Goal: Task Accomplishment & Management: Contribute content

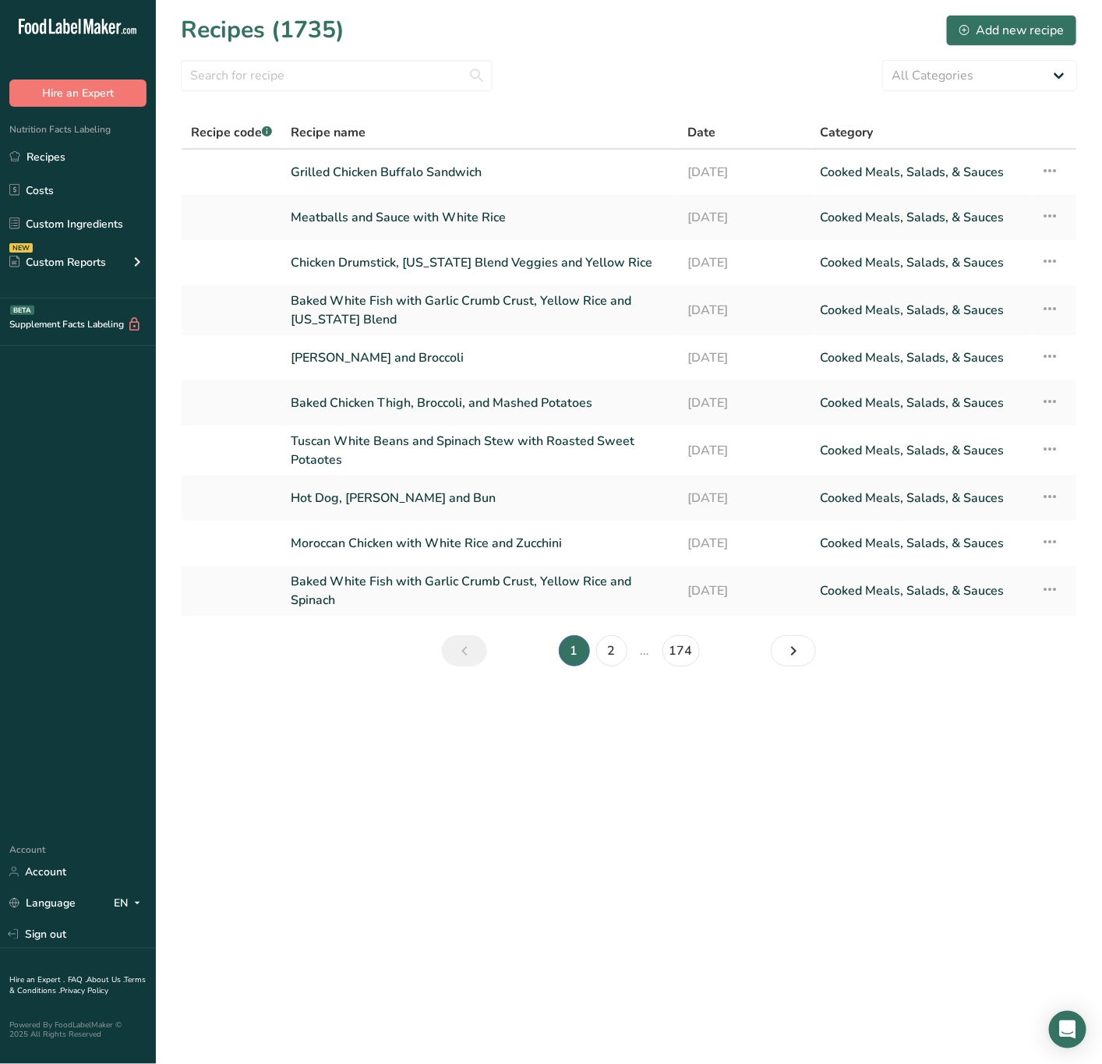
click at [386, 58] on section "Recipes (1735) Add new recipe All Categories Baked Goods Beverages Confectioner…" at bounding box center [629, 345] width 946 height 691
click at [379, 66] on input "text" at bounding box center [337, 75] width 312 height 31
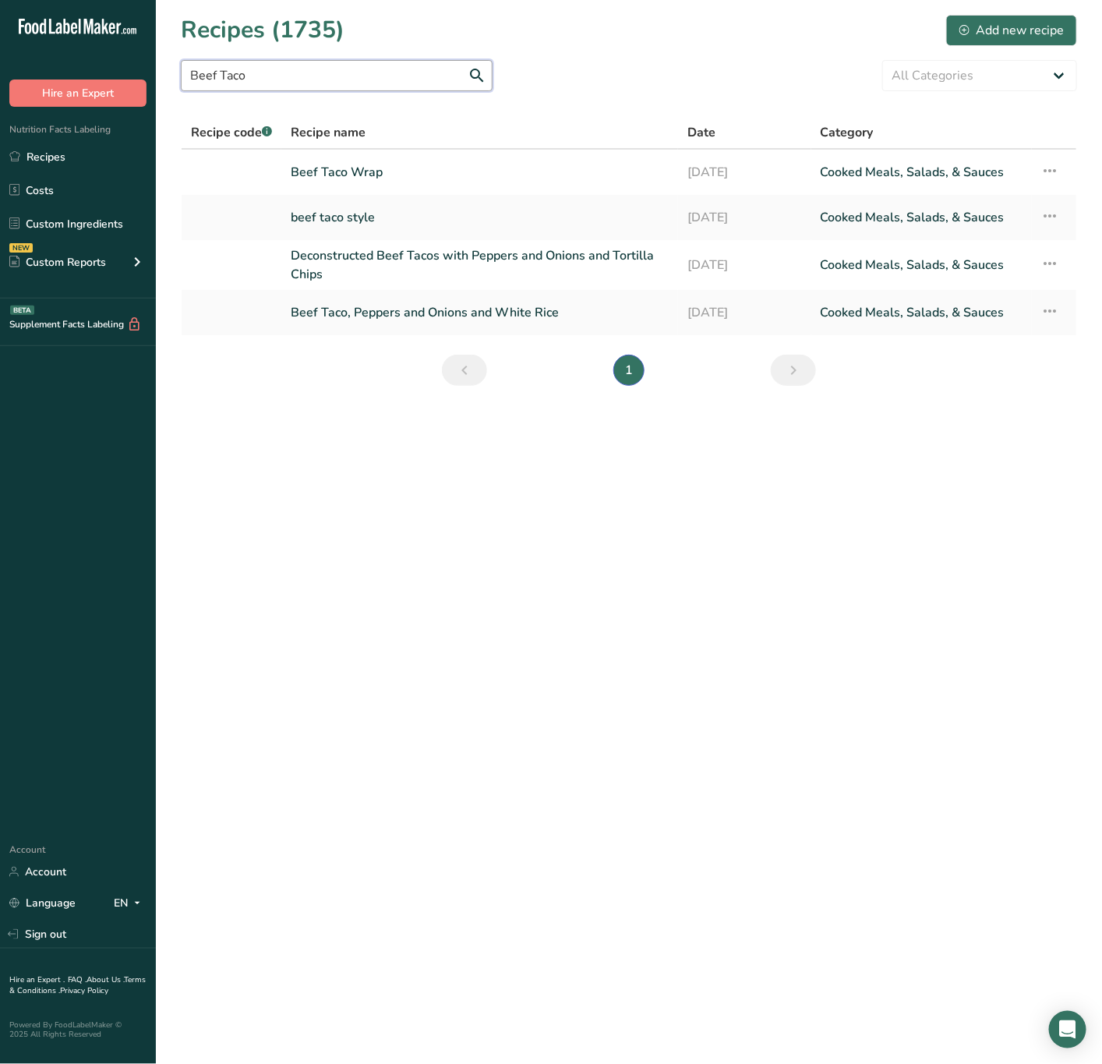
drag, startPoint x: 354, startPoint y: 70, endPoint x: 12, endPoint y: 110, distance: 343.8
click at [12, 108] on div ".a-20{fill:#fff;} Hire an Expert Nutrition Facts Labeling Recipes Costs Custom …" at bounding box center [551, 532] width 1102 height 1064
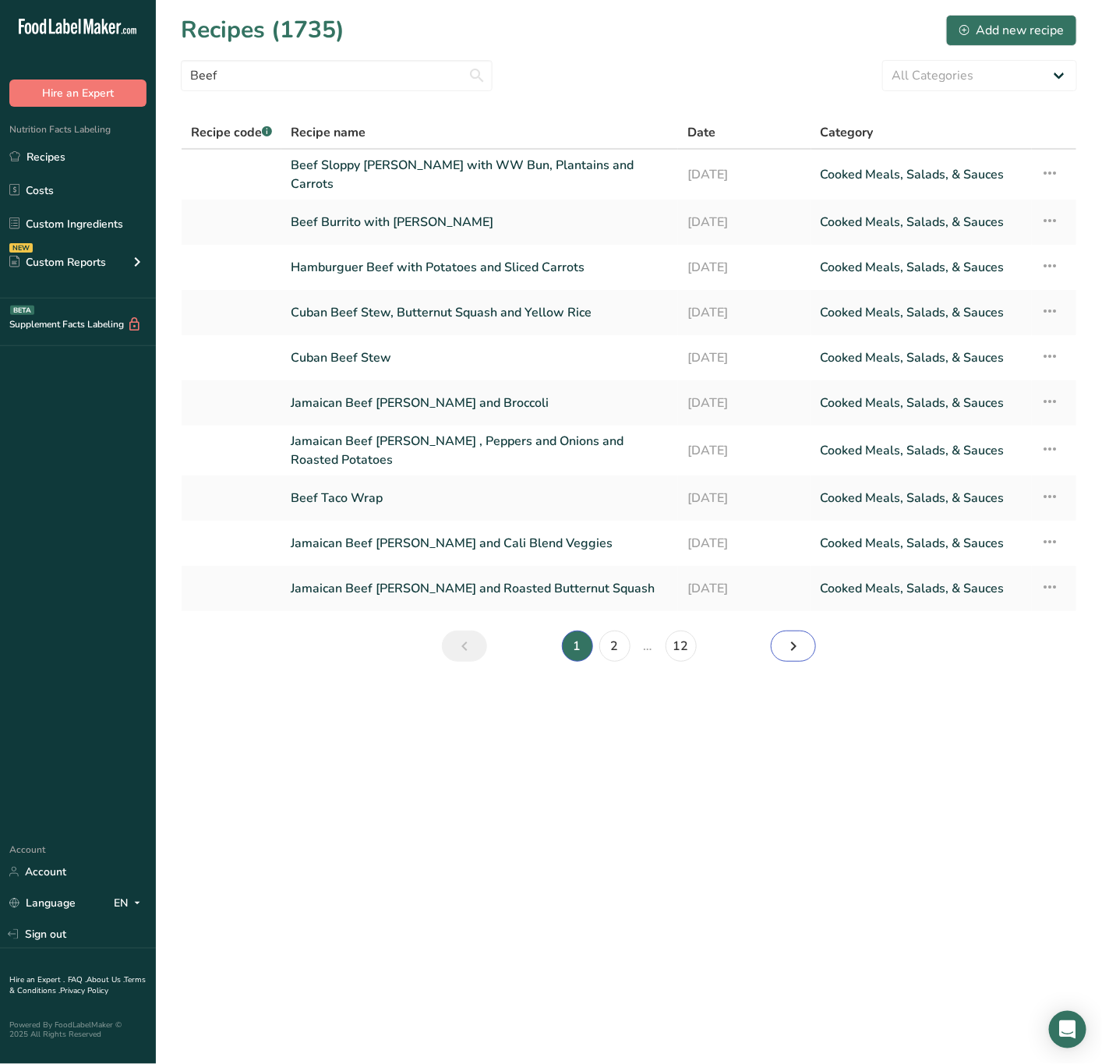
click at [803, 638] on link "Next page" at bounding box center [793, 646] width 45 height 31
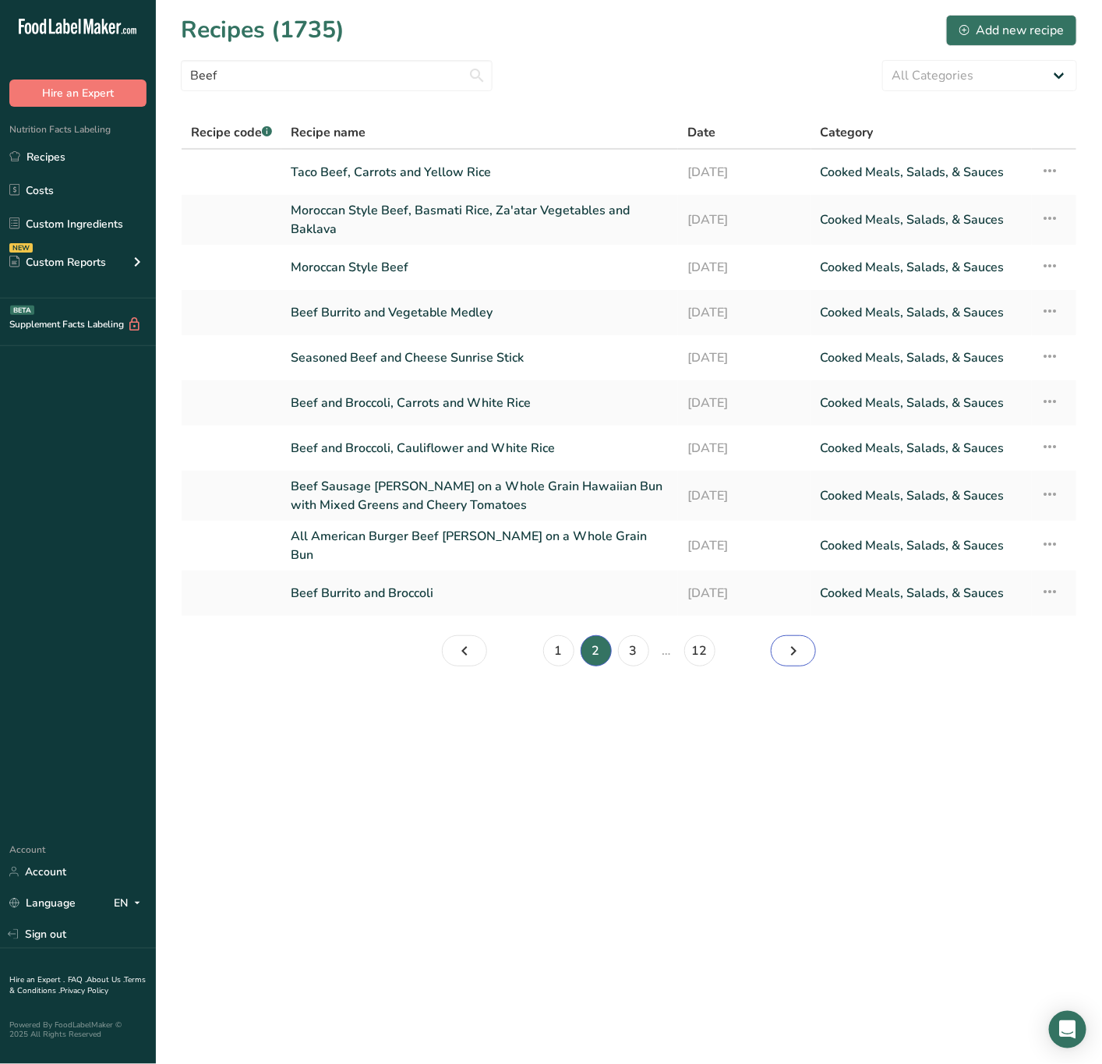
click at [794, 642] on icon "Page 3." at bounding box center [793, 651] width 19 height 28
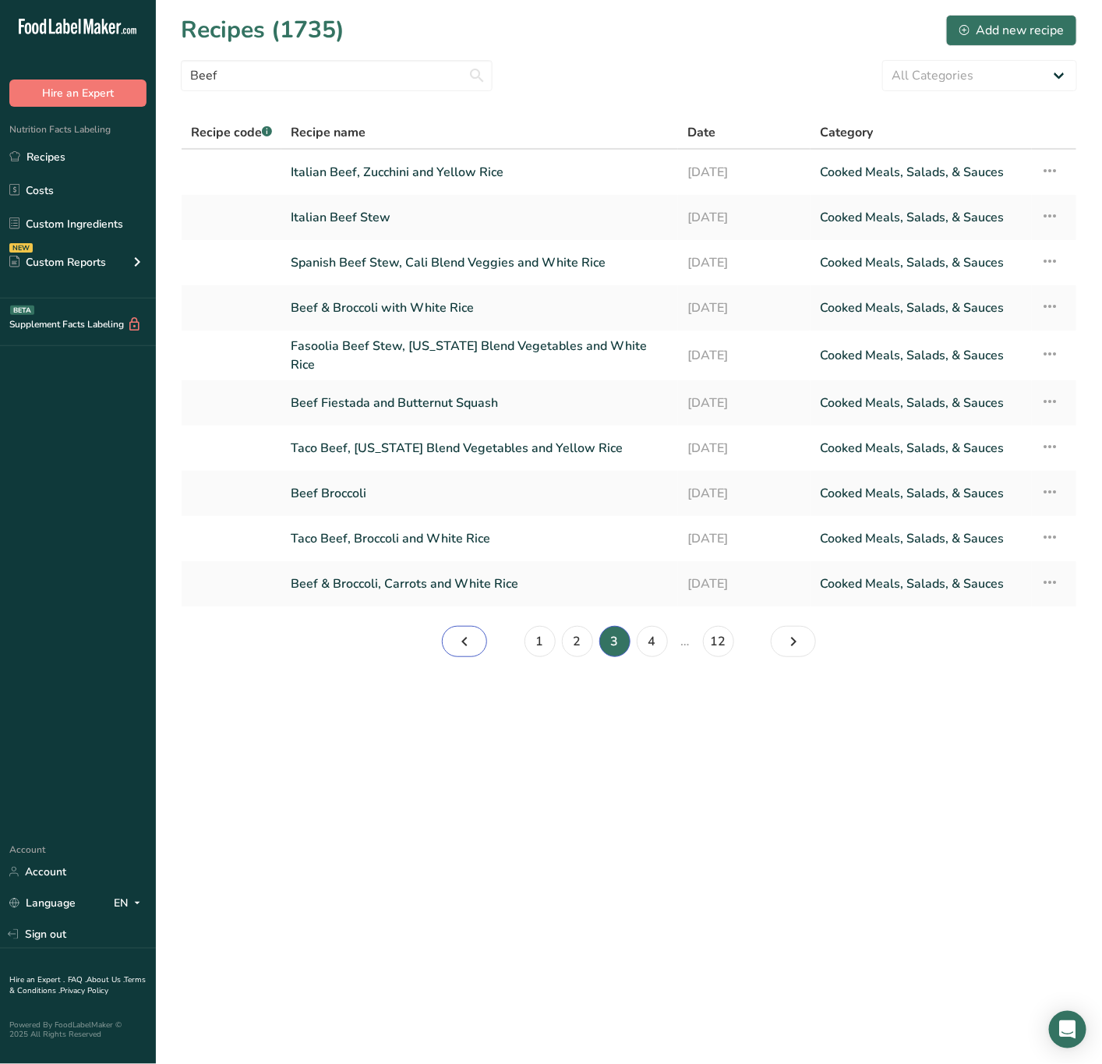
click at [473, 639] on icon "Page 2." at bounding box center [464, 642] width 19 height 28
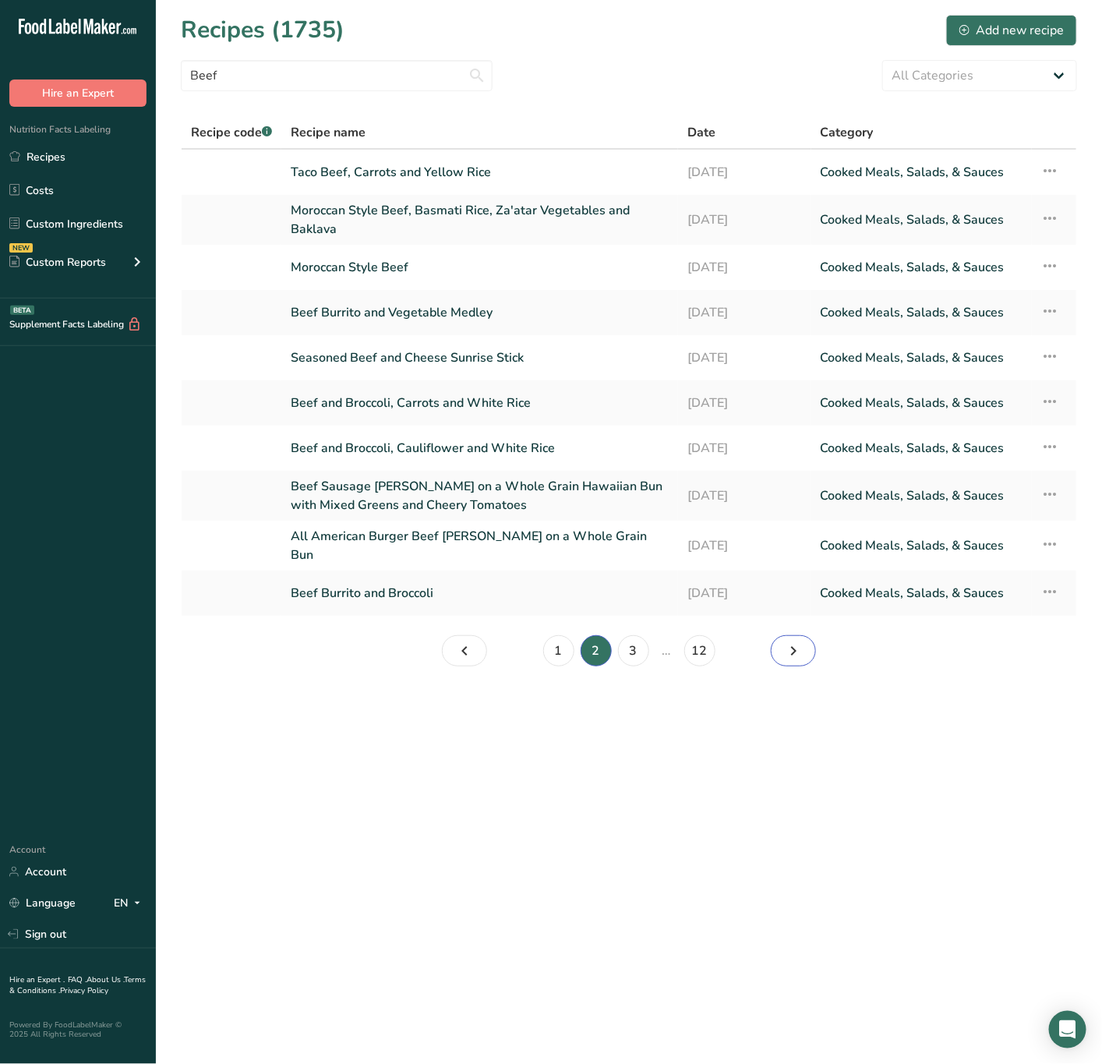
click at [784, 660] on icon "Page 3." at bounding box center [793, 651] width 19 height 28
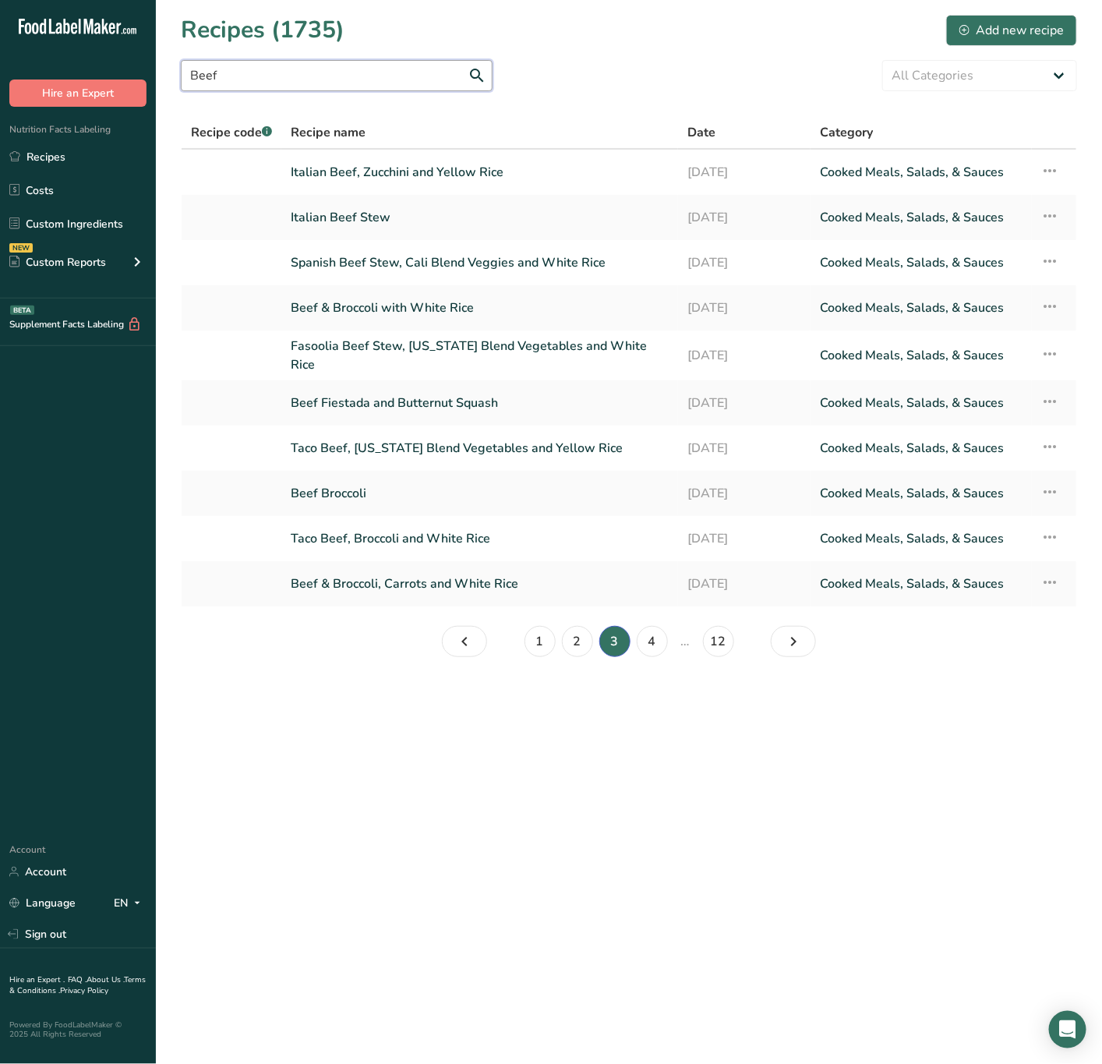
click at [354, 73] on input "Beef" at bounding box center [337, 75] width 312 height 31
drag, startPoint x: 354, startPoint y: 73, endPoint x: 89, endPoint y: 122, distance: 269.6
click at [89, 122] on div ".a-20{fill:#fff;} Hire an Expert Nutrition Facts Labeling Recipes Costs Custom …" at bounding box center [551, 532] width 1102 height 1064
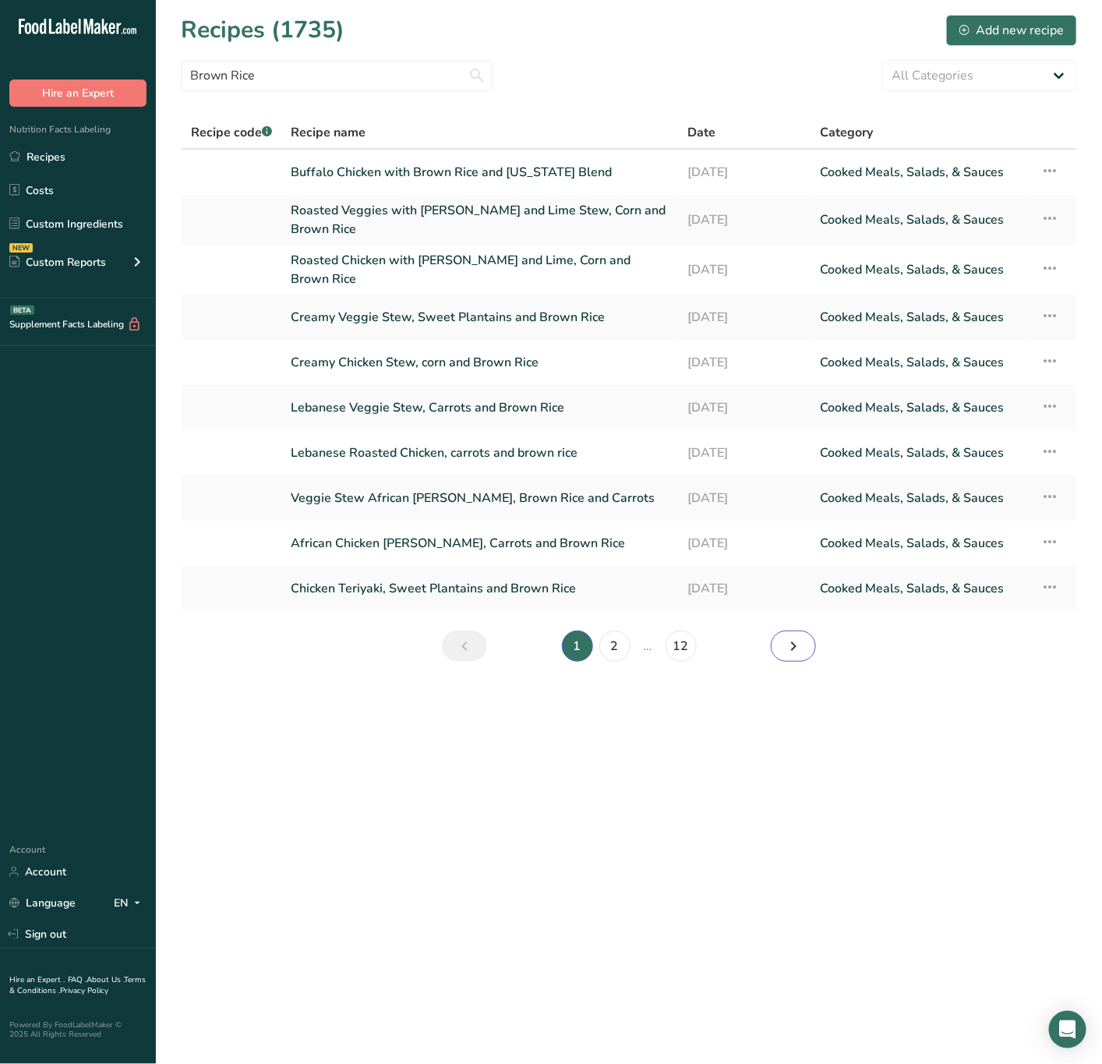
click at [784, 646] on icon "Page 2." at bounding box center [793, 646] width 19 height 28
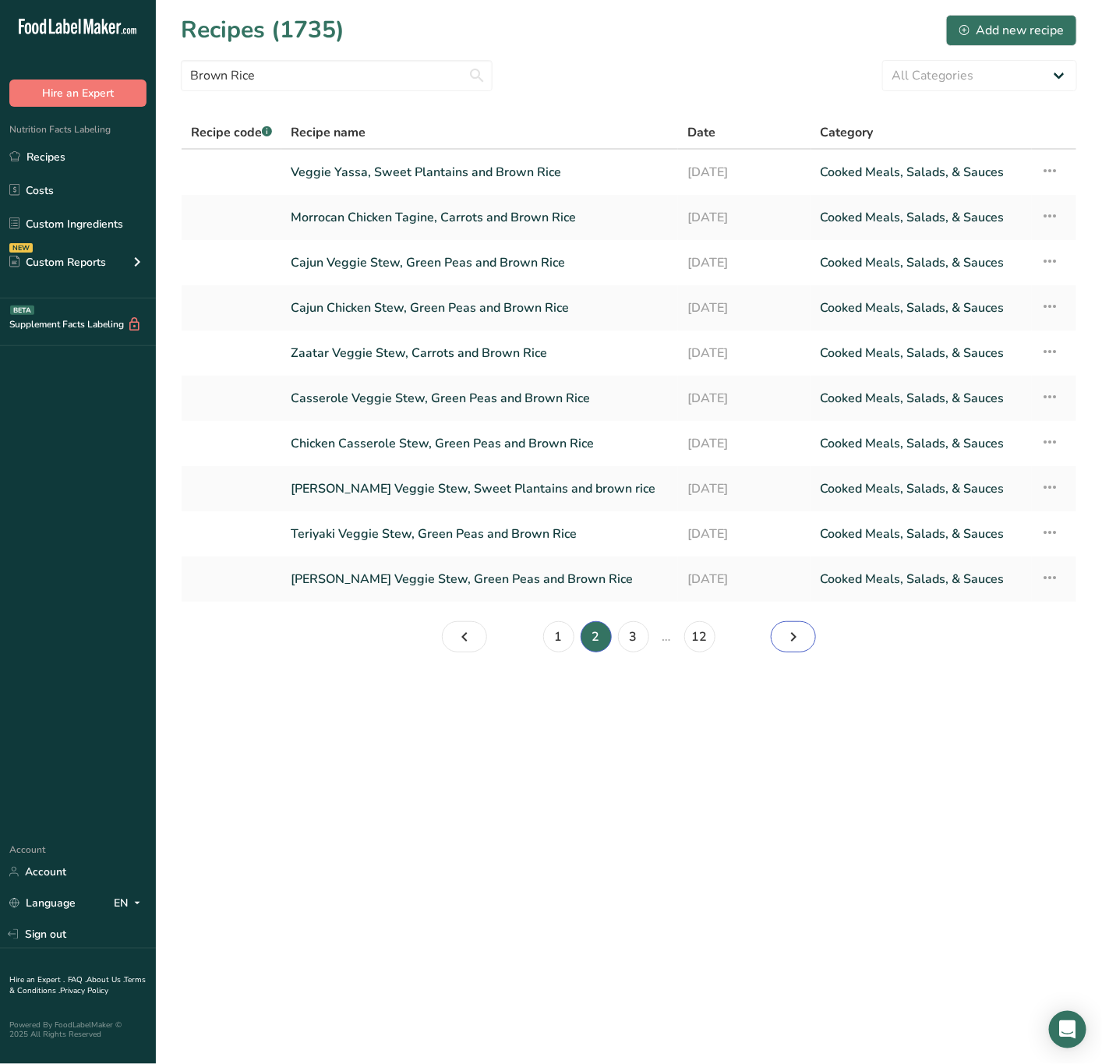
click at [791, 639] on icon "Page 3." at bounding box center [793, 637] width 19 height 28
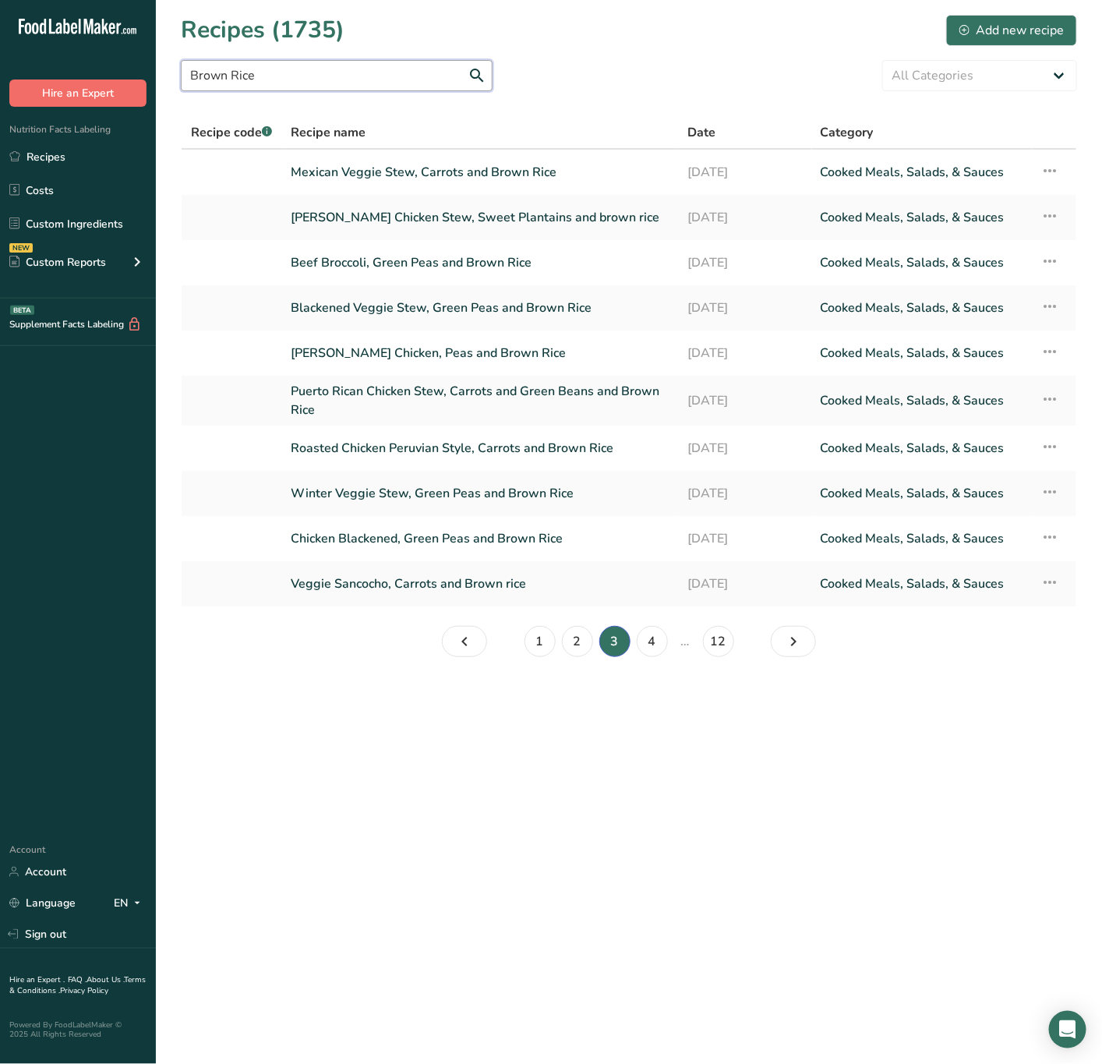
drag, startPoint x: 295, startPoint y: 69, endPoint x: 138, endPoint y: 89, distance: 158.8
click at [138, 89] on div ".a-20{fill:#fff;} Hire an Expert Nutrition Facts Labeling Recipes Costs Custom …" at bounding box center [551, 532] width 1102 height 1064
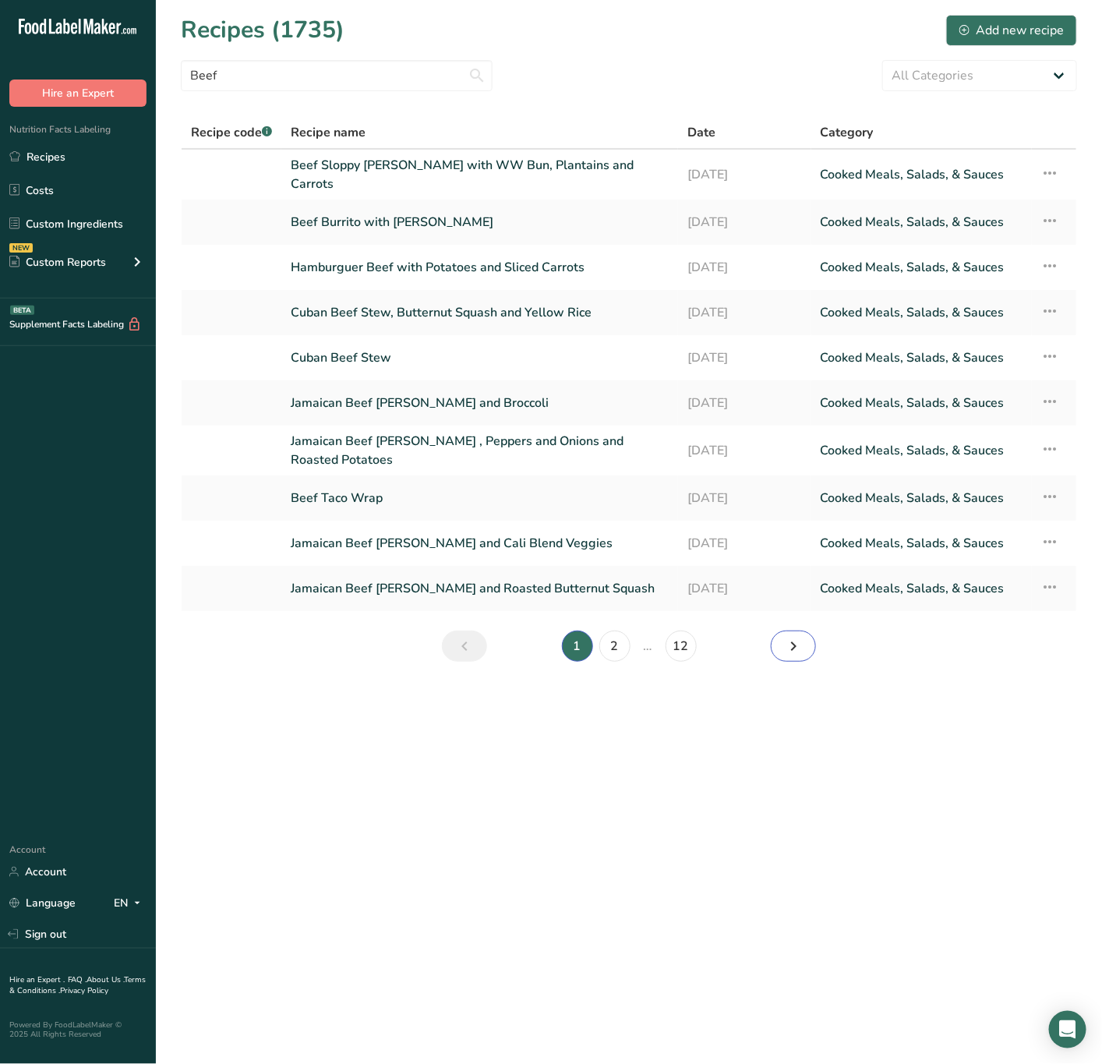
click at [781, 641] on link "Page 2." at bounding box center [793, 646] width 45 height 31
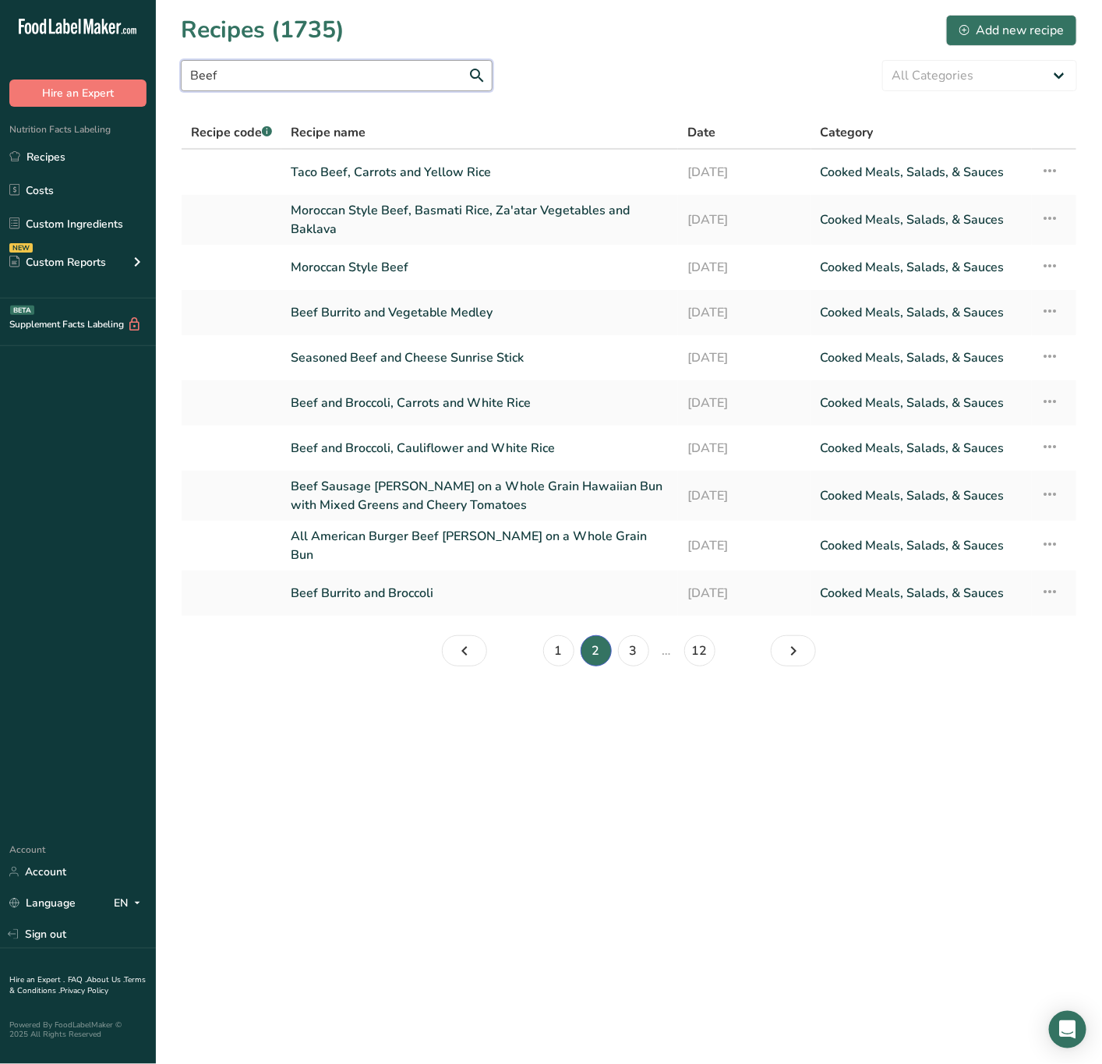
click at [235, 71] on input "Beef" at bounding box center [337, 75] width 312 height 31
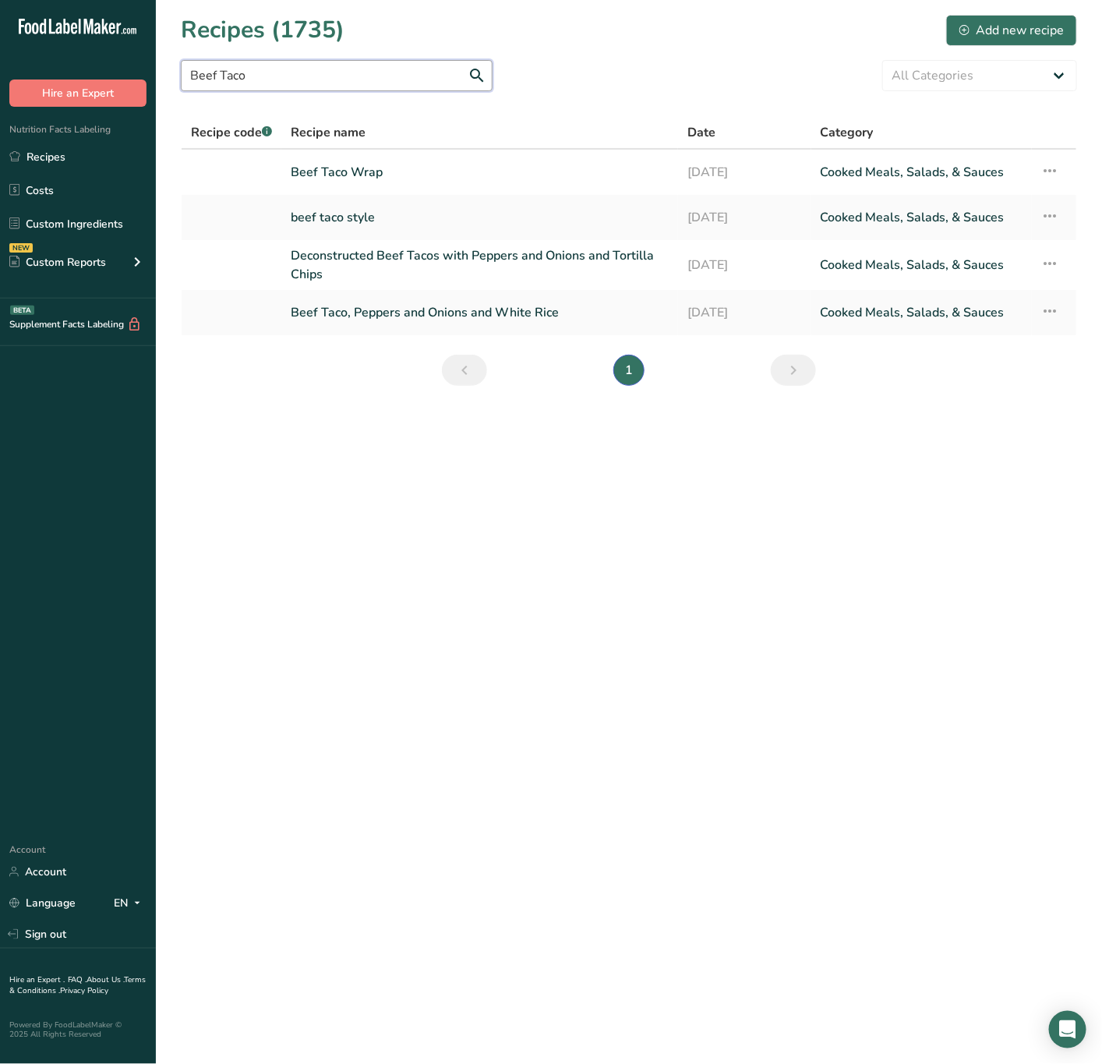
click at [311, 69] on input "Beef Taco" at bounding box center [337, 75] width 312 height 31
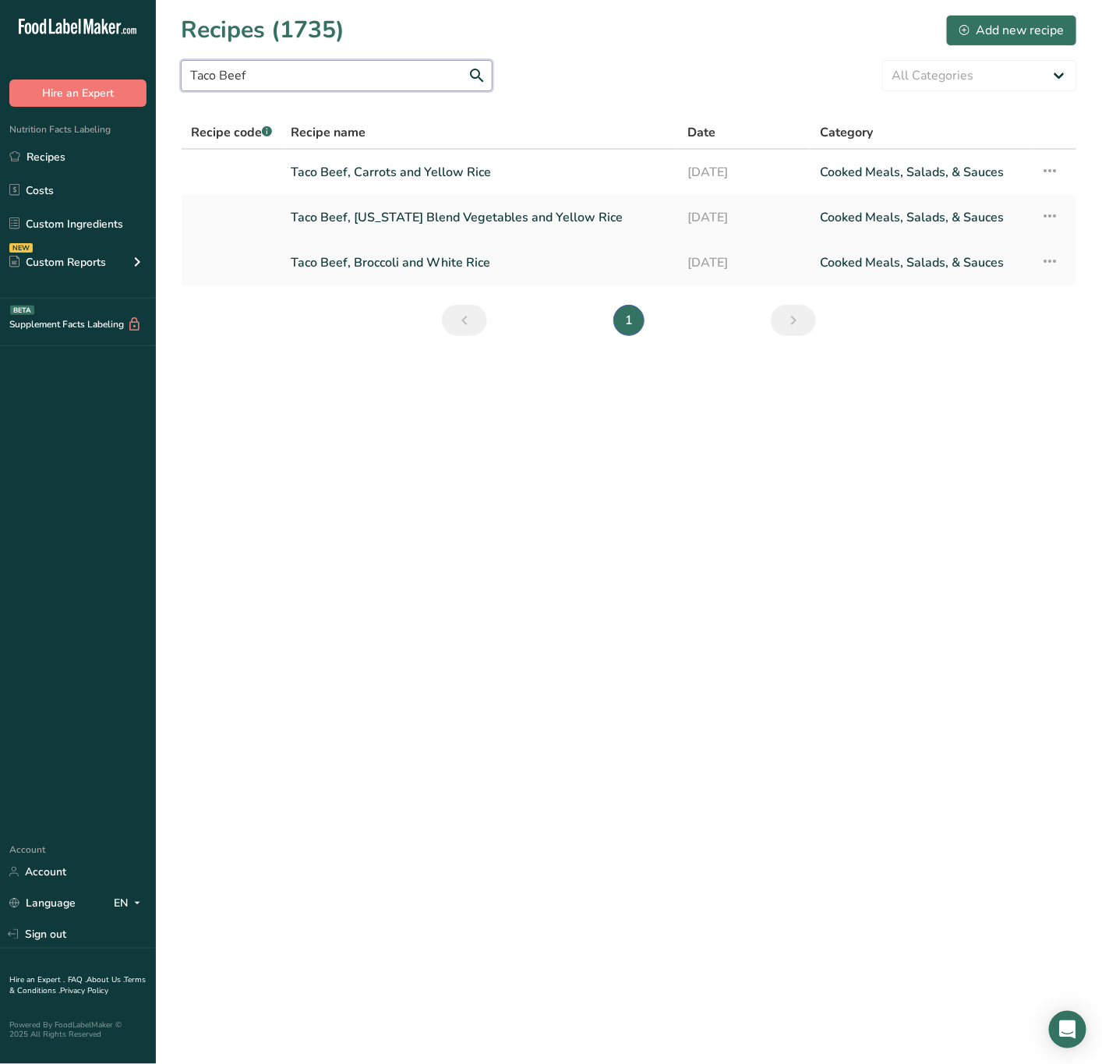
type input "Taco Beef"
drag, startPoint x: 405, startPoint y: 80, endPoint x: -34, endPoint y: 105, distance: 440.4
click at [0, 105] on html ".a-20{fill:#fff;} Hire an Expert Nutrition Facts Labeling Recipes Costs Custom …" at bounding box center [551, 532] width 1102 height 1064
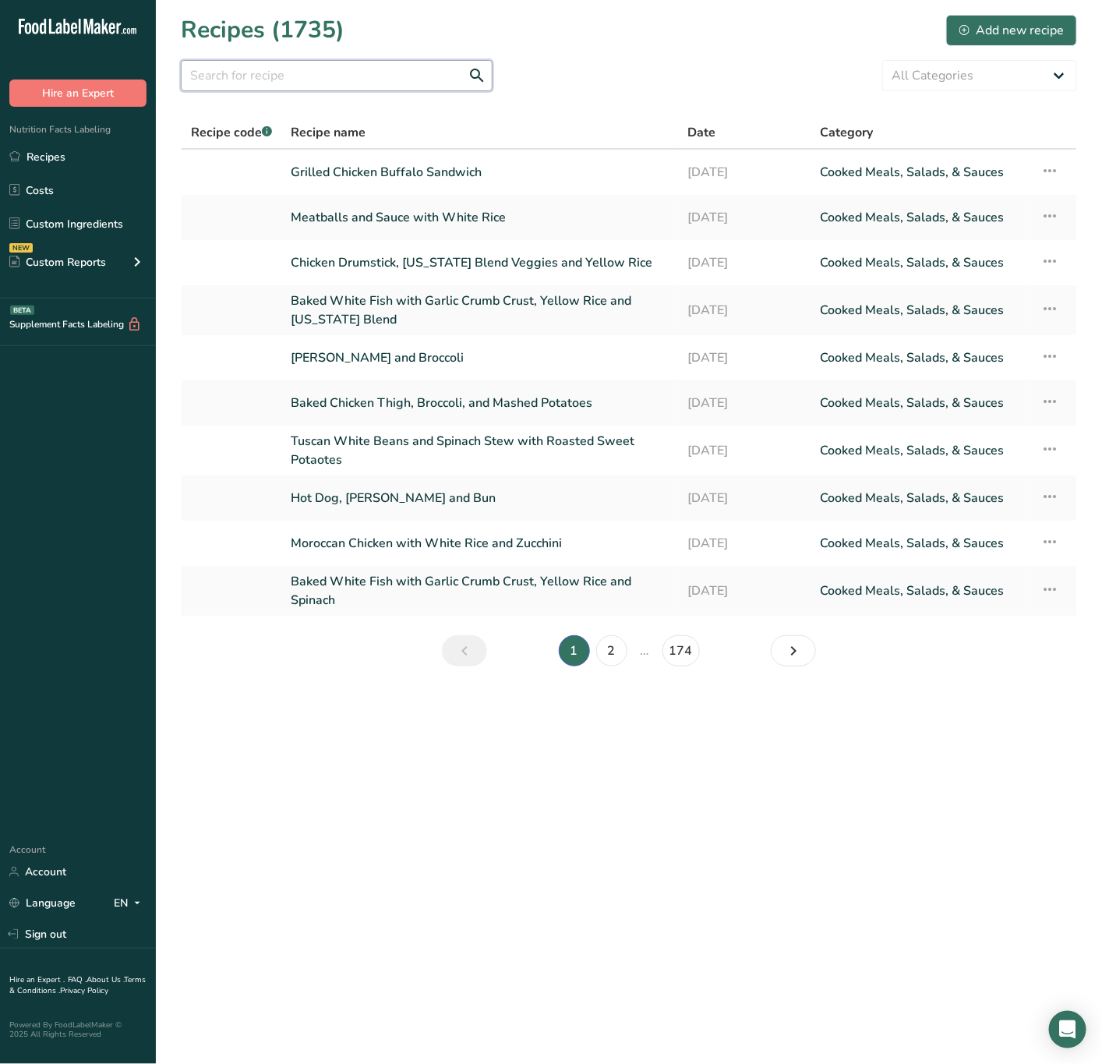
click at [342, 76] on input "text" at bounding box center [337, 75] width 312 height 31
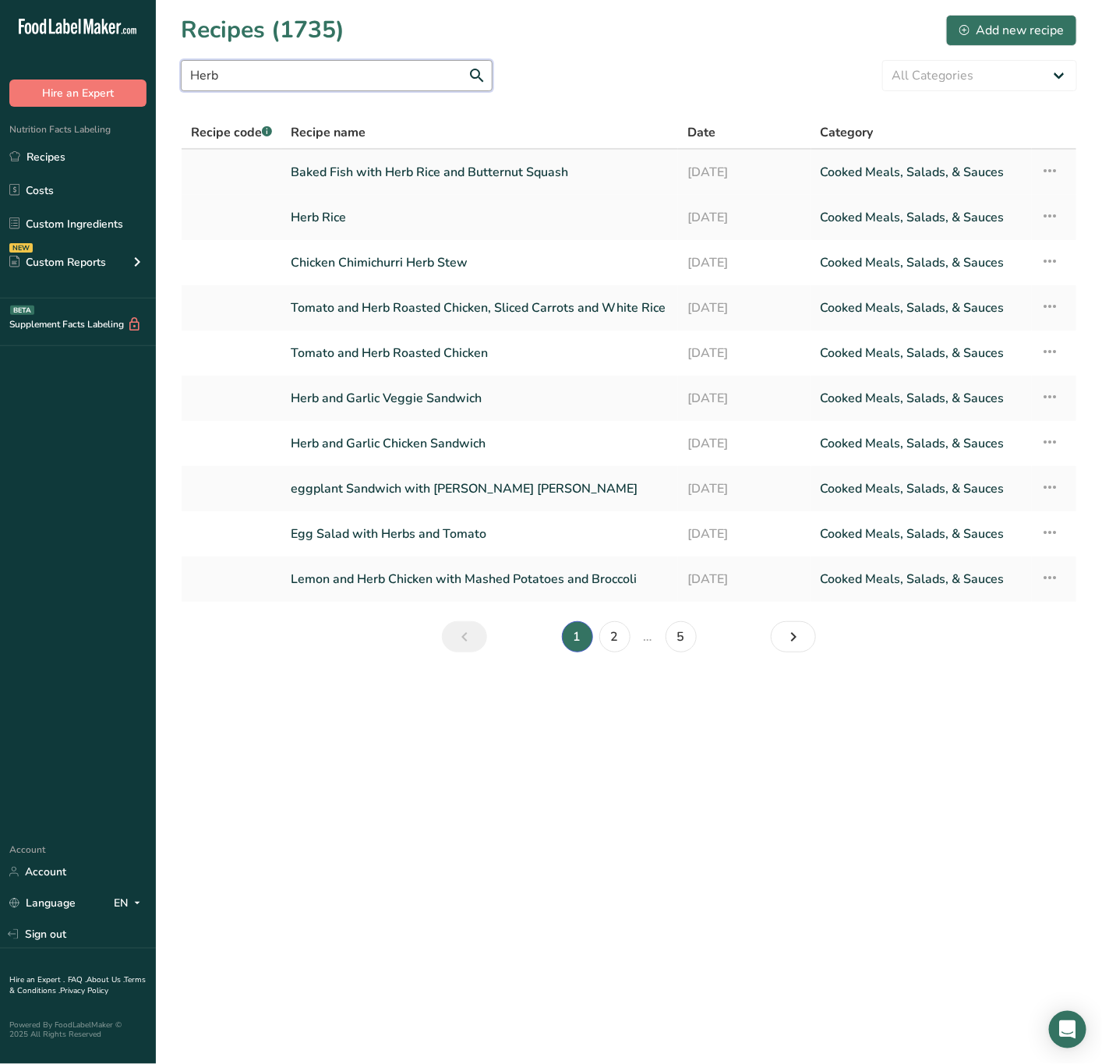
type input "Herb"
click at [1043, 169] on icon at bounding box center [1050, 171] width 19 height 28
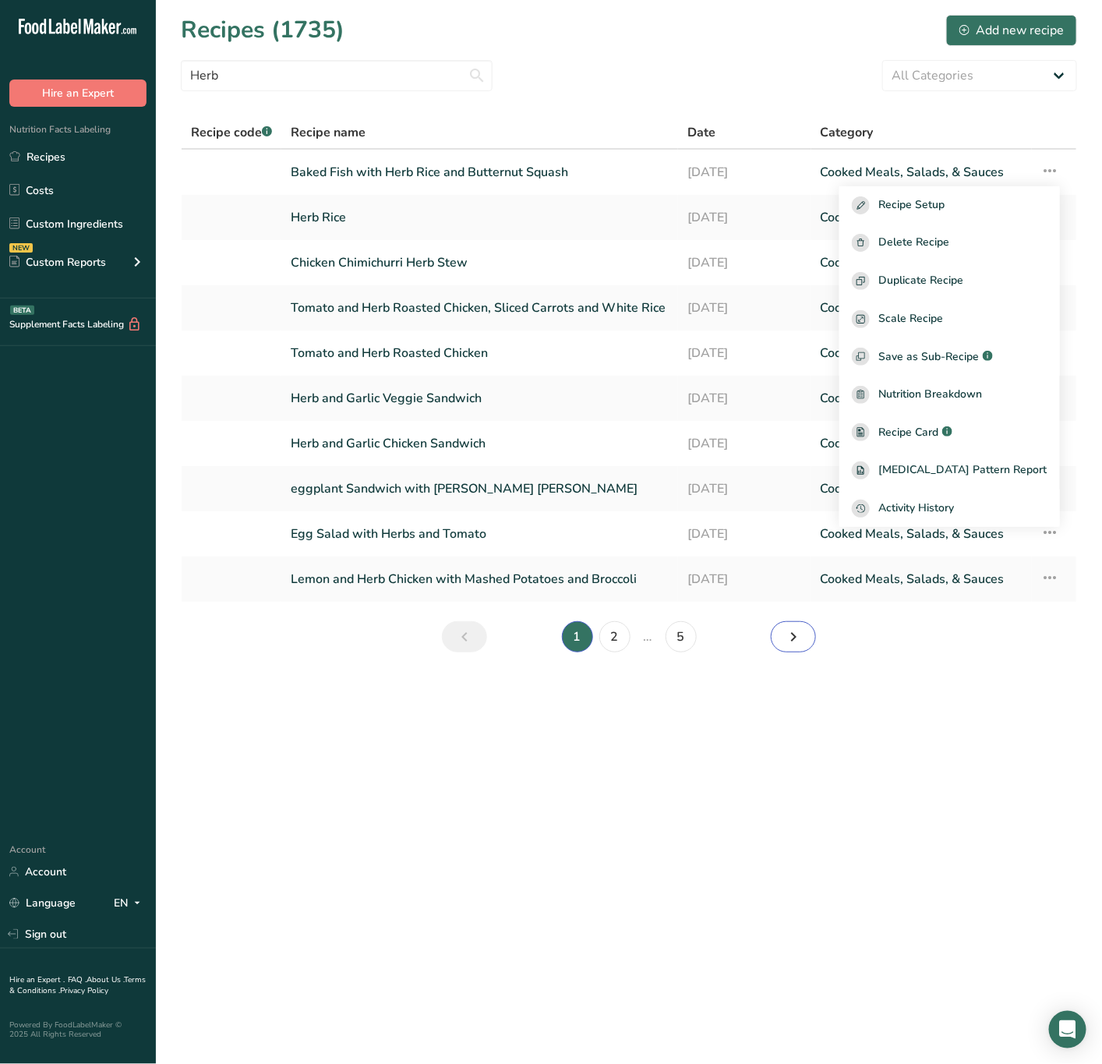
click at [812, 638] on link "Page 2." at bounding box center [793, 636] width 45 height 31
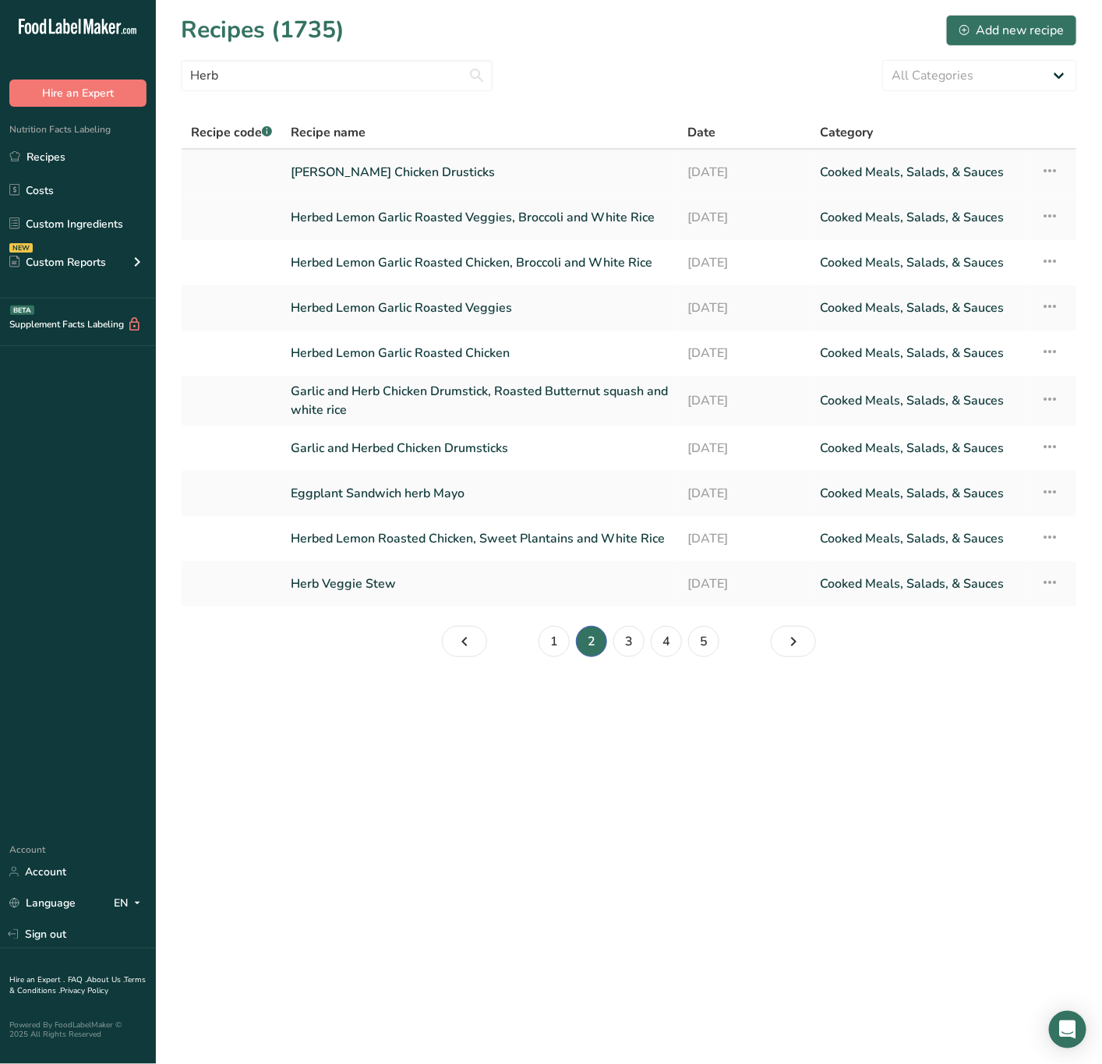
click at [1053, 169] on icon at bounding box center [1050, 171] width 19 height 28
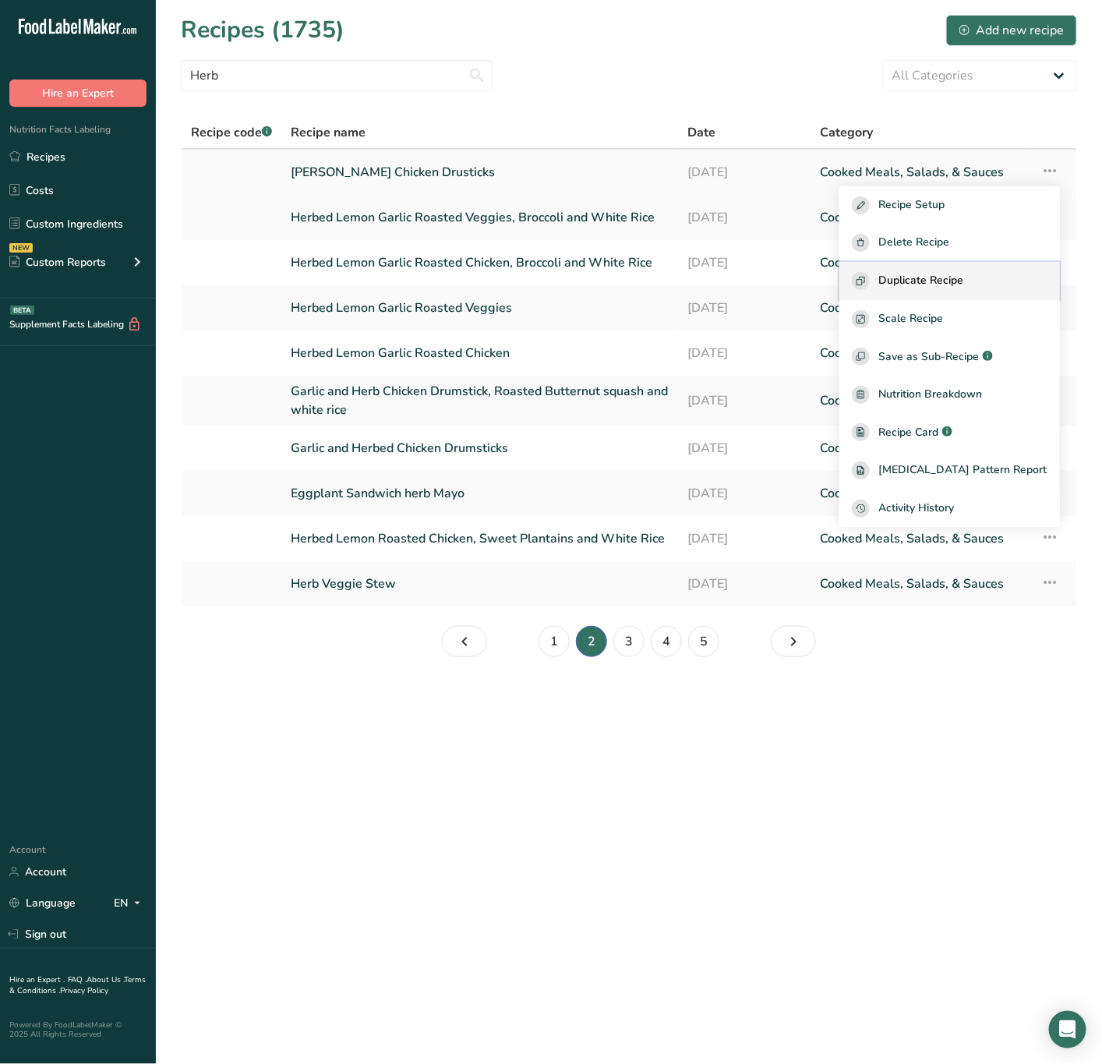
click at [964, 281] on span "Duplicate Recipe" at bounding box center [921, 281] width 85 height 18
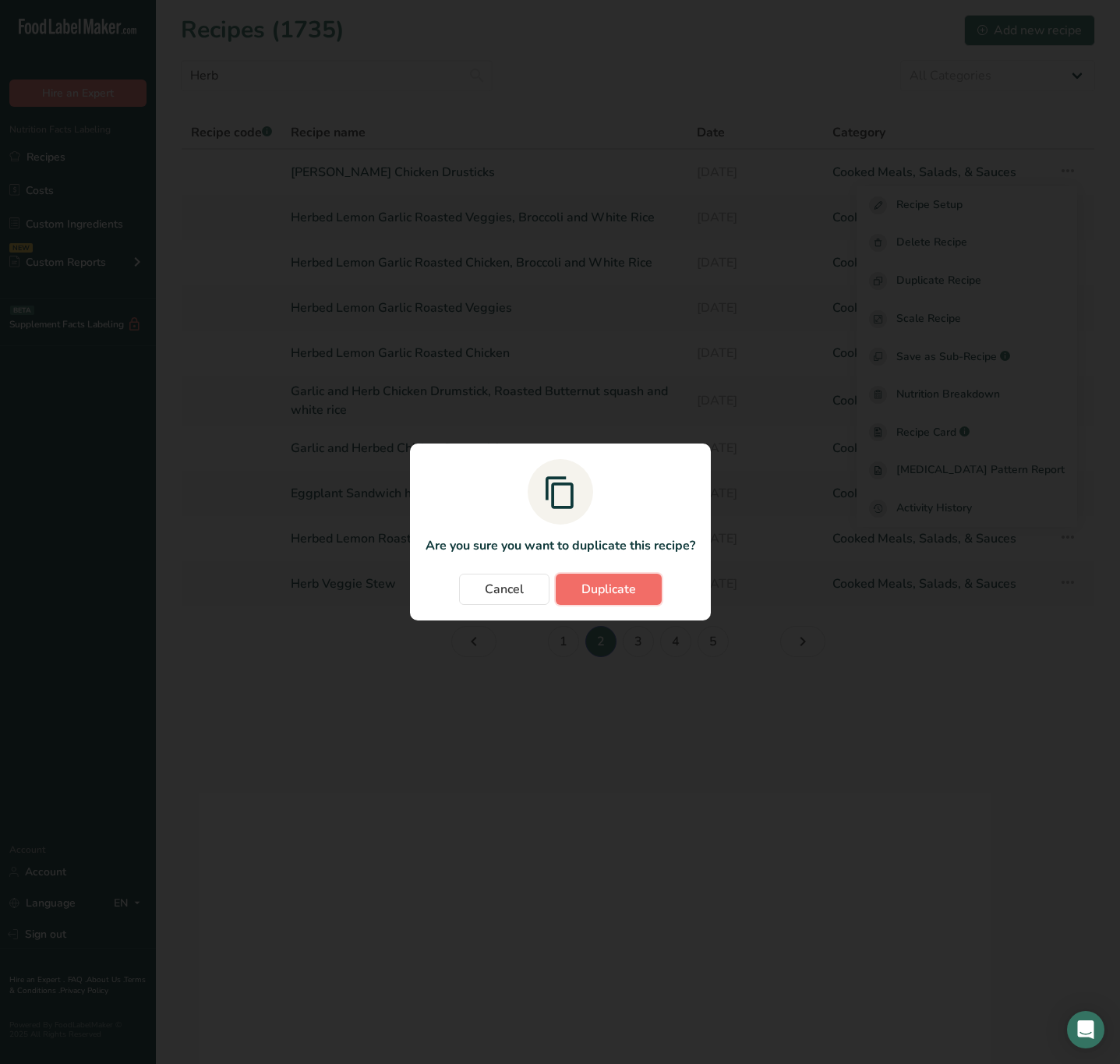
click at [606, 592] on span "Duplicate" at bounding box center [609, 589] width 55 height 19
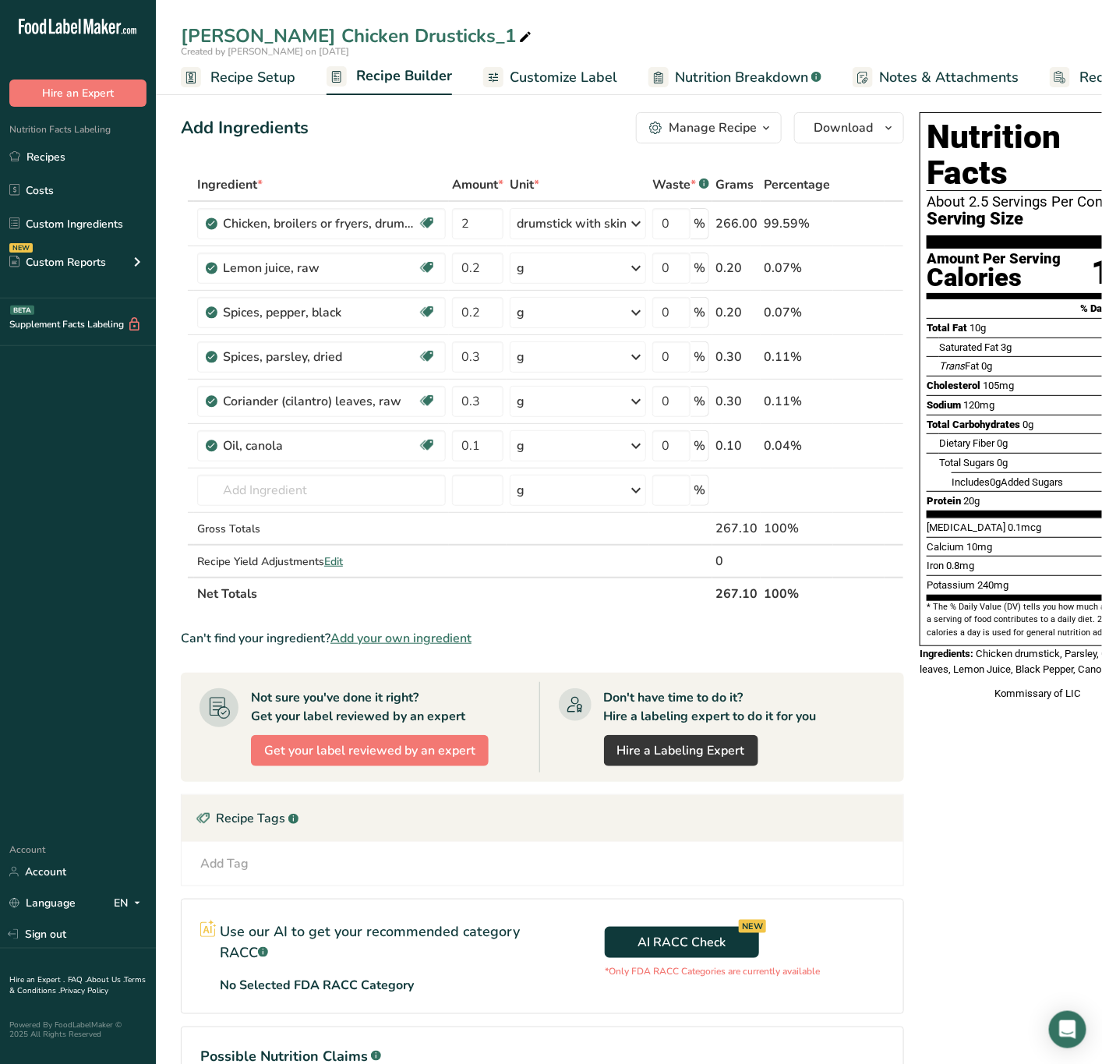
click at [516, 23] on div at bounding box center [525, 36] width 19 height 28
drag, startPoint x: 476, startPoint y: 28, endPoint x: 293, endPoint y: 26, distance: 182.4
click at [288, 30] on input "Lemon Herb Chicken Drusticks_1" at bounding box center [629, 36] width 896 height 28
click at [285, 33] on input "Lemon HerbFish" at bounding box center [629, 36] width 896 height 28
drag, startPoint x: 246, startPoint y: 31, endPoint x: 104, endPoint y: 31, distance: 141.9
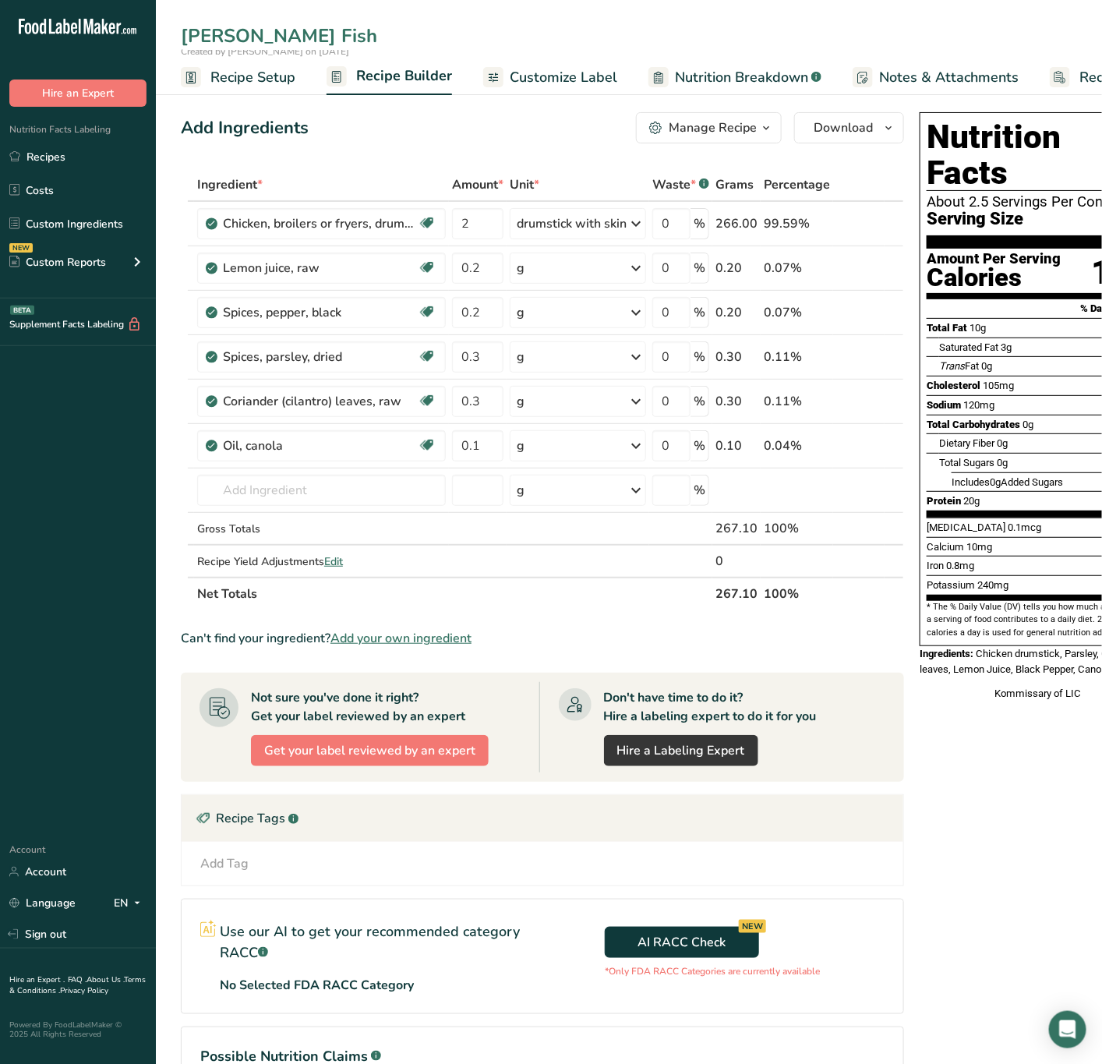
click at [104, 31] on div ".a-20{fill:#fff;} Hire an Expert Nutrition Facts Labeling Recipes Costs Custom …" at bounding box center [551, 618] width 1102 height 1236
type input "Herb Roasted Fish"
click at [871, 221] on icon at bounding box center [872, 224] width 11 height 16
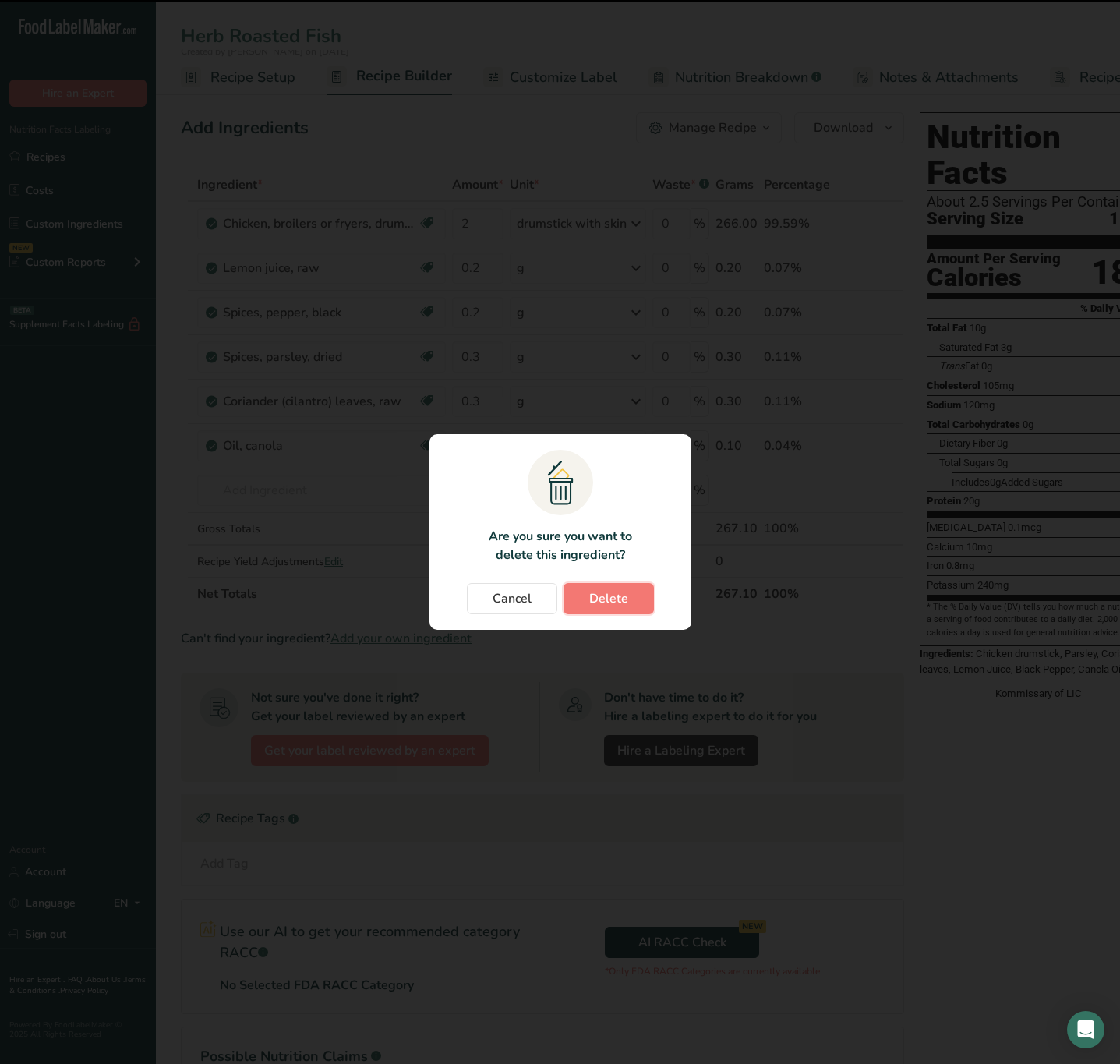
click at [644, 594] on button "Delete" at bounding box center [609, 598] width 90 height 31
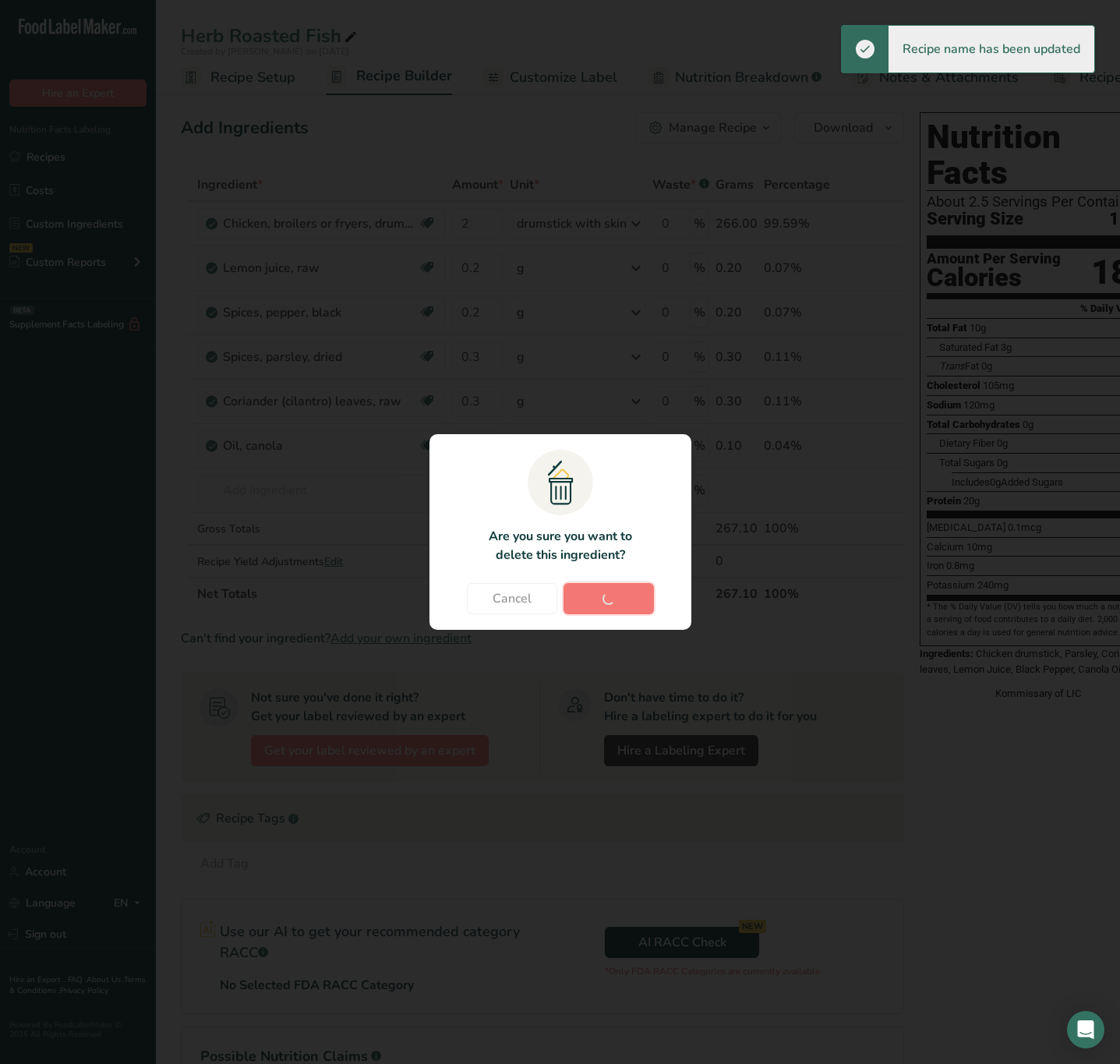
type input "0.2"
type input "0.3"
type input "0.1"
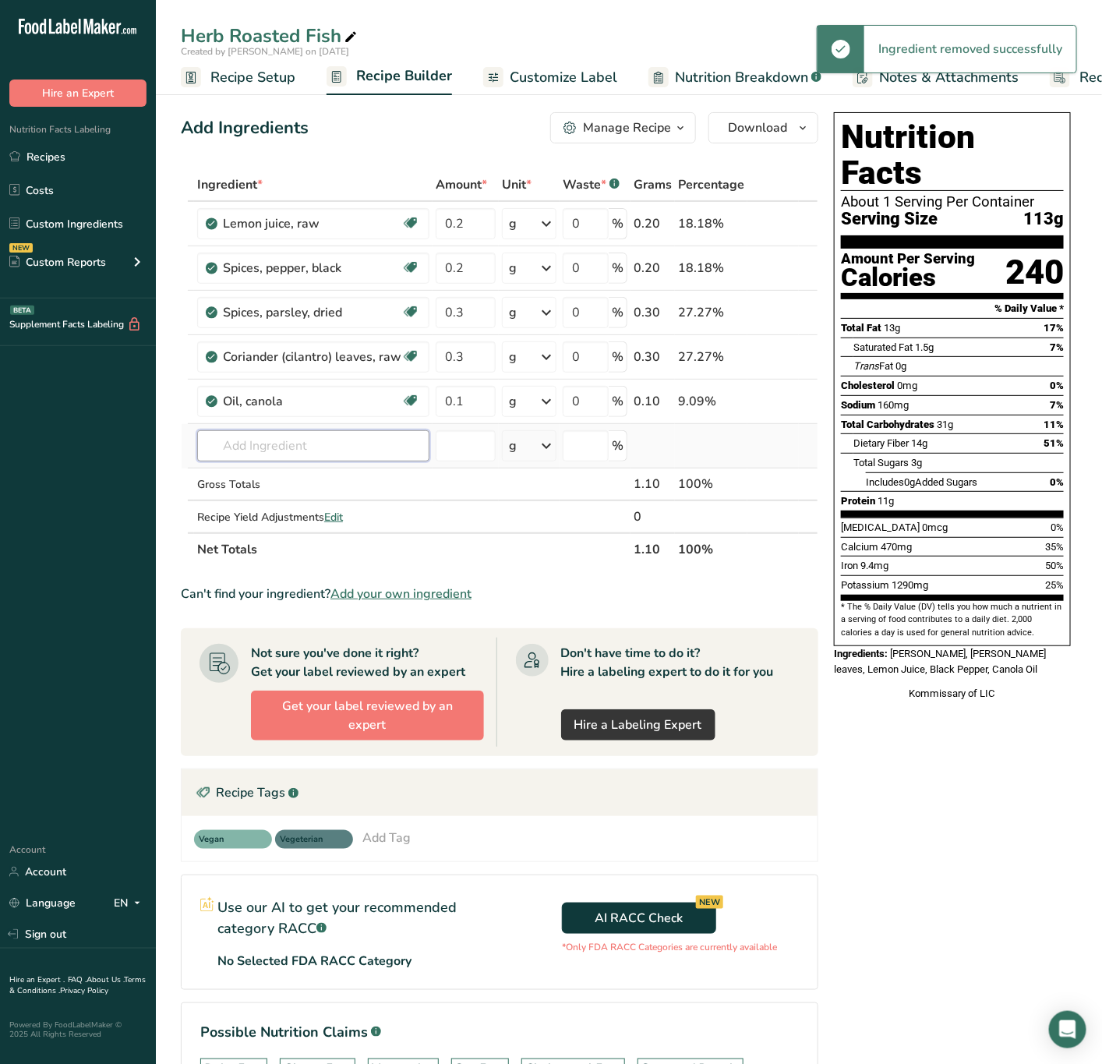
click at [256, 444] on input "text" at bounding box center [313, 445] width 232 height 31
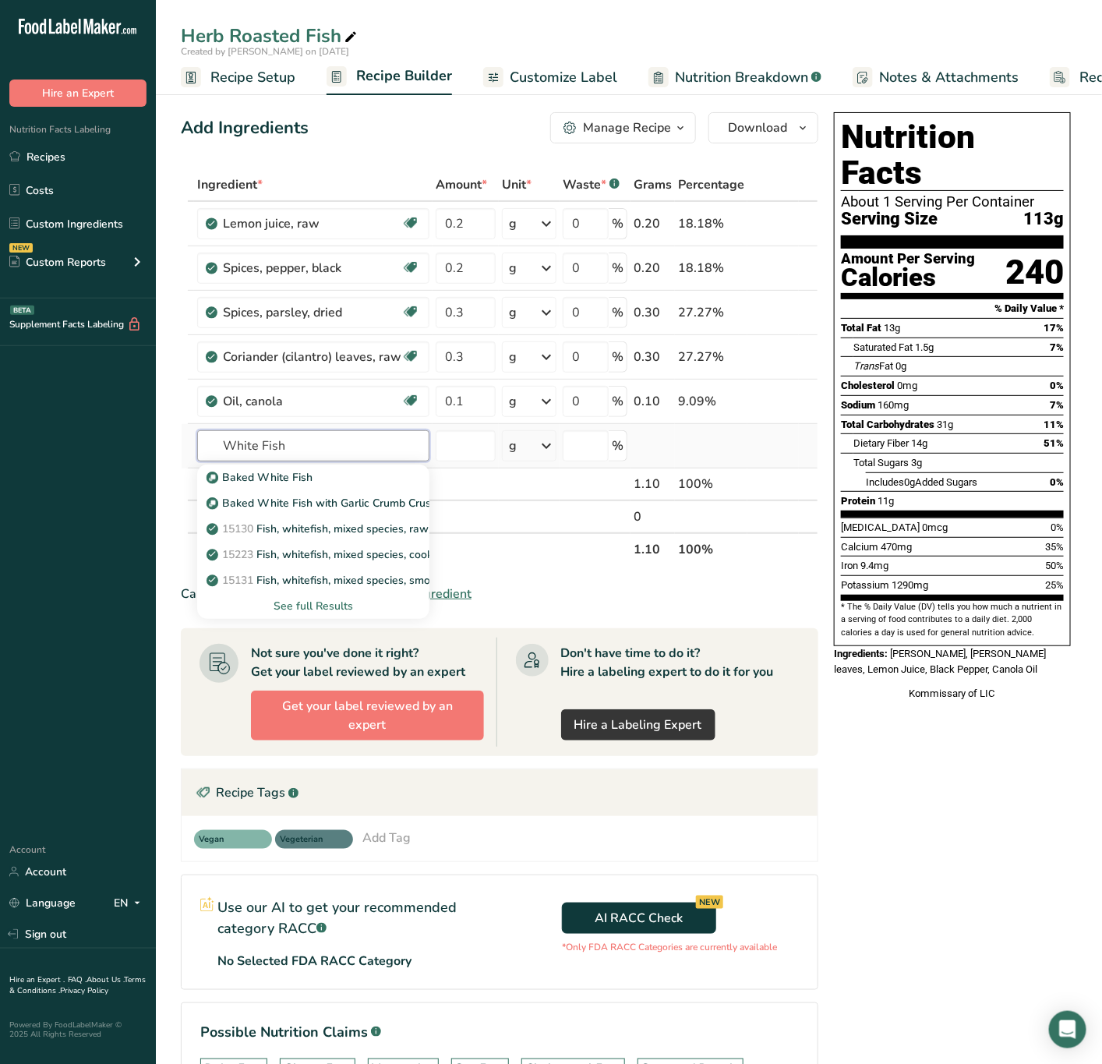
type input "White Fish"
click at [316, 602] on div "See full Results" at bounding box center [313, 606] width 207 height 16
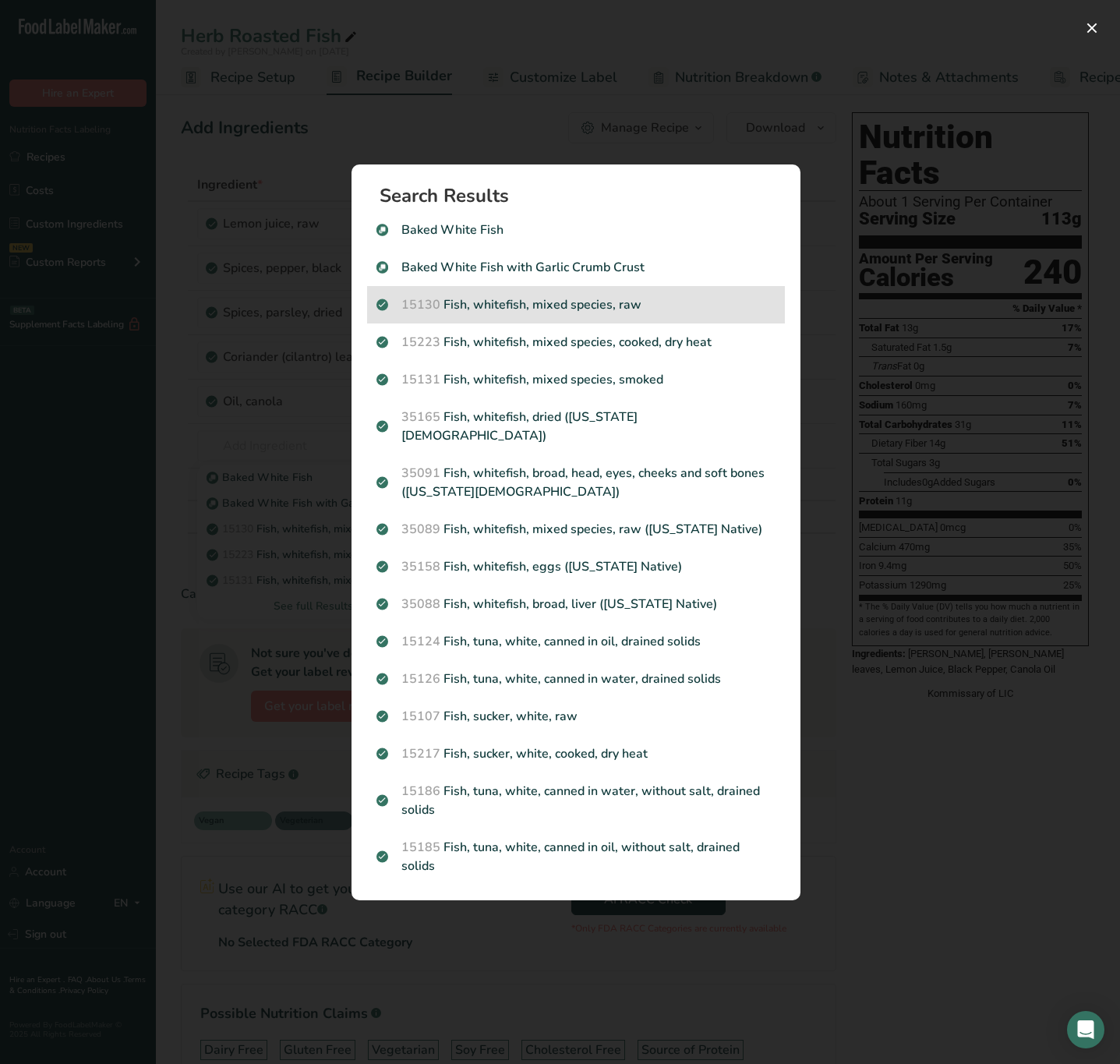
click at [699, 314] on p "15130 Fish, whitefish, mixed species, raw" at bounding box center [576, 304] width 399 height 19
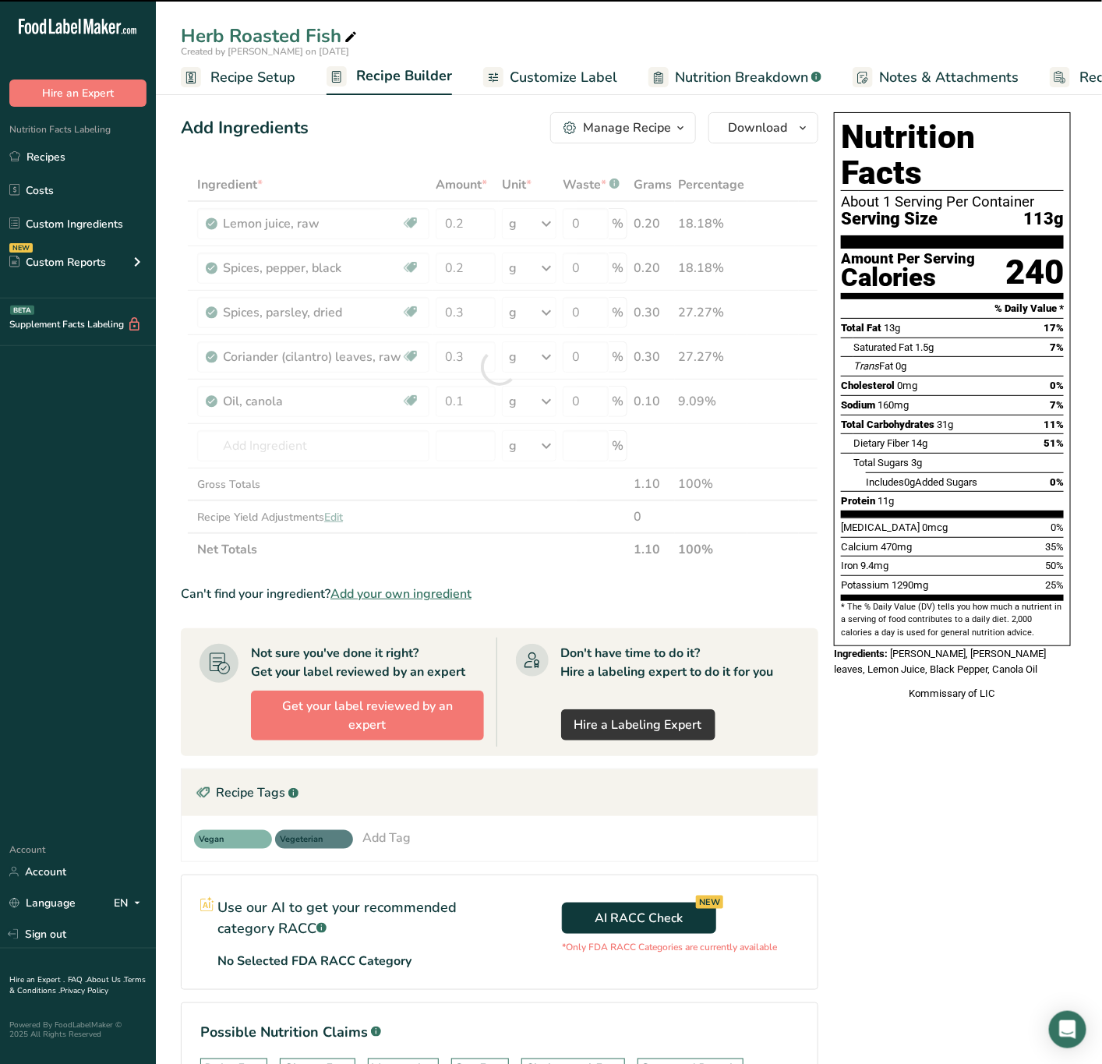
type input "0"
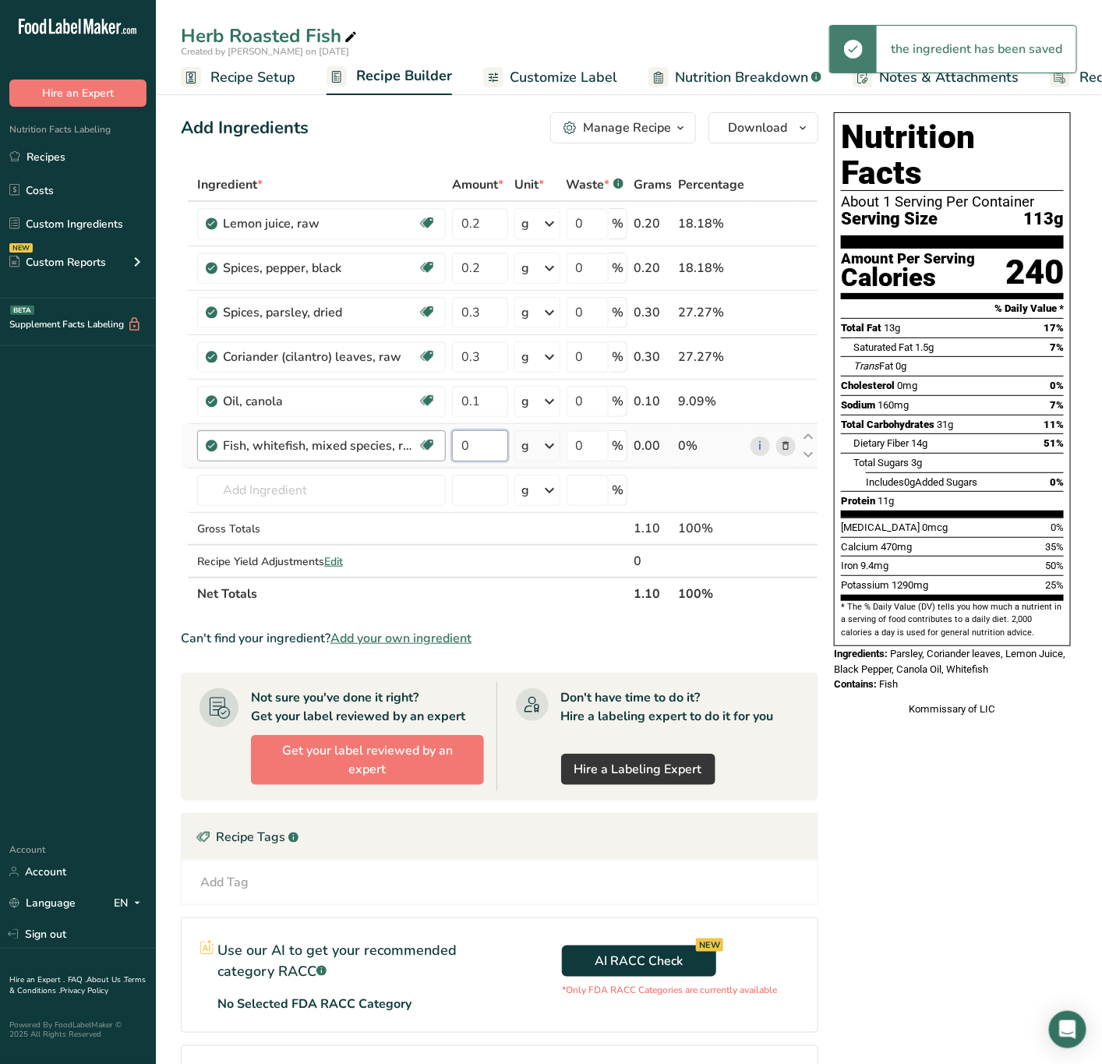
drag, startPoint x: 484, startPoint y: 445, endPoint x: 417, endPoint y: 461, distance: 69.0
click at [417, 461] on tr "Fish, whitefish, mixed species, raw Source of Omega 3 Dairy free Gluten free So…" at bounding box center [500, 446] width 636 height 44
type input "4"
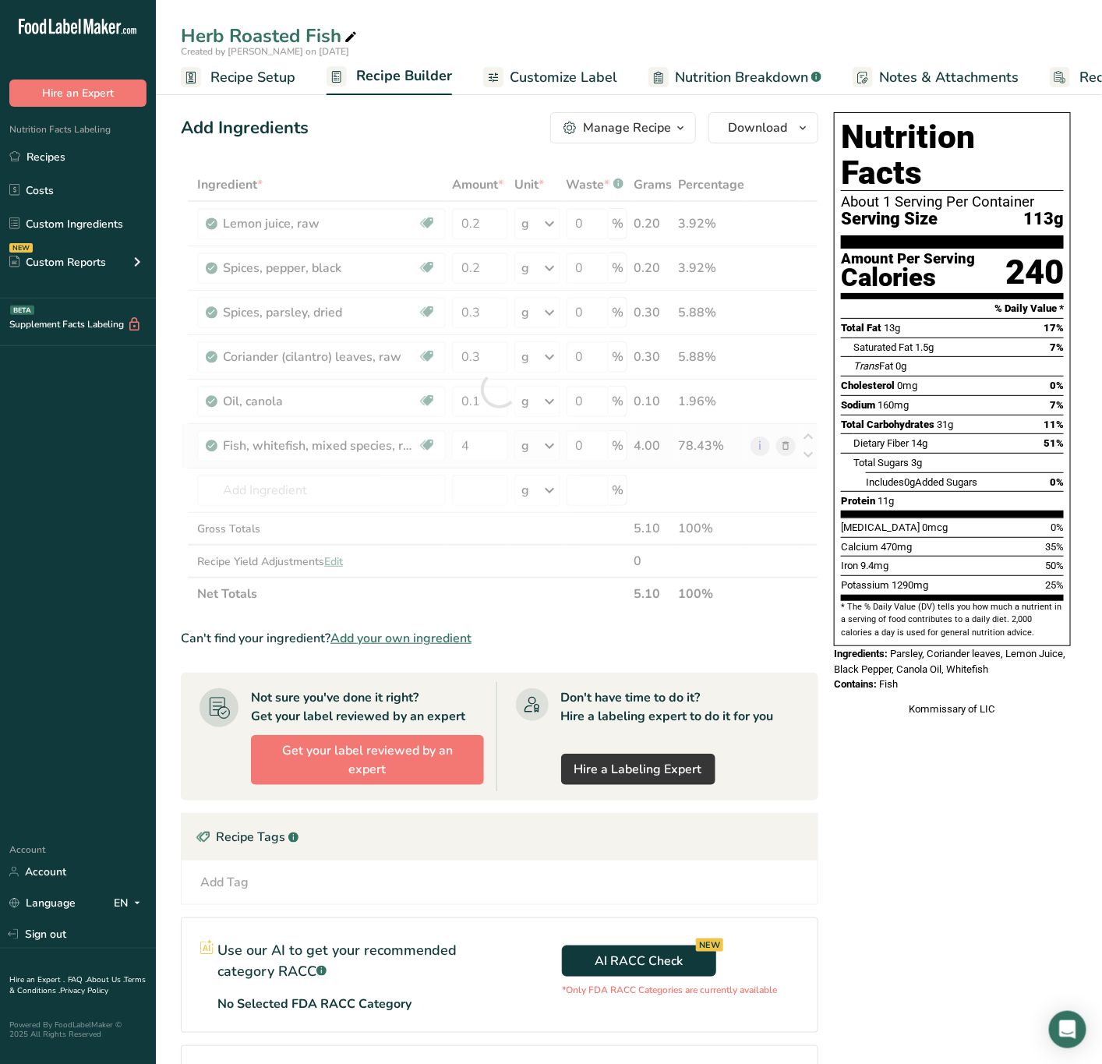
click at [555, 450] on div "Ingredient * Amount * Unit * Waste * .a-a{fill:#347362;}.b-a{fill:#fff;} Grams …" at bounding box center [500, 389] width 638 height 442
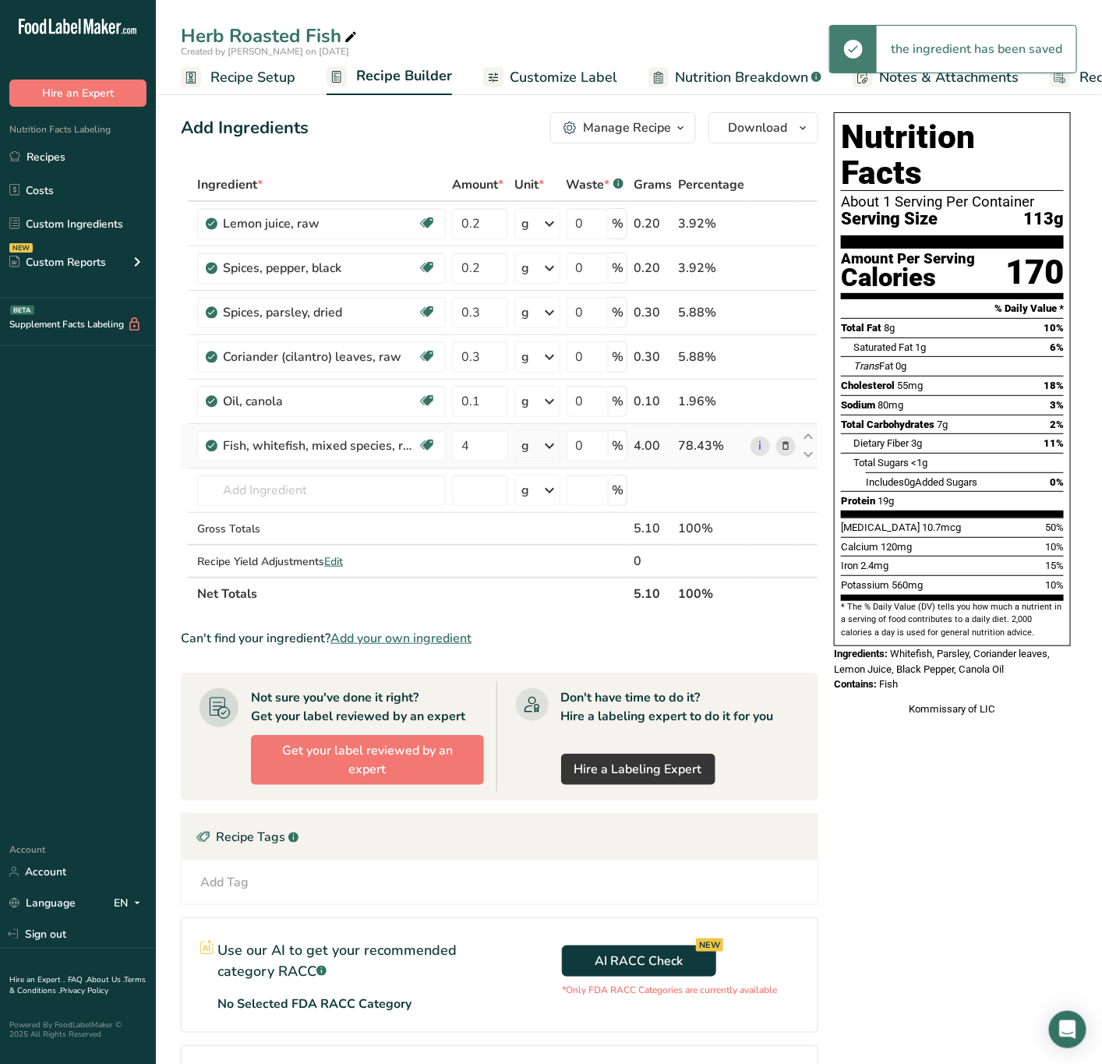
click at [550, 447] on icon at bounding box center [550, 446] width 19 height 28
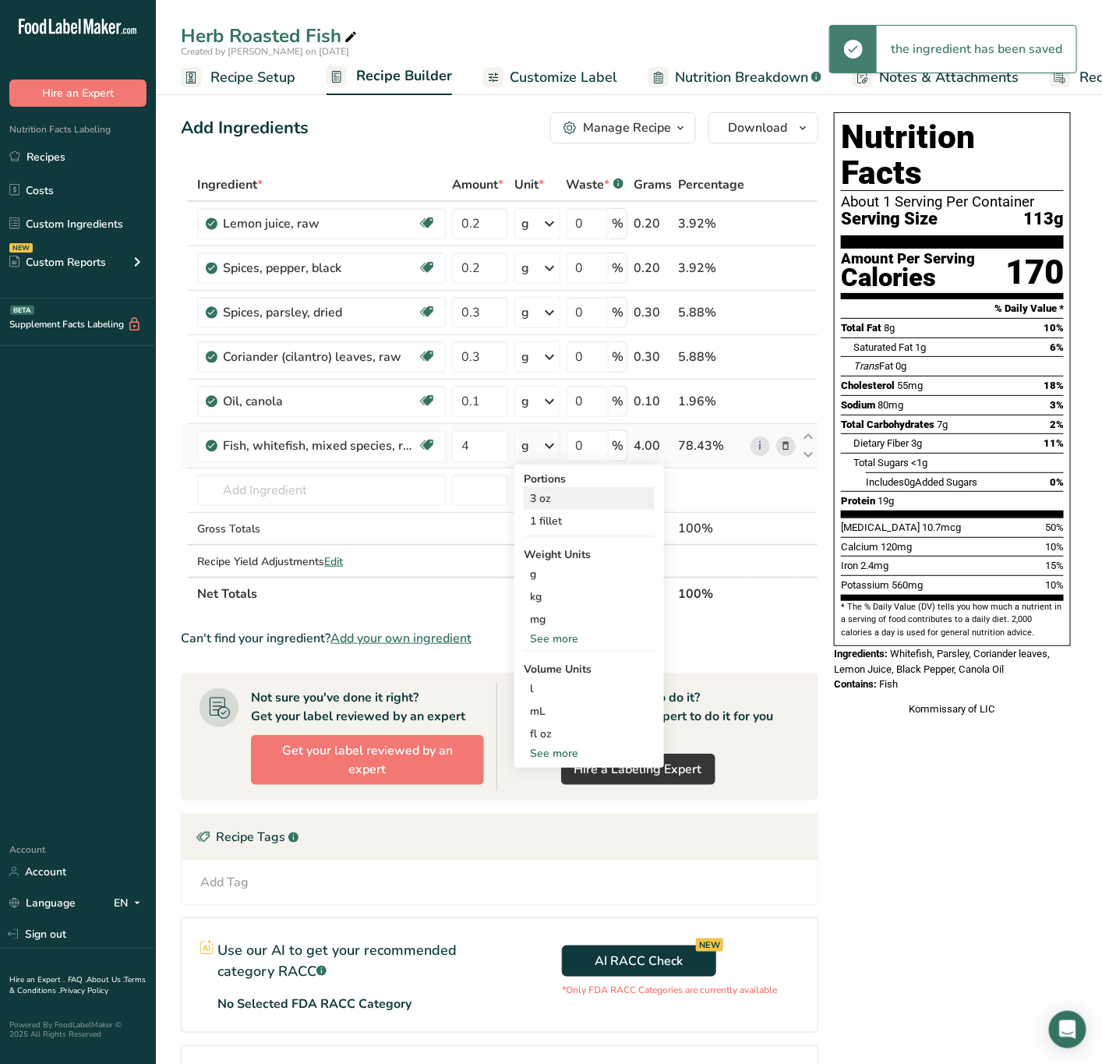
click at [548, 493] on div "3 oz" at bounding box center [589, 498] width 131 height 23
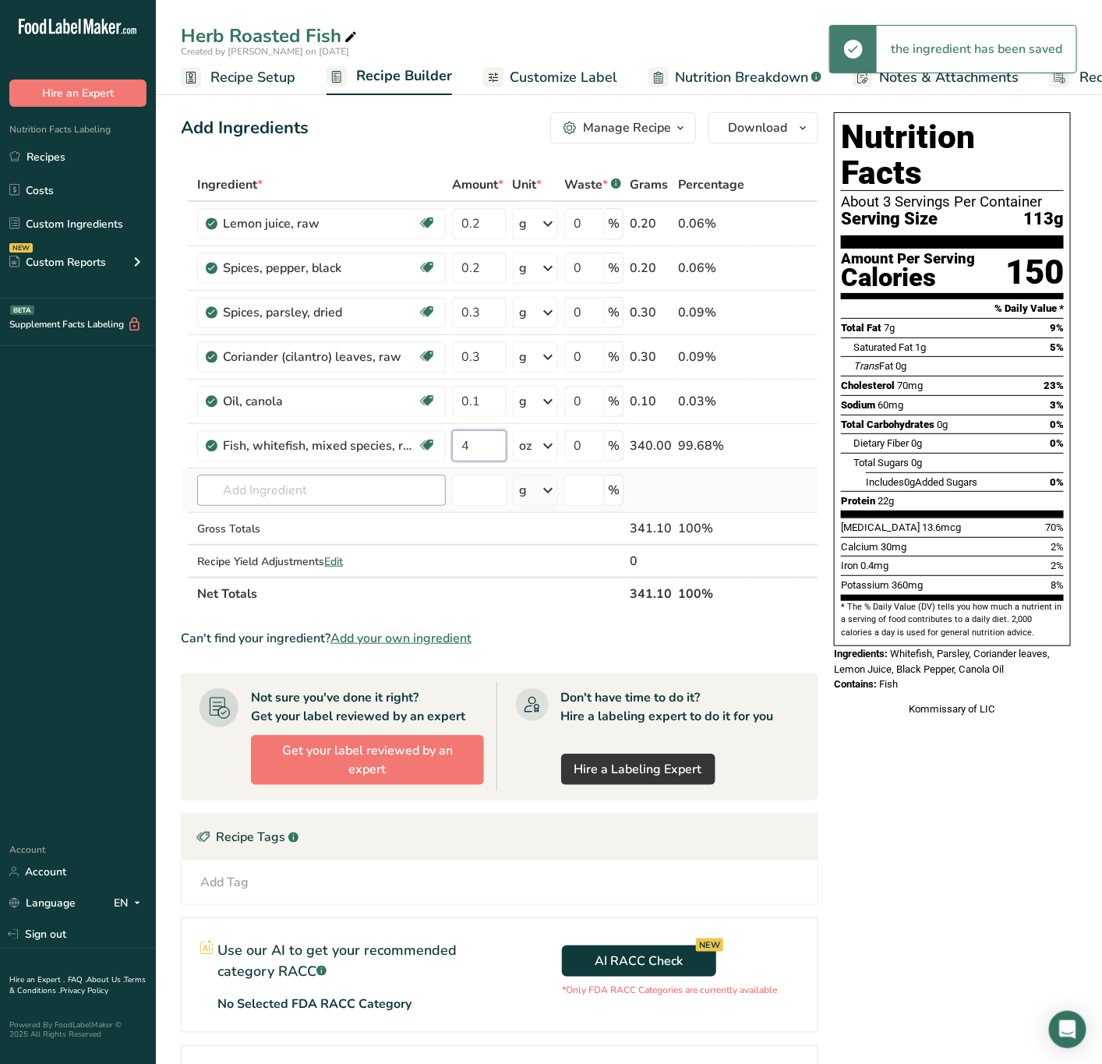
drag, startPoint x: 485, startPoint y: 459, endPoint x: 423, endPoint y: 479, distance: 64.8
click at [423, 479] on tbody "Lemon juice, raw Source of Antioxidants Dairy free Gluten free Vegan Vegetarian…" at bounding box center [500, 389] width 636 height 375
click at [536, 437] on div "Ingredient * Amount * Unit * Waste * .a-a{fill:#347362;}.b-a{fill:#fff;} Grams …" at bounding box center [500, 389] width 638 height 442
click at [543, 447] on icon at bounding box center [548, 446] width 19 height 28
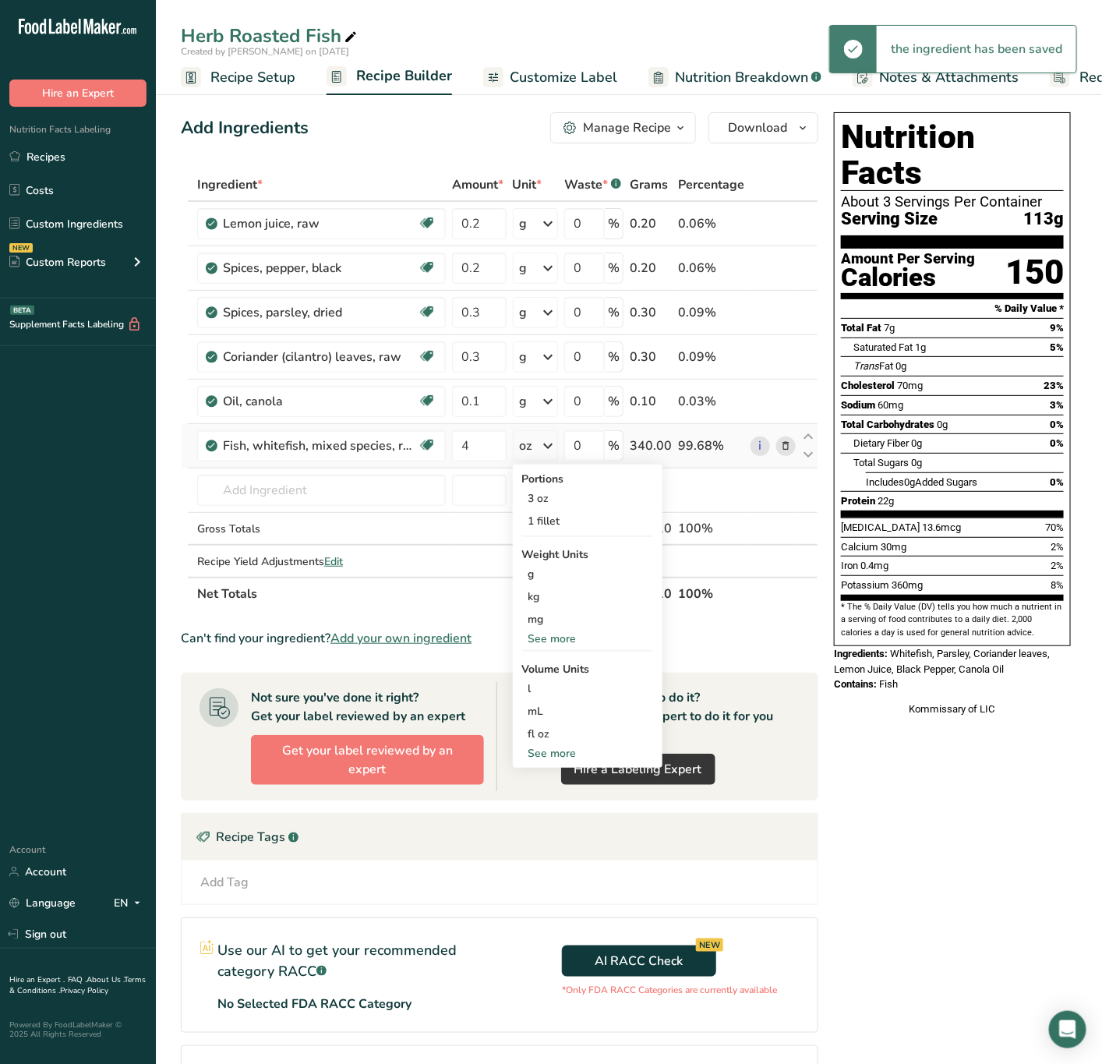
click at [550, 634] on div "See more" at bounding box center [587, 639] width 131 height 16
click at [564, 684] on div "oz" at bounding box center [587, 687] width 131 height 23
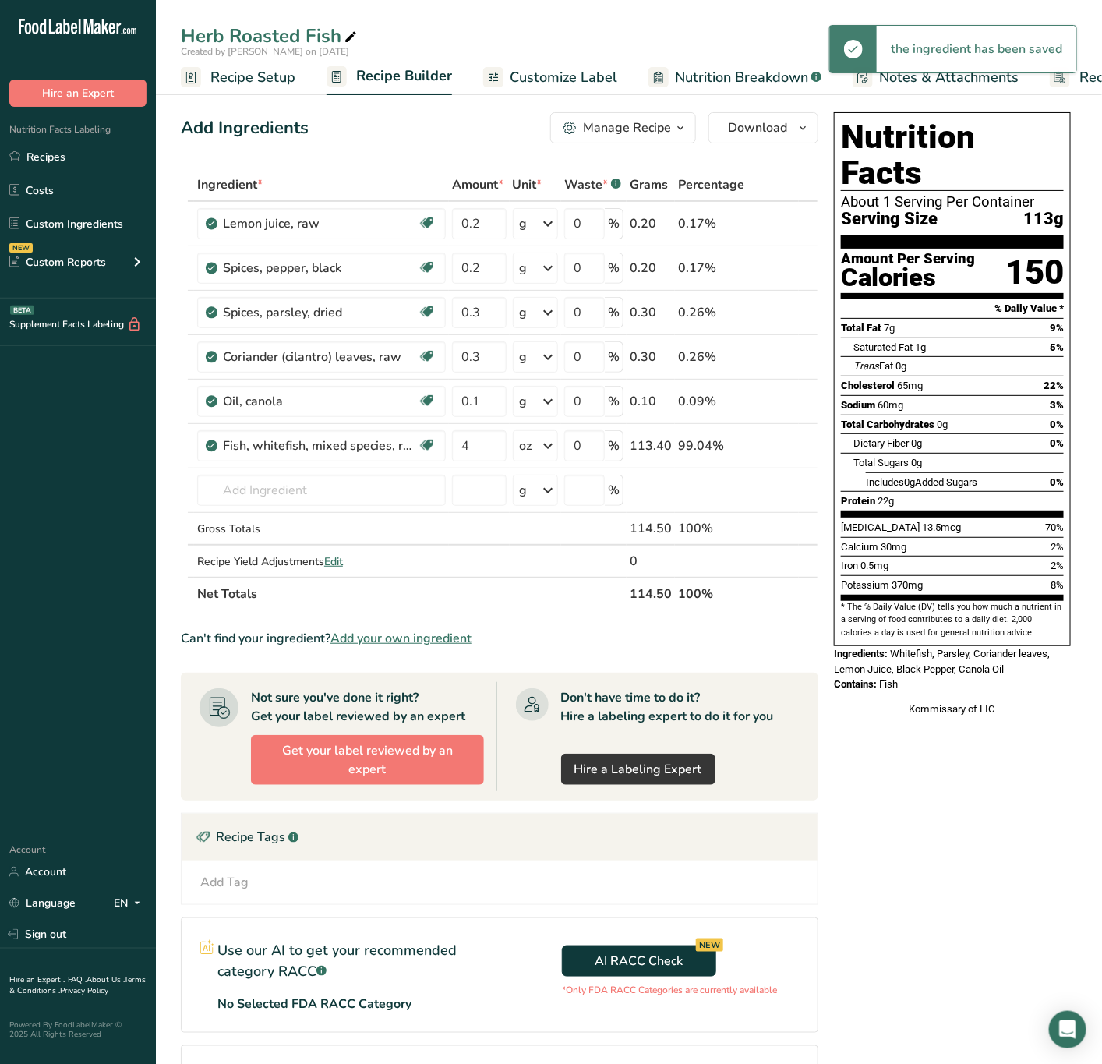
click at [276, 77] on span "Recipe Setup" at bounding box center [252, 77] width 85 height 21
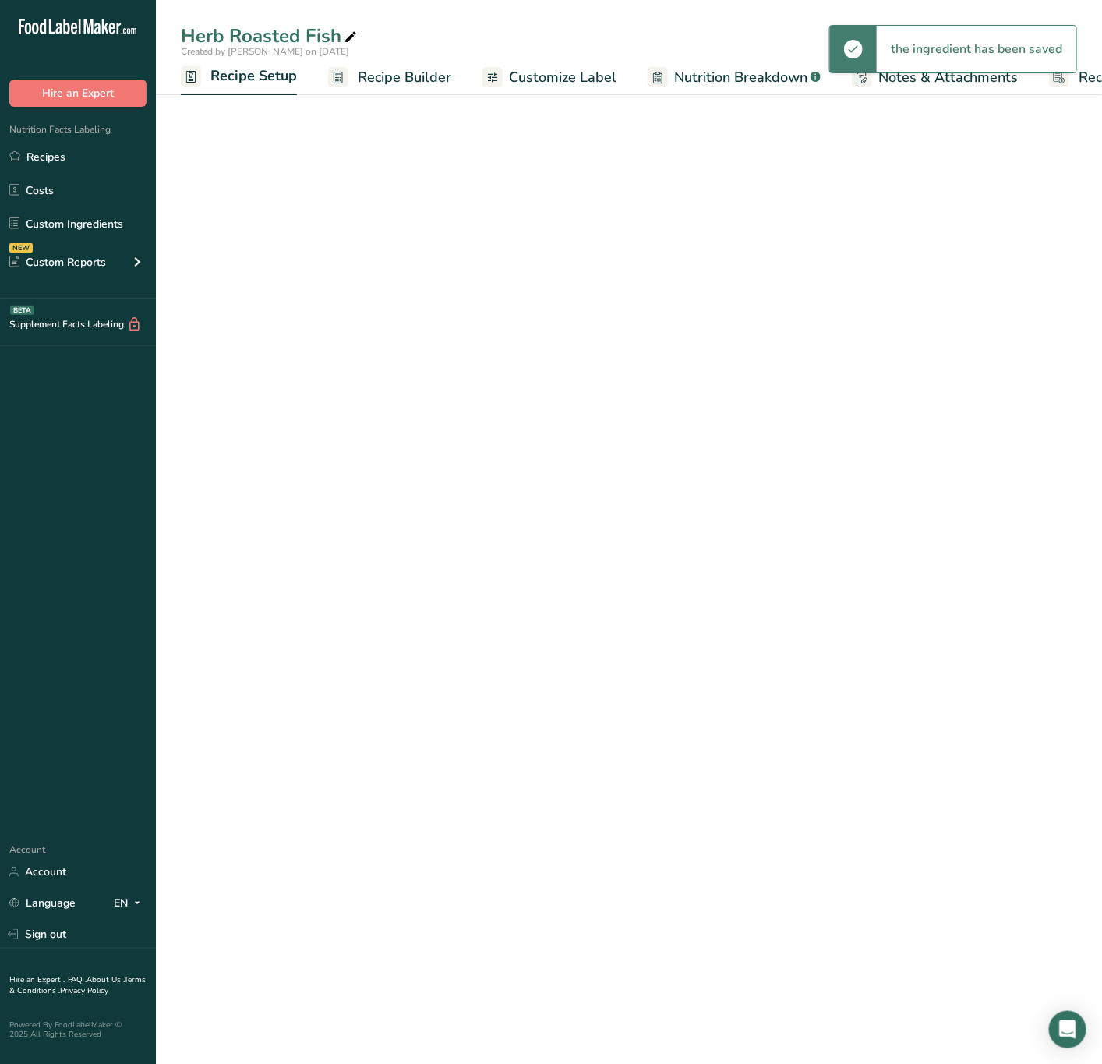
scroll to position [0, 5]
select select "5"
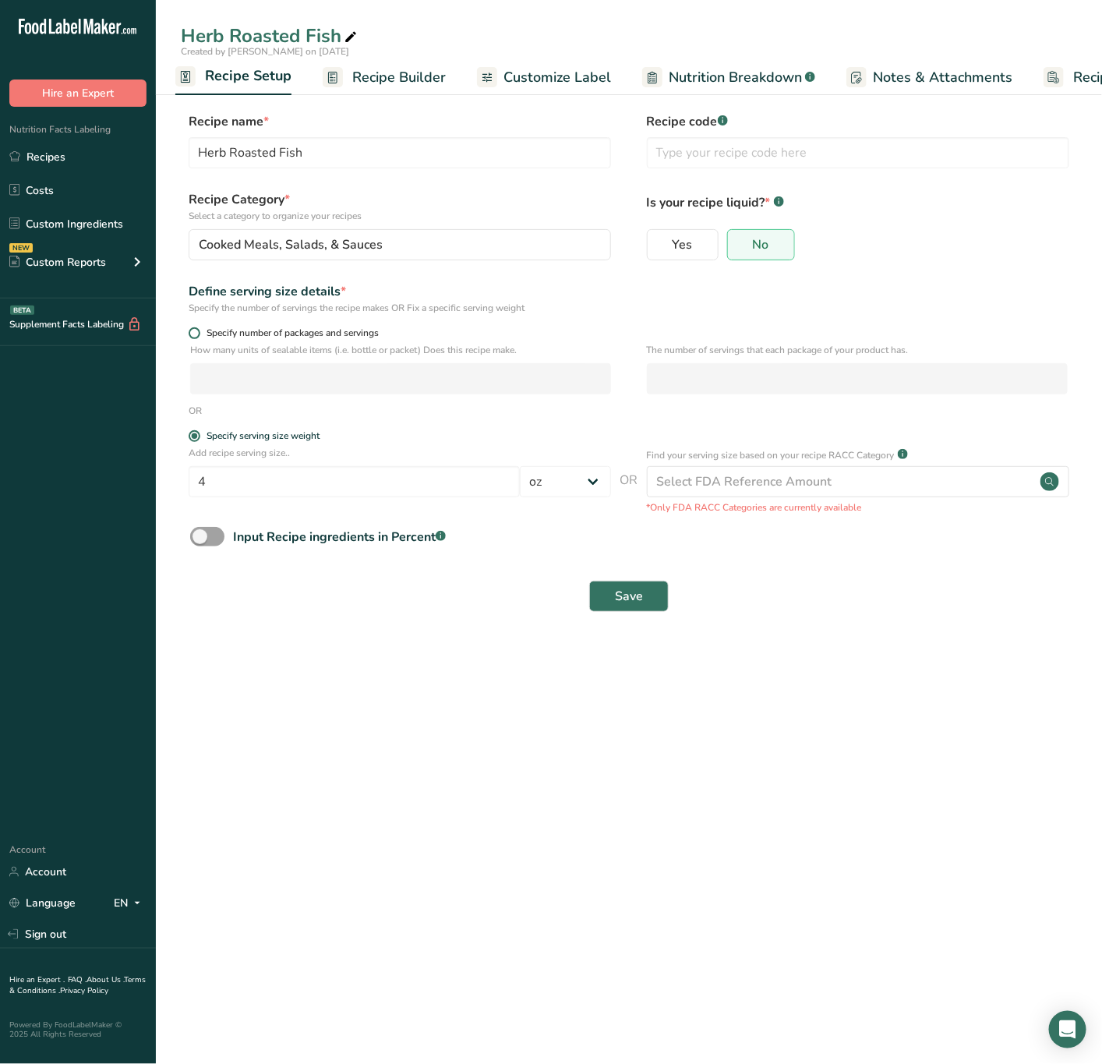
click at [202, 327] on span "Specify number of packages and servings" at bounding box center [289, 333] width 179 height 12
click at [199, 328] on input "Specify number of packages and servings" at bounding box center [194, 333] width 10 height 10
radio input "true"
radio input "false"
select select "0"
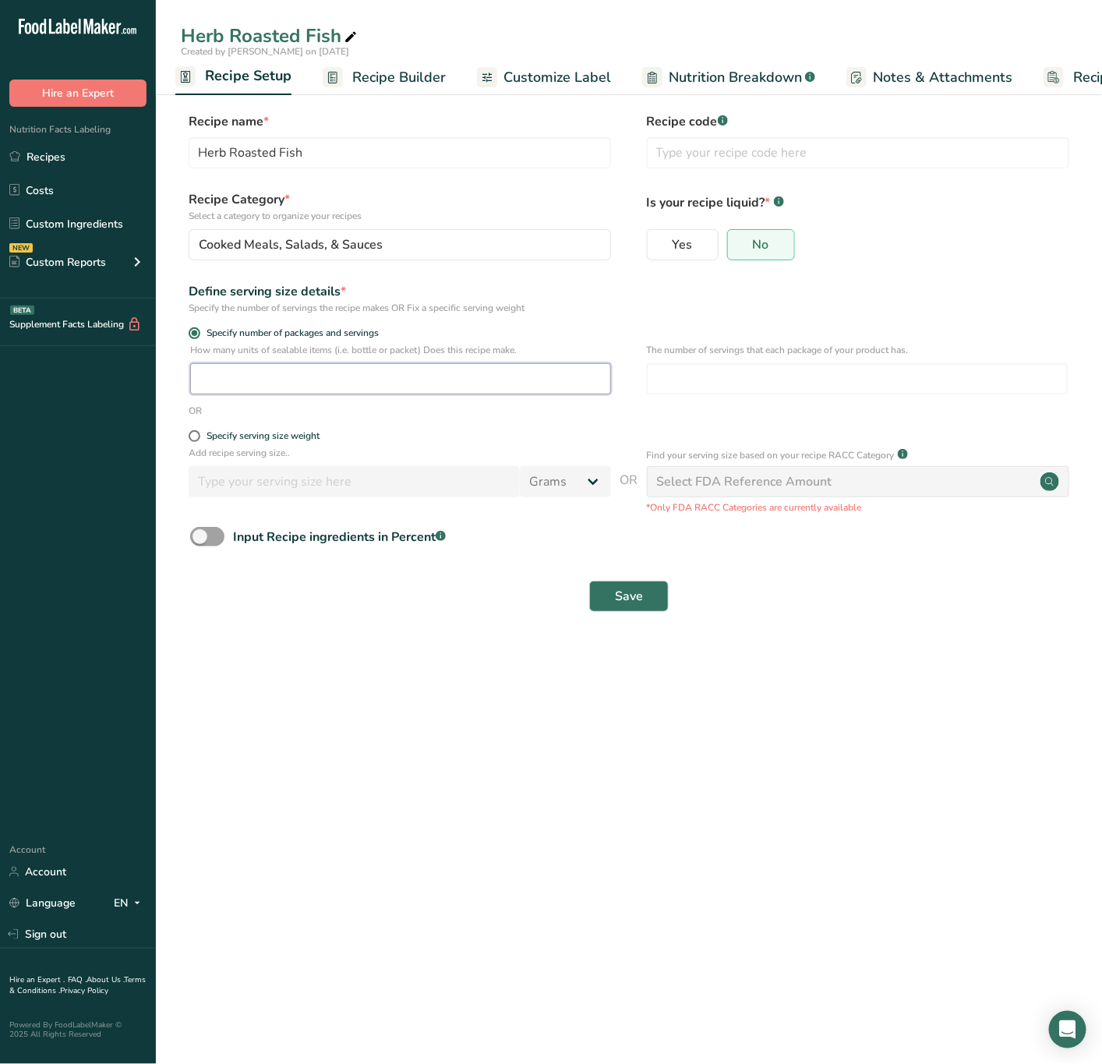
click at [206, 365] on input "number" at bounding box center [400, 378] width 421 height 31
type input "1"
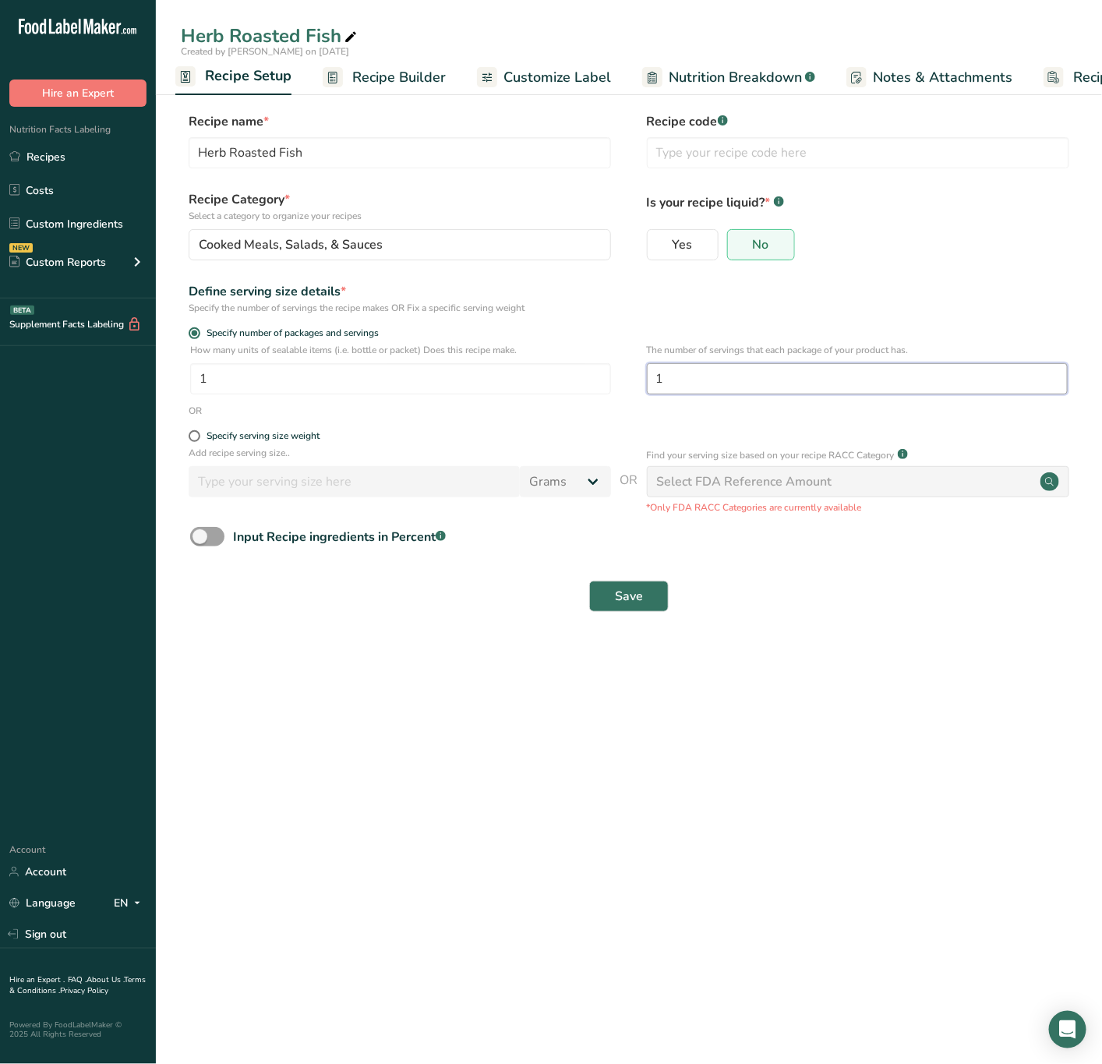
type input "1"
drag, startPoint x: 1001, startPoint y: 629, endPoint x: 1149, endPoint y: 716, distance: 171.9
drag, startPoint x: 1149, startPoint y: 716, endPoint x: 616, endPoint y: 596, distance: 546.6
click at [616, 596] on span "Save" at bounding box center [629, 596] width 28 height 19
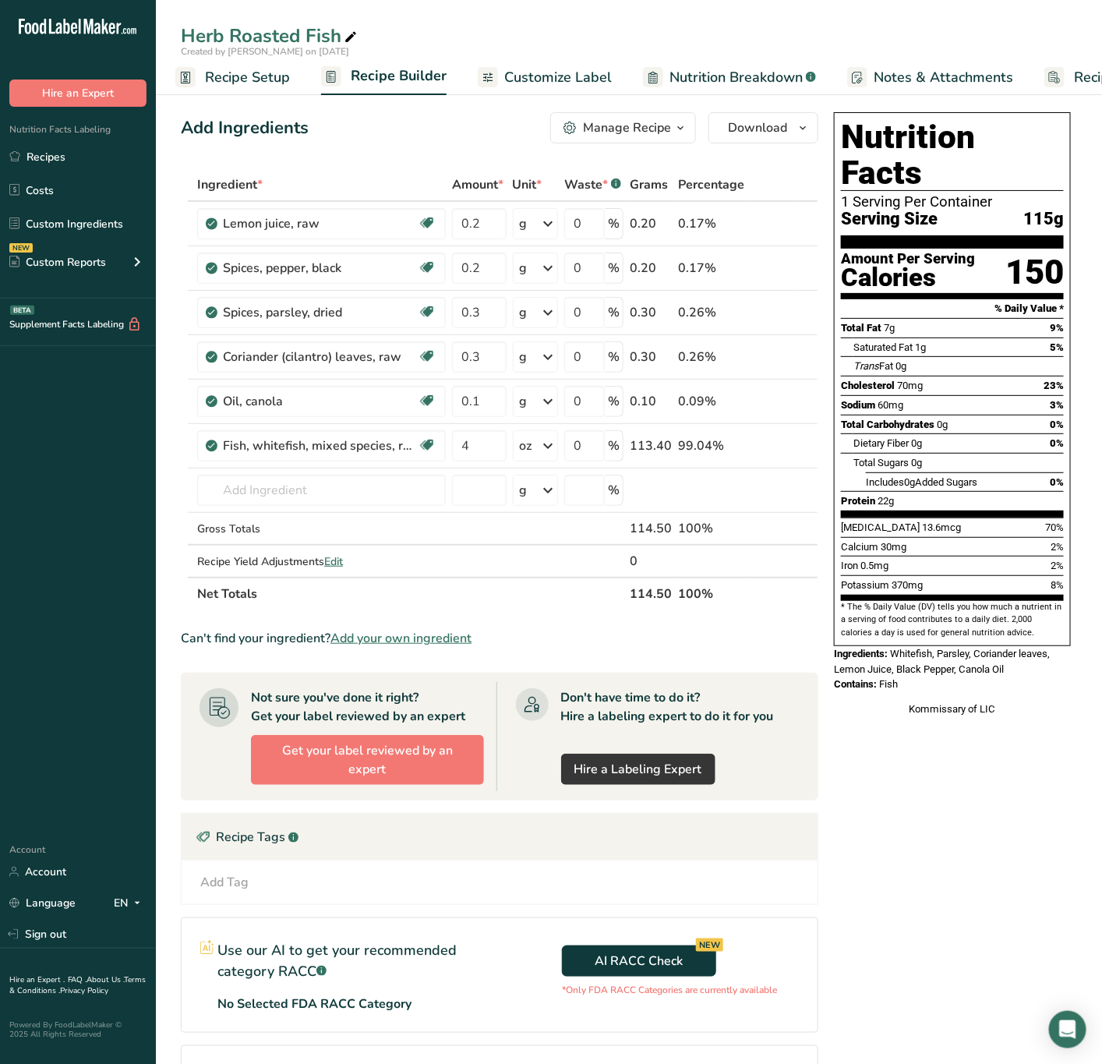
click at [678, 122] on icon "button" at bounding box center [680, 127] width 12 height 19
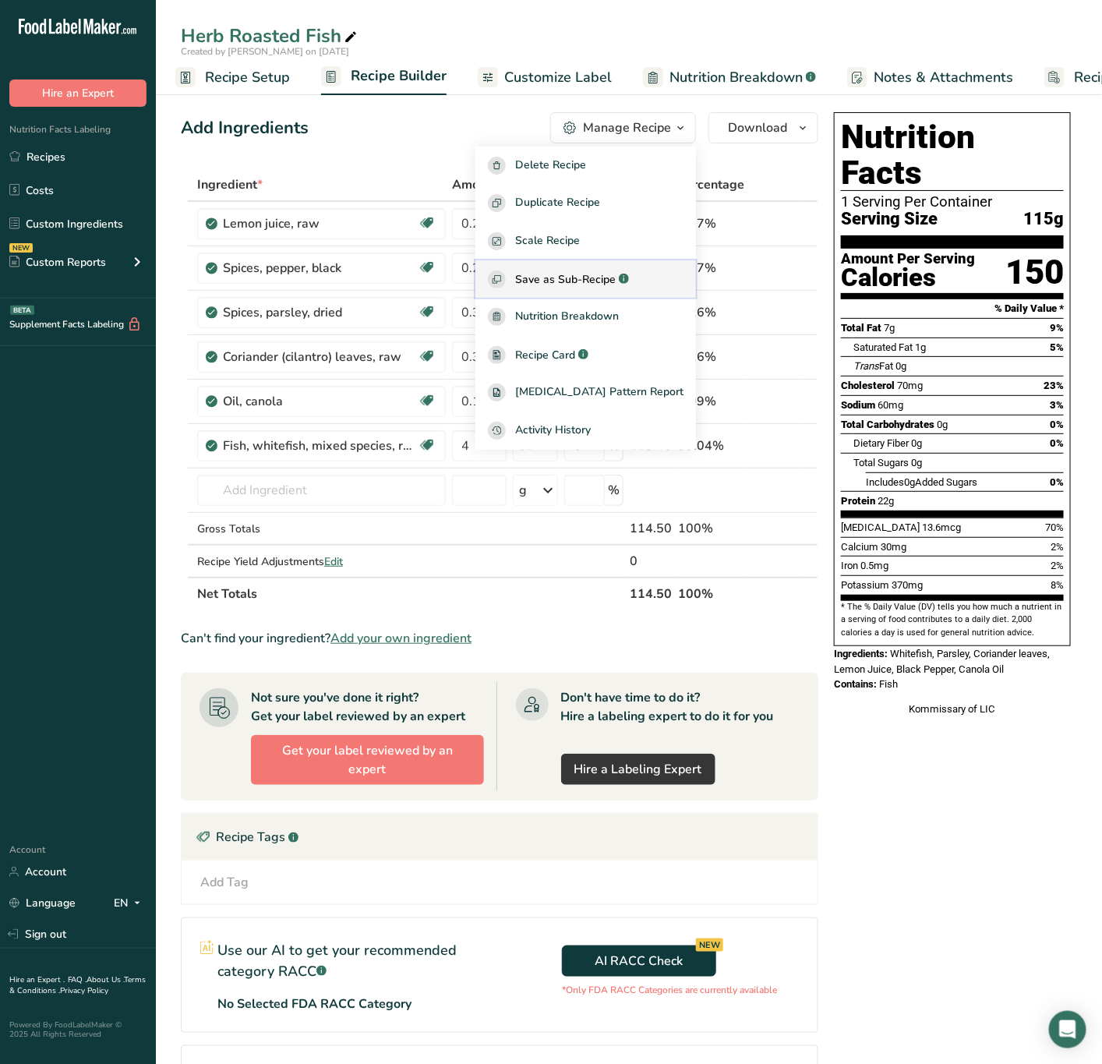
click at [616, 281] on span "Save as Sub-Recipe" at bounding box center [565, 279] width 101 height 16
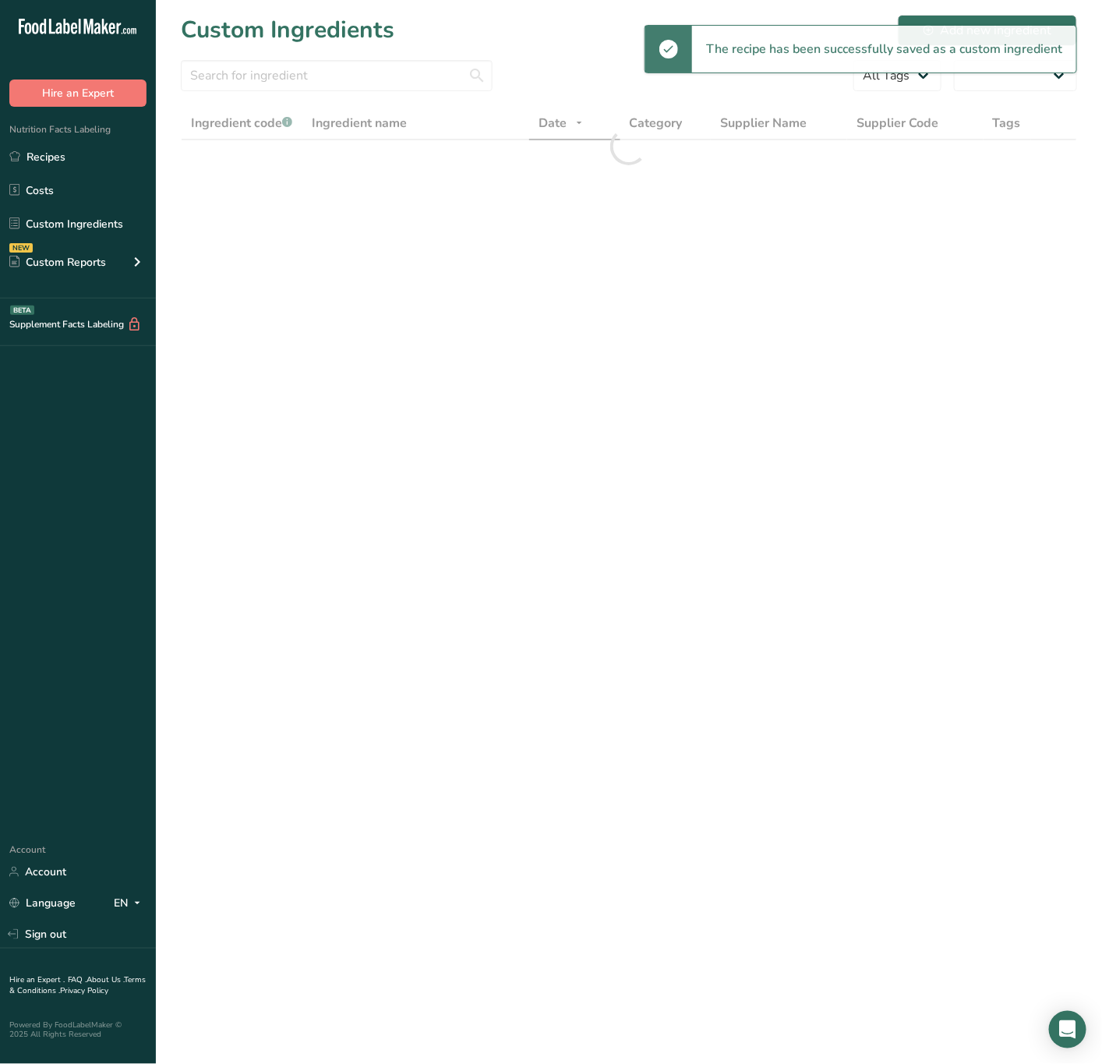
select select "30"
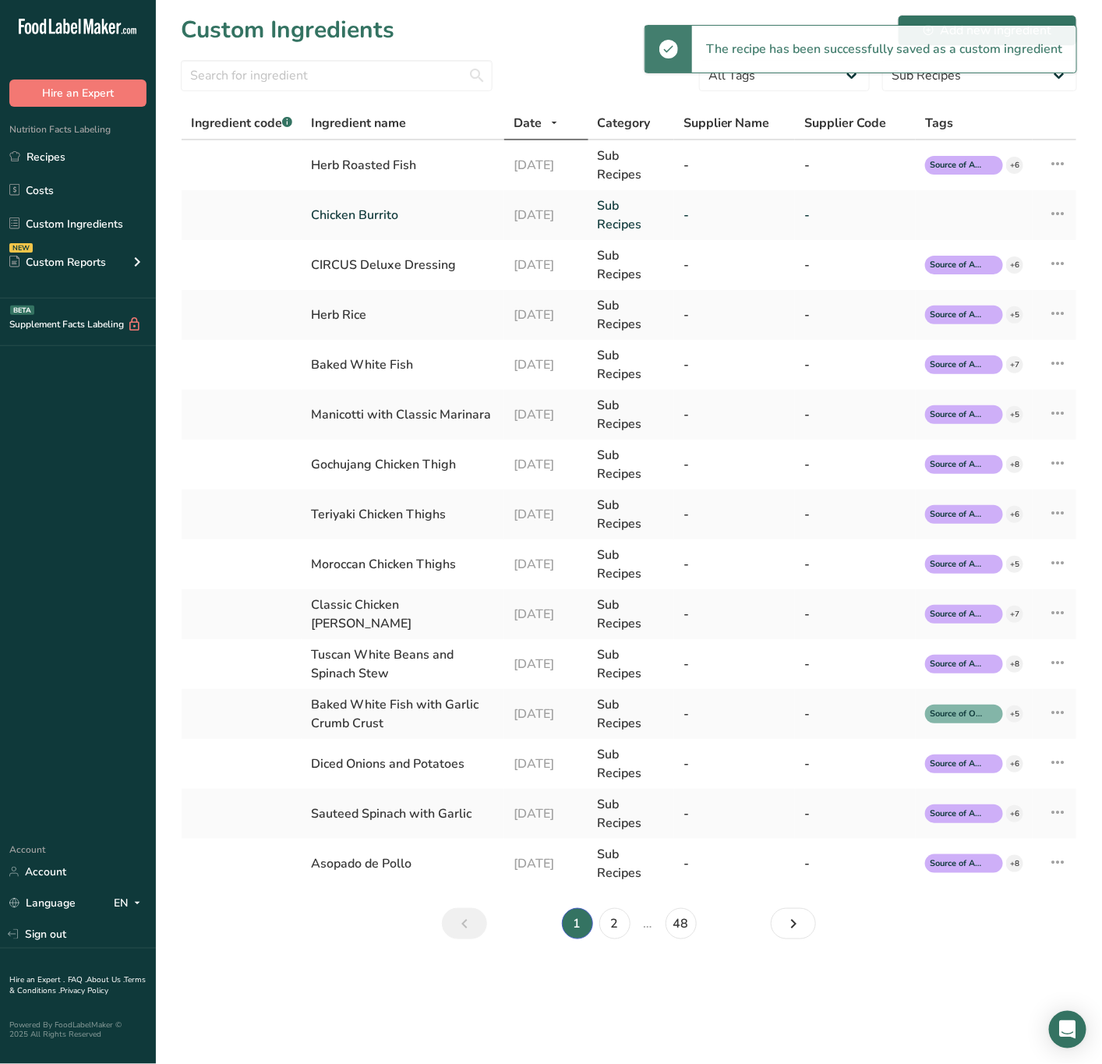
click at [80, 136] on div "Nutrition Facts Labeling Recipes Costs Custom Ingredients NEW Custom Reports Me…" at bounding box center [78, 203] width 156 height 192
click at [125, 148] on link "Recipes" at bounding box center [78, 157] width 156 height 30
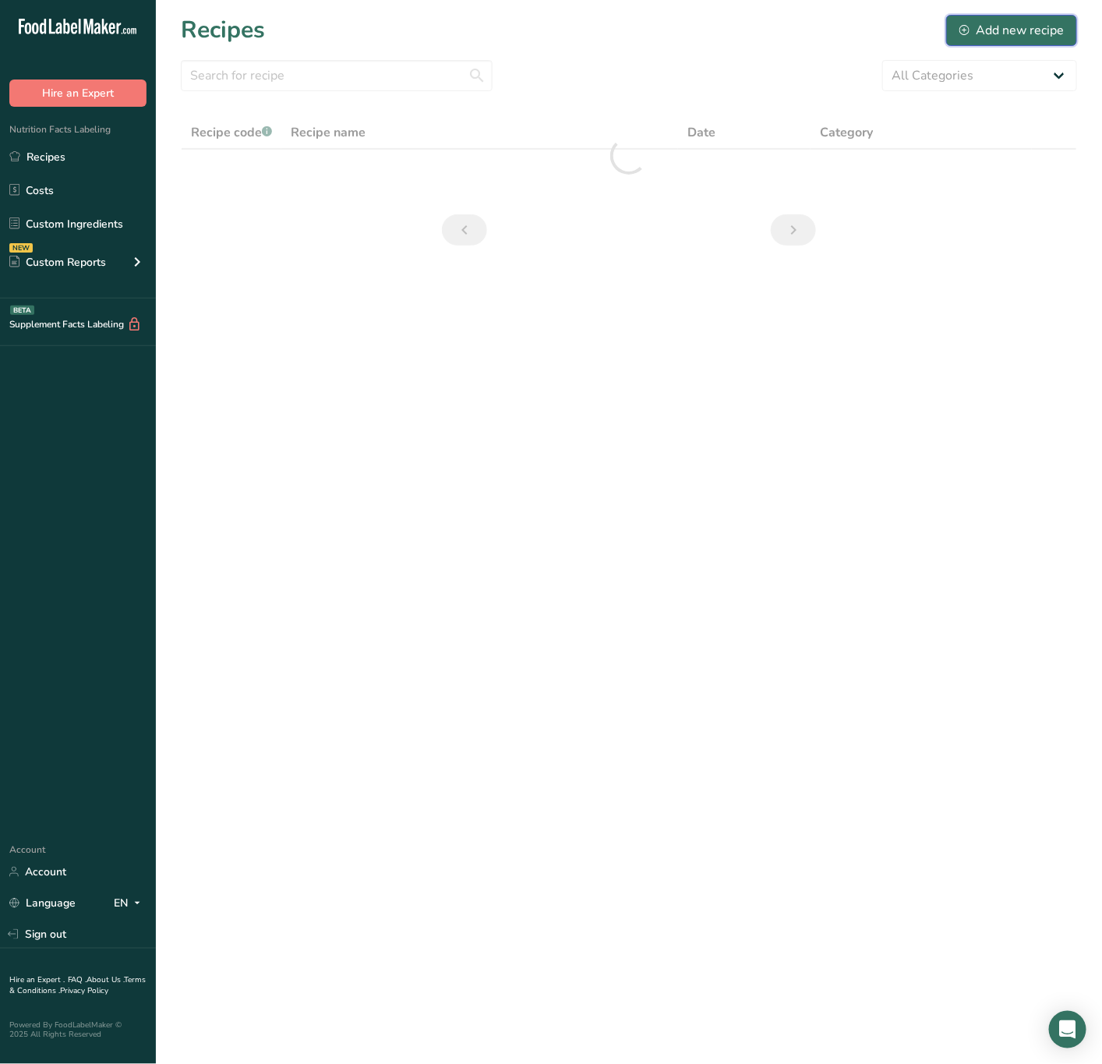
click at [1010, 16] on button "Add new recipe" at bounding box center [1011, 30] width 131 height 31
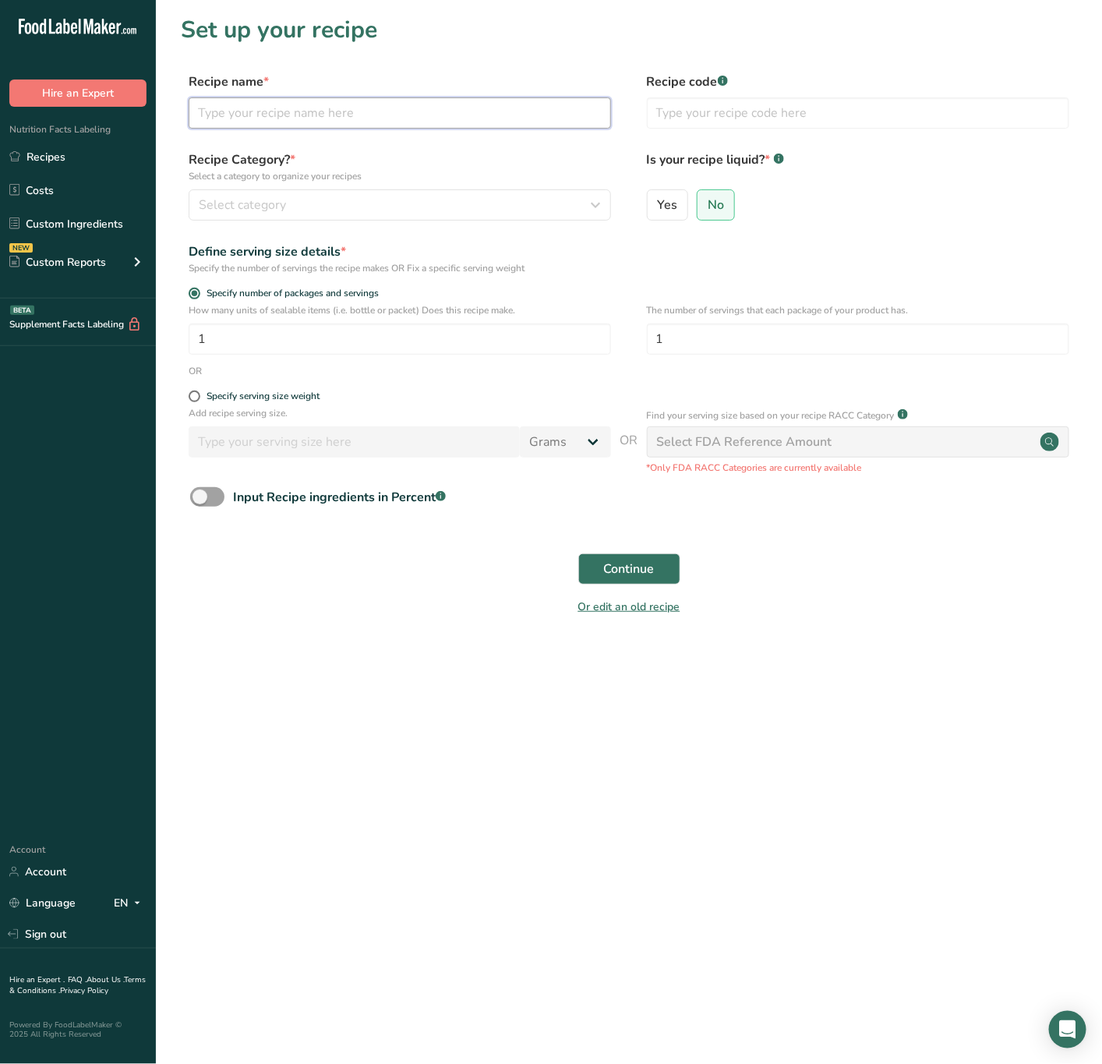
click at [293, 120] on input "text" at bounding box center [400, 112] width 423 height 31
type input "Herb Roasted Fish with Barley and Carrots"
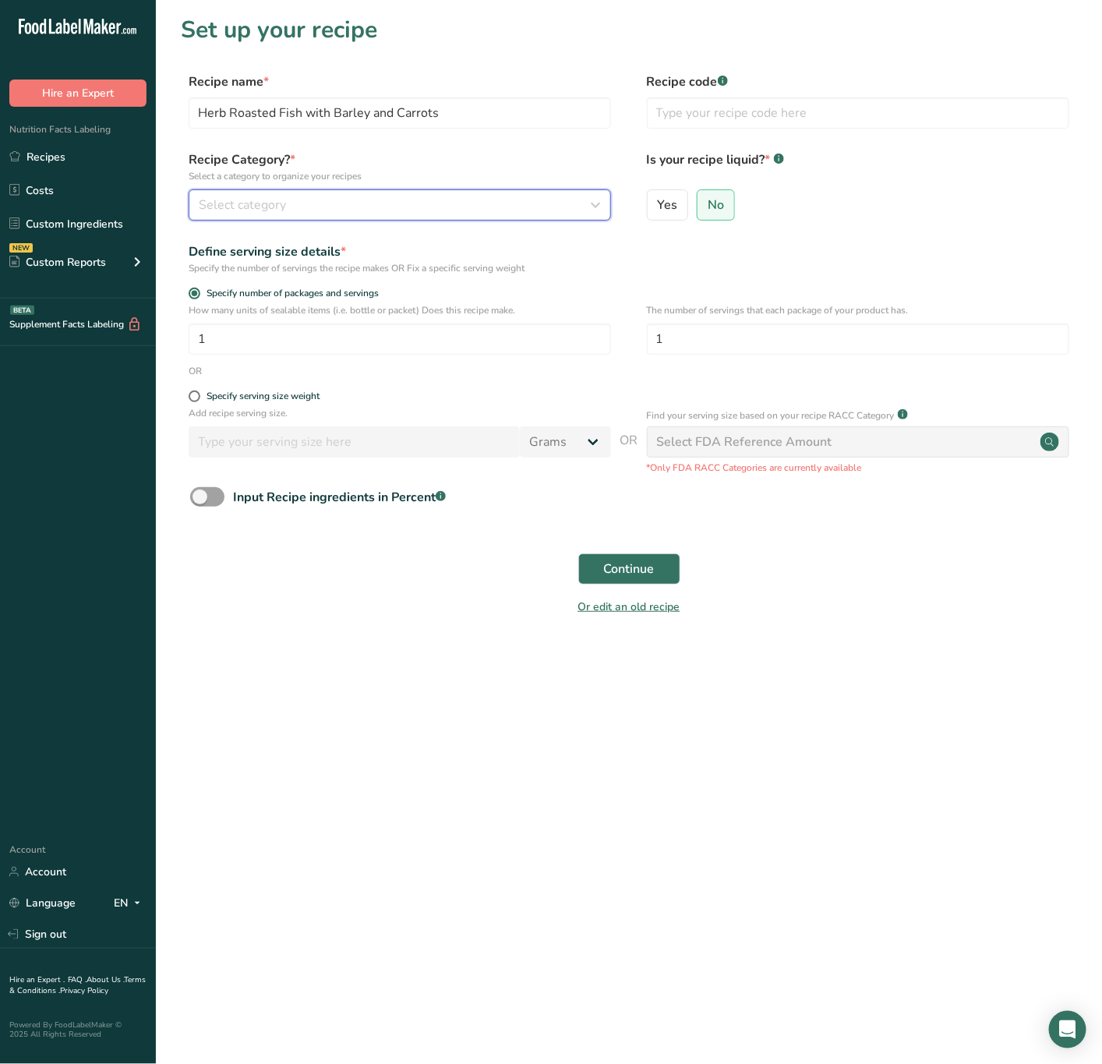
click at [377, 196] on div "Select category" at bounding box center [395, 205] width 393 height 19
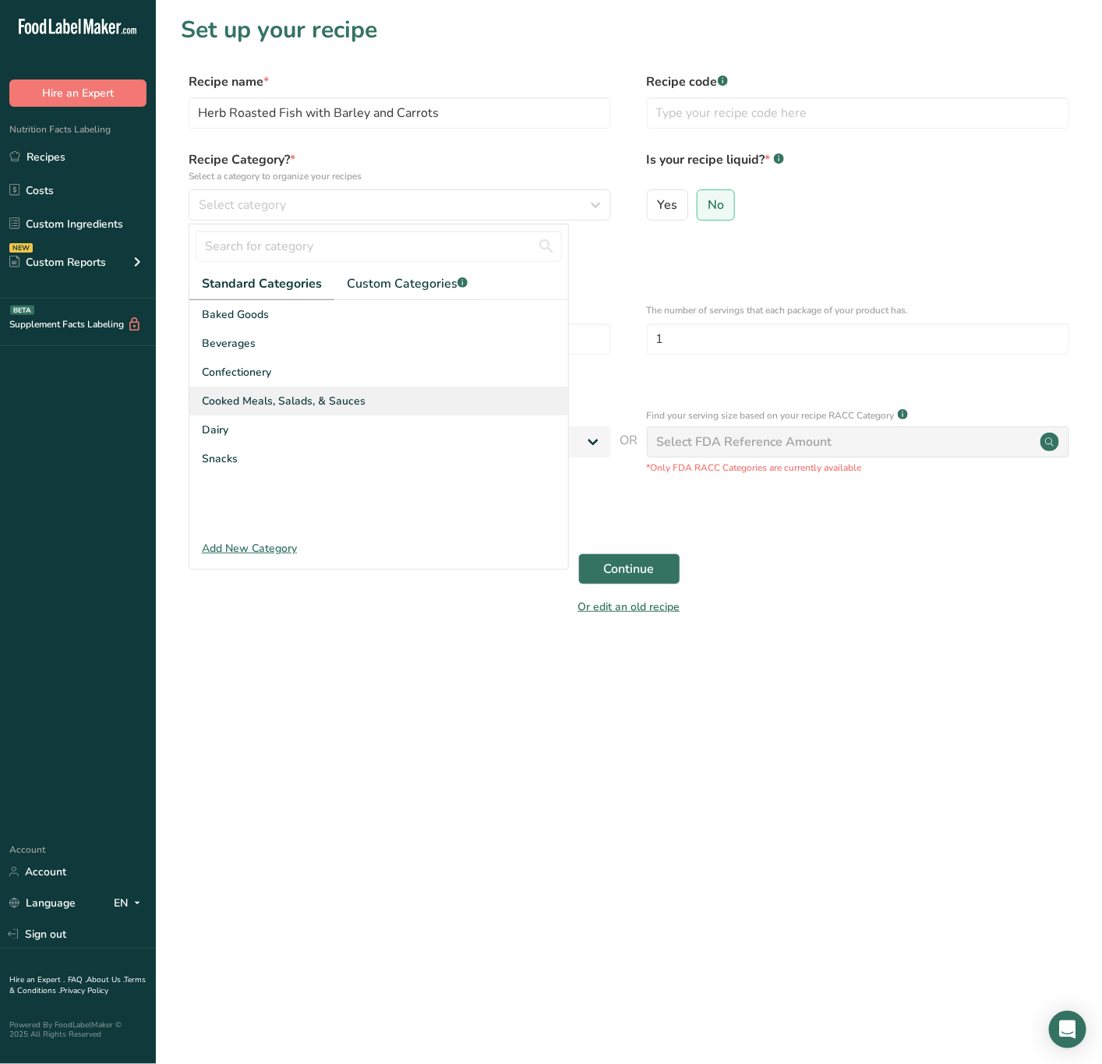
click at [253, 396] on span "Cooked Meals, Salads, & Sauces" at bounding box center [284, 401] width 164 height 16
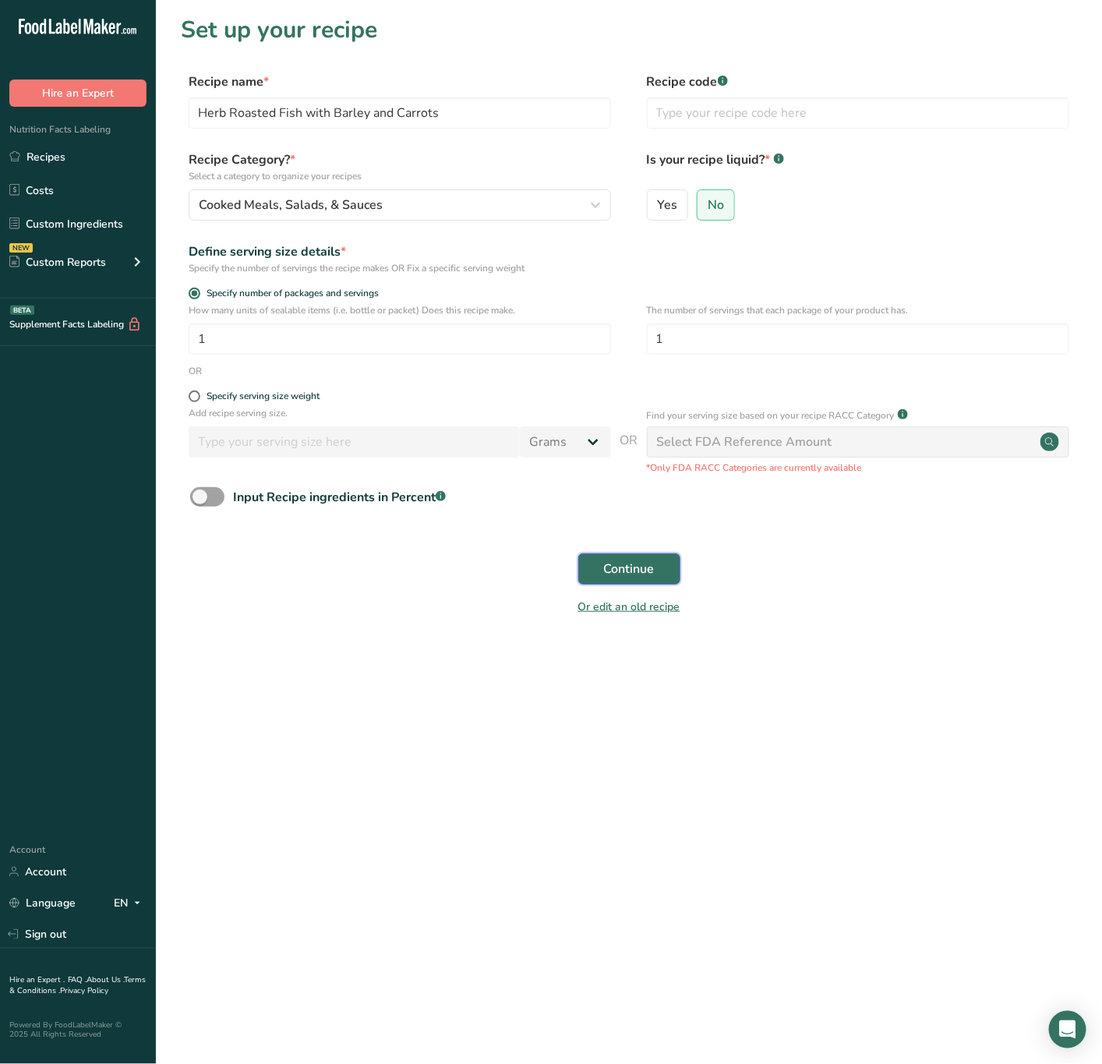
click at [656, 578] on button "Continue" at bounding box center [629, 568] width 102 height 31
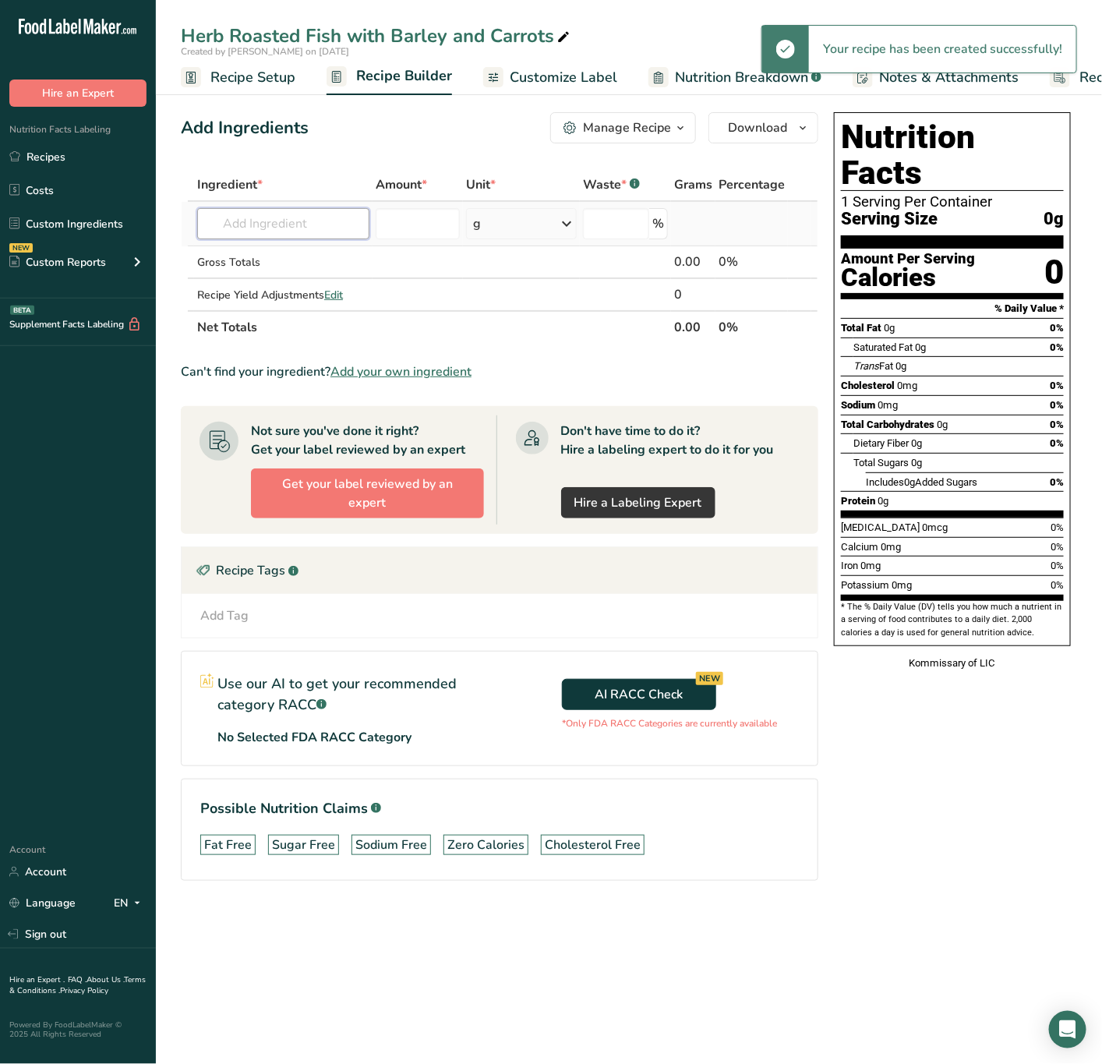
click at [331, 232] on input "text" at bounding box center [283, 223] width 172 height 31
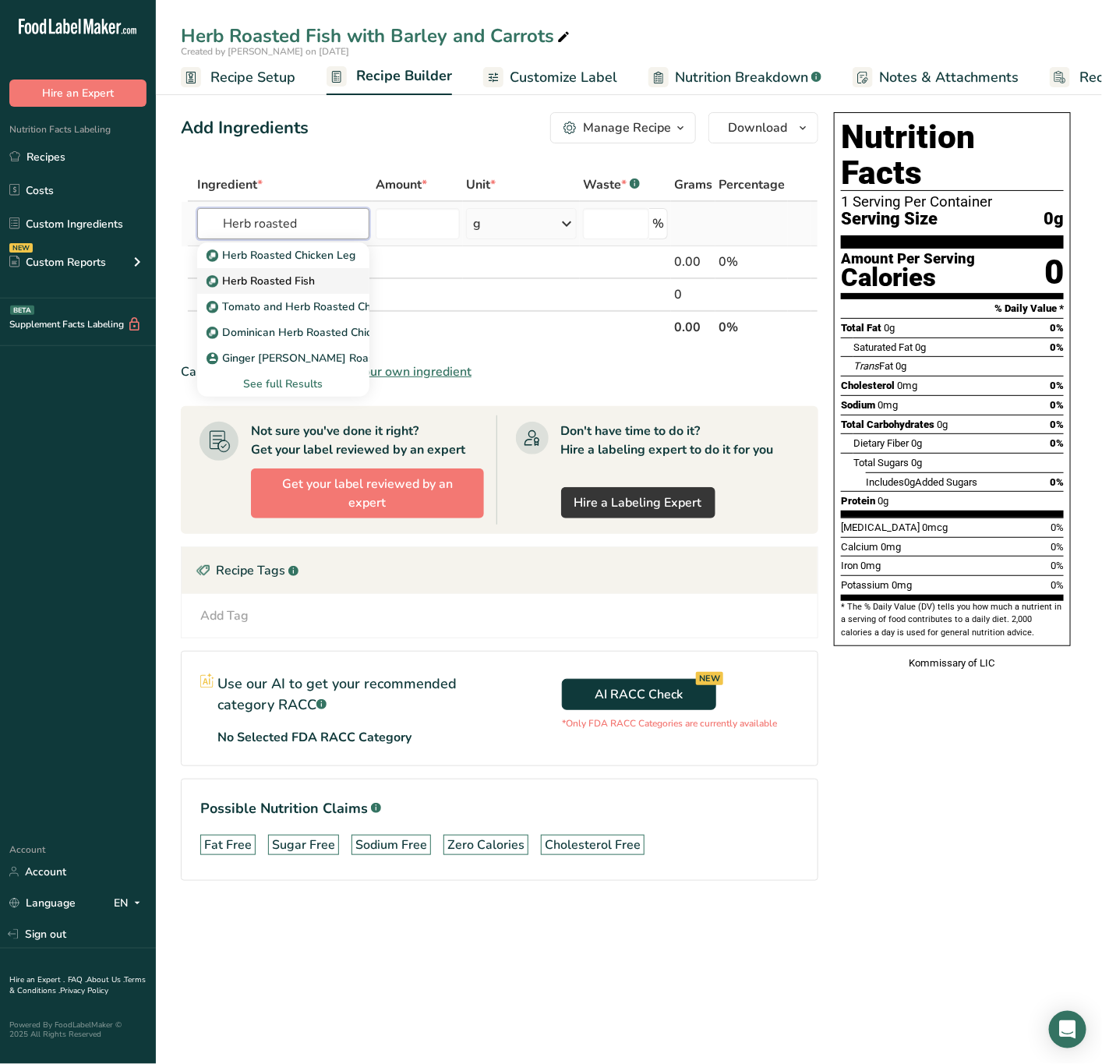
type input "Herb roasted"
click at [318, 273] on div "Herb Roasted Fish" at bounding box center [271, 281] width 122 height 16
type input "Herb Roasted Fish"
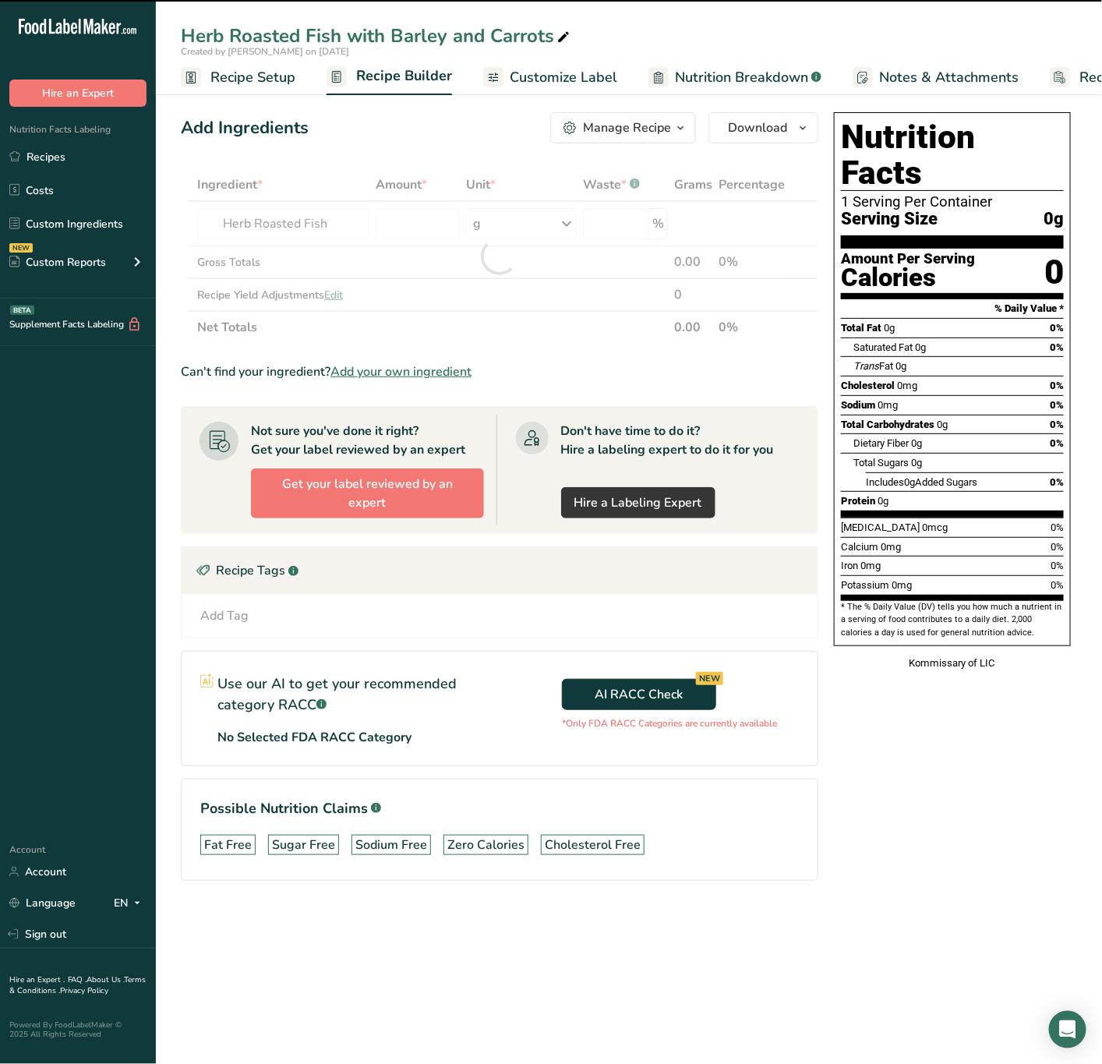
type input "0"
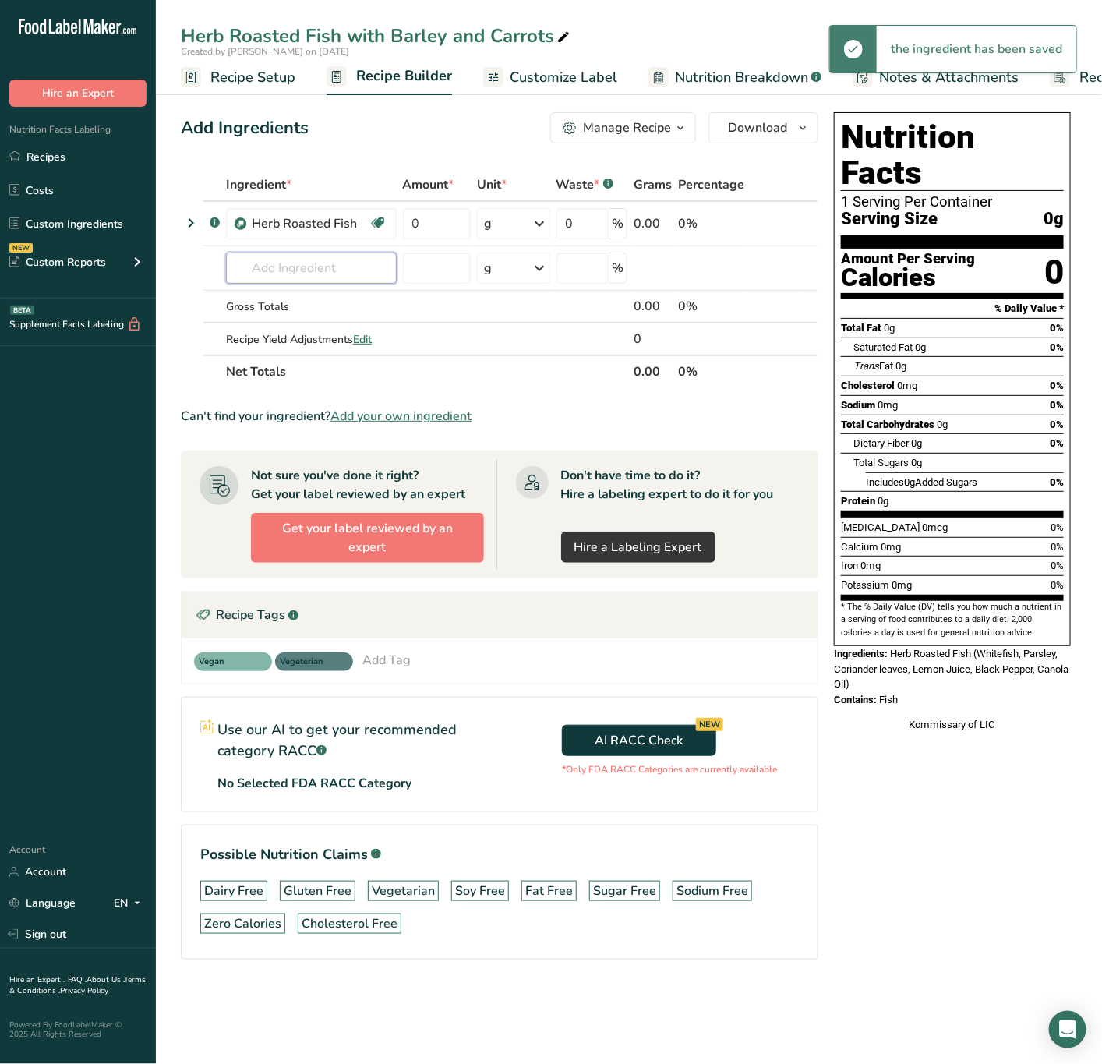
click at [314, 267] on input "text" at bounding box center [311, 268] width 171 height 31
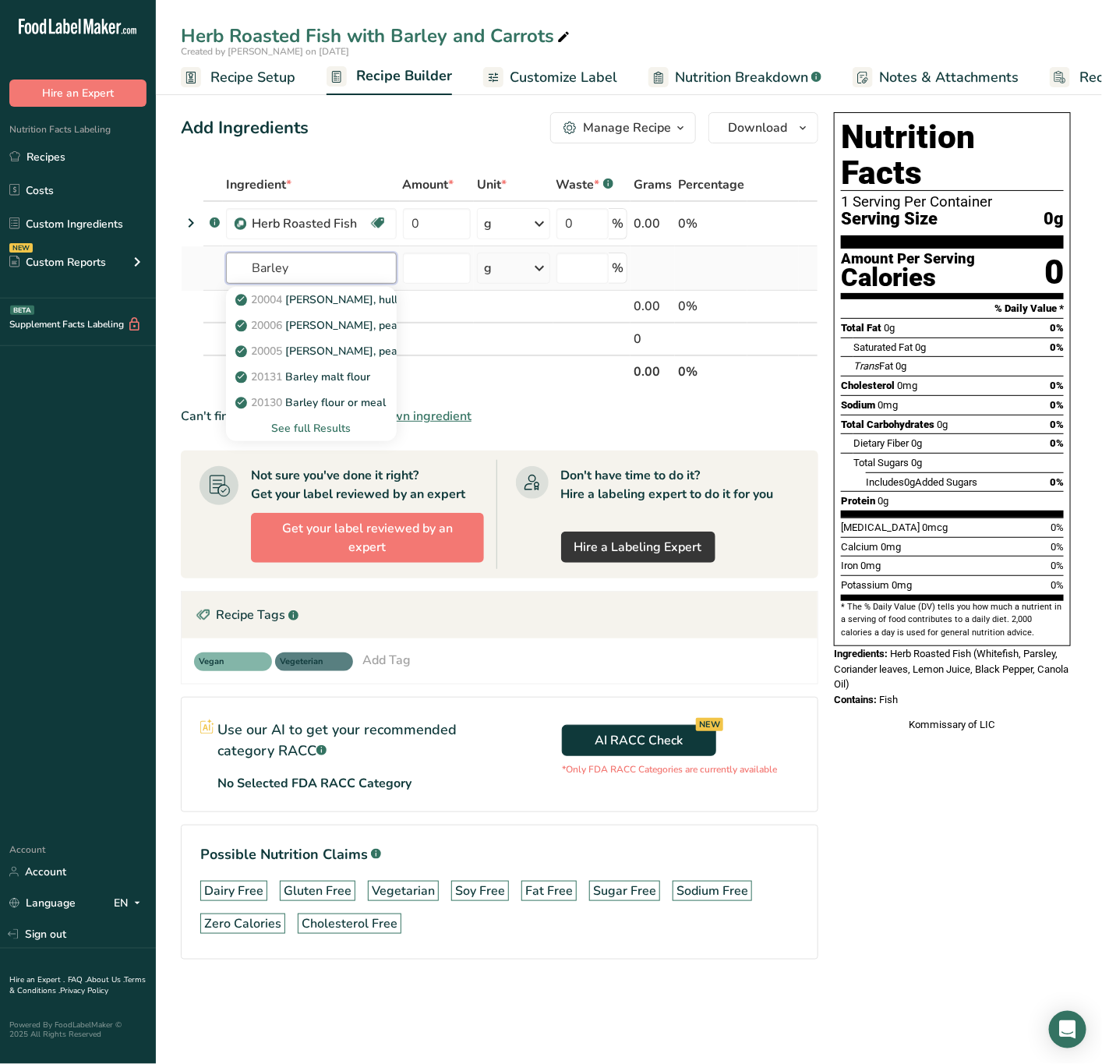
type input "Barley"
click at [316, 428] on div "See full Results" at bounding box center [312, 428] width 146 height 16
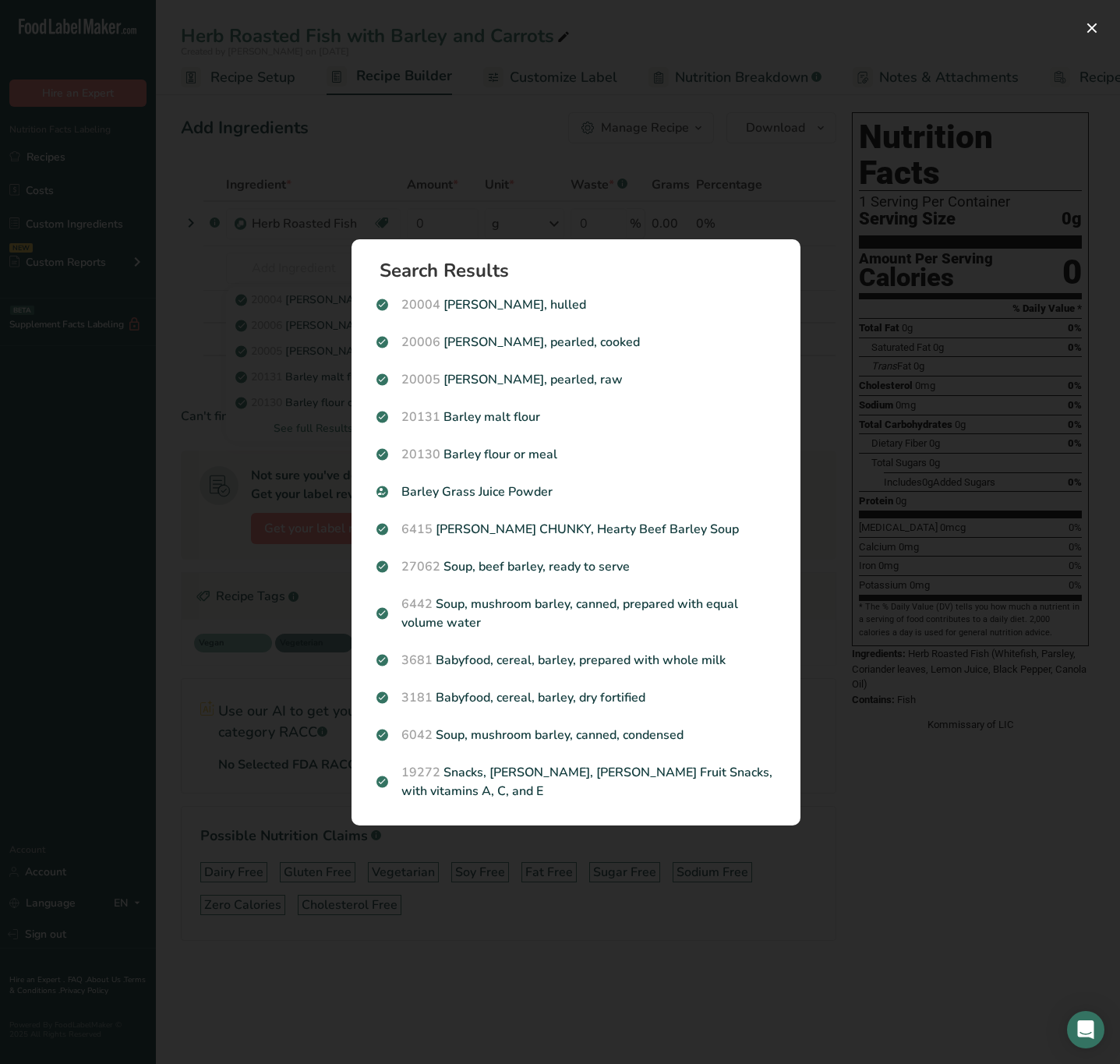
click at [555, 337] on p "20006 Barley, pearled, cooked" at bounding box center [576, 342] width 399 height 19
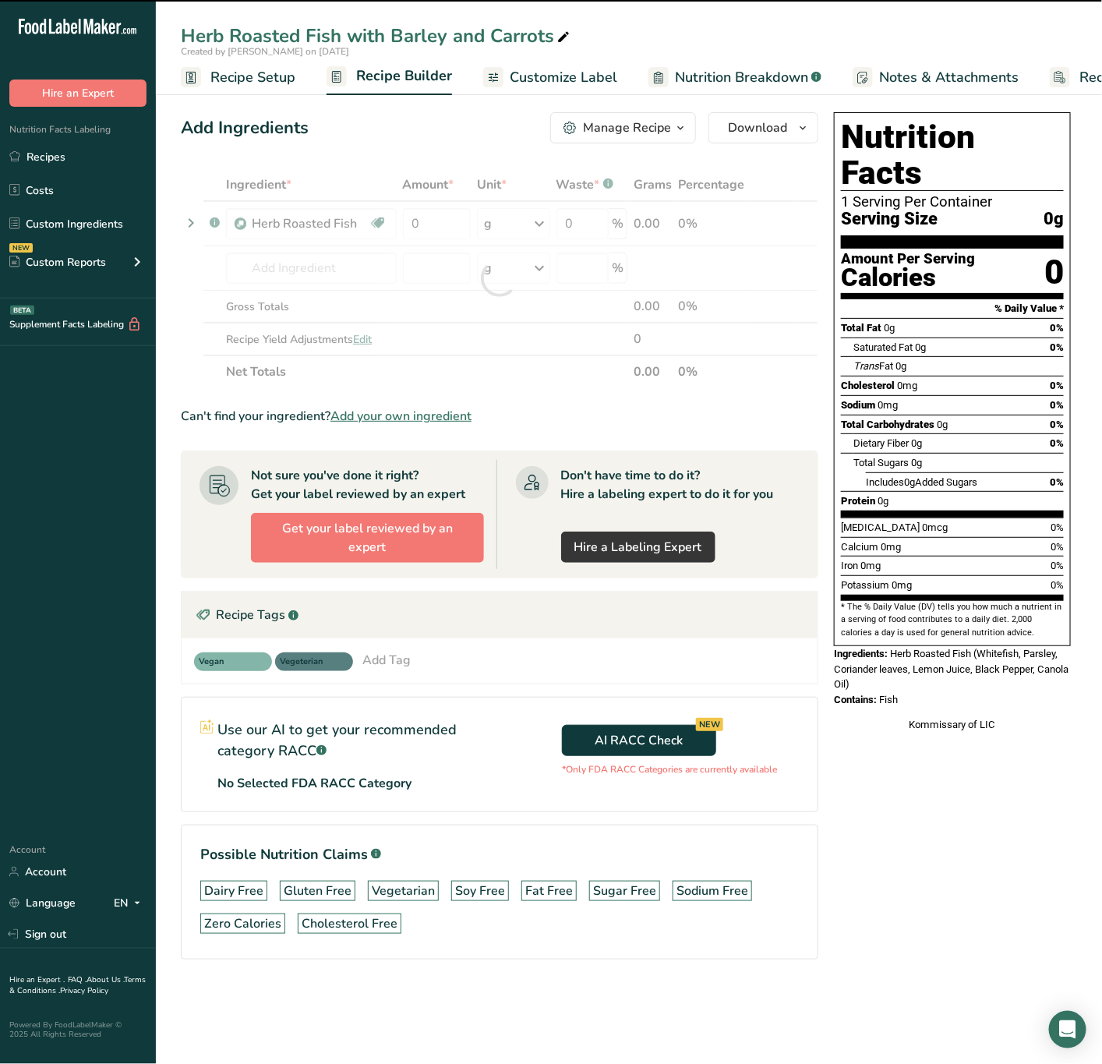
type input "0"
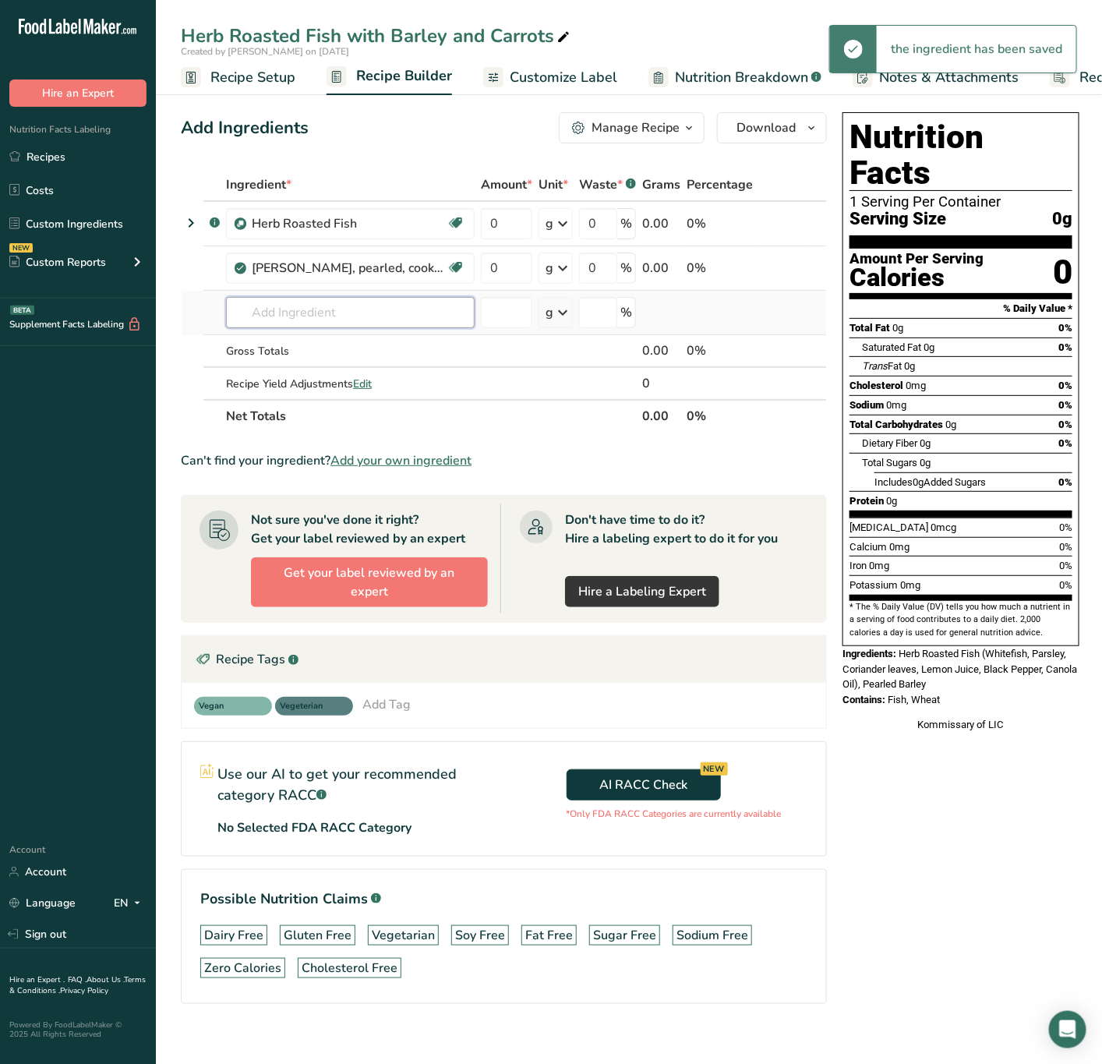
click at [305, 309] on input "text" at bounding box center [350, 312] width 249 height 31
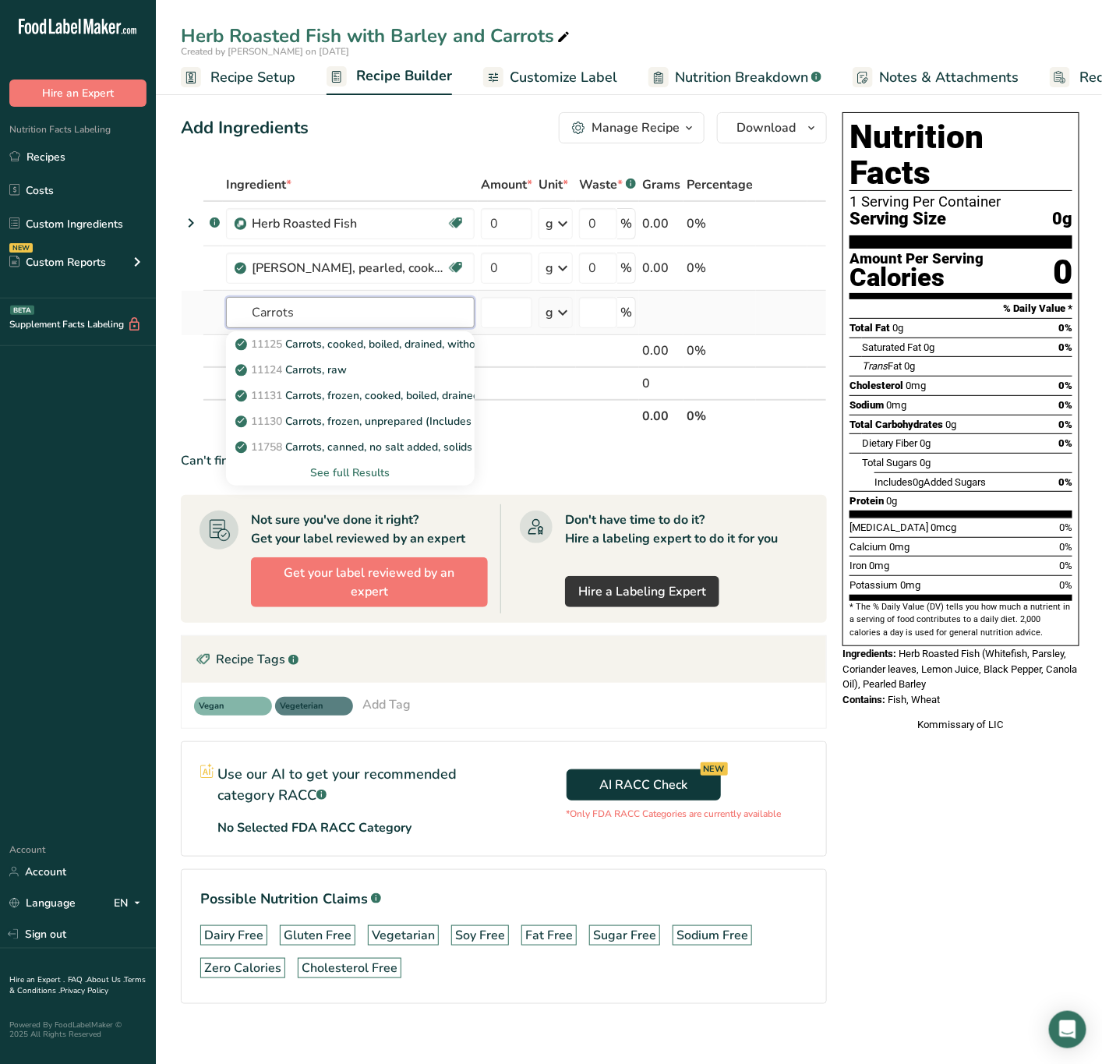
type input "Carrots"
click at [309, 472] on div "See full Results" at bounding box center [351, 473] width 224 height 16
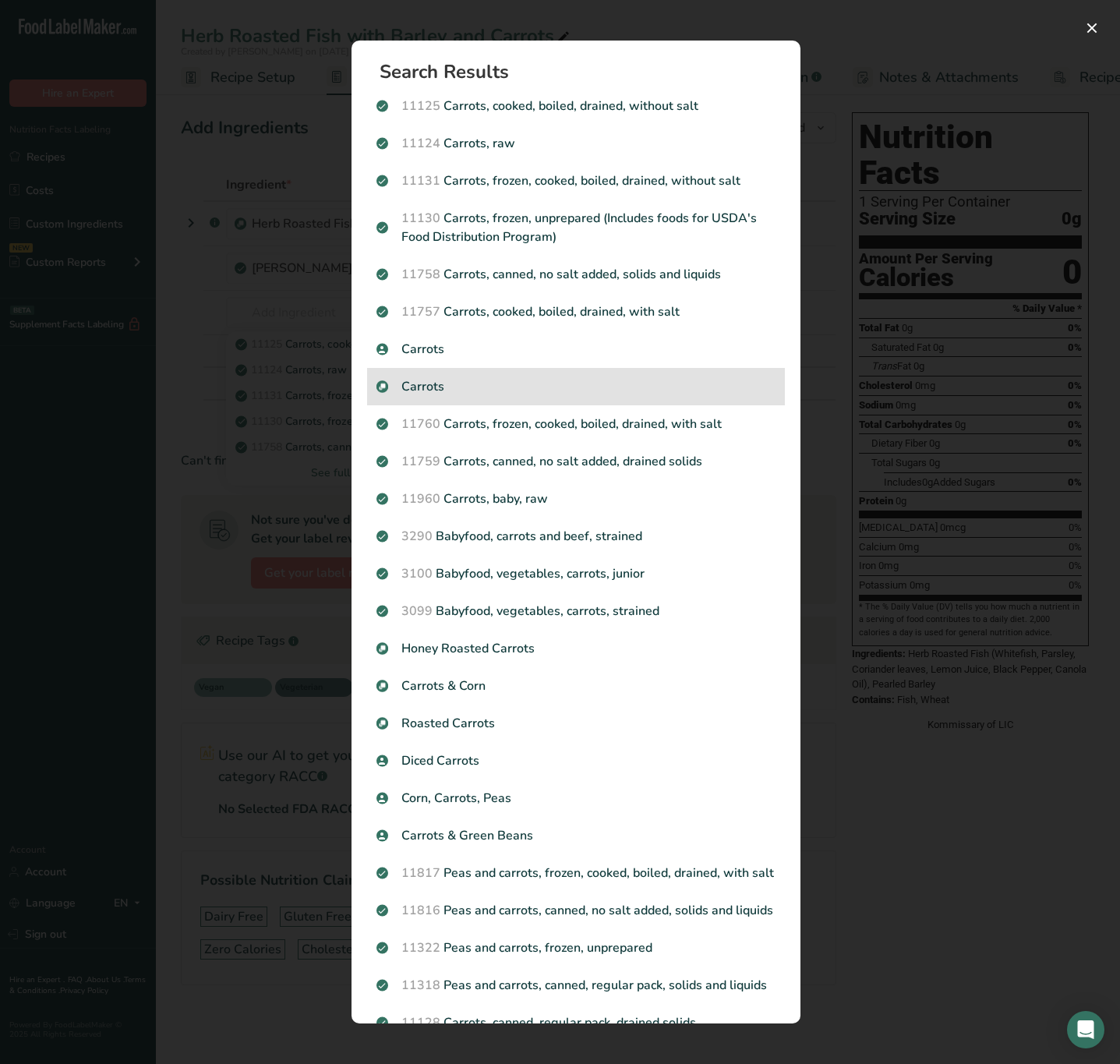
click at [464, 380] on p "Carrots" at bounding box center [576, 386] width 399 height 19
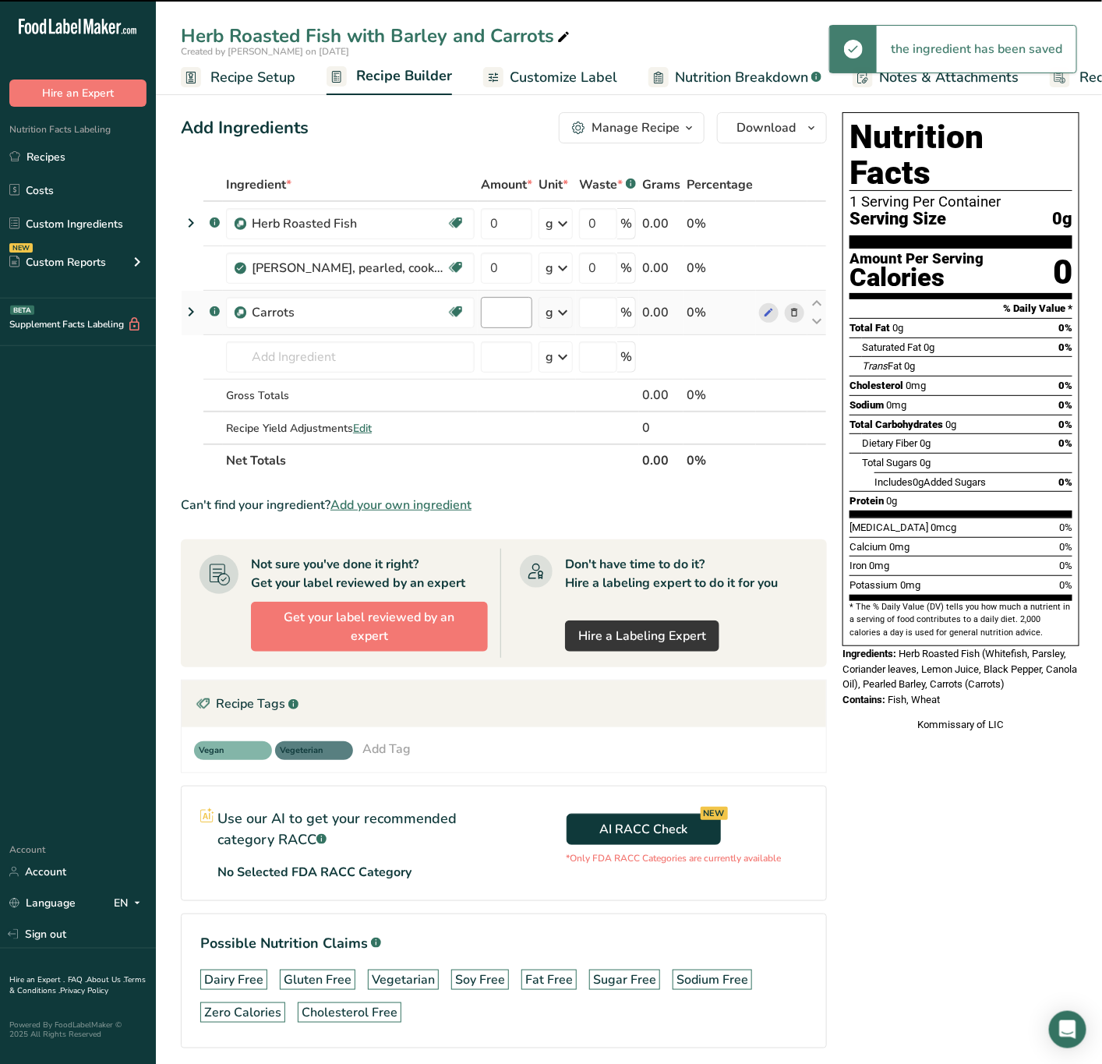
type input "0"
click at [481, 304] on input "0" at bounding box center [506, 312] width 51 height 31
type input "4"
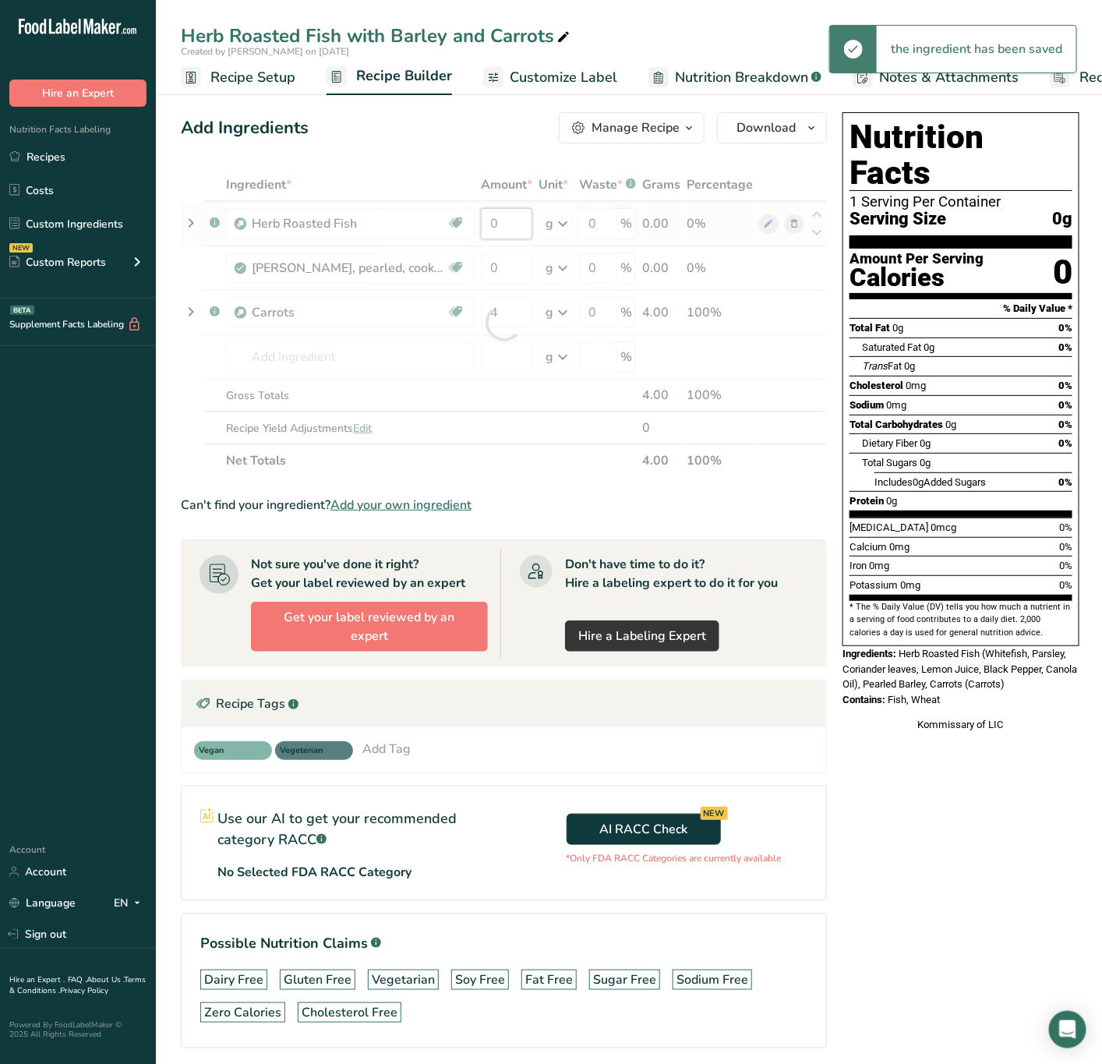
click at [444, 221] on div "Ingredient * Amount * Unit * Waste * .a-a{fill:#347362;}.b-a{fill:#fff;} Grams …" at bounding box center [504, 322] width 646 height 309
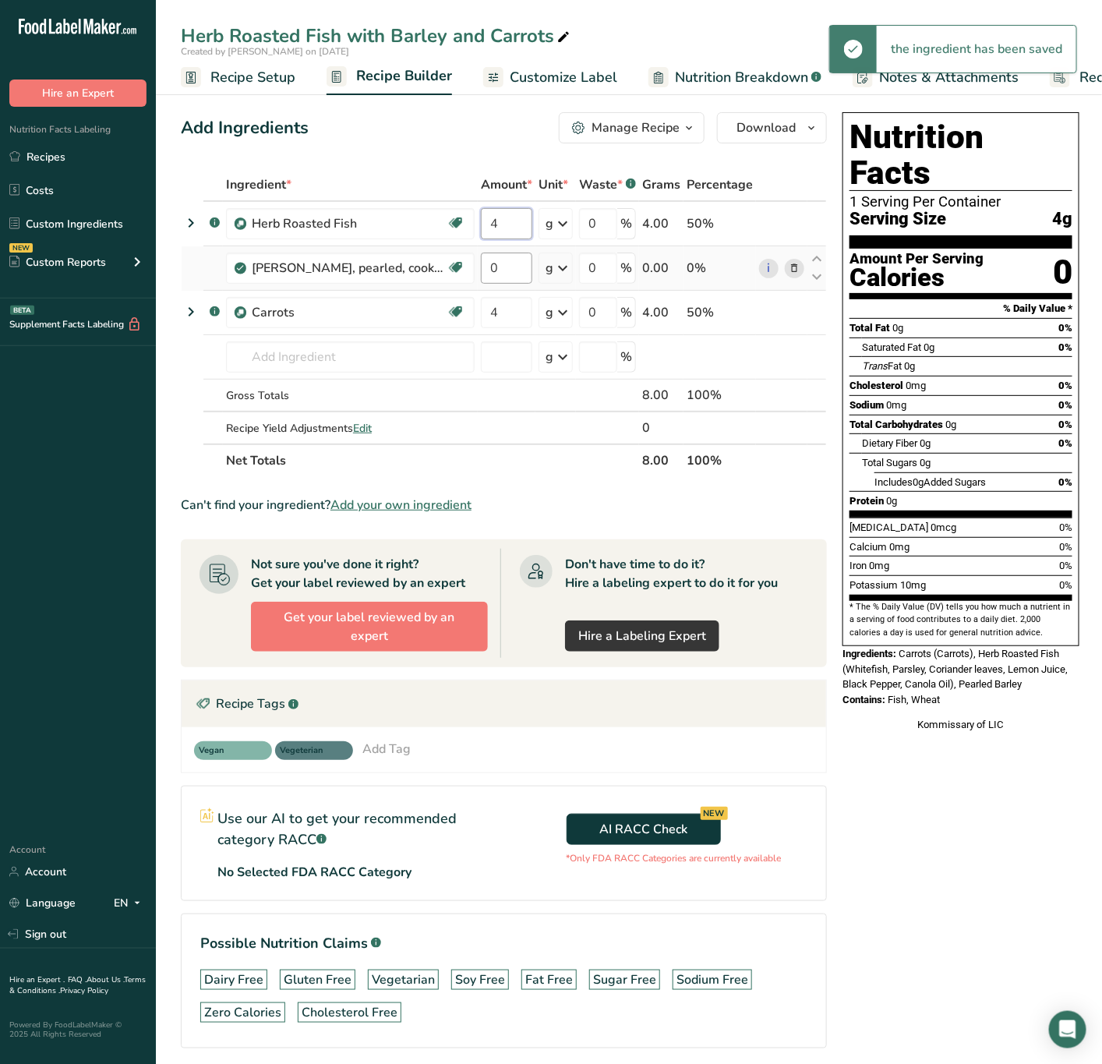
type input "4"
click at [461, 260] on div "Ingredient * Amount * Unit * Waste * .a-a{fill:#347362;}.b-a{fill:#fff;} Grams …" at bounding box center [504, 322] width 646 height 309
type input "6"
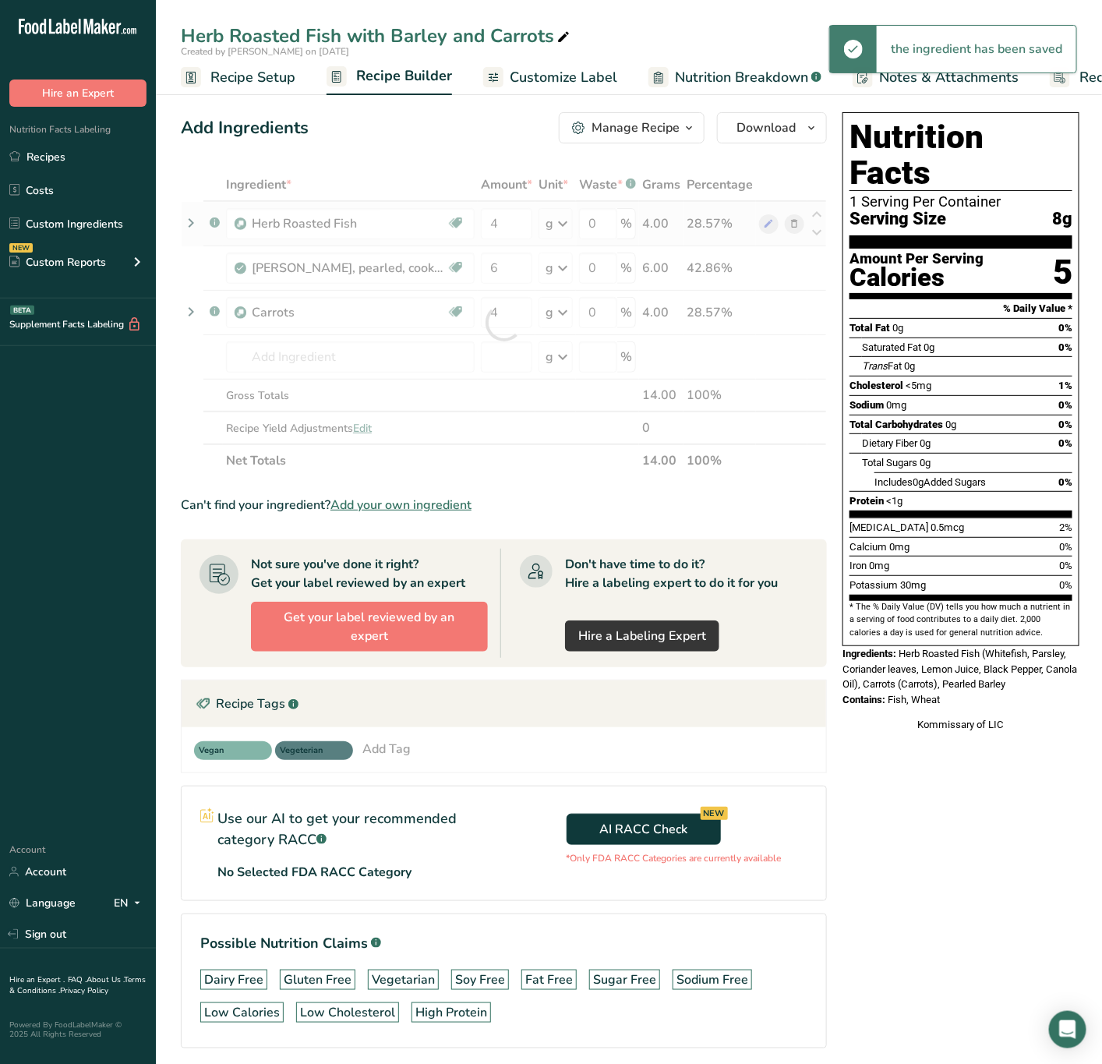
click at [529, 227] on div "Ingredient * Amount * Unit * Waste * .a-a{fill:#347362;}.b-a{fill:#fff;} Grams …" at bounding box center [504, 322] width 646 height 309
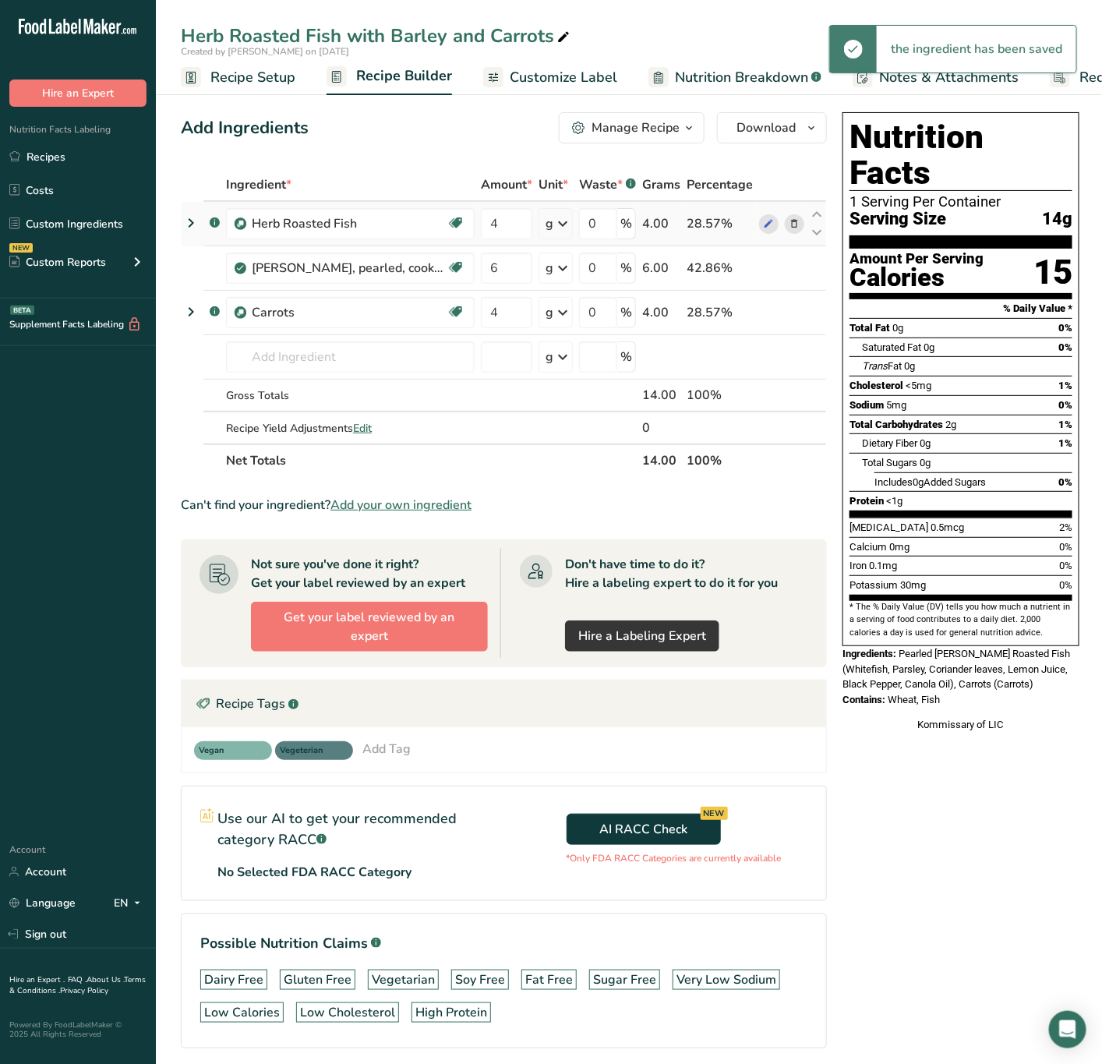
click at [539, 225] on div "g" at bounding box center [556, 223] width 34 height 31
click at [548, 345] on div "See more" at bounding box center [613, 347] width 131 height 16
click at [548, 393] on div "oz" at bounding box center [613, 395] width 131 height 23
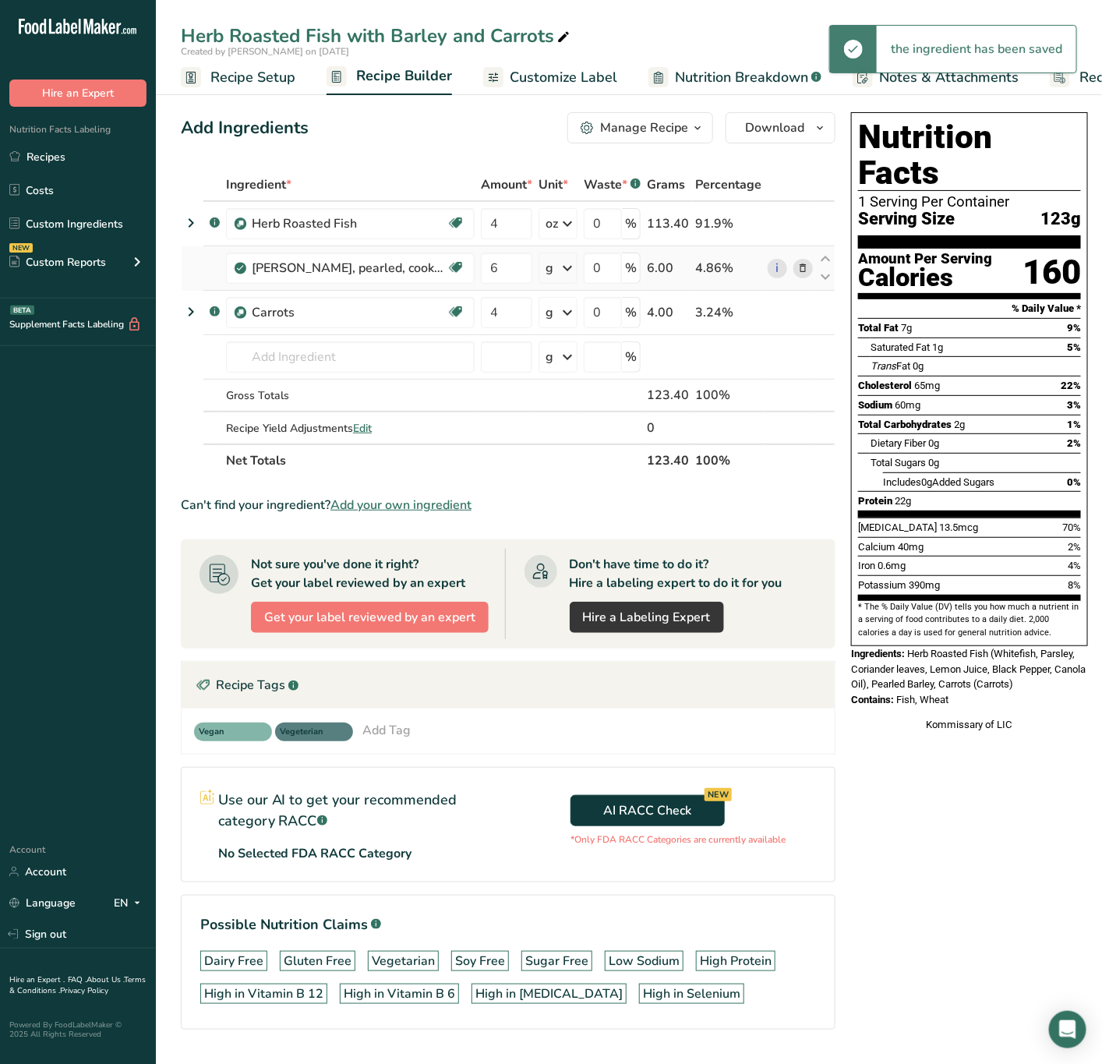
click at [558, 267] on icon at bounding box center [567, 268] width 19 height 28
click at [548, 433] on div "See more" at bounding box center [613, 438] width 131 height 16
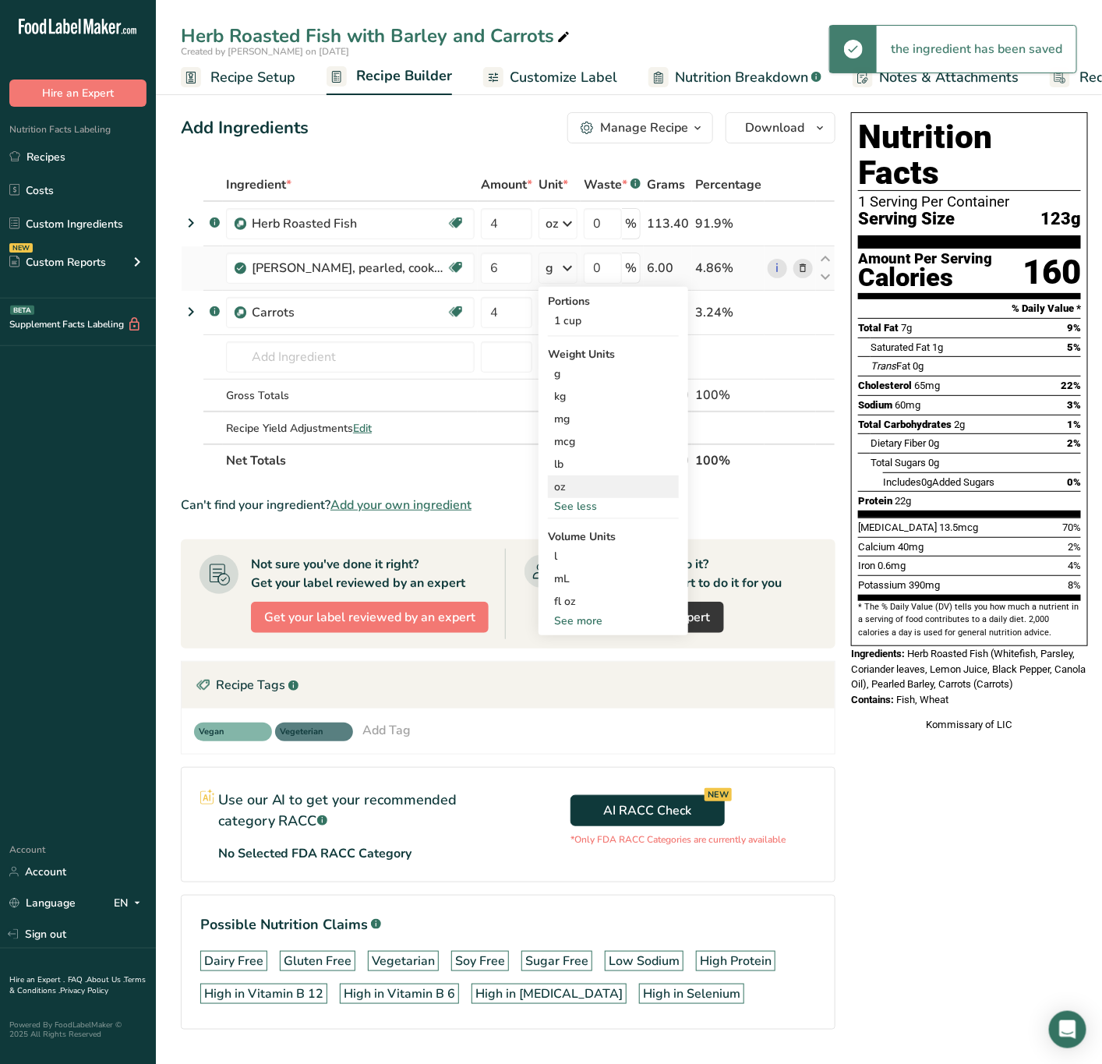
click at [548, 479] on div "oz" at bounding box center [613, 487] width 131 height 23
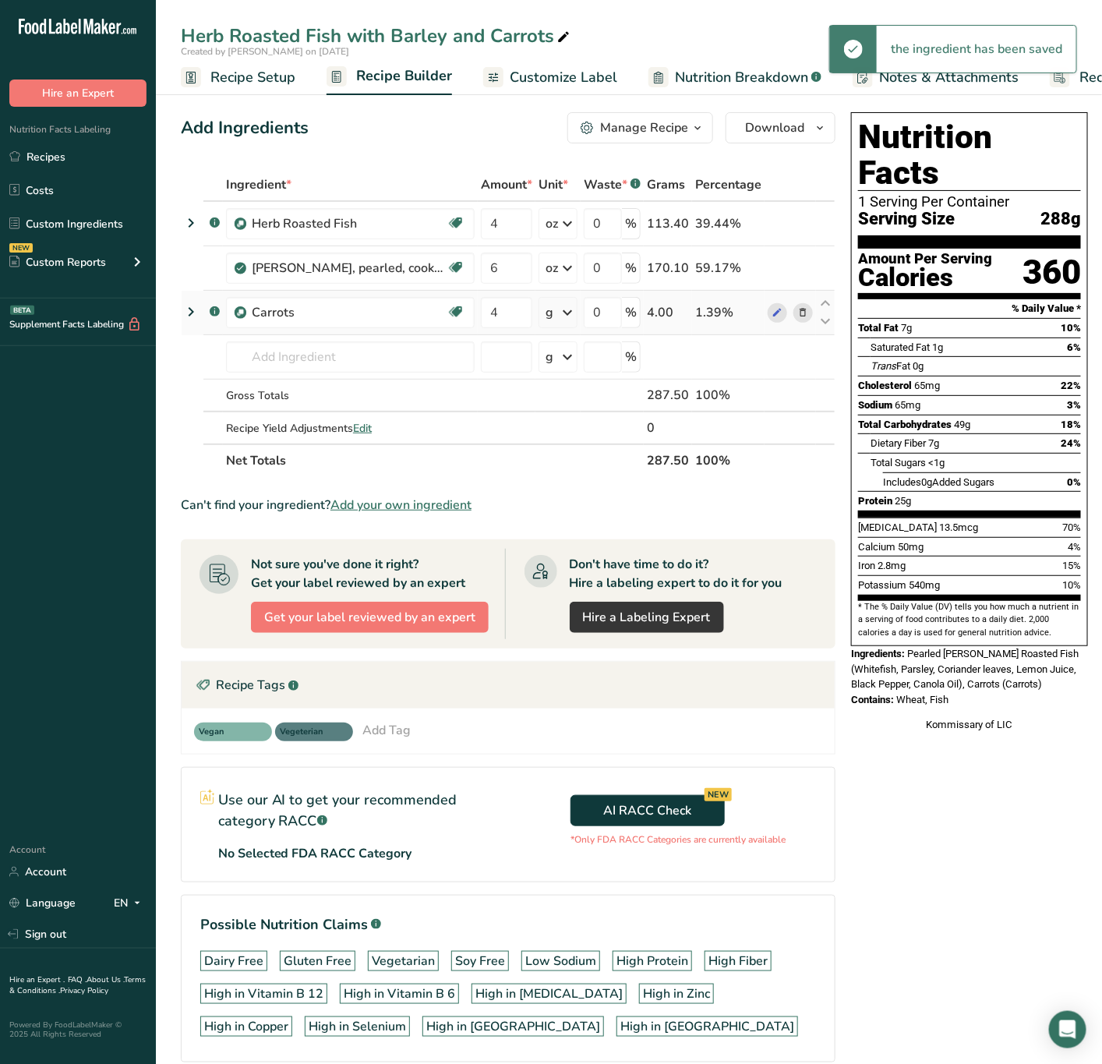
click at [558, 313] on icon at bounding box center [567, 313] width 19 height 28
click at [548, 433] on div "See more" at bounding box center [613, 436] width 131 height 16
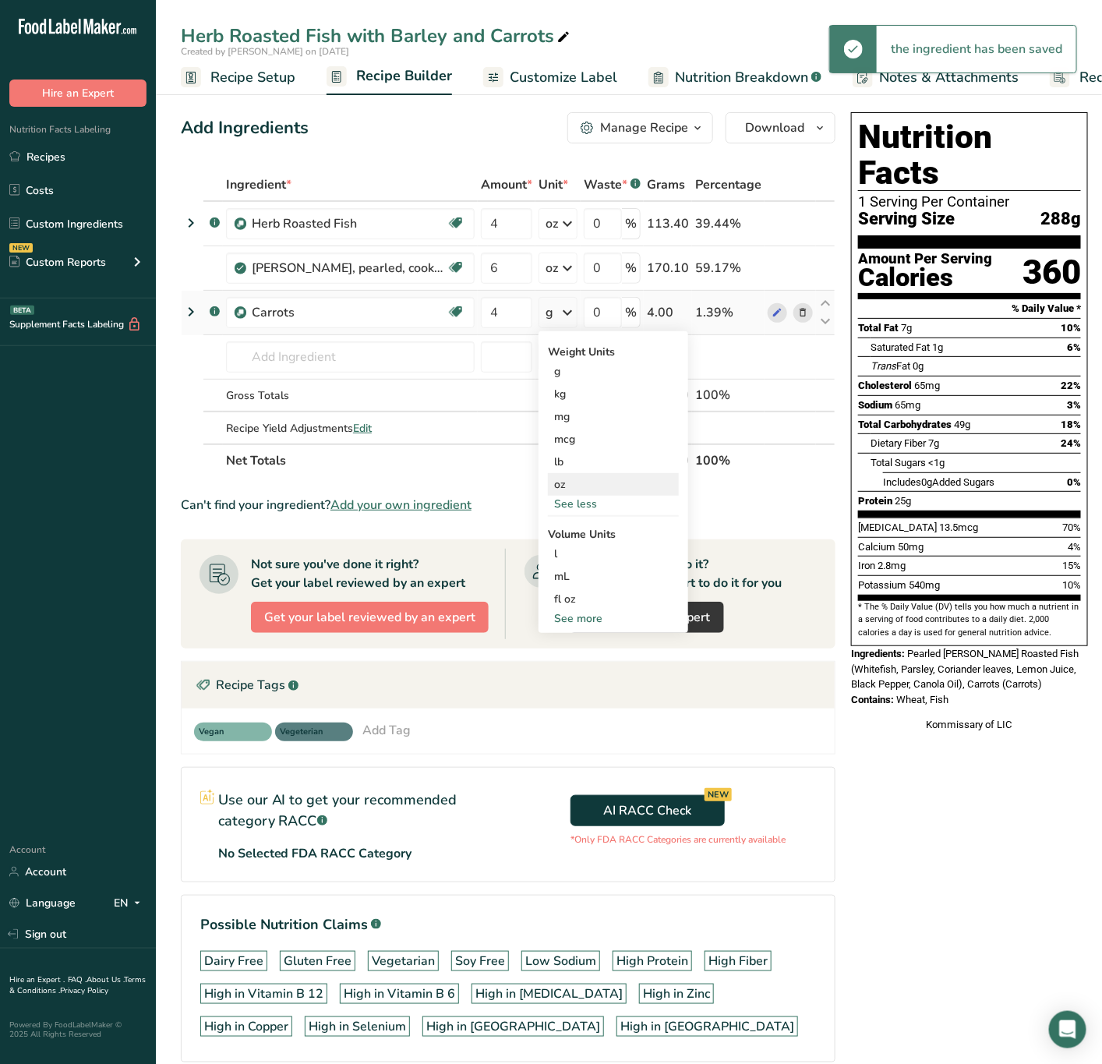
click at [548, 475] on div "oz" at bounding box center [613, 484] width 131 height 23
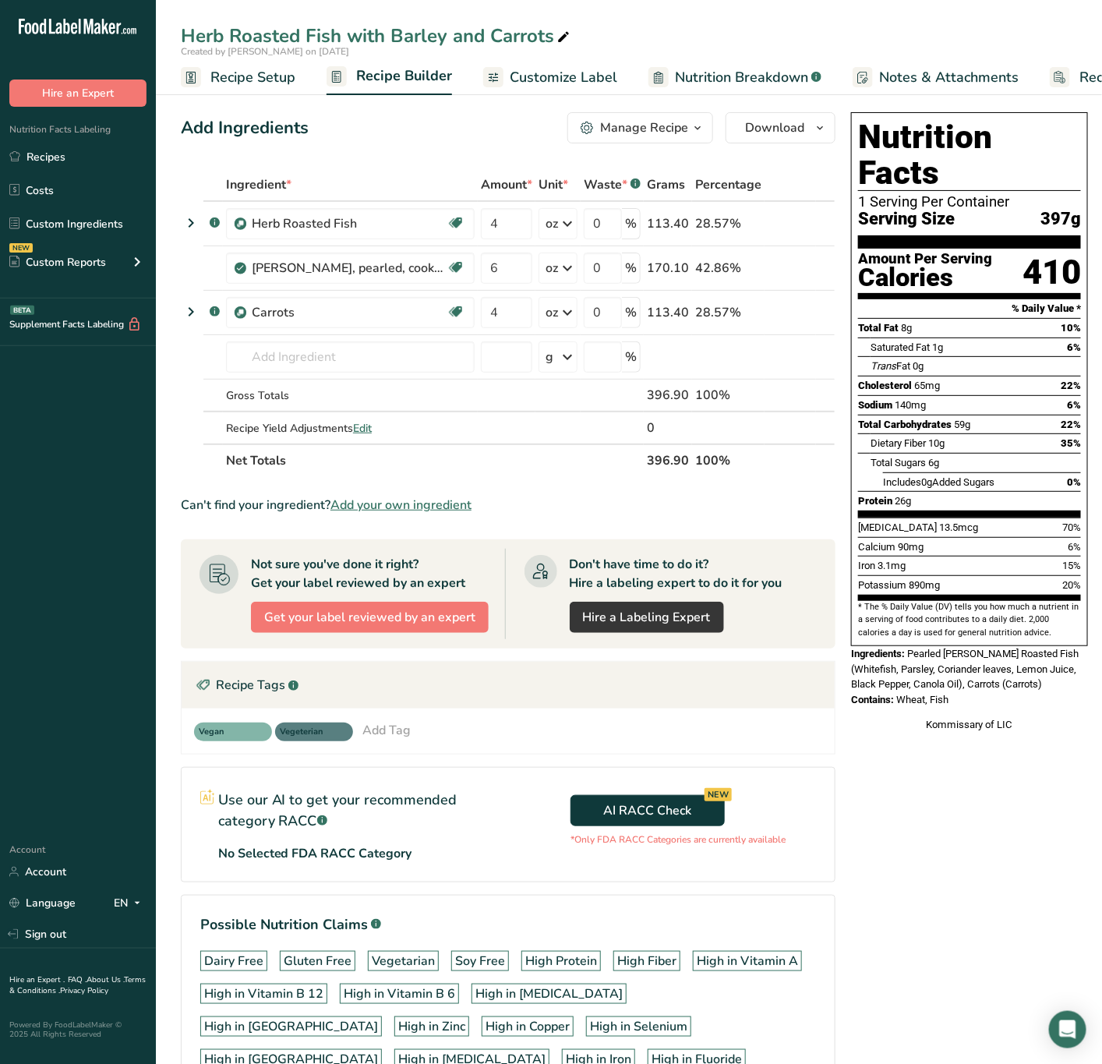
drag, startPoint x: 892, startPoint y: 618, endPoint x: 966, endPoint y: 665, distance: 87.6
click at [966, 665] on div "Nutrition Facts 1 Serving Per Container Serving Size 397g Amount Per Serving Ca…" at bounding box center [969, 422] width 249 height 632
copy div "Pearled Barley, Herb Roasted Fish (Whitefish, Parsley, Coriander leaves, Lemon …"
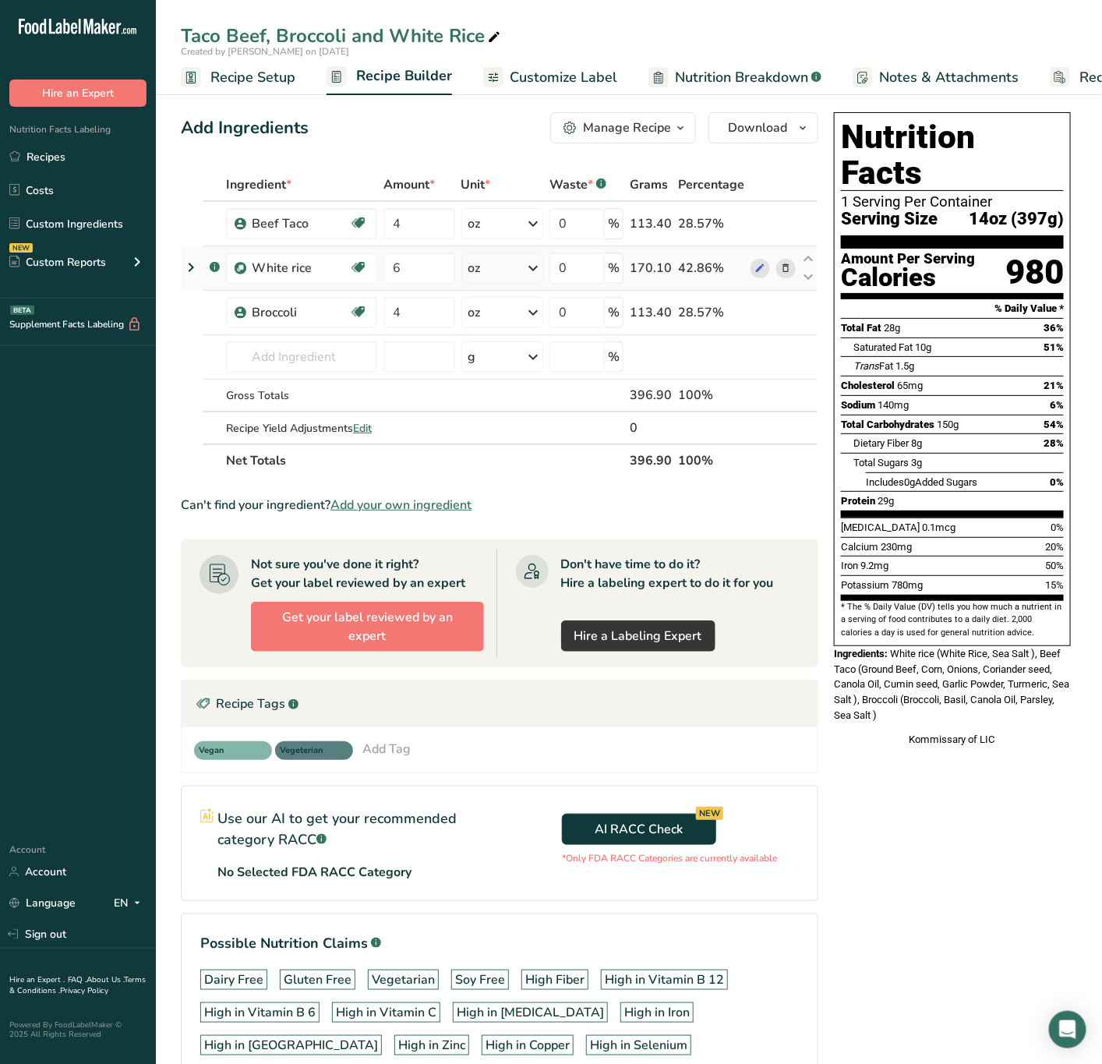
click at [786, 265] on icon at bounding box center [785, 268] width 11 height 16
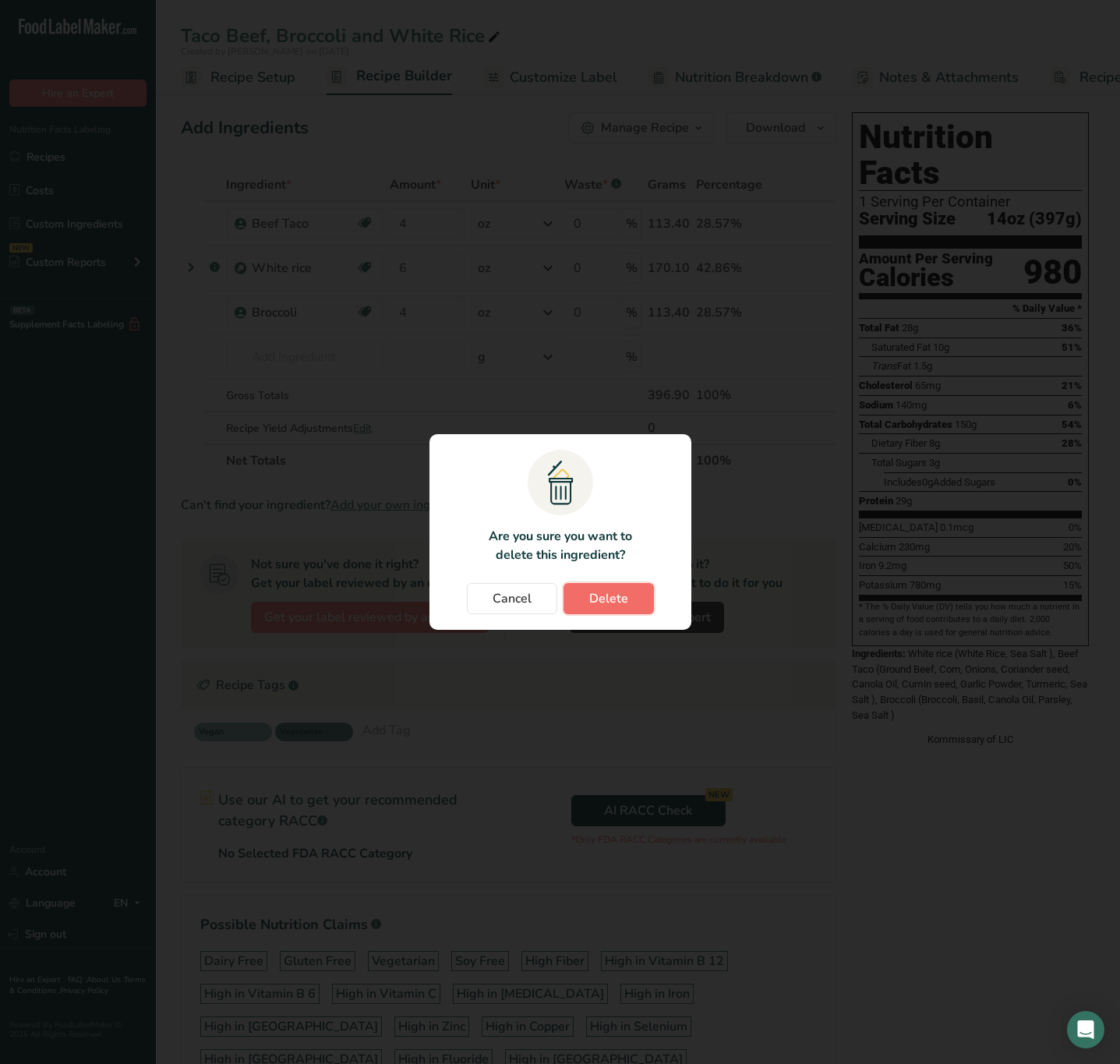
click at [645, 599] on button "Delete" at bounding box center [609, 598] width 90 height 31
type input "4"
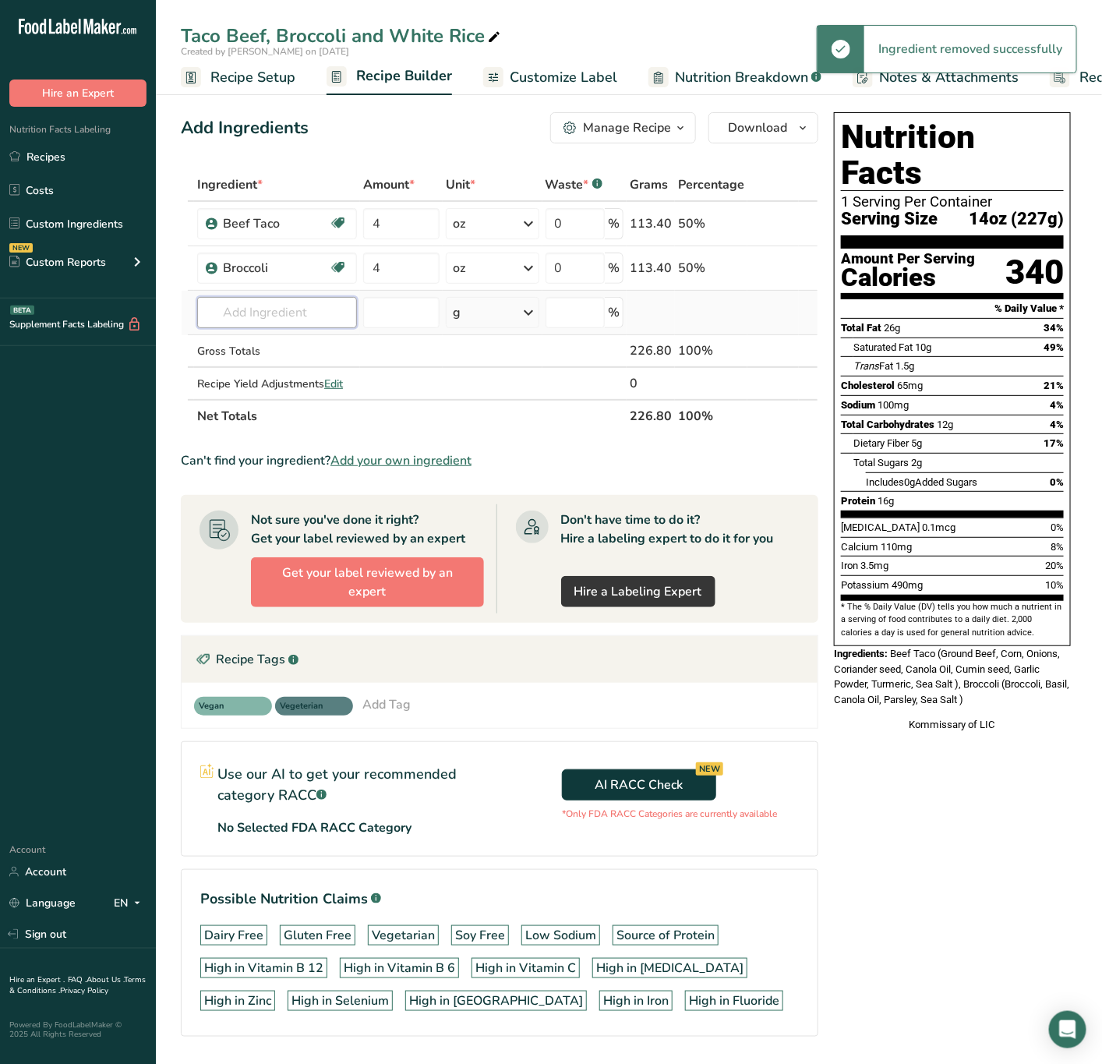
click at [291, 325] on input "text" at bounding box center [277, 312] width 160 height 31
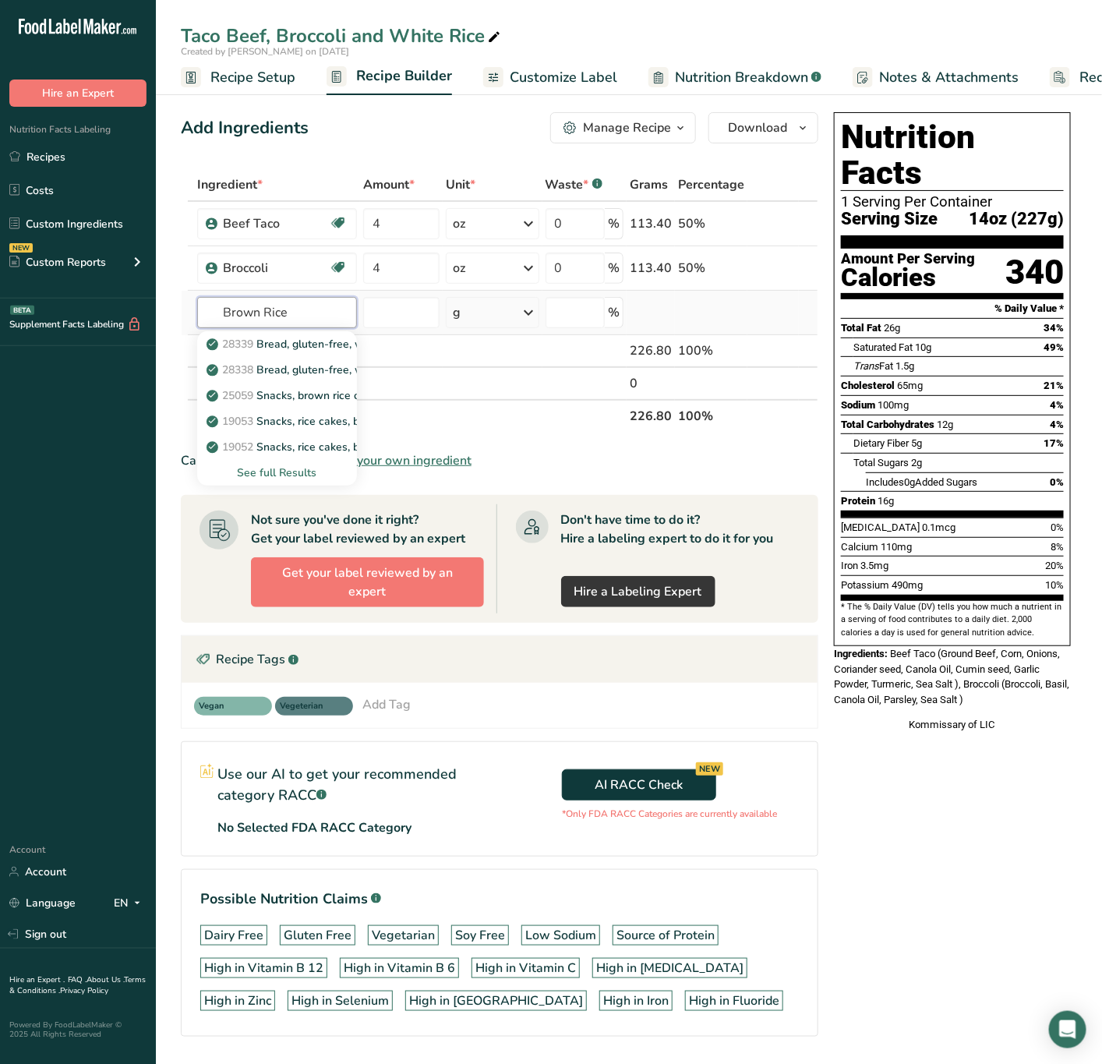
type input "Brown Rice"
click at [311, 477] on div "See full Results" at bounding box center [277, 473] width 135 height 16
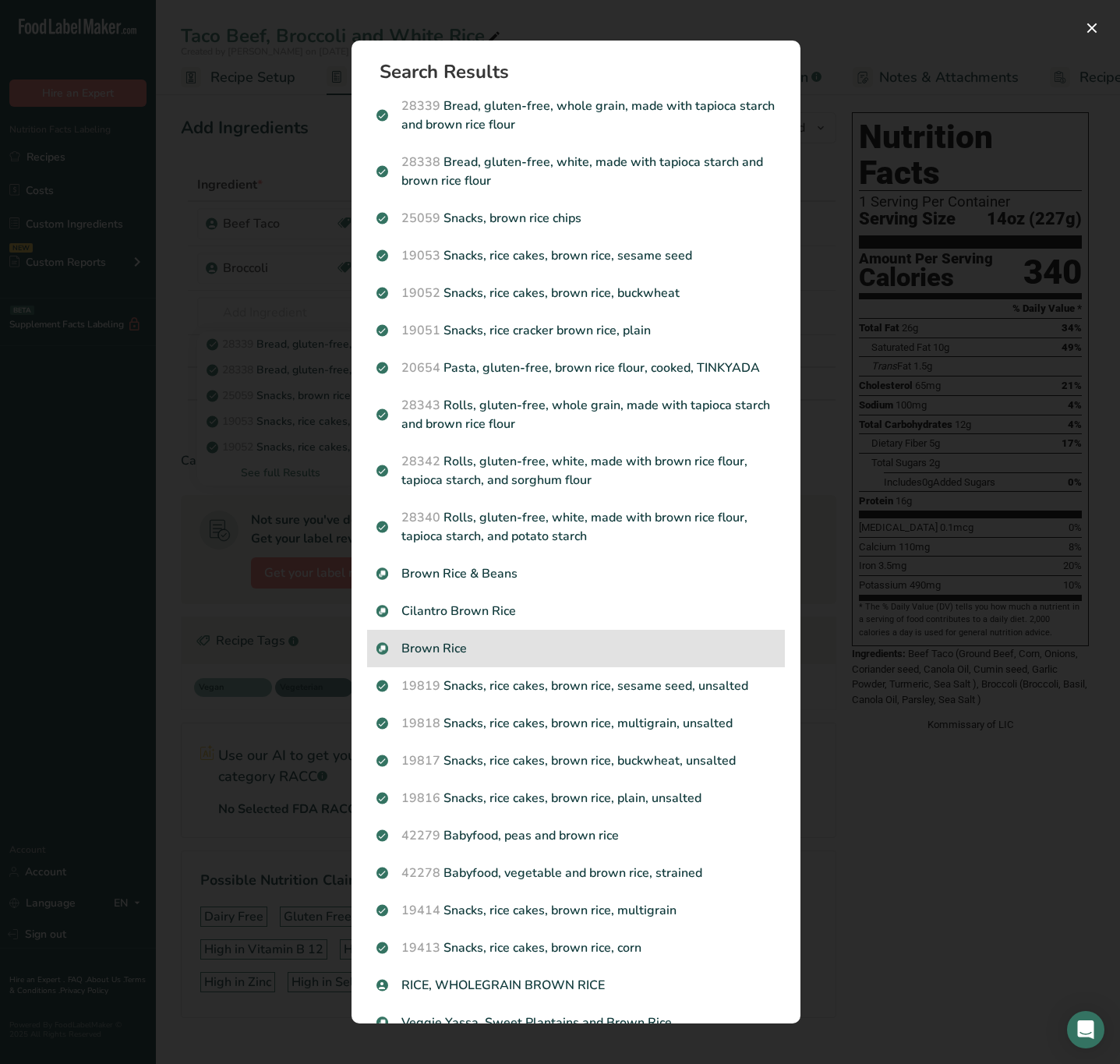
click at [461, 658] on p "Brown Rice" at bounding box center [576, 648] width 399 height 19
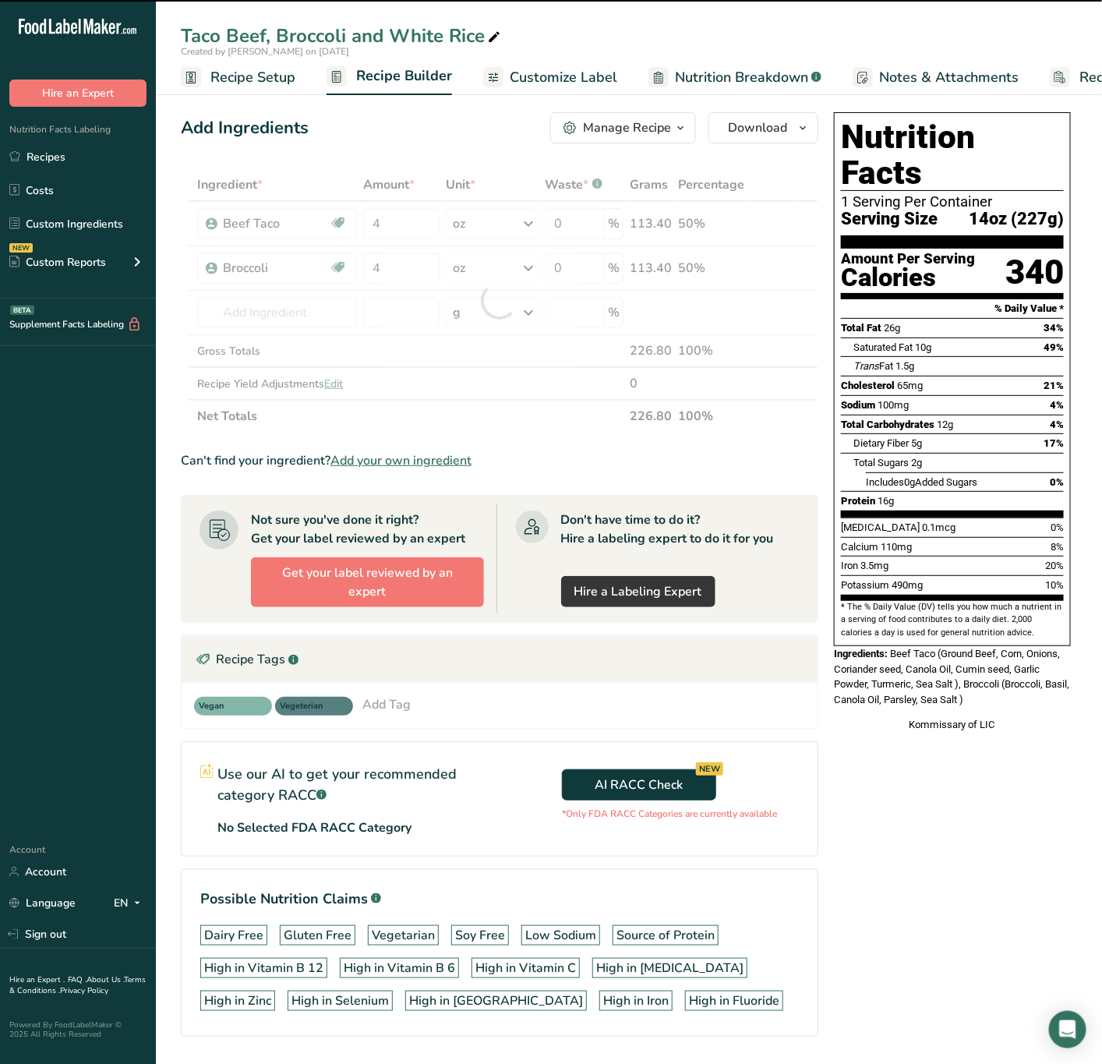
type input "0"
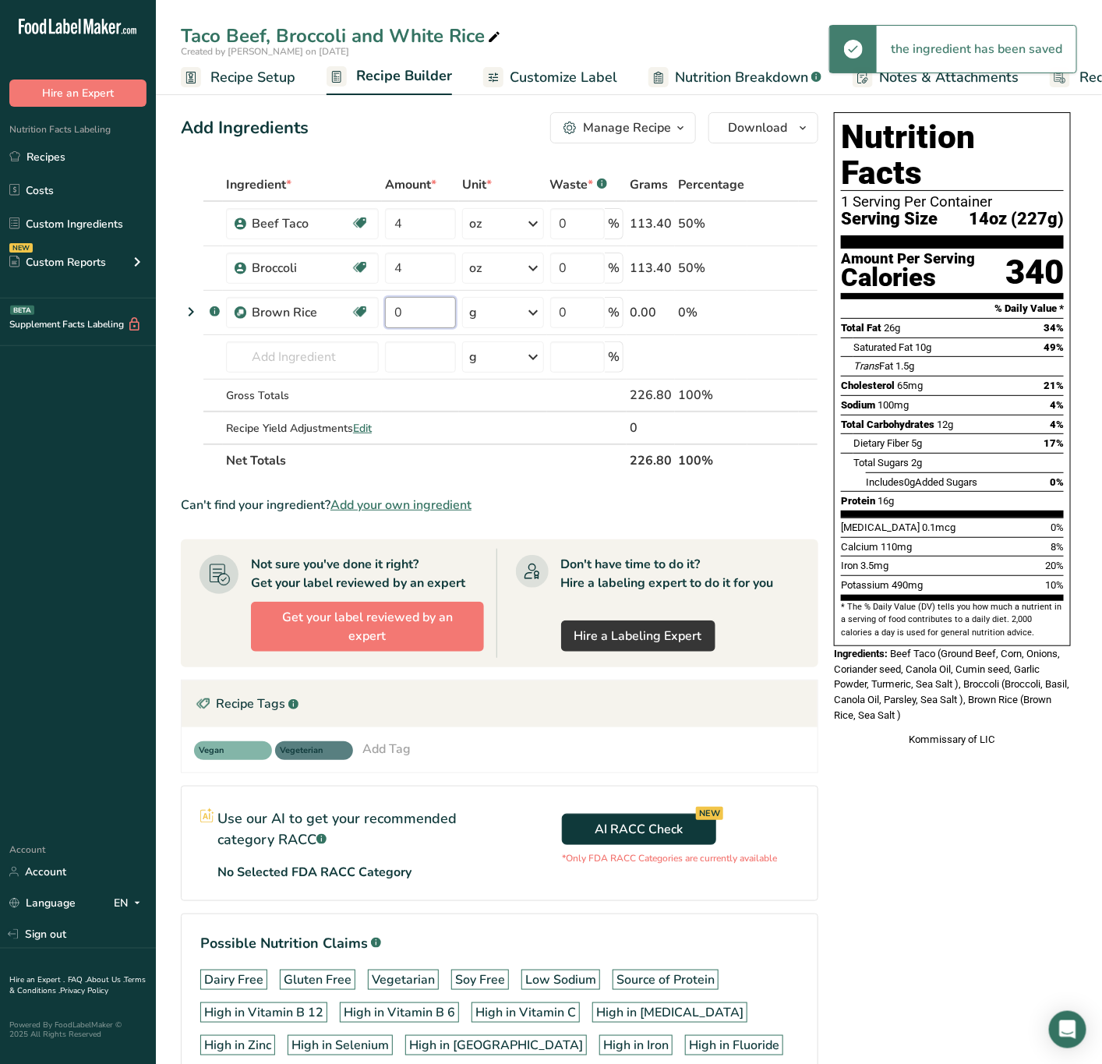
click at [388, 323] on input "0" at bounding box center [420, 312] width 71 height 31
type input "6"
click at [507, 305] on div "Ingredient * Amount * Unit * Waste * .a-a{fill:#347362;}.b-a{fill:#fff;} Grams …" at bounding box center [500, 322] width 638 height 309
click at [526, 307] on icon at bounding box center [534, 313] width 19 height 28
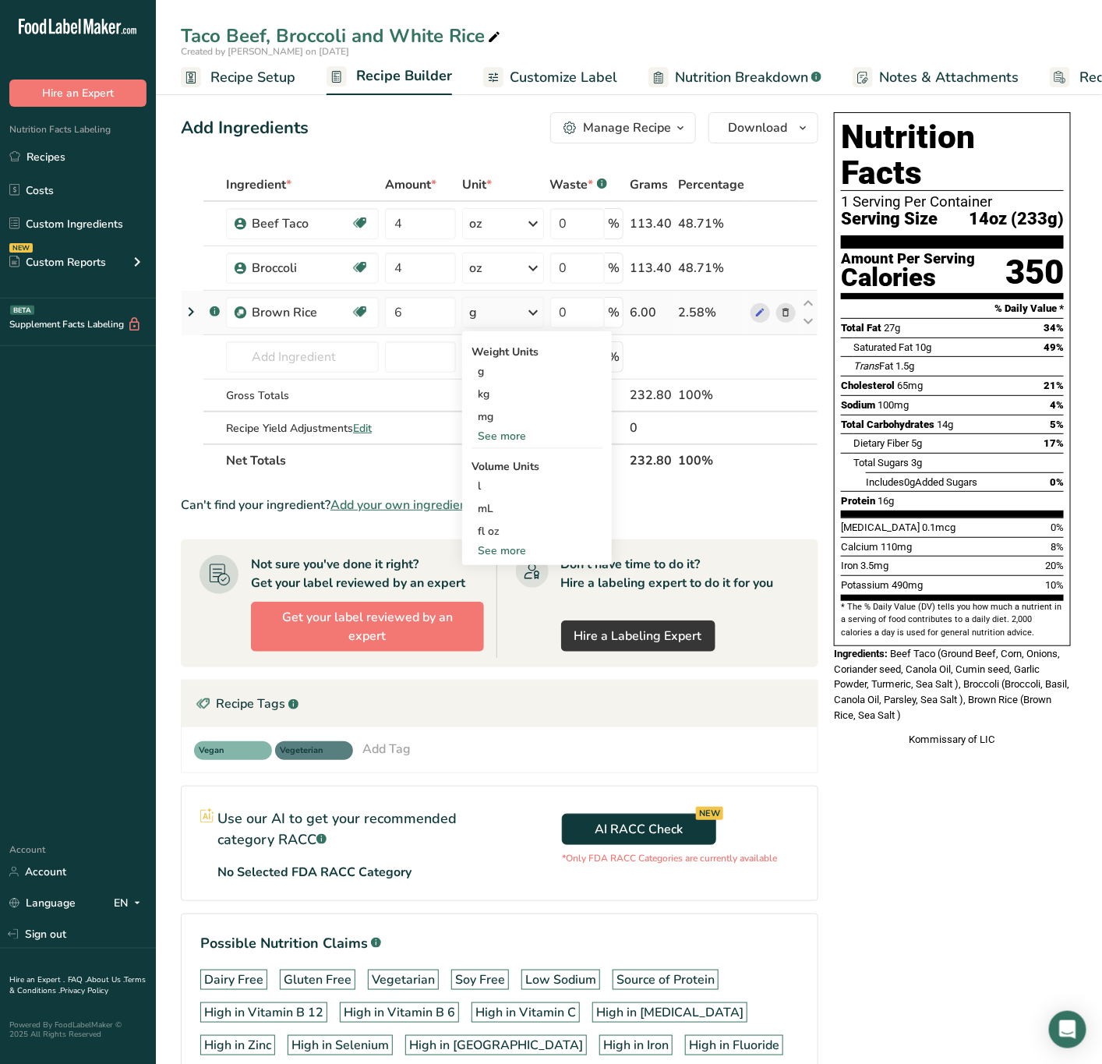
click at [525, 429] on div "See more" at bounding box center [537, 436] width 131 height 16
click at [498, 480] on div "oz" at bounding box center [537, 484] width 131 height 23
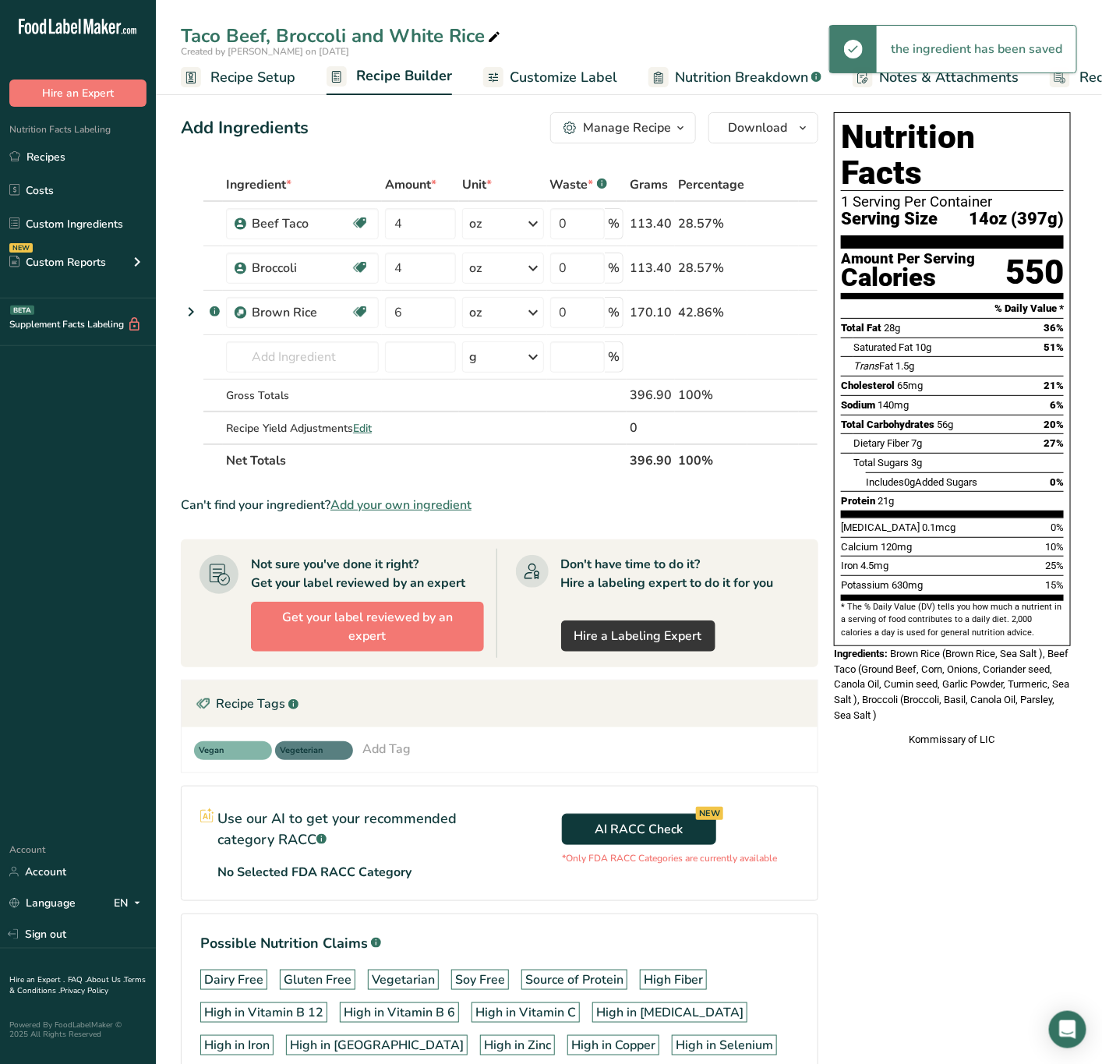
click at [501, 43] on span at bounding box center [494, 37] width 19 height 19
click at [419, 37] on input "Taco Beef, Broccoli and White Rice" at bounding box center [629, 36] width 896 height 28
type input "Taco Beef, Broccoli and Brown Rice"
click at [882, 751] on div "Nutrition Facts 1 Serving Per Container Serving Size 14oz (397g) Amount Per Ser…" at bounding box center [952, 635] width 249 height 1058
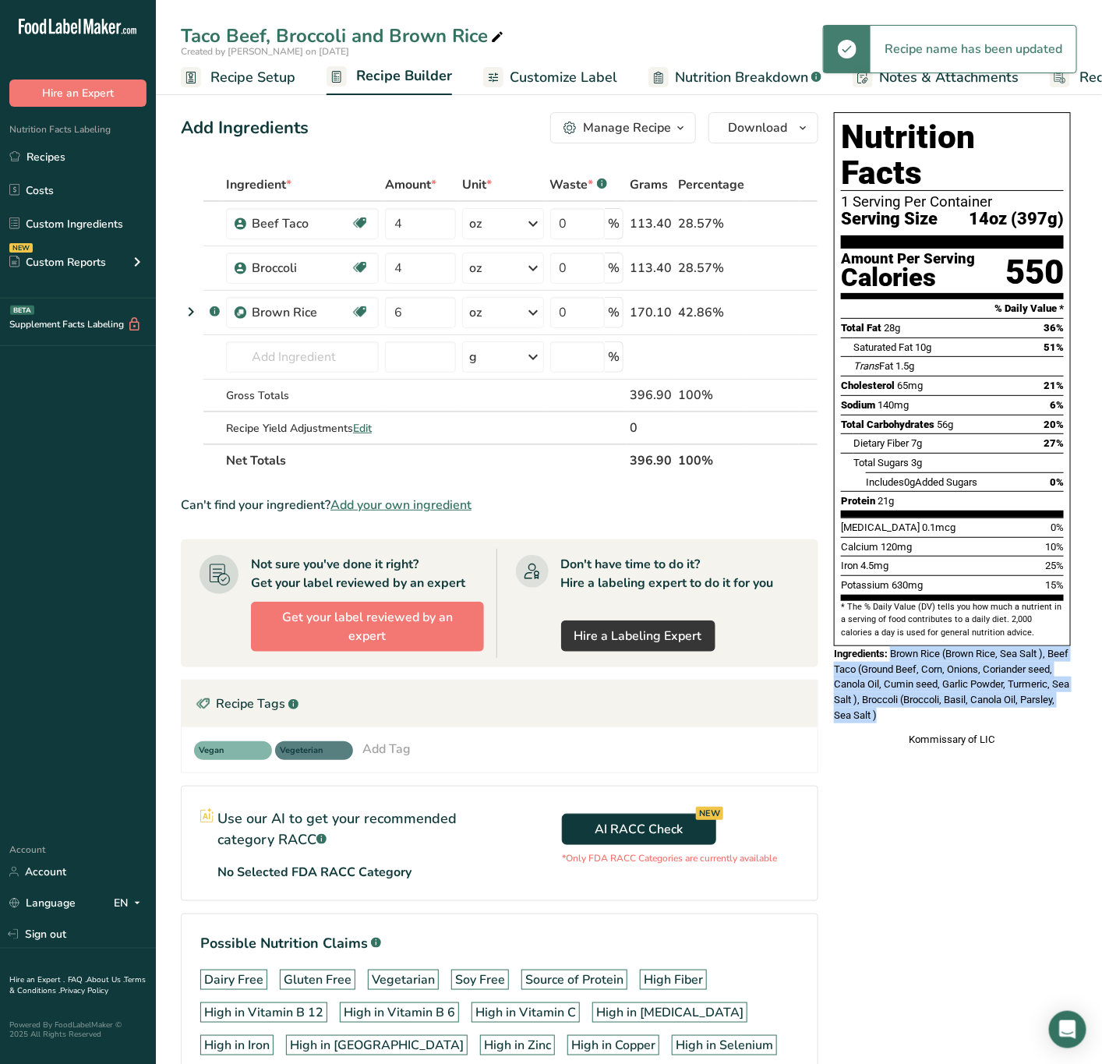
drag, startPoint x: 892, startPoint y: 620, endPoint x: 946, endPoint y: 679, distance: 80.0
click at [946, 679] on div "Ingredients: Brown Rice (Brown Rice, Sea Salt ), Beef Taco (Ground Beef, Corn, …" at bounding box center [952, 684] width 237 height 76
copy span "Brown Rice (Brown Rice, Sea Salt ), Beef Taco (Ground Beef, Corn, Onions, Coria…"
drag, startPoint x: 522, startPoint y: 78, endPoint x: 518, endPoint y: 99, distance: 21.6
click at [522, 78] on span "Customize Label" at bounding box center [564, 77] width 108 height 21
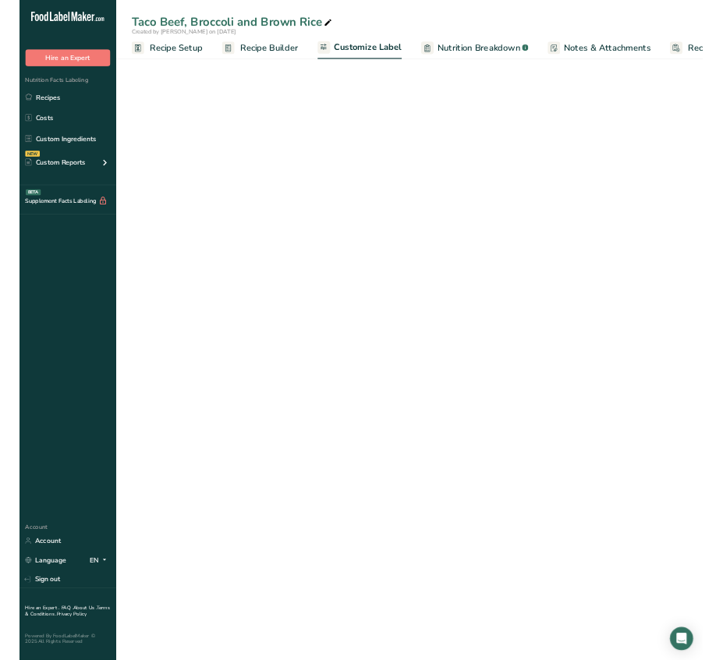
scroll to position [0, 96]
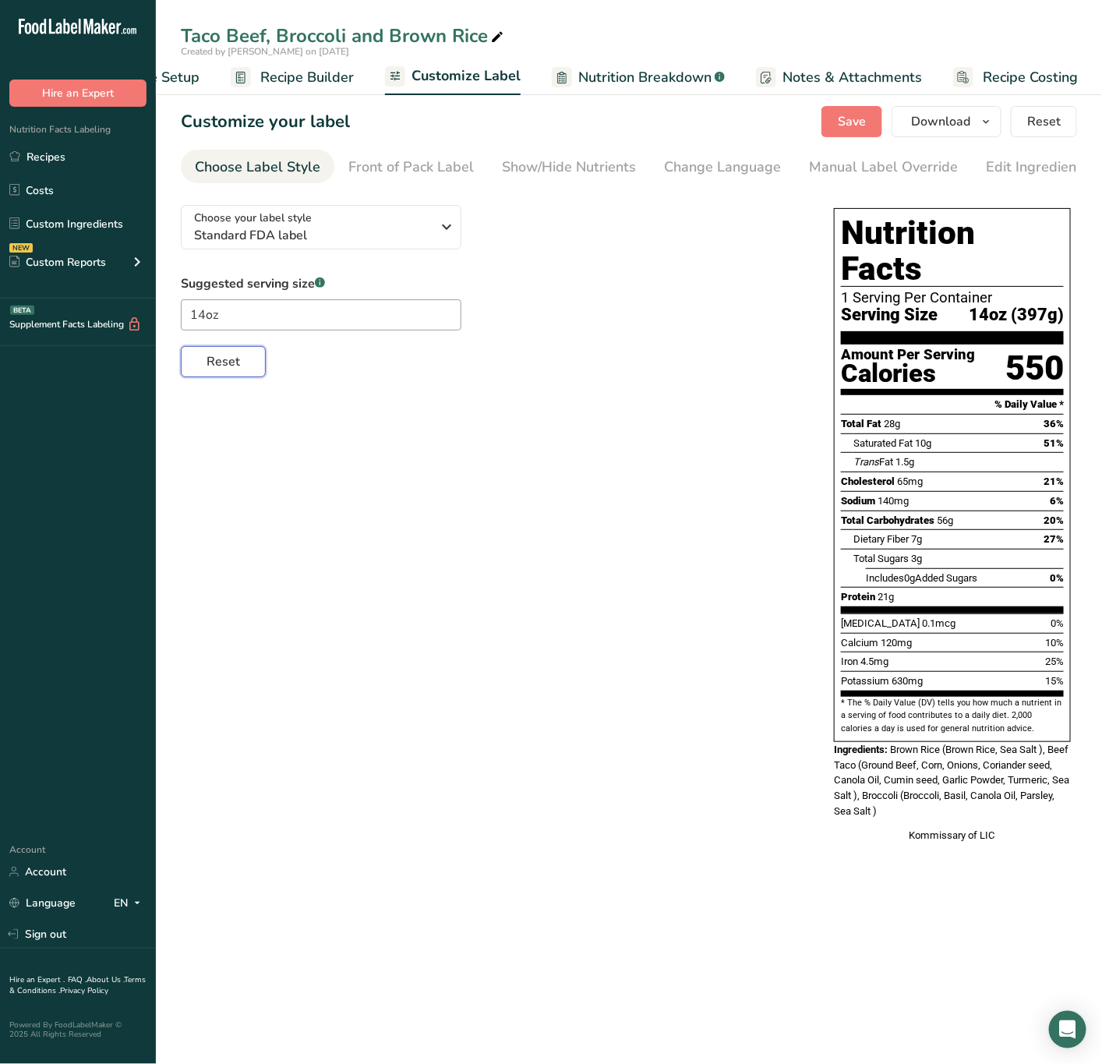
drag, startPoint x: 222, startPoint y: 365, endPoint x: 218, endPoint y: 355, distance: 10.1
click at [220, 363] on span "Reset" at bounding box center [224, 361] width 34 height 19
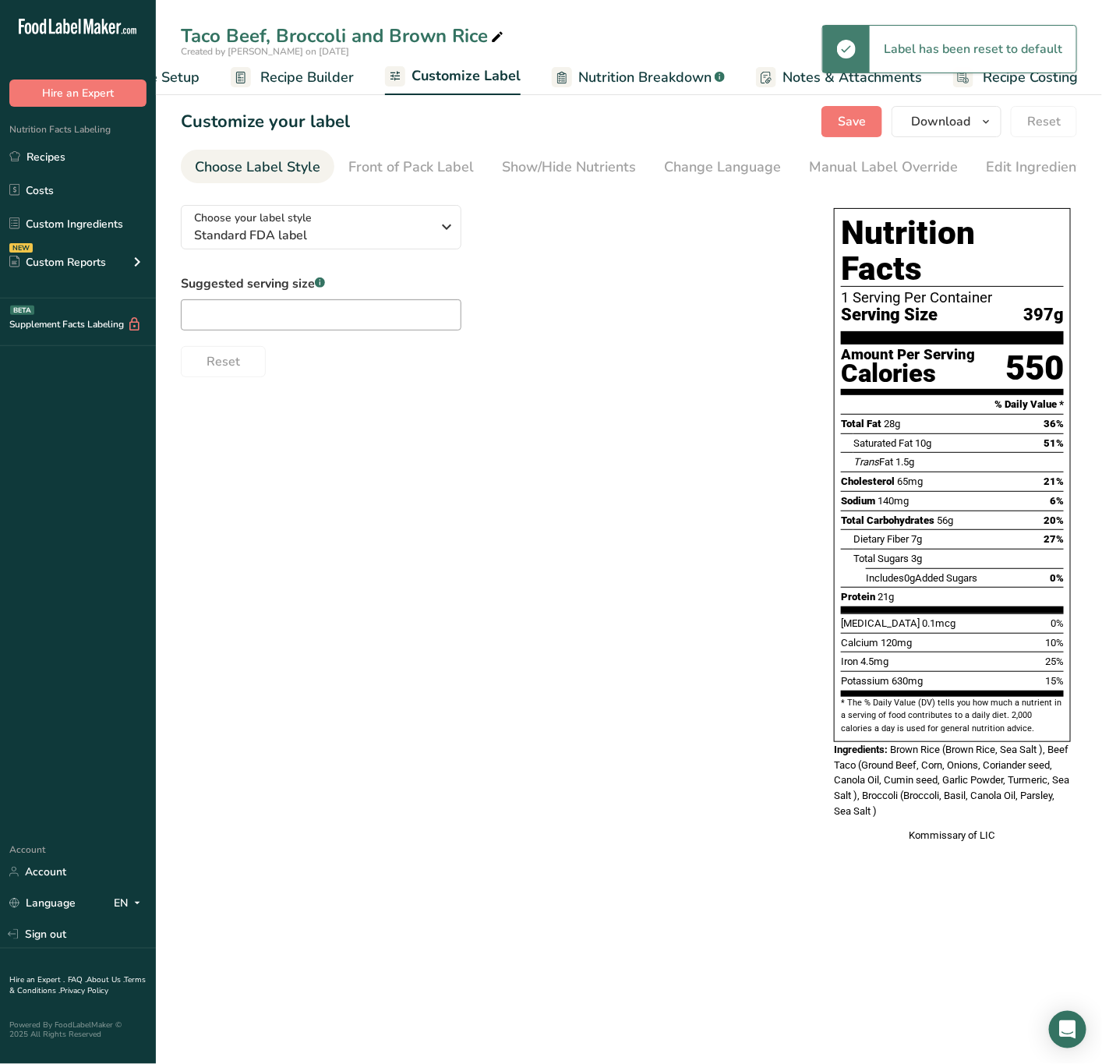
click at [326, 75] on span "Recipe Builder" at bounding box center [307, 77] width 94 height 21
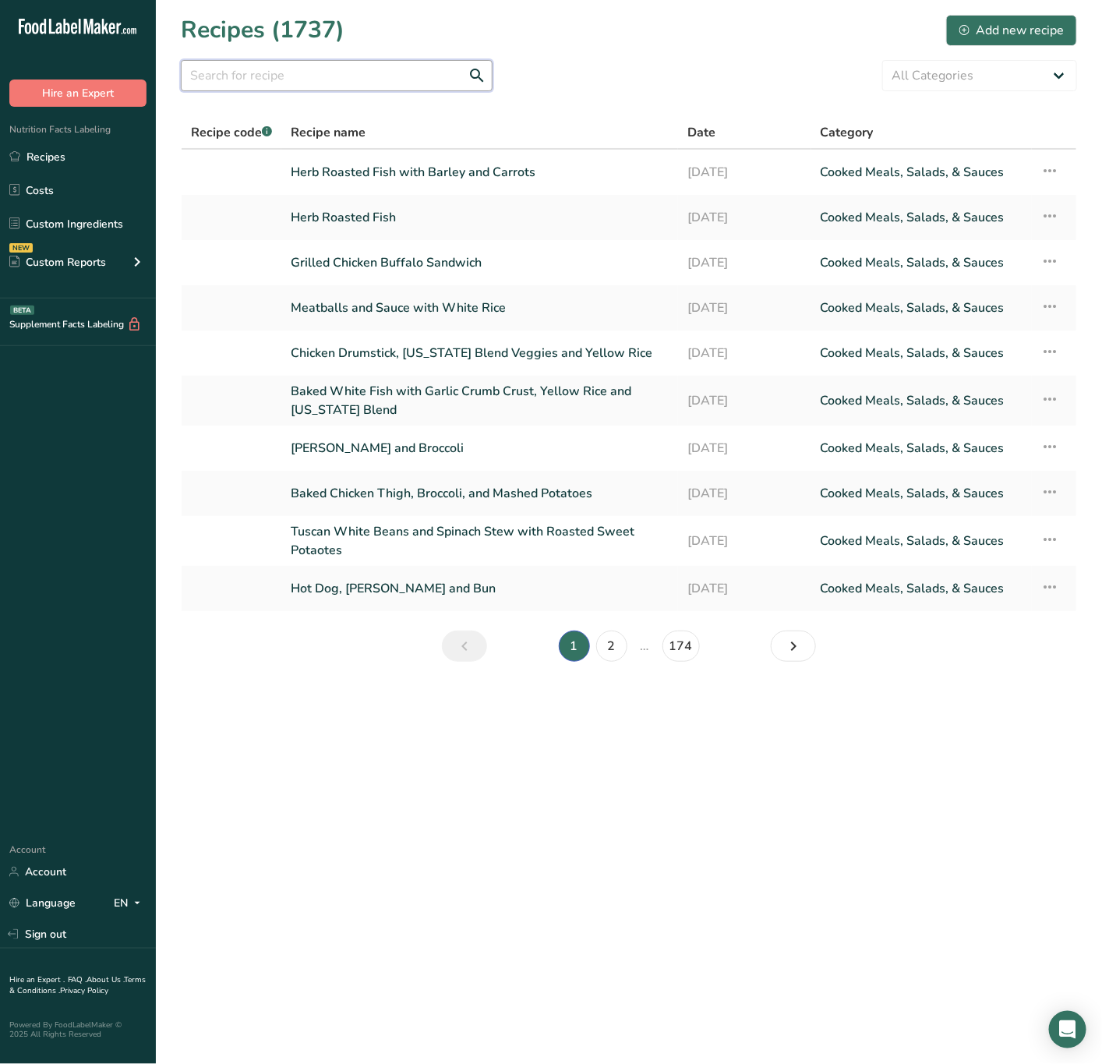
click at [319, 82] on input "text" at bounding box center [337, 75] width 312 height 31
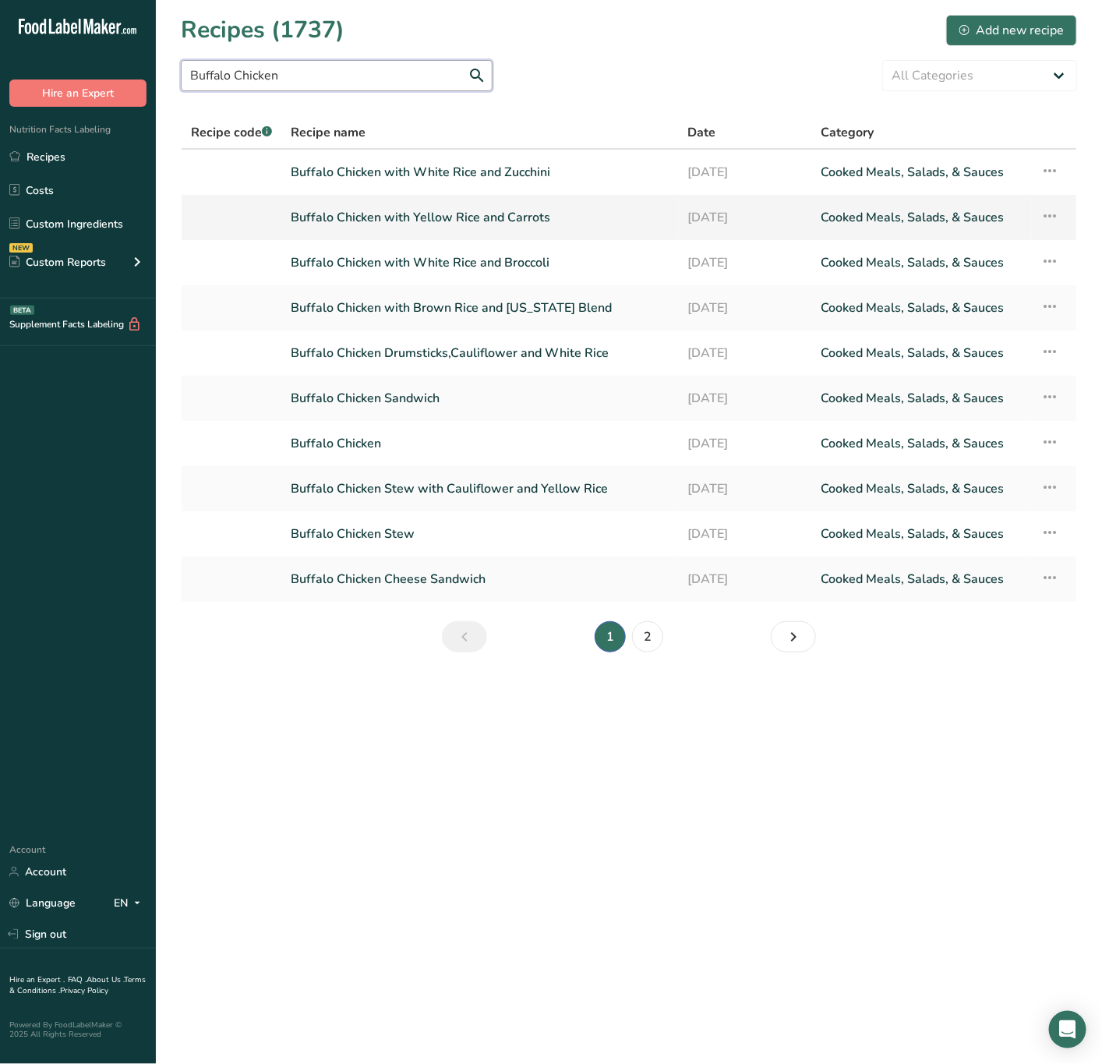
type input "Buffalo Chicken"
click at [1053, 210] on icon at bounding box center [1050, 216] width 19 height 28
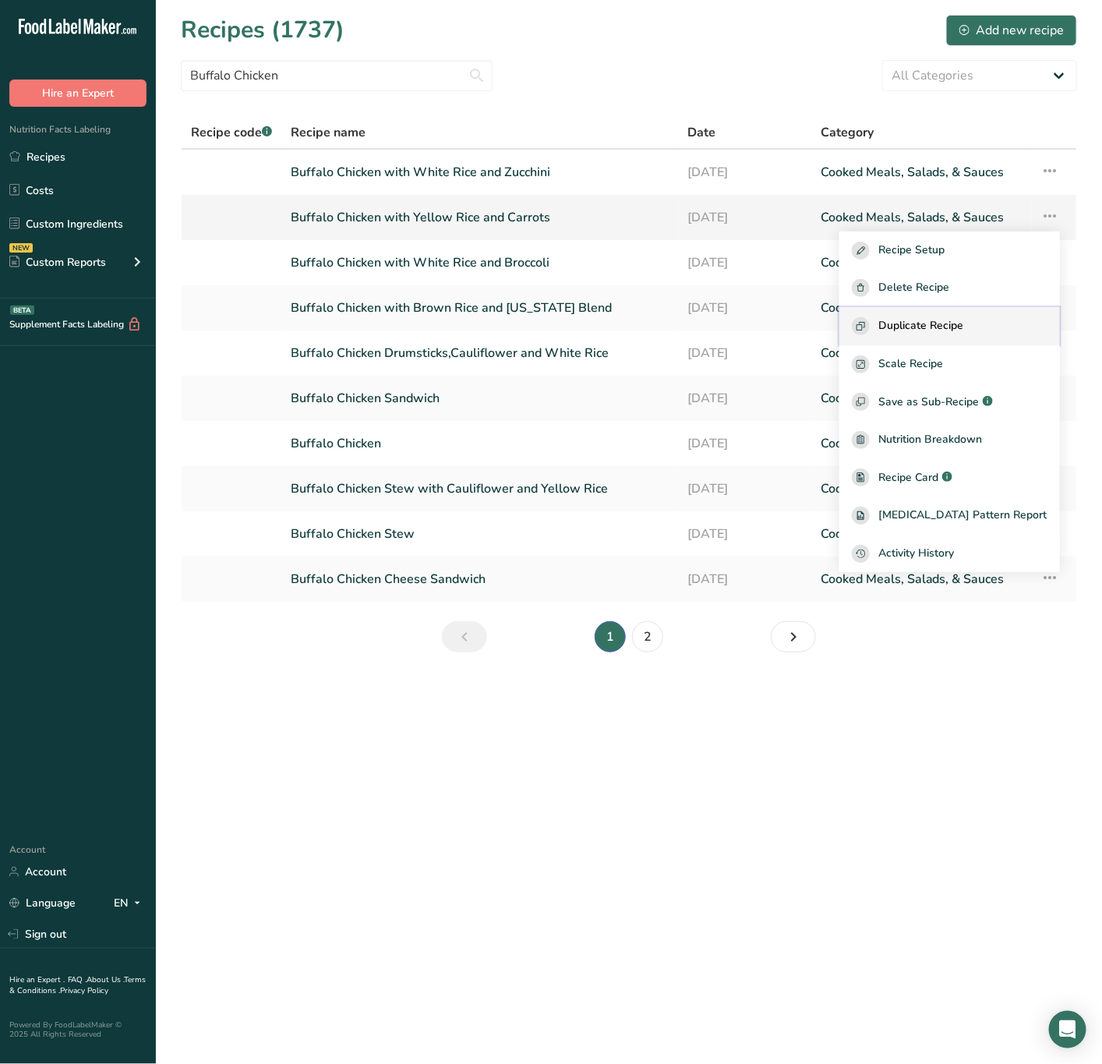
click at [964, 324] on span "Duplicate Recipe" at bounding box center [921, 326] width 85 height 18
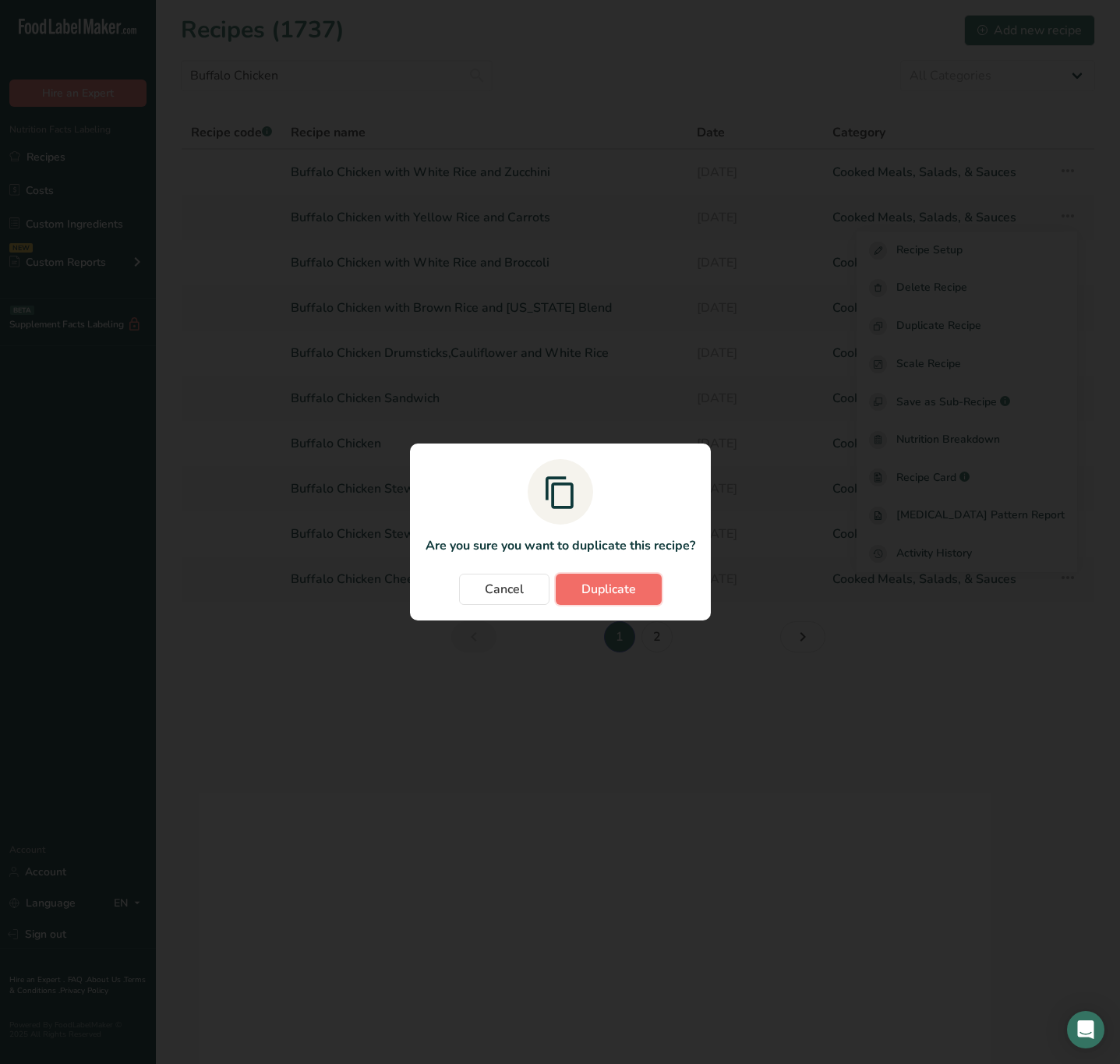
click at [660, 581] on button "Duplicate" at bounding box center [609, 589] width 106 height 31
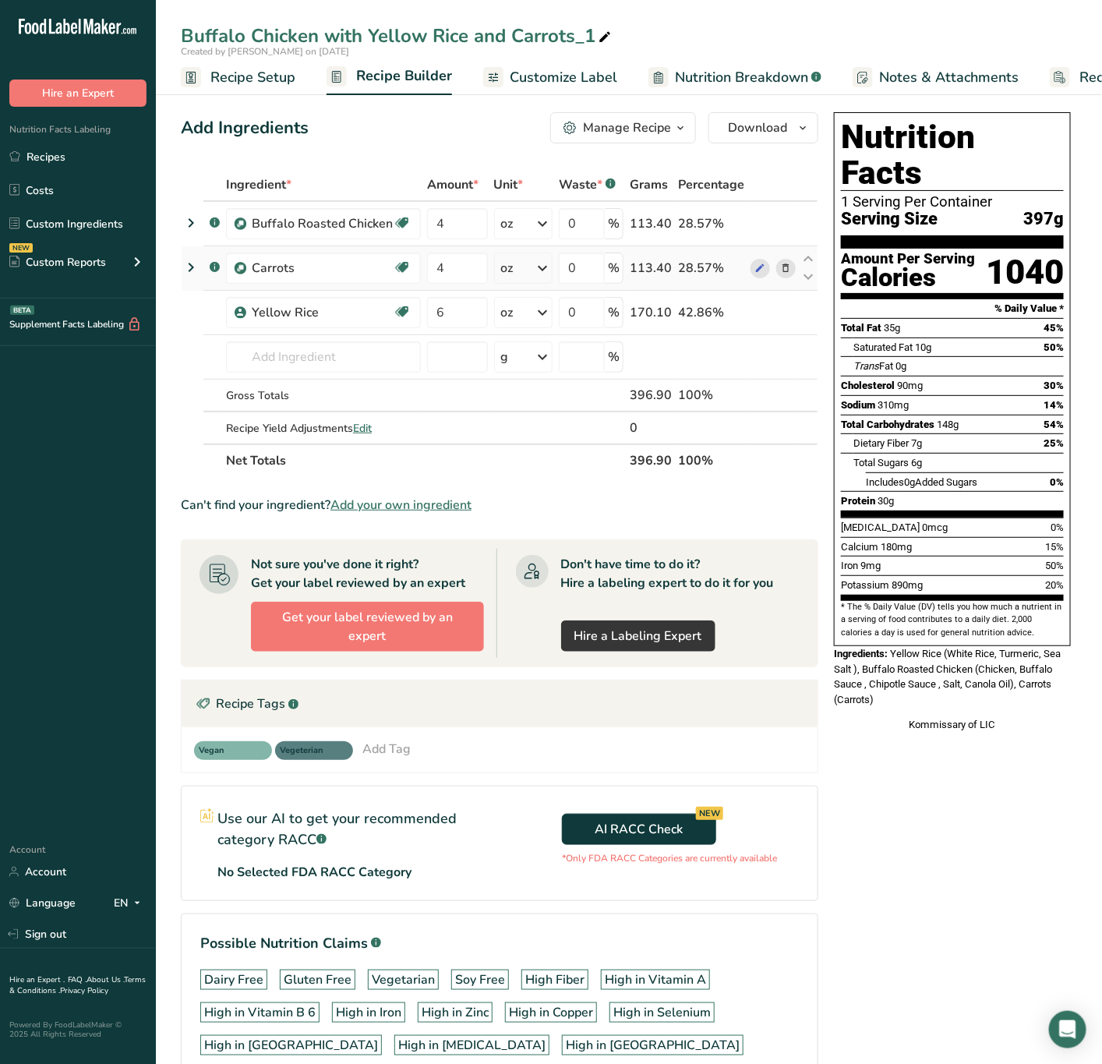
click at [787, 264] on icon at bounding box center [785, 268] width 11 height 16
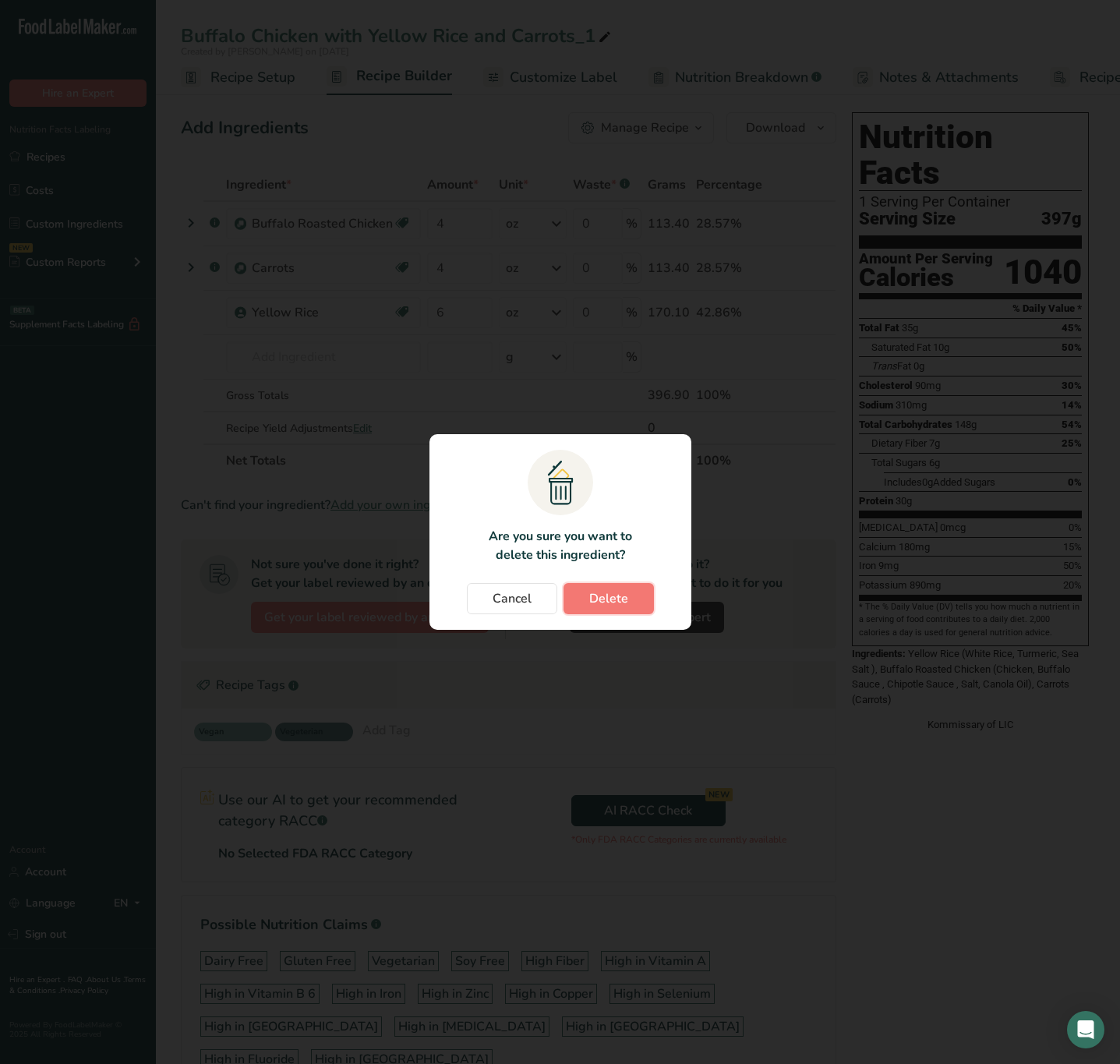
click at [622, 595] on span "Delete" at bounding box center [608, 598] width 39 height 19
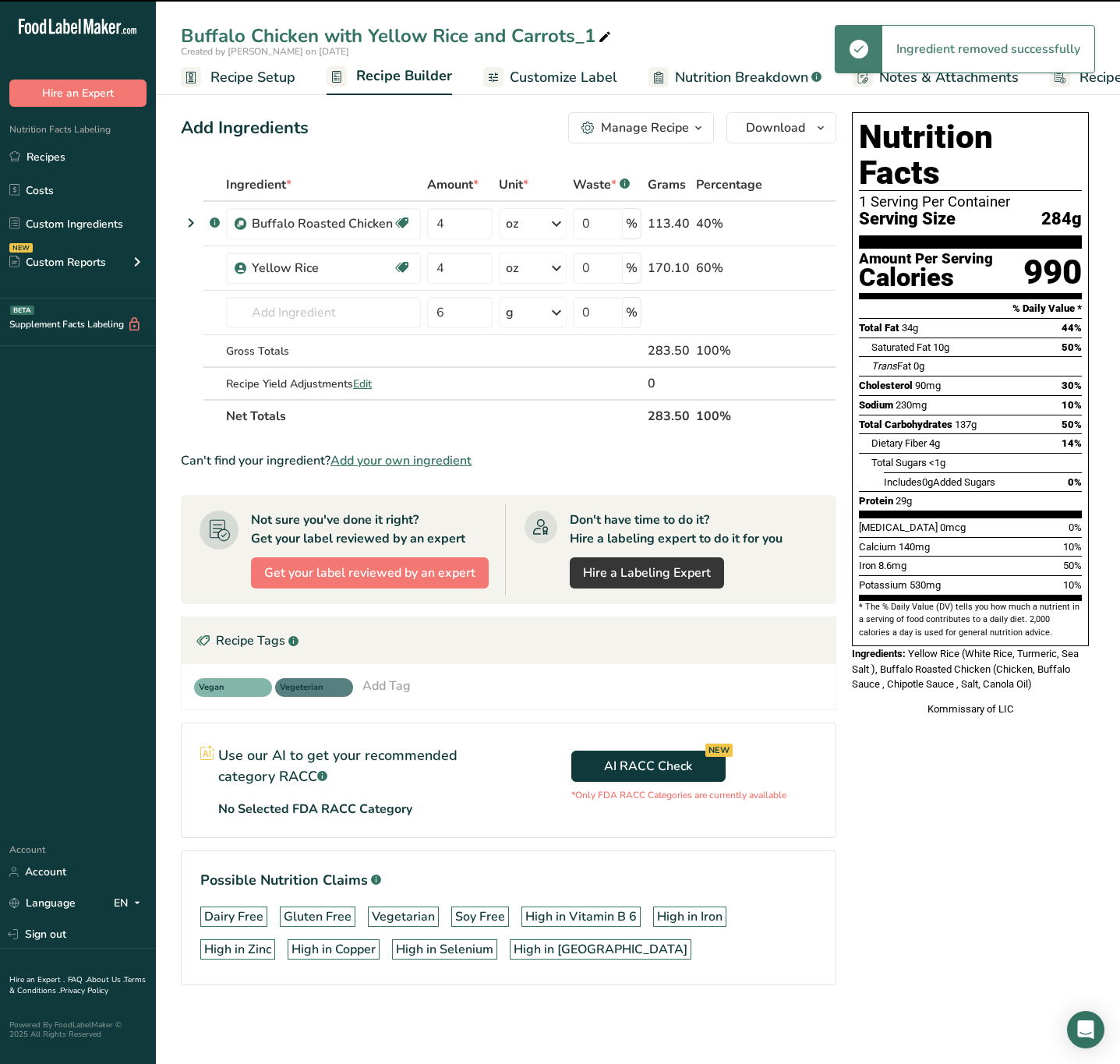
type input "6"
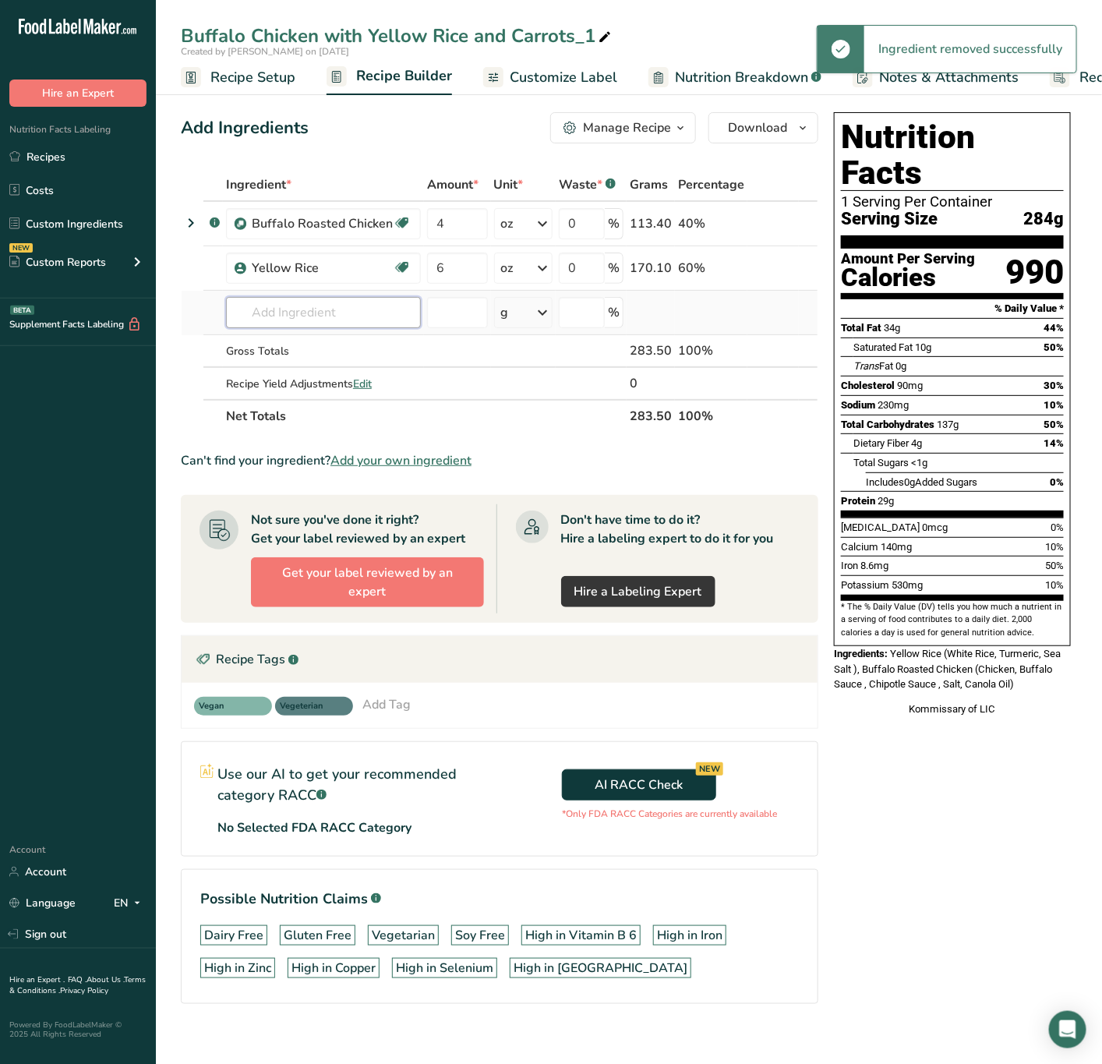
click at [393, 320] on input "text" at bounding box center [323, 312] width 195 height 31
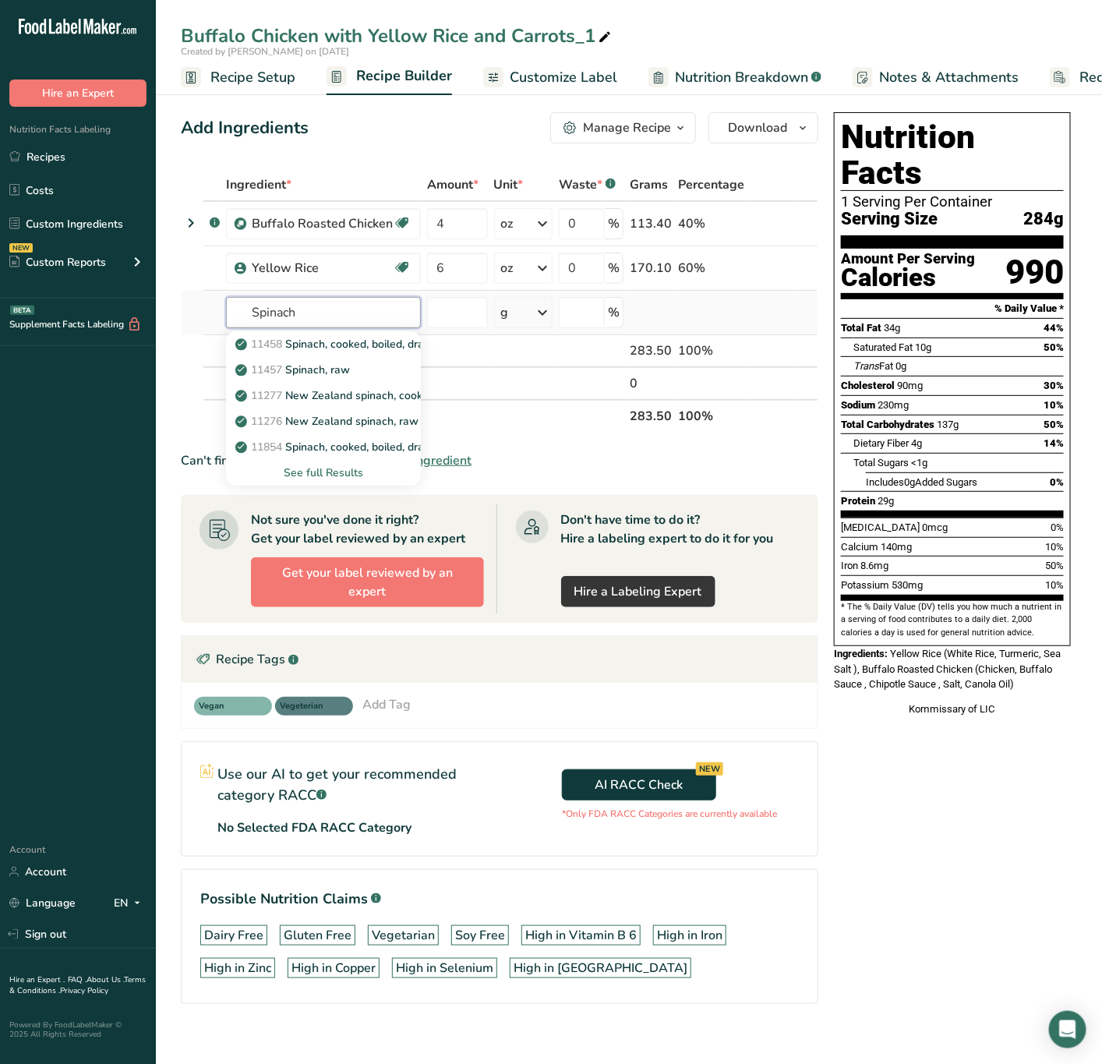
type input "Spinach"
click at [312, 475] on div "See full Results" at bounding box center [324, 473] width 170 height 16
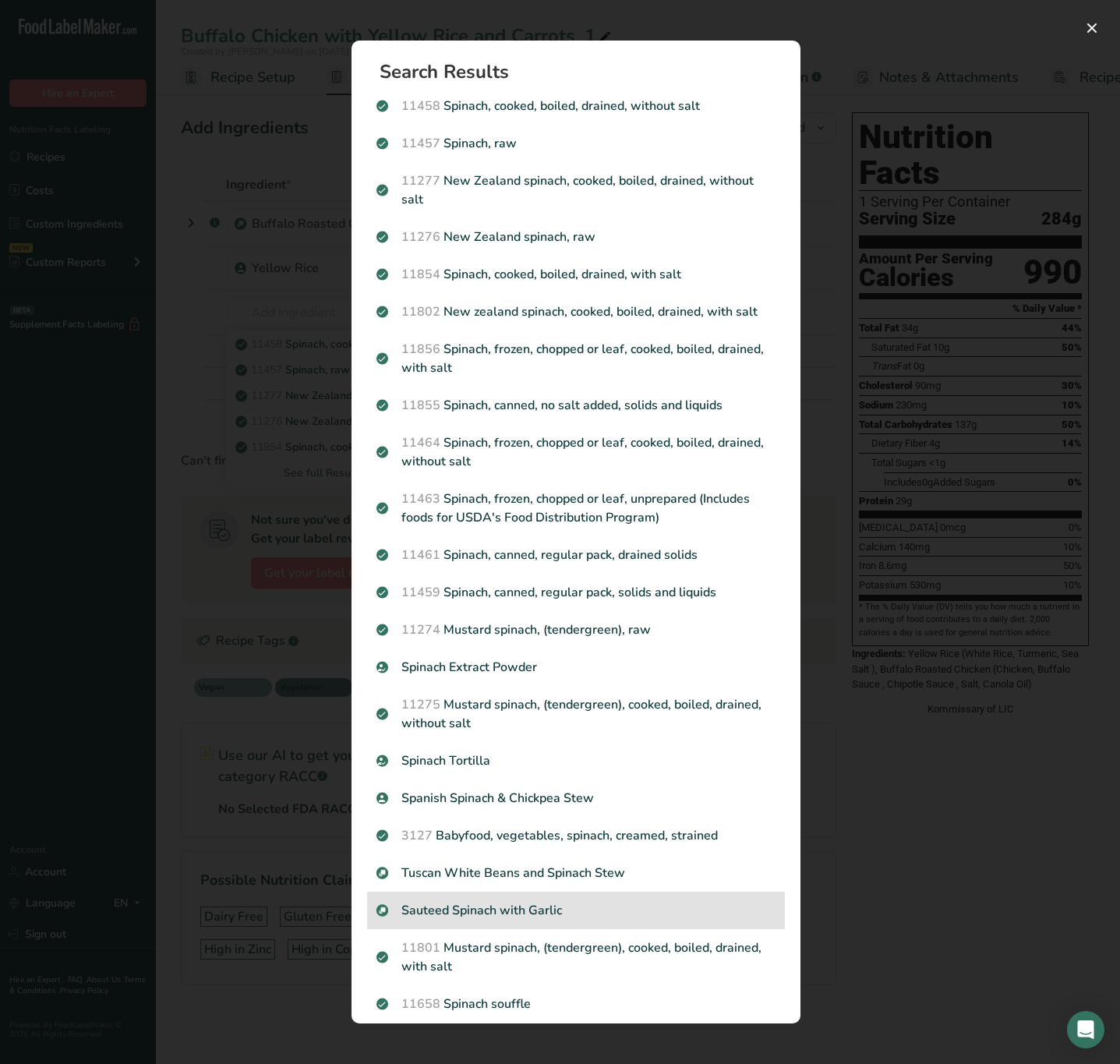
click at [499, 920] on p "Sauteed Spinach with Garlic" at bounding box center [576, 910] width 399 height 19
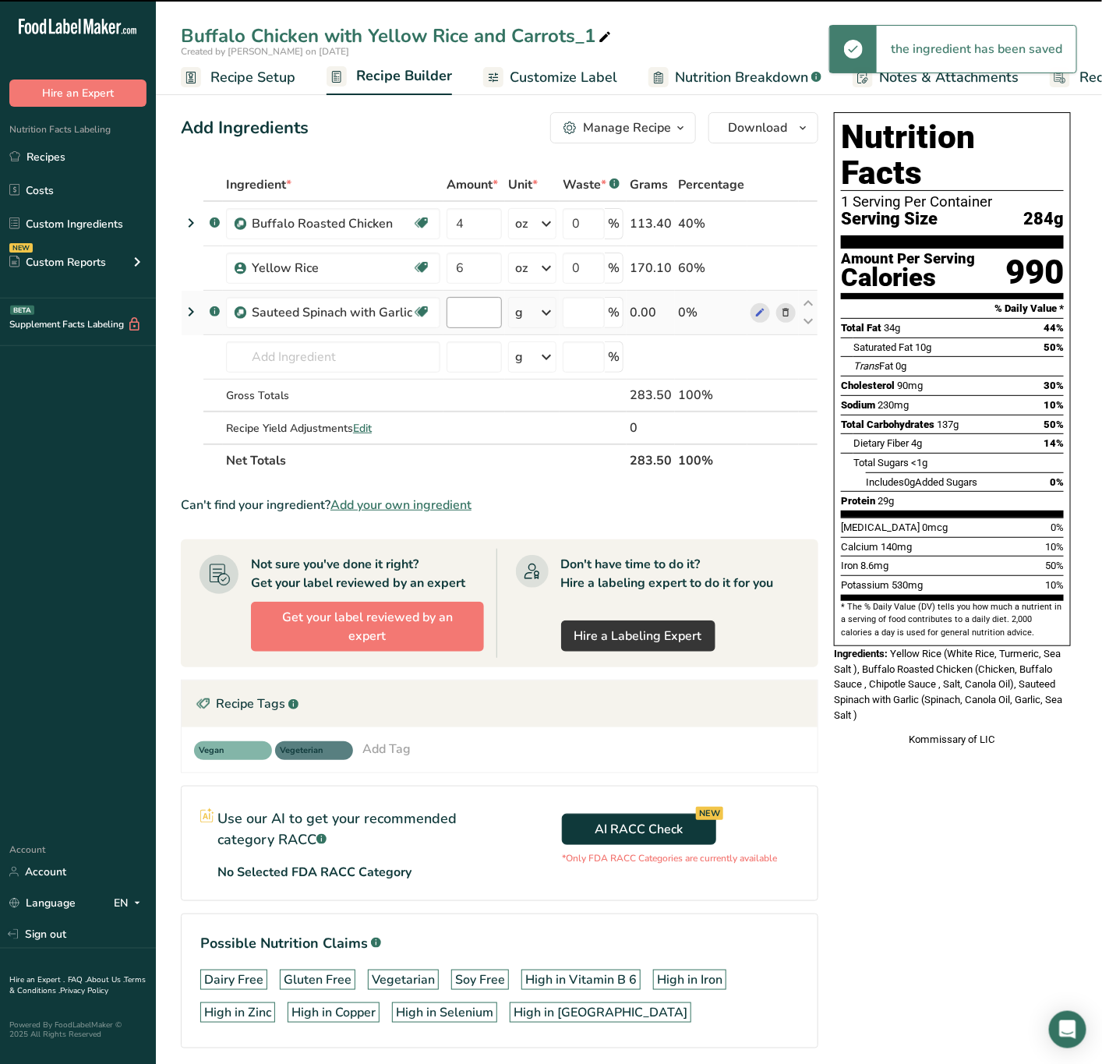
type input "0"
click at [456, 313] on input "0" at bounding box center [474, 312] width 55 height 31
click at [494, 306] on input "40" at bounding box center [474, 312] width 55 height 31
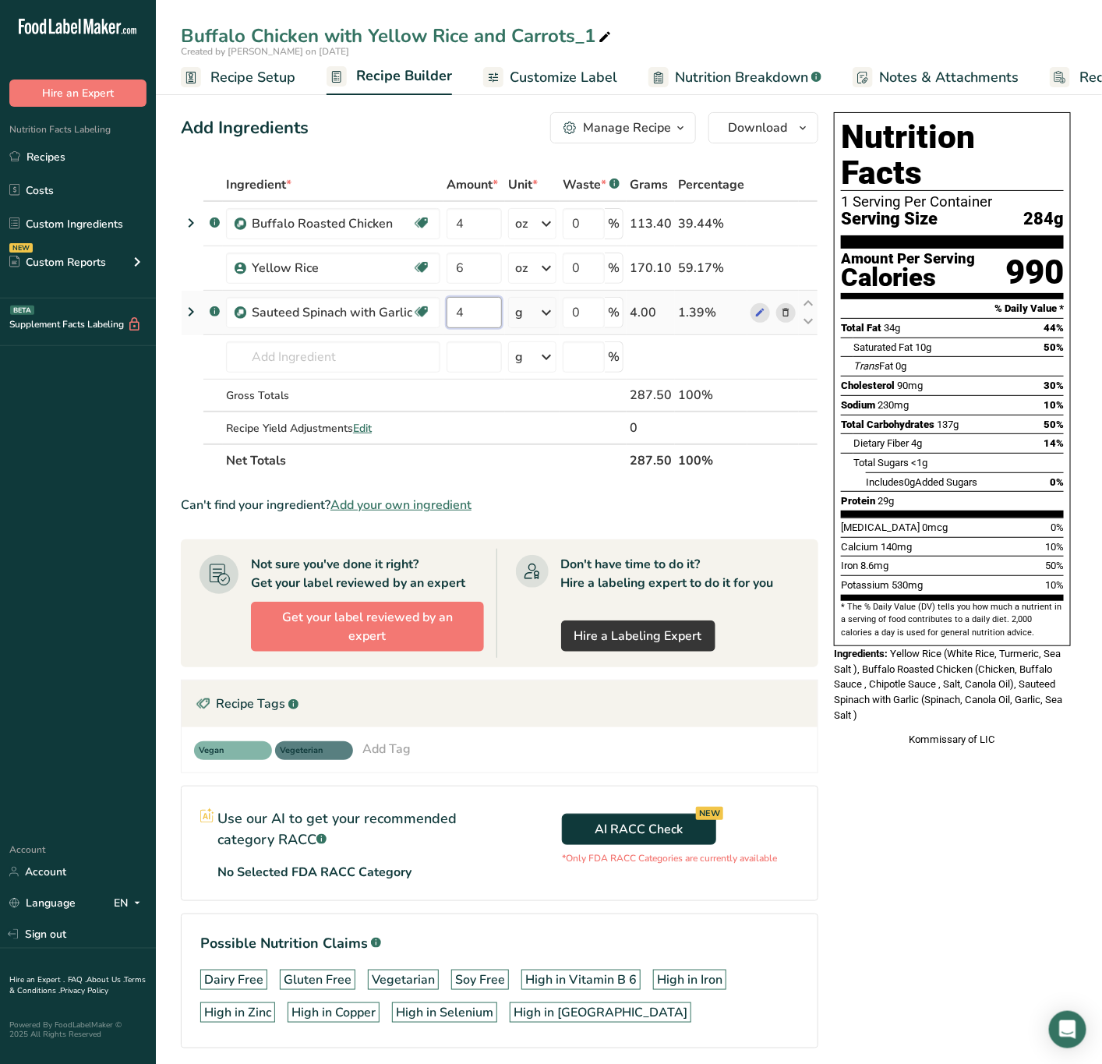
type input "4"
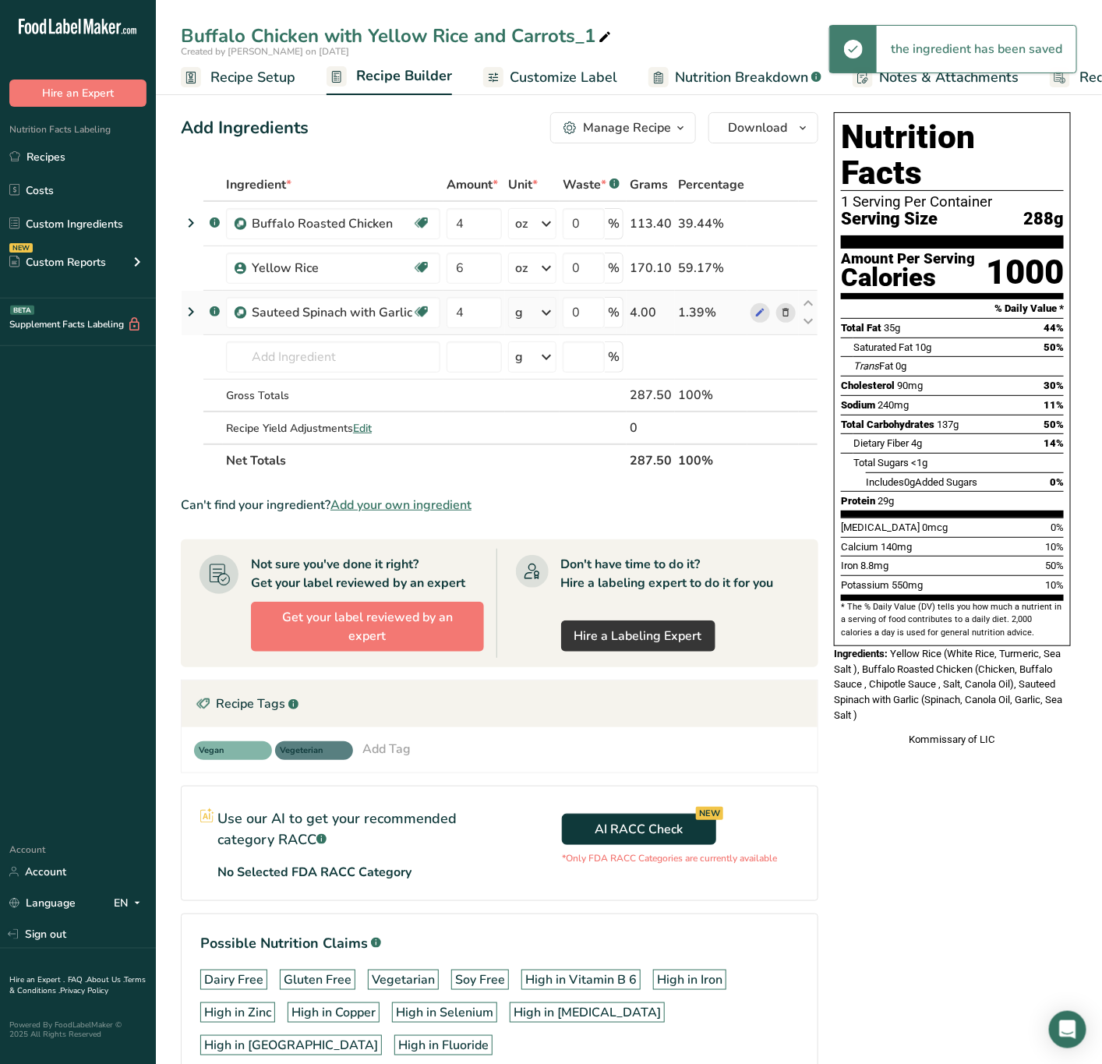
click at [540, 311] on icon at bounding box center [546, 313] width 19 height 28
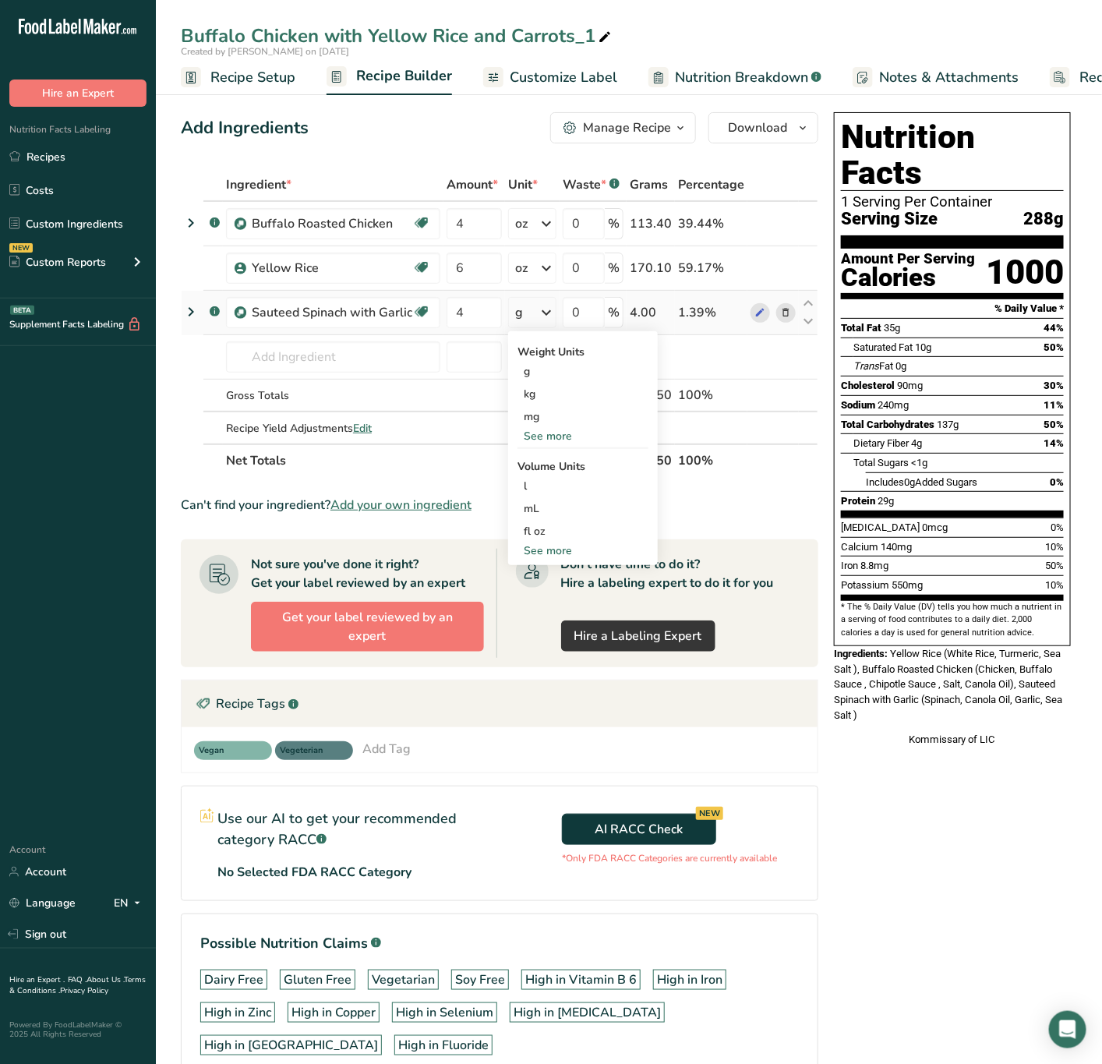
click at [553, 430] on div "See more" at bounding box center [583, 436] width 131 height 16
click at [536, 473] on div "oz" at bounding box center [583, 484] width 131 height 23
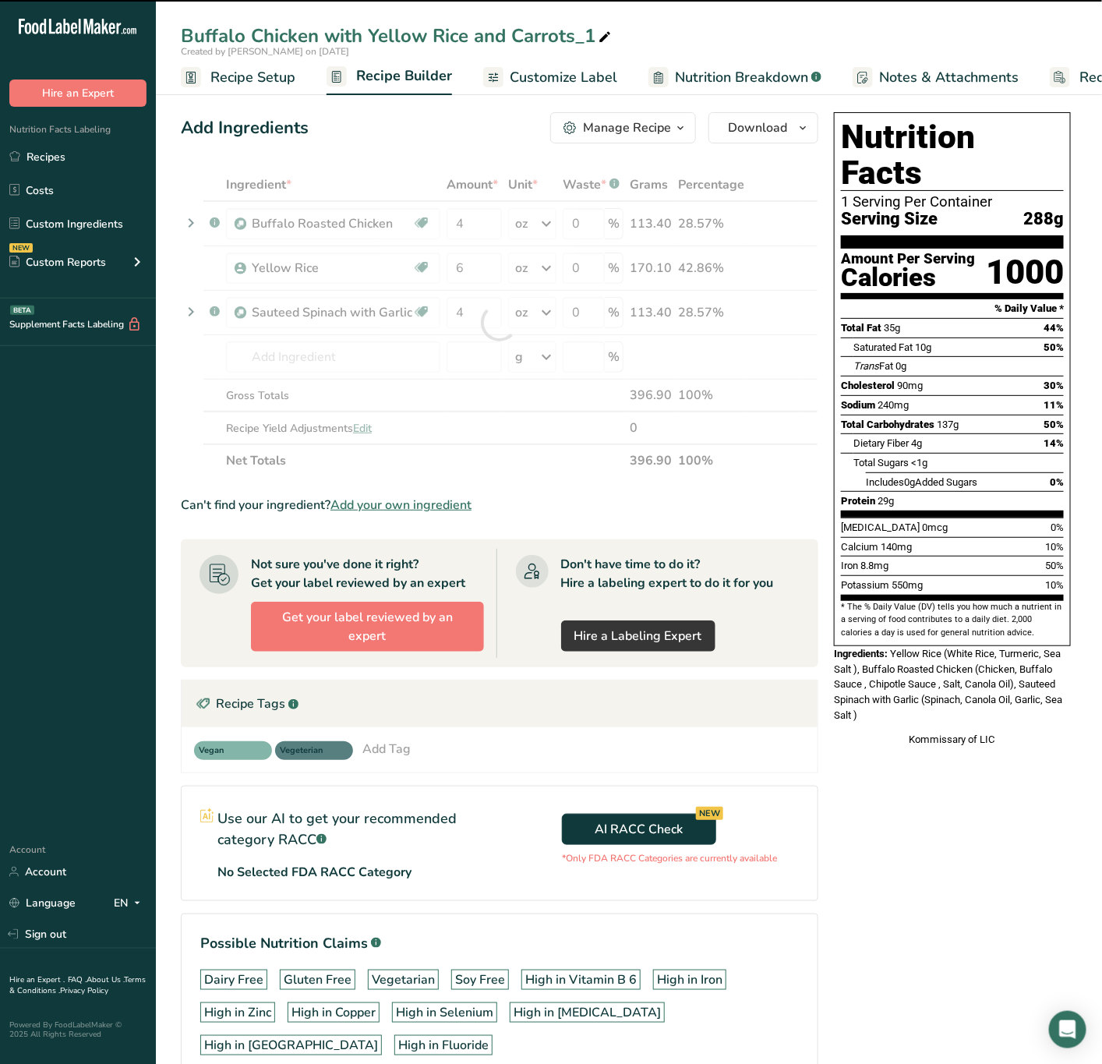
click at [606, 34] on icon at bounding box center [605, 38] width 14 height 22
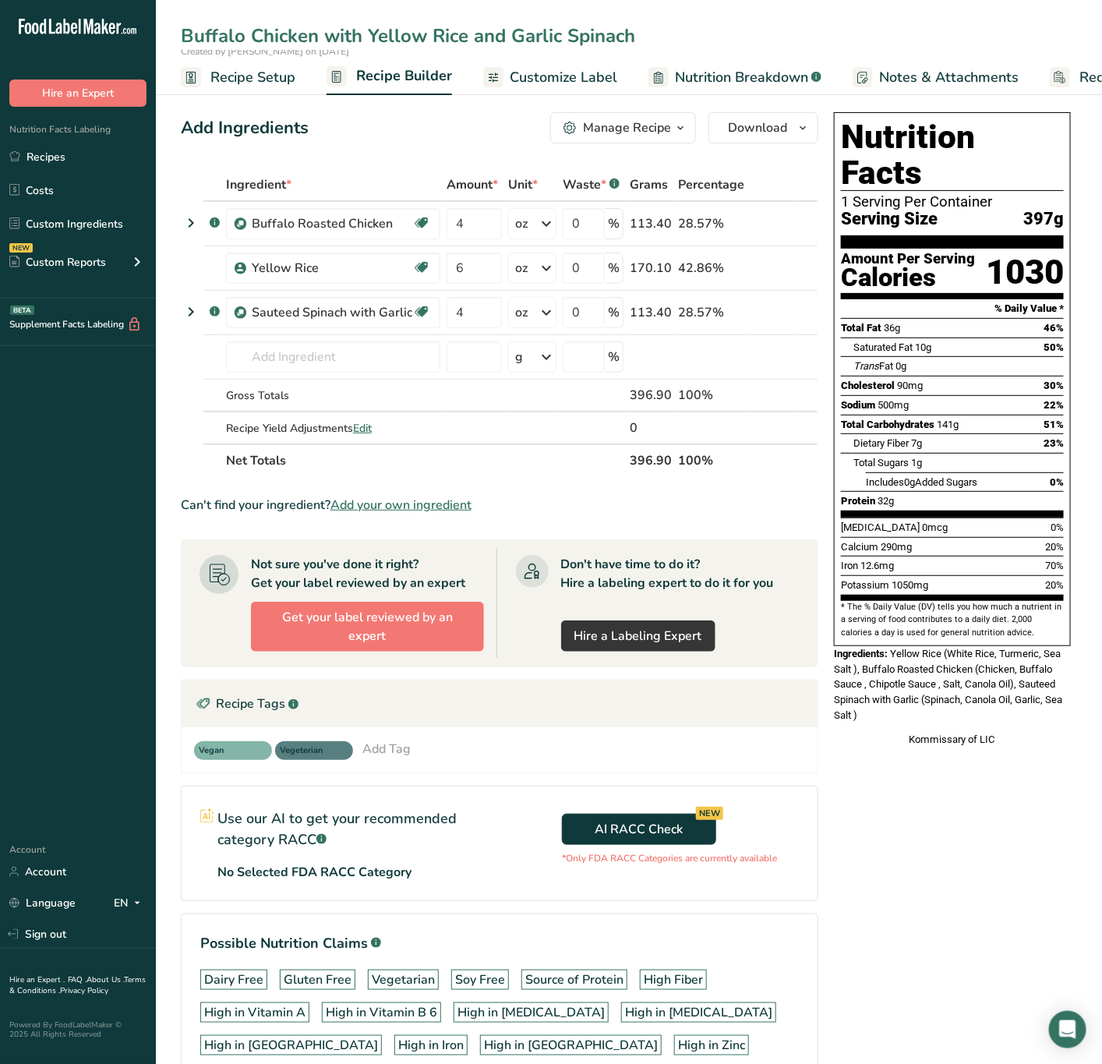
type input "Buffalo Chicken with Yellow Rice and Garlic Spinach"
click at [779, 520] on section "Ingredient * Amount * Unit * Waste * .a-a{fill:#347362;}.b-a{fill:#fff;} Grams …" at bounding box center [500, 653] width 638 height 971
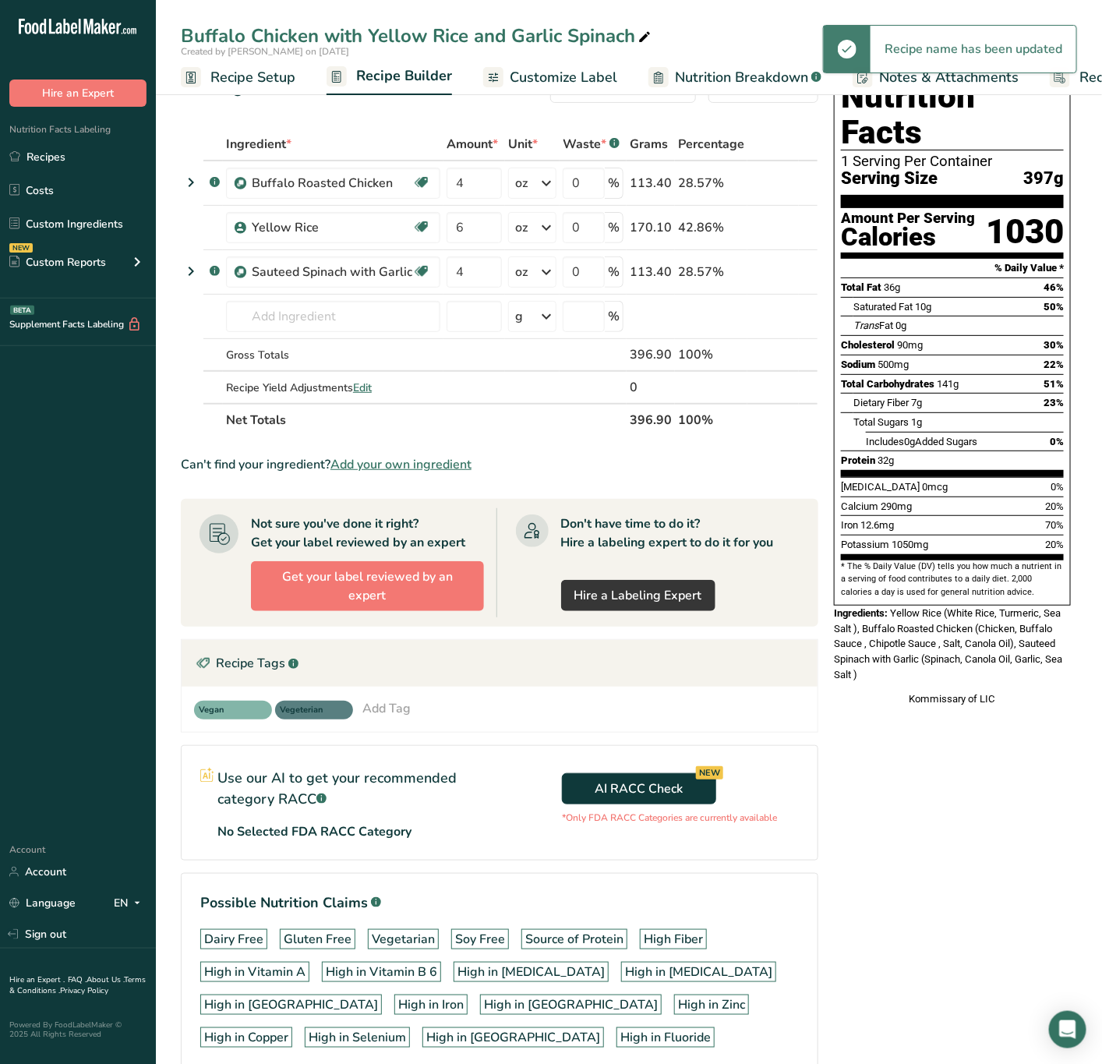
scroll to position [38, 0]
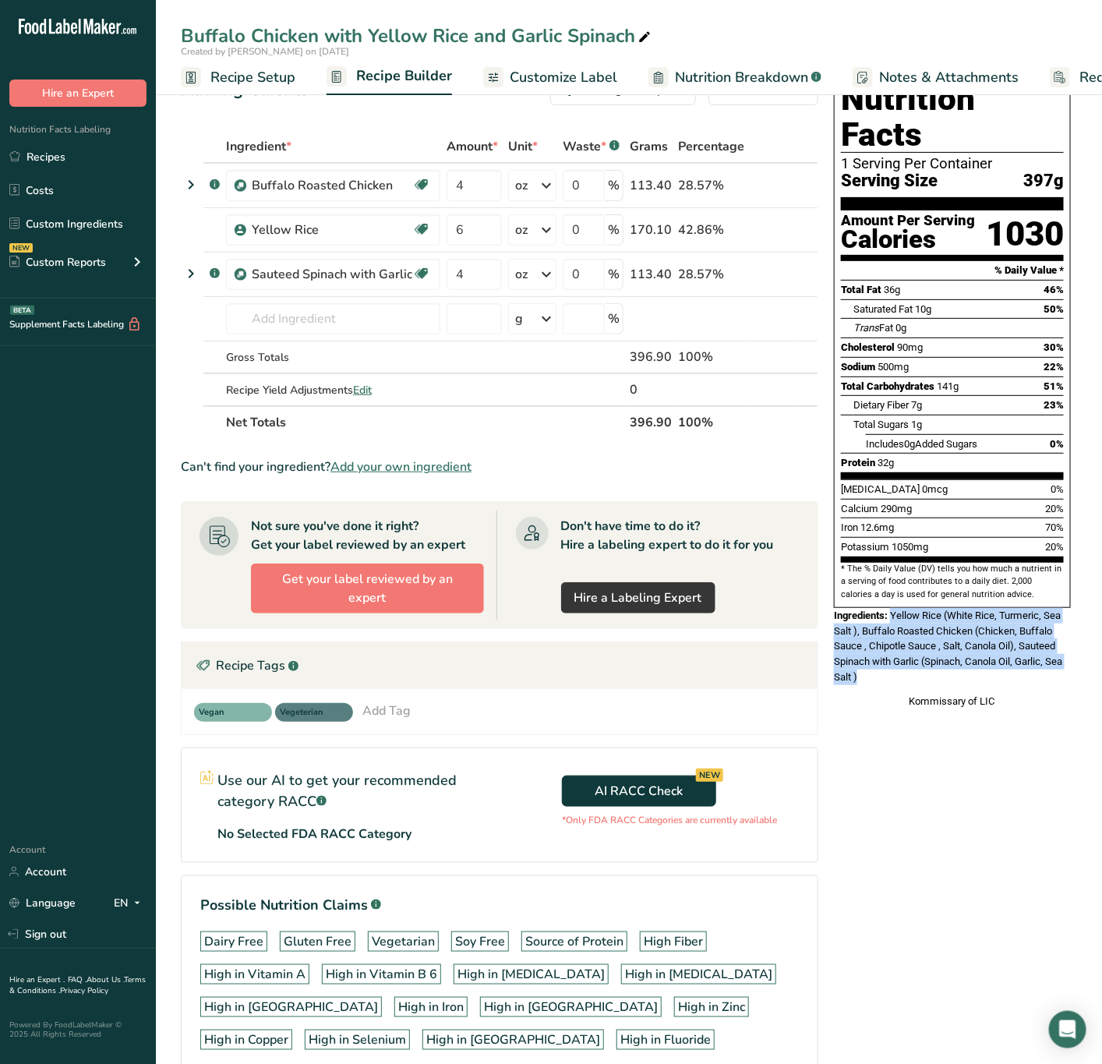
drag, startPoint x: 894, startPoint y: 578, endPoint x: 879, endPoint y: 646, distance: 69.4
click at [879, 646] on div "Ingredients: Yellow Rice (White Rice, Turmeric, Sea Salt ), Buffalo Roasted Chi…" at bounding box center [952, 646] width 237 height 76
copy span "Yellow Rice (White Rice, Turmeric, Sea Salt ), Buffalo Roasted Chicken (Chicken…"
click at [377, 34] on div "Buffalo Chicken with Yellow Rice and Garlic Spinach" at bounding box center [417, 36] width 473 height 28
click at [377, 34] on input "Buffalo Chicken with Yellow Rice and Garlic Spinach" at bounding box center [629, 36] width 896 height 28
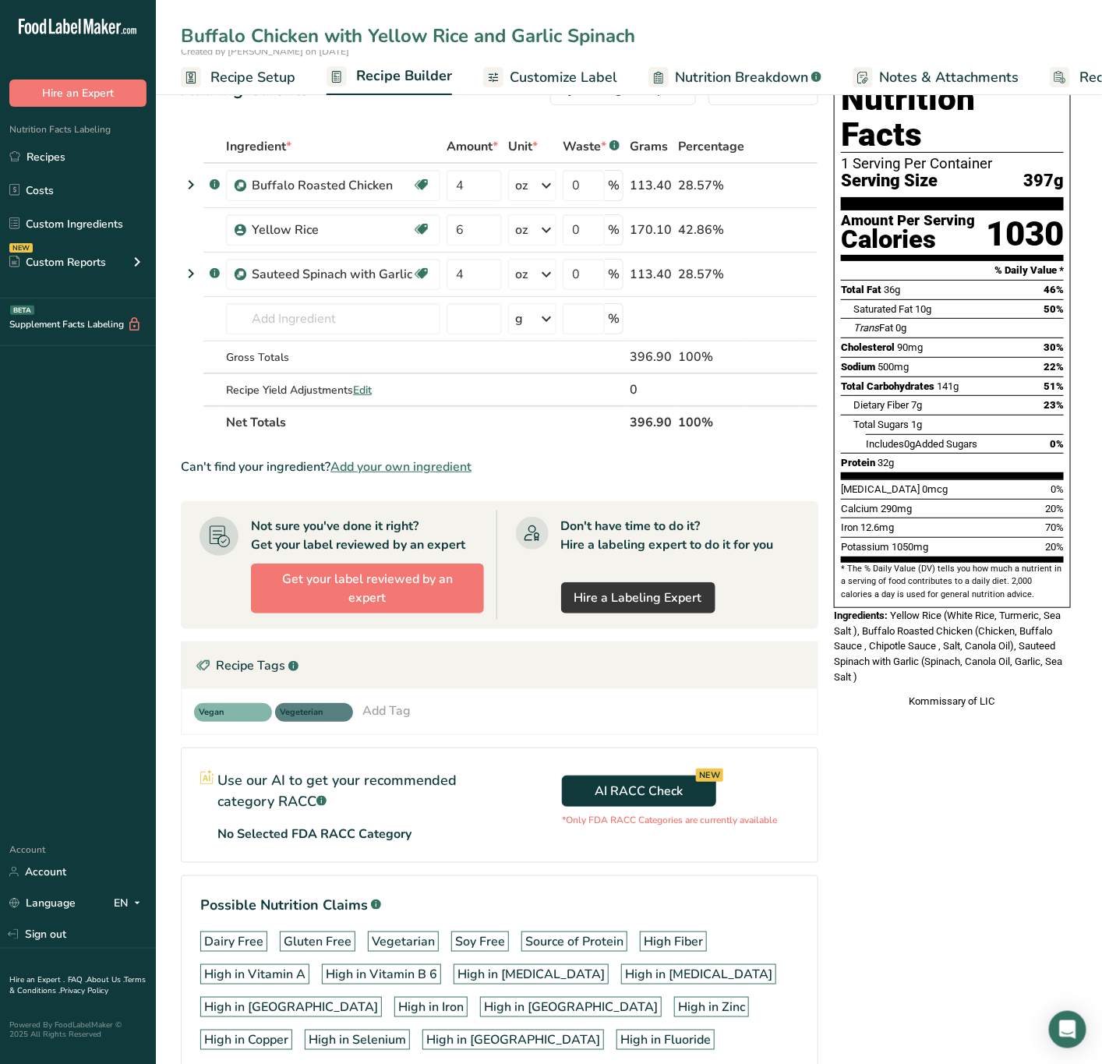
click at [377, 34] on input "Buffalo Chicken with Yellow Rice and Garlic Spinach" at bounding box center [629, 36] width 896 height 28
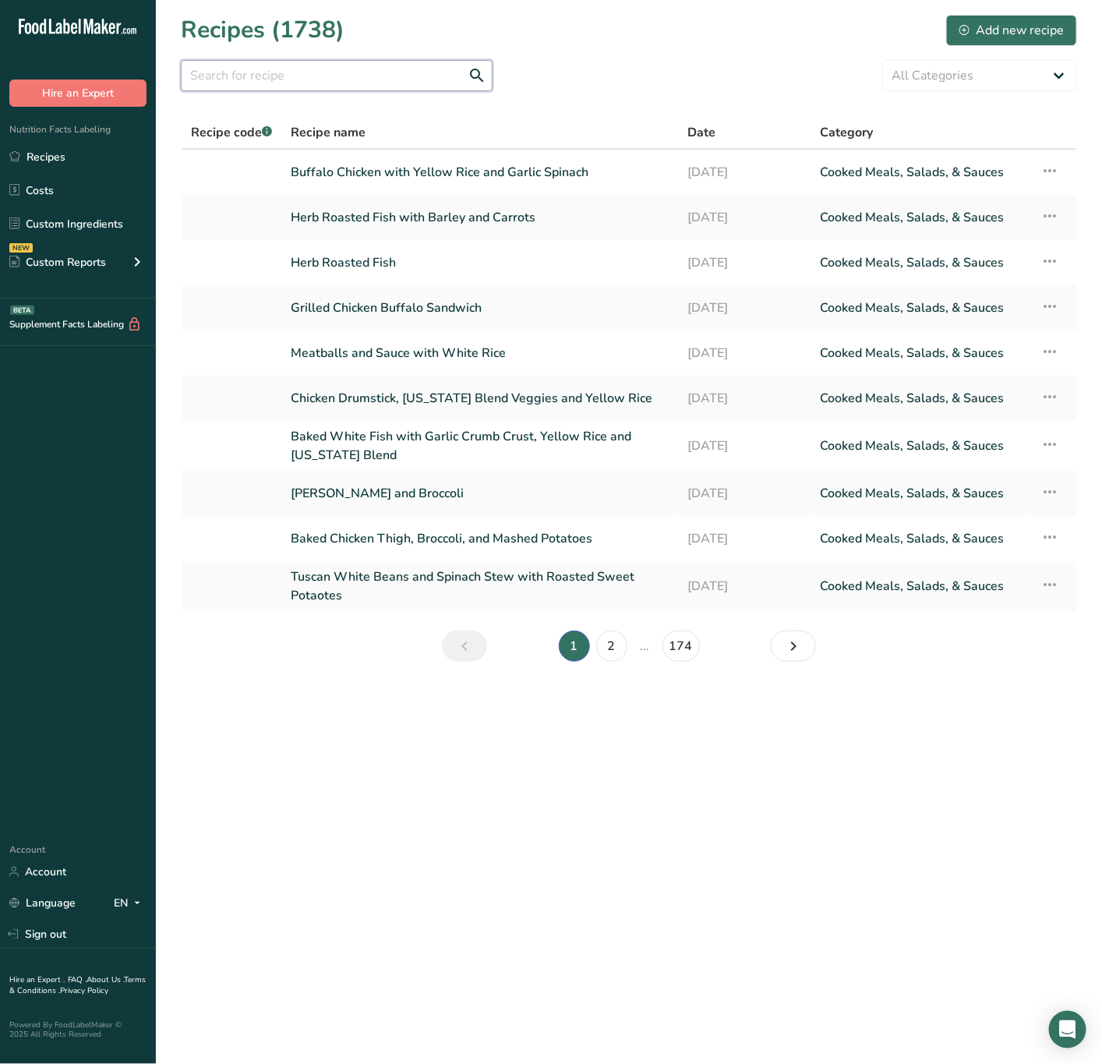
drag, startPoint x: 333, startPoint y: 73, endPoint x: 344, endPoint y: 65, distance: 13.4
click at [334, 73] on input "text" at bounding box center [337, 75] width 312 height 31
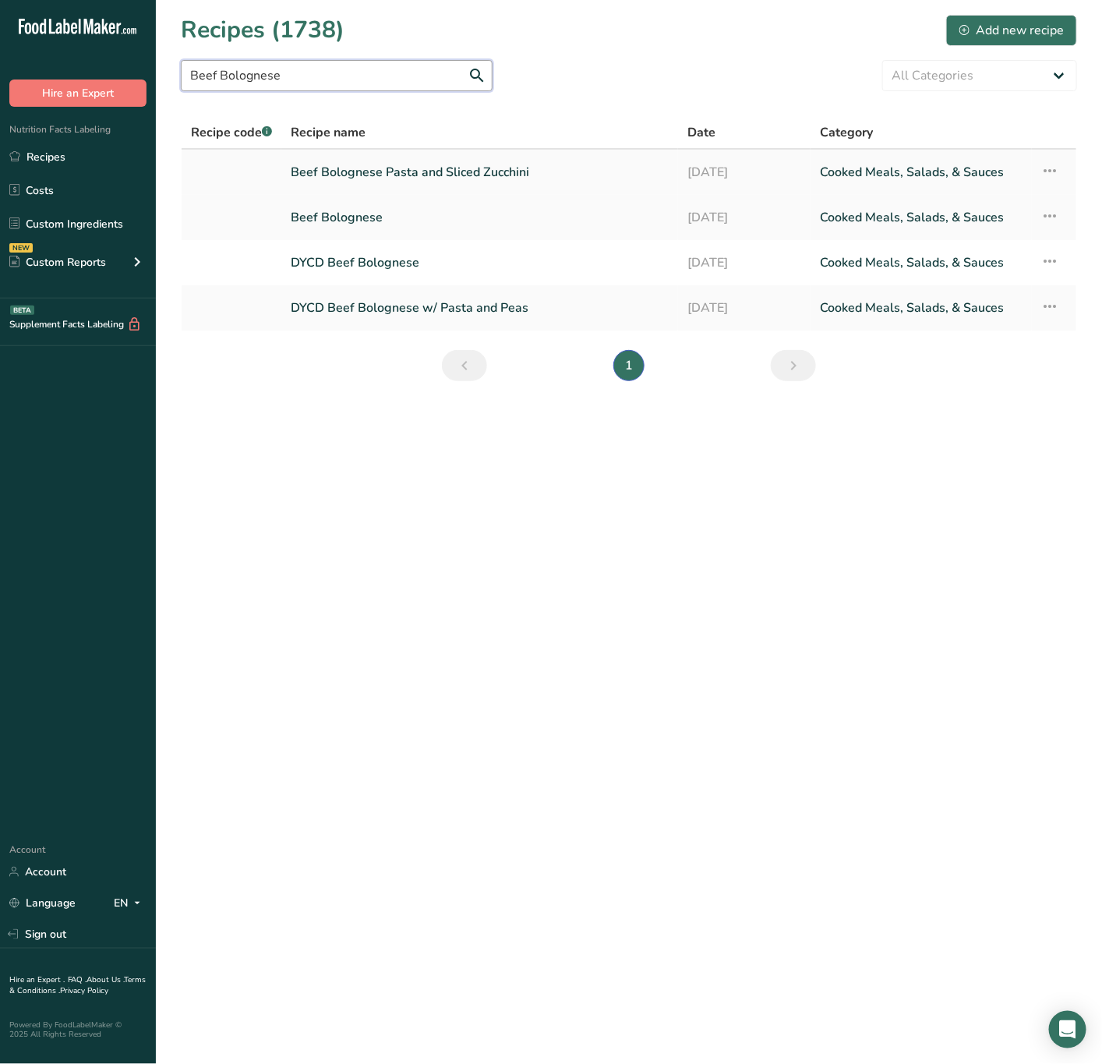
type input "Beef Bolognese"
click at [429, 169] on link "Beef Bolognese Pasta and Sliced Zucchini" at bounding box center [480, 172] width 378 height 33
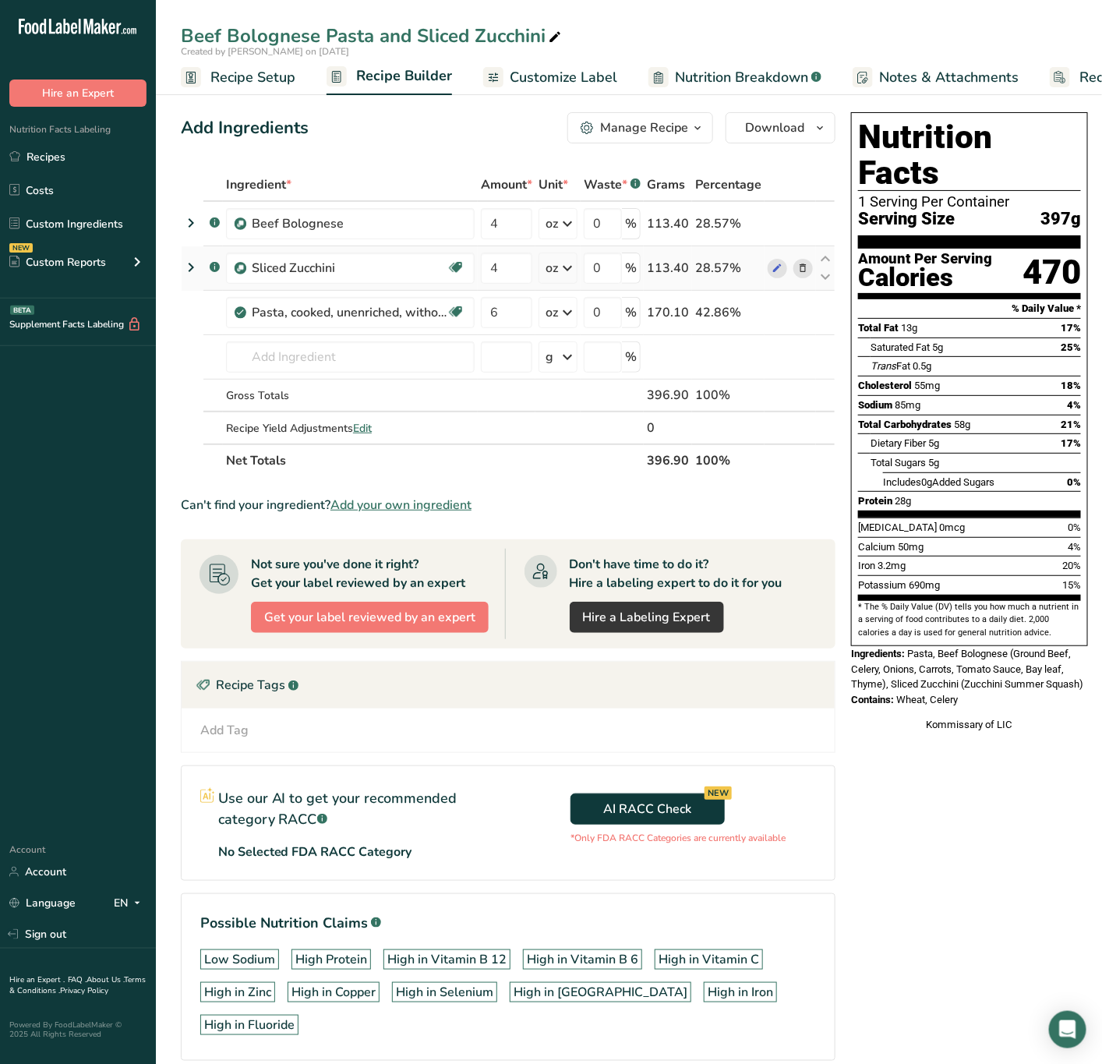
click at [798, 269] on icon at bounding box center [803, 268] width 11 height 16
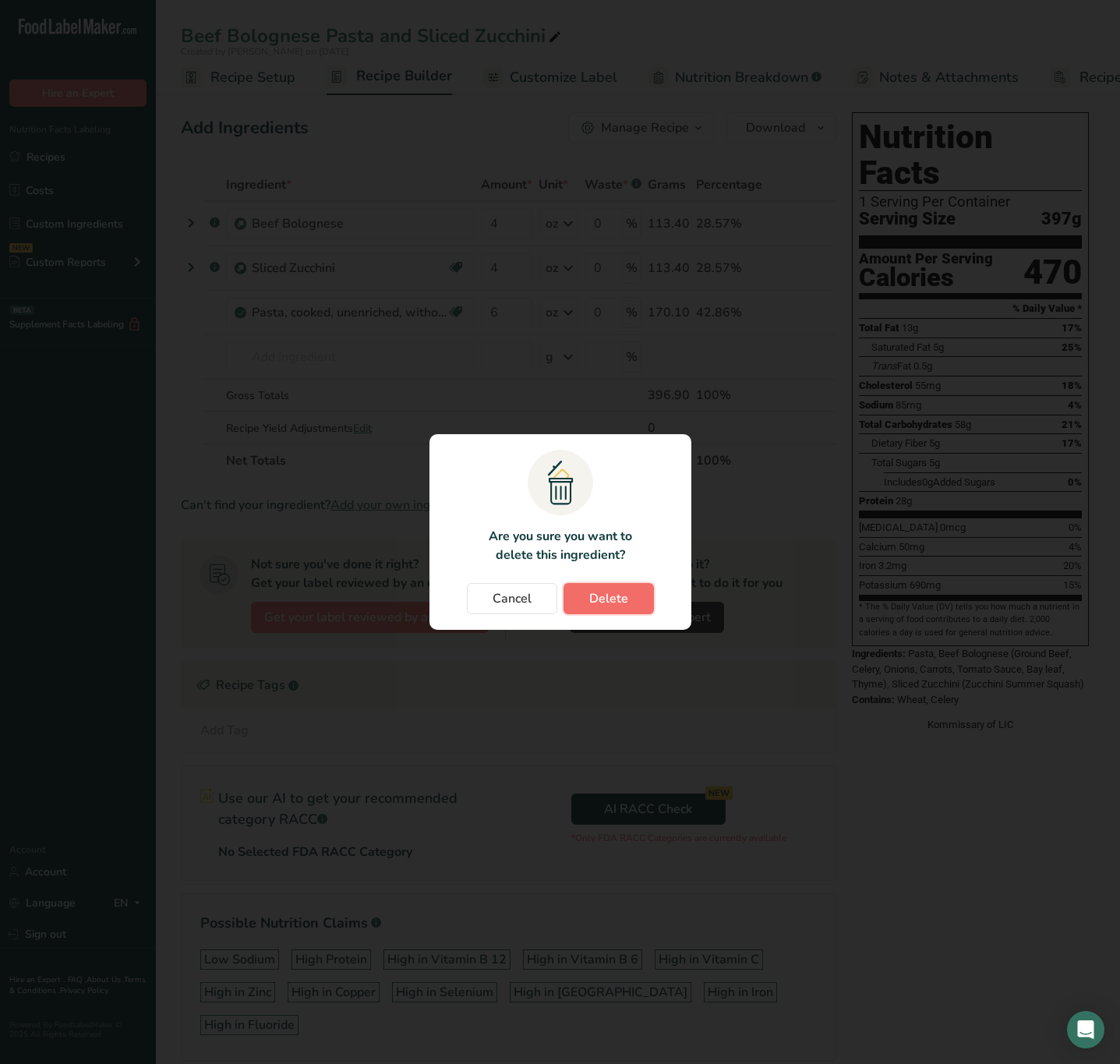
click at [622, 604] on span "Delete" at bounding box center [608, 598] width 39 height 19
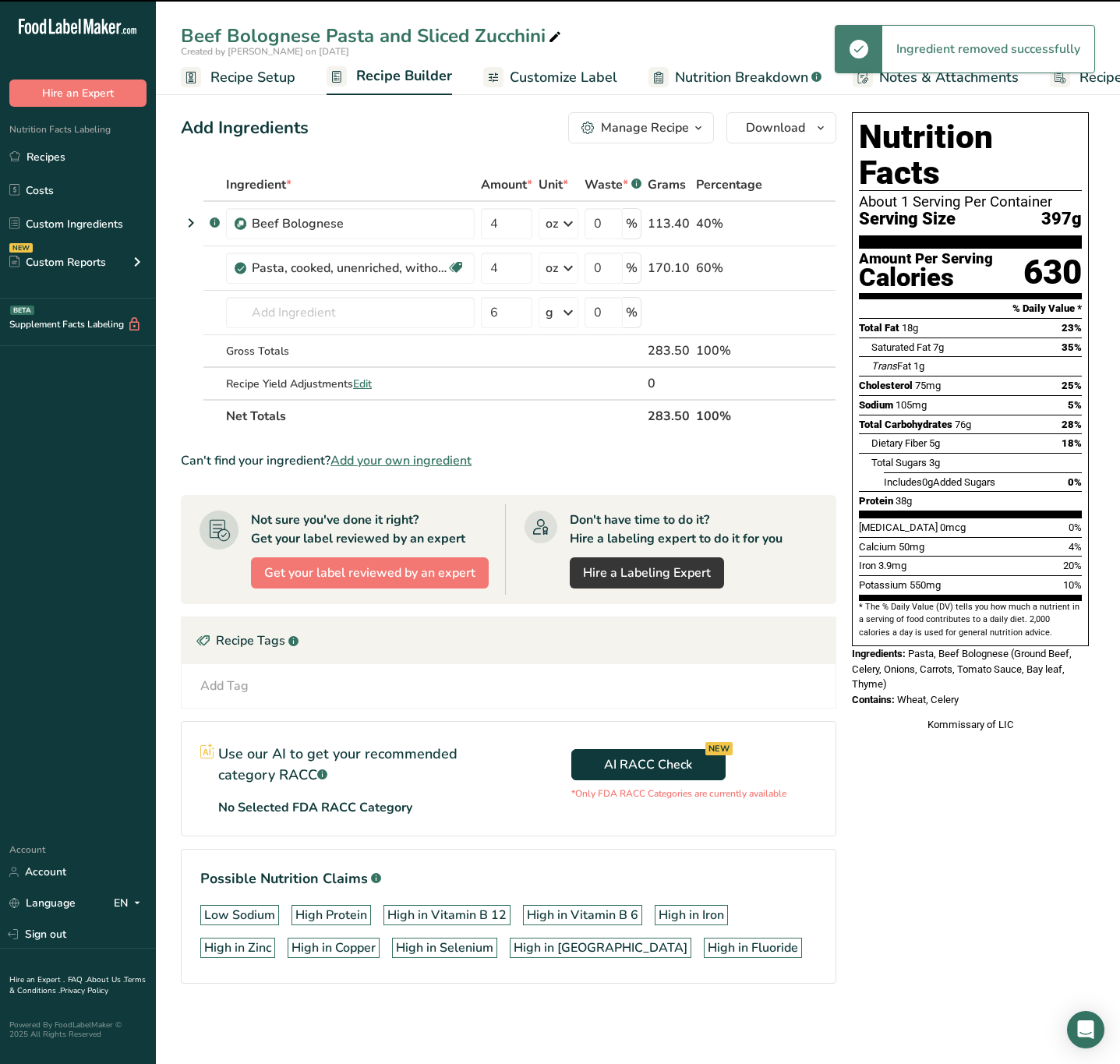
type input "6"
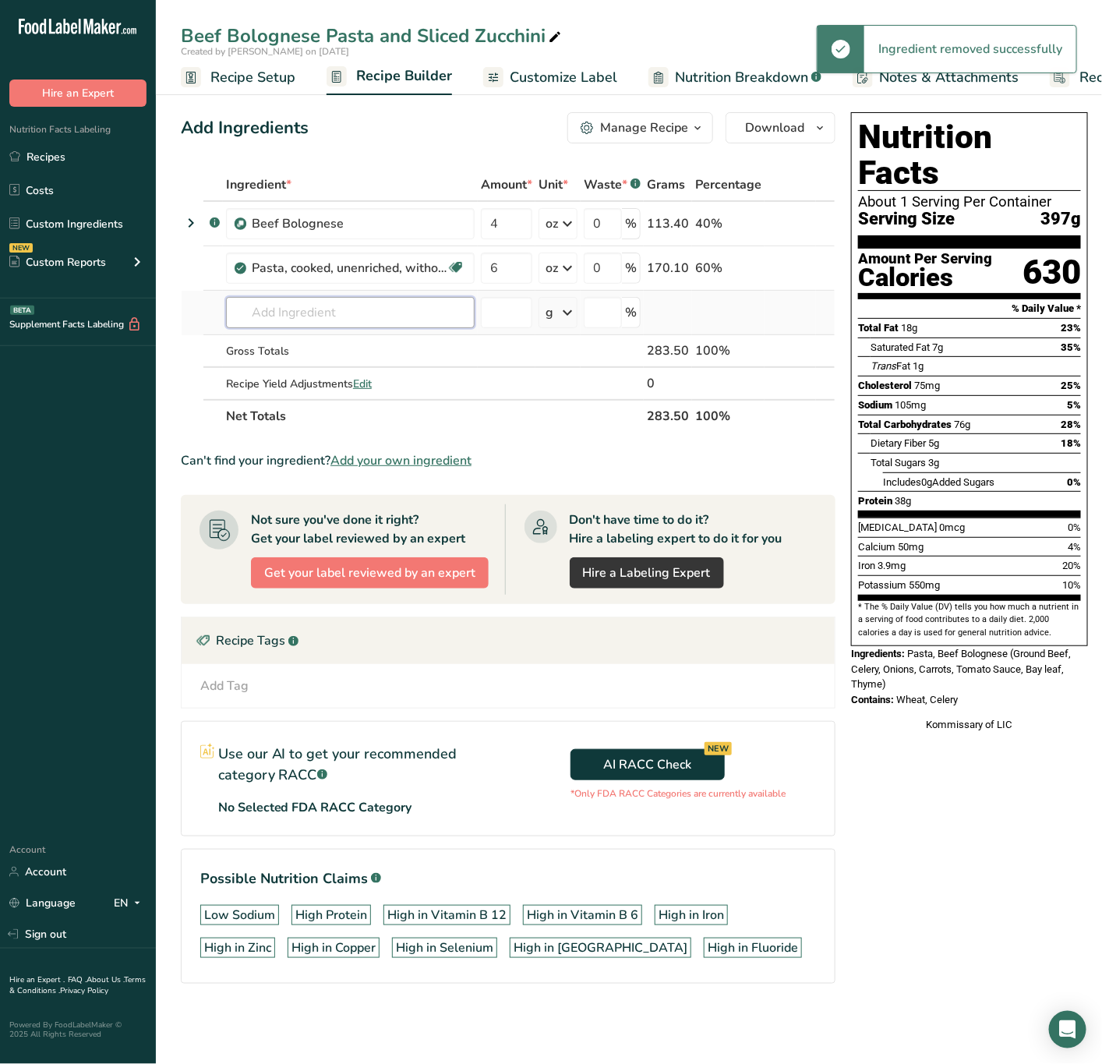
drag, startPoint x: 355, startPoint y: 313, endPoint x: 391, endPoint y: 295, distance: 39.8
click at [355, 312] on input "text" at bounding box center [350, 312] width 249 height 31
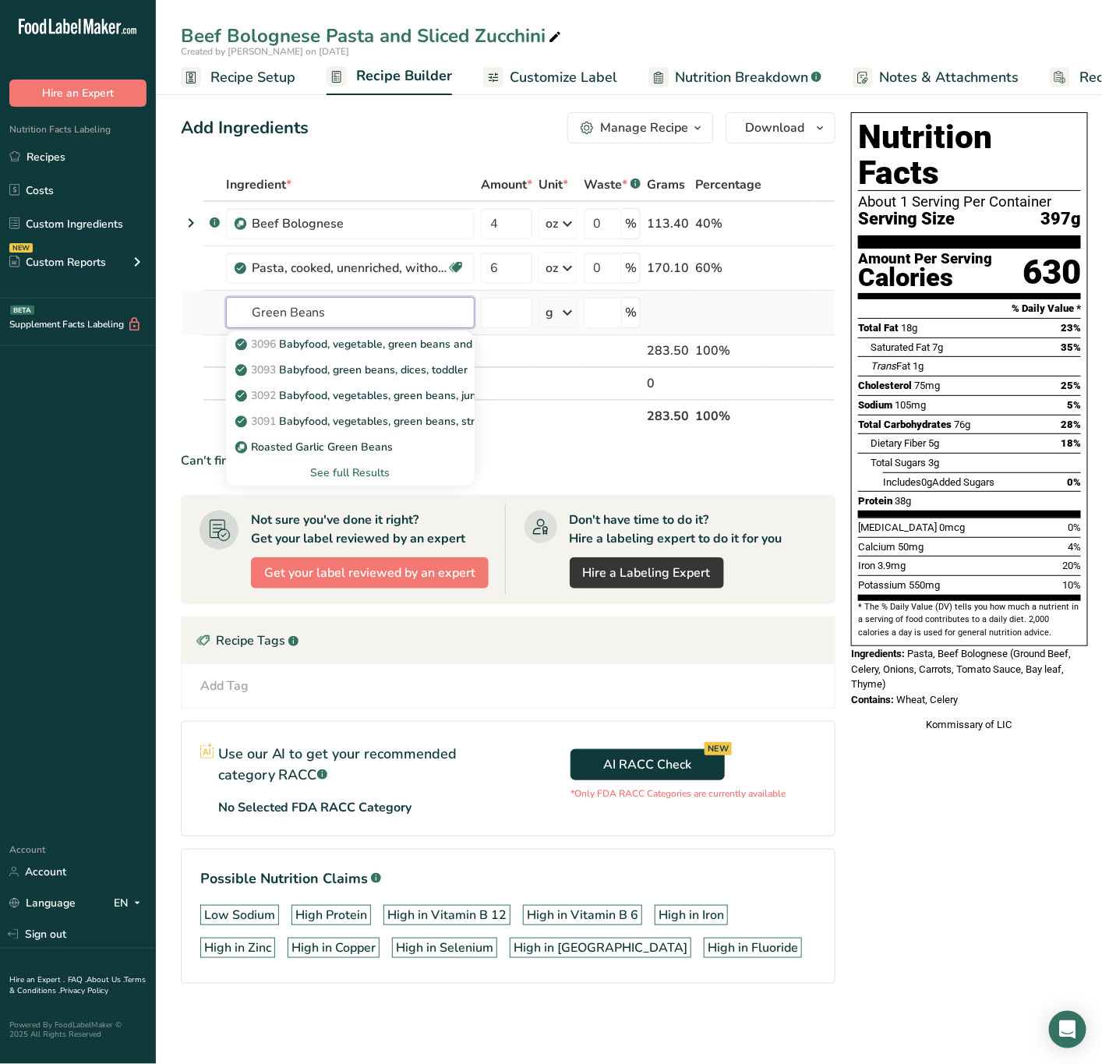
type input "Green Beans"
click at [370, 471] on div "See full Results" at bounding box center [351, 473] width 224 height 16
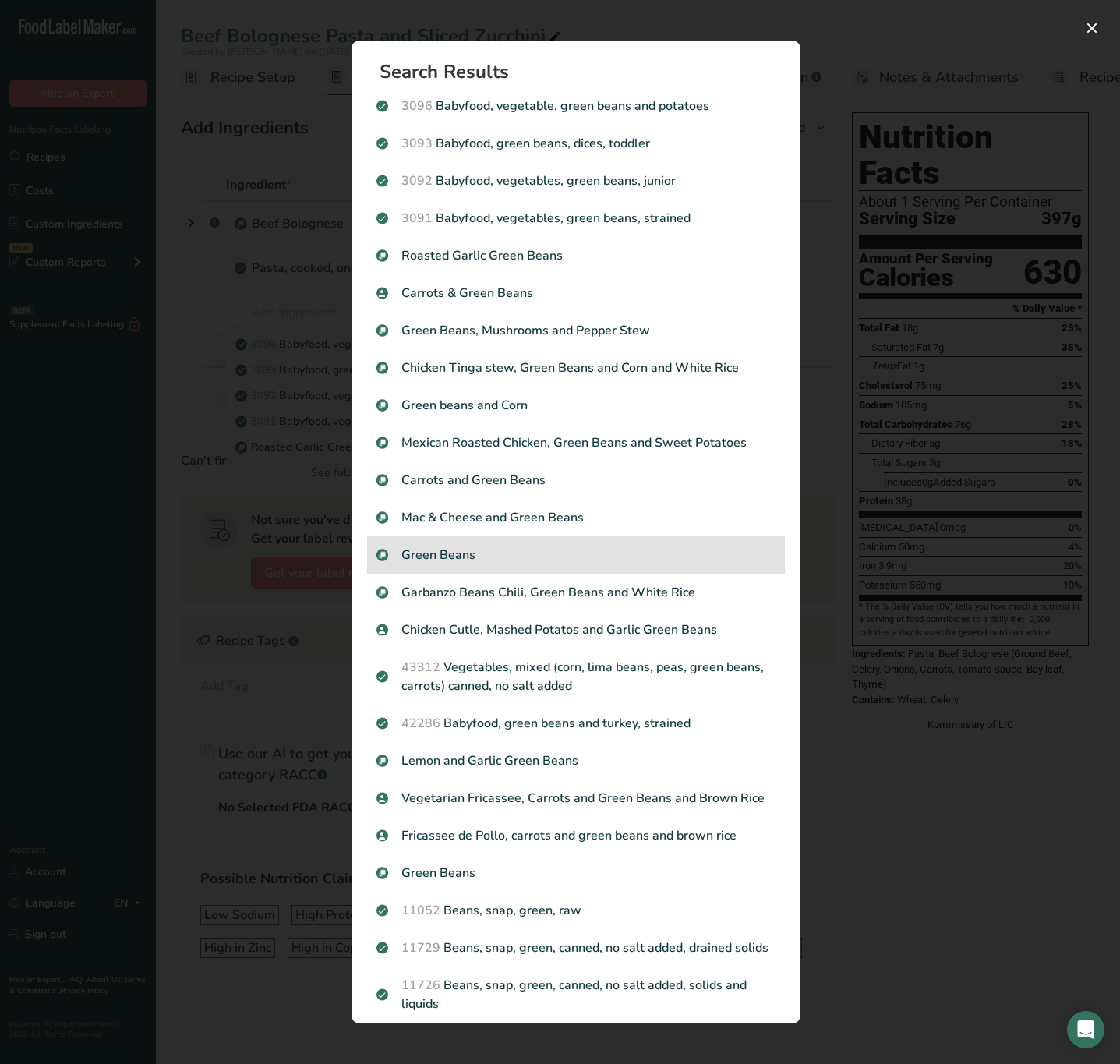
click at [473, 557] on p "Green Beans" at bounding box center [576, 555] width 399 height 19
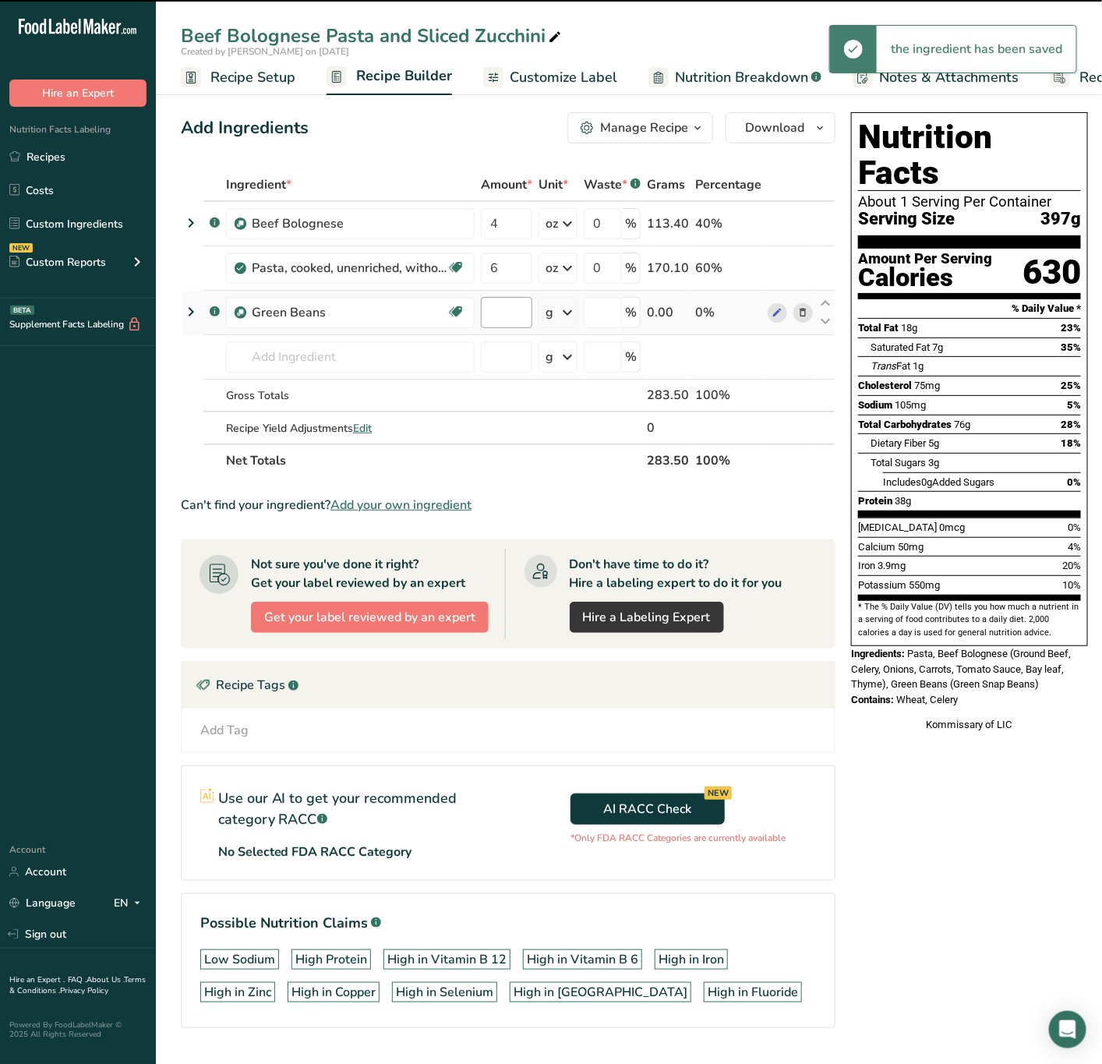
type input "0"
click at [500, 316] on input "0" at bounding box center [506, 312] width 51 height 31
type input "4"
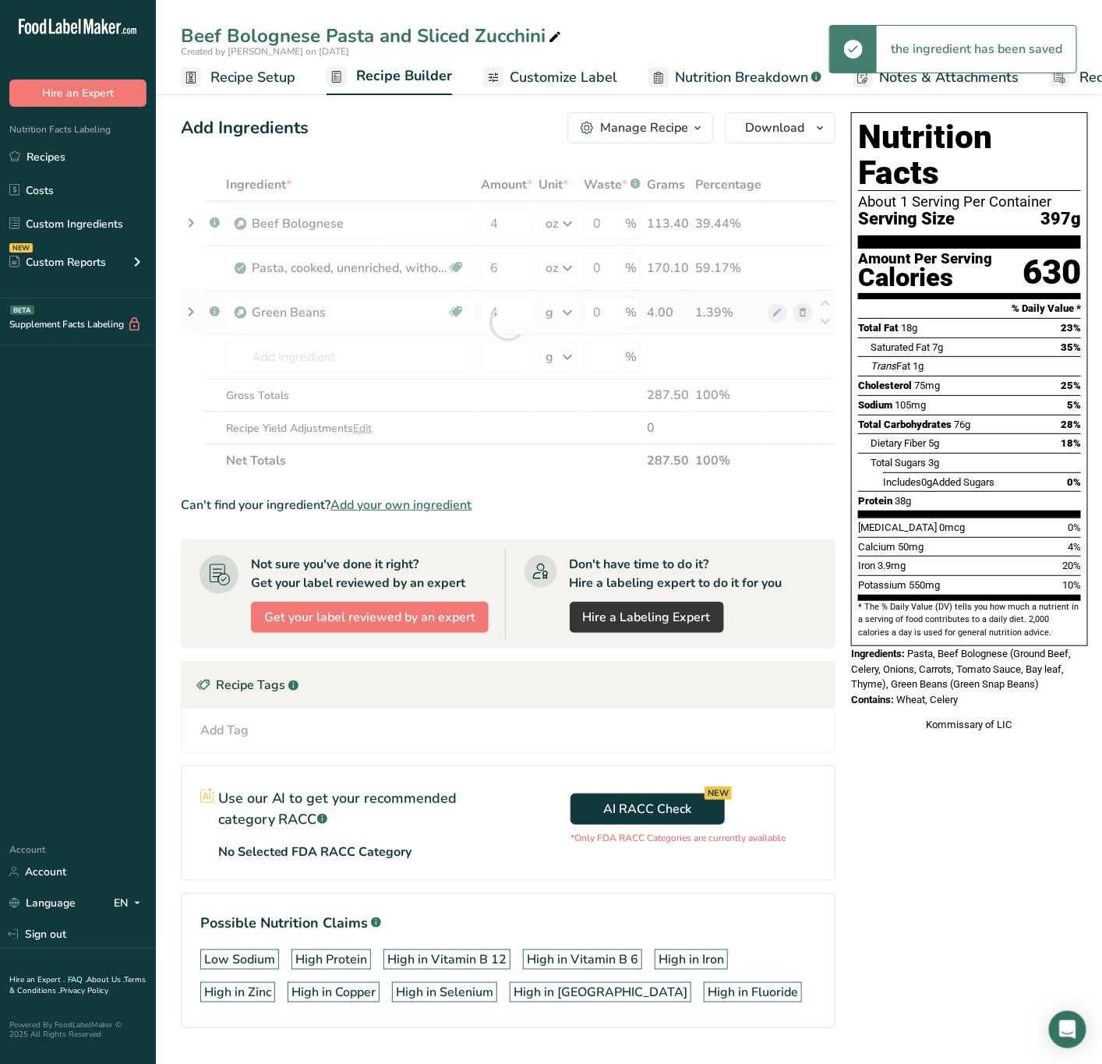
click at [550, 309] on div "Ingredient * Amount * Unit * Waste * .a-a{fill:#347362;}.b-a{fill:#fff;} Grams …" at bounding box center [508, 322] width 655 height 309
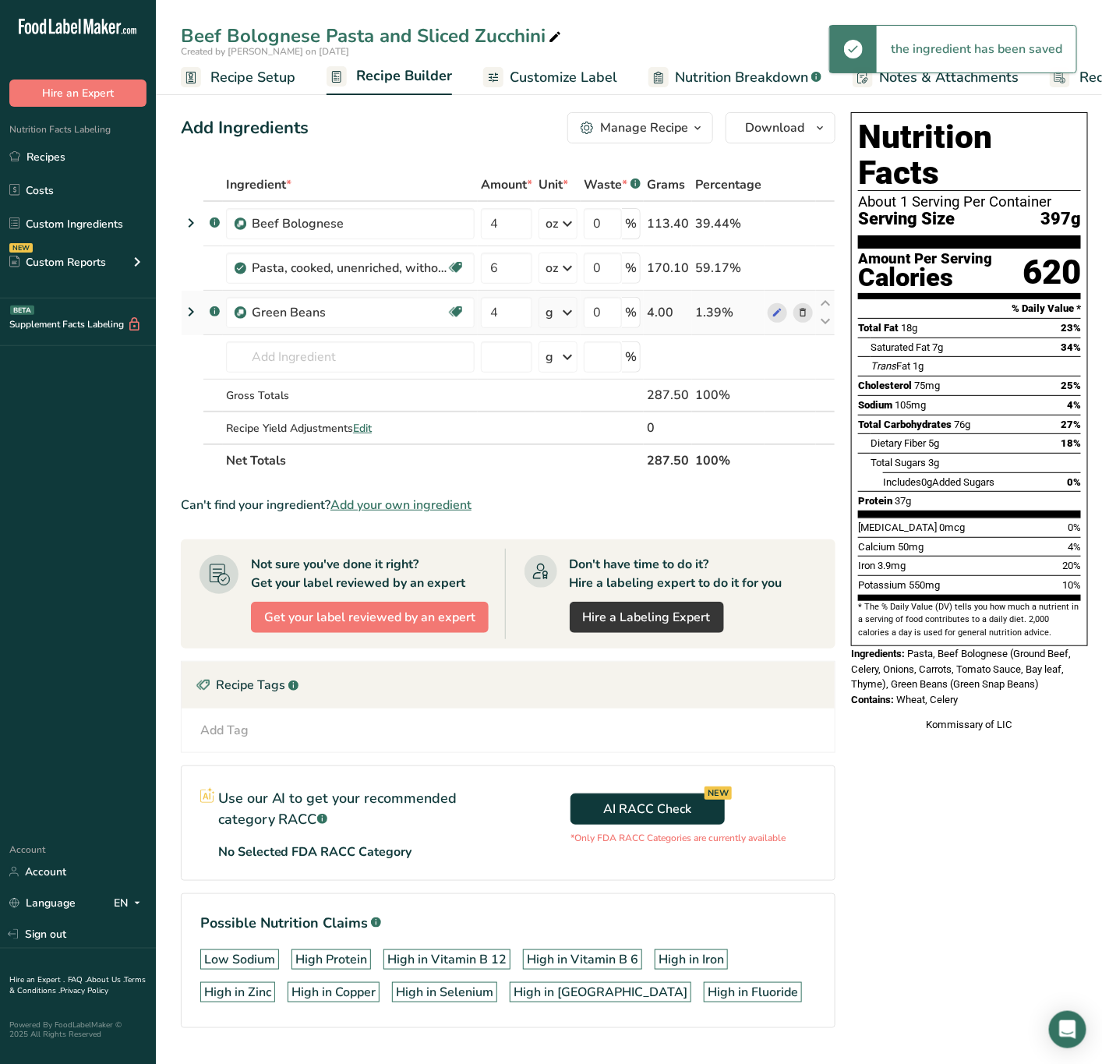
click at [562, 314] on icon at bounding box center [567, 313] width 19 height 28
click at [599, 430] on div "See more" at bounding box center [613, 436] width 131 height 16
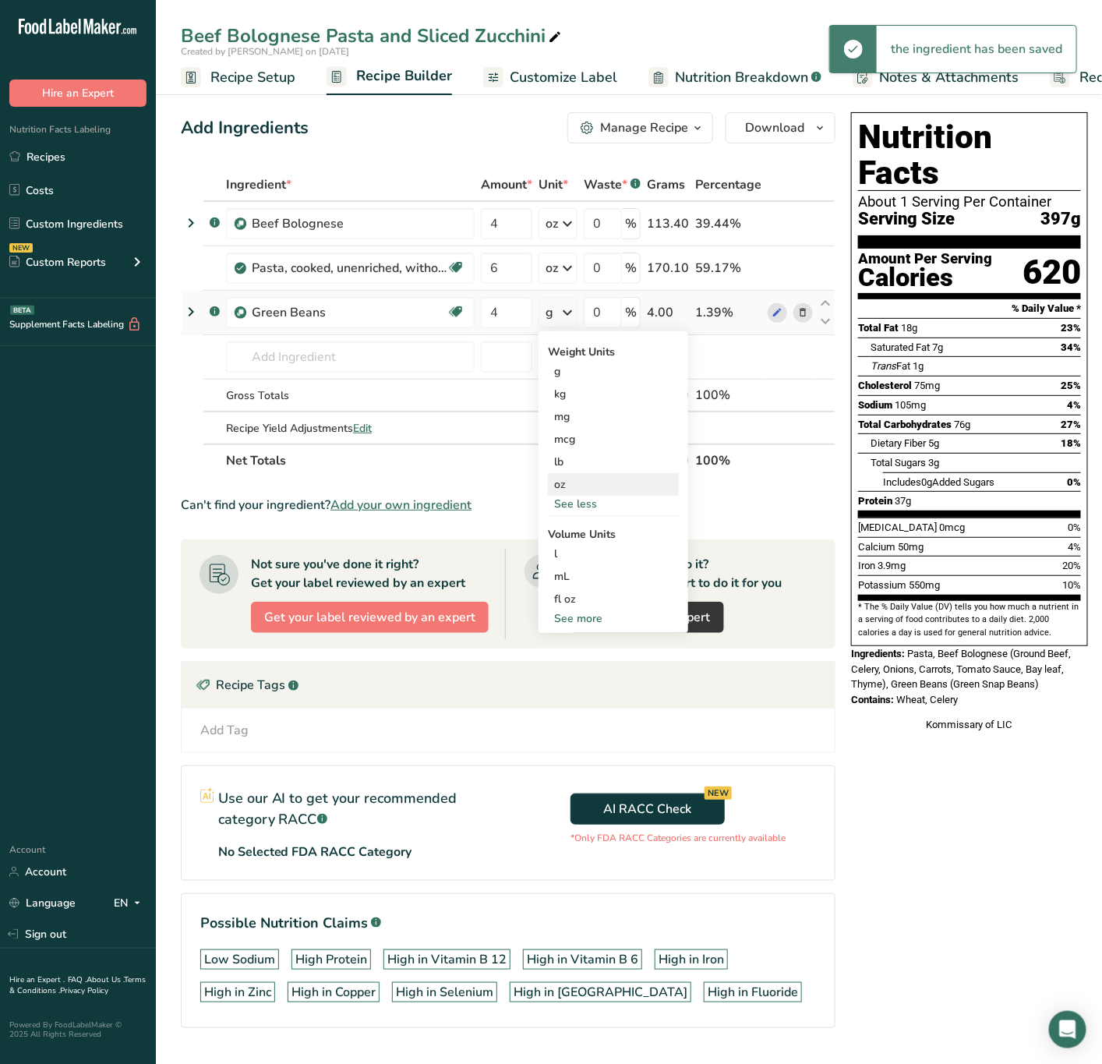
click at [601, 484] on div "oz" at bounding box center [613, 484] width 131 height 23
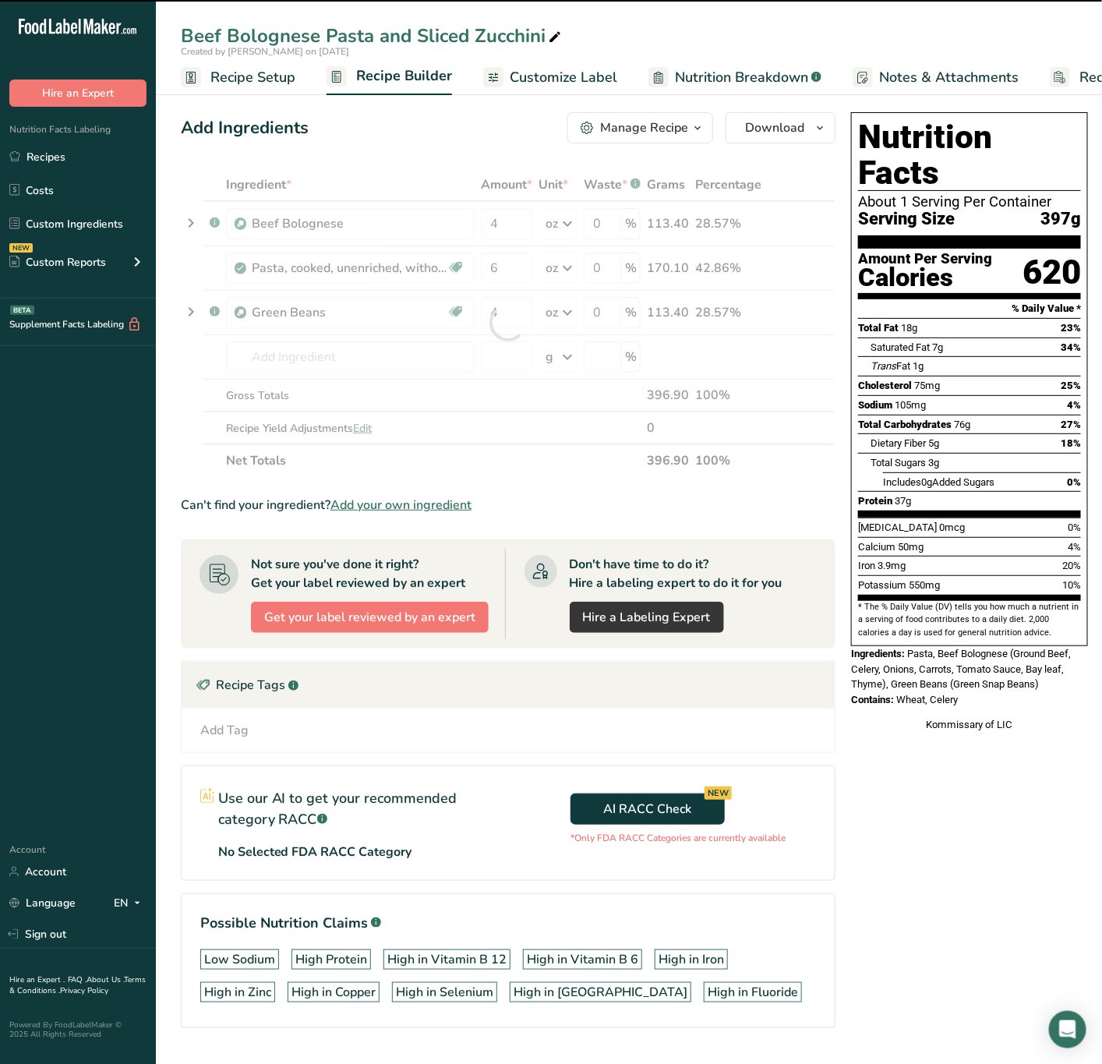
click at [548, 33] on icon at bounding box center [555, 38] width 14 height 22
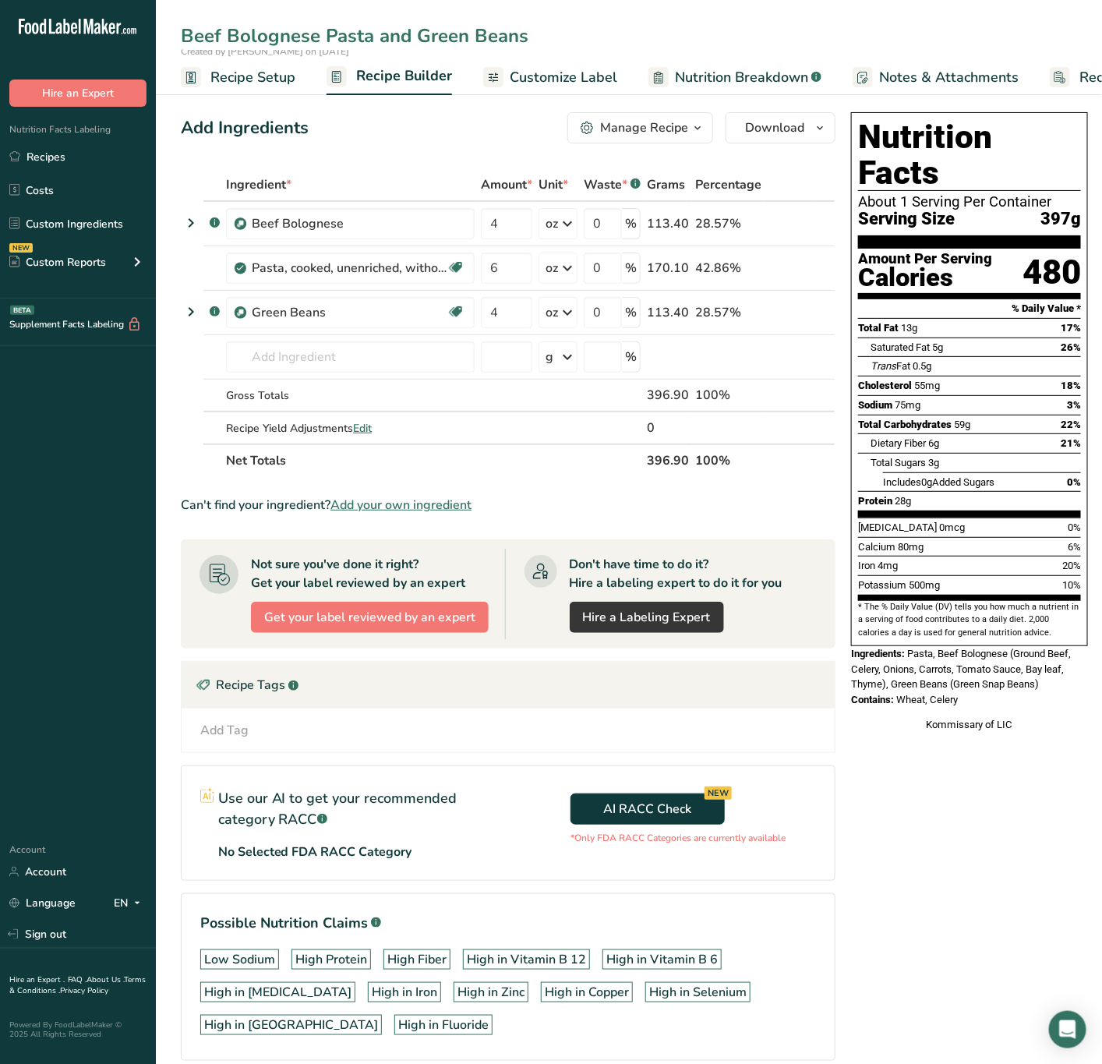
type input "Beef Bolognese Pasta and Green Beans"
click at [761, 510] on div "Can't find your ingredient? Add your own ingredient" at bounding box center [508, 505] width 655 height 19
click at [536, 70] on span "Customize Label" at bounding box center [564, 77] width 108 height 21
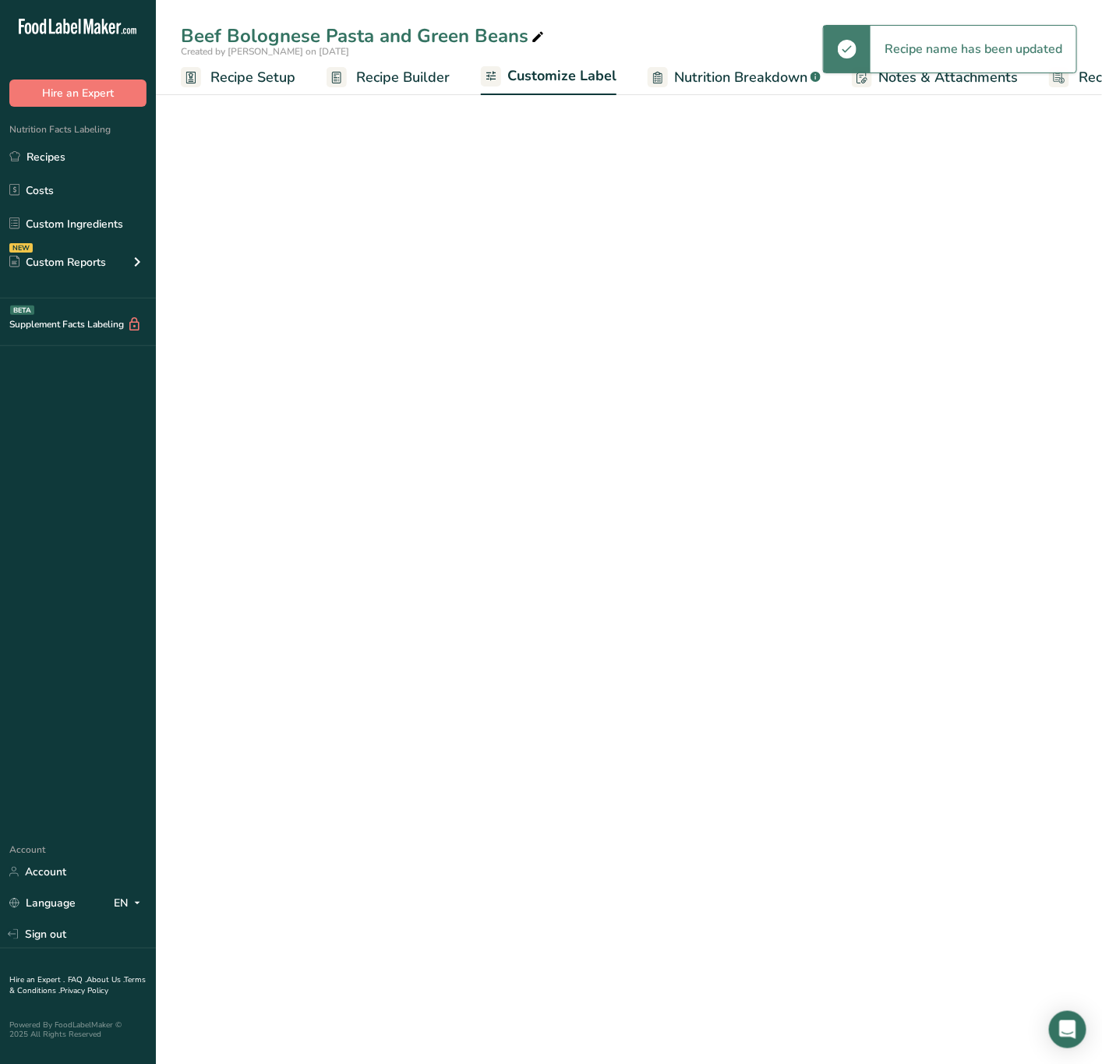
scroll to position [0, 96]
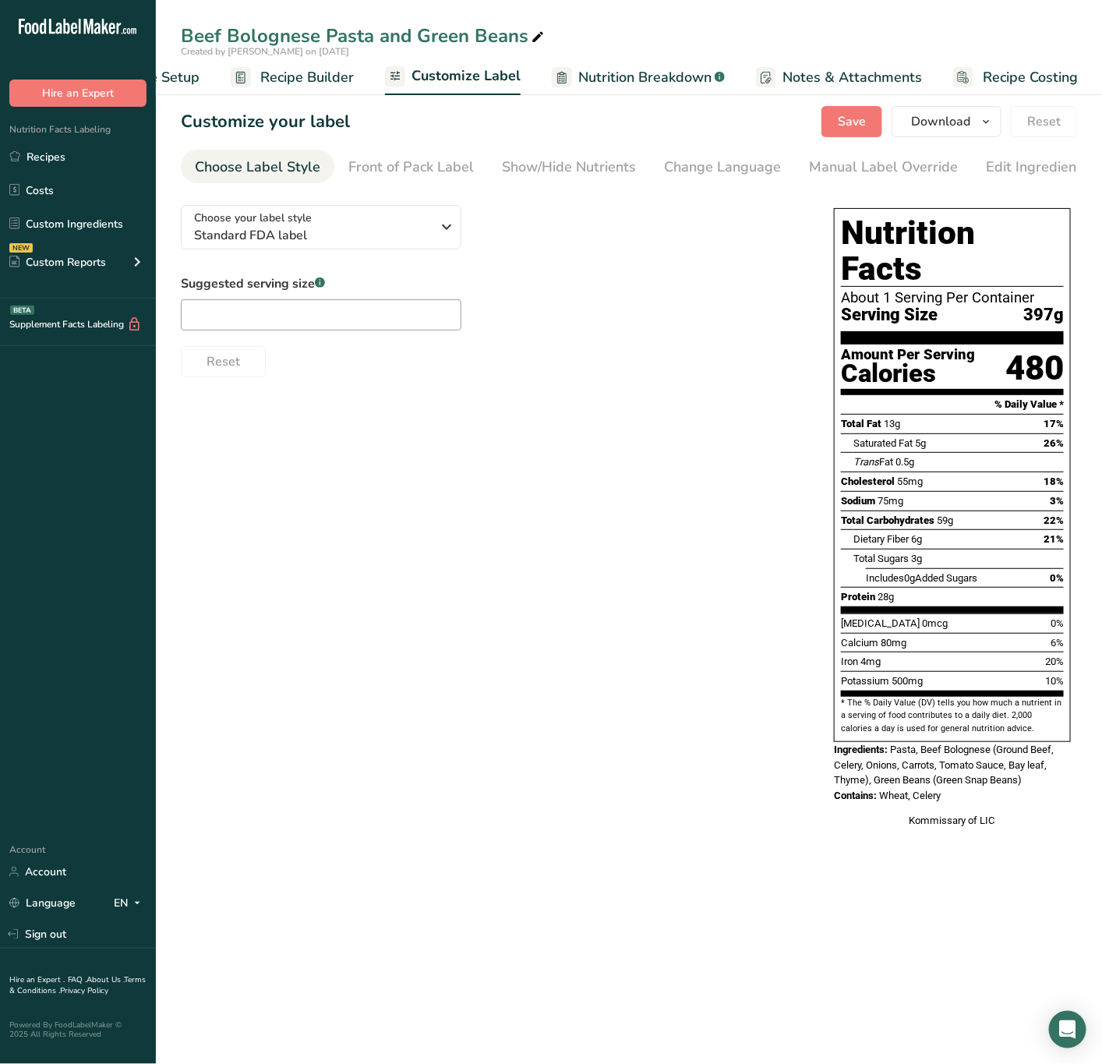
click at [195, 80] on span "Recipe Setup" at bounding box center [157, 77] width 85 height 21
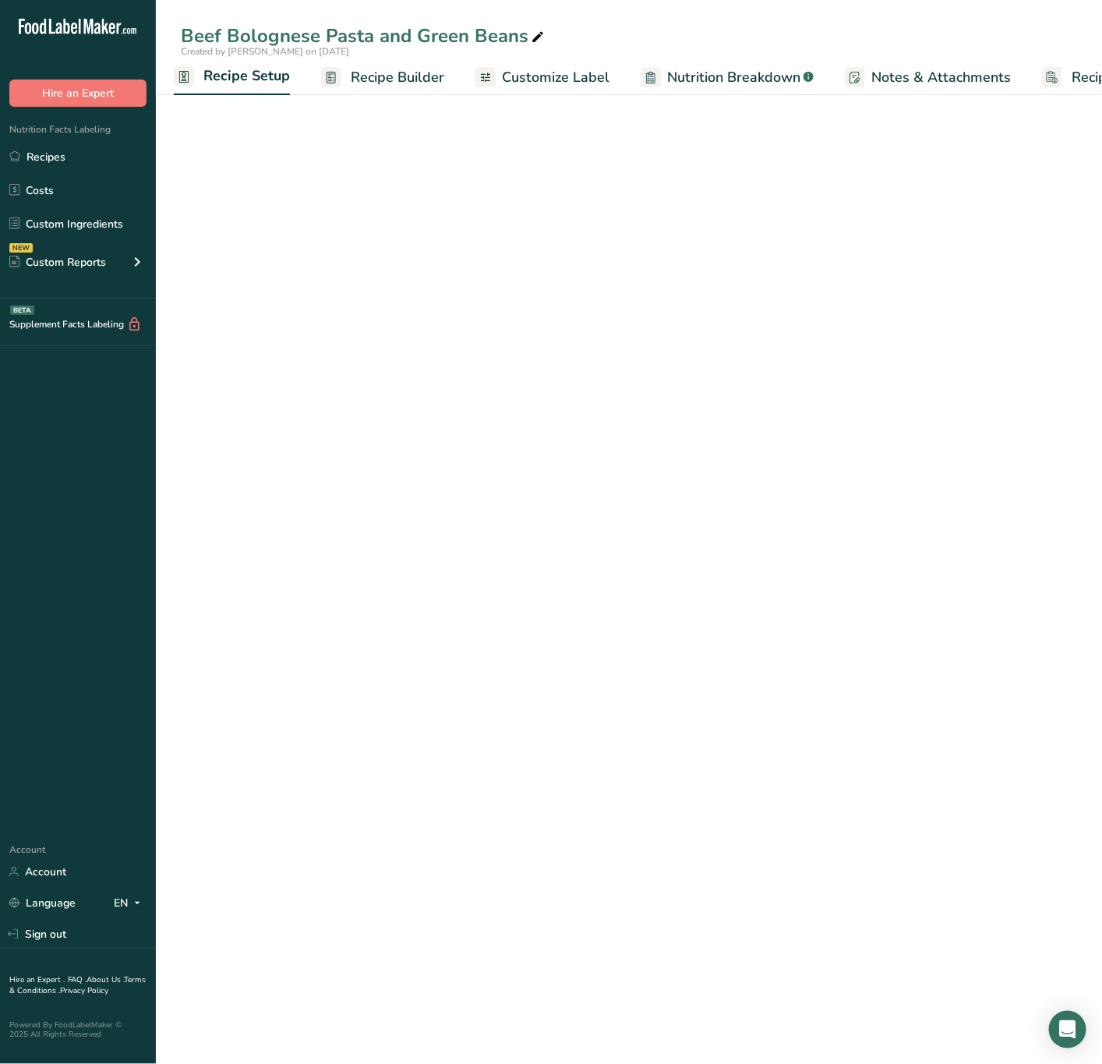
scroll to position [0, 5]
select select "5"
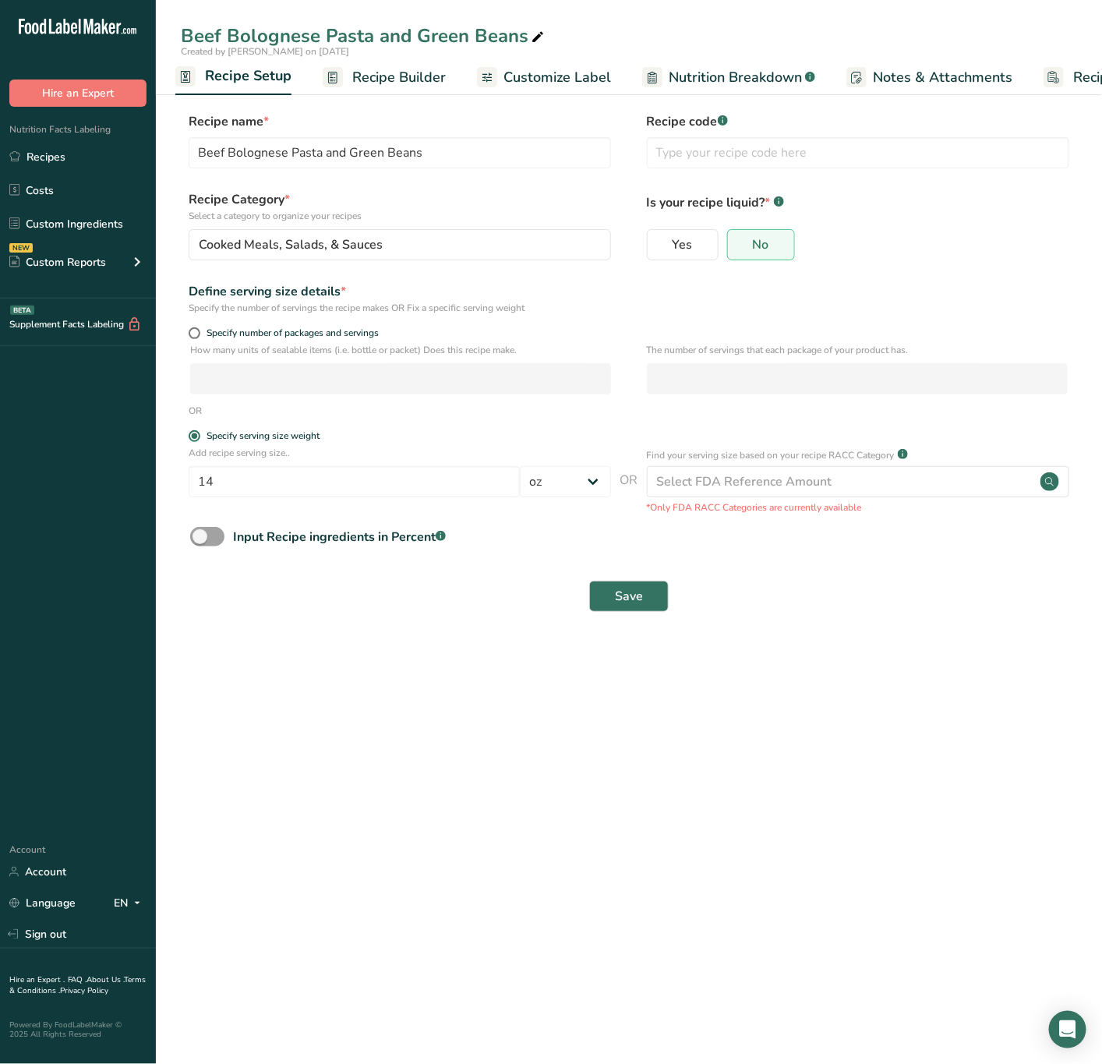
click at [196, 324] on form "Recipe name * Beef Bolognese Pasta and Green Beans Recipe code .a-a{fill:#34736…" at bounding box center [629, 366] width 896 height 509
drag, startPoint x: 197, startPoint y: 328, endPoint x: 255, endPoint y: 394, distance: 87.3
click at [199, 330] on span at bounding box center [195, 333] width 12 height 12
click at [199, 330] on input "Specify number of packages and servings" at bounding box center [194, 333] width 10 height 10
radio input "true"
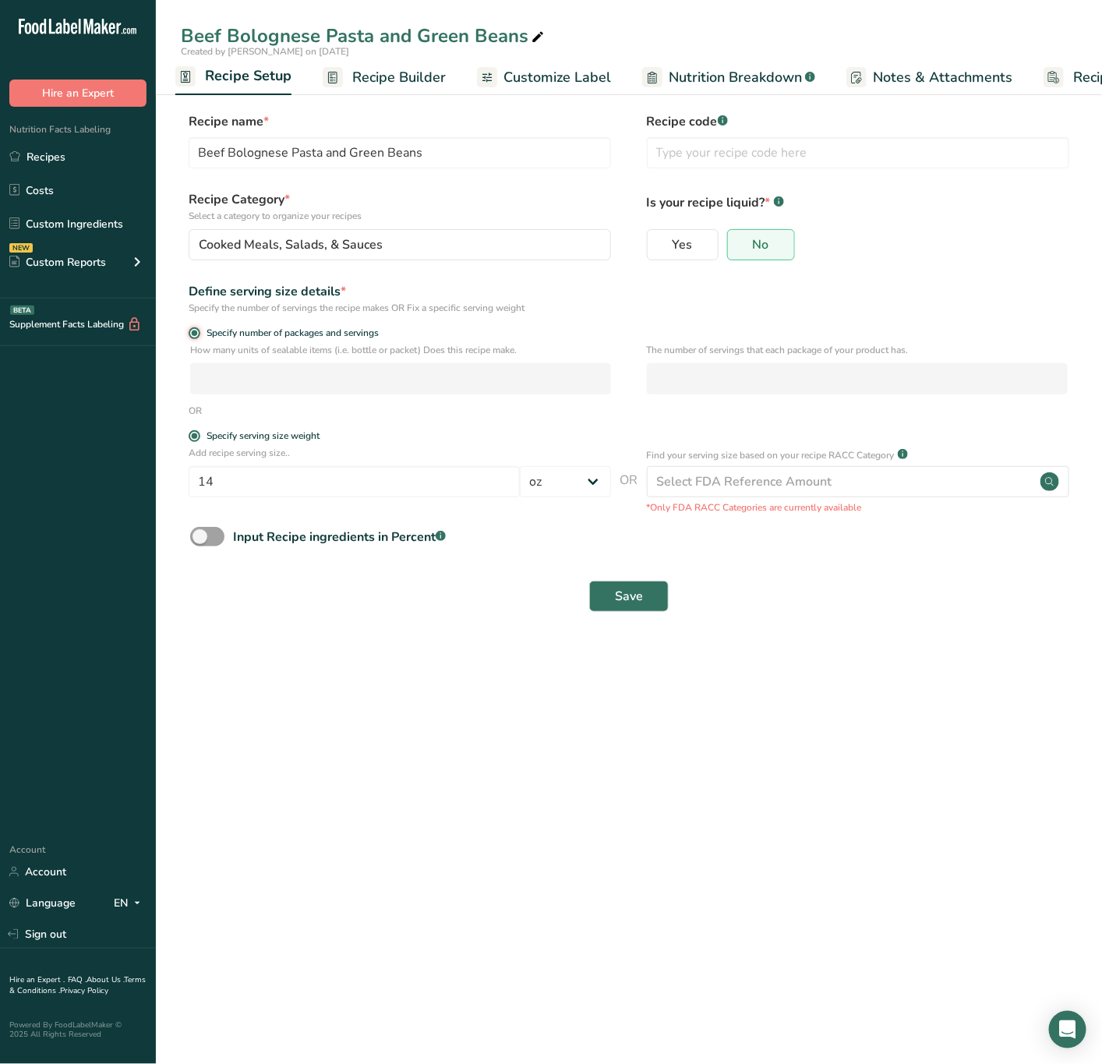
radio input "false"
select select "0"
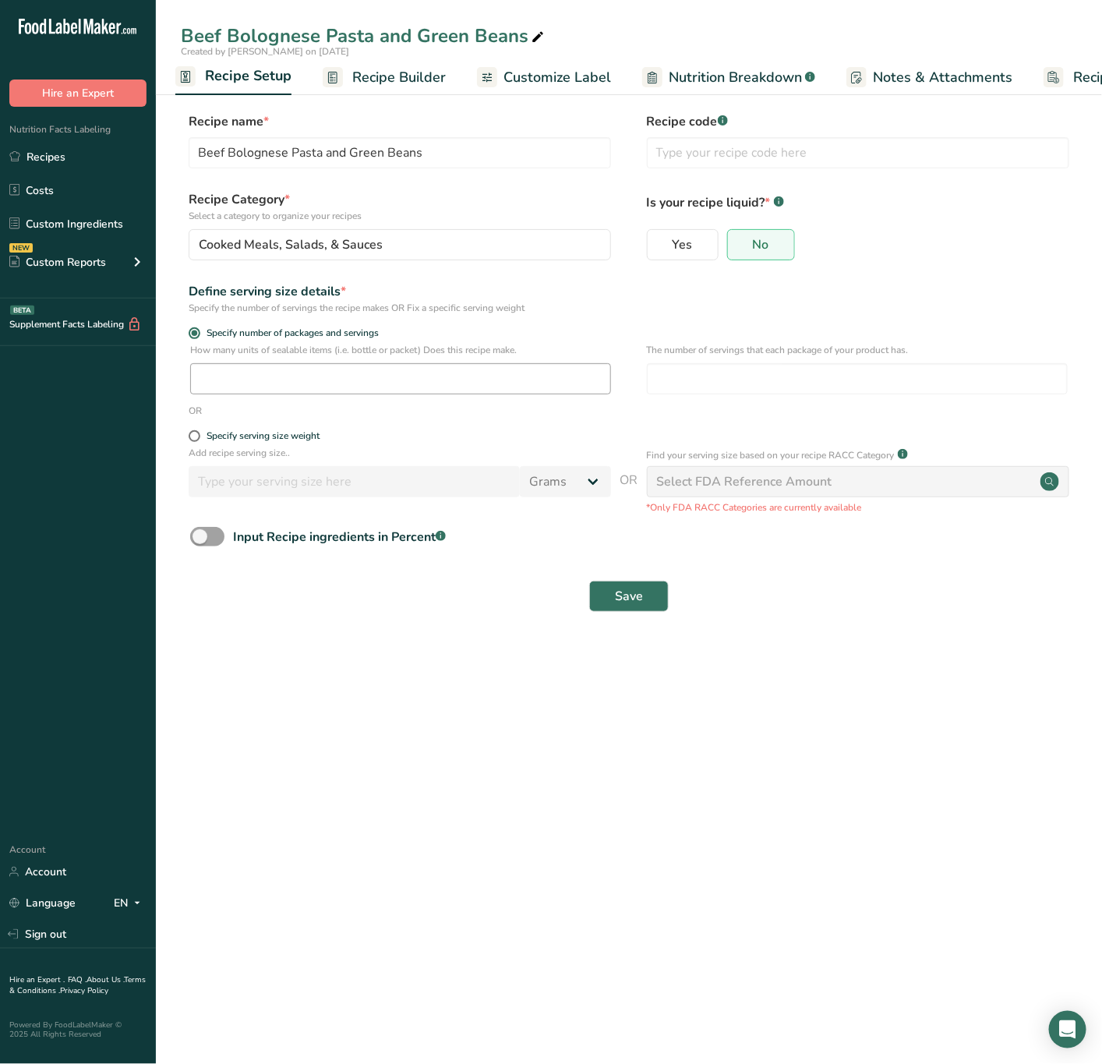
drag, startPoint x: 255, startPoint y: 395, endPoint x: 246, endPoint y: 384, distance: 14.5
click at [253, 394] on div "How many units of sealable items (i.e. bottle or packet) Does this recipe make.…" at bounding box center [629, 373] width 896 height 61
click at [239, 366] on input "number" at bounding box center [400, 378] width 421 height 31
drag, startPoint x: 489, startPoint y: 398, endPoint x: 485, endPoint y: 384, distance: 14.6
click at [486, 396] on div "How many units of sealable items (i.e. bottle or packet) Does this recipe make.…" at bounding box center [629, 373] width 896 height 61
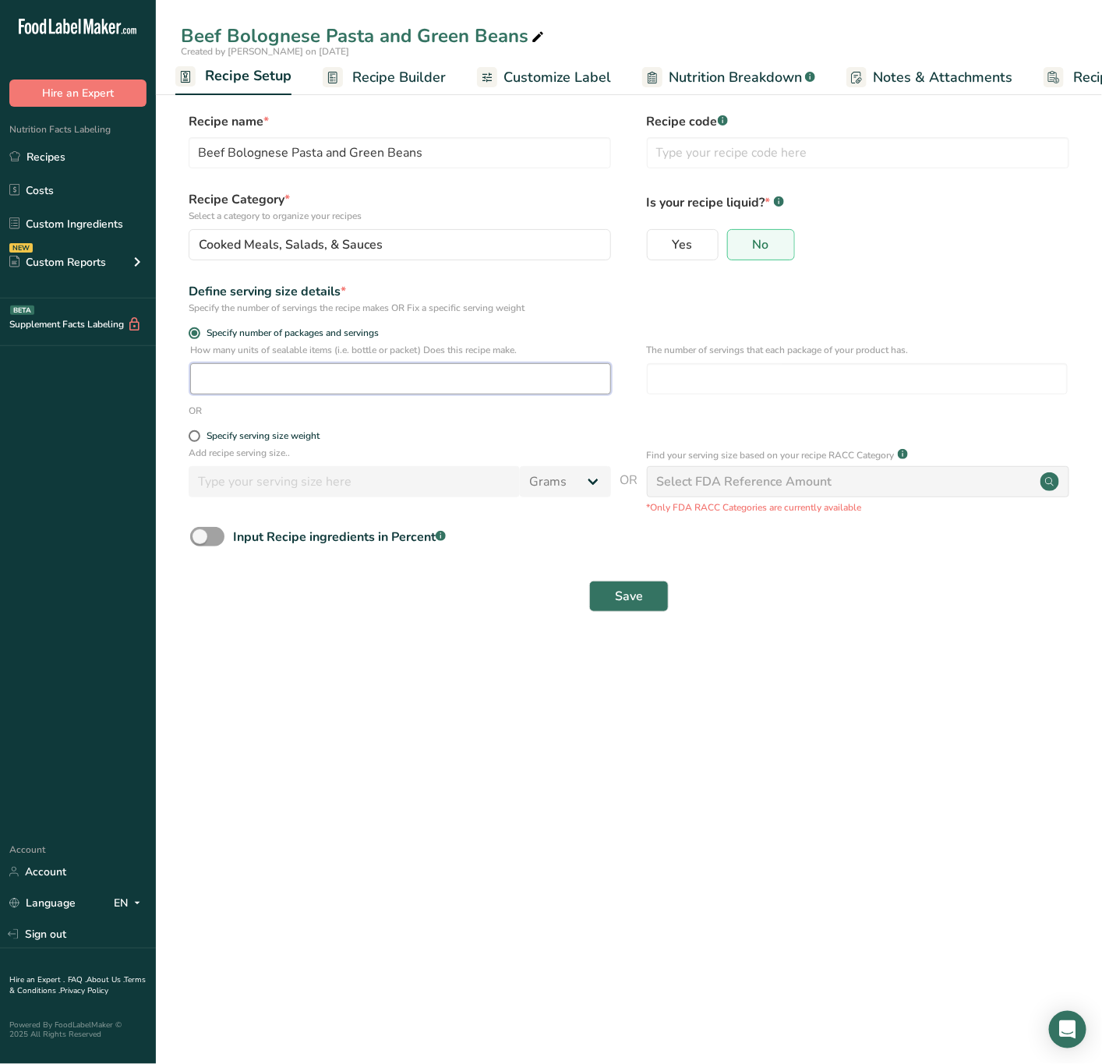
click at [485, 382] on input "number" at bounding box center [400, 378] width 421 height 31
type input "1"
click at [735, 361] on div "The number of servings that each package of your product has." at bounding box center [857, 373] width 421 height 61
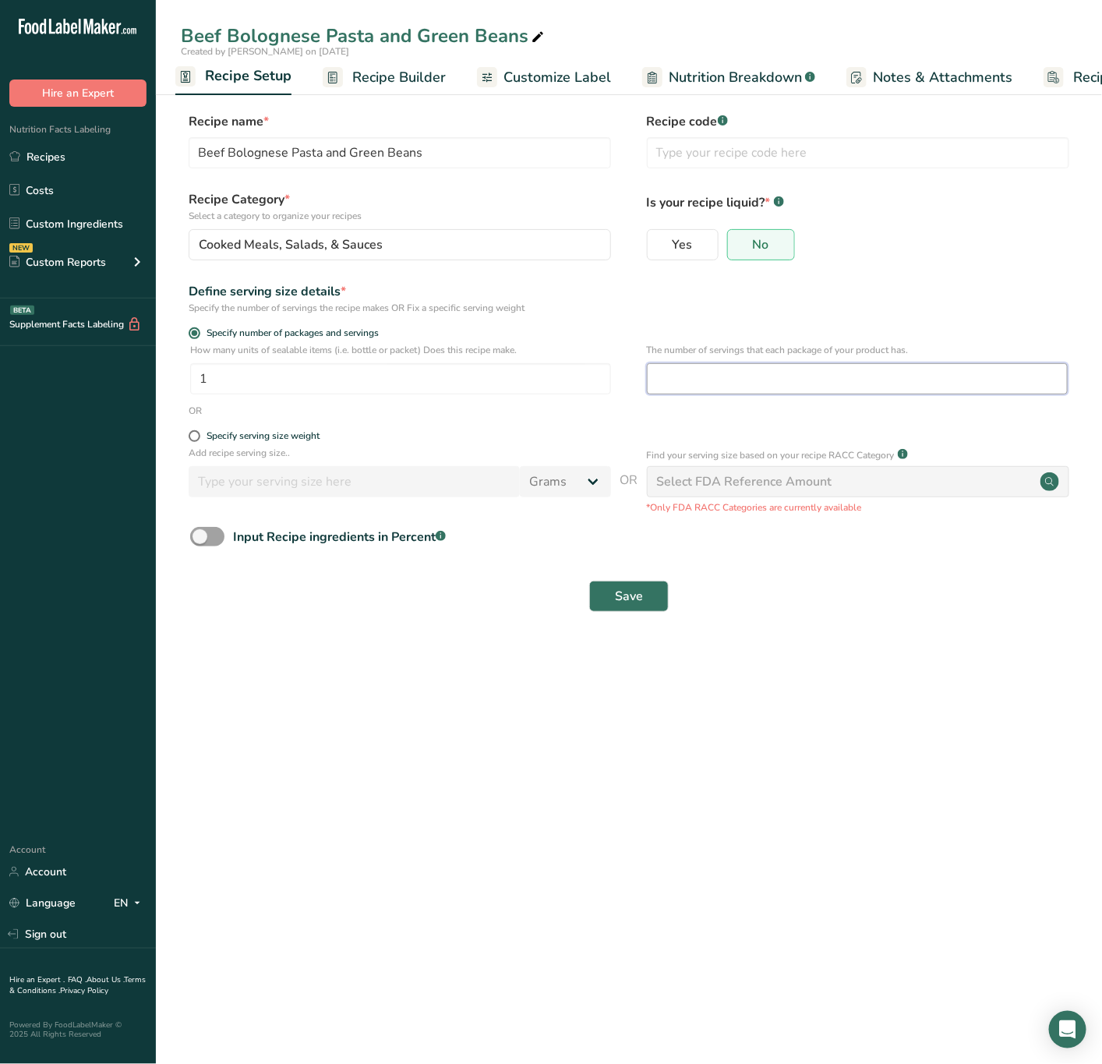
click at [733, 365] on input "number" at bounding box center [857, 378] width 421 height 31
type input "1"
click at [625, 601] on span "Save" at bounding box center [629, 596] width 28 height 19
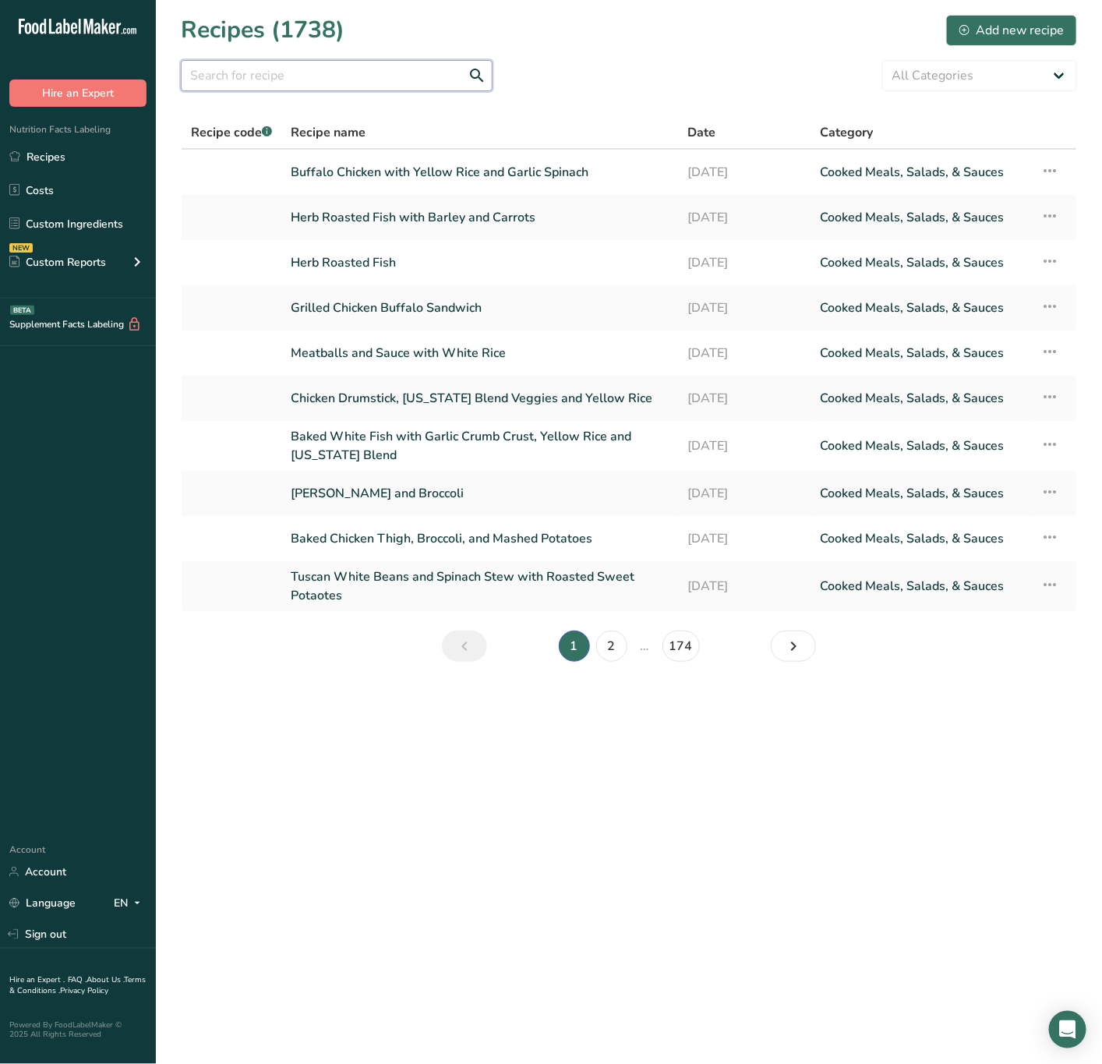
click at [415, 69] on input "text" at bounding box center [337, 75] width 312 height 31
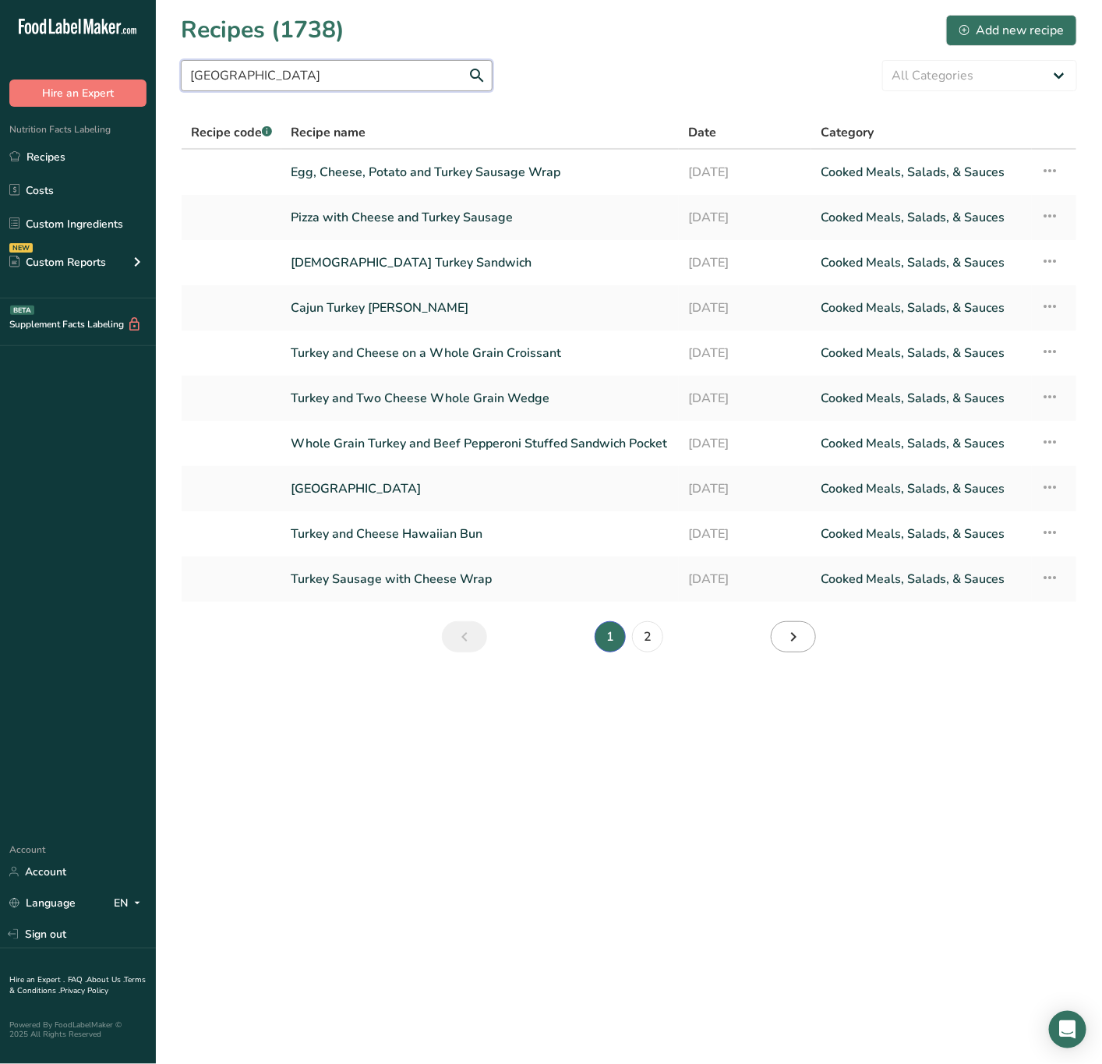
type input "Turkey"
click at [794, 641] on icon "Next page" at bounding box center [793, 637] width 19 height 28
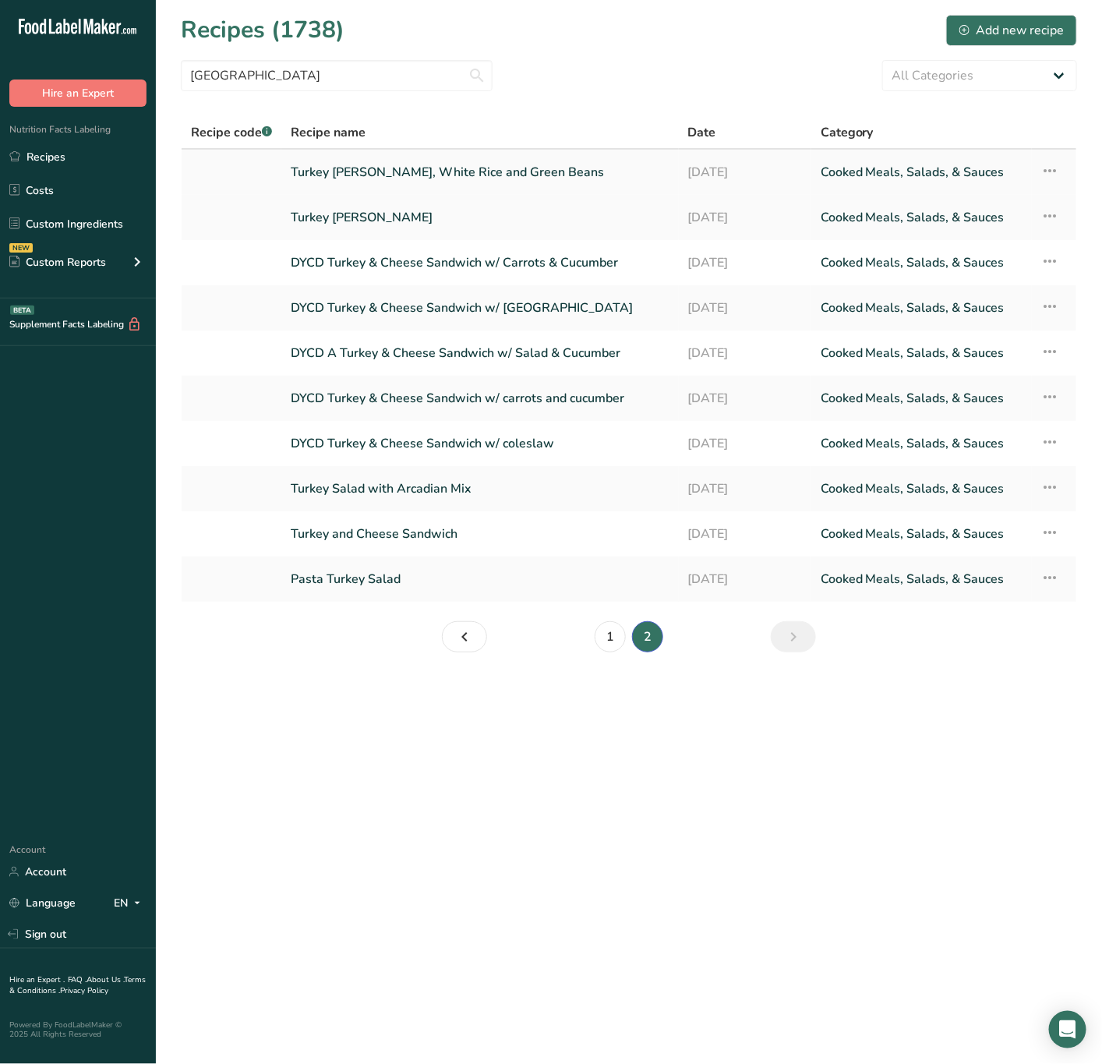
click at [375, 171] on link "Turkey Frank, White Rice and Green Beans" at bounding box center [480, 172] width 379 height 33
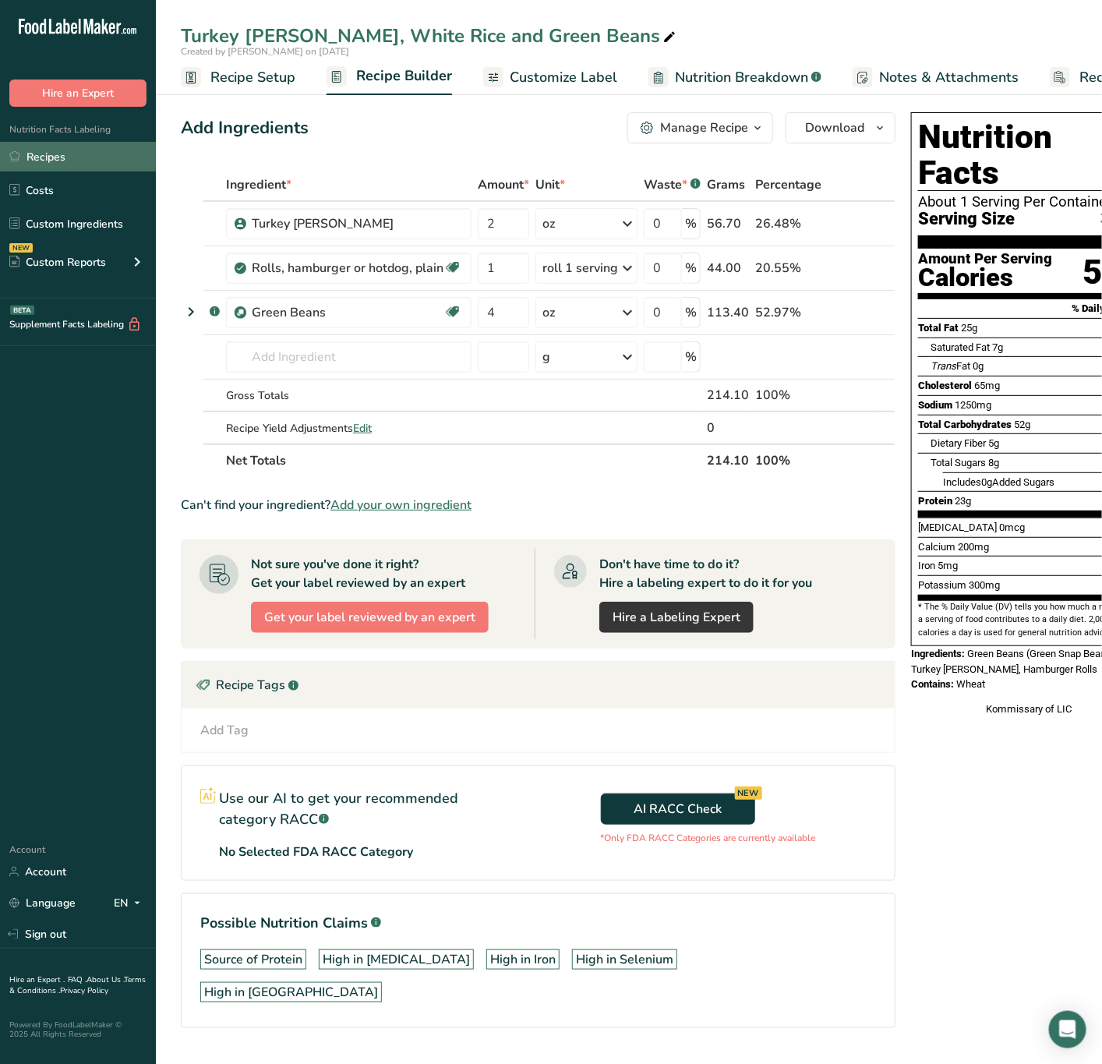
click at [99, 157] on link "Recipes" at bounding box center [78, 157] width 156 height 30
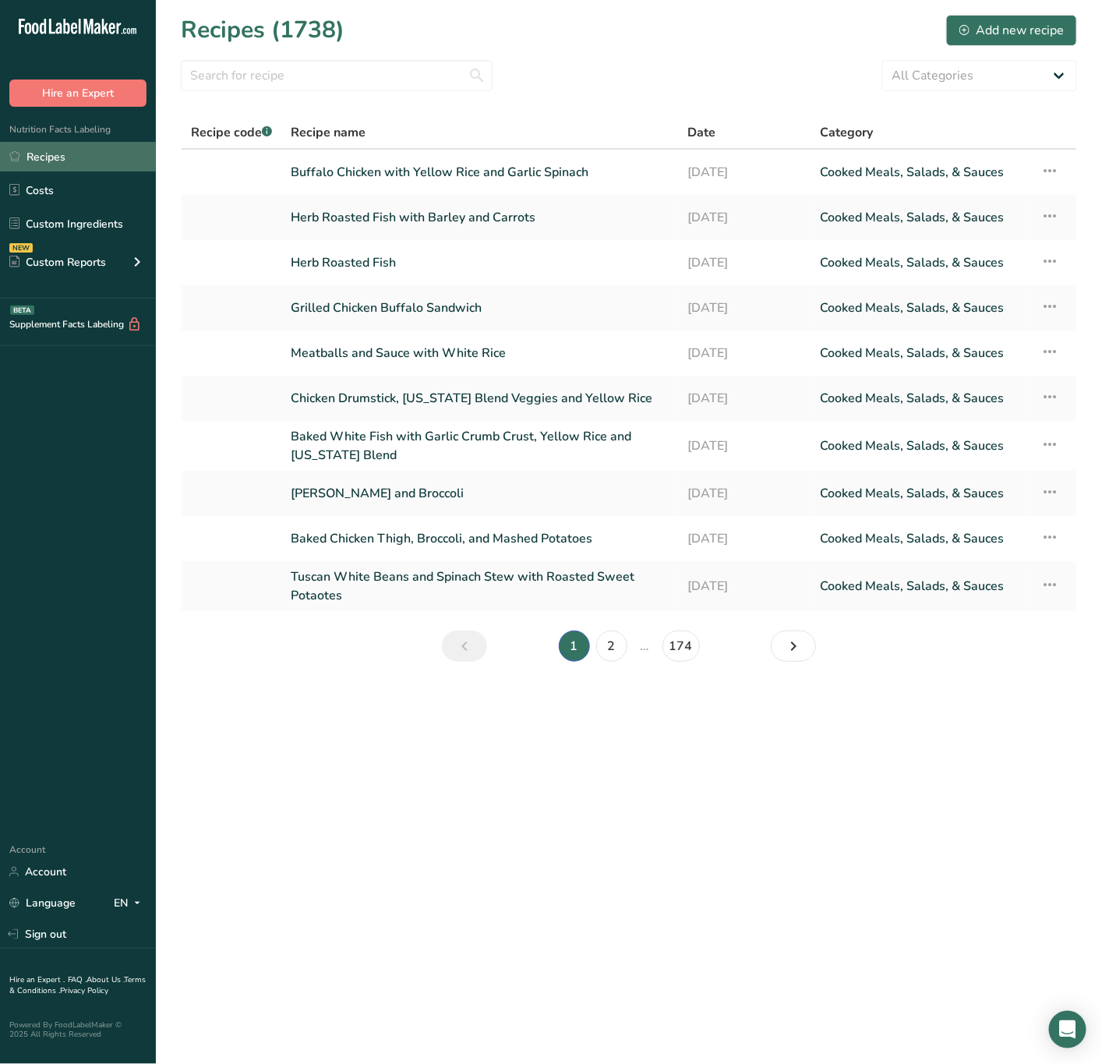
click at [80, 157] on link "Recipes" at bounding box center [78, 157] width 156 height 30
click at [124, 157] on link "Recipes" at bounding box center [78, 157] width 156 height 30
click at [966, 31] on icon at bounding box center [965, 30] width 10 height 10
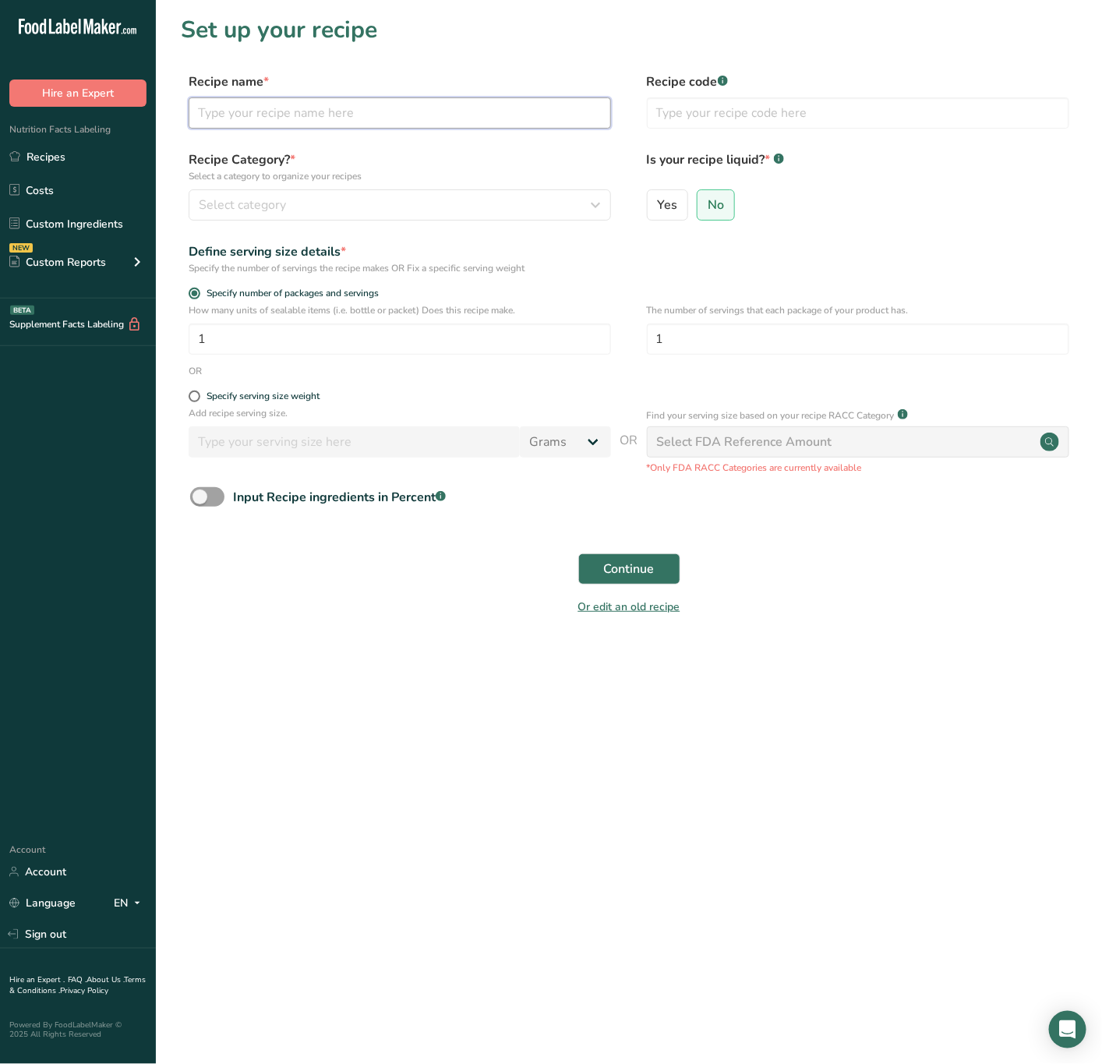
drag, startPoint x: 345, startPoint y: 108, endPoint x: 352, endPoint y: 101, distance: 9.9
click at [347, 103] on input "text" at bounding box center [400, 112] width 423 height 31
type input "BBQ Turkey Breast"
click at [391, 189] on button "Select category" at bounding box center [400, 204] width 423 height 31
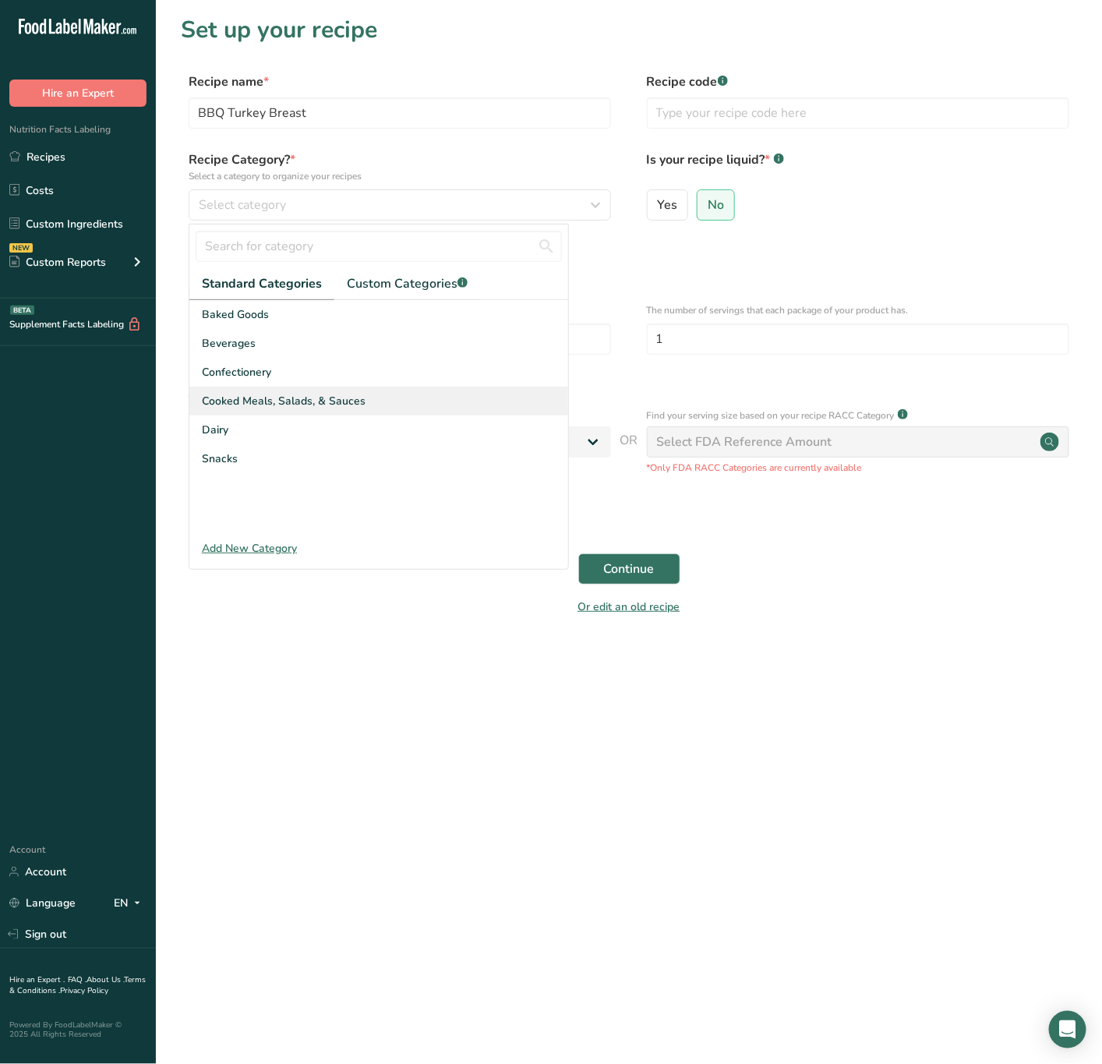
click at [253, 391] on div "Cooked Meals, Salads, & Sauces" at bounding box center [378, 401] width 379 height 29
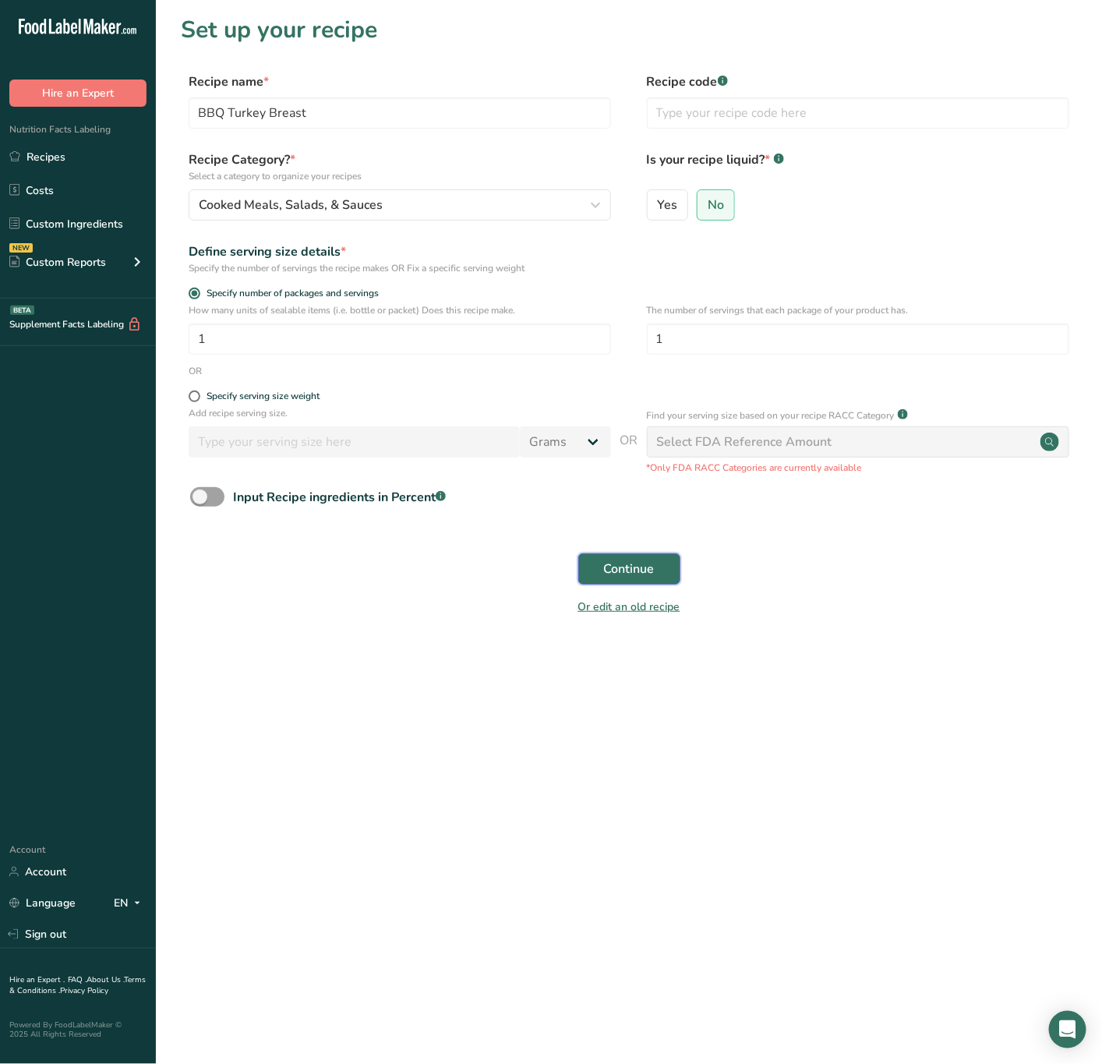
click at [646, 560] on button "Continue" at bounding box center [629, 568] width 102 height 31
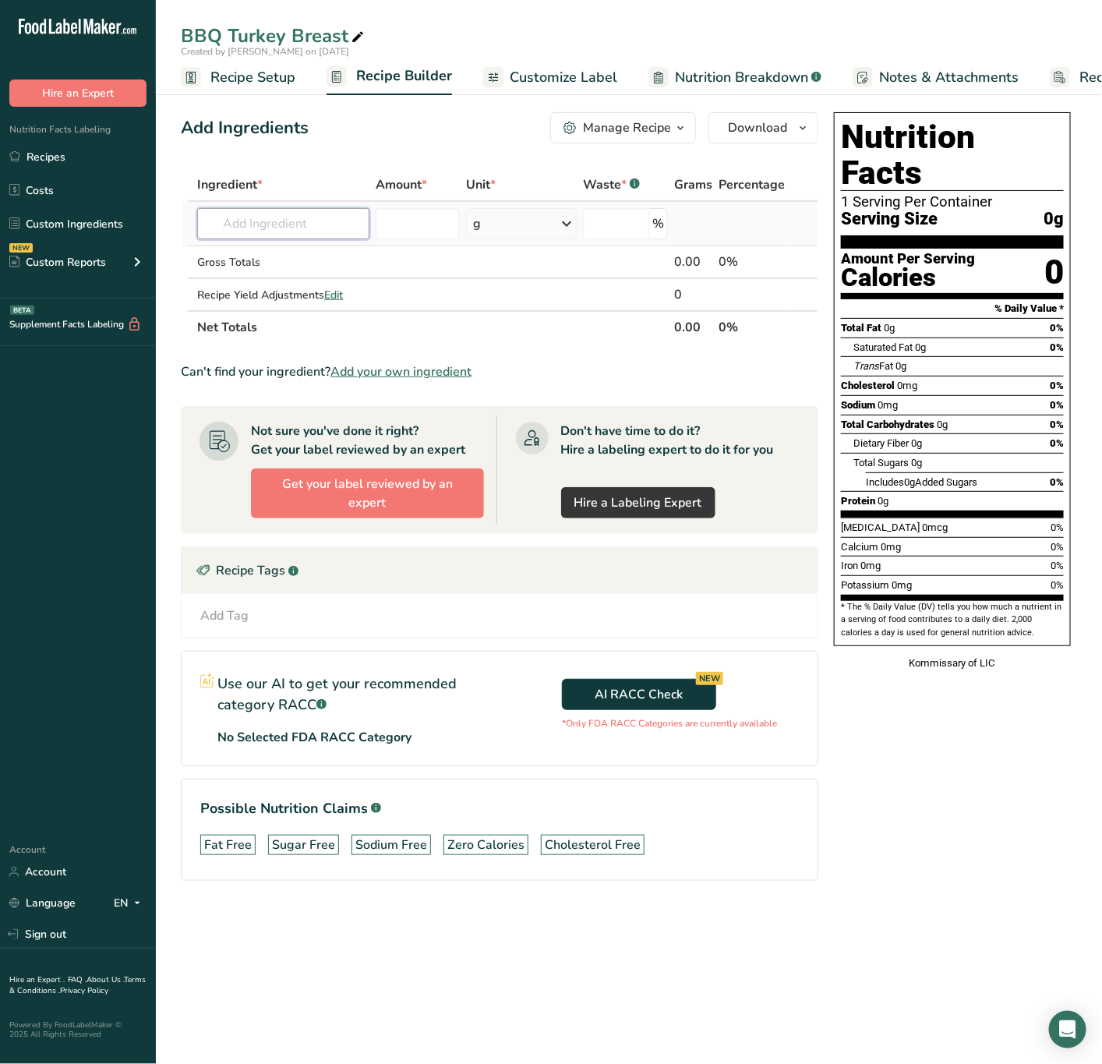
click at [349, 221] on input "text" at bounding box center [283, 223] width 172 height 31
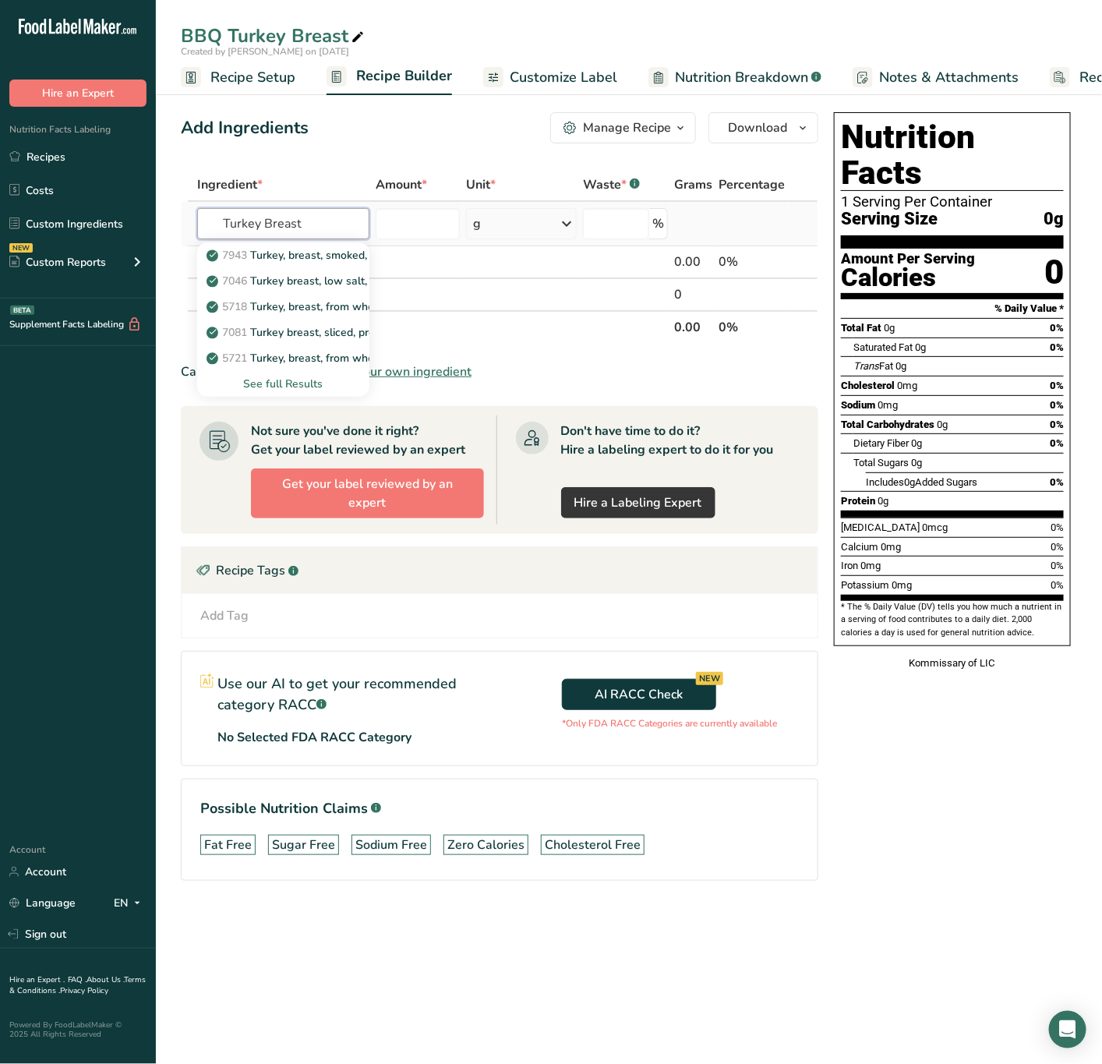
type input "Turkey Breast"
click at [312, 376] on div "See full Results" at bounding box center [283, 384] width 147 height 16
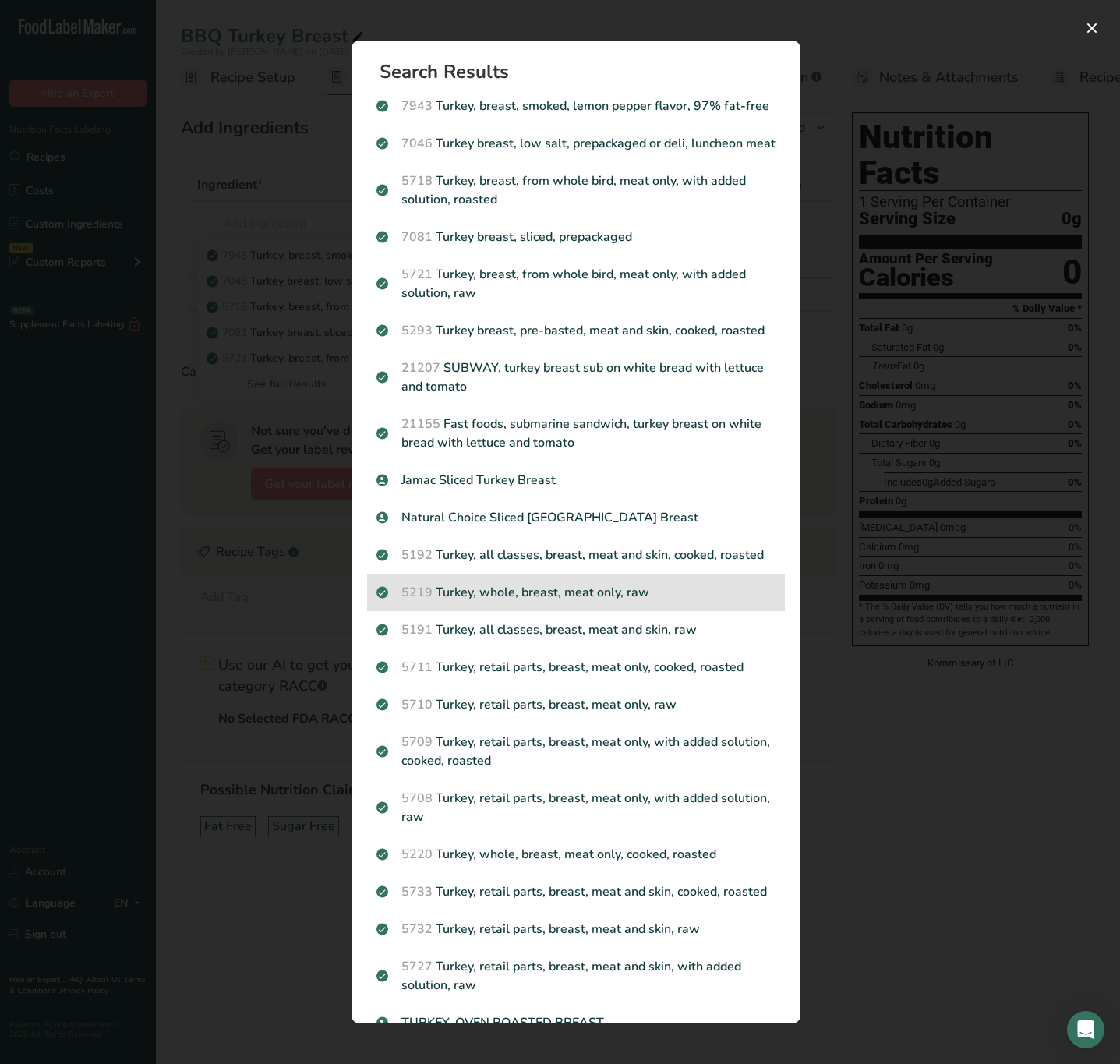
click at [641, 602] on p "5219 Turkey, whole, breast, meat only, raw" at bounding box center [576, 592] width 399 height 19
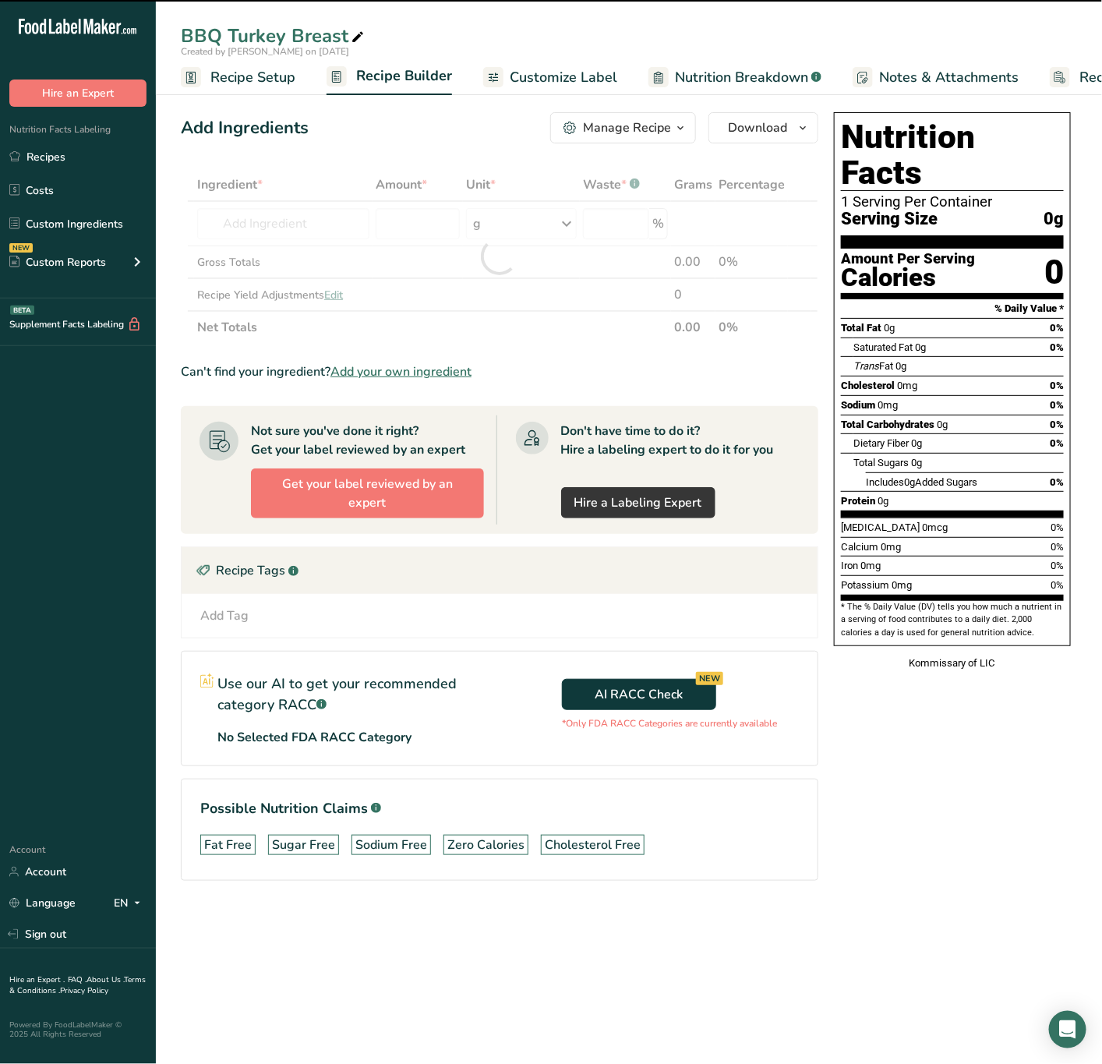
type input "0"
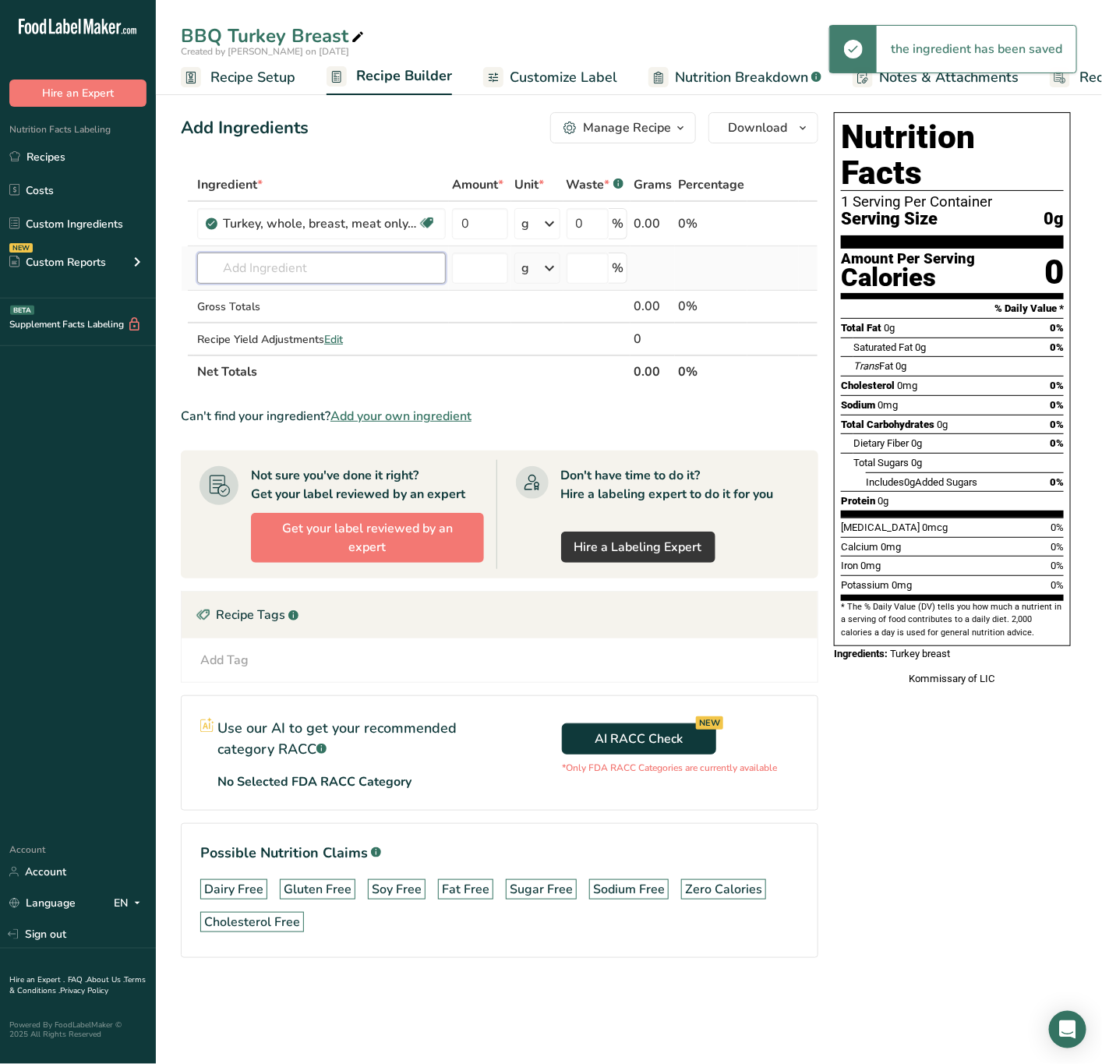
click at [430, 256] on input "text" at bounding box center [321, 268] width 249 height 31
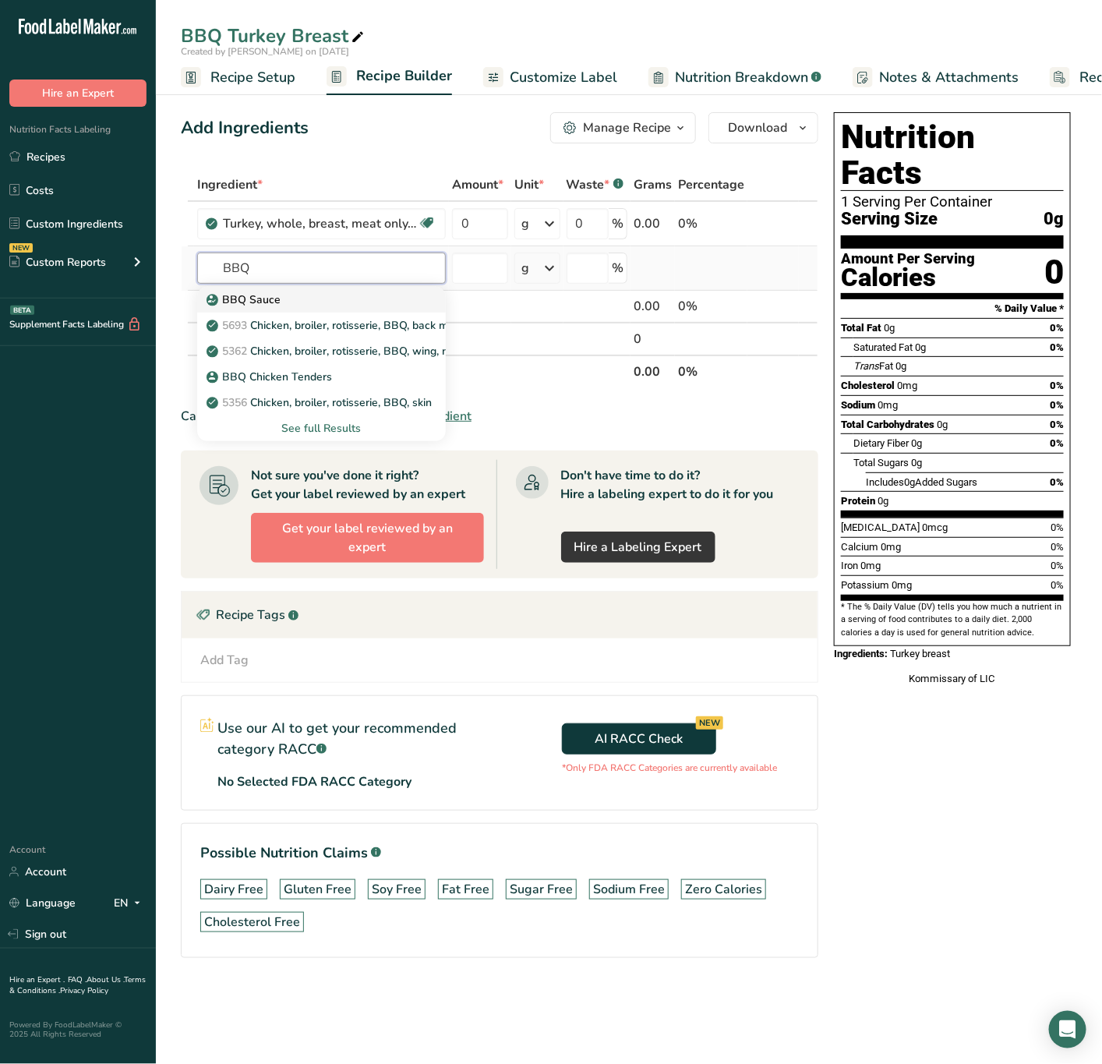
type input "BBQ"
click at [344, 298] on div "BBQ Sauce" at bounding box center [309, 300] width 199 height 16
type input "BBQ Sauce"
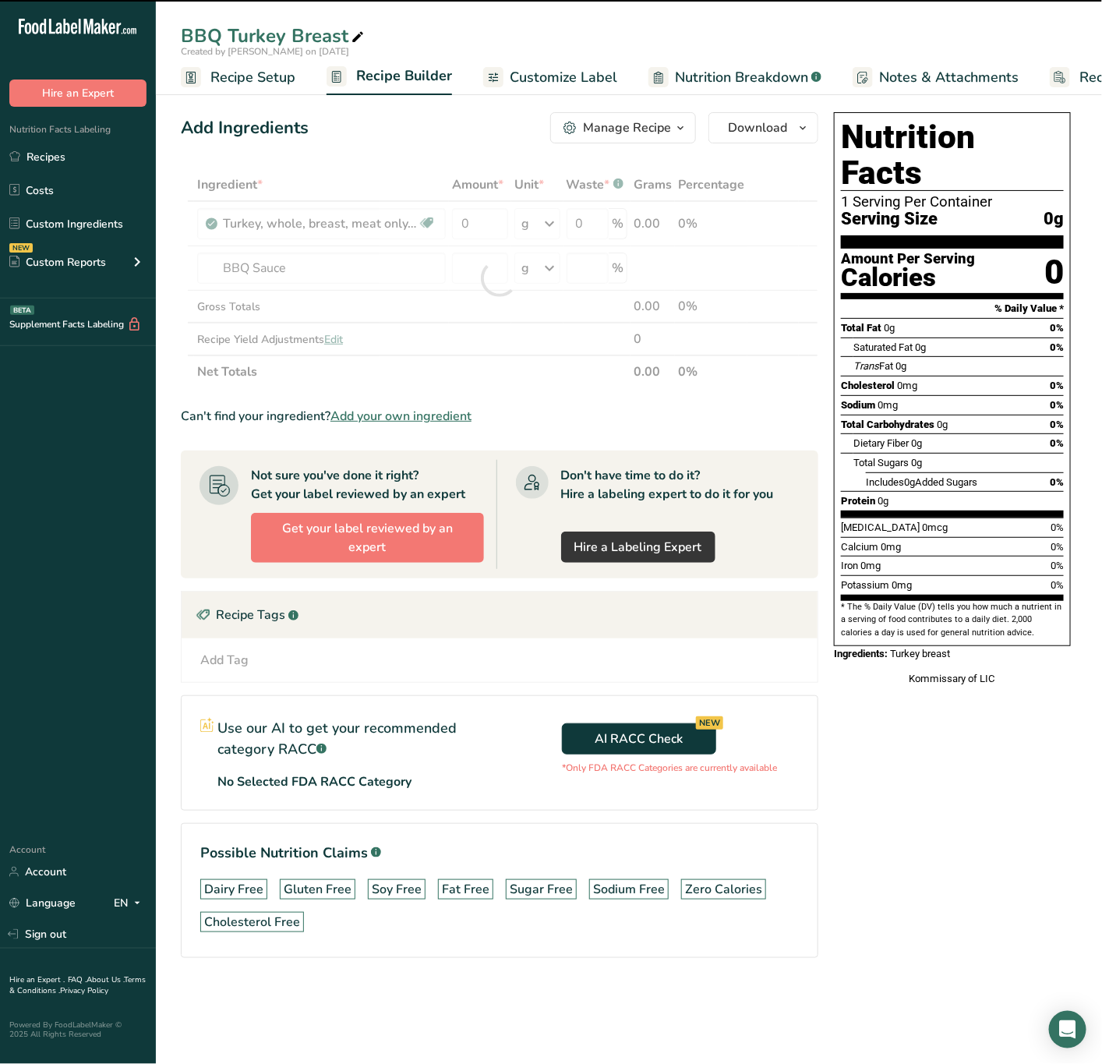
type input "0"
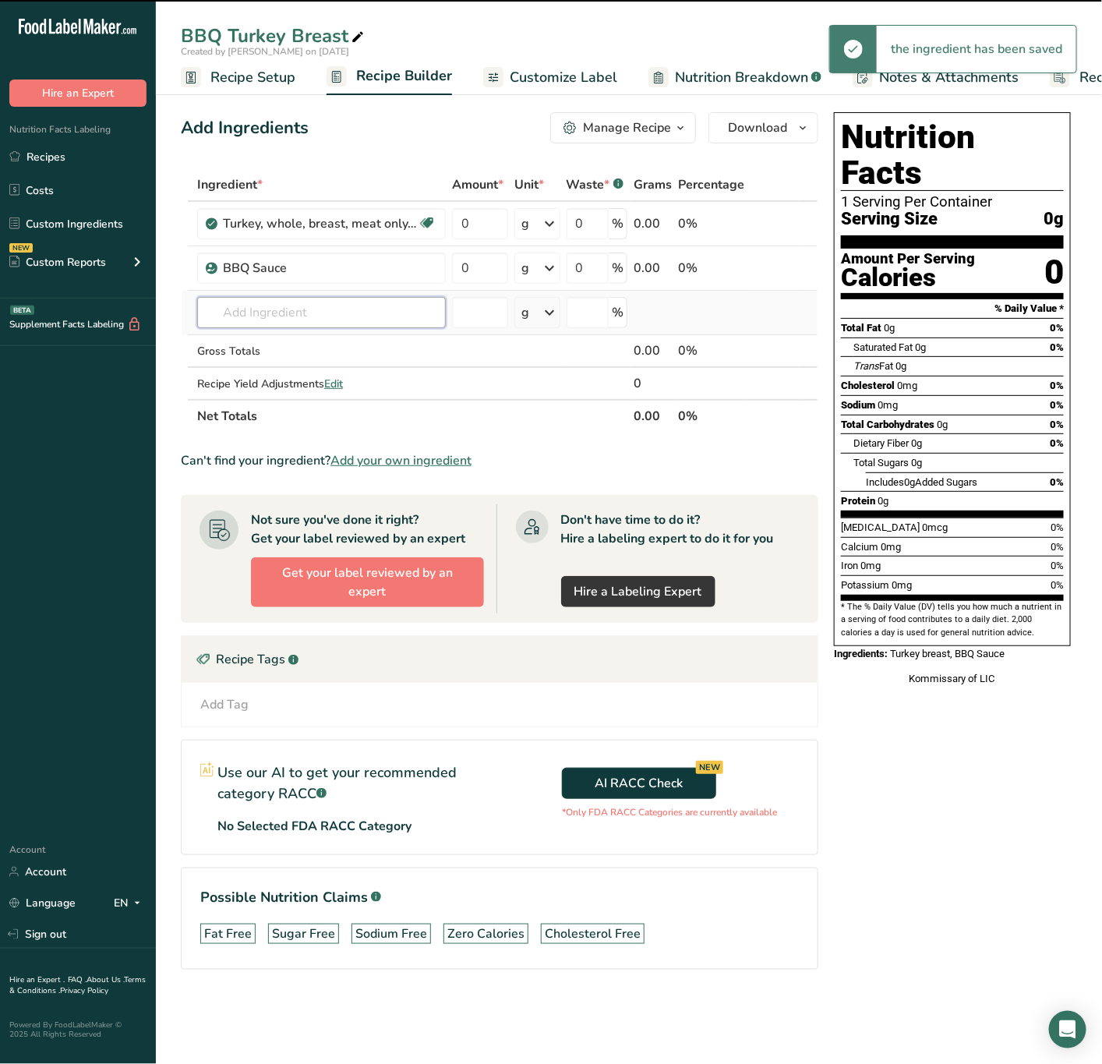
click at [348, 309] on input "text" at bounding box center [321, 312] width 249 height 31
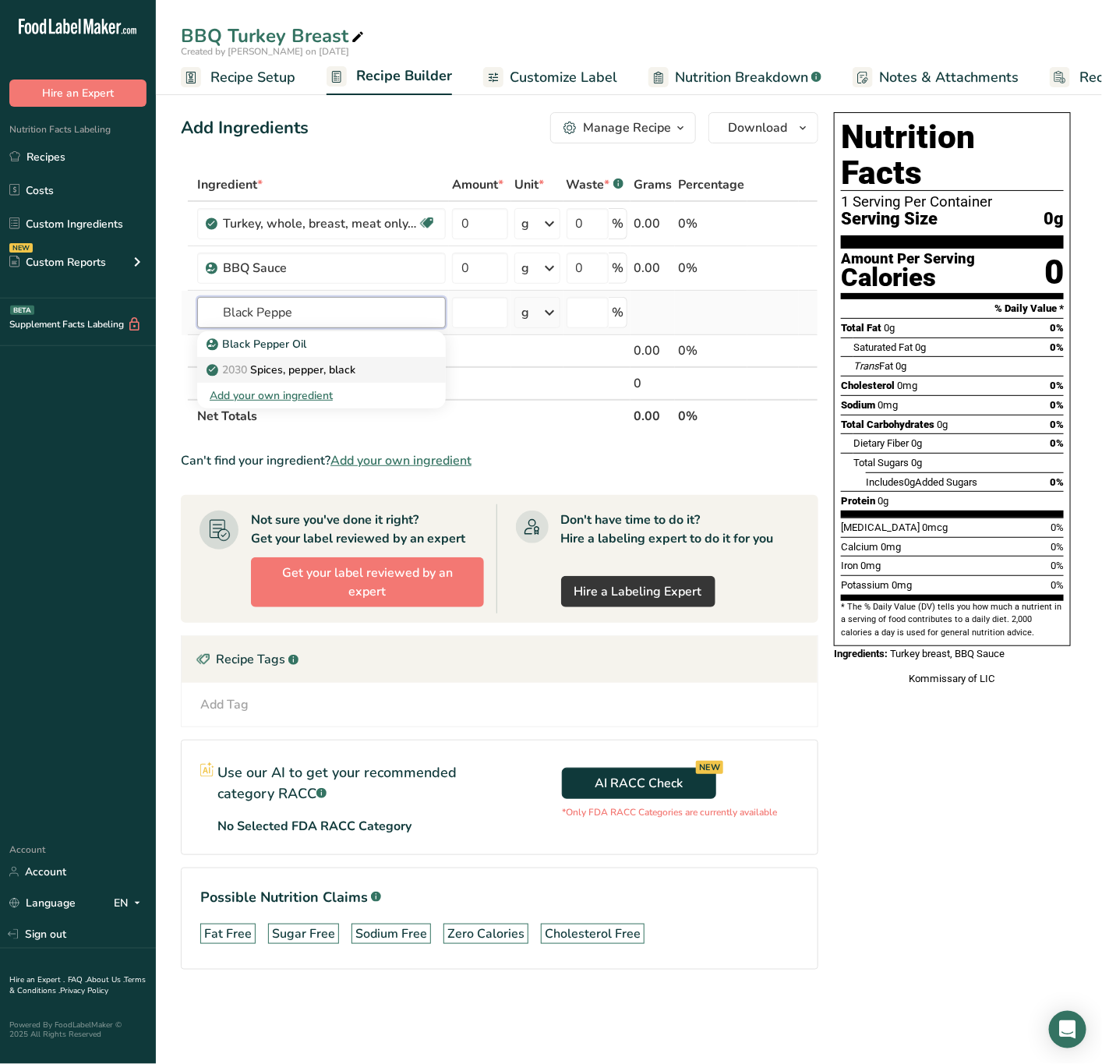
type input "Black Peppe"
click at [352, 362] on p "2030 Spices, pepper, black" at bounding box center [283, 370] width 146 height 16
type input "Spices, pepper, black"
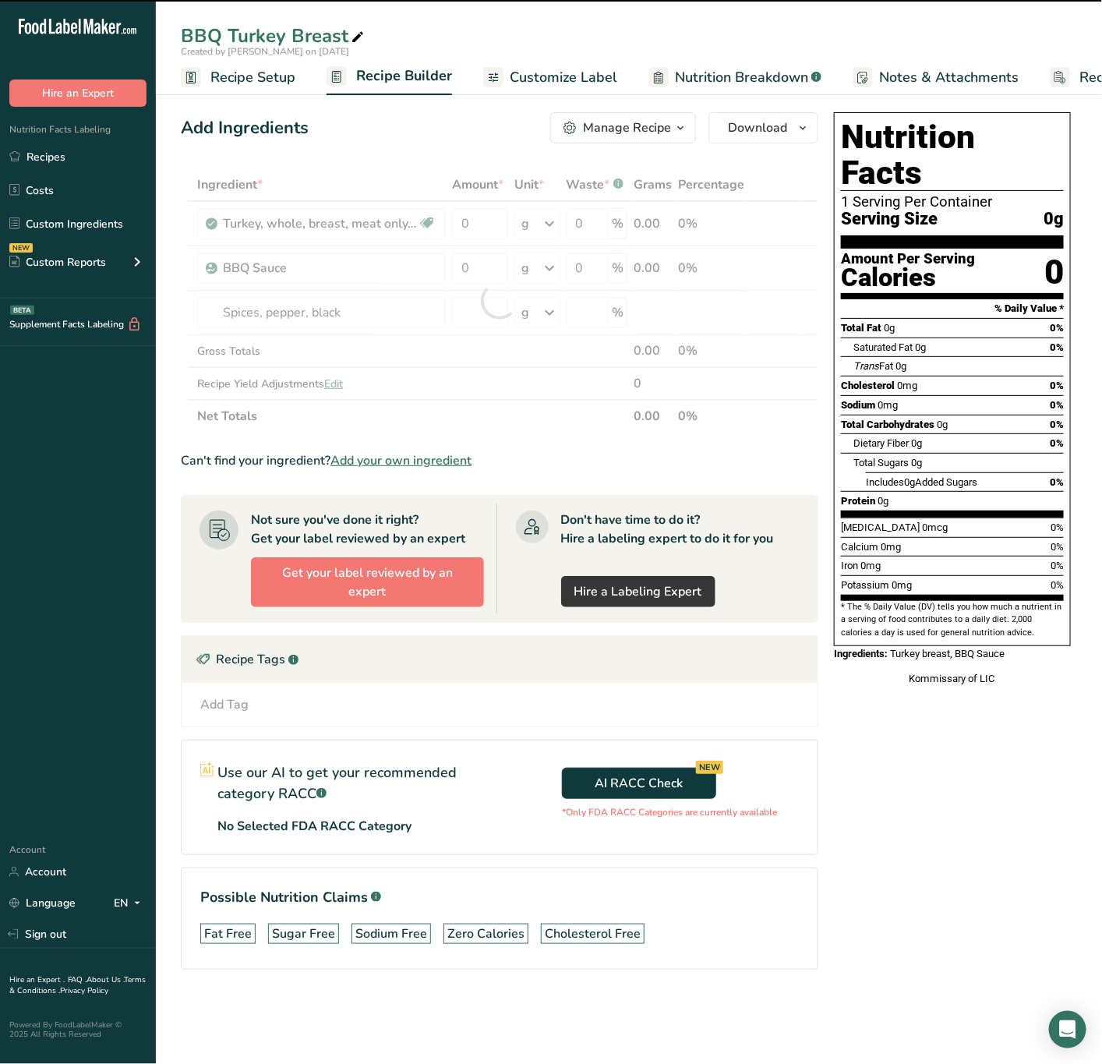
type input "0"
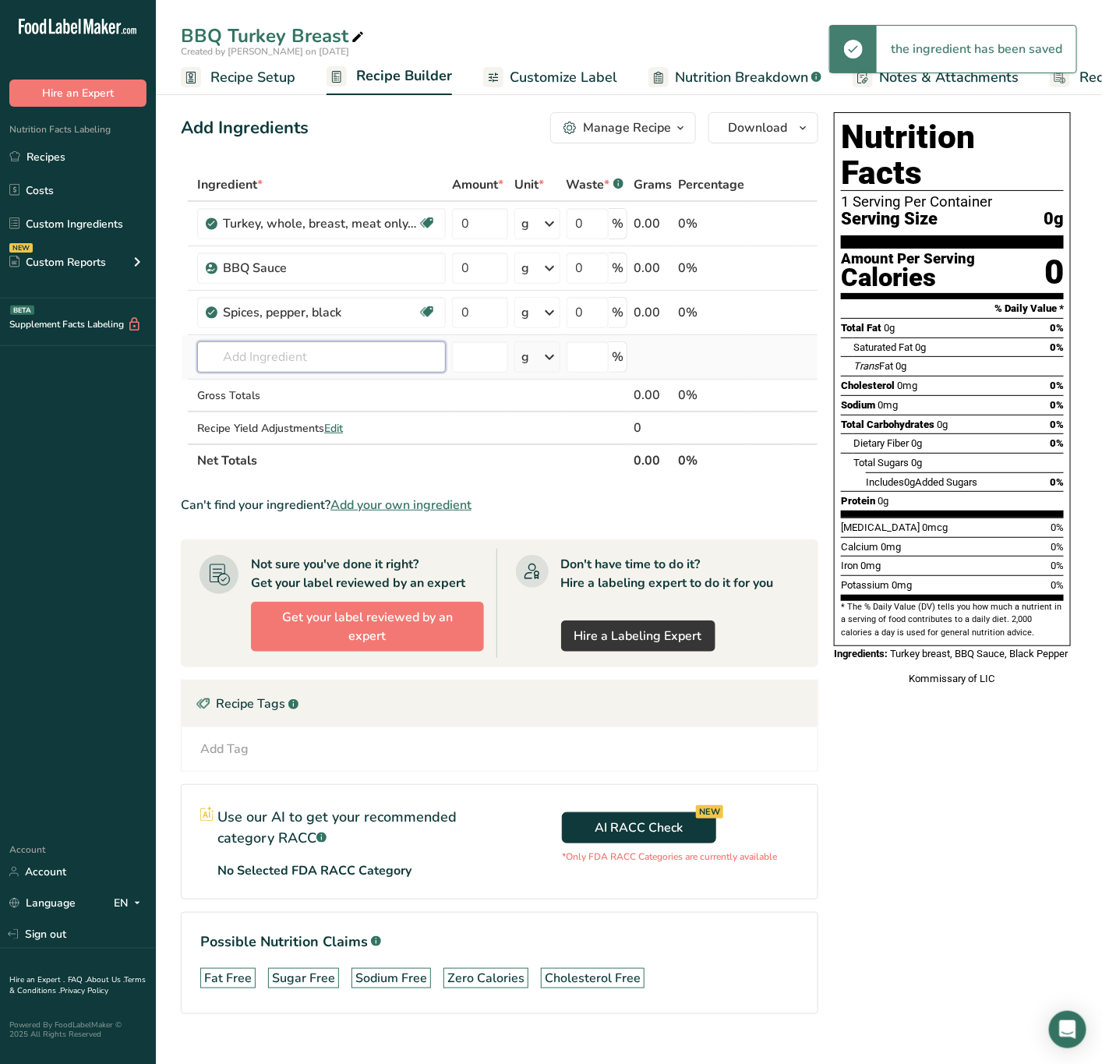
click at [298, 373] on input "text" at bounding box center [321, 356] width 249 height 31
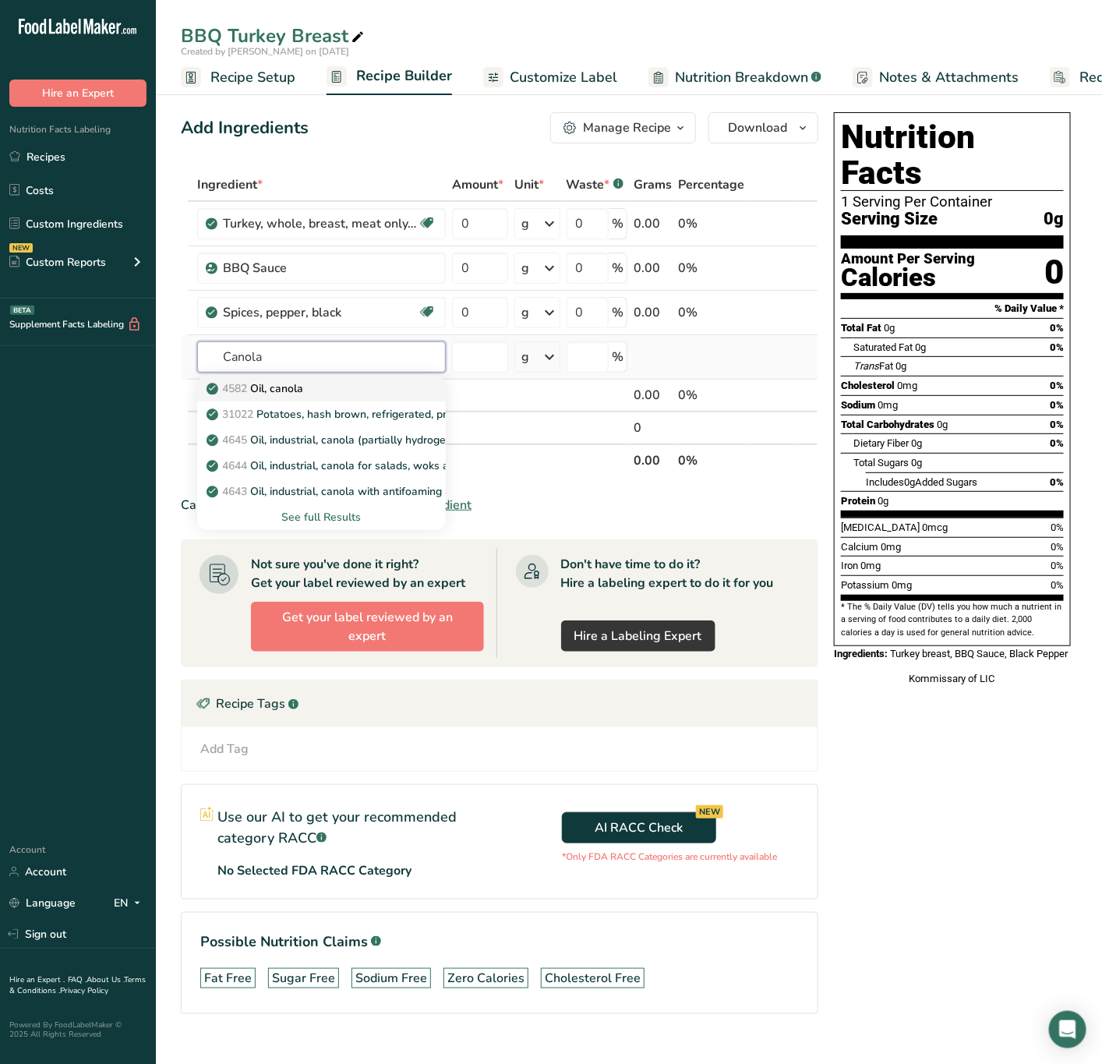
type input "Canola"
click at [290, 382] on p "4582 Oil, canola" at bounding box center [257, 388] width 94 height 16
type input "Oil, canola"
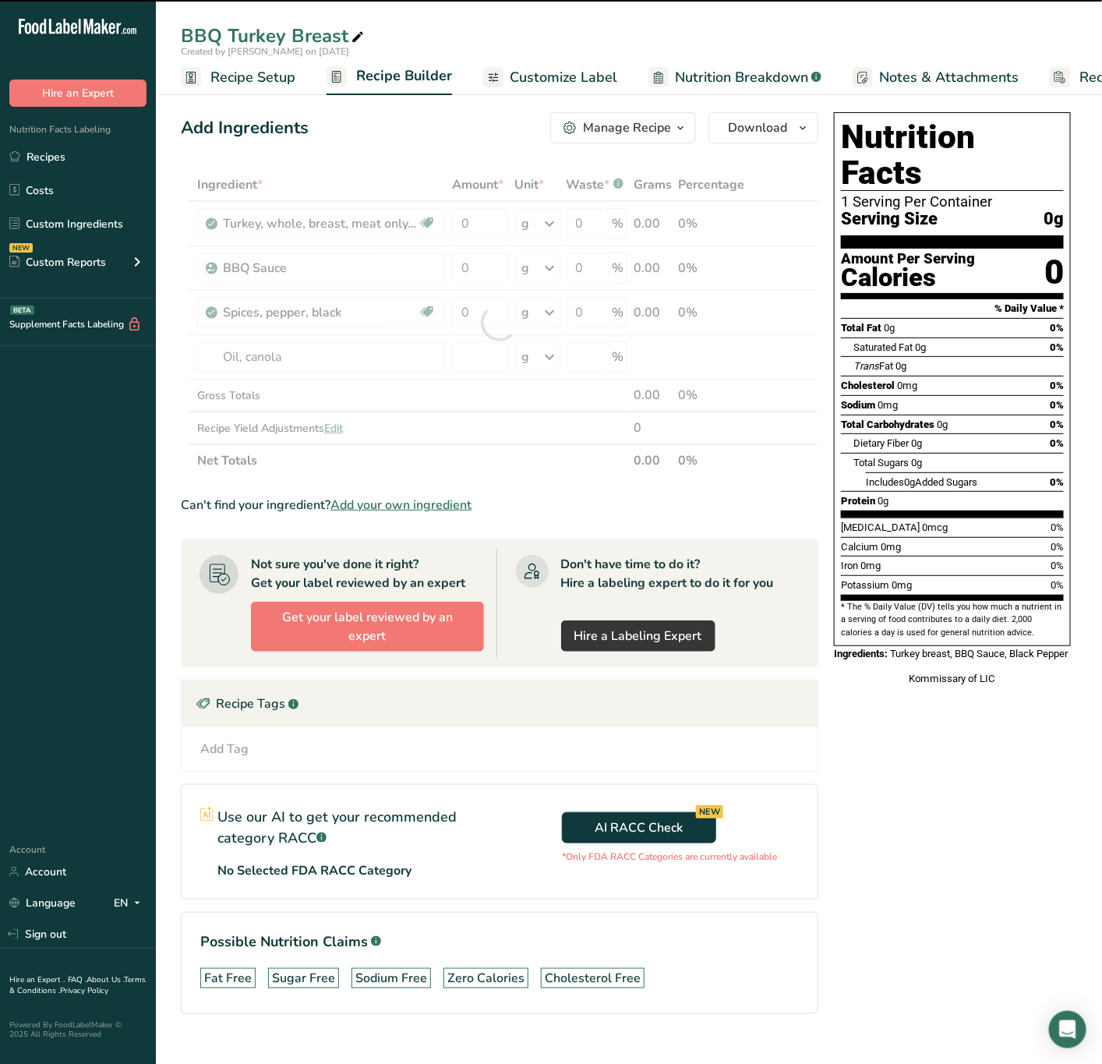
type input "0"
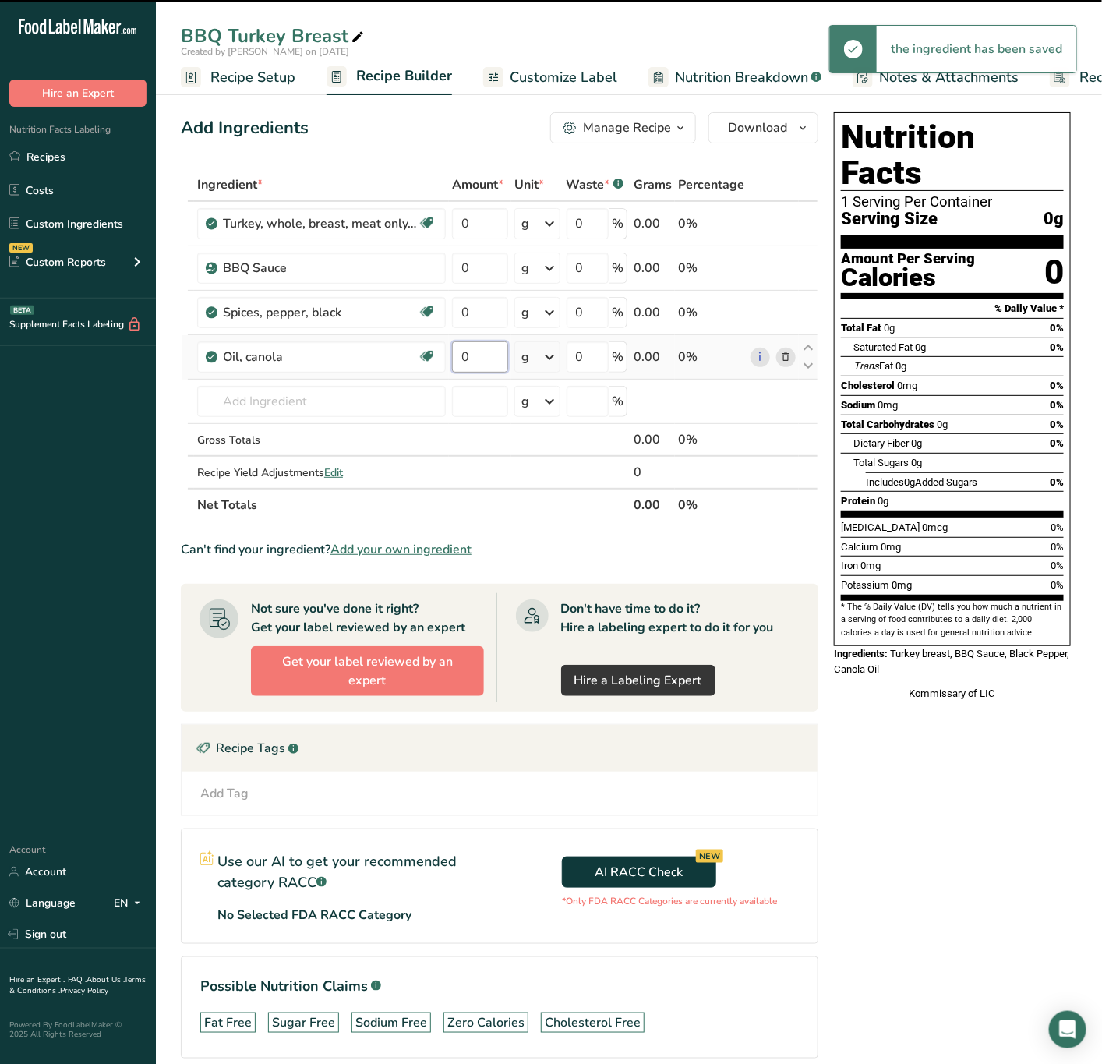
click at [475, 355] on input "0" at bounding box center [480, 356] width 56 height 31
type input "1"
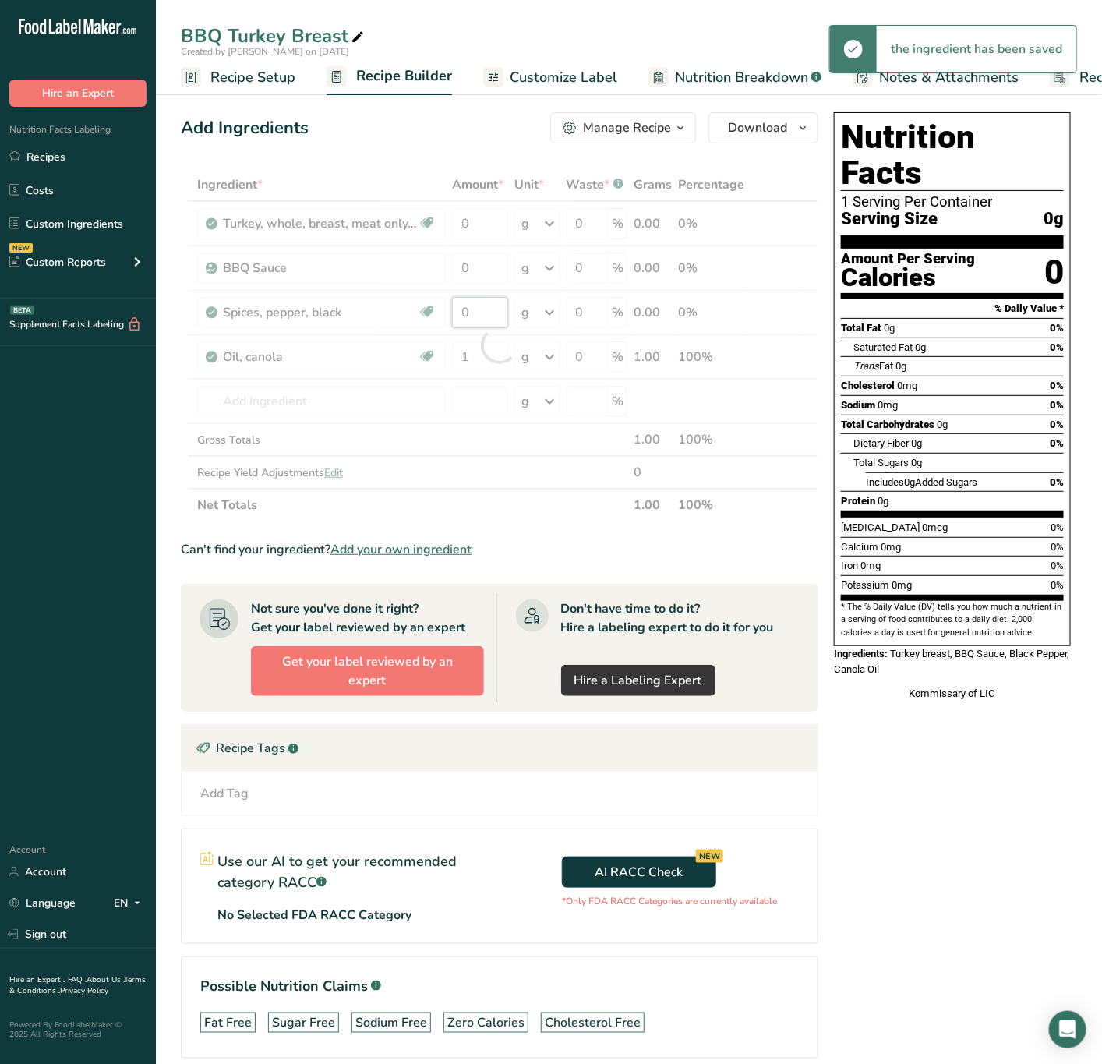
click at [484, 323] on div "Ingredient * Amount * Unit * Waste * .a-a{fill:#347362;}.b-a{fill:#fff;} Grams …" at bounding box center [500, 344] width 638 height 353
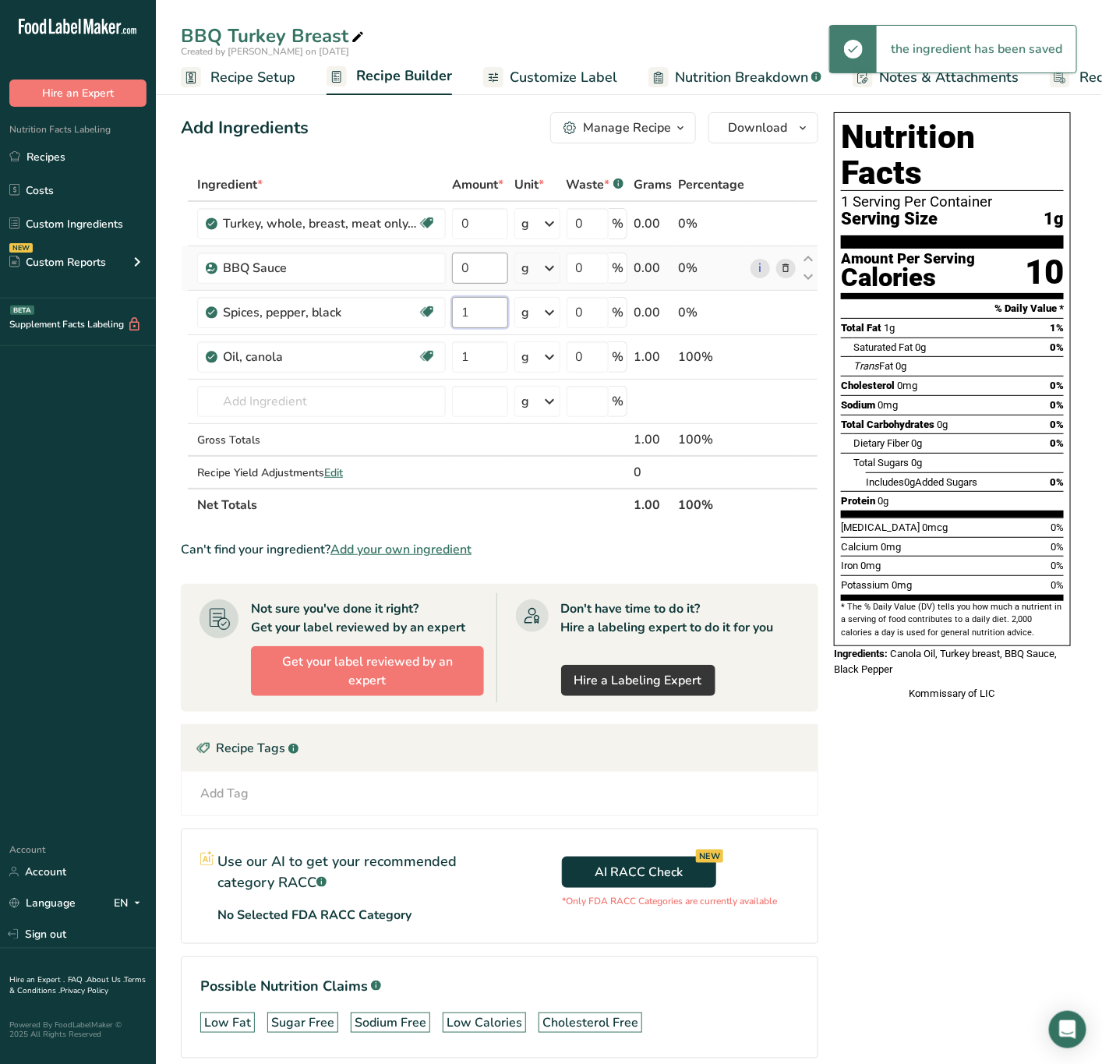
type input "1"
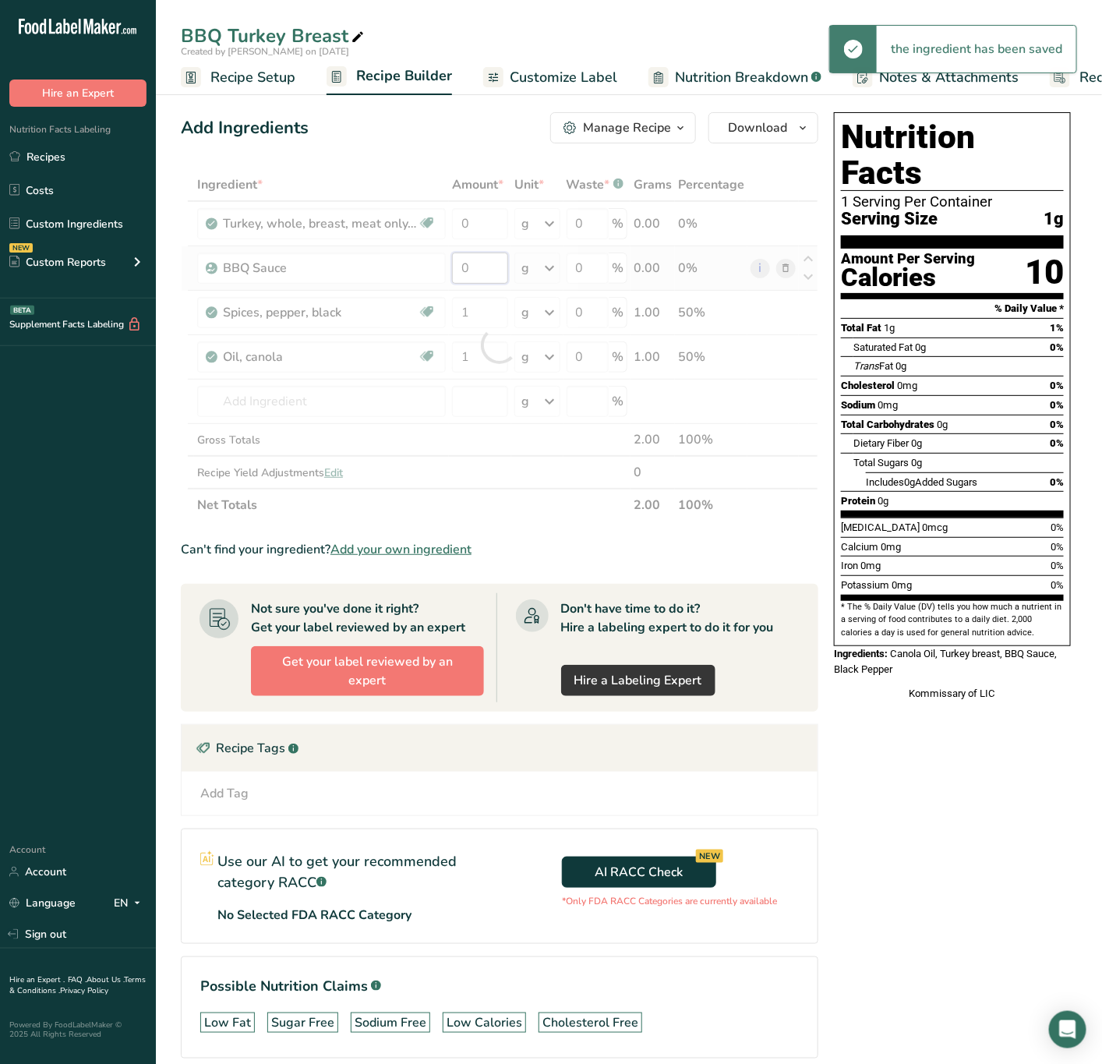
click at [492, 267] on div "Ingredient * Amount * Unit * Waste * .a-a{fill:#347362;}.b-a{fill:#fff;} Grams …" at bounding box center [500, 344] width 638 height 353
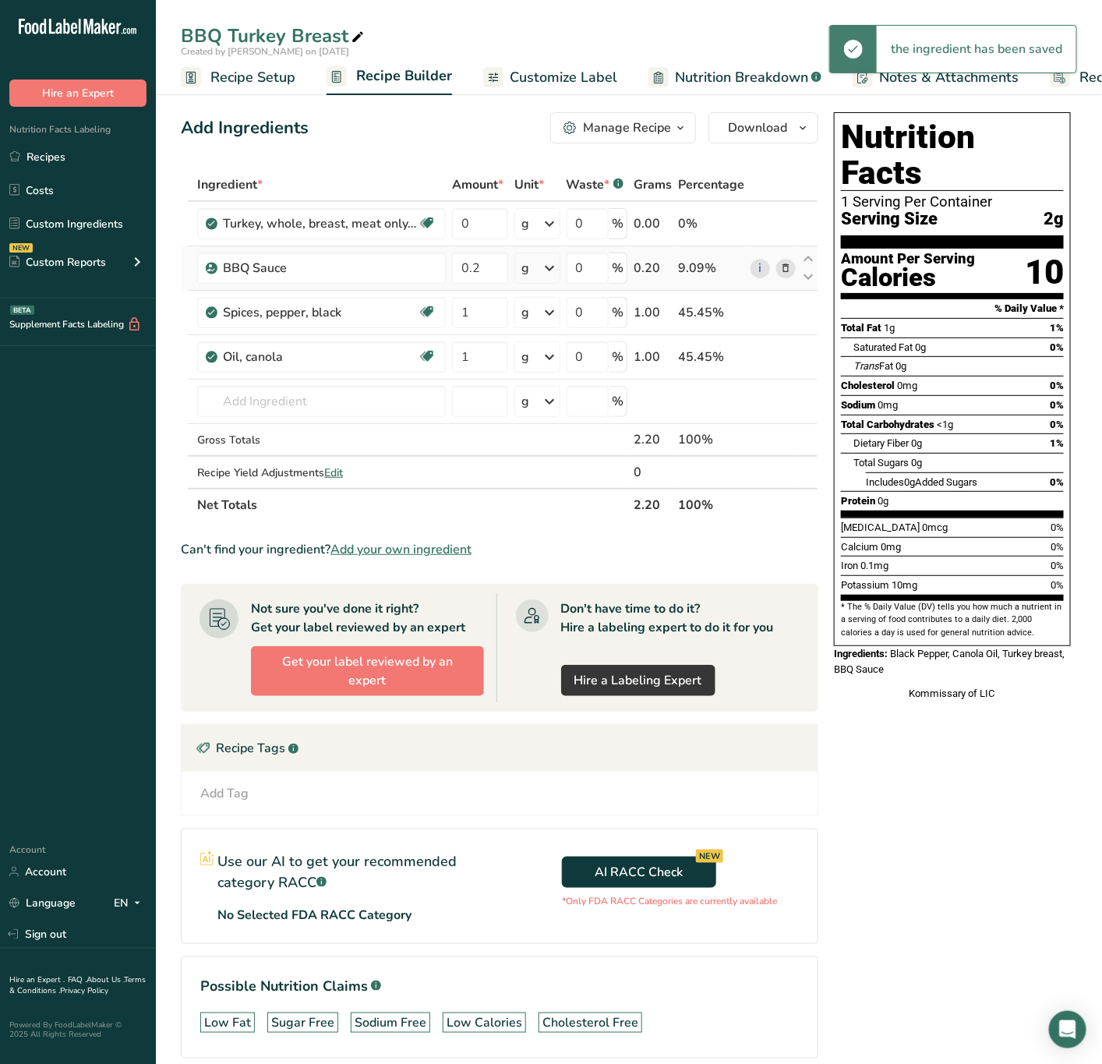
click at [536, 264] on div "Ingredient * Amount * Unit * Waste * .a-a{fill:#347362;}.b-a{fill:#fff;} Grams …" at bounding box center [500, 344] width 638 height 353
drag, startPoint x: 493, startPoint y: 267, endPoint x: 200, endPoint y: 353, distance: 306.4
click at [196, 353] on tbody "Turkey, whole, breast, meat only, raw Dairy free Gluten free Soy free Source of…" at bounding box center [500, 345] width 636 height 286
type input "6"
click at [479, 225] on div "Ingredient * Amount * Unit * Waste * .a-a{fill:#347362;}.b-a{fill:#fff;} Grams …" at bounding box center [500, 344] width 638 height 353
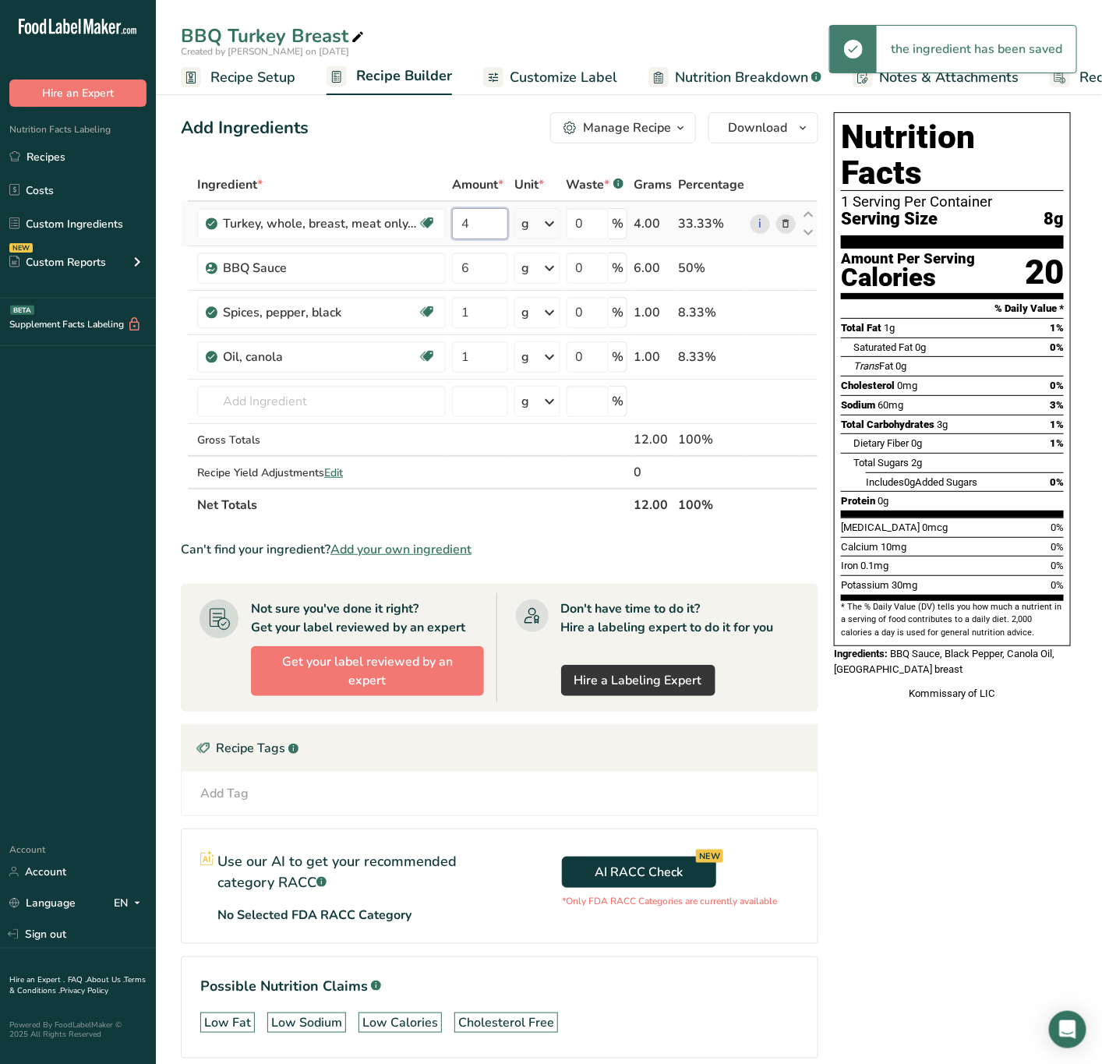
type input "4"
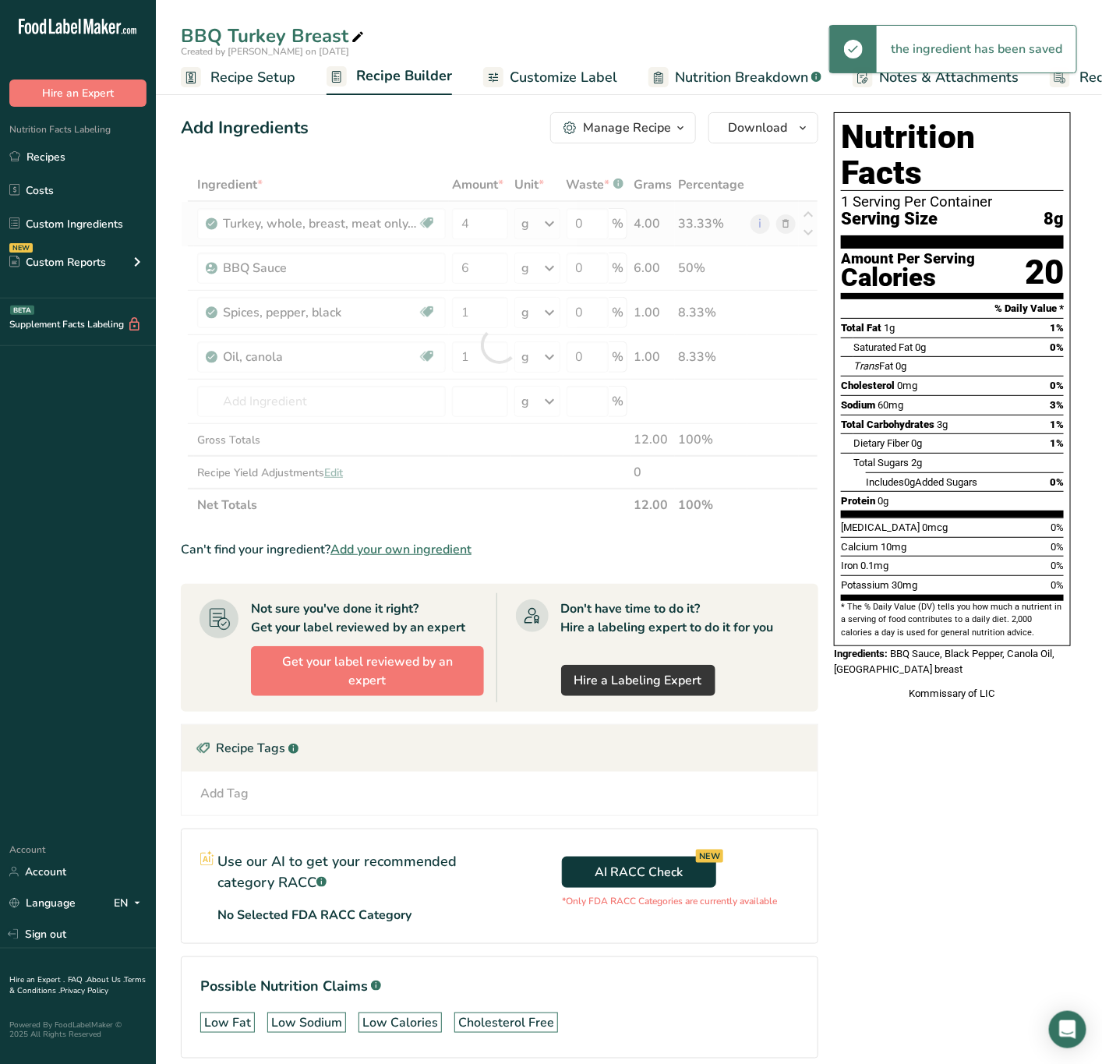
click at [550, 225] on div "Ingredient * Amount * Unit * Waste * .a-a{fill:#347362;}.b-a{fill:#fff;} Grams …" at bounding box center [500, 344] width 638 height 353
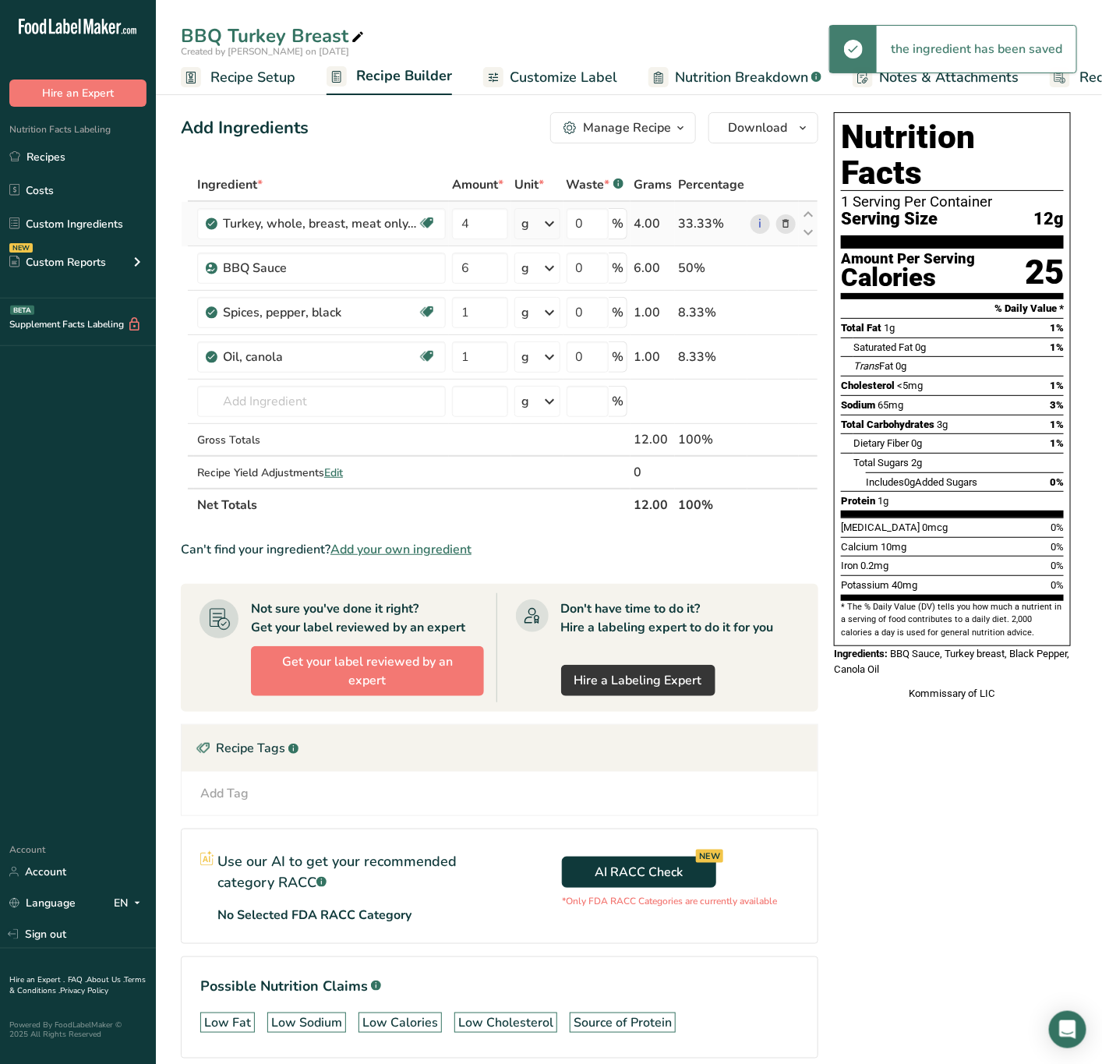
click at [547, 223] on icon at bounding box center [550, 224] width 19 height 28
click at [569, 417] on div "See more" at bounding box center [589, 416] width 131 height 16
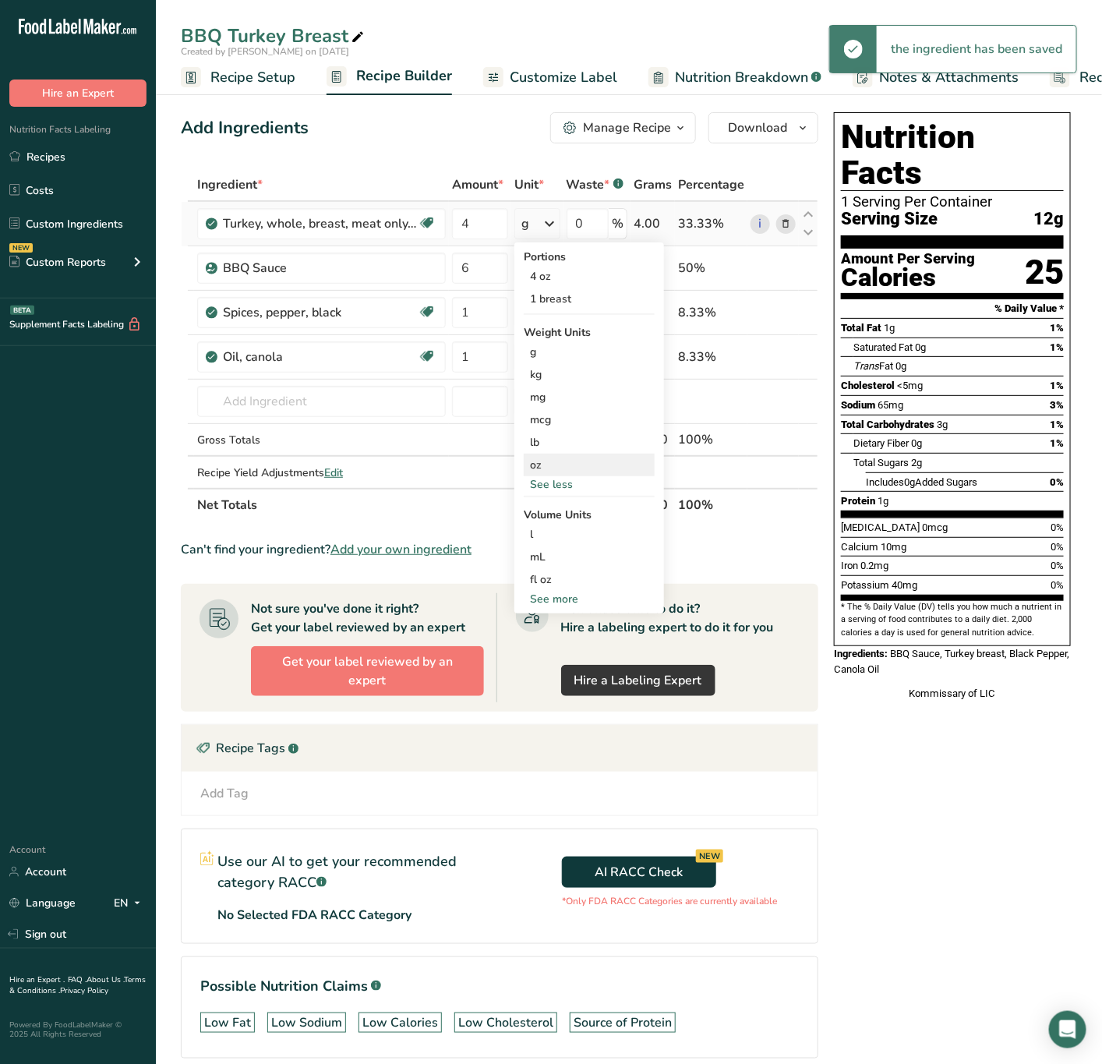
click at [568, 463] on div "oz" at bounding box center [589, 465] width 131 height 23
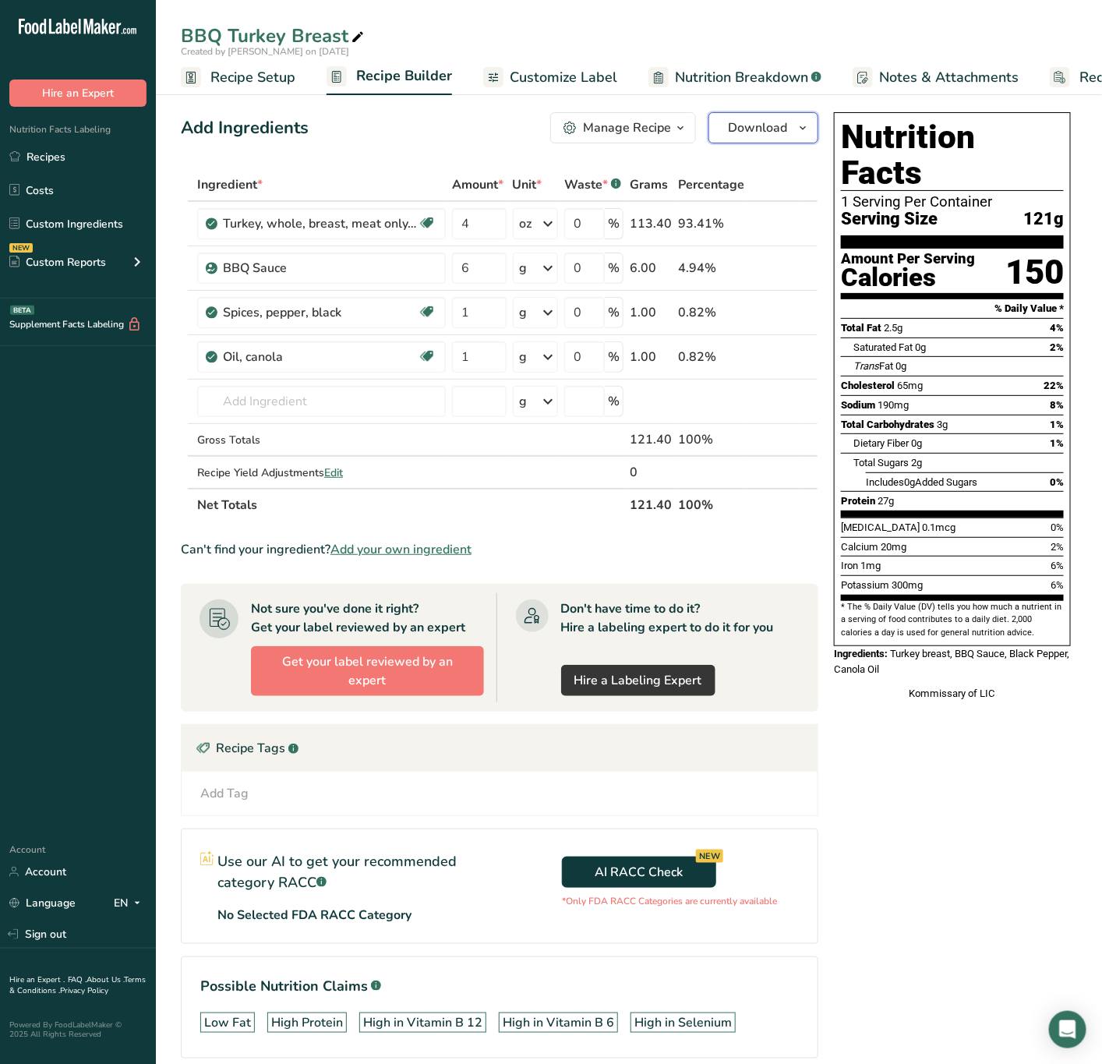
click at [772, 136] on span "Download" at bounding box center [757, 127] width 59 height 19
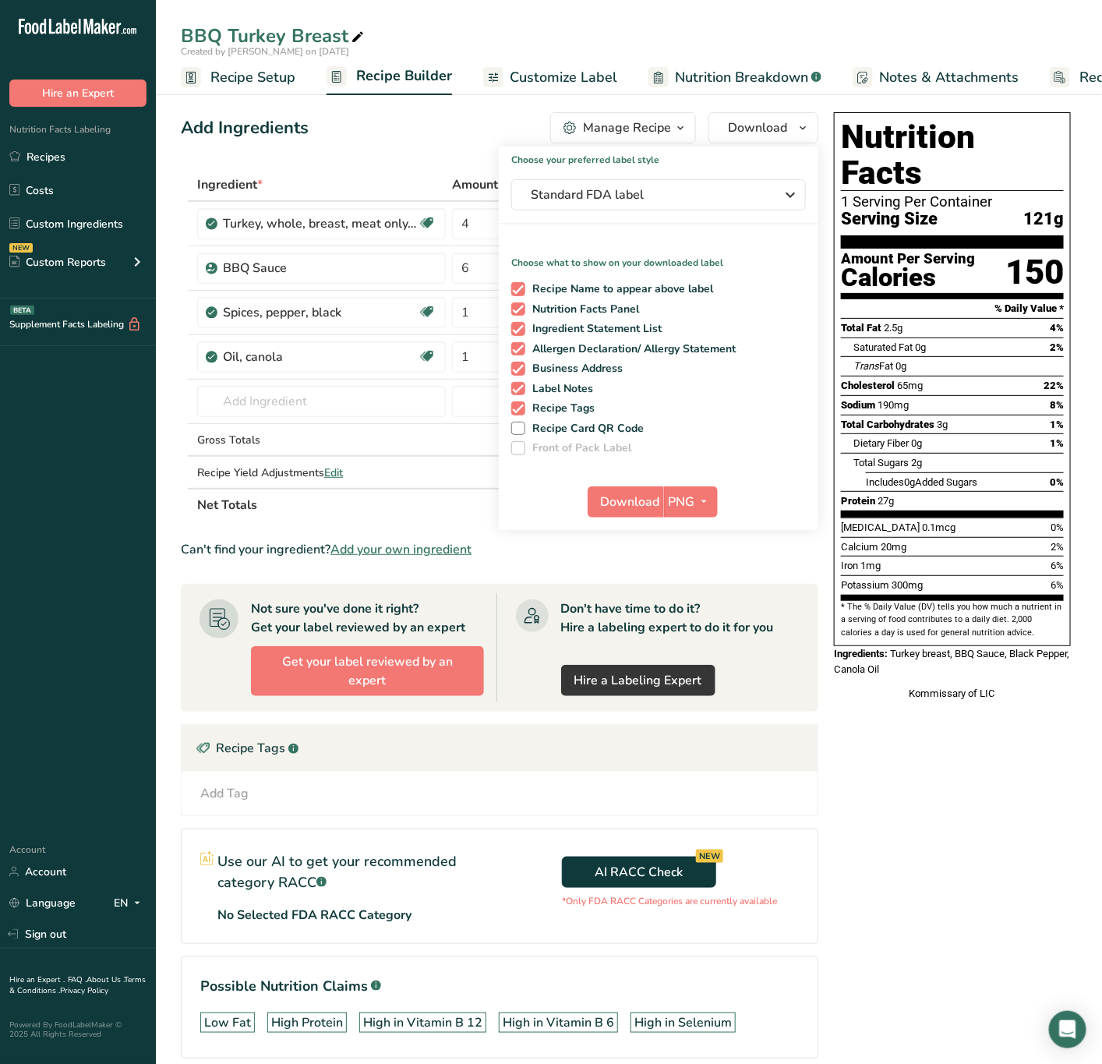
click at [658, 127] on div "Manage Recipe" at bounding box center [627, 127] width 88 height 19
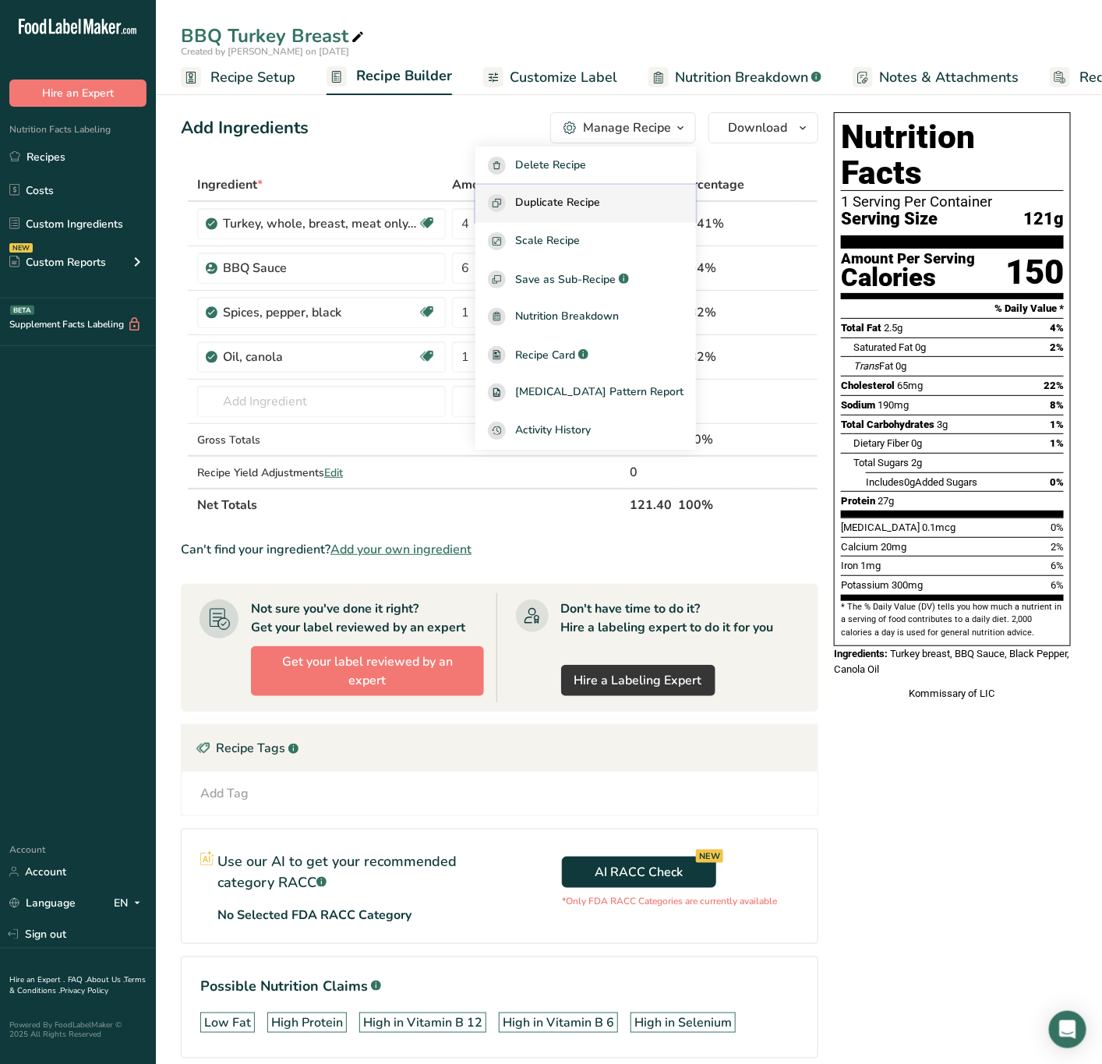
click at [600, 201] on span "Duplicate Recipe" at bounding box center [557, 203] width 85 height 18
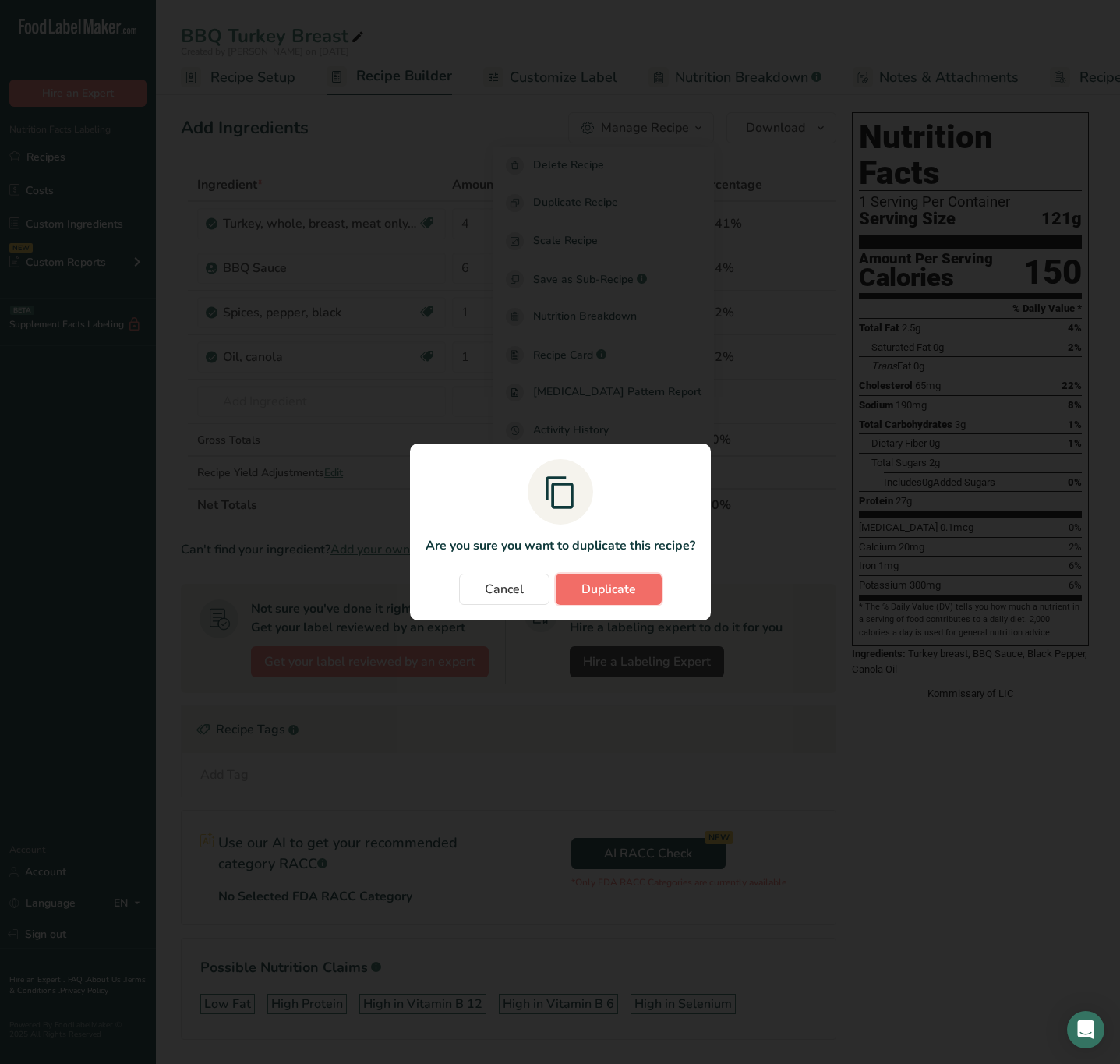
click at [610, 583] on span "Duplicate" at bounding box center [609, 589] width 55 height 19
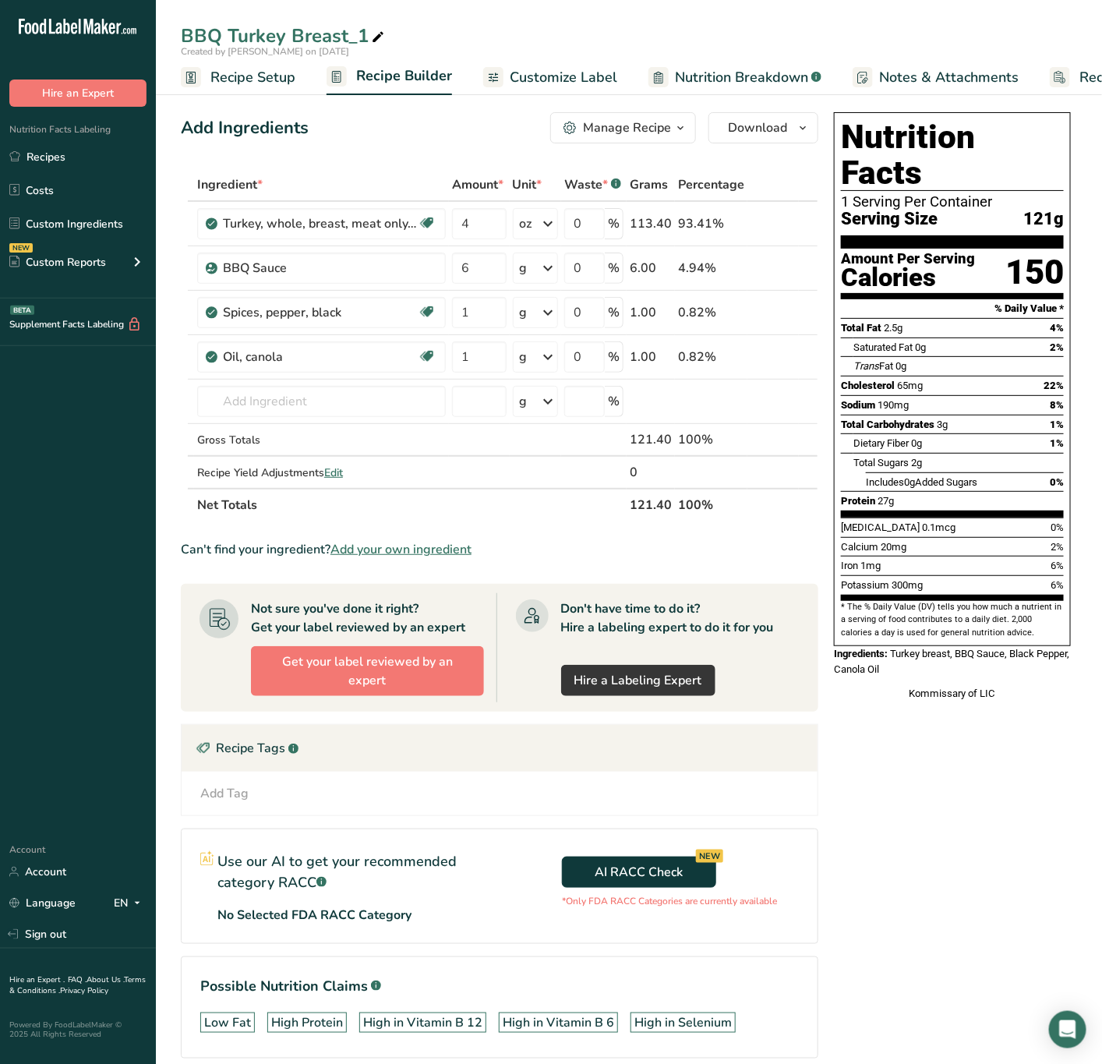
click at [671, 124] on span "button" at bounding box center [680, 127] width 19 height 19
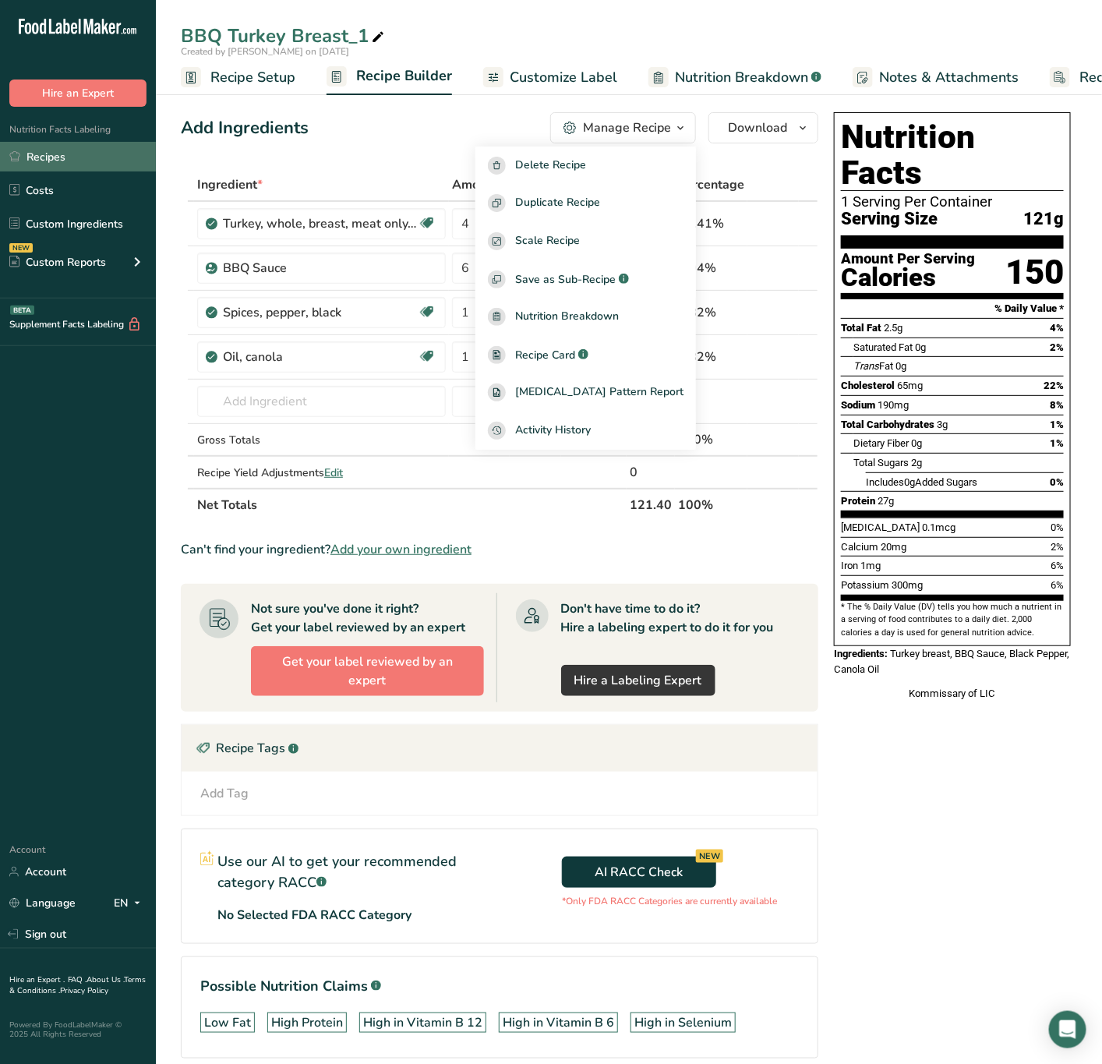
click at [61, 150] on link "Recipes" at bounding box center [78, 157] width 156 height 30
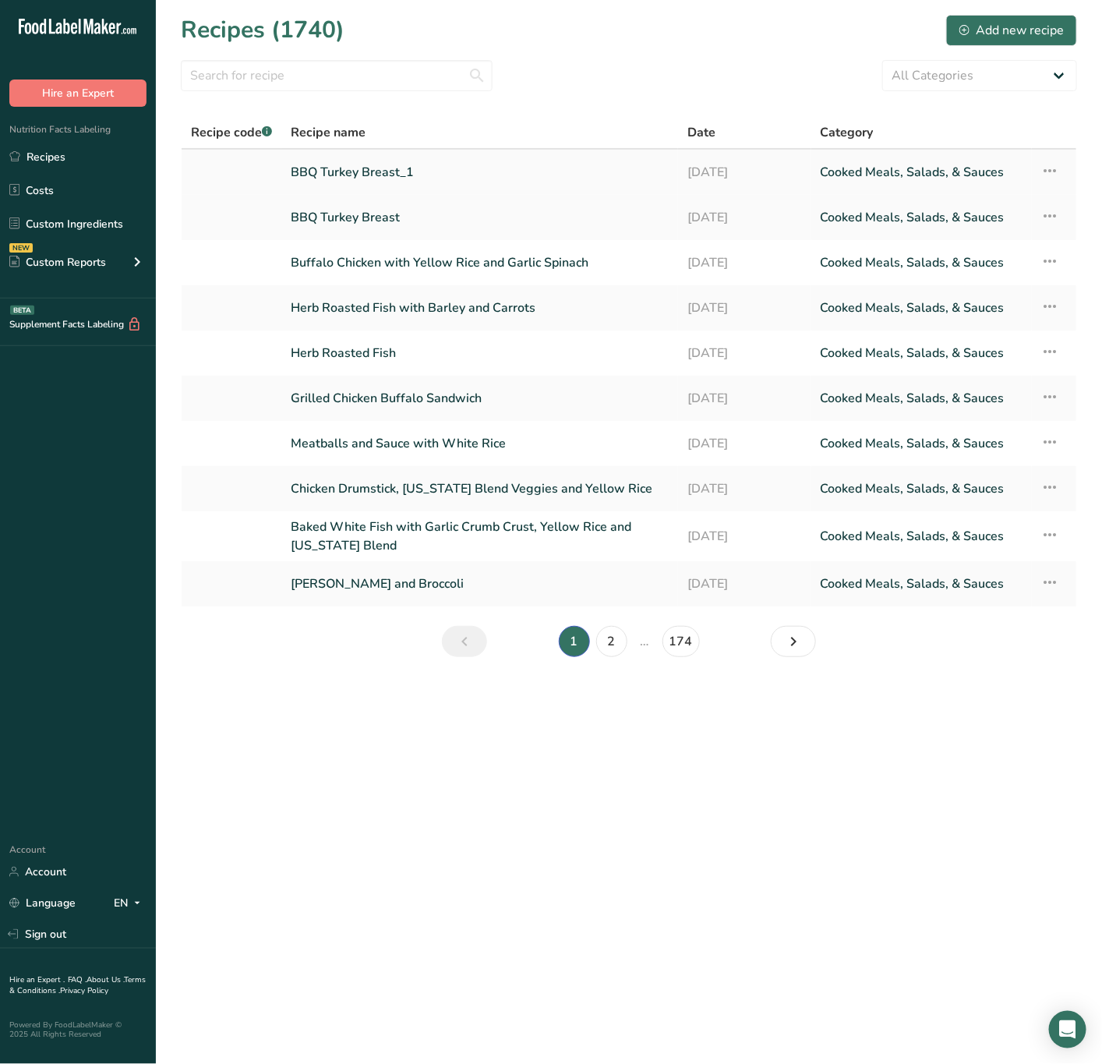
click at [1052, 173] on icon at bounding box center [1050, 171] width 19 height 28
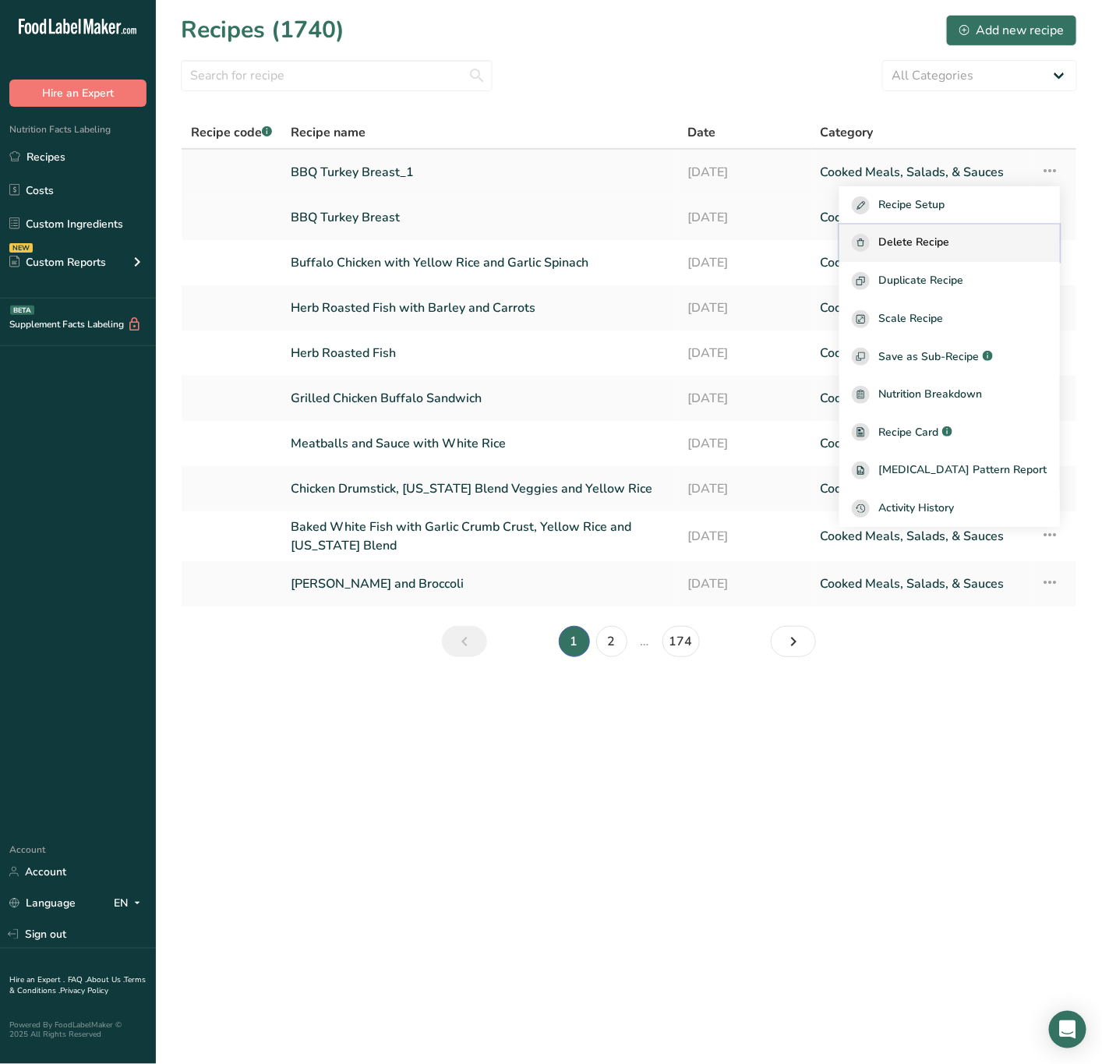
click at [938, 236] on span "Delete Recipe" at bounding box center [914, 243] width 71 height 18
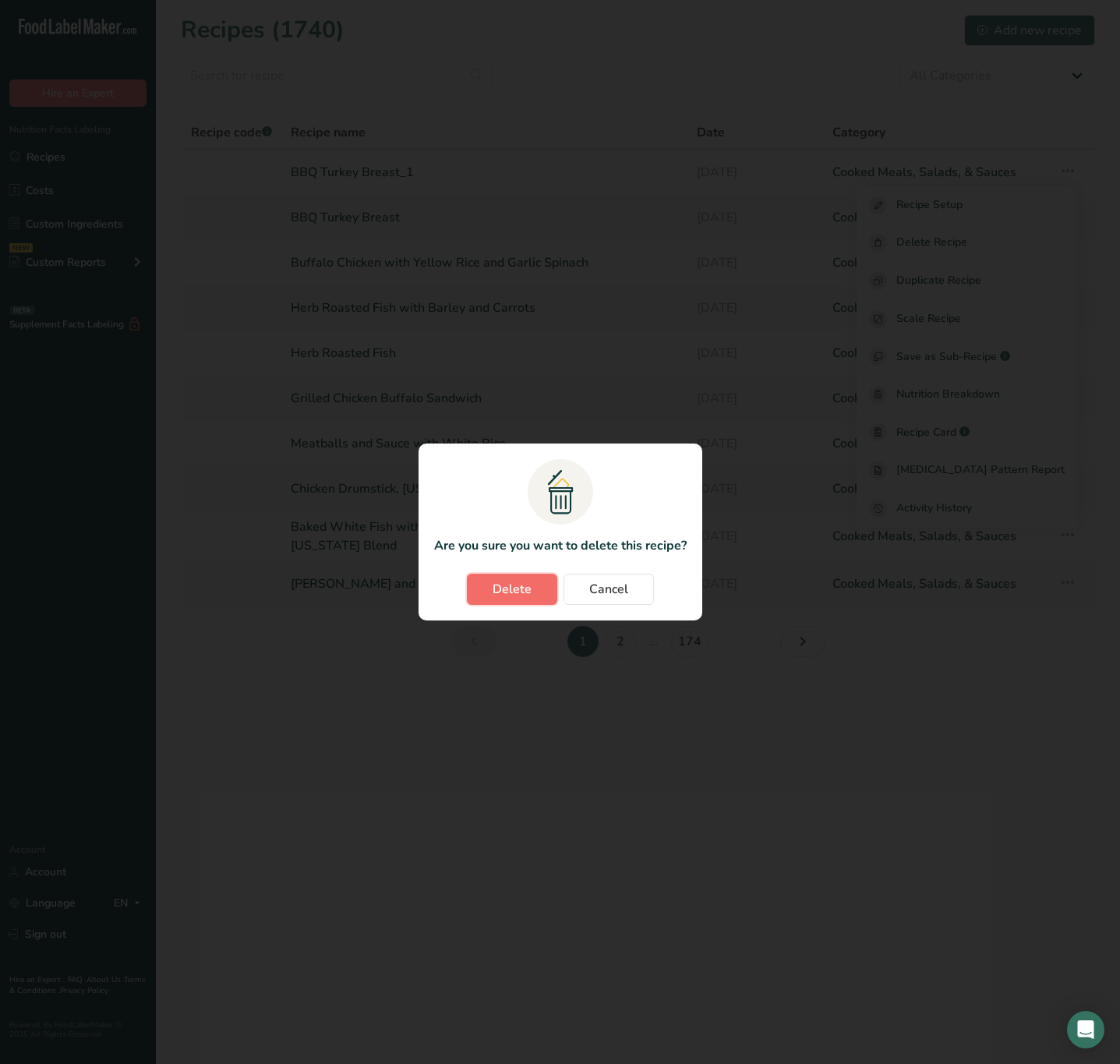
click at [543, 588] on button "Delete" at bounding box center [512, 589] width 90 height 31
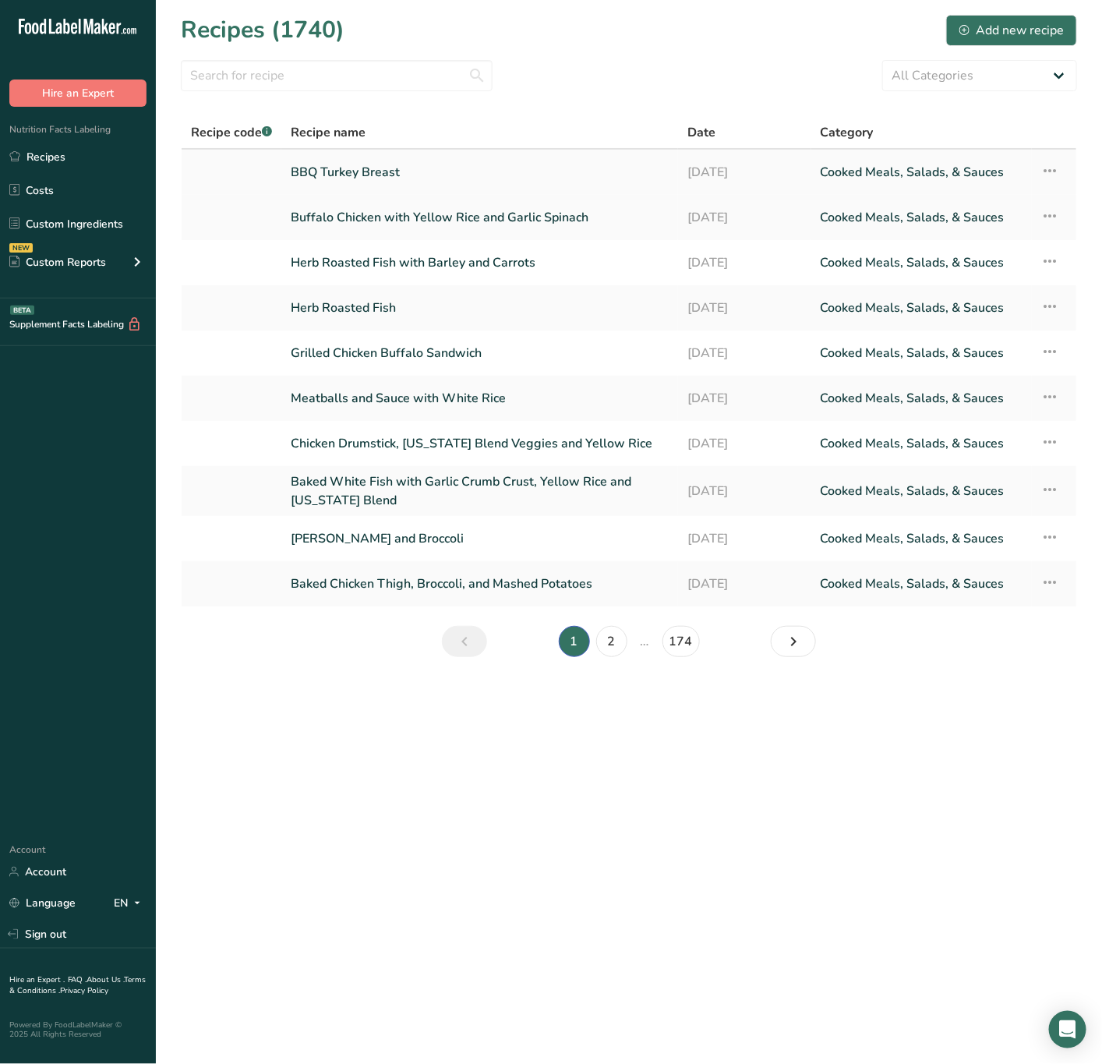
click at [348, 162] on link "BBQ Turkey Breast" at bounding box center [480, 172] width 378 height 33
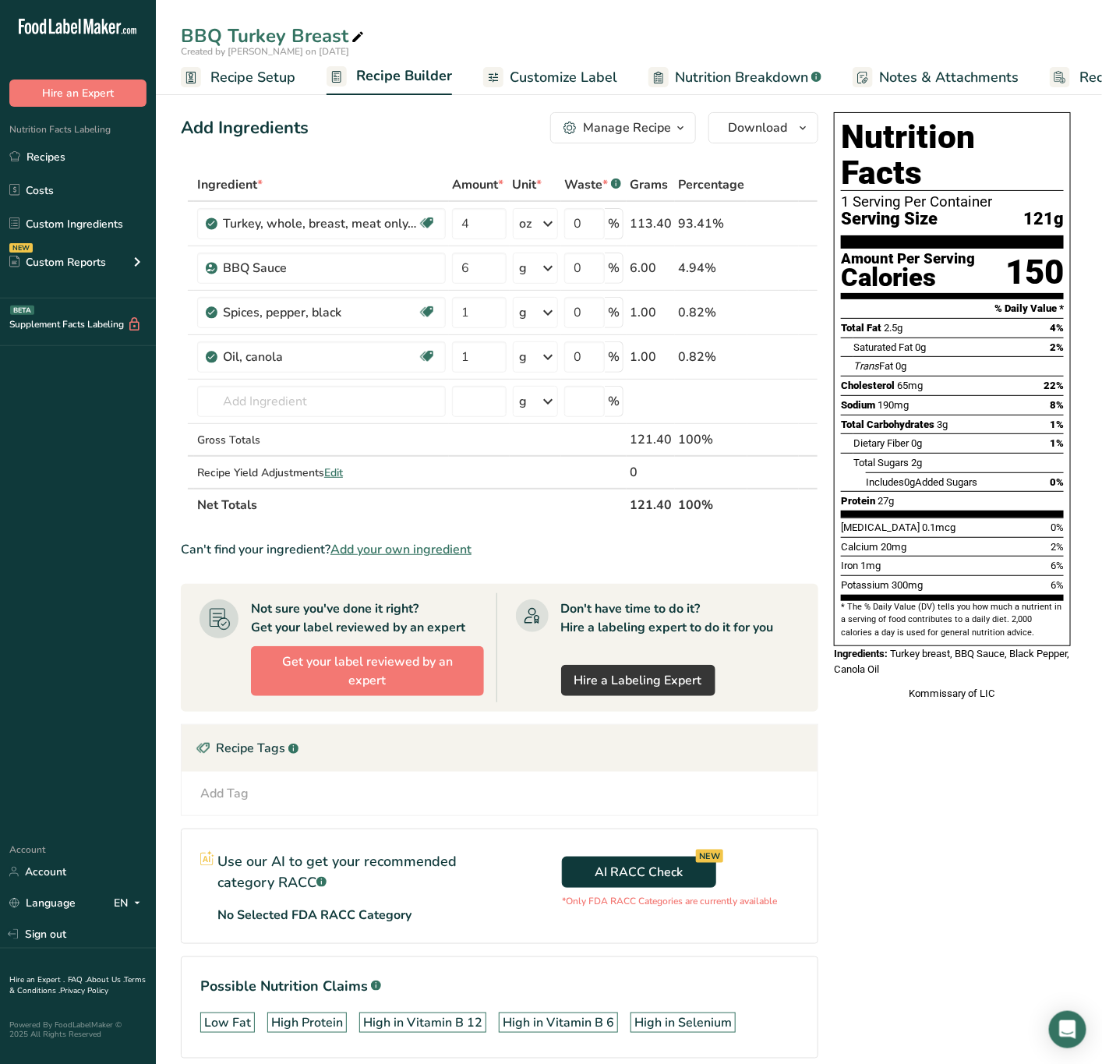
click at [632, 133] on div "Manage Recipe" at bounding box center [627, 127] width 88 height 19
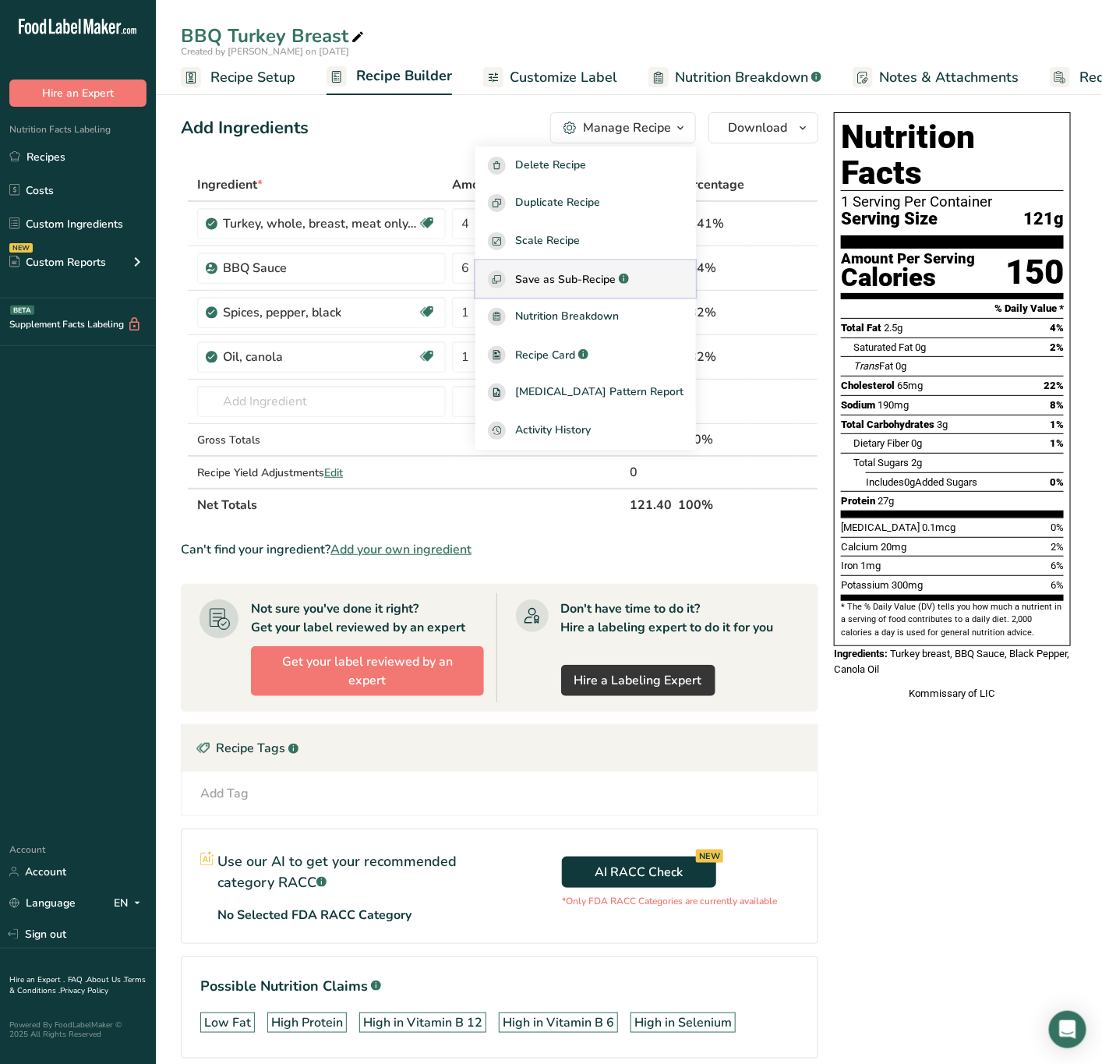
click at [616, 274] on span "Save as Sub-Recipe" at bounding box center [565, 279] width 101 height 16
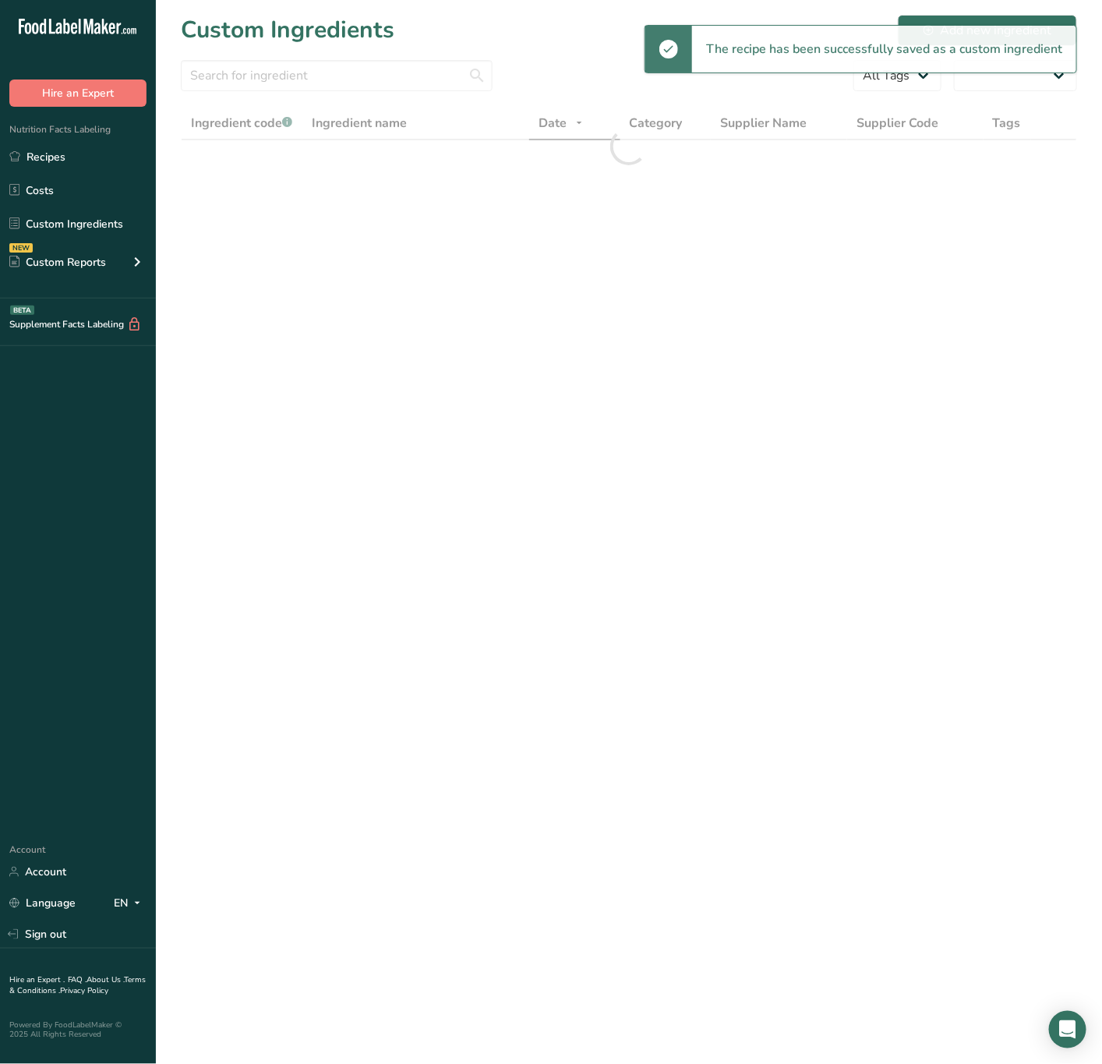
select select "30"
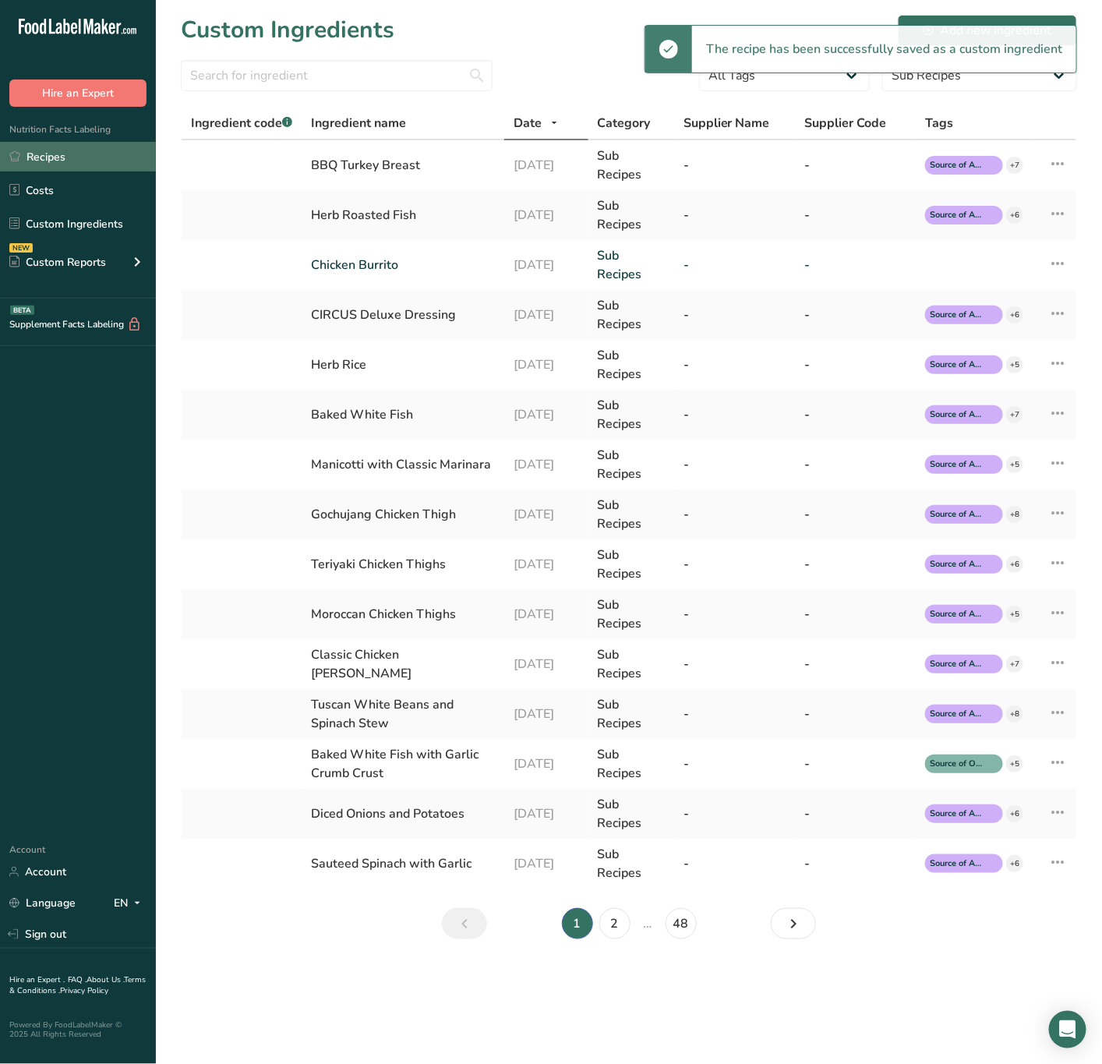
click at [84, 150] on link "Recipes" at bounding box center [78, 157] width 156 height 30
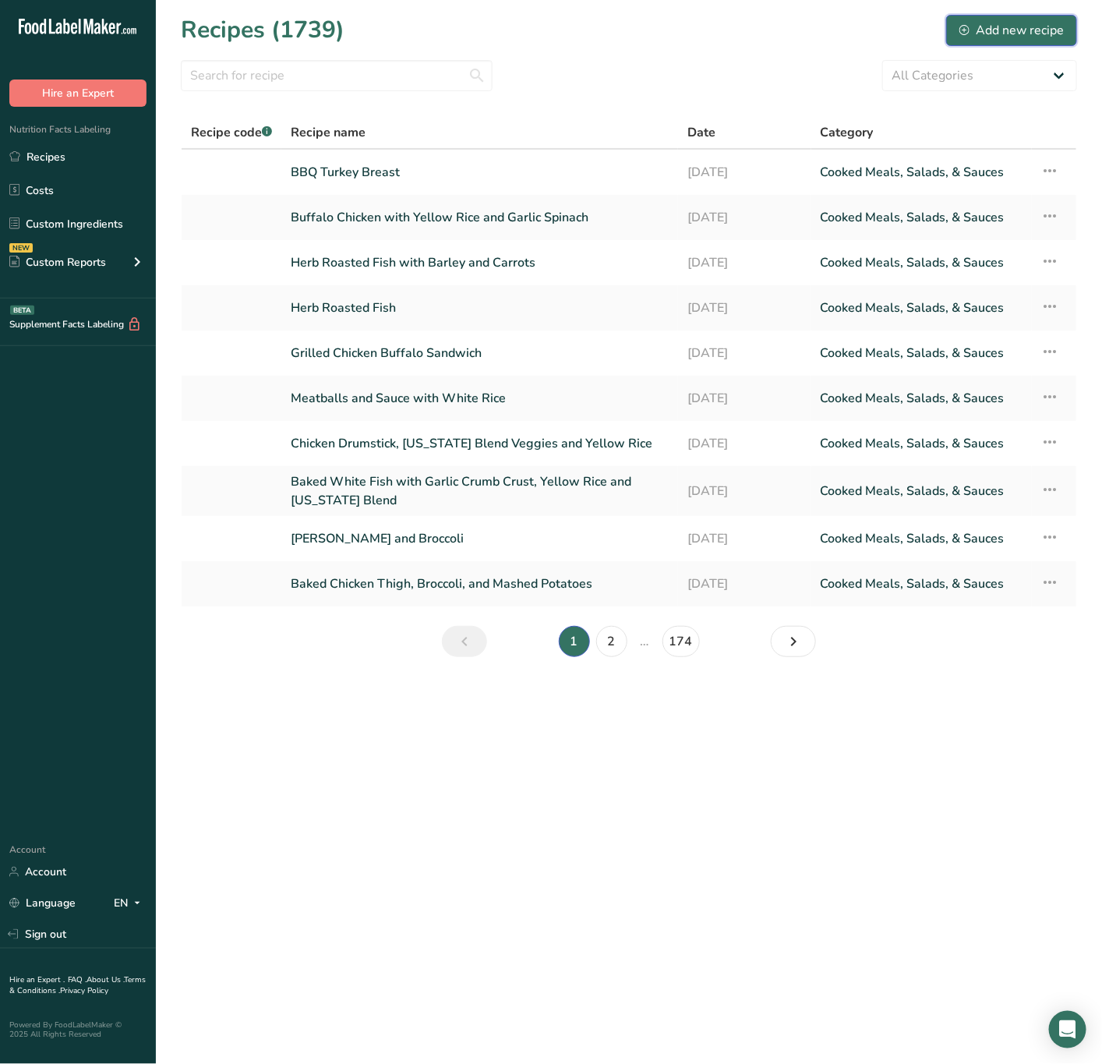
click at [967, 27] on icon at bounding box center [965, 30] width 10 height 10
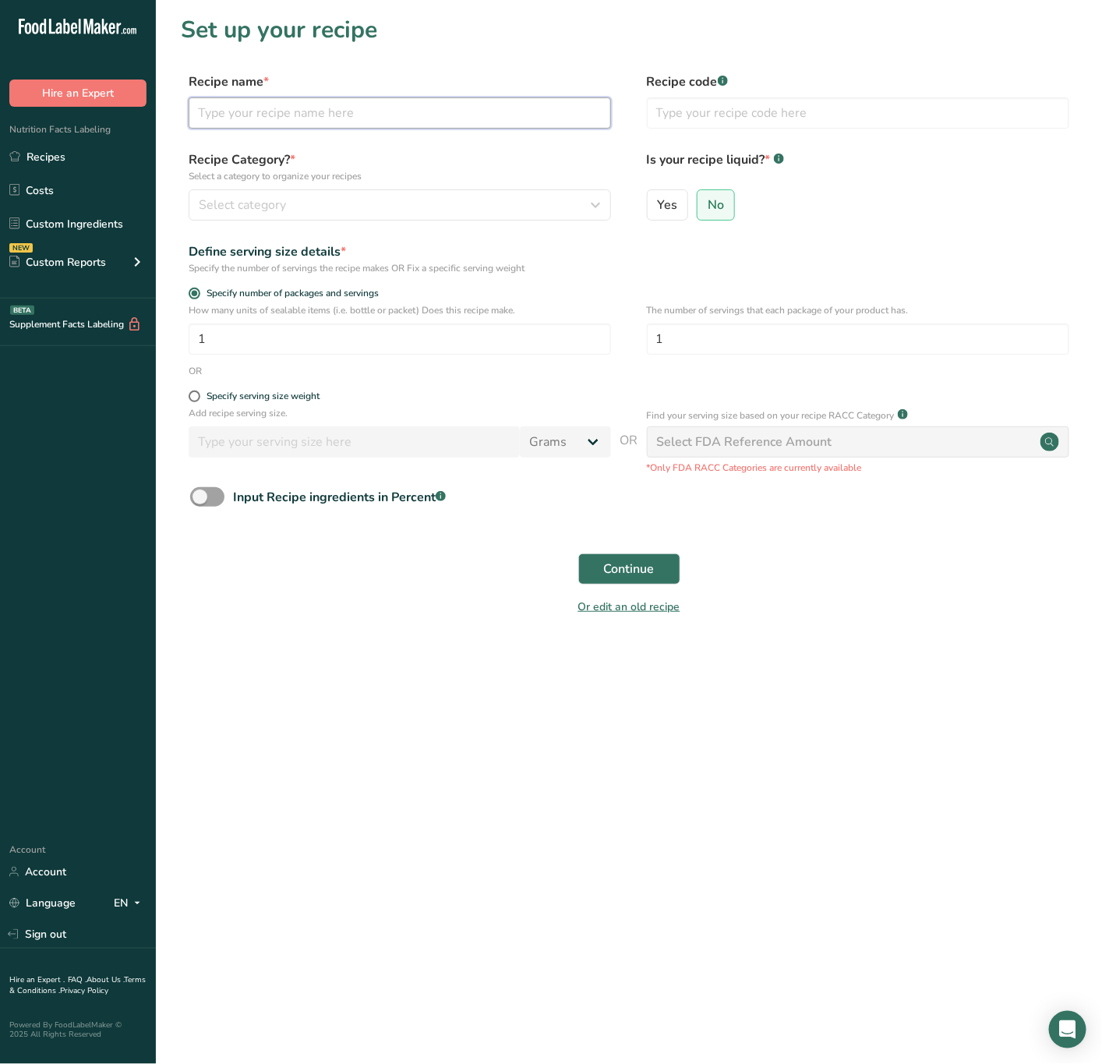
click at [242, 117] on input "text" at bounding box center [400, 112] width 423 height 31
click at [377, 106] on input "BBQ Tu with Brown Rice" at bounding box center [400, 112] width 423 height 31
type input "BBQ Tu with Brown Rice and Zucchini"
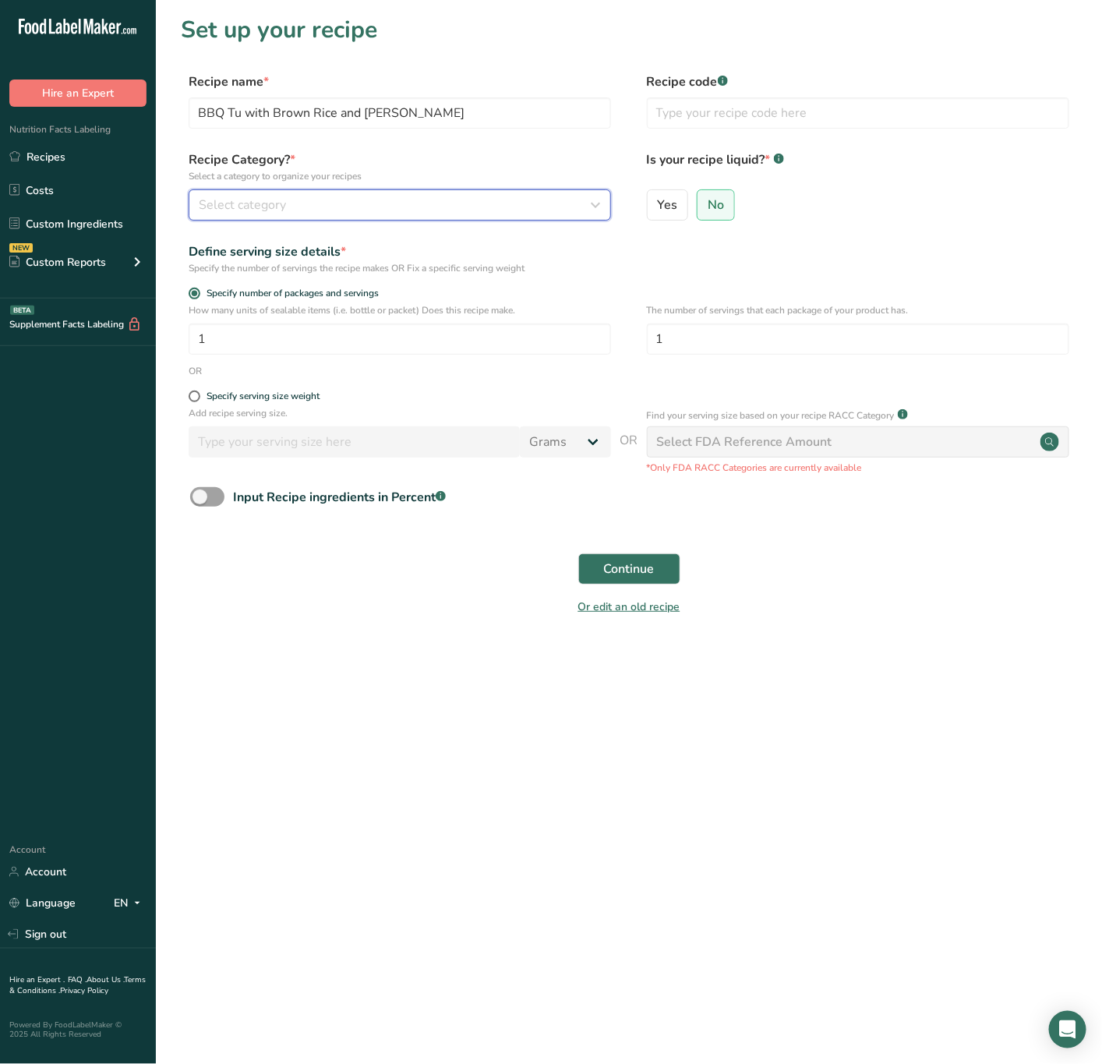
click at [510, 189] on button "Select category" at bounding box center [400, 204] width 423 height 31
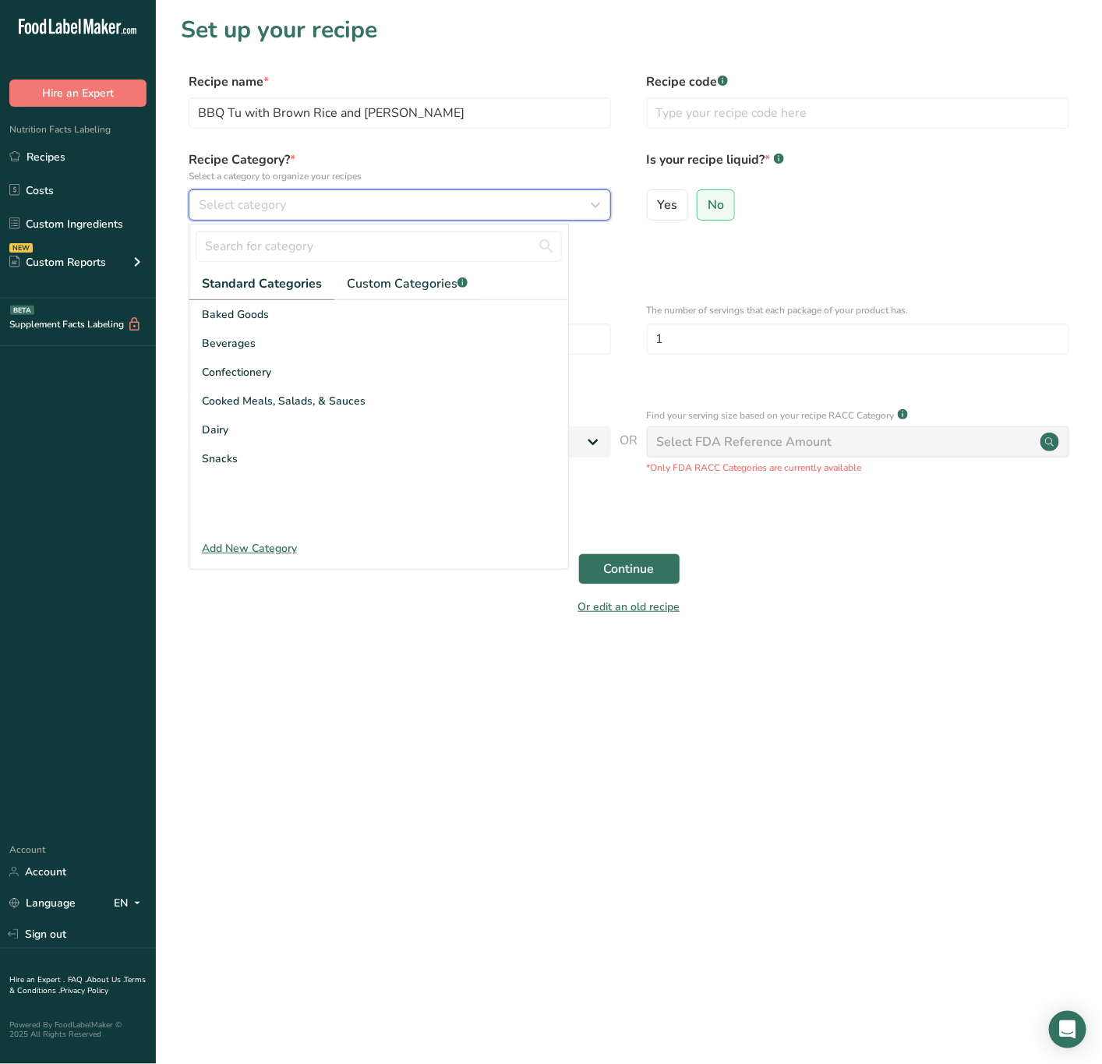
click at [513, 200] on div "Select category" at bounding box center [395, 205] width 393 height 19
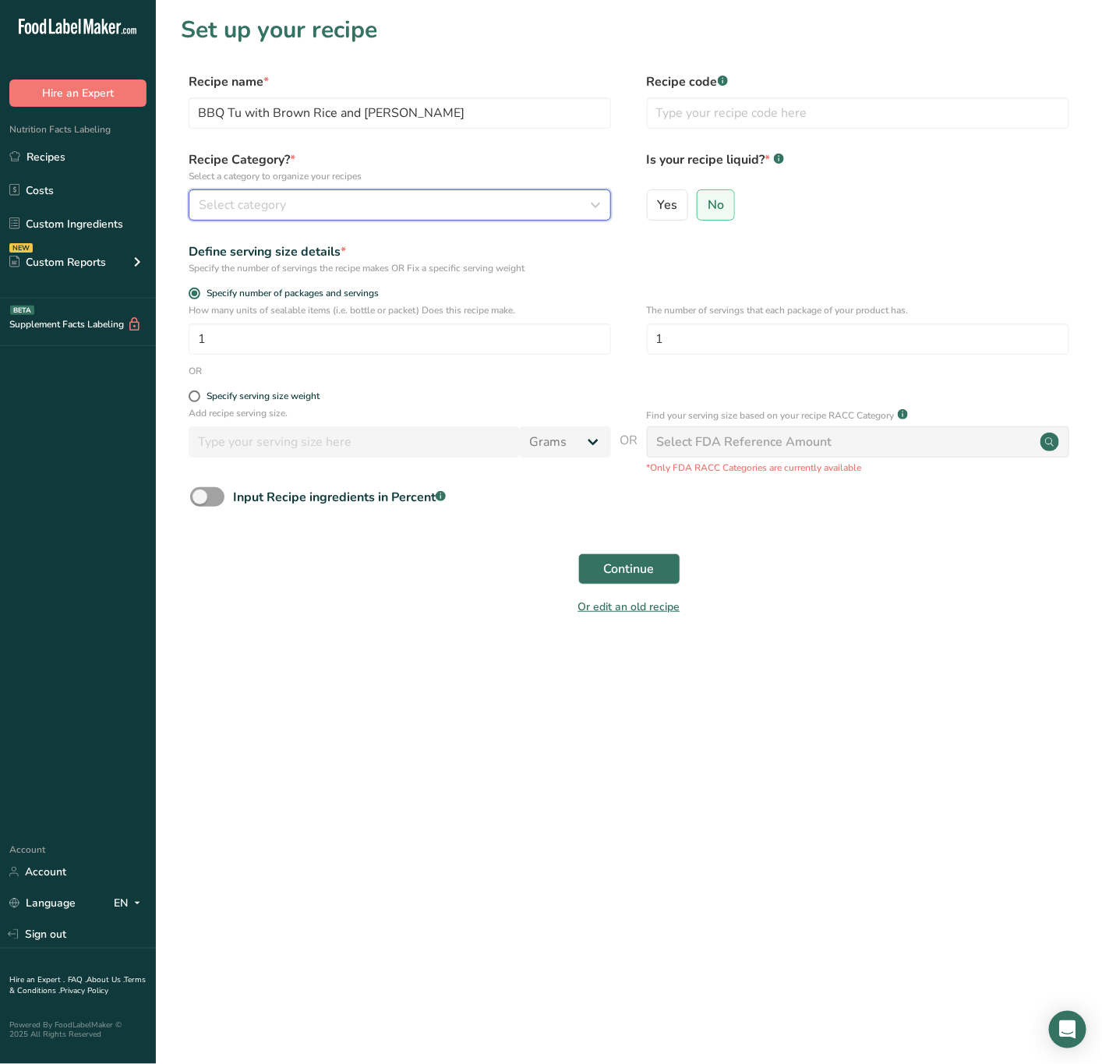
click at [513, 200] on div "Select category" at bounding box center [395, 205] width 393 height 19
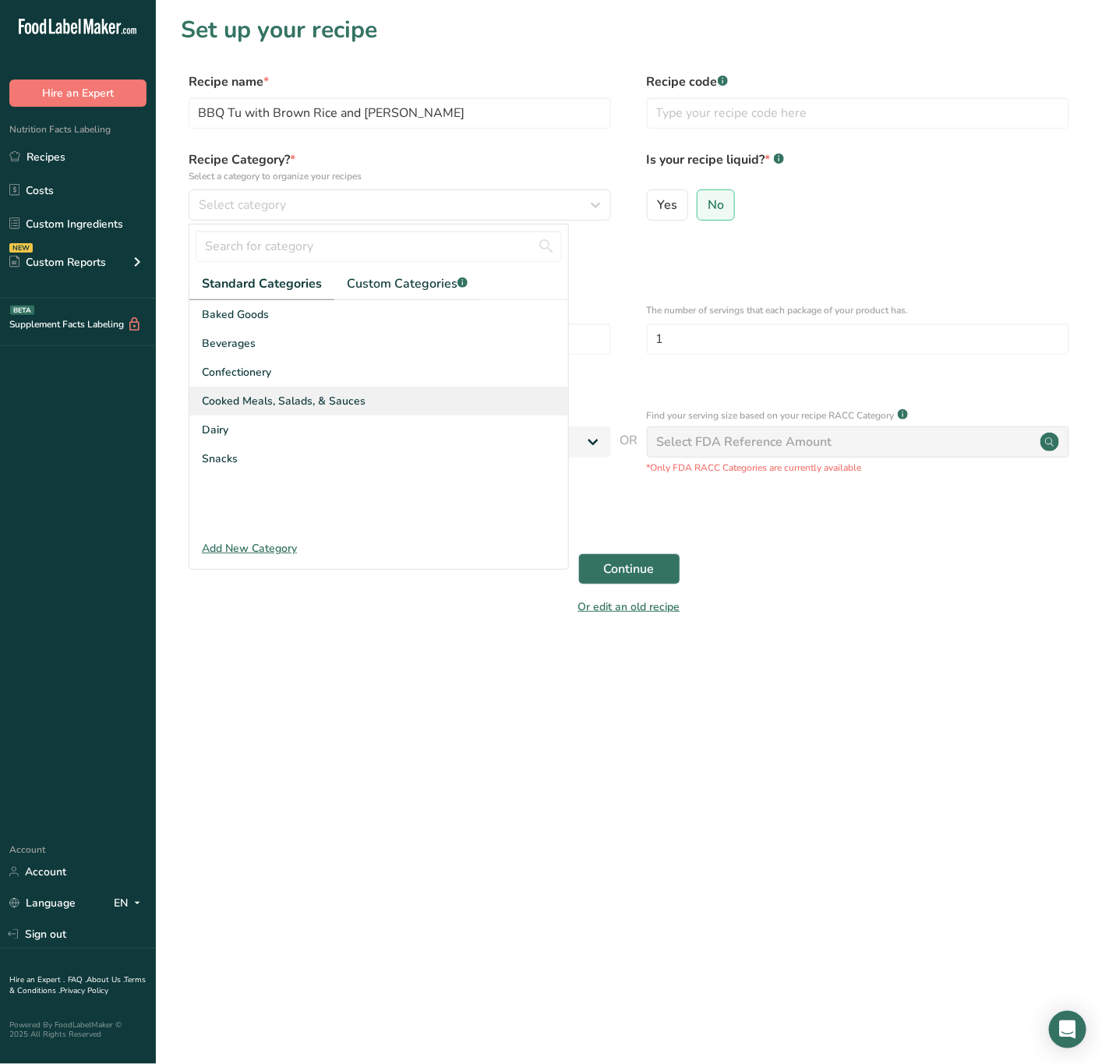
click at [366, 398] on div "Cooked Meals, Salads, & Sauces" at bounding box center [378, 401] width 379 height 29
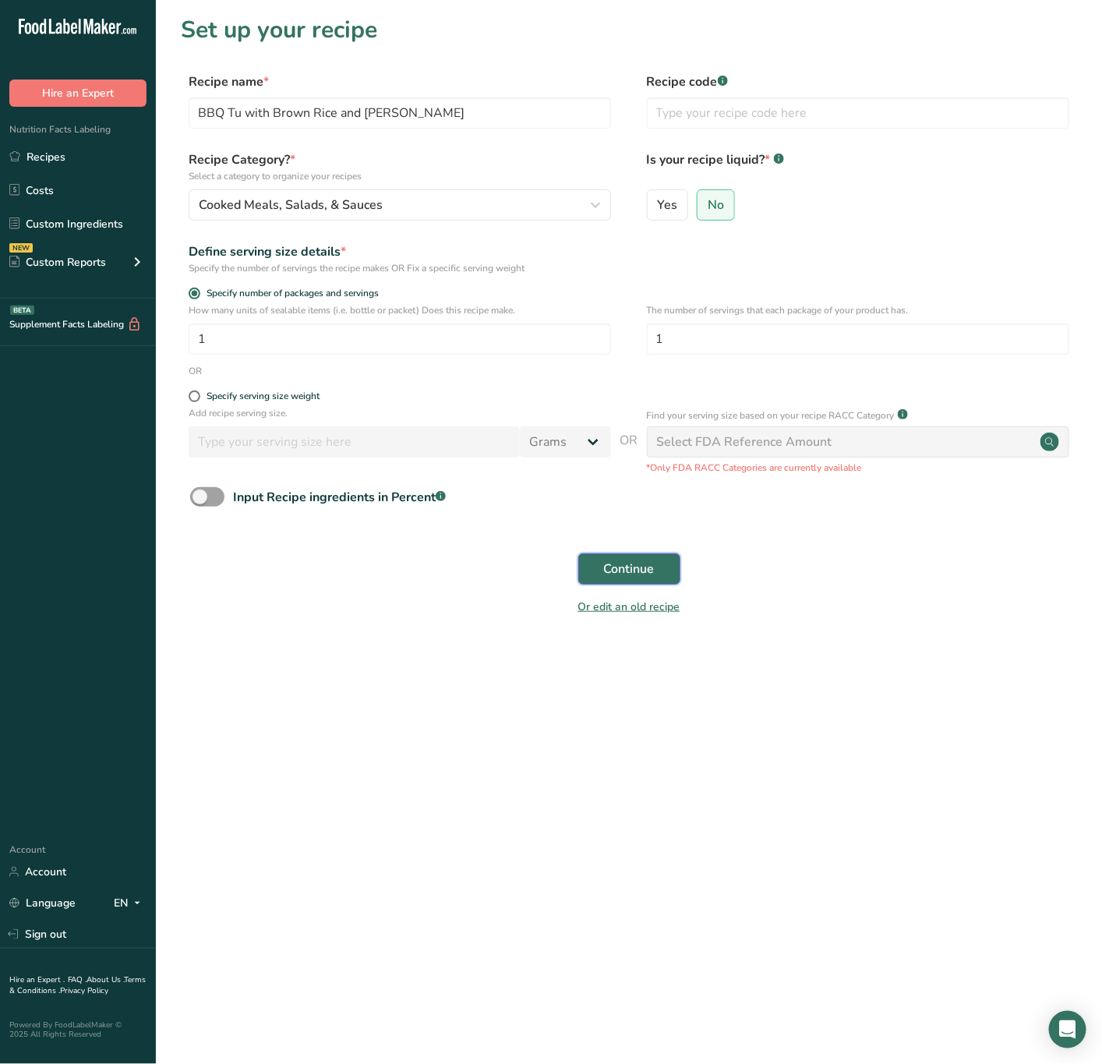
click at [649, 562] on span "Continue" at bounding box center [629, 569] width 51 height 19
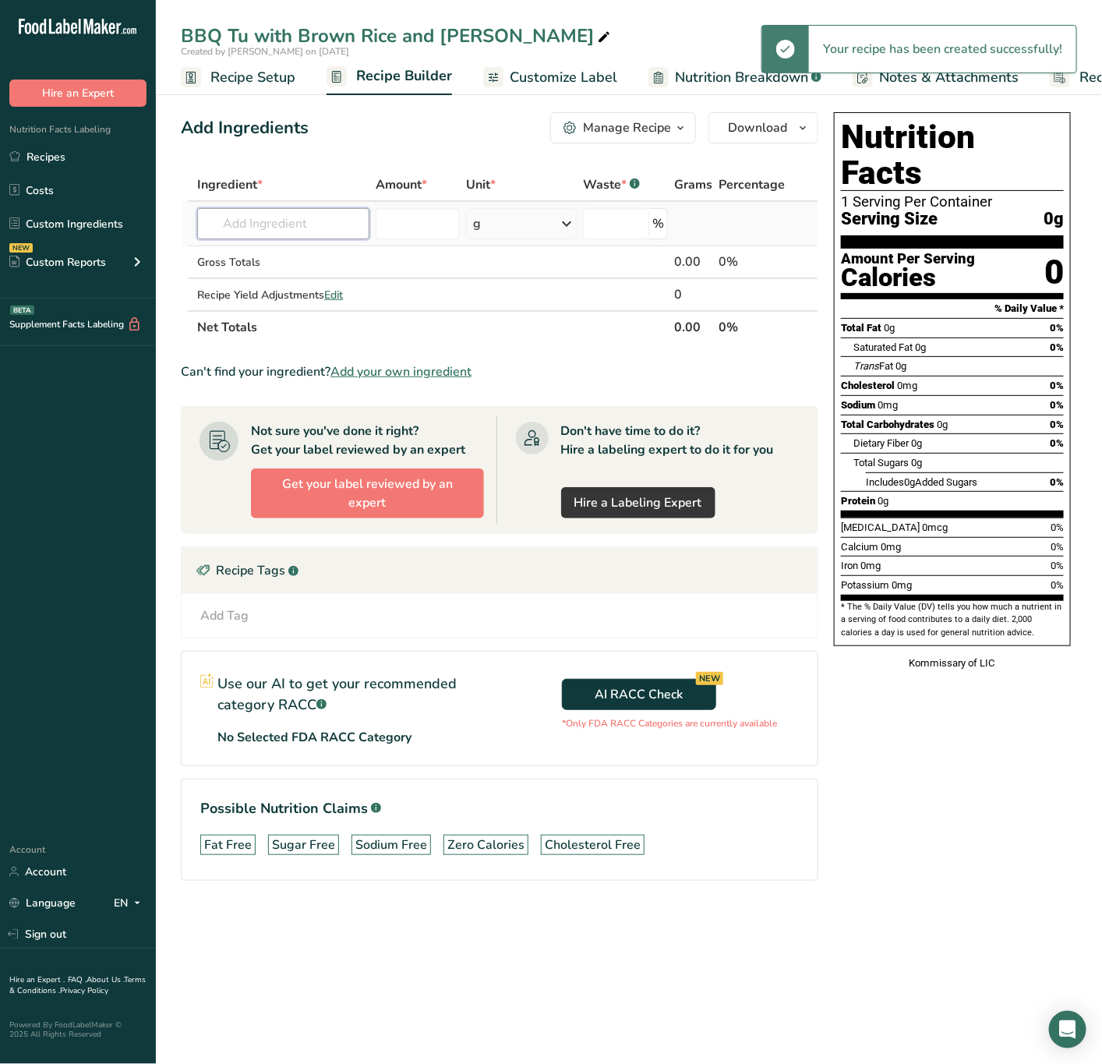
click at [339, 209] on input "text" at bounding box center [283, 223] width 172 height 31
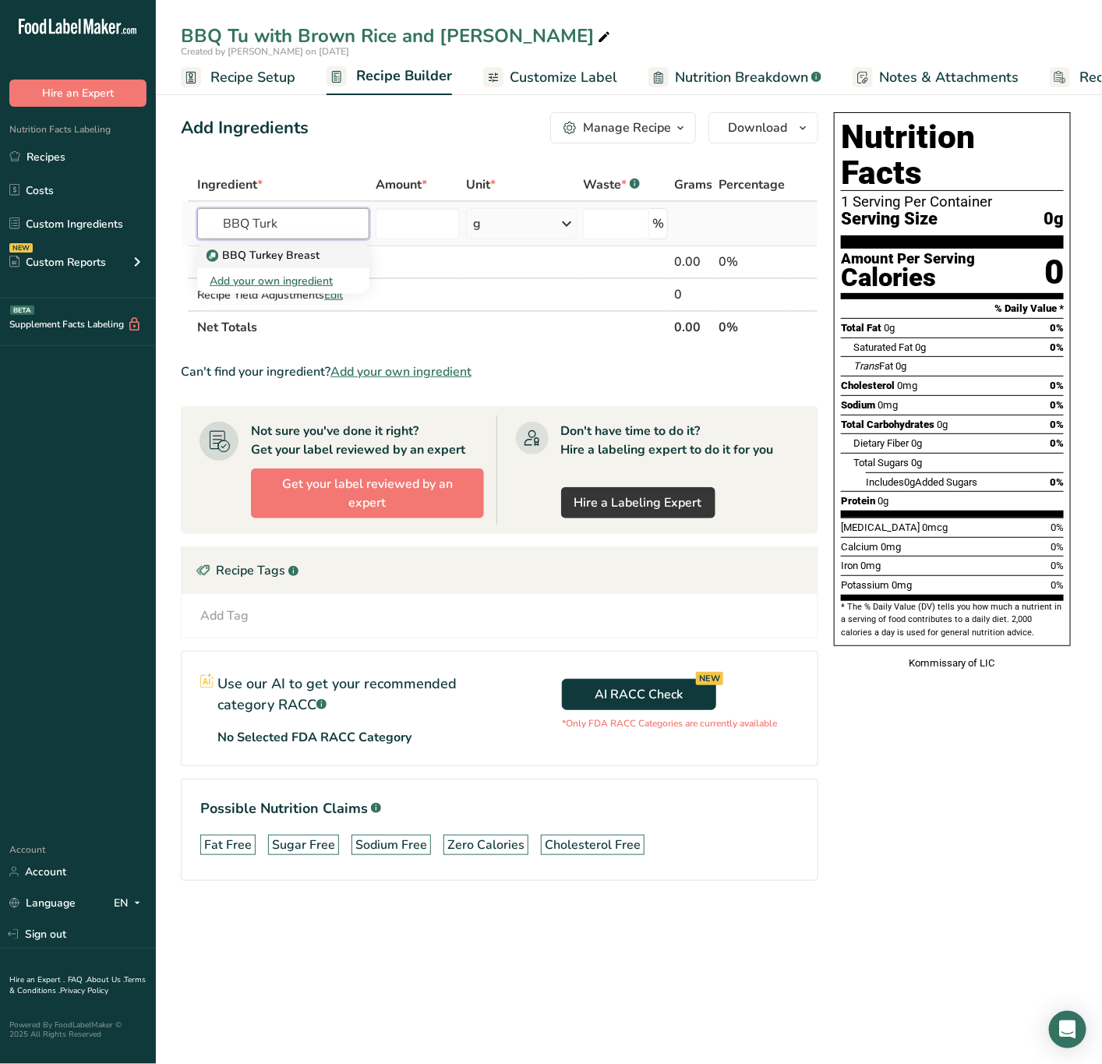
type input "BBQ Turk"
click at [306, 251] on p "BBQ Turkey Breast" at bounding box center [265, 255] width 110 height 16
type input "BBQ Turkey Breast"
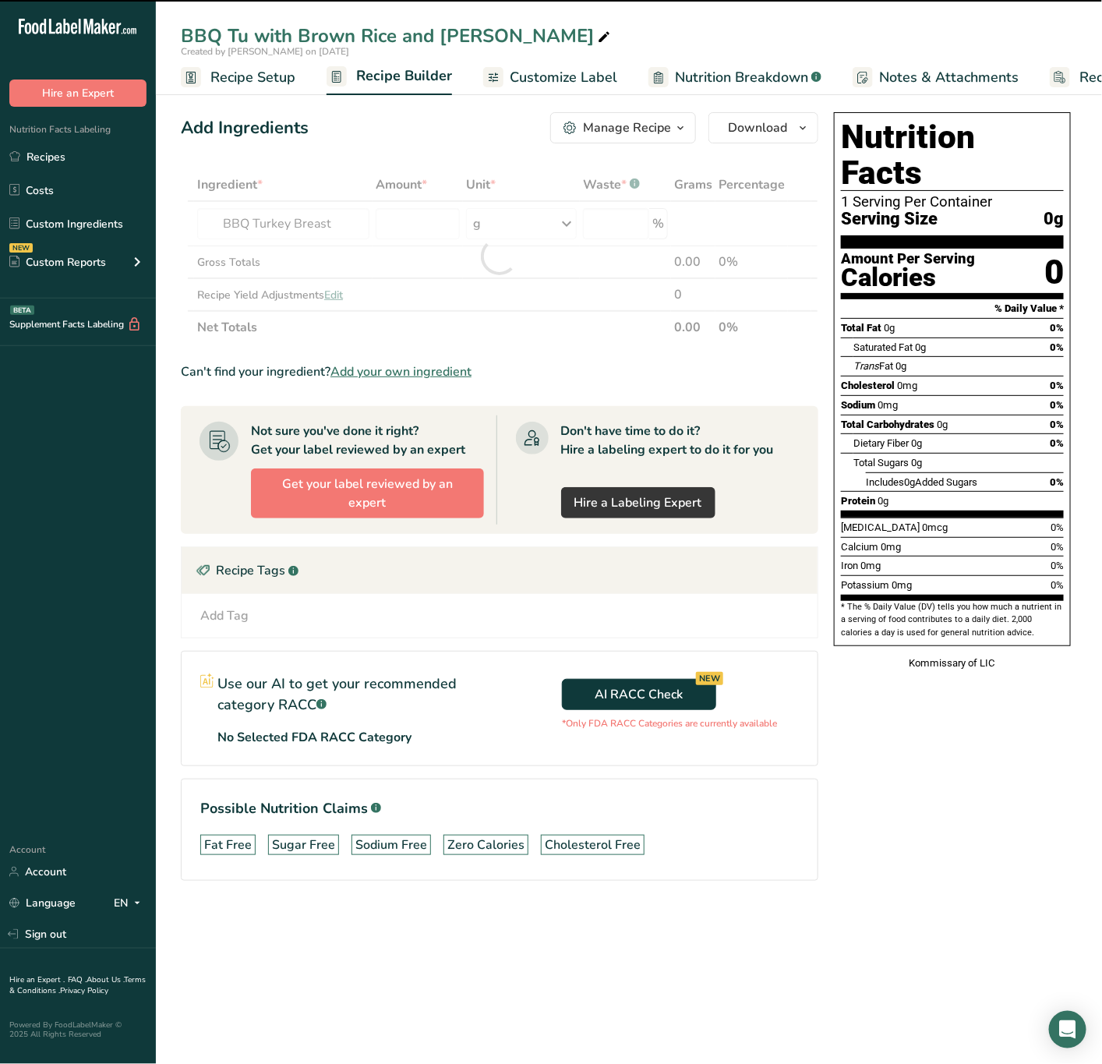
type input "0"
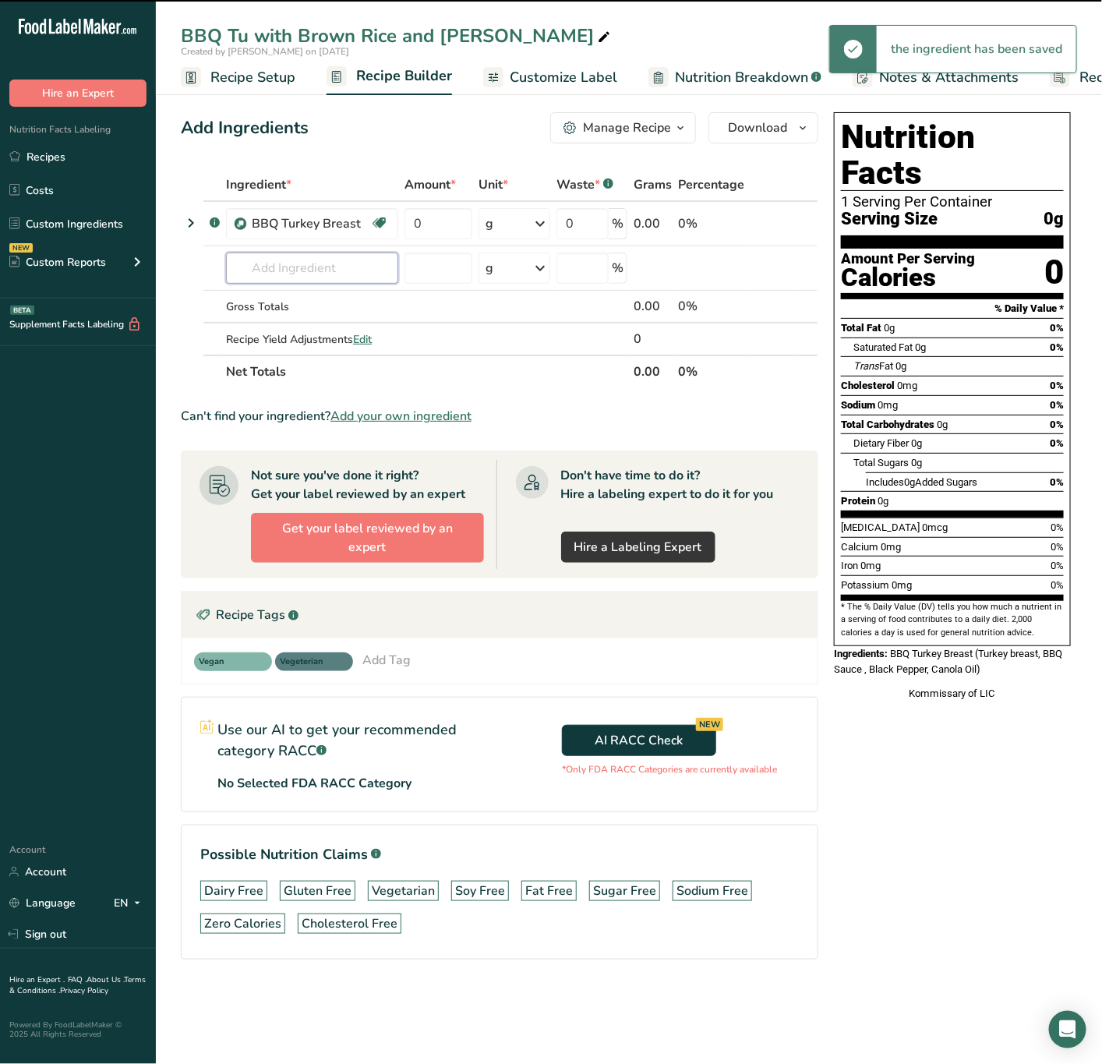
click at [295, 262] on input "text" at bounding box center [312, 268] width 172 height 31
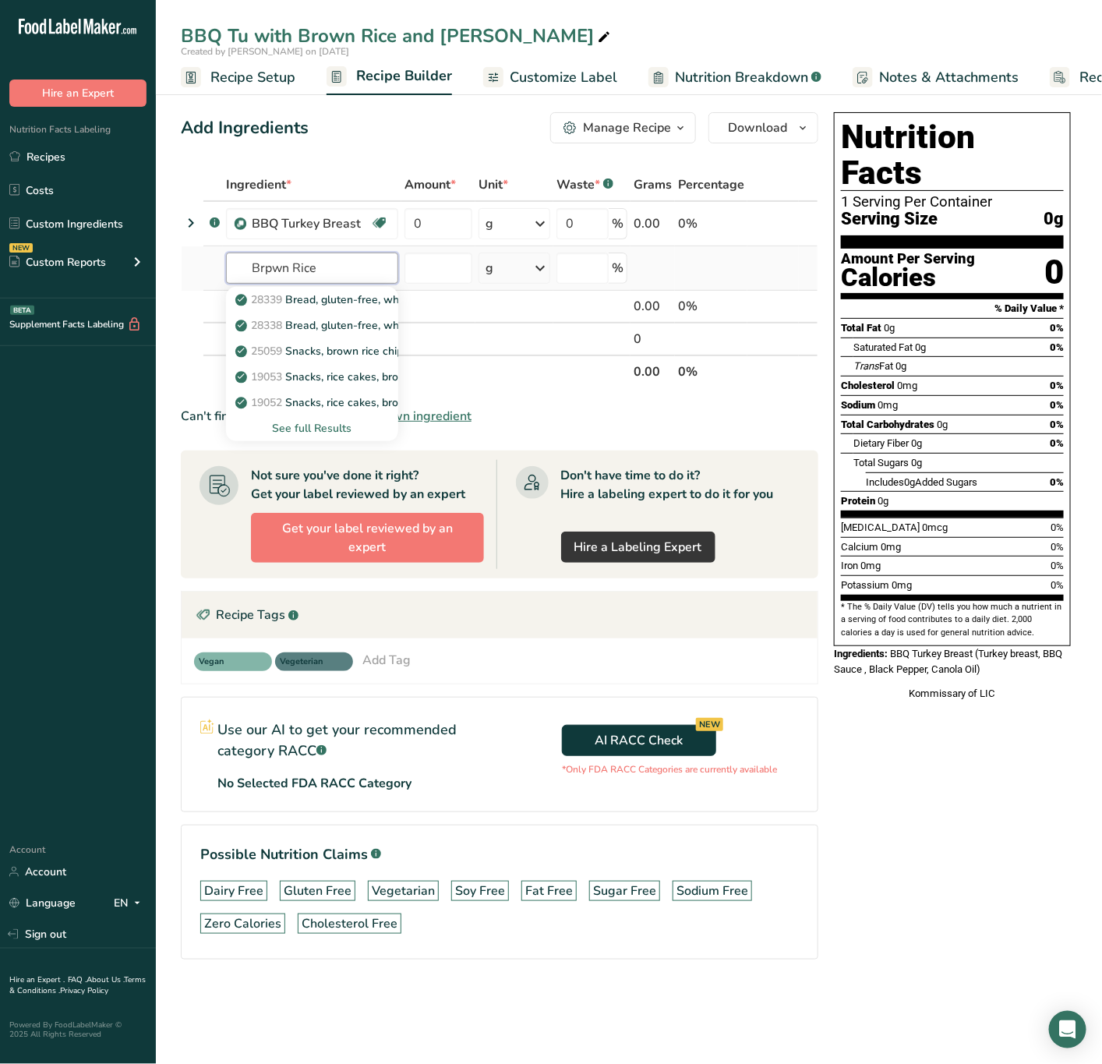
type input "Brpwn Rice"
click at [327, 426] on div "See full Results" at bounding box center [312, 428] width 147 height 16
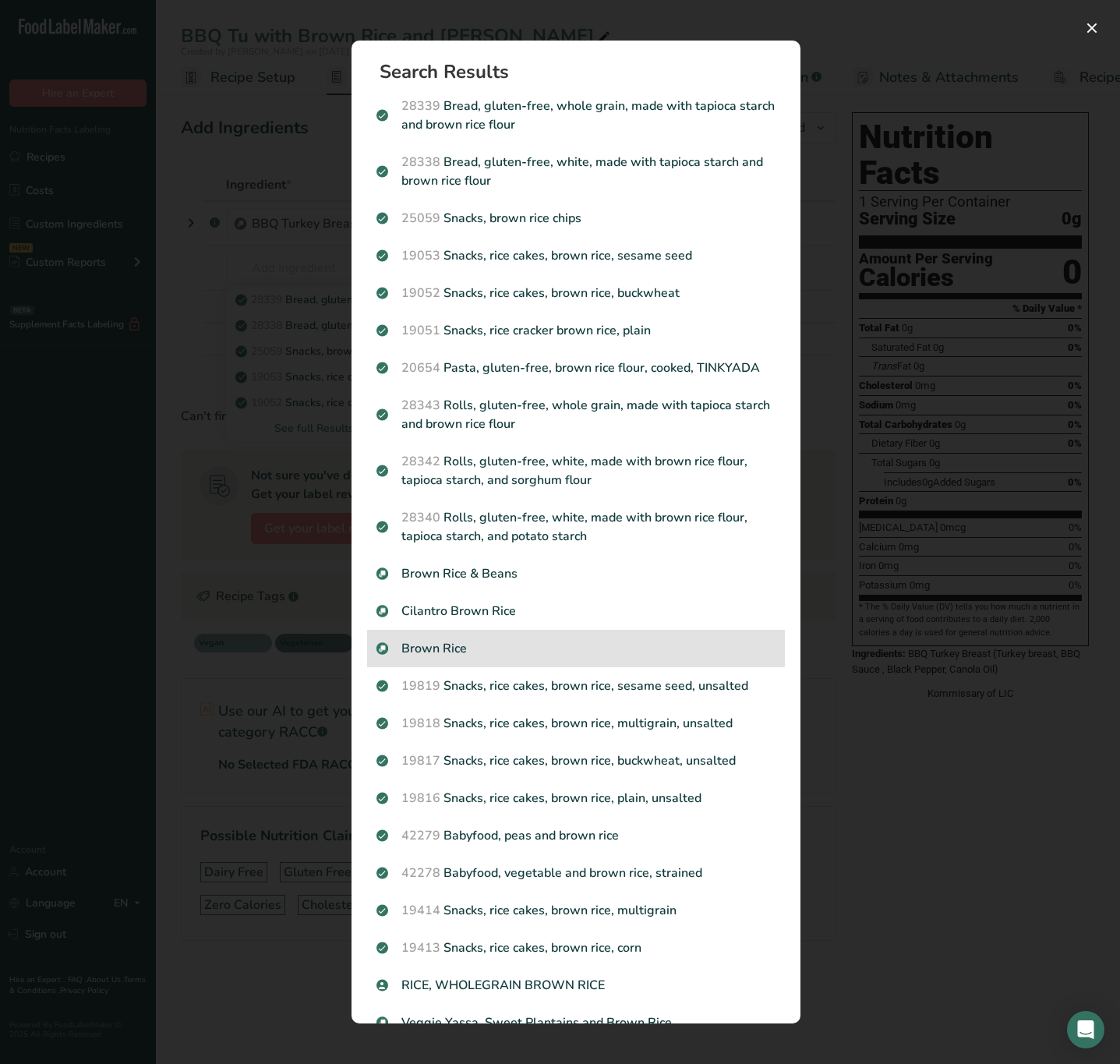
click at [485, 658] on p "Brown Rice" at bounding box center [576, 648] width 399 height 19
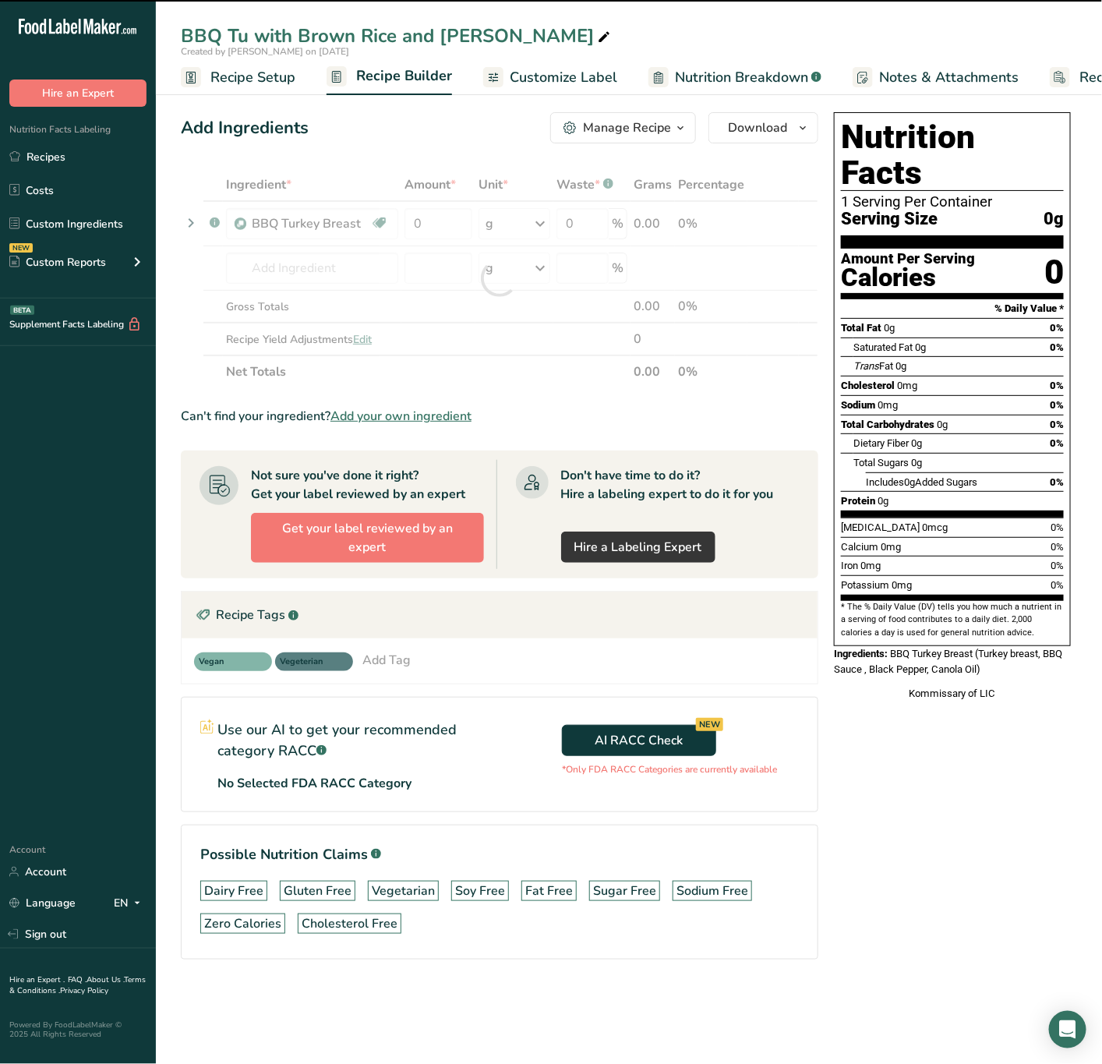
type input "0"
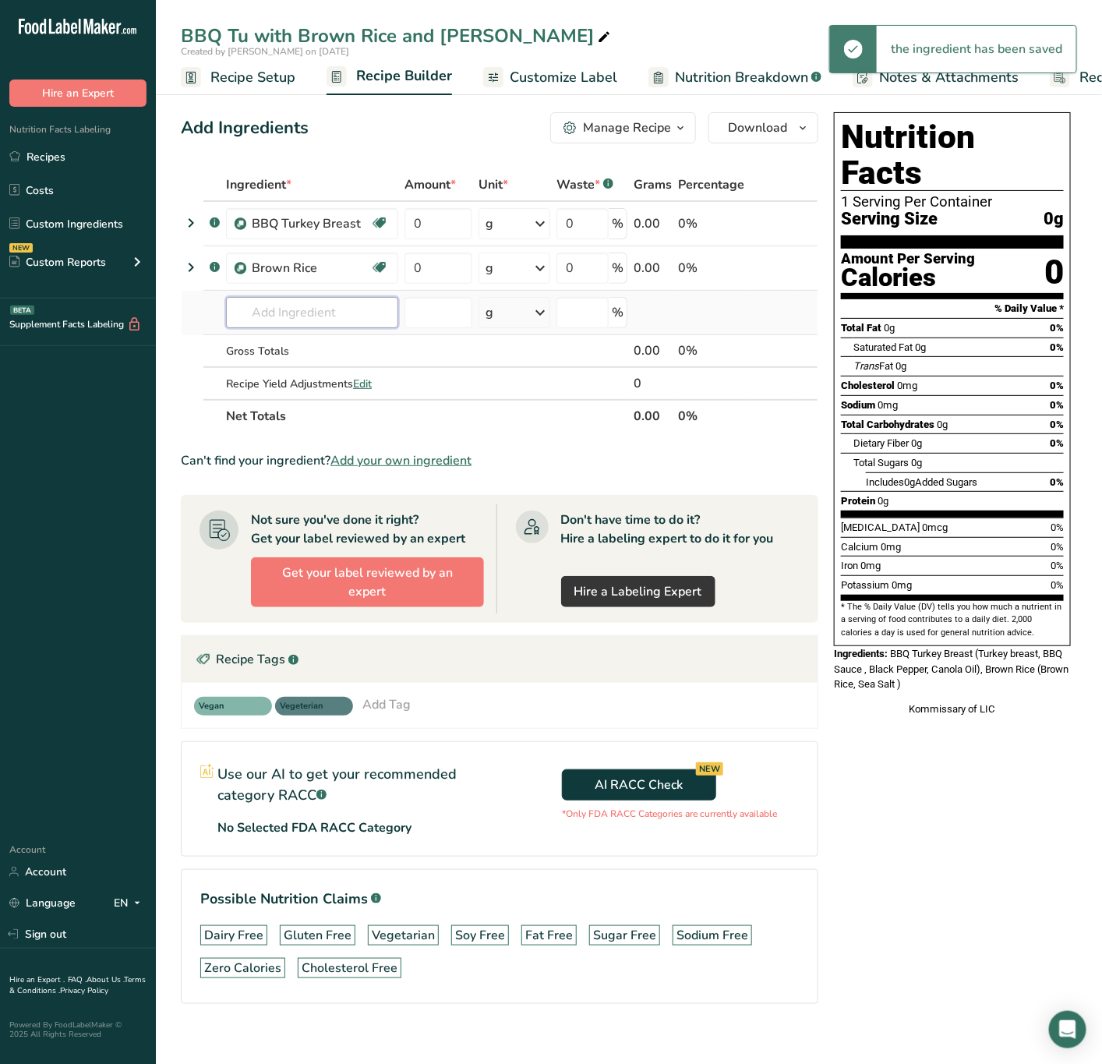
click at [299, 320] on input "text" at bounding box center [312, 312] width 172 height 31
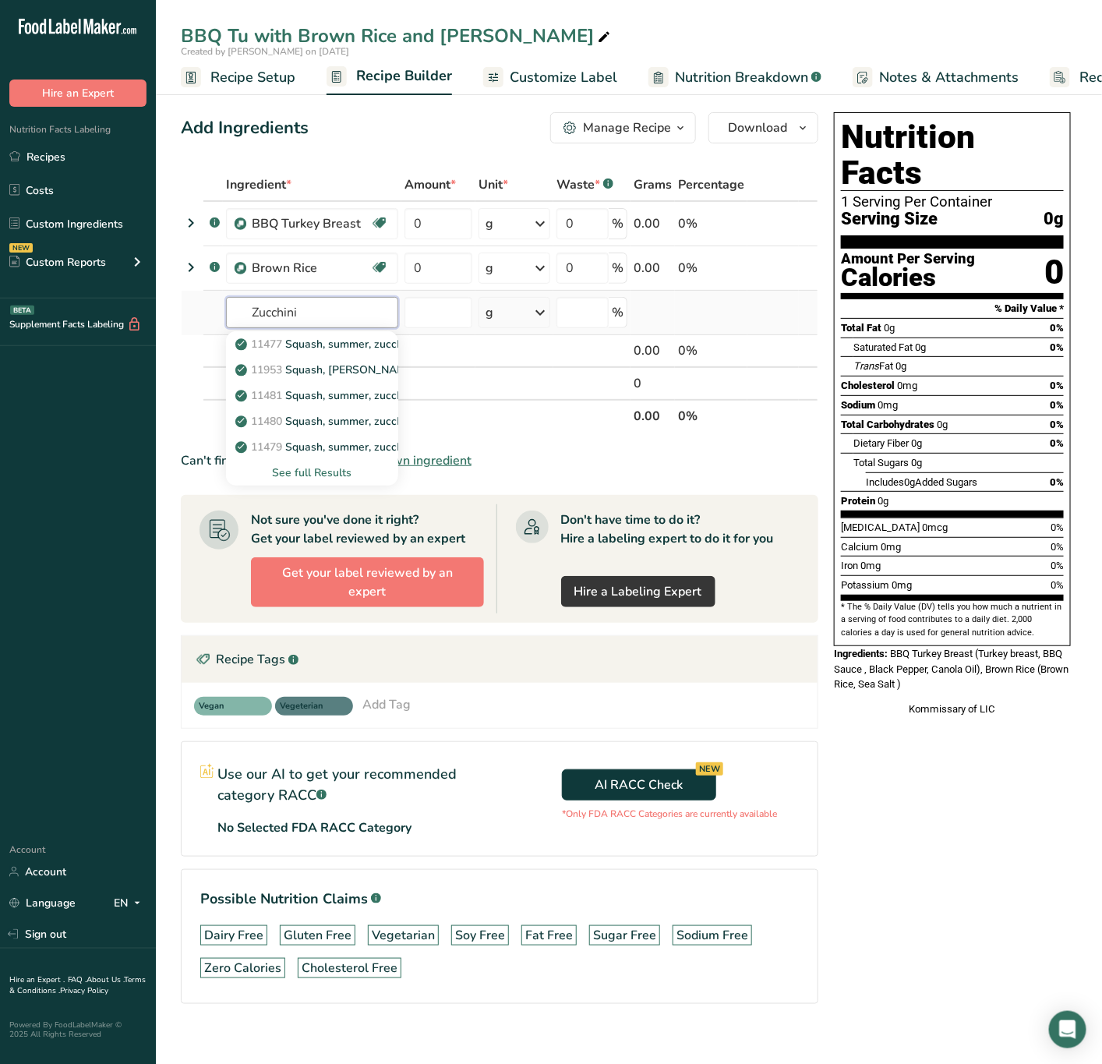
type input "Zucchini"
click at [328, 471] on div "See full Results" at bounding box center [312, 473] width 147 height 16
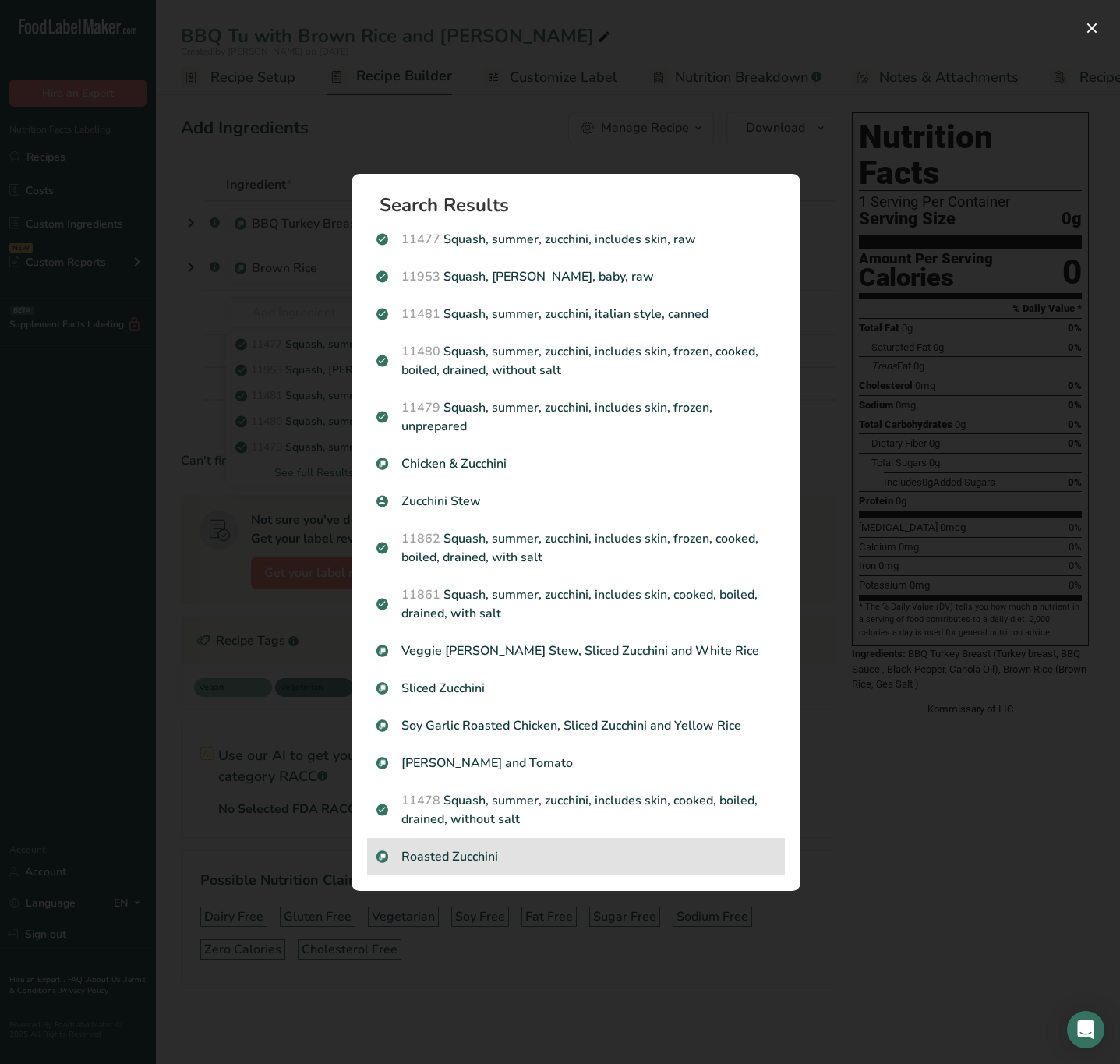
click at [489, 847] on p "Roasted Zucchini" at bounding box center [576, 856] width 399 height 19
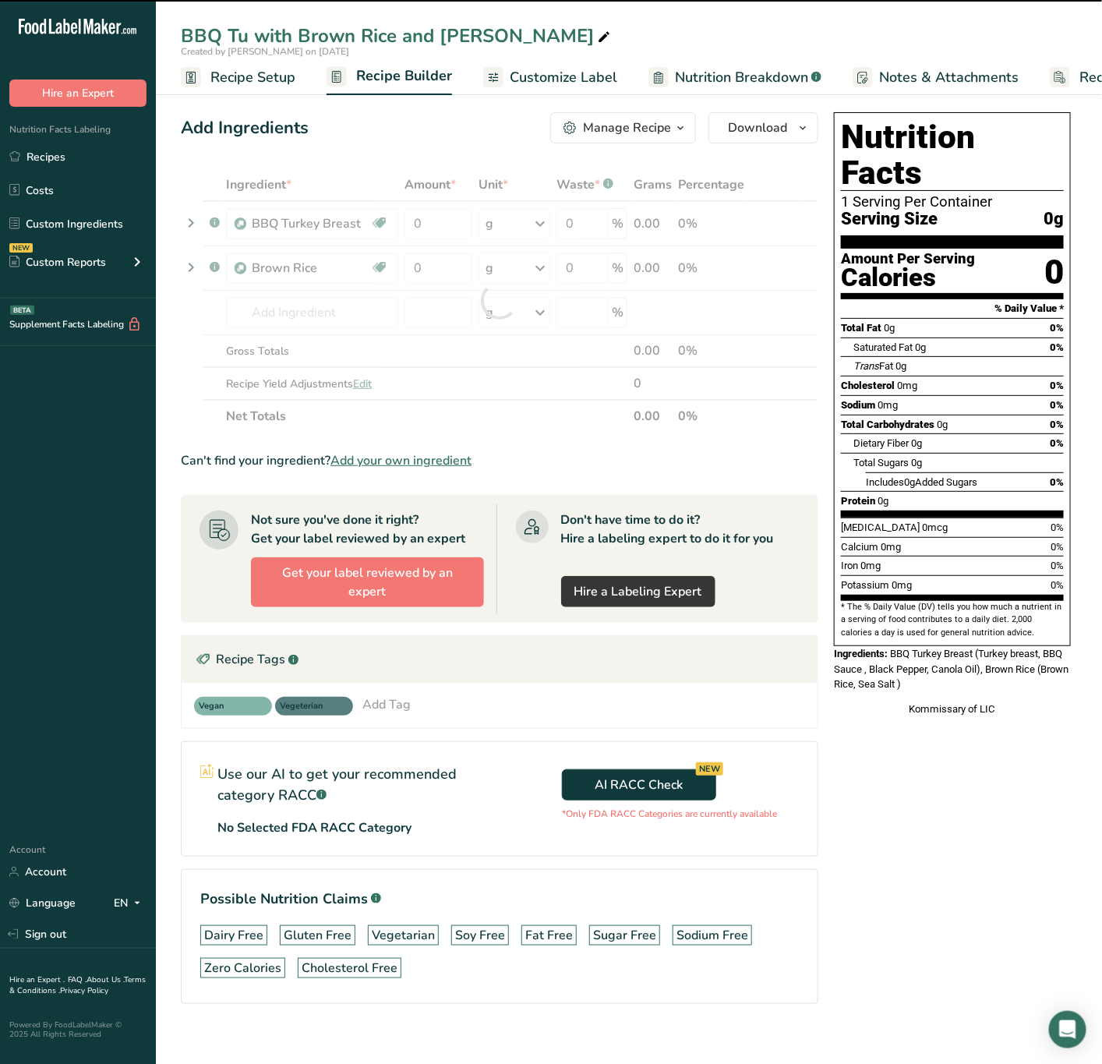
type input "0"
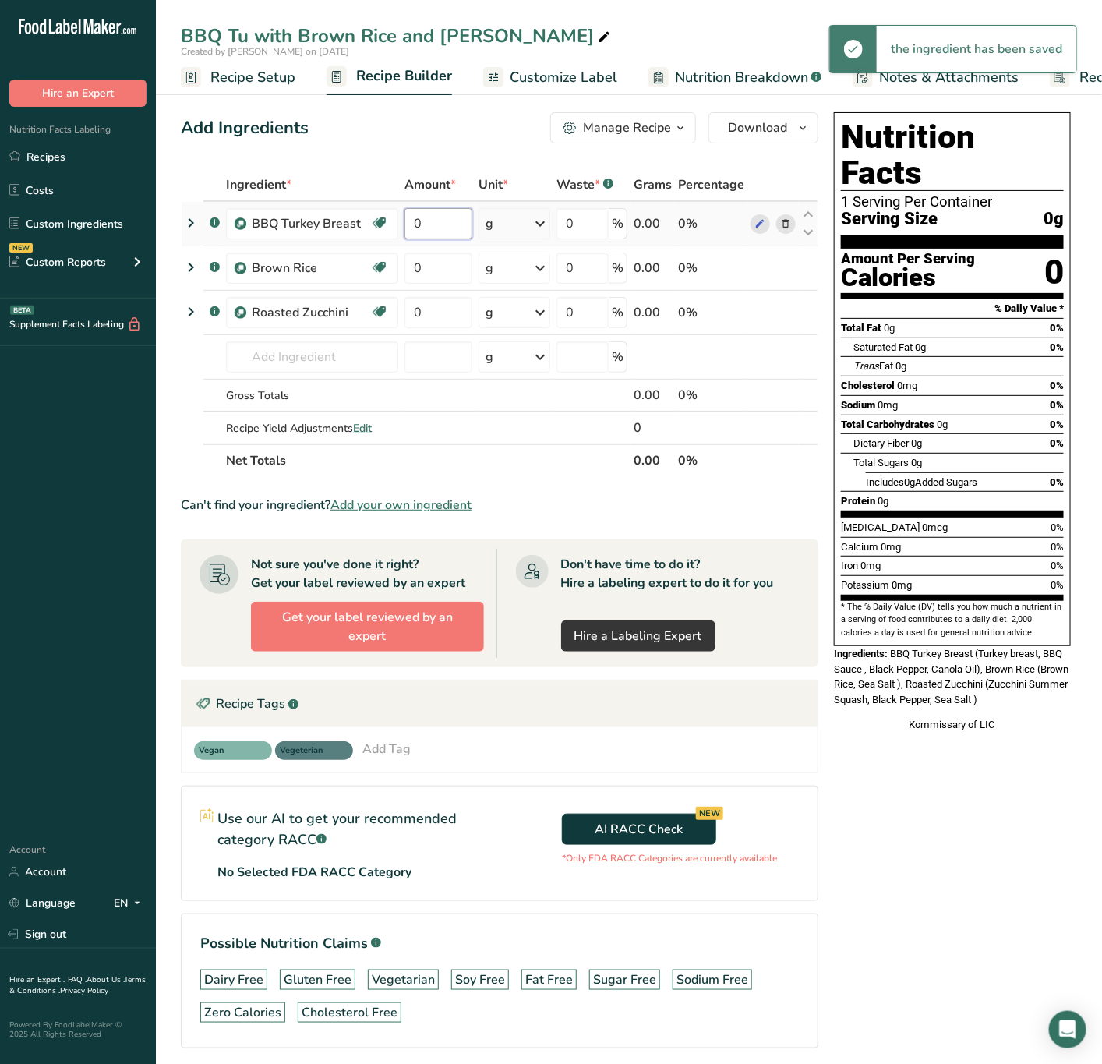
click at [442, 225] on input "0" at bounding box center [439, 223] width 68 height 31
type input "4"
click at [428, 331] on div "Ingredient * Amount * Unit * Waste * .a-a{fill:#347362;}.b-a{fill:#fff;} Grams …" at bounding box center [500, 322] width 638 height 309
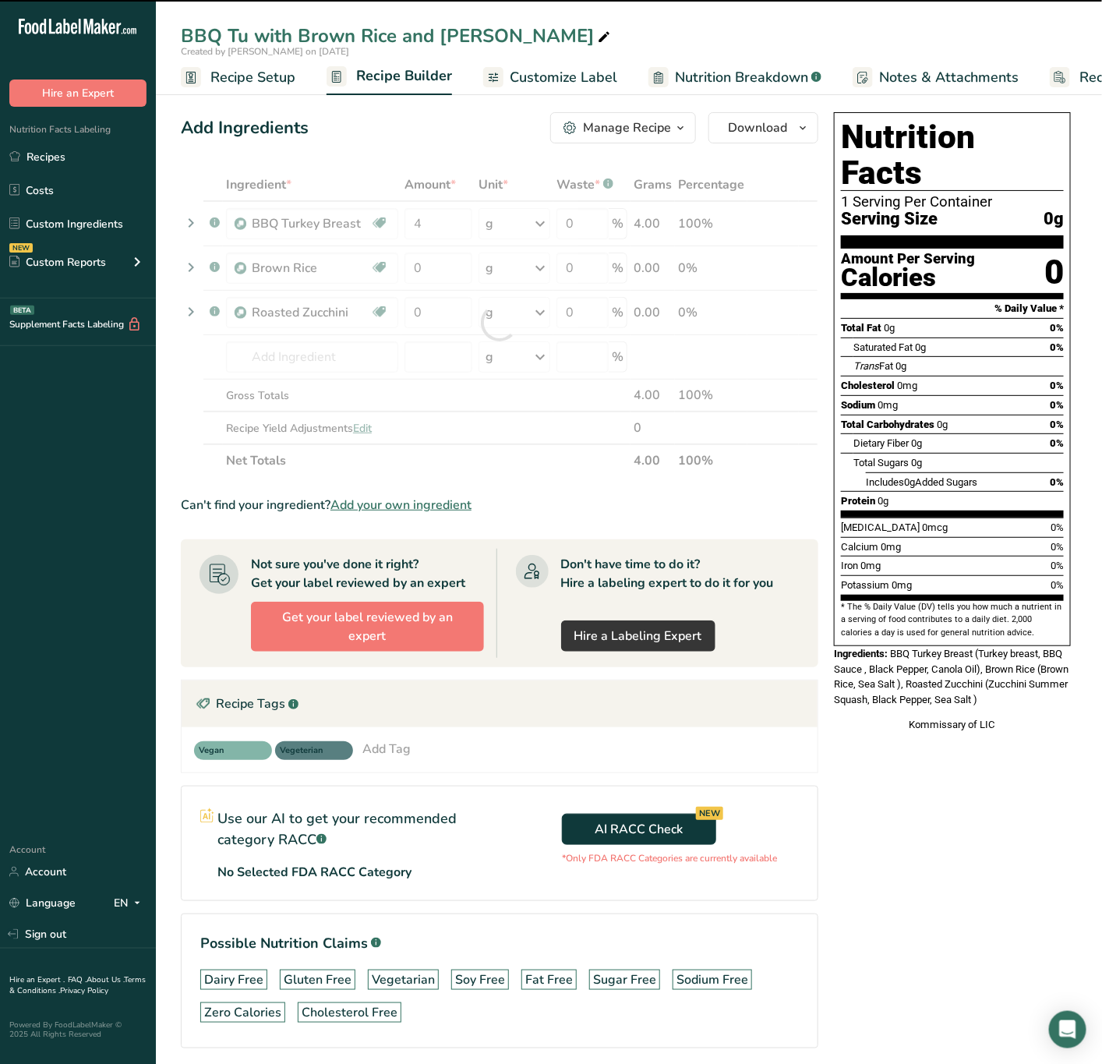
click at [438, 311] on div at bounding box center [500, 322] width 638 height 309
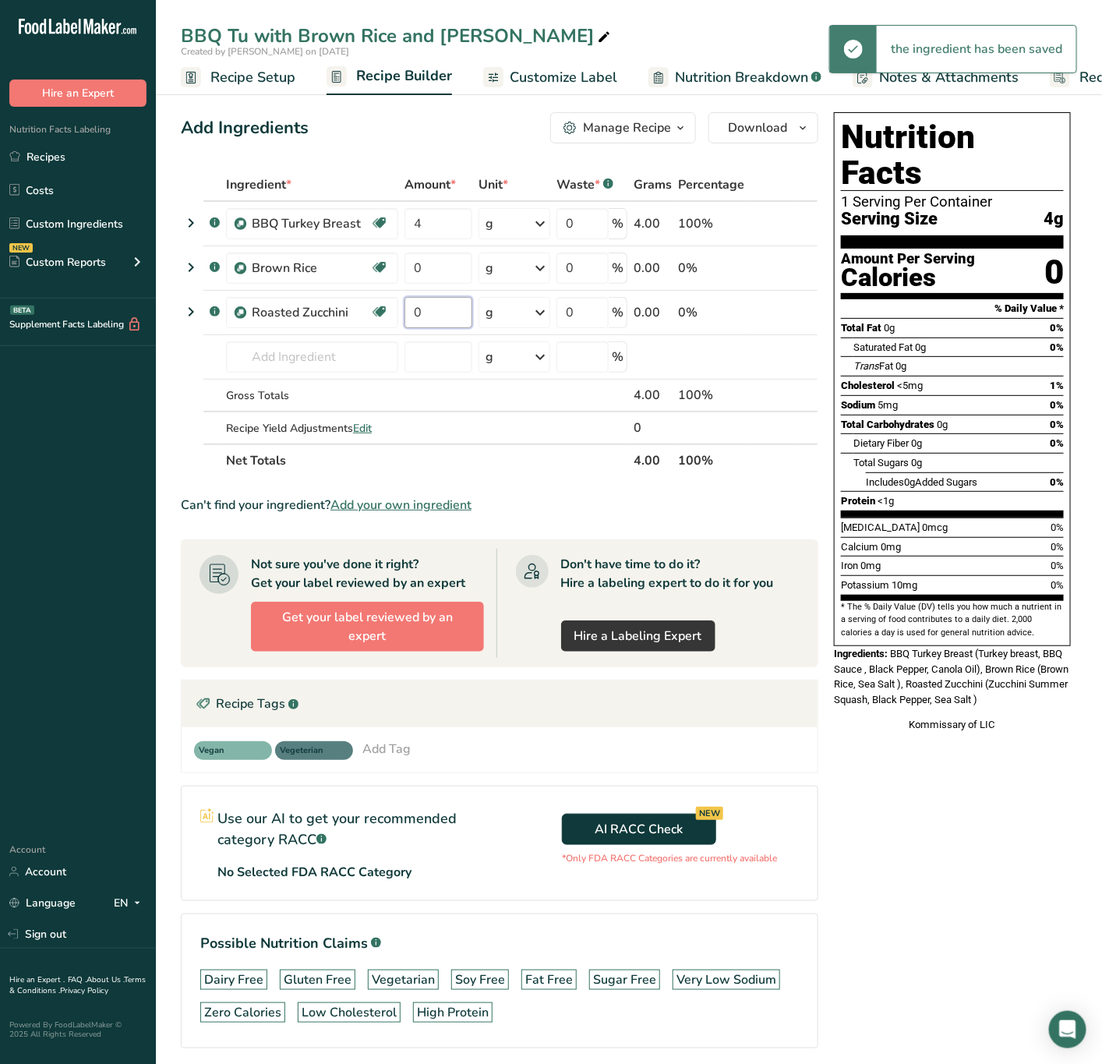
click at [438, 311] on input "0" at bounding box center [439, 312] width 68 height 31
type input "4"
click at [454, 271] on div "Ingredient * Amount * Unit * Waste * .a-a{fill:#347362;}.b-a{fill:#fff;} Grams …" at bounding box center [500, 322] width 638 height 309
type input "6"
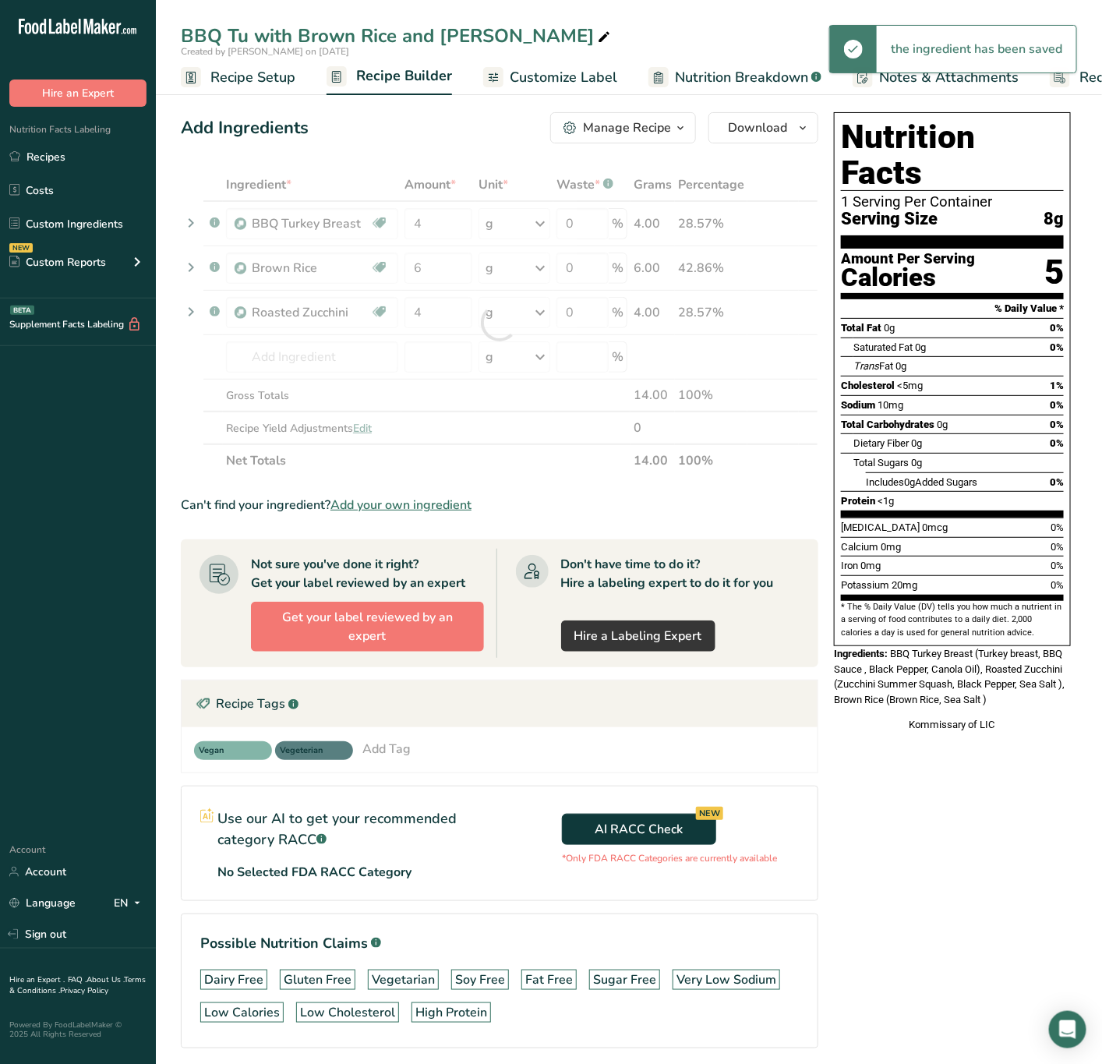
click at [533, 225] on div "Ingredient * Amount * Unit * Waste * .a-a{fill:#347362;}.b-a{fill:#fff;} Grams …" at bounding box center [500, 322] width 638 height 309
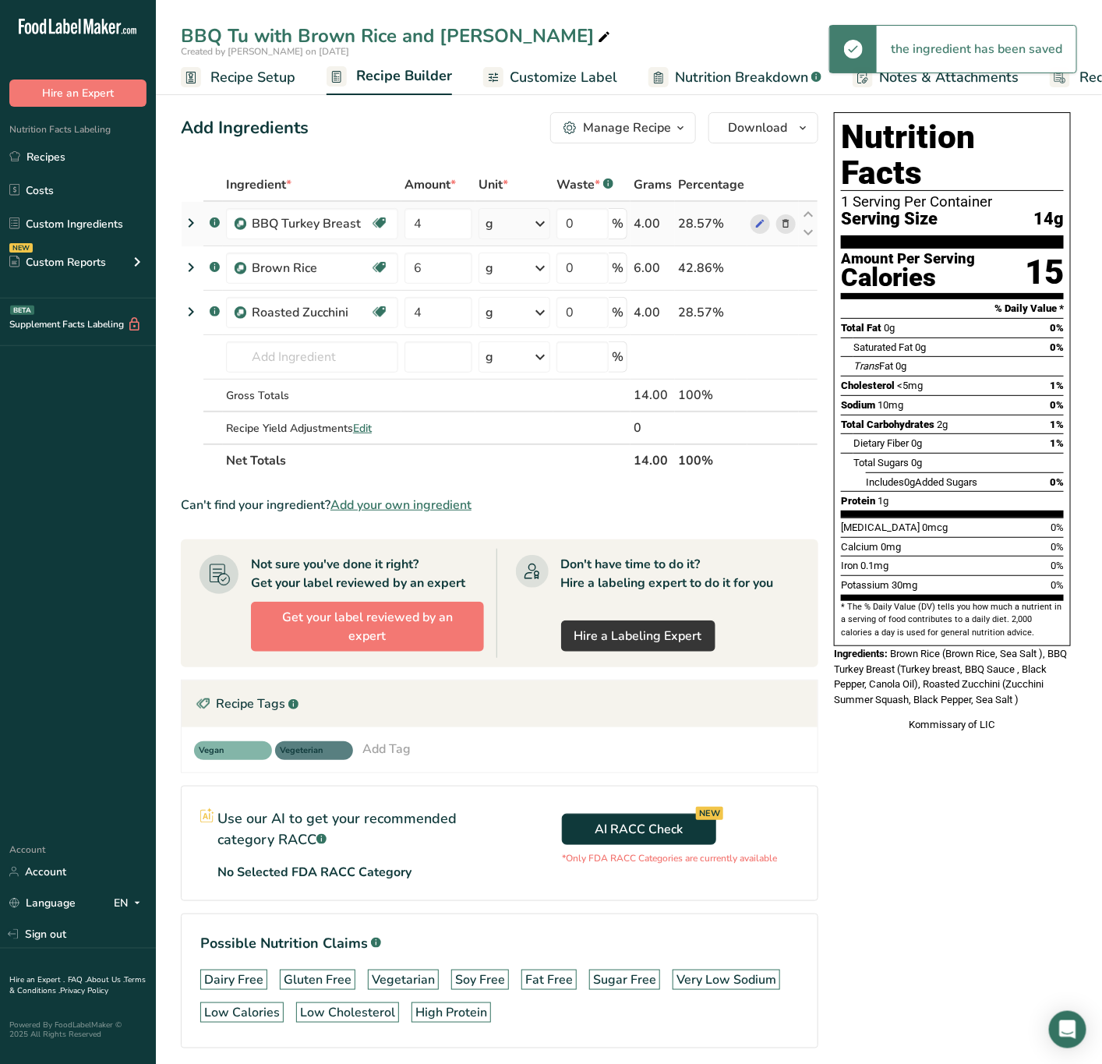
click at [533, 225] on icon at bounding box center [540, 224] width 19 height 28
click at [532, 341] on div "See more" at bounding box center [553, 347] width 131 height 16
click at [511, 391] on div "oz" at bounding box center [553, 395] width 131 height 23
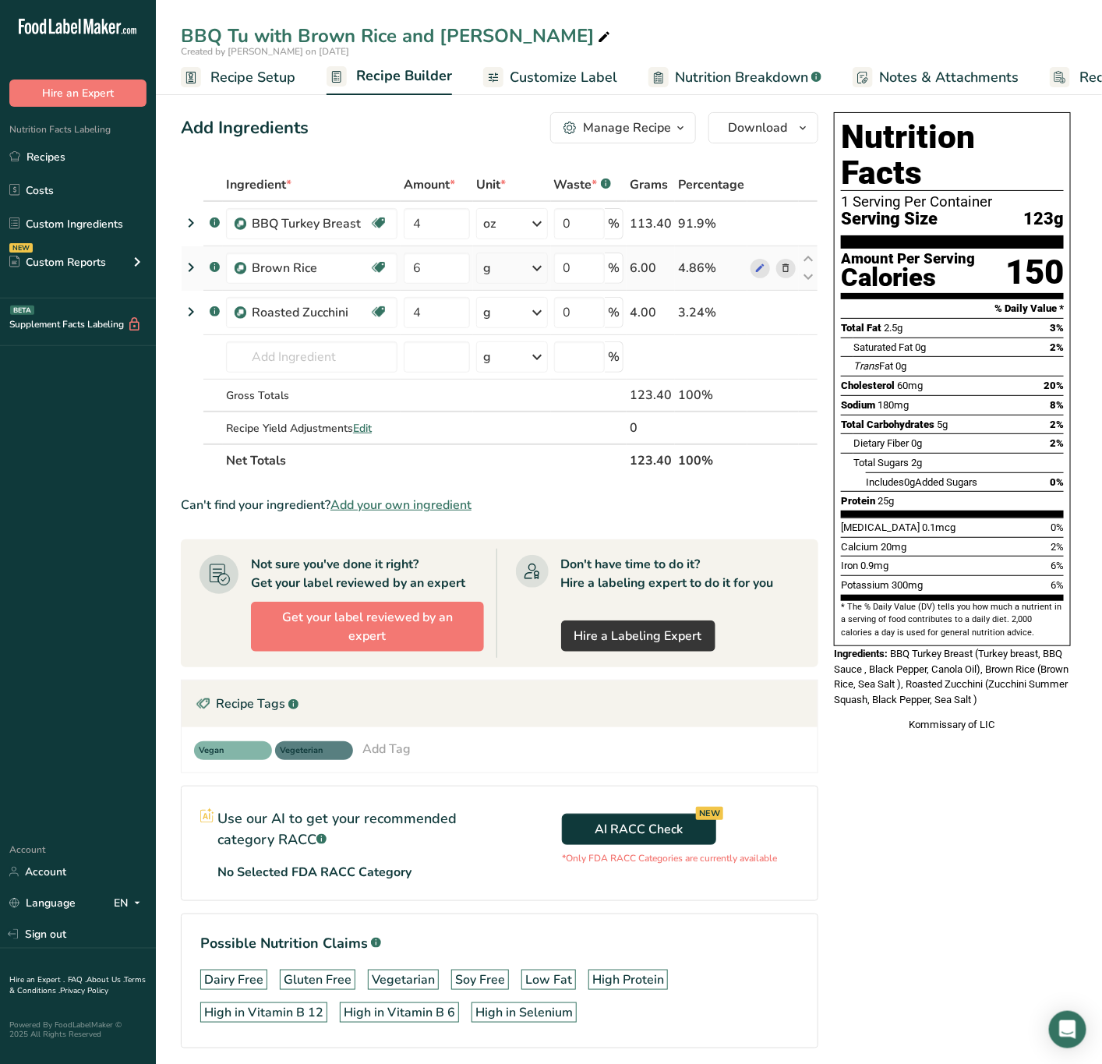
click at [524, 271] on div "g" at bounding box center [512, 268] width 72 height 31
click at [532, 386] on div "See more" at bounding box center [551, 392] width 131 height 16
click at [527, 429] on div "oz" at bounding box center [551, 440] width 131 height 23
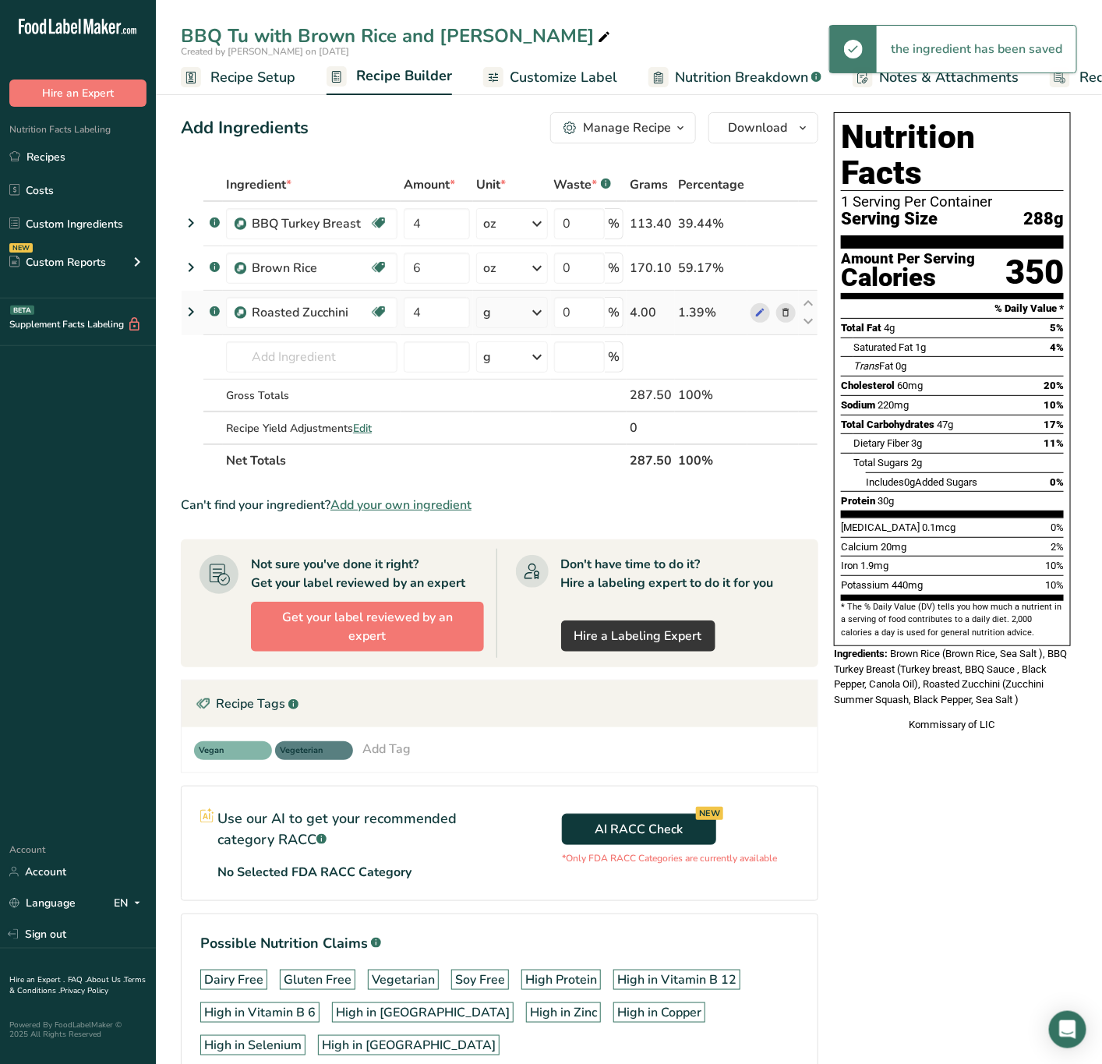
click at [531, 313] on icon at bounding box center [538, 313] width 19 height 28
click at [526, 437] on div "See more" at bounding box center [551, 436] width 131 height 16
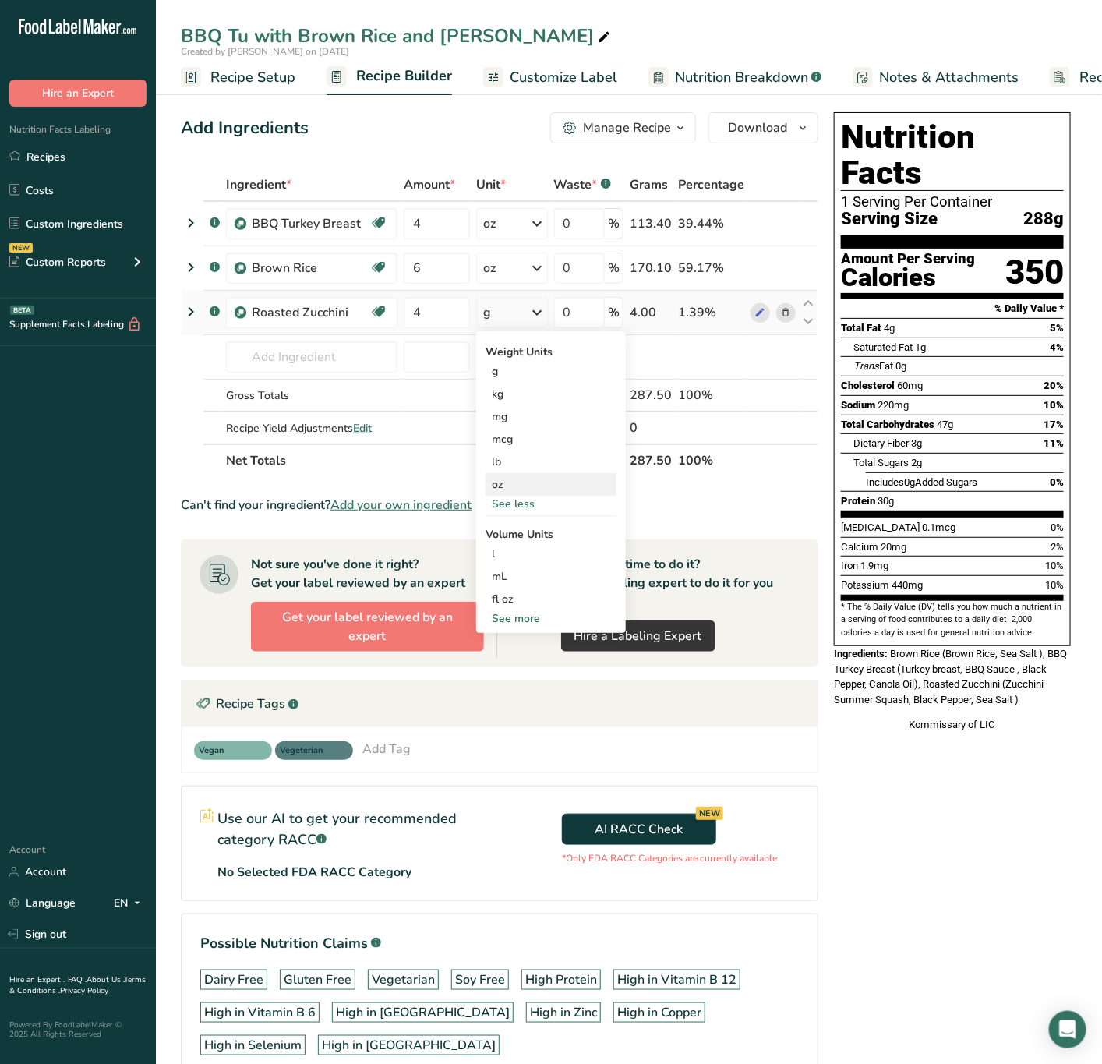
click at [526, 477] on div "oz" at bounding box center [551, 484] width 131 height 23
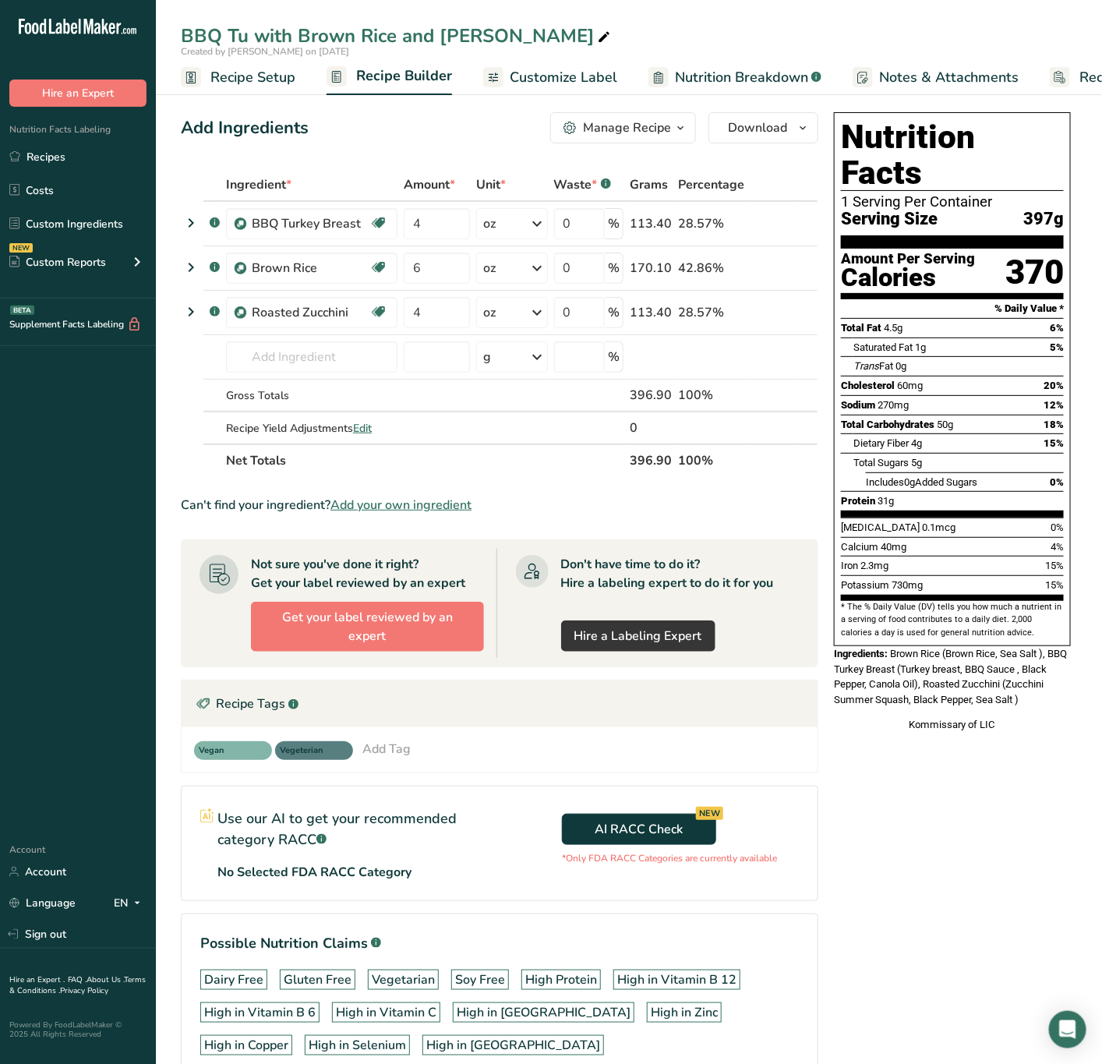
click at [597, 36] on icon at bounding box center [604, 38] width 14 height 22
click at [244, 34] on input "BBQ Tu with Brown Rice and Zucchini" at bounding box center [629, 36] width 896 height 28
type input "BBQ Turkey Breast with Brown Rice and [PERSON_NAME]"
drag, startPoint x: 939, startPoint y: 649, endPoint x: 917, endPoint y: 627, distance: 30.9
click at [938, 649] on span "Brown Rice (Brown Rice, Sea Salt ), BBQ Turkey Breast (Turkey breast, BBQ Sauce…" at bounding box center [950, 677] width 233 height 58
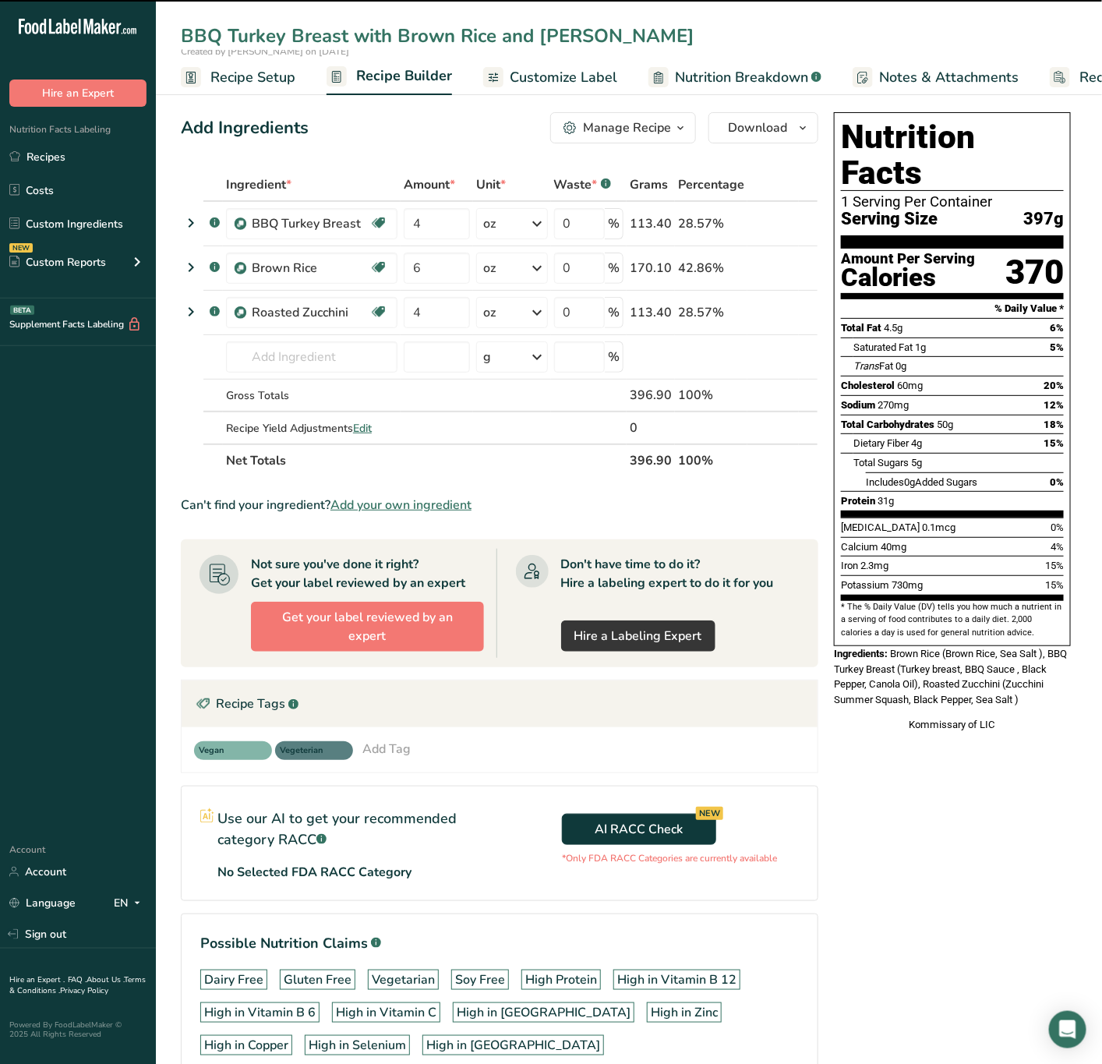
click at [1073, 672] on div "Nutrition Facts 1 Serving Per Container Serving Size 397g Amount Per Serving Ca…" at bounding box center [952, 422] width 249 height 632
click at [911, 648] on span "Brown Rice (Brown Rice, Sea Salt ), BBQ Turkey Breast (Turkey breast, BBQ Sauce…" at bounding box center [950, 677] width 233 height 58
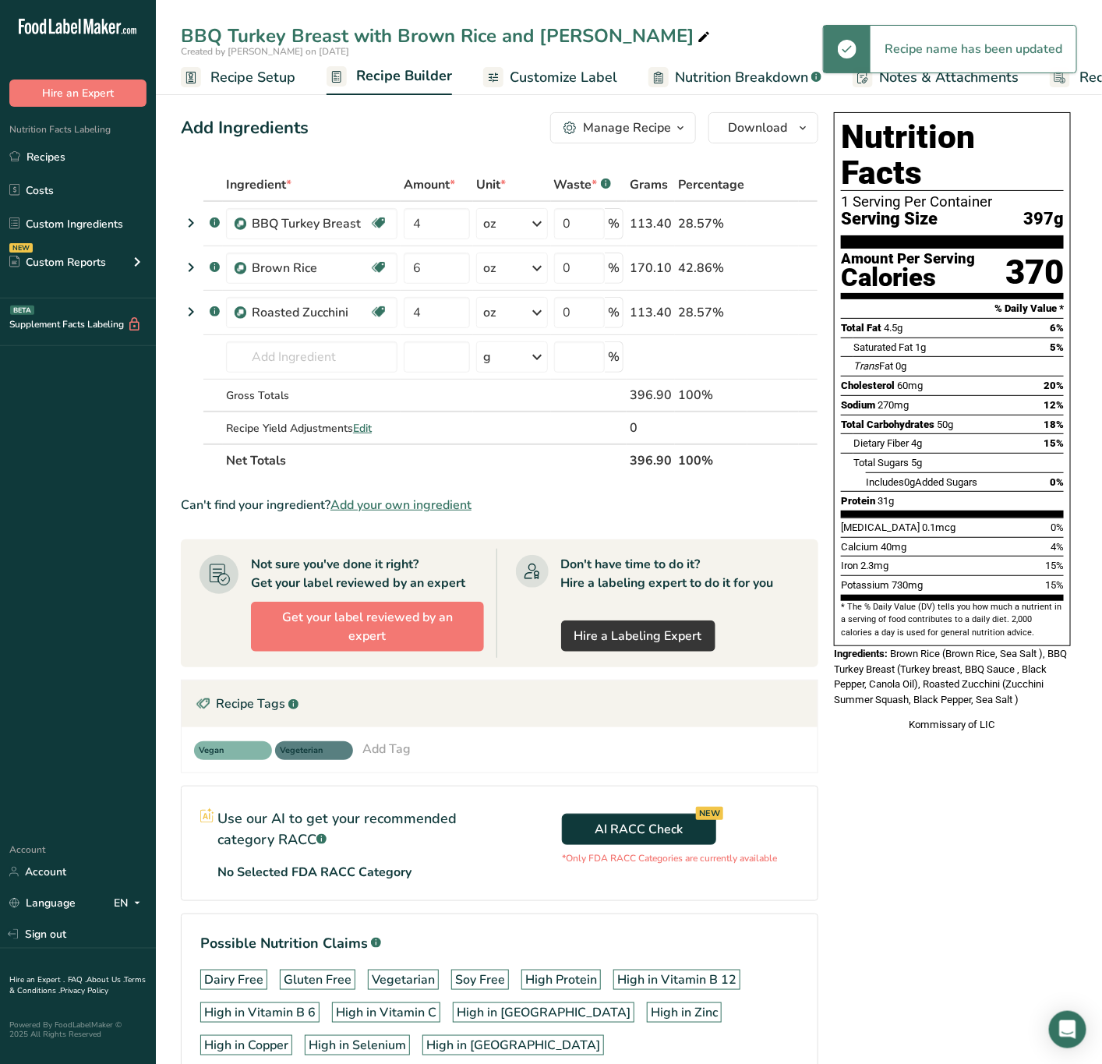
click at [896, 648] on span "Brown Rice (Brown Rice, Sea Salt ), BBQ Turkey Breast (Turkey breast, BBQ Sauce…" at bounding box center [950, 677] width 233 height 58
drag, startPoint x: 893, startPoint y: 620, endPoint x: 1120, endPoint y: 681, distance: 235.1
click at [1102, 681] on html ".a-20{fill:#fff;} Hire an Expert Nutrition Facts Labeling Recipes Costs Custom …" at bounding box center [551, 578] width 1102 height 1156
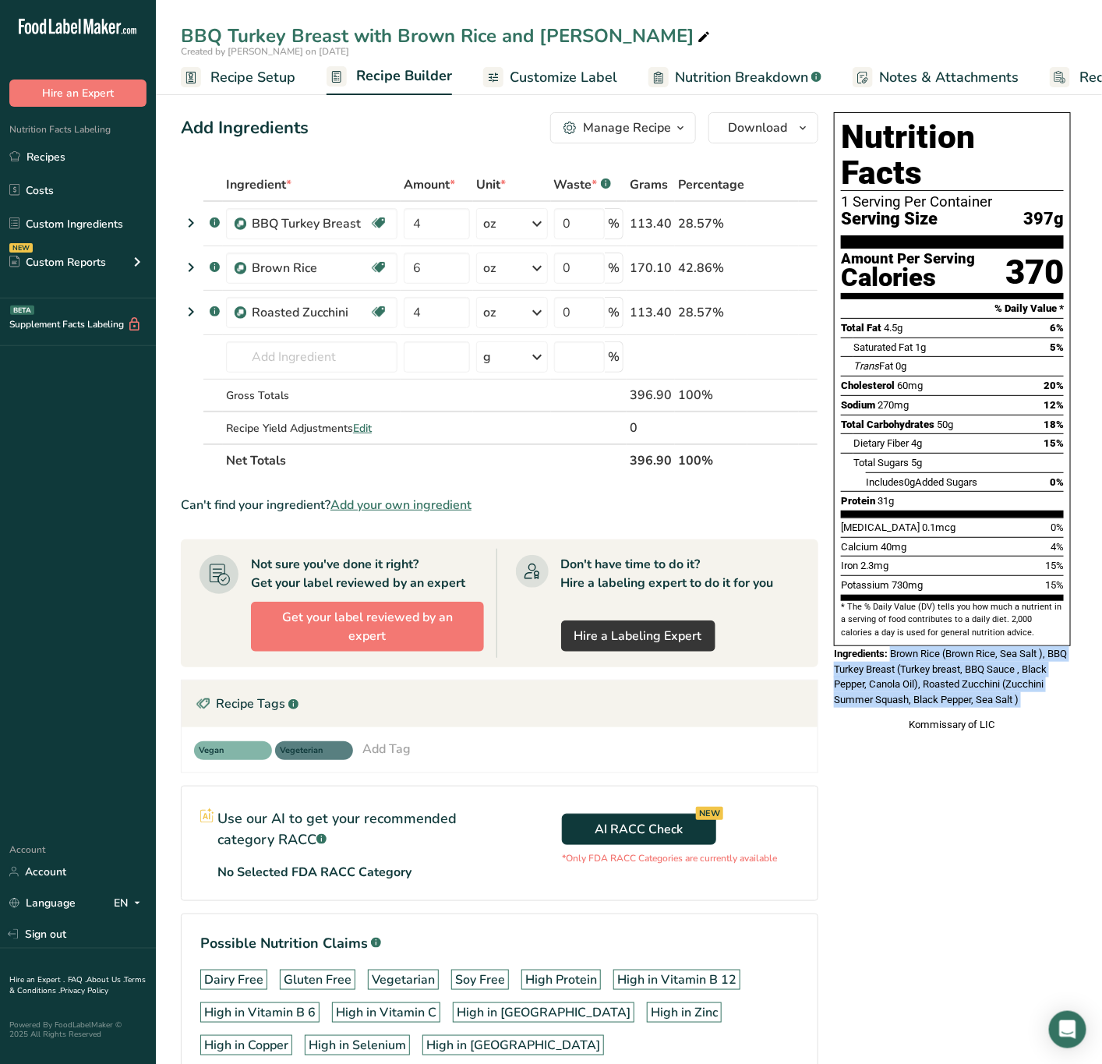
copy div "Brown Rice (Brown Rice, Sea Salt ), BBQ Turkey Breast (Turkey breast, BBQ Sauce…"
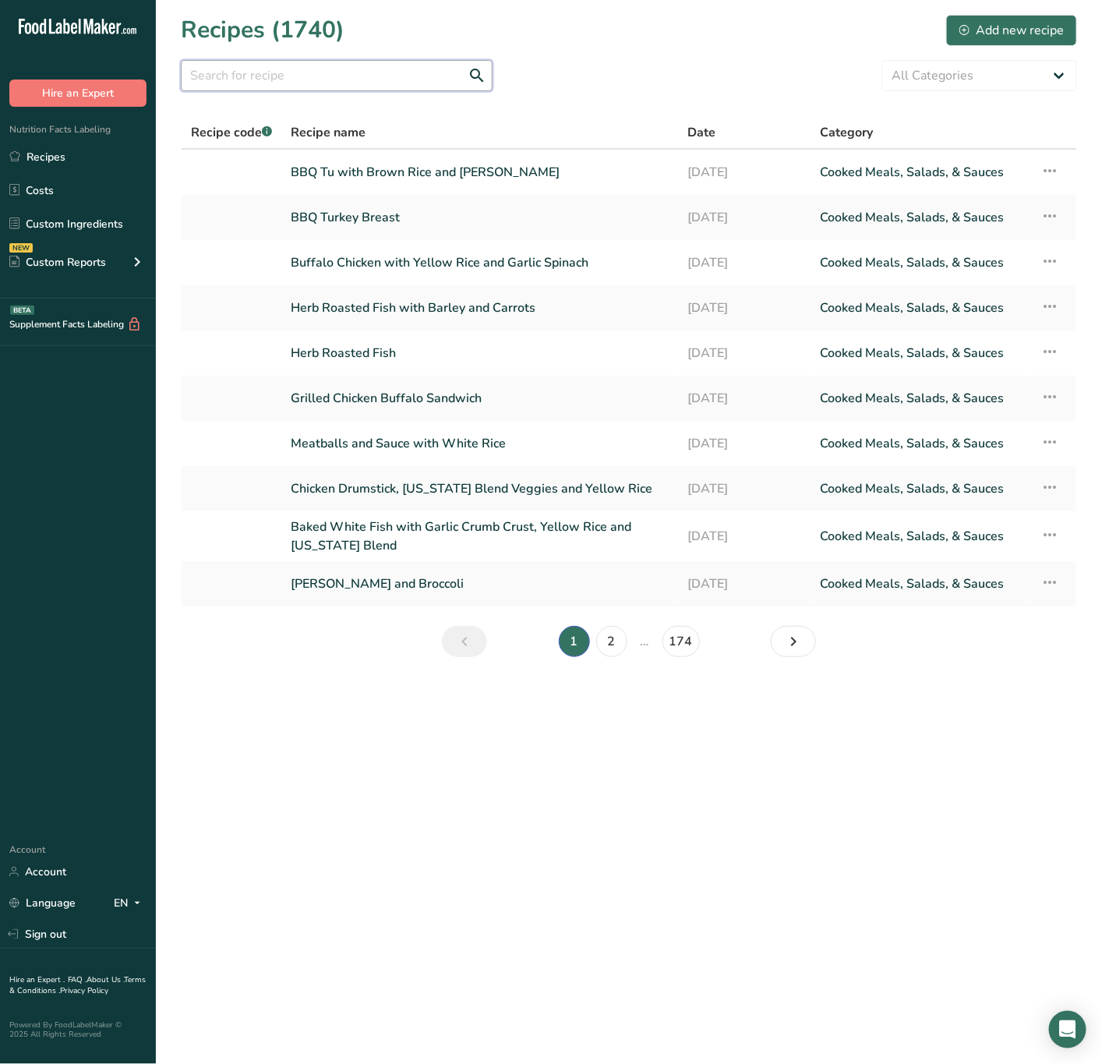
click at [334, 80] on input "text" at bounding box center [337, 75] width 312 height 31
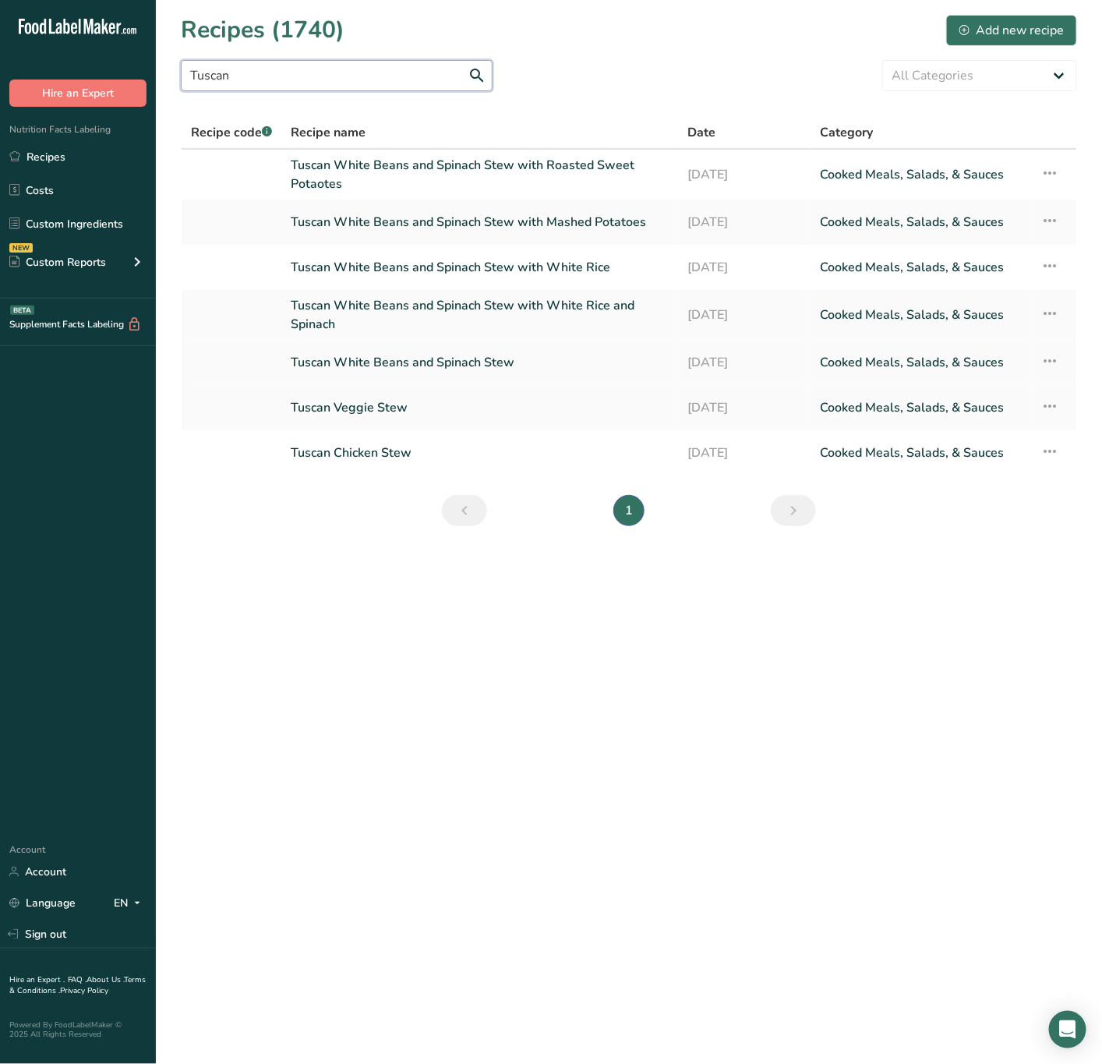
type input "Tuscan"
click at [1045, 359] on icon at bounding box center [1050, 361] width 19 height 28
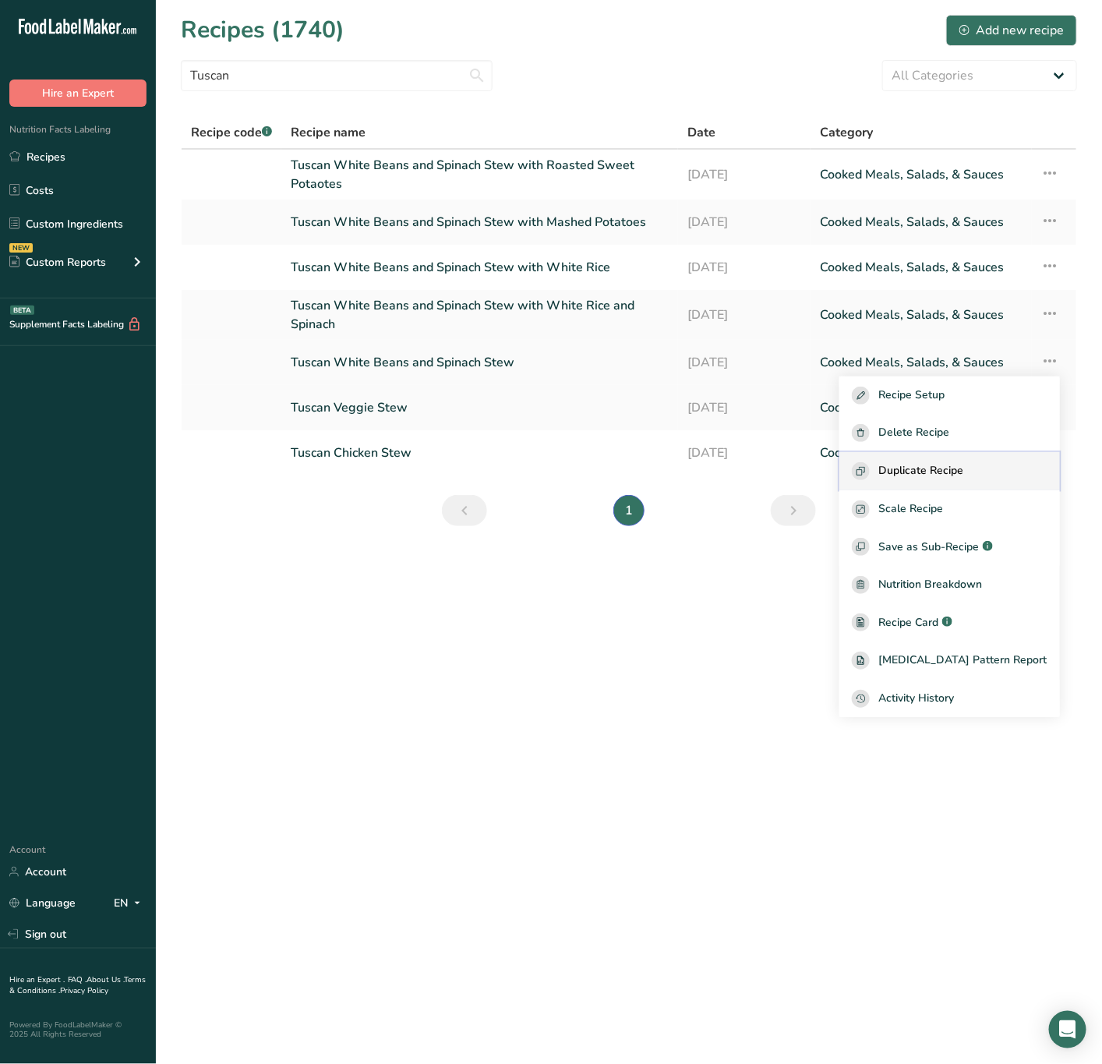
click at [947, 469] on span "Duplicate Recipe" at bounding box center [921, 471] width 85 height 18
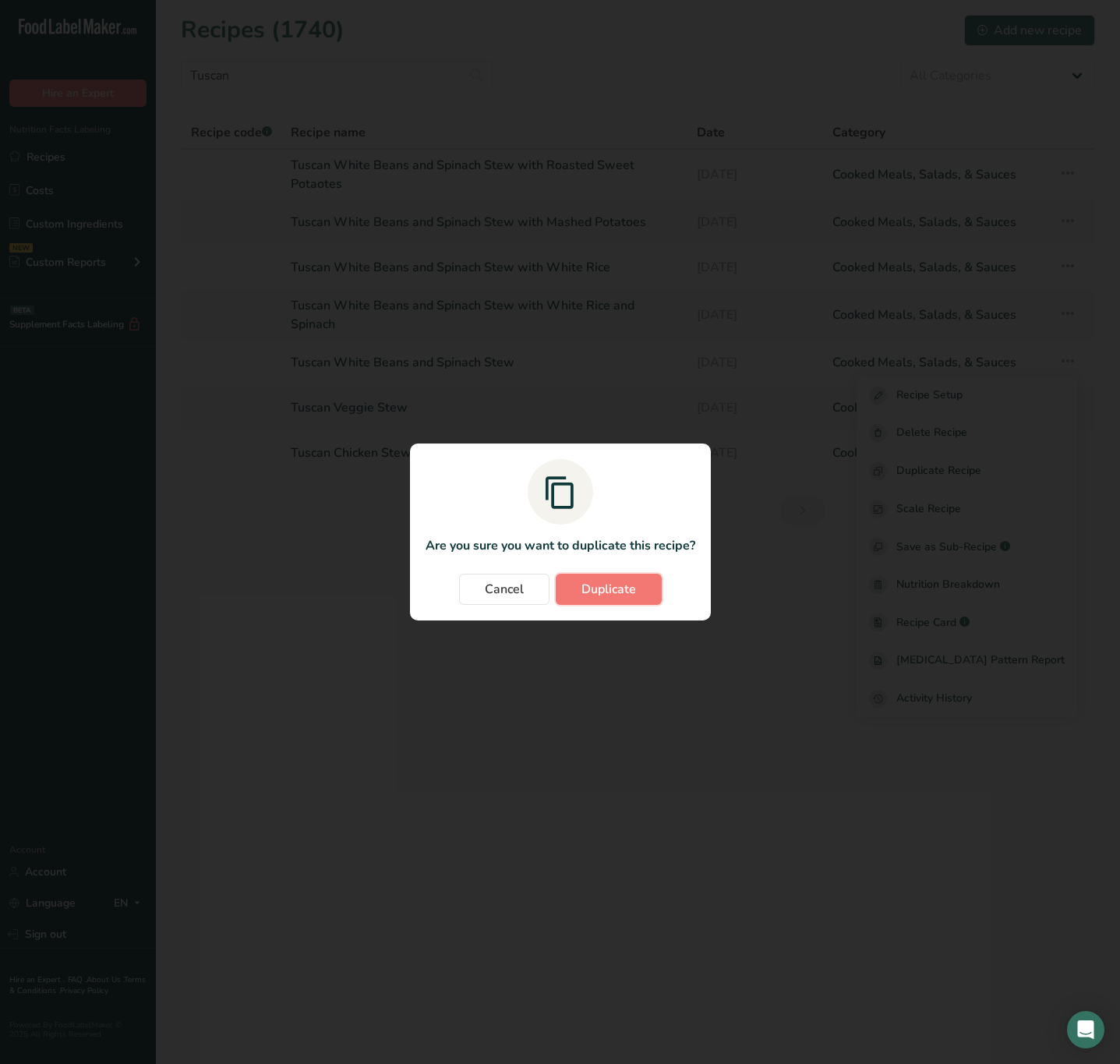
click at [601, 592] on span "Duplicate" at bounding box center [609, 589] width 55 height 19
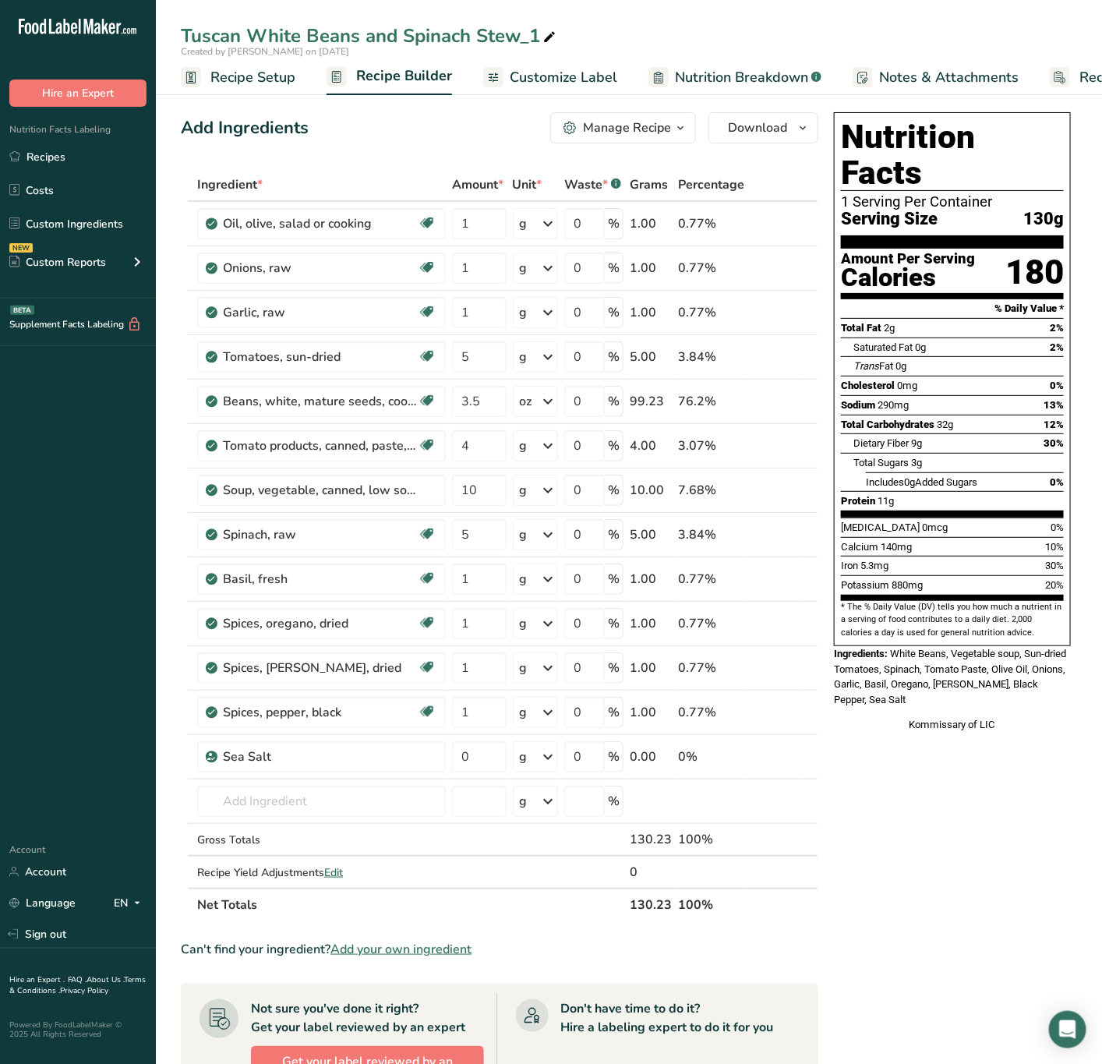
click at [536, 33] on div "Tuscan White Beans and Spinach Stew_1" at bounding box center [370, 36] width 378 height 28
drag, startPoint x: 536, startPoint y: 36, endPoint x: 518, endPoint y: 33, distance: 19.0
click at [518, 33] on input "Tuscan White Beans and Spinach Stew_1" at bounding box center [629, 36] width 896 height 28
click at [442, 26] on input "Tuscan White Beans and Spinach Stew" at bounding box center [629, 36] width 896 height 28
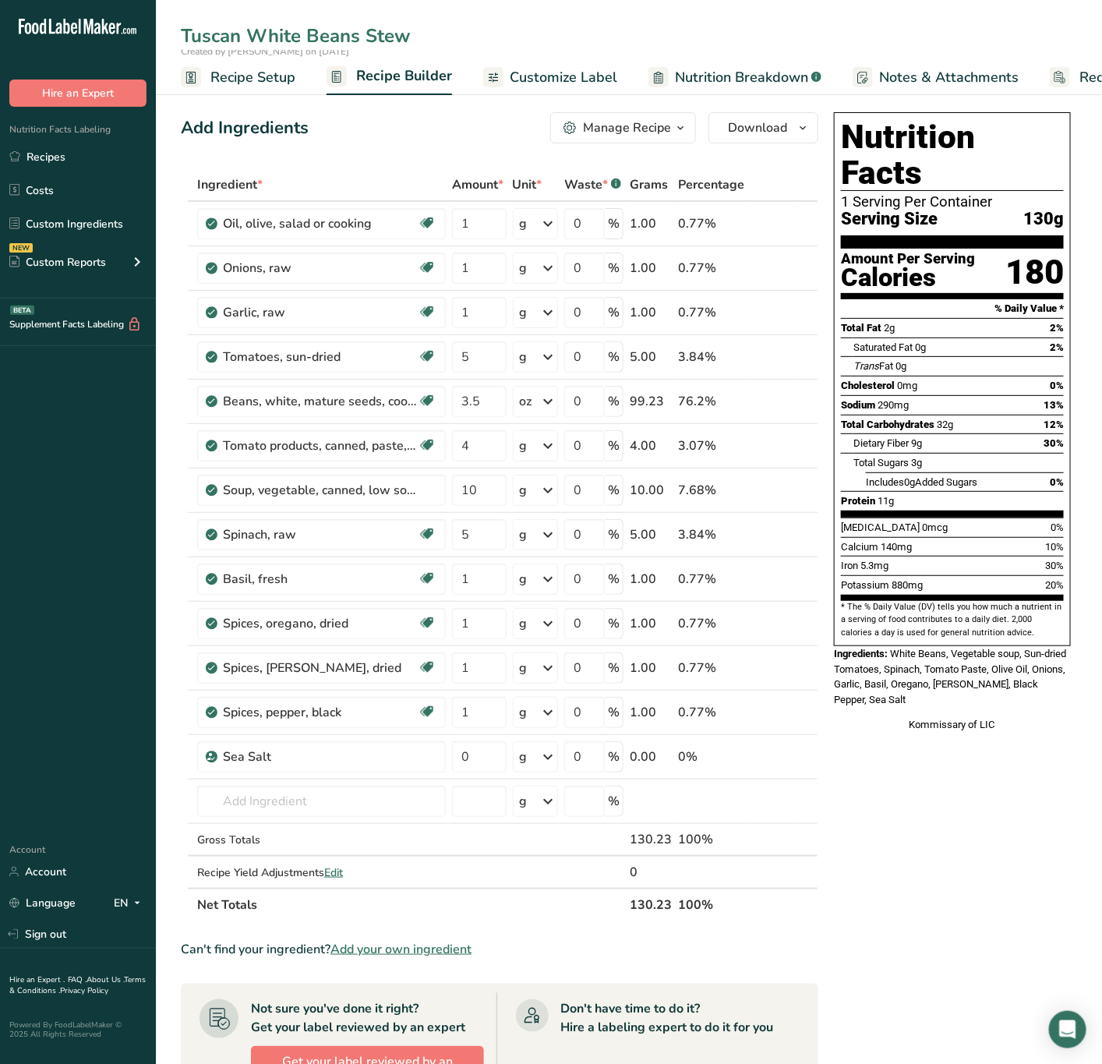
click at [246, 31] on input "Tuscan White Beans Stew" at bounding box center [629, 36] width 896 height 28
type input "Tuscan Kale & White Beans Stew"
click at [374, 812] on input "text" at bounding box center [321, 801] width 249 height 31
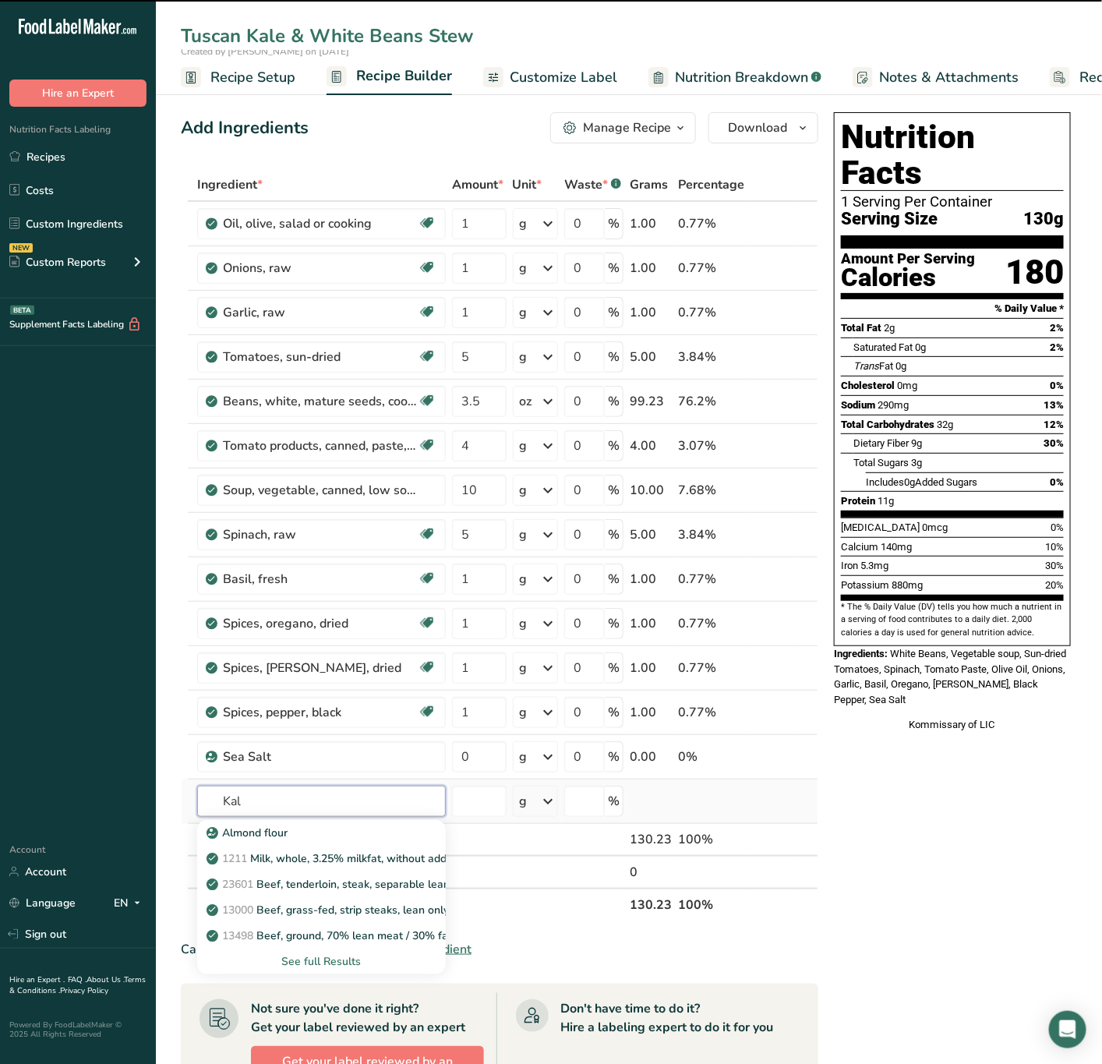
type input "Kale"
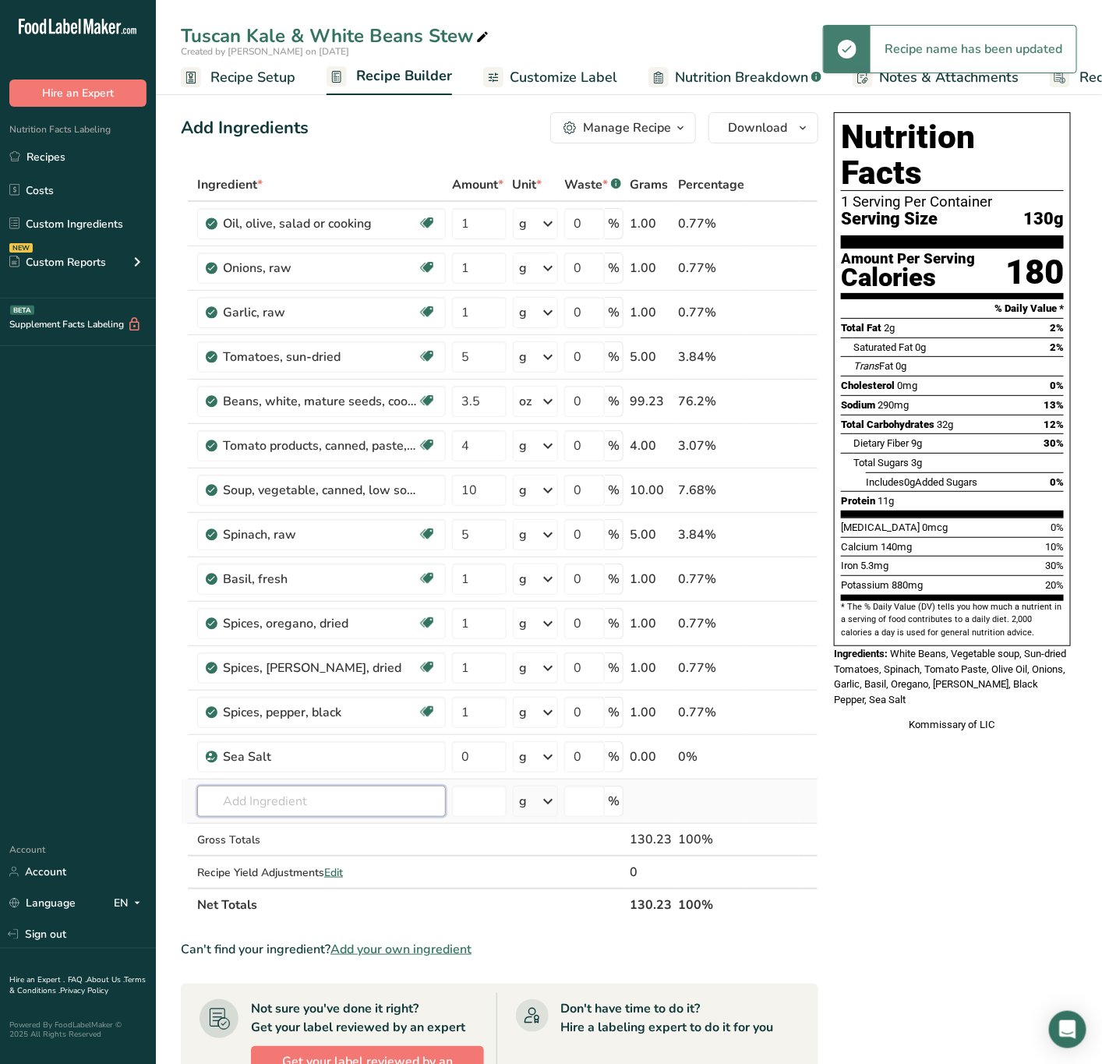
click at [360, 808] on input "text" at bounding box center [321, 801] width 249 height 31
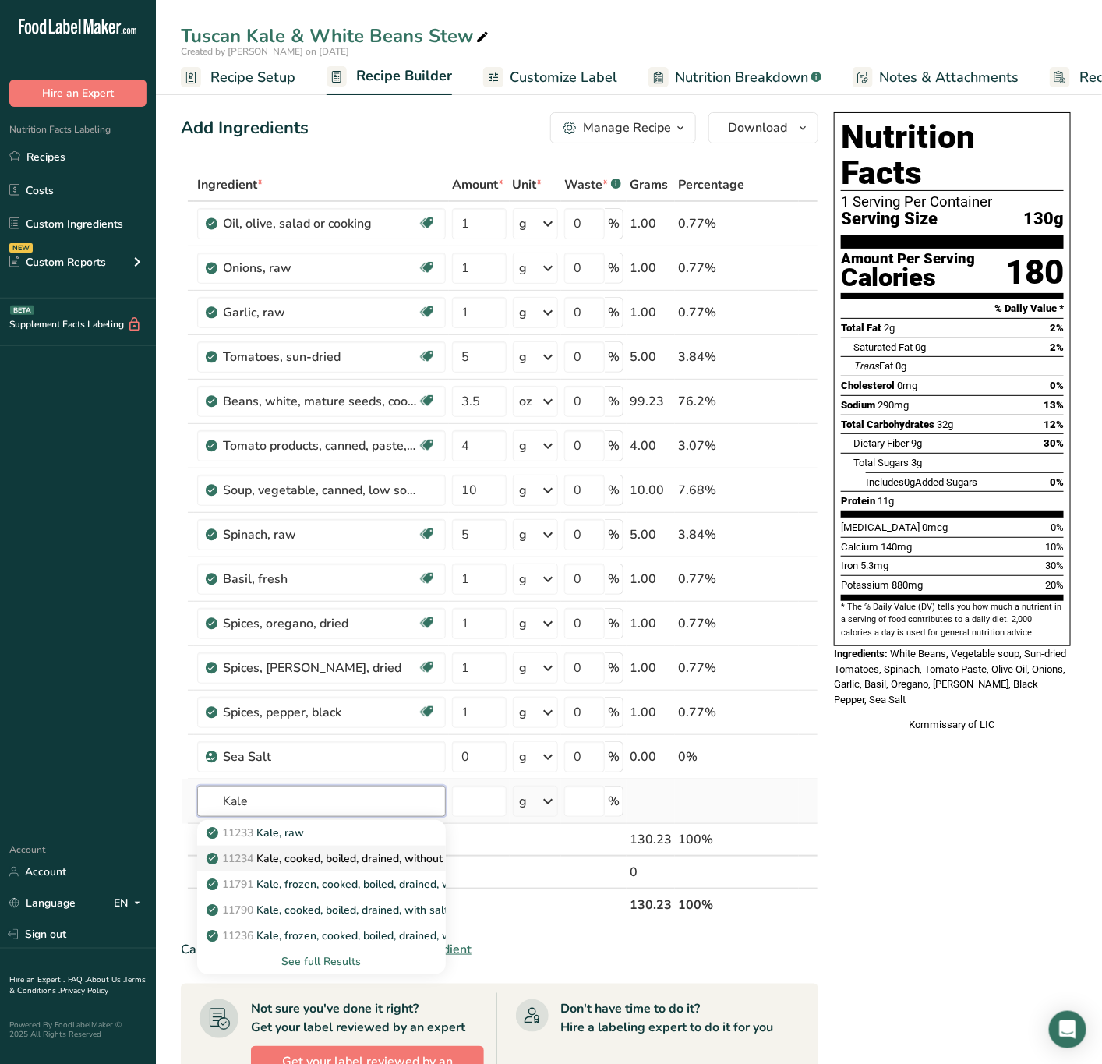
type input "Kale"
click at [388, 865] on p "11234 Kale, cooked, boiled, drained, without salt" at bounding box center [337, 858] width 255 height 16
type input "Kale, cooked, boiled, drained, without salt"
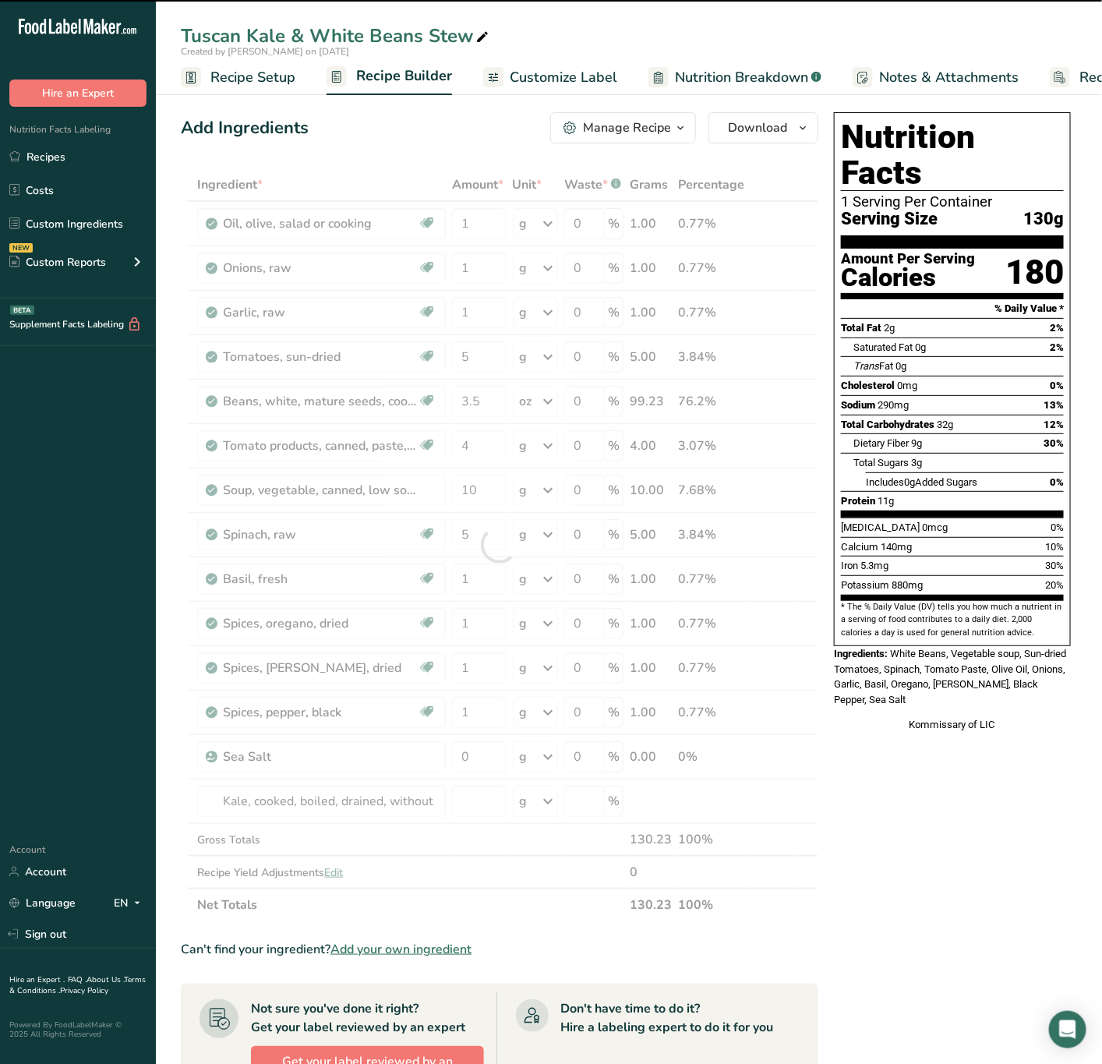
type input "0"
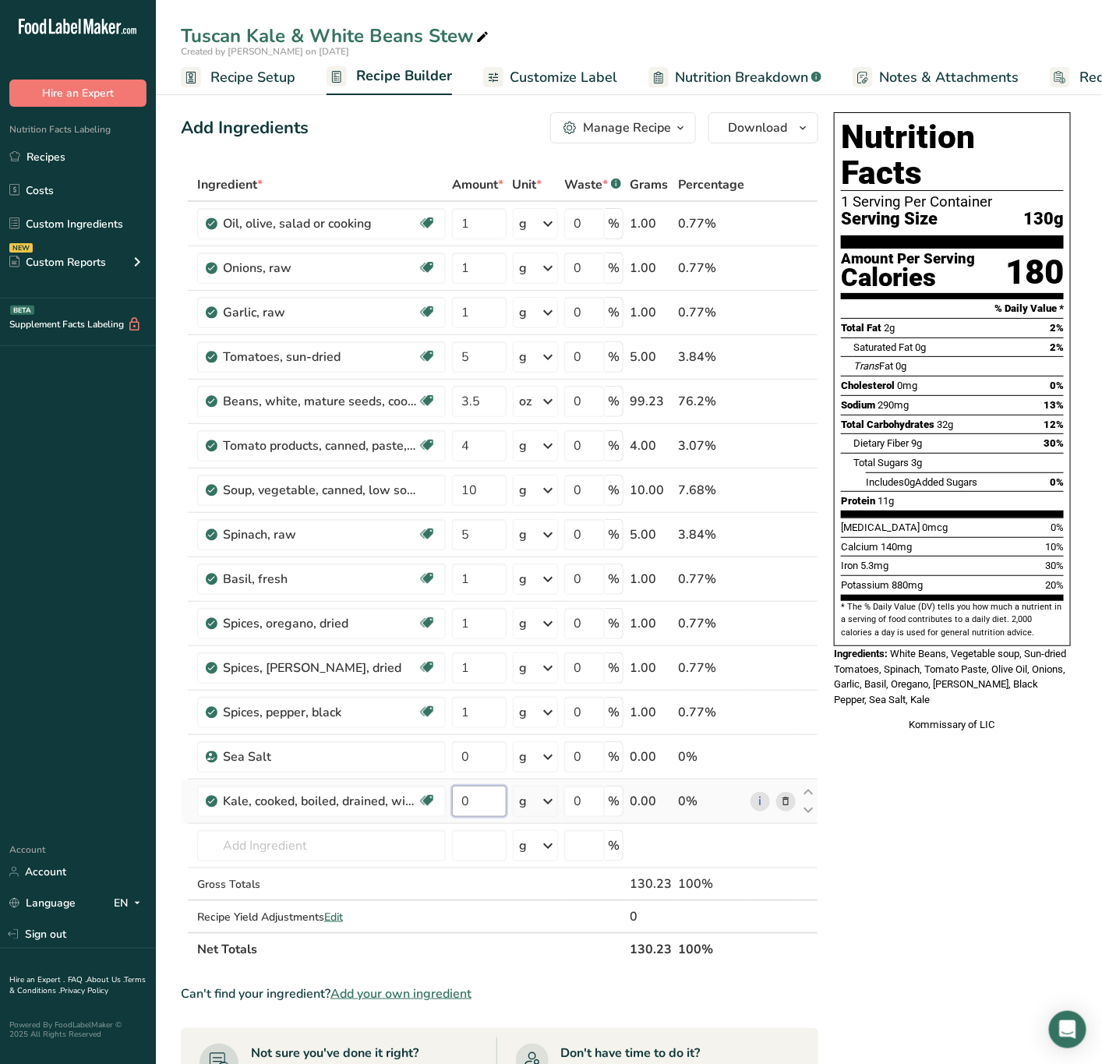
drag, startPoint x: 472, startPoint y: 808, endPoint x: 459, endPoint y: 807, distance: 13.3
click at [459, 807] on input "0" at bounding box center [479, 801] width 55 height 31
type input "0.5"
click at [550, 814] on div "Ingredient * Amount * Unit * Waste * .a-a{fill:#347362;}.b-a{fill:#fff;} Grams …" at bounding box center [500, 566] width 638 height 797
click at [547, 810] on icon at bounding box center [548, 801] width 19 height 28
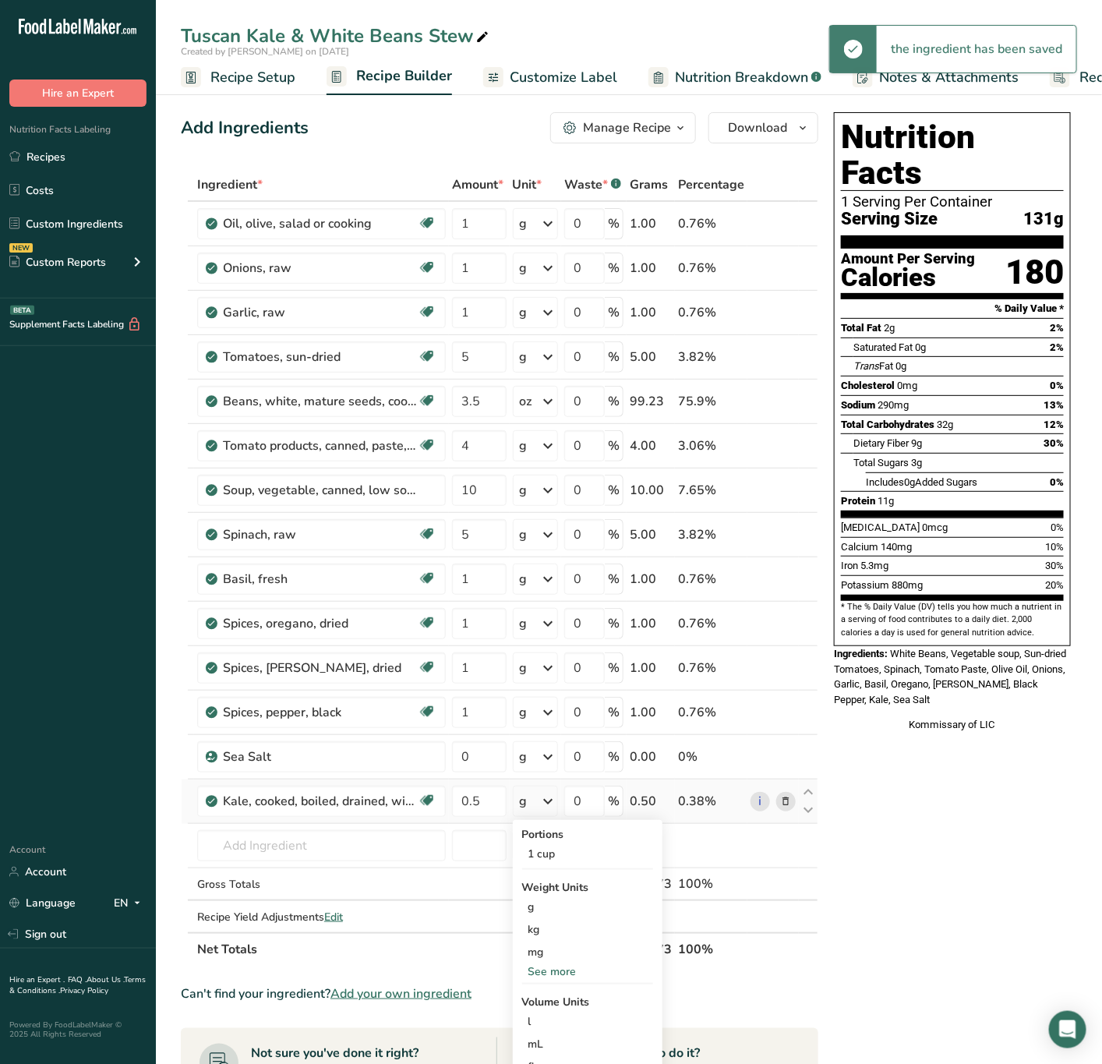
click at [543, 974] on div "See more" at bounding box center [587, 972] width 131 height 16
click at [564, 1020] on div "oz" at bounding box center [587, 1020] width 131 height 23
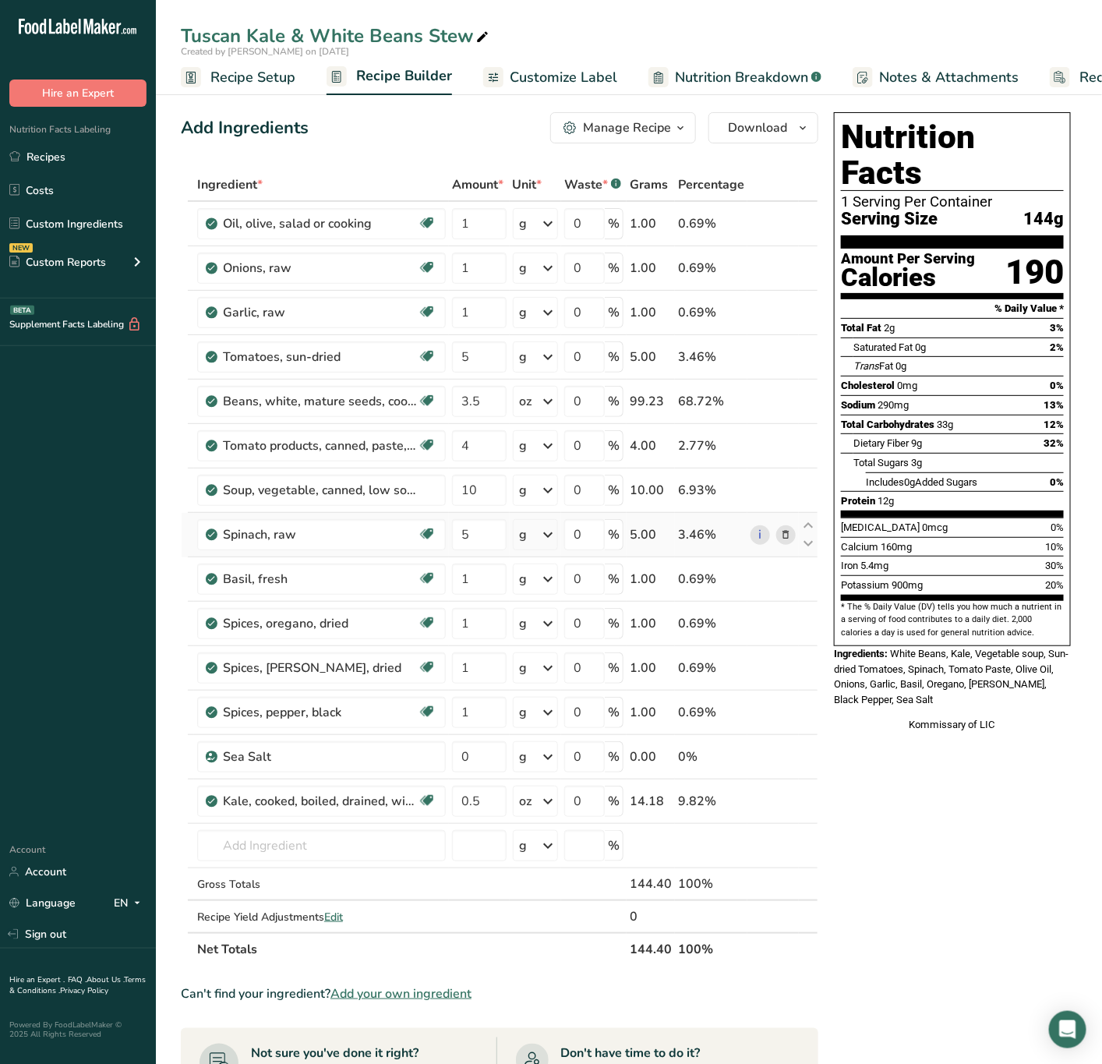
click at [775, 536] on div "i" at bounding box center [773, 534] width 45 height 19
click at [782, 538] on icon at bounding box center [785, 535] width 11 height 16
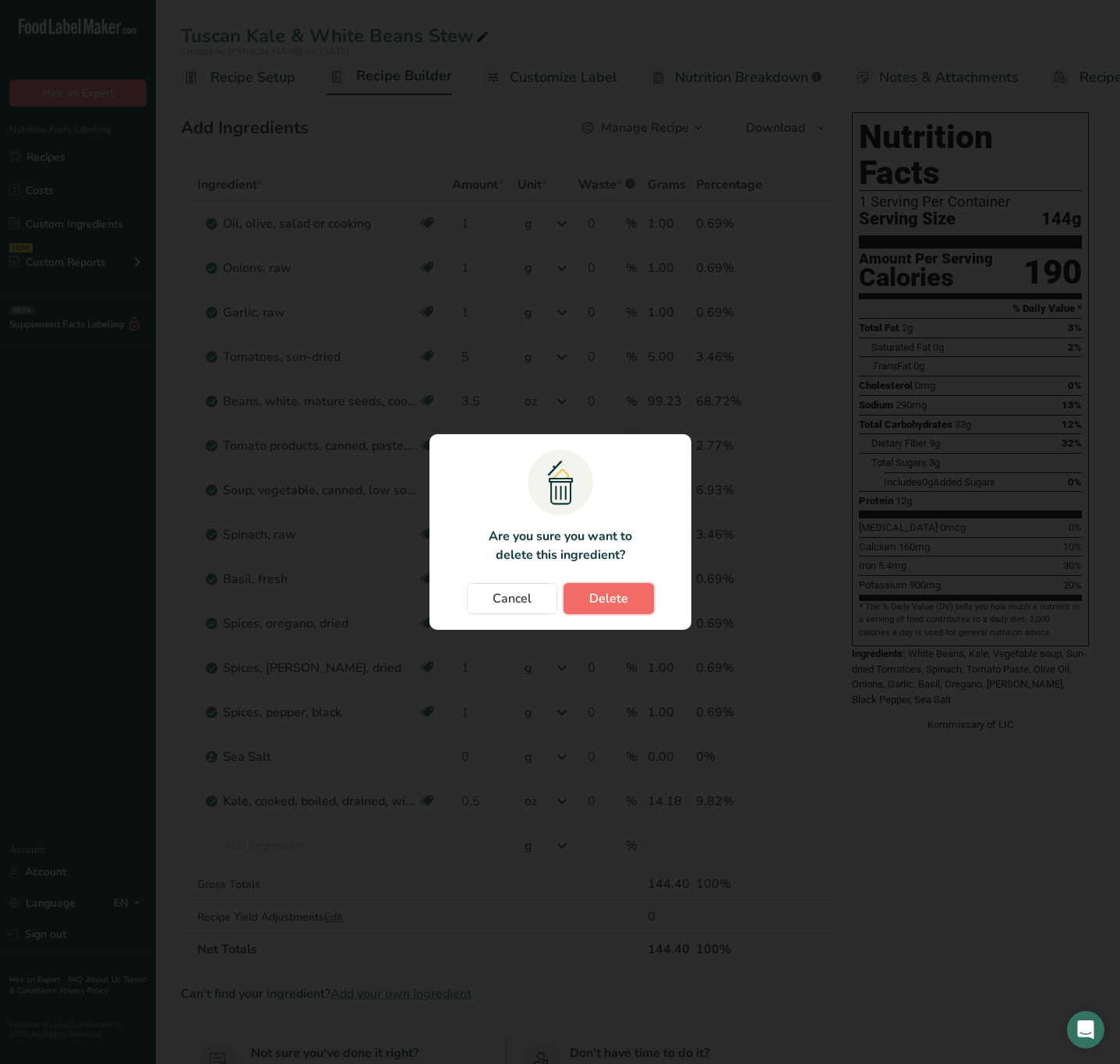
click at [616, 602] on span "Delete" at bounding box center [608, 598] width 39 height 19
type input "1"
type input "0"
type input "0.5"
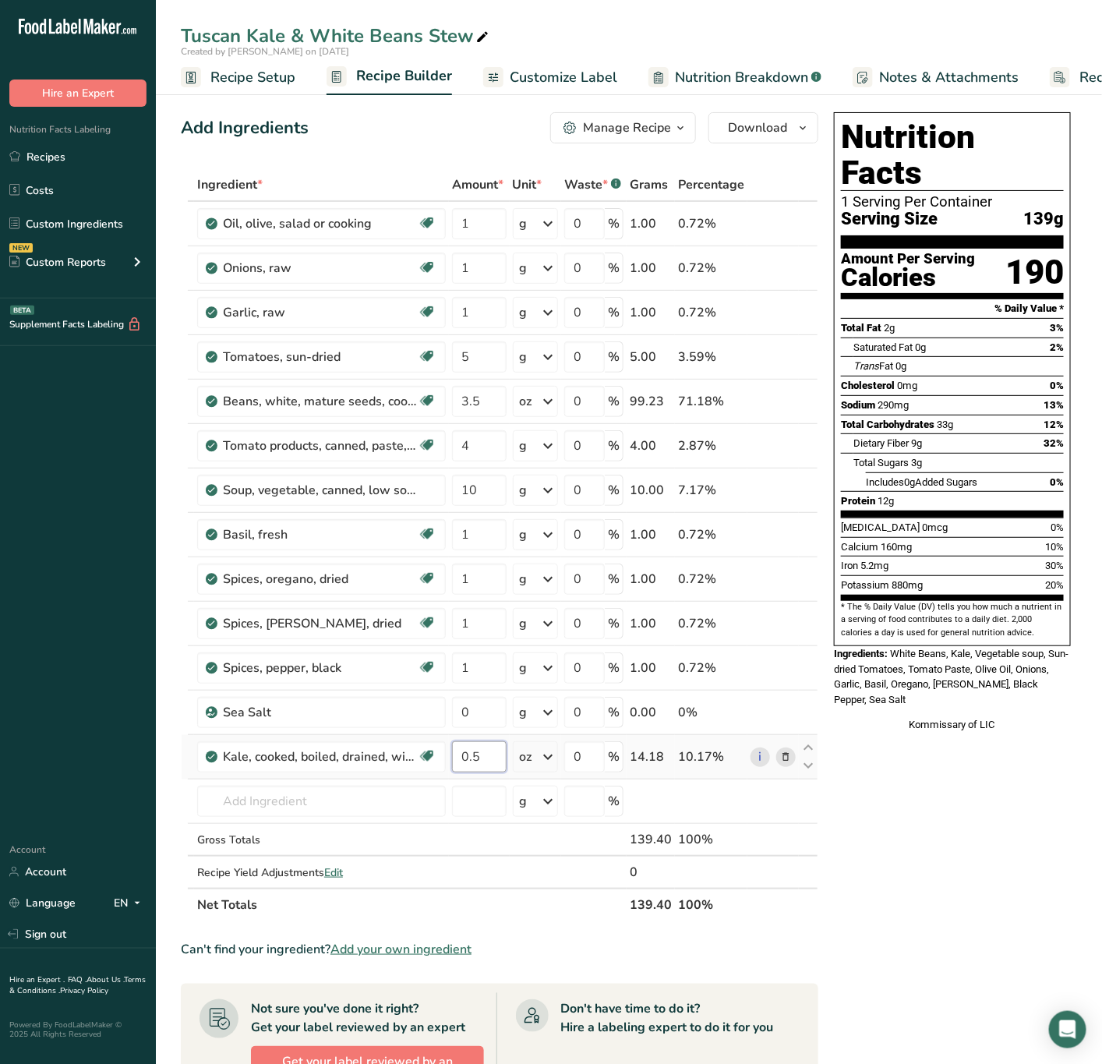
drag, startPoint x: 489, startPoint y: 763, endPoint x: 450, endPoint y: 763, distance: 39.0
click at [450, 763] on td "0.5" at bounding box center [479, 757] width 61 height 44
type input "10"
click at [557, 762] on div "Ingredient * Amount * Unit * Waste * .a-a{fill:#347362;}.b-a{fill:#fff;} Grams …" at bounding box center [500, 544] width 638 height 753
click at [557, 761] on icon at bounding box center [548, 757] width 19 height 28
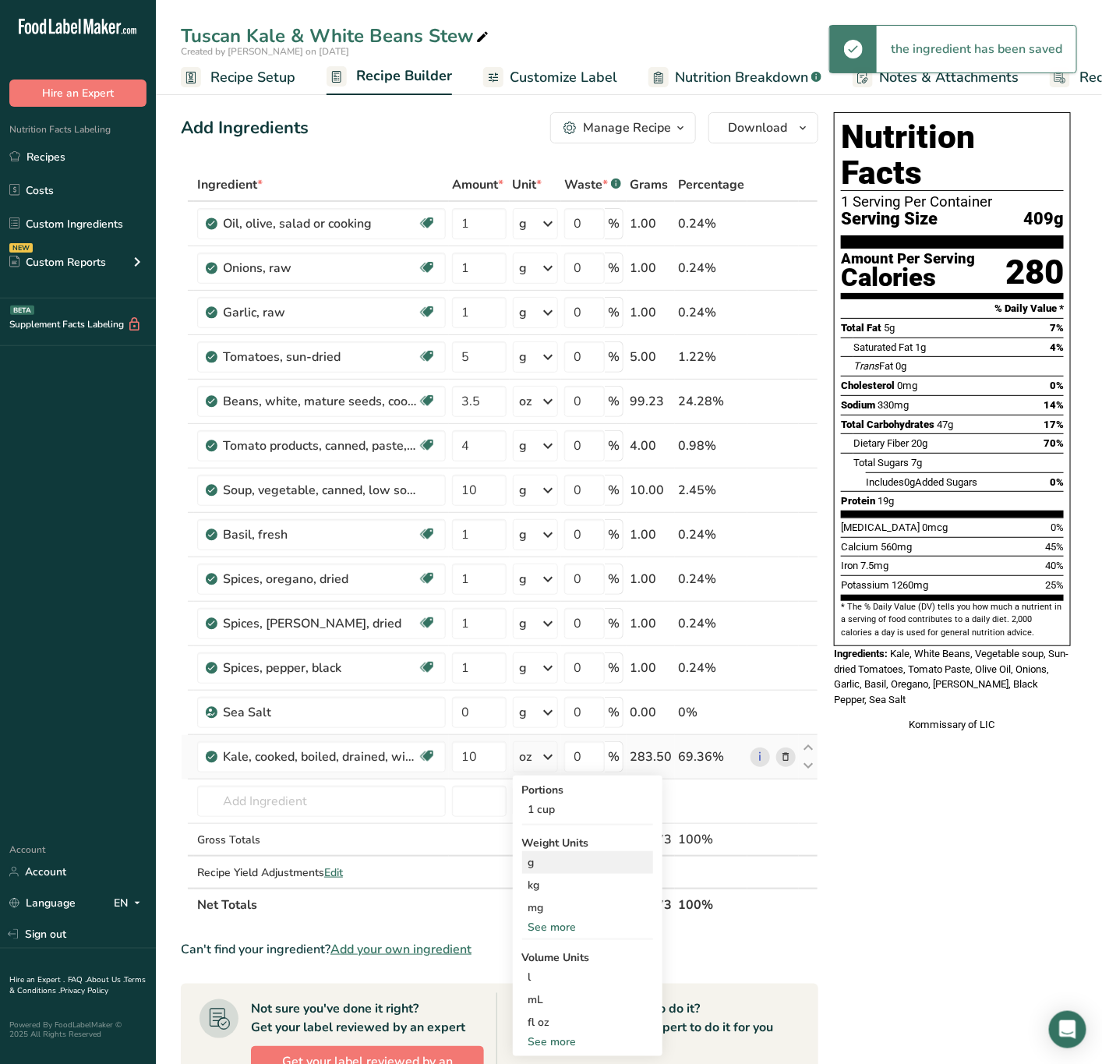
click at [559, 868] on div "g" at bounding box center [587, 862] width 131 height 23
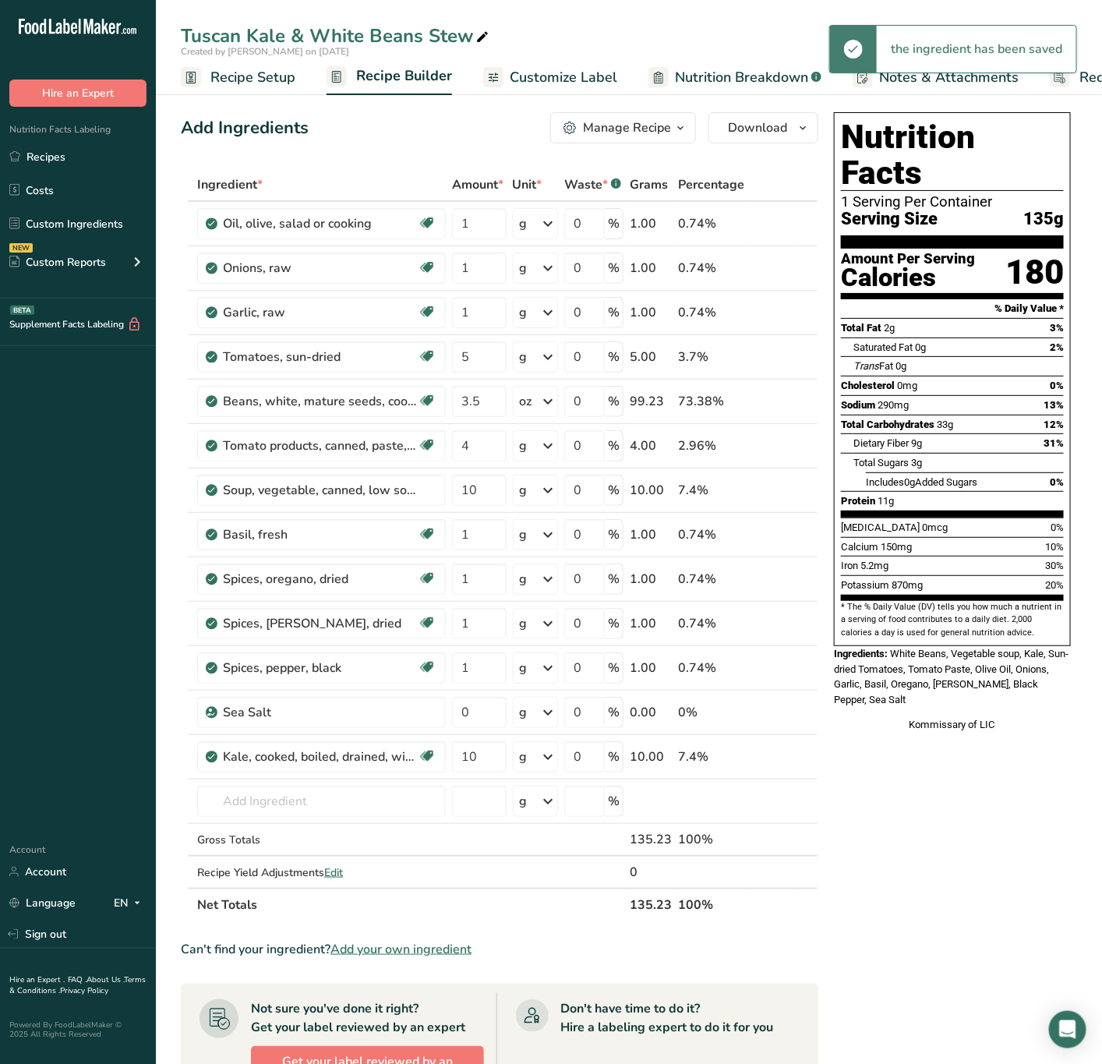
click at [678, 132] on icon "button" at bounding box center [680, 127] width 12 height 19
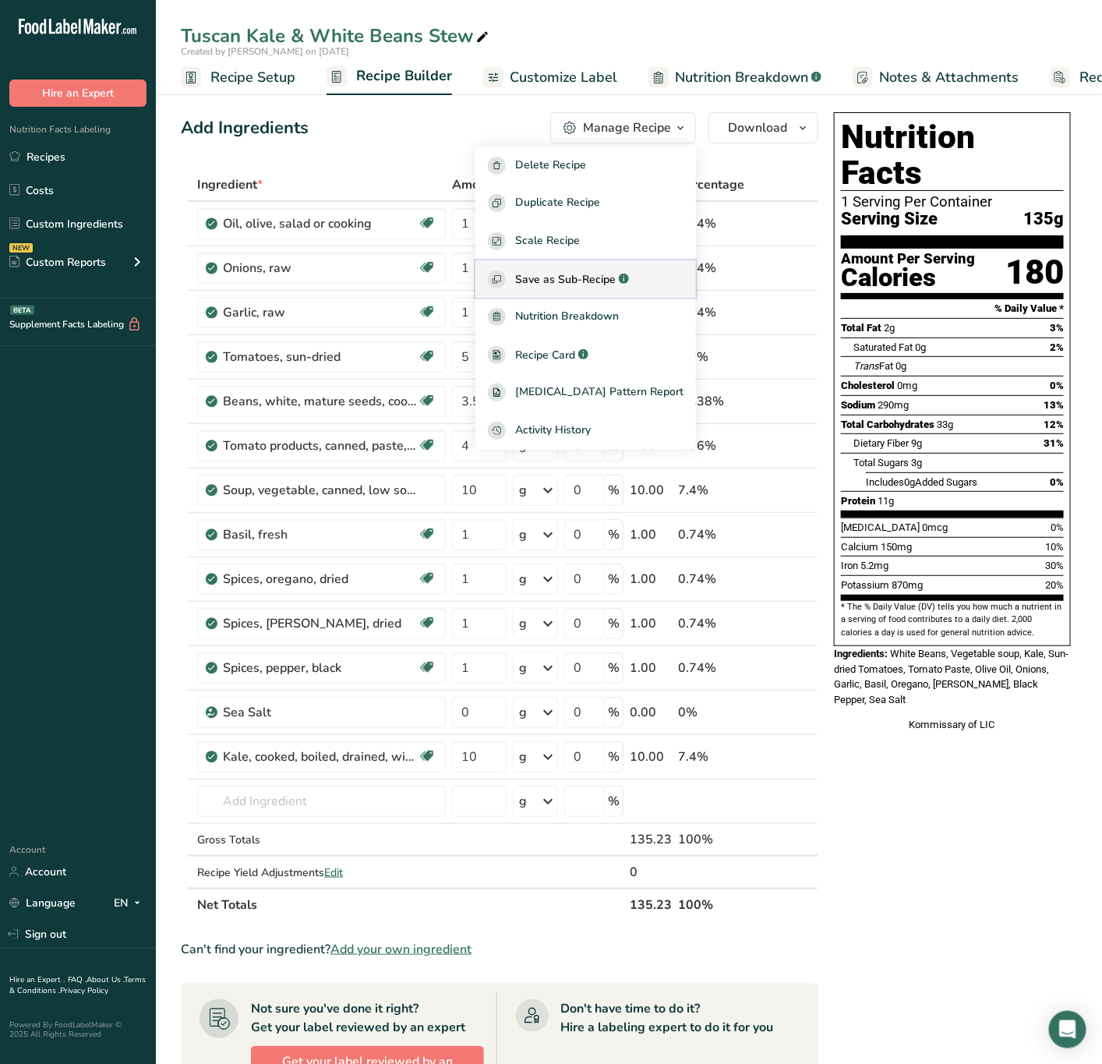
click at [613, 281] on span "Save as Sub-Recipe" at bounding box center [565, 279] width 101 height 16
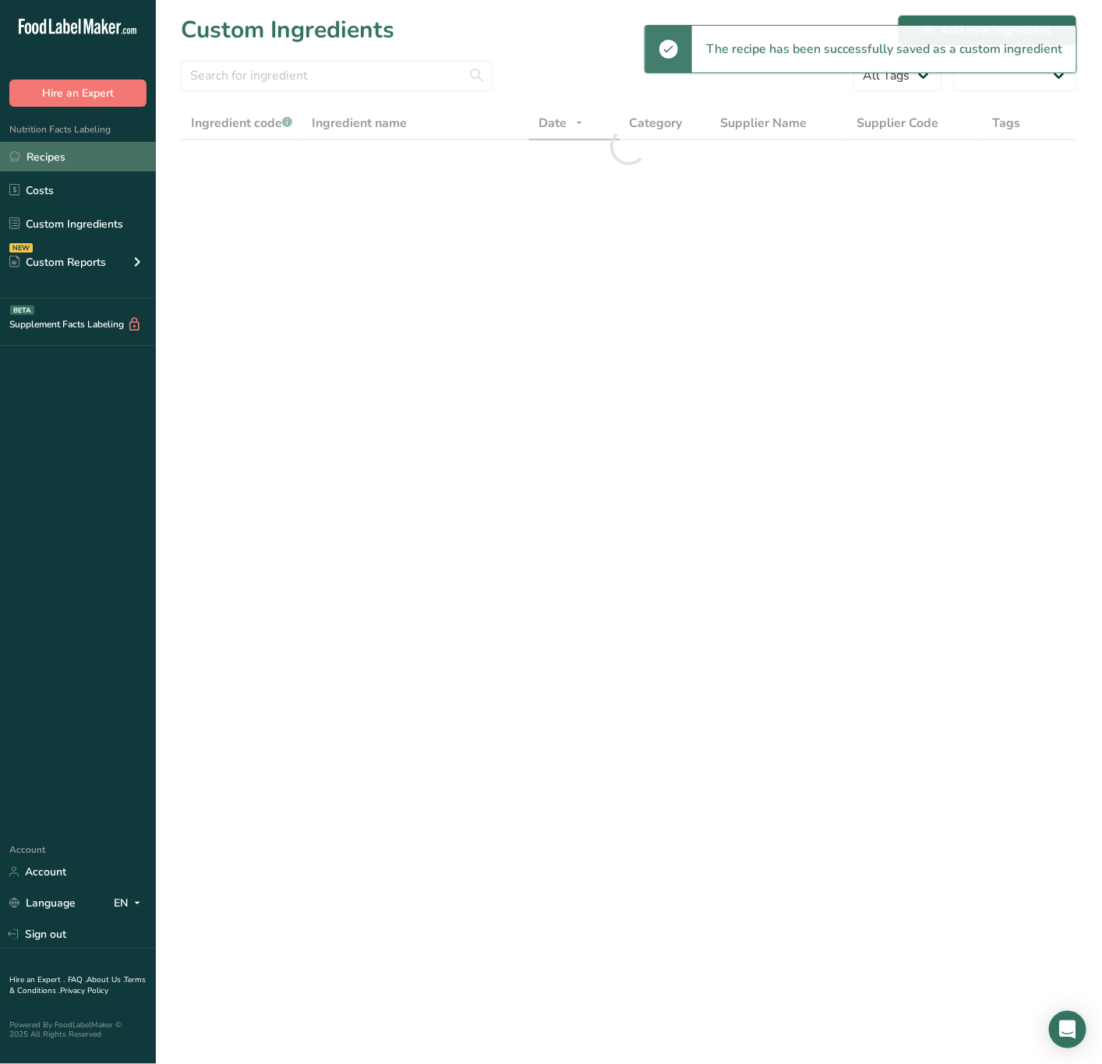
select select
click at [89, 159] on link "Recipes" at bounding box center [78, 157] width 156 height 30
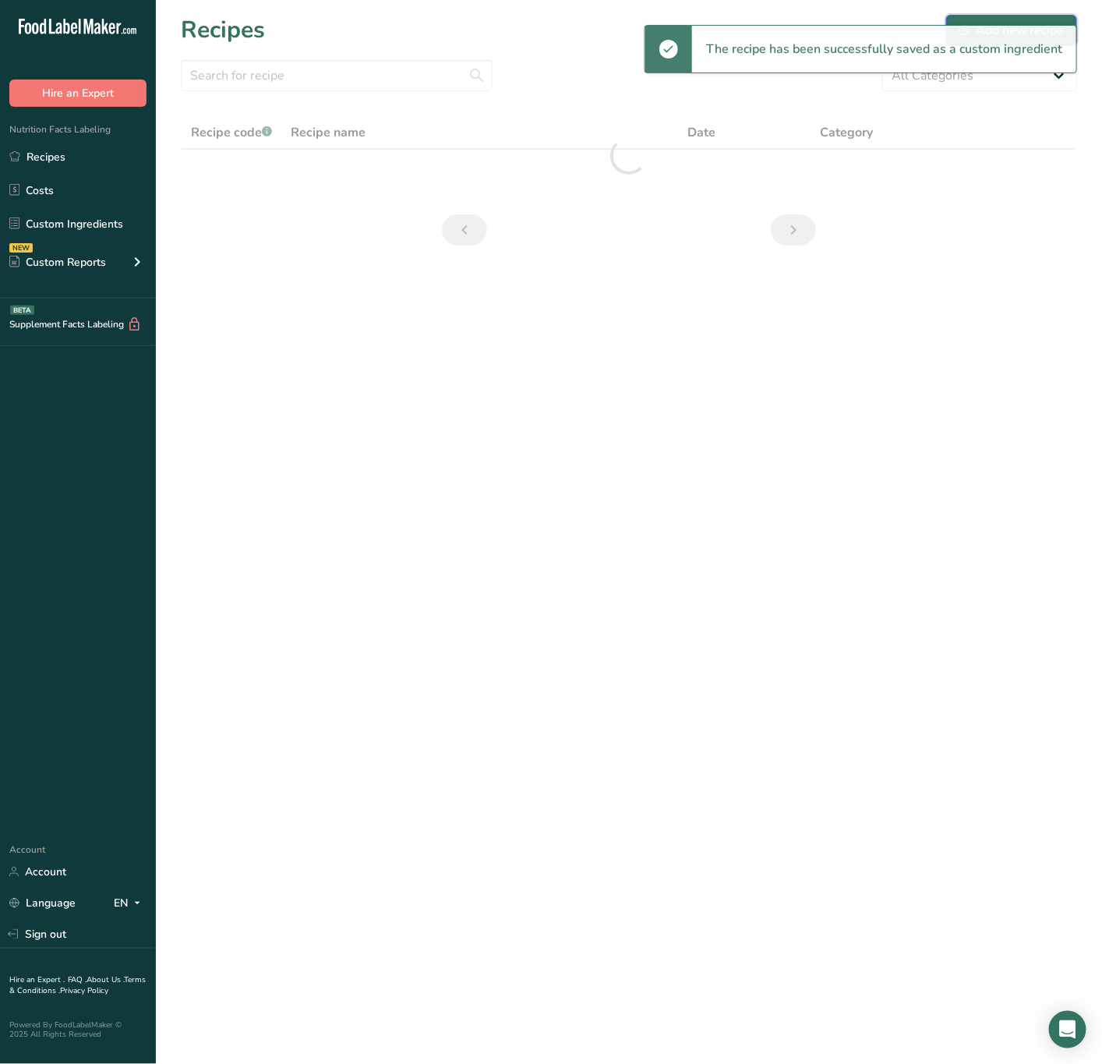
click at [1011, 17] on button "Add new recipe" at bounding box center [1011, 30] width 131 height 31
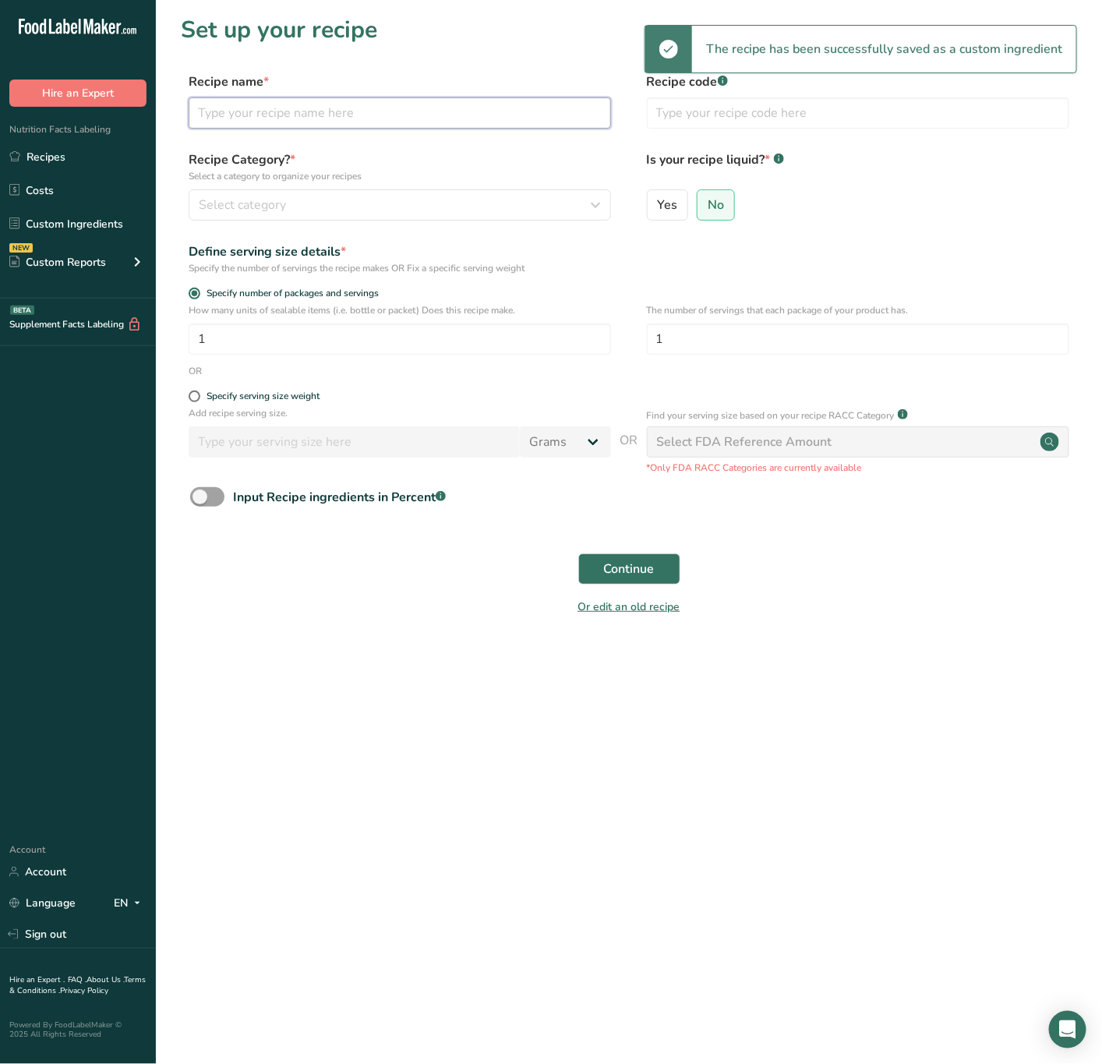
click at [331, 120] on input "text" at bounding box center [400, 112] width 423 height 31
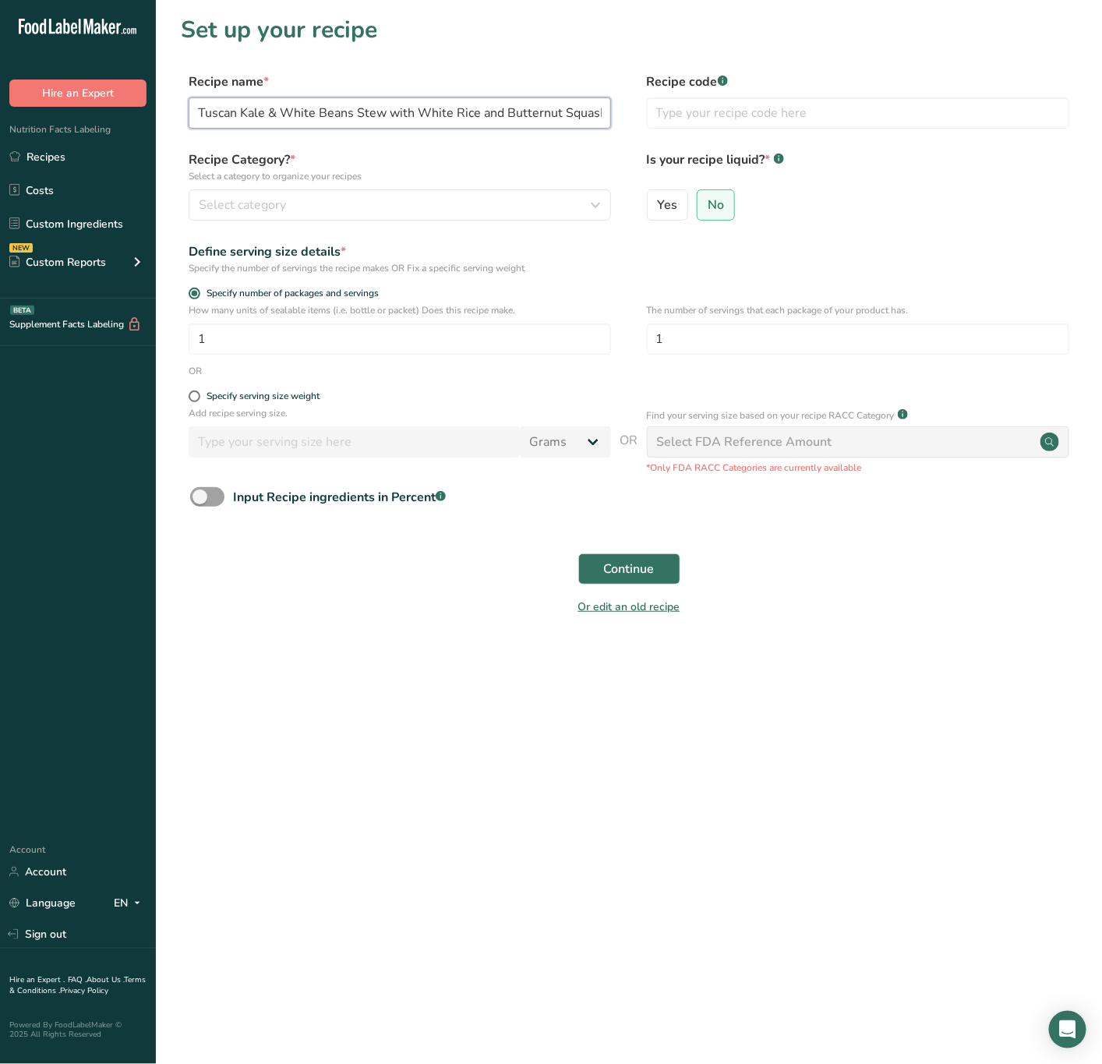
scroll to position [0, 1]
type input "Tuscan Kale & White Beans Stew with White Rice and Butternut Squash"
click at [433, 202] on div "Select category" at bounding box center [395, 205] width 393 height 19
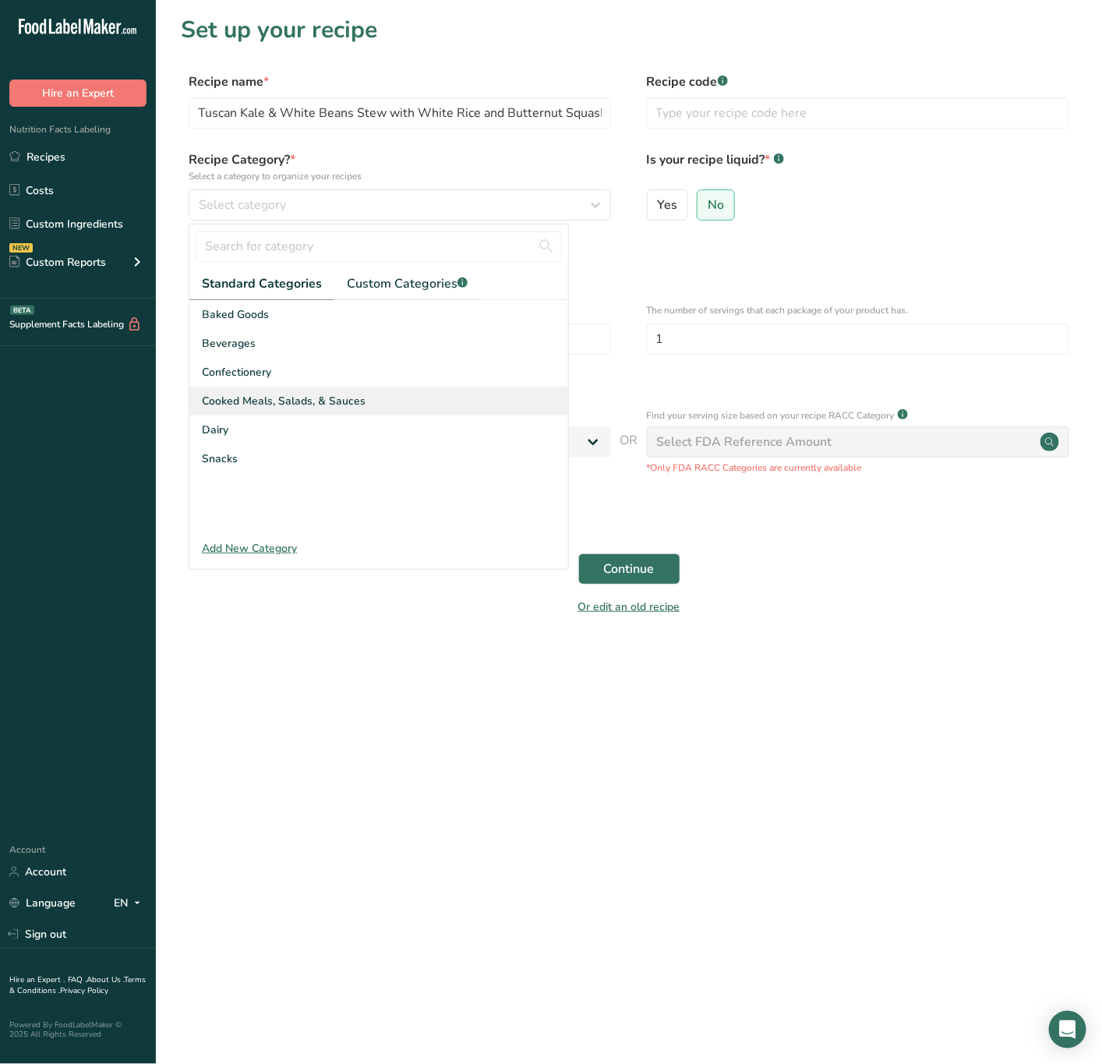
click at [263, 391] on div "Cooked Meals, Salads, & Sauces" at bounding box center [378, 401] width 379 height 29
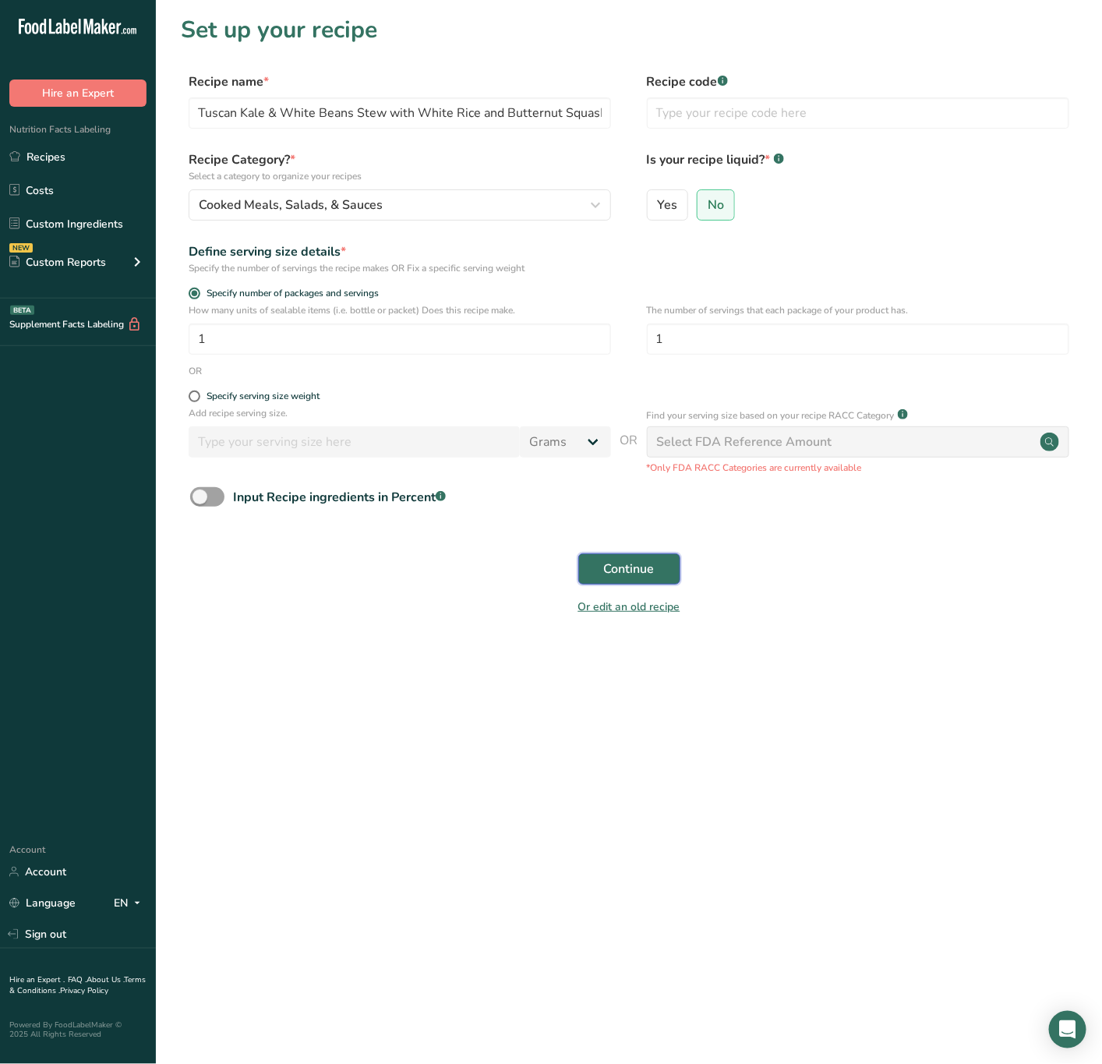
click at [617, 571] on span "Continue" at bounding box center [629, 569] width 51 height 19
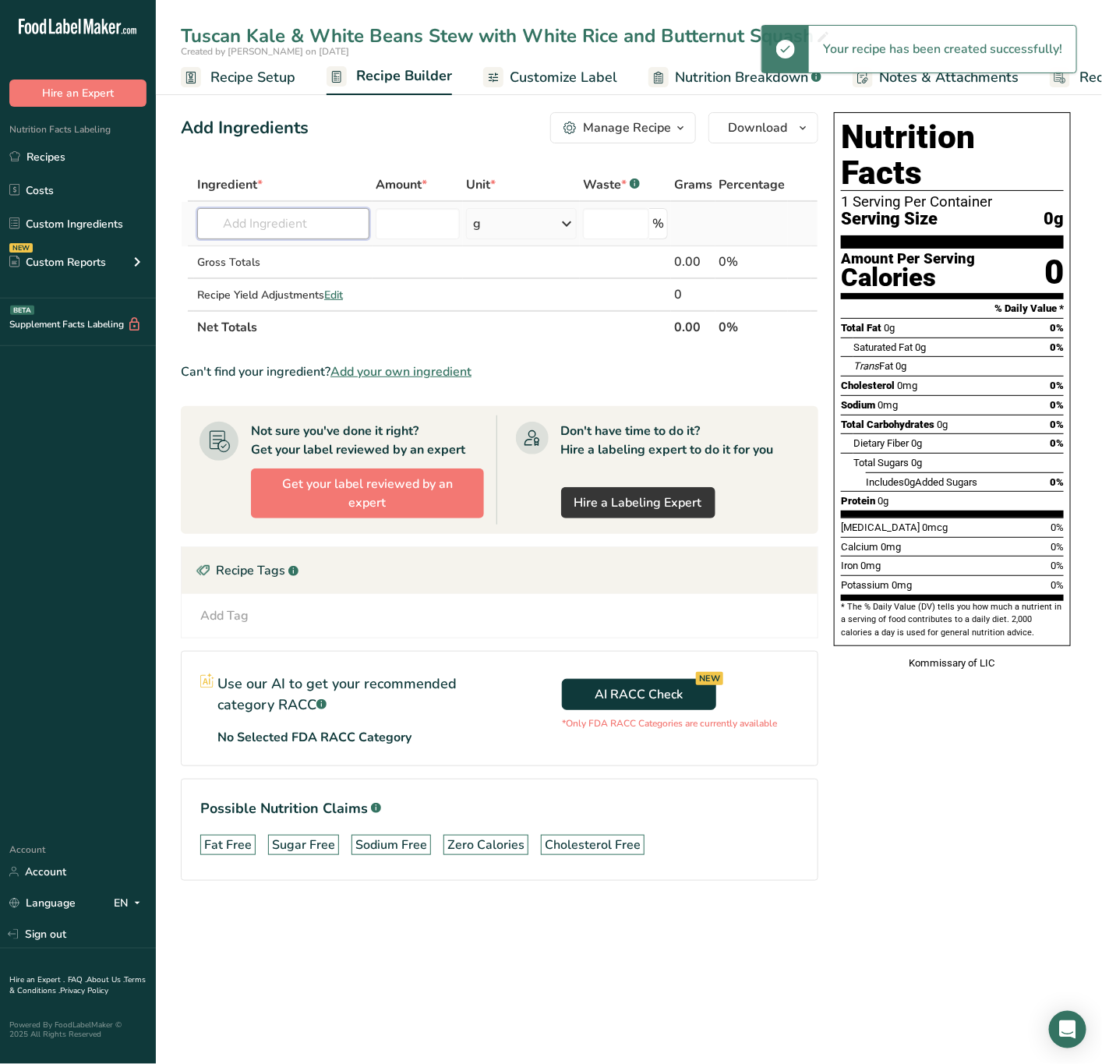
click at [288, 225] on input "text" at bounding box center [283, 223] width 172 height 31
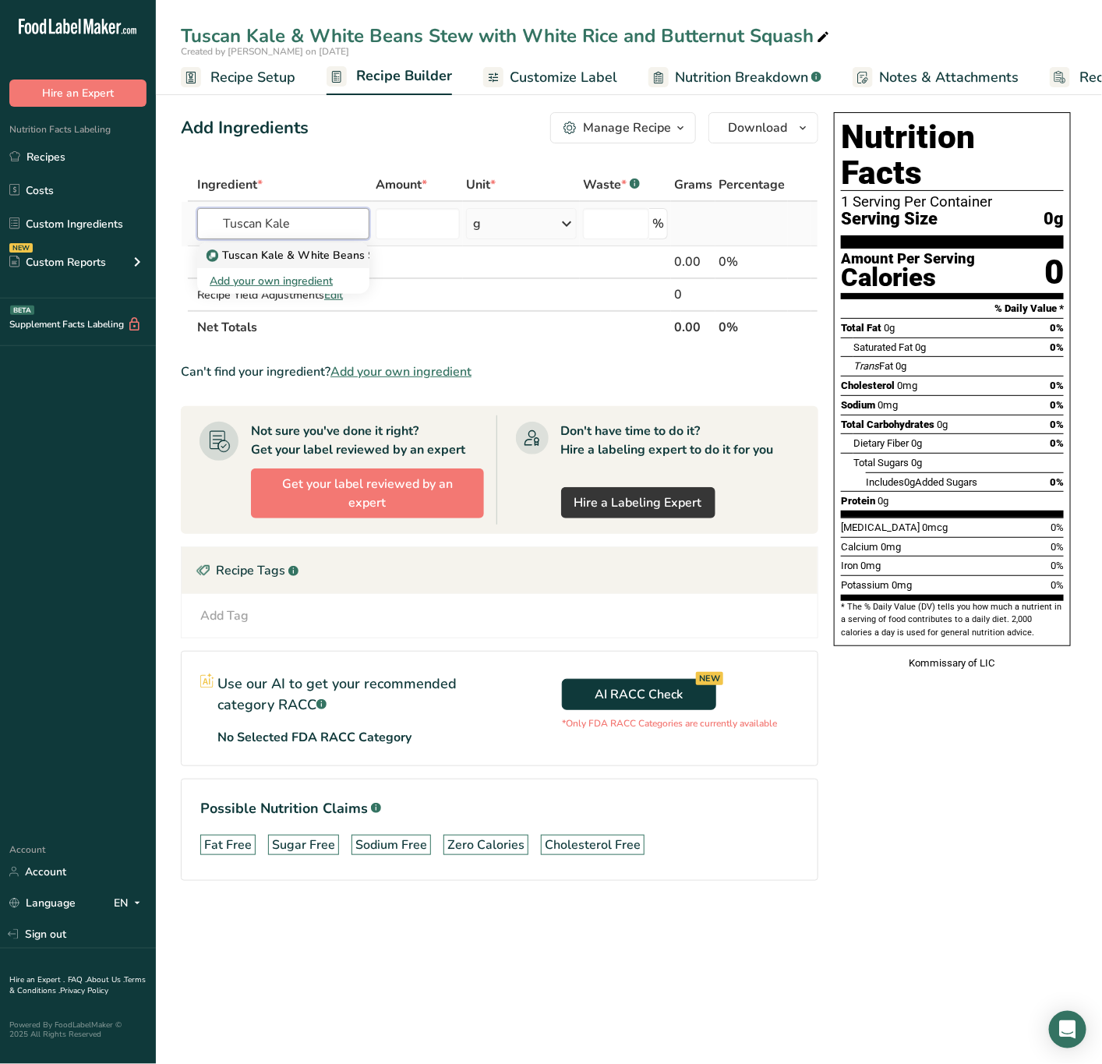
type input "Tuscan Kale"
click at [312, 250] on p "Tuscan Kale & White Beans Stew" at bounding box center [302, 255] width 185 height 16
type input "Tuscan Kale & White Beans Stew"
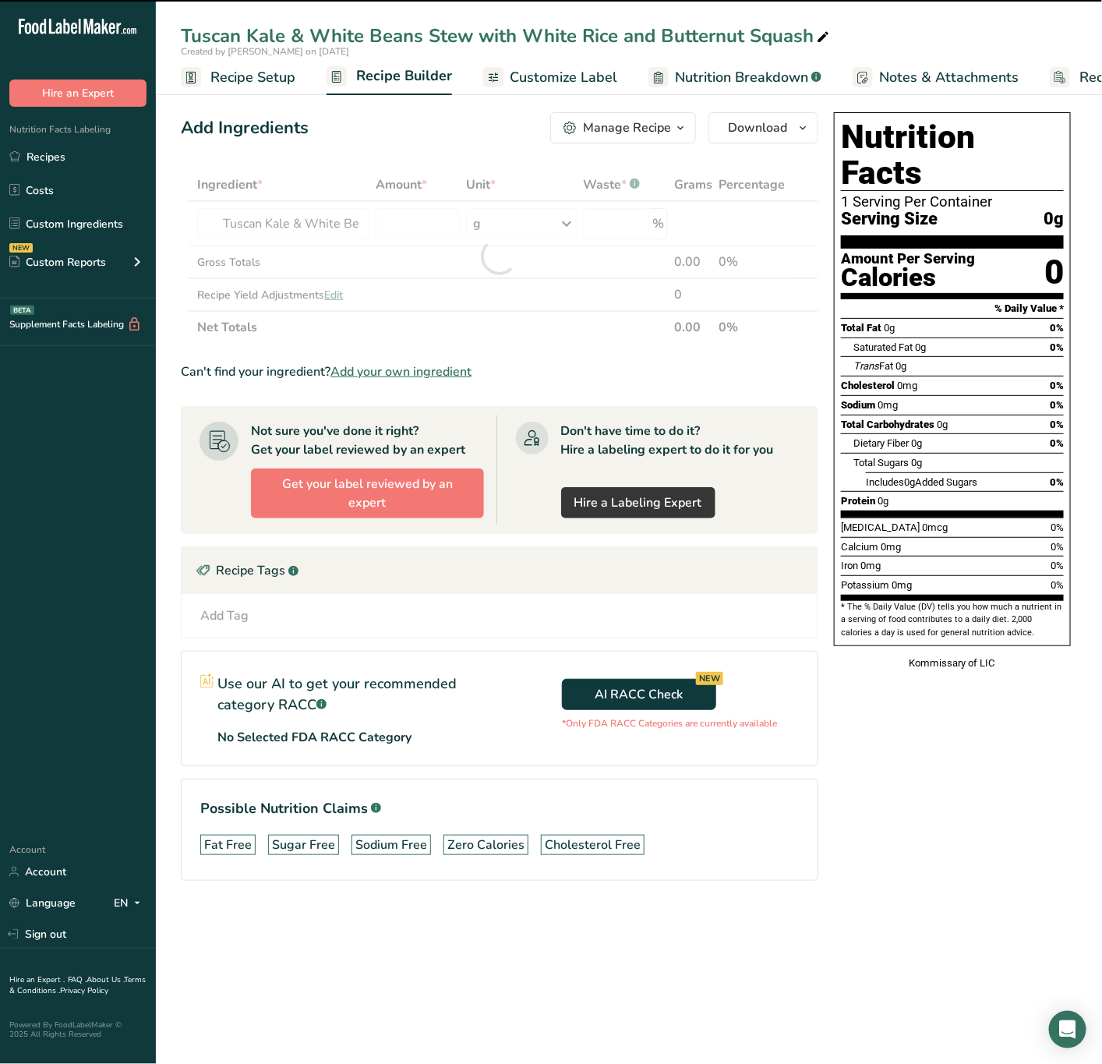
type input "0"
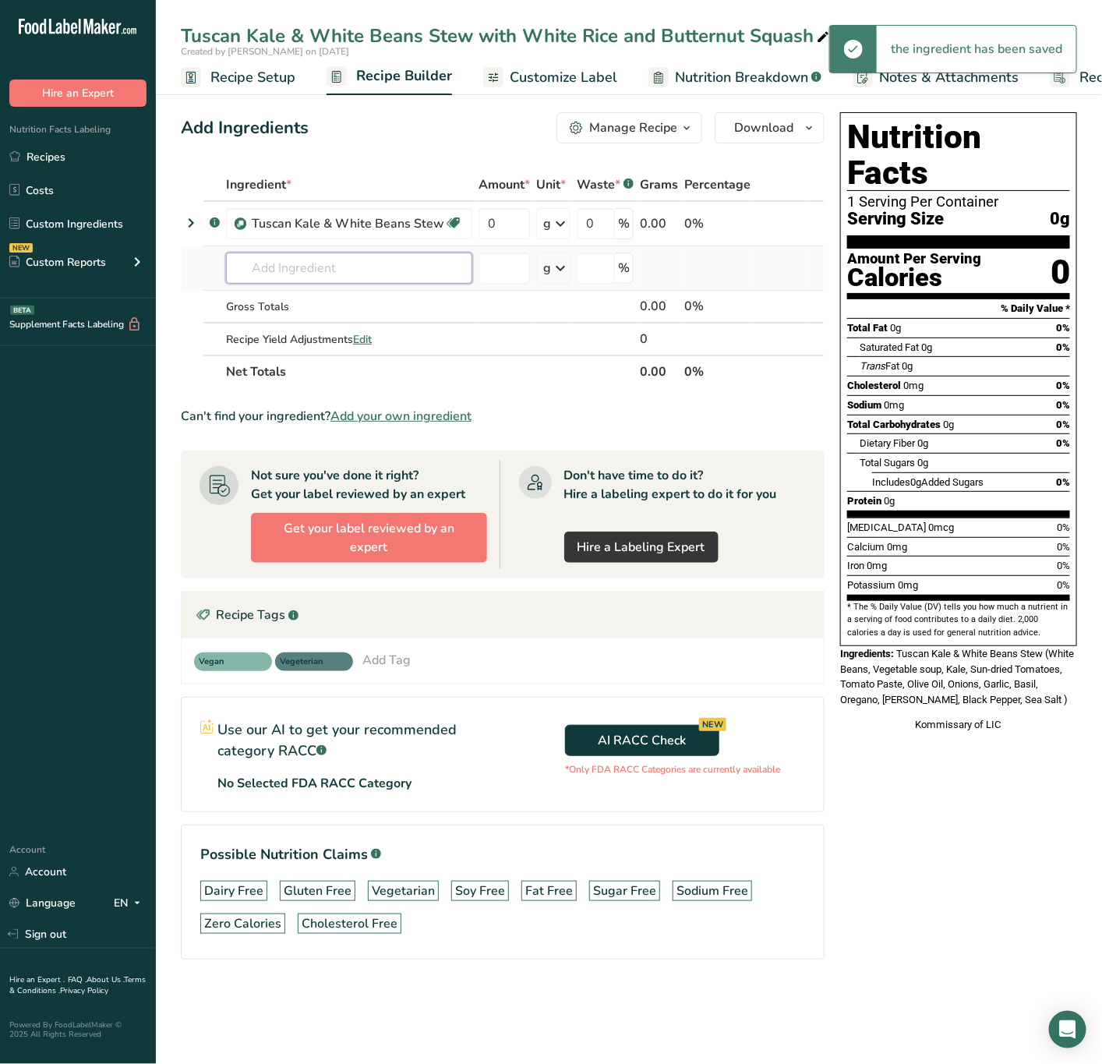
click at [320, 267] on input "text" at bounding box center [349, 268] width 246 height 31
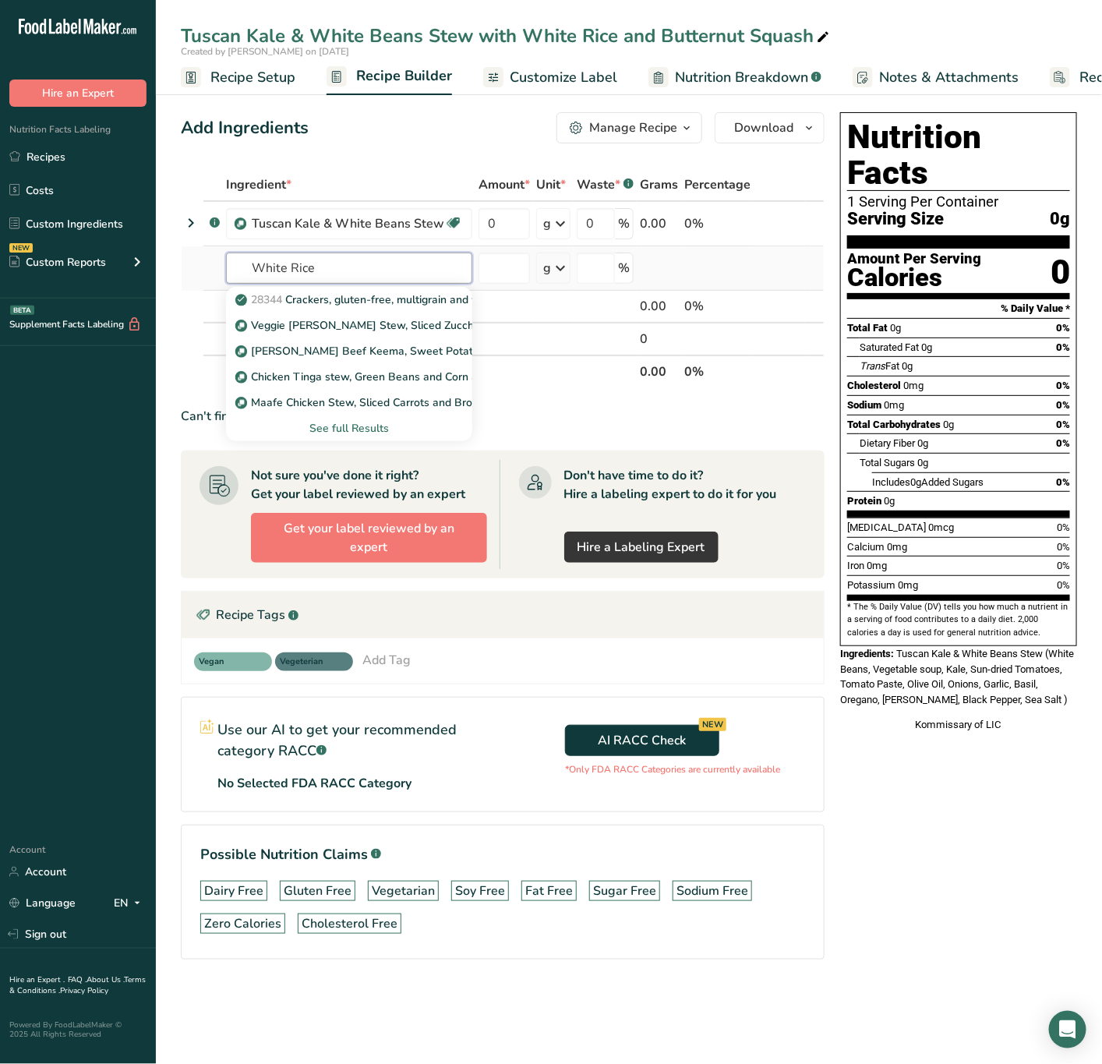
type input "White Rice"
click at [332, 420] on div "See full Results" at bounding box center [349, 428] width 221 height 16
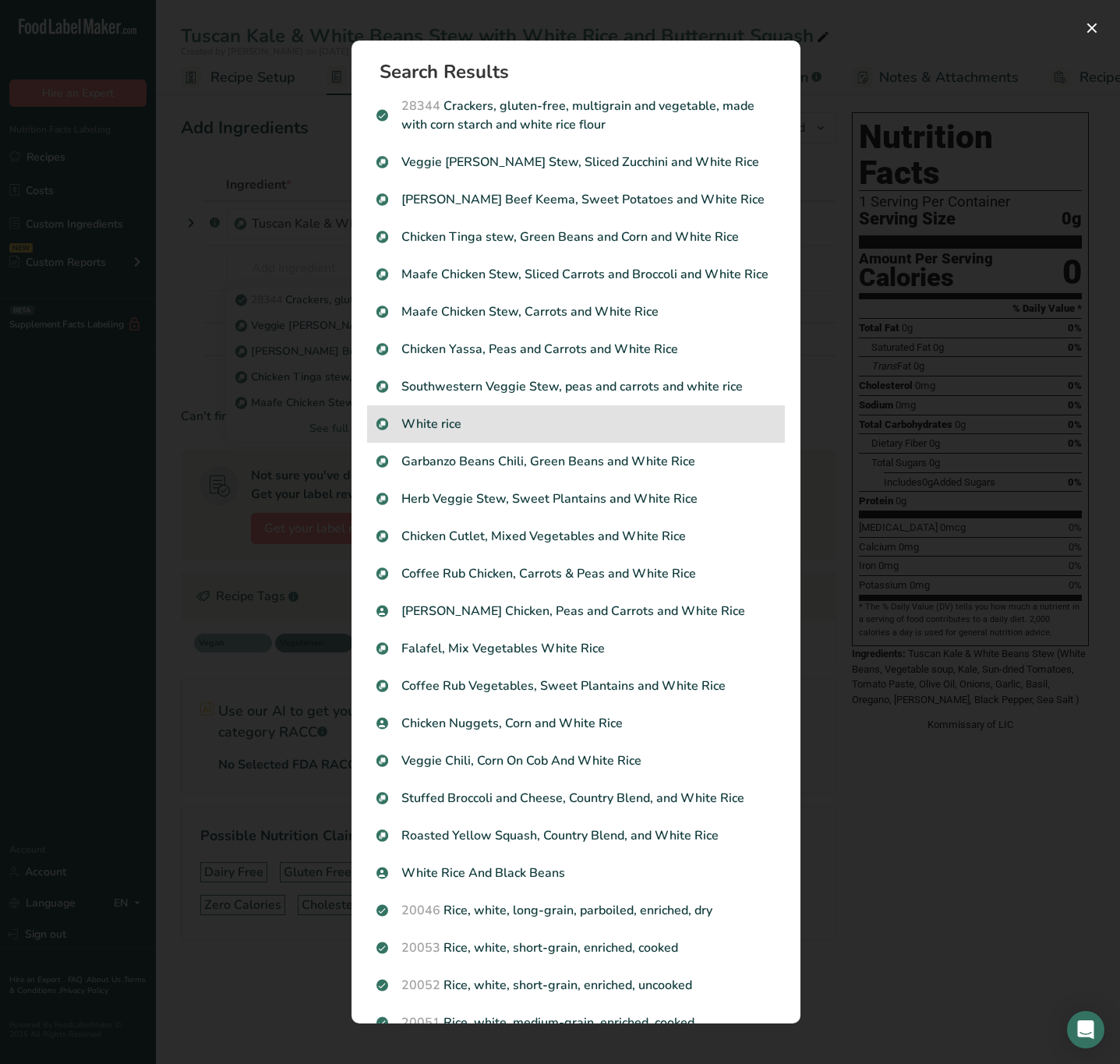
click at [464, 433] on p "White rice" at bounding box center [576, 424] width 399 height 19
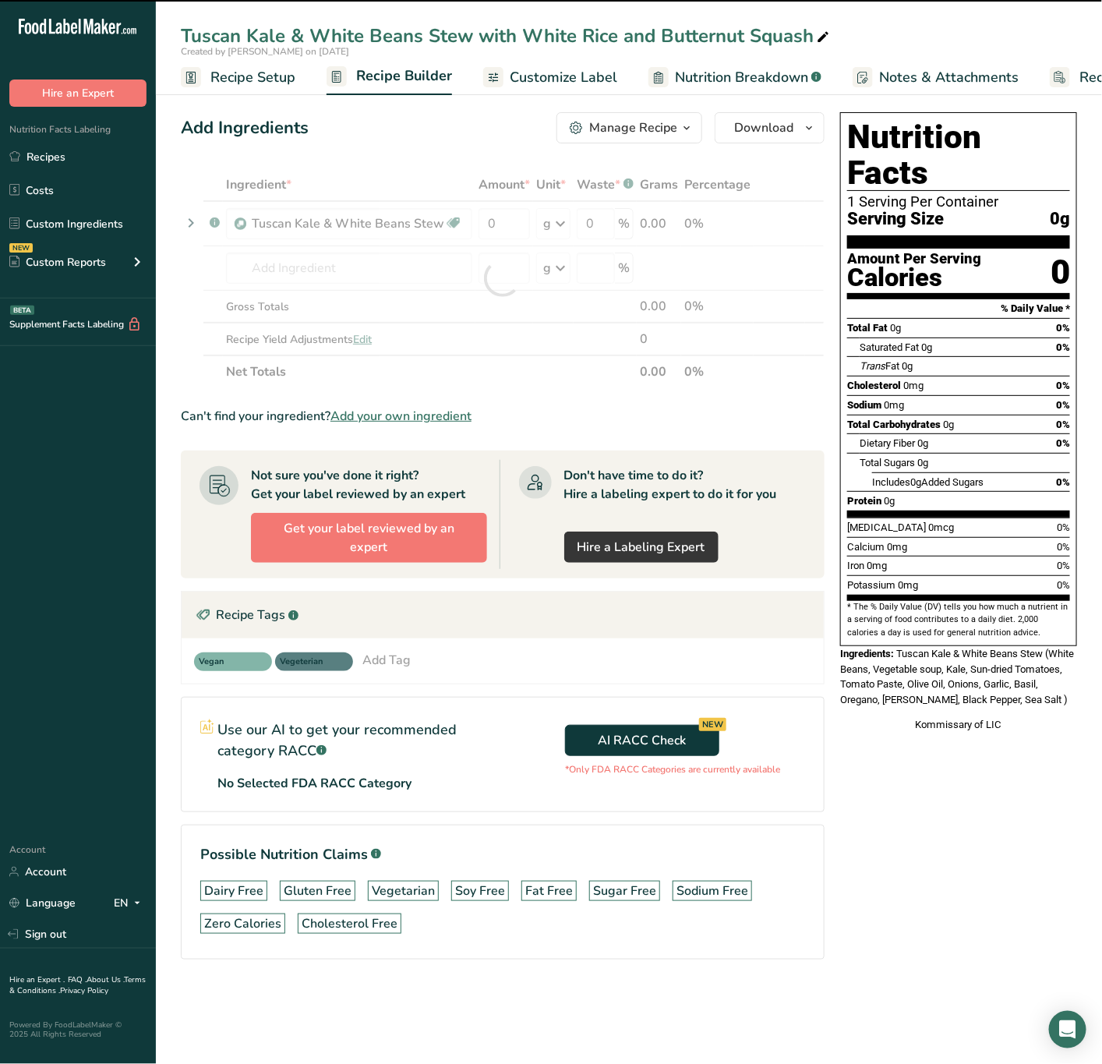
type input "0"
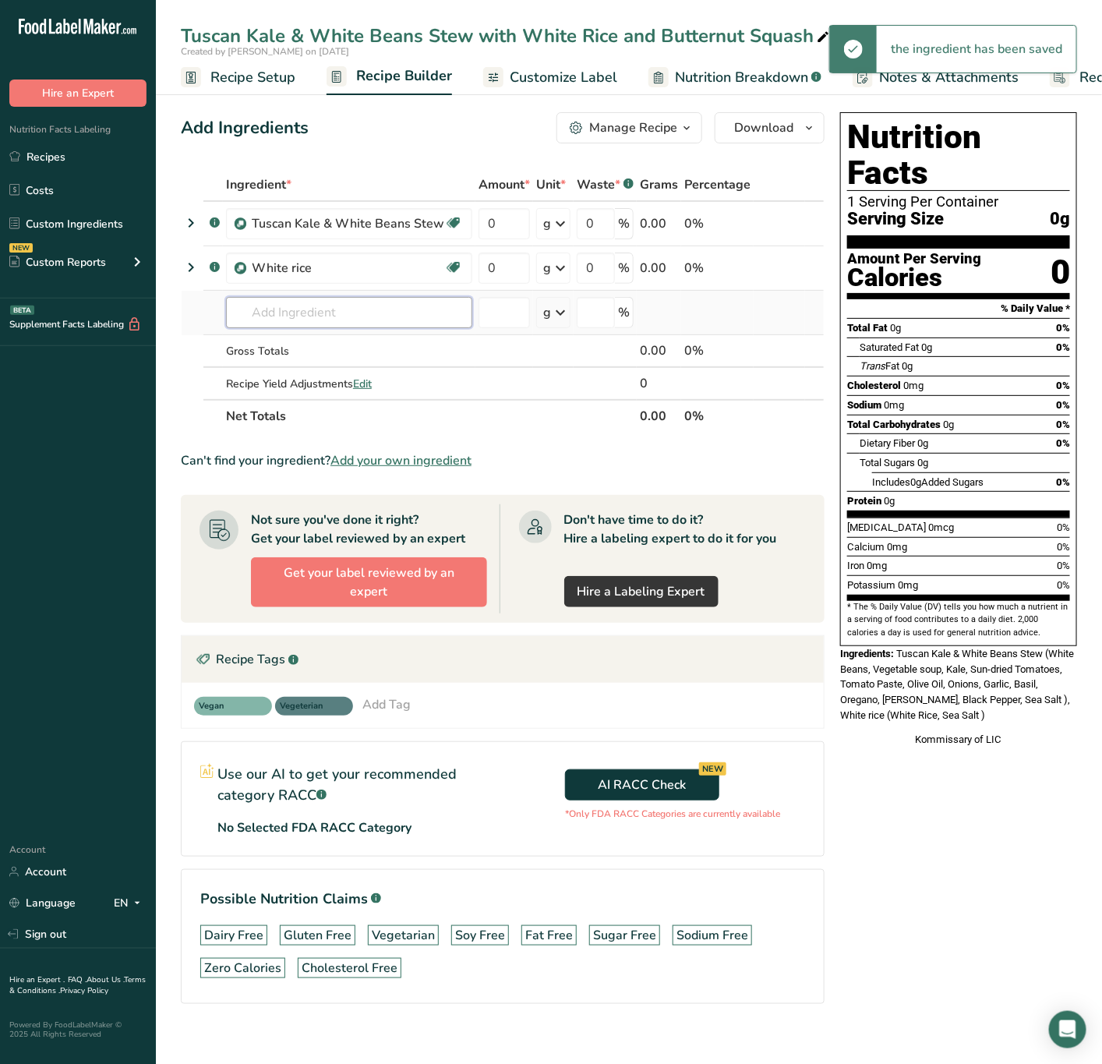
click at [348, 312] on input "text" at bounding box center [349, 312] width 246 height 31
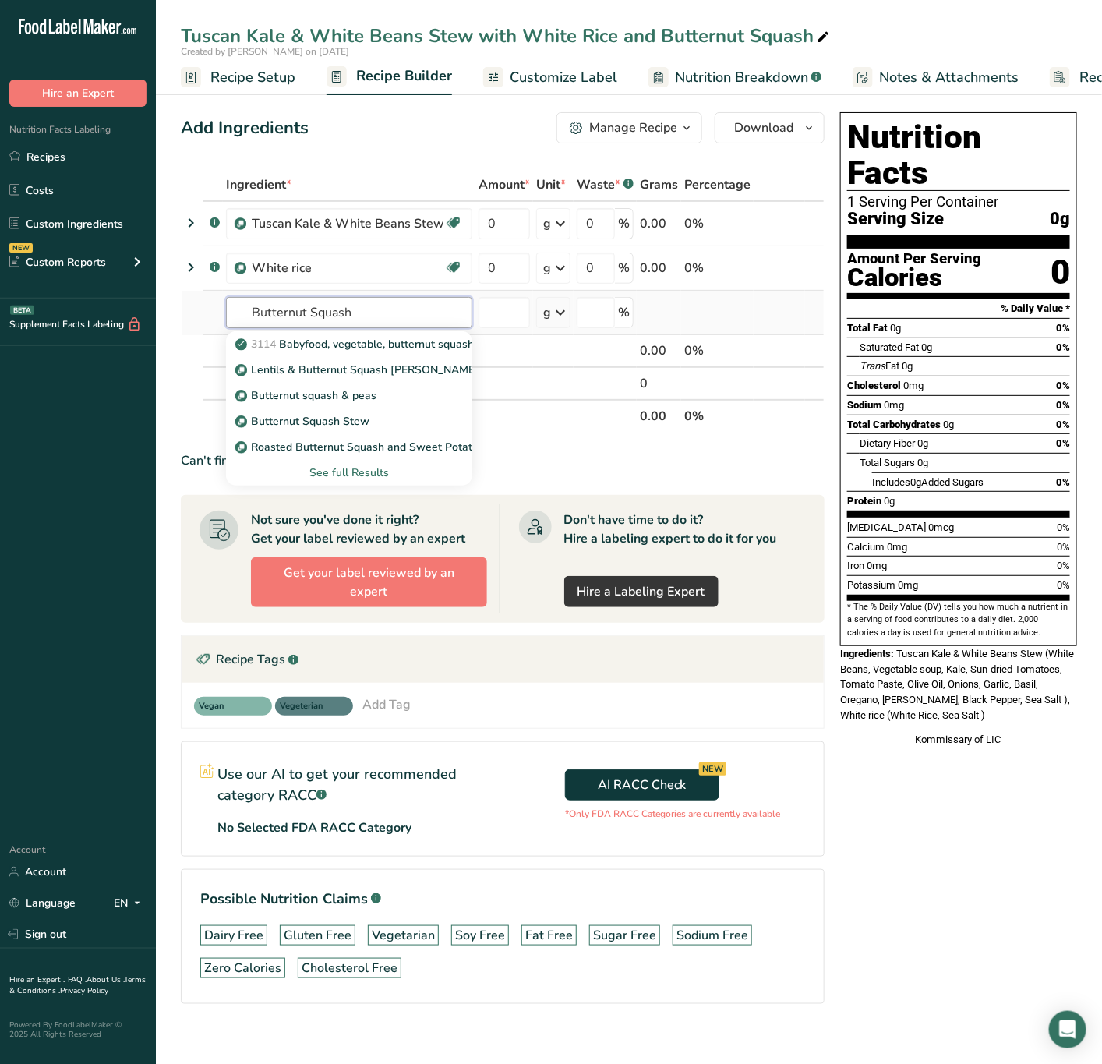
type input "Butternut Squash"
click at [355, 473] on div "See full Results" at bounding box center [349, 473] width 221 height 16
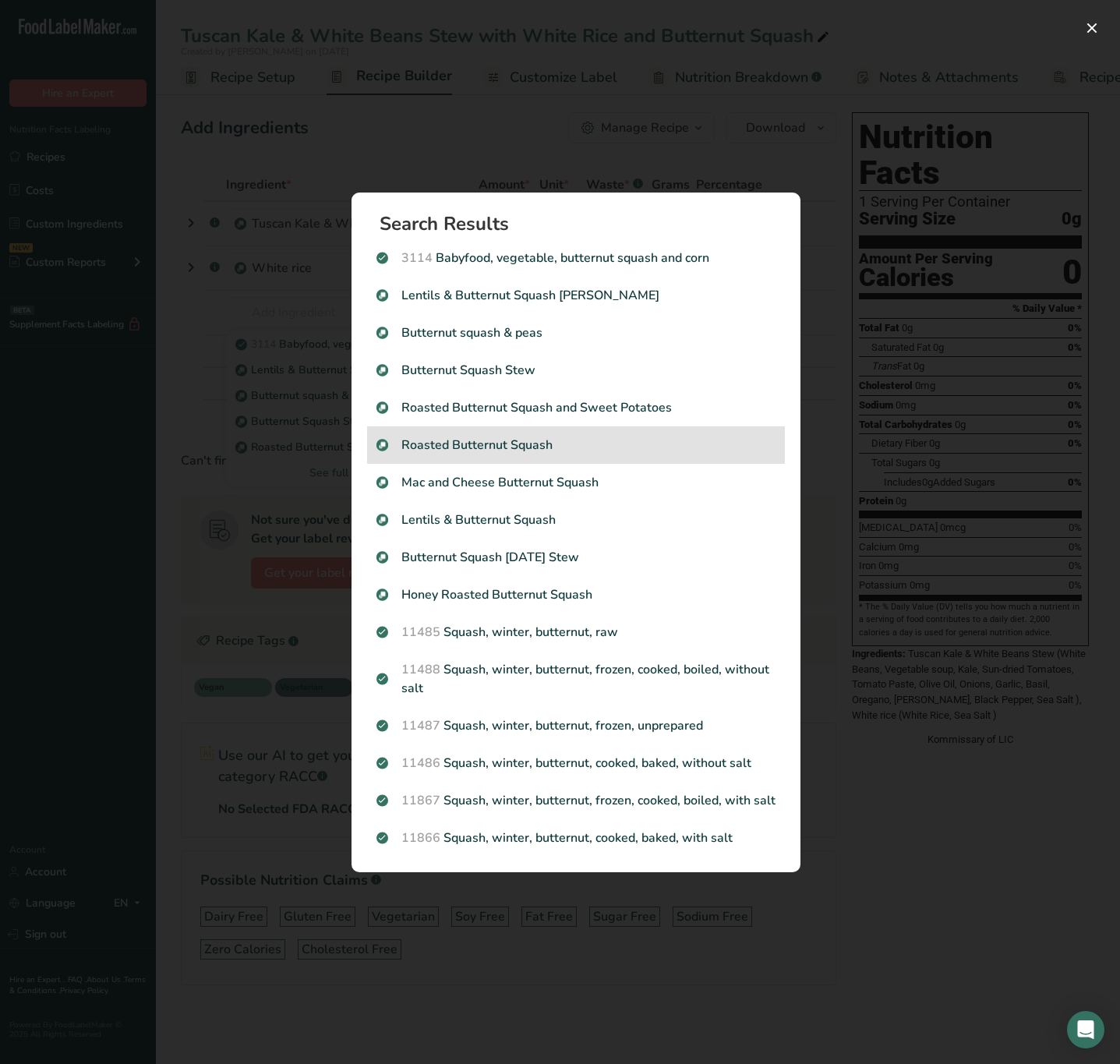
click at [550, 429] on div "Roasted Butternut Squash" at bounding box center [576, 444] width 418 height 37
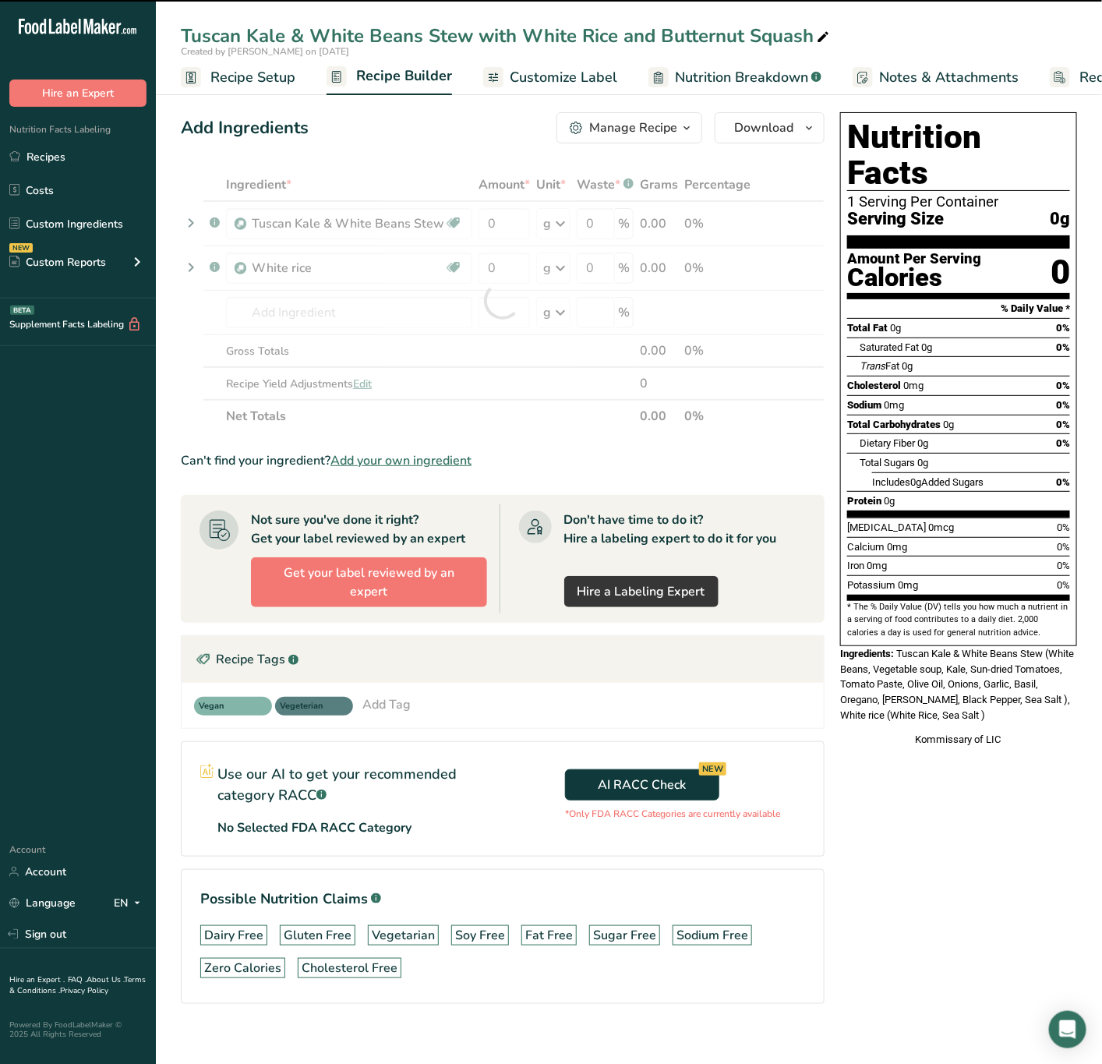
type input "0"
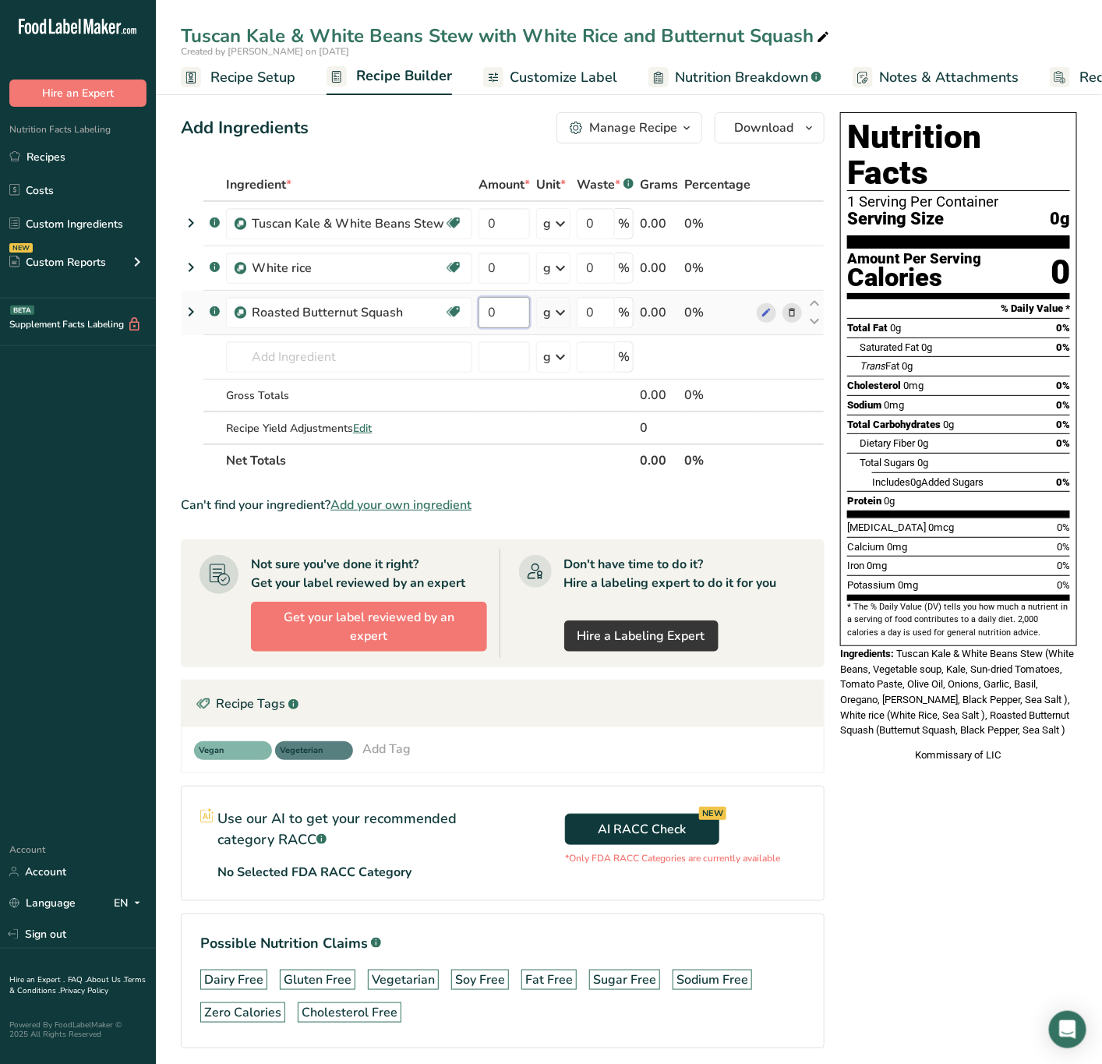
click at [506, 298] on input "0" at bounding box center [504, 312] width 51 height 31
type input "4"
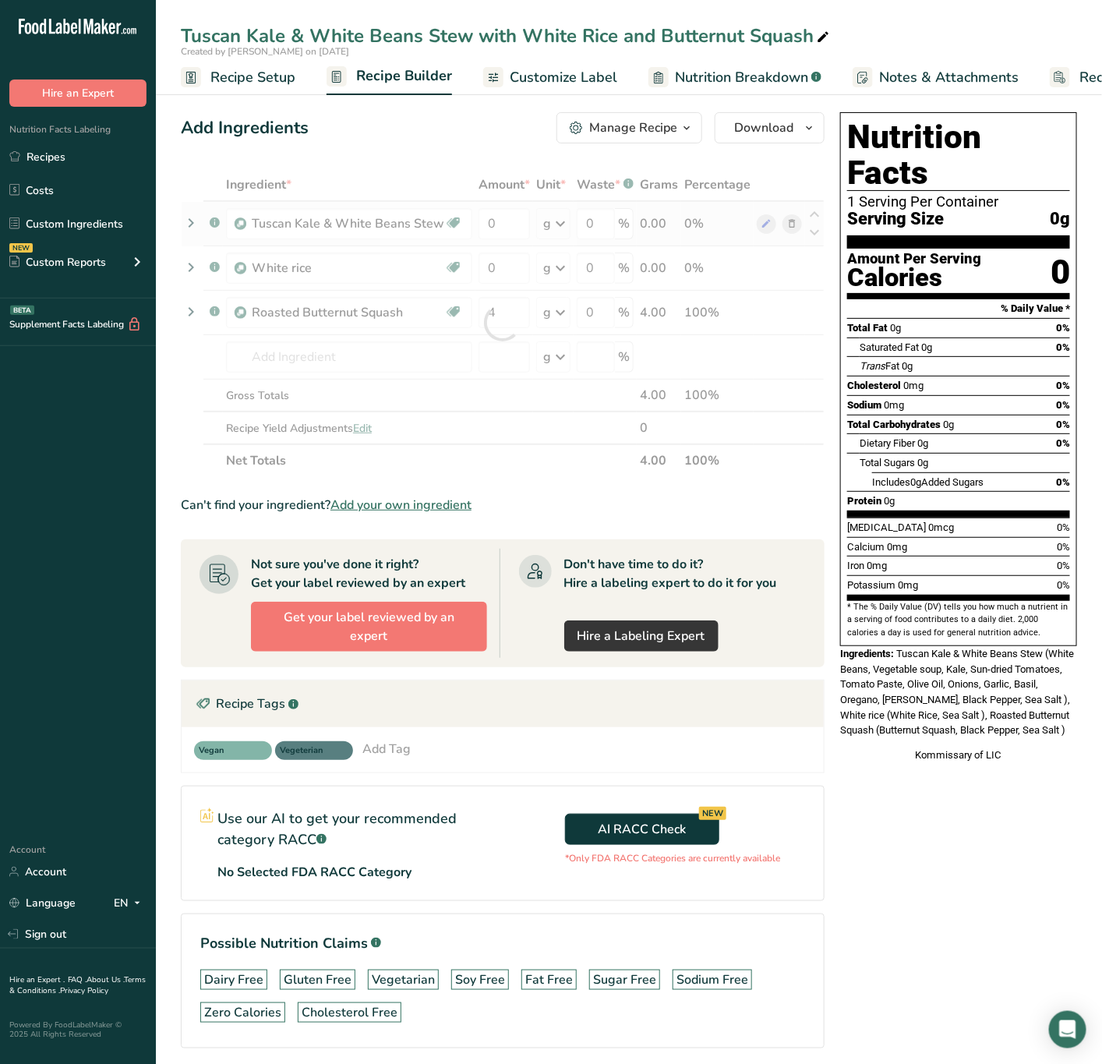
click at [499, 244] on div "Ingredient * Amount * Unit * Waste * .a-a{fill:#347362;}.b-a{fill:#fff;} Grams …" at bounding box center [503, 322] width 644 height 309
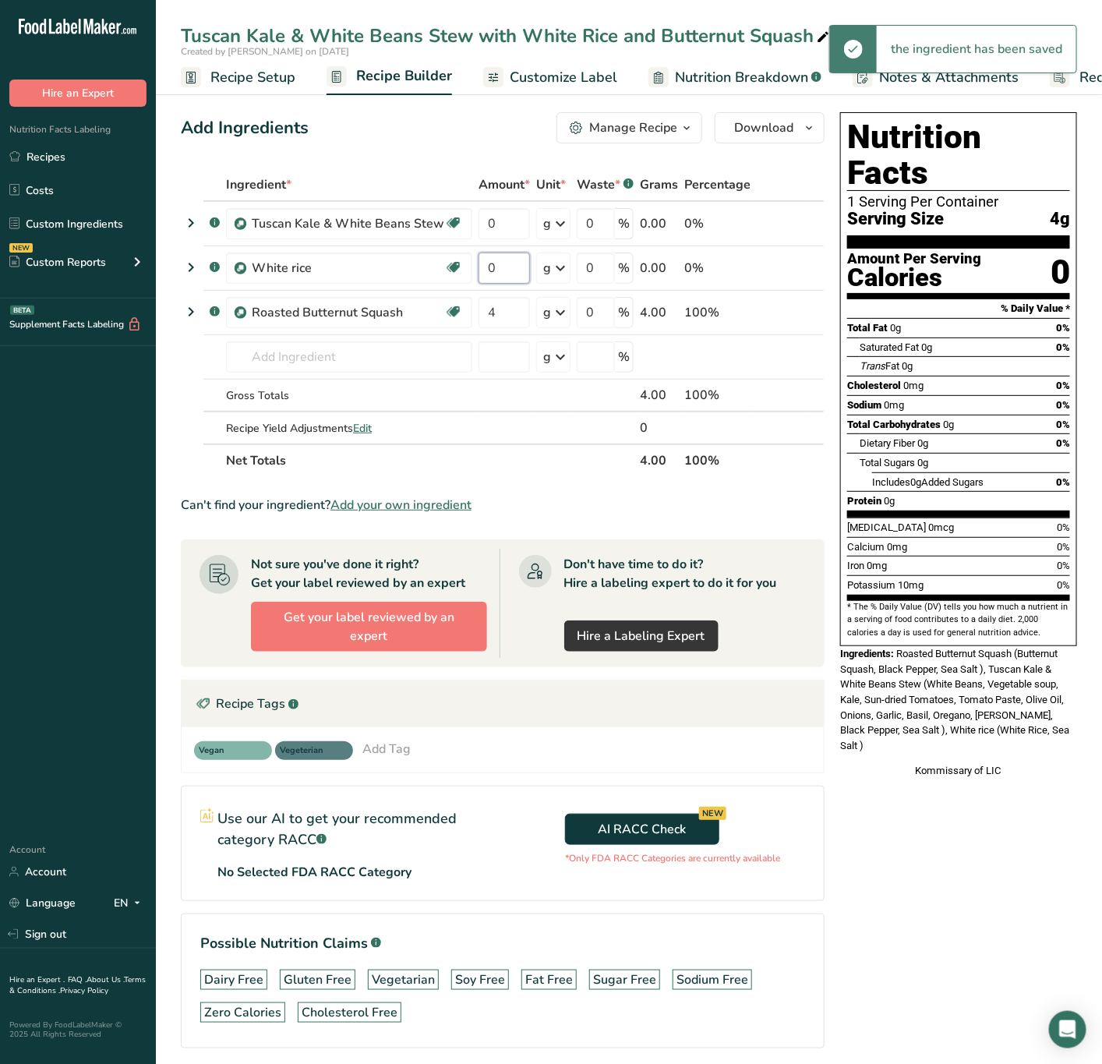
click at [500, 269] on input "0" at bounding box center [504, 268] width 51 height 31
type input "6"
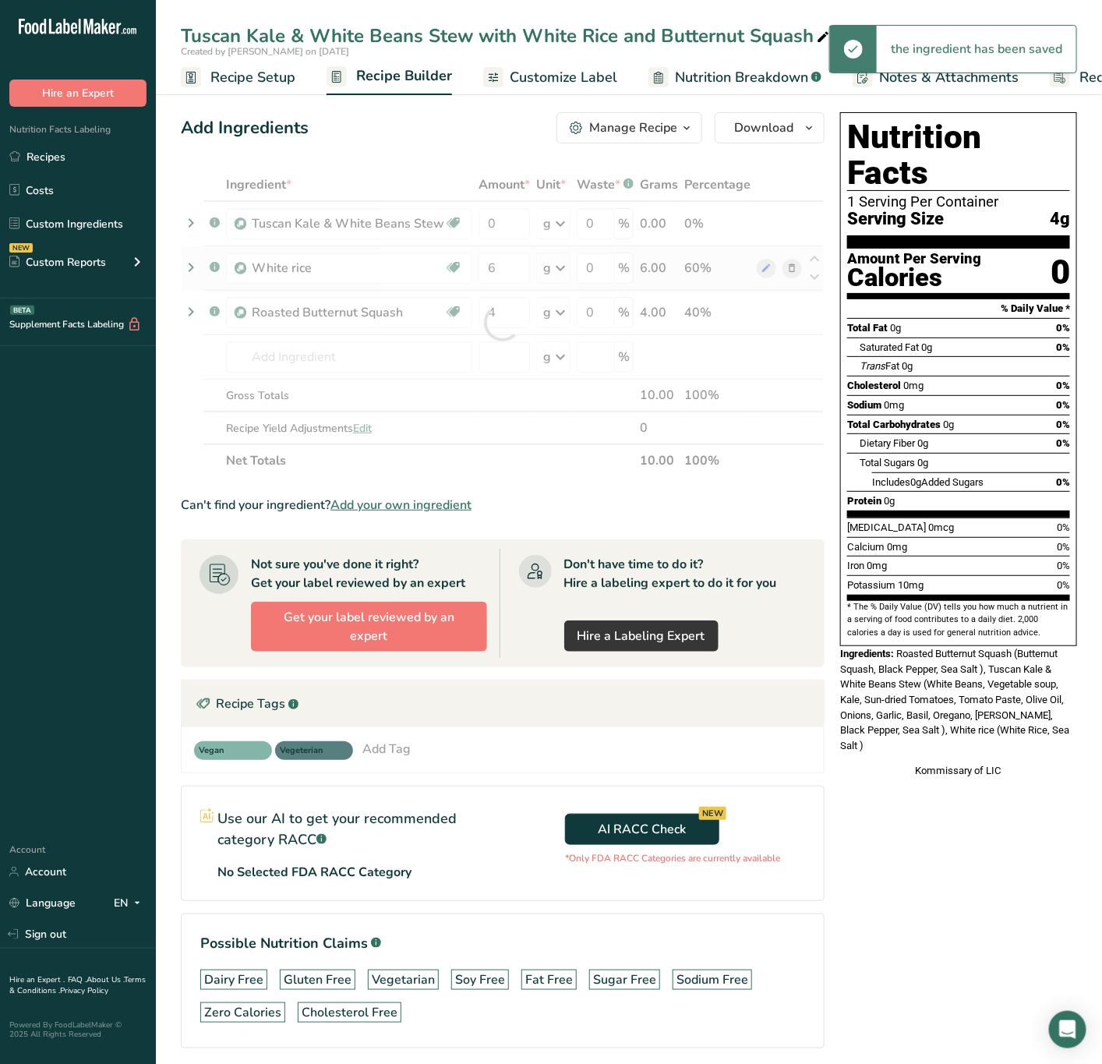
click at [504, 248] on div "Ingredient * Amount * Unit * Waste * .a-a{fill:#347362;}.b-a{fill:#fff;} Grams …" at bounding box center [503, 322] width 644 height 309
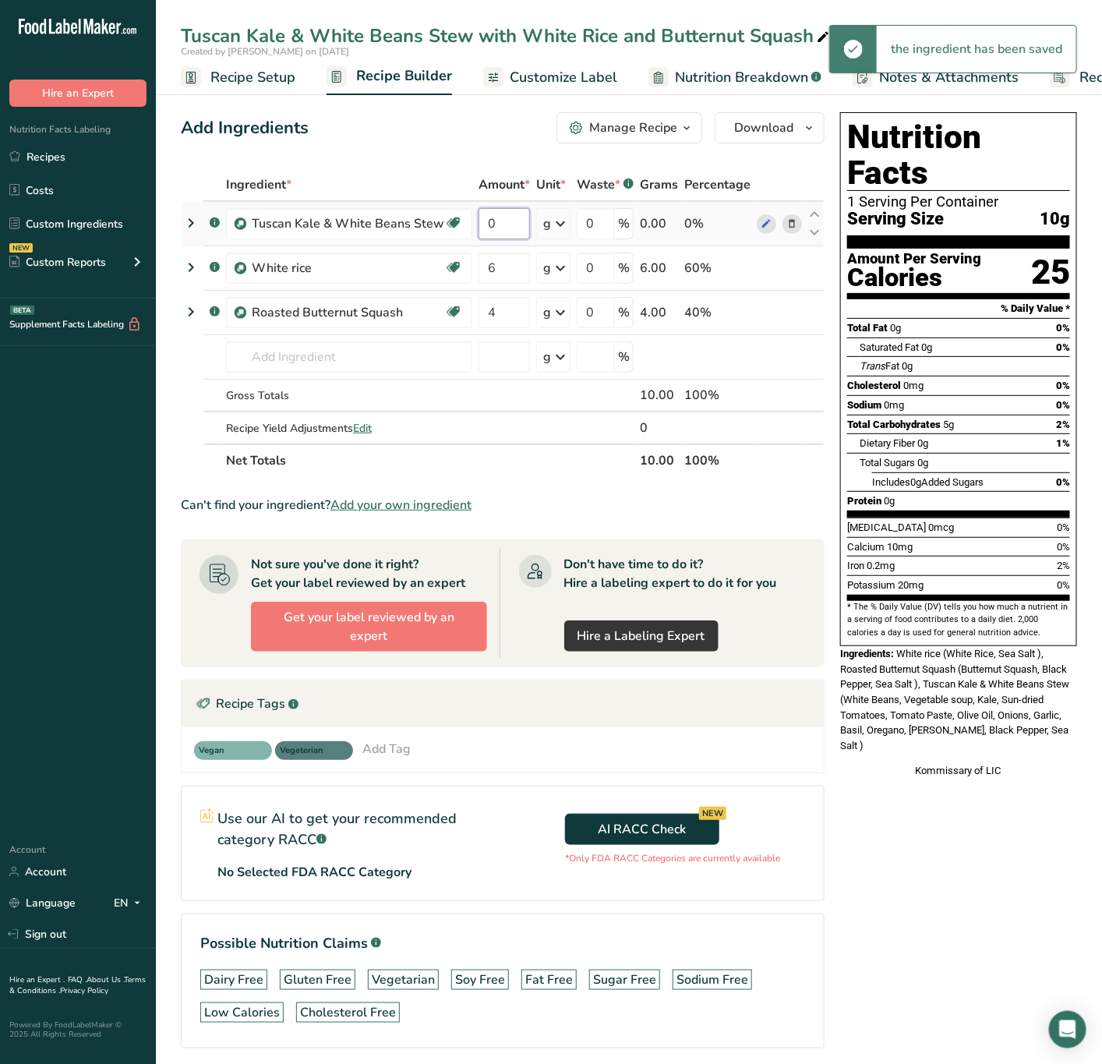
click at [505, 222] on input "0" at bounding box center [504, 223] width 51 height 31
type input "4"
click at [534, 239] on div "Ingredient * Amount * Unit * Waste * .a-a{fill:#347362;}.b-a{fill:#fff;} Grams …" at bounding box center [503, 322] width 644 height 309
click at [559, 222] on icon at bounding box center [560, 224] width 19 height 28
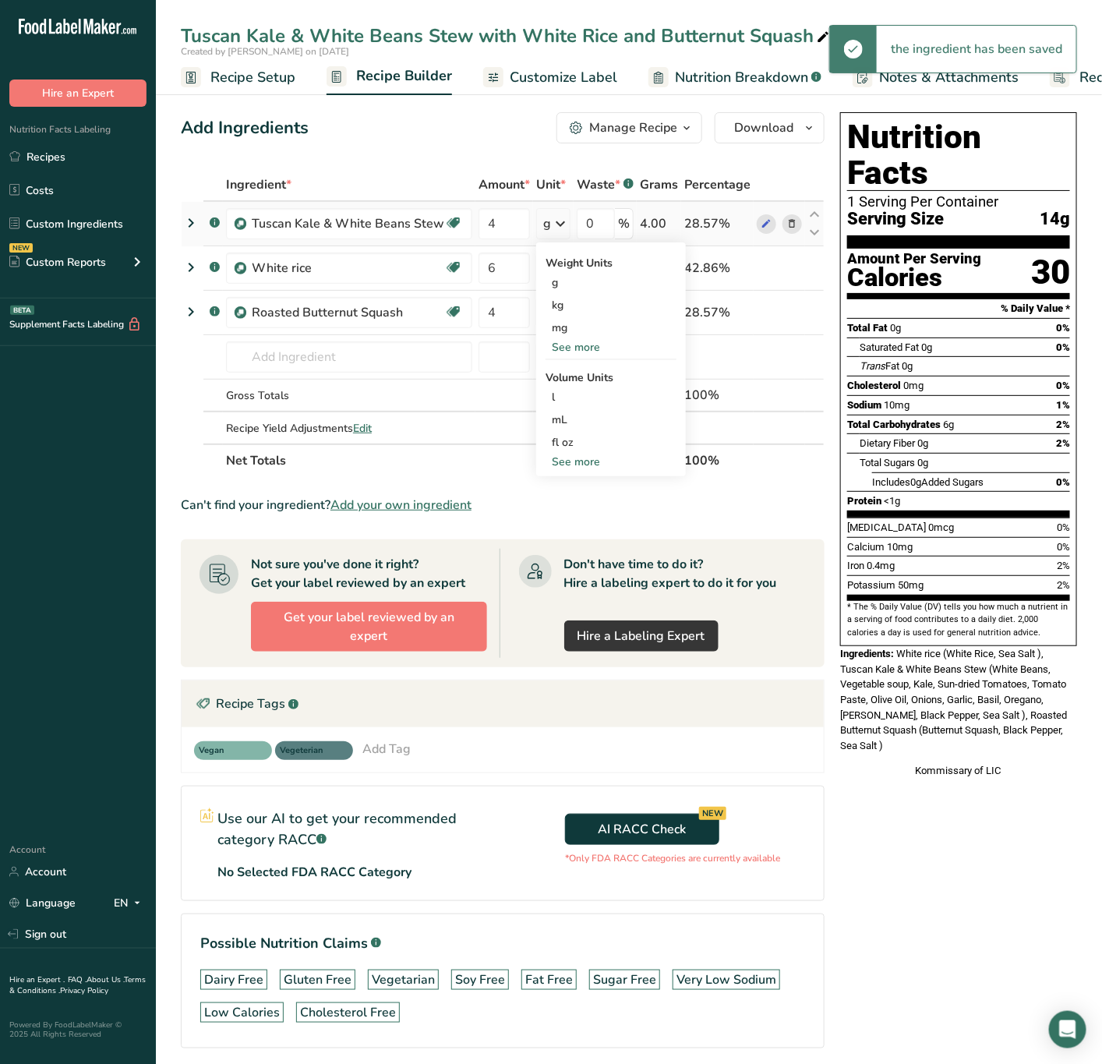
click at [581, 339] on div "See more" at bounding box center [611, 347] width 131 height 16
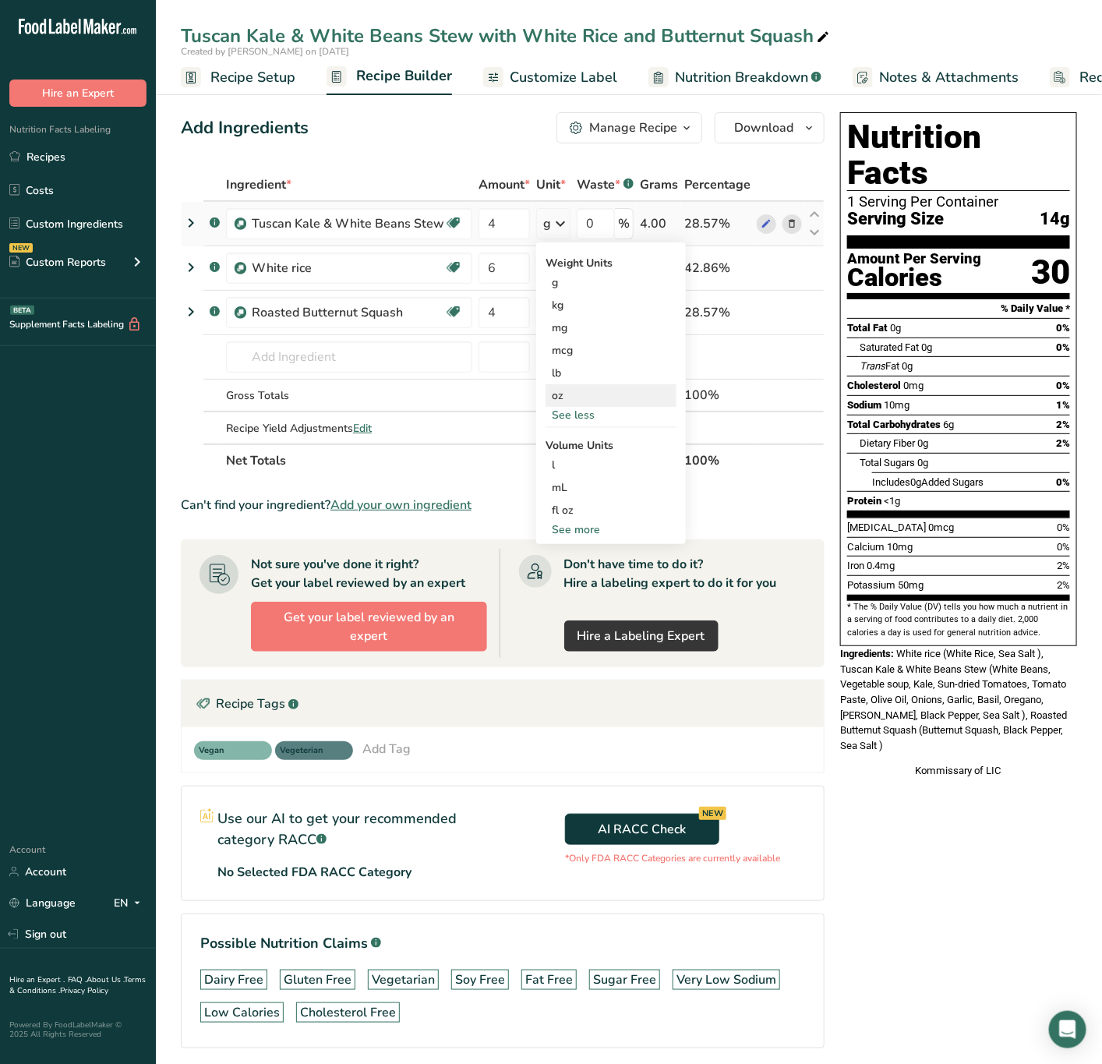
click at [587, 394] on div "oz" at bounding box center [611, 395] width 131 height 23
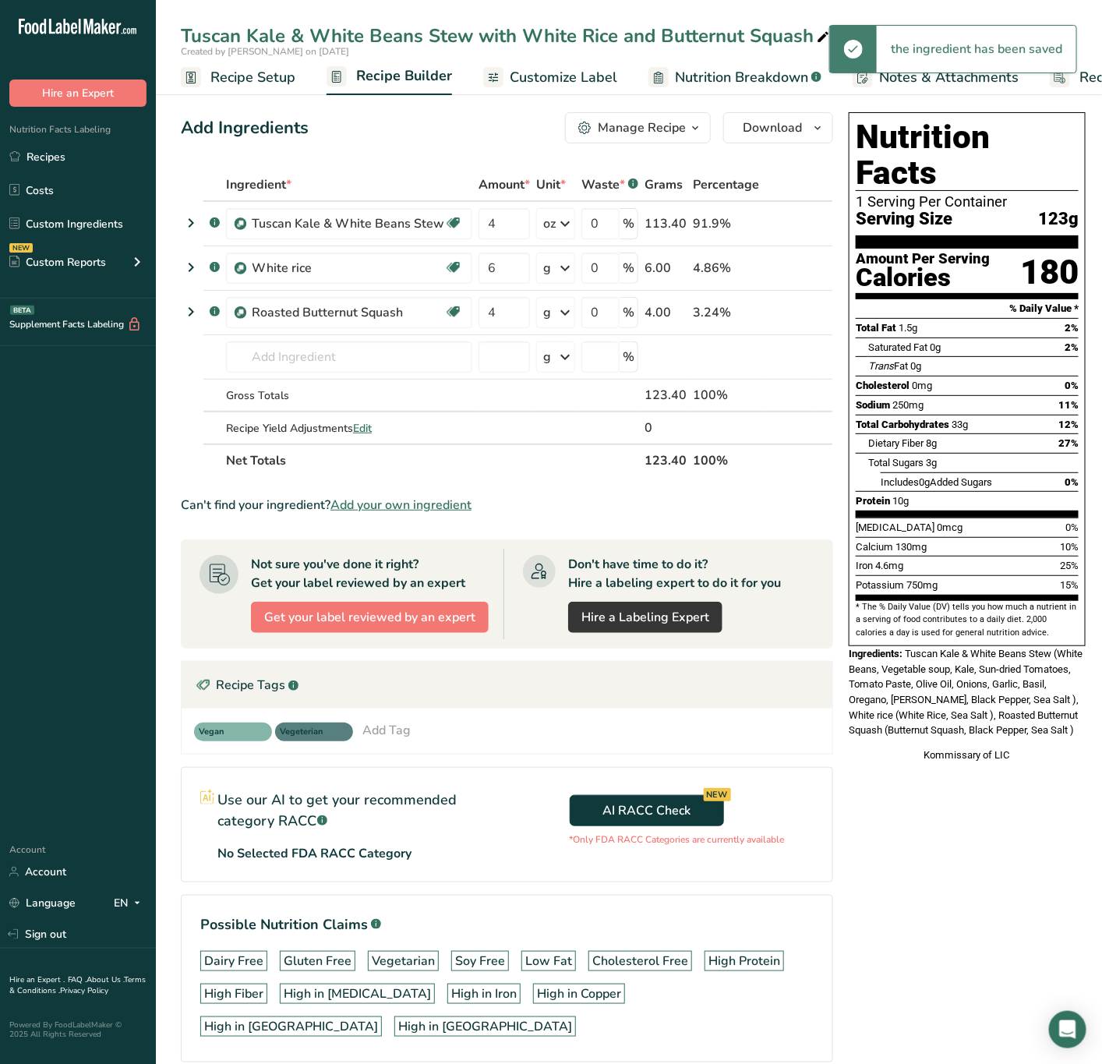
click at [552, 267] on div "g" at bounding box center [555, 268] width 39 height 31
click at [599, 389] on div "See more" at bounding box center [611, 392] width 131 height 16
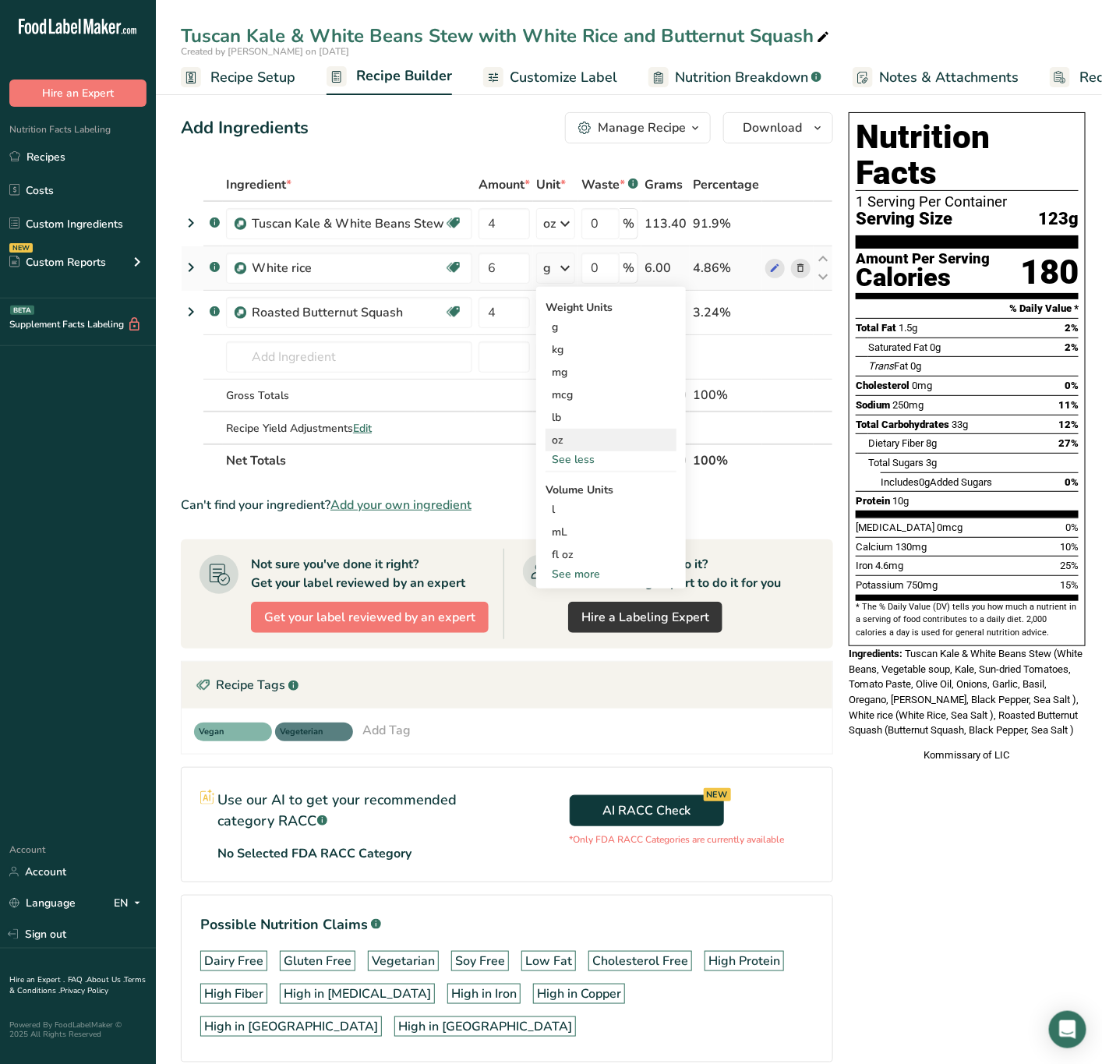
click at [573, 430] on div "oz" at bounding box center [611, 440] width 131 height 23
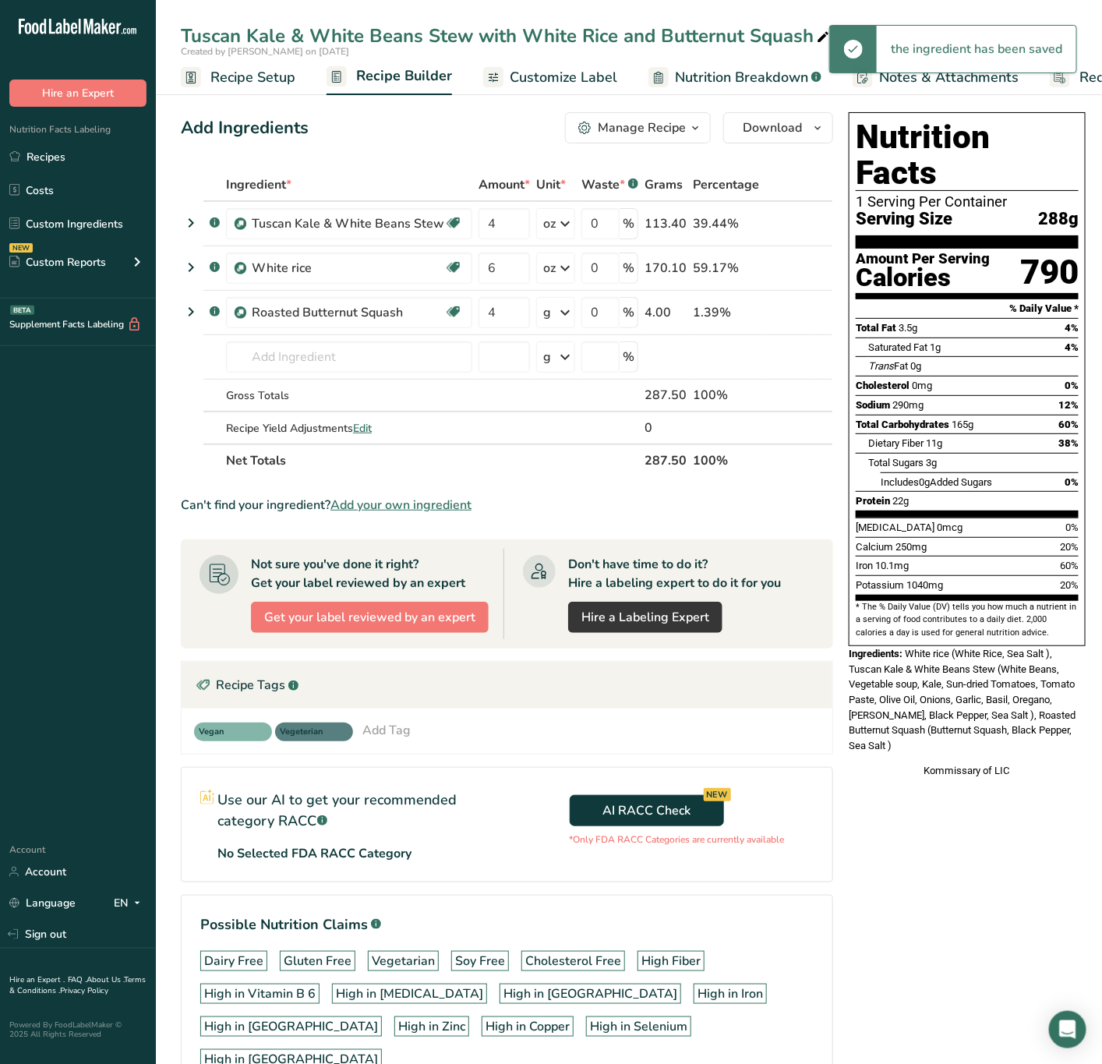
click at [560, 316] on icon at bounding box center [565, 313] width 19 height 28
click at [578, 436] on div "See more" at bounding box center [611, 436] width 131 height 16
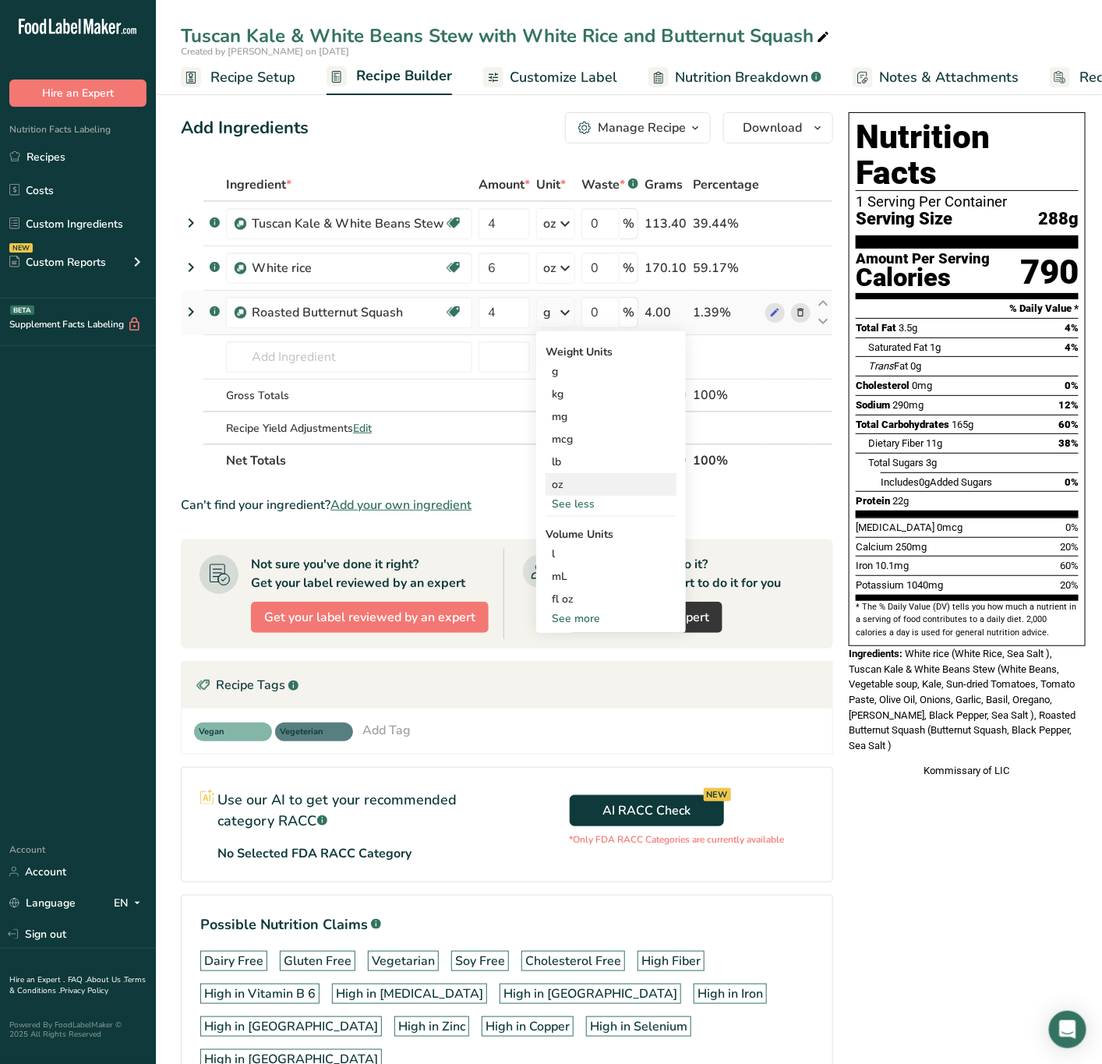
click at [578, 486] on div "oz" at bounding box center [611, 484] width 131 height 23
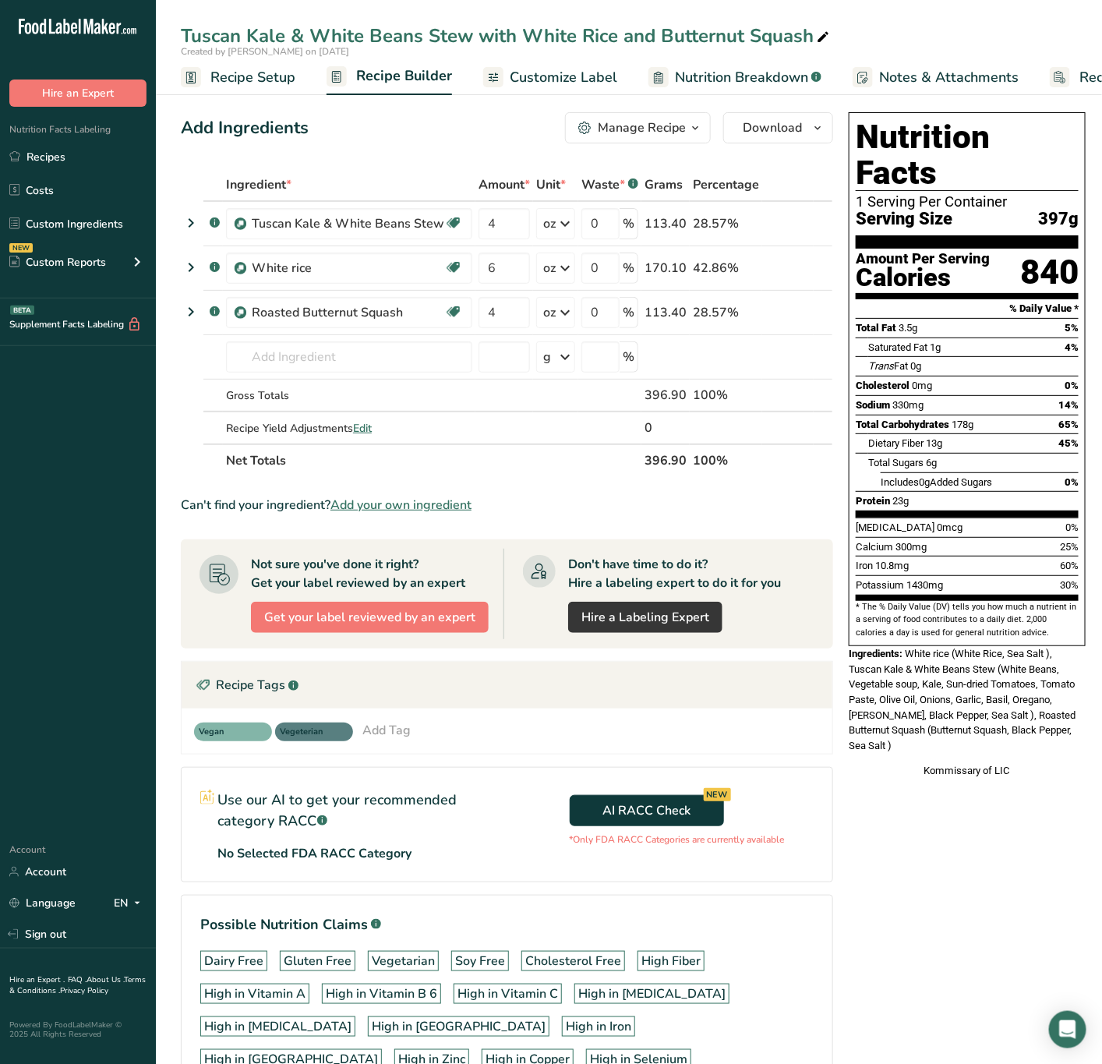
drag, startPoint x: 918, startPoint y: 636, endPoint x: 999, endPoint y: 749, distance: 139.6
click at [999, 749] on div "Nutrition Facts 1 Serving Per Container Serving Size 397g Amount Per Serving Ca…" at bounding box center [967, 445] width 249 height 678
click at [904, 614] on div "Nutrition Facts 1 Serving Per Container Serving Size 397g Amount Per Serving Ca…" at bounding box center [967, 379] width 237 height 534
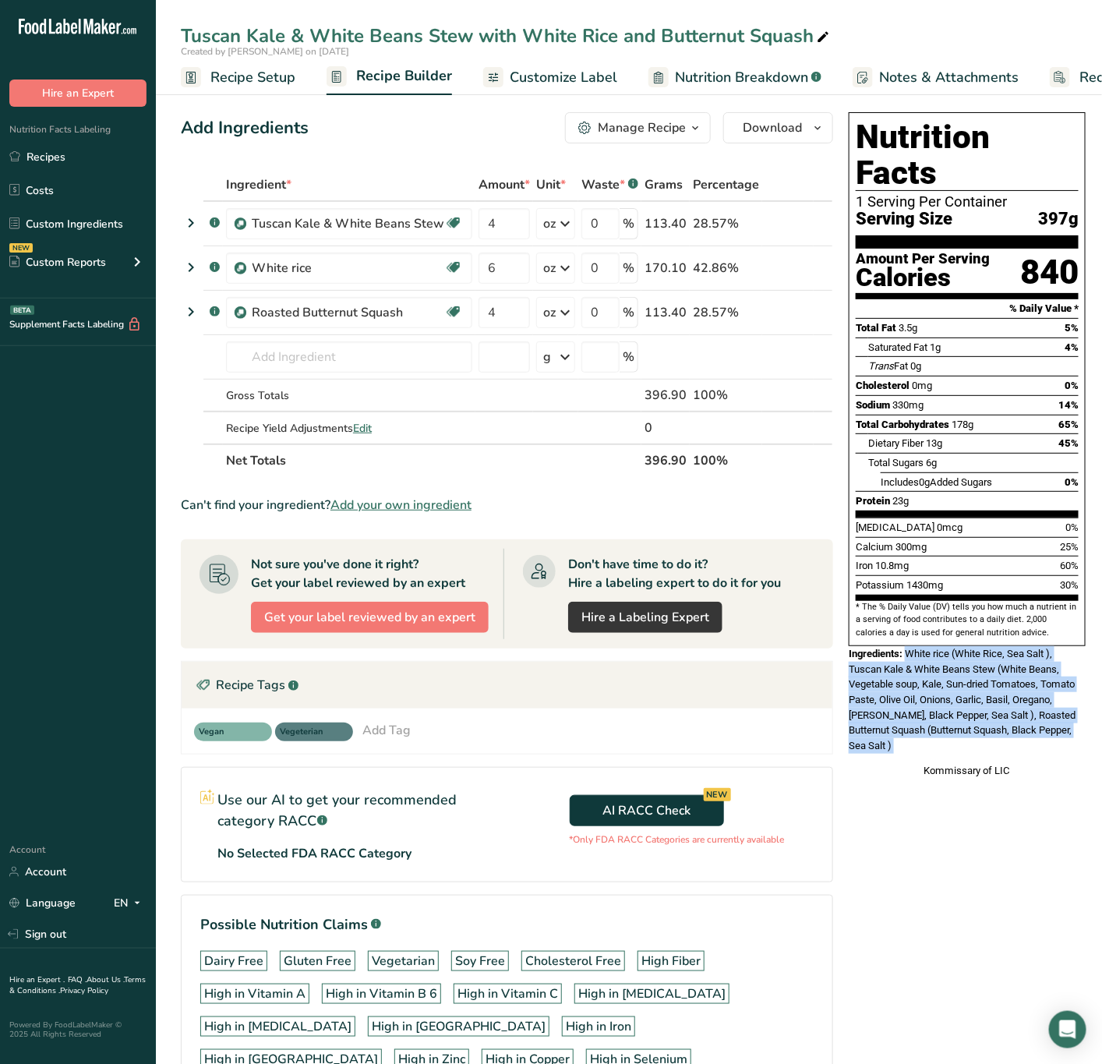
drag, startPoint x: 905, startPoint y: 622, endPoint x: 912, endPoint y: 726, distance: 103.9
click at [912, 726] on div "Nutrition Facts 1 Serving Per Container Serving Size 397g Amount Per Serving Ca…" at bounding box center [967, 445] width 249 height 678
copy div "White rice (White Rice, Sea Salt ), Tuscan Kale & White Beans Stew (White Beans…"
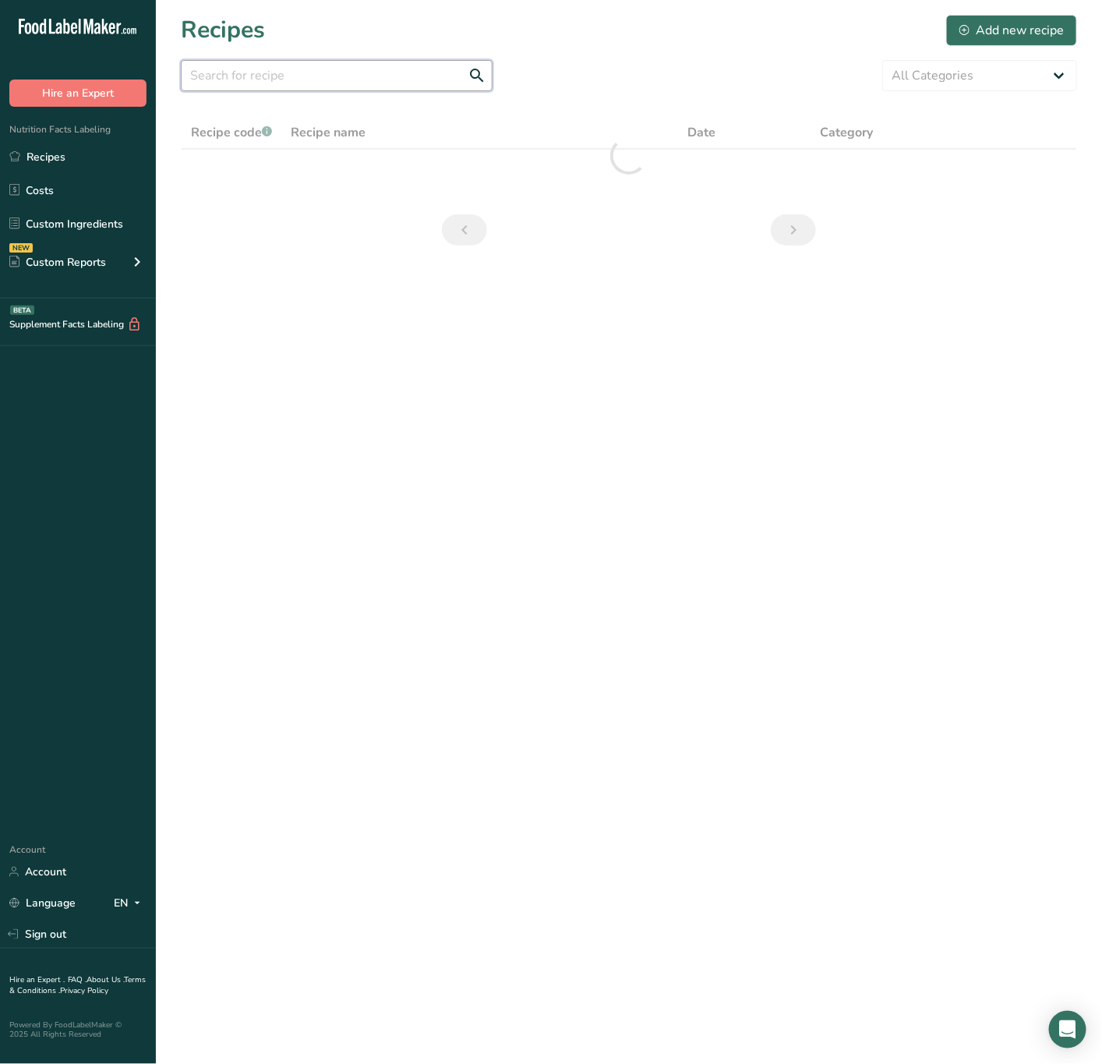
click at [361, 66] on input "text" at bounding box center [337, 75] width 312 height 31
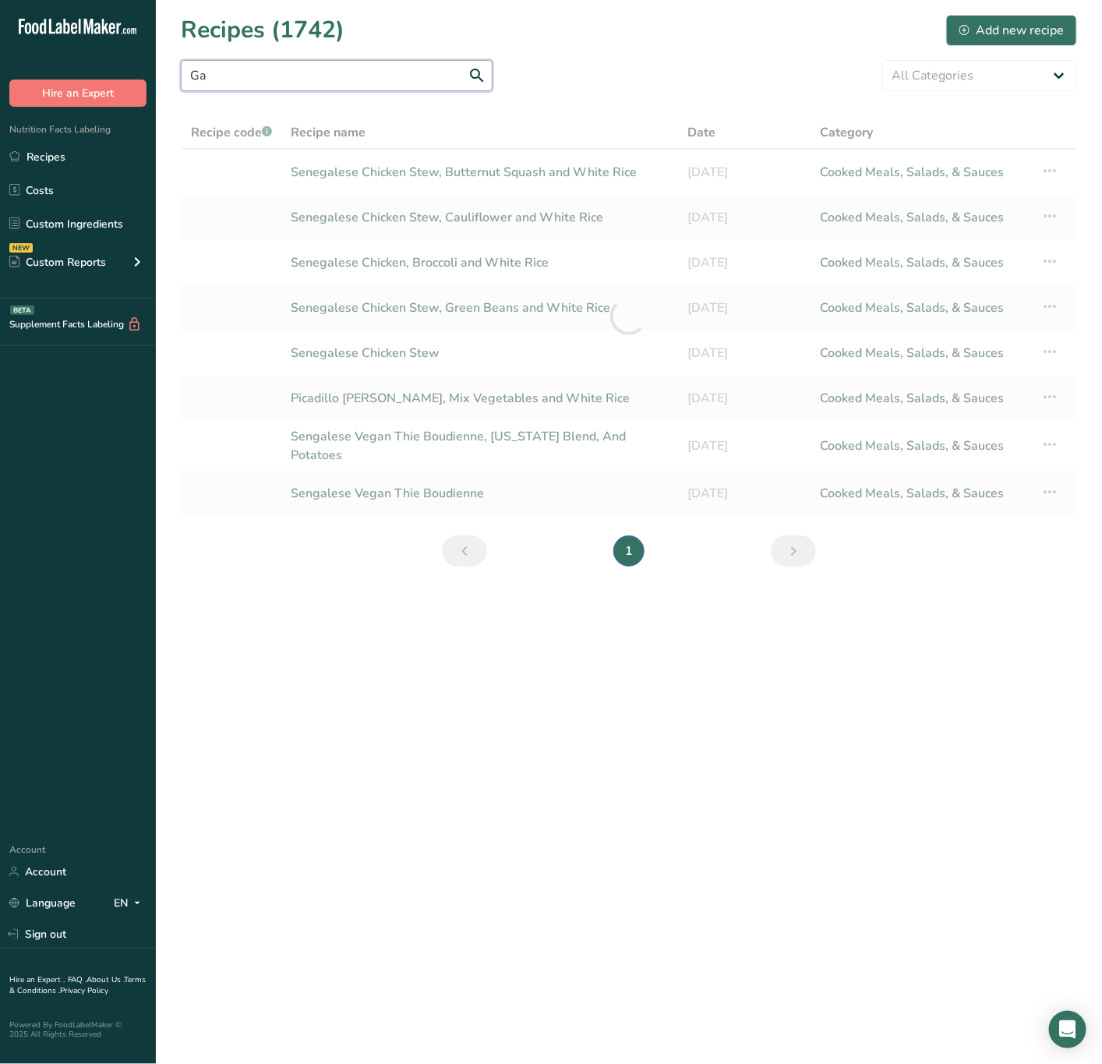
type input "G"
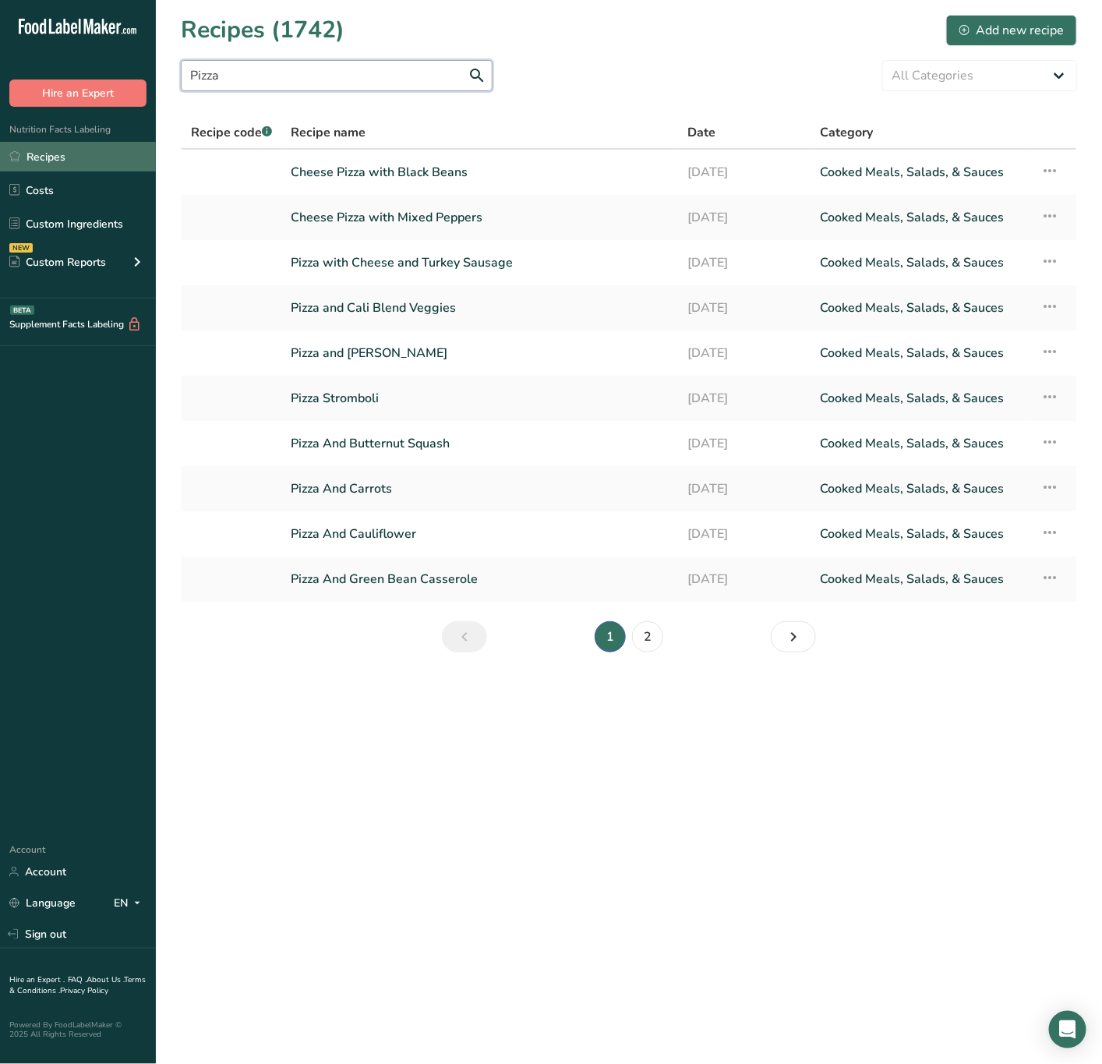
type input "Pizza"
click at [54, 152] on link "Recipes" at bounding box center [78, 157] width 156 height 30
click at [55, 139] on div "Nutrition Facts Labeling Recipes Costs Custom Ingredients NEW Custom Reports Me…" at bounding box center [78, 203] width 156 height 192
drag, startPoint x: 56, startPoint y: 154, endPoint x: 115, endPoint y: 112, distance: 72.0
click at [58, 153] on link "Recipes" at bounding box center [78, 157] width 156 height 30
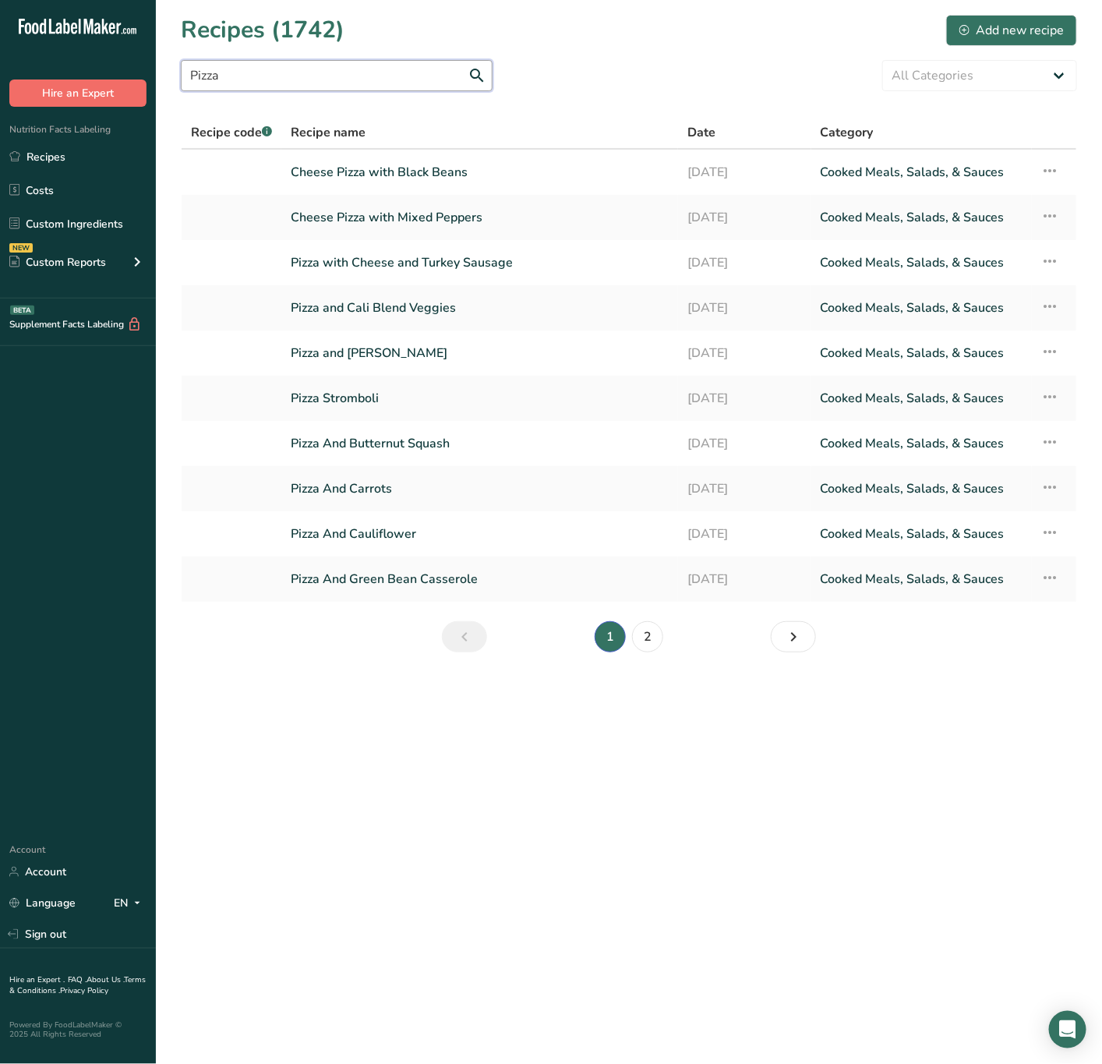
drag, startPoint x: 283, startPoint y: 64, endPoint x: 103, endPoint y: 90, distance: 181.9
click at [103, 90] on div ".a-20{fill:#fff;} Hire an Expert Nutrition Facts Labeling Recipes Costs Custom …" at bounding box center [551, 532] width 1102 height 1064
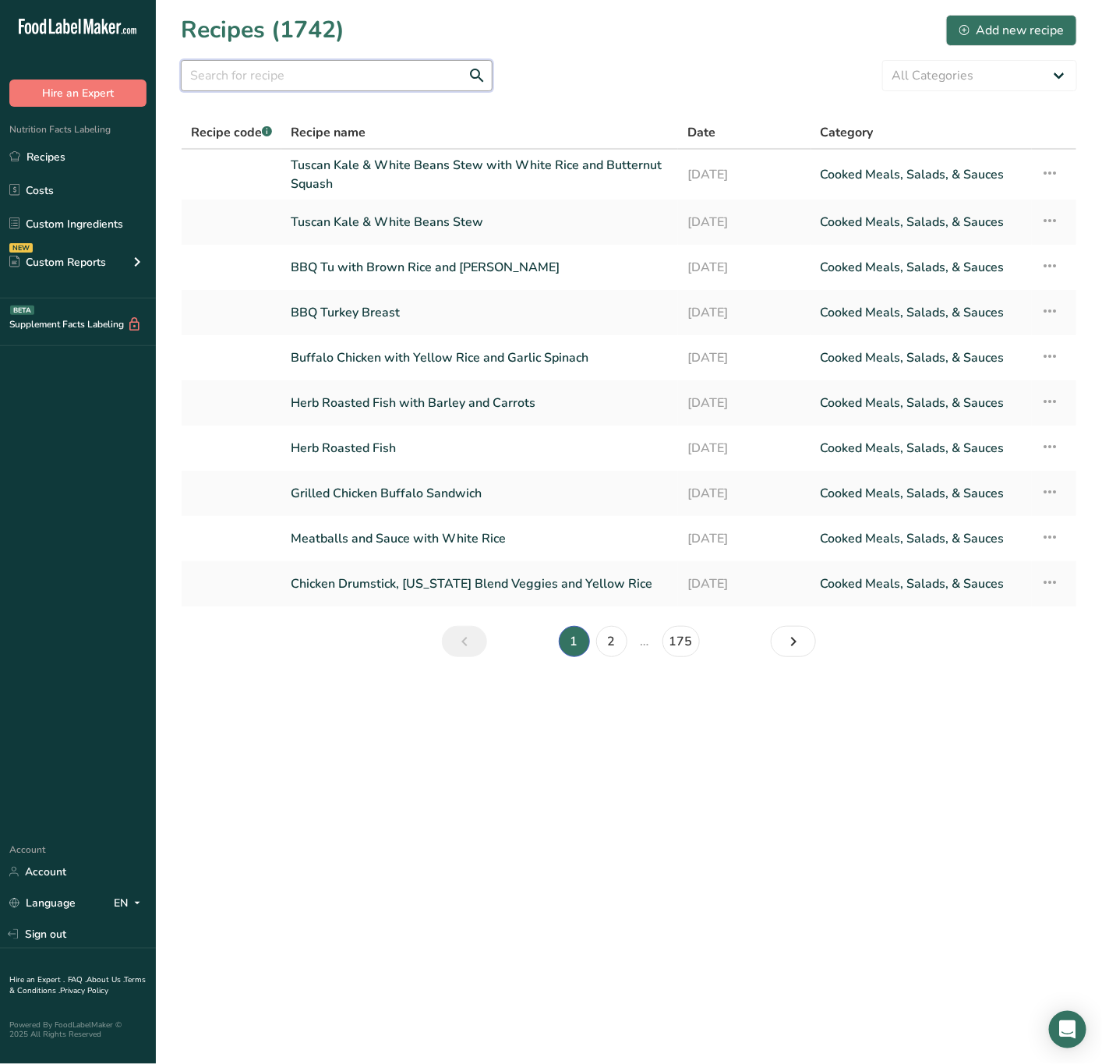
click at [309, 80] on input "text" at bounding box center [337, 75] width 312 height 31
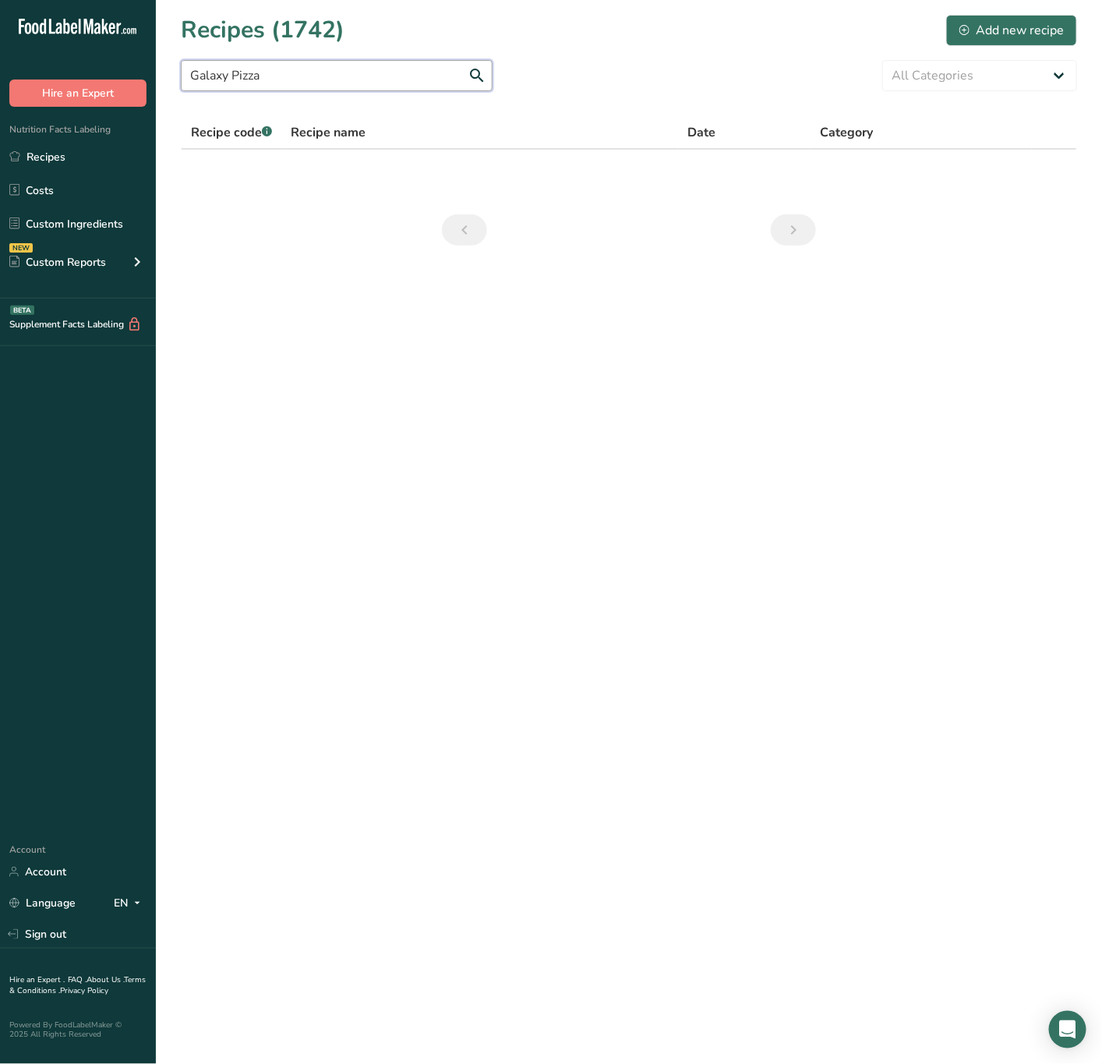
drag, startPoint x: 402, startPoint y: 76, endPoint x: 45, endPoint y: 111, distance: 358.8
click at [45, 111] on div ".a-20{fill:#fff;} Hire an Expert Nutrition Facts Labeling Recipes Costs Custom …" at bounding box center [551, 532] width 1102 height 1064
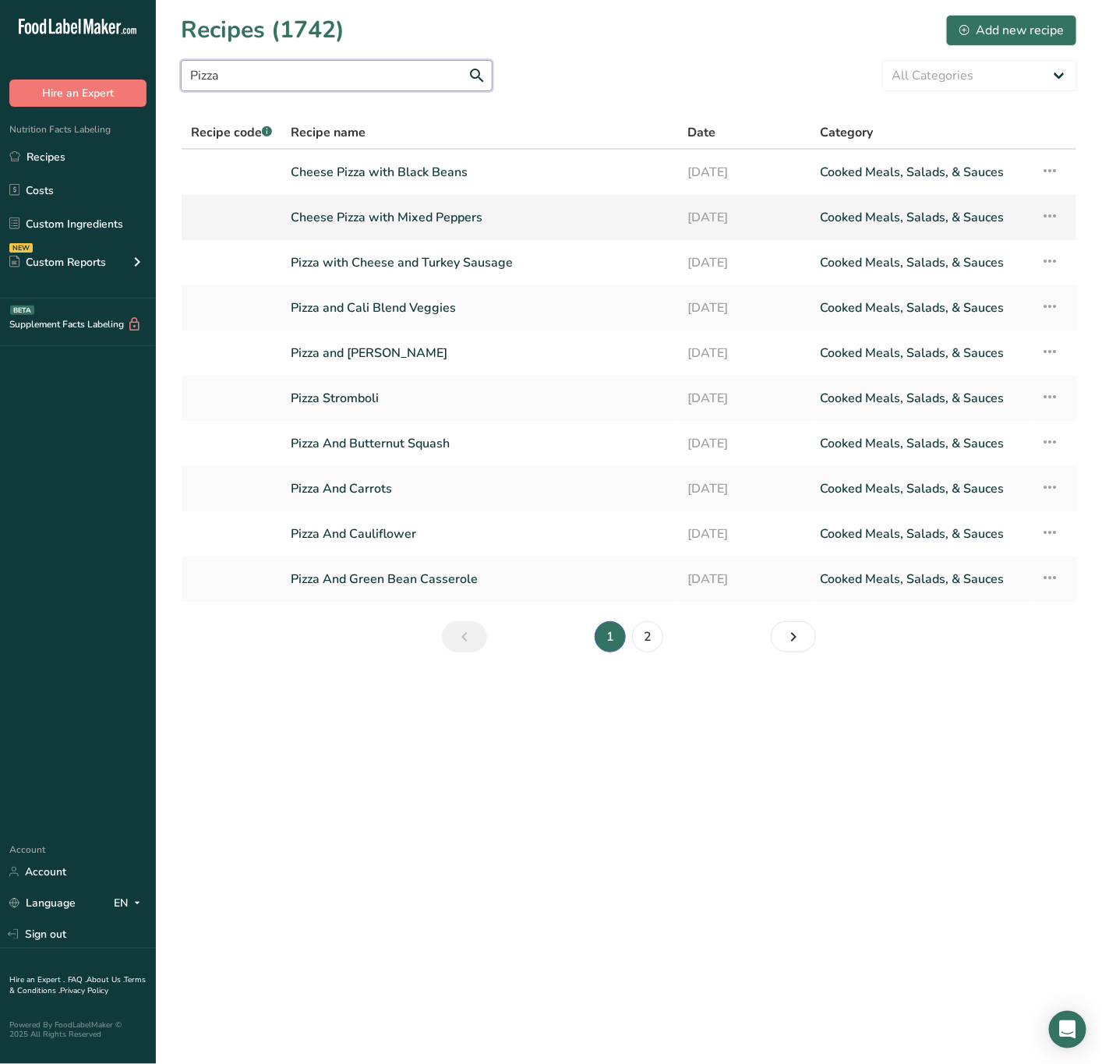
type input "Pizza"
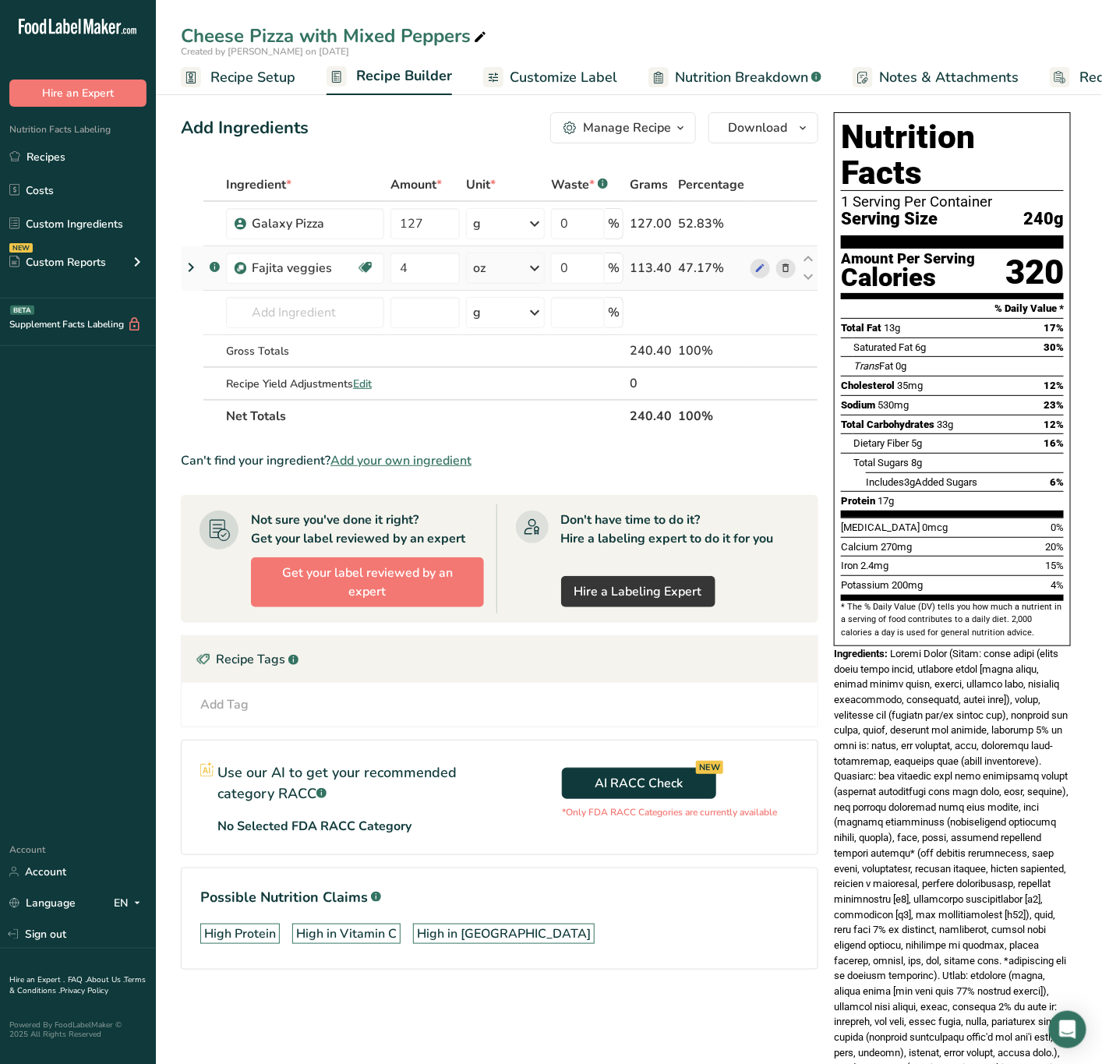
click at [787, 262] on icon at bounding box center [785, 268] width 11 height 16
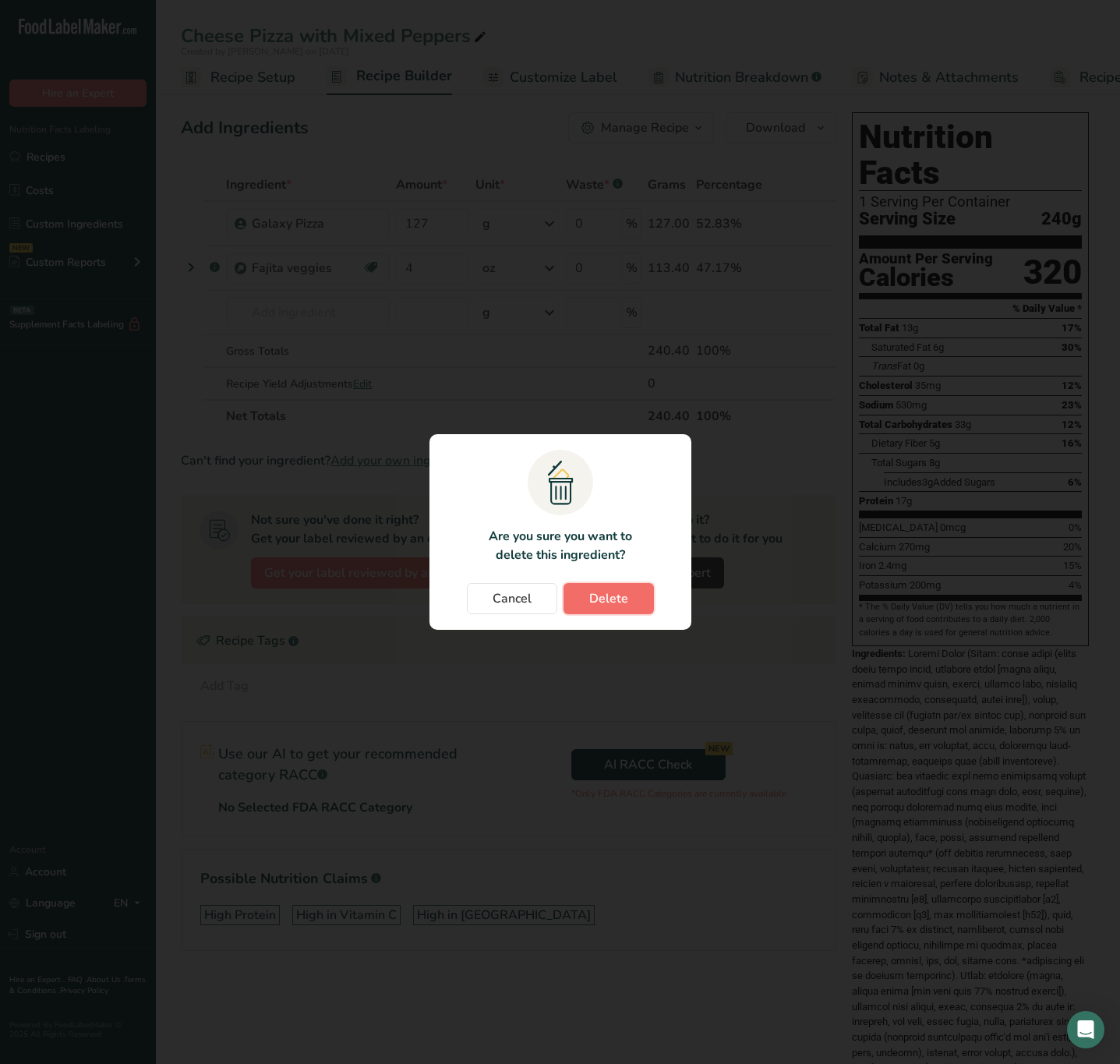
click at [618, 592] on span "Delete" at bounding box center [608, 598] width 39 height 19
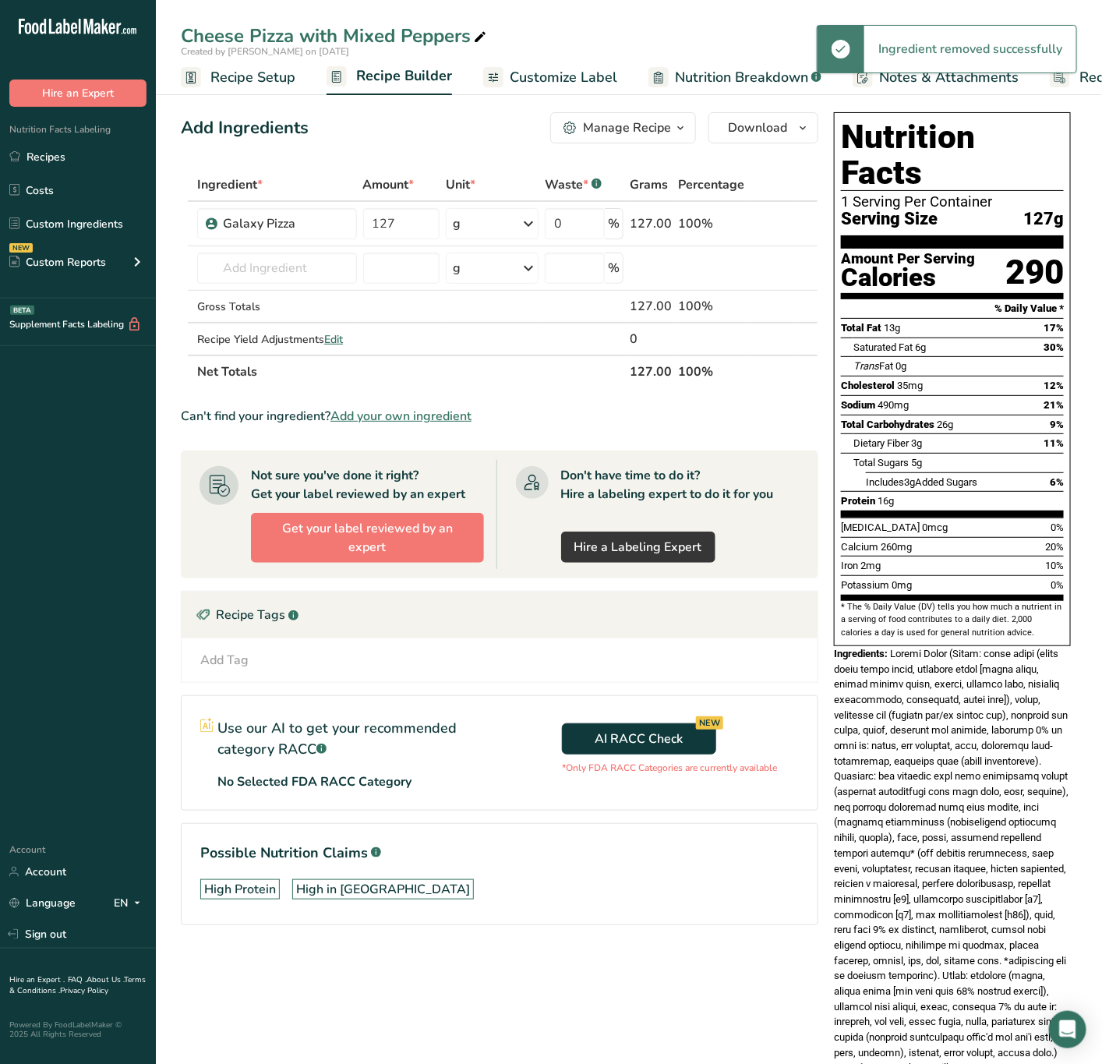
click at [297, 43] on div "Cheese Pizza with Mixed Peppers Created by [PERSON_NAME] on [DATE]" at bounding box center [629, 40] width 946 height 37
click at [334, 37] on div "Cheese Pizza with Mixed Peppers" at bounding box center [335, 36] width 309 height 28
drag, startPoint x: 334, startPoint y: 37, endPoint x: 342, endPoint y: 28, distance: 12.2
click at [342, 28] on input "Cheese Pizza with Mixed Peppers" at bounding box center [629, 36] width 896 height 28
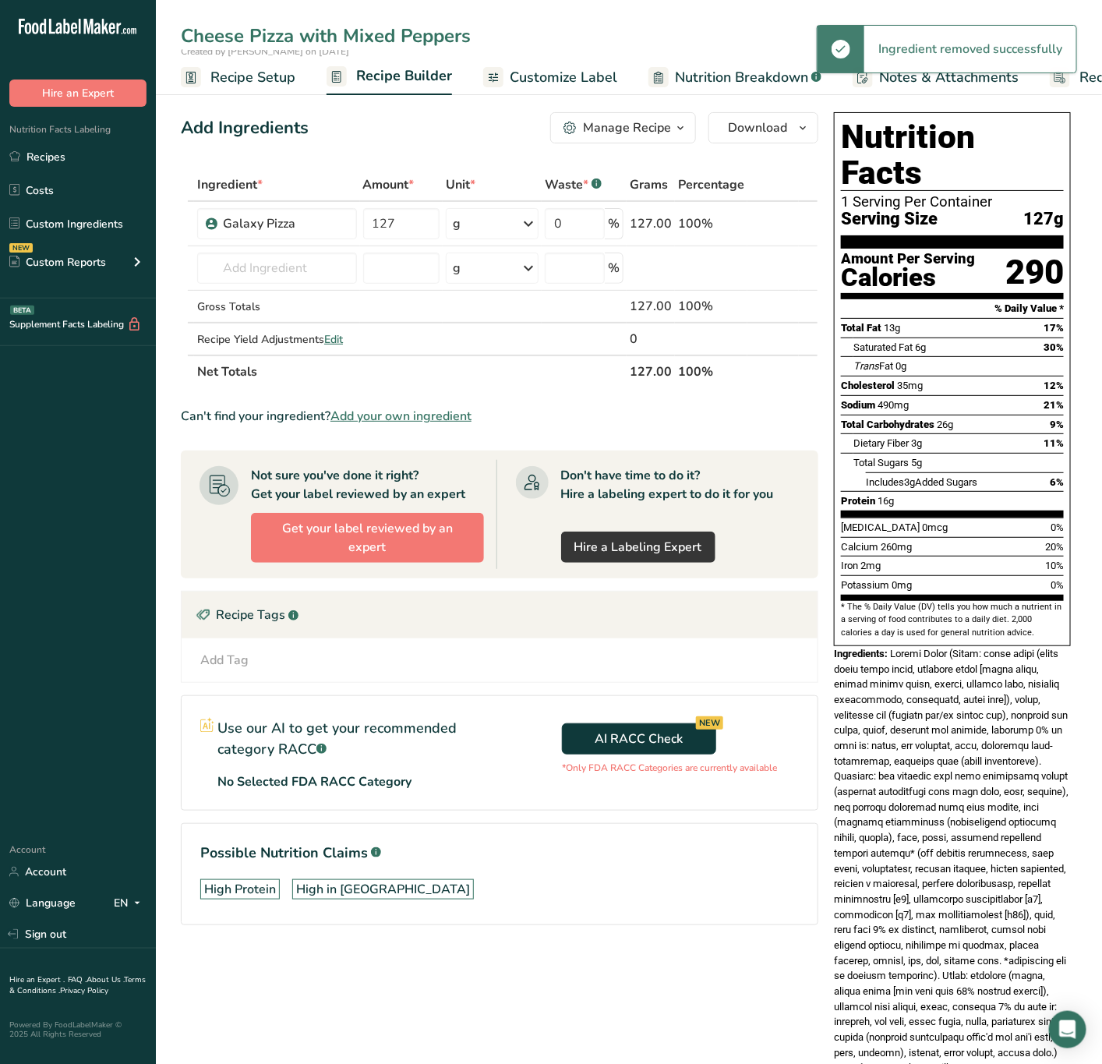
click at [342, 28] on input "Cheese Pizza with Mixed Peppers" at bounding box center [629, 36] width 896 height 28
type input "Galaxy Pizza with Mixed Vegetables"
click at [309, 262] on input "text" at bounding box center [277, 268] width 160 height 31
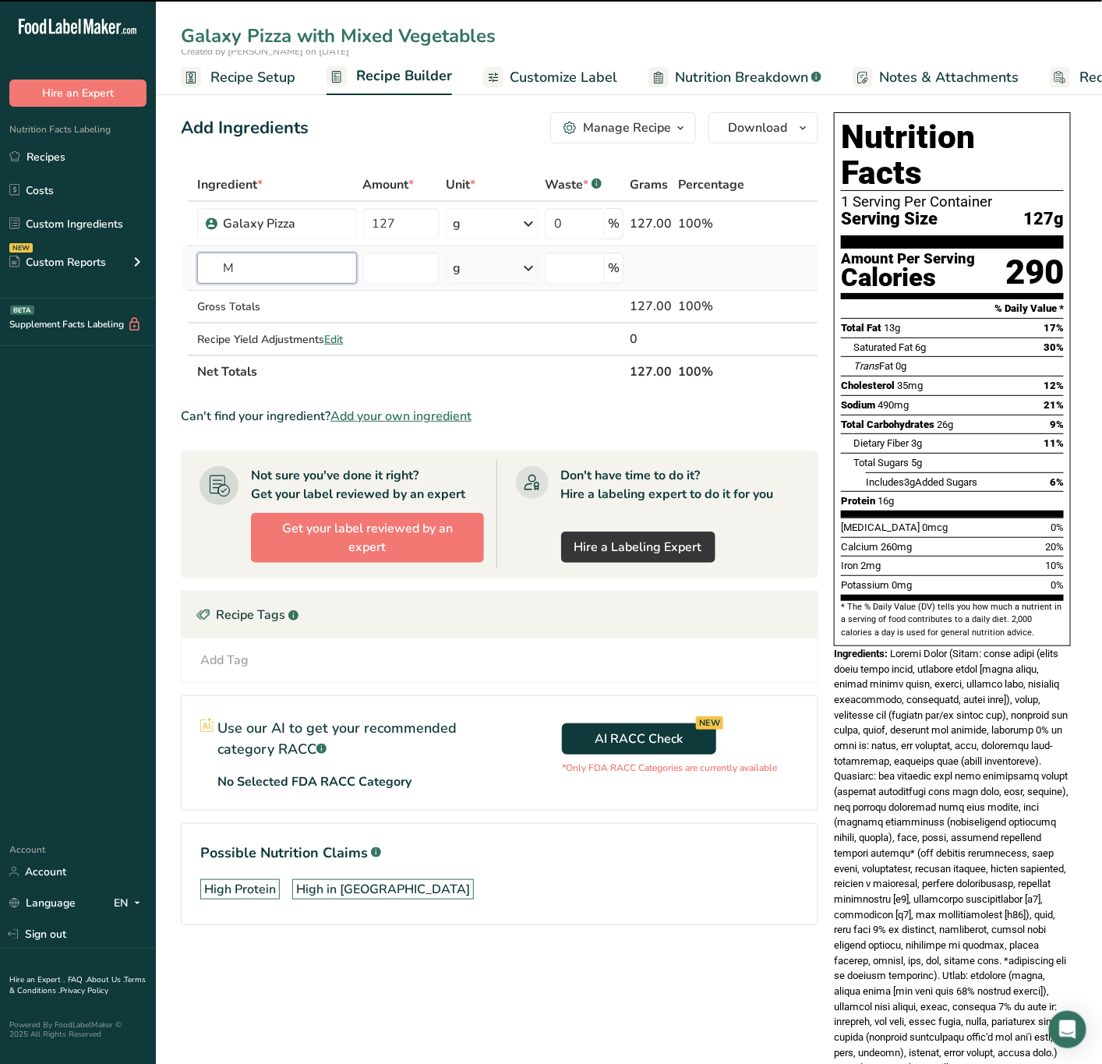
type input "Mi"
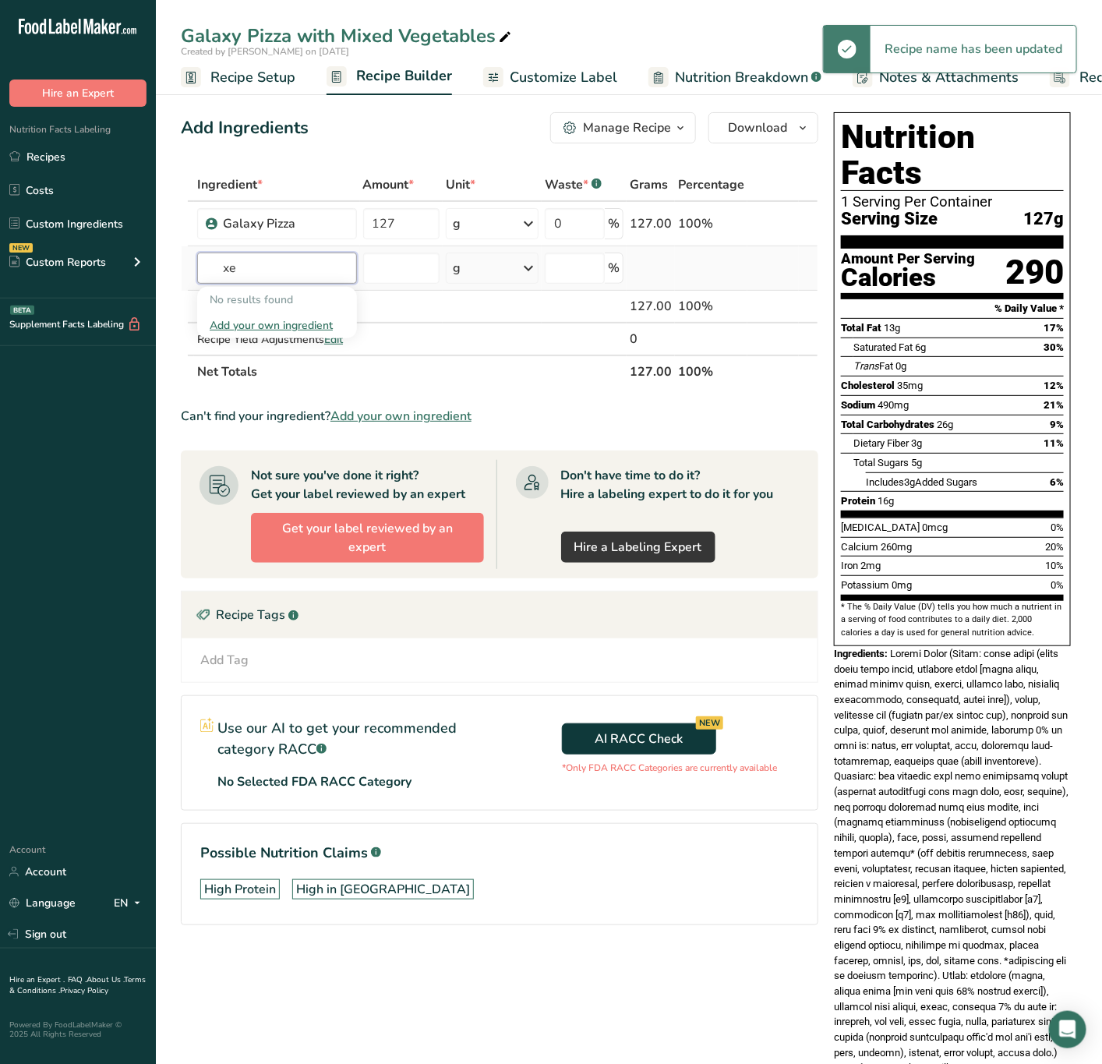
type input "x"
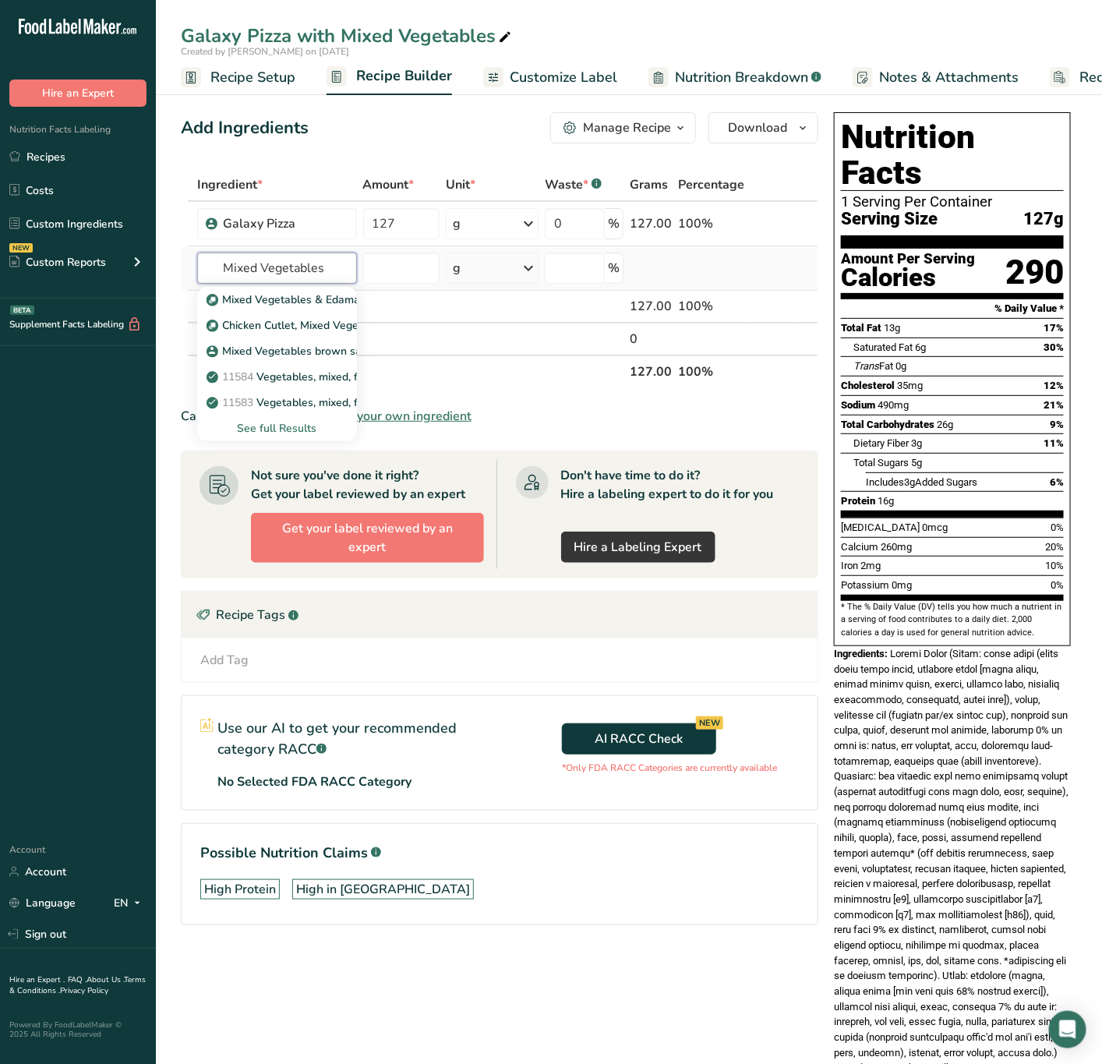
type input "Mixed Vegetables"
click at [281, 430] on div "See full Results" at bounding box center [277, 428] width 135 height 16
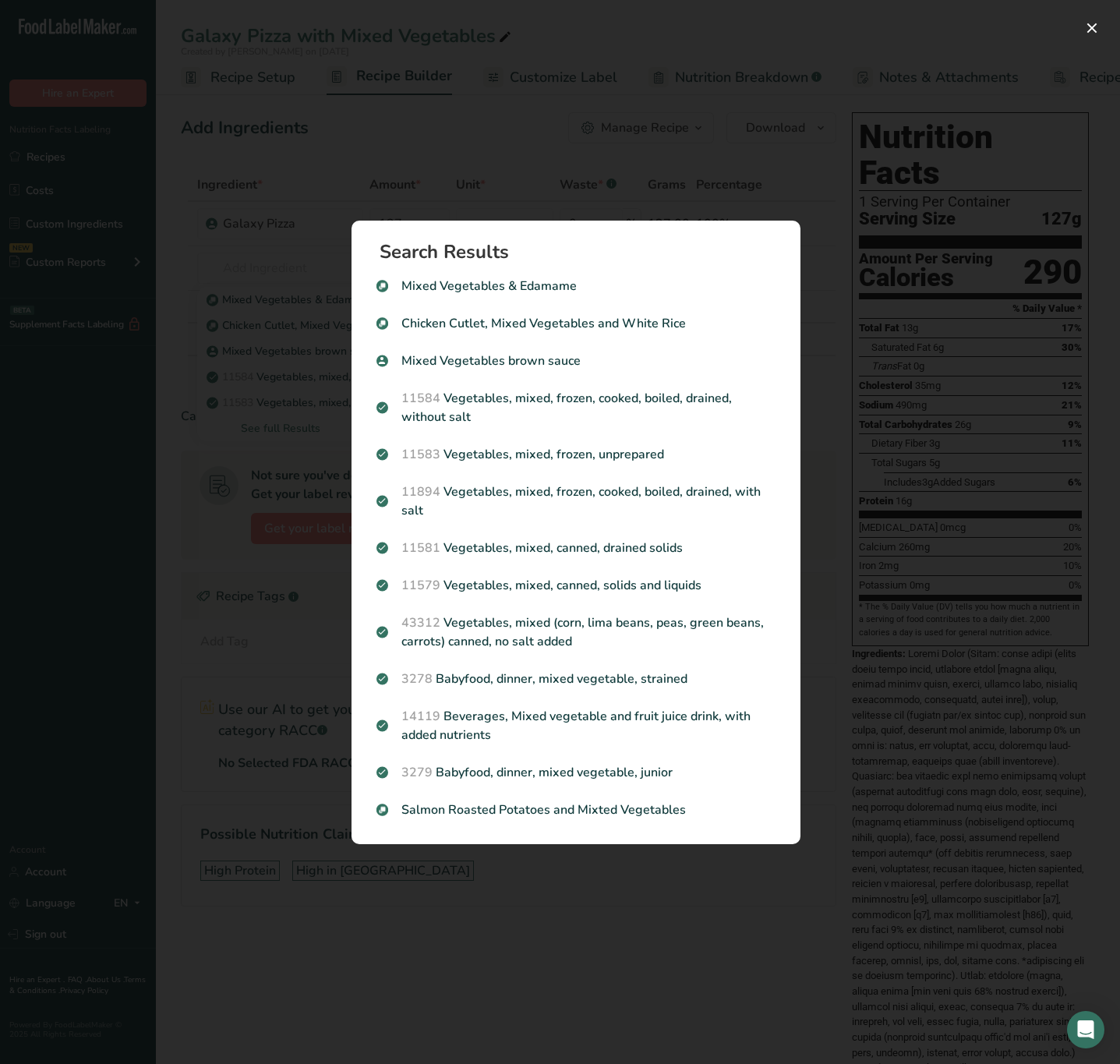
click at [253, 402] on div "Search results modal" at bounding box center [560, 532] width 1120 height 1064
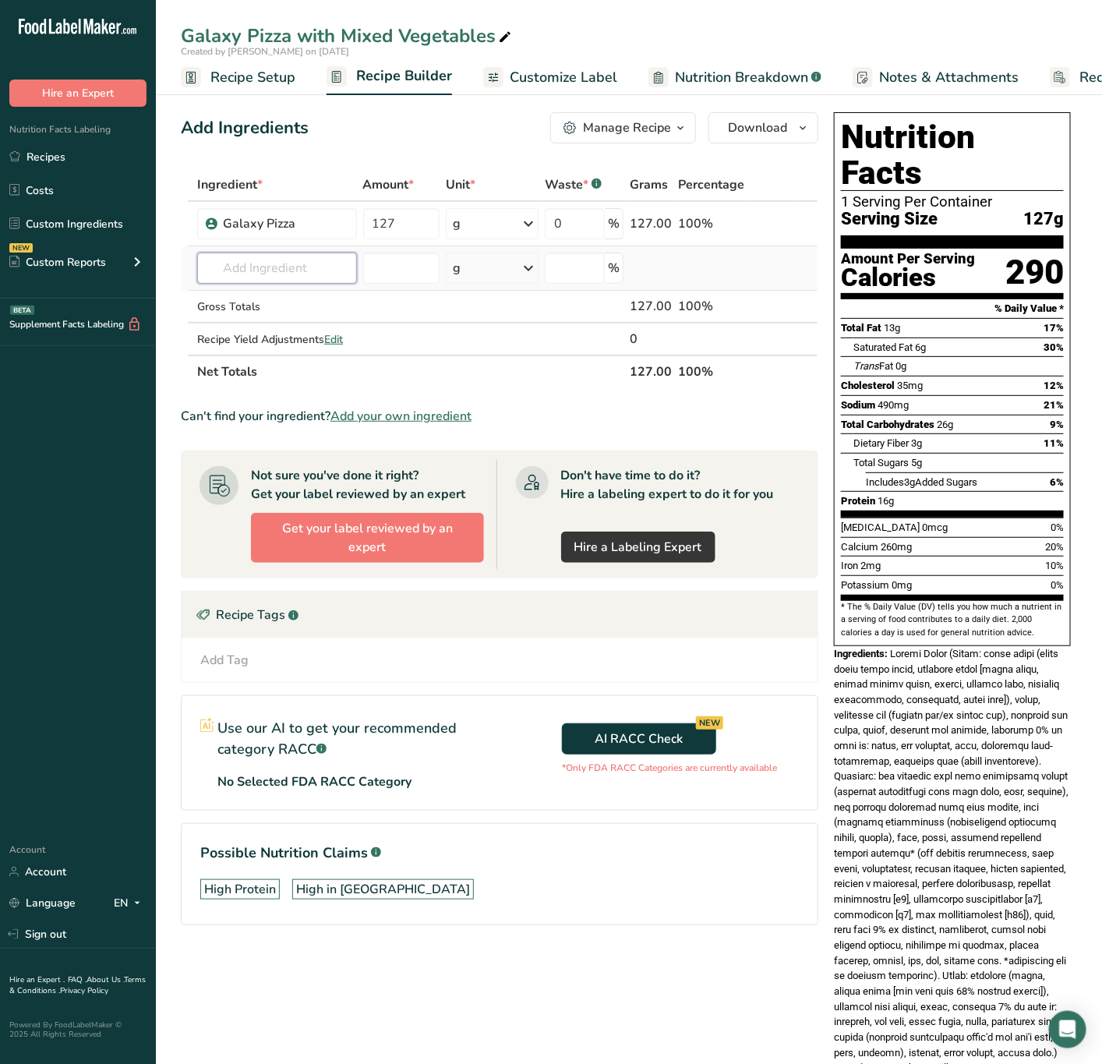
click at [277, 264] on input "text" at bounding box center [277, 268] width 160 height 31
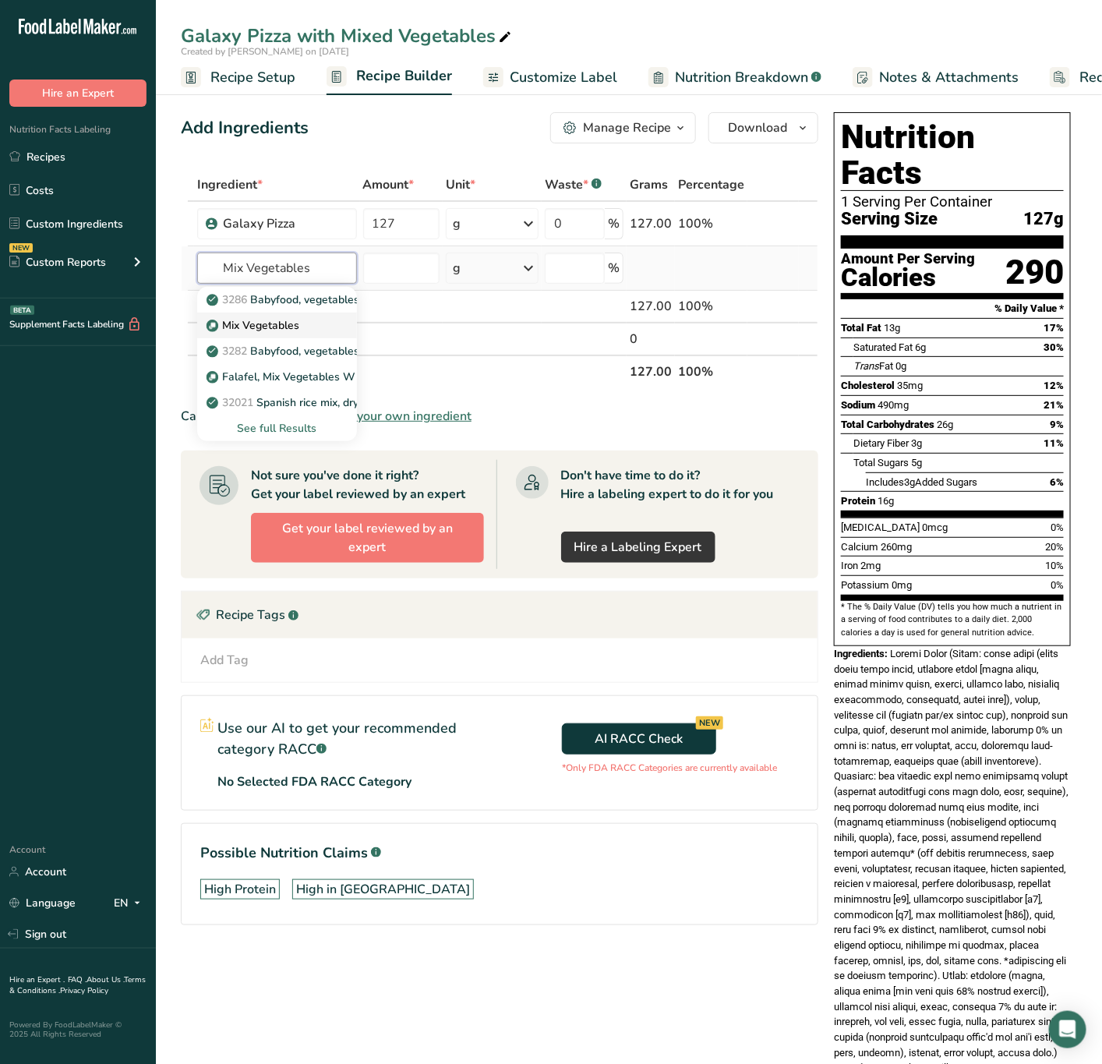
type input "Mix Vegetables"
click at [281, 324] on p "Mix Vegetables" at bounding box center [255, 325] width 90 height 16
type input "Mix Vegetables"
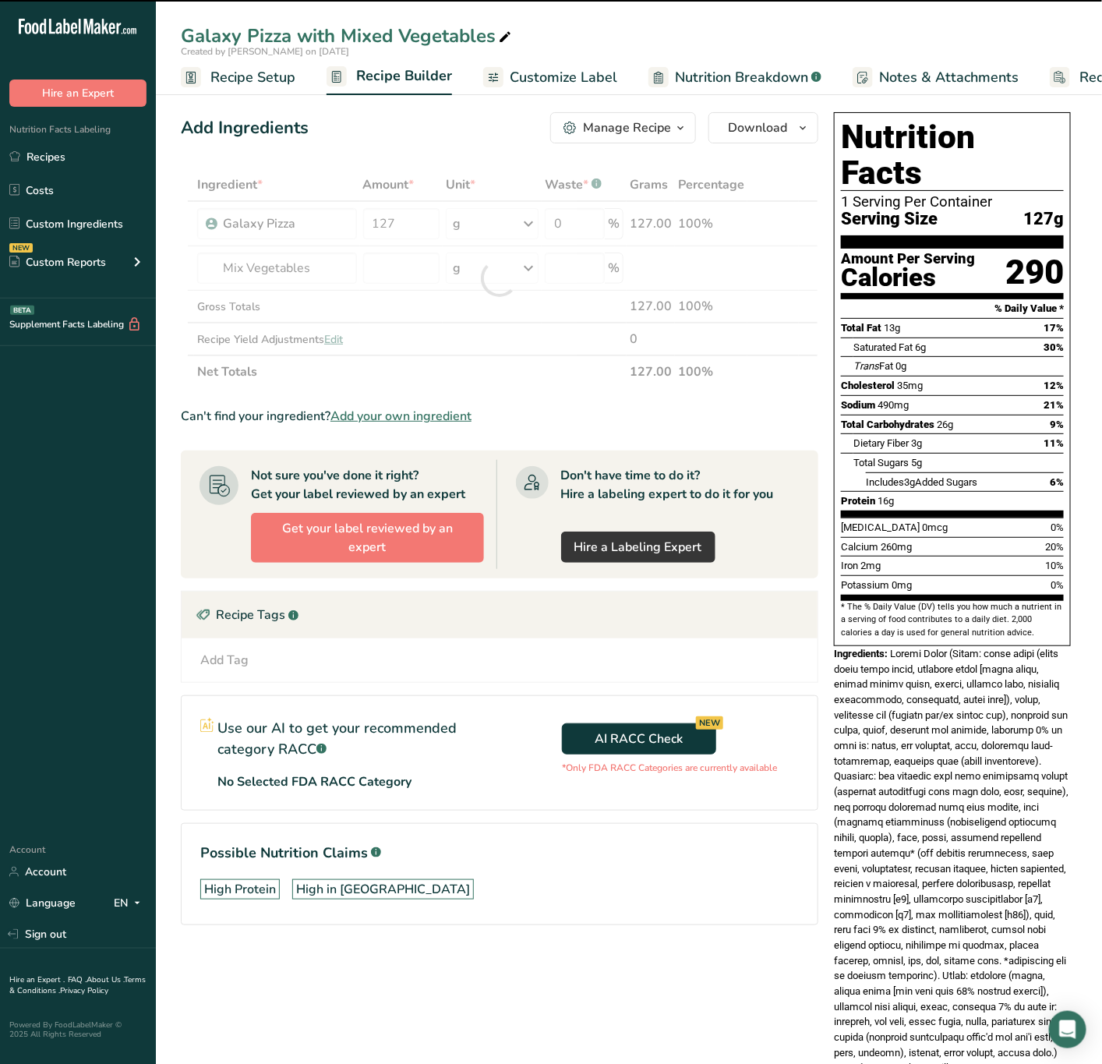
type input "0"
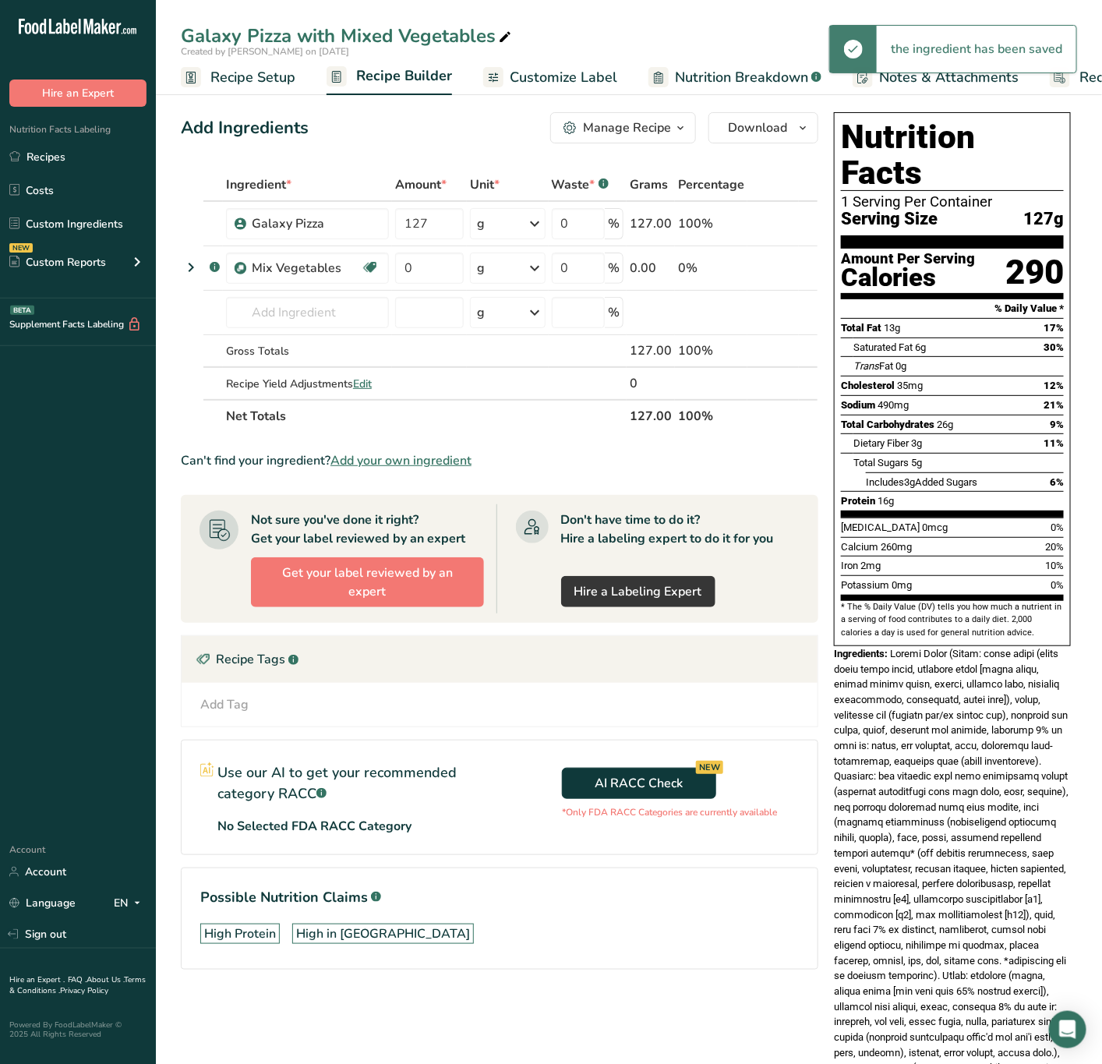
scroll to position [77, 0]
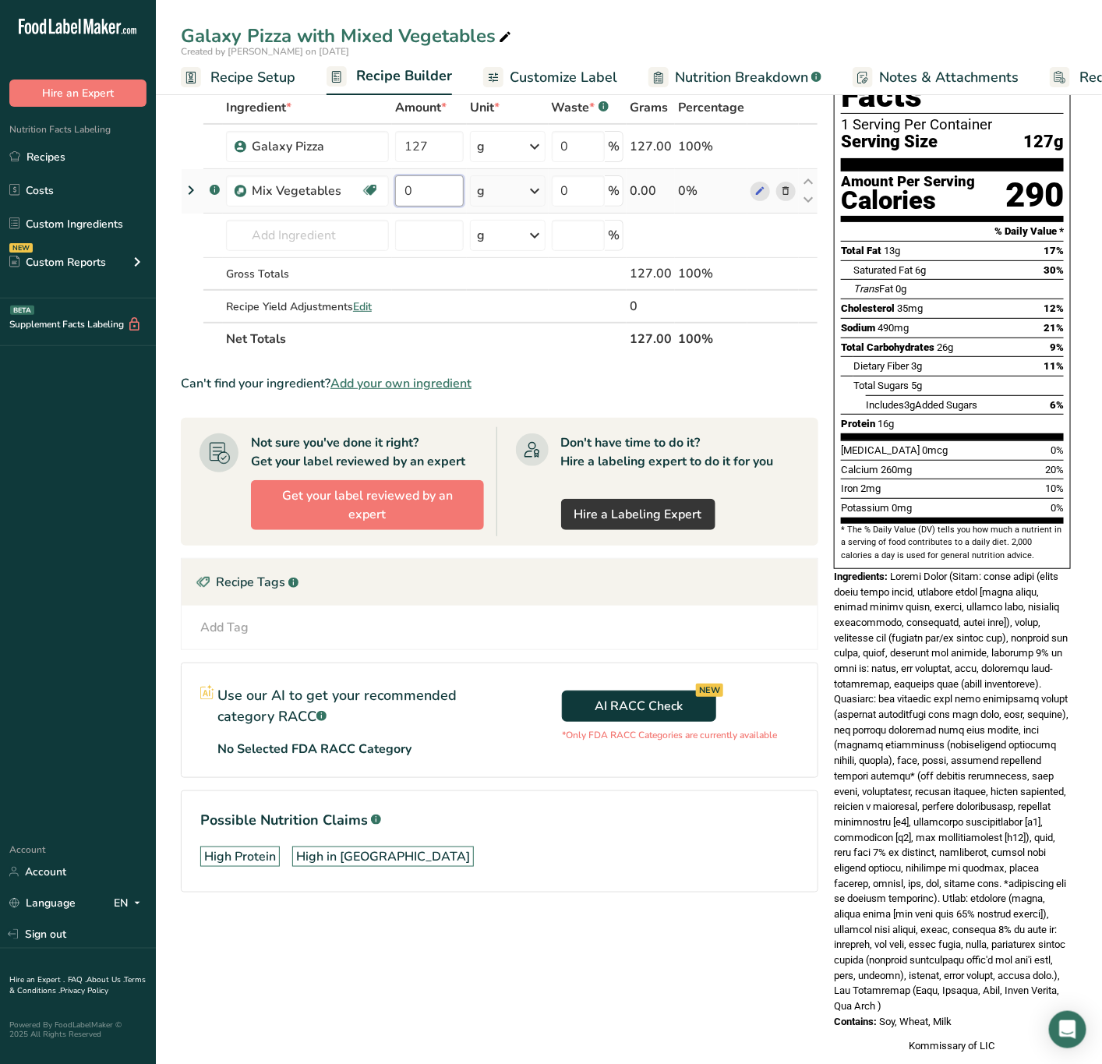
click at [405, 190] on input "0" at bounding box center [429, 190] width 69 height 31
type input "8"
click at [492, 183] on div "Ingredient * Amount * Unit * Waste * .a-a{fill:#347362;}.b-a{fill:#fff;} Grams …" at bounding box center [500, 223] width 638 height 264
click at [504, 192] on div "g" at bounding box center [507, 190] width 75 height 31
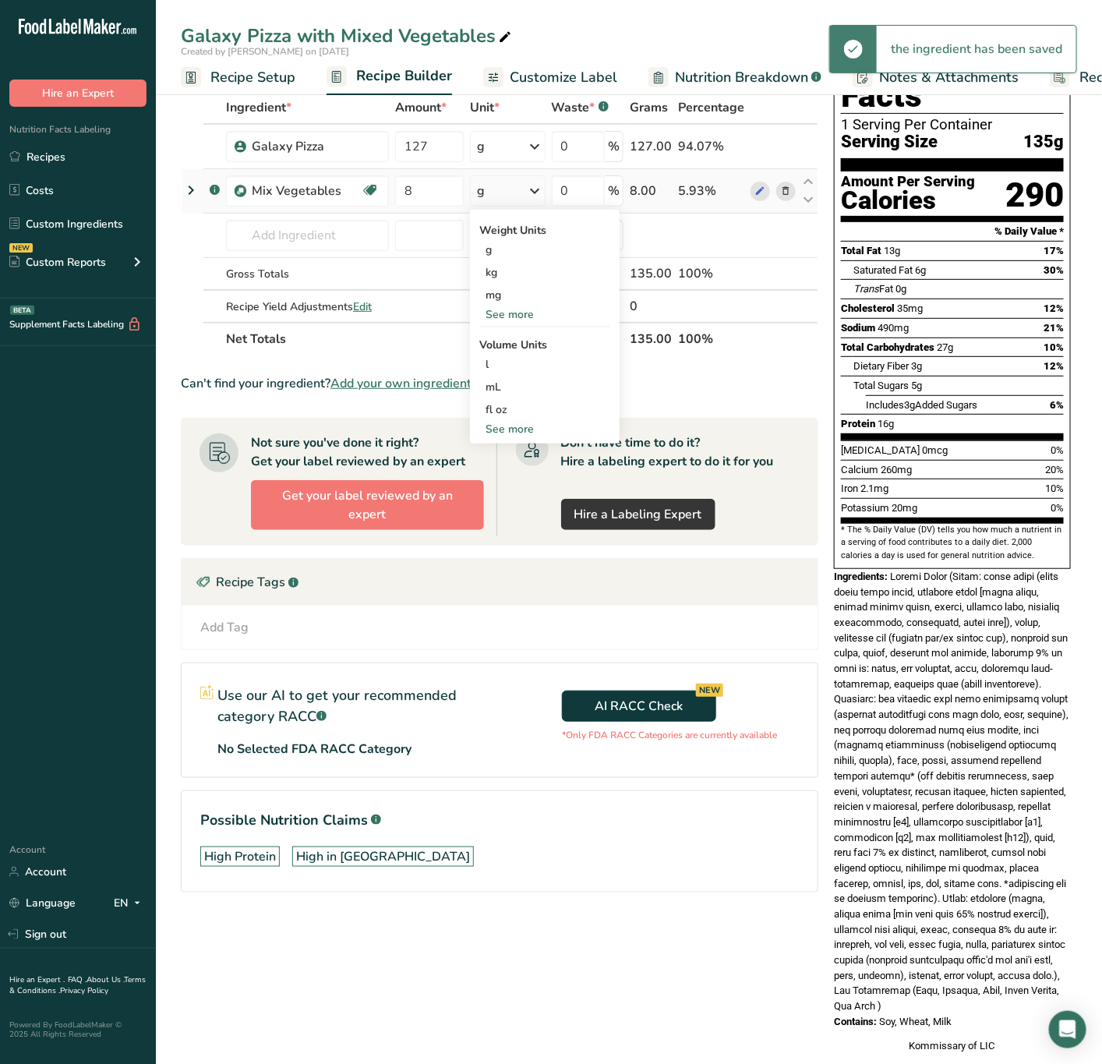
click at [519, 311] on div "See more" at bounding box center [544, 314] width 131 height 16
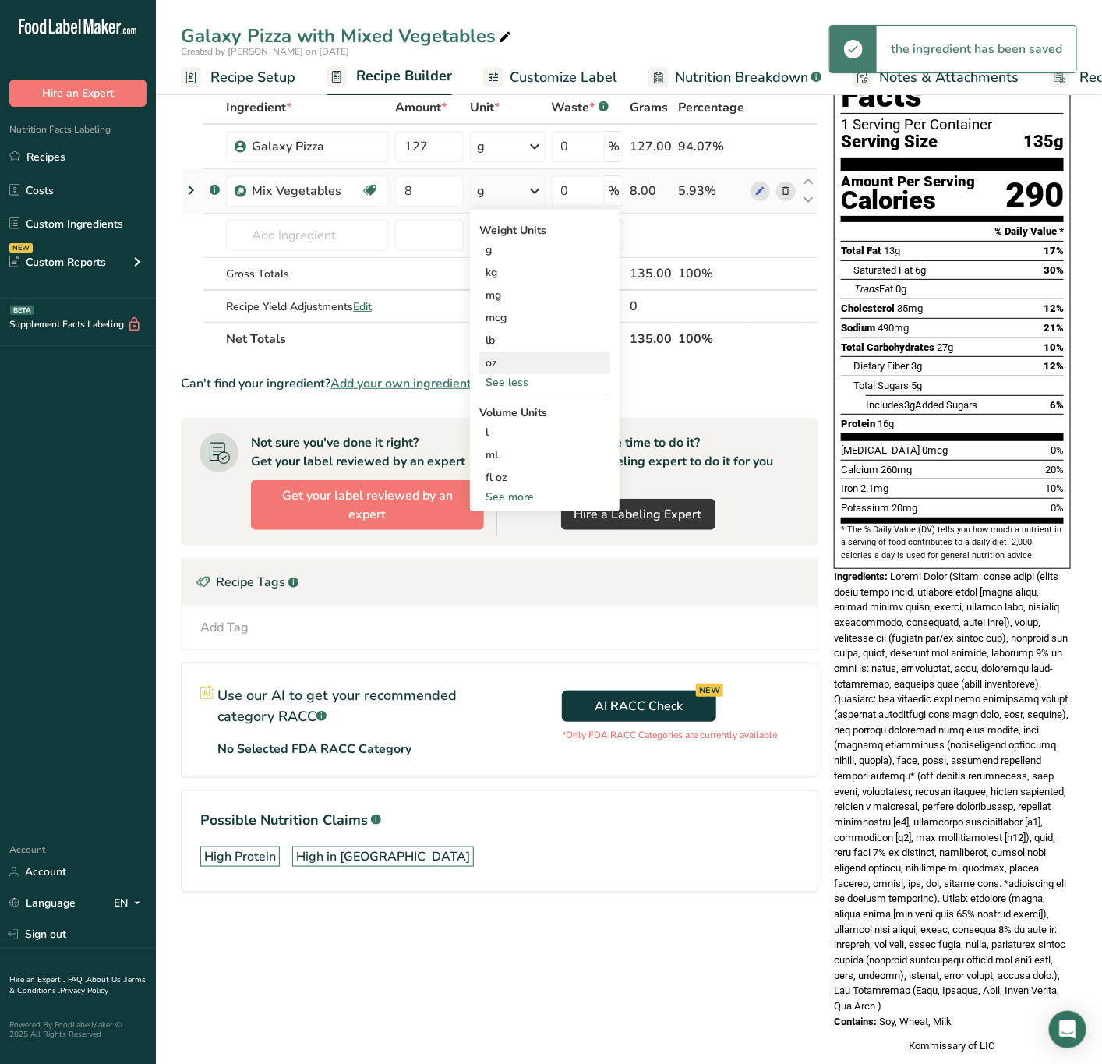
click at [515, 355] on div "oz" at bounding box center [544, 363] width 131 height 23
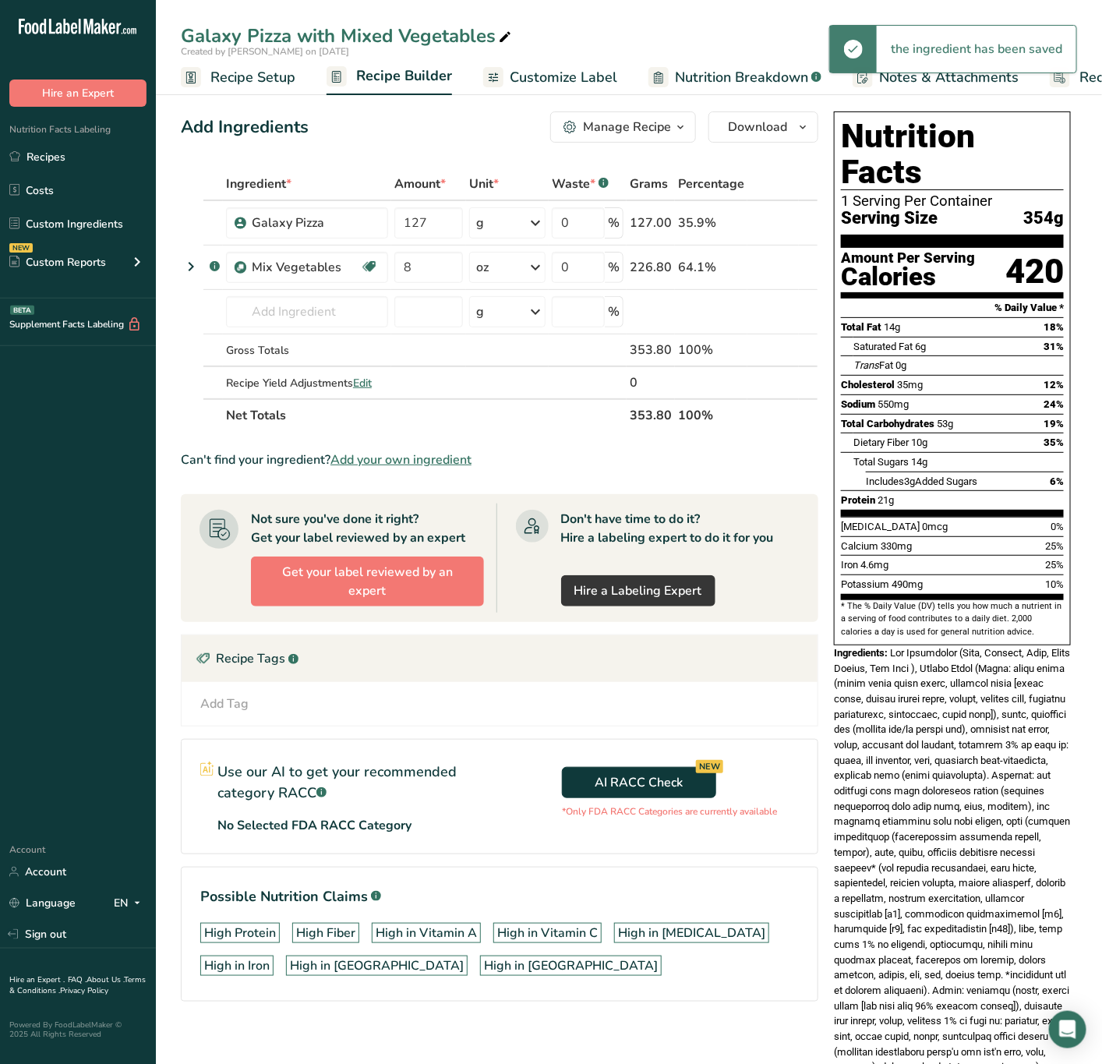
scroll to position [0, 0]
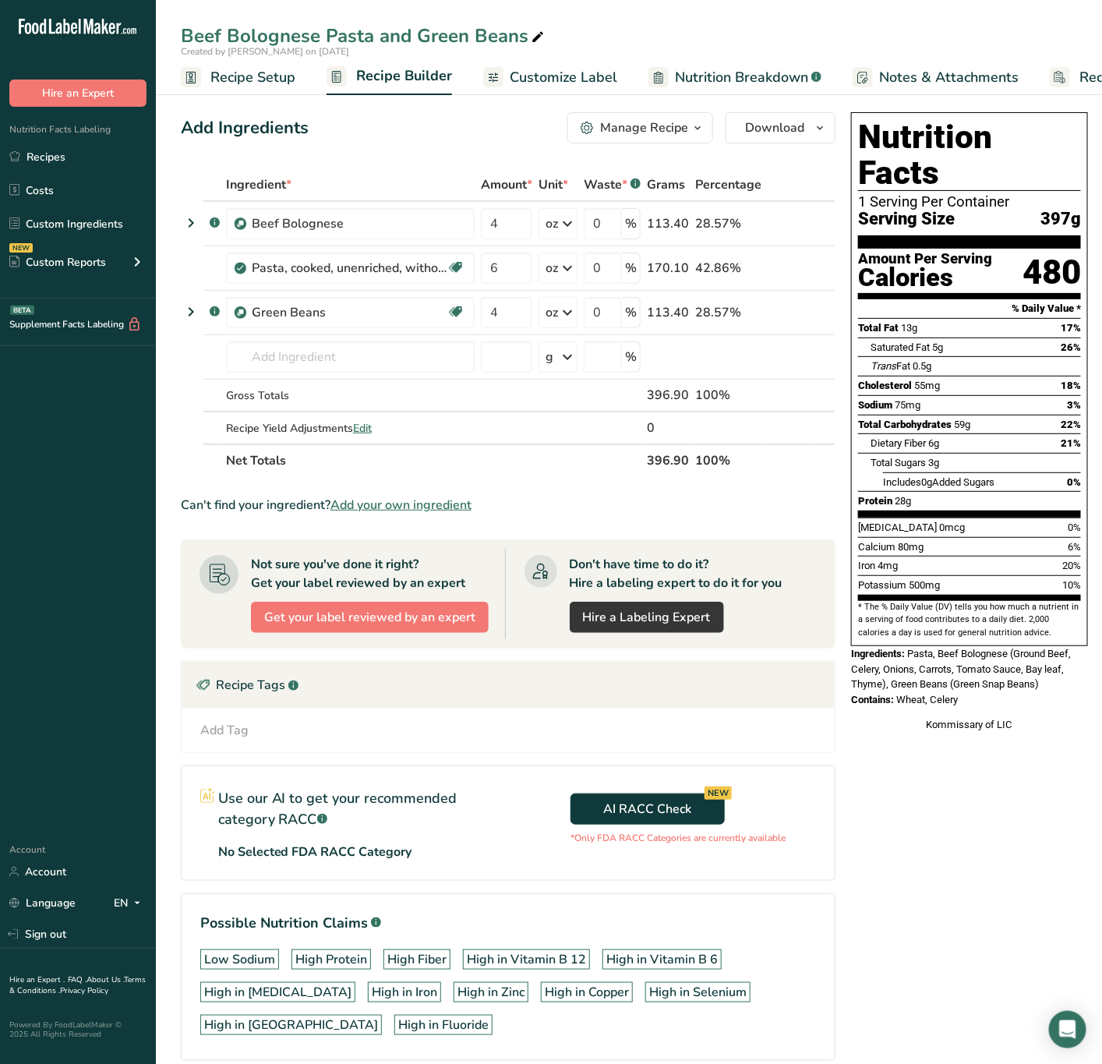
scroll to position [0, 5]
drag, startPoint x: 913, startPoint y: 620, endPoint x: 985, endPoint y: 672, distance: 88.7
click at [985, 672] on div "Nutrition Facts 1 Serving Per Container Serving Size 397g Amount Per Serving Ca…" at bounding box center [969, 422] width 249 height 632
drag, startPoint x: 911, startPoint y: 624, endPoint x: 961, endPoint y: 670, distance: 67.9
click at [961, 670] on div "Nutrition Facts 1 Serving Per Container Serving Size 397g Amount Per Serving Ca…" at bounding box center [969, 422] width 249 height 632
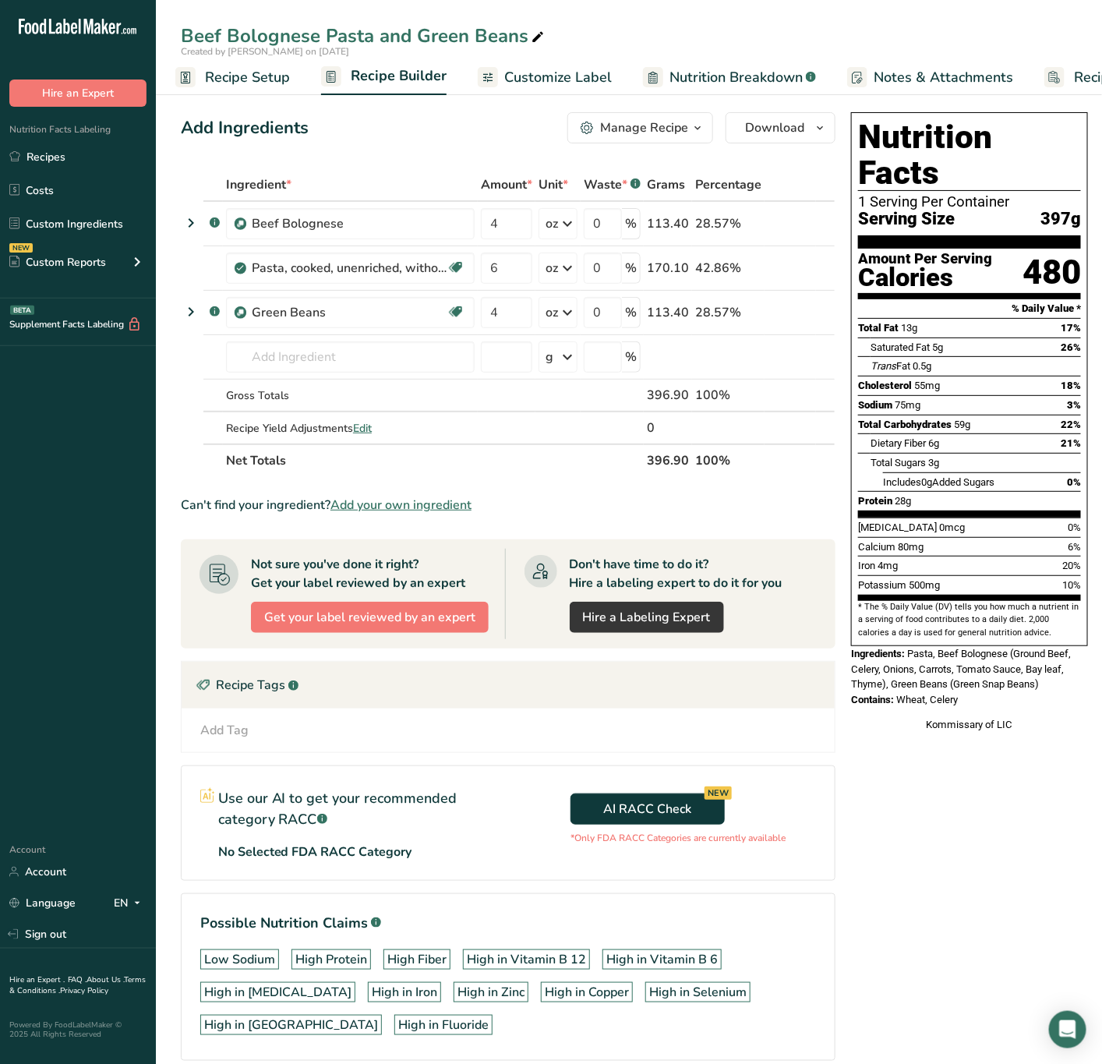
copy div "Pasta, Beef Bolognese (Ground Beef, Celery, Onions, Carrots, Tomato Sauce, Bay …"
click at [985, 648] on span "Pasta, Beef Bolognese (Ground Beef, Celery, Onions, Carrots, Tomato Sauce, Bay …" at bounding box center [961, 669] width 220 height 42
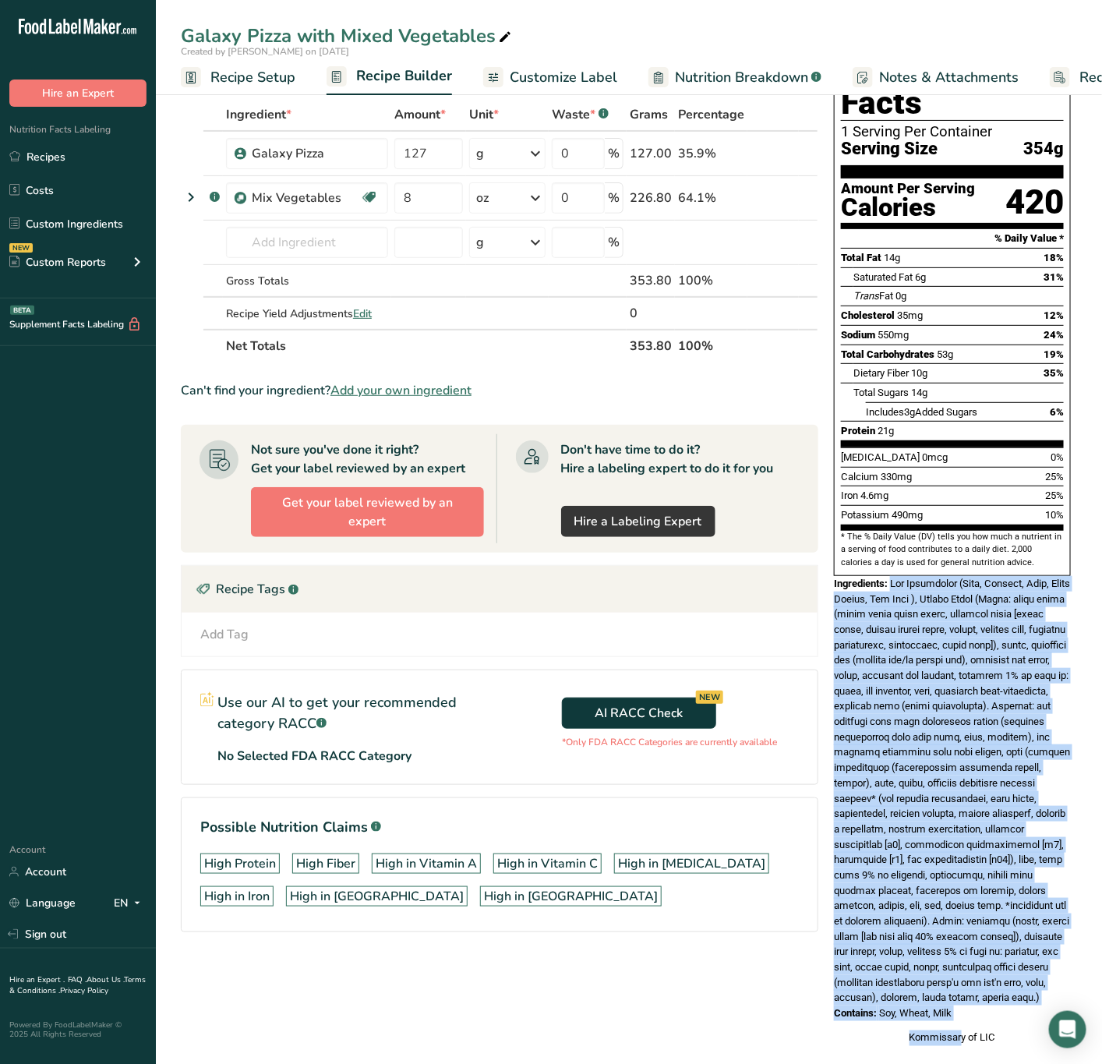
scroll to position [92, 0]
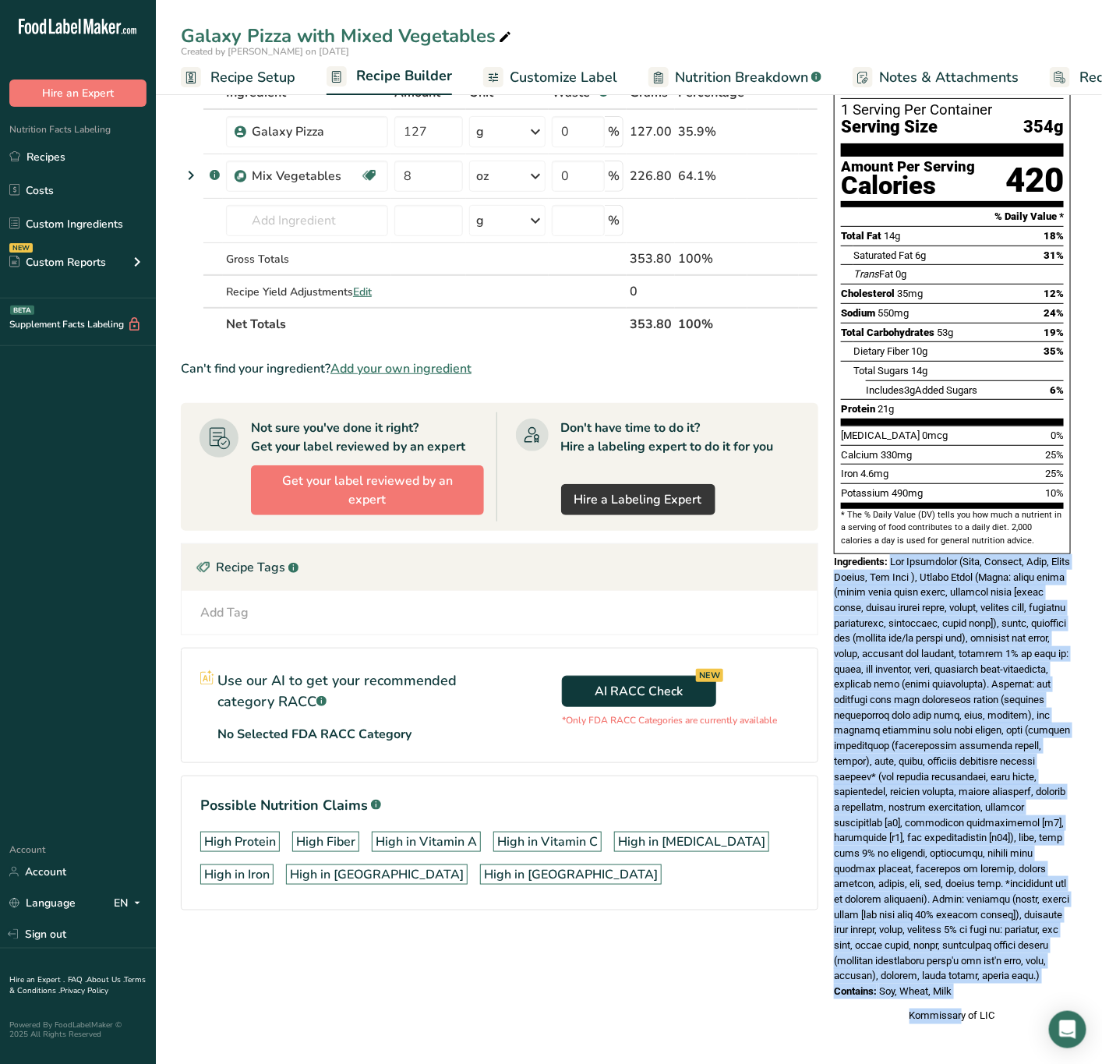
drag, startPoint x: 894, startPoint y: 624, endPoint x: 978, endPoint y: 971, distance: 356.2
click at [978, 971] on div "Nutrition Facts 1 Serving Per Container Serving Size 354g Amount Per Serving Ca…" at bounding box center [952, 522] width 249 height 1017
copy div "Mix Vegetables (Corn, Carrots, Peas, Black Pepper, Sea Salt ), Galaxy Pizza (Cr…"
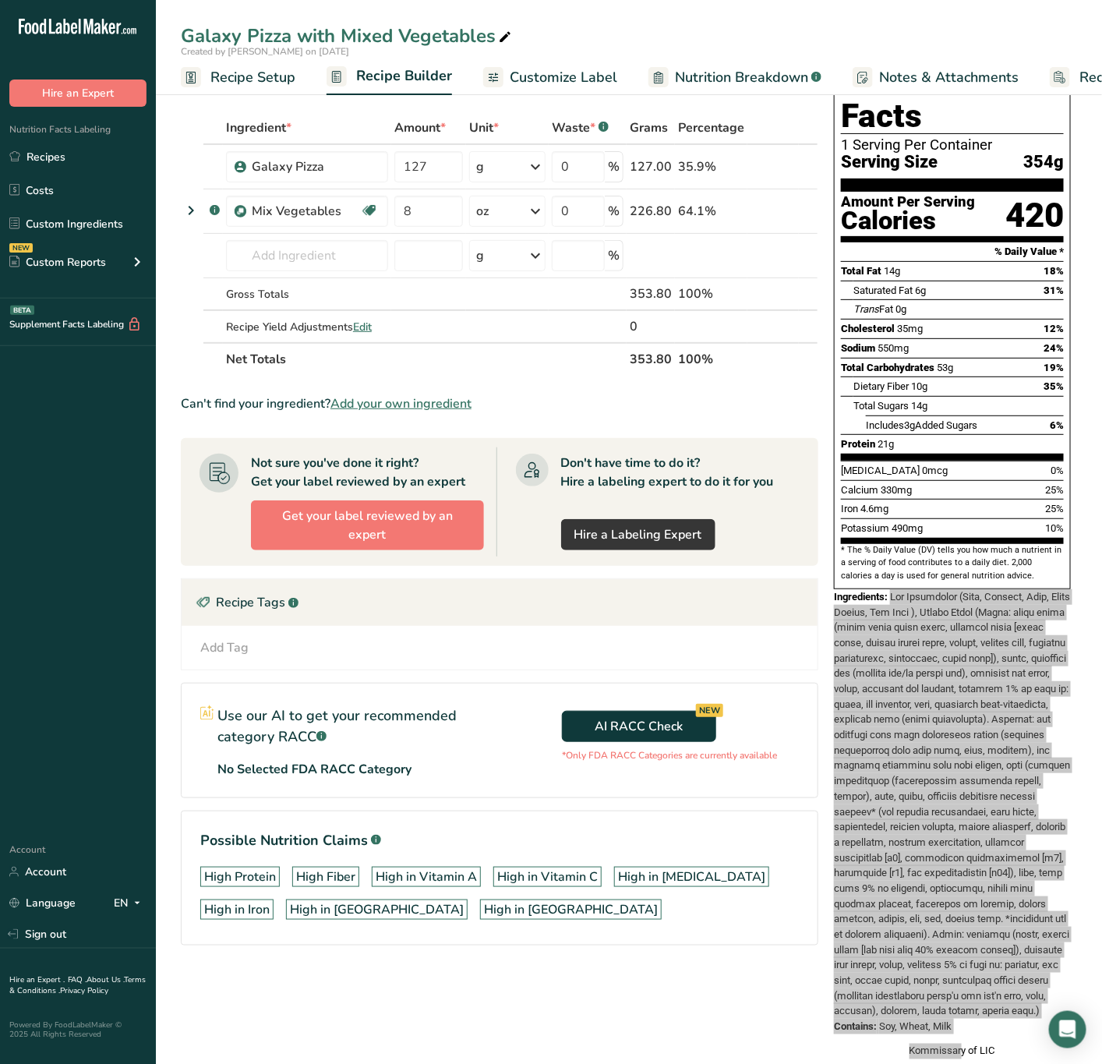
scroll to position [0, 0]
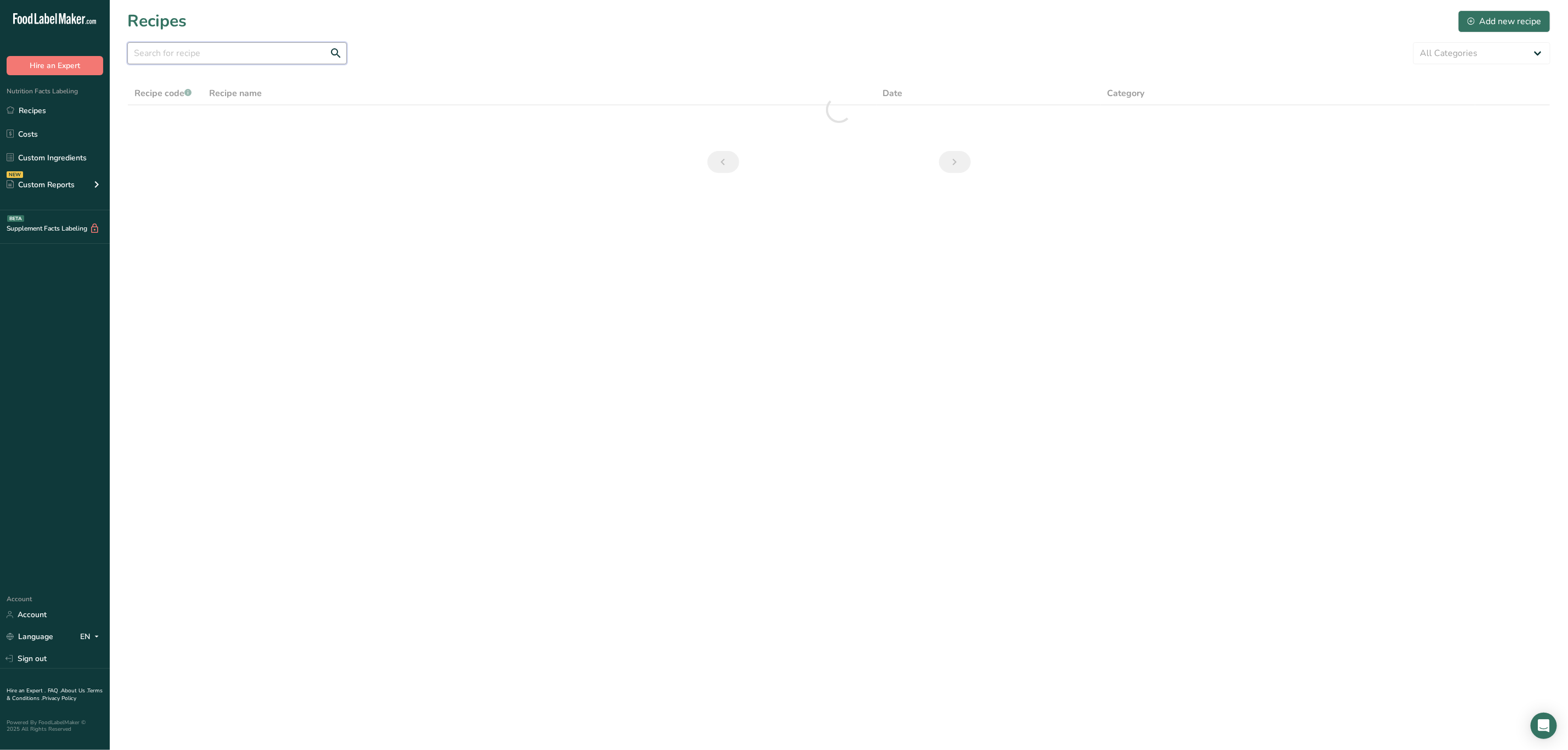
click at [240, 51] on input "text" at bounding box center [237, 53] width 220 height 22
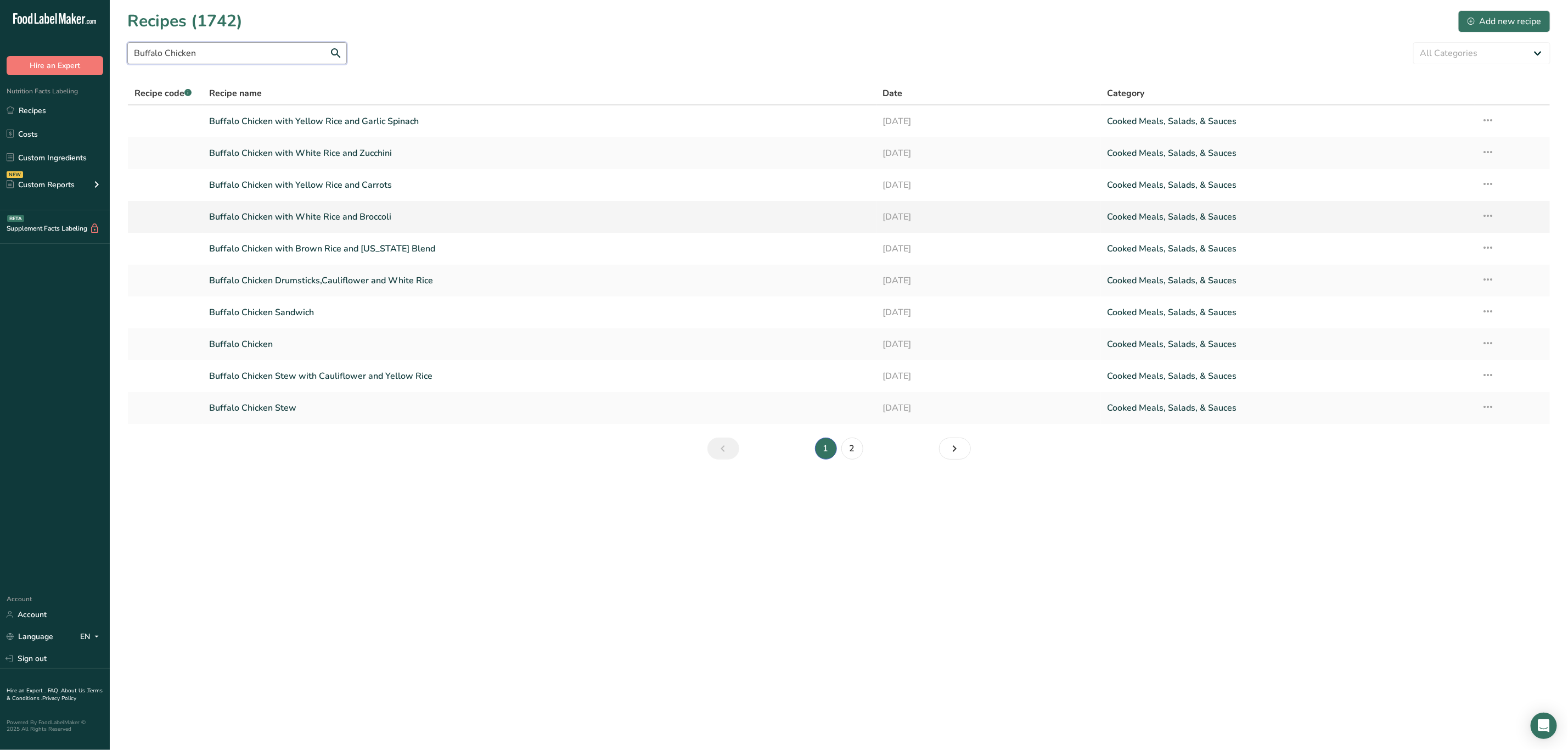
type input "Buffalo Chicken"
click at [355, 210] on link "Buffalo Chicken with White Rice and Broccoli" at bounding box center [539, 217] width 660 height 23
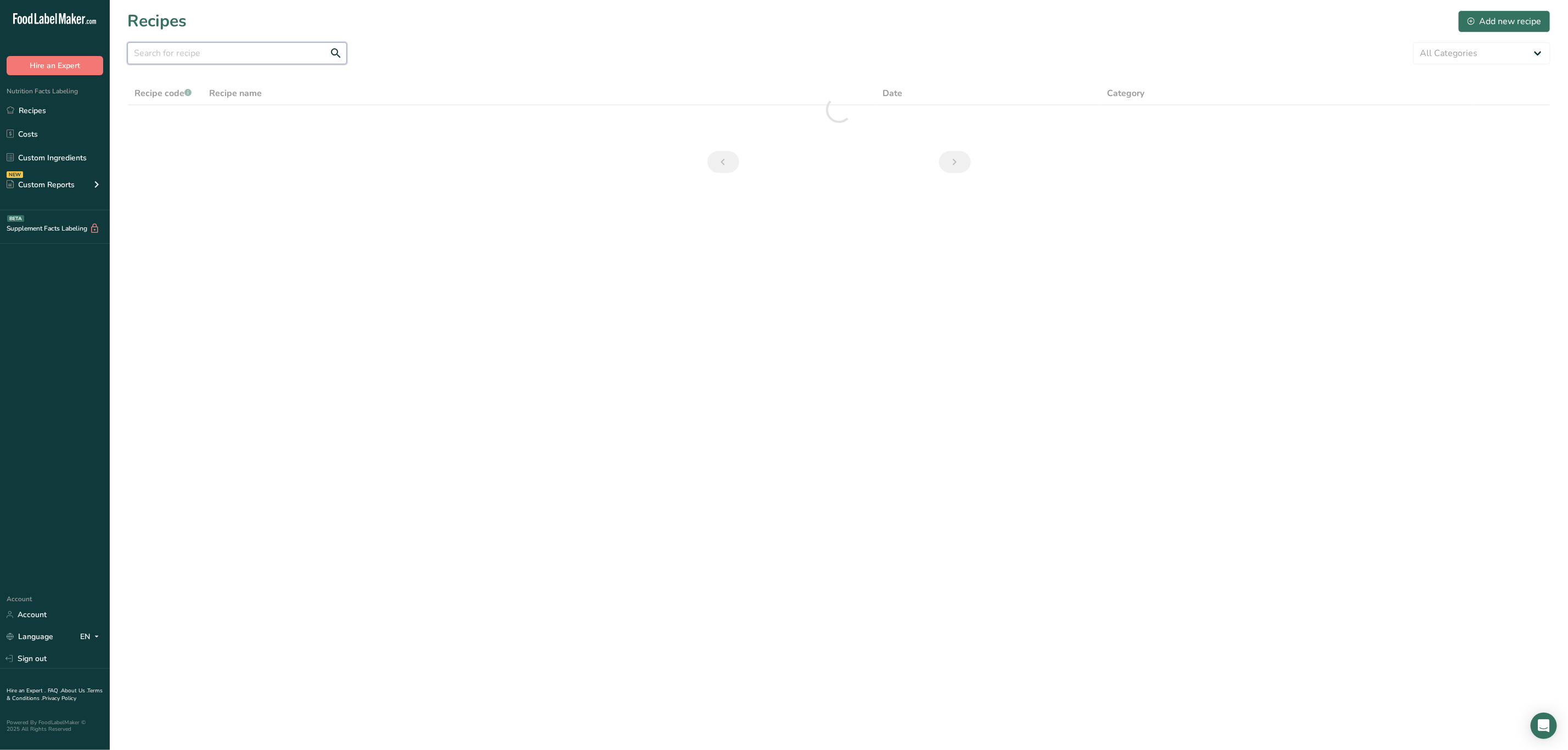
click at [257, 58] on input "text" at bounding box center [237, 53] width 220 height 22
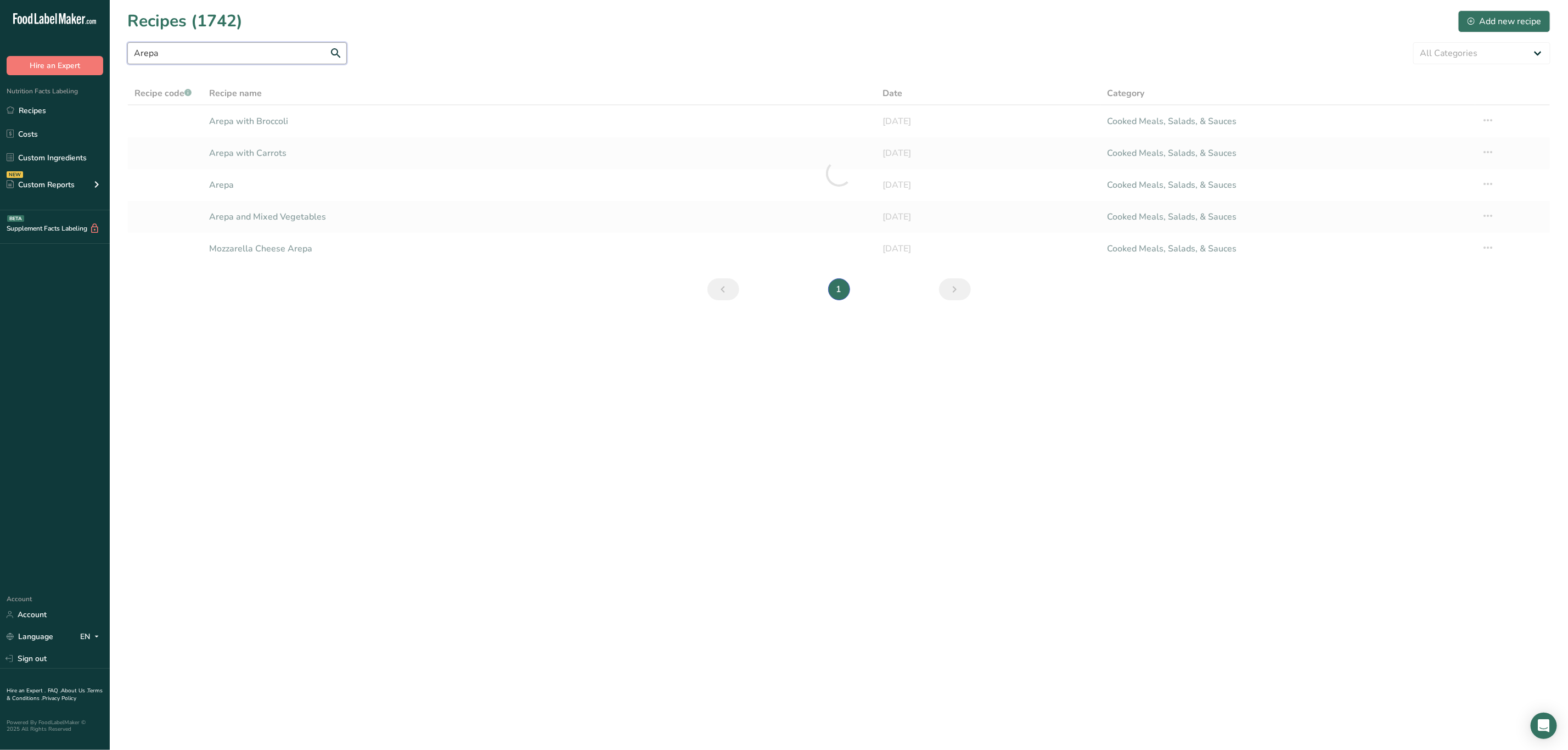
type input "Arepa"
click at [280, 119] on div at bounding box center [839, 173] width 1423 height 183
click at [280, 119] on link "Arepa with Broccoli" at bounding box center [539, 121] width 660 height 23
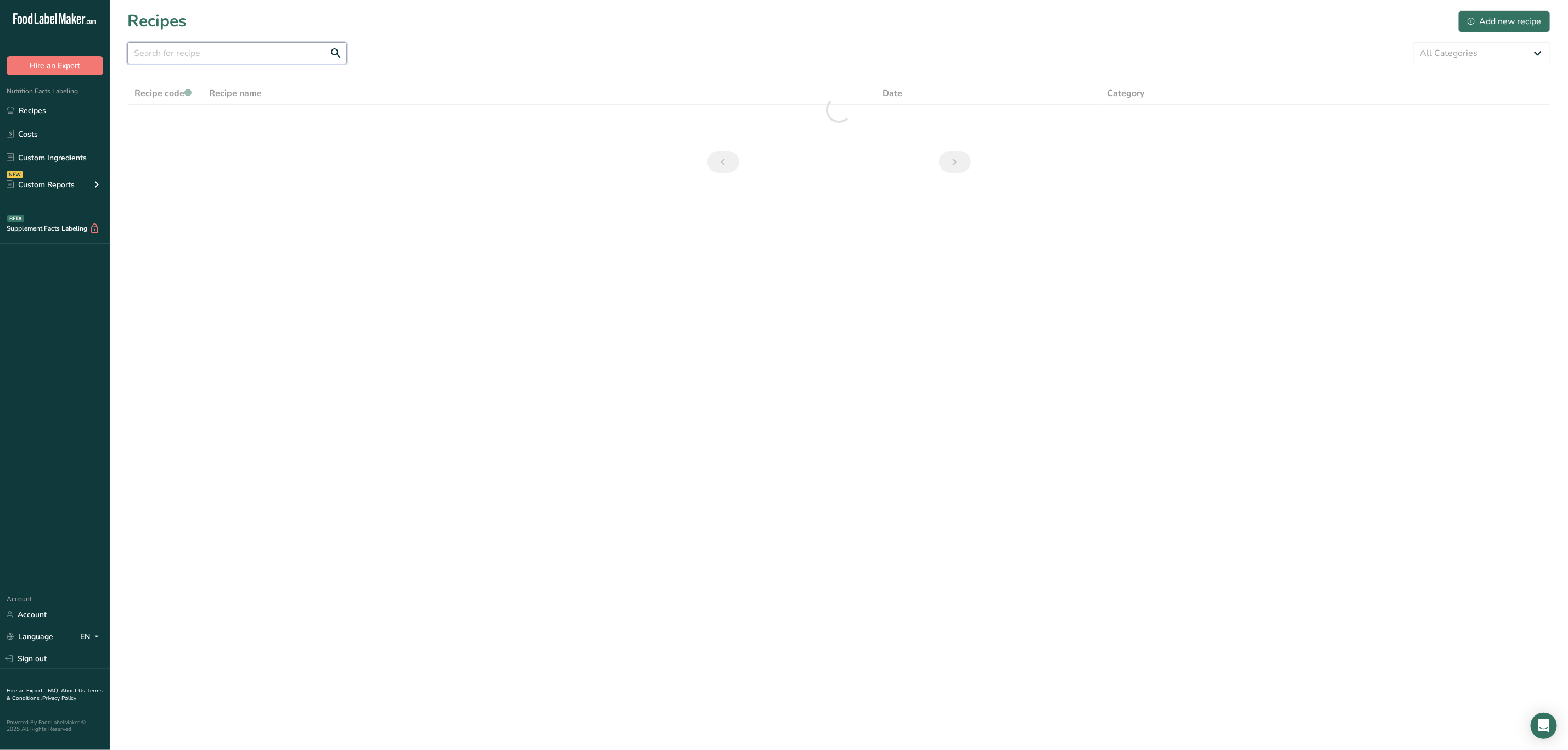
click at [194, 51] on input "text" at bounding box center [237, 53] width 220 height 22
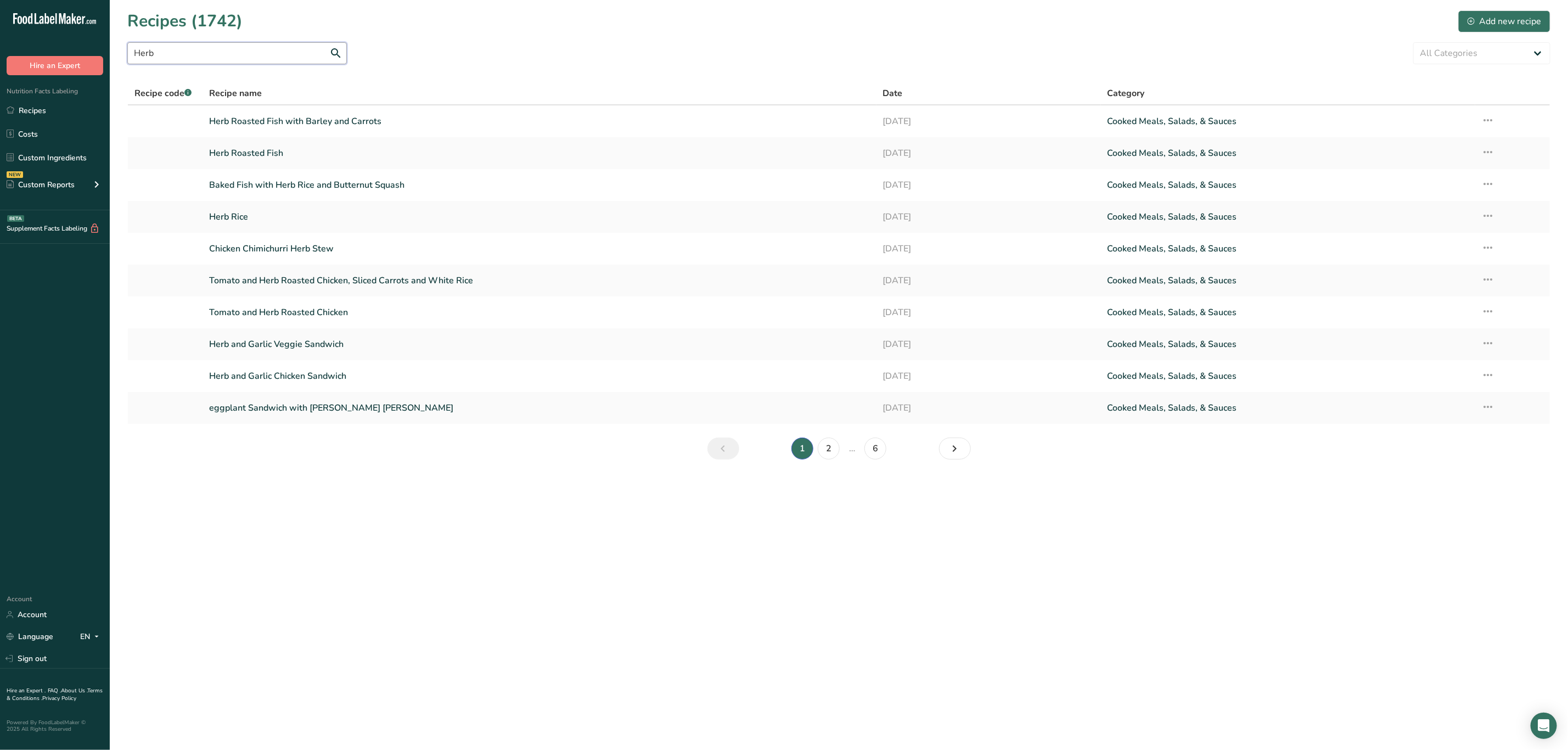
drag, startPoint x: 231, startPoint y: 58, endPoint x: -6, endPoint y: 94, distance: 239.7
click at [0, 94] on html ".a-20{fill:#fff;} Hire an Expert Nutrition Facts Labeling Recipes Costs Custom …" at bounding box center [784, 375] width 1568 height 750
click at [950, 442] on icon "Next page" at bounding box center [955, 449] width 13 height 20
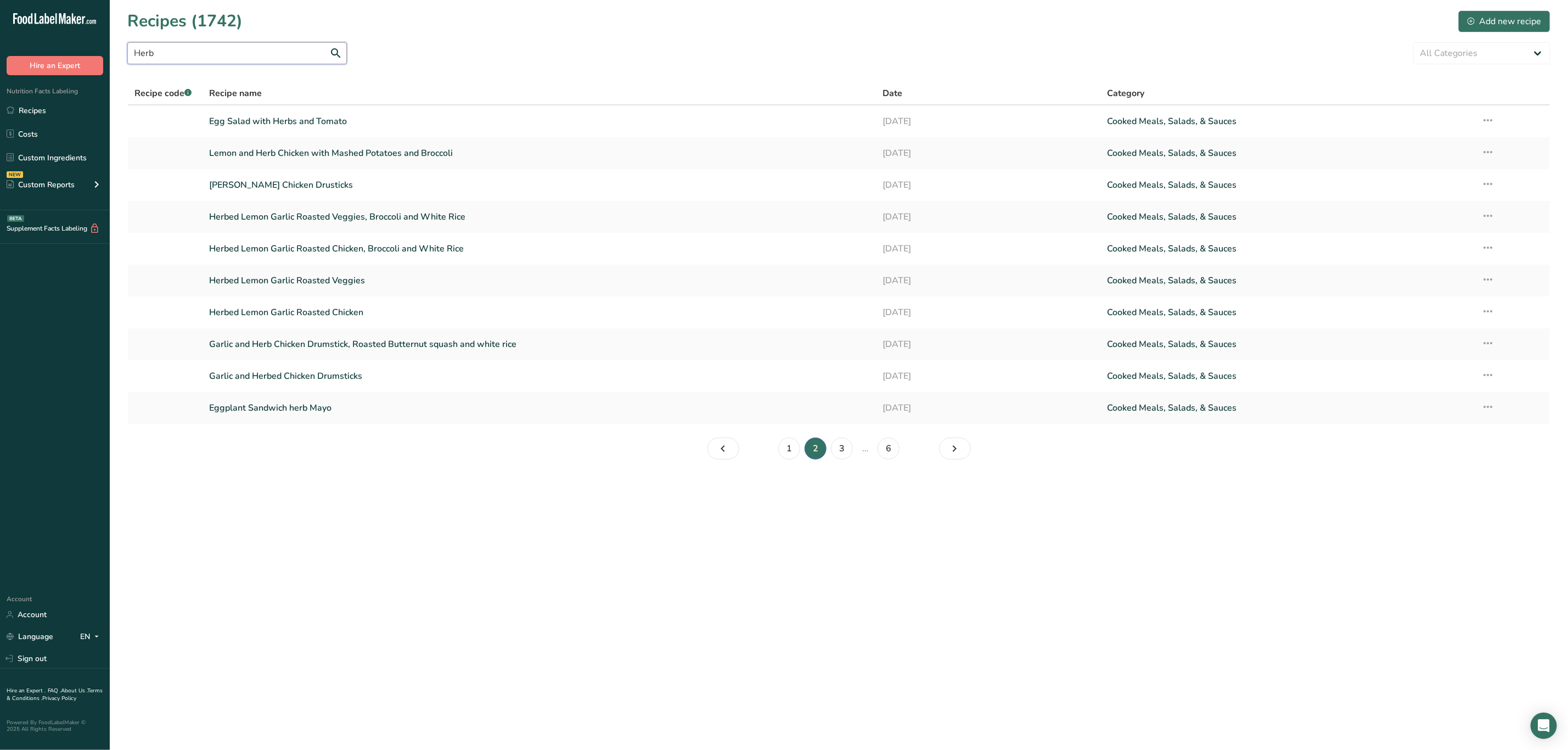
click at [239, 54] on input "Herb" at bounding box center [237, 53] width 220 height 22
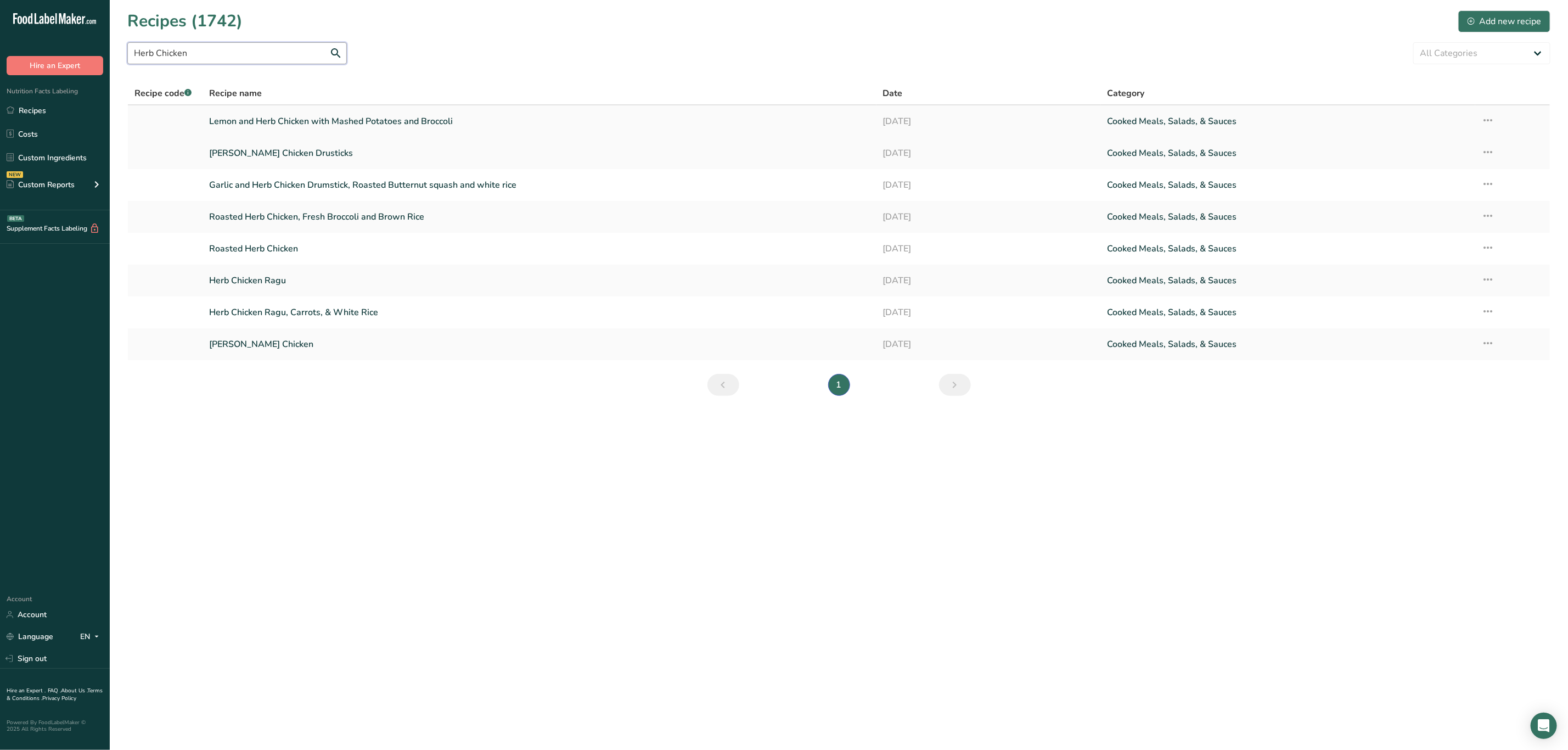
type input "Herb Chicken"
drag, startPoint x: 336, startPoint y: 121, endPoint x: 1486, endPoint y: 121, distance: 1150.0
click at [1487, 119] on icon at bounding box center [1488, 120] width 13 height 20
click at [1403, 196] on span "Duplicate Recipe" at bounding box center [1398, 198] width 60 height 13
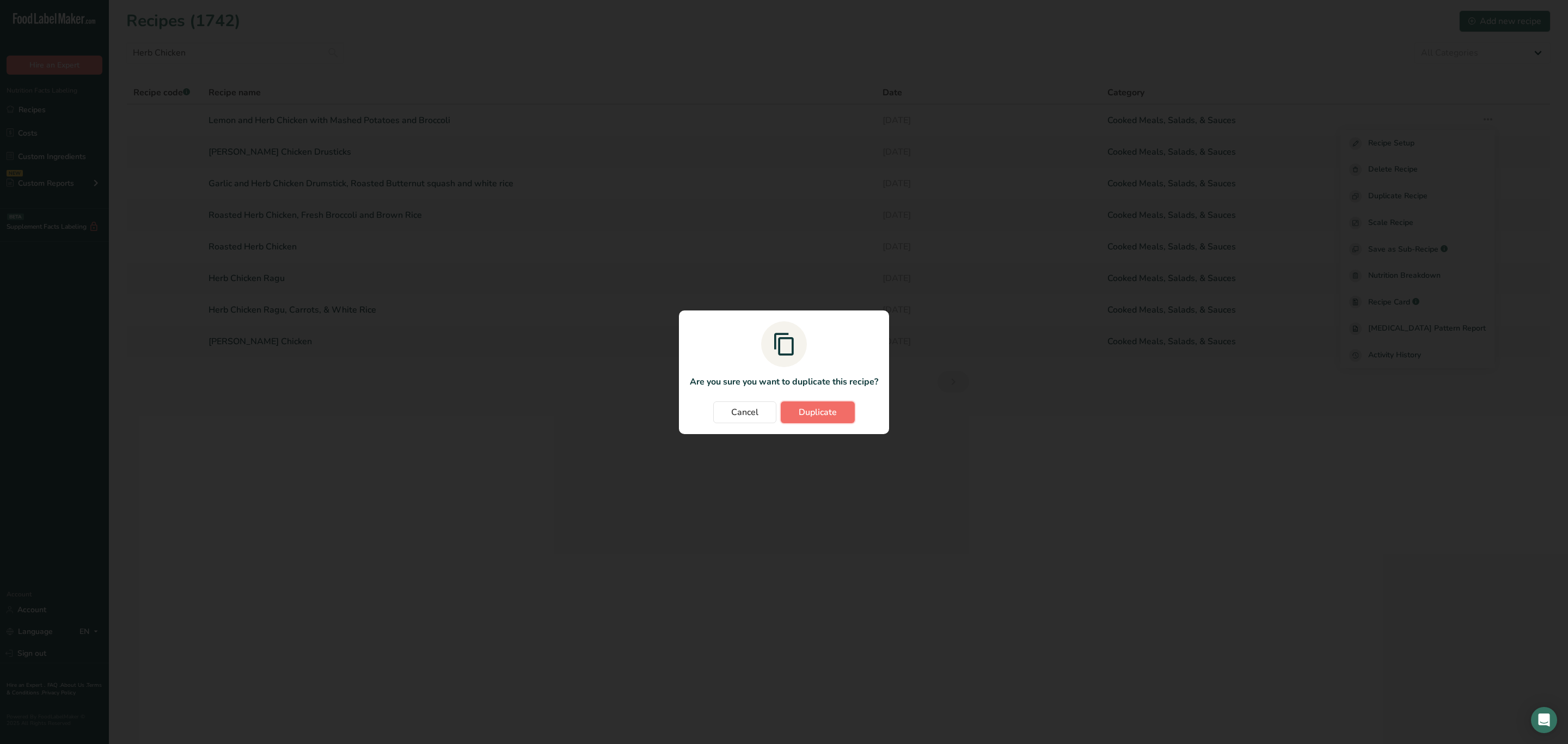
click at [832, 411] on span "Duplicate" at bounding box center [818, 412] width 38 height 13
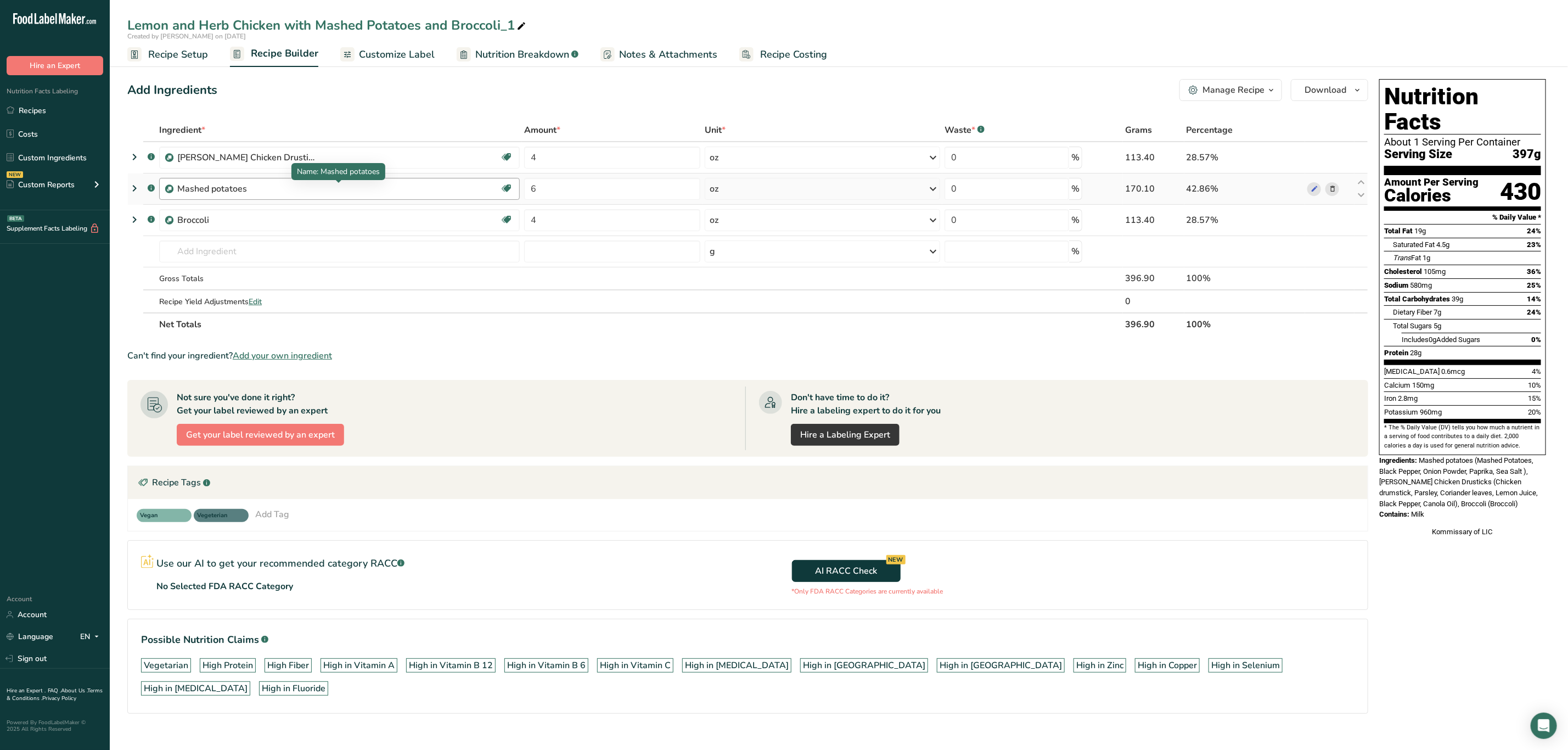
click at [272, 190] on div "Mashed potatoes" at bounding box center [246, 189] width 137 height 13
click at [1334, 187] on icon at bounding box center [1332, 189] width 8 height 11
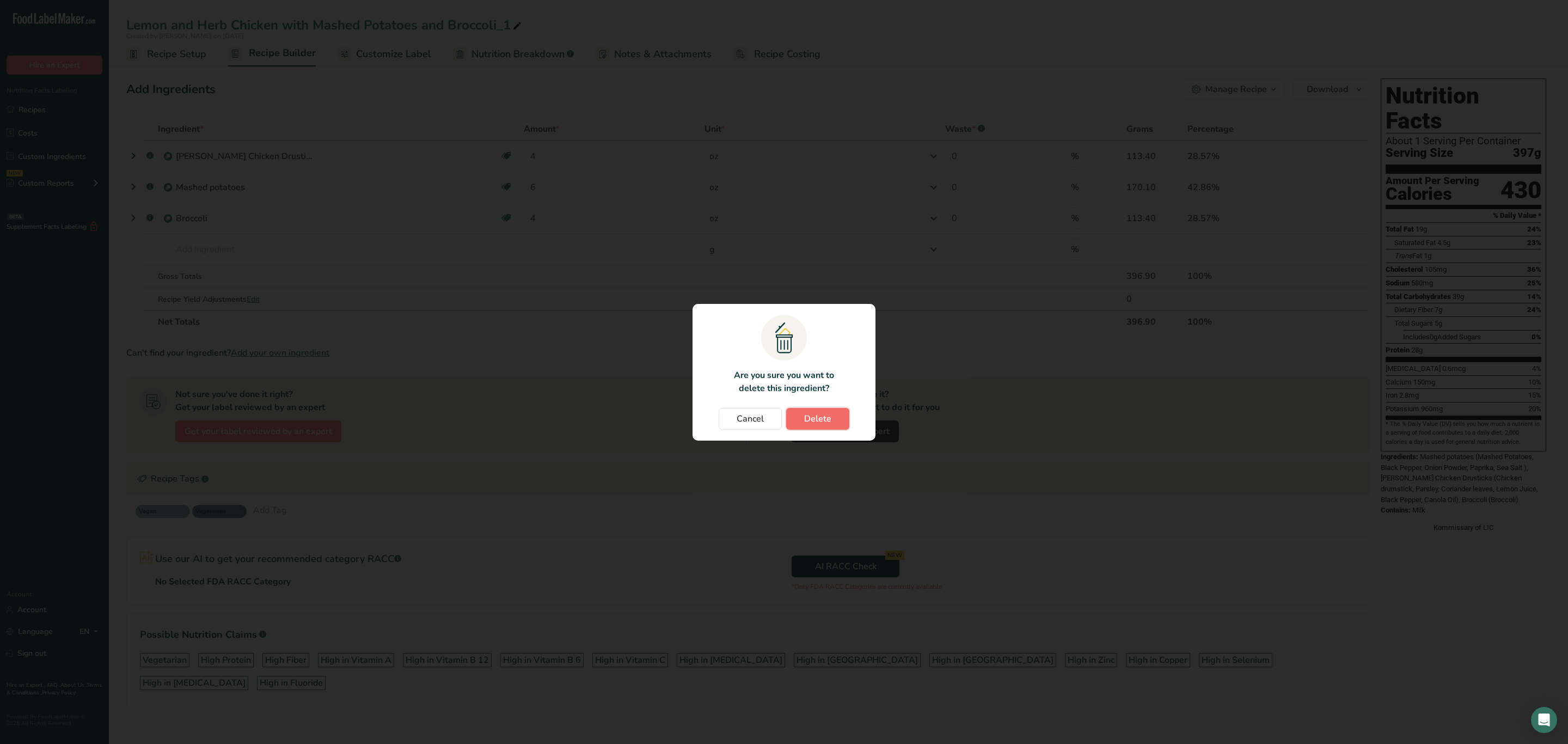
click at [832, 425] on button "Delete" at bounding box center [818, 418] width 63 height 22
type input "4"
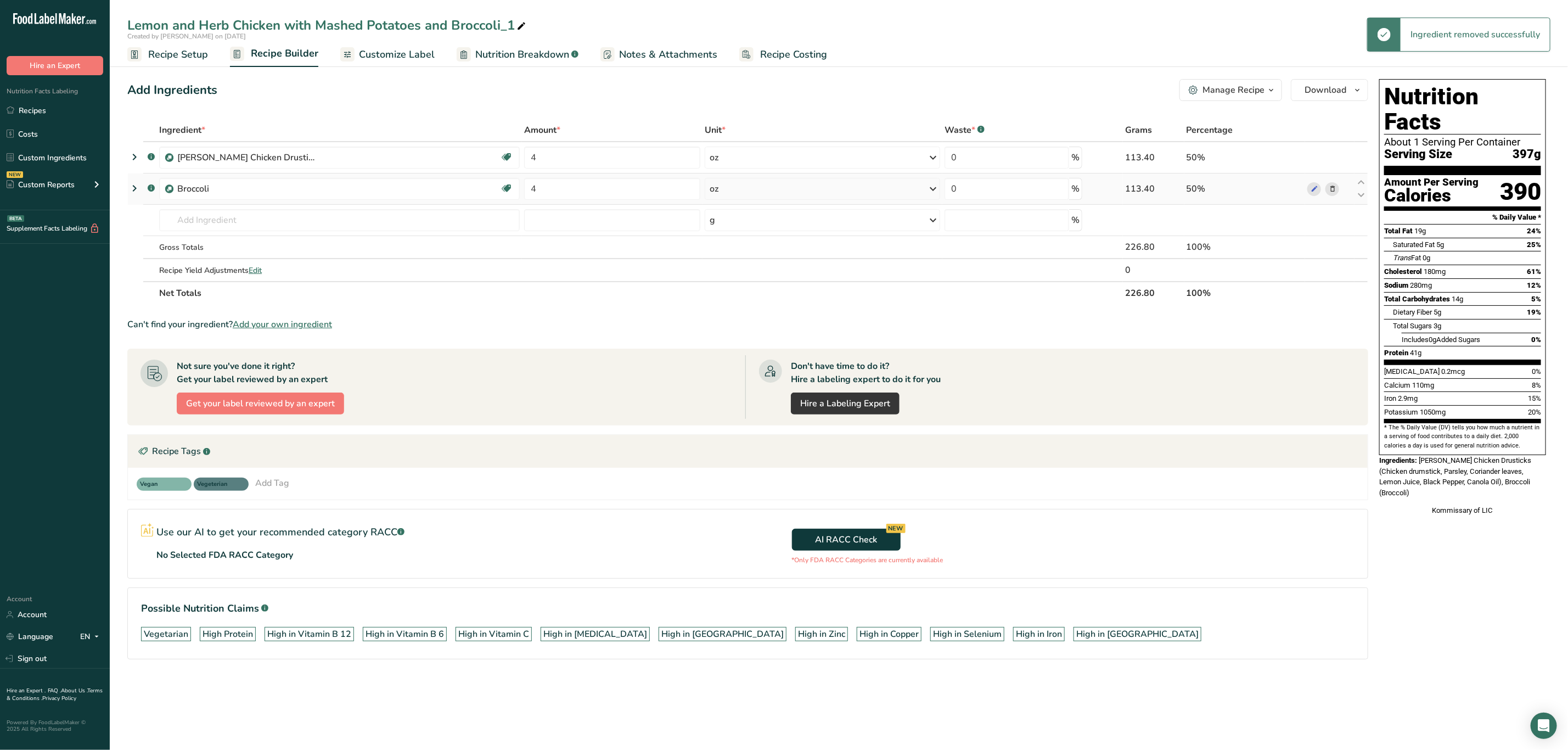
click at [1331, 194] on icon at bounding box center [1332, 189] width 8 height 11
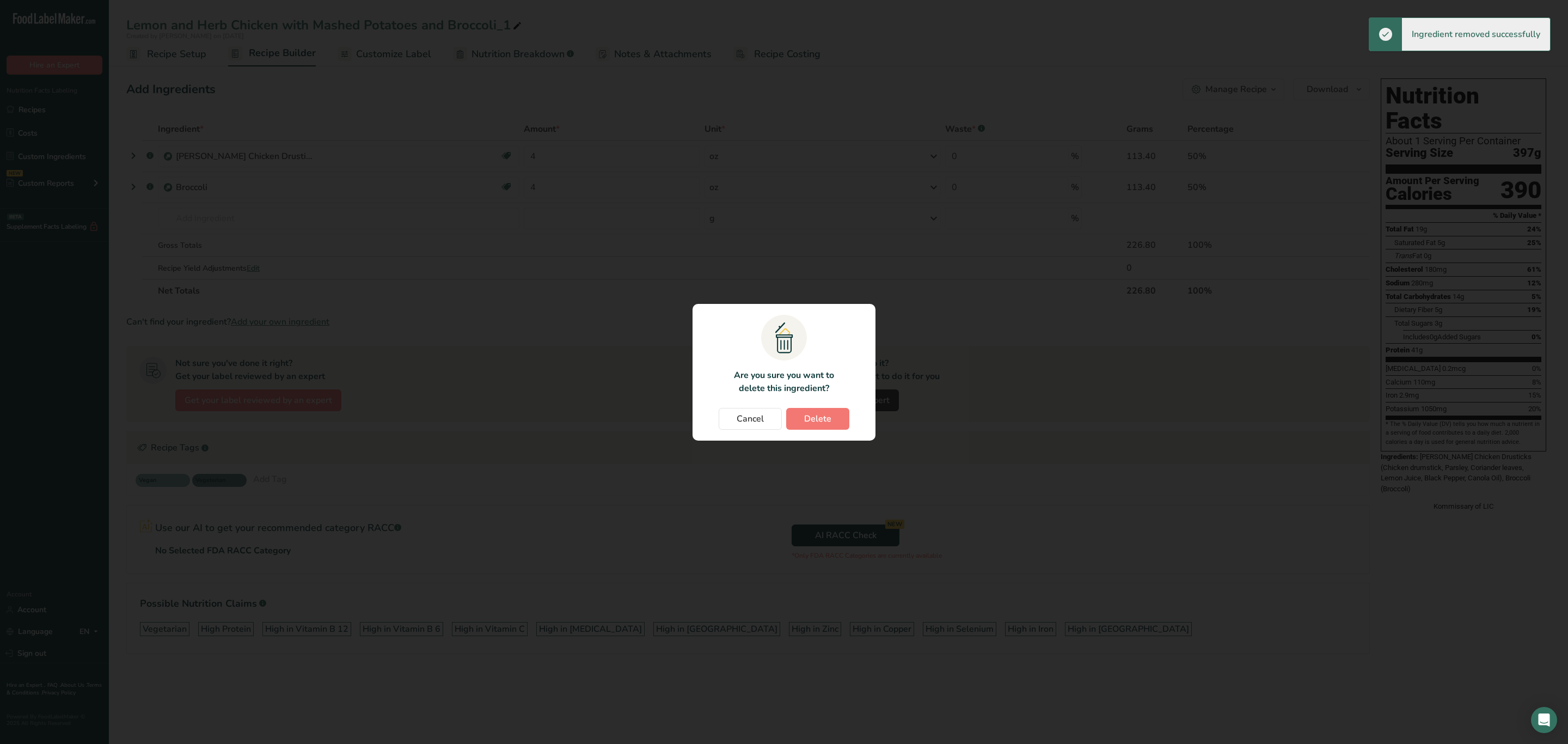
click at [827, 407] on section ".a{fill:#f5f3ed;}.b,.e{fill:#0f393a;}.c{fill:none;}.d{fill:#f2c549;}.e{stroke:r…" at bounding box center [784, 372] width 183 height 137
click at [828, 421] on span "Delete" at bounding box center [817, 418] width 27 height 13
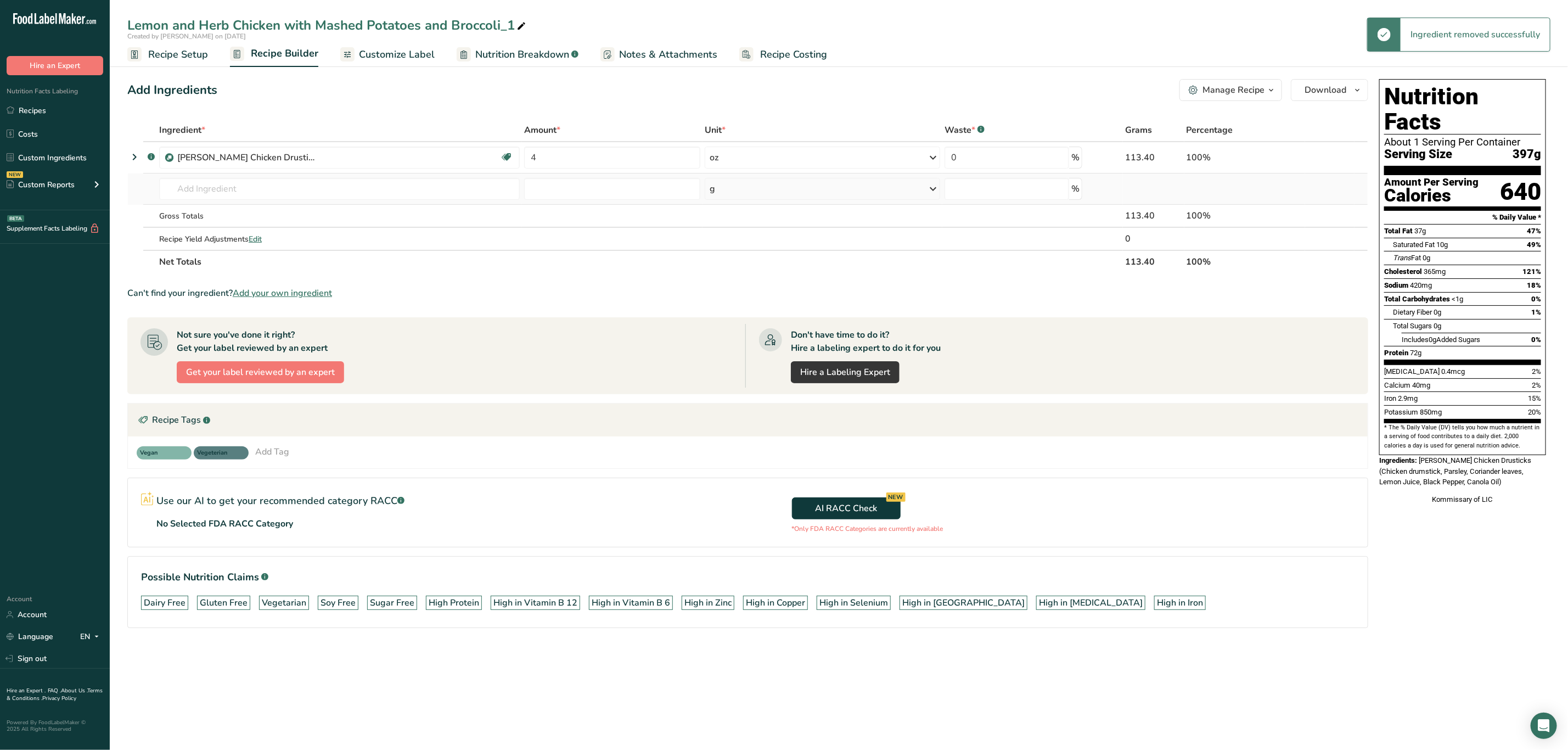
click at [230, 203] on td "Almond flour 1211 Milk, whole, 3.25% milkfat, without added vitamin A and vitam…" at bounding box center [339, 189] width 365 height 31
click at [237, 191] on input "text" at bounding box center [339, 189] width 360 height 22
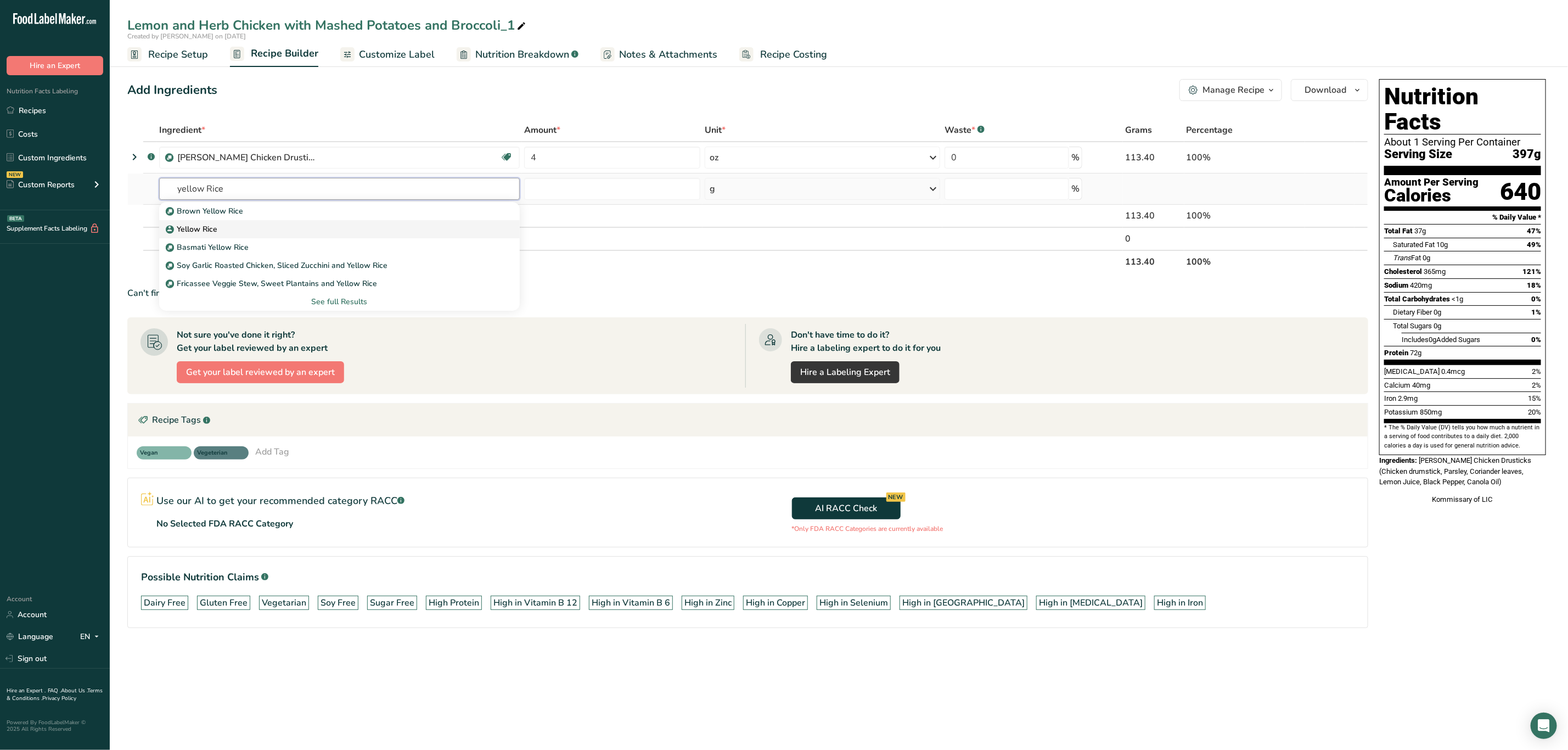
type input "yellow Rice"
click at [213, 228] on p "Yellow Rice" at bounding box center [193, 229] width 49 height 11
type input "Yellow Rice"
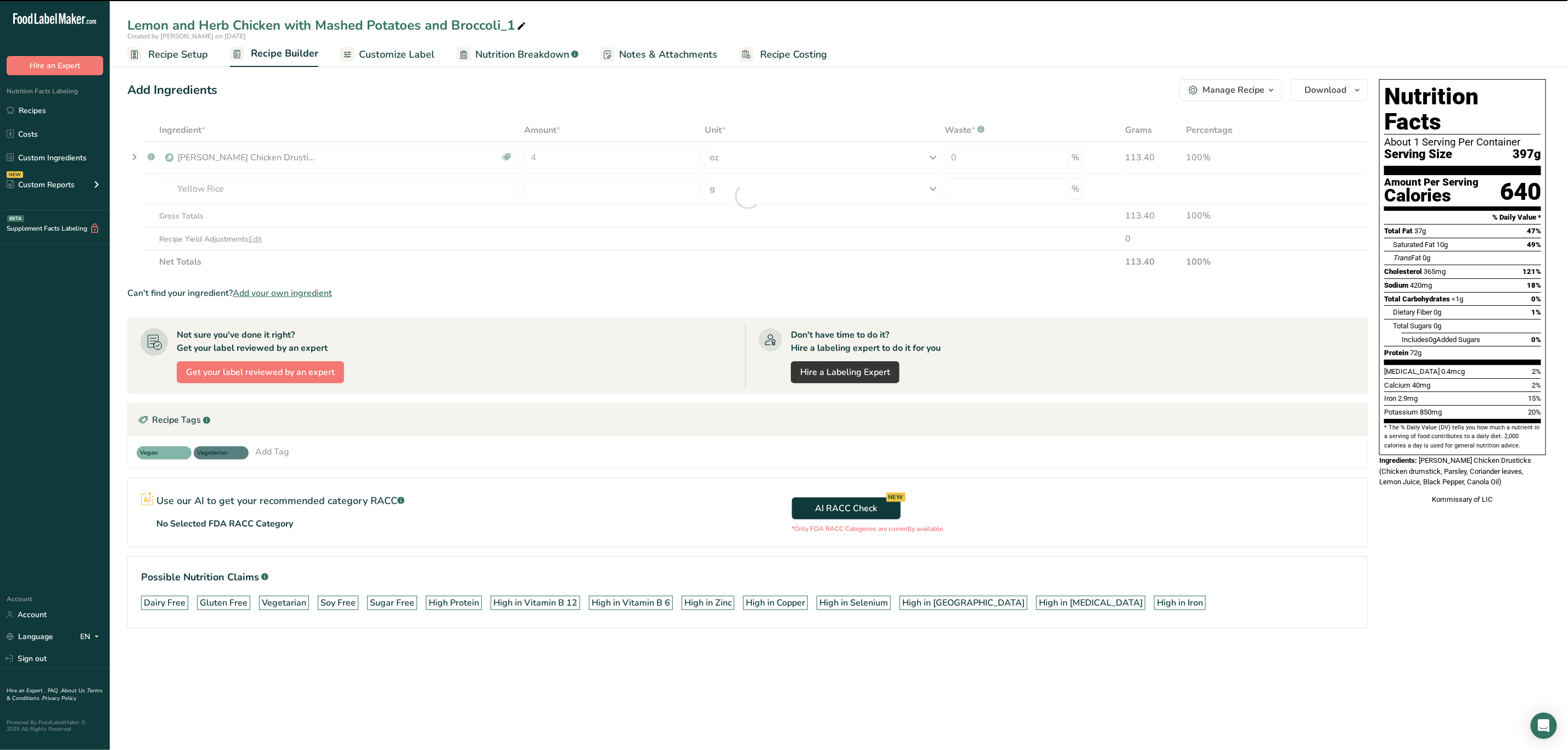
type input "0"
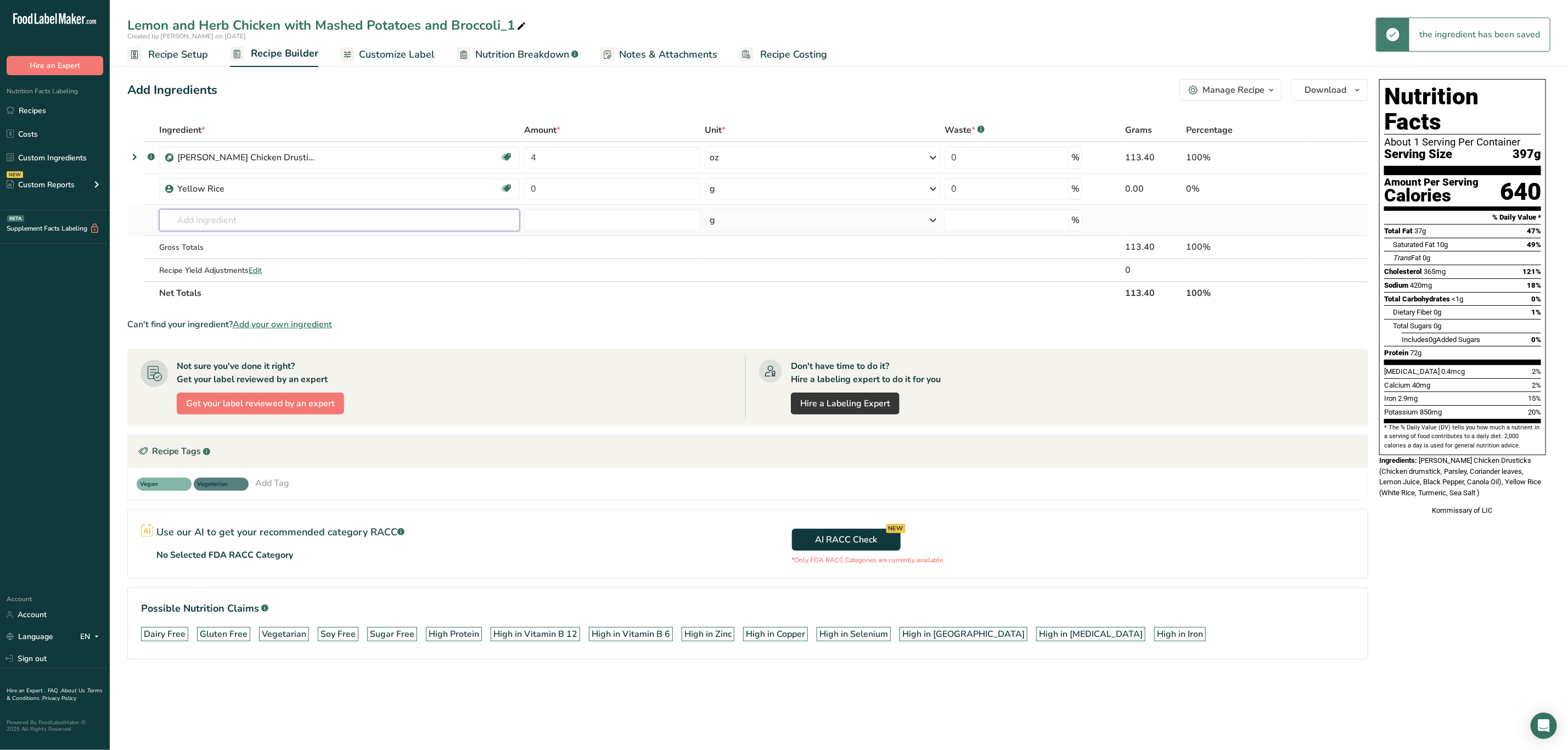
click at [231, 215] on input "text" at bounding box center [339, 220] width 360 height 22
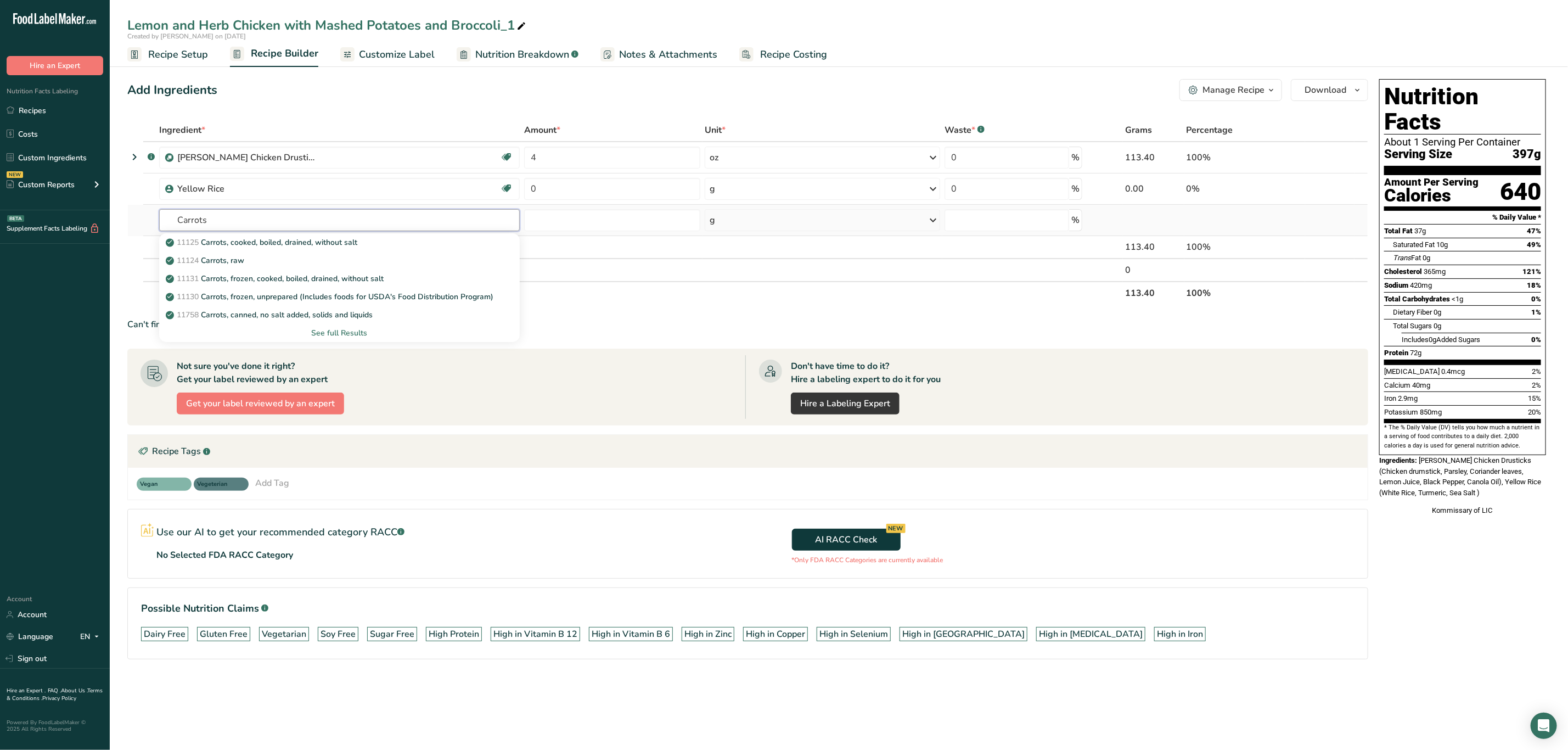
type input "Carrots"
click at [322, 330] on div "See full Results" at bounding box center [339, 333] width 343 height 11
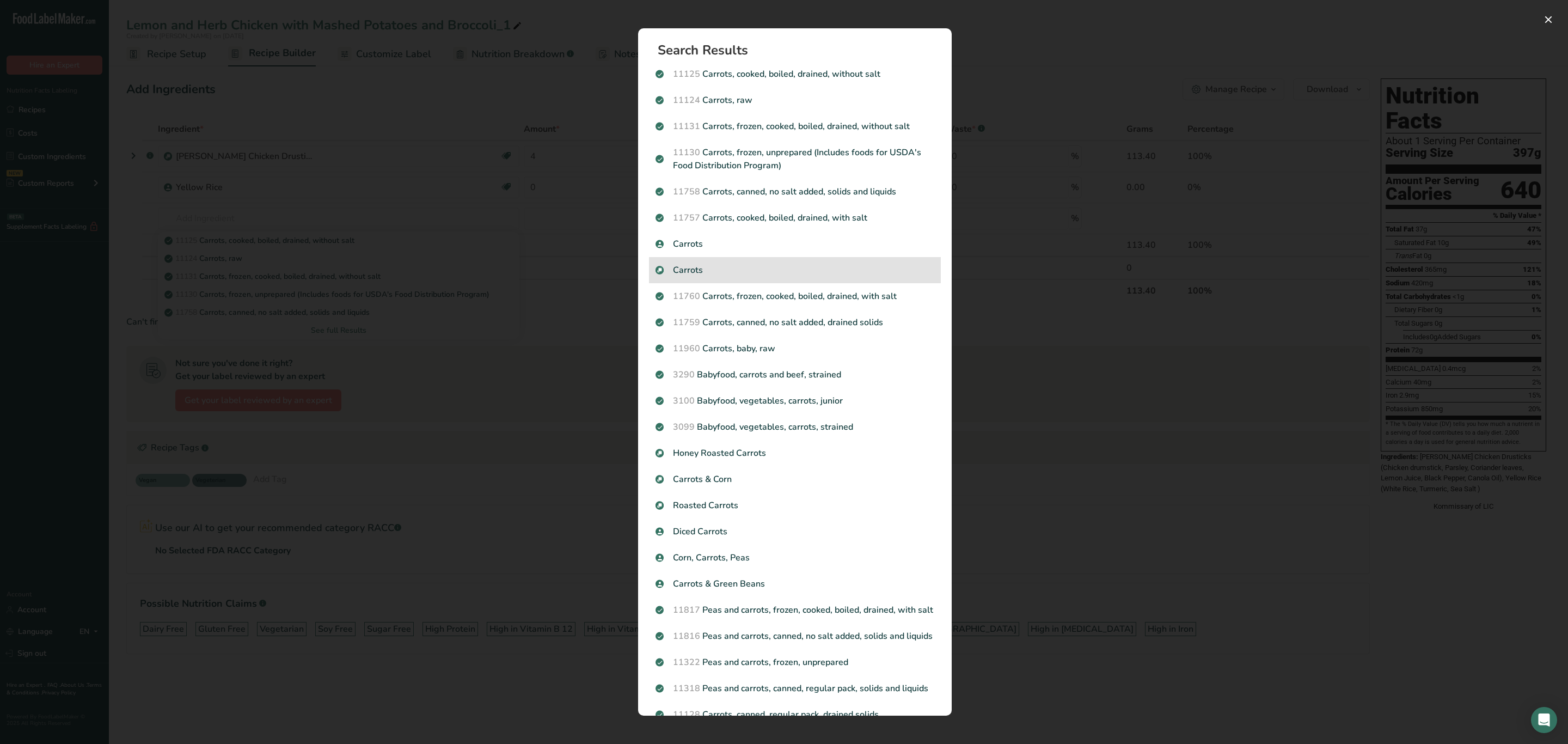
click at [744, 276] on p "Carrots" at bounding box center [795, 270] width 279 height 13
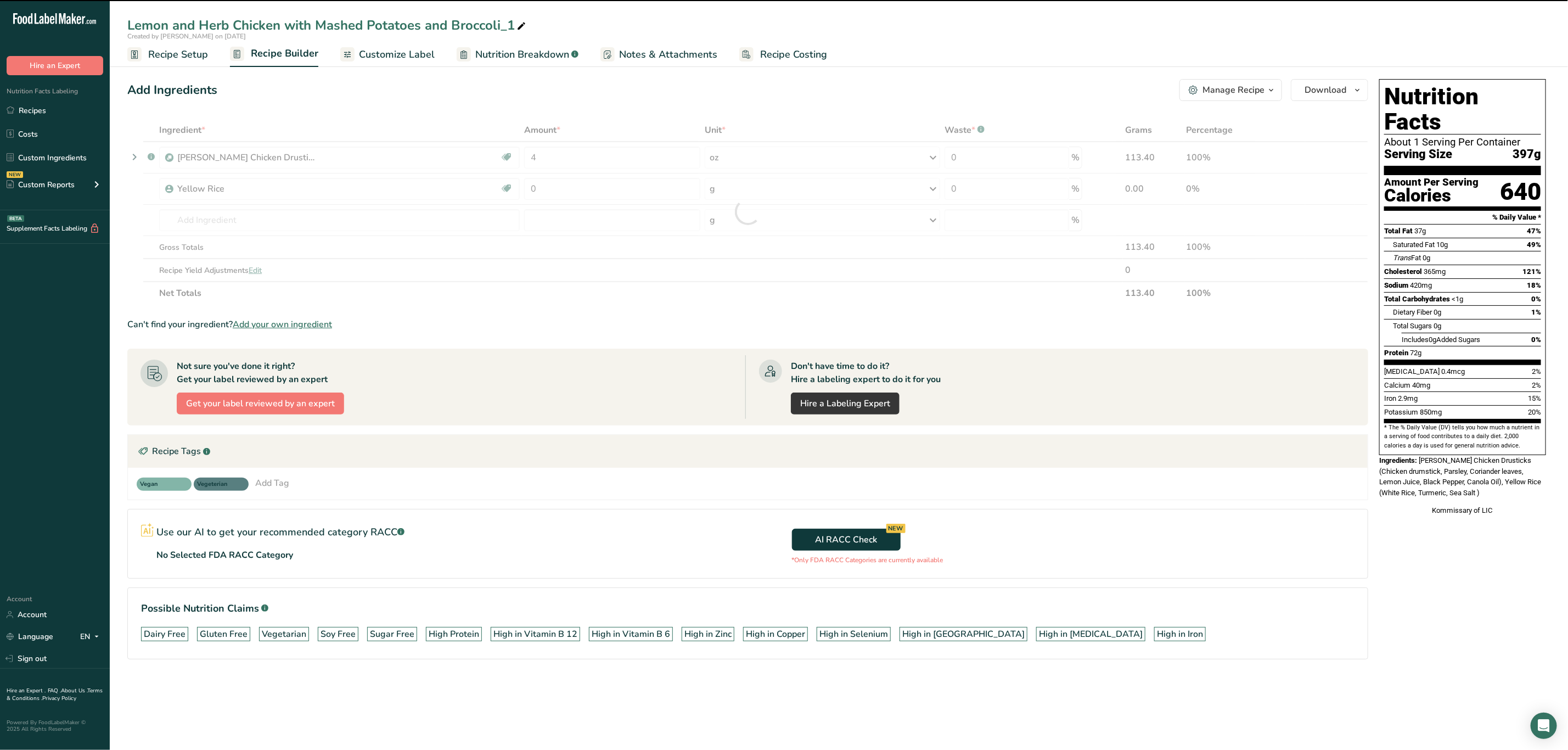
type input "0"
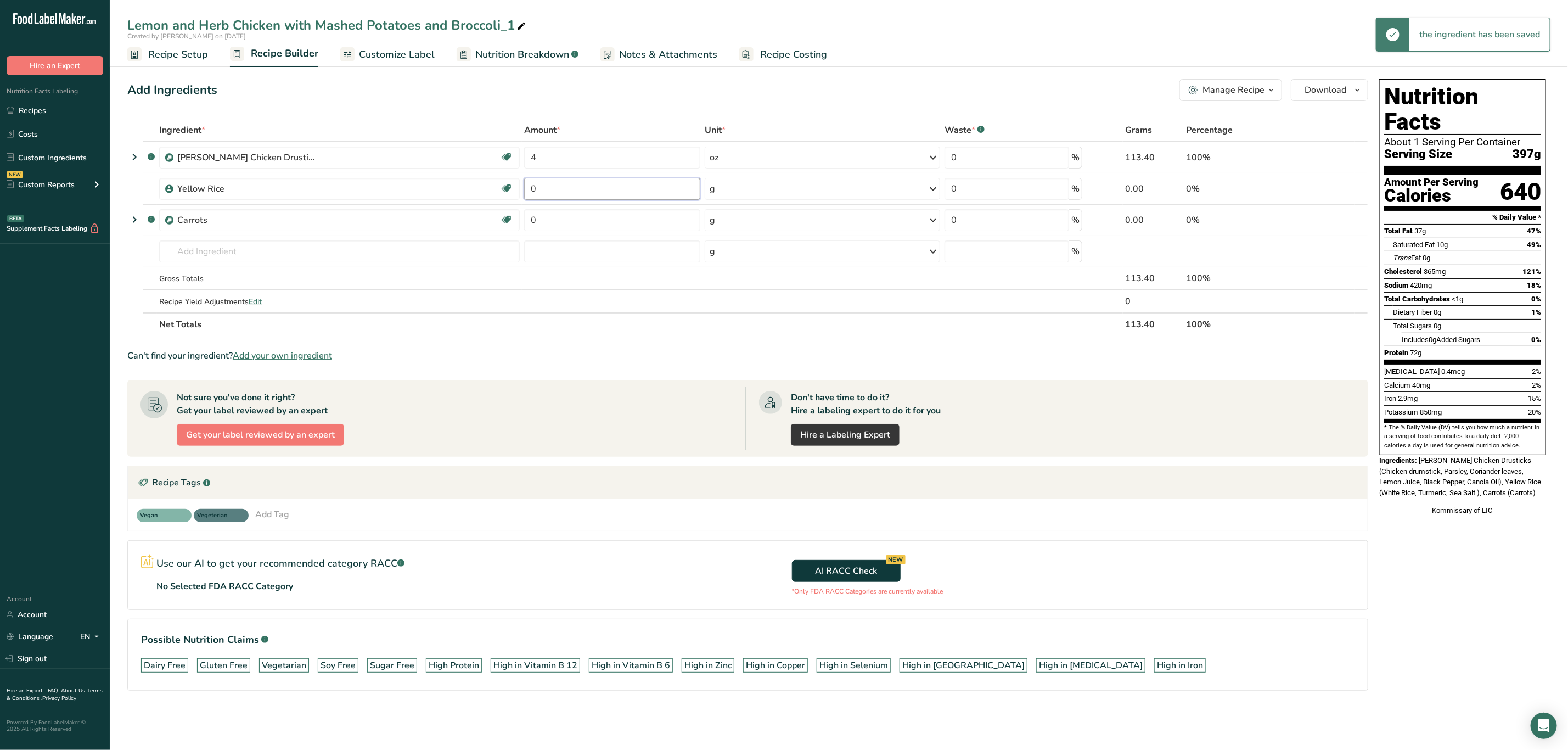
click at [569, 183] on input "0" at bounding box center [612, 189] width 176 height 22
type input "6"
click at [551, 218] on div "Ingredient * Amount * Unit * Waste * .a-a{fill:#347362;}.b-a{fill:#fff;} Grams …" at bounding box center [748, 227] width 1241 height 218
type input "4"
click at [753, 190] on div "Ingredient * Amount * Unit * Waste * .a-a{fill:#347362;}.b-a{fill:#fff;} Grams …" at bounding box center [748, 227] width 1241 height 218
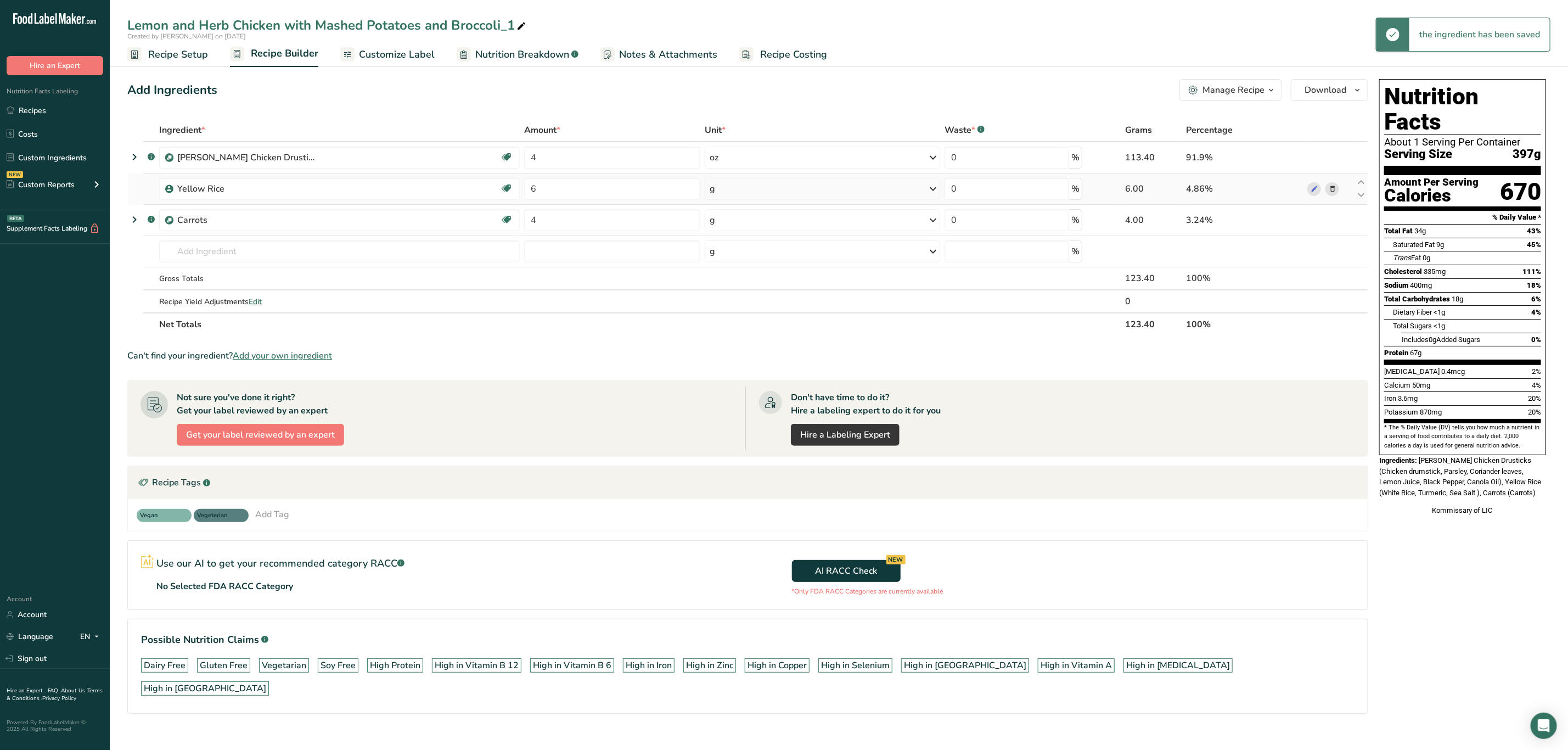
click at [748, 193] on div "g" at bounding box center [822, 189] width 235 height 22
click at [727, 274] on div "See more" at bounding box center [757, 276] width 92 height 11
click at [732, 310] on div "oz" at bounding box center [757, 310] width 92 height 16
click at [746, 221] on div "g" at bounding box center [822, 220] width 235 height 22
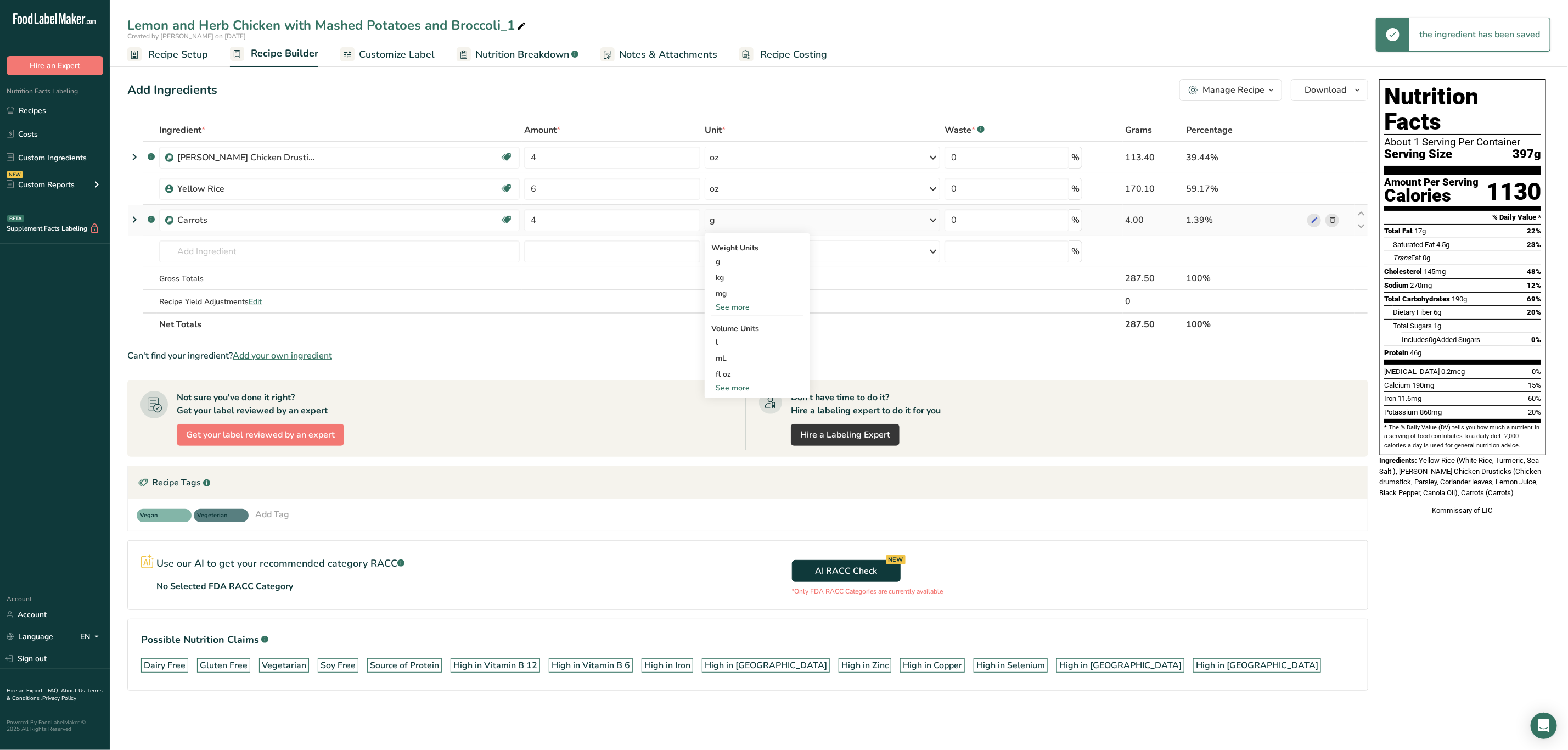
click at [720, 305] on div "See more" at bounding box center [757, 307] width 92 height 11
click at [745, 341] on div "oz" at bounding box center [757, 341] width 92 height 16
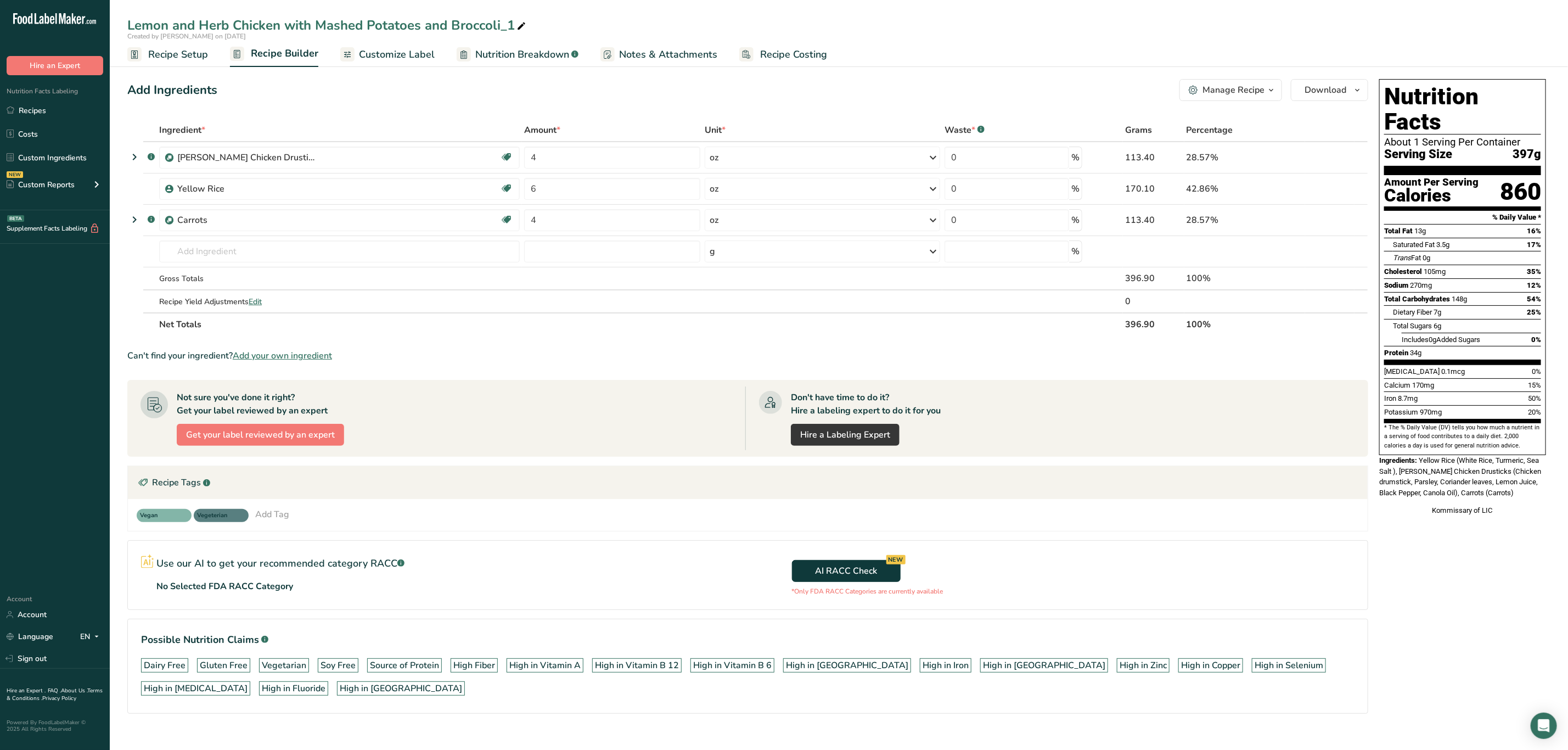
click at [521, 20] on icon at bounding box center [522, 27] width 10 height 15
drag, startPoint x: 521, startPoint y: 20, endPoint x: 313, endPoint y: 64, distance: 212.6
click at [313, 64] on div "Lemon and Herb Chicken with Mashed Potatoes and Broccoli_1 Created by Kimberly …" at bounding box center [839, 33] width 1458 height 67
type input "Lemon and Herb Chicken with Yellow Rice and"
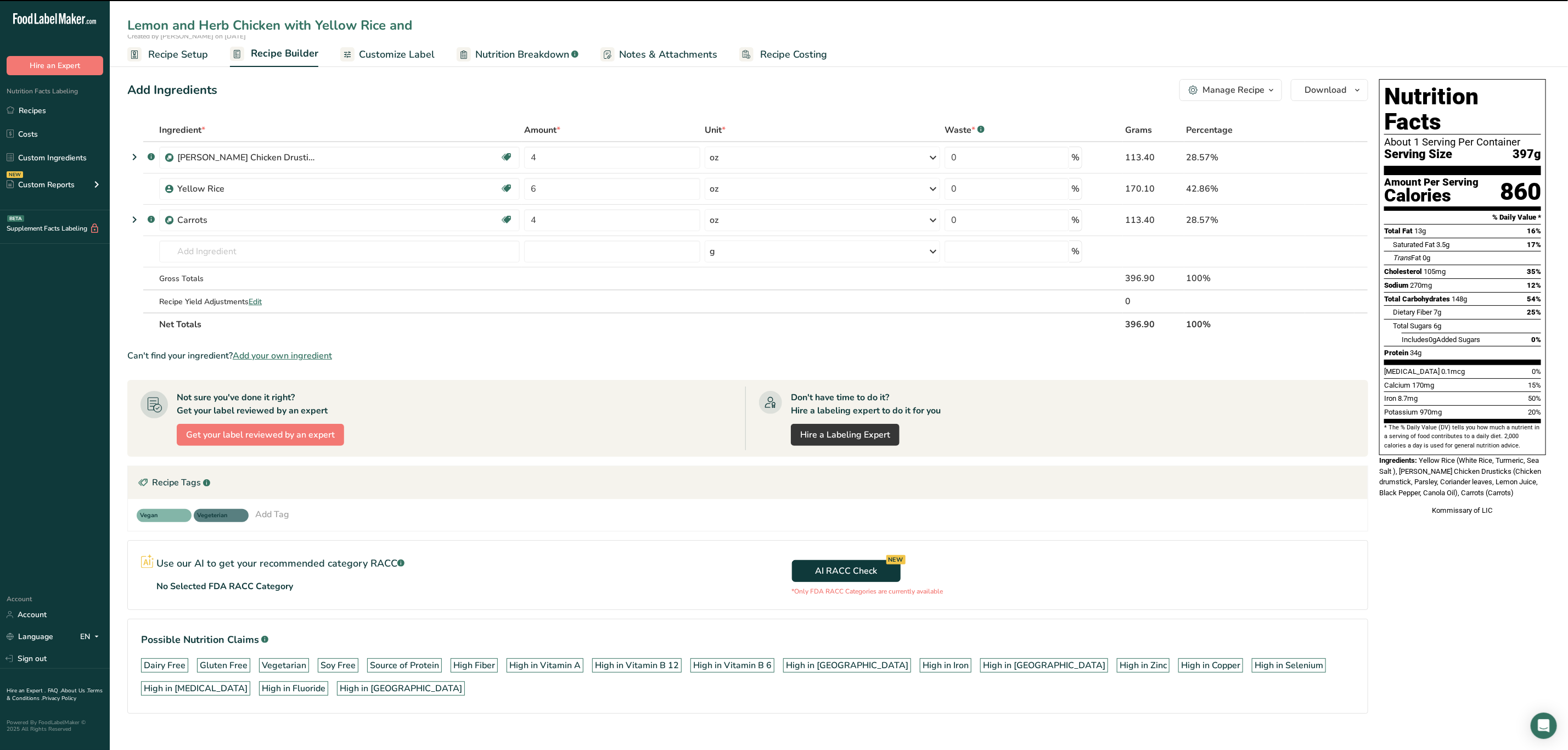
click at [420, 30] on input "Lemon and Herb Chicken with Yellow Rice and" at bounding box center [839, 25] width 1423 height 20
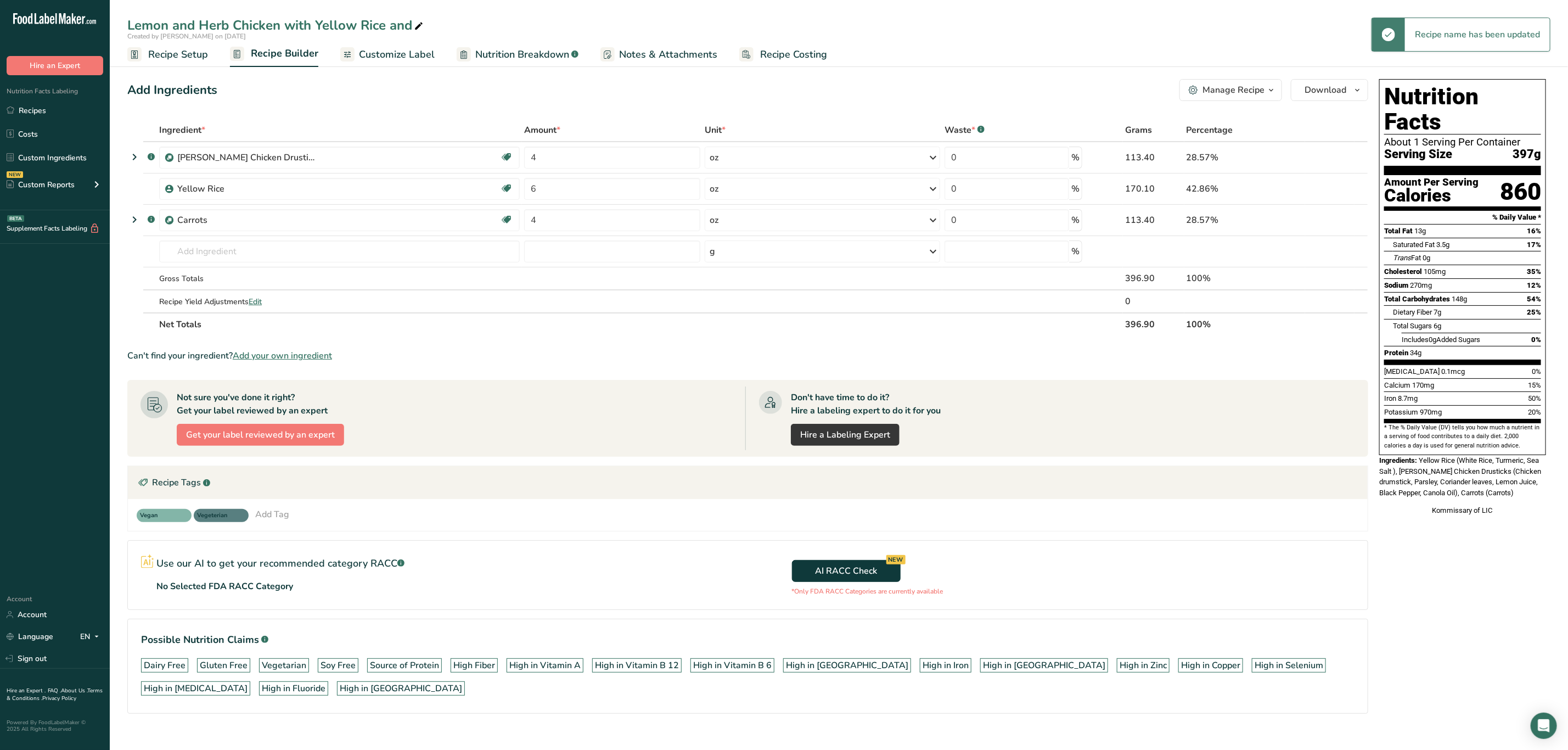
click at [417, 27] on icon at bounding box center [419, 27] width 10 height 15
type input "Lemon and Herb Chicken with Yellow Rice and Carrots"
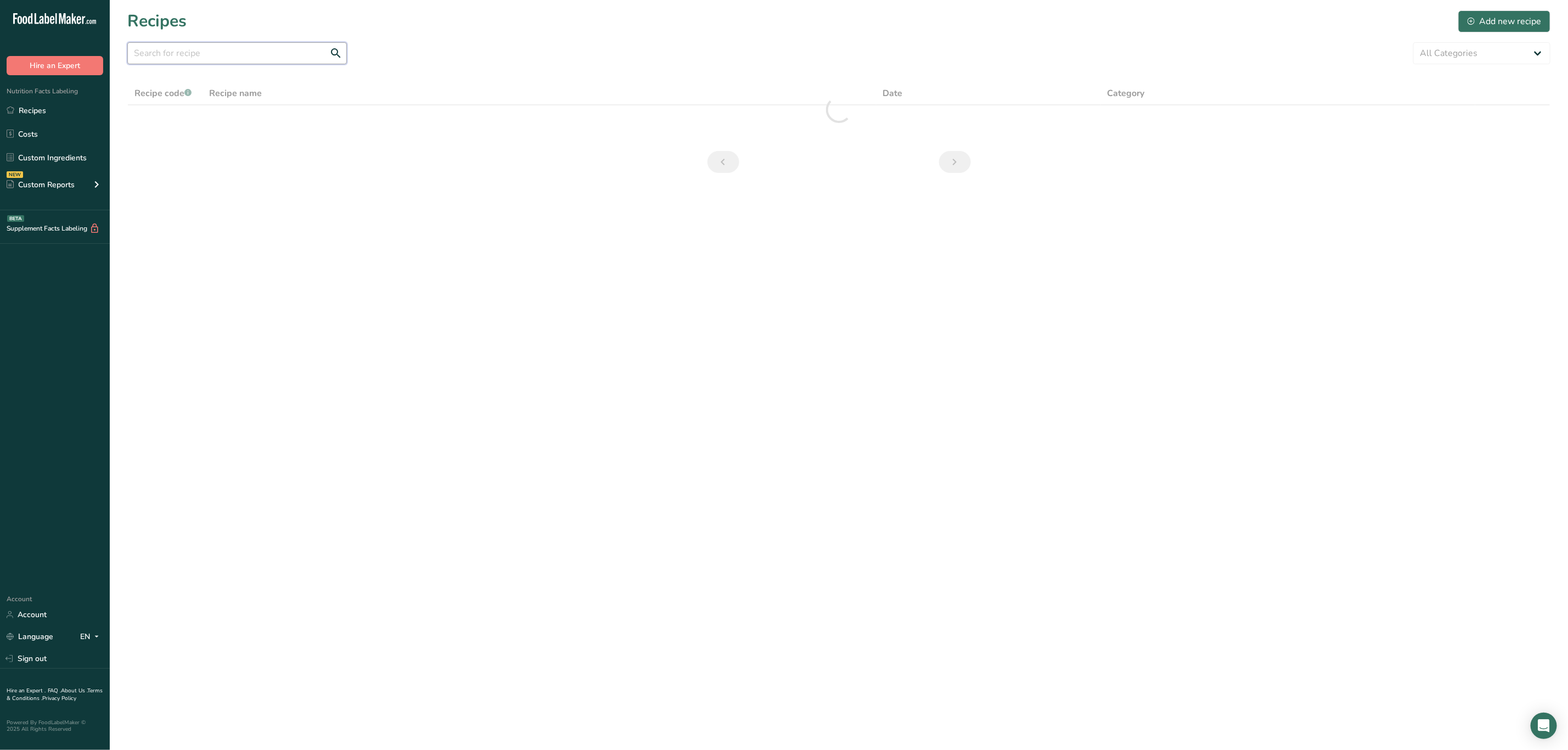
click at [290, 49] on input "text" at bounding box center [237, 53] width 220 height 22
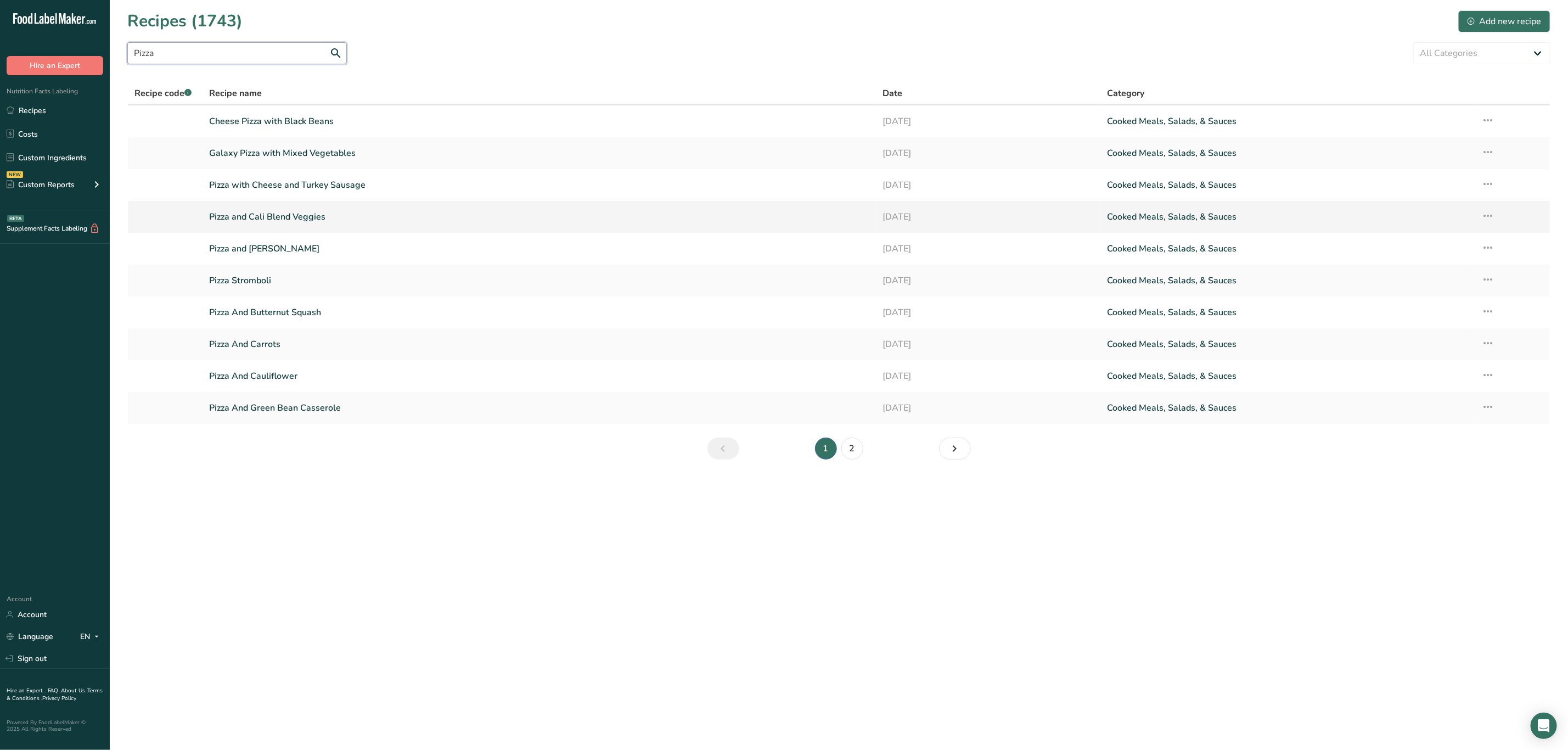
type input "Pizza"
click at [318, 218] on link "Pizza and Cali Blend Veggies" at bounding box center [539, 217] width 660 height 23
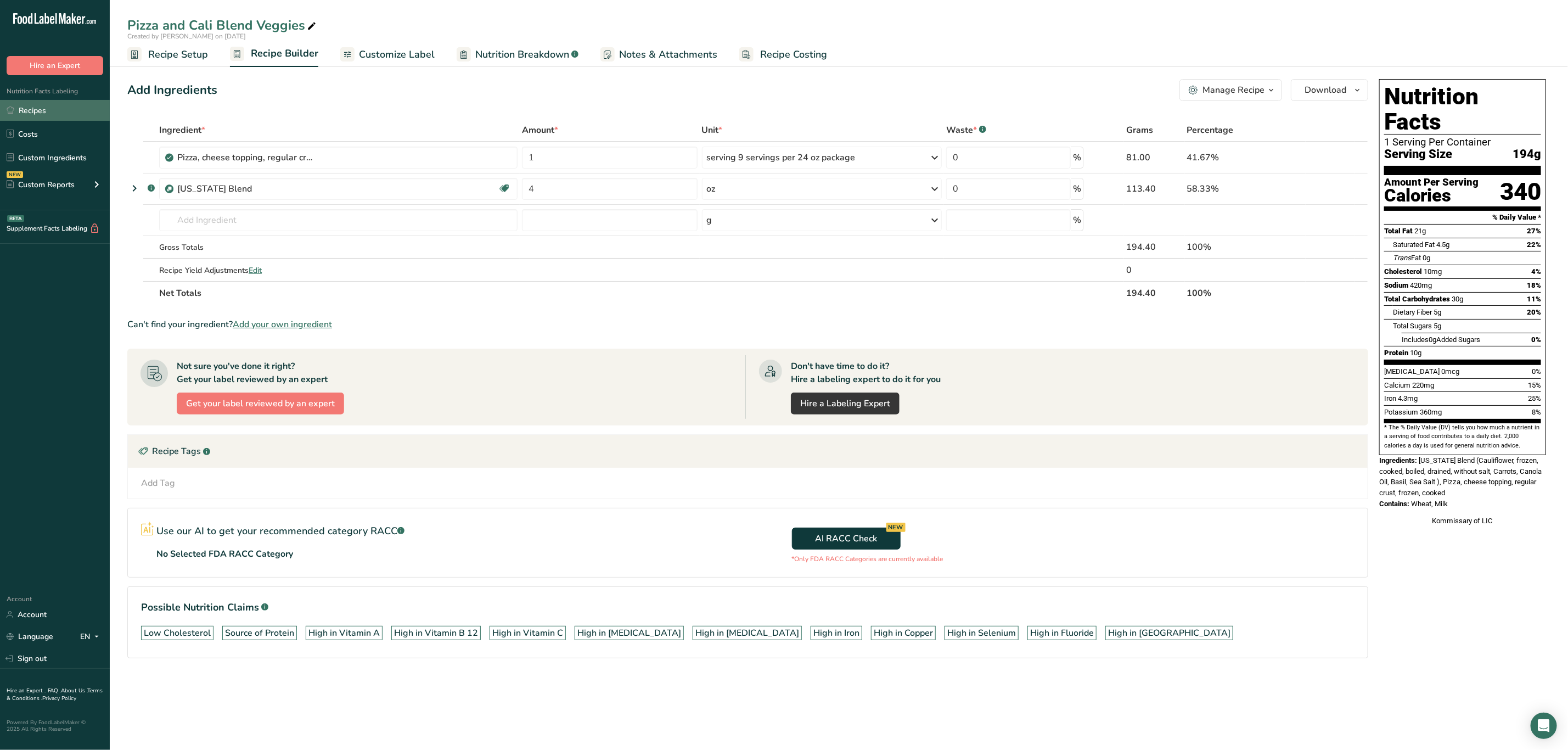
click at [63, 115] on link "Recipes" at bounding box center [55, 111] width 110 height 21
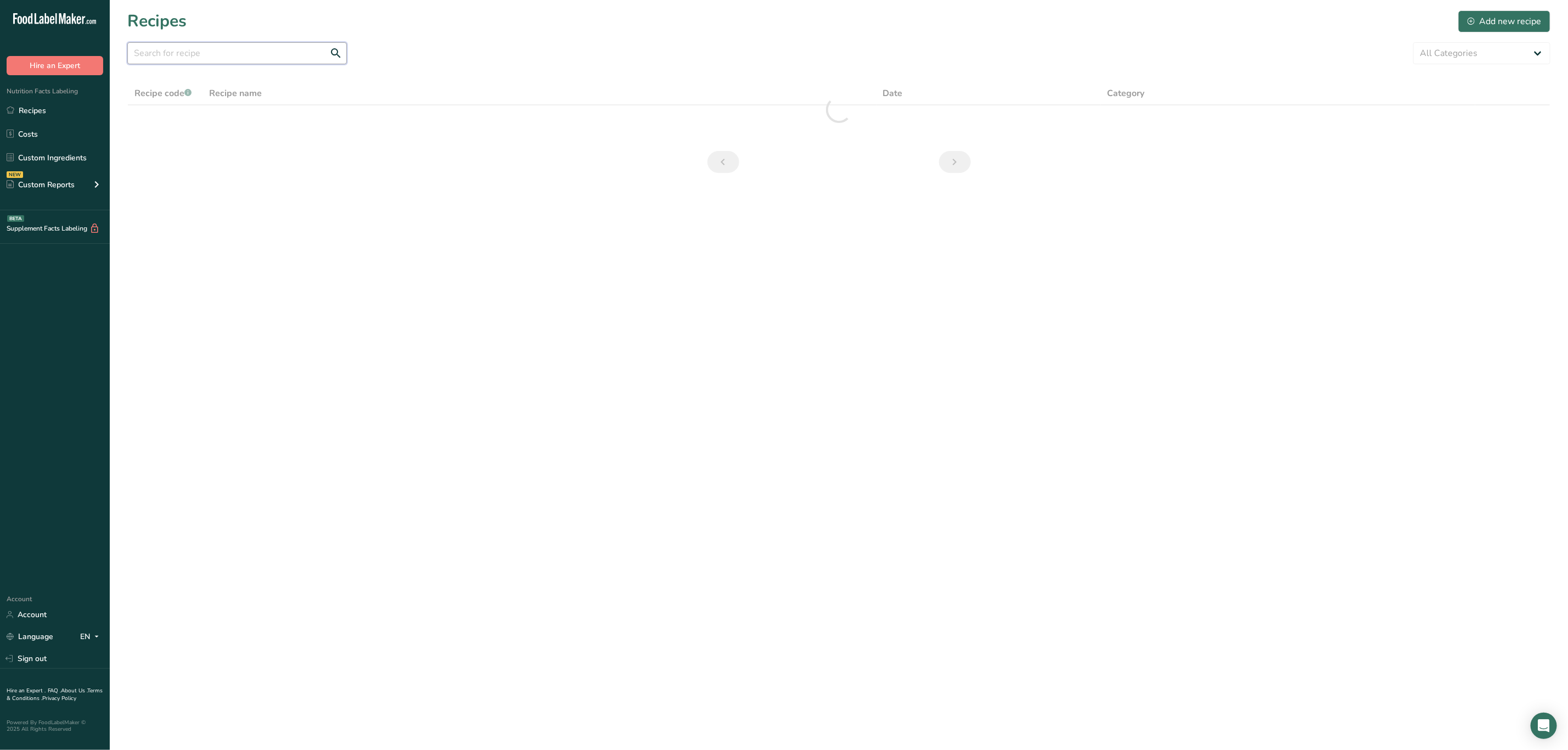
click at [226, 54] on input "text" at bounding box center [237, 53] width 220 height 22
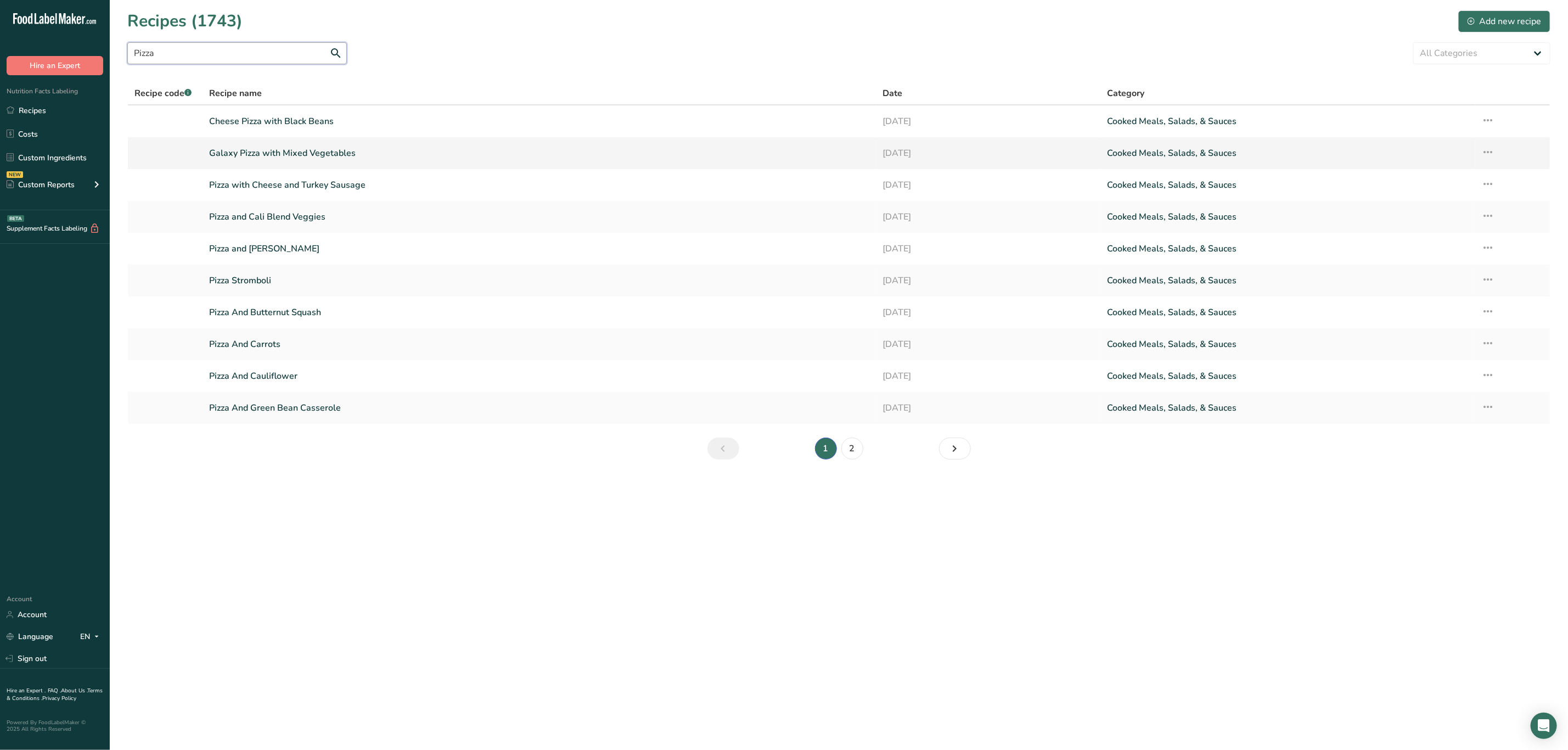
type input "Pizza"
click at [1489, 144] on icon at bounding box center [1488, 152] width 13 height 20
click at [1428, 229] on span "Duplicate Recipe" at bounding box center [1398, 230] width 60 height 13
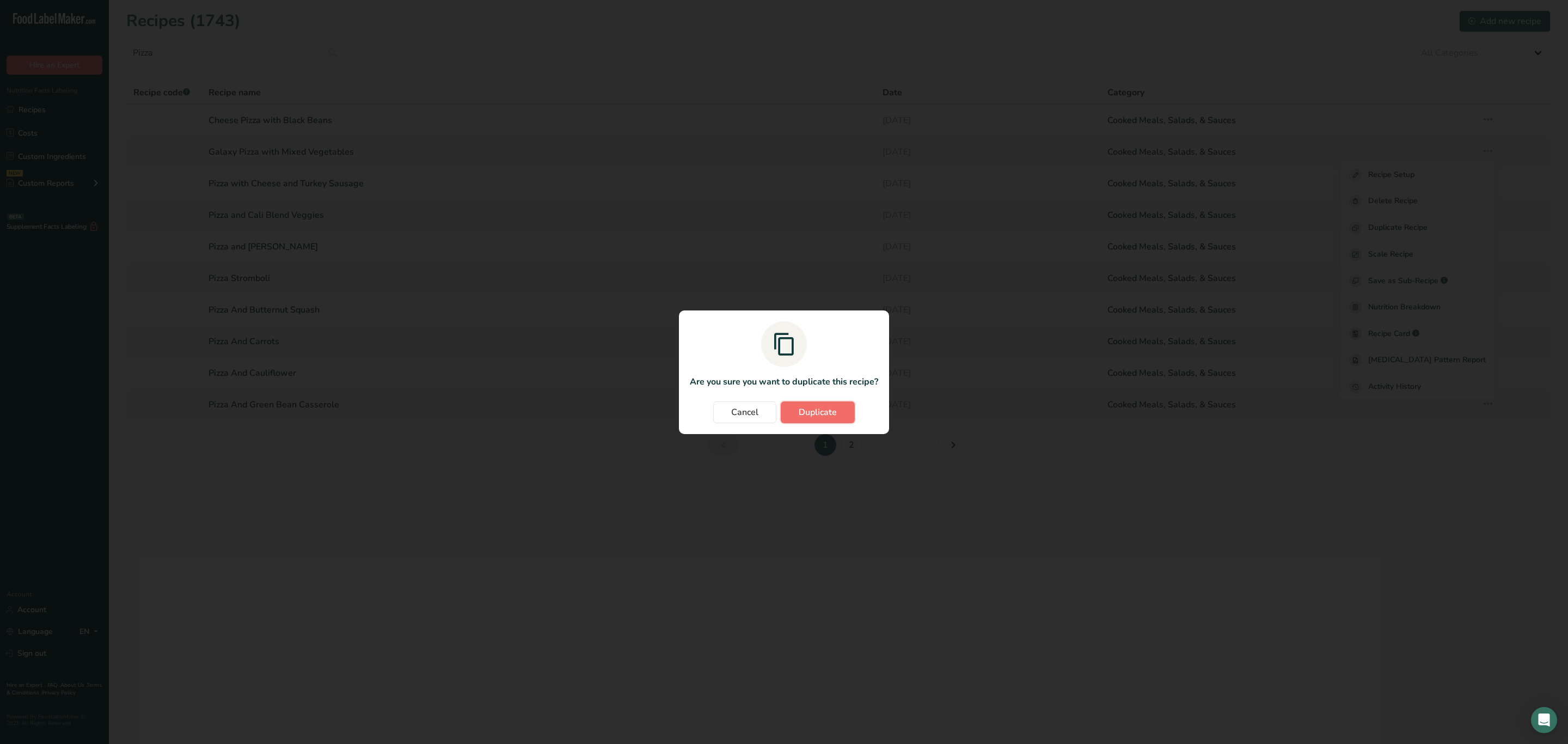
click at [837, 416] on button "Duplicate" at bounding box center [818, 412] width 74 height 22
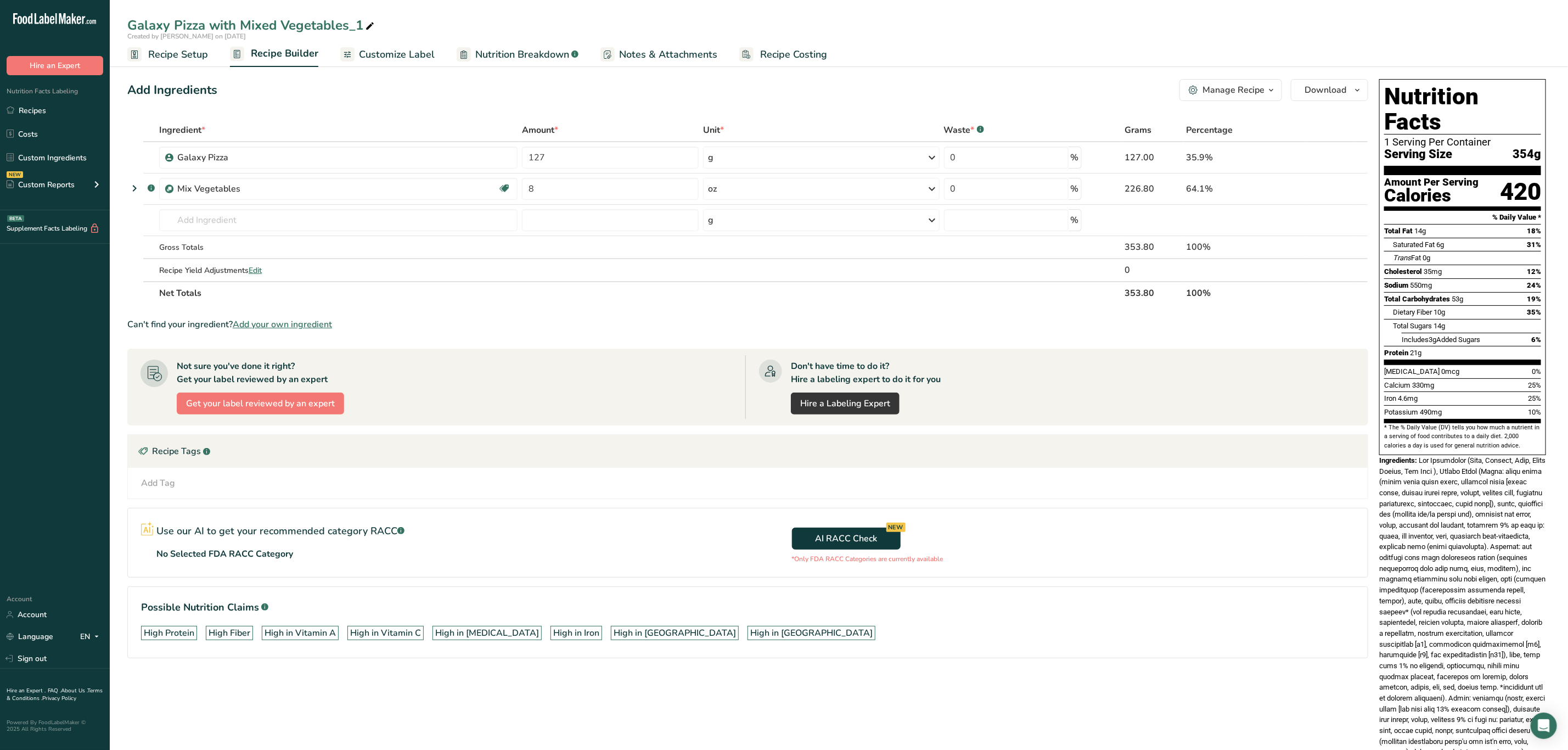
click at [363, 20] on div "Galaxy Pizza with Mixed Vegetables_1" at bounding box center [252, 25] width 249 height 20
drag, startPoint x: 356, startPoint y: 25, endPoint x: 255, endPoint y: 55, distance: 105.4
click at [244, 59] on div "Galaxy Pizza with Mixed Vegetables_1 Created by [PERSON_NAME] on [DATE] Recipe …" at bounding box center [839, 33] width 1458 height 67
type input "Galaxy Pizza with Carrots"
click at [1331, 189] on icon at bounding box center [1332, 189] width 8 height 11
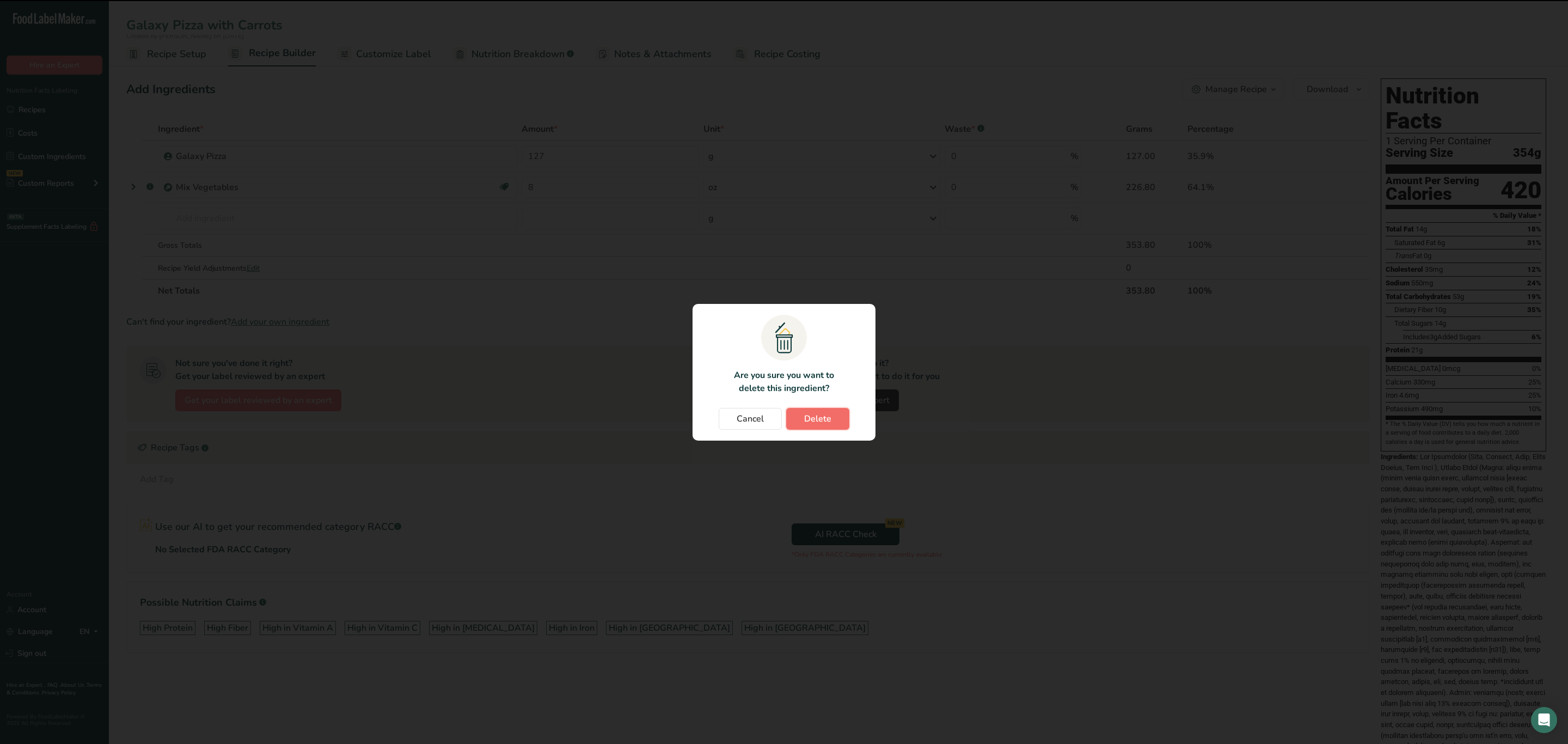
click at [815, 418] on span "Delete" at bounding box center [817, 418] width 27 height 13
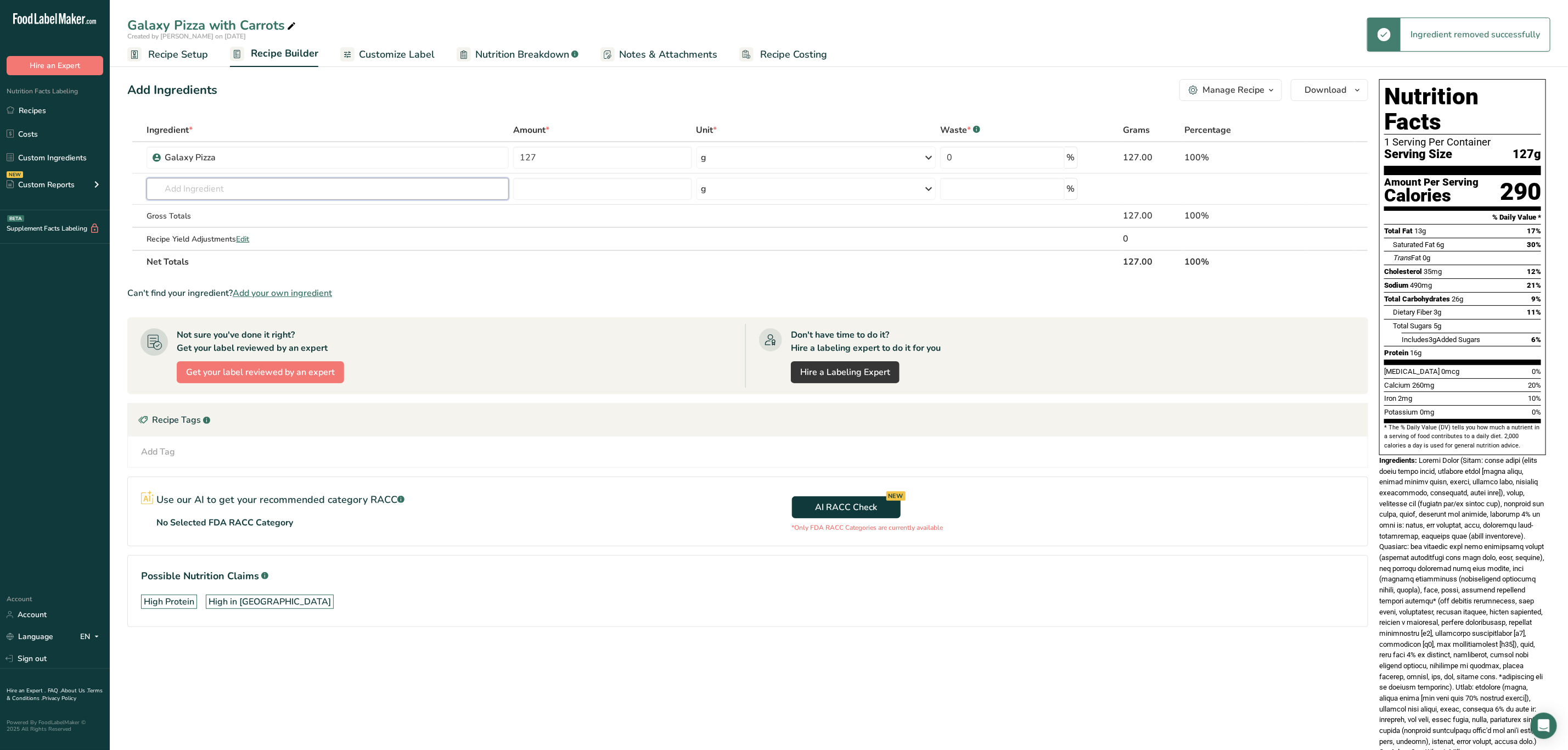
click at [226, 186] on input "text" at bounding box center [327, 189] width 363 height 22
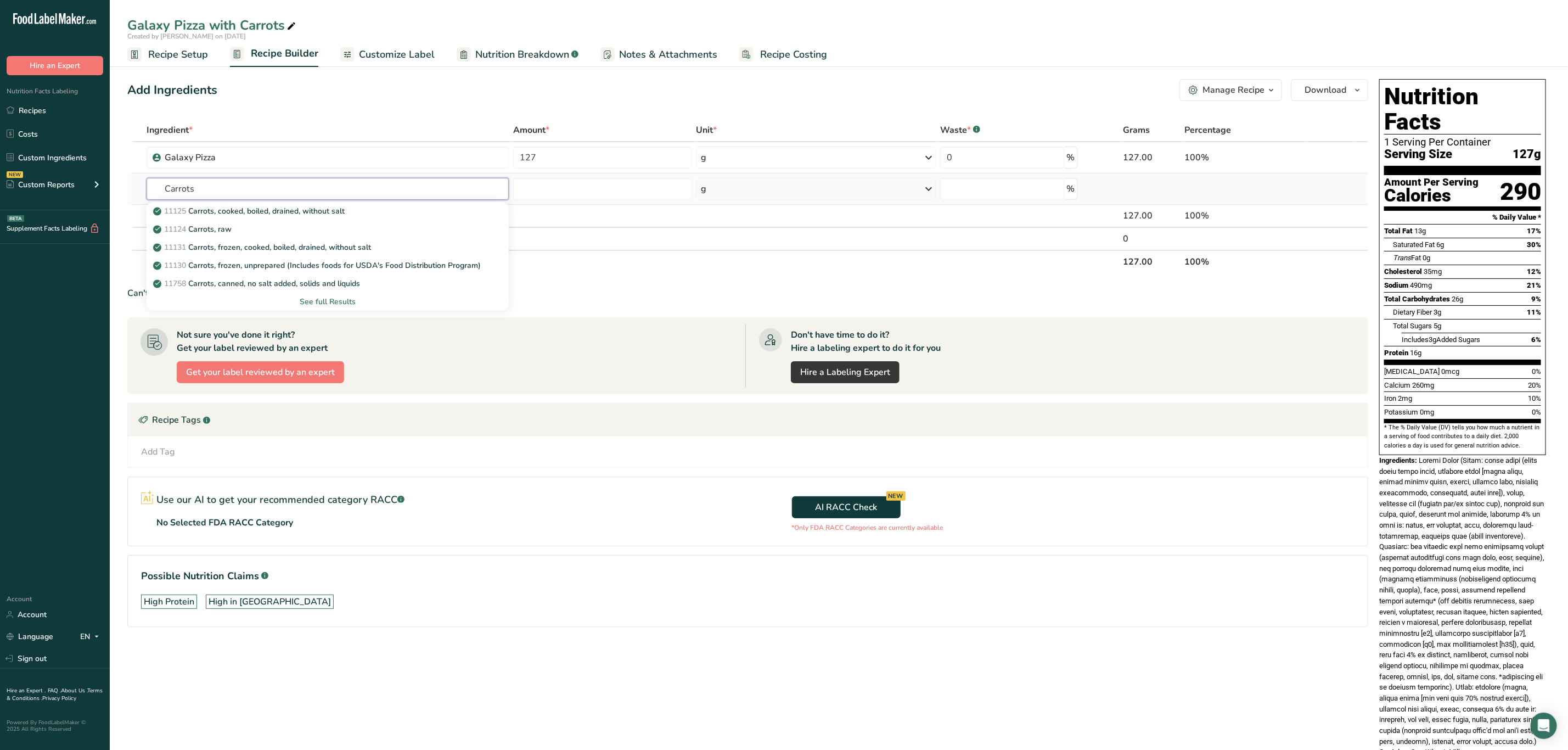
type input "Carrots"
click at [320, 300] on div "See full Results" at bounding box center [328, 301] width 345 height 11
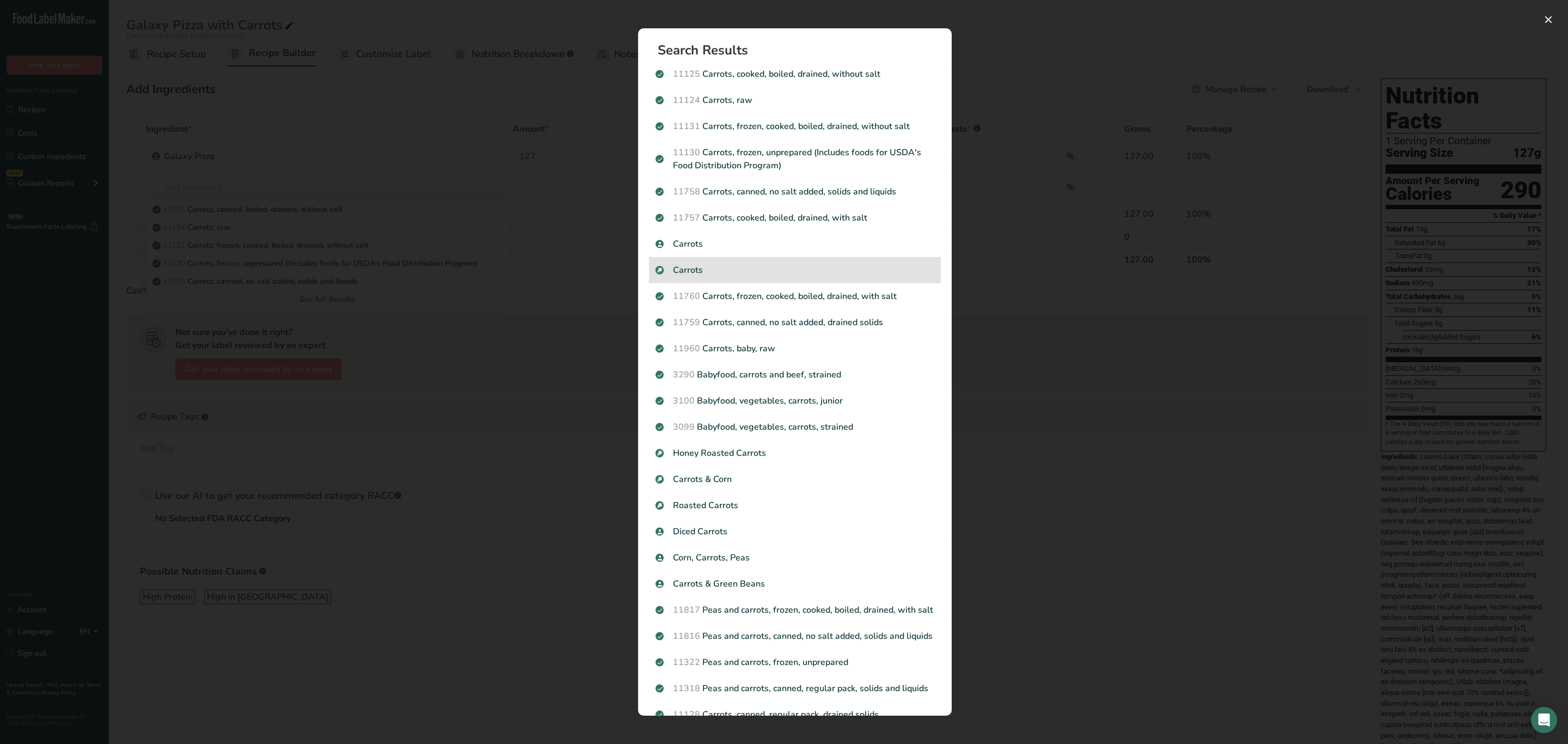
click at [716, 268] on p "Carrots" at bounding box center [795, 270] width 279 height 13
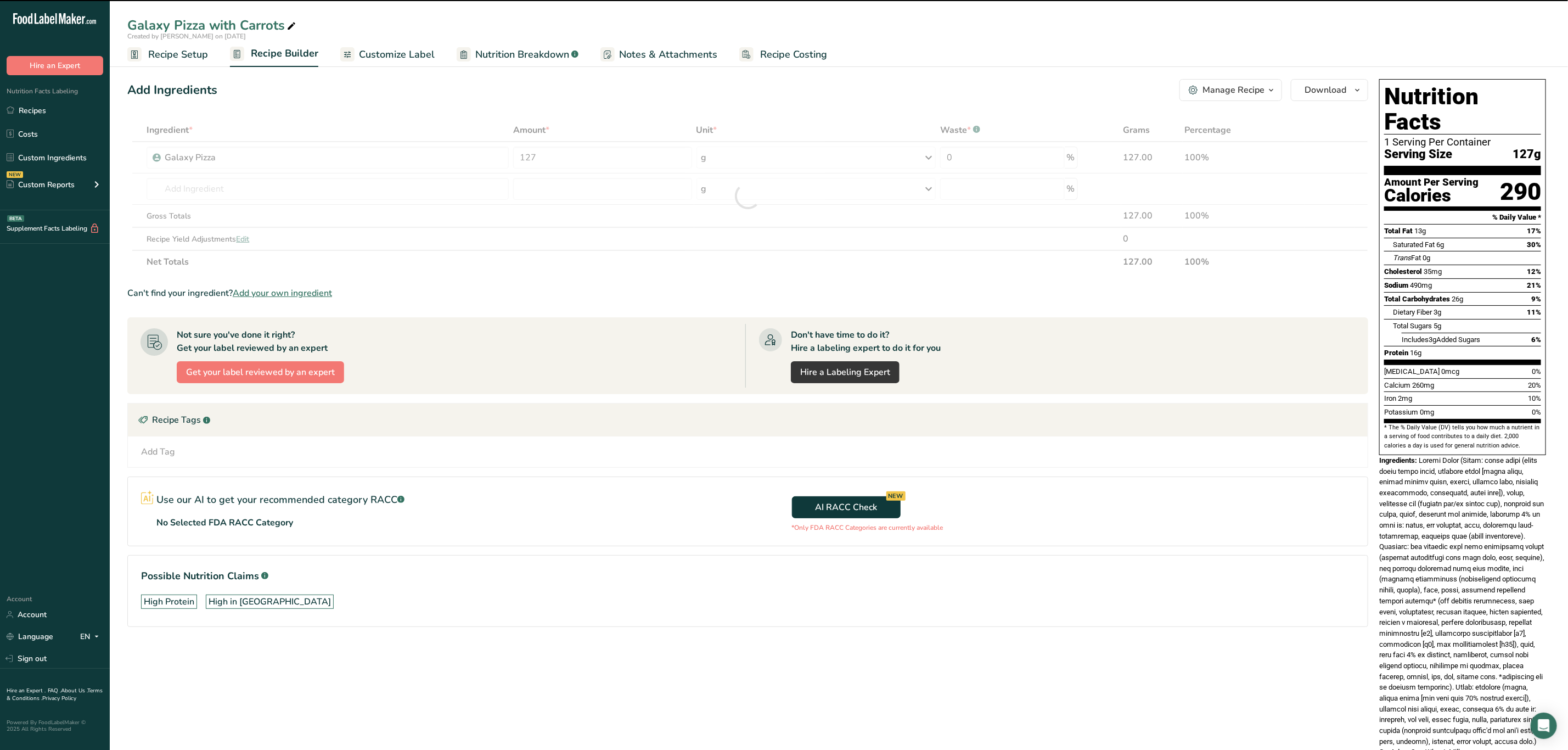
type input "0"
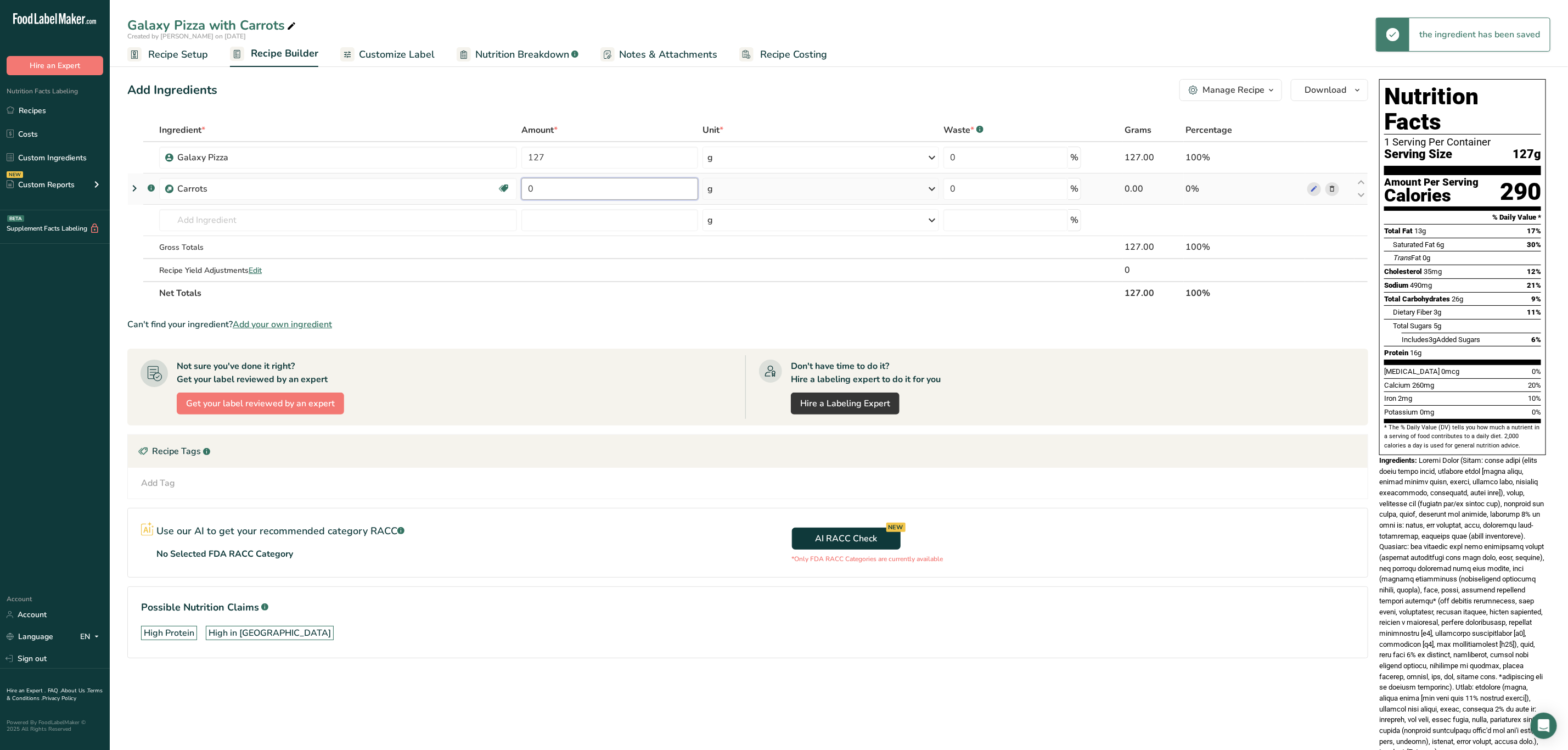
click at [577, 187] on input "0" at bounding box center [610, 189] width 177 height 22
type input "4"
click at [748, 183] on div "Ingredient * Amount * Unit * Waste * .a-a{fill:#347362;}.b-a{fill:#fff;} Grams …" at bounding box center [748, 211] width 1241 height 186
click at [739, 192] on div "g" at bounding box center [821, 189] width 237 height 22
click at [738, 277] on div "See more" at bounding box center [755, 276] width 92 height 11
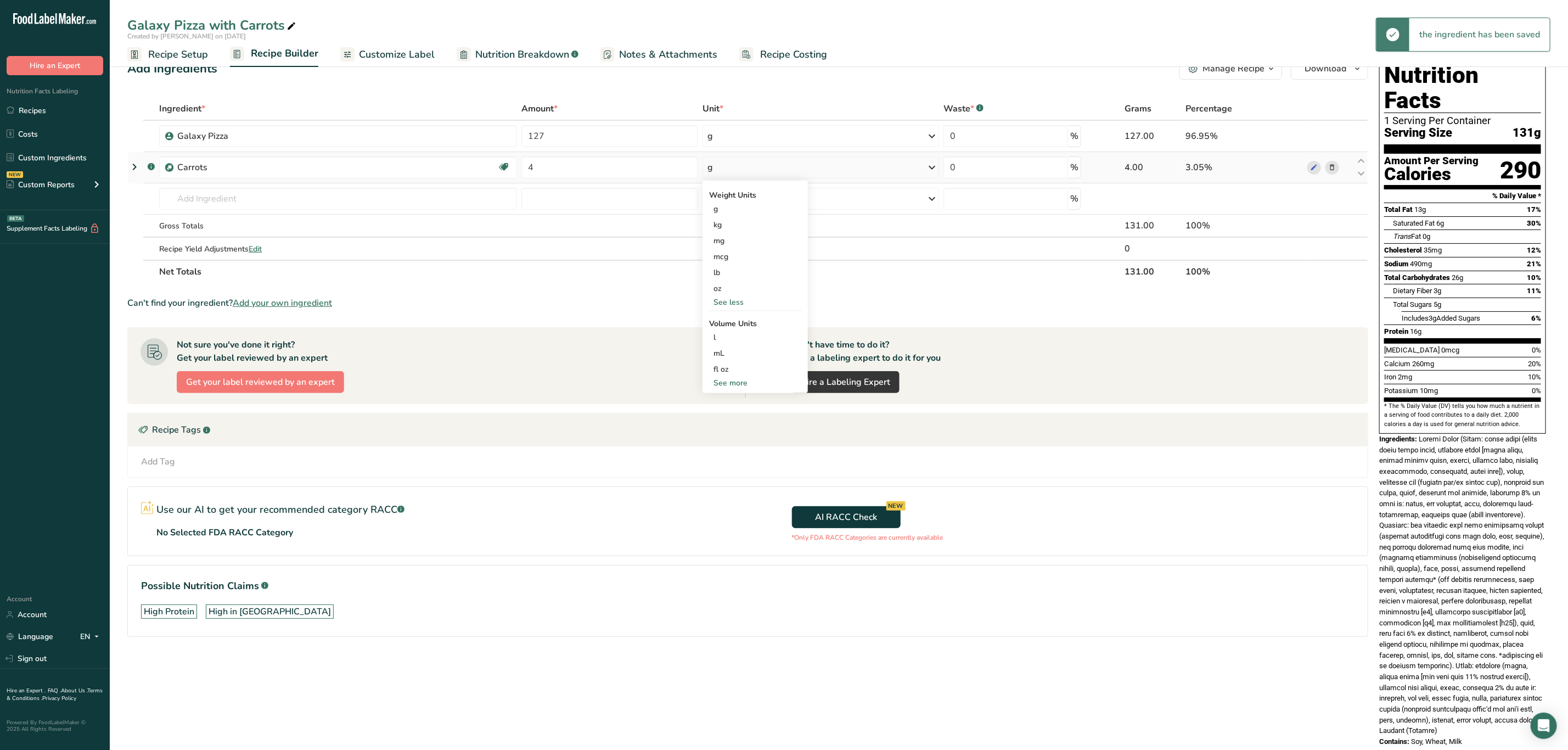
scroll to position [27, 0]
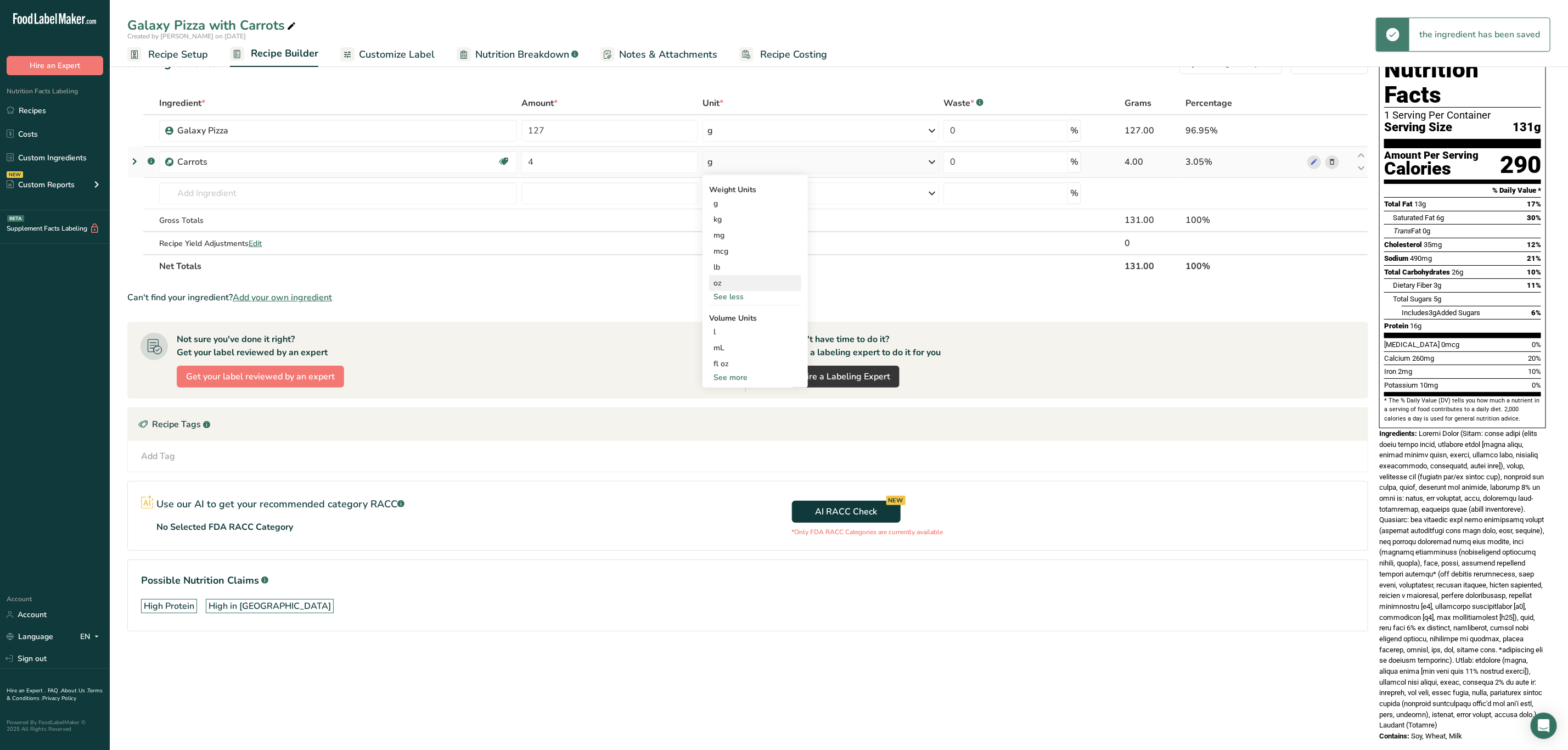
click at [733, 278] on div "oz" at bounding box center [755, 283] width 92 height 16
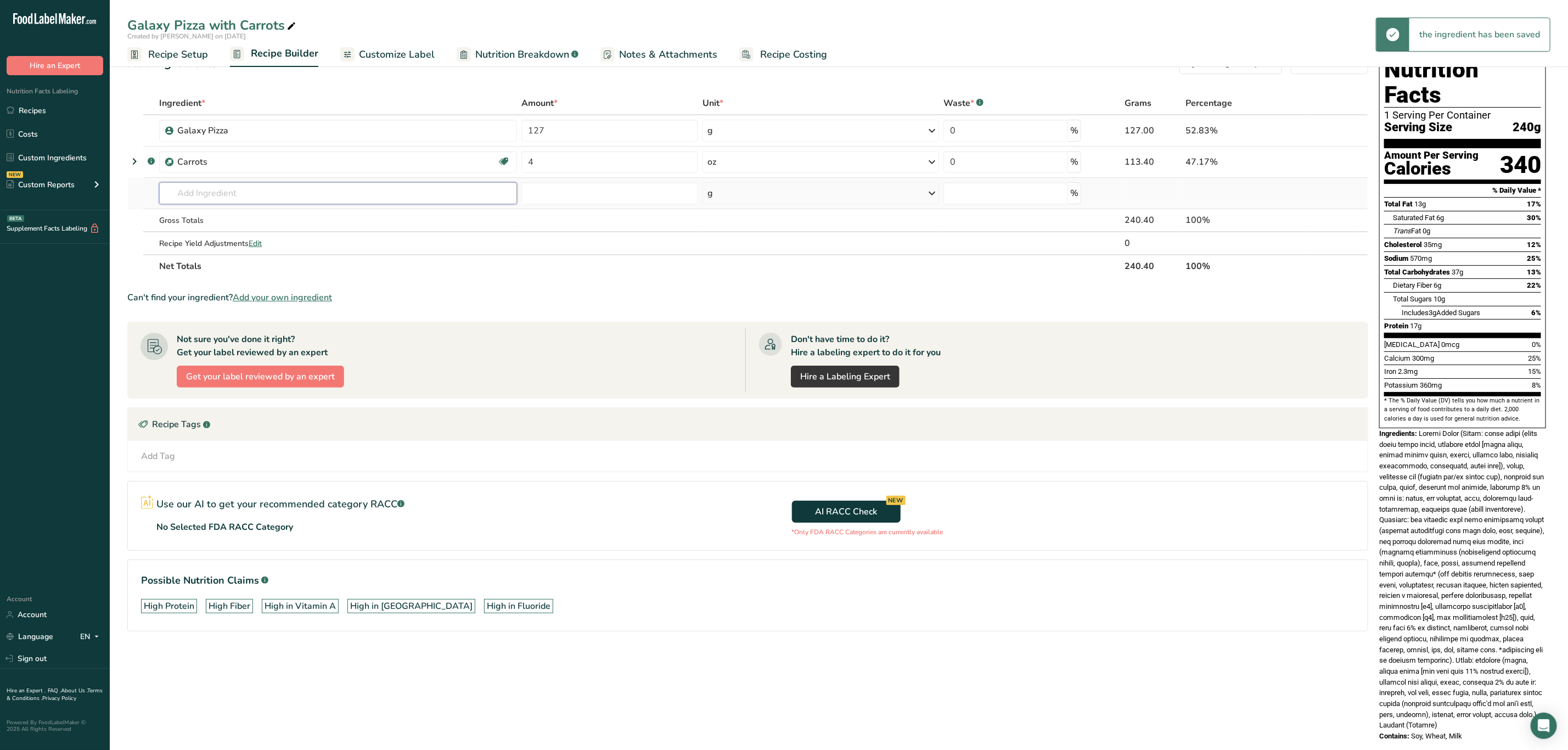
click at [397, 196] on input "text" at bounding box center [338, 193] width 358 height 22
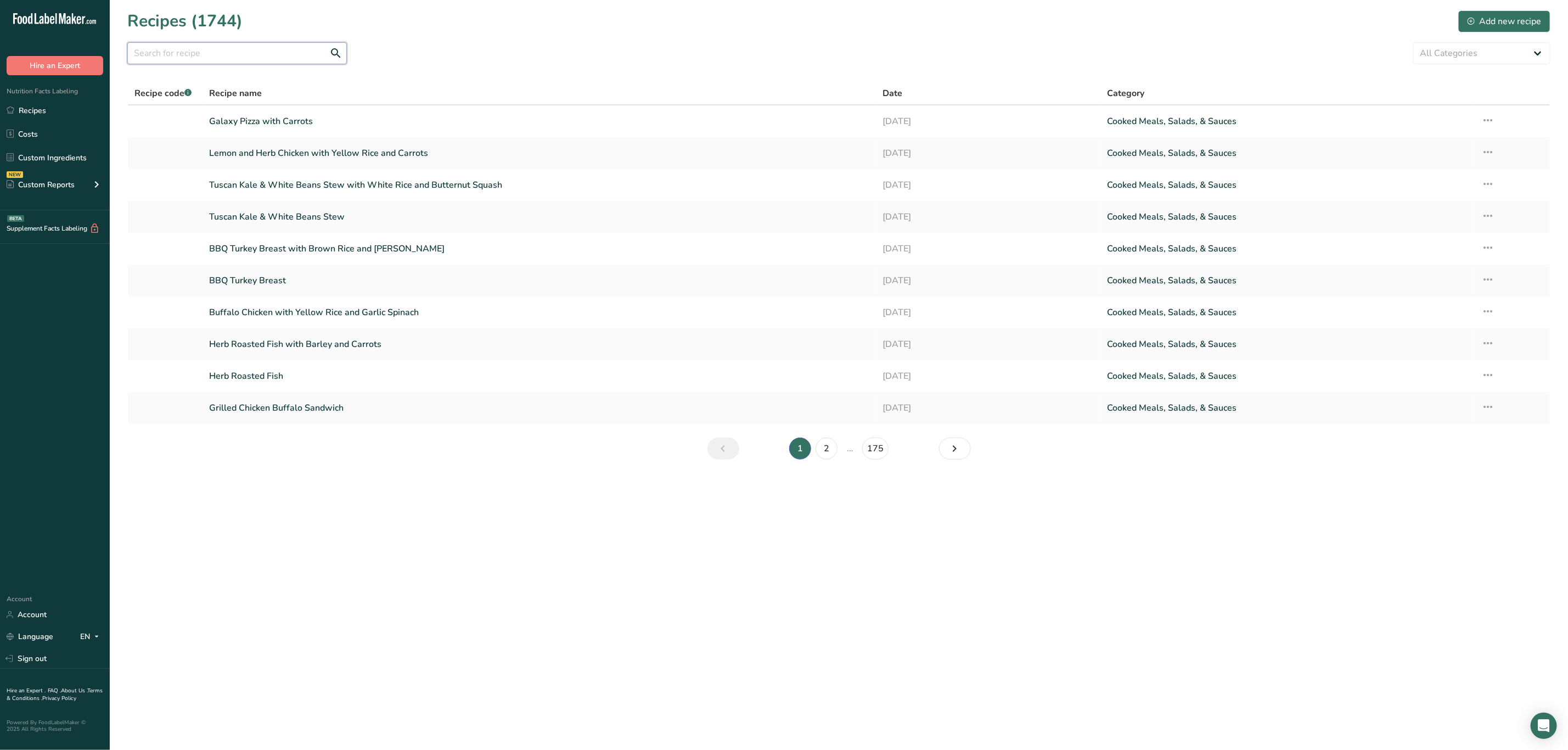
click at [297, 51] on input "text" at bounding box center [237, 53] width 220 height 22
type input "Meatballs"
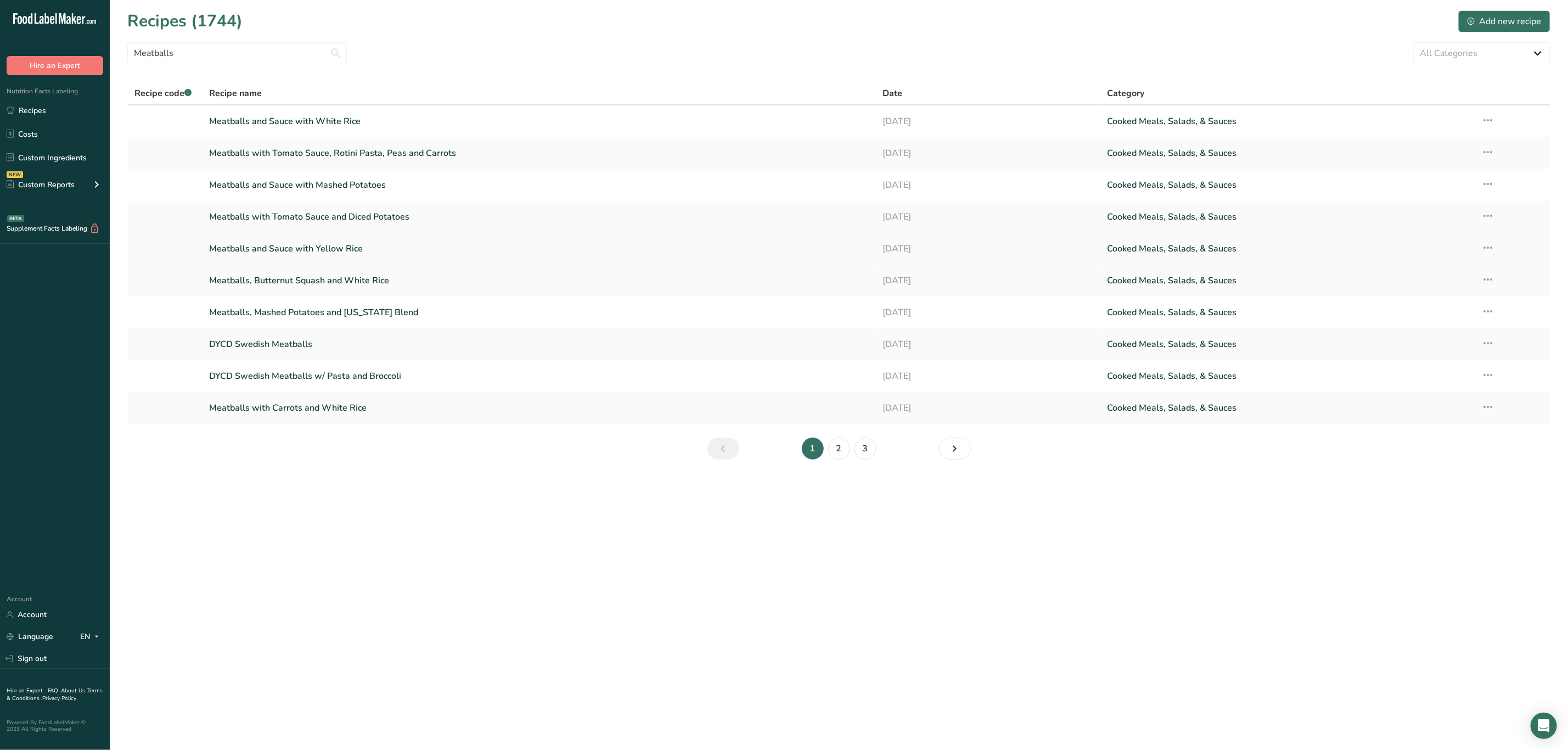
click at [341, 251] on link "Meatballs and Sauce with Yellow Rice" at bounding box center [539, 249] width 660 height 23
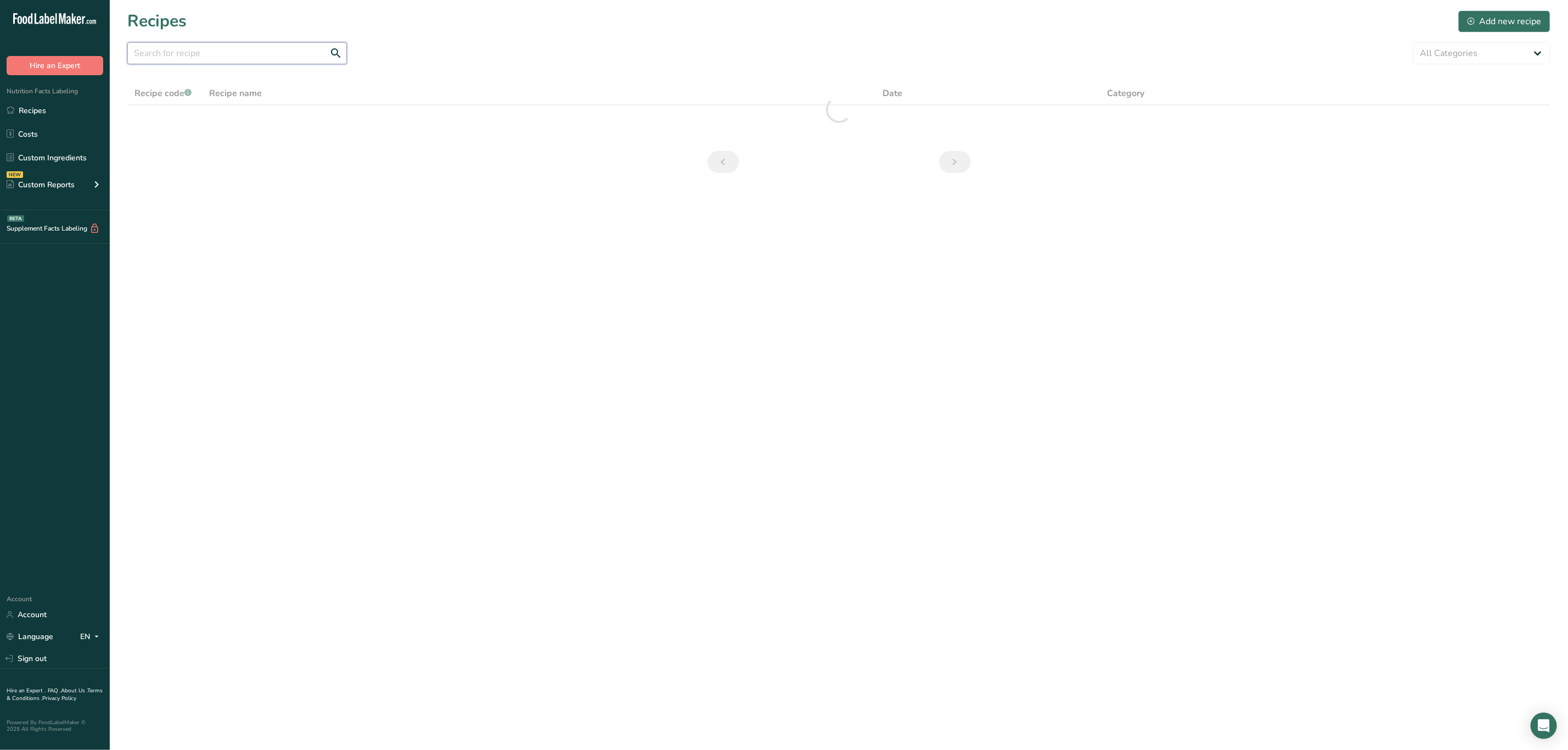
click at [234, 56] on input "text" at bounding box center [237, 53] width 220 height 22
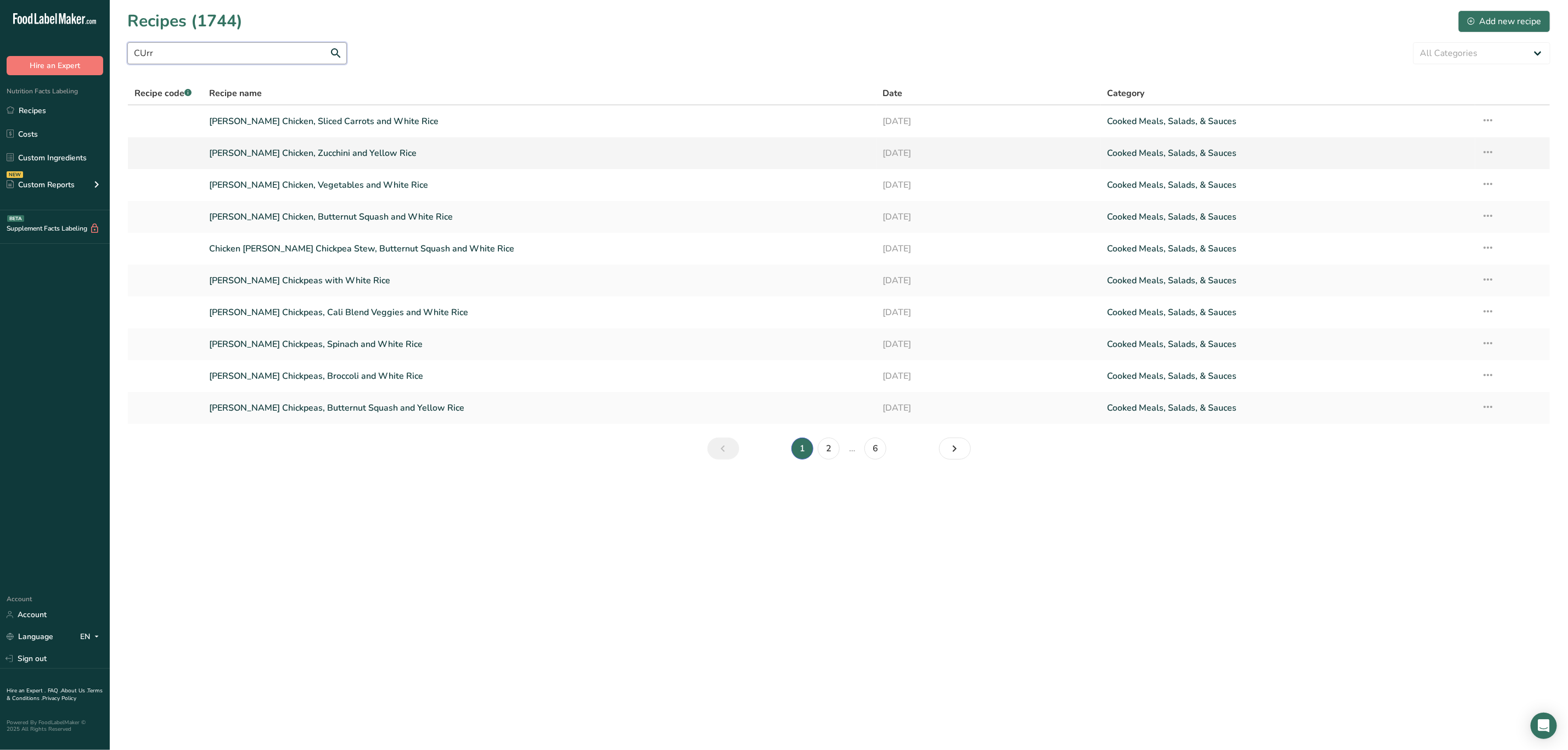
type input "CUrr"
click at [1483, 151] on icon at bounding box center [1488, 152] width 13 height 20
click at [1411, 224] on span "Duplicate Recipe" at bounding box center [1398, 230] width 60 height 13
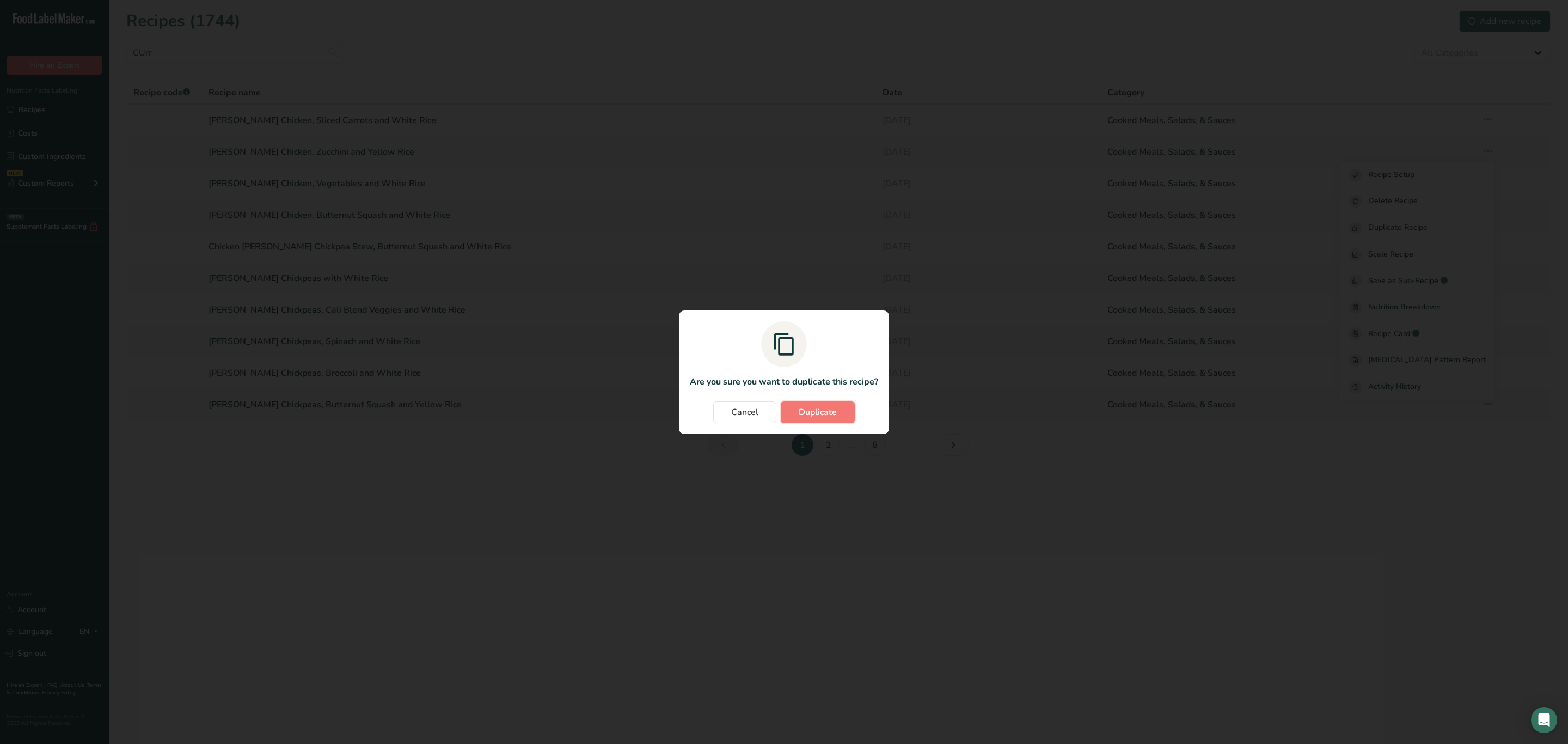
click at [842, 407] on button "Duplicate" at bounding box center [818, 412] width 74 height 22
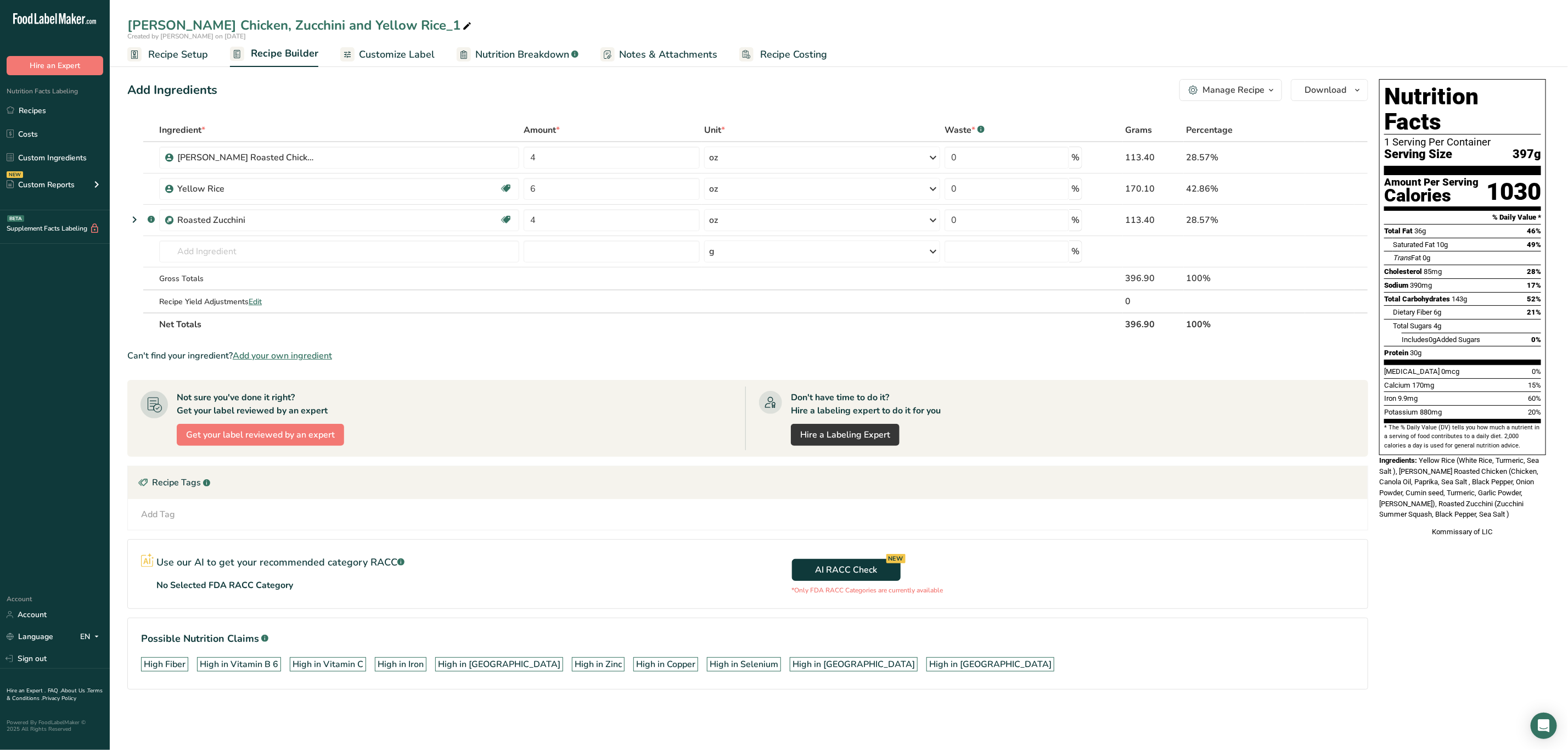
click at [462, 25] on icon at bounding box center [467, 27] width 10 height 15
drag, startPoint x: 389, startPoint y: 25, endPoint x: 310, endPoint y: 43, distance: 81.0
click at [310, 43] on div "Curry Chicken, Zucchini and Yellow Rice_1 Created by Kimberly Felipe on 2025-08…" at bounding box center [839, 33] width 1458 height 67
drag, startPoint x: 380, startPoint y: 23, endPoint x: 403, endPoint y: 69, distance: 51.4
click at [380, 24] on input "Curry Chicken, Zucchini and Yellow Rice_1" at bounding box center [839, 25] width 1423 height 20
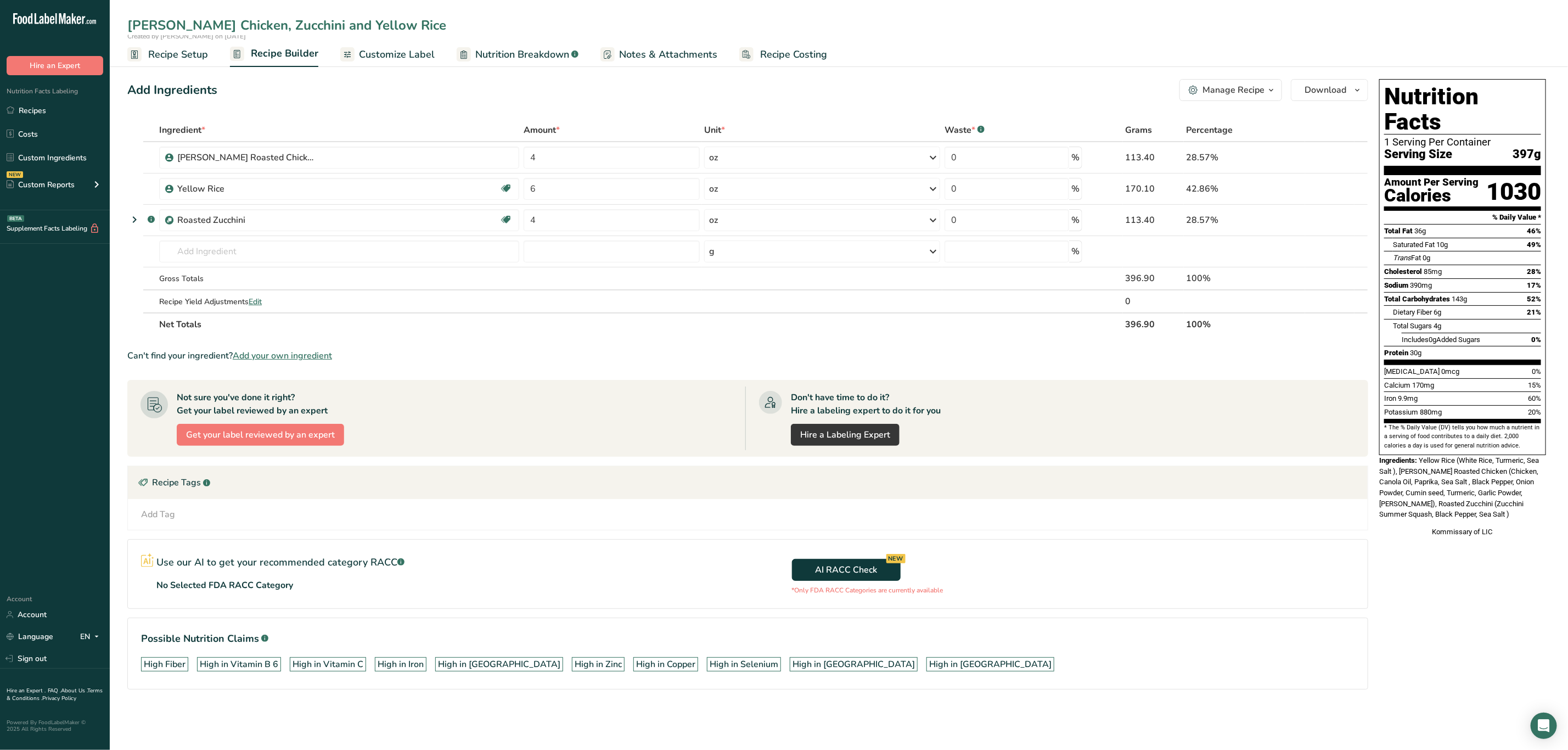
click at [259, 19] on input "Curry Chicken, Zucchini and Yellow Rice" at bounding box center [839, 25] width 1423 height 20
click at [240, 20] on input "Curry Chicken, Zucchini and Yellow Rice" at bounding box center [839, 25] width 1423 height 20
type input "[PERSON_NAME] Chicken, Spinach and Yellow Rice"
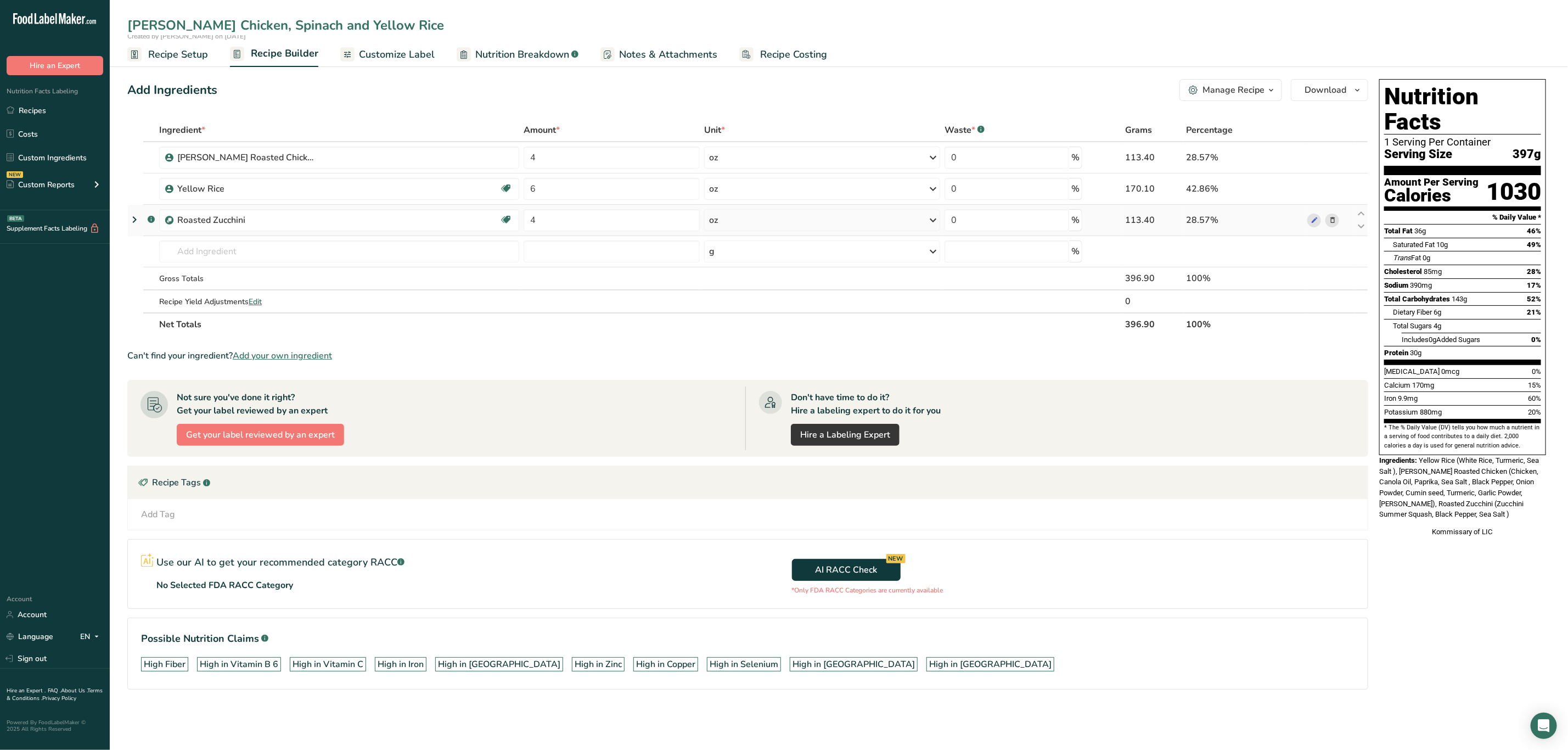
click at [1333, 215] on icon at bounding box center [1332, 220] width 8 height 11
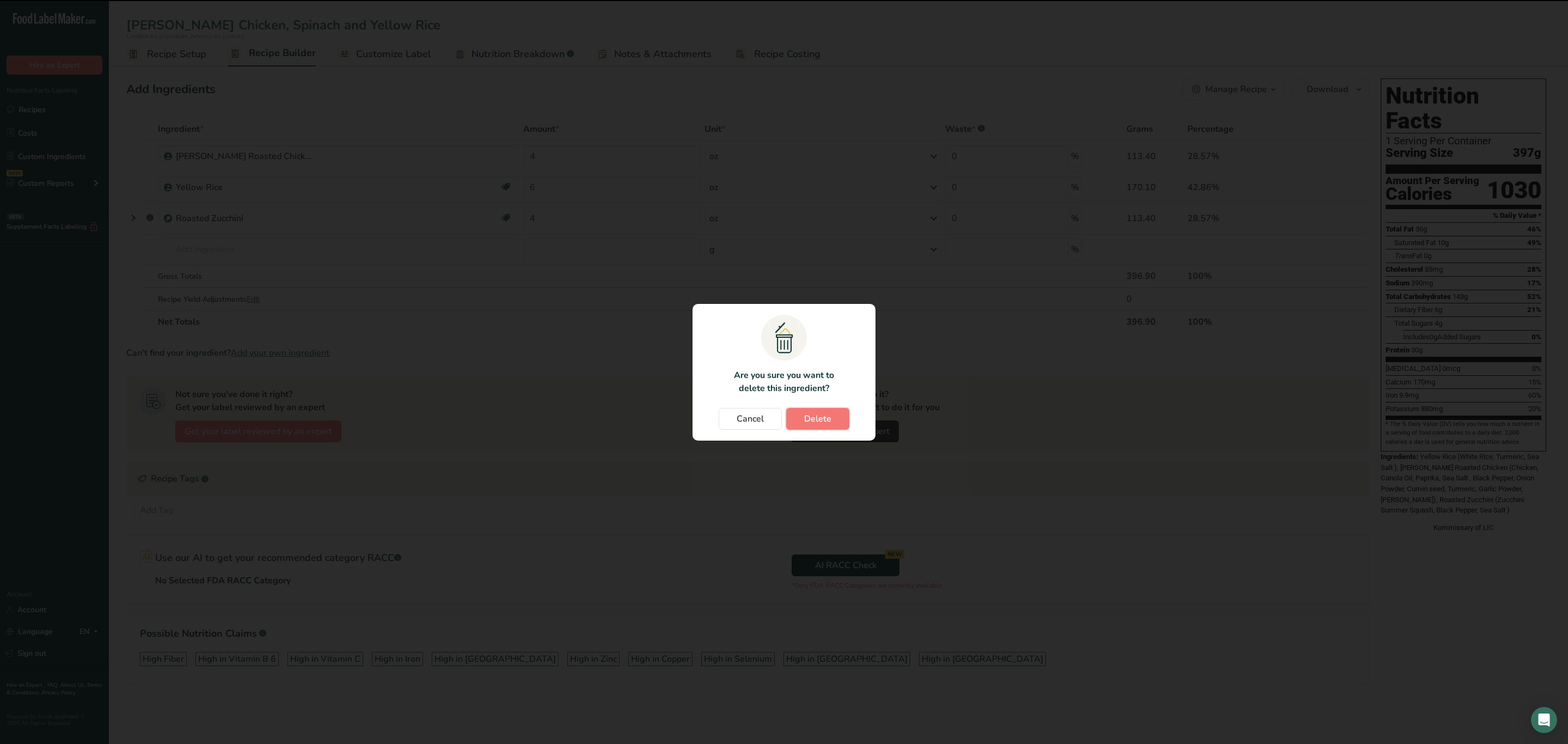
click at [844, 411] on button "Delete" at bounding box center [818, 418] width 63 height 22
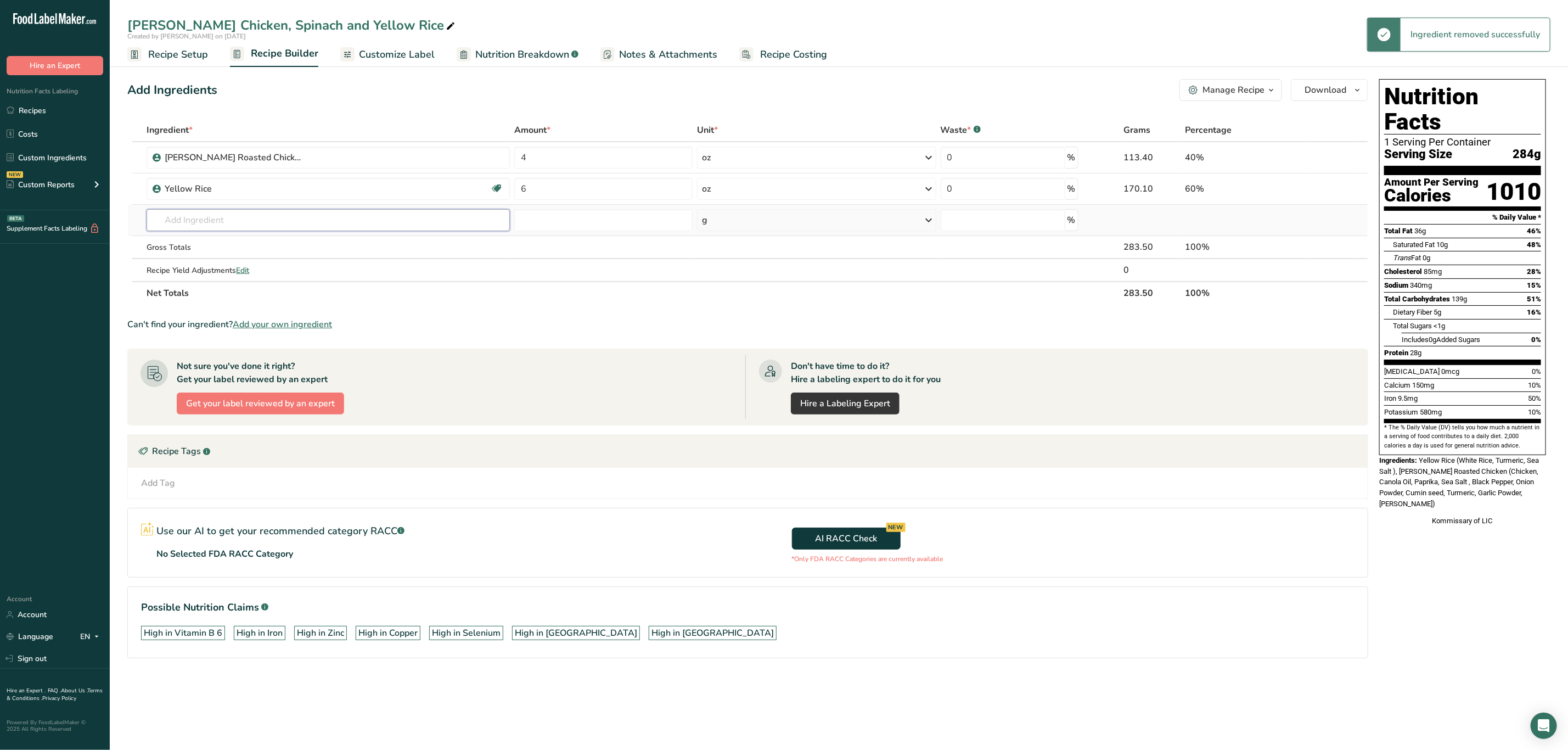
click at [238, 223] on input "text" at bounding box center [328, 220] width 363 height 22
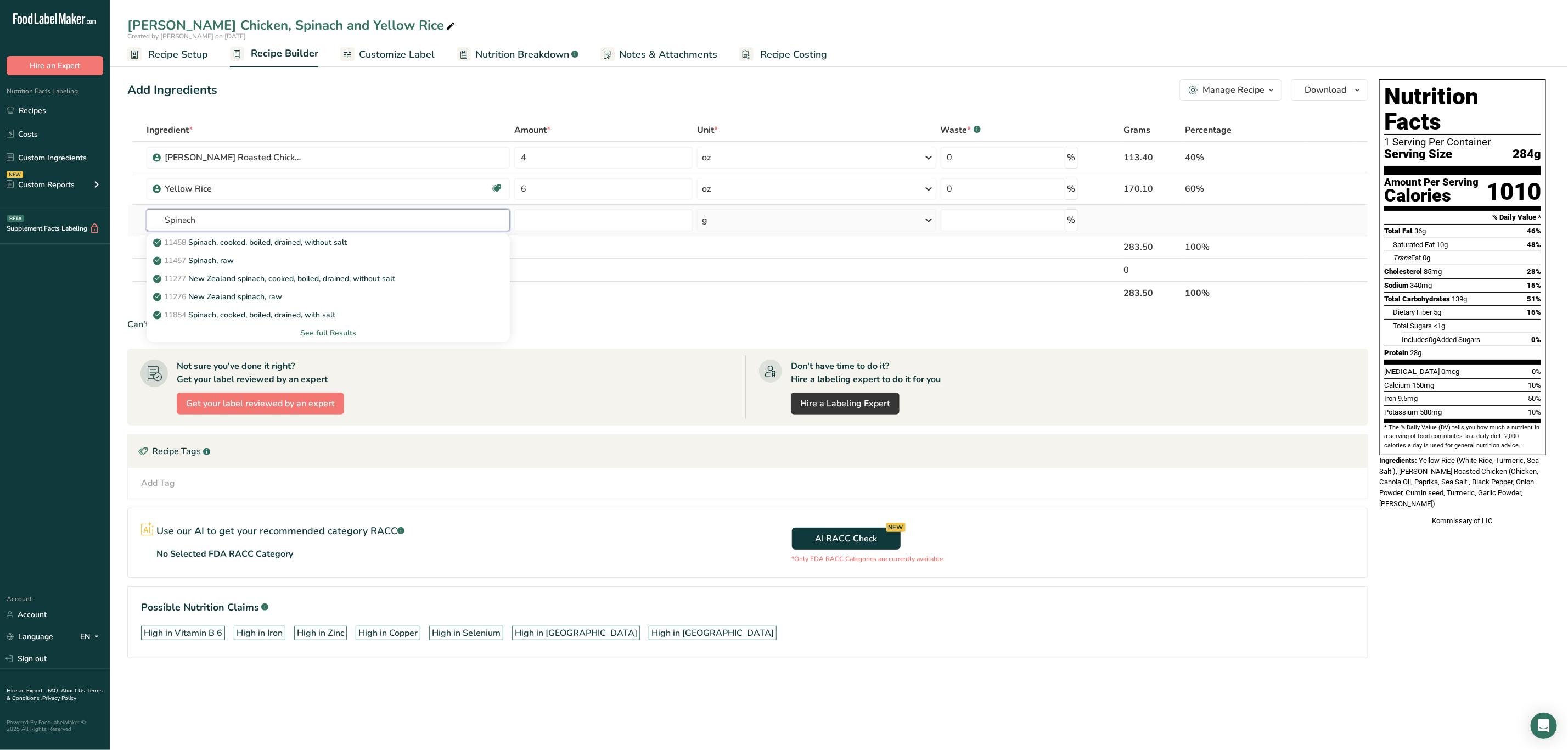
type input "Spinach"
click at [325, 327] on div "See full Results" at bounding box center [328, 333] width 346 height 11
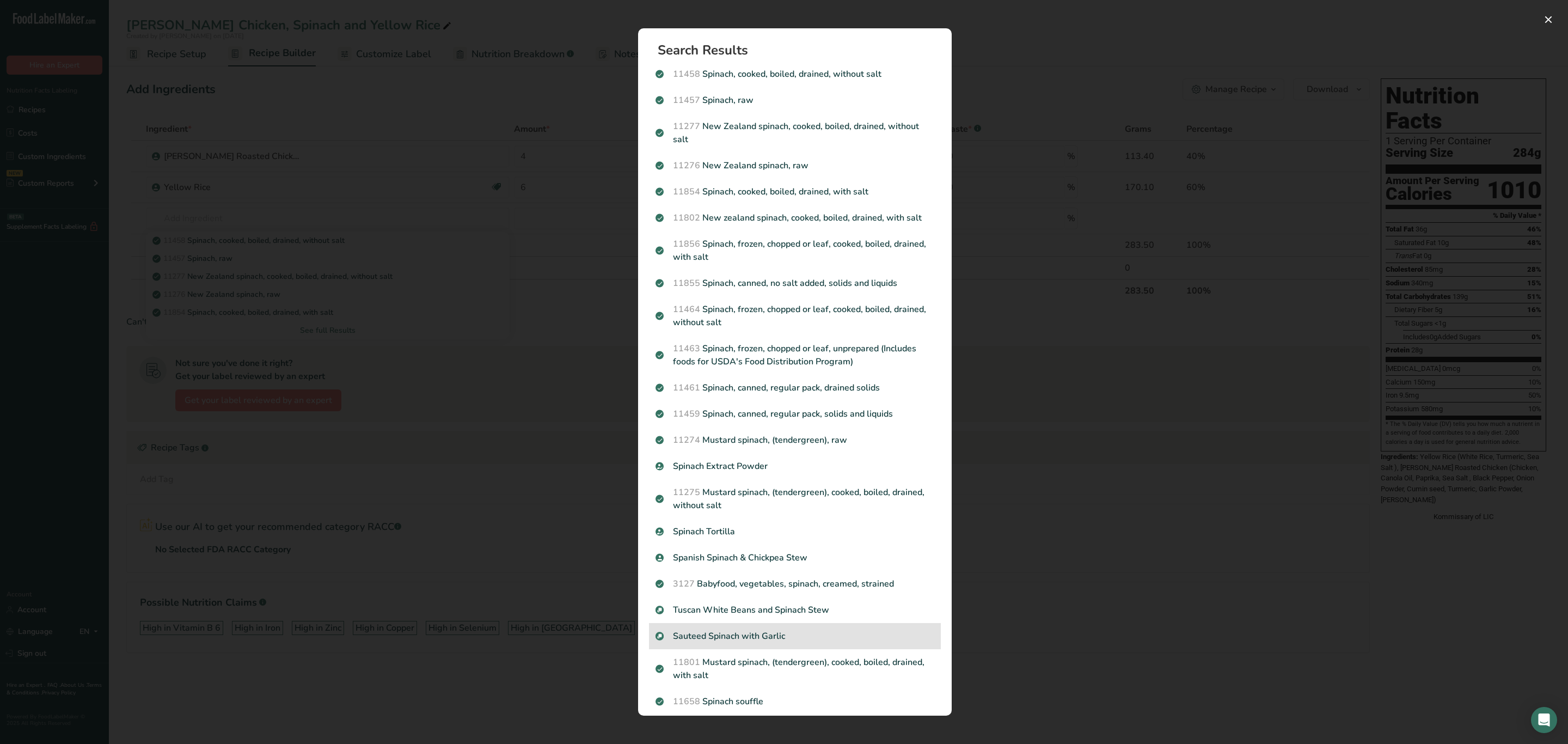
click at [719, 643] on p "Sauteed Spinach with Garlic" at bounding box center [795, 636] width 279 height 13
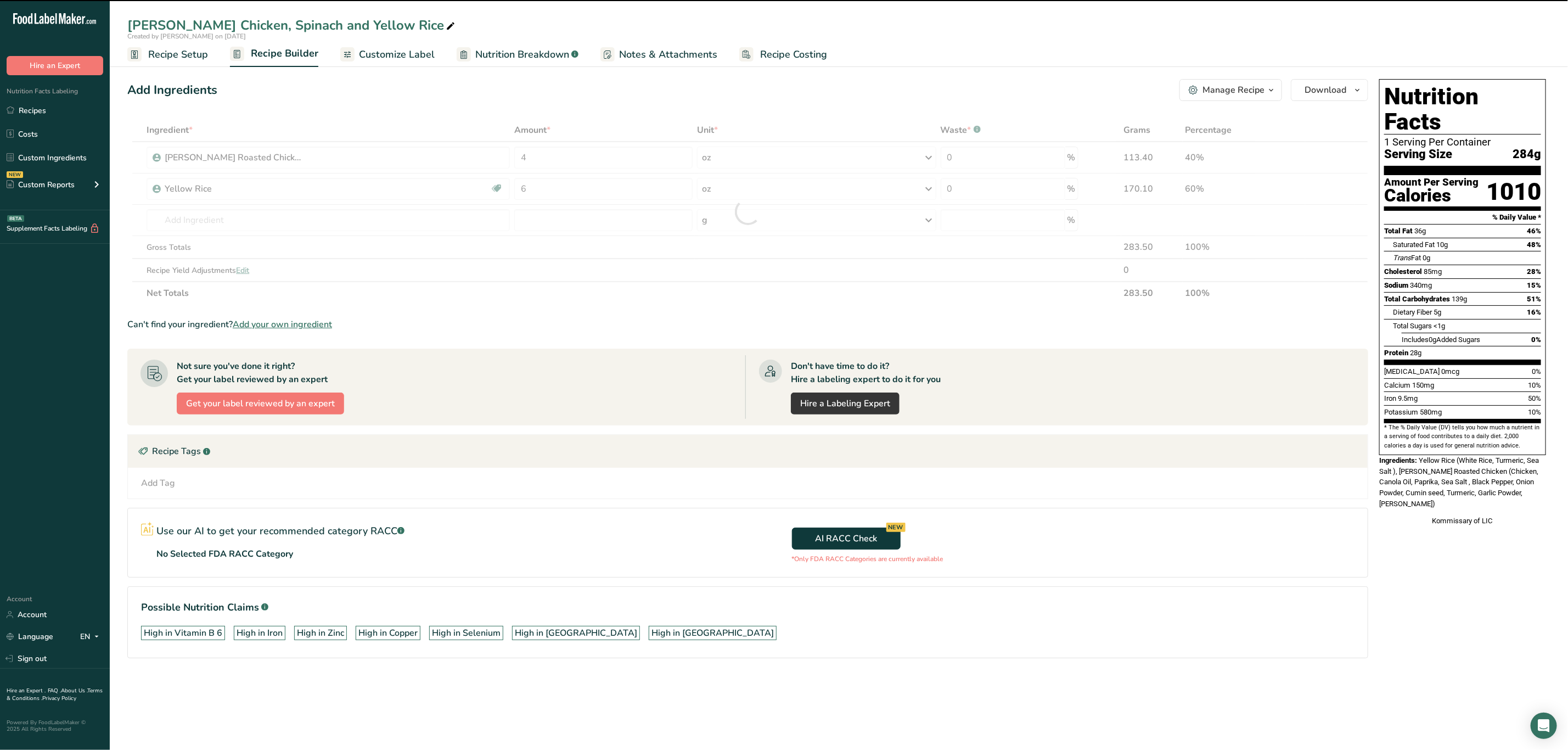
type input "0"
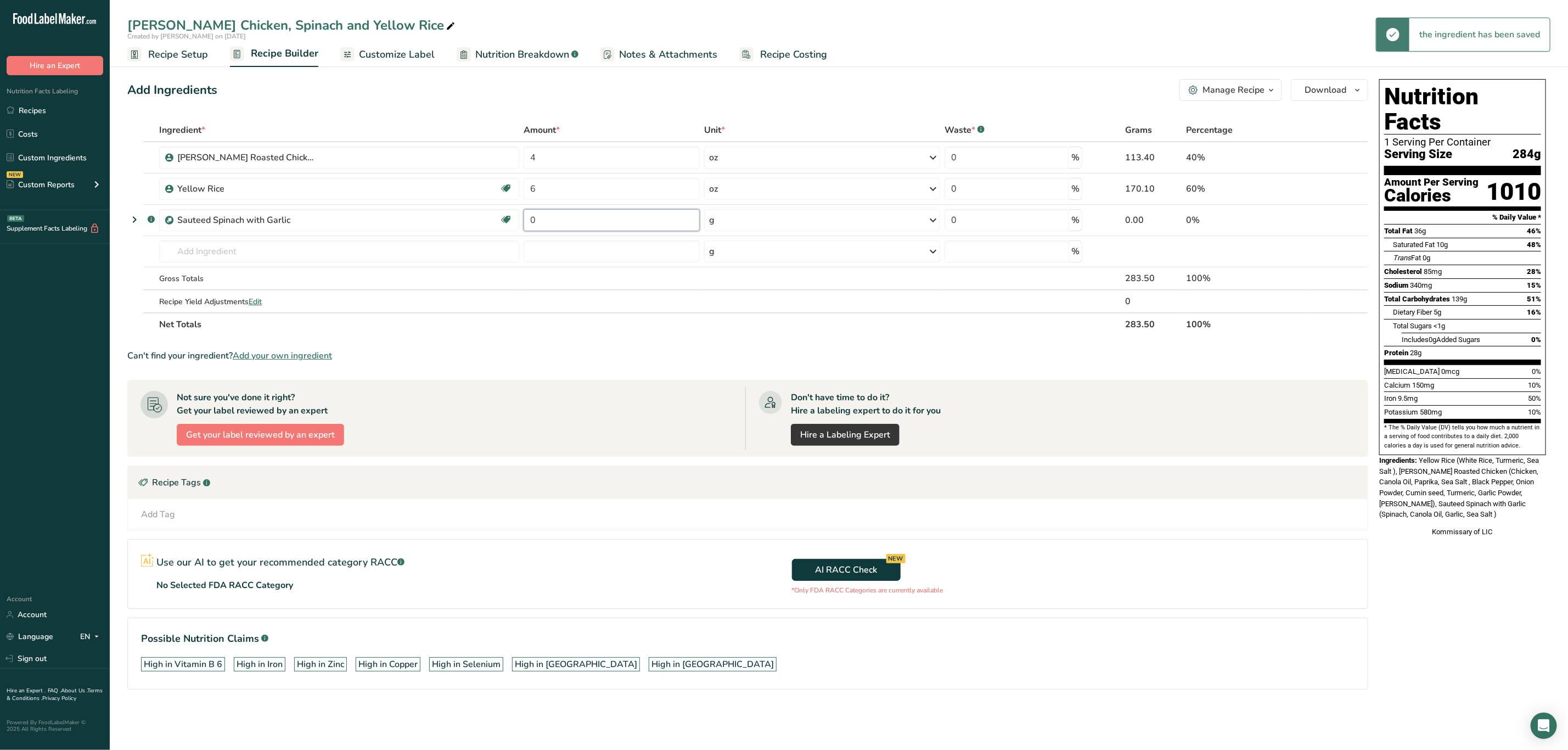
click at [582, 218] on input "0" at bounding box center [612, 220] width 176 height 22
type input "4"
click at [733, 221] on div "Ingredient * Amount * Unit * Waste * .a-a{fill:#347362;}.b-a{fill:#fff;} Grams …" at bounding box center [748, 227] width 1241 height 218
click at [732, 221] on div "g" at bounding box center [822, 220] width 236 height 22
click at [732, 308] on div "See more" at bounding box center [757, 307] width 92 height 11
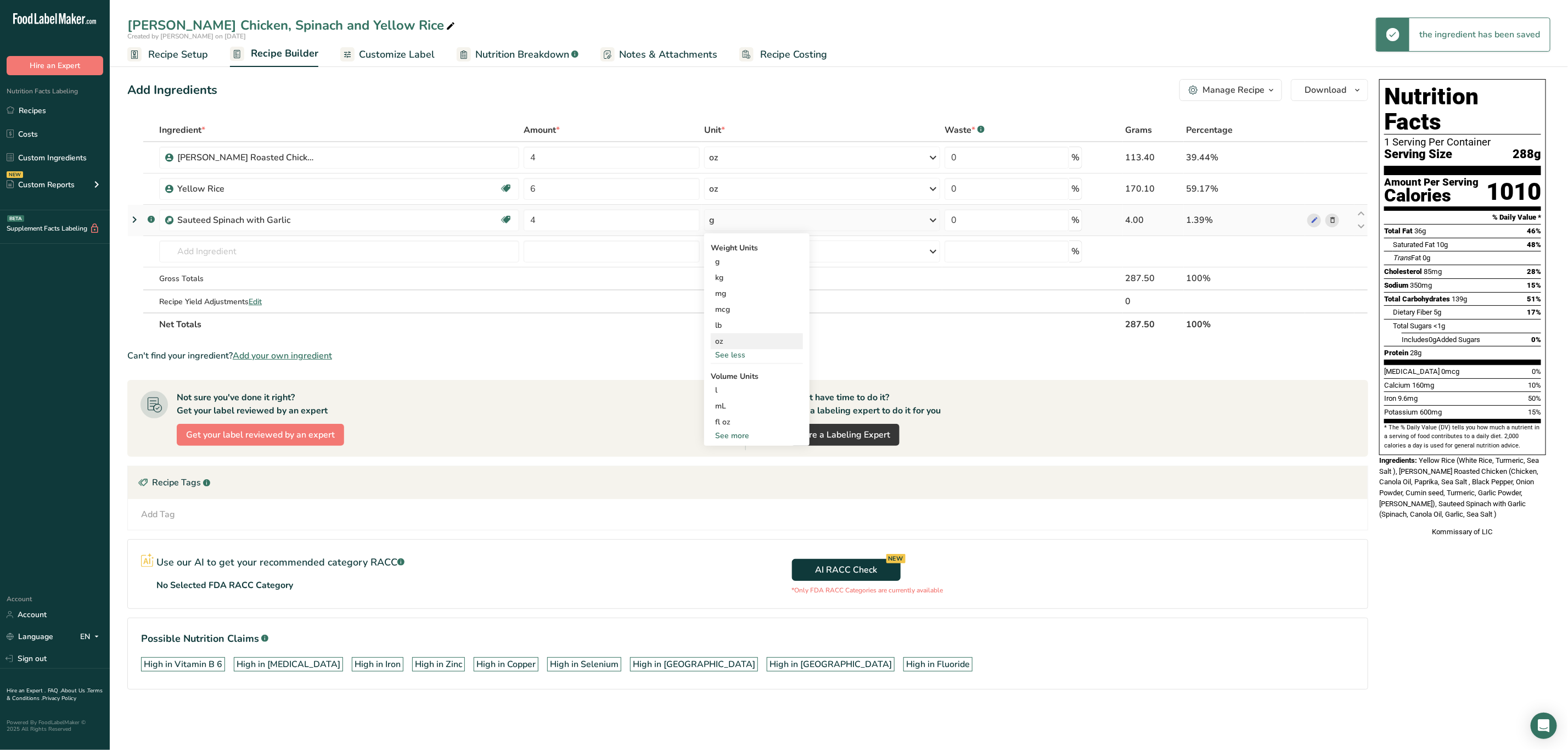
click at [741, 333] on div "oz" at bounding box center [757, 341] width 92 height 16
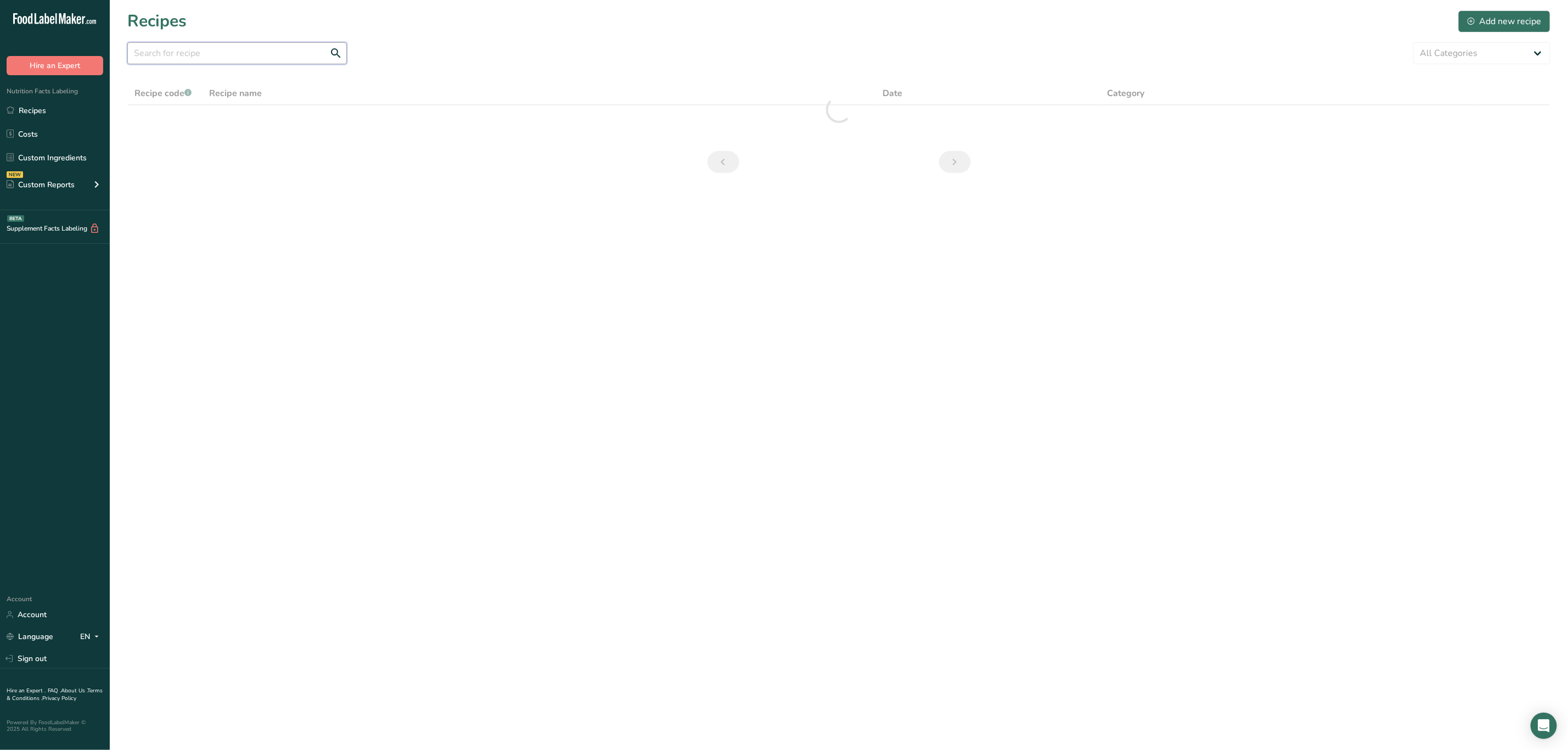
click at [205, 49] on input "text" at bounding box center [237, 53] width 220 height 22
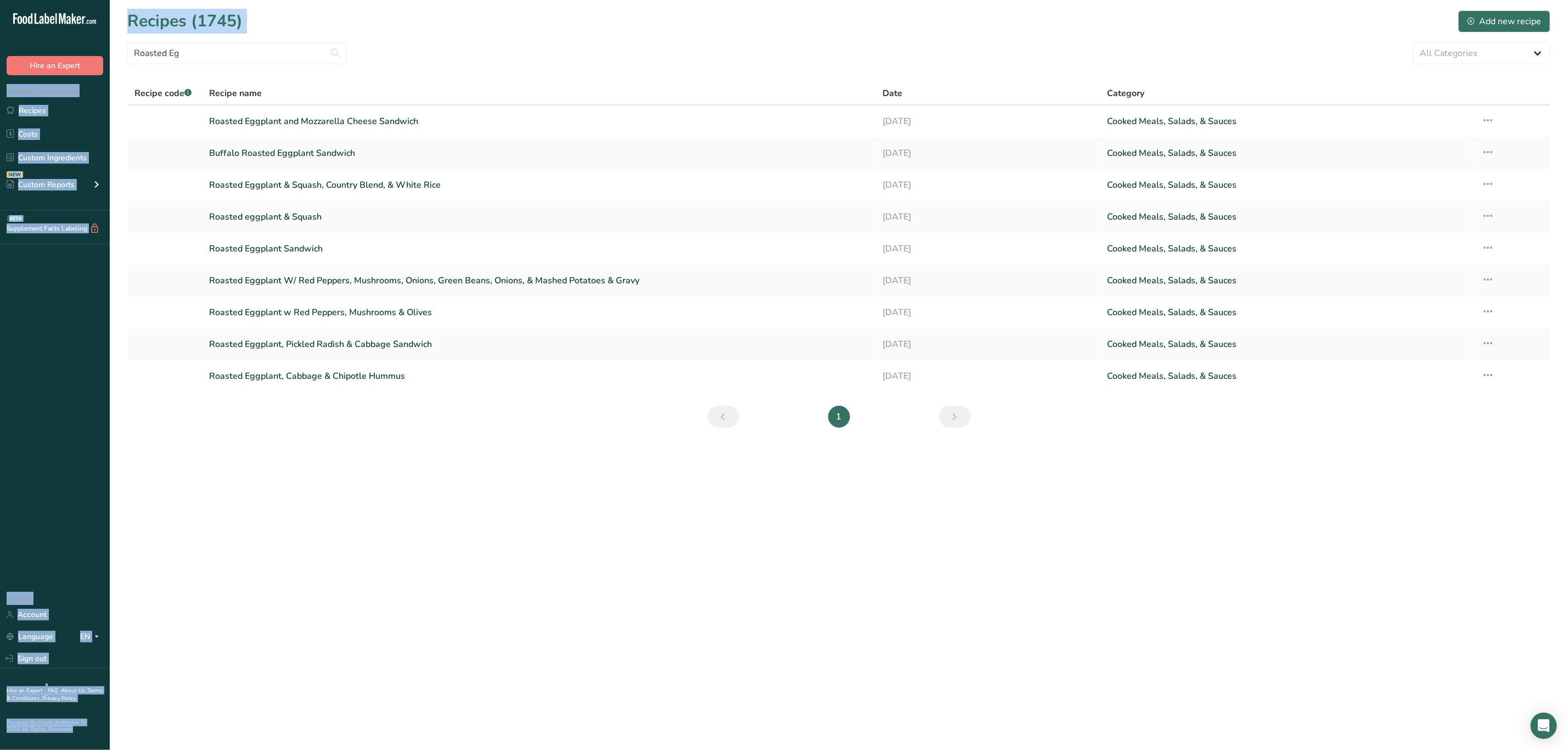
drag, startPoint x: 114, startPoint y: 39, endPoint x: 98, endPoint y: 41, distance: 16.1
click at [98, 41] on div ".a-20{fill:#fff;} Hire an Expert Nutrition Facts Labeling Recipes Costs Custom …" at bounding box center [784, 375] width 1568 height 750
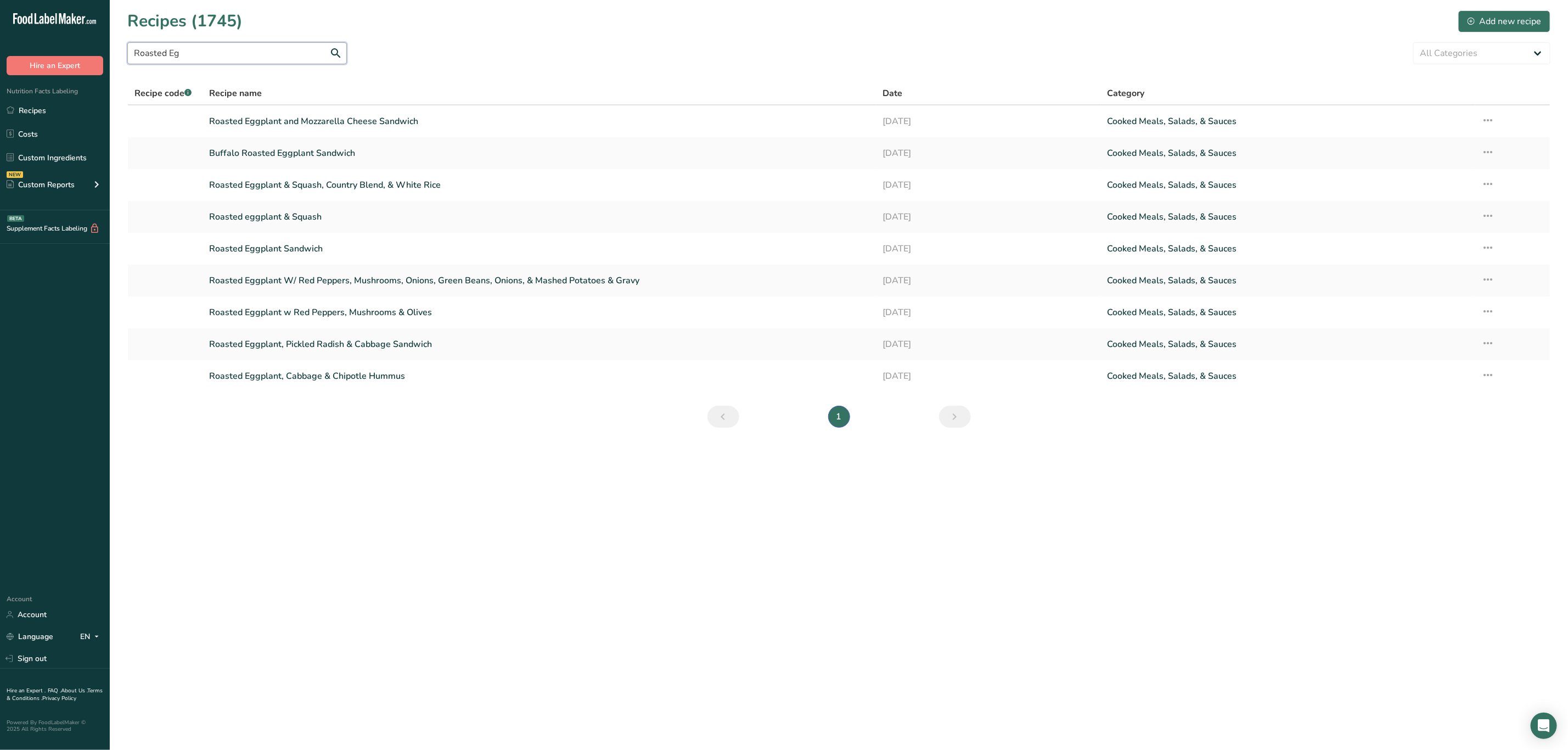
drag, startPoint x: 184, startPoint y: 49, endPoint x: 101, endPoint y: 43, distance: 83.2
click at [101, 43] on div ".a-20{fill:#fff;} Hire an Expert Nutrition Facts Labeling Recipes Costs Custom …" at bounding box center [784, 375] width 1568 height 750
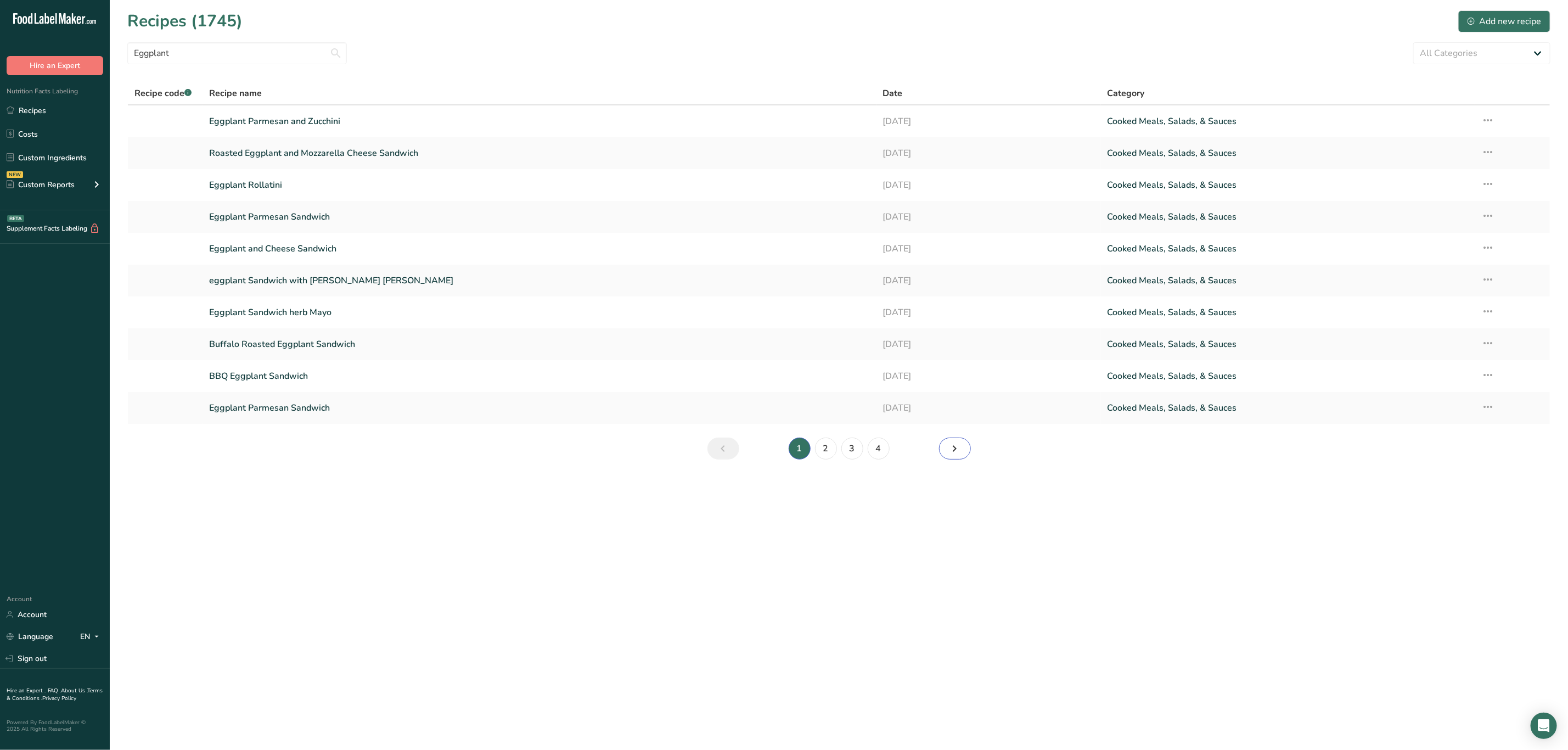
click at [953, 451] on icon "Next page" at bounding box center [955, 449] width 13 height 20
click at [960, 448] on icon "Page 3." at bounding box center [955, 449] width 13 height 20
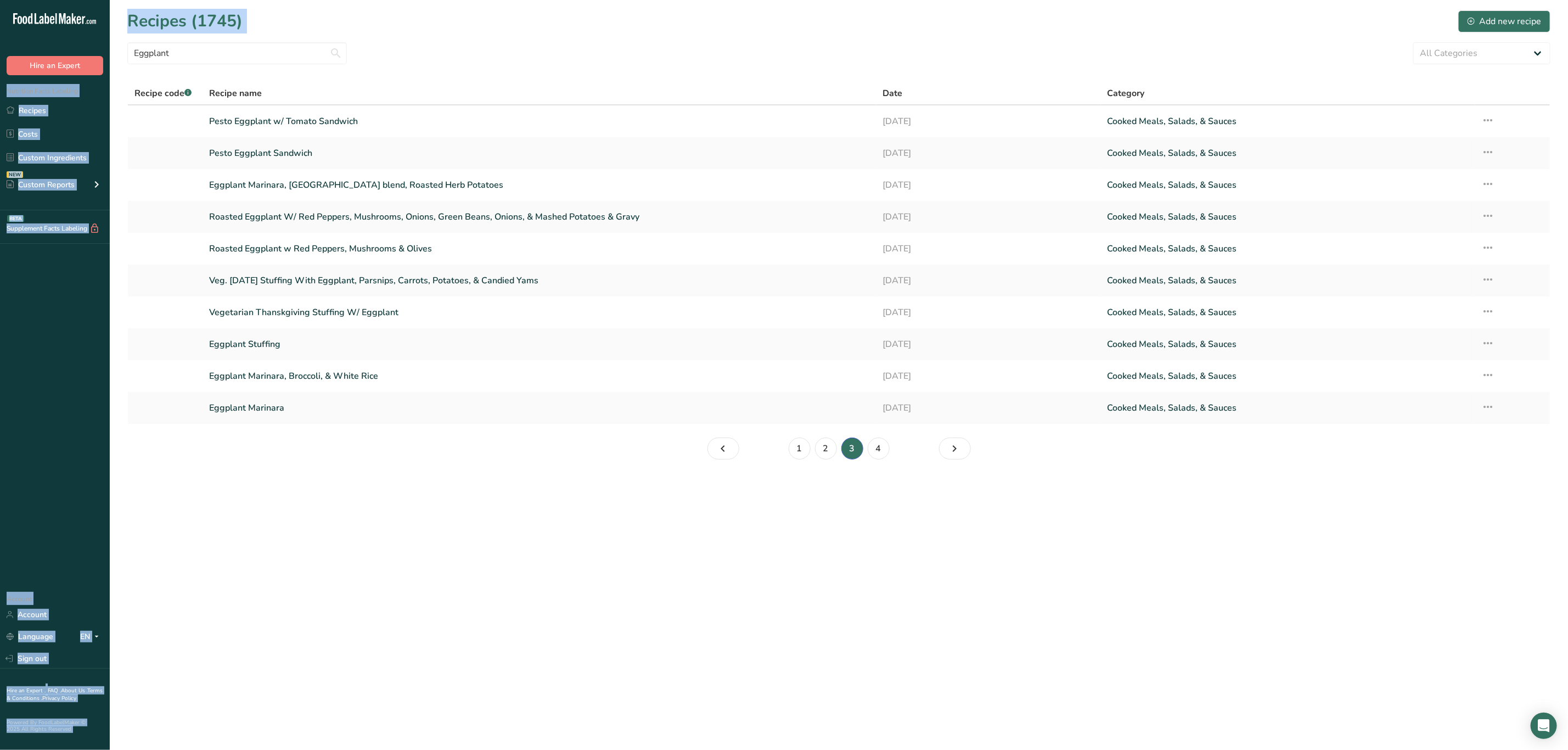
drag, startPoint x: 206, startPoint y: 40, endPoint x: 92, endPoint y: 46, distance: 114.2
click at [71, 46] on div ".a-20{fill:#fff;} Hire an Expert Nutrition Facts Labeling Recipes Costs Custom …" at bounding box center [784, 375] width 1568 height 750
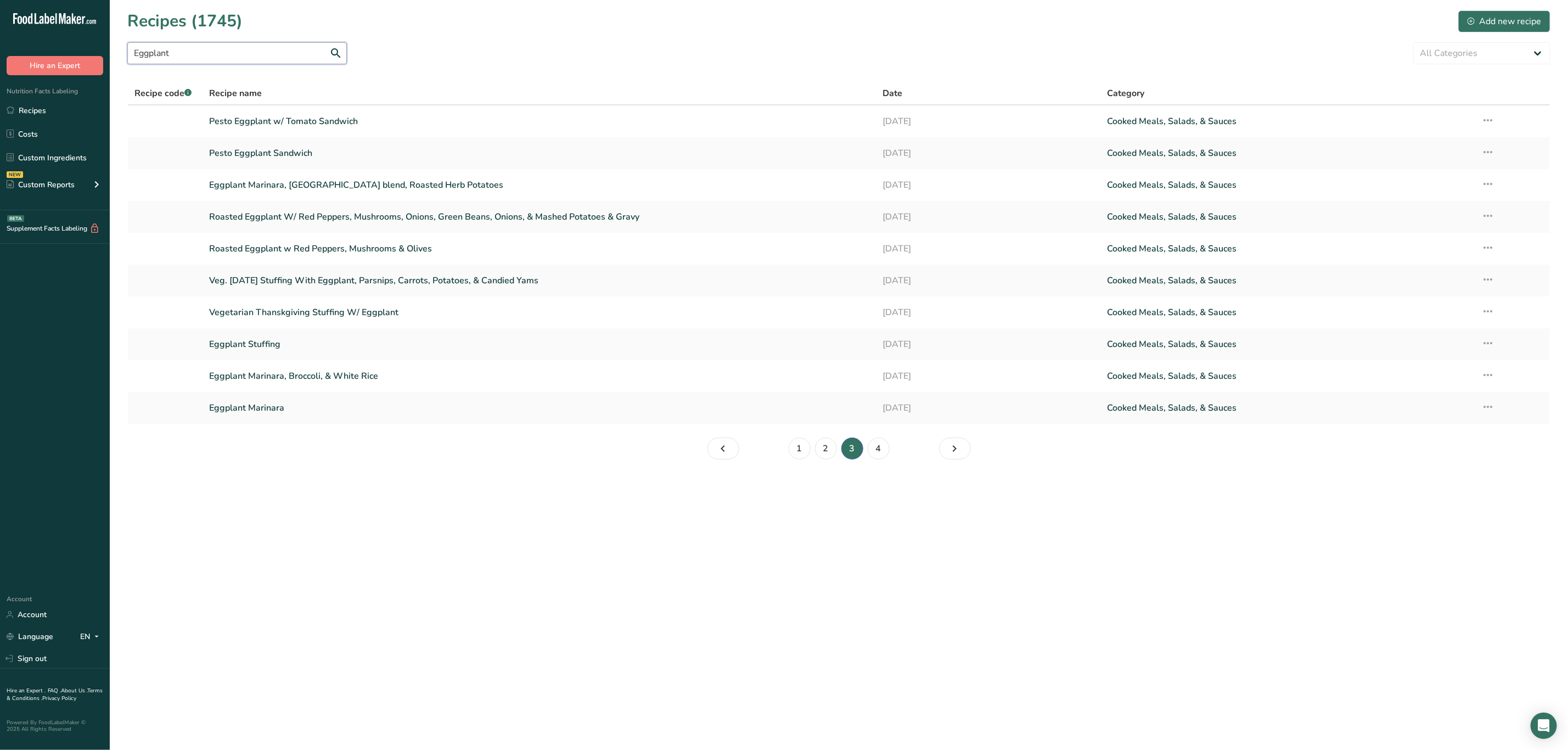
drag, startPoint x: 220, startPoint y: 46, endPoint x: -13, endPoint y: 44, distance: 233.0
click at [0, 44] on html ".a-20{fill:#fff;} Hire an Expert Nutrition Facts Labeling Recipes Costs Custom …" at bounding box center [784, 375] width 1568 height 750
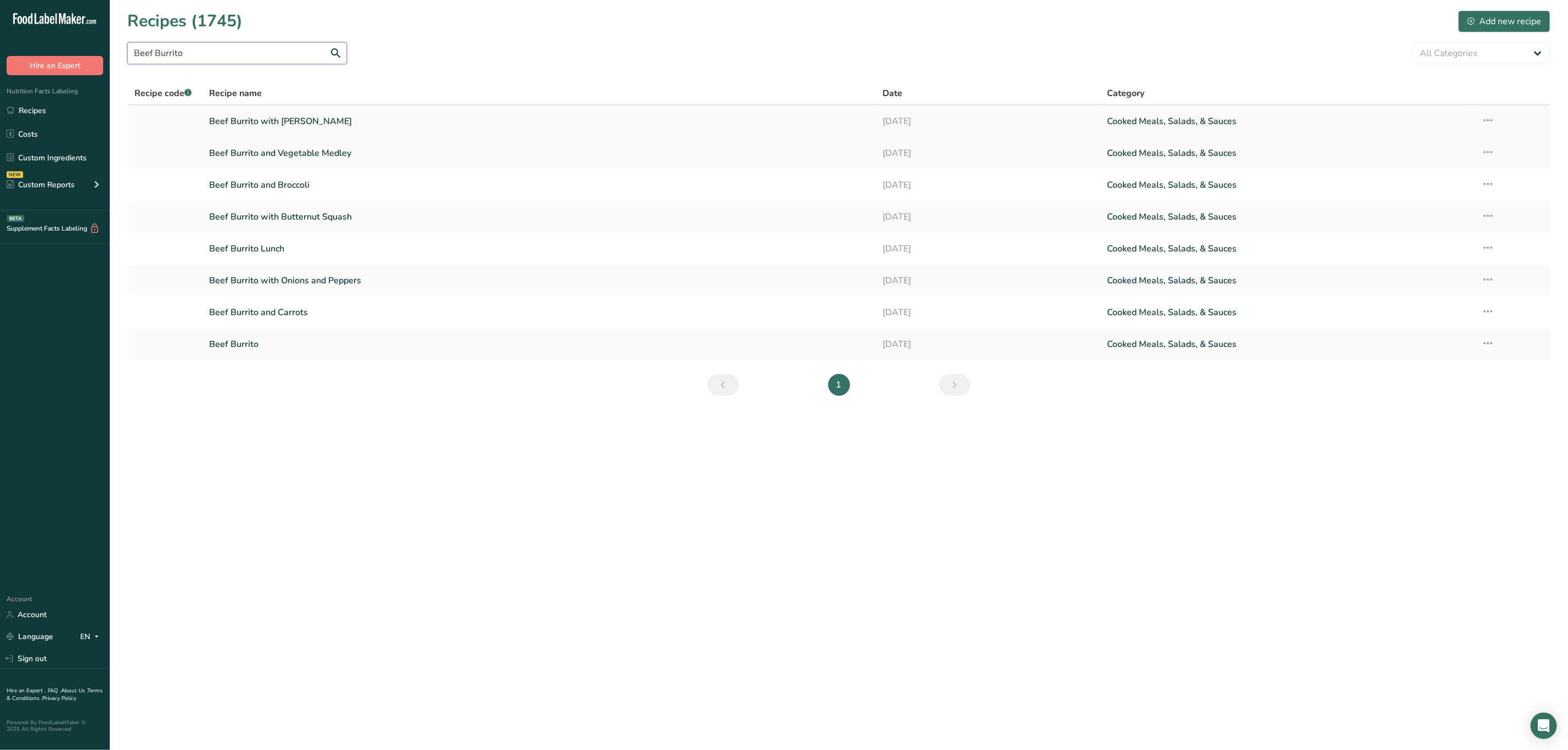
type input "Beef Burrito"
click at [338, 120] on link "Beef Burrito with Fajita Blend" at bounding box center [539, 121] width 660 height 23
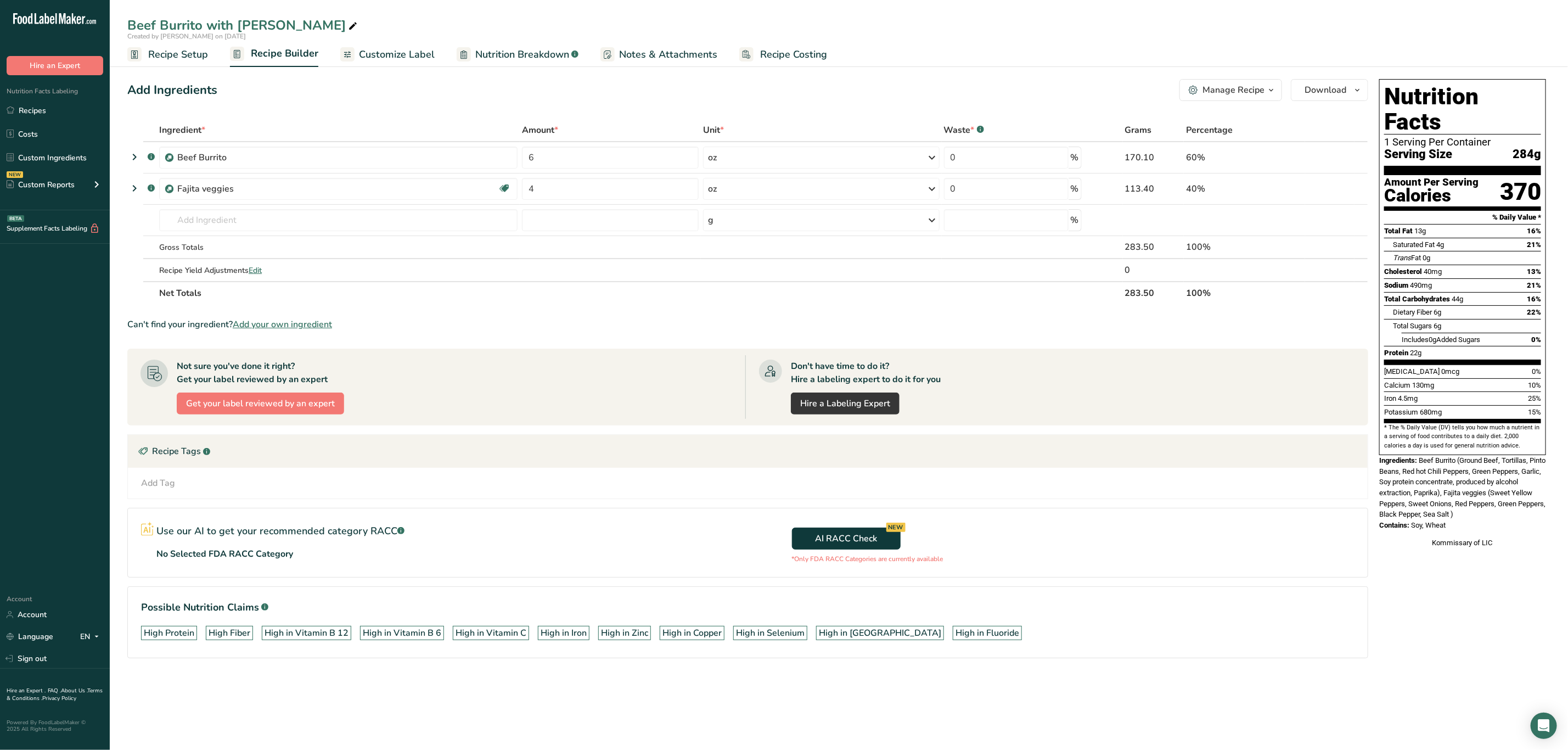
click at [348, 21] on icon at bounding box center [353, 27] width 10 height 15
drag, startPoint x: 310, startPoint y: 25, endPoint x: 236, endPoint y: 44, distance: 76.4
click at [236, 44] on div "Beef Burrito with Fajita Blend Created by Kimberly Felipe on 2025-08-10 Recipe …" at bounding box center [839, 33] width 1458 height 67
type input "Beef Burrito with Spinach"
click at [1334, 186] on icon at bounding box center [1332, 189] width 8 height 11
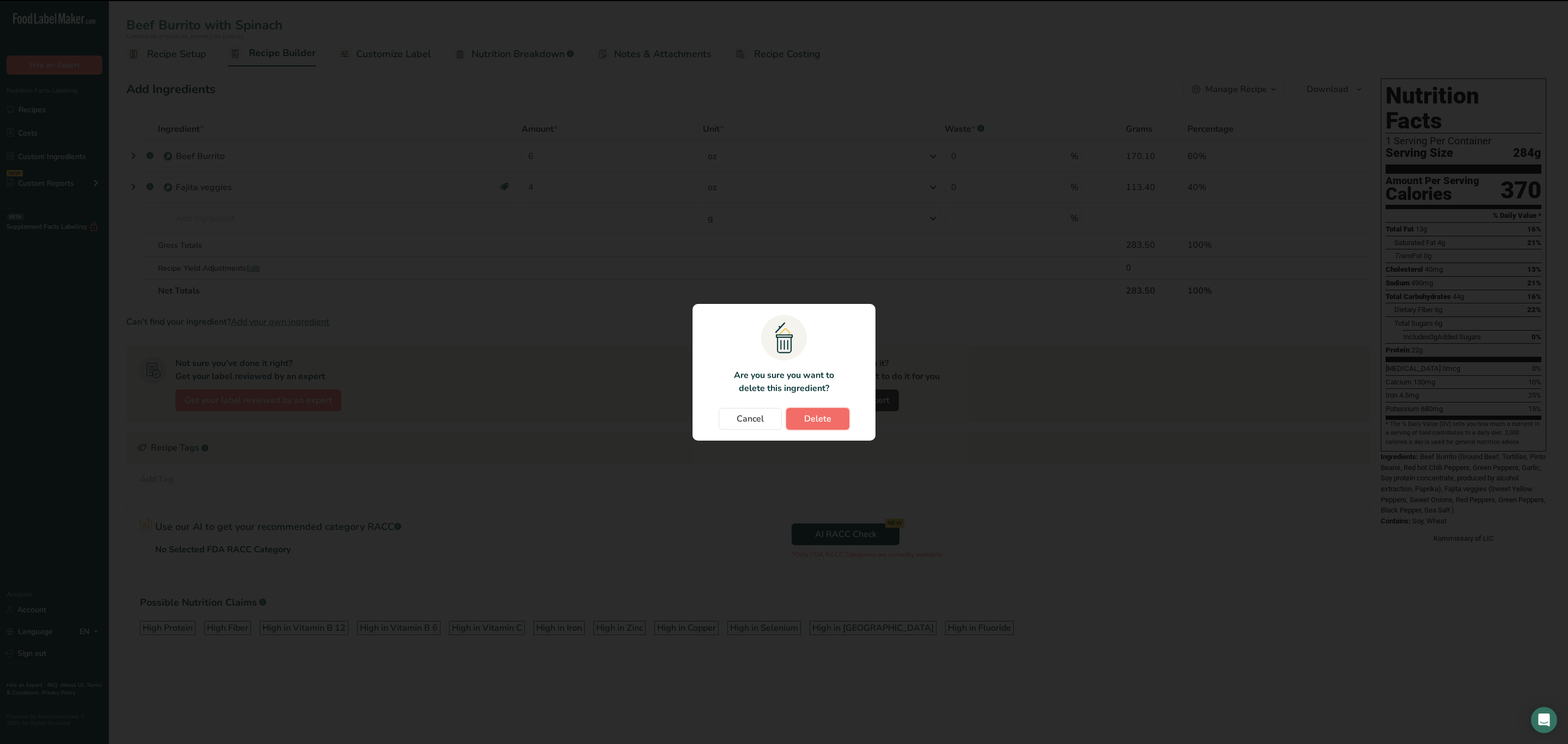
click at [814, 425] on span "Delete" at bounding box center [817, 418] width 27 height 13
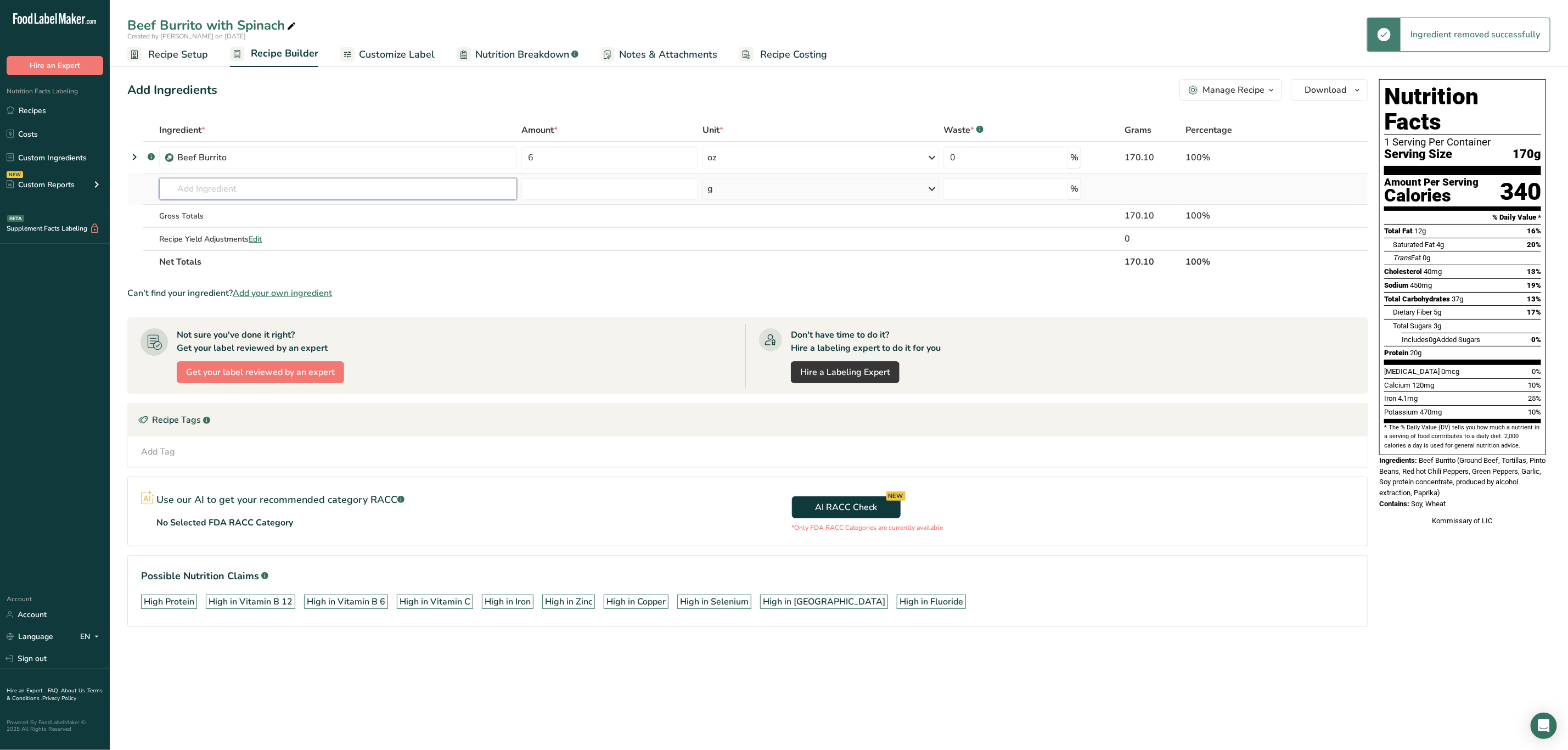
click at [196, 188] on input "text" at bounding box center [338, 189] width 358 height 22
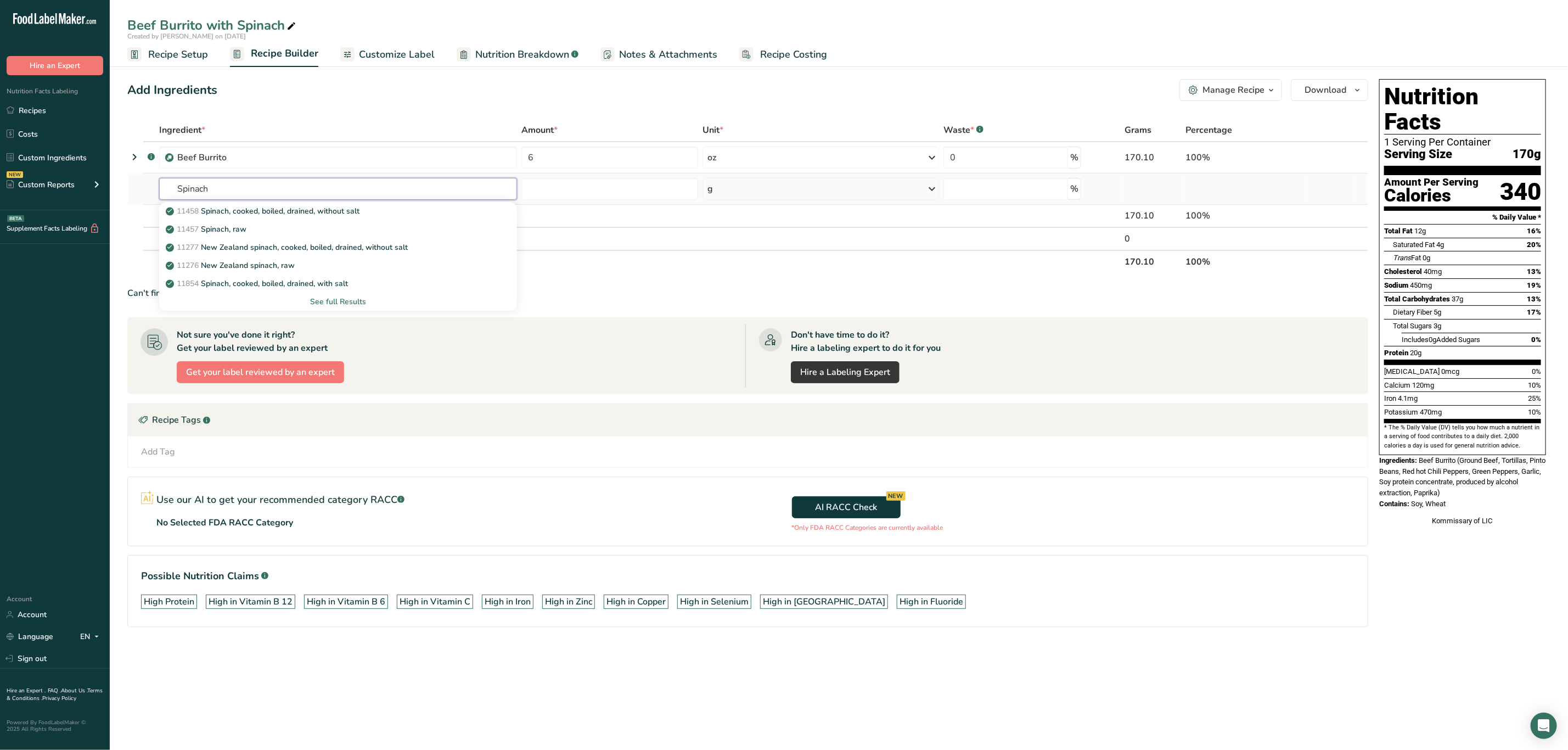
type input "Spinach"
click at [320, 295] on div "See full Results" at bounding box center [338, 302] width 358 height 18
click at [323, 296] on div "See full Results" at bounding box center [338, 301] width 340 height 11
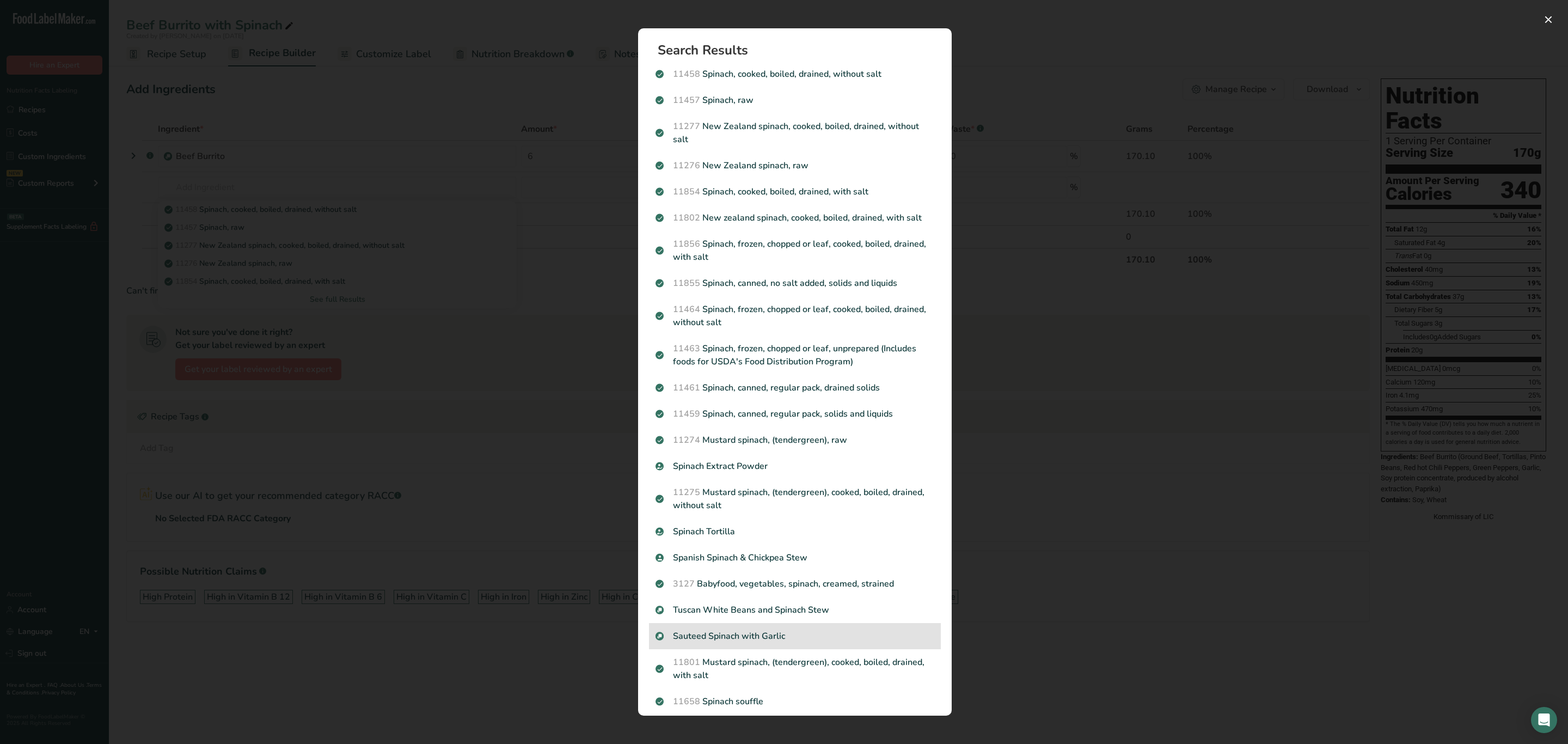
click at [762, 643] on p "Sauteed Spinach with Garlic" at bounding box center [795, 636] width 279 height 13
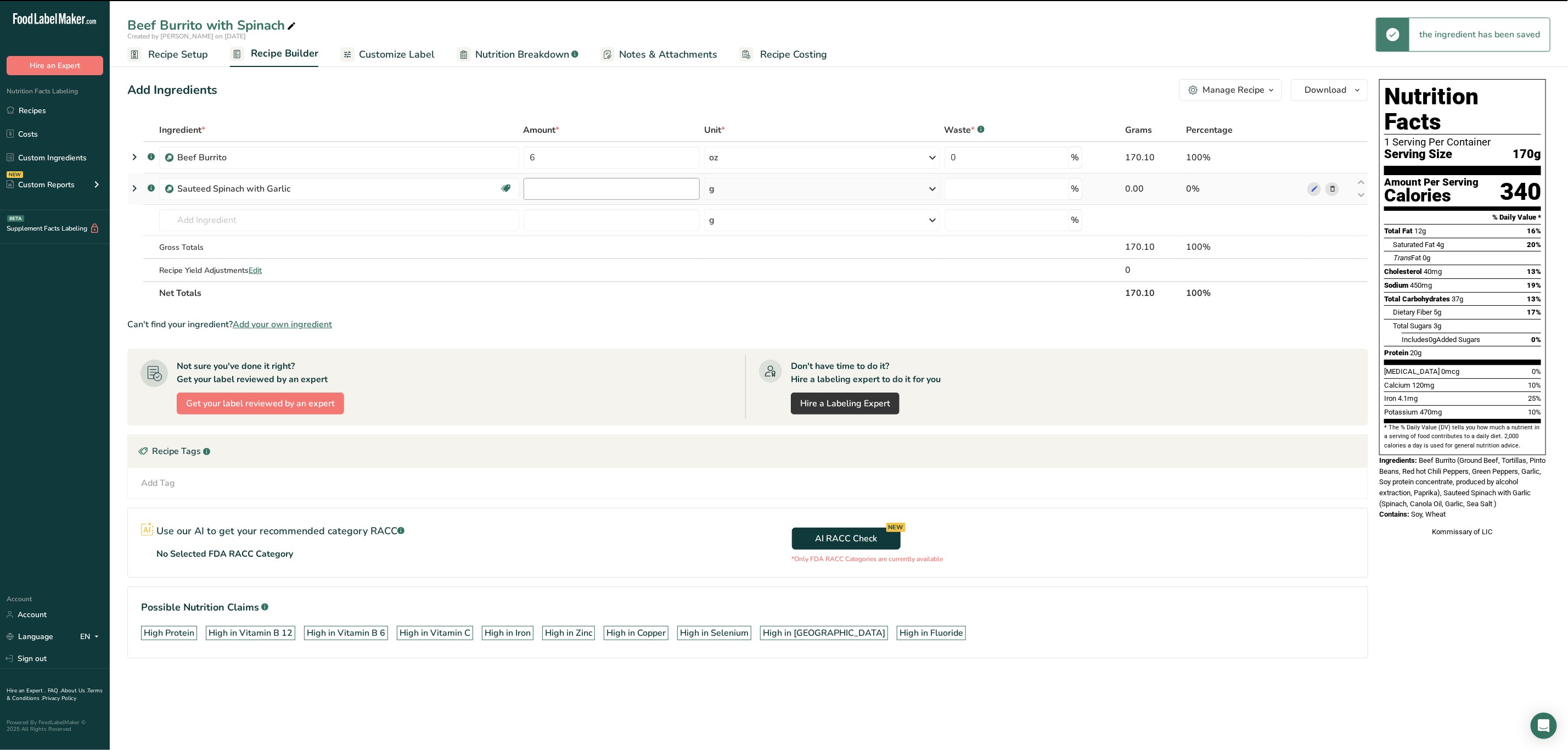
type input "0"
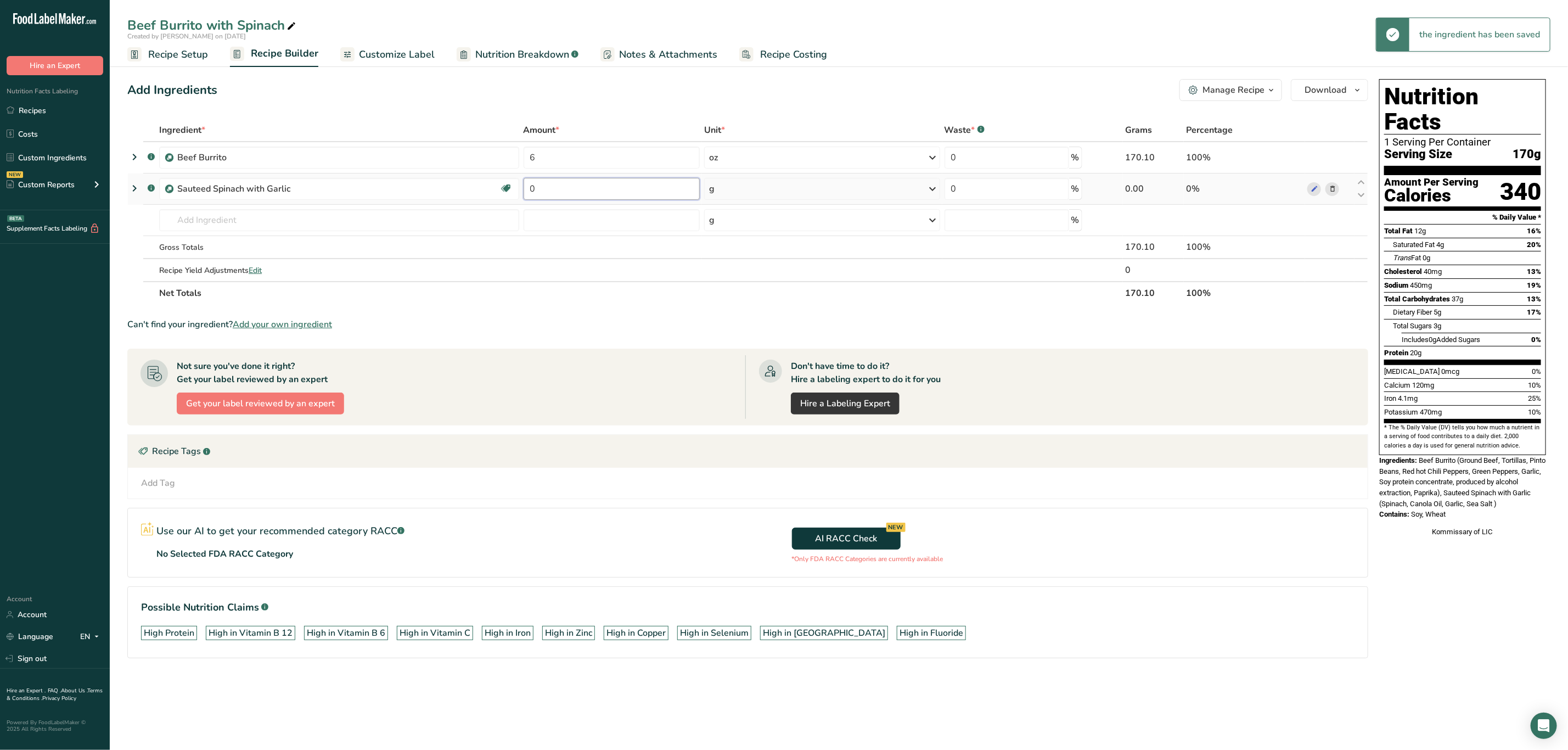
click at [552, 185] on input "0" at bounding box center [612, 189] width 176 height 22
type input "4"
click at [715, 186] on div "Ingredient * Amount * Unit * Waste * .a-a{fill:#347362;}.b-a{fill:#fff;} Grams …" at bounding box center [748, 211] width 1241 height 186
click at [744, 176] on td "g Weight Units g kg mg See more Volume Units l Volume units require a density c…" at bounding box center [822, 189] width 240 height 31
click at [744, 180] on div "g" at bounding box center [822, 189] width 236 height 22
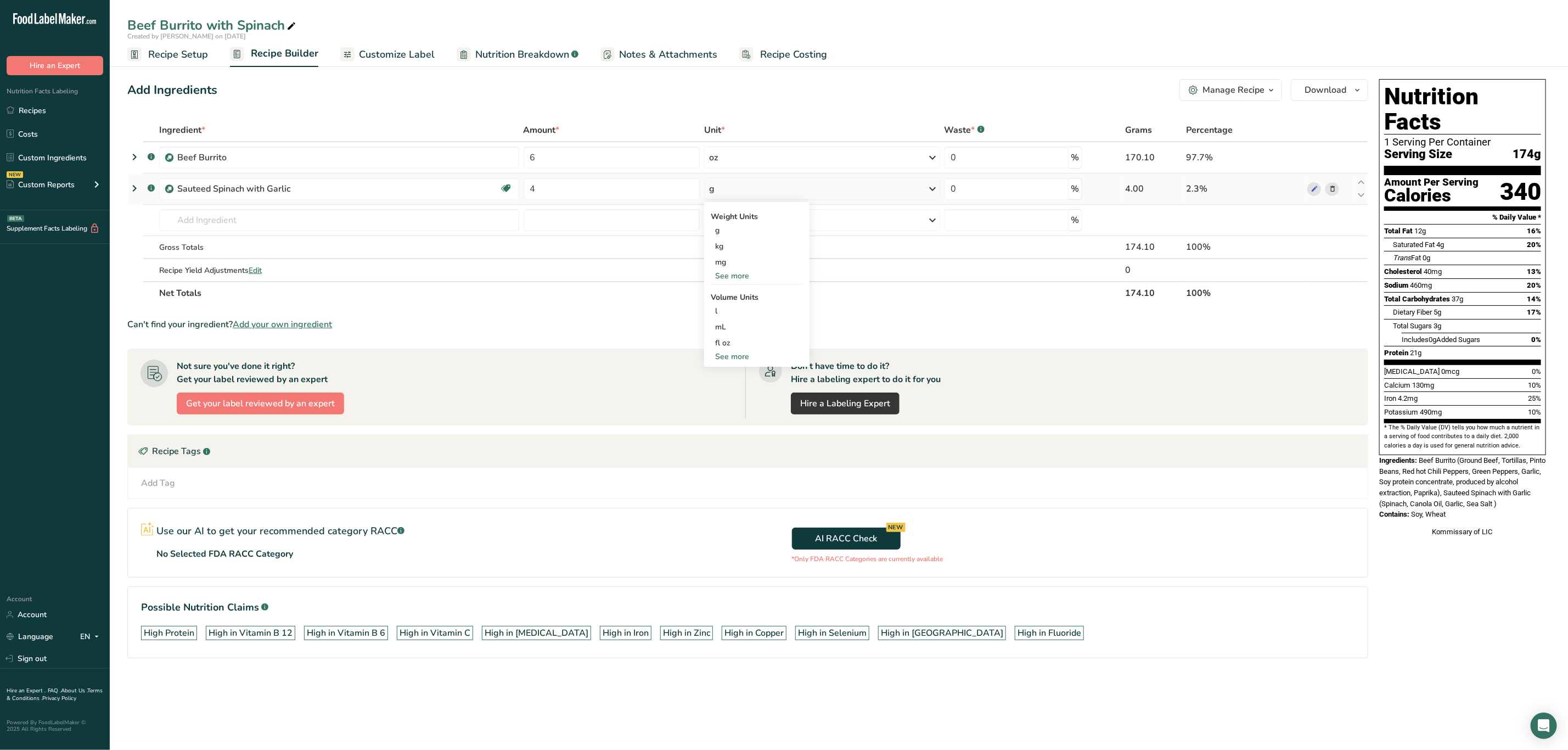
click at [739, 275] on div "See more" at bounding box center [757, 276] width 92 height 11
click at [767, 304] on div "oz" at bounding box center [757, 310] width 92 height 16
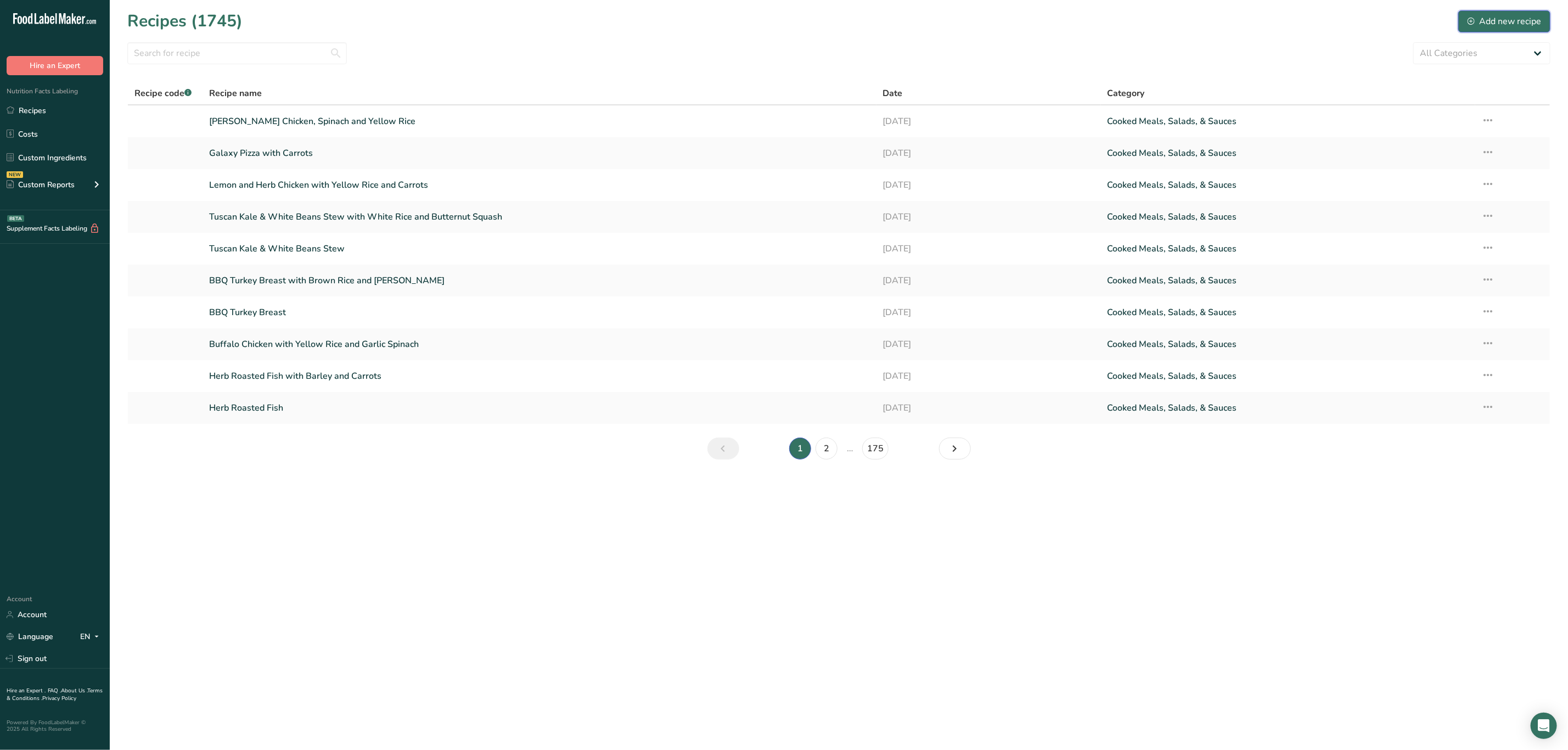
click at [1505, 19] on div "Add new recipe" at bounding box center [1505, 21] width 73 height 13
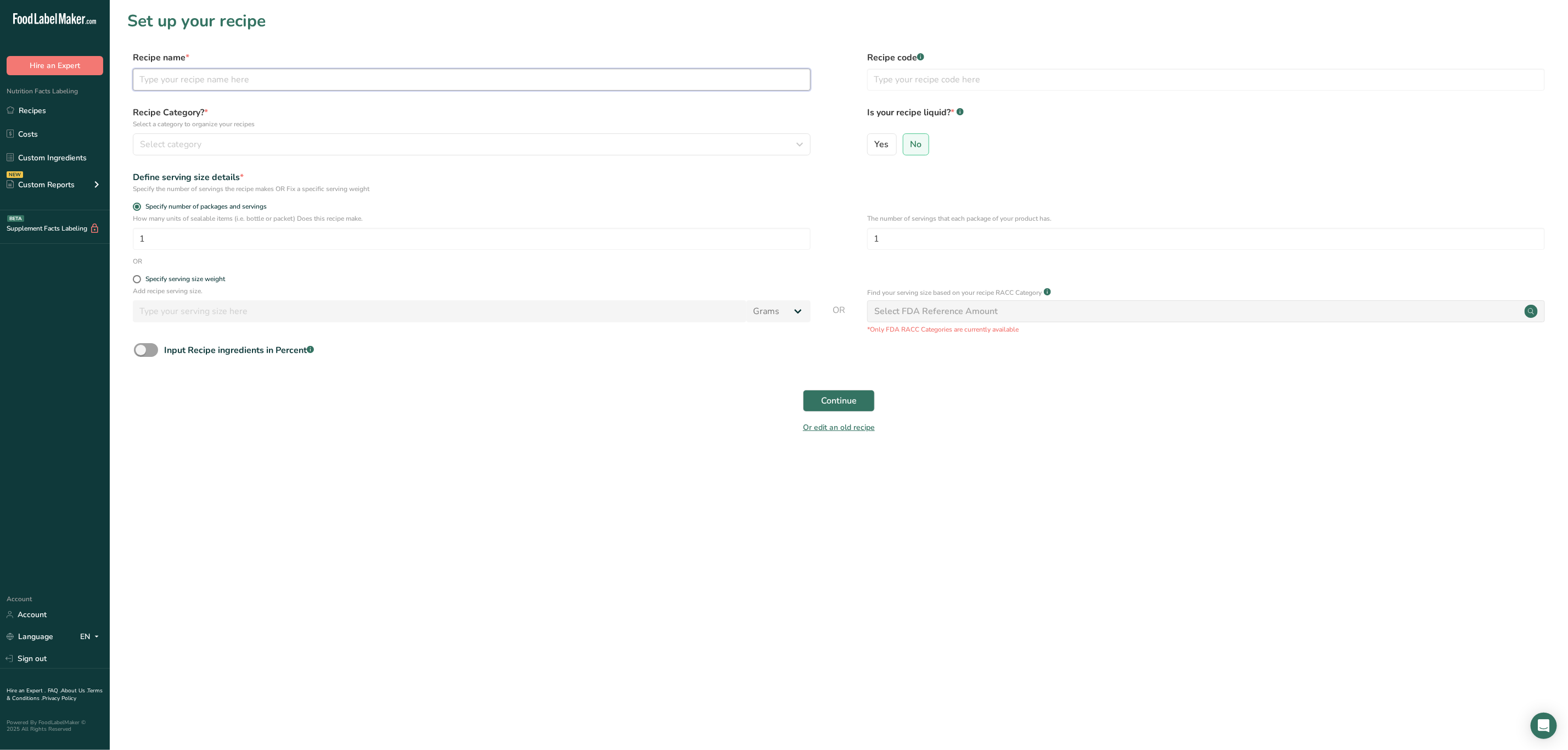
click at [241, 85] on input "text" at bounding box center [472, 79] width 678 height 22
type input "Egplant Cutlet"
click at [275, 133] on button "Select category" at bounding box center [472, 144] width 678 height 22
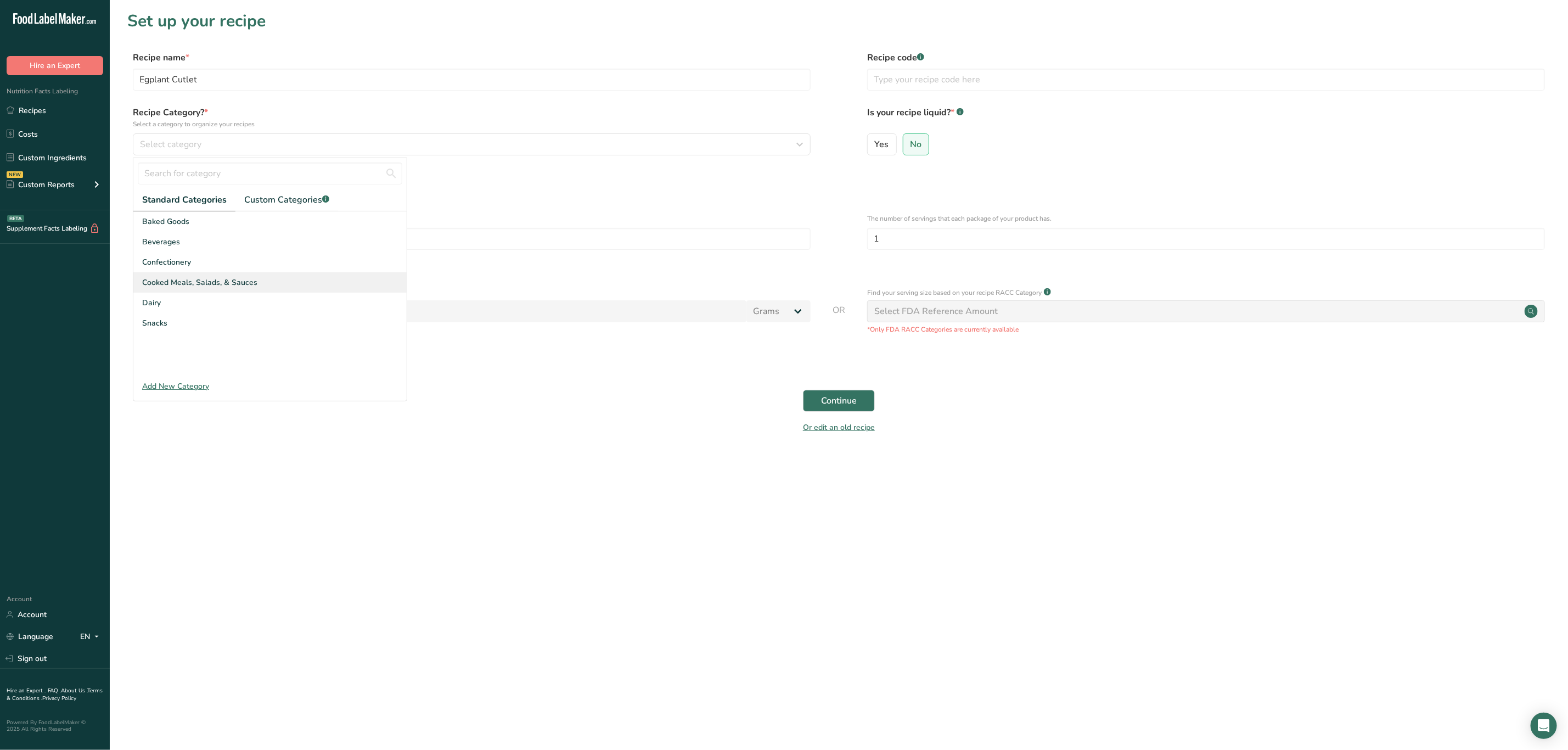
click at [214, 285] on span "Cooked Meals, Salads, & Sauces" at bounding box center [200, 282] width 115 height 11
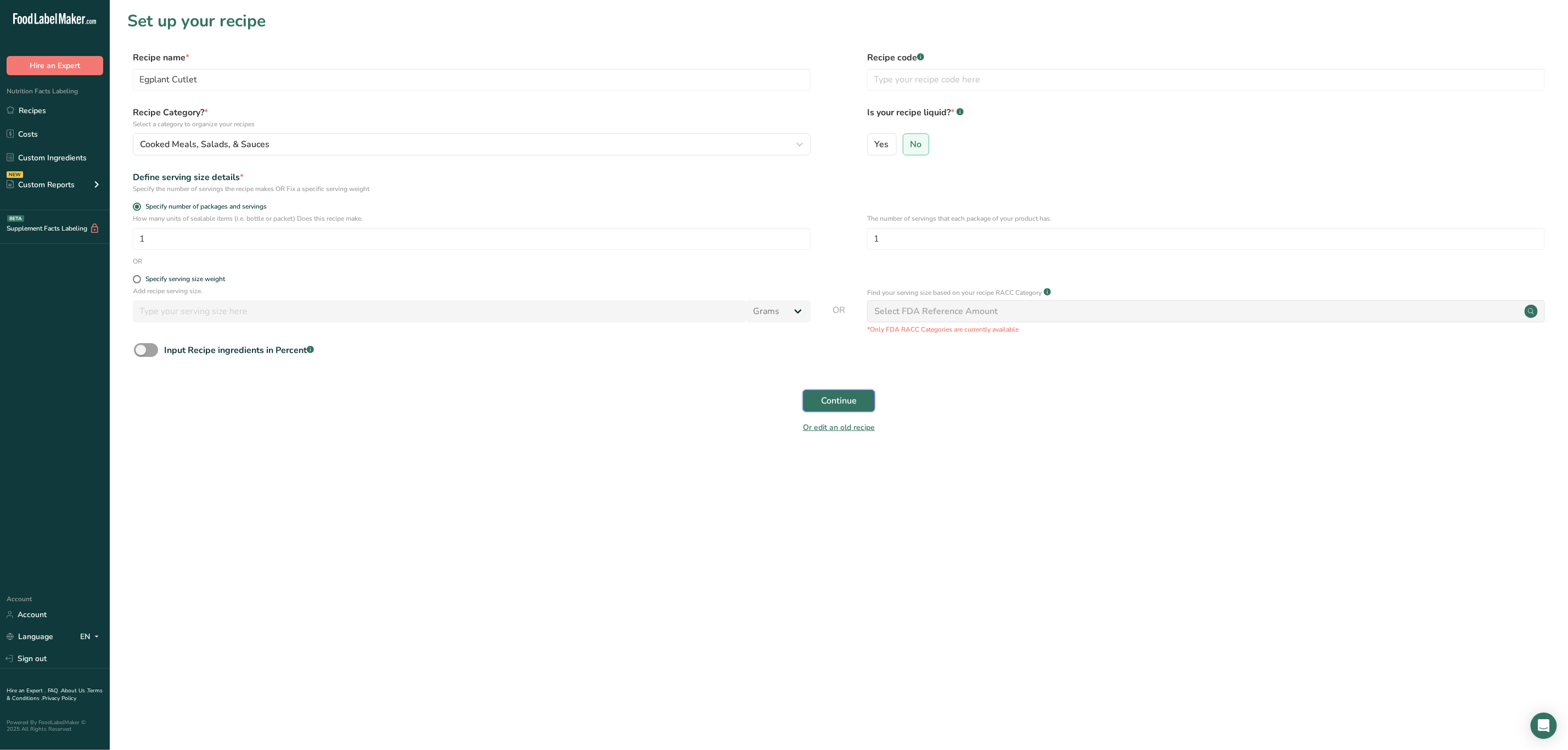
click at [810, 395] on button "Continue" at bounding box center [839, 400] width 72 height 22
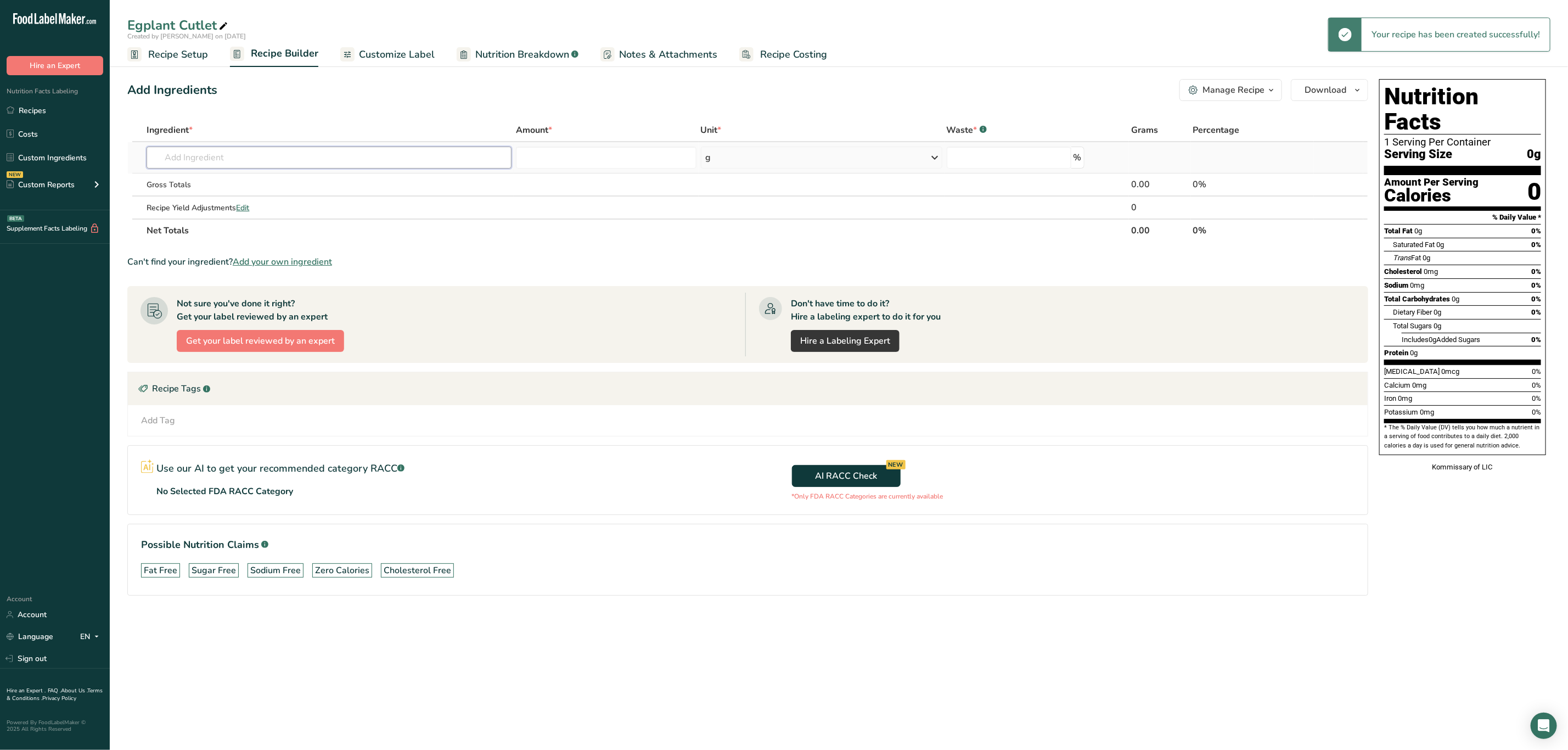
click at [227, 151] on input "text" at bounding box center [329, 157] width 365 height 22
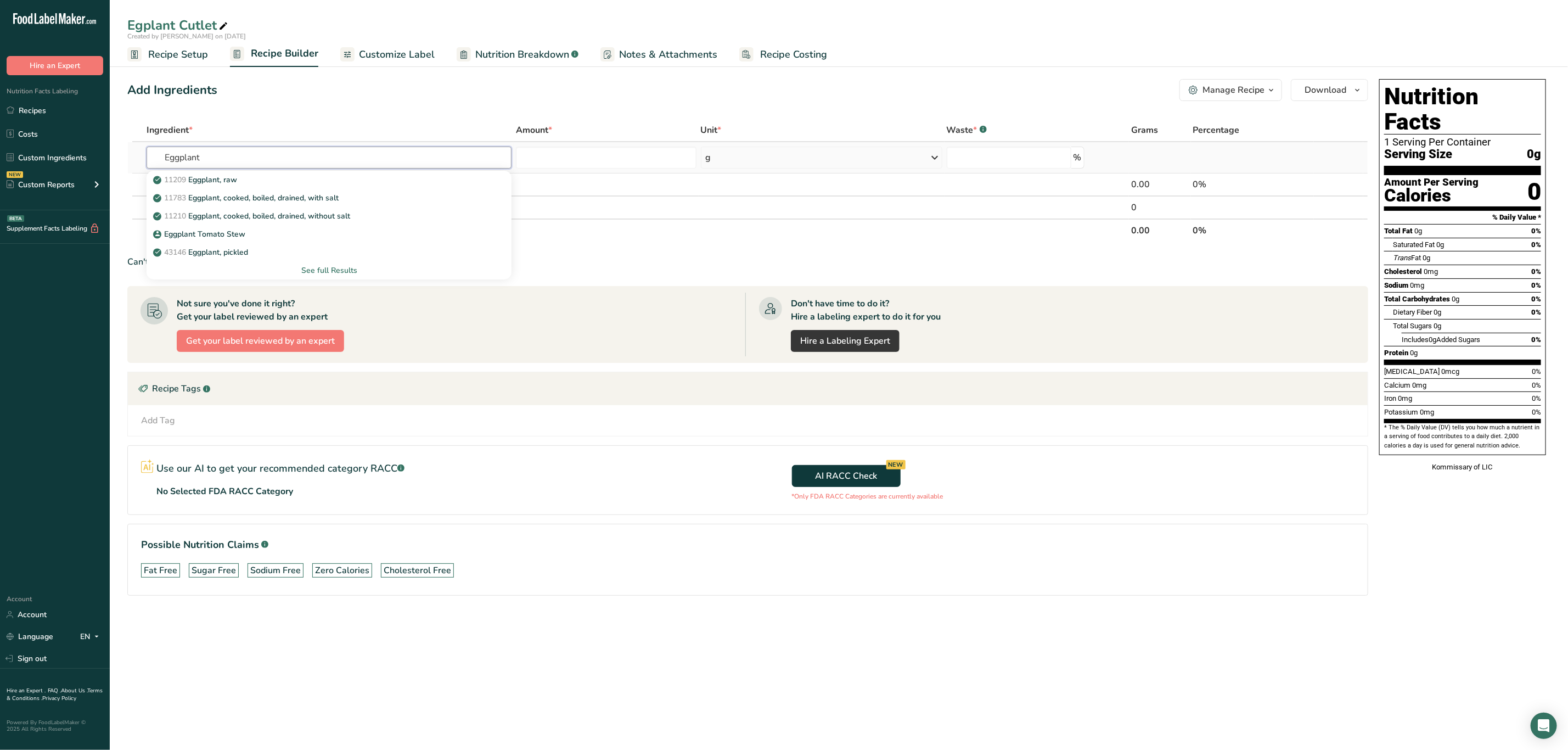
type input "Eggplant"
click at [330, 265] on div "See full Results" at bounding box center [329, 270] width 347 height 11
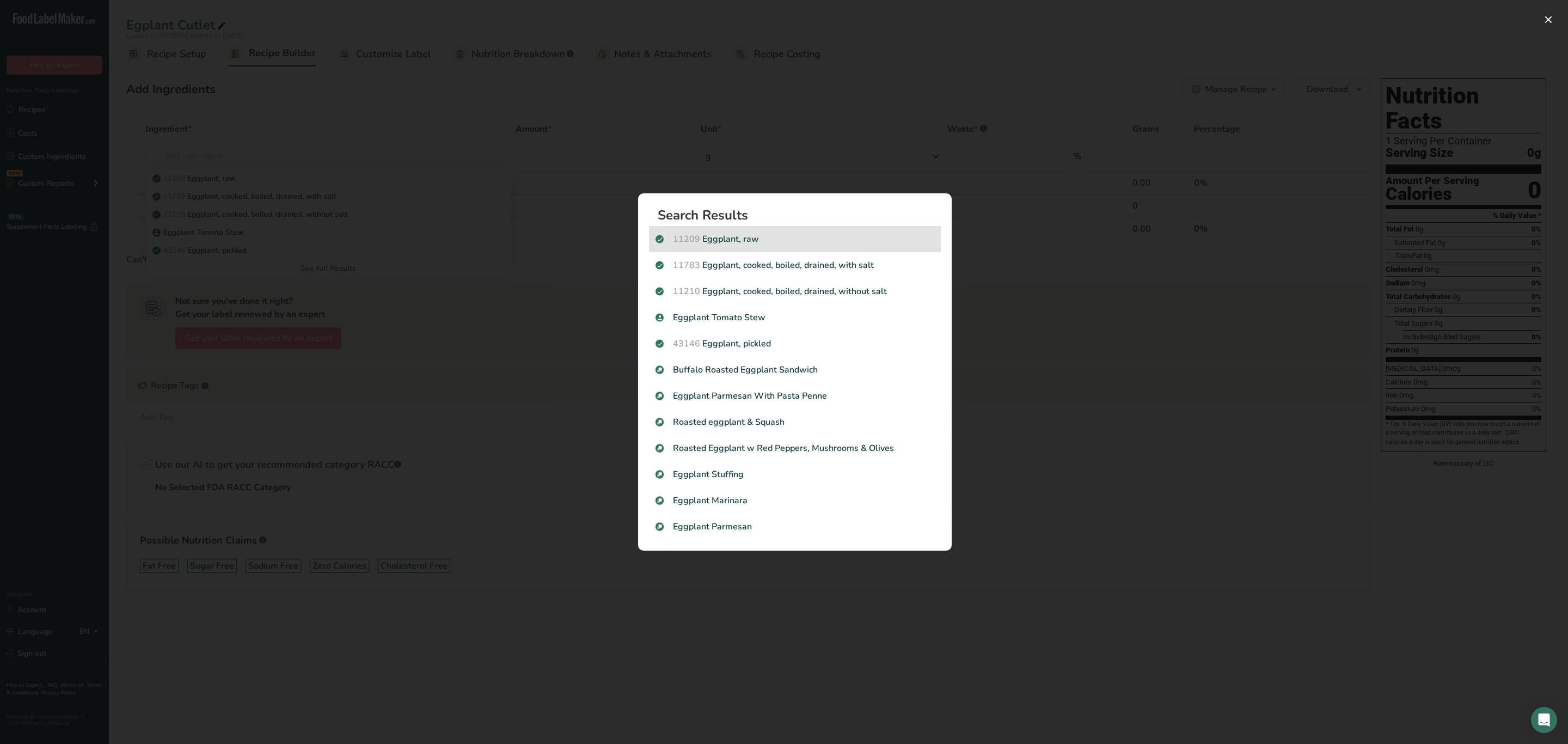
click at [747, 231] on div "11209 Eggplant, raw" at bounding box center [795, 239] width 292 height 26
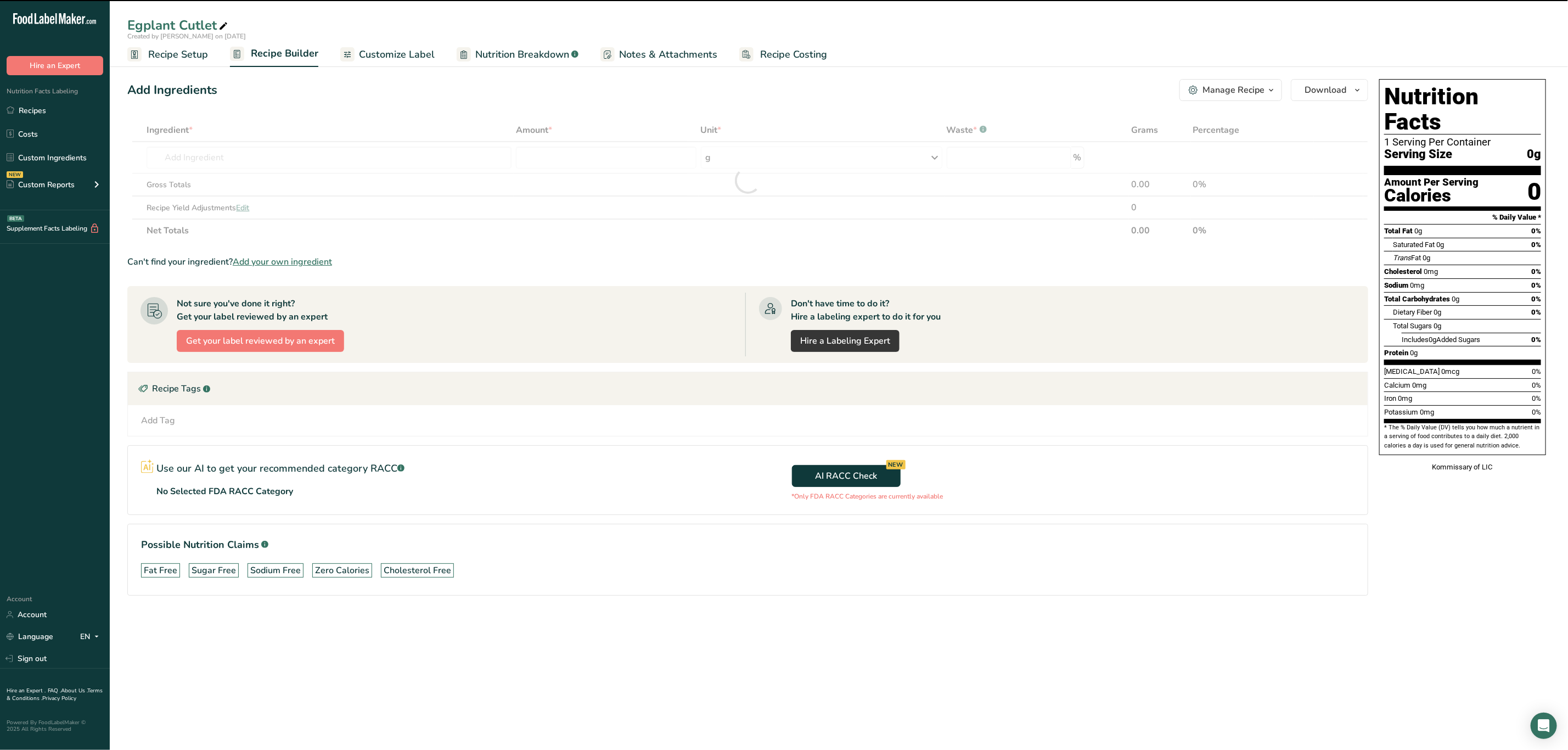
type input "0"
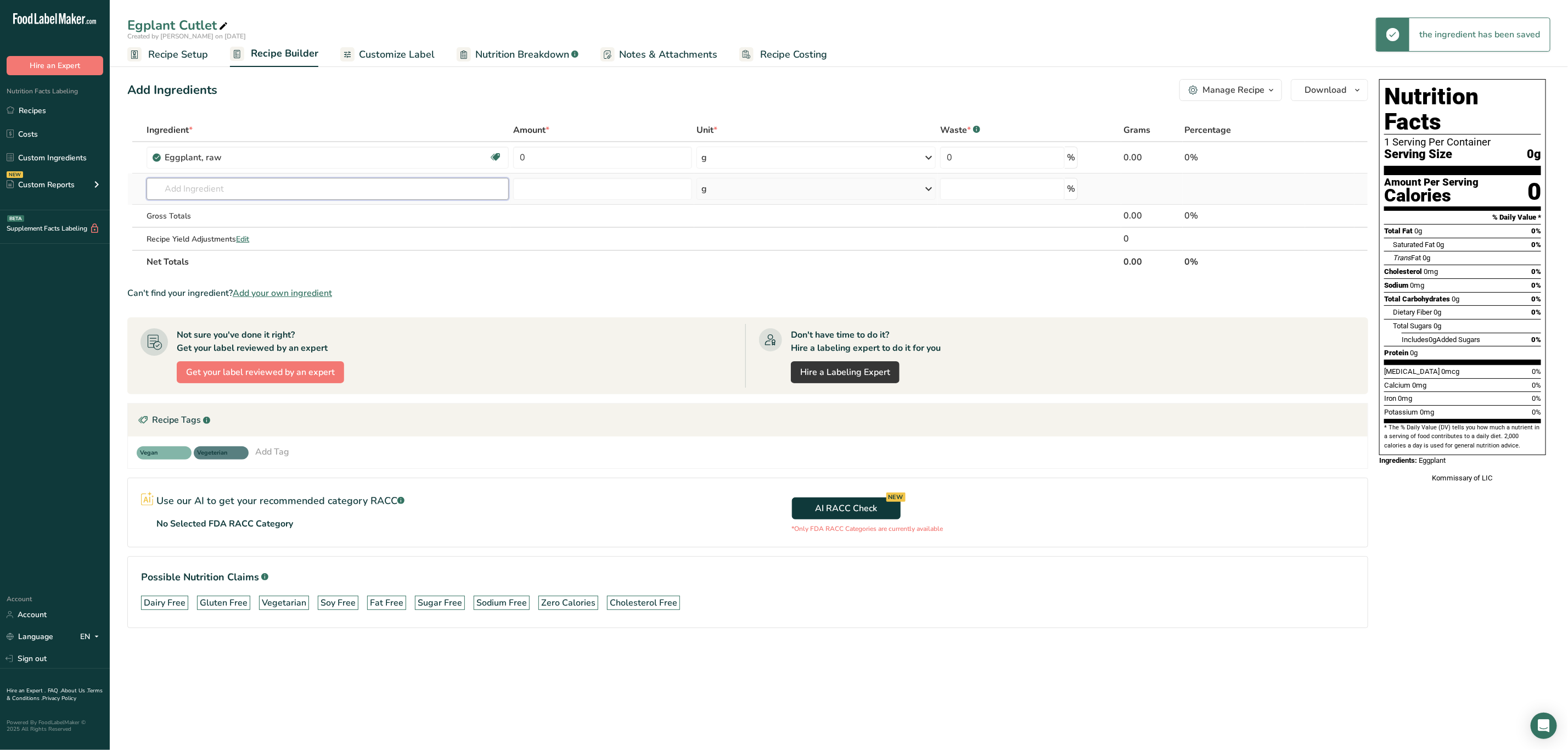
click at [228, 180] on input "text" at bounding box center [327, 189] width 363 height 22
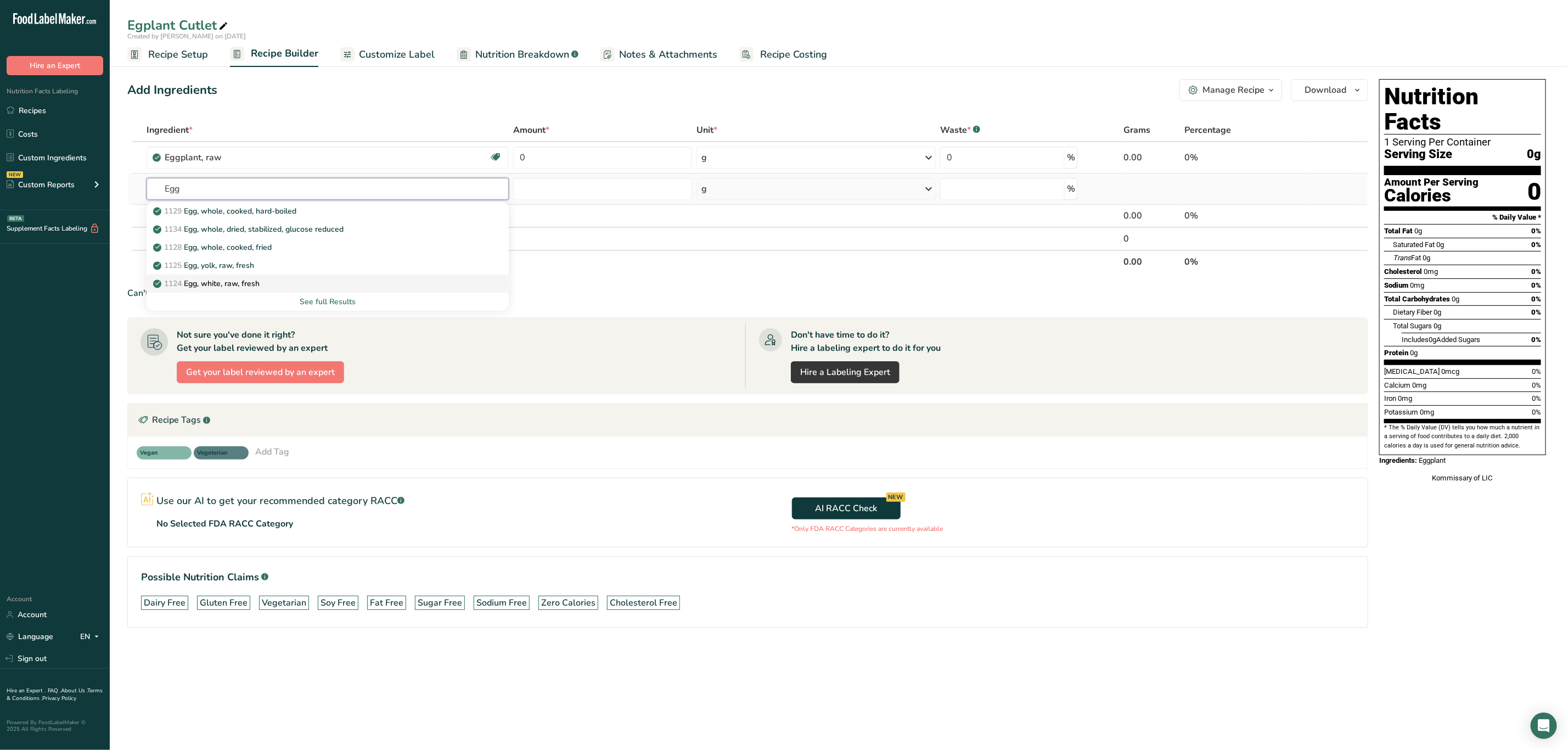
type input "Egg"
click at [316, 275] on link "1124 Egg, white, raw, fresh" at bounding box center [327, 284] width 363 height 18
type input "Egg, white, raw, fresh"
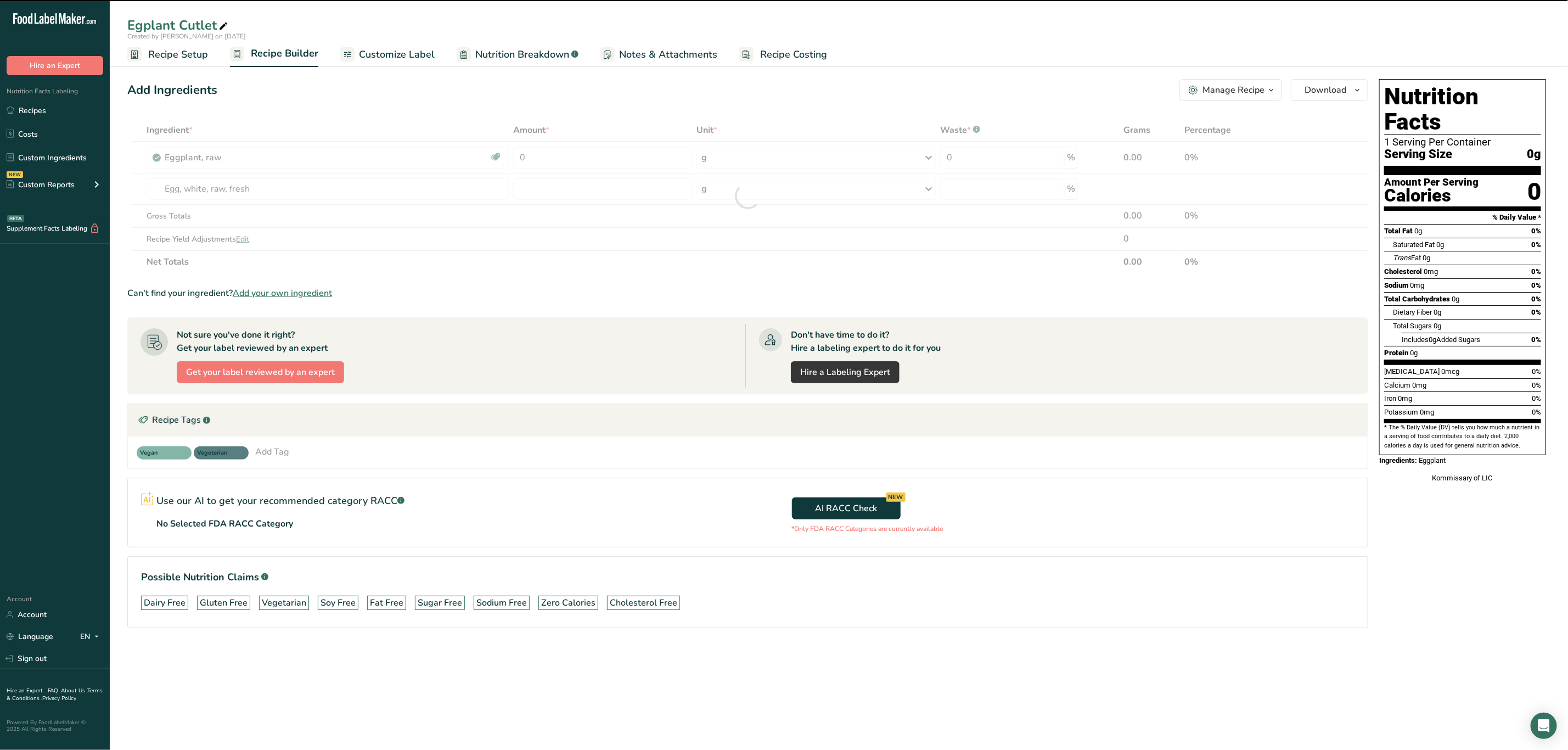
type input "0"
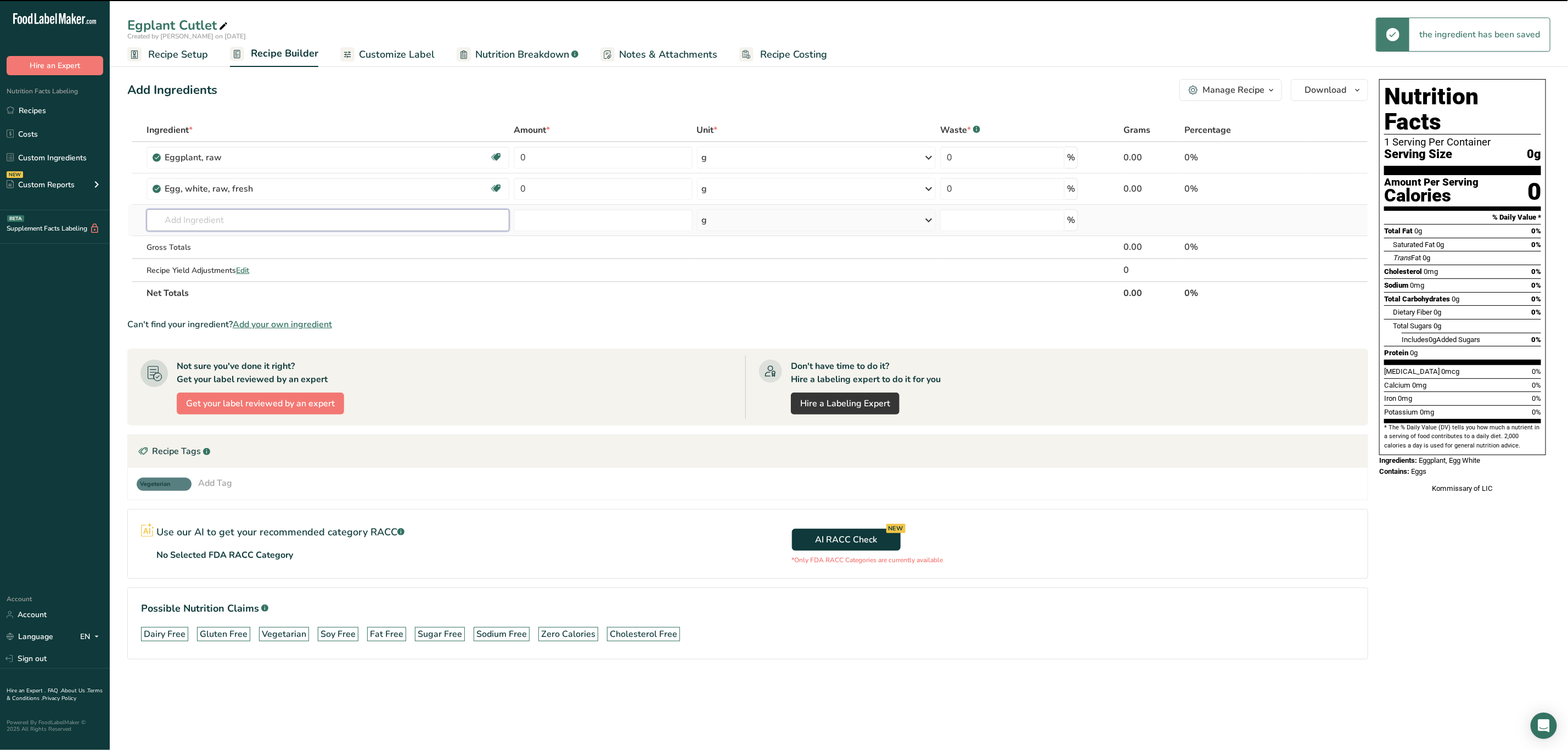
click at [213, 216] on input "text" at bounding box center [327, 220] width 363 height 22
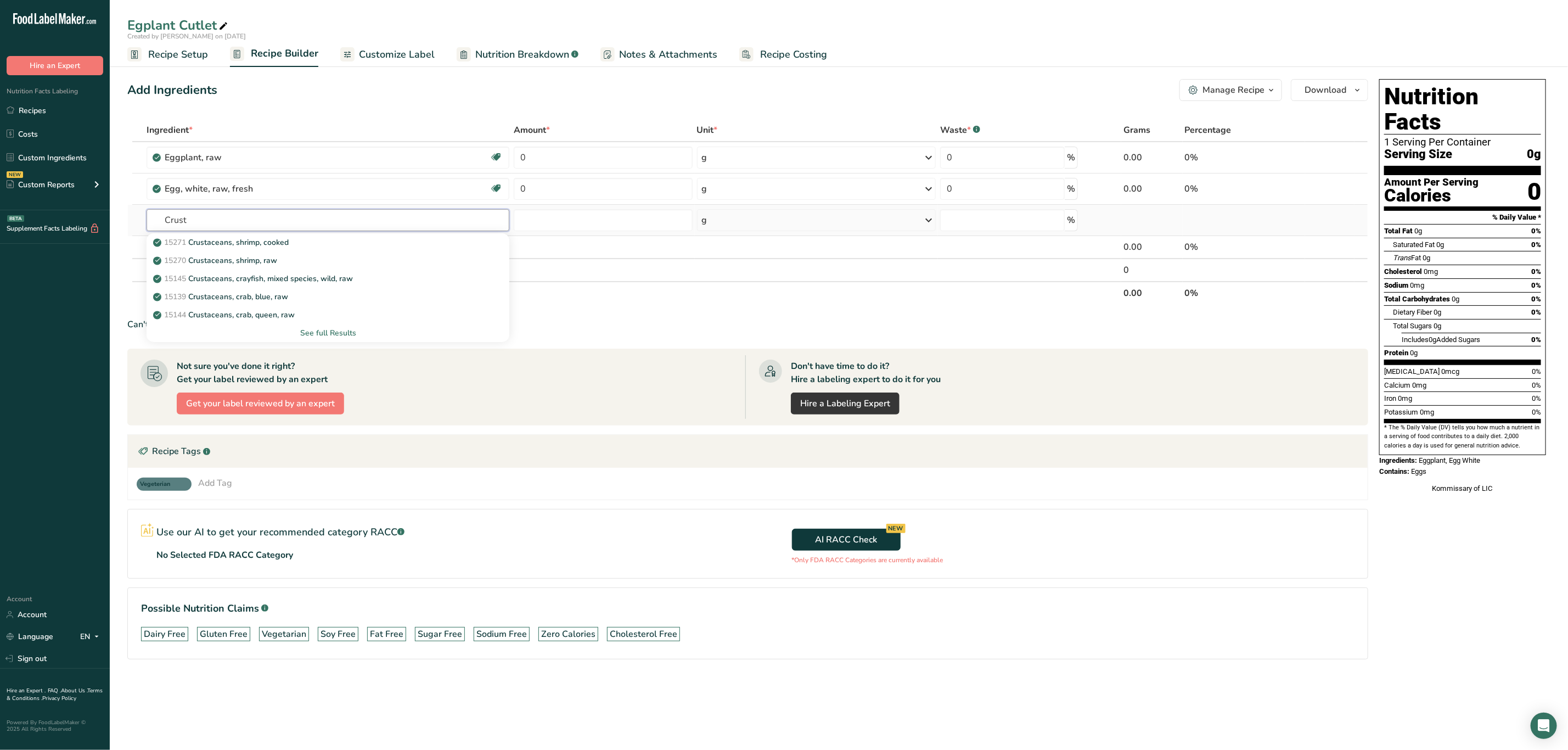
type input "Crust"
click at [313, 330] on div "See full Results" at bounding box center [328, 333] width 345 height 11
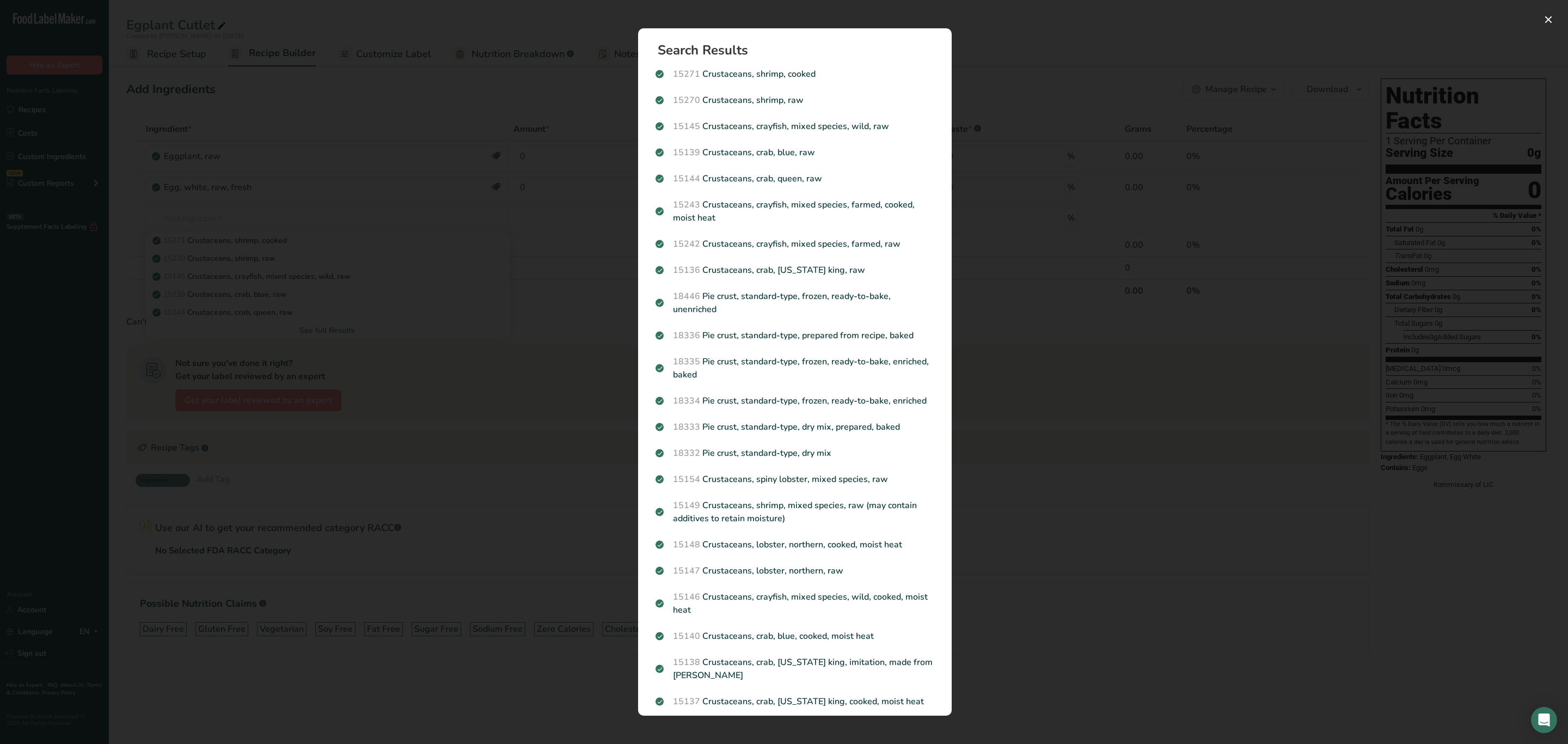
click at [221, 189] on div "Search results modal" at bounding box center [784, 372] width 1568 height 744
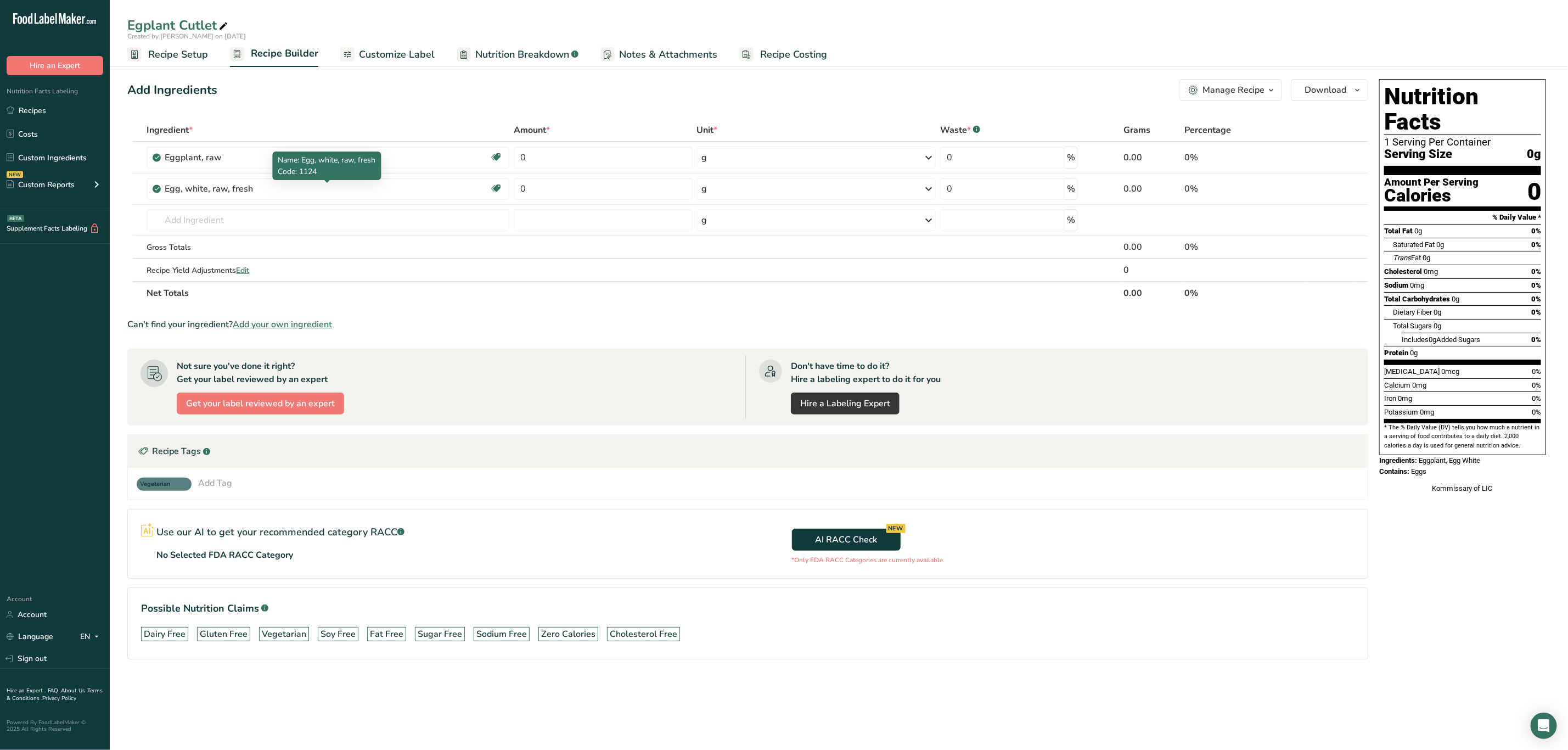
click at [224, 188] on div "Egg, white, raw, fresh" at bounding box center [233, 189] width 137 height 13
click at [211, 225] on input "text" at bounding box center [327, 220] width 363 height 22
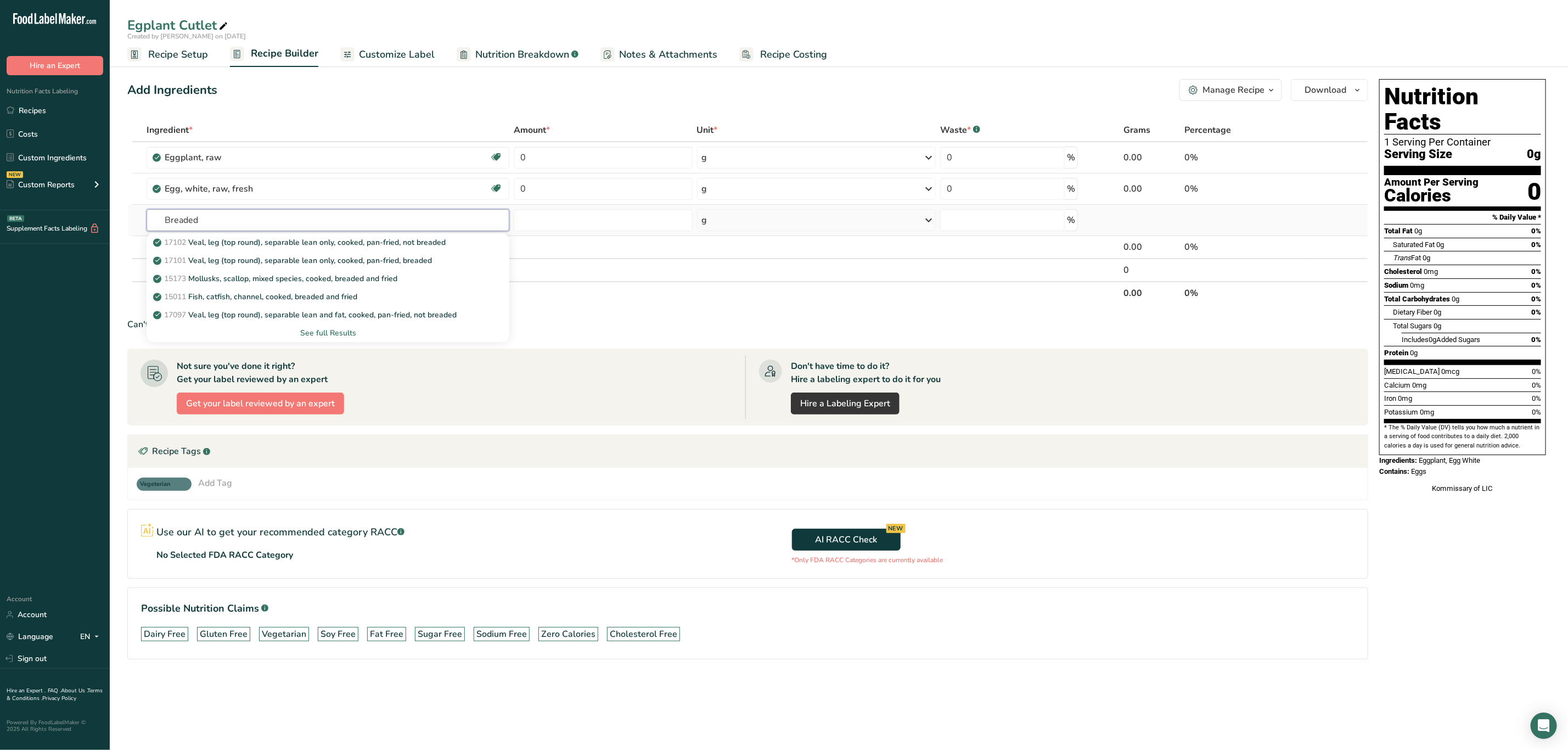
type input "Breaded"
click at [322, 330] on div "See full Results" at bounding box center [328, 333] width 345 height 11
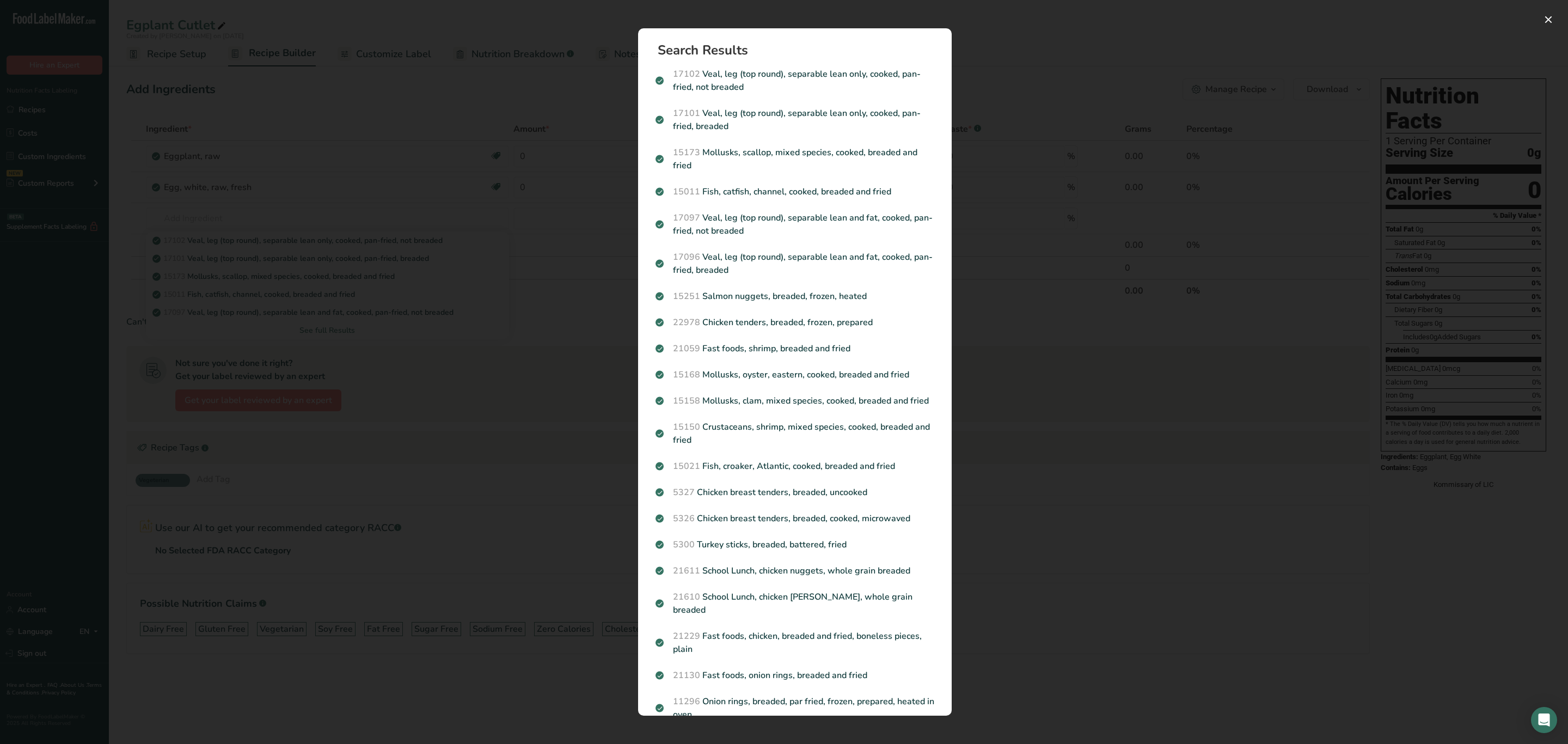
click at [286, 326] on div "Search results modal" at bounding box center [784, 372] width 1568 height 744
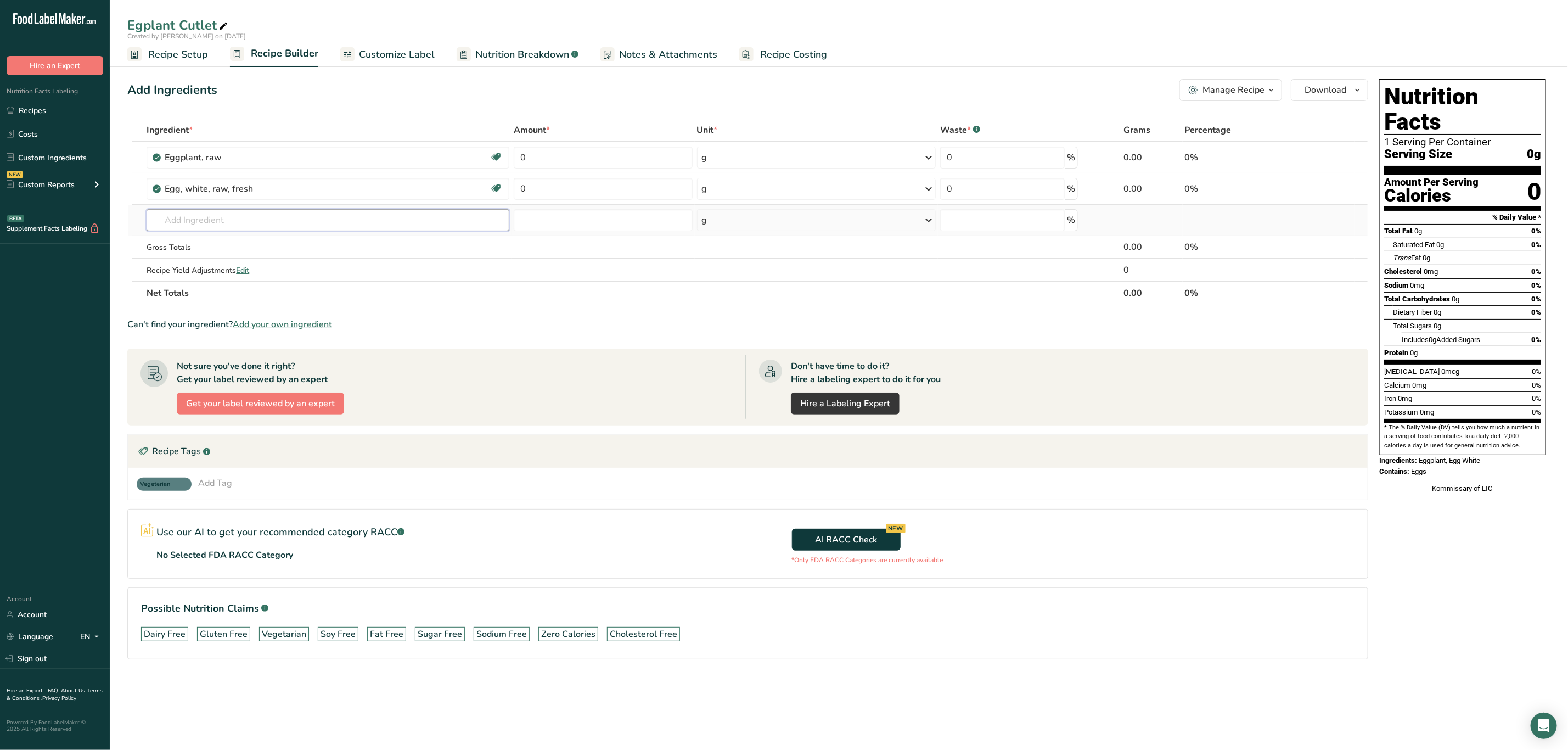
click at [209, 227] on input "text" at bounding box center [327, 220] width 363 height 22
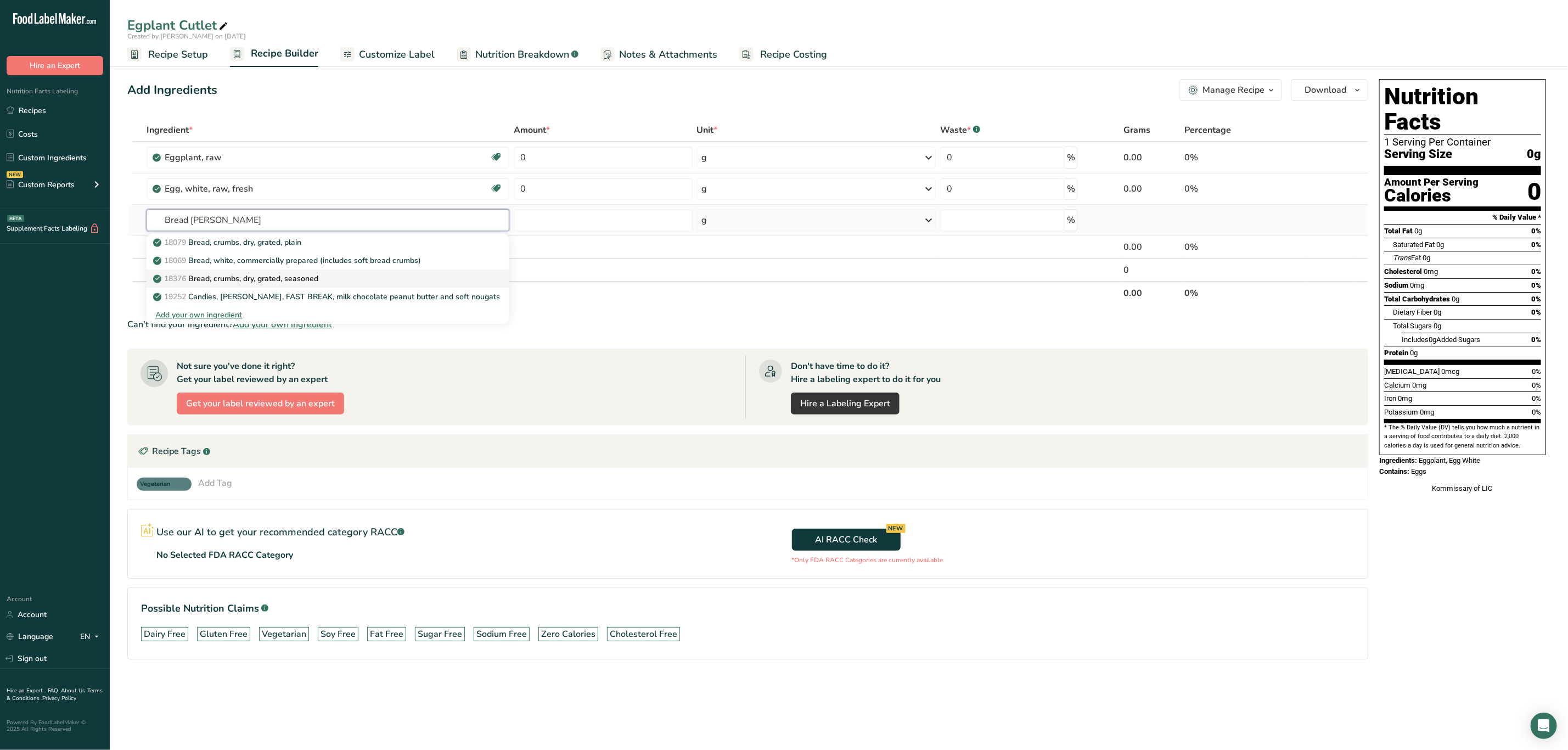
type input "Bread Crum"
click at [370, 274] on div "18376 Bread, crumbs, dry, grated, seasoned" at bounding box center [319, 278] width 327 height 11
type input "Bread, crumbs, dry, grated, seasoned"
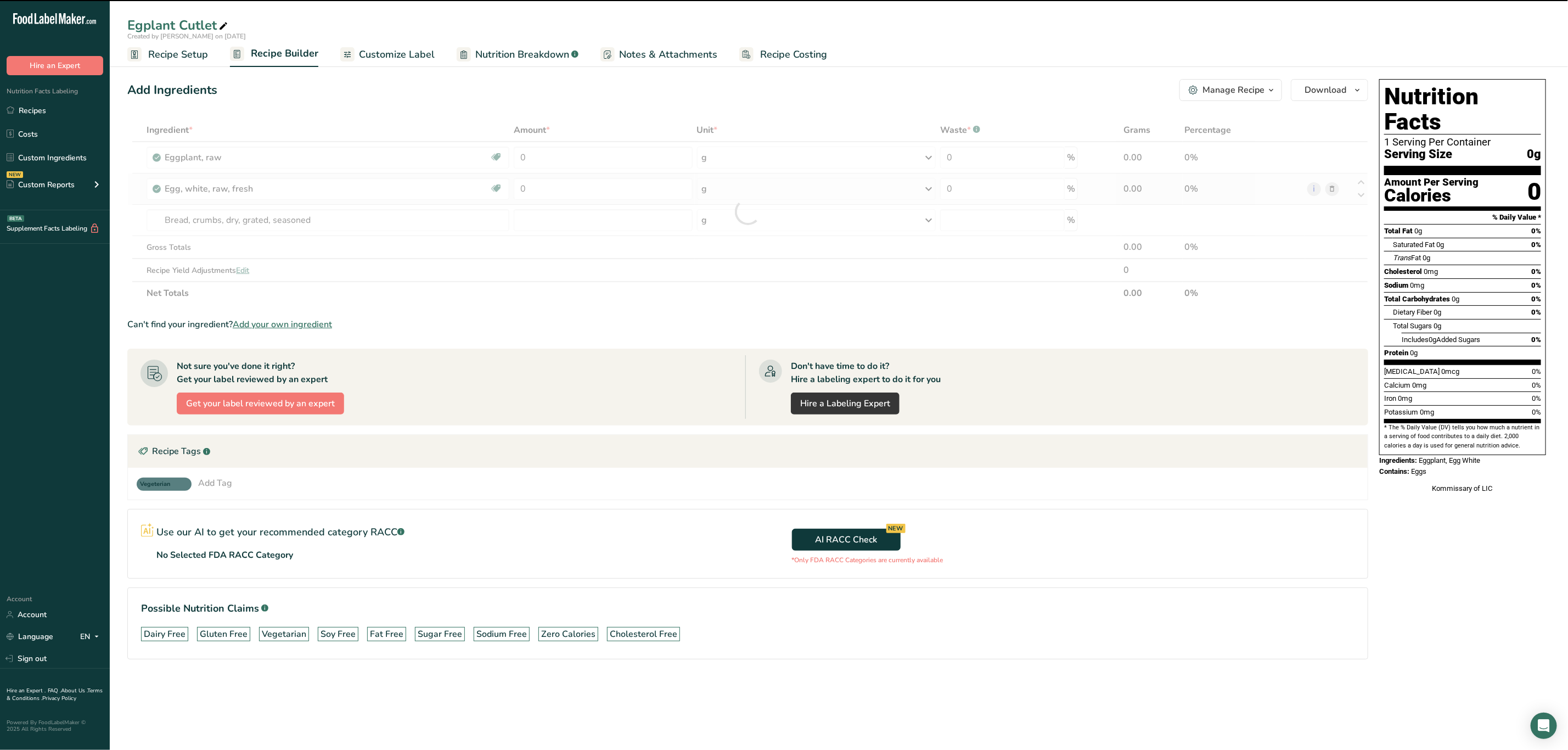
type input "0"
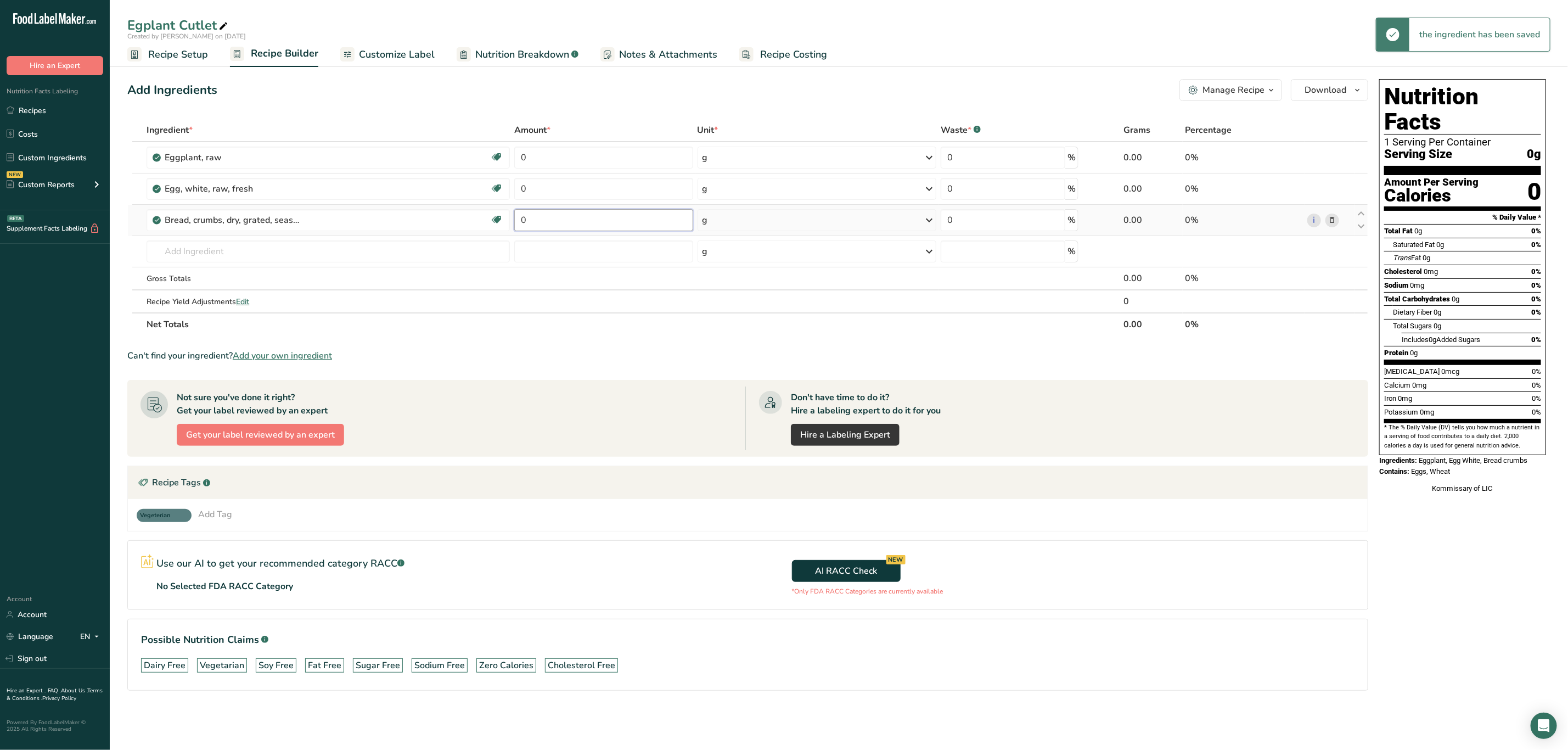
click at [615, 223] on input "0" at bounding box center [603, 220] width 178 height 22
type input "5"
click at [598, 191] on div "Ingredient * Amount * Unit * Waste * .a-a{fill:#347362;}.b-a{fill:#fff;} Grams …" at bounding box center [748, 227] width 1241 height 218
type input "2"
click at [567, 161] on div "Ingredient * Amount * Unit * Waste * .a-a{fill:#347362;}.b-a{fill:#fff;} Grams …" at bounding box center [748, 227] width 1241 height 218
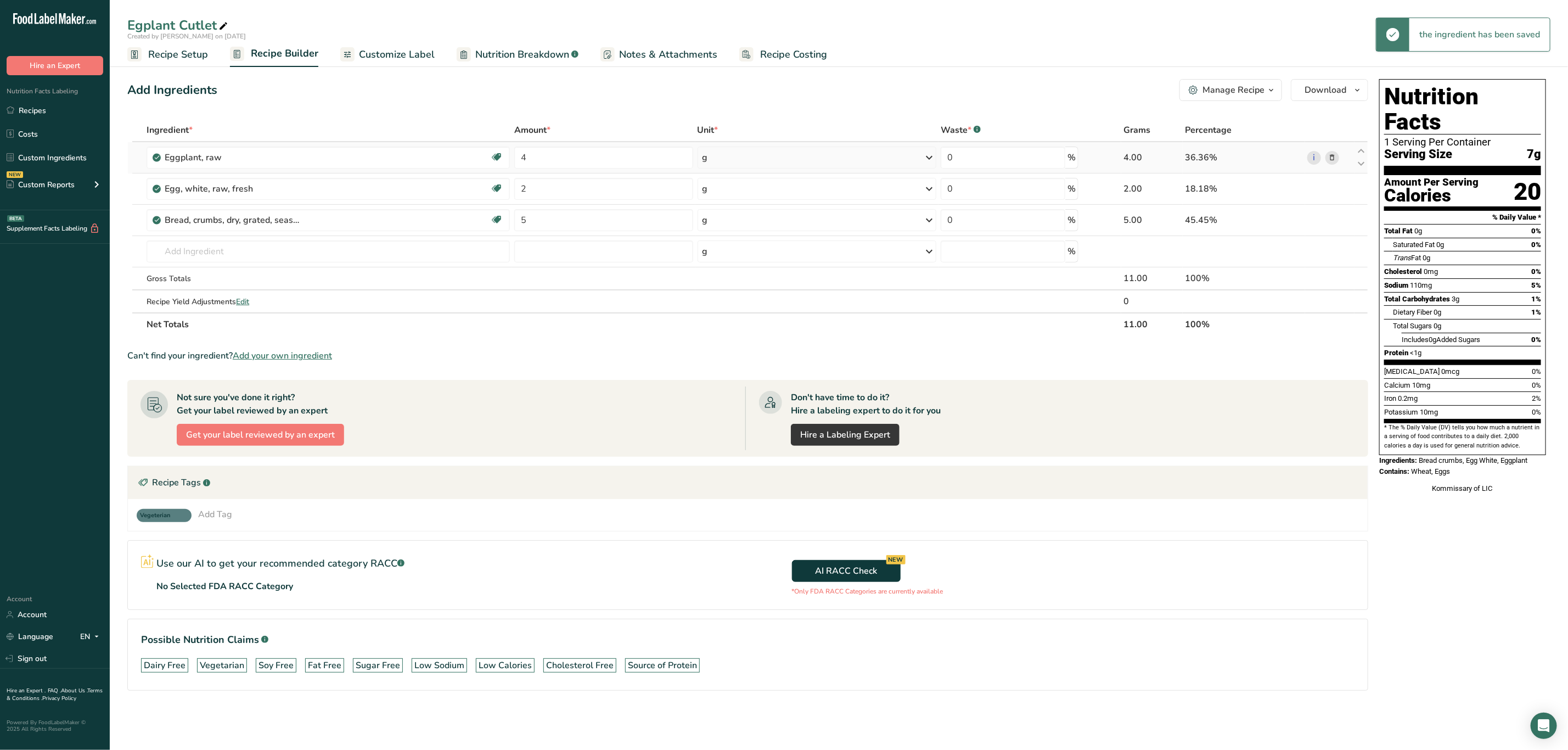
click at [707, 163] on div "Ingredient * Amount * Unit * Waste * .a-a{fill:#347362;}.b-a{fill:#fff;} Grams …" at bounding box center [748, 227] width 1241 height 218
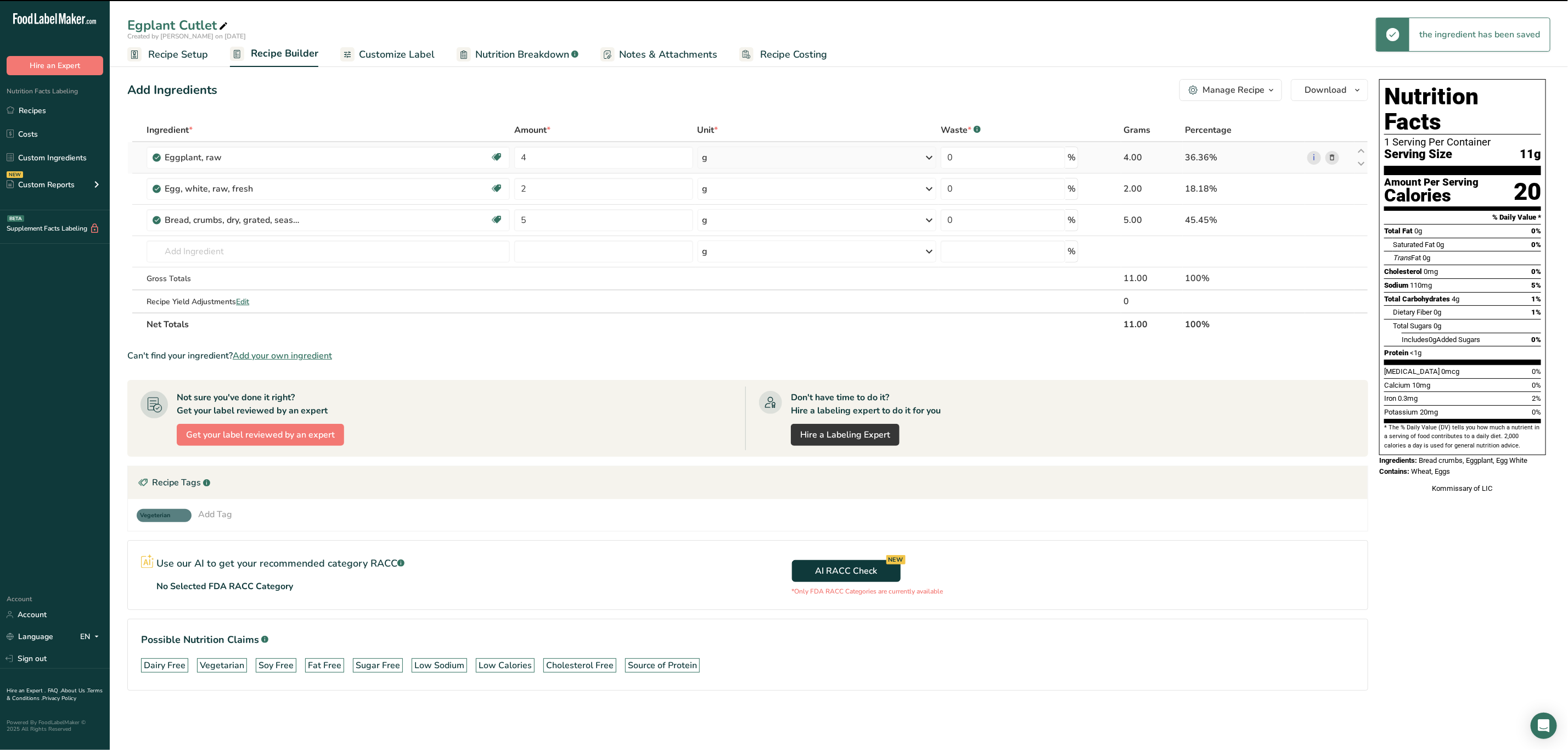
click at [717, 163] on div "g" at bounding box center [817, 157] width 239 height 22
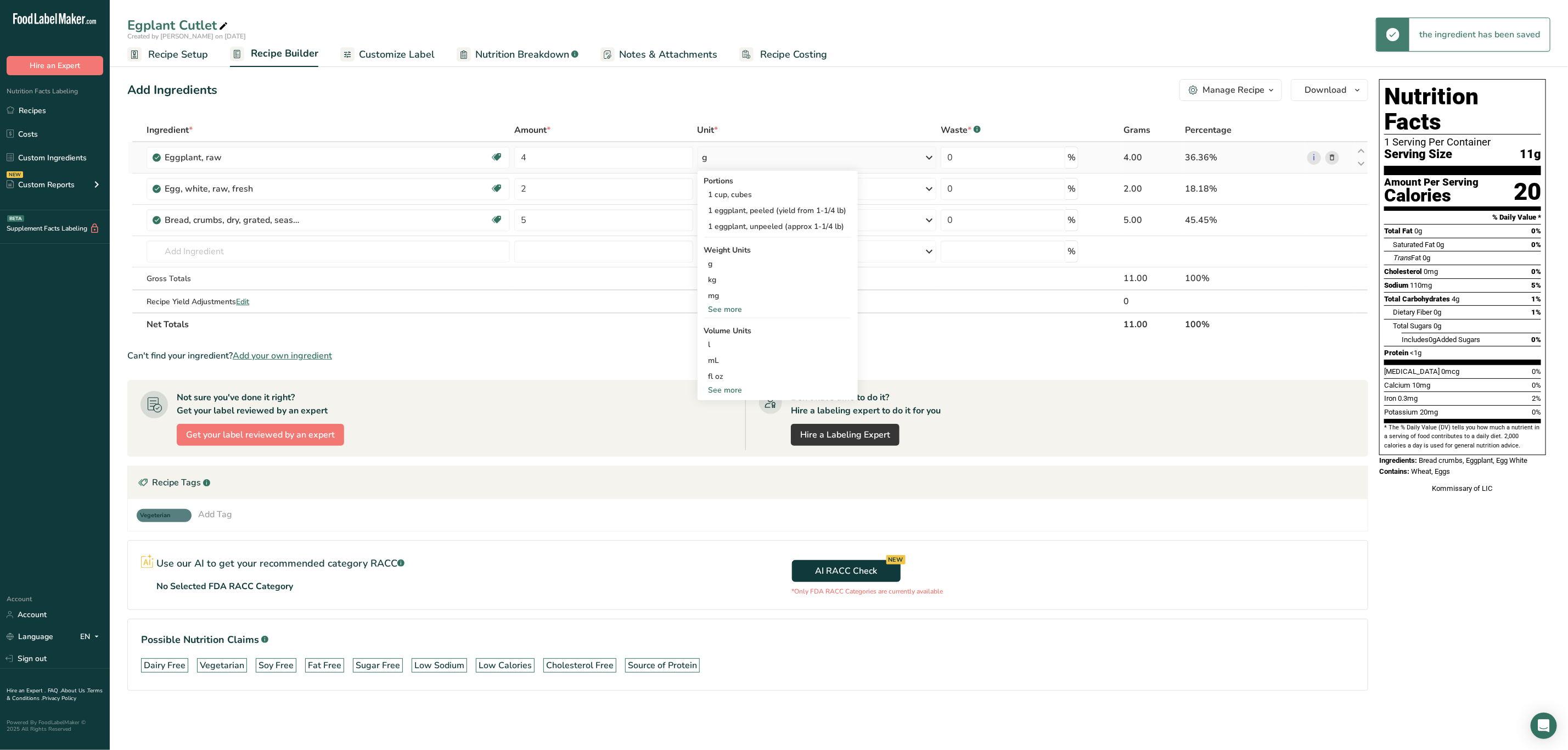
click at [743, 304] on div "See more" at bounding box center [777, 309] width 147 height 11
click at [728, 342] on div "oz" at bounding box center [777, 343] width 147 height 16
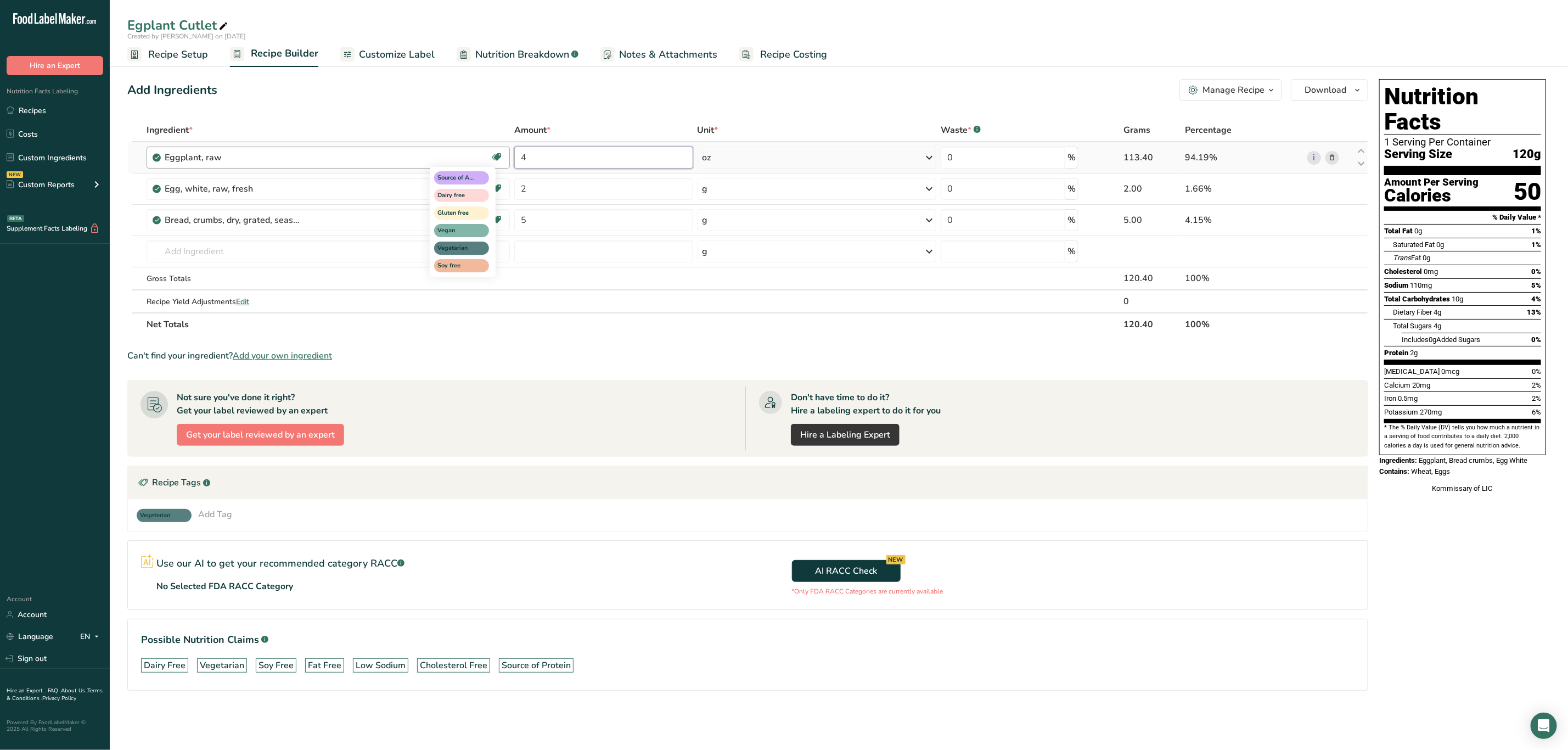
drag, startPoint x: 604, startPoint y: 154, endPoint x: 453, endPoint y: 173, distance: 152.2
click at [453, 173] on tr "Eggplant, raw Source of Antioxidants Dairy free Gluten free Vegan Vegetarian So…" at bounding box center [748, 158] width 1240 height 31
type input "3"
drag, startPoint x: 1235, startPoint y: 355, endPoint x: 1225, endPoint y: 346, distance: 13.5
click at [1234, 354] on div "Can't find your ingredient? Add your own ingredient" at bounding box center [748, 356] width 1241 height 13
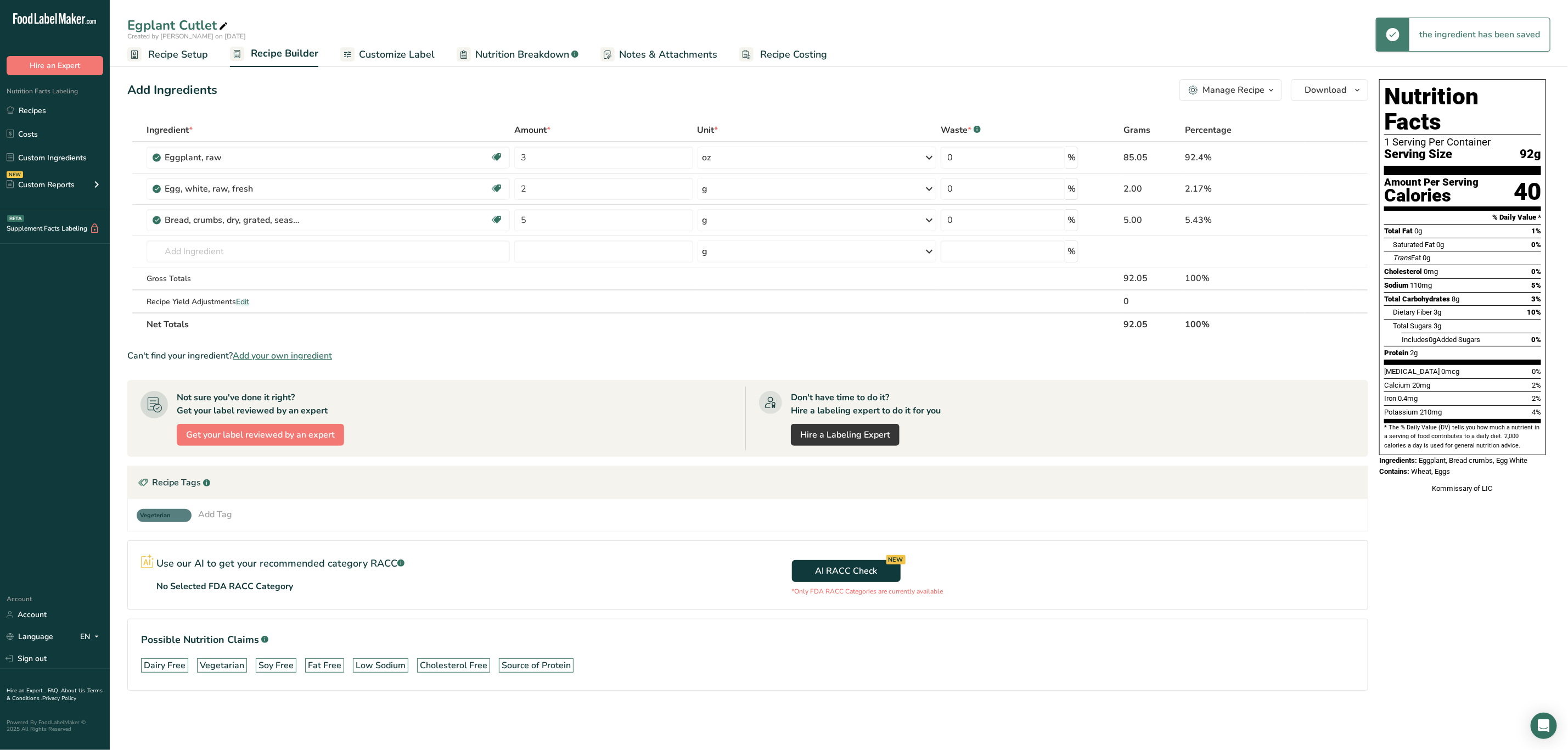
click at [1226, 96] on div "Manage Recipe" at bounding box center [1234, 89] width 62 height 13
click at [1226, 193] on span "Save as Sub-Recipe" at bounding box center [1190, 196] width 71 height 11
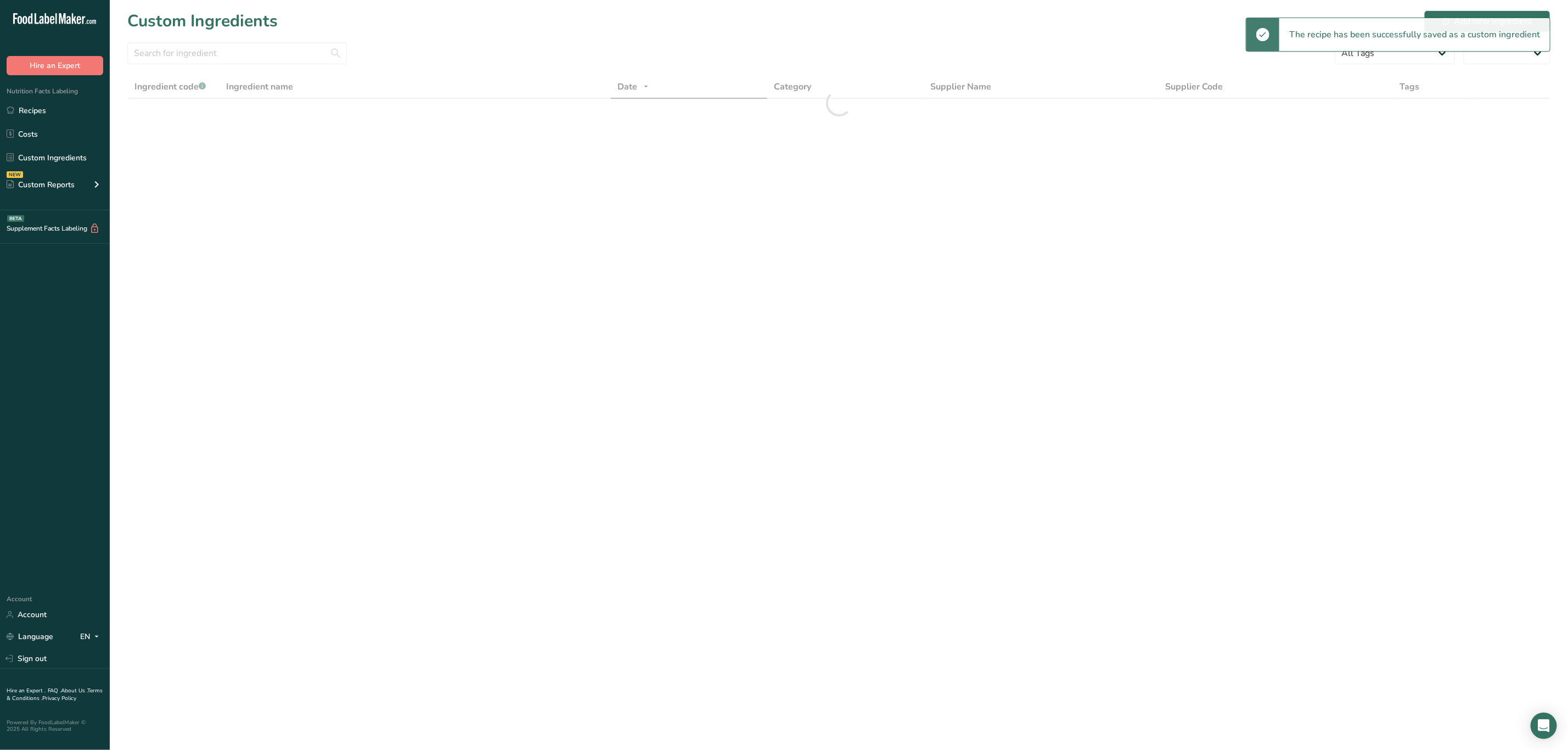
select select "30"
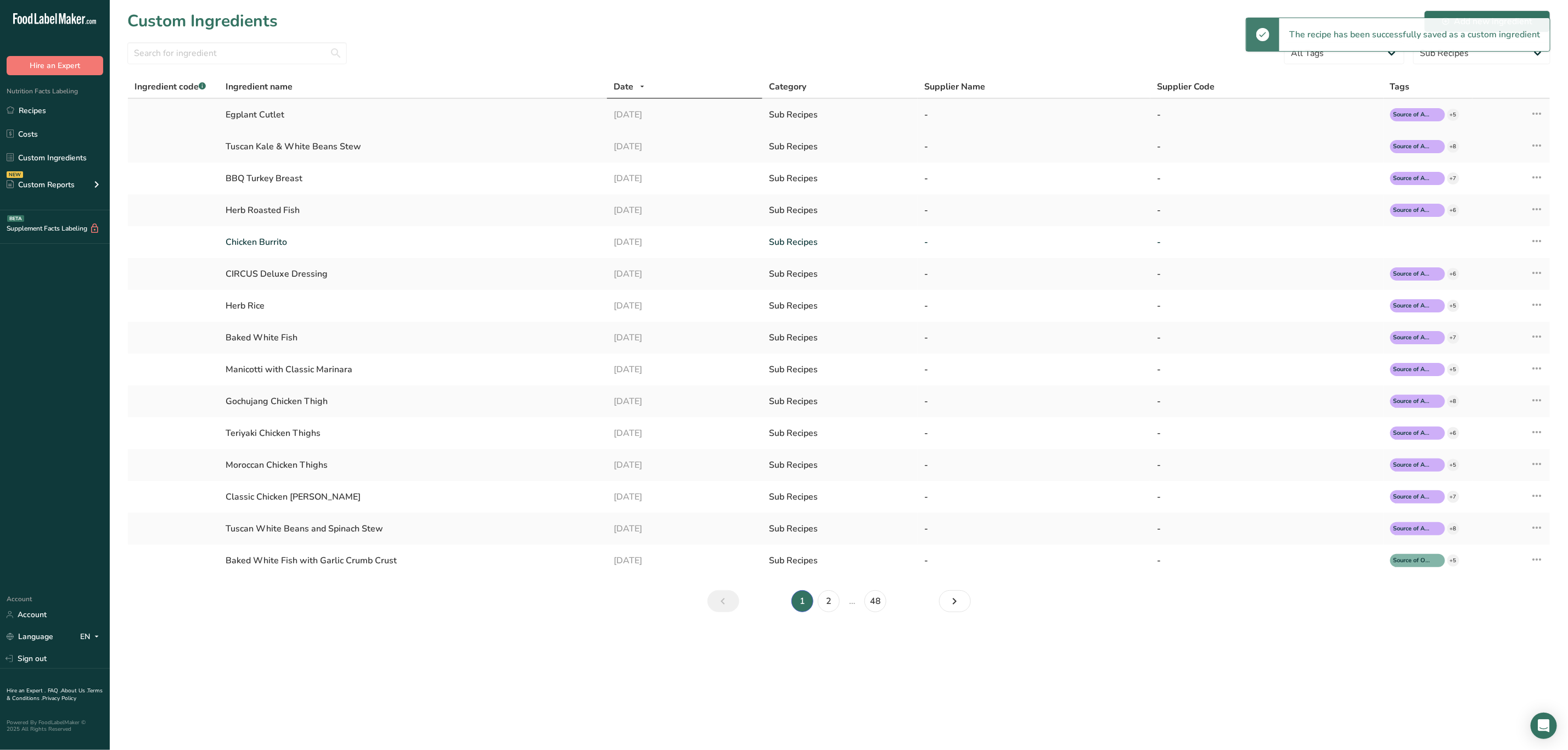
click at [1530, 114] on div "Edit Source Recipe Duplicate Ingredient Delete Ingredient Compare Ingredients" at bounding box center [1512, 115] width 65 height 15
click at [1530, 113] on icon at bounding box center [1536, 113] width 13 height 20
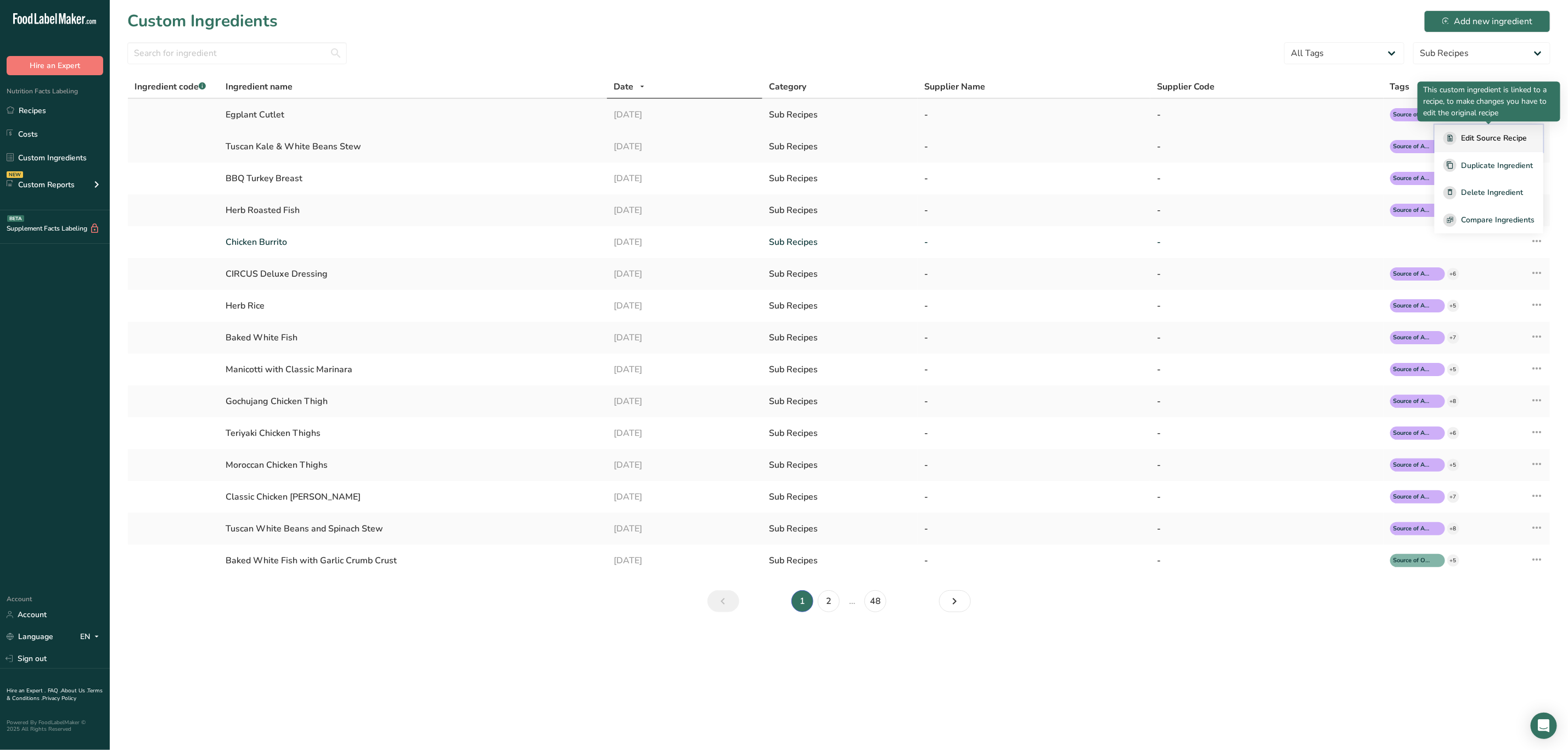
click at [1486, 135] on span "Edit Source Recipe" at bounding box center [1494, 138] width 66 height 11
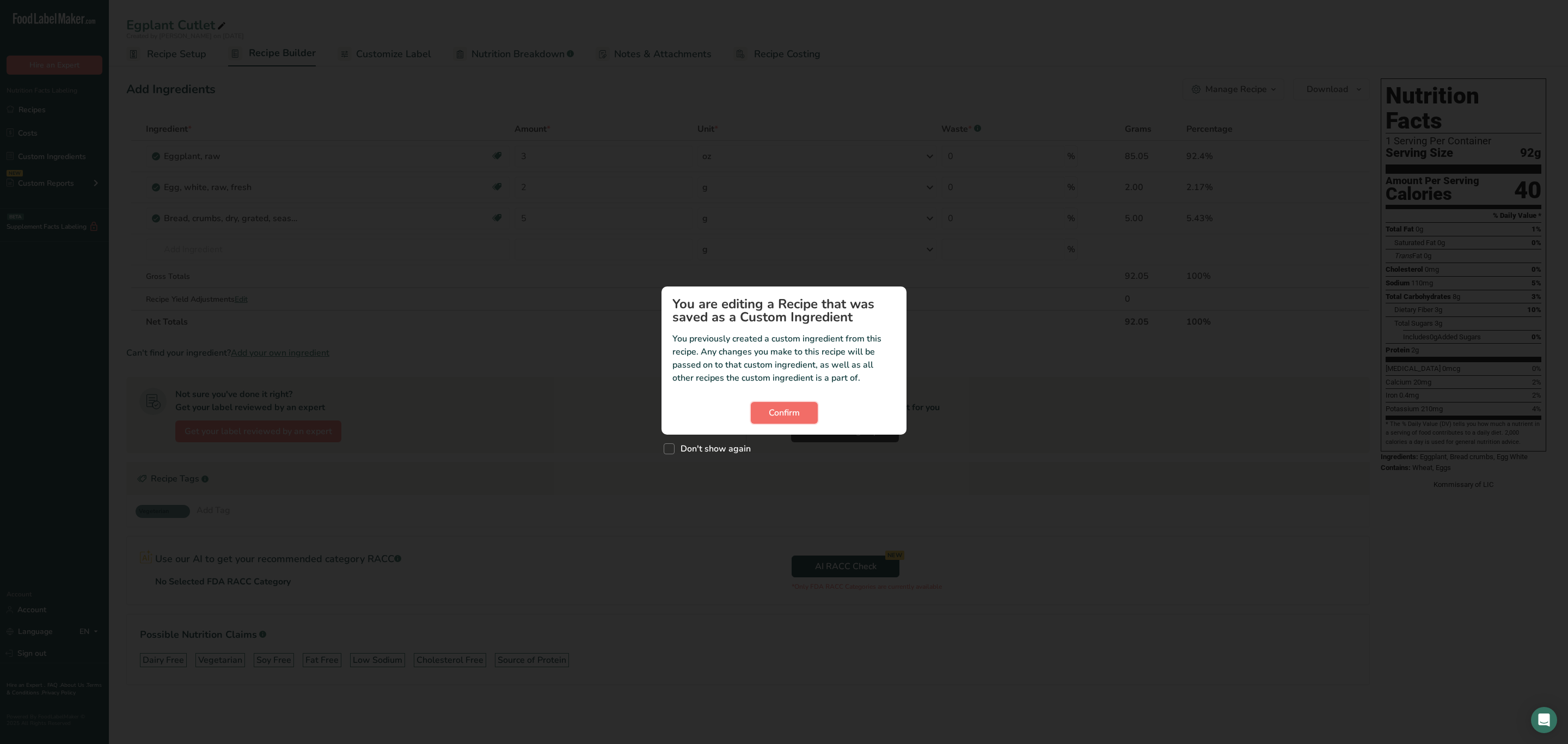
drag, startPoint x: 802, startPoint y: 412, endPoint x: 791, endPoint y: 404, distance: 13.6
click at [802, 411] on button "Confirm" at bounding box center [784, 412] width 67 height 22
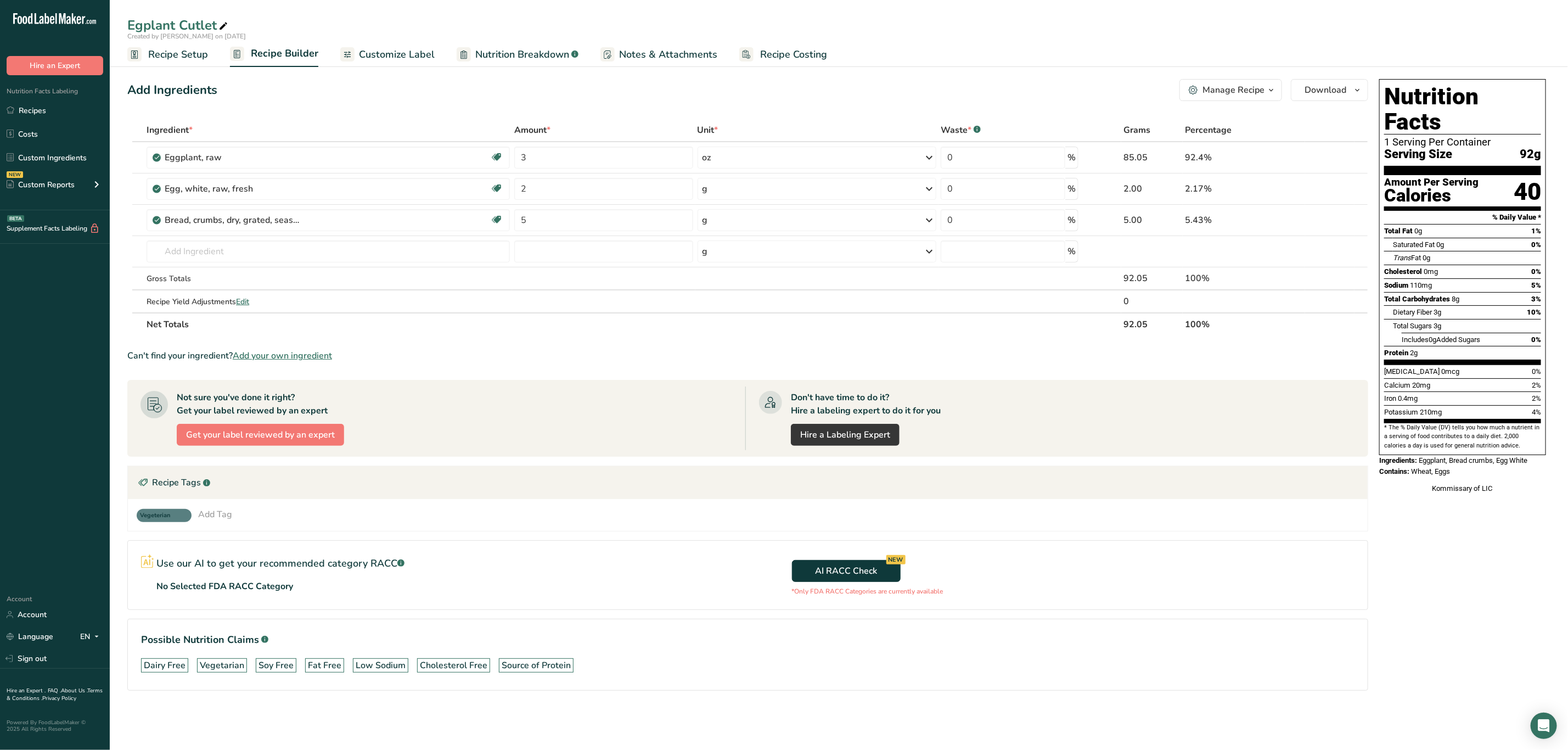
click at [135, 22] on div "Egplant Cutlet" at bounding box center [179, 25] width 103 height 20
click at [140, 21] on input "Egplant Cutlet" at bounding box center [839, 25] width 1423 height 20
type input "Eggplant Cutlet"
click at [60, 107] on link "Recipes" at bounding box center [55, 111] width 110 height 21
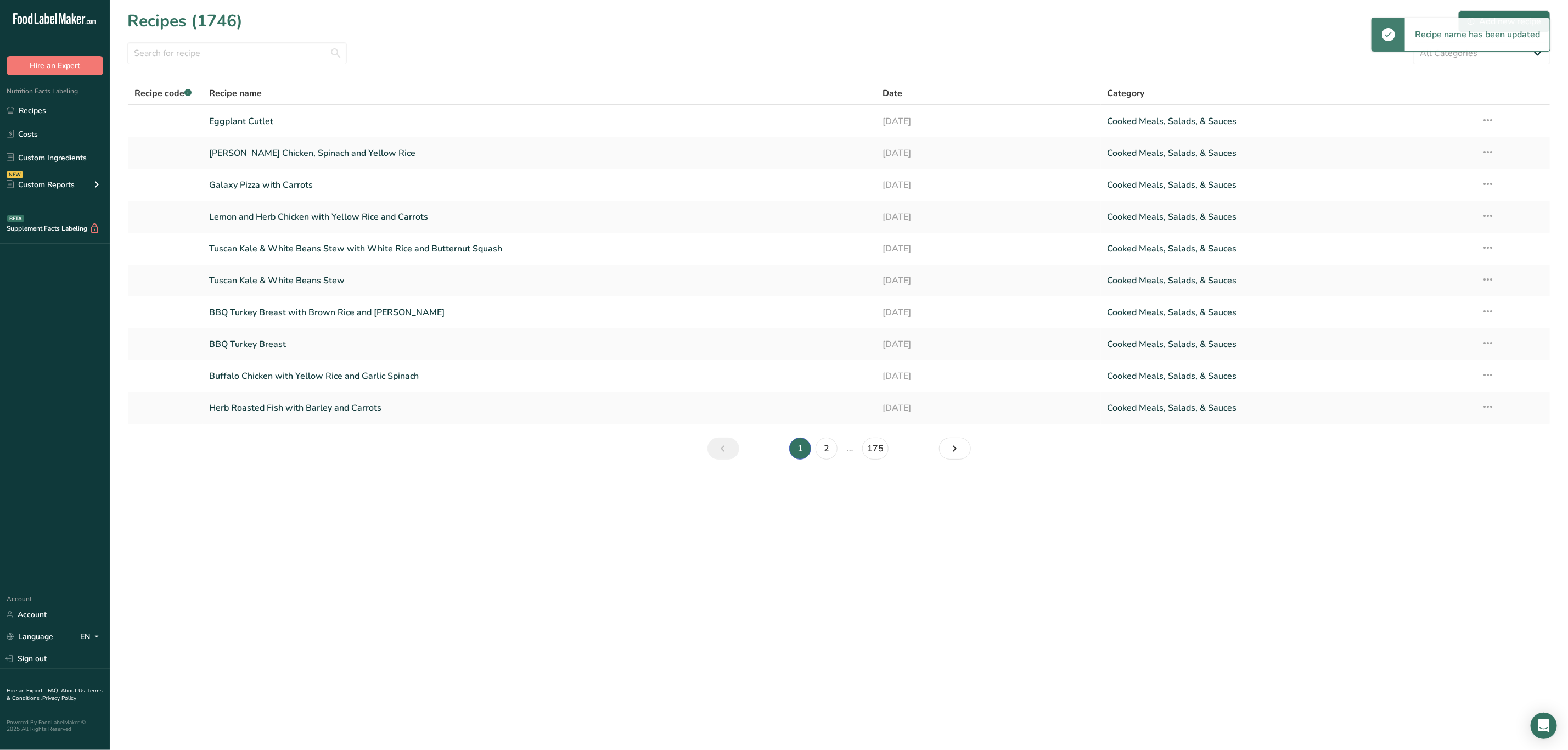
click at [1480, 18] on div "Recipe name has been updated" at bounding box center [1461, 35] width 179 height 34
click at [1527, 15] on div "Add new recipe" at bounding box center [1505, 21] width 73 height 13
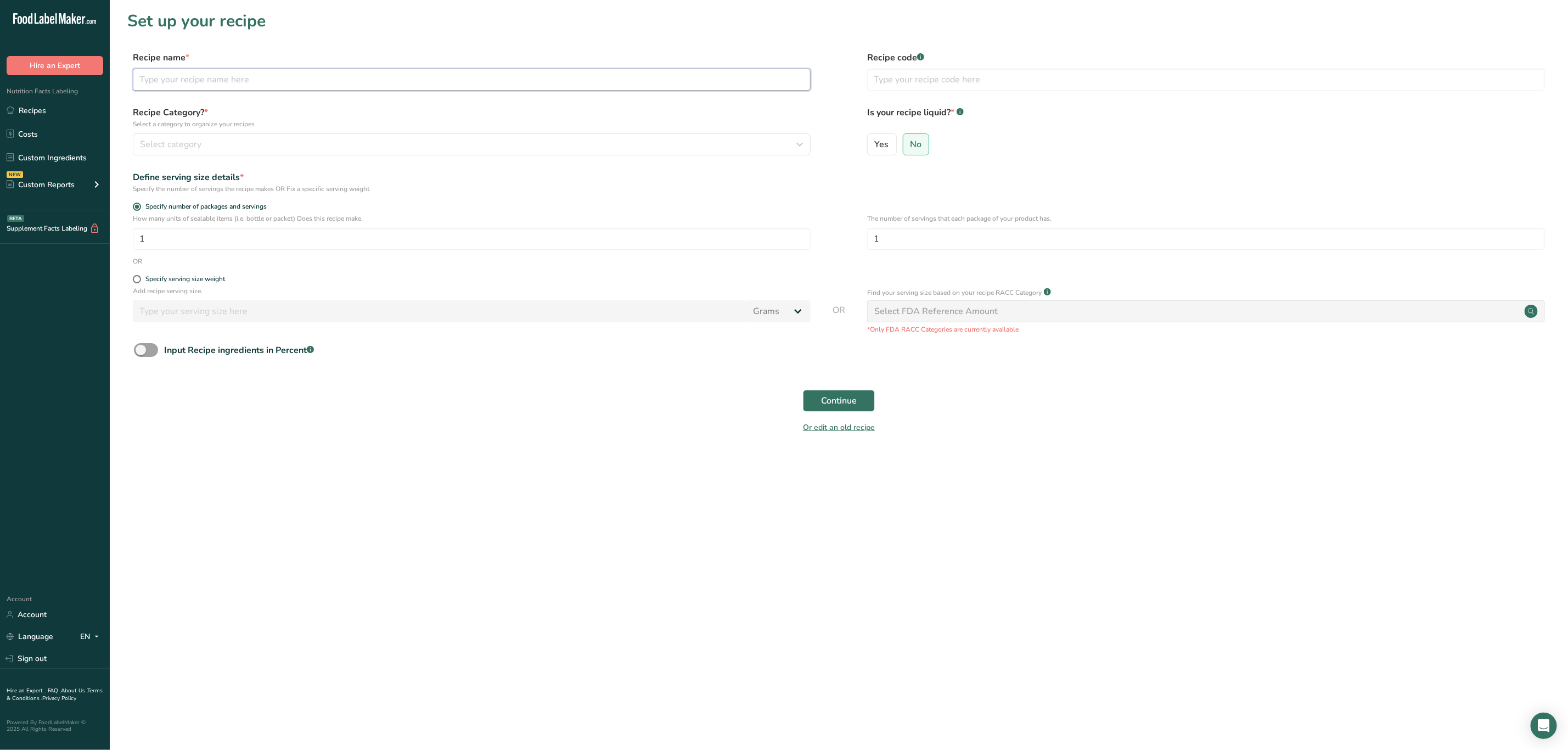
click at [315, 77] on input "text" at bounding box center [472, 79] width 678 height 22
type input "Eggplant Cutle with Yellow Rice"
drag, startPoint x: 300, startPoint y: 115, endPoint x: 298, endPoint y: 123, distance: 8.2
click at [300, 117] on label "Recipe Category? * Select a category to organize your recipes" at bounding box center [472, 117] width 678 height 23
drag, startPoint x: 298, startPoint y: 125, endPoint x: 298, endPoint y: 156, distance: 31.0
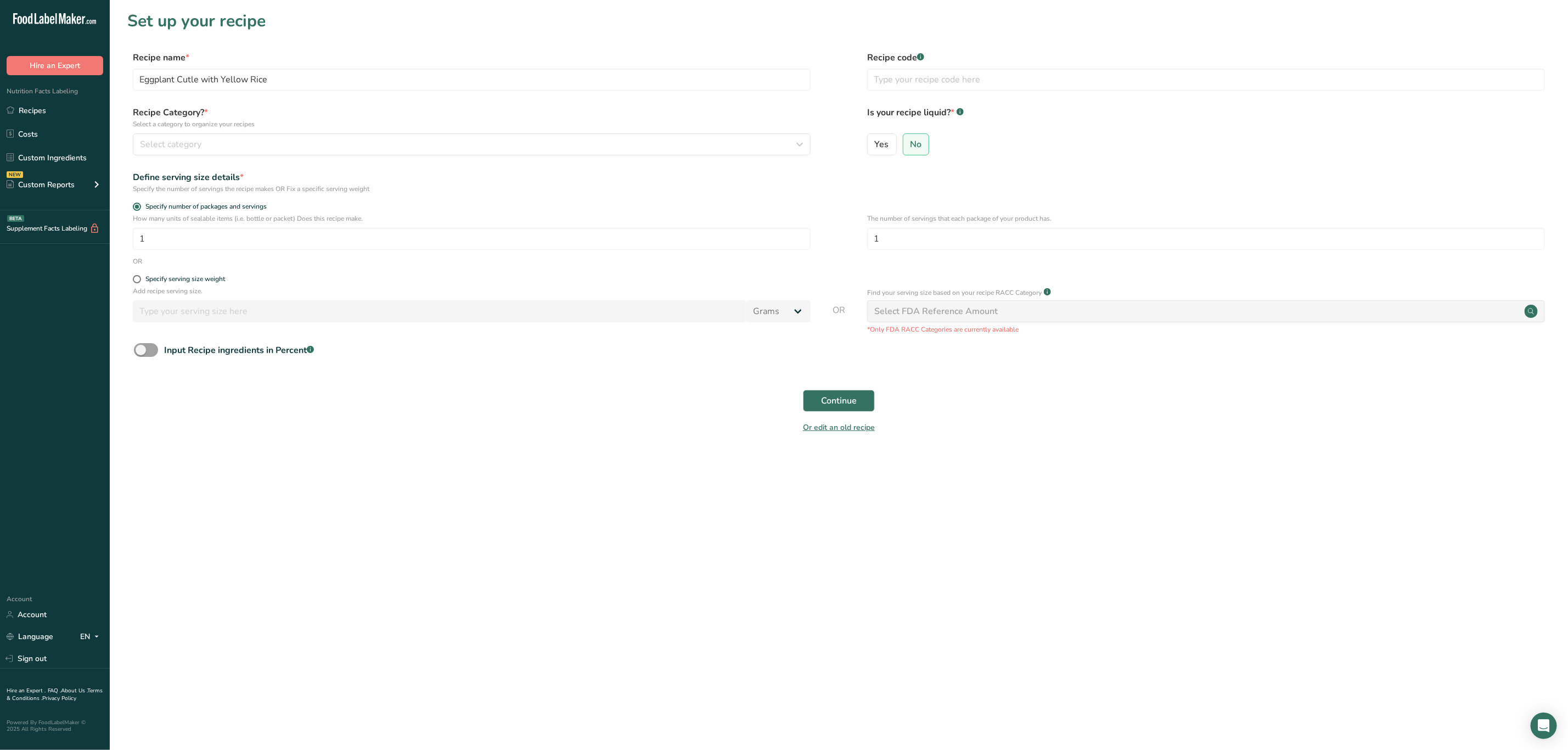
click at [298, 149] on div "Recipe Category? * Select a category to organize your recipes Select category S…" at bounding box center [472, 130] width 678 height 49
click at [297, 158] on div "Recipe Category? * Select a category to organize your recipes Select category S…" at bounding box center [839, 134] width 1423 height 56
click at [300, 148] on div "Select category" at bounding box center [468, 144] width 657 height 13
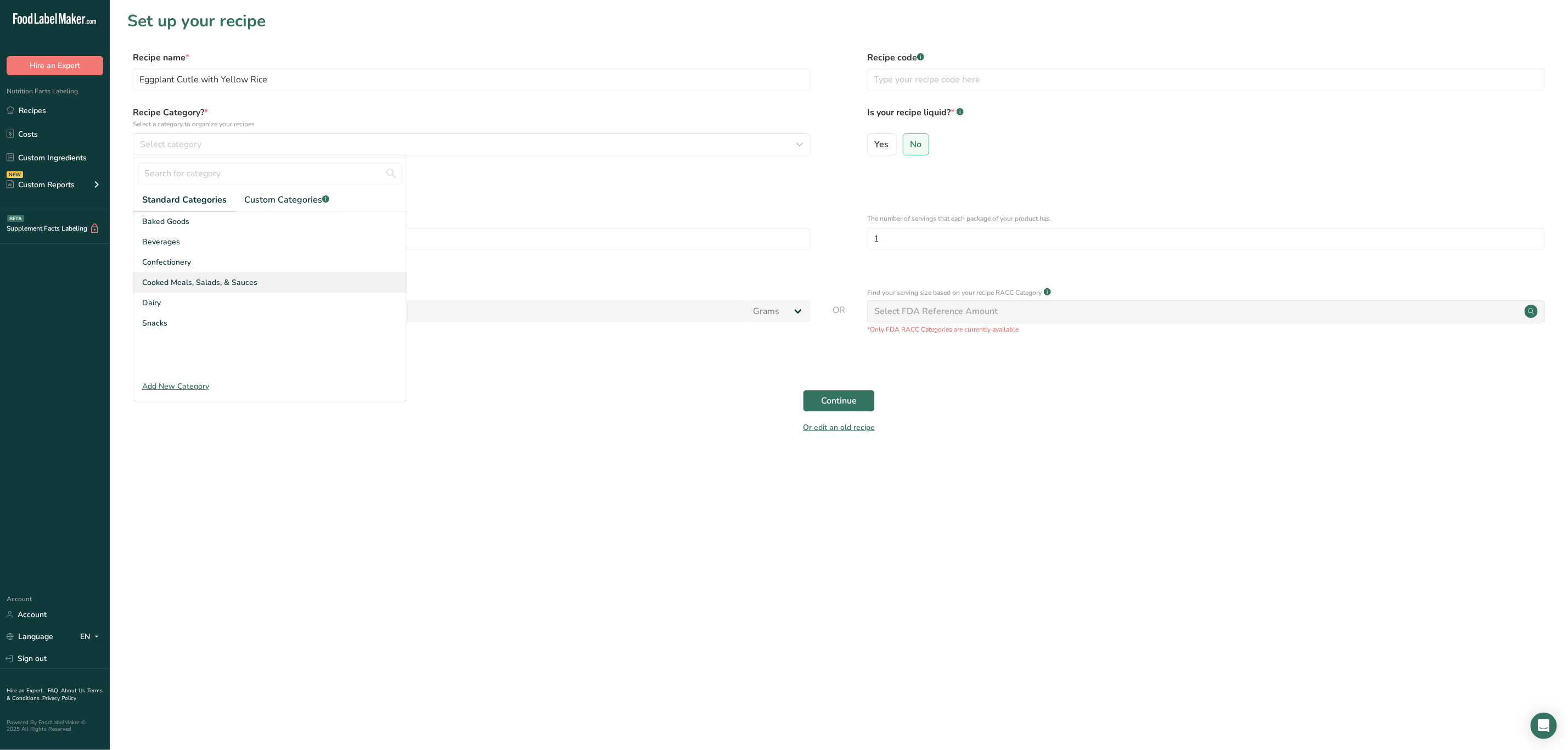
click at [192, 284] on span "Cooked Meals, Salads, & Sauces" at bounding box center [200, 282] width 115 height 11
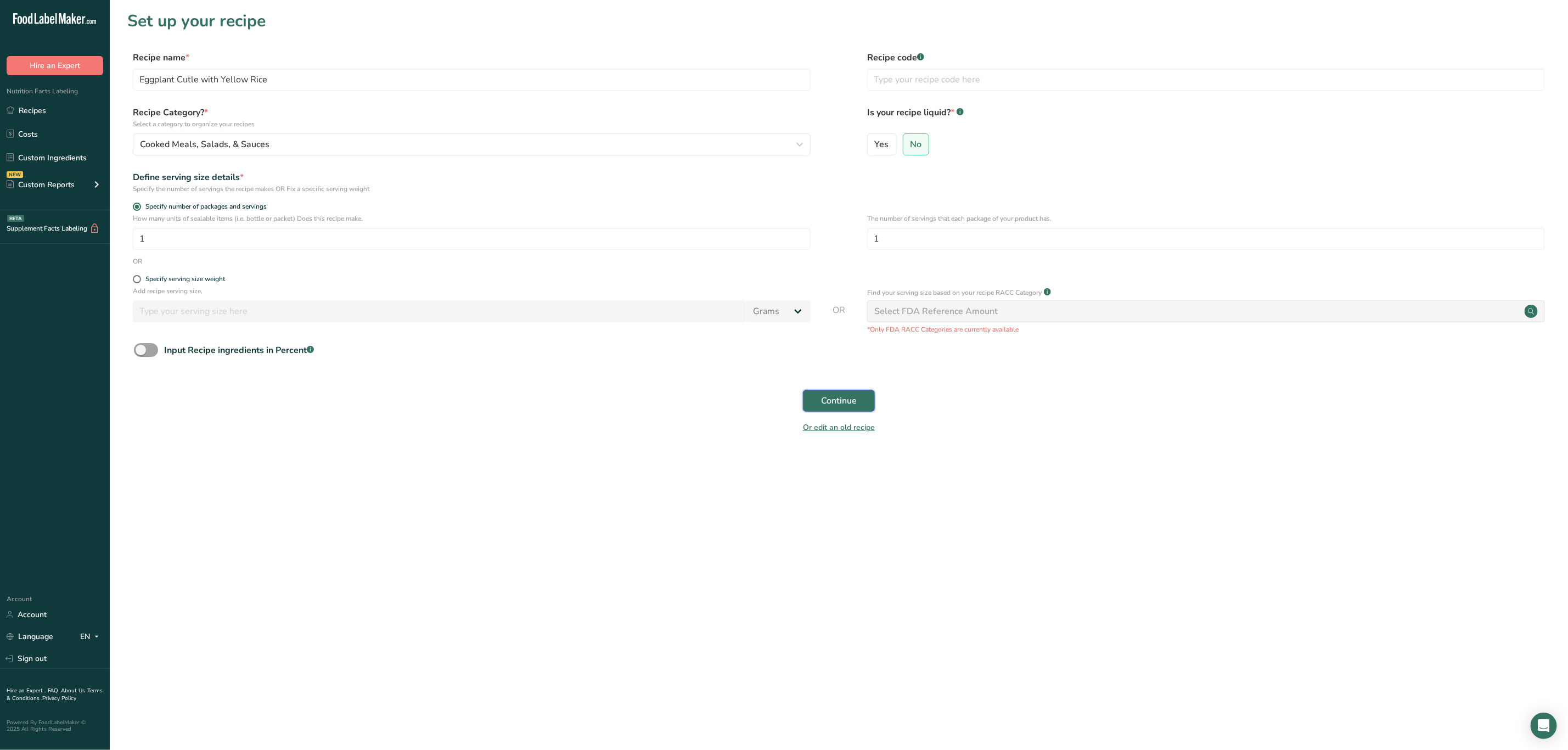
click at [841, 405] on span "Continue" at bounding box center [839, 401] width 36 height 13
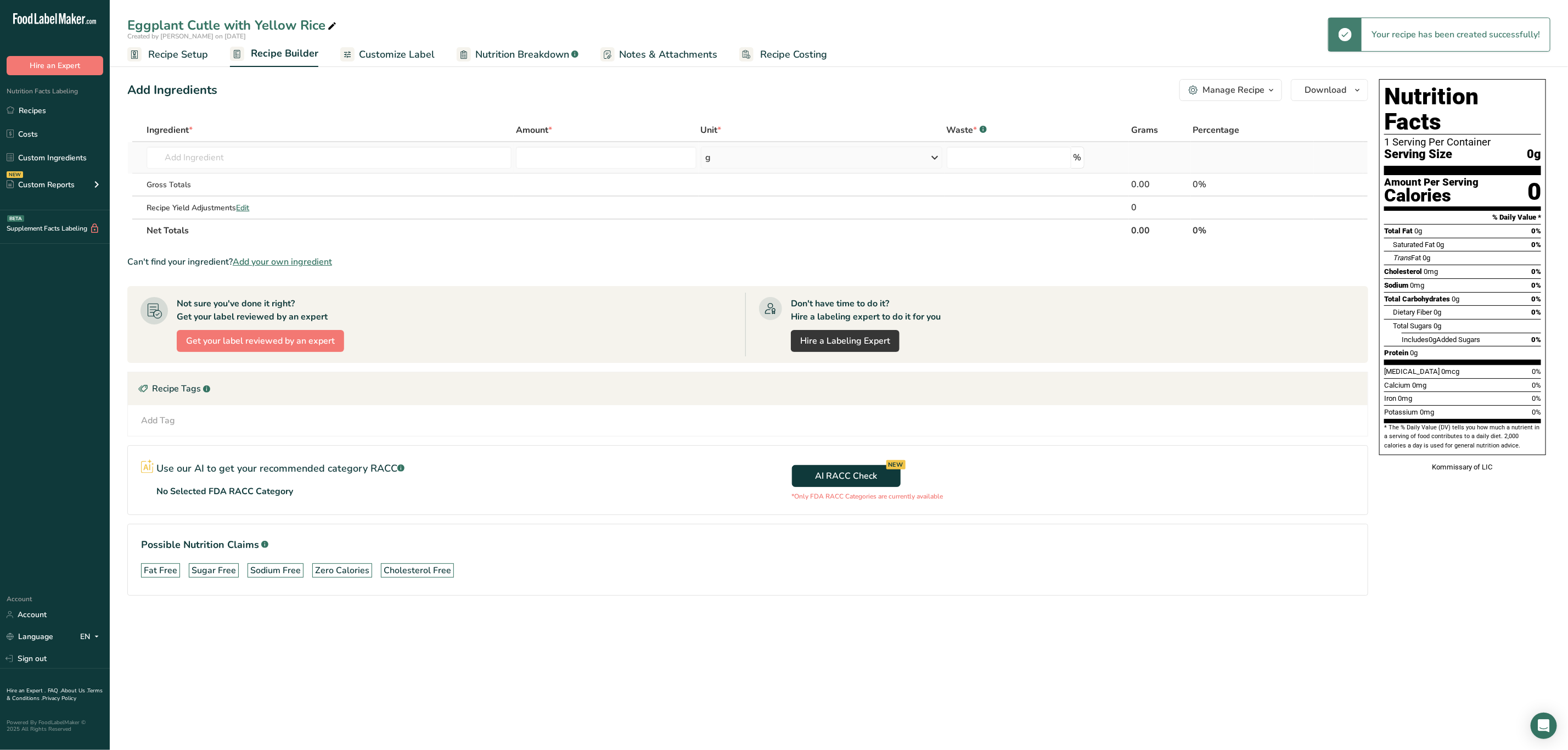
click at [245, 170] on td "Almond flour 1211 Milk, whole, 3.25% milkfat, without added vitamin A and vitam…" at bounding box center [329, 158] width 370 height 31
click at [244, 167] on input "text" at bounding box center [329, 157] width 365 height 22
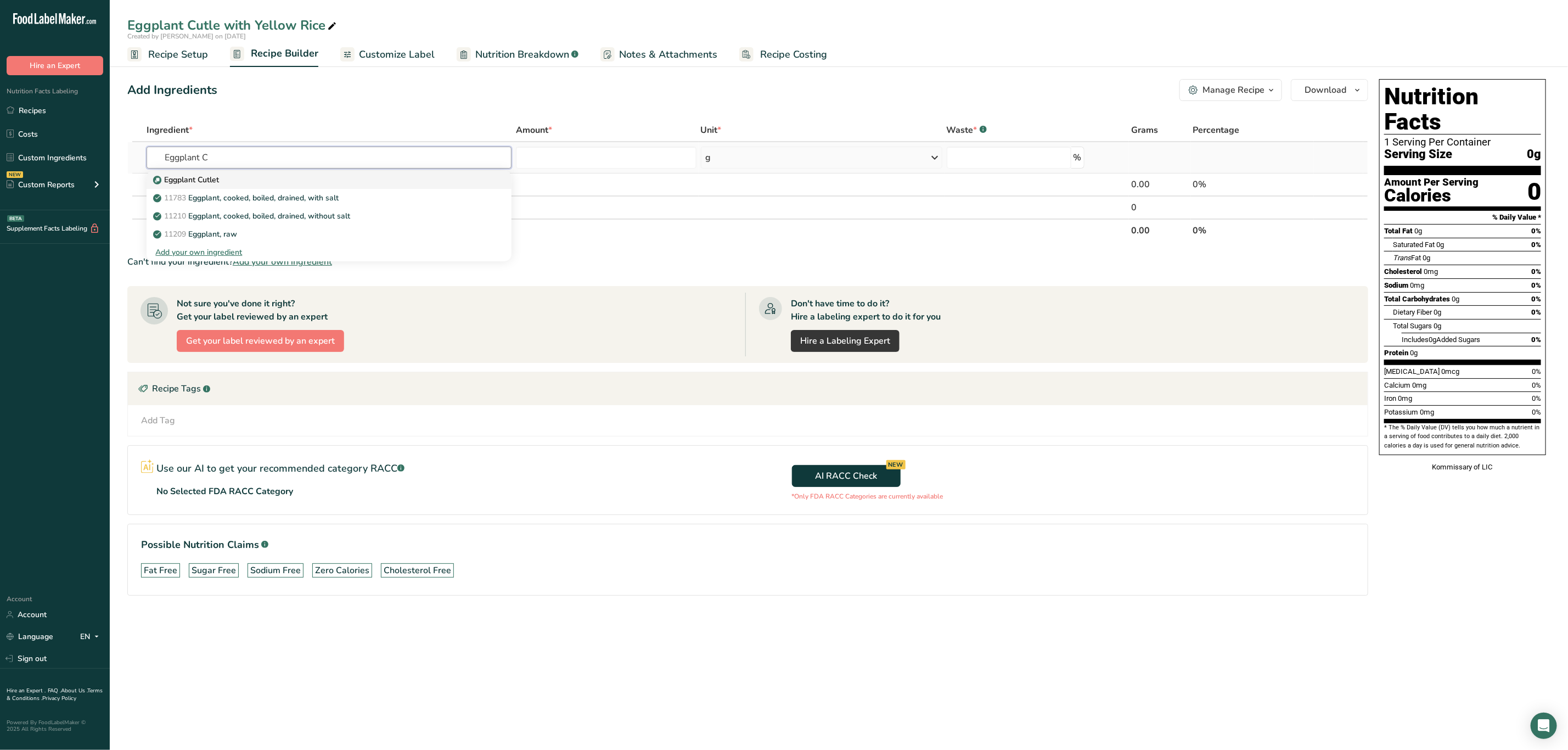
type input "Eggplant C"
click at [278, 177] on div "Eggplant Cutlet" at bounding box center [320, 180] width 330 height 11
type input "Eggplant Cutlet"
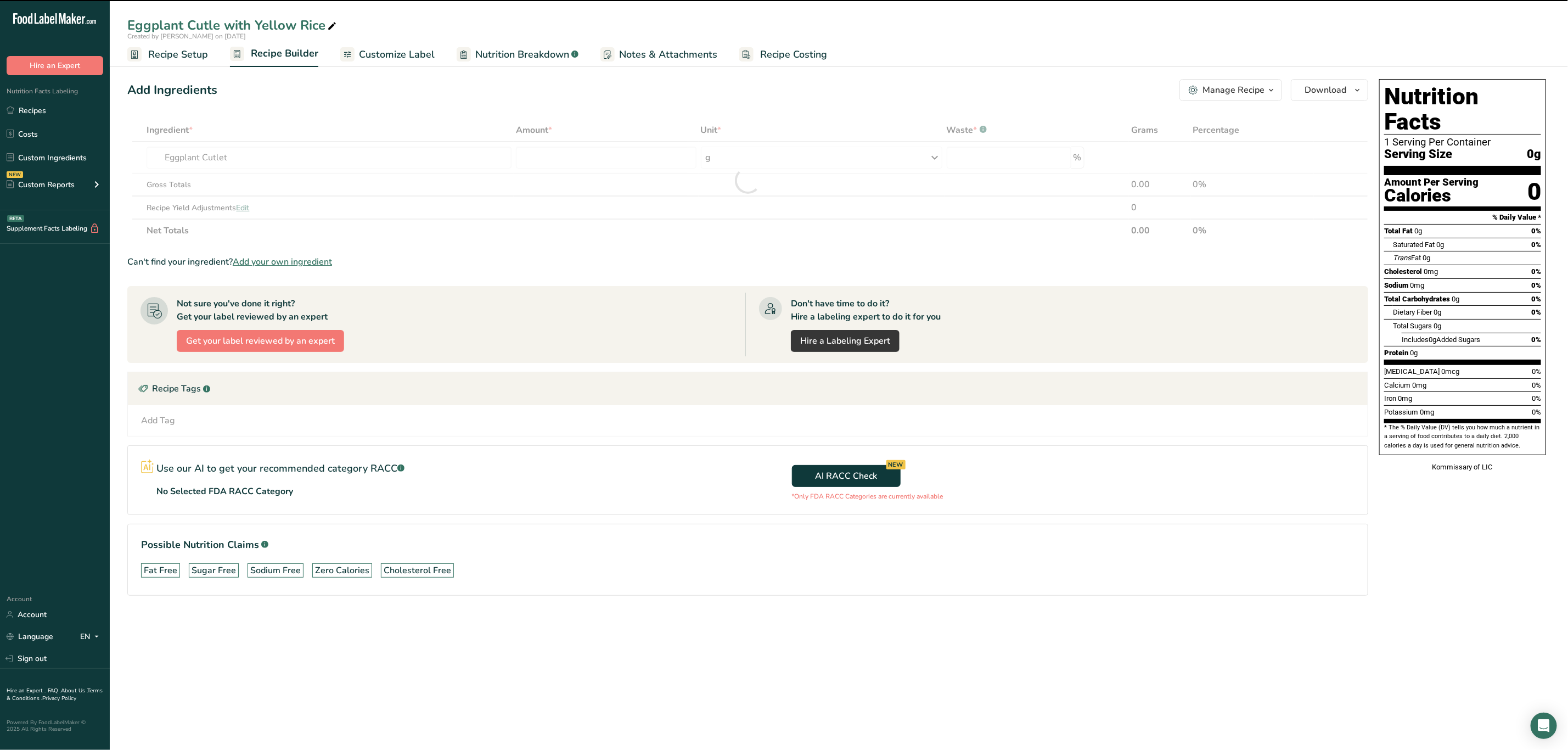
type input "0"
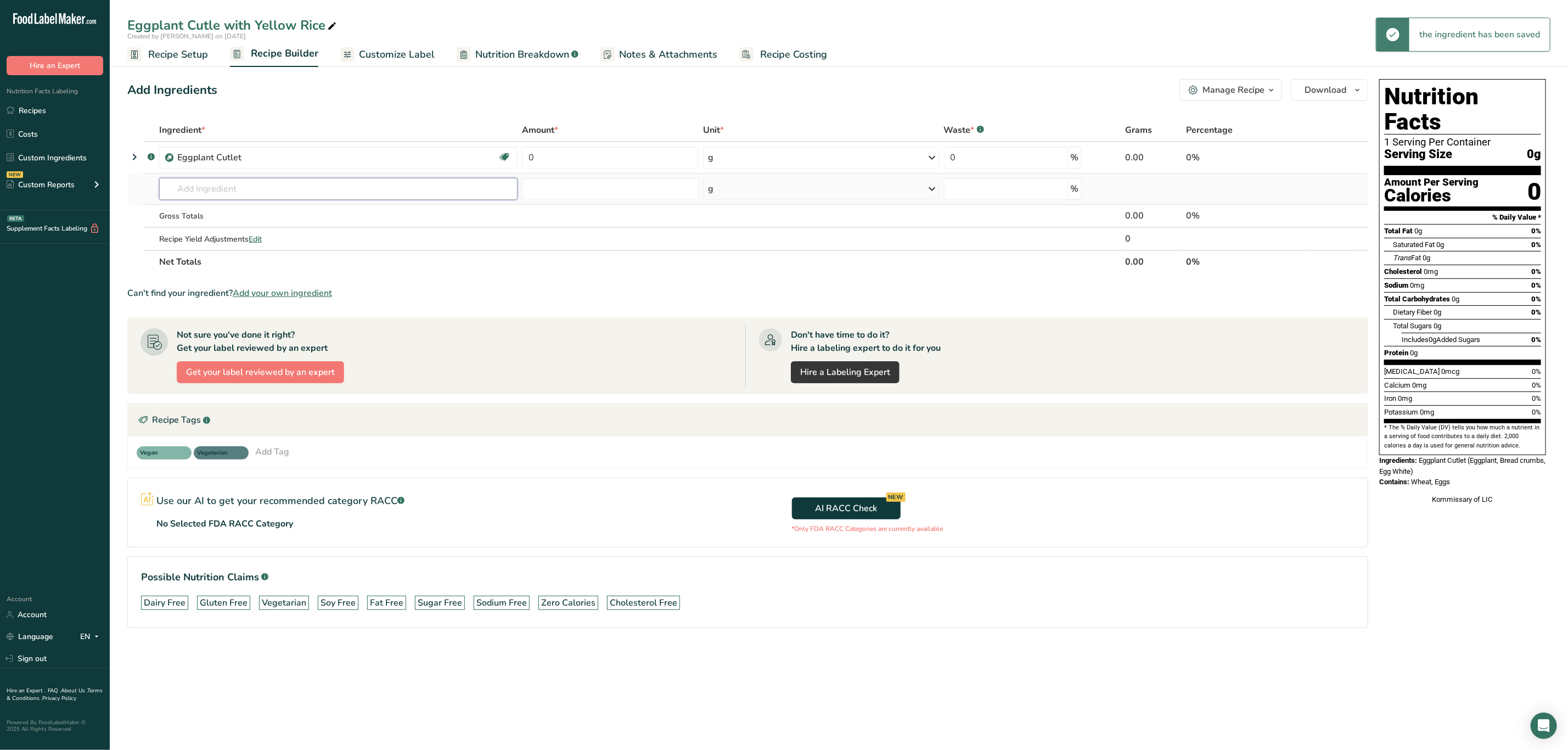
click at [363, 189] on input "text" at bounding box center [338, 189] width 358 height 22
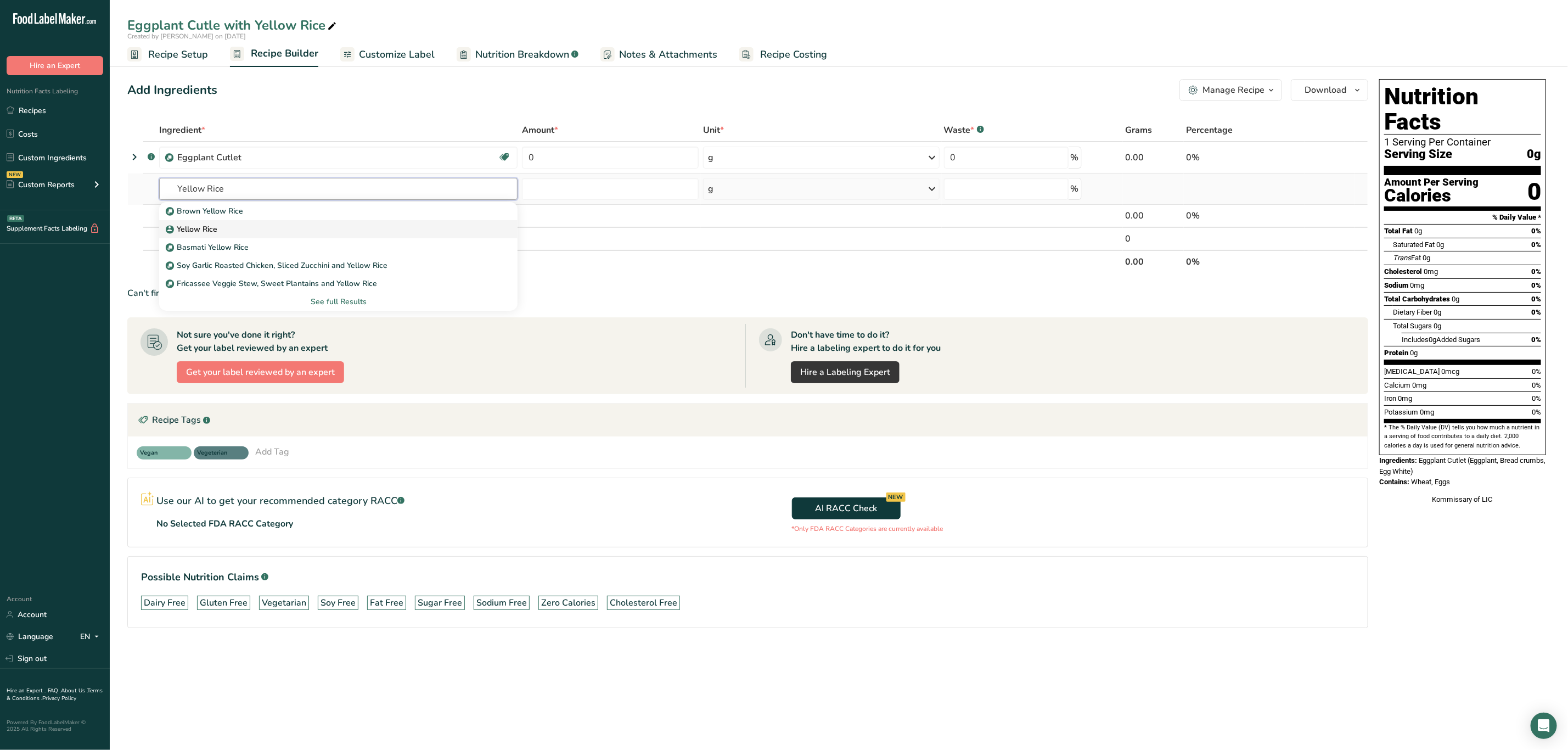
type input "Yellow Rice"
click at [371, 234] on div "Yellow Rice" at bounding box center [330, 229] width 323 height 11
type input "Yellow Rice"
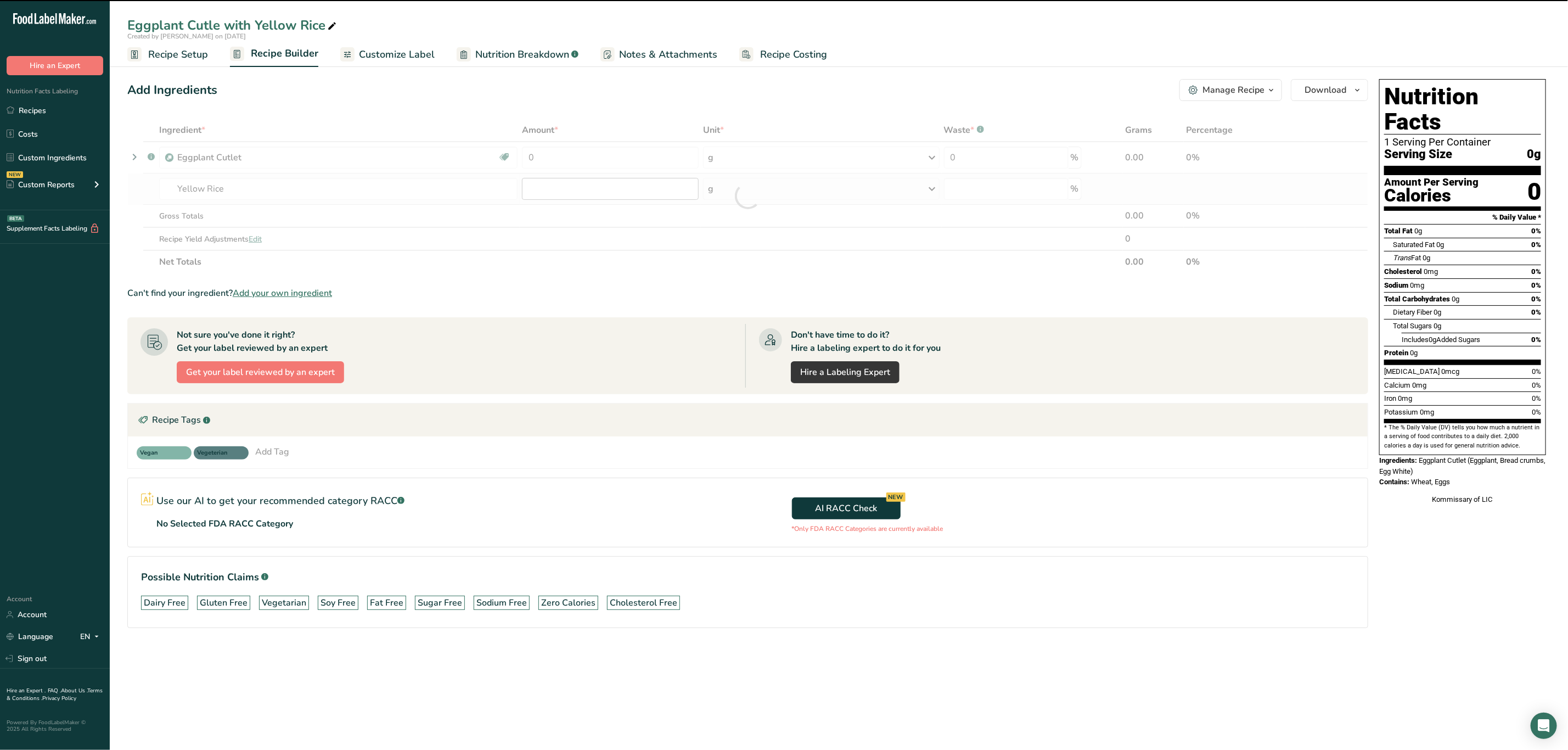
type input "0"
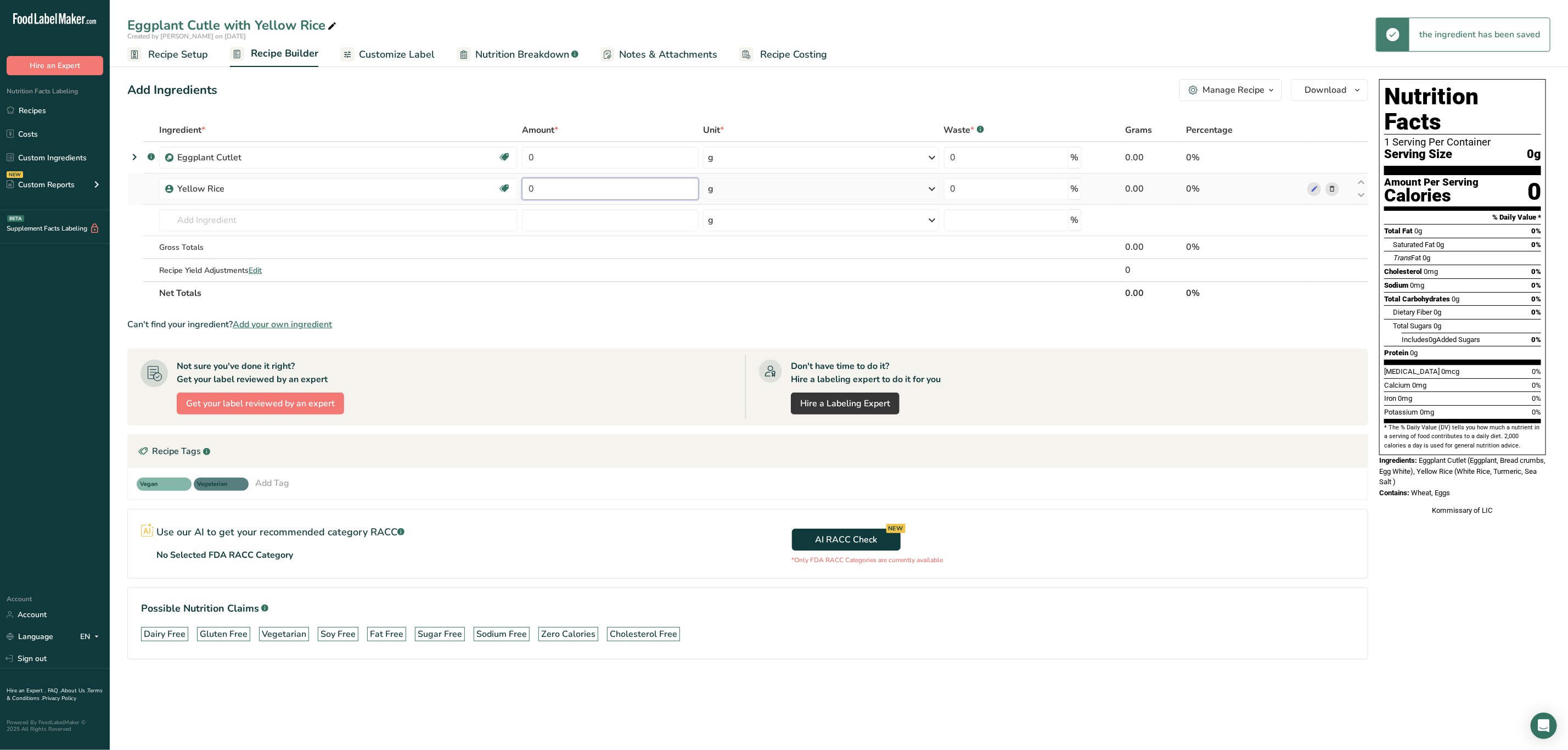
click at [572, 182] on input "0" at bounding box center [610, 189] width 177 height 22
type input "6"
click at [562, 155] on div "Ingredient * Amount * Unit * Waste * .a-a{fill:#347362;}.b-a{fill:#fff;} Grams …" at bounding box center [748, 211] width 1241 height 186
type input "4"
click at [767, 160] on div "Ingredient * Amount * Unit * Waste * .a-a{fill:#347362;}.b-a{fill:#fff;} Grams …" at bounding box center [748, 211] width 1241 height 186
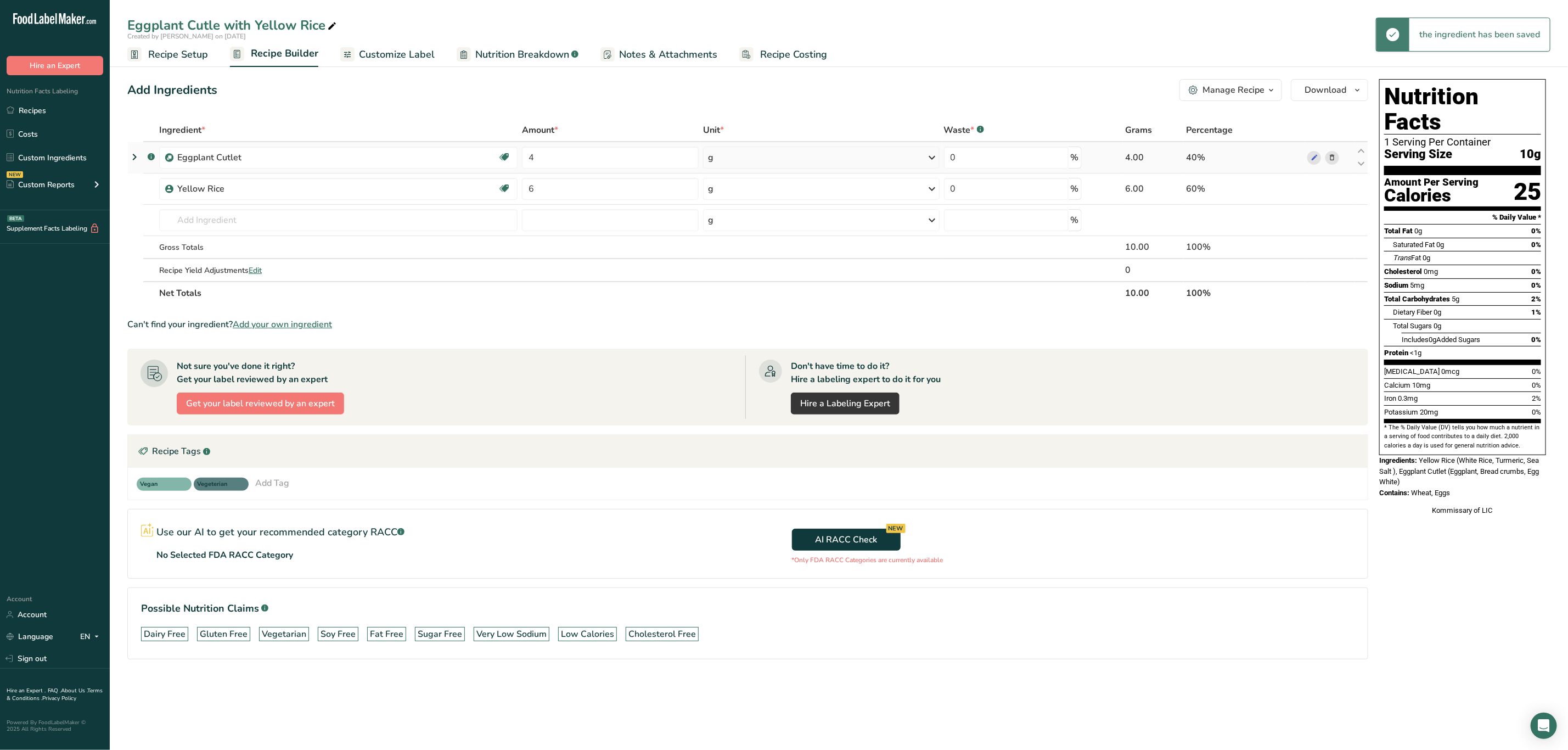
click at [769, 158] on div "g" at bounding box center [821, 157] width 236 height 22
click at [745, 245] on div "See more" at bounding box center [755, 244] width 92 height 11
click at [739, 272] on div "oz" at bounding box center [755, 278] width 92 height 16
click at [730, 192] on div "g" at bounding box center [821, 189] width 236 height 22
click at [745, 272] on div "See more" at bounding box center [755, 276] width 92 height 11
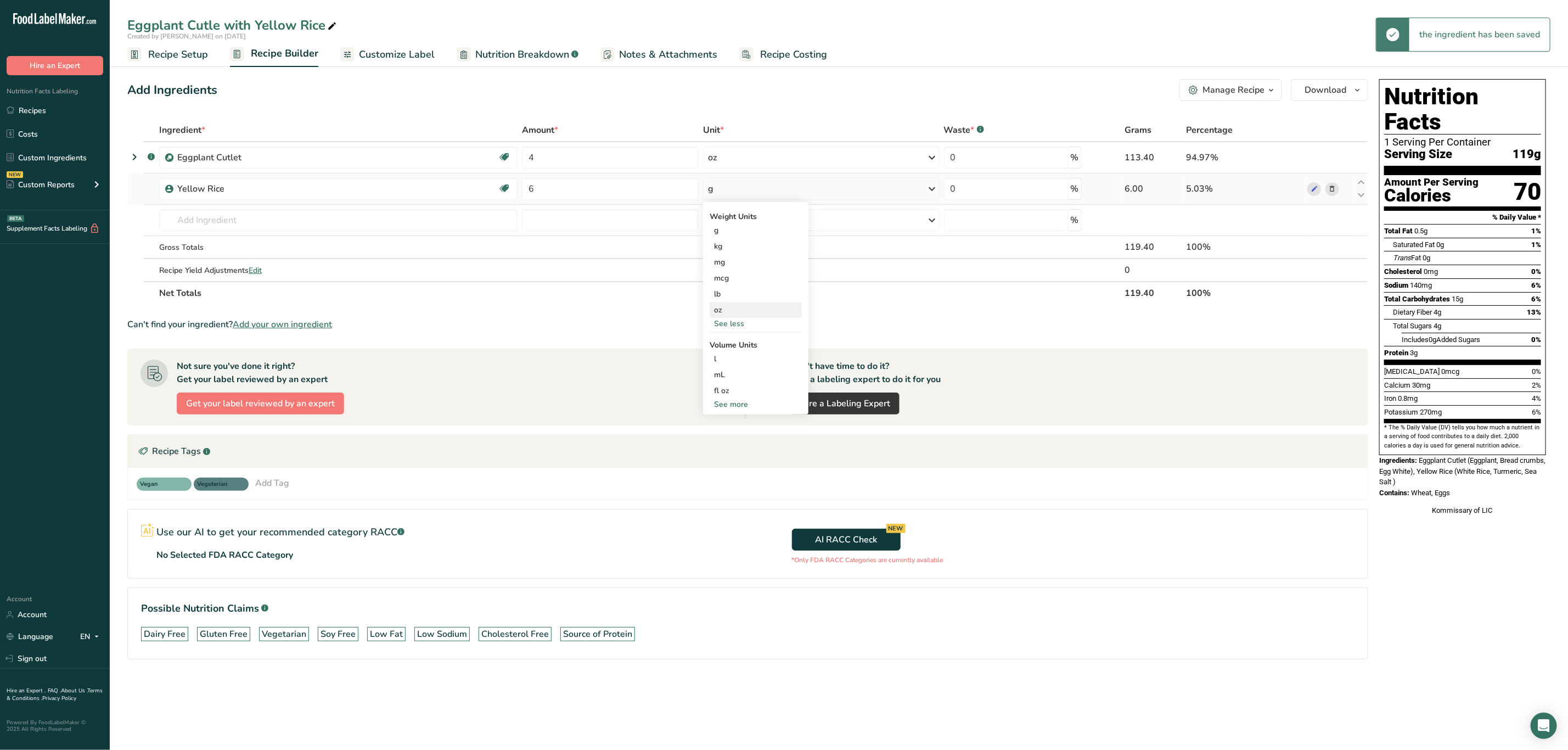
click at [734, 310] on div "oz" at bounding box center [755, 310] width 92 height 16
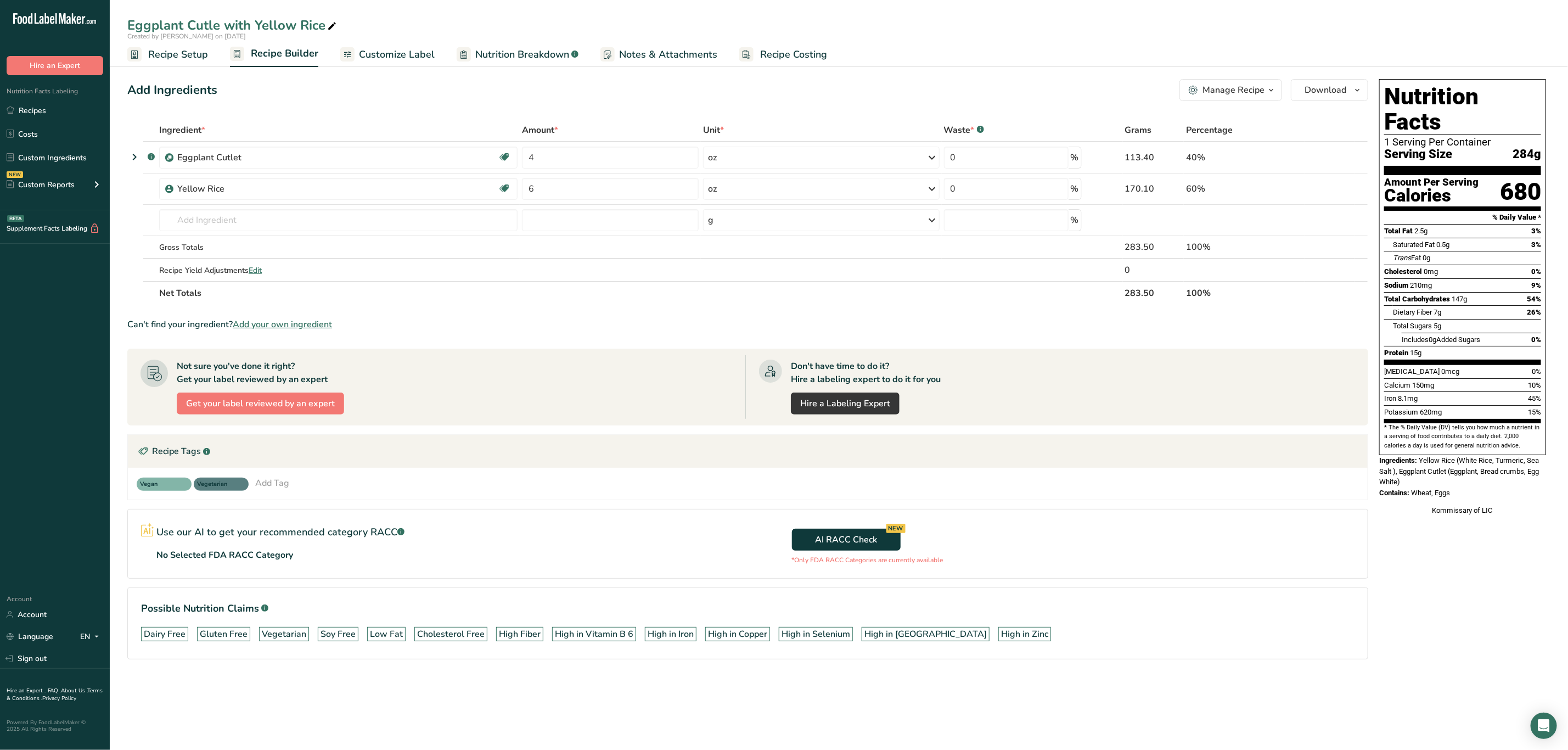
click at [335, 22] on icon at bounding box center [332, 27] width 10 height 15
click at [220, 19] on input "Eggplant Cutle with Yellow Rice" at bounding box center [839, 25] width 1423 height 20
type input "Eggplant Cutlet with Yellow Rice"
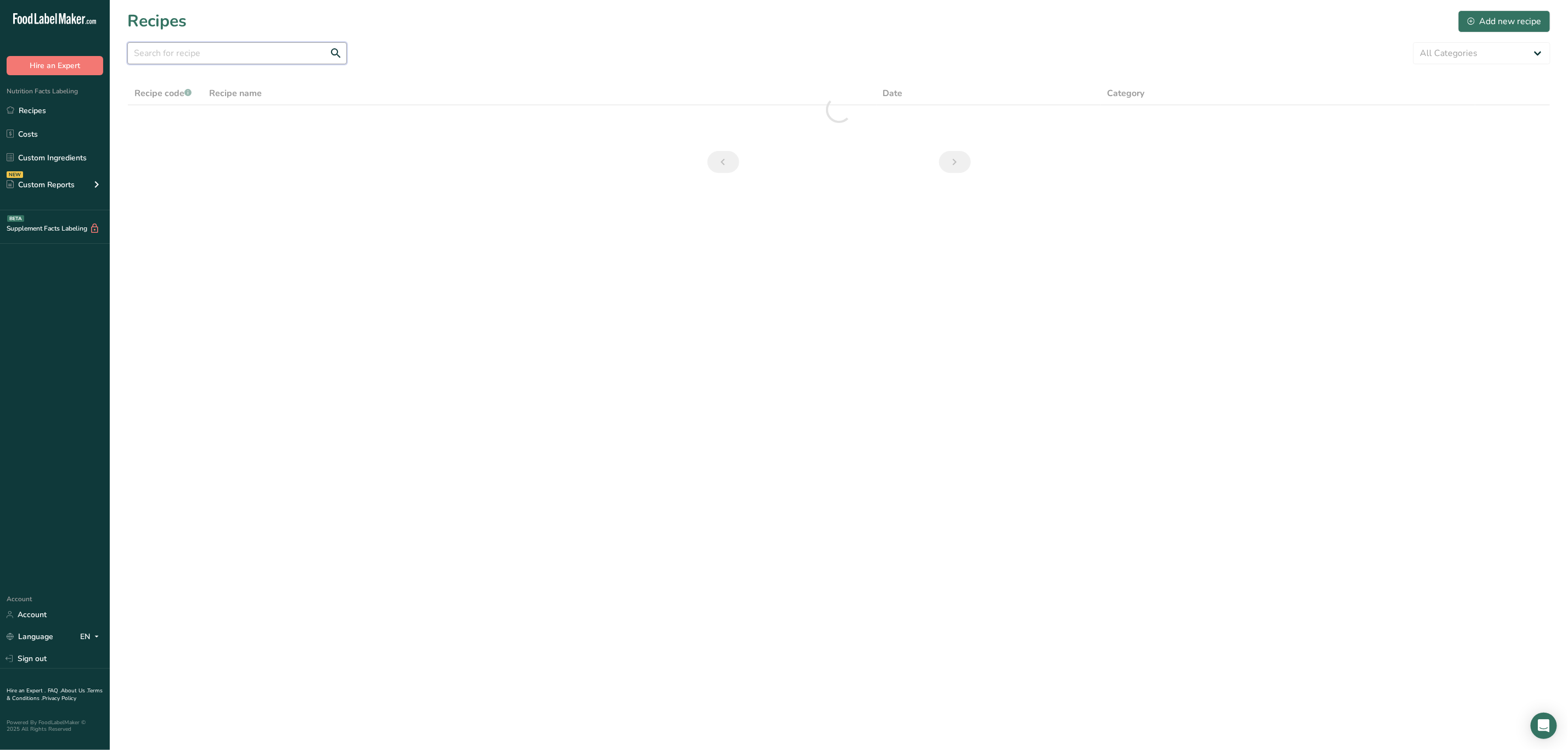
click at [243, 56] on input "text" at bounding box center [237, 53] width 220 height 22
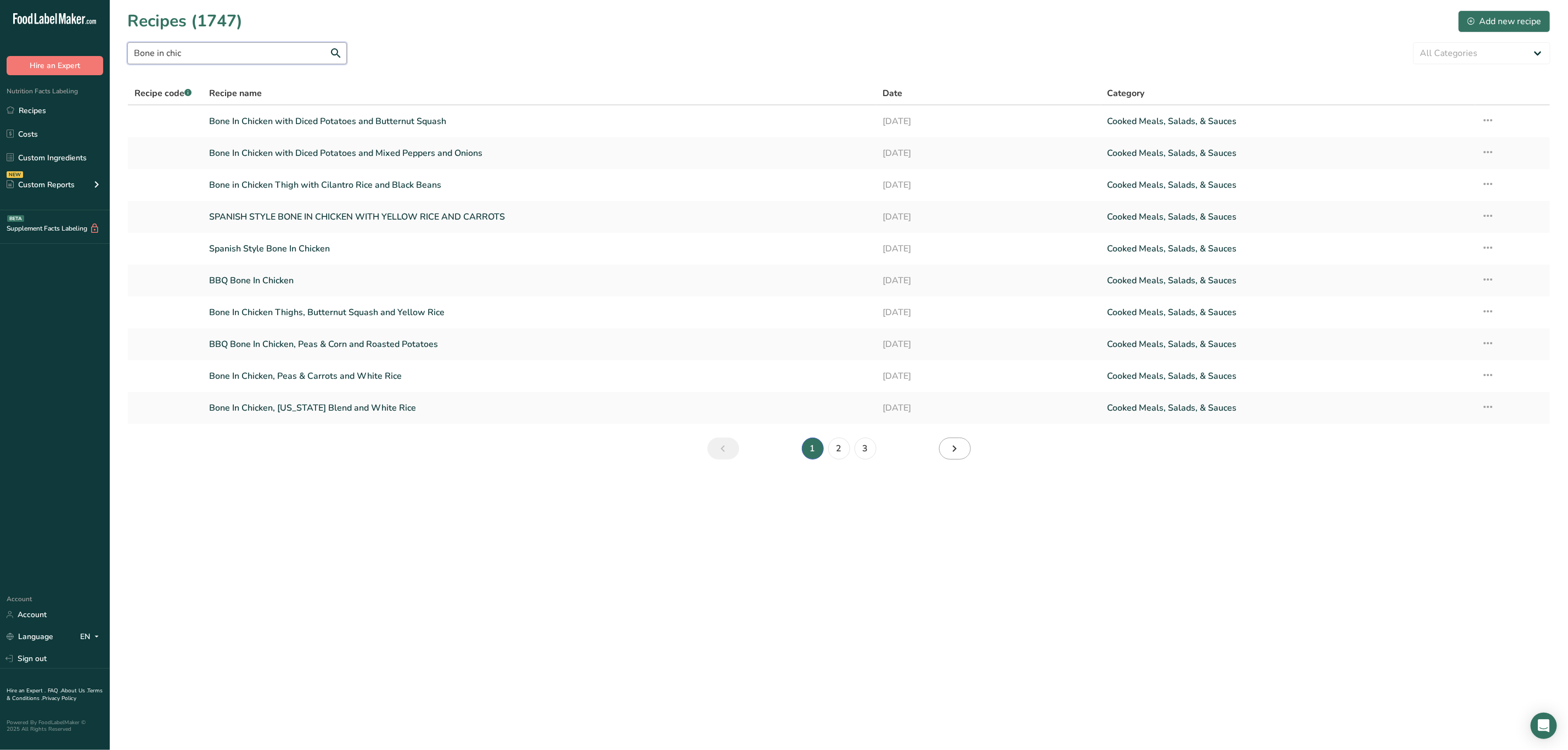
type input "Bone in chic"
click at [965, 451] on link "Next page" at bounding box center [955, 448] width 32 height 22
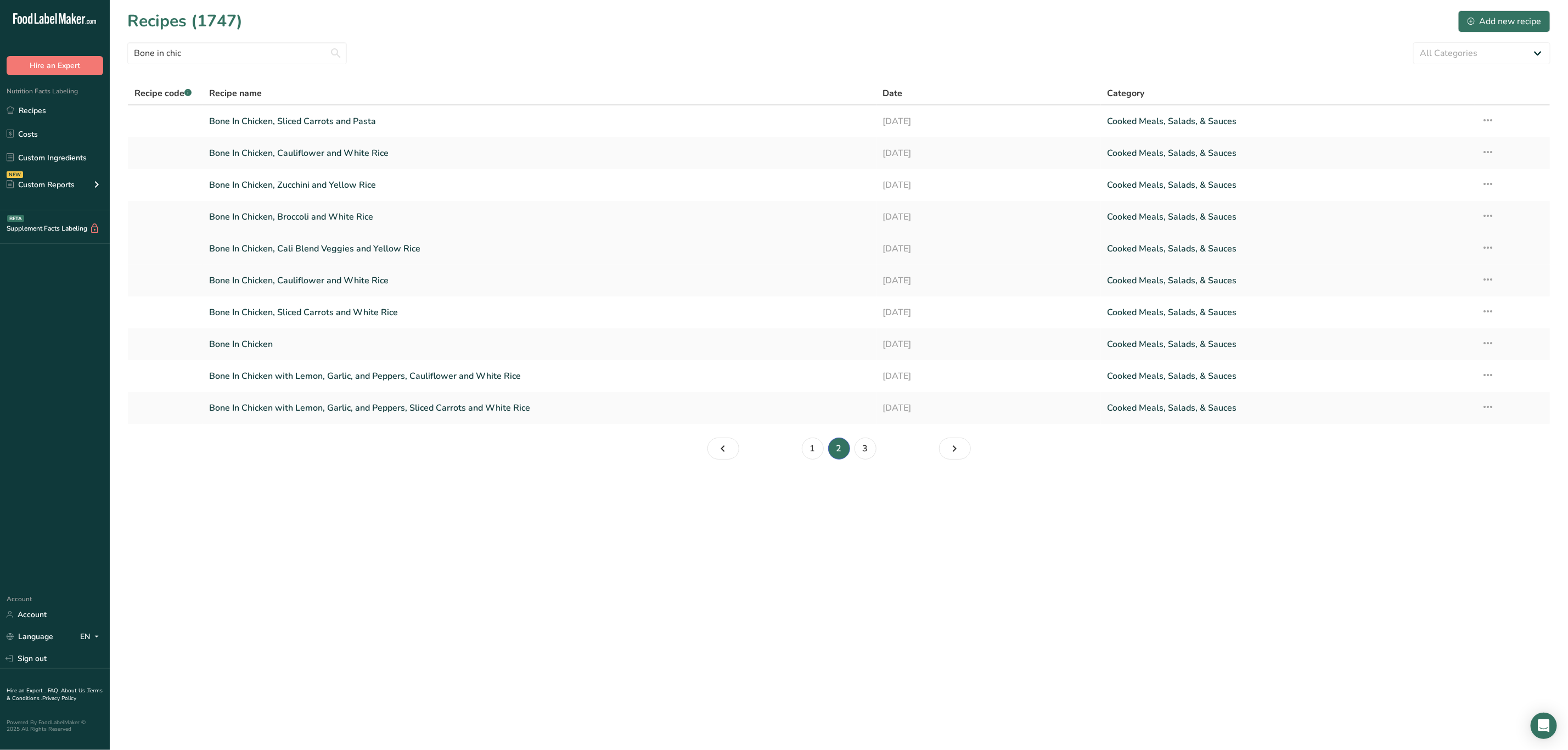
click at [386, 248] on link "Bone In Chicken, Cali Blend Veggies and Yellow Rice" at bounding box center [539, 249] width 660 height 23
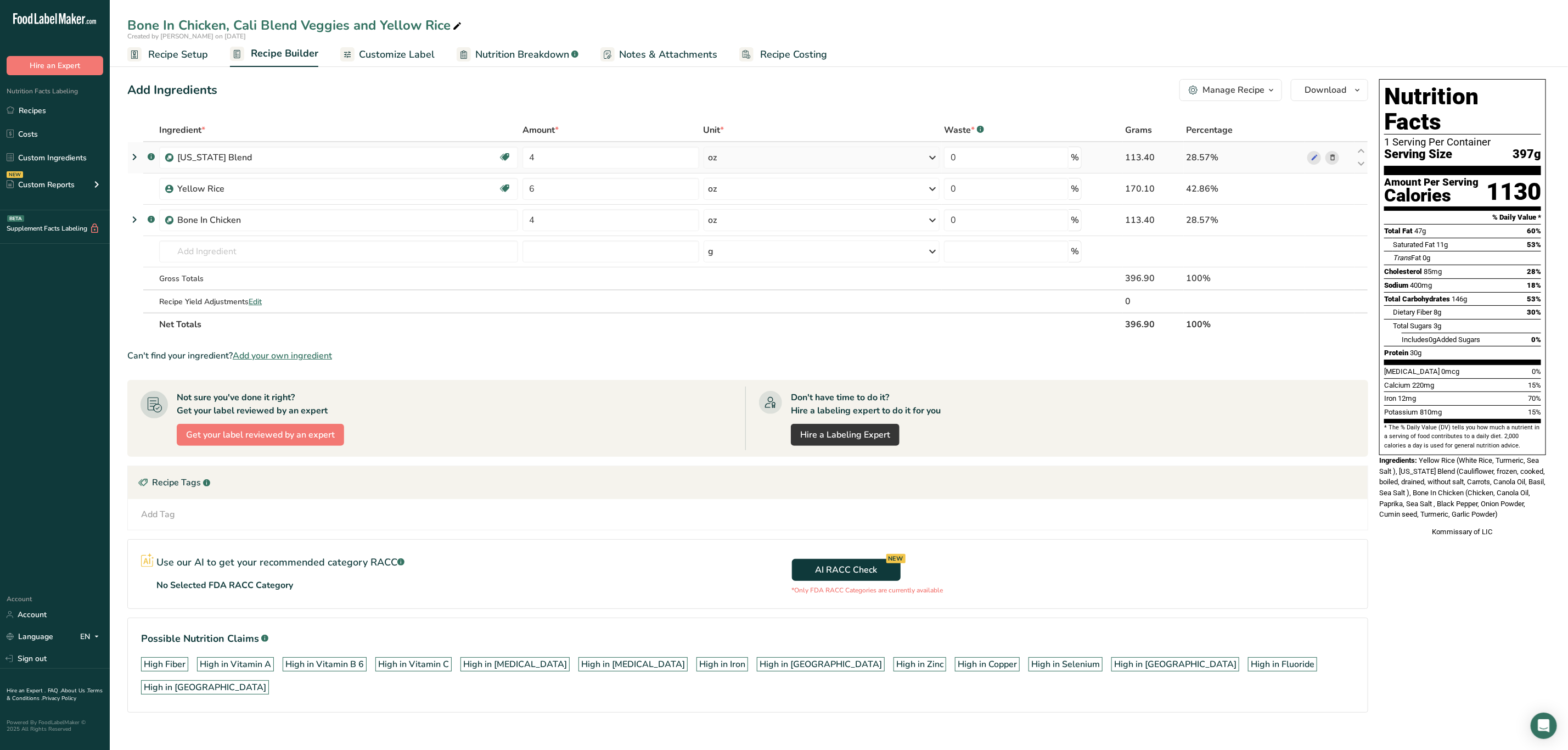
click at [1333, 158] on icon at bounding box center [1332, 158] width 8 height 11
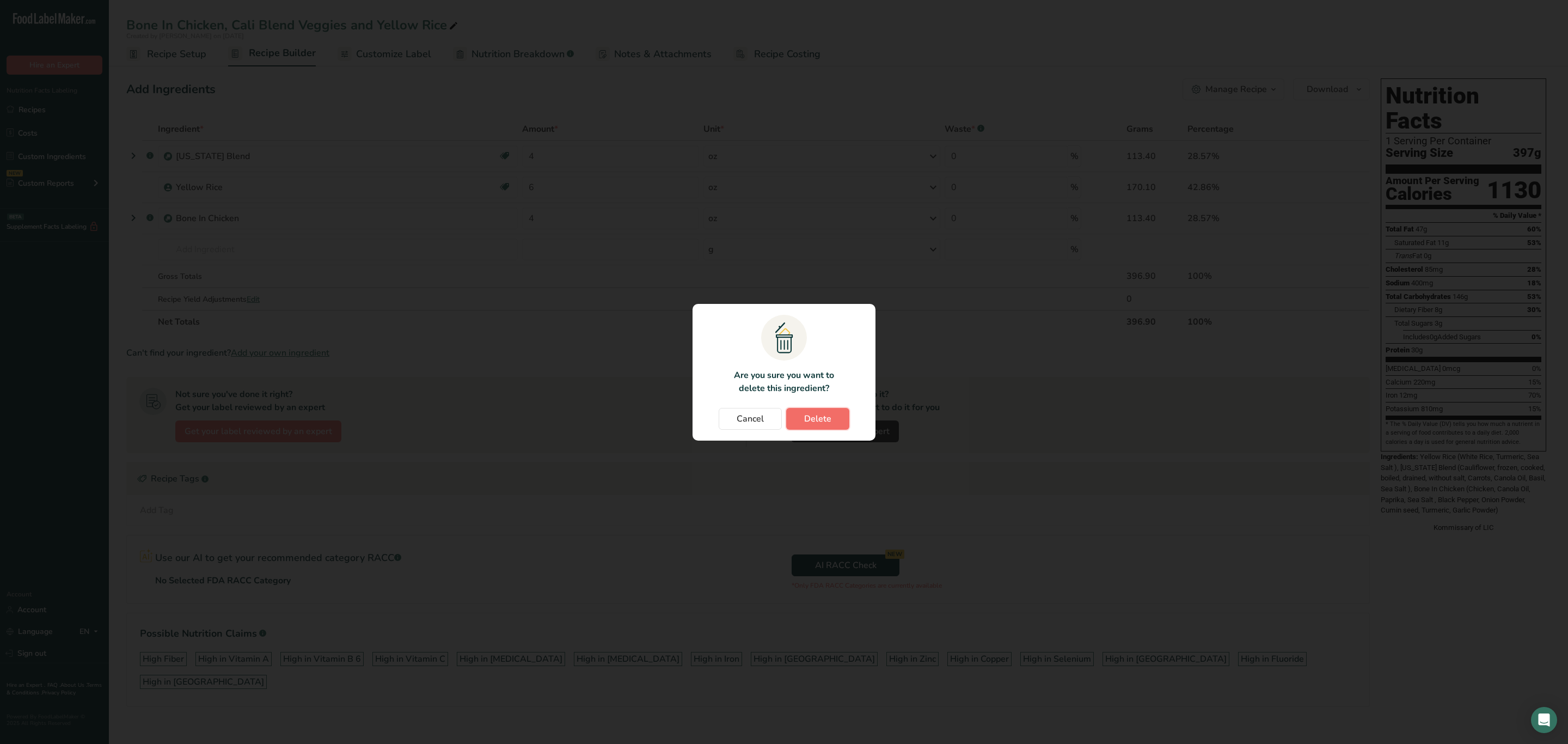
click at [828, 415] on span "Delete" at bounding box center [817, 418] width 27 height 13
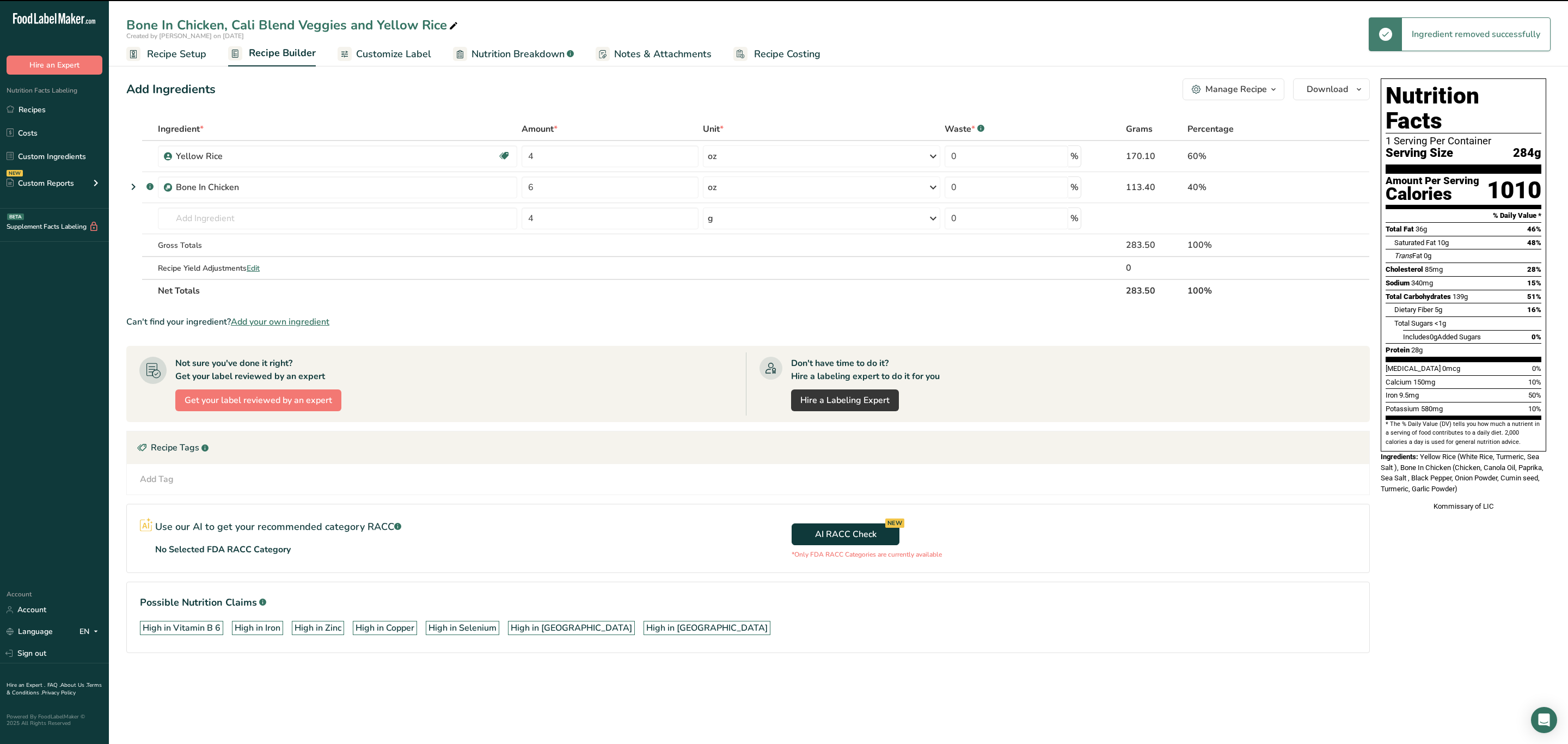
type input "6"
type input "4"
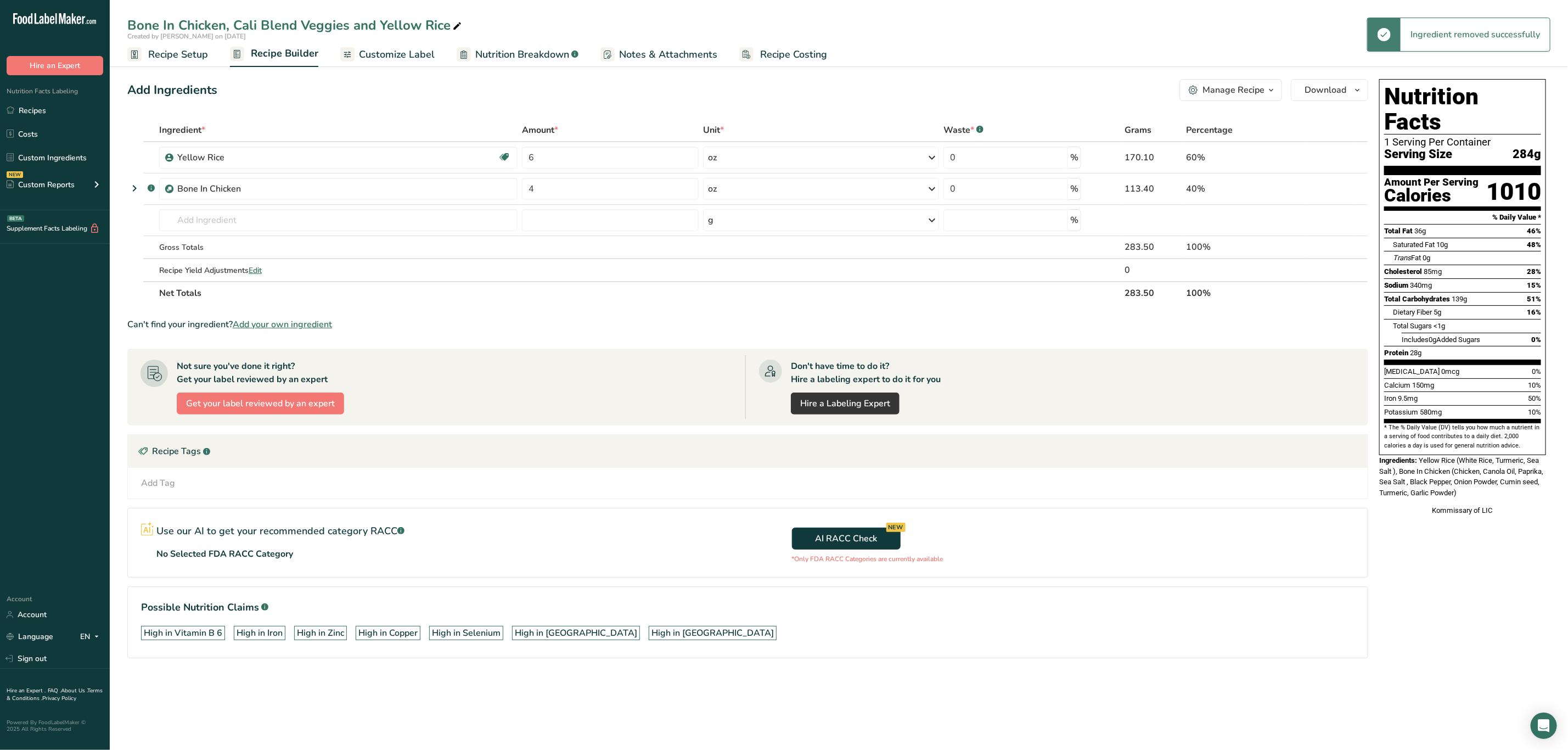
click at [294, 30] on div "Bone In Chicken, Cali Blend Veggies and Yellow Rice" at bounding box center [296, 25] width 337 height 20
click at [327, 22] on input "Bone In Chicken, Cali Blend Veggies and Yellow Rice" at bounding box center [839, 25] width 1423 height 20
type input "Bone In Chicken, Green Beans and Yellow Rice"
click at [206, 215] on input "text" at bounding box center [338, 220] width 358 height 22
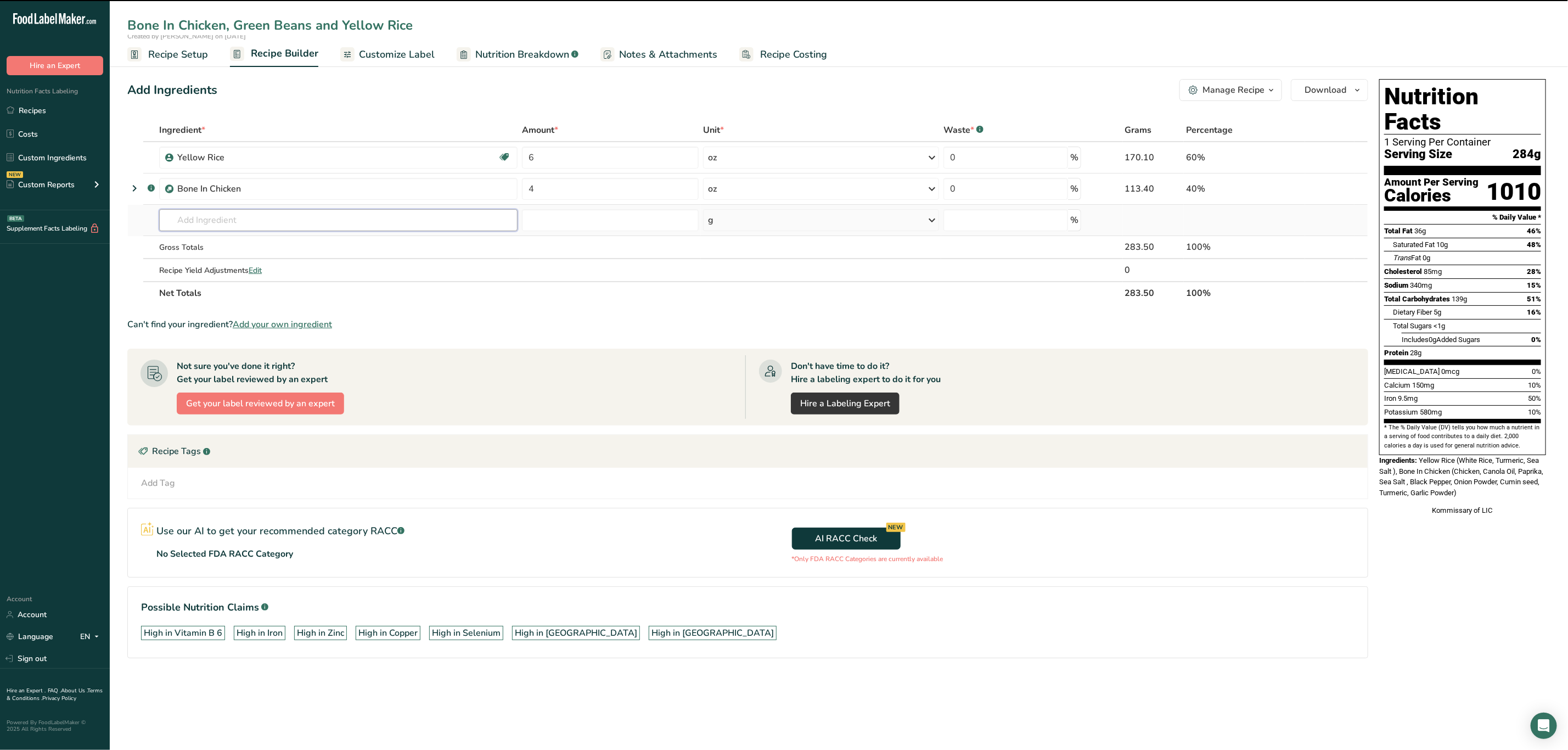
type input "g"
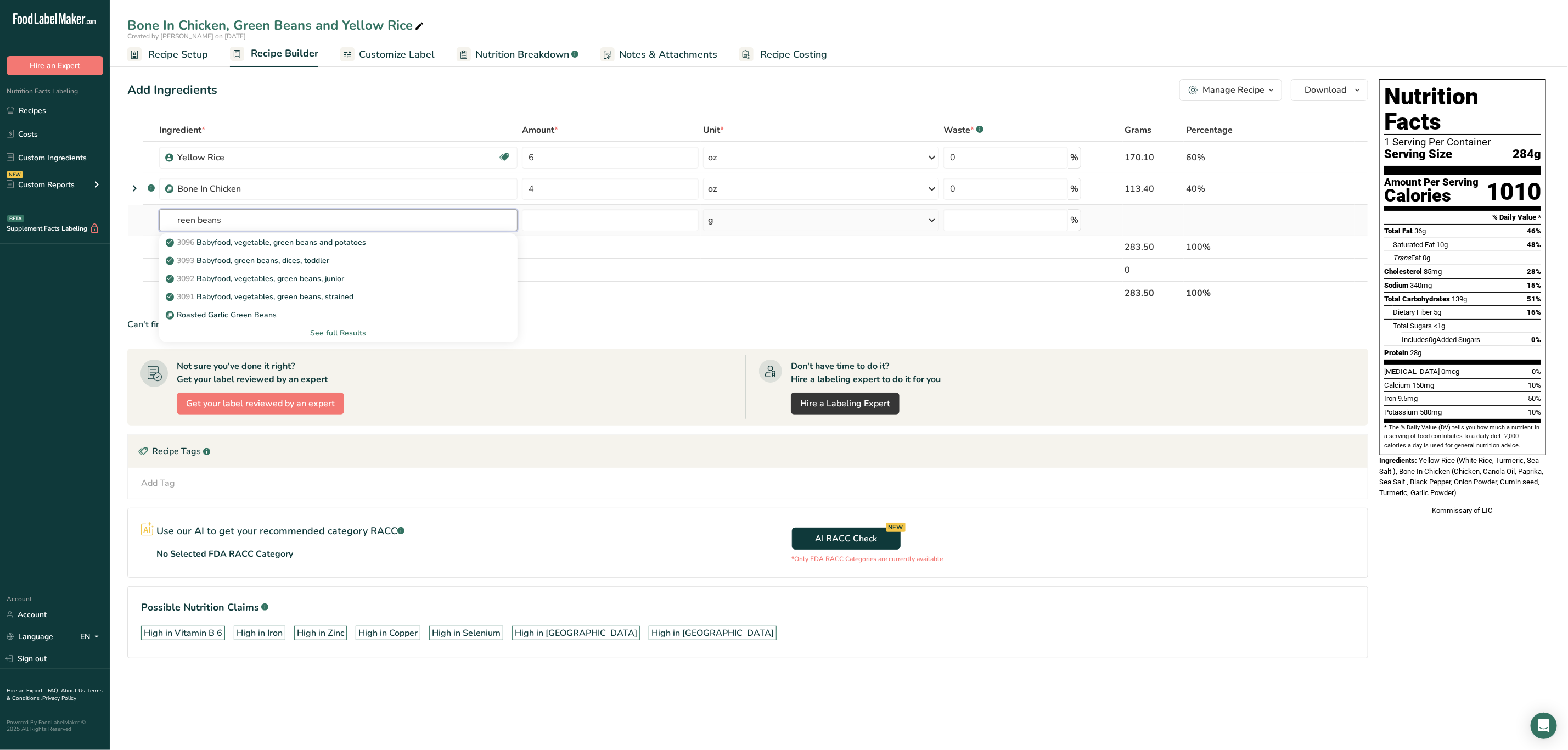
type input "reen beans"
click at [335, 328] on div "See full Results" at bounding box center [339, 333] width 341 height 11
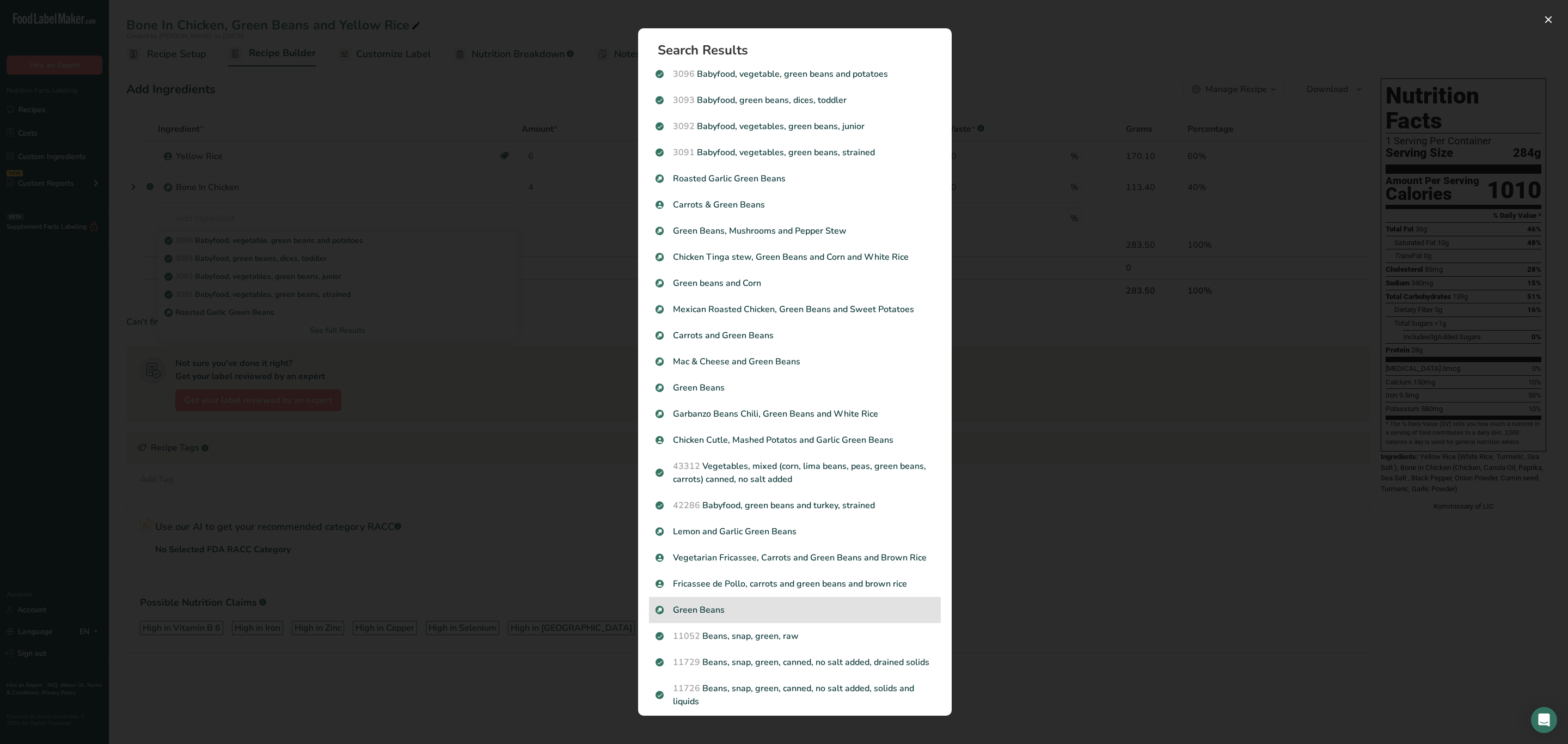
click at [730, 616] on p "Green Beans" at bounding box center [795, 610] width 279 height 13
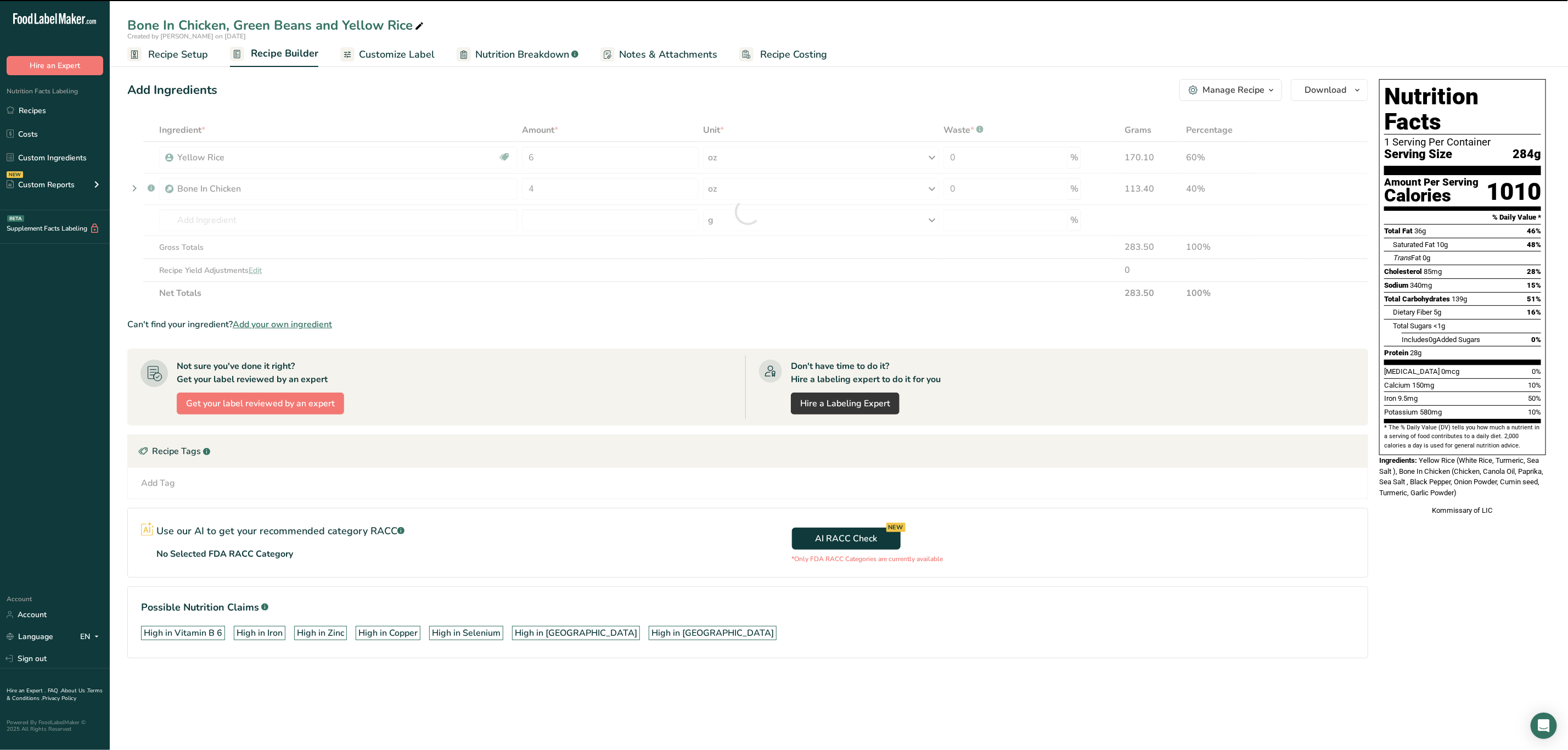
type input "0"
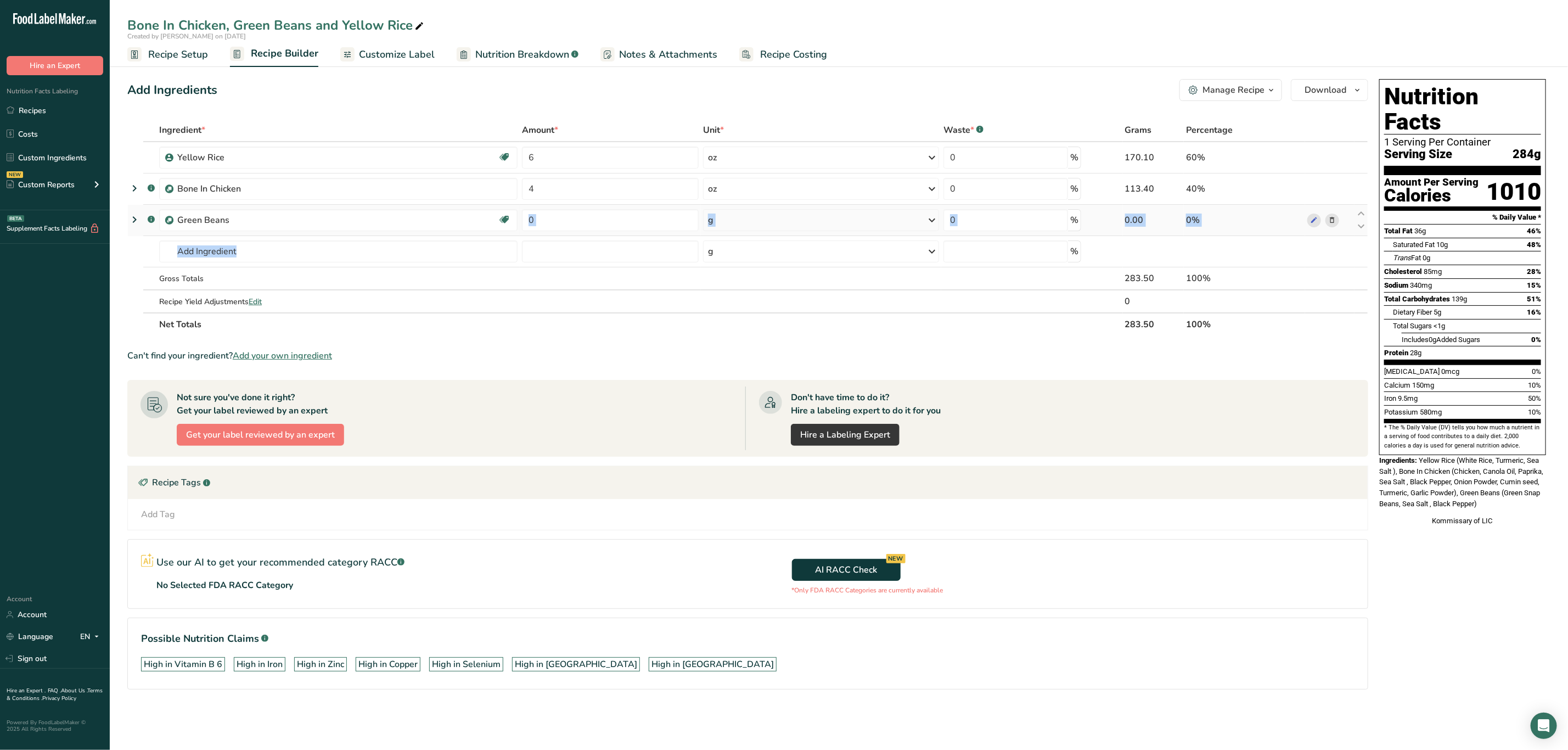
click at [556, 235] on tbody "Yellow Rice Source of Antioxidants Dairy free Gluten free Vegan Vegetarian Soy …" at bounding box center [748, 227] width 1240 height 170
click at [546, 220] on input "0" at bounding box center [610, 220] width 177 height 22
type input "4"
click at [732, 218] on div "Ingredient * Amount * Unit * Waste * .a-a{fill:#347362;}.b-a{fill:#fff;} Grams …" at bounding box center [748, 227] width 1241 height 218
click at [730, 224] on div "g" at bounding box center [822, 220] width 237 height 22
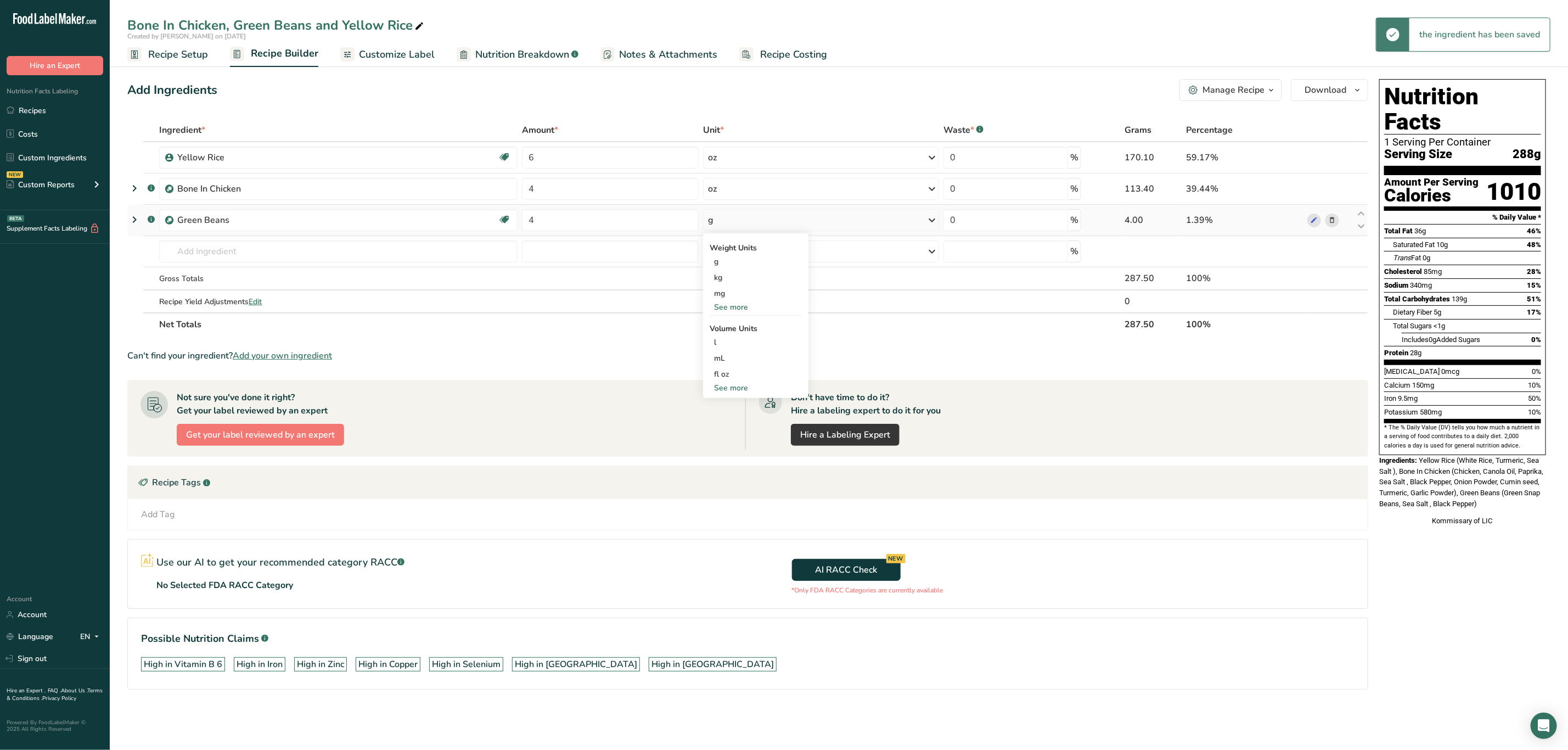
click at [741, 304] on div "See more" at bounding box center [755, 307] width 92 height 11
click at [734, 346] on div "oz" at bounding box center [755, 341] width 92 height 16
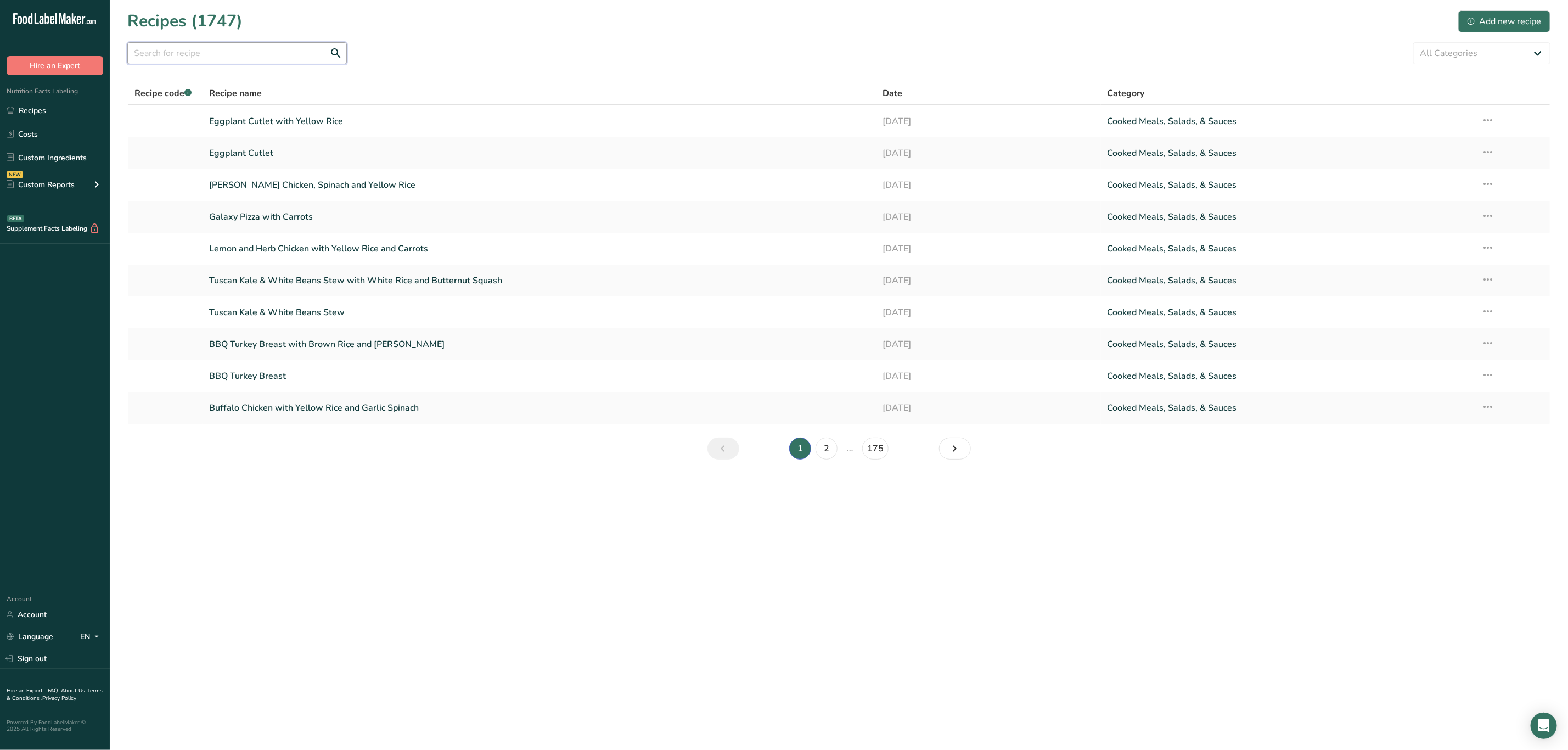
click at [278, 48] on input "text" at bounding box center [237, 53] width 220 height 22
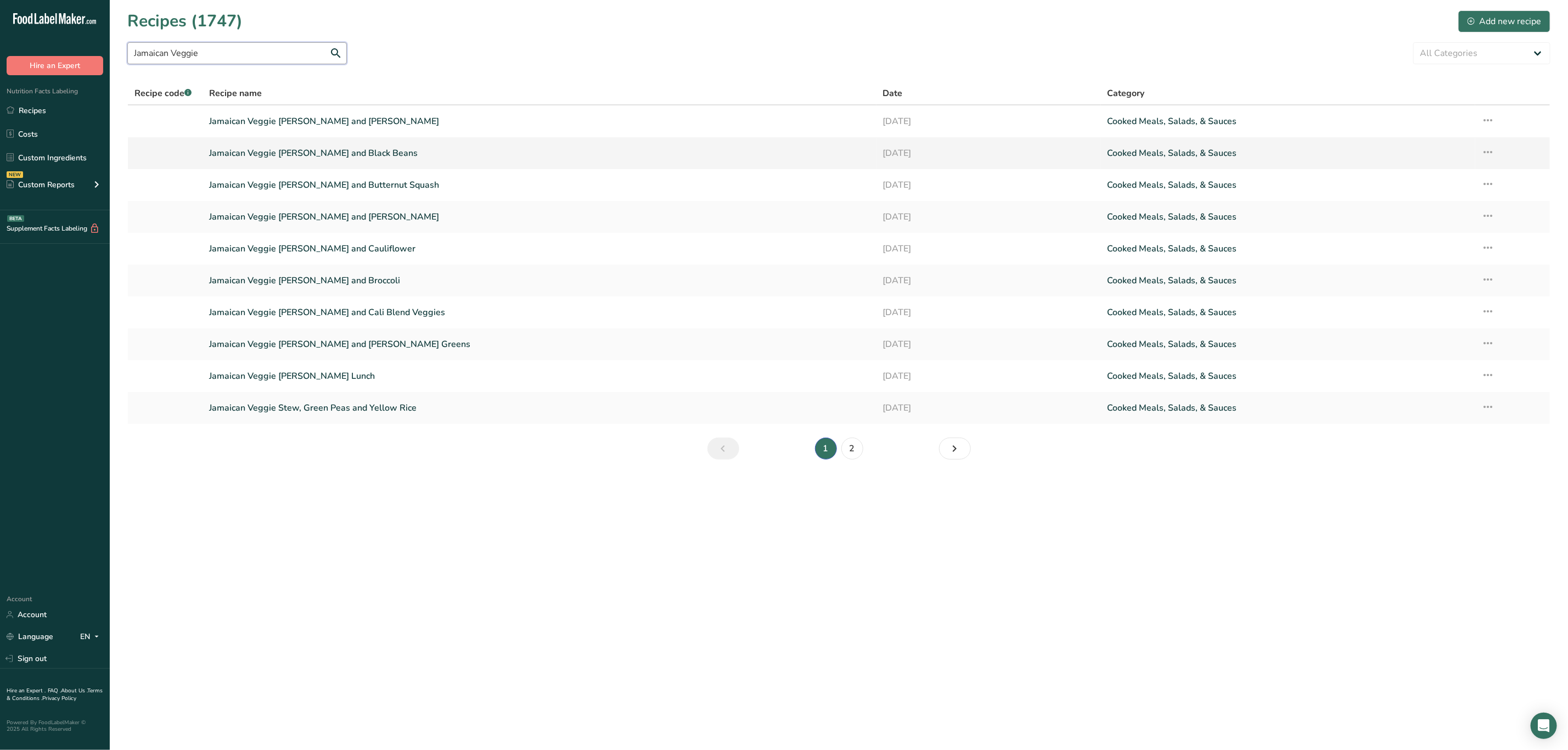
type input "Jamaican Veggie"
click at [360, 149] on link "Jamaican Veggie [PERSON_NAME] and Black Beans" at bounding box center [539, 153] width 660 height 23
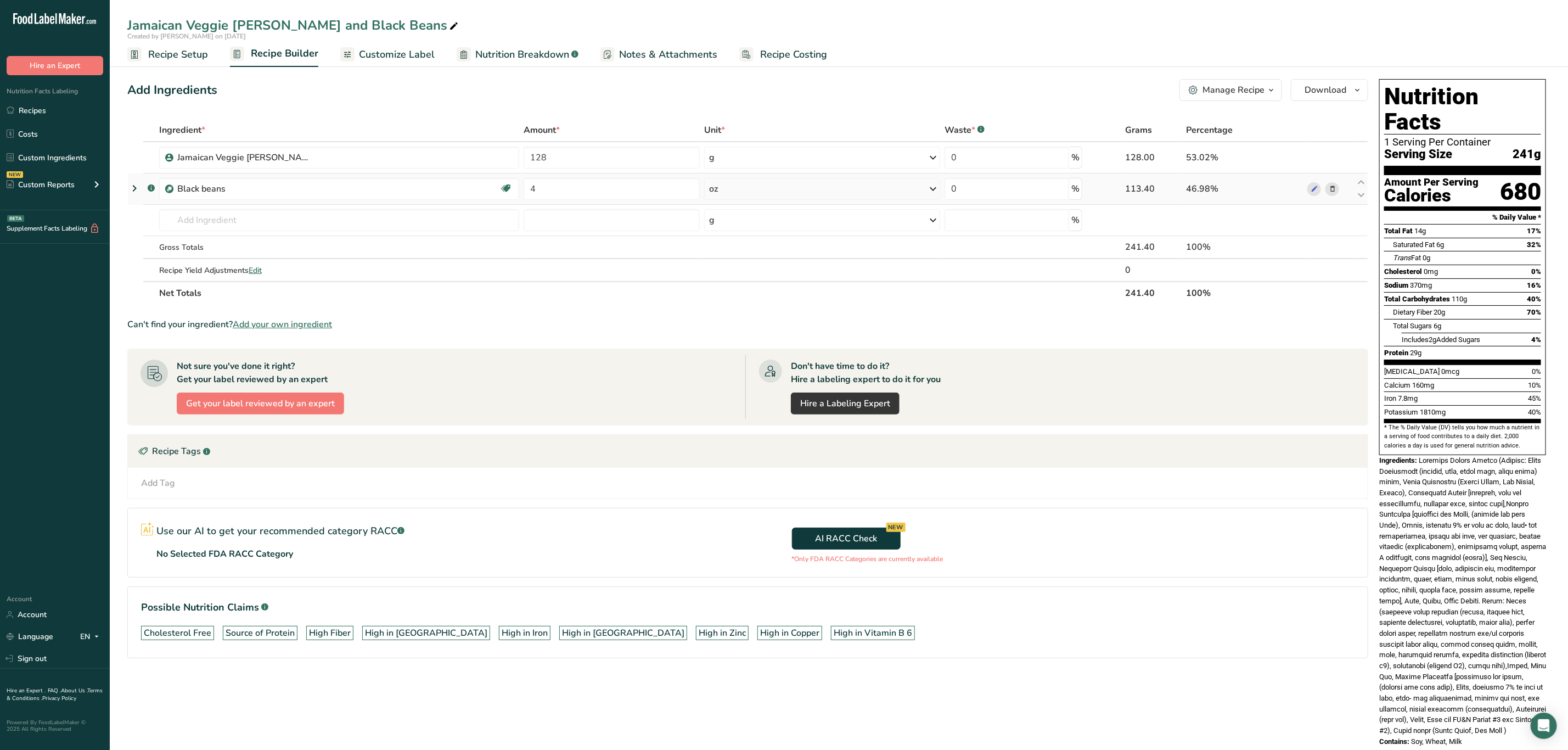
click at [1337, 189] on span at bounding box center [1332, 189] width 13 height 13
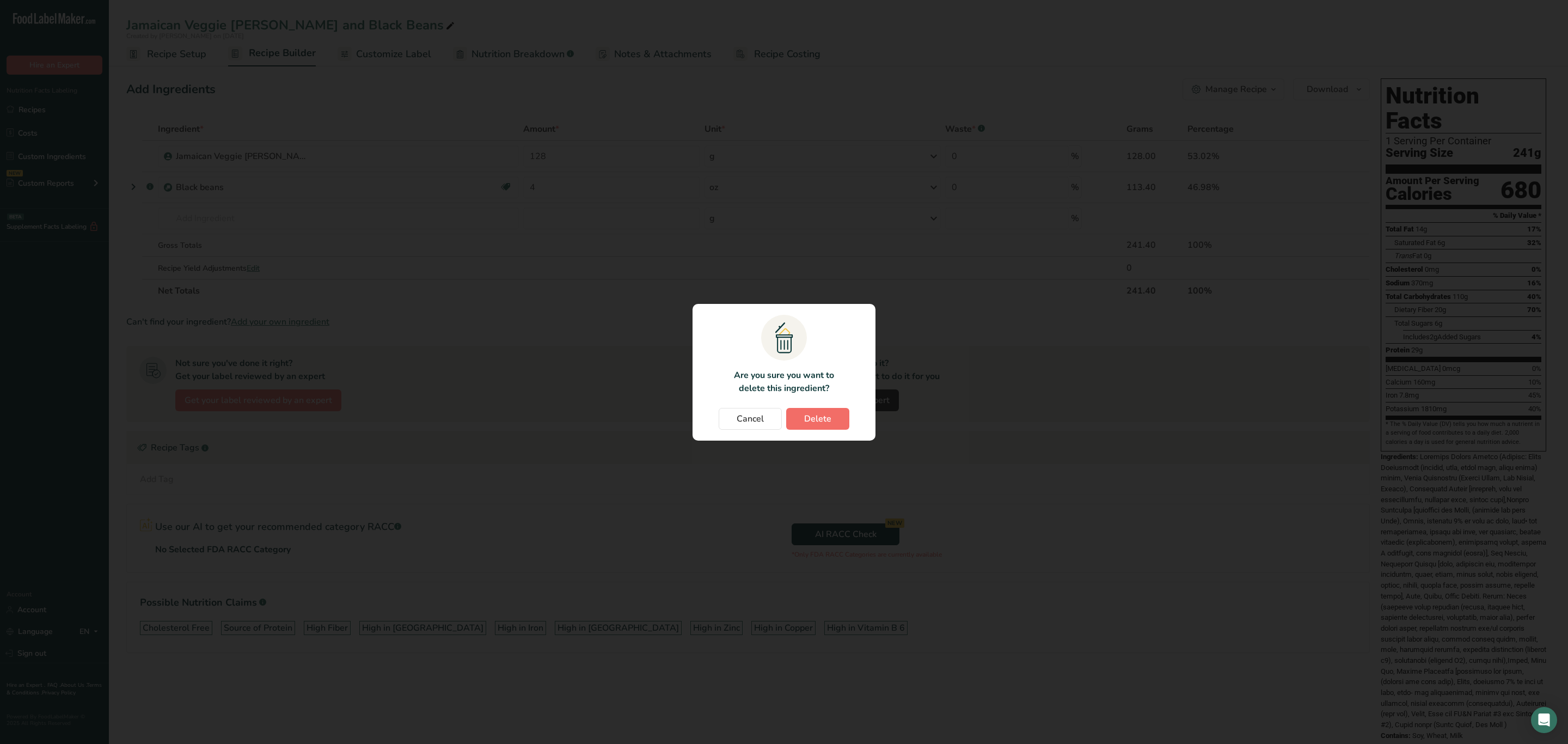
click at [838, 421] on div "Cancel [GEOGRAPHIC_DATA]" at bounding box center [784, 418] width 161 height 22
drag, startPoint x: 821, startPoint y: 421, endPoint x: 815, endPoint y: 416, distance: 7.8
click at [821, 421] on span "Delete" at bounding box center [817, 418] width 27 height 13
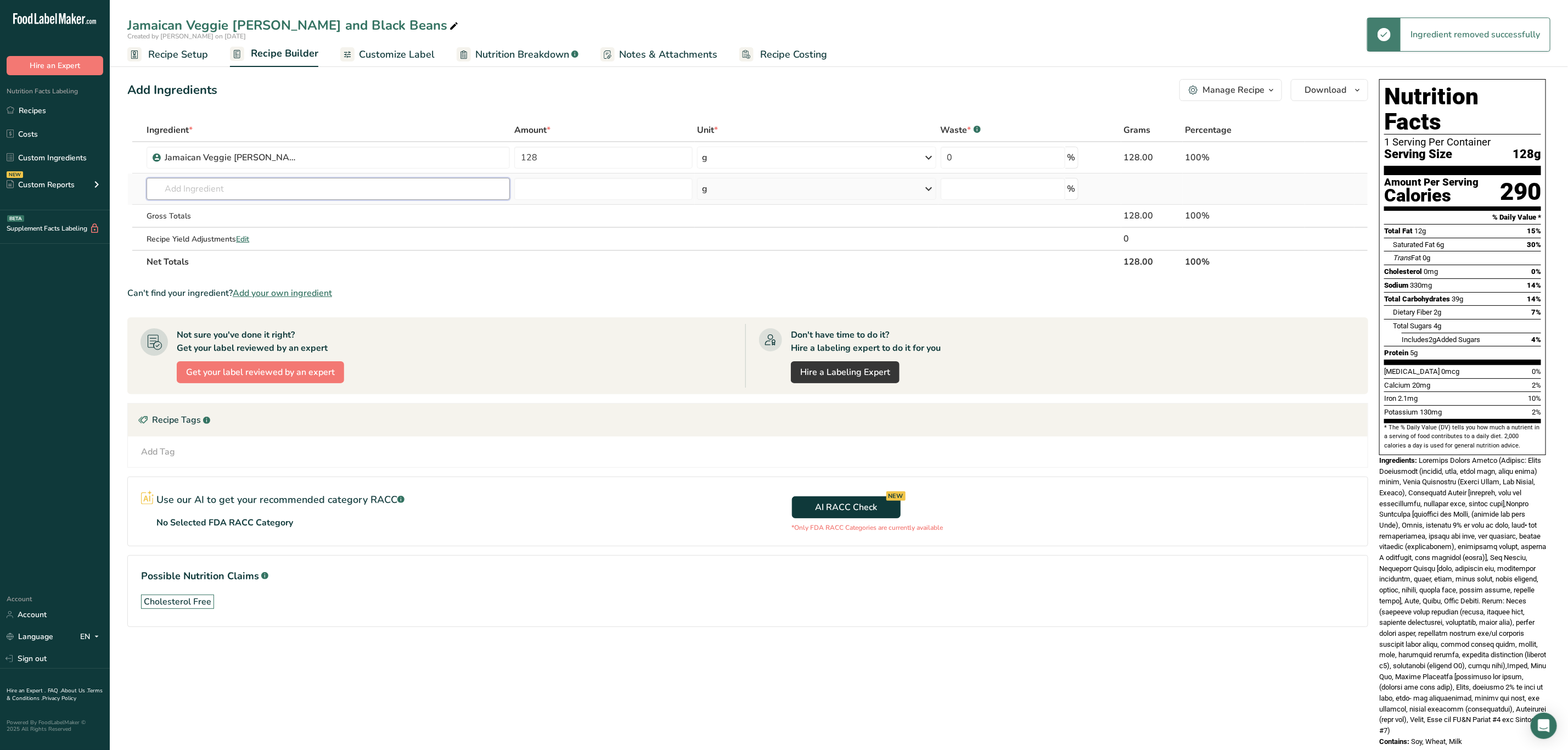
click at [208, 194] on input "text" at bounding box center [328, 189] width 363 height 22
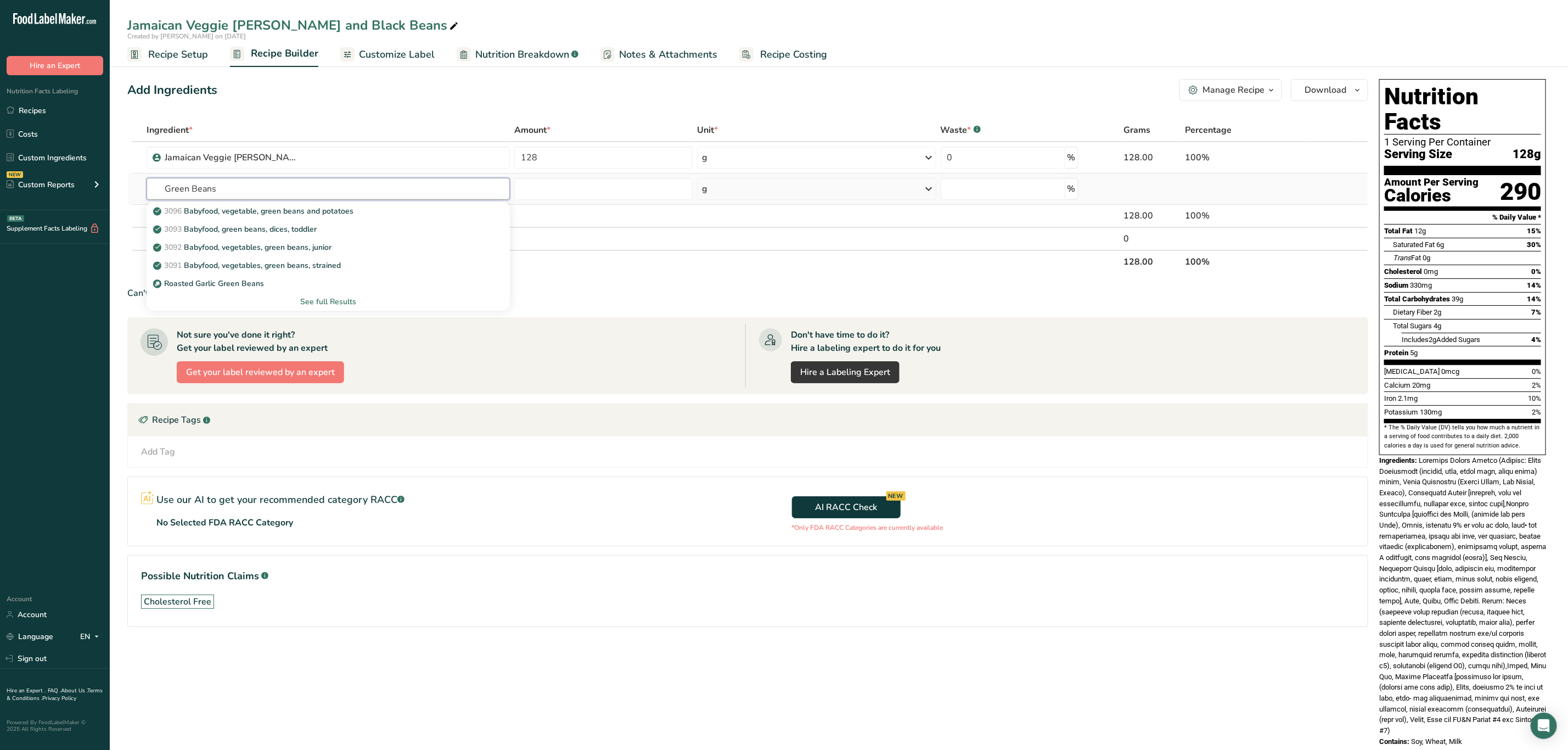
type input "Green Beans"
click at [310, 300] on div "See full Results" at bounding box center [328, 301] width 346 height 11
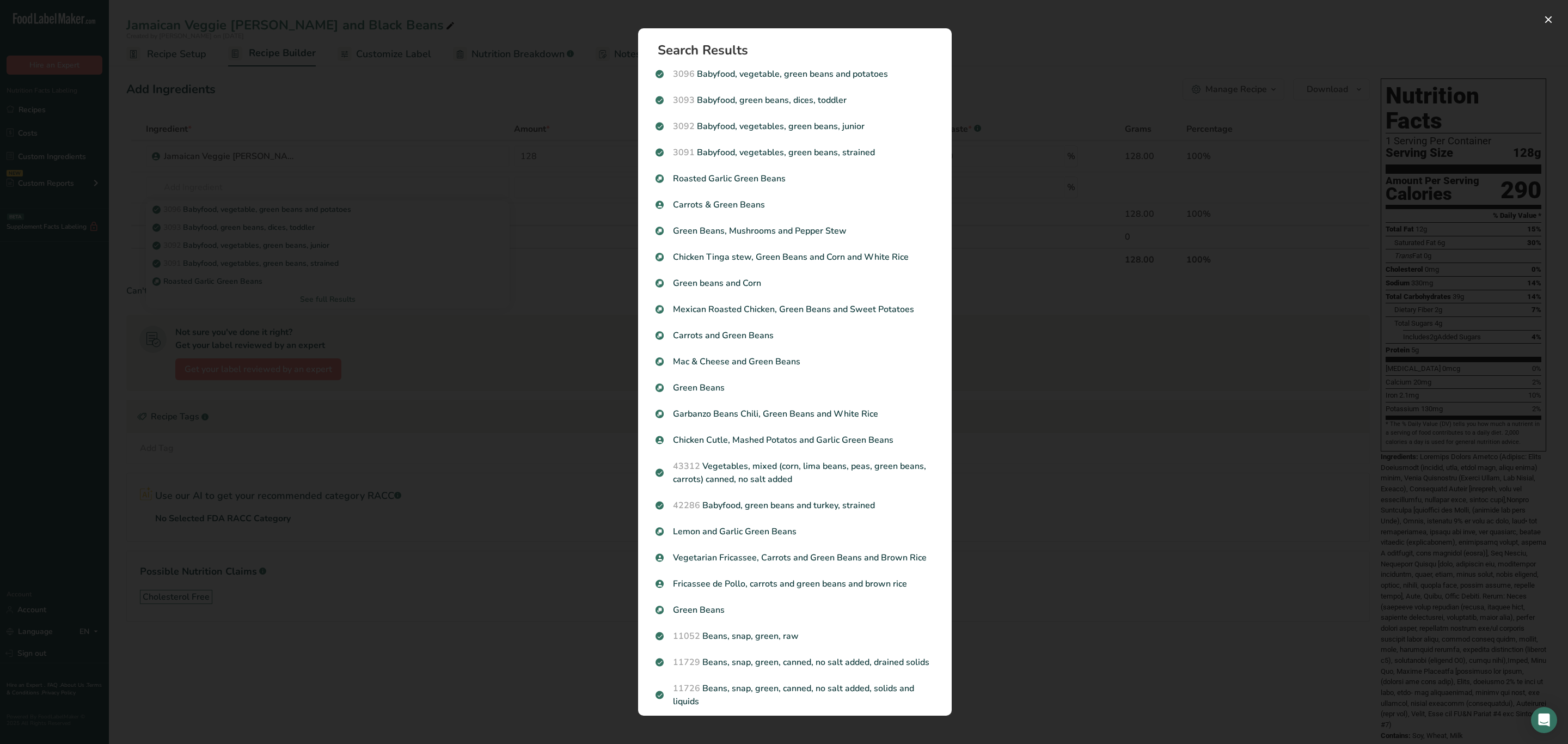
drag, startPoint x: 715, startPoint y: 624, endPoint x: 709, endPoint y: 616, distance: 10.0
click at [714, 616] on p "Green Beans" at bounding box center [795, 610] width 279 height 13
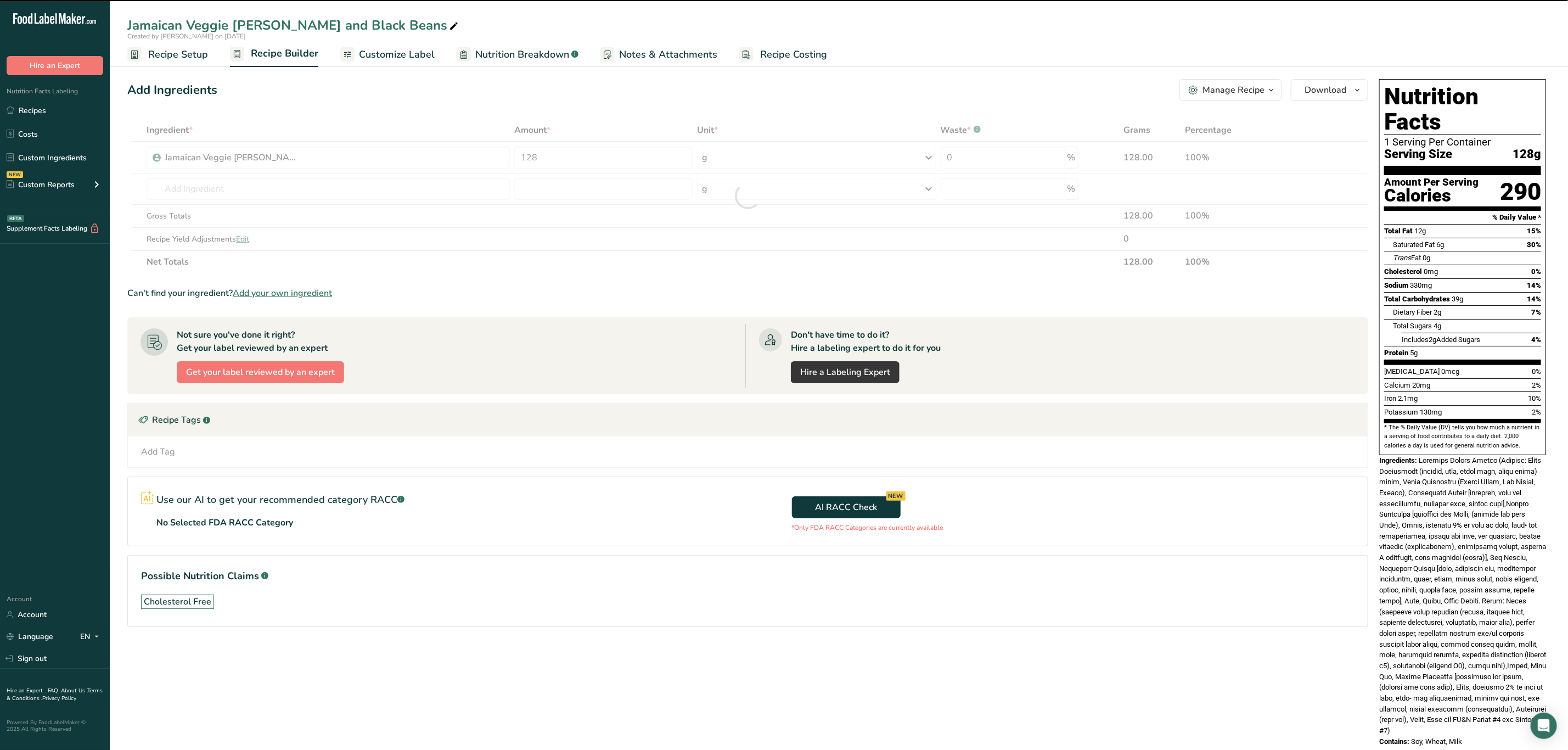
type input "0"
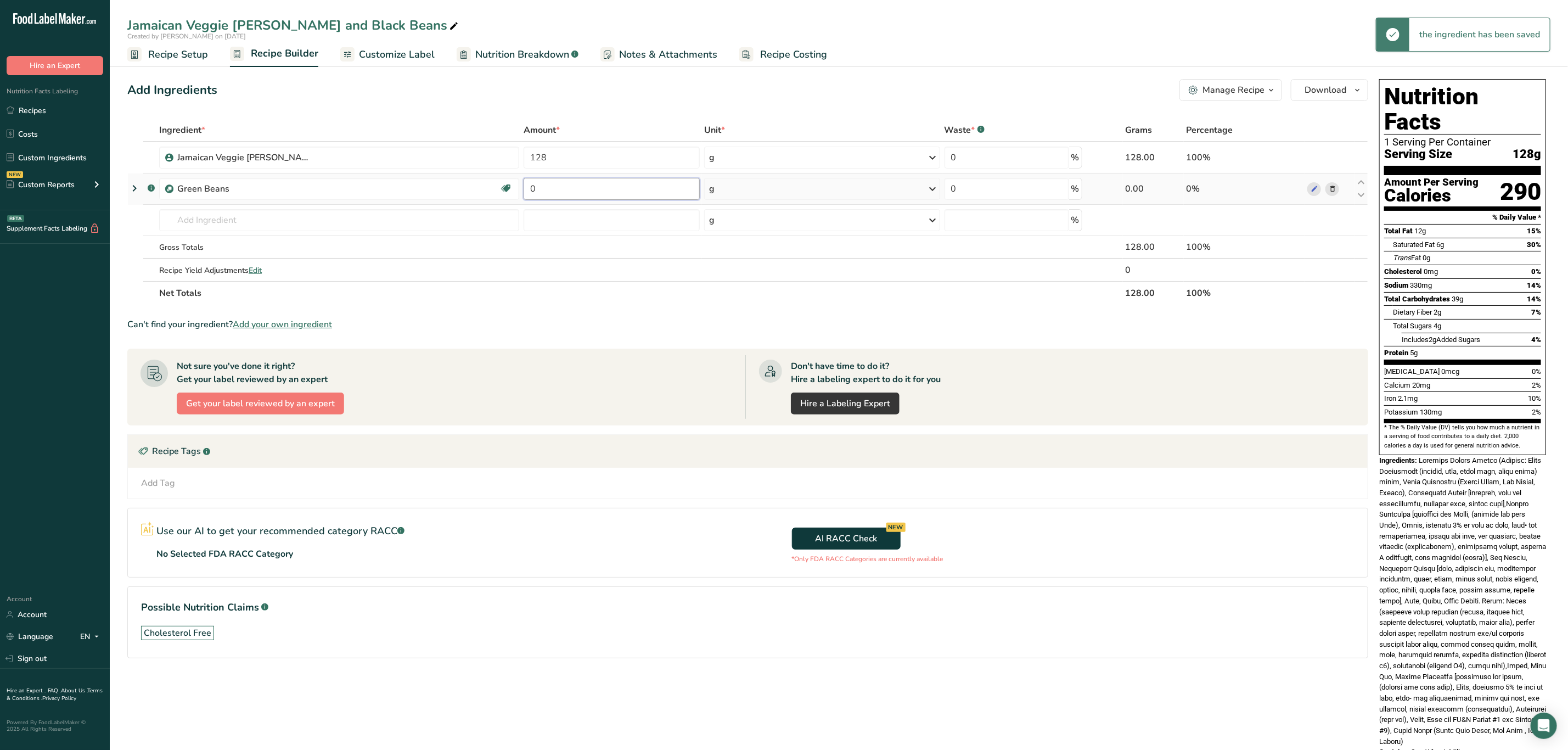
click at [560, 191] on input "0" at bounding box center [612, 189] width 176 height 22
type input "4"
click at [733, 185] on div "Ingredient * Amount * Unit * Waste * .a-a{fill:#347362;}.b-a{fill:#fff;} Grams …" at bounding box center [748, 211] width 1241 height 186
click at [734, 189] on div "g" at bounding box center [822, 189] width 235 height 22
click at [733, 275] on div "See more" at bounding box center [757, 276] width 92 height 11
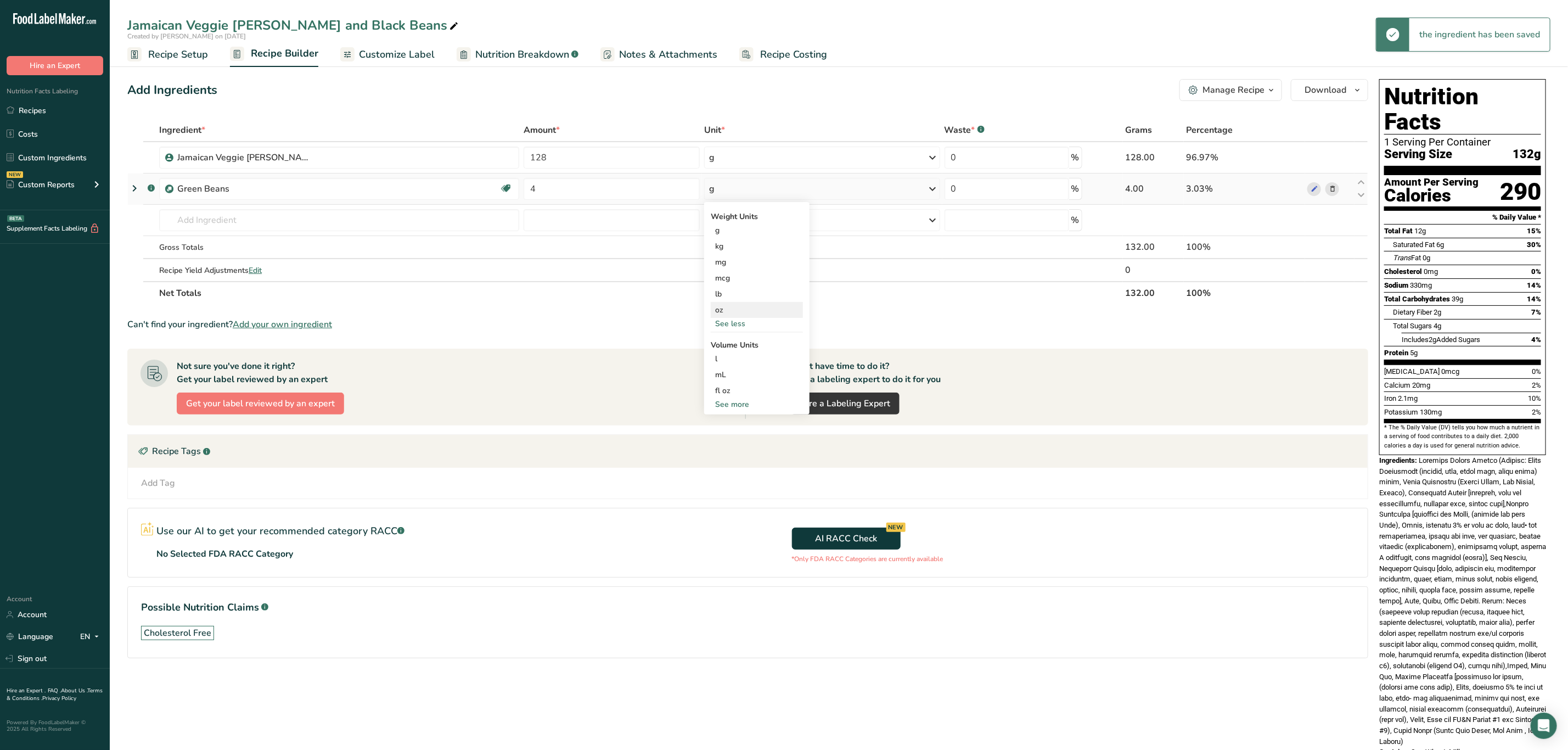
click at [745, 310] on div "oz" at bounding box center [757, 310] width 92 height 16
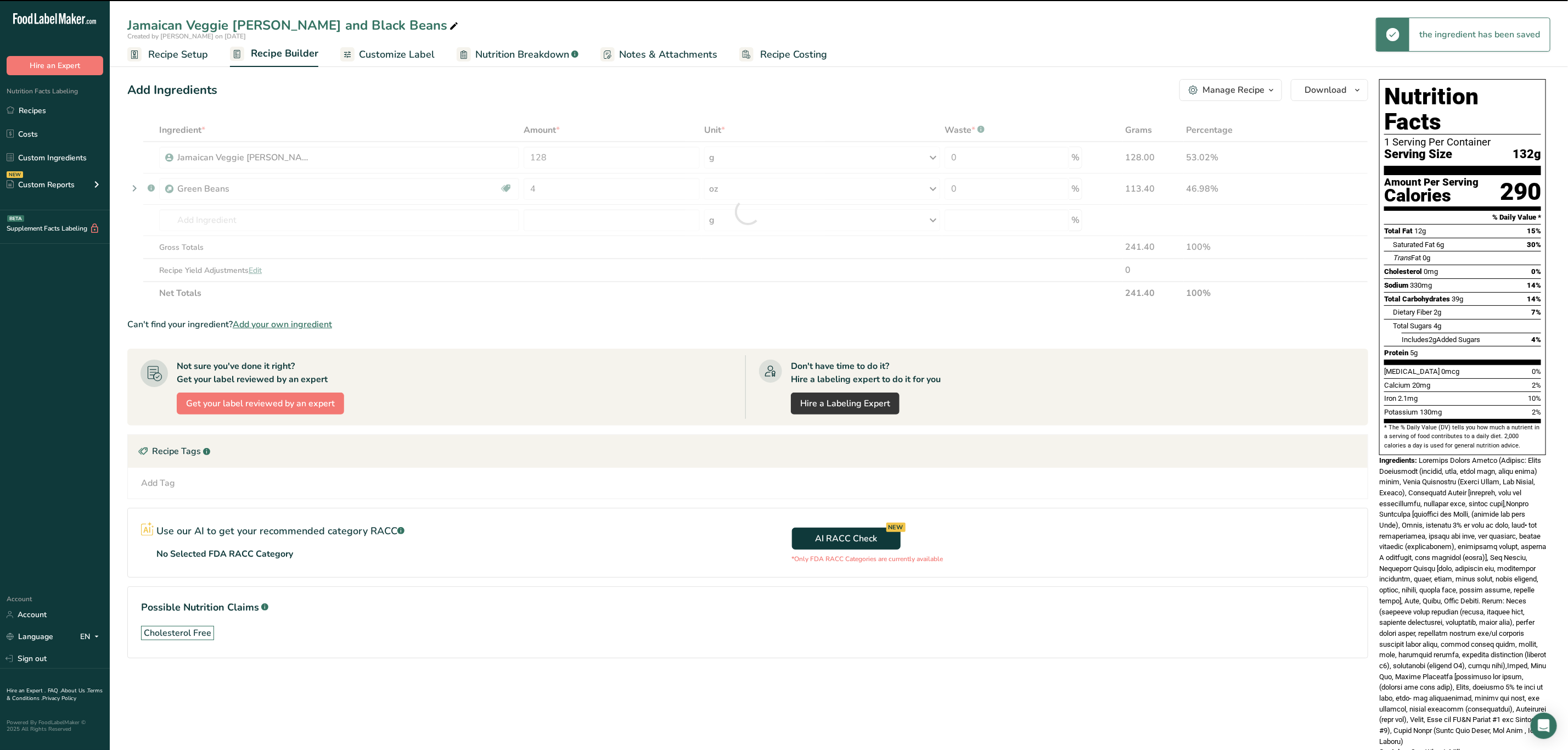
click at [318, 22] on div "Jamaican Veggie Patty and Black Beans" at bounding box center [294, 25] width 333 height 20
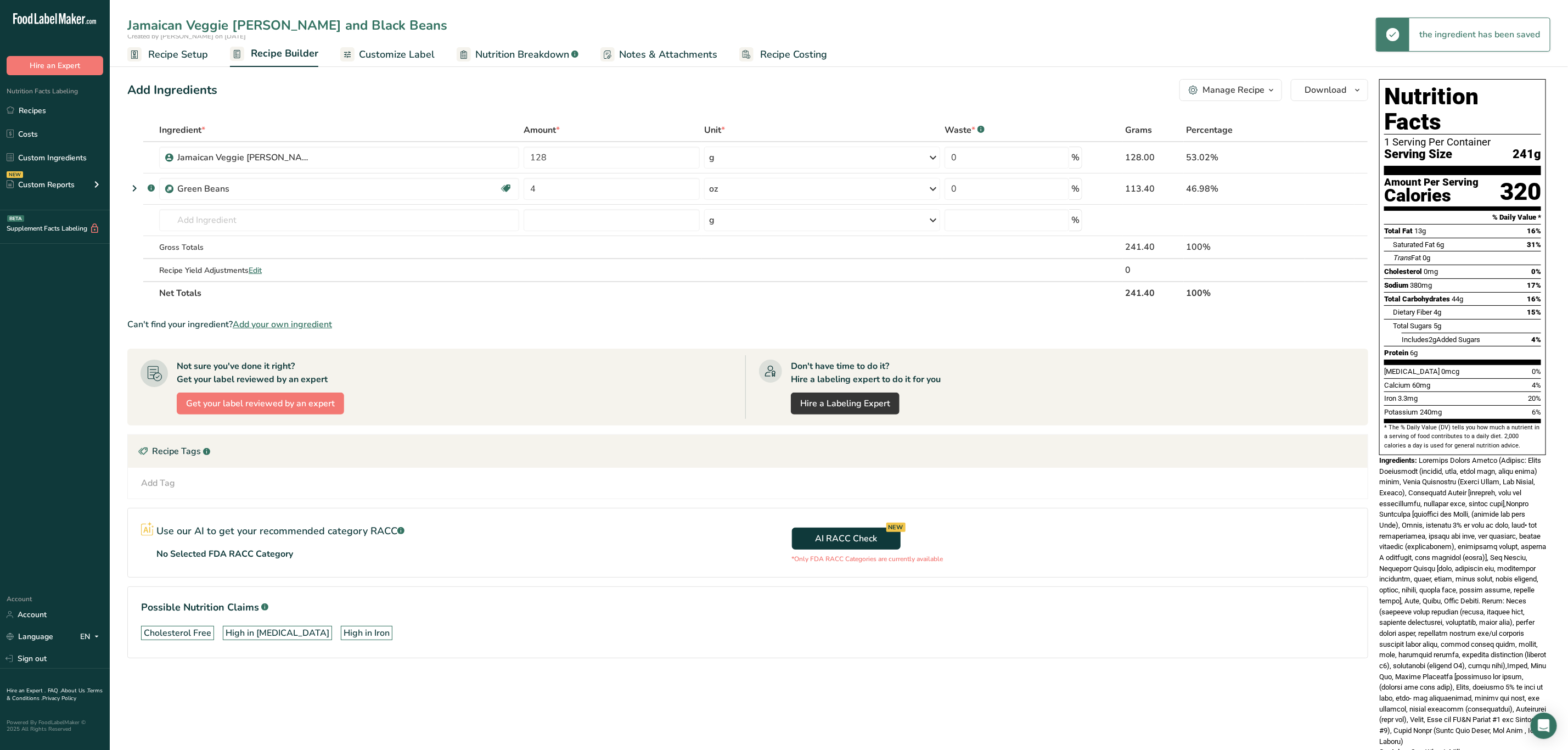
click at [318, 25] on input "Jamaican Veggie Patty and Black Beans" at bounding box center [839, 25] width 1423 height 20
type input "Jamaican Veggie Patty and Green Beans"
click at [618, 302] on th "Net Totals" at bounding box center [640, 292] width 966 height 23
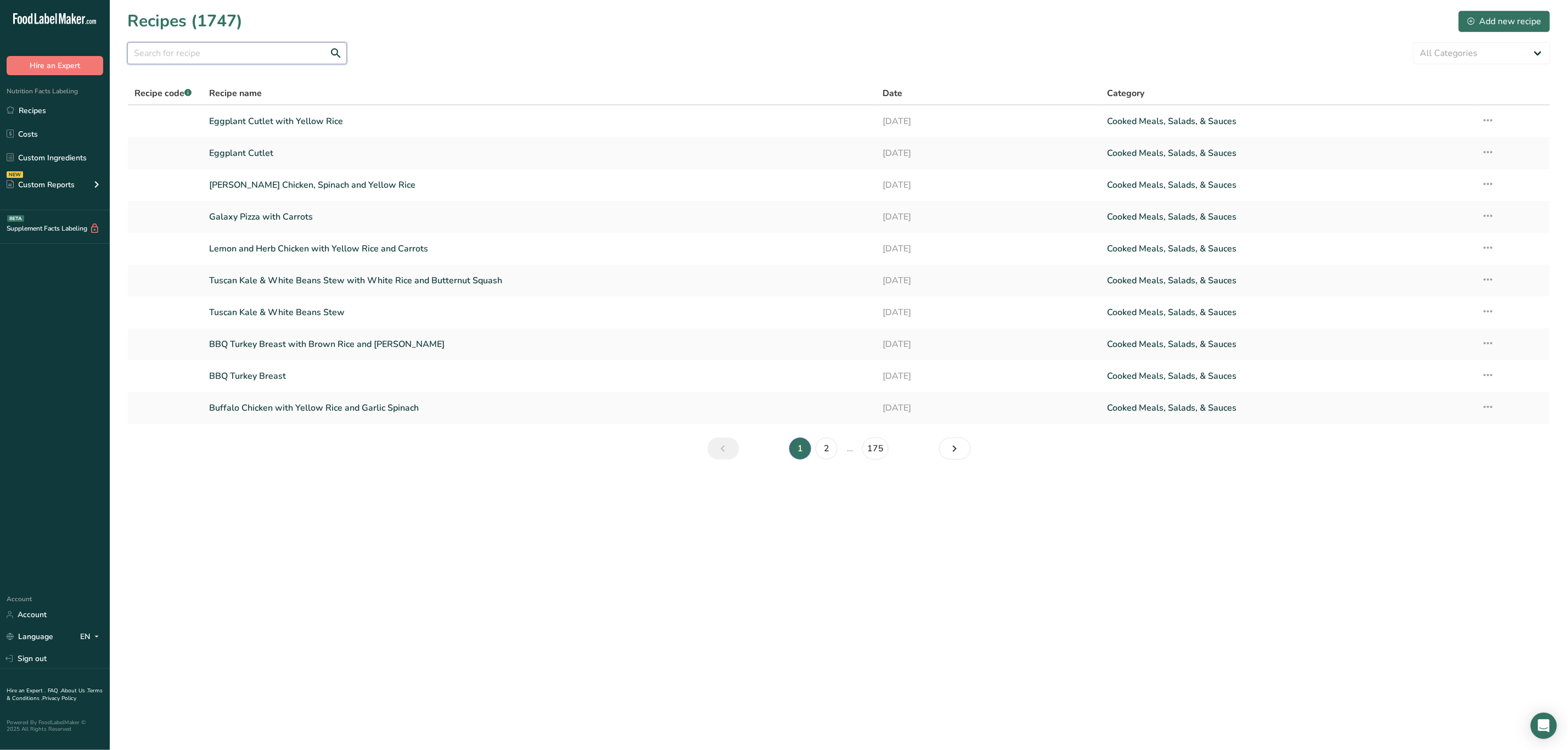
click at [264, 49] on input "text" at bounding box center [237, 53] width 220 height 22
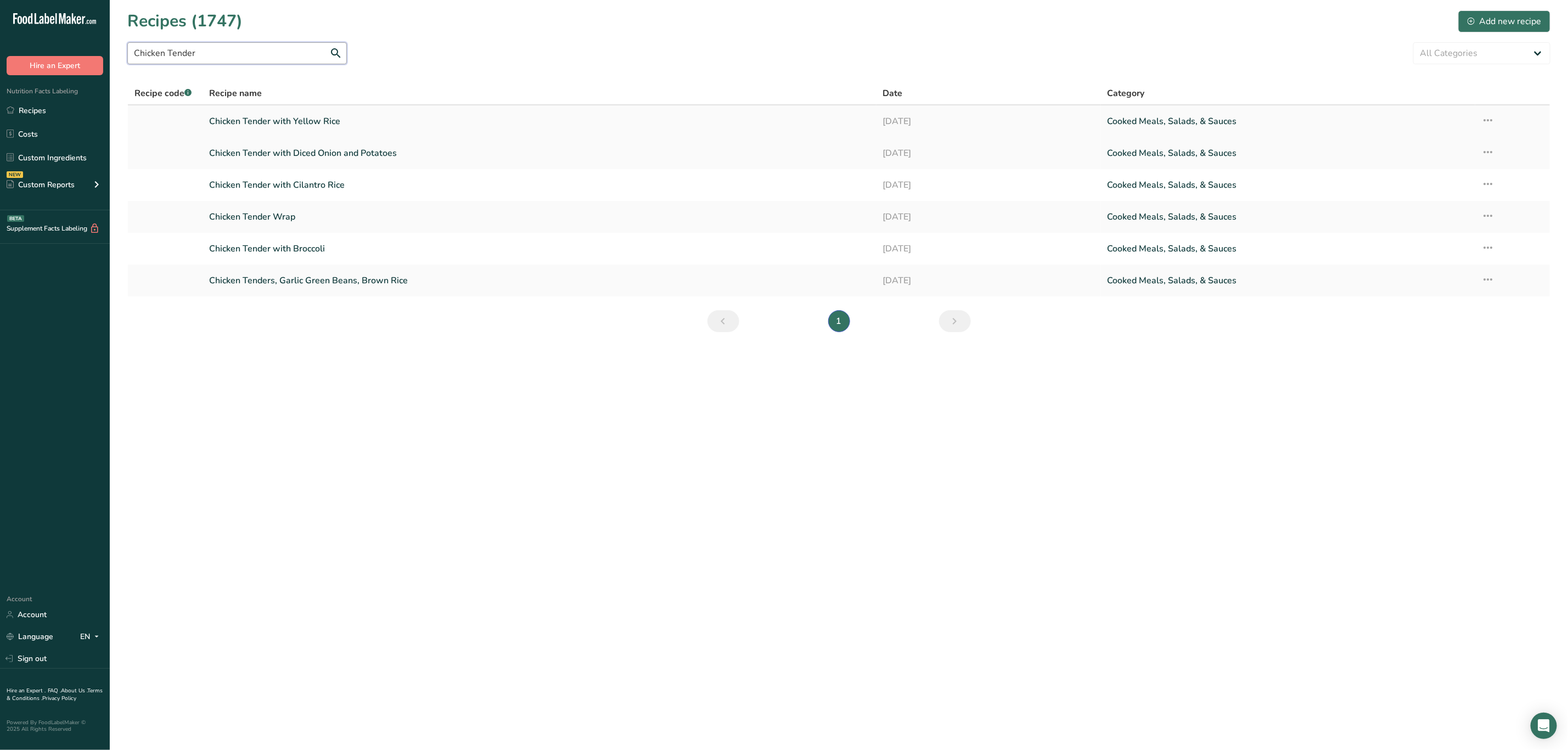
type input "Chicken Tender"
click at [341, 115] on link "Chicken Tender with Yellow Rice" at bounding box center [539, 121] width 660 height 23
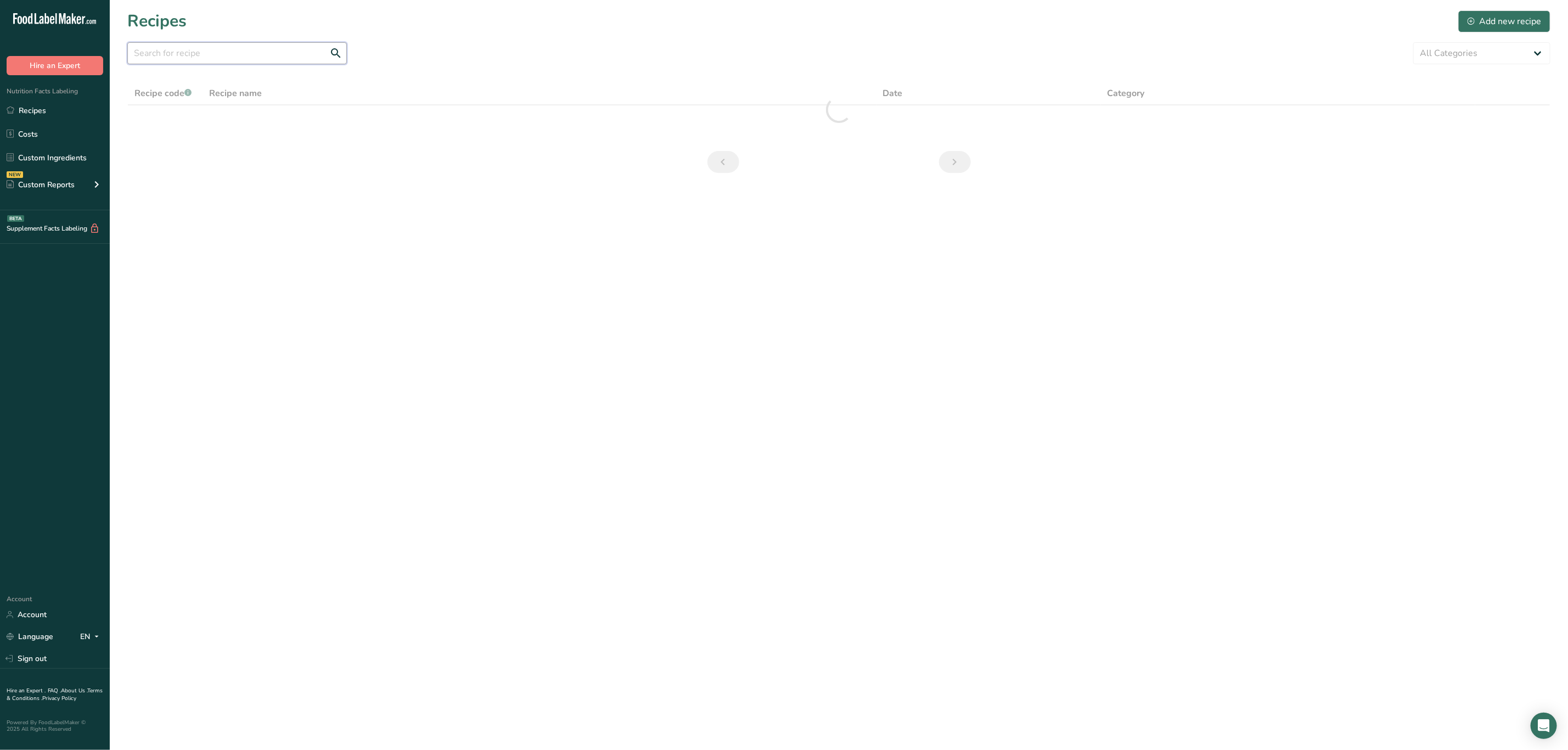
click at [252, 51] on input "text" at bounding box center [237, 53] width 220 height 22
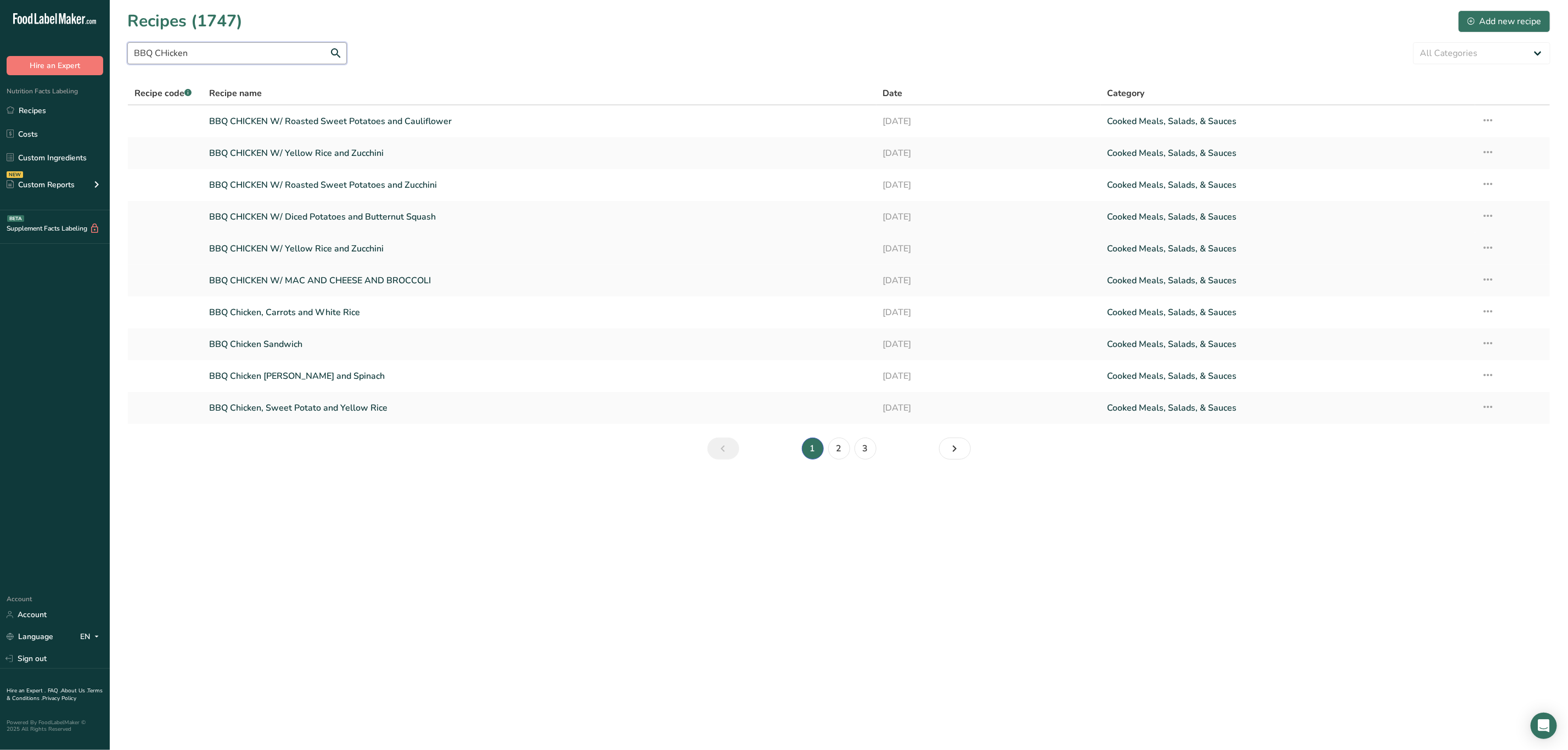
type input "BBQ CHicken"
drag, startPoint x: 287, startPoint y: 50, endPoint x: -80, endPoint y: 113, distance: 372.4
click at [0, 113] on html ".a-20{fill:#fff;} Hire an Expert Nutrition Facts Labeling Recipes Costs Custom …" at bounding box center [784, 375] width 1568 height 750
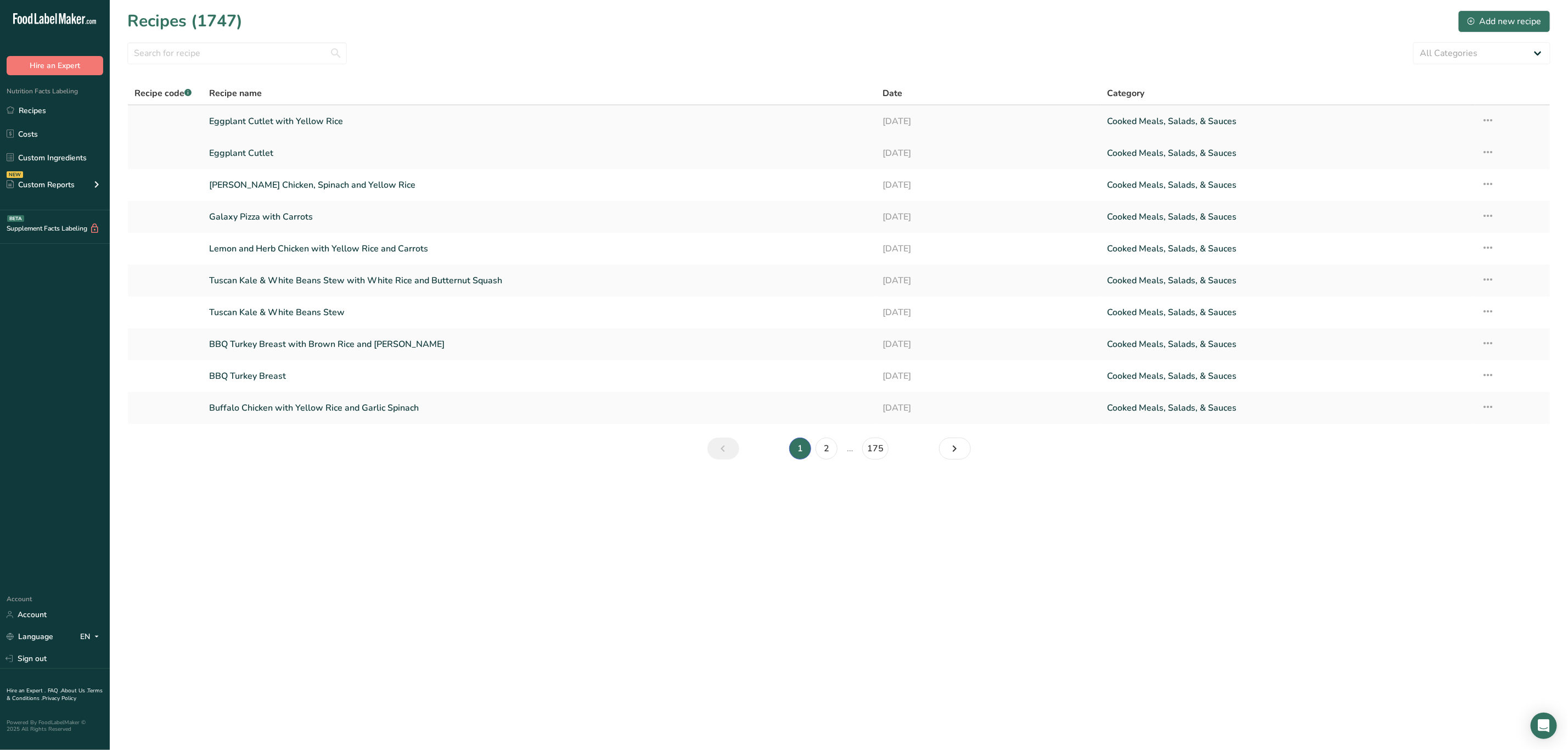
click at [1492, 118] on icon at bounding box center [1488, 120] width 13 height 20
click at [1403, 196] on span "Duplicate Recipe" at bounding box center [1398, 198] width 60 height 13
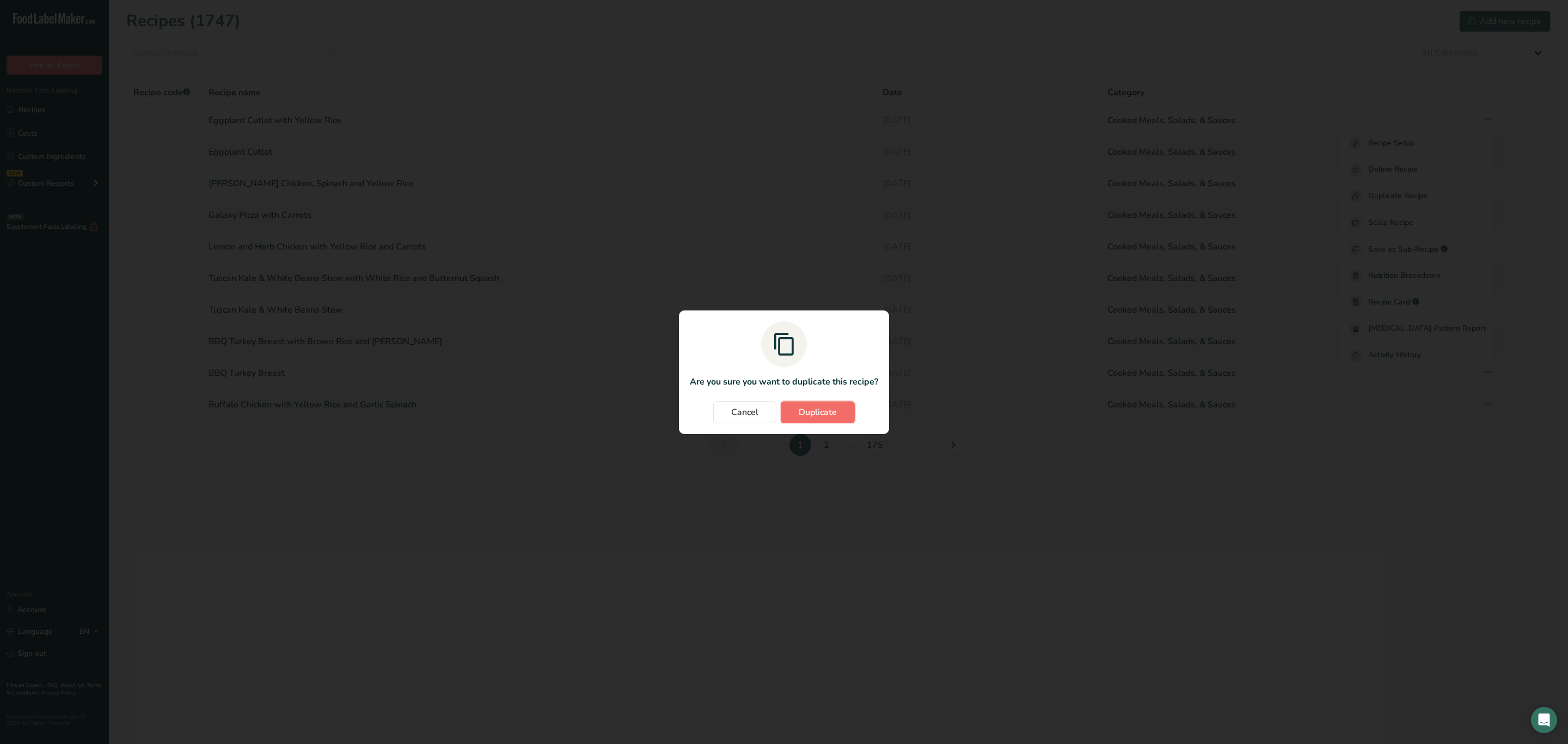
click at [840, 414] on button "Duplicate" at bounding box center [818, 412] width 74 height 22
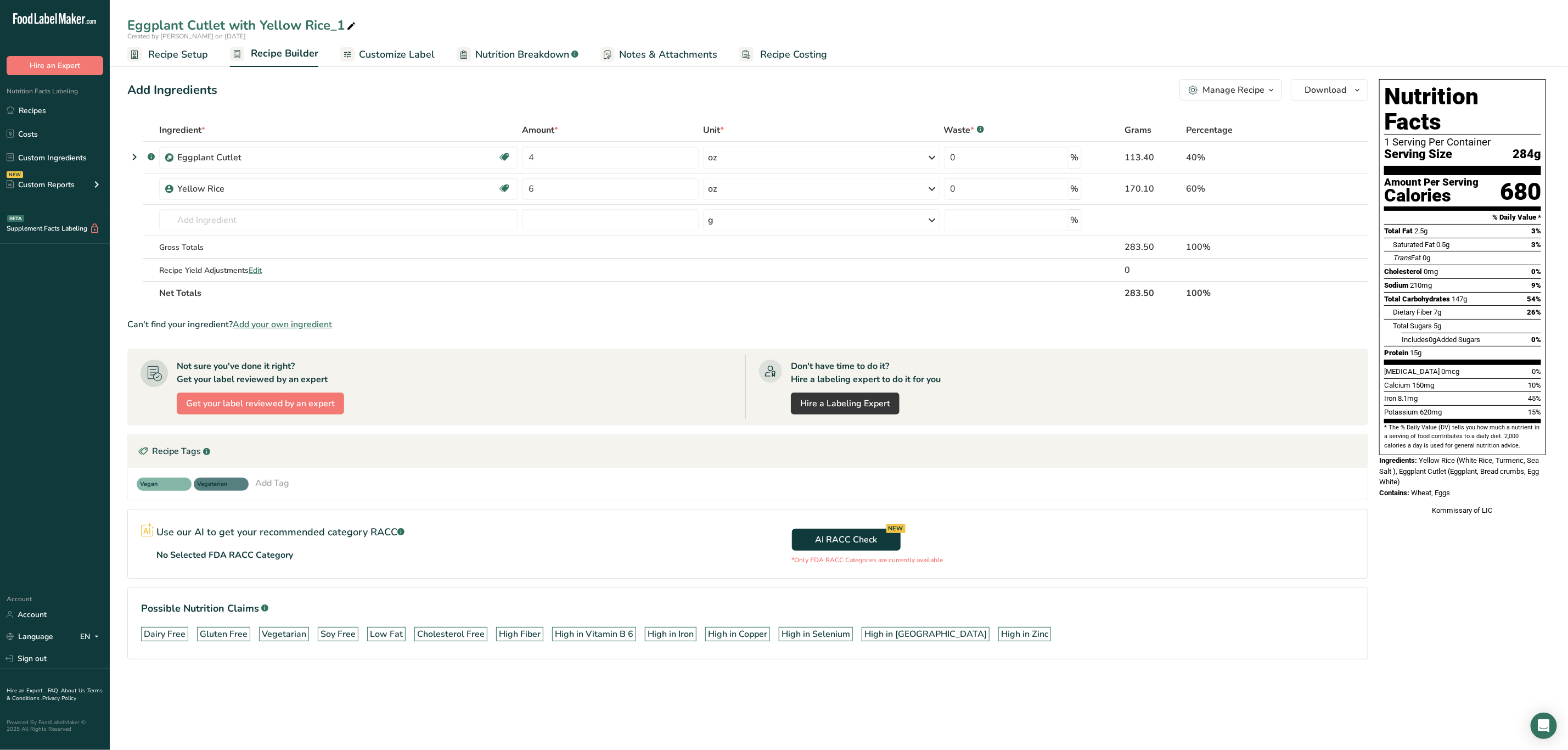
click at [353, 25] on icon at bounding box center [351, 27] width 10 height 15
click at [288, 25] on input "Eggplant Cutlet with Yellow Rice" at bounding box center [839, 25] width 1423 height 20
type input "Eggplant Cutlet with White Rice"
click at [1334, 183] on icon at bounding box center [1332, 189] width 8 height 11
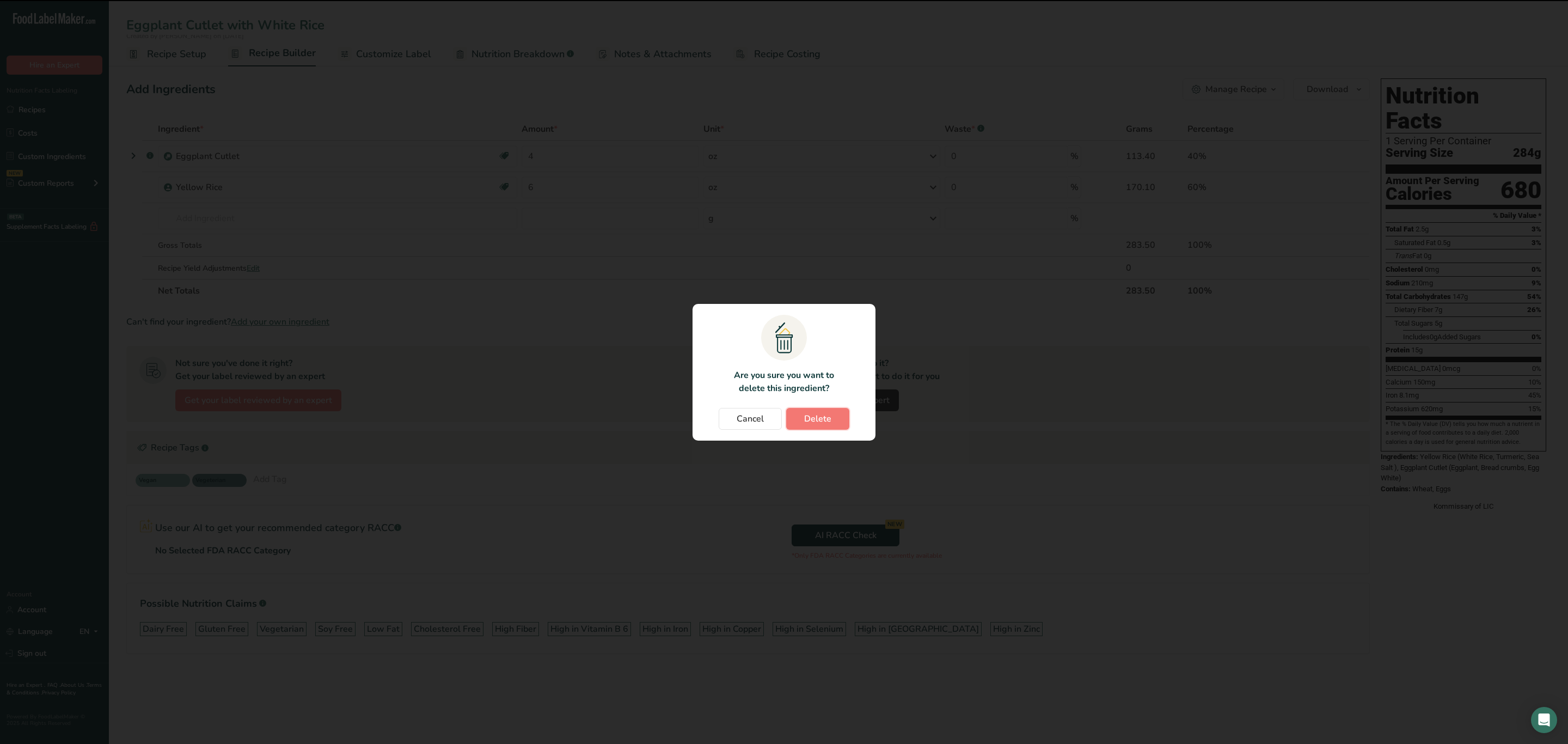
click at [832, 421] on button "Delete" at bounding box center [818, 418] width 63 height 22
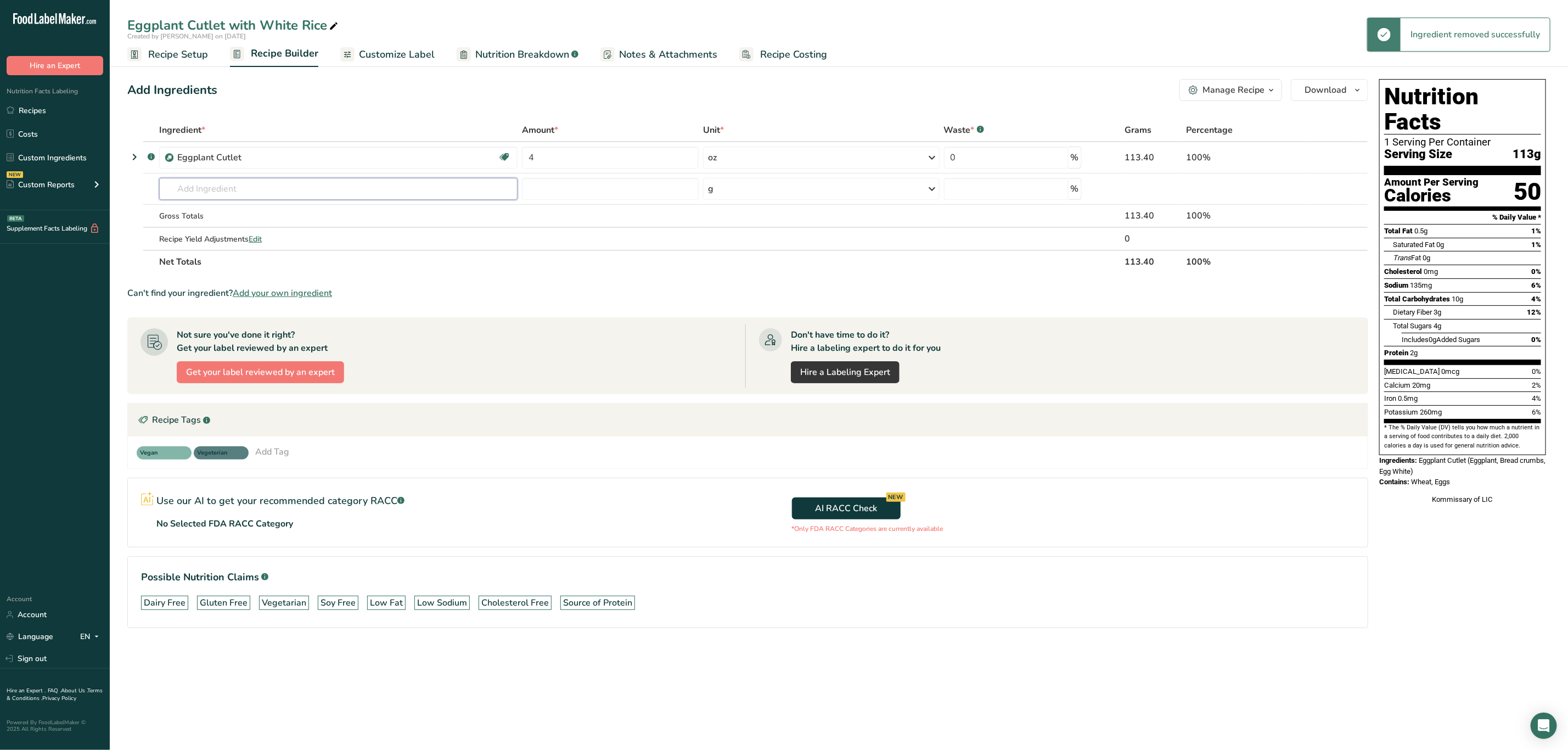
click at [191, 188] on input "text" at bounding box center [338, 189] width 358 height 22
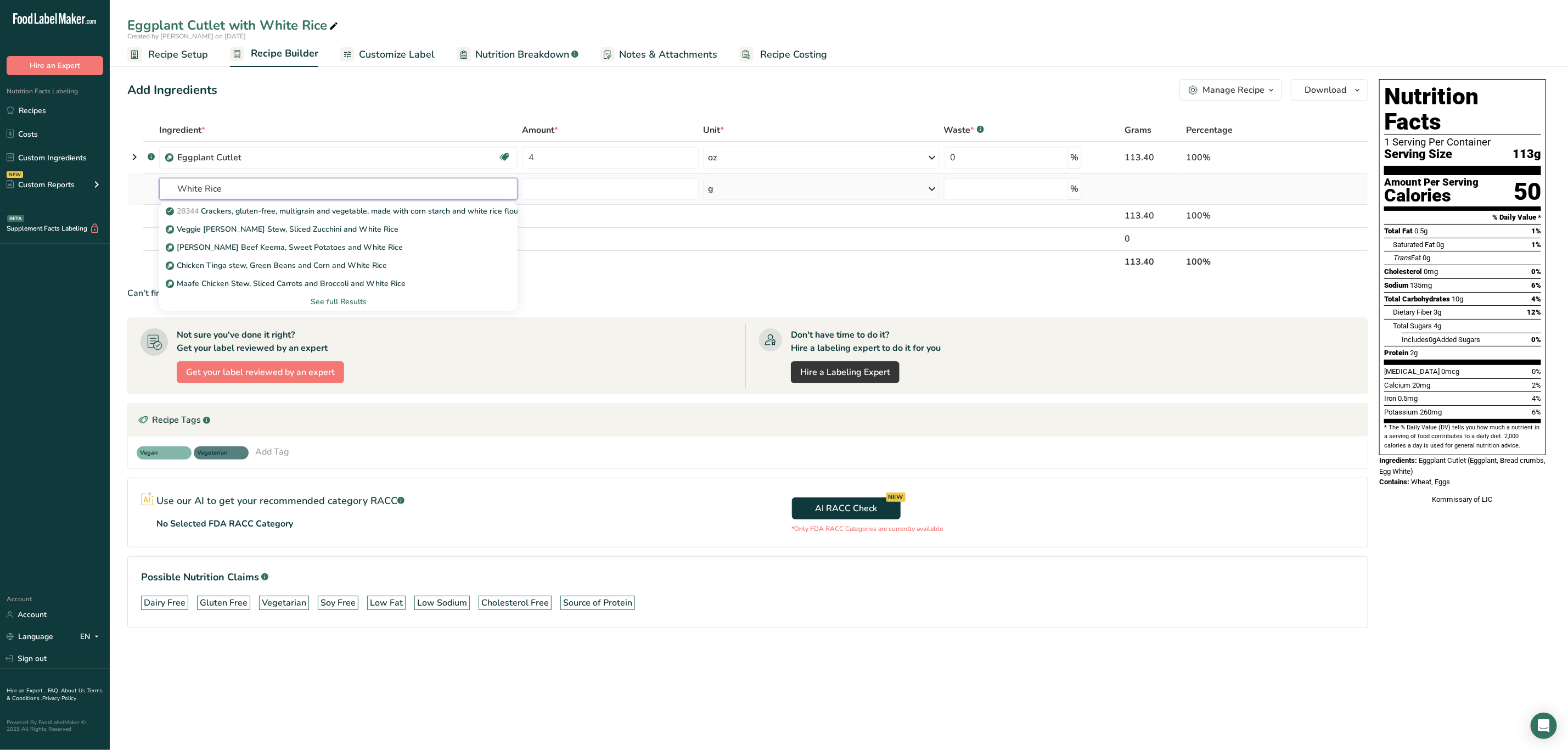
type input "White Rice"
click at [343, 303] on div "See full Results" at bounding box center [339, 301] width 341 height 11
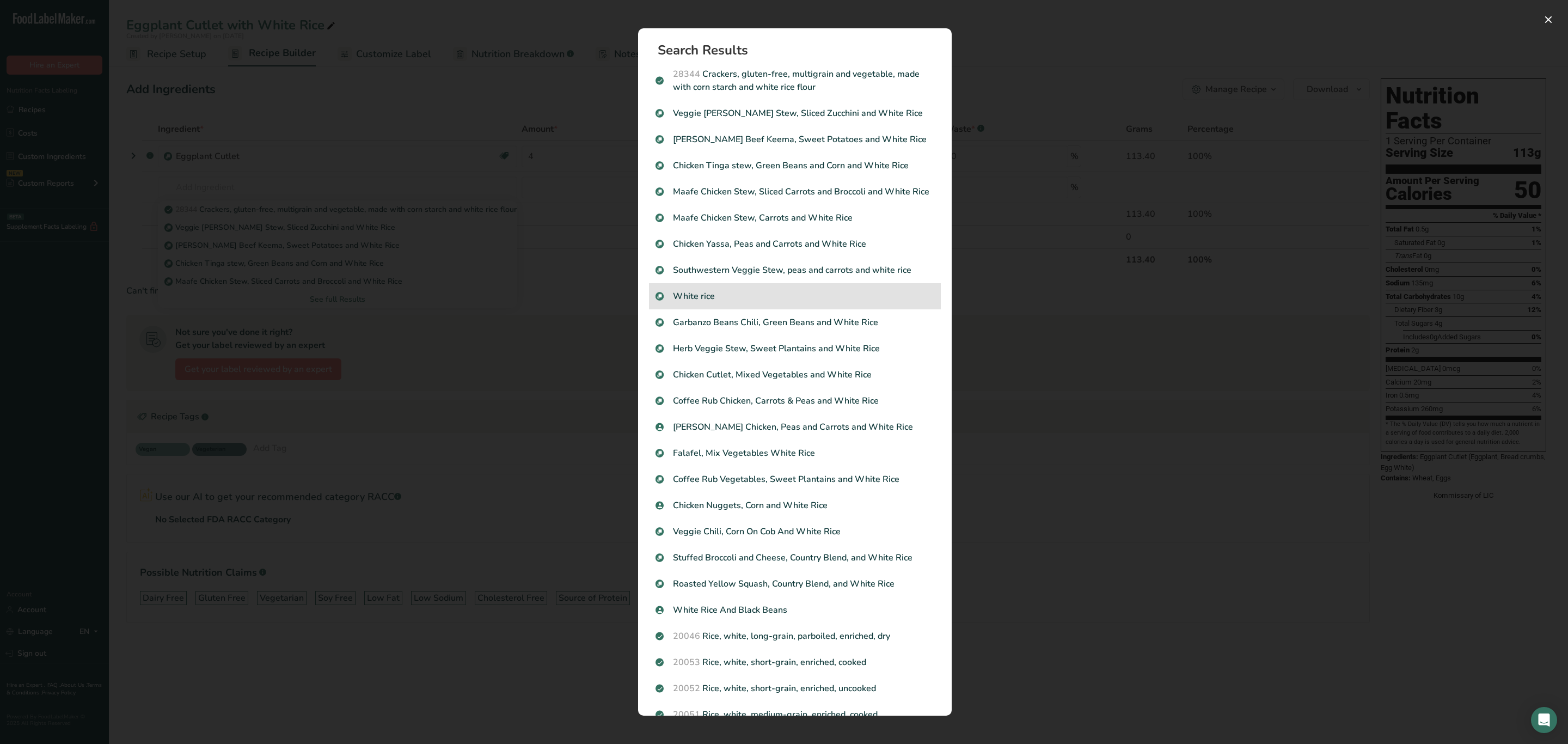
click at [742, 302] on p "White rice" at bounding box center [795, 296] width 279 height 13
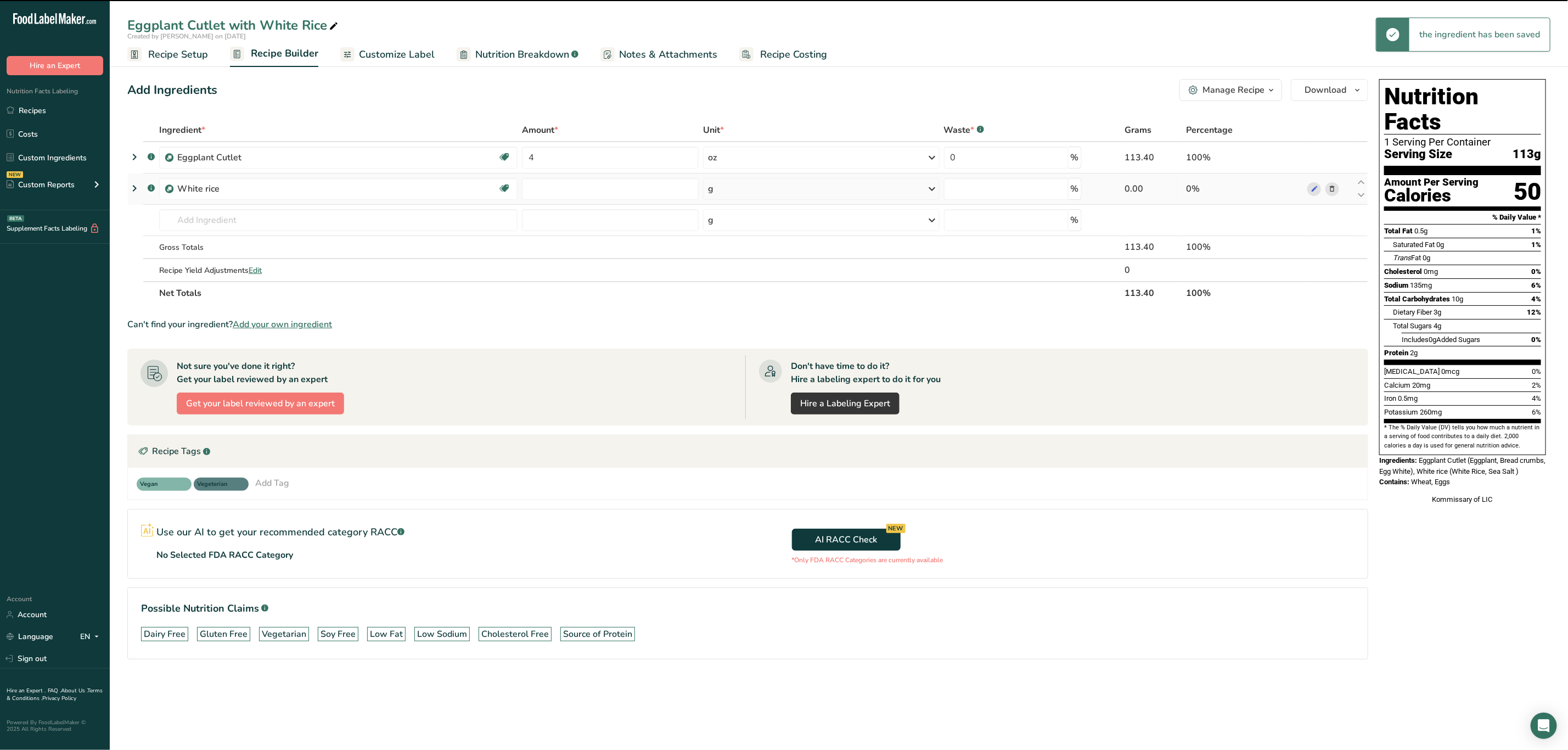
type input "0"
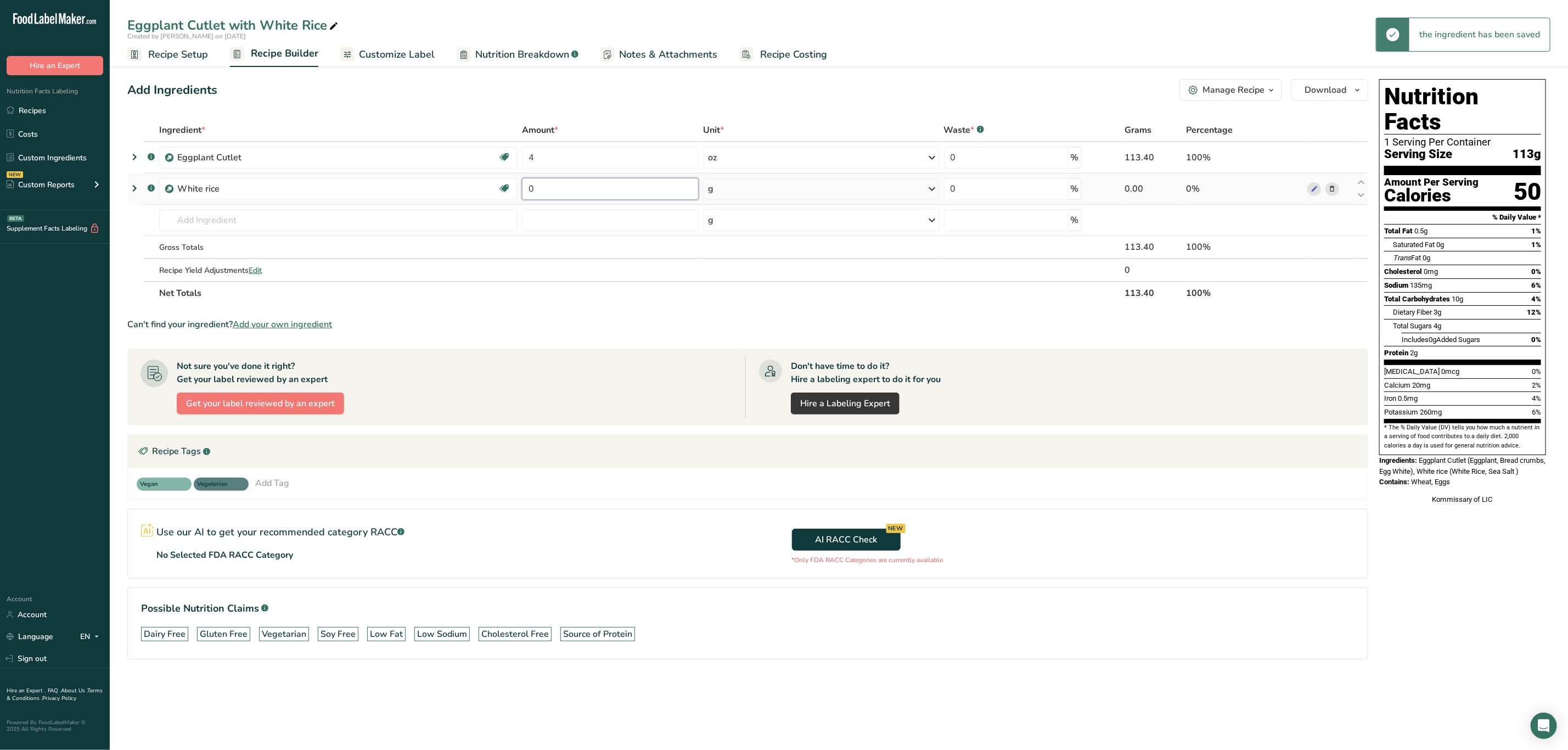
click at [565, 180] on input "0" at bounding box center [610, 189] width 177 height 22
type input "6"
click at [702, 198] on div "Ingredient * Amount * Unit * Waste * .a-a{fill:#347362;}.b-a{fill:#fff;} Grams …" at bounding box center [748, 211] width 1241 height 186
click at [731, 188] on div "g" at bounding box center [821, 189] width 236 height 22
click at [739, 275] on div "See more" at bounding box center [755, 276] width 92 height 11
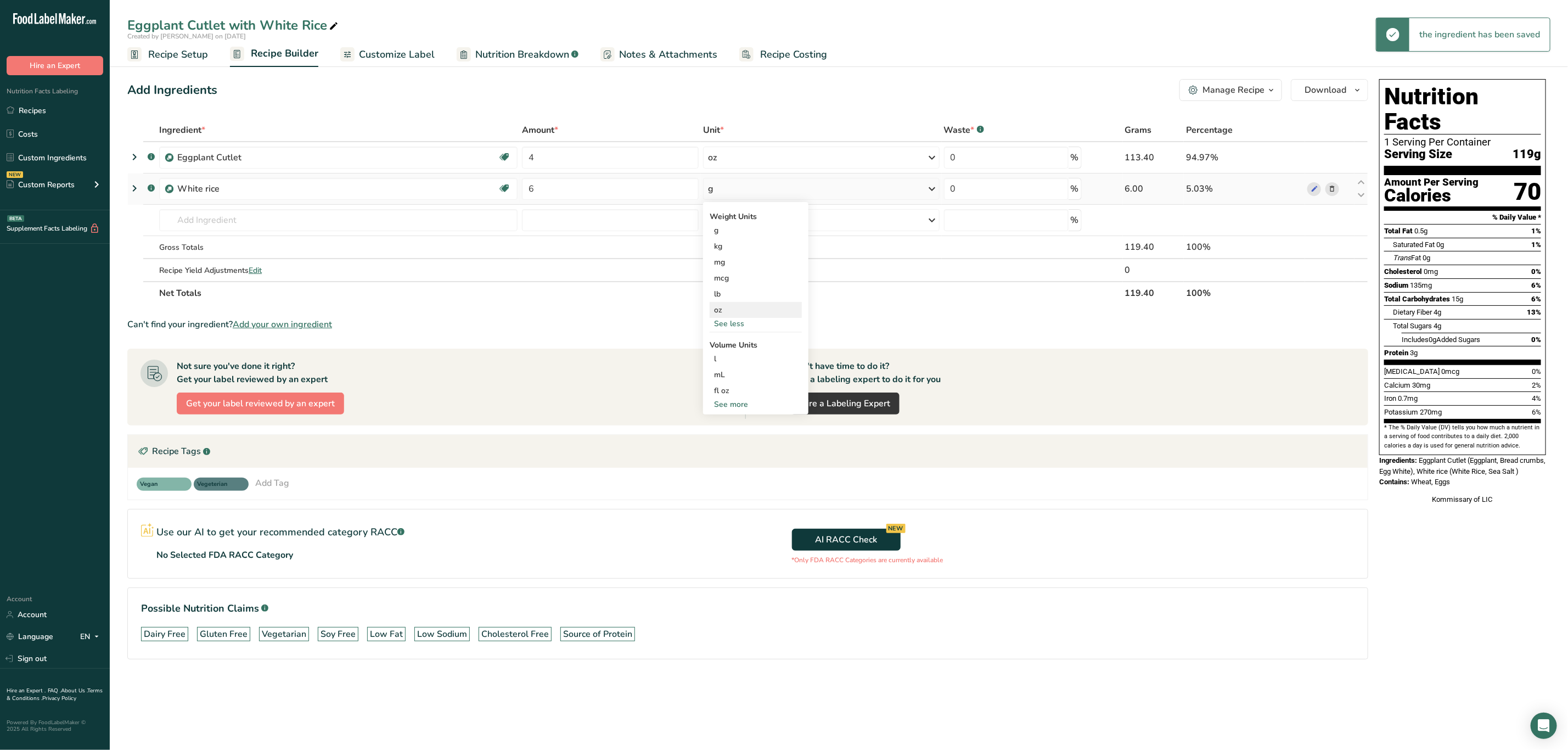
click at [736, 308] on div "oz" at bounding box center [755, 310] width 92 height 16
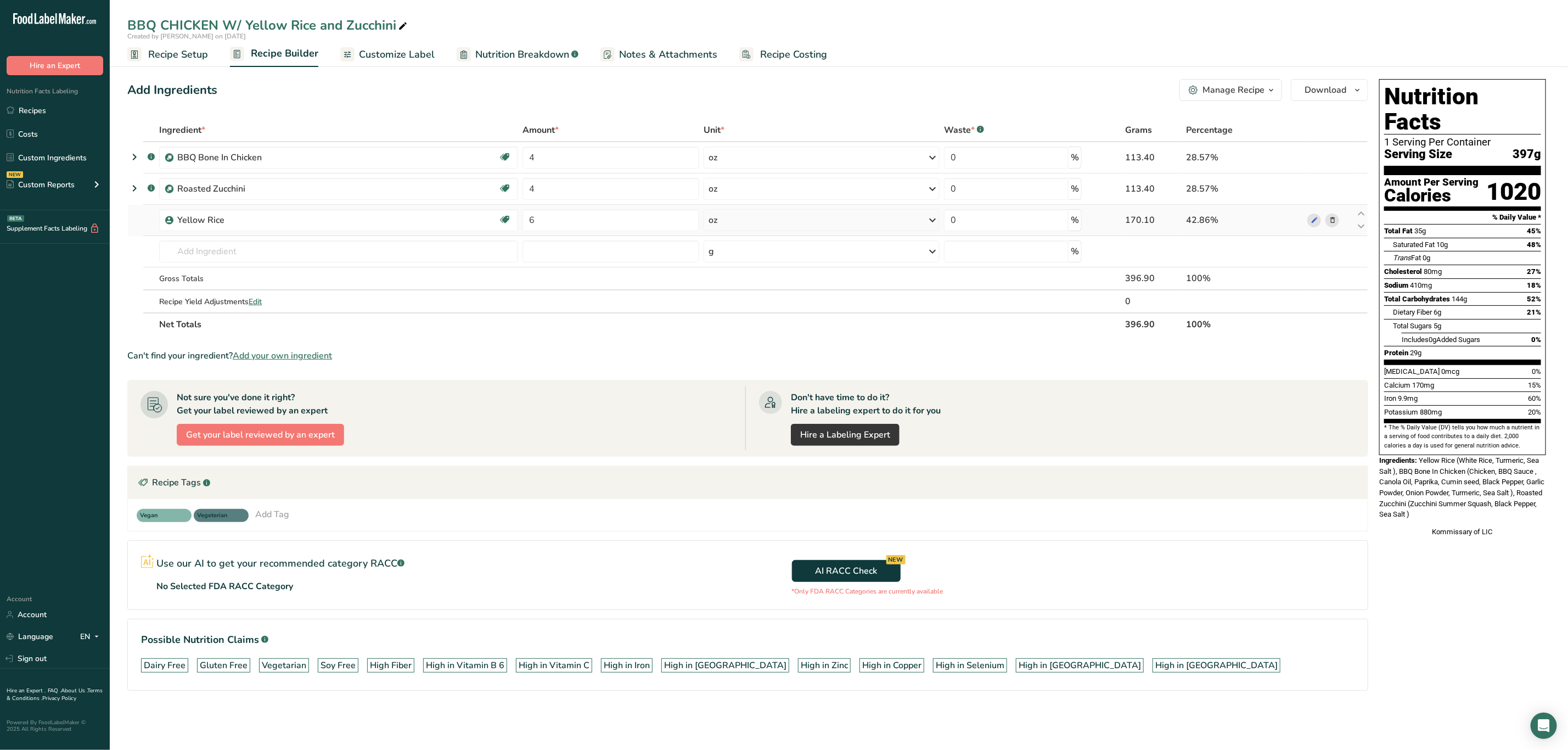
click at [1329, 221] on icon at bounding box center [1332, 220] width 8 height 11
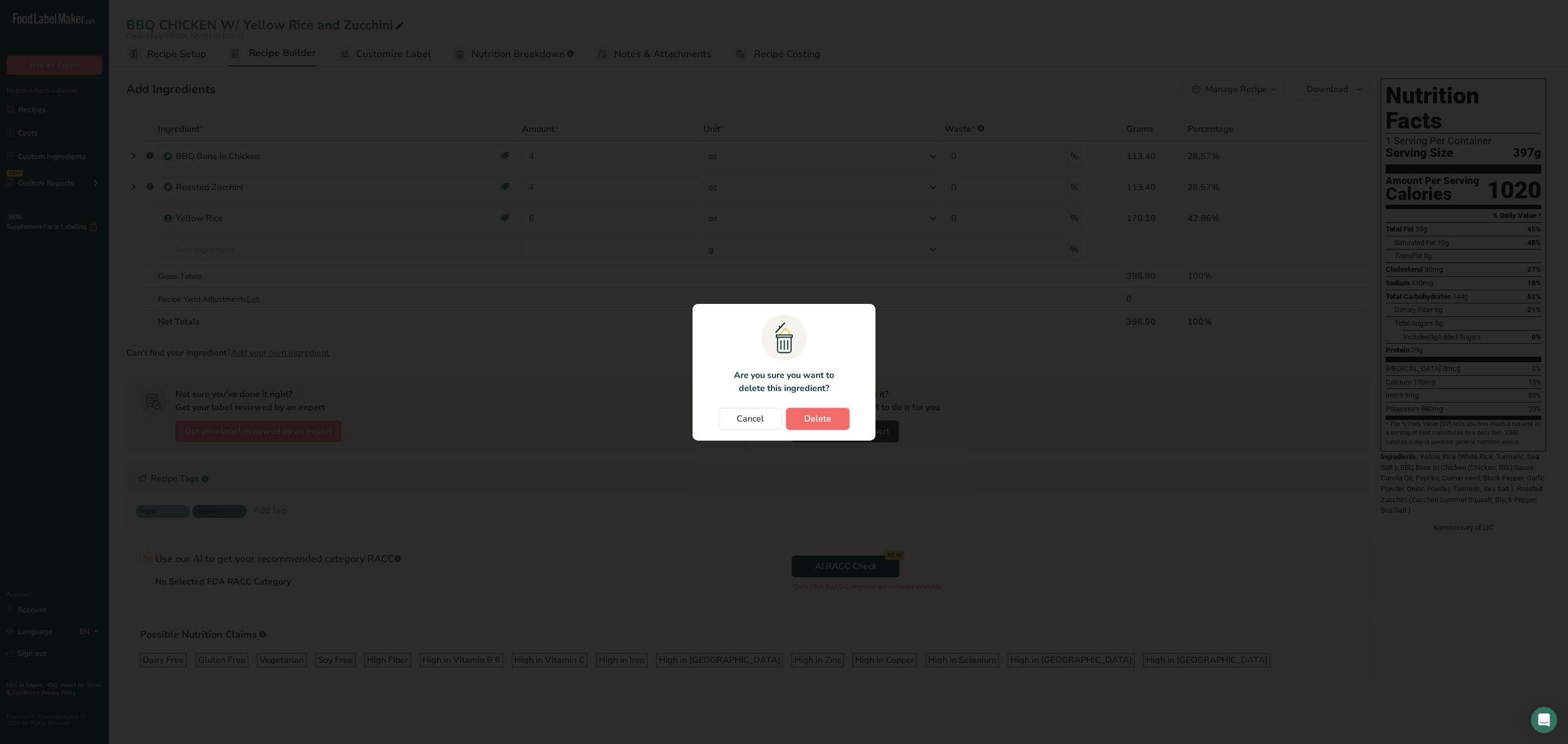
click at [827, 421] on span "Delete" at bounding box center [817, 418] width 27 height 13
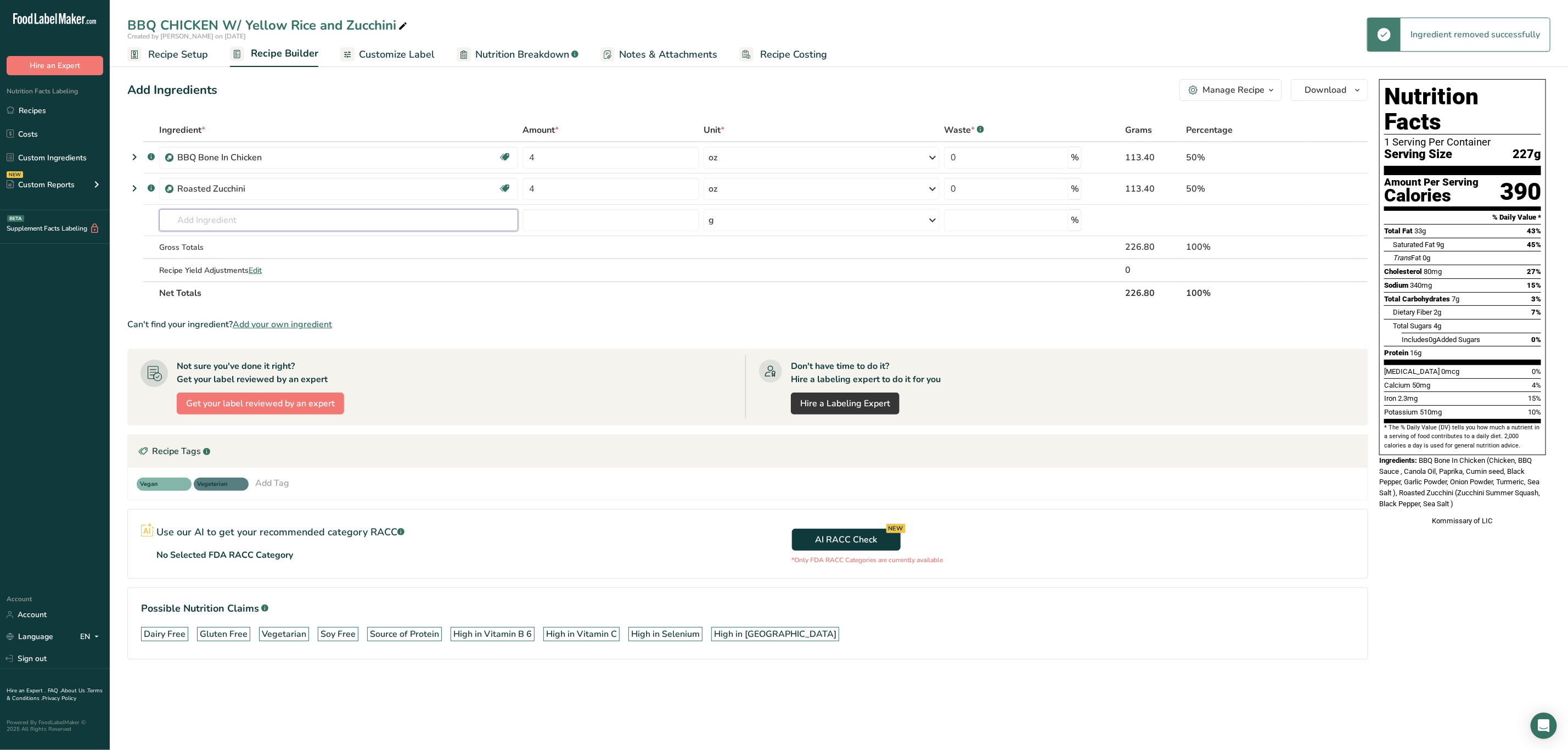
click at [211, 211] on input "text" at bounding box center [339, 220] width 359 height 22
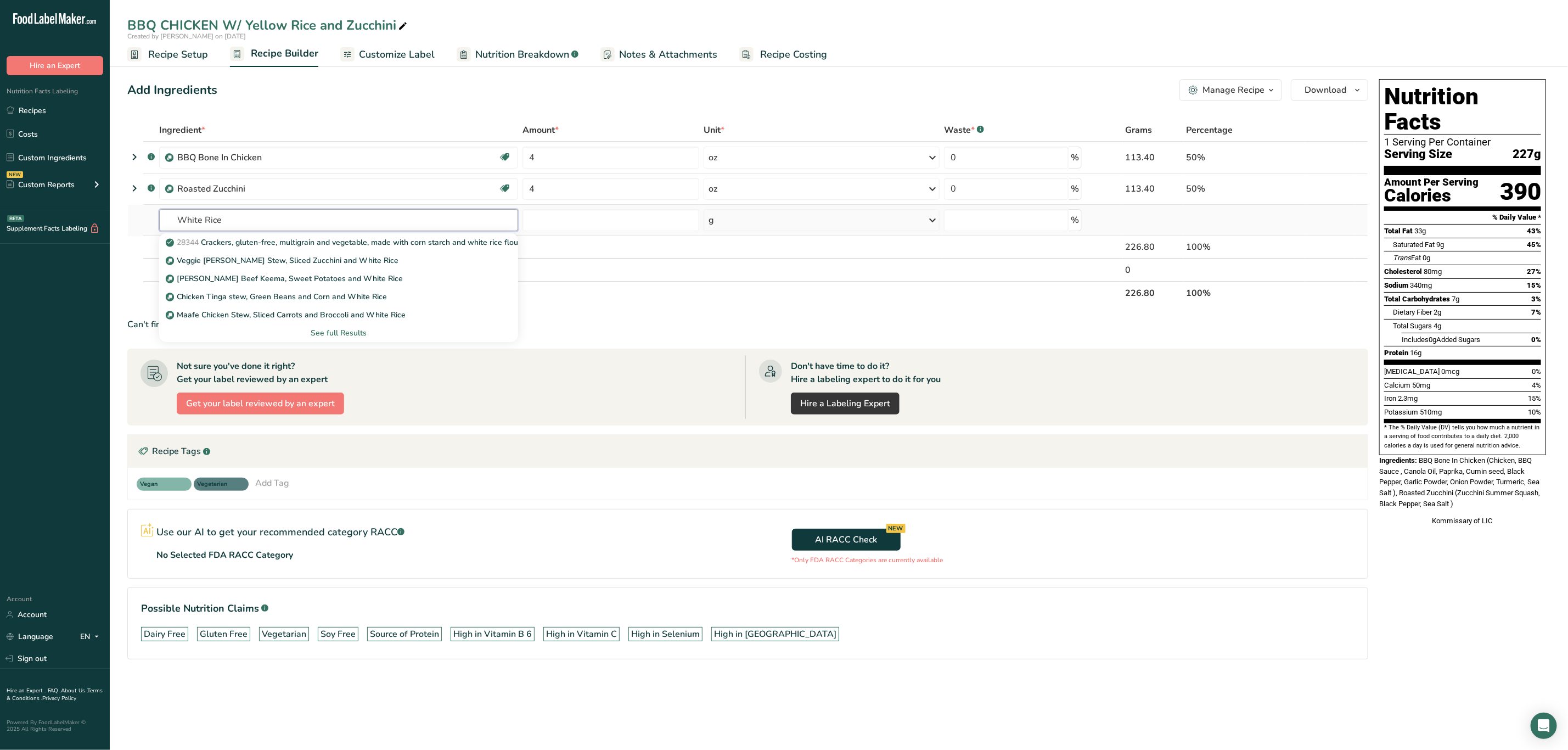
type input "White Rice"
click at [348, 326] on div "See full Results" at bounding box center [339, 333] width 359 height 18
click at [349, 326] on div "See full Results" at bounding box center [339, 333] width 359 height 18
click at [352, 331] on div "See full Results" at bounding box center [339, 333] width 341 height 11
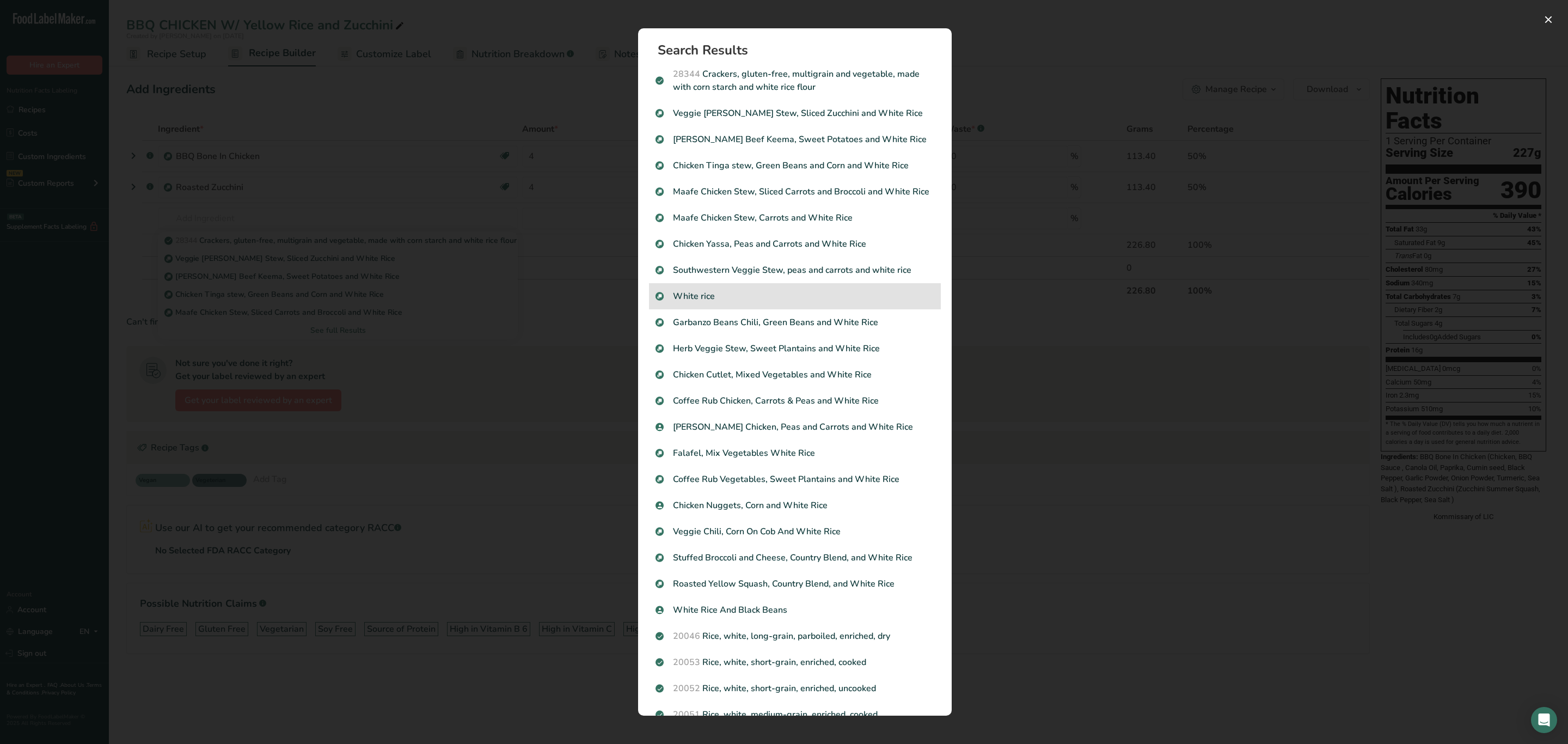
click at [722, 309] on div "White rice" at bounding box center [795, 296] width 292 height 26
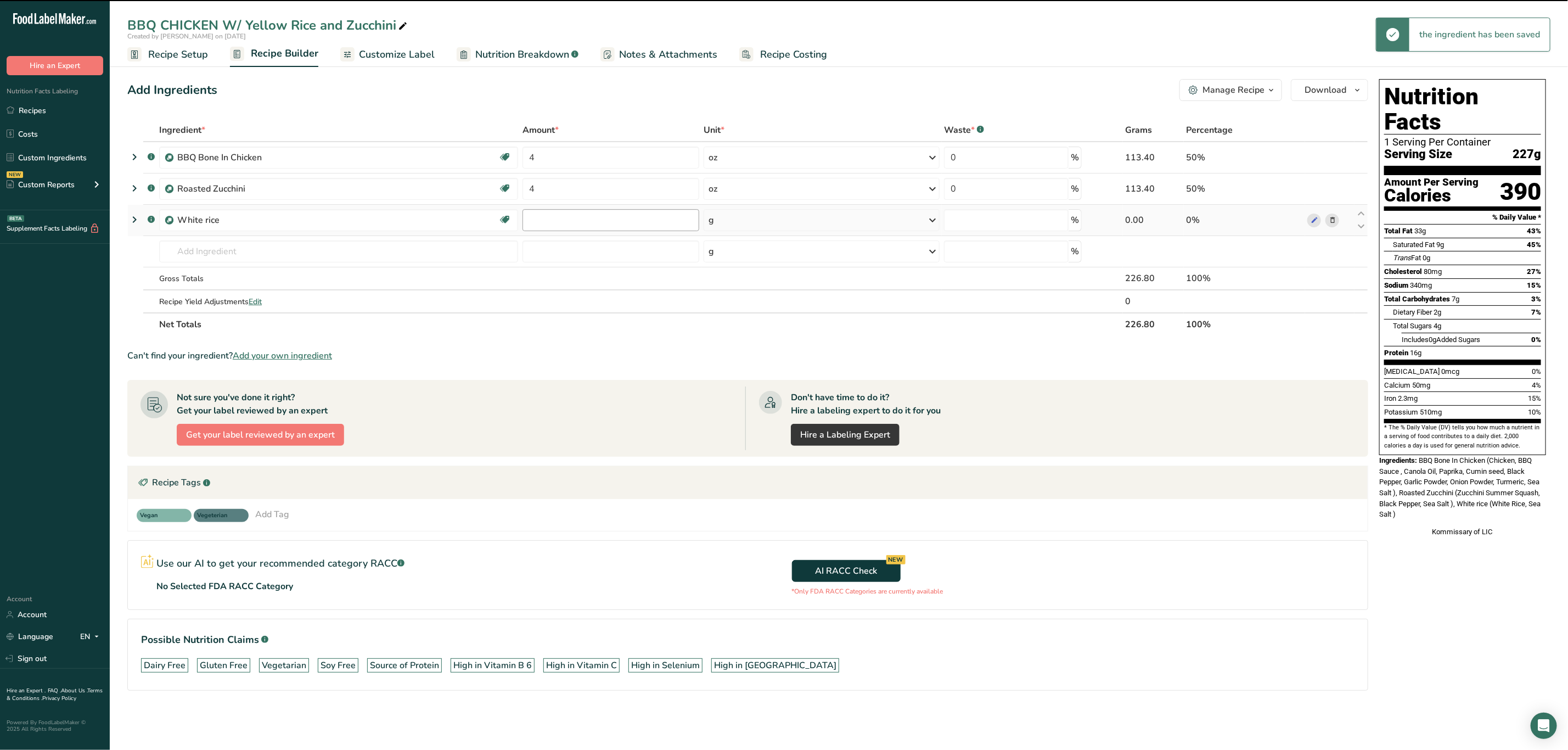
type input "0"
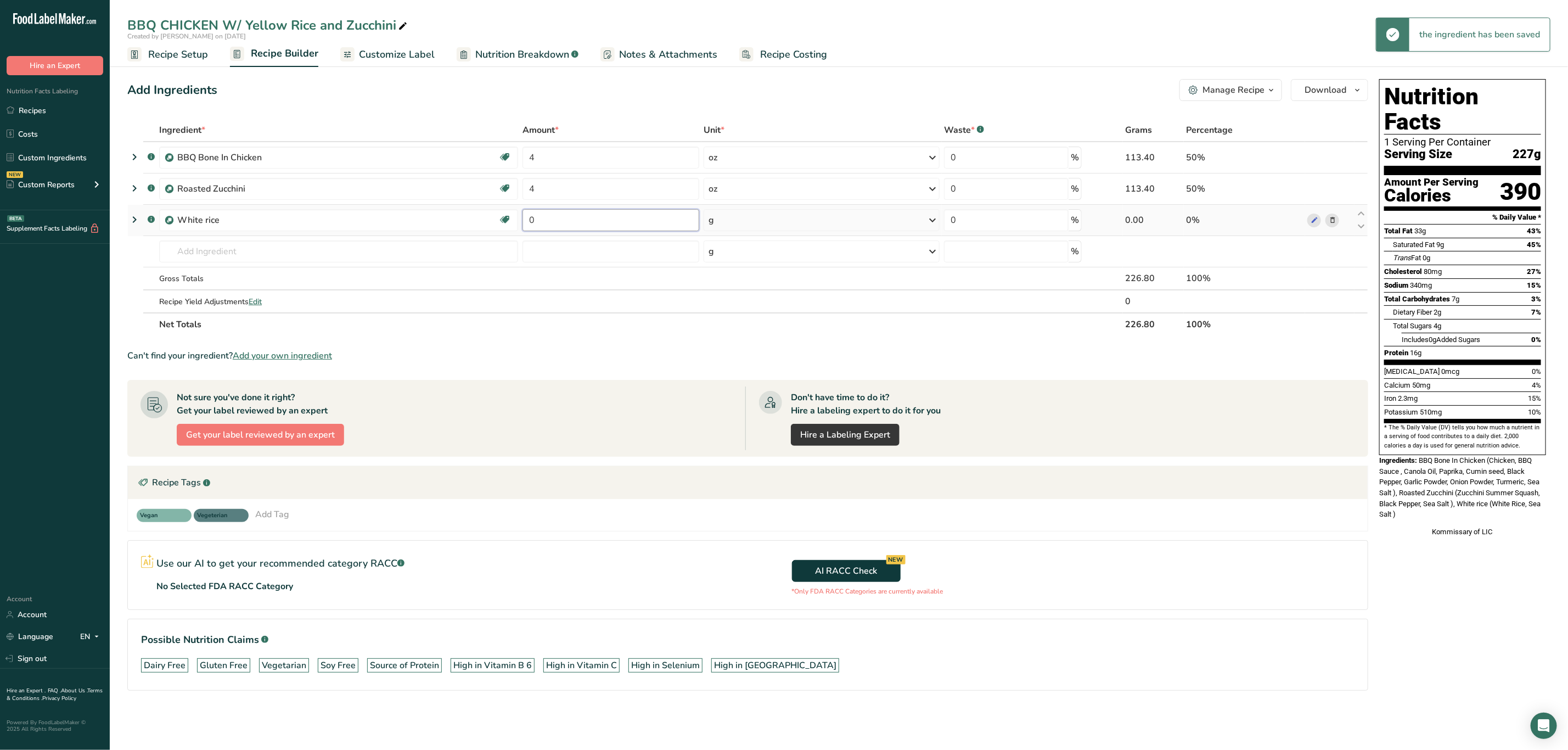
click at [647, 216] on input "0" at bounding box center [610, 220] width 177 height 22
type input "6"
click at [751, 224] on div "Ingredient * Amount * Unit * Waste * .a-a{fill:#347362;}.b-a{fill:#fff;} Grams …" at bounding box center [748, 227] width 1241 height 218
click at [751, 224] on div "g" at bounding box center [821, 220] width 236 height 22
click at [740, 305] on div "See more" at bounding box center [756, 307] width 92 height 11
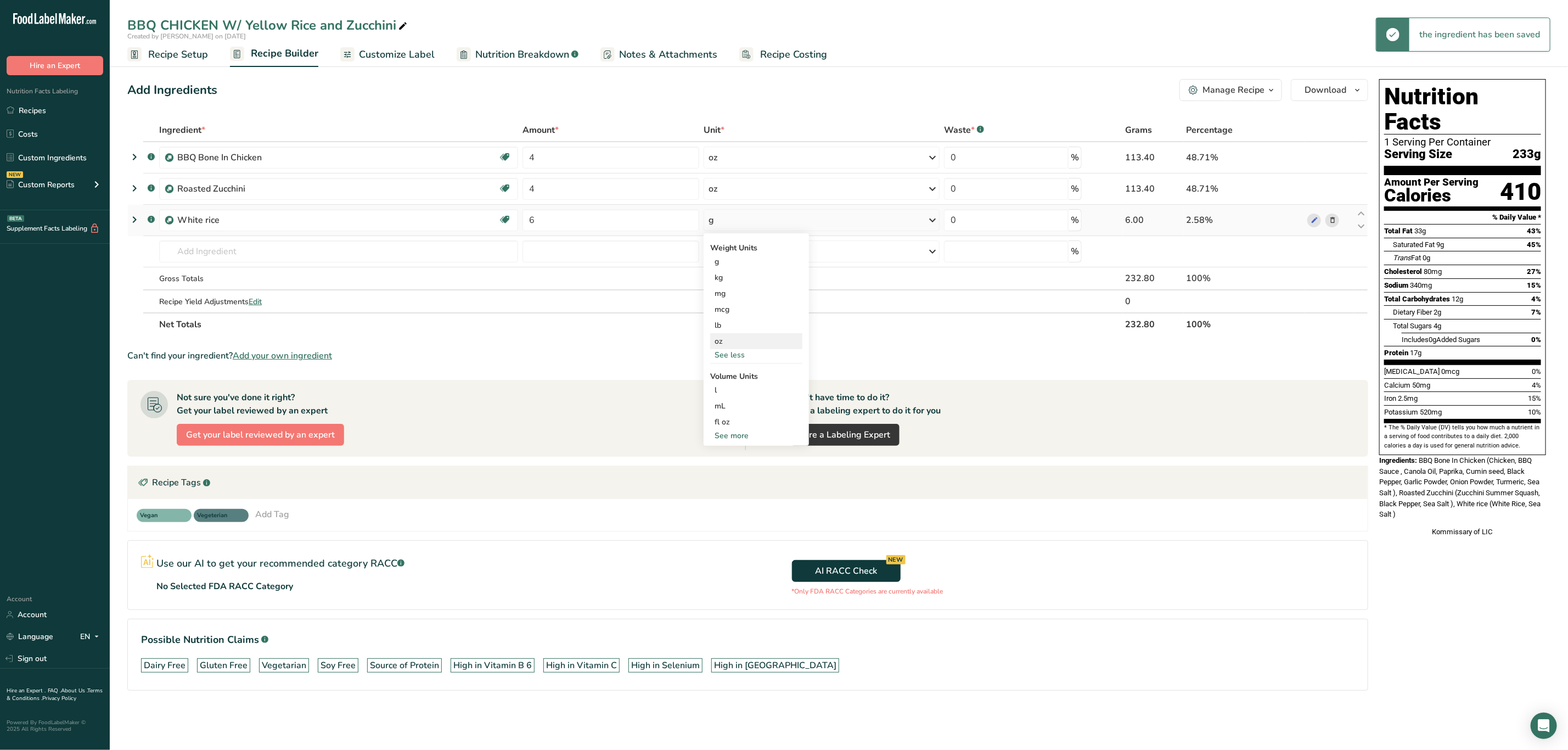
click at [733, 341] on div "oz" at bounding box center [756, 341] width 92 height 16
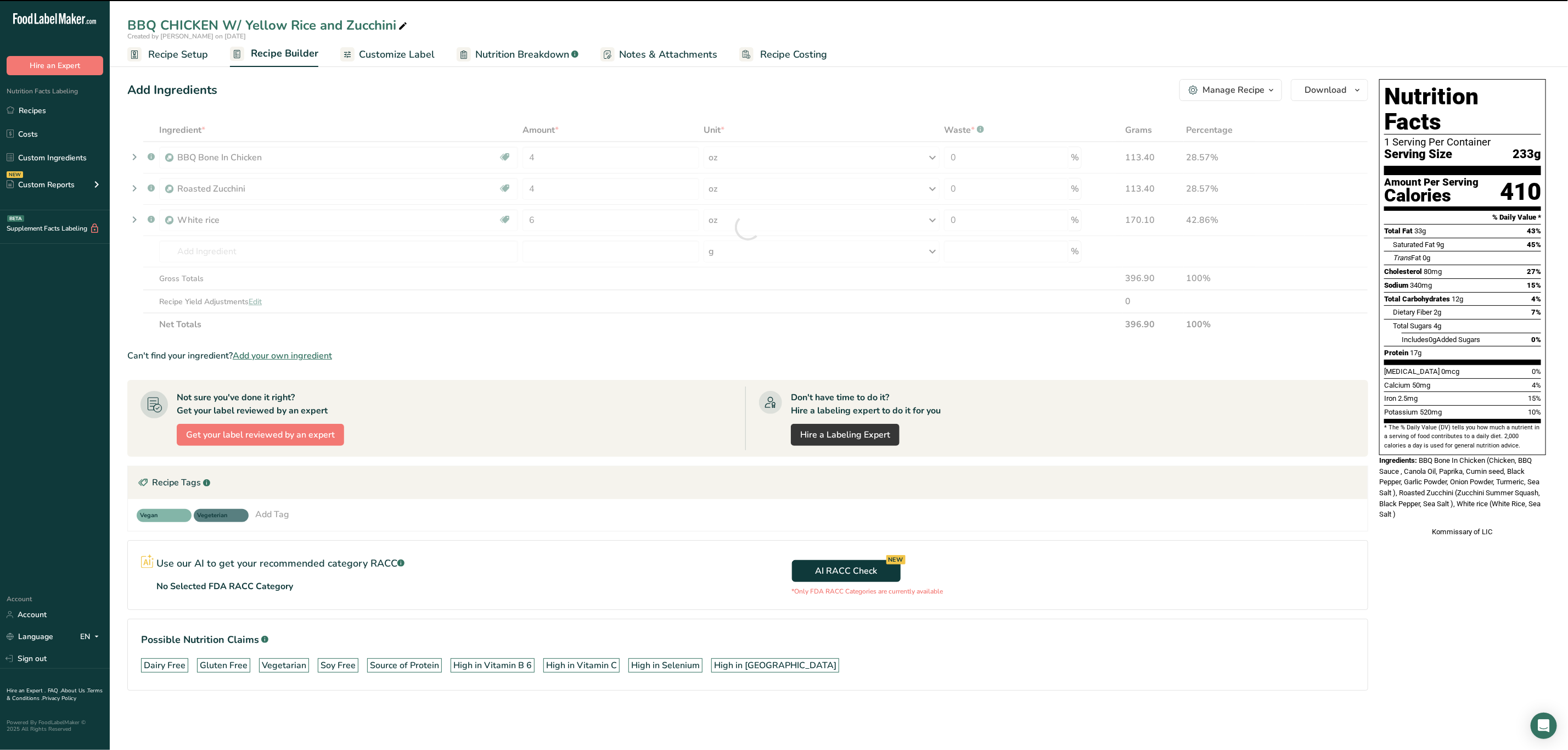
click at [404, 22] on icon at bounding box center [403, 27] width 10 height 15
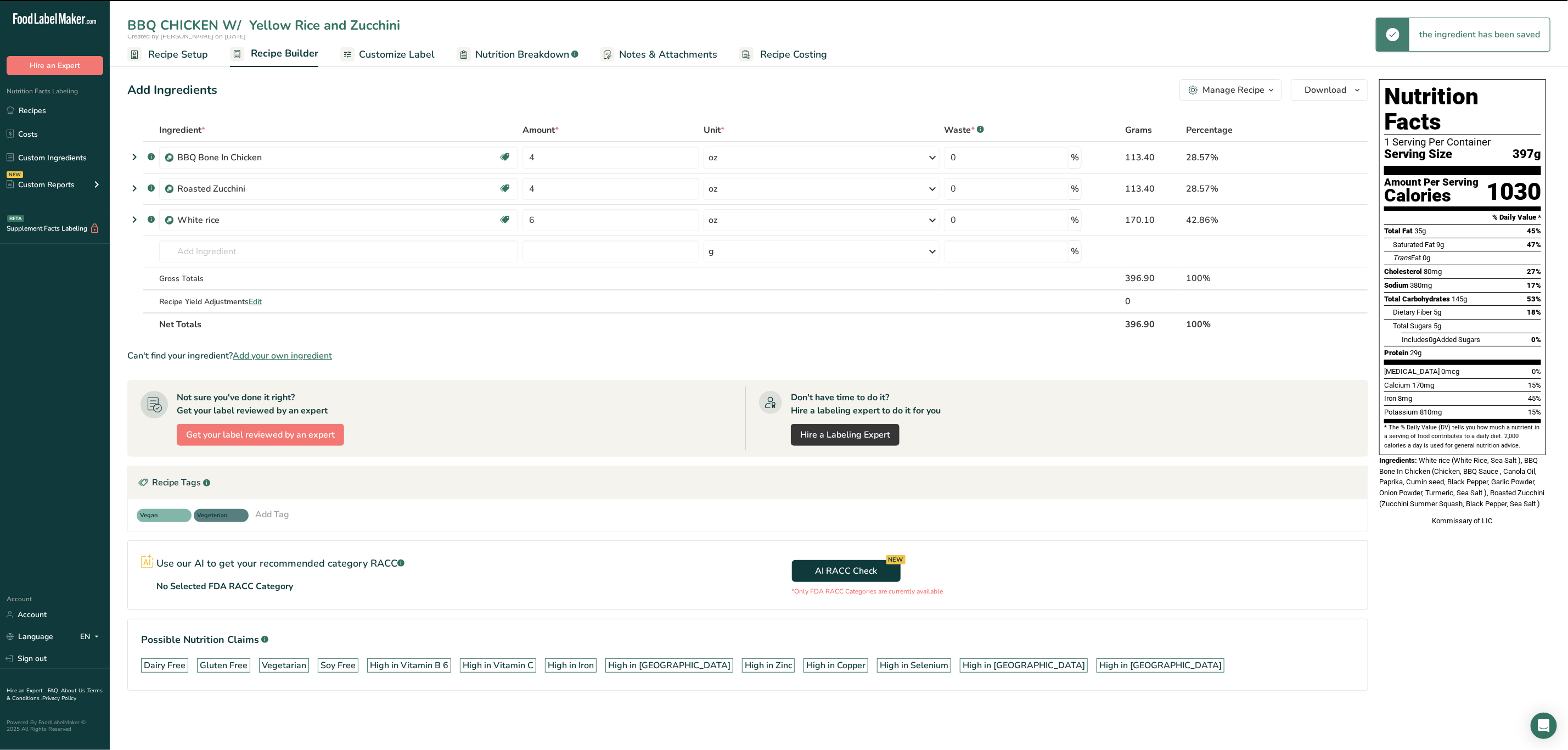
click at [261, 19] on input "BBQ CHICKEN W/ Yellow Rice and Zucchini" at bounding box center [839, 25] width 1423 height 20
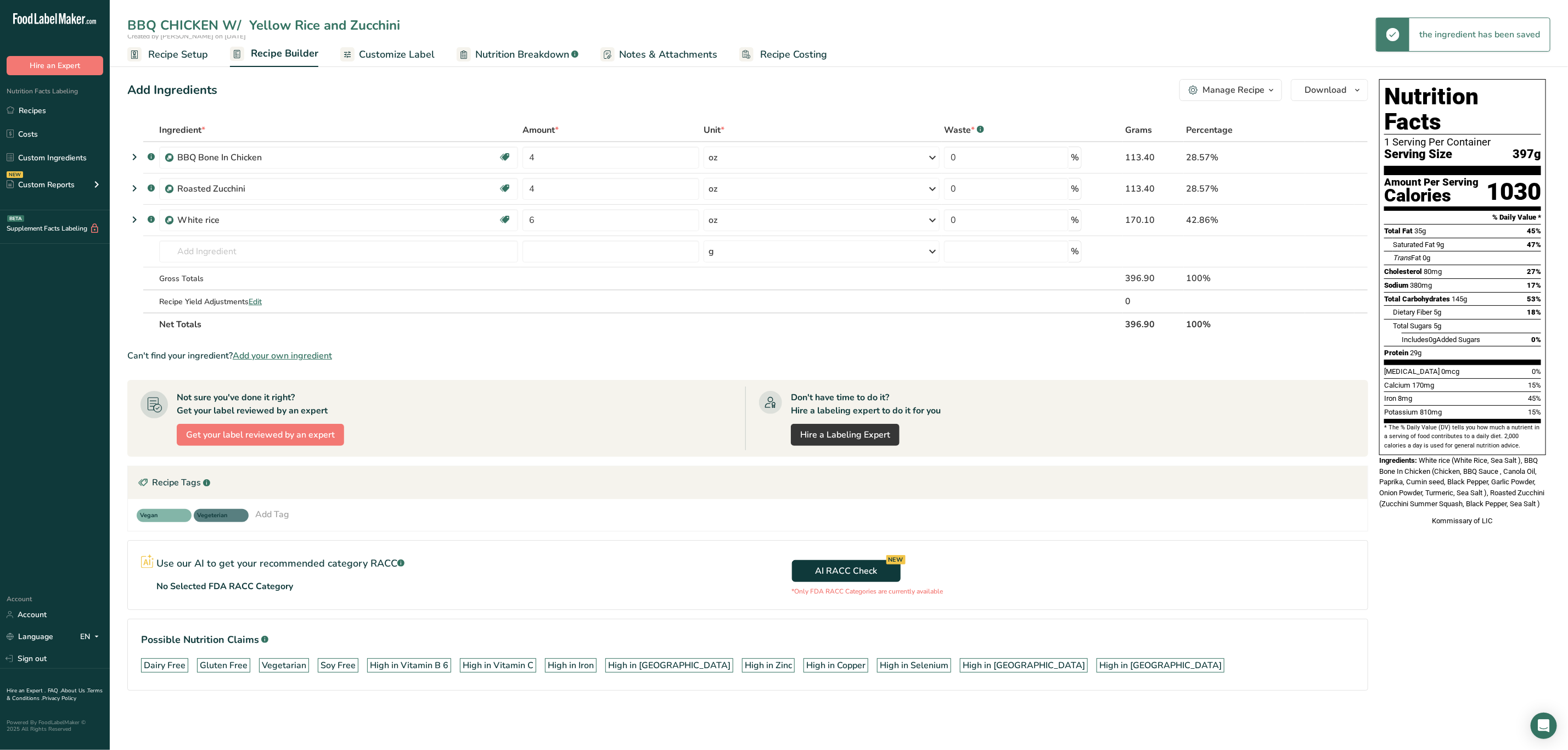
click at [261, 19] on input "BBQ CHICKEN W/ Yellow Rice and Zucchini" at bounding box center [839, 25] width 1423 height 20
type input "BBQ CHICKEN W/ White Rice and Zucchini"
click at [501, 84] on div "Add Ingredients Manage Recipe Delete Recipe Duplicate Recipe Scale Recipe Save …" at bounding box center [748, 89] width 1241 height 22
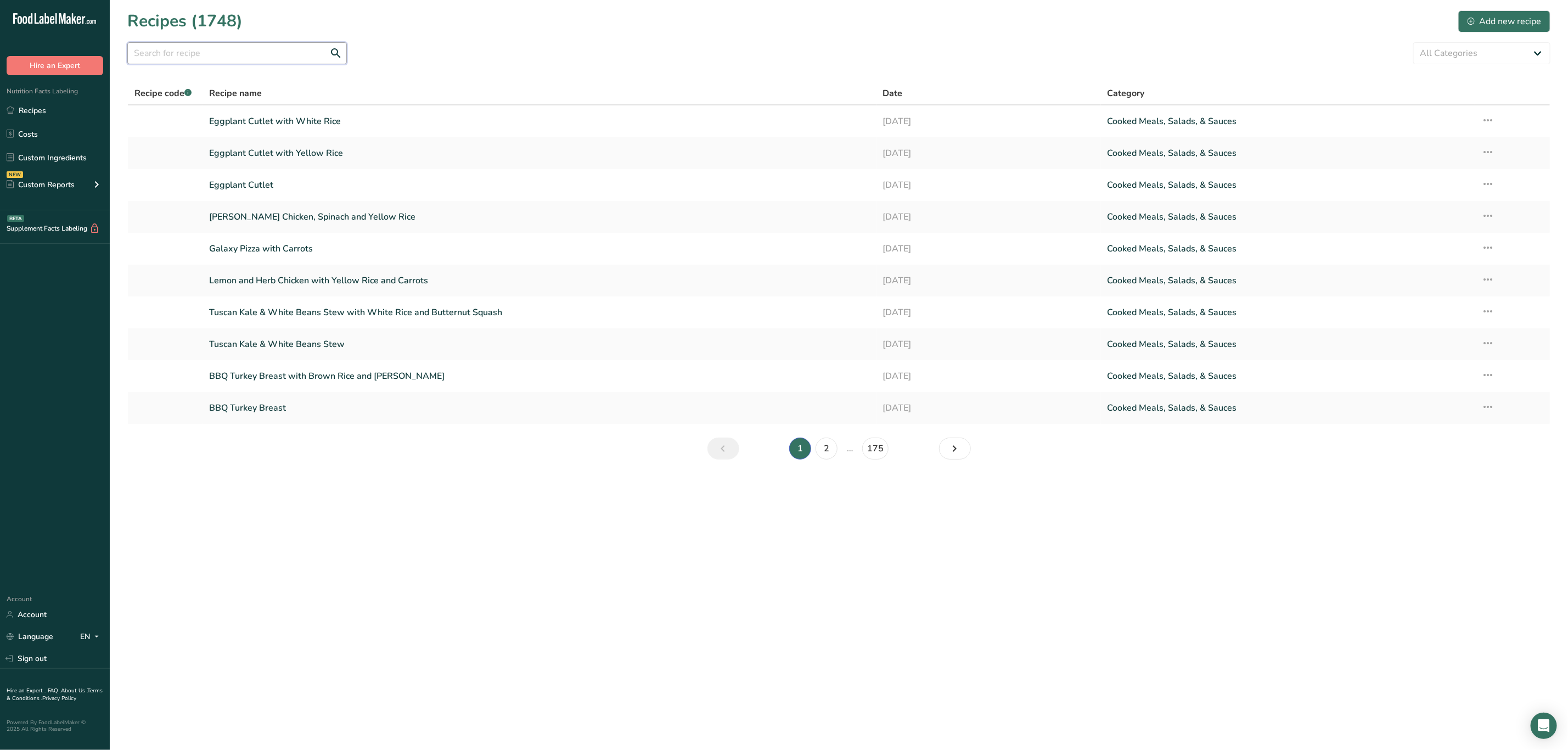
click at [203, 54] on input "text" at bounding box center [237, 53] width 220 height 22
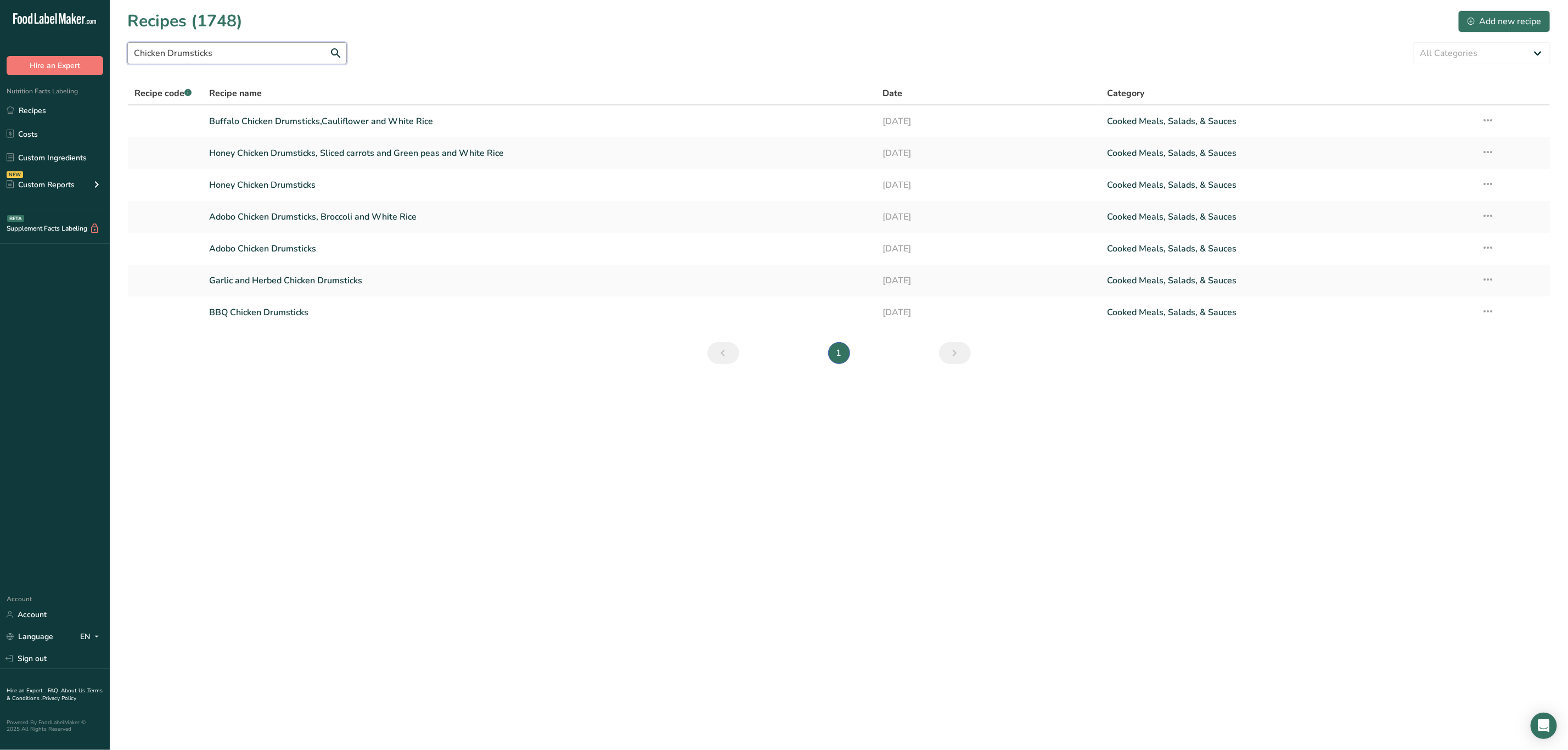
drag, startPoint x: 168, startPoint y: 54, endPoint x: 97, endPoint y: 49, distance: 71.2
click at [97, 49] on div ".a-20{fill:#fff;} Hire an Expert Nutrition Facts Labeling Recipes Costs Custom …" at bounding box center [784, 375] width 1568 height 750
click at [213, 44] on input "Drumsticks" at bounding box center [237, 53] width 220 height 22
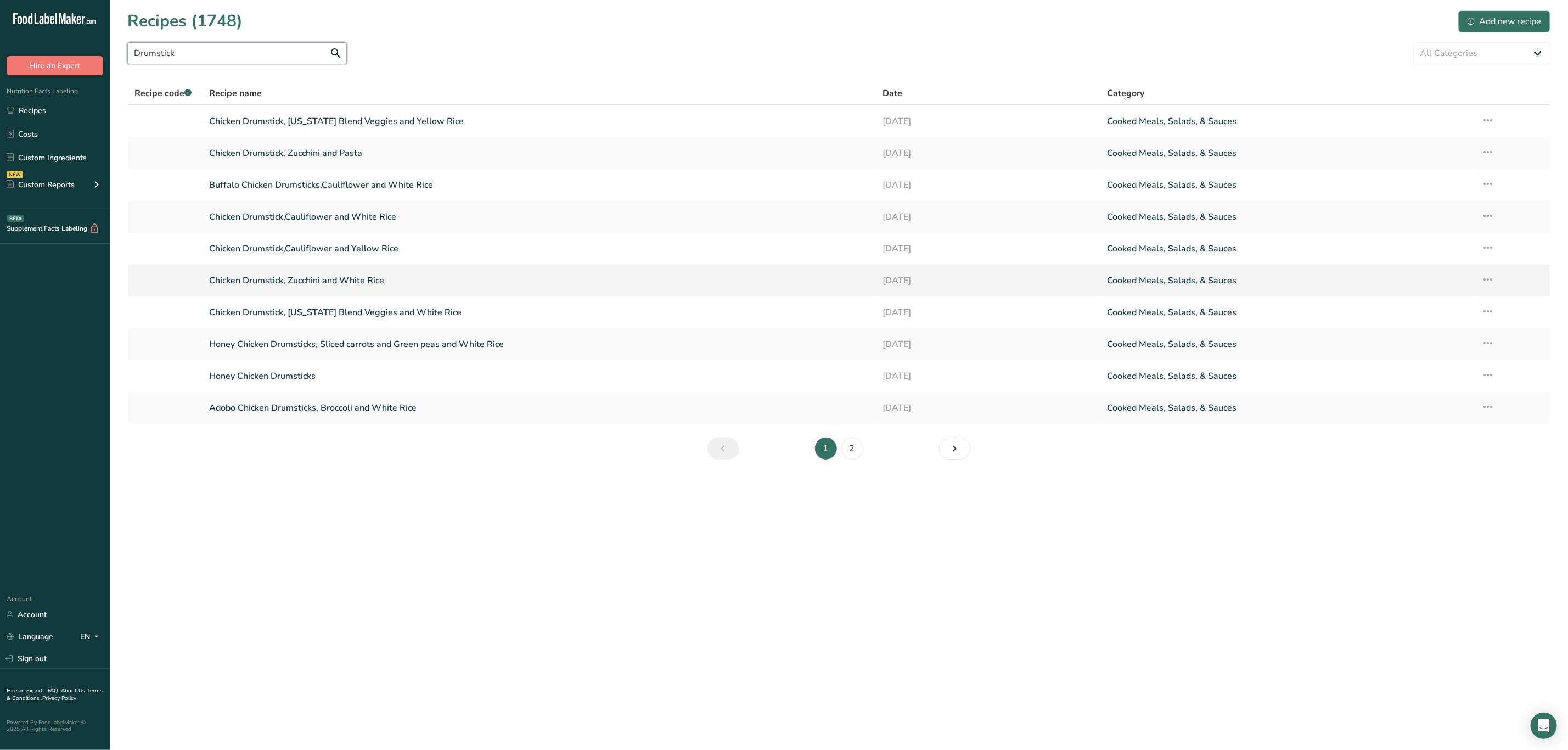
type input "Drumstick"
click at [445, 282] on link "Chicken Drumstick, Zucchini and White Rice" at bounding box center [539, 280] width 660 height 23
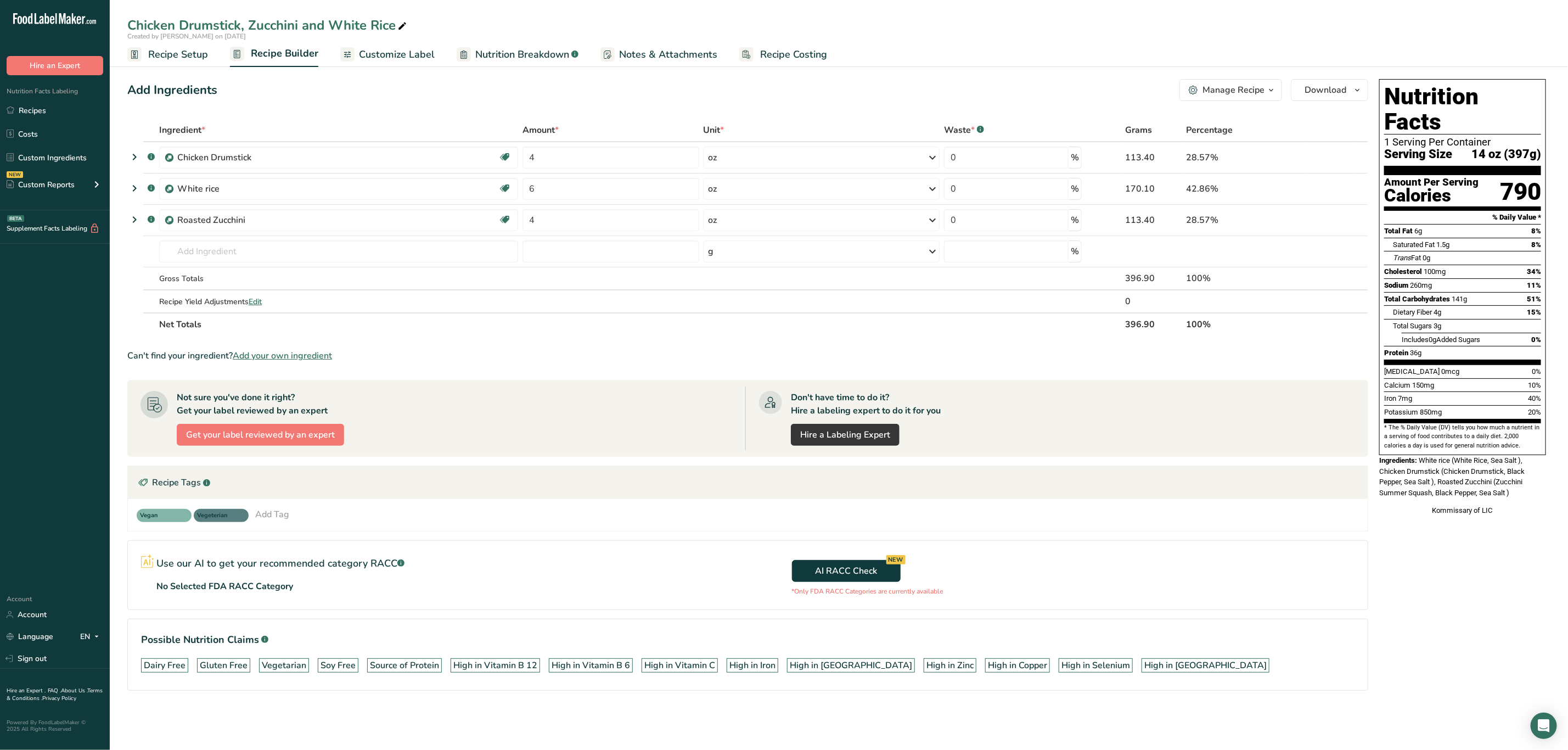
click at [184, 53] on span "Recipe Setup" at bounding box center [177, 54] width 60 height 15
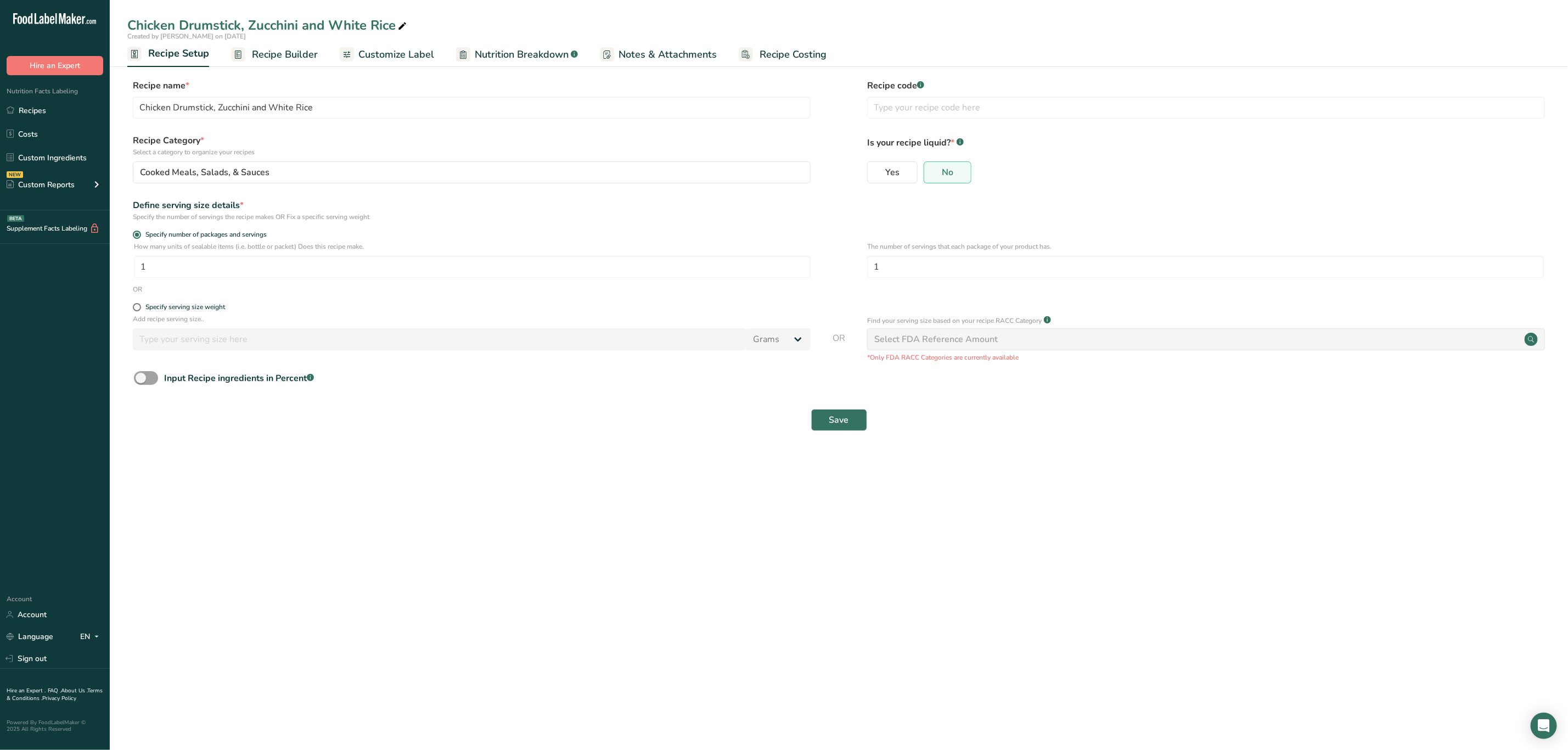
click at [389, 46] on link "Customize Label" at bounding box center [387, 54] width 94 height 25
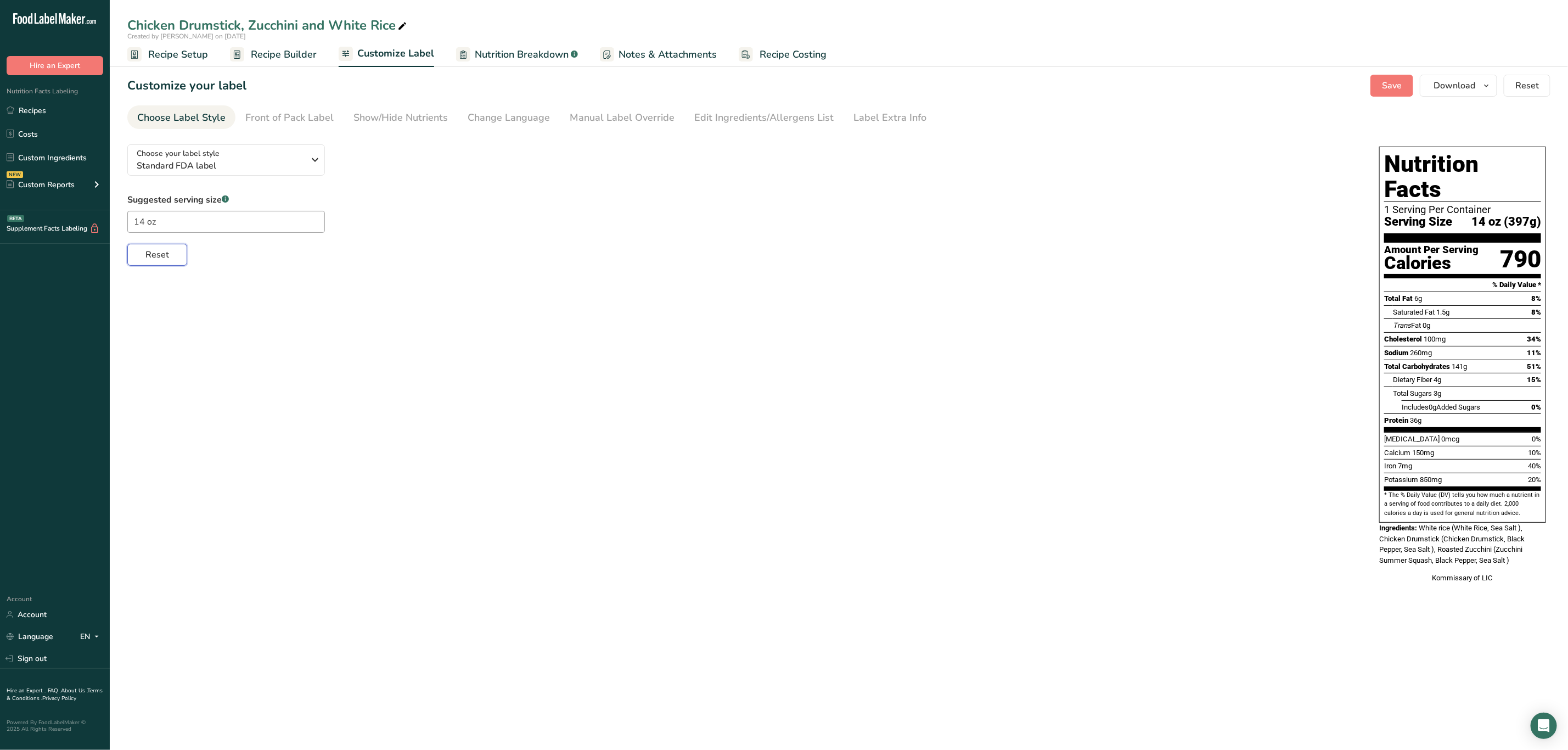
click at [161, 255] on span "Reset" at bounding box center [158, 254] width 24 height 13
click at [280, 58] on span "Recipe Builder" at bounding box center [284, 54] width 66 height 15
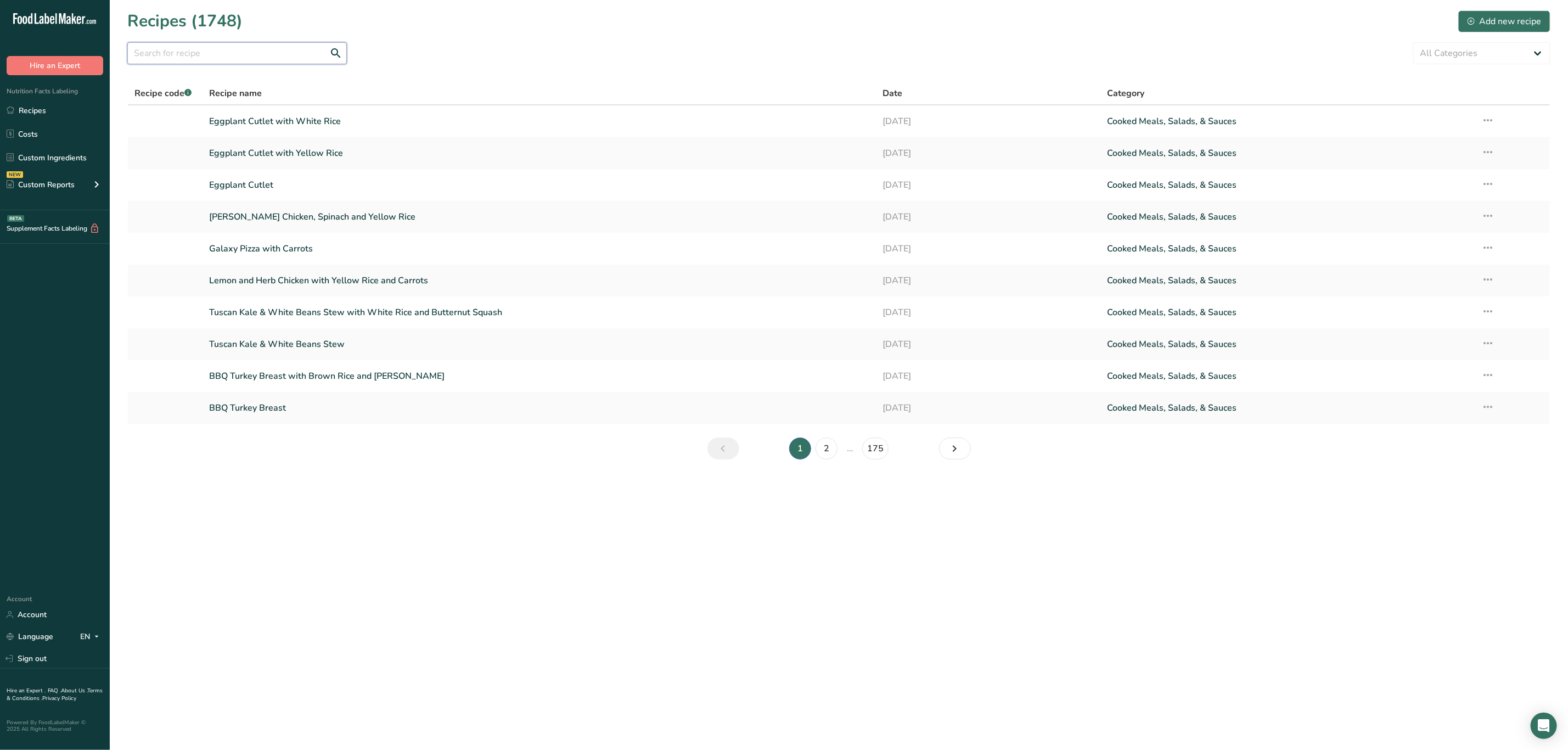
click at [268, 54] on input "text" at bounding box center [237, 53] width 220 height 22
type input "Veggie Stew"
click at [336, 154] on link "Veggie Stew and White Rice" at bounding box center [539, 153] width 660 height 23
click at [168, 59] on input "text" at bounding box center [237, 53] width 220 height 22
click at [71, 112] on link "Recipes" at bounding box center [55, 111] width 110 height 21
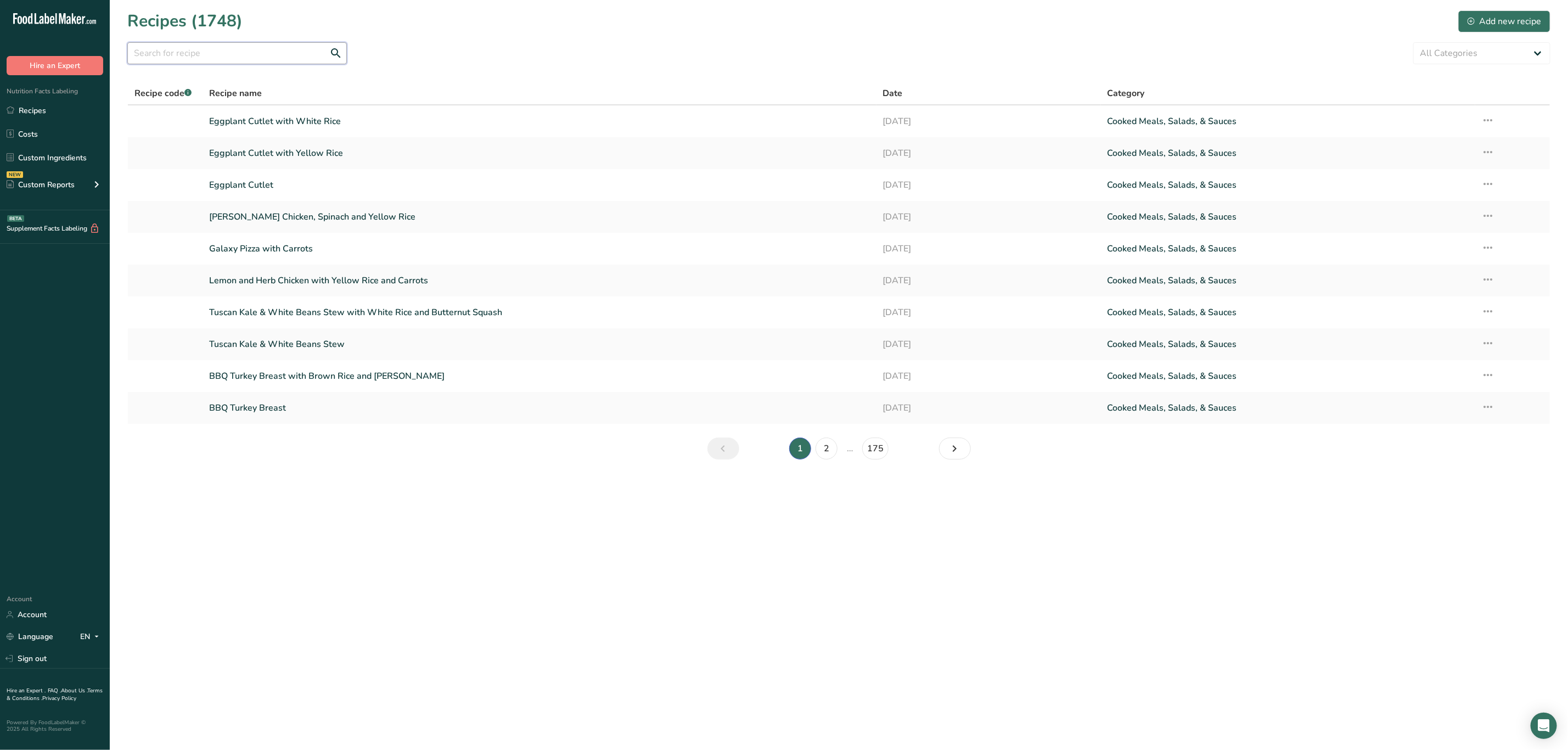
click at [272, 61] on input "text" at bounding box center [237, 53] width 220 height 22
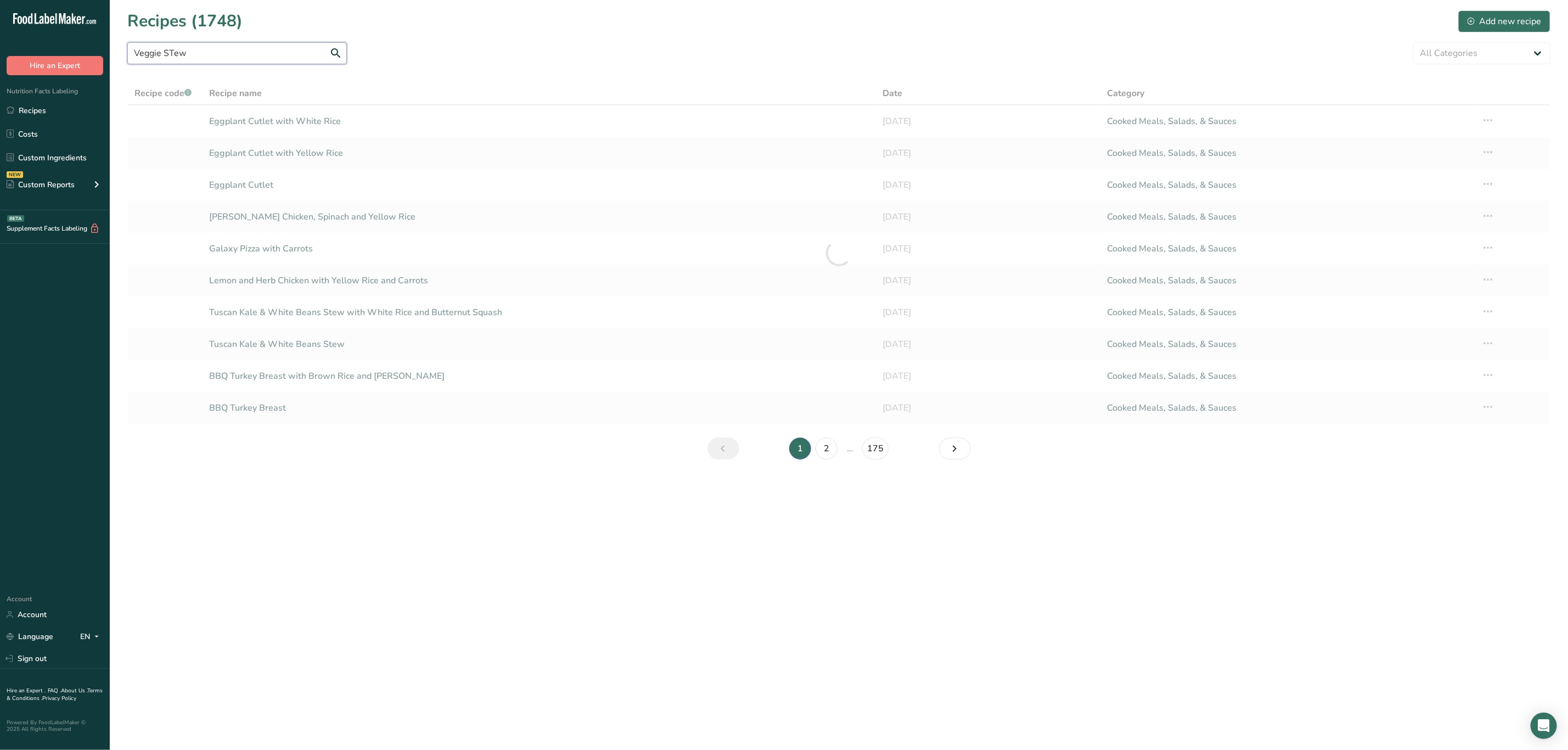
click at [172, 51] on input "Veggie STew" at bounding box center [237, 53] width 220 height 22
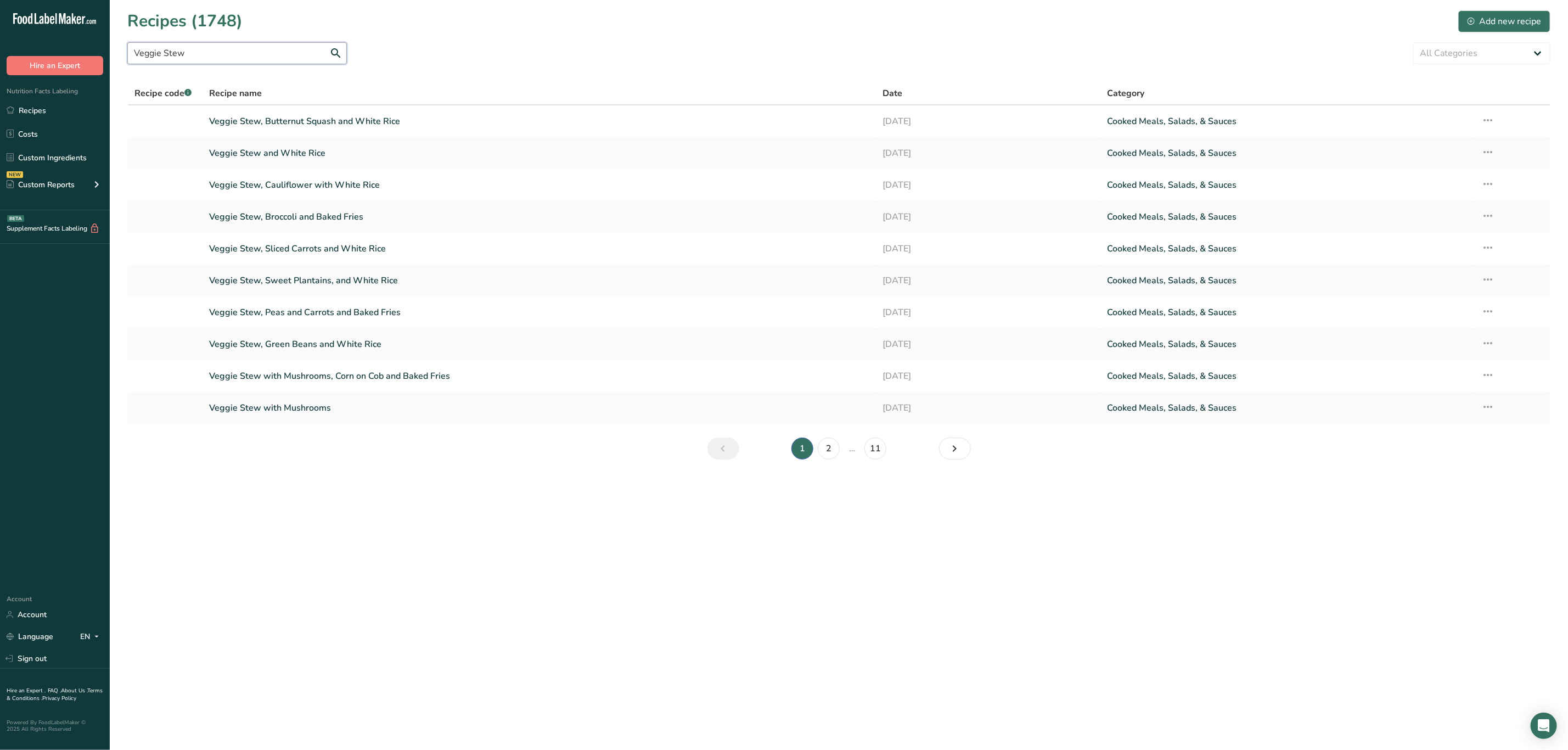
type input "Veggie Stew"
click at [888, 447] on li "11" at bounding box center [875, 448] width 26 height 22
click at [877, 454] on link "11" at bounding box center [875, 448] width 22 height 22
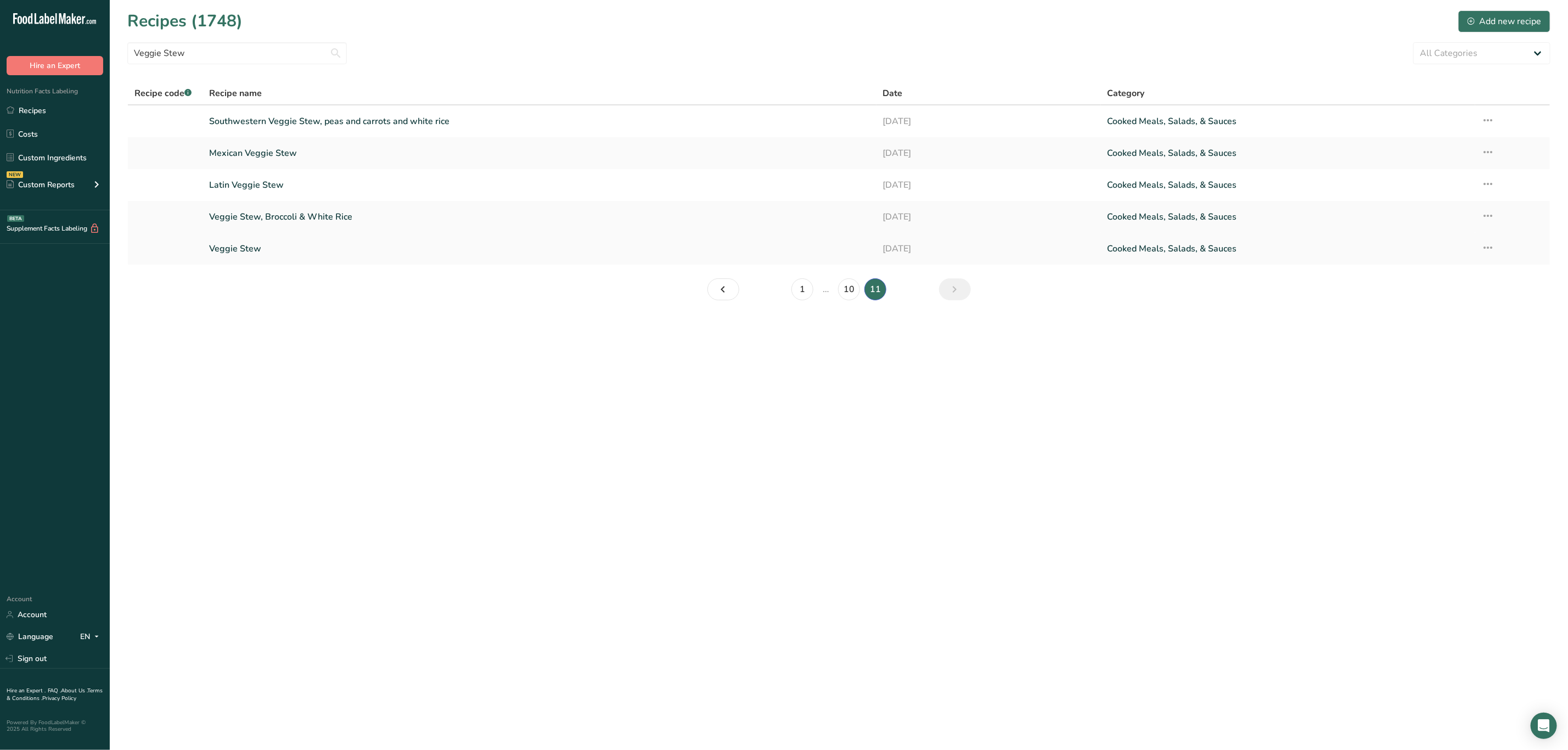
click at [278, 249] on link "Veggie Stew" at bounding box center [539, 249] width 660 height 23
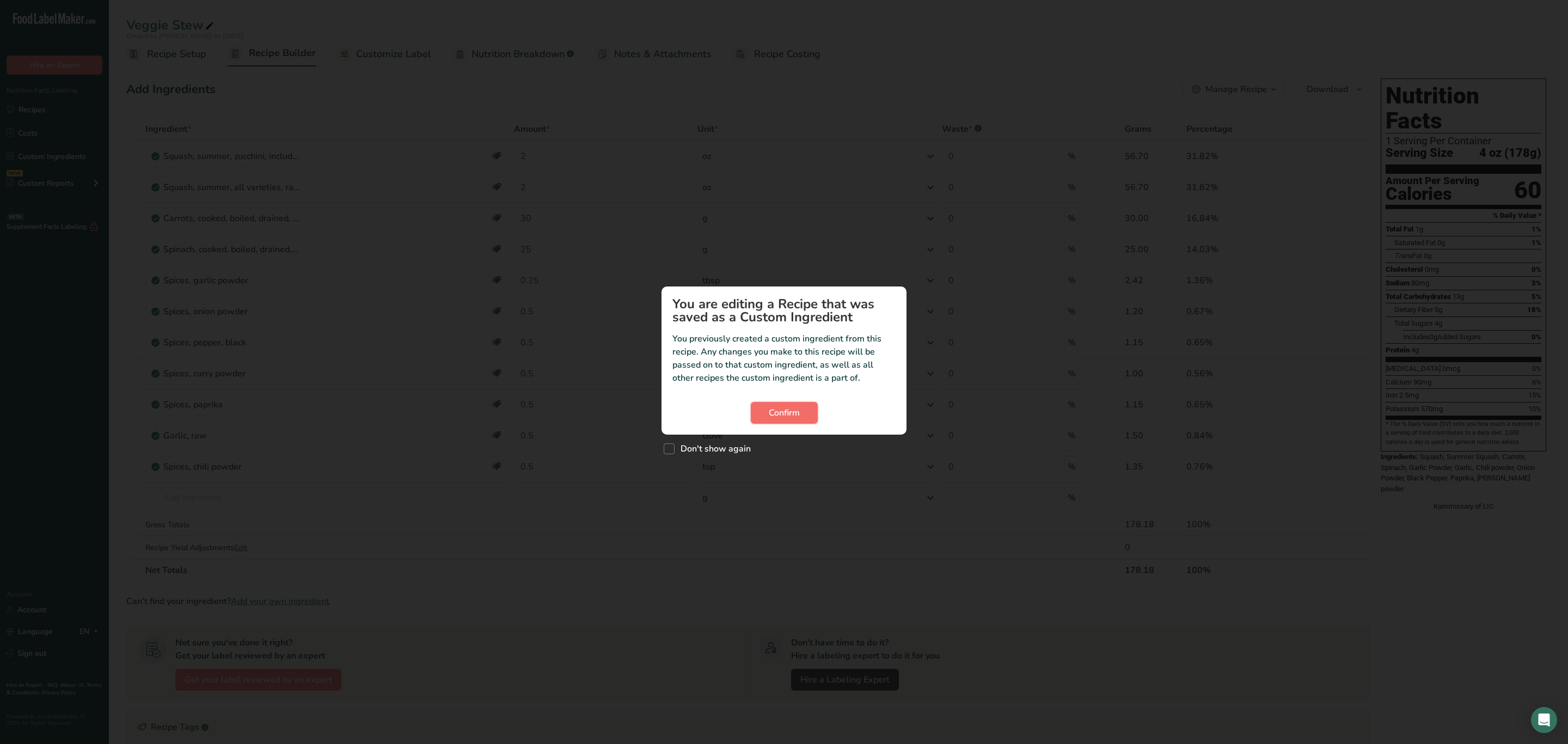
click at [797, 415] on span "Confirm" at bounding box center [784, 413] width 31 height 13
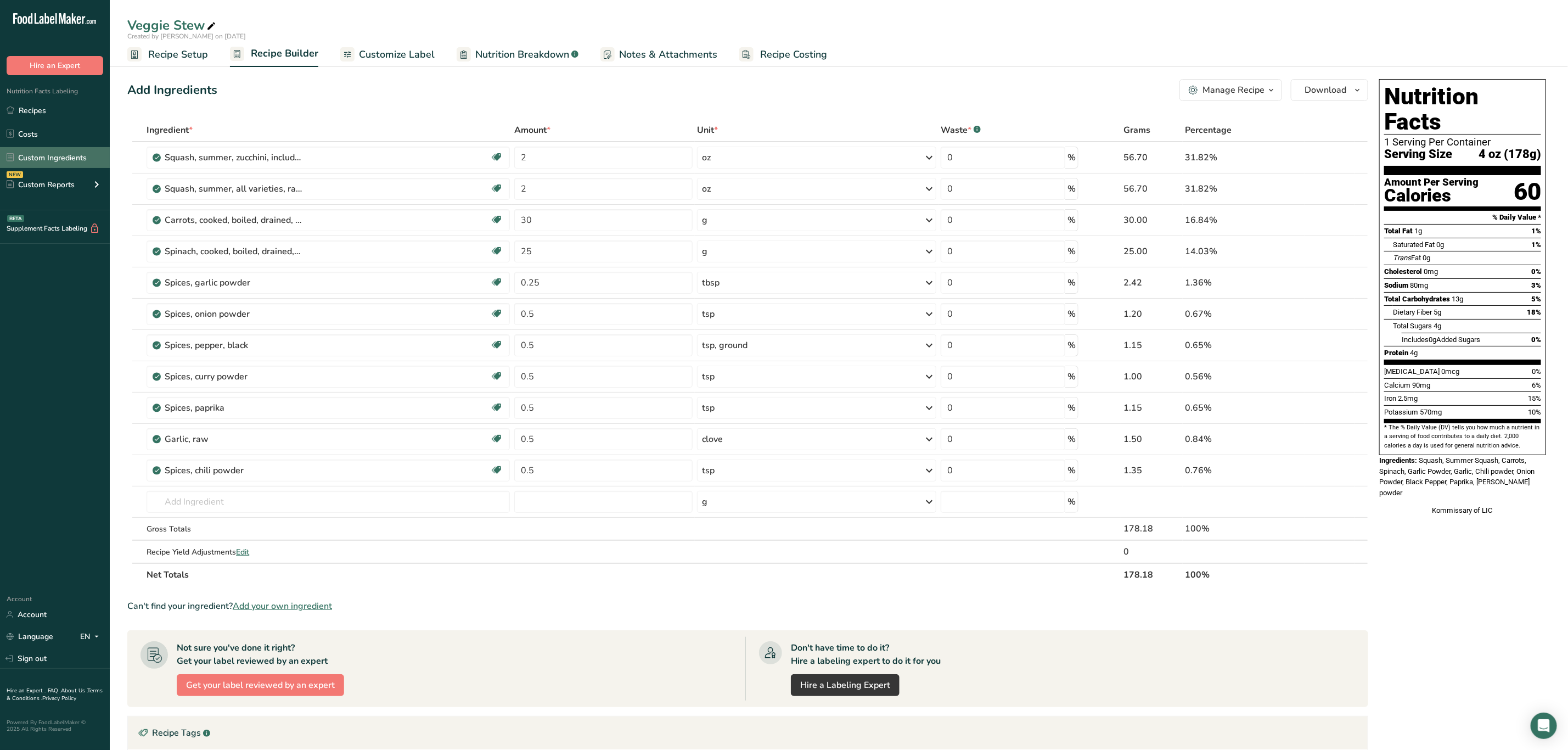
click at [46, 153] on link "Custom Ingredients" at bounding box center [55, 158] width 110 height 21
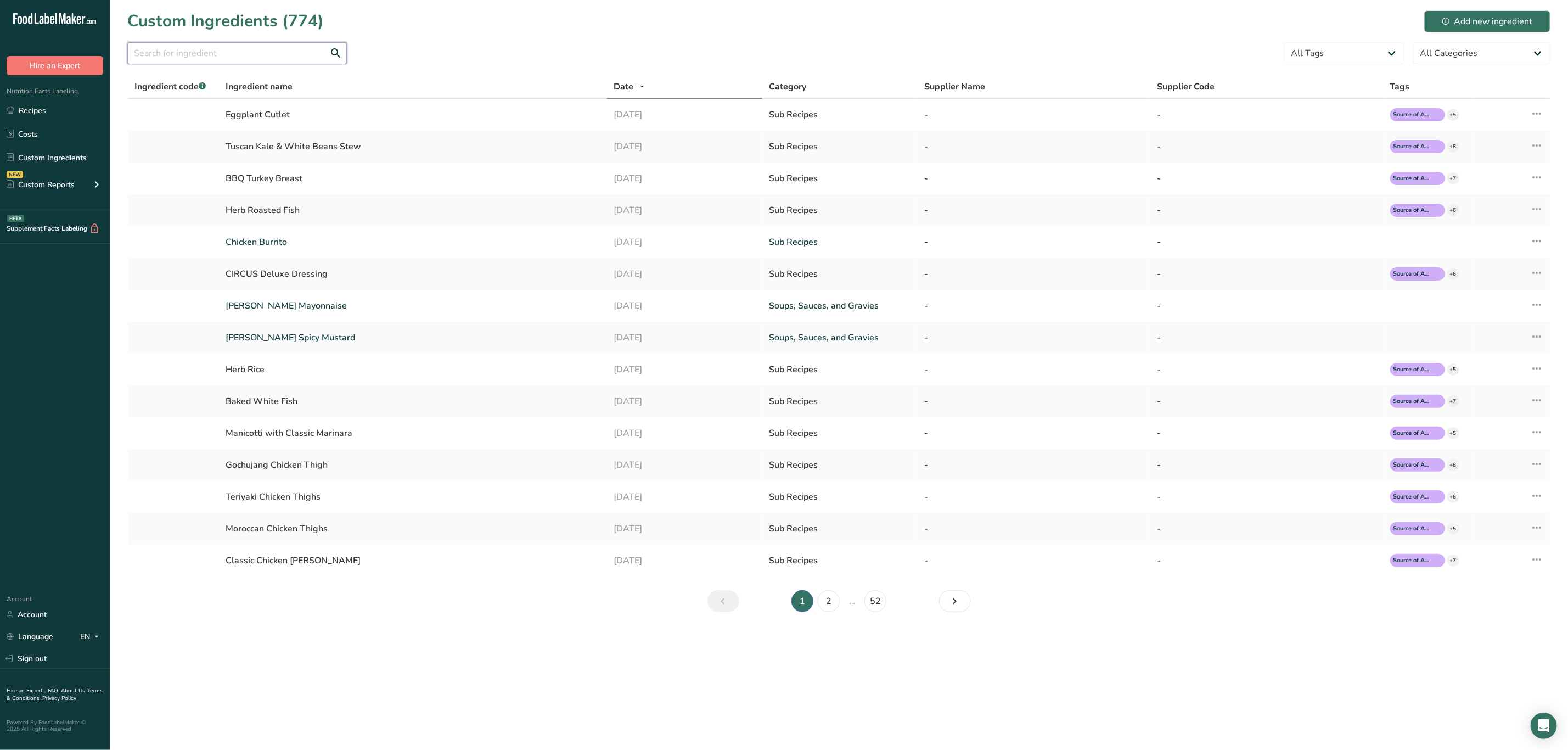
click at [283, 56] on input "text" at bounding box center [237, 53] width 220 height 22
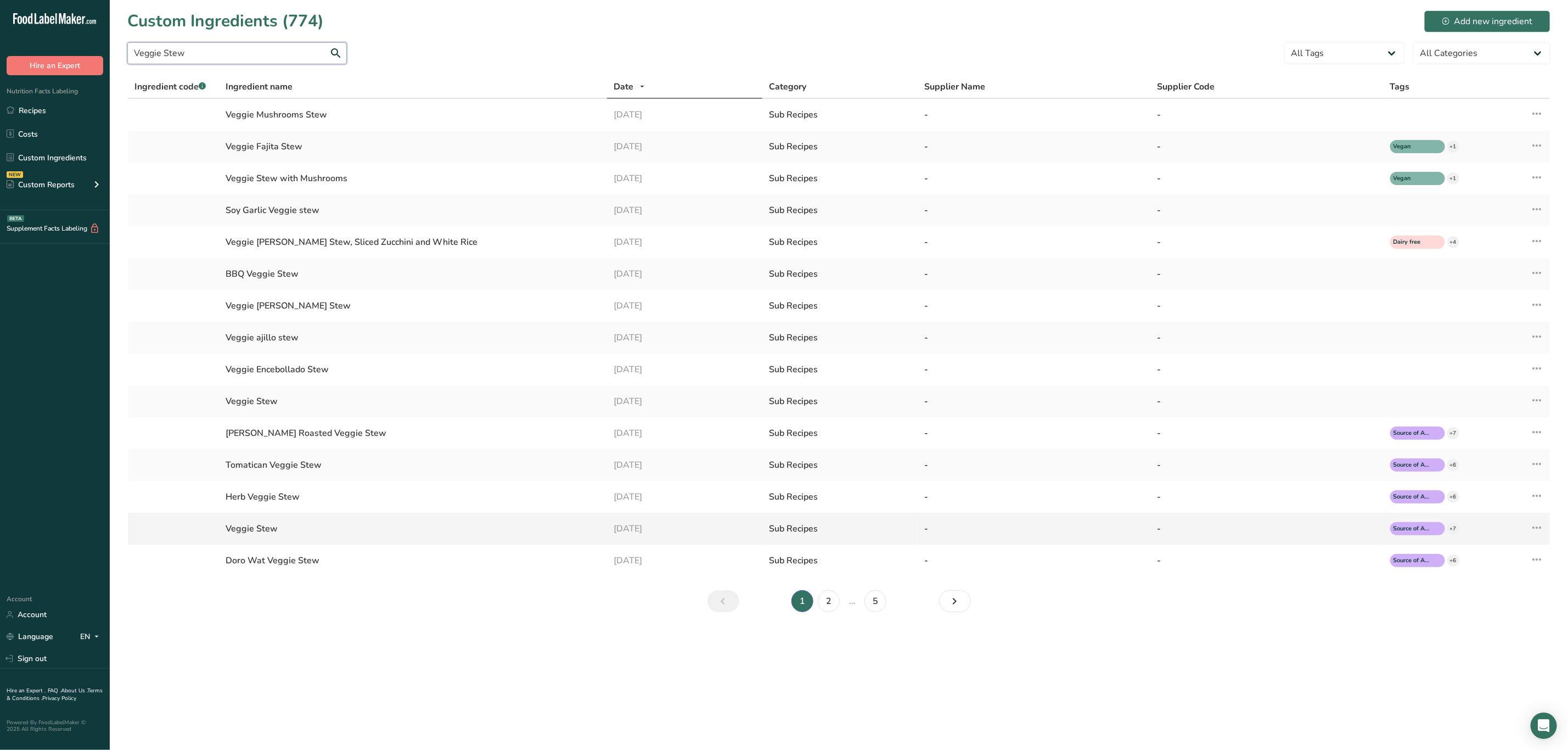
type input "Veggie Stew"
click at [1541, 525] on icon at bounding box center [1536, 527] width 13 height 20
click at [1487, 606] on span "Delete Ingredient" at bounding box center [1492, 606] width 62 height 11
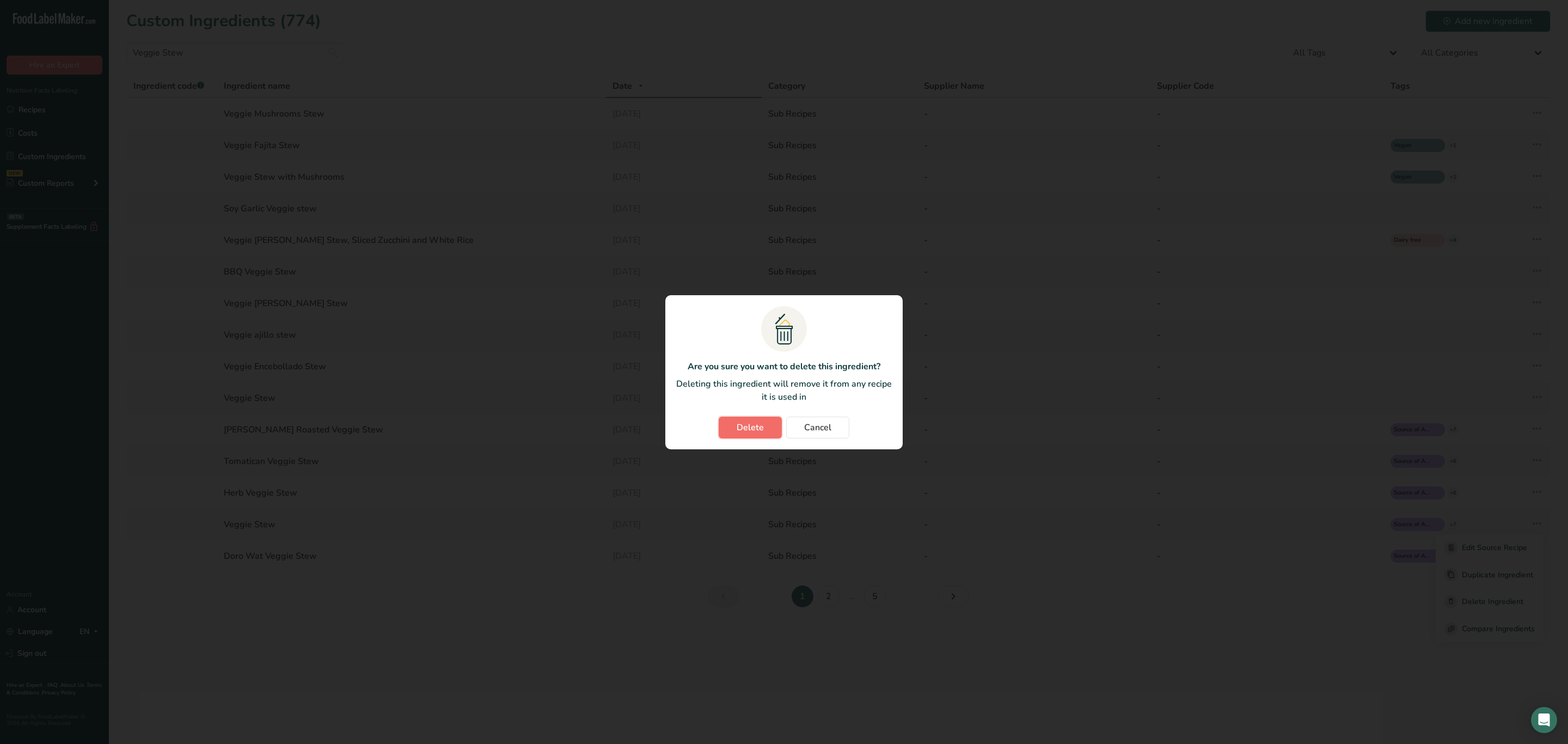
click at [757, 433] on span "Delete" at bounding box center [750, 428] width 27 height 13
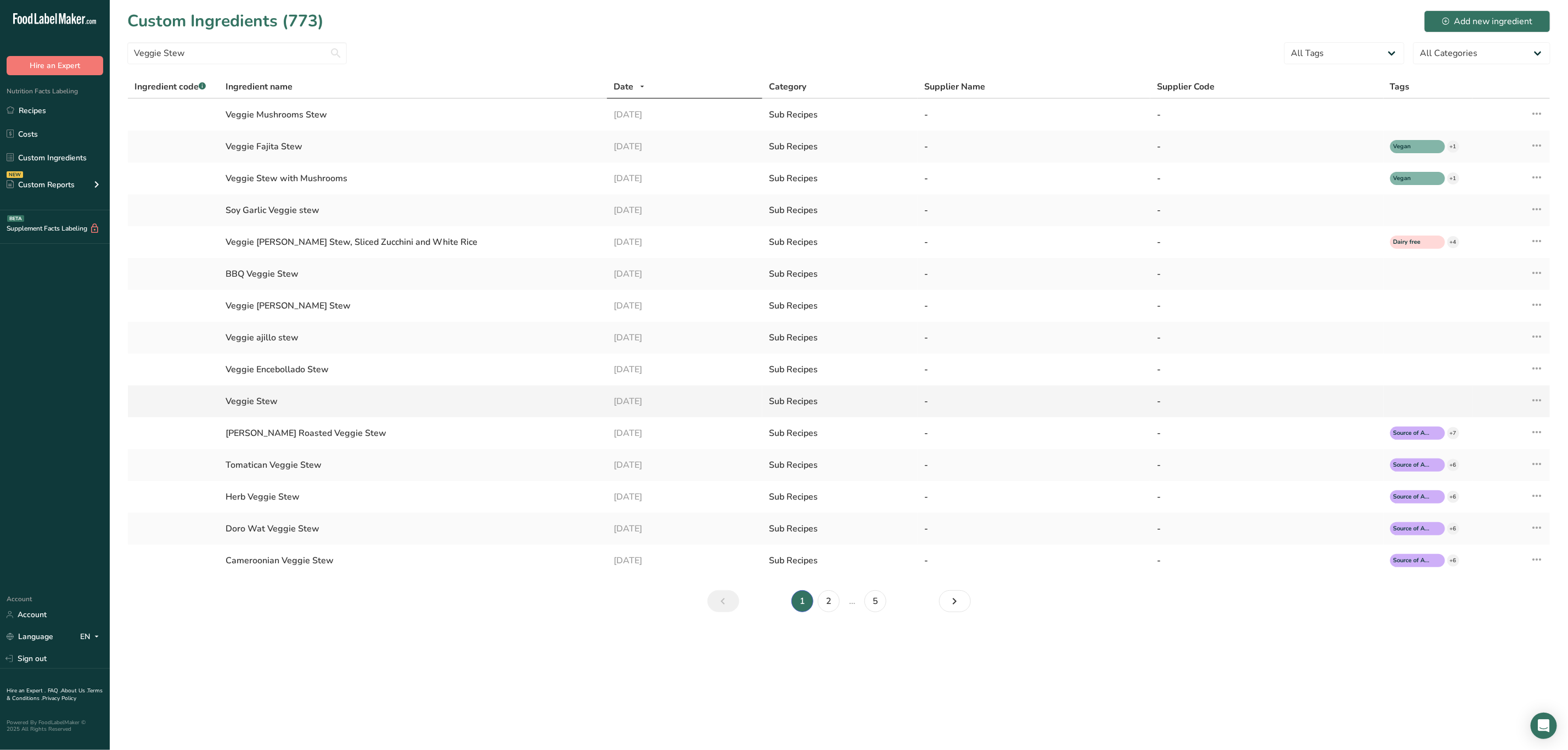
click at [320, 402] on div "Veggie Stew" at bounding box center [413, 401] width 375 height 13
click at [256, 399] on div "Veggie Stew" at bounding box center [413, 401] width 375 height 13
click at [1543, 404] on td "Edit Source Recipe Duplicate Ingredient Delete Ingredient Compare Ingredients" at bounding box center [1512, 401] width 78 height 32
click at [1535, 401] on icon at bounding box center [1536, 400] width 13 height 20
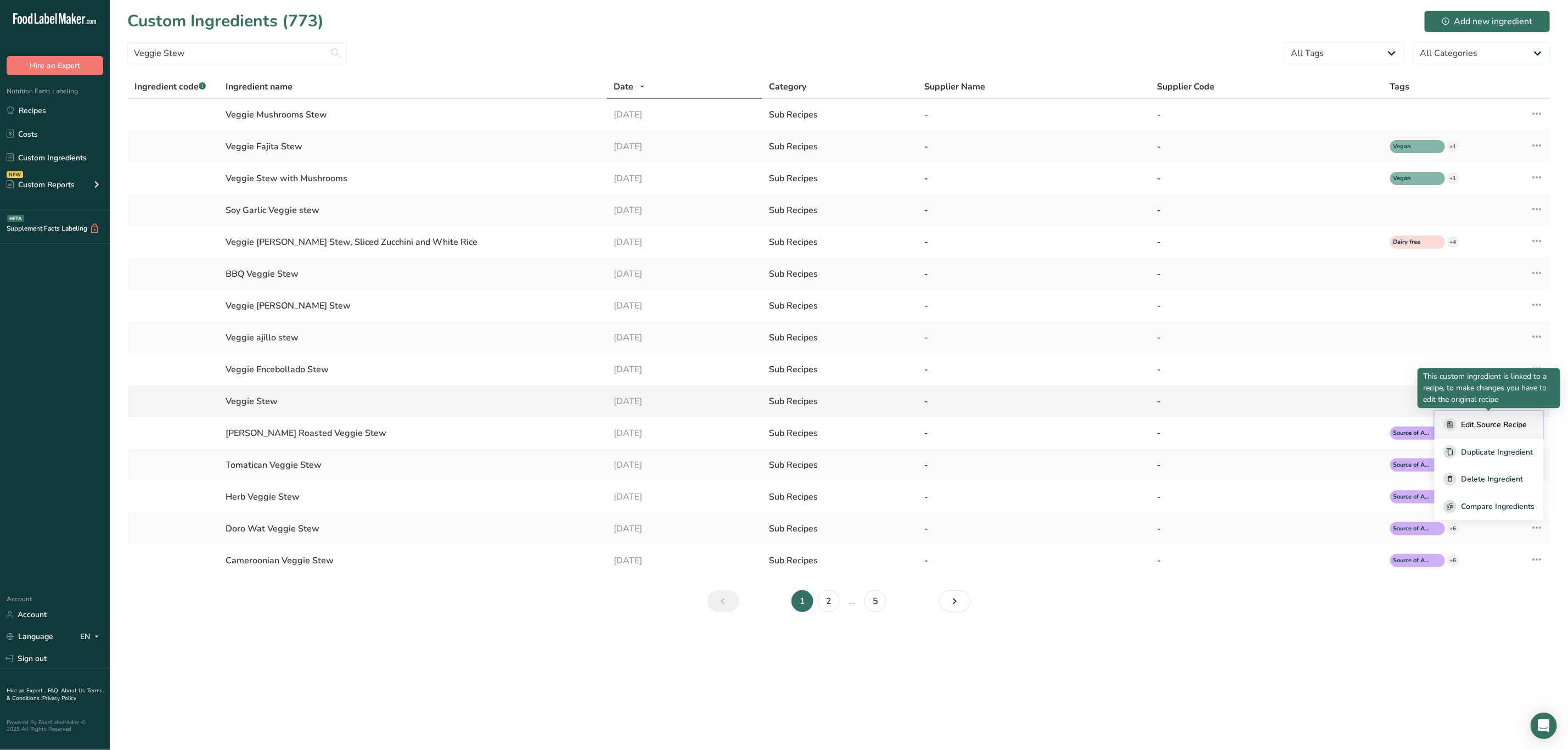
click at [1498, 423] on span "Edit Source Recipe" at bounding box center [1494, 425] width 66 height 11
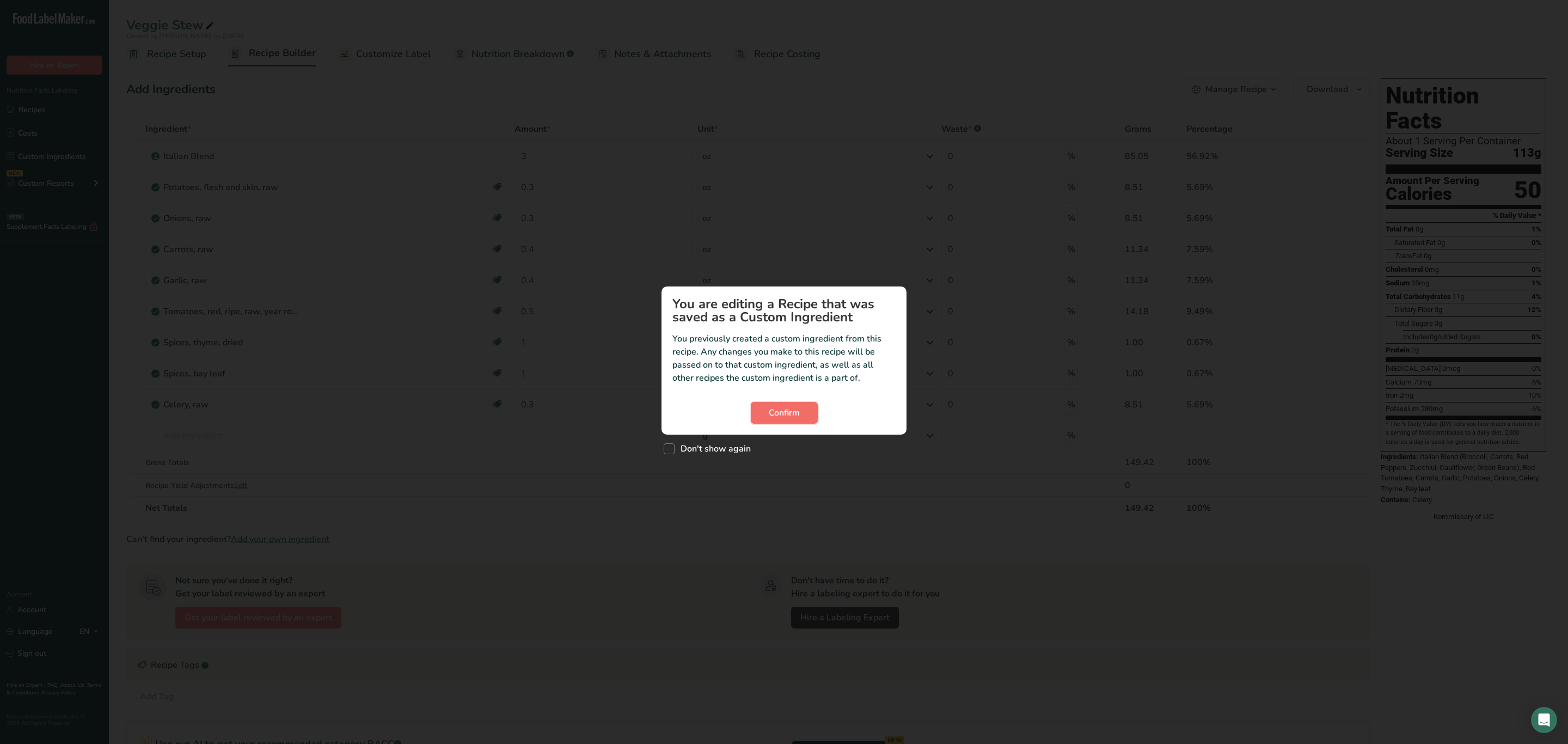
click at [787, 412] on span "Confirm" at bounding box center [784, 413] width 31 height 13
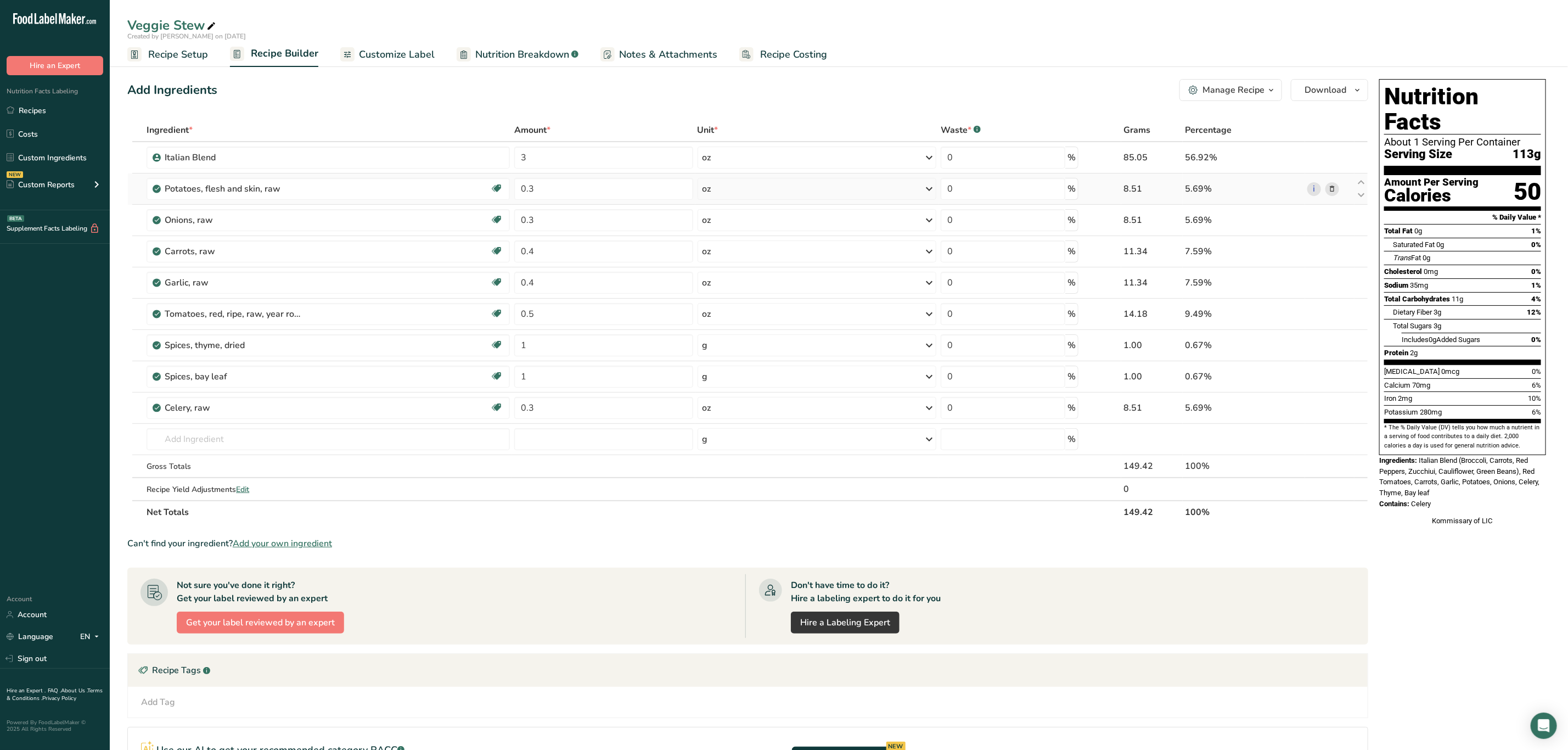
click at [1331, 188] on icon at bounding box center [1332, 189] width 8 height 11
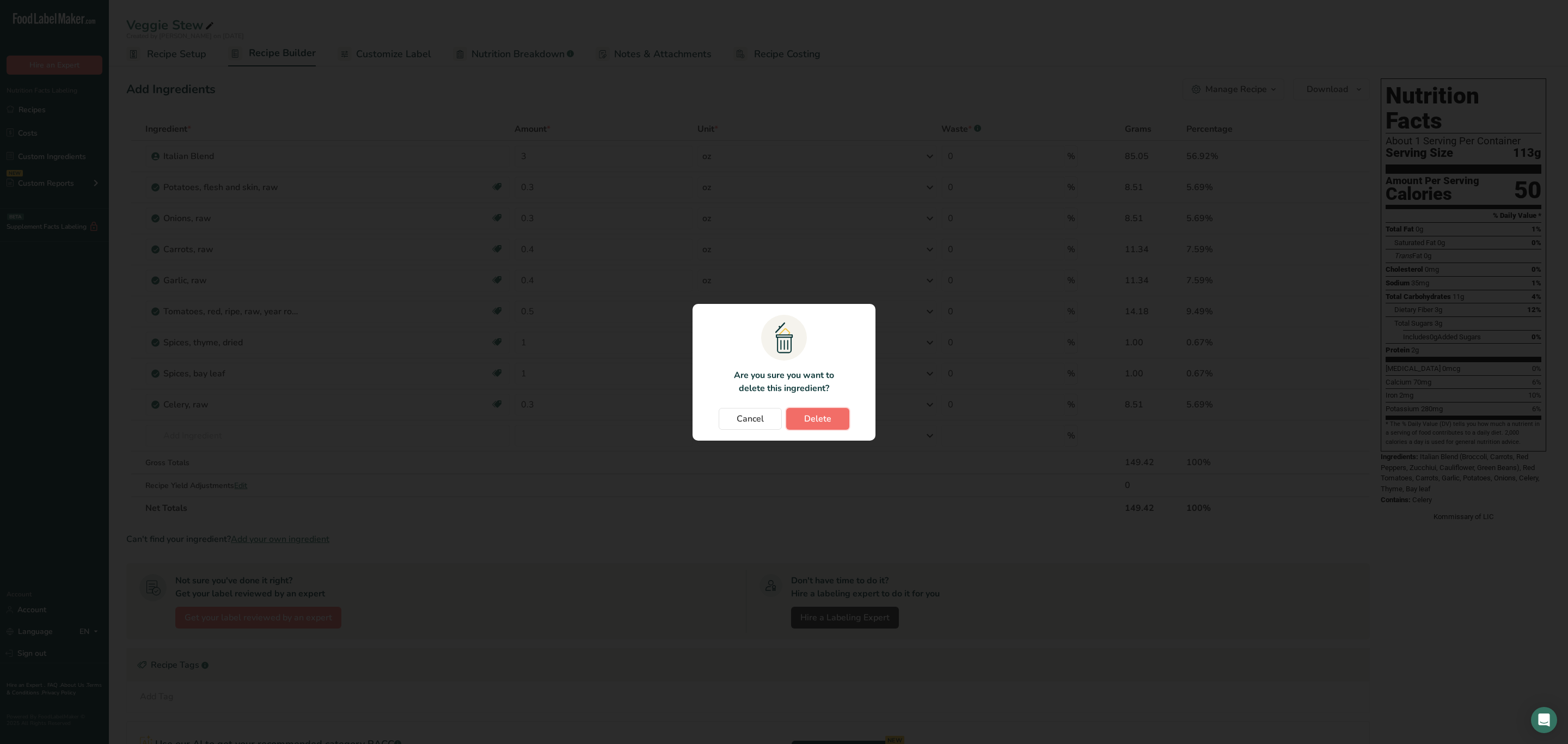
click at [825, 414] on span "Delete" at bounding box center [817, 418] width 27 height 13
type input "0.4"
type input "0.5"
type input "1"
type input "0.3"
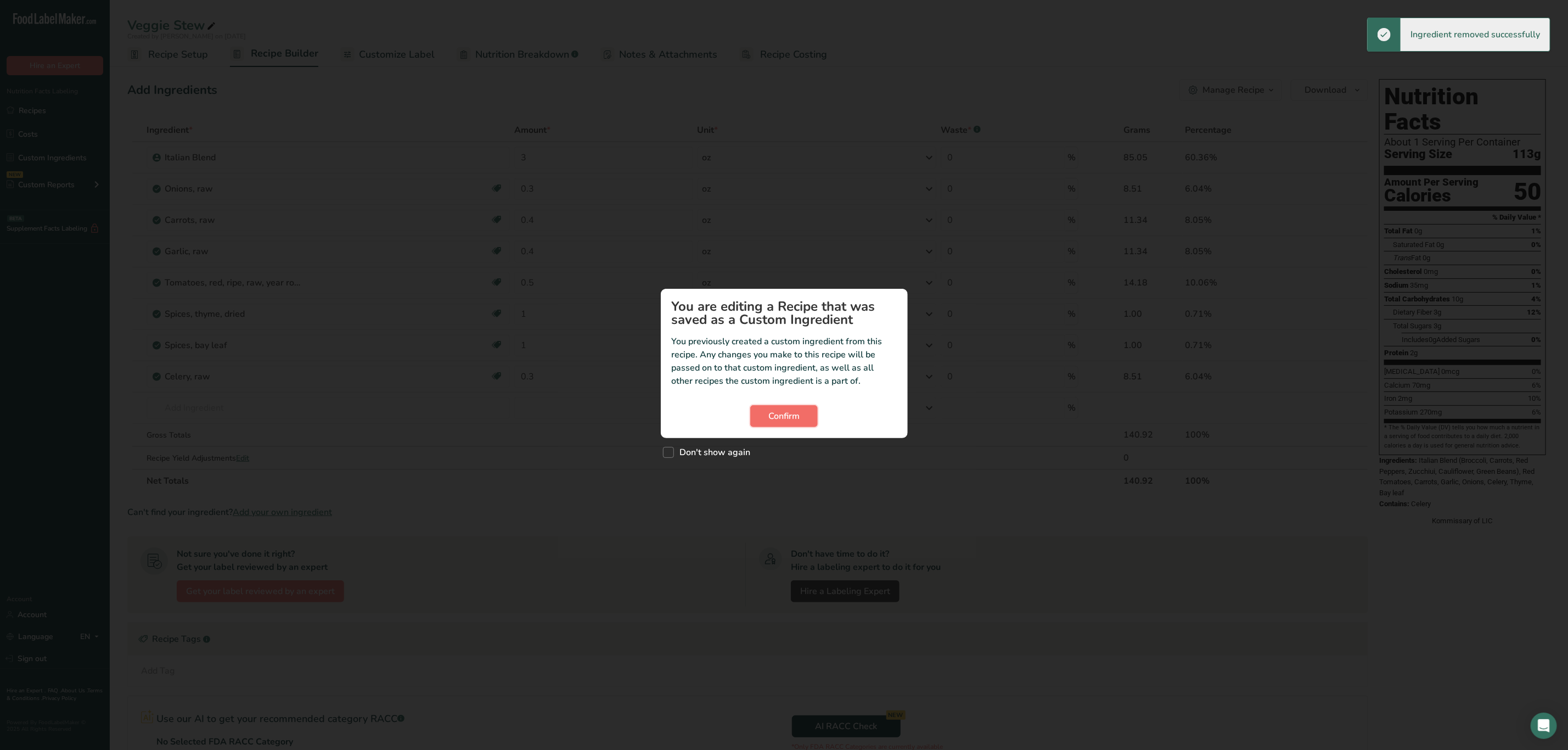
click at [803, 413] on button "Confirm" at bounding box center [784, 415] width 68 height 22
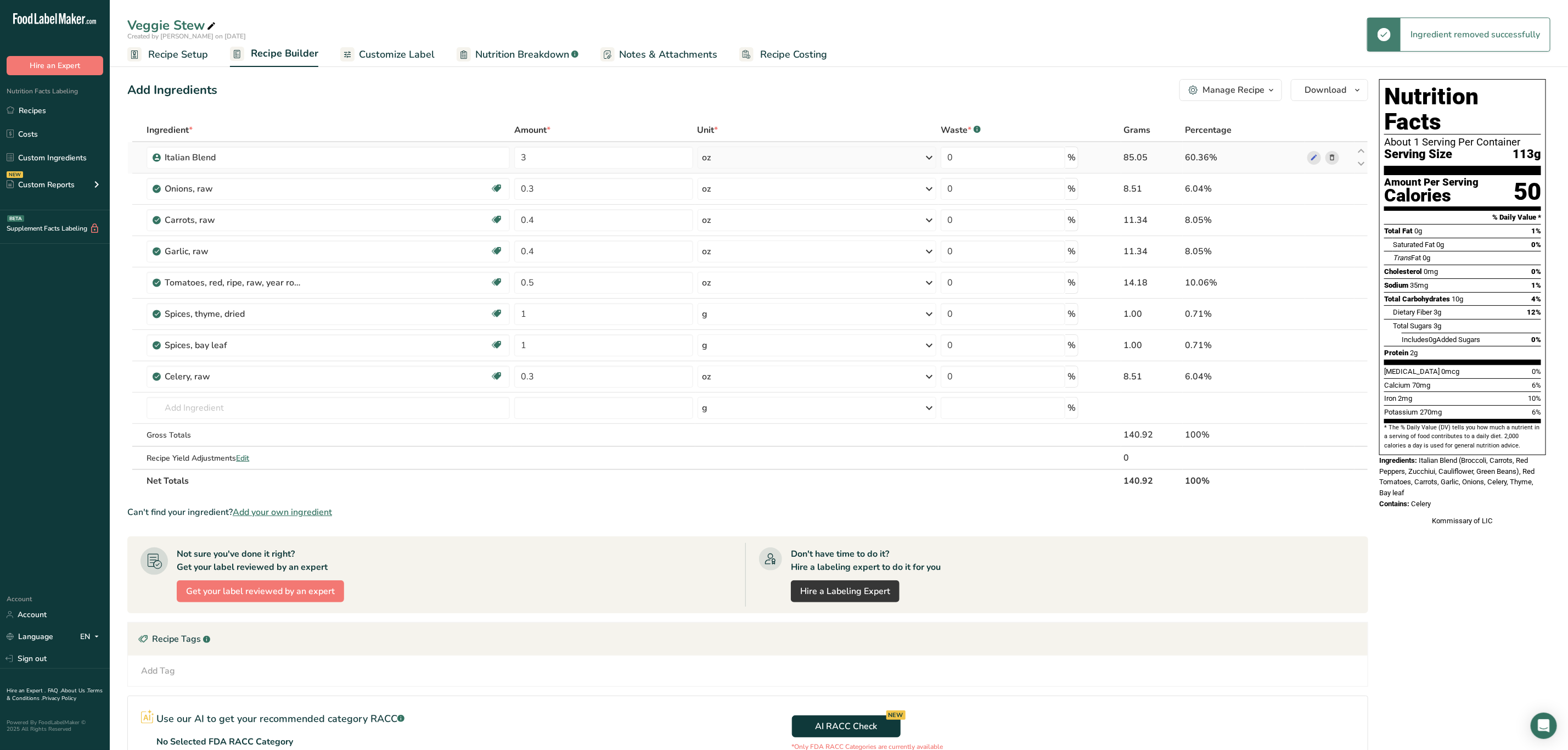
click at [1334, 152] on icon at bounding box center [1332, 158] width 8 height 11
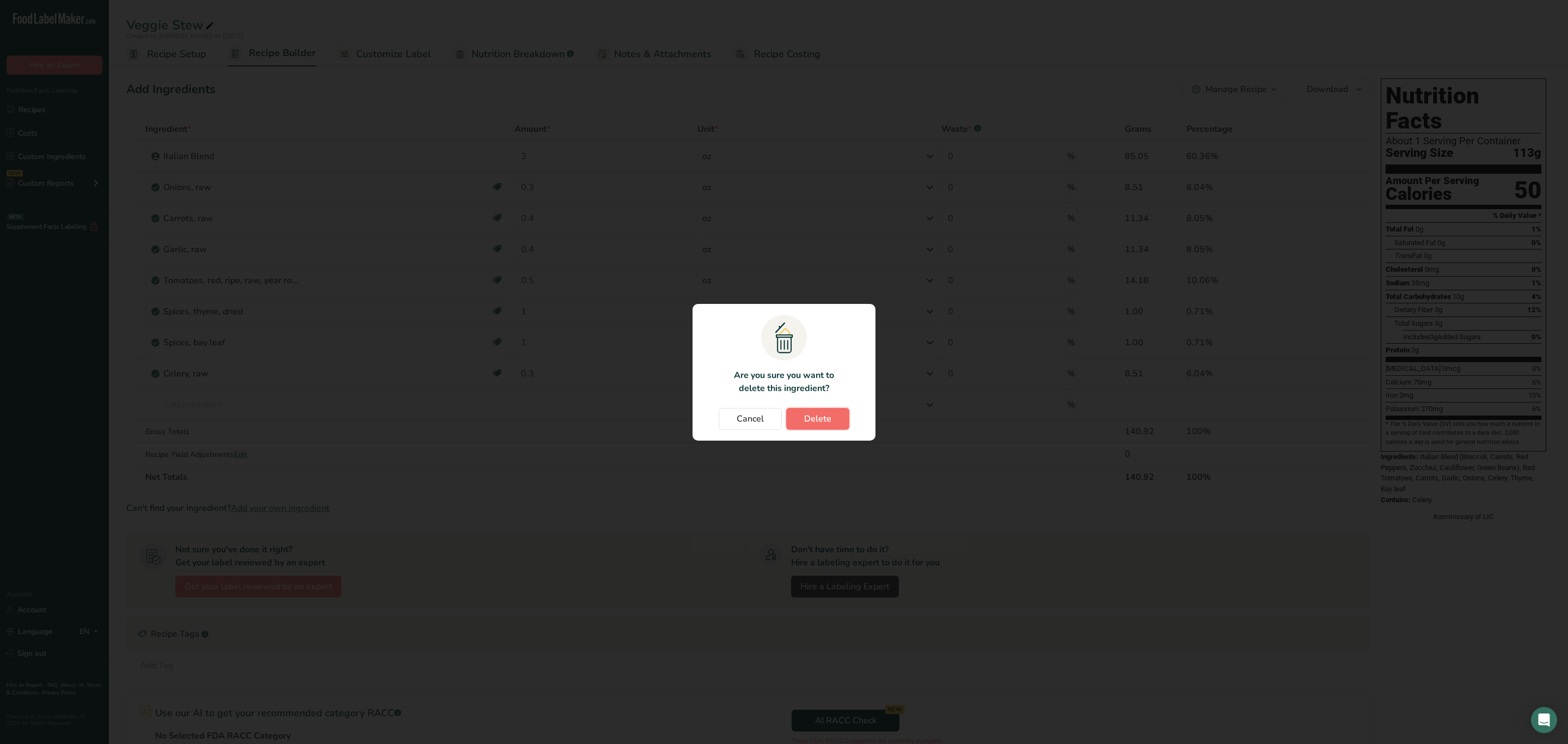
click at [840, 420] on button "Delete" at bounding box center [818, 418] width 63 height 22
type input "0.3"
type input "0.4"
type input "0.5"
type input "1"
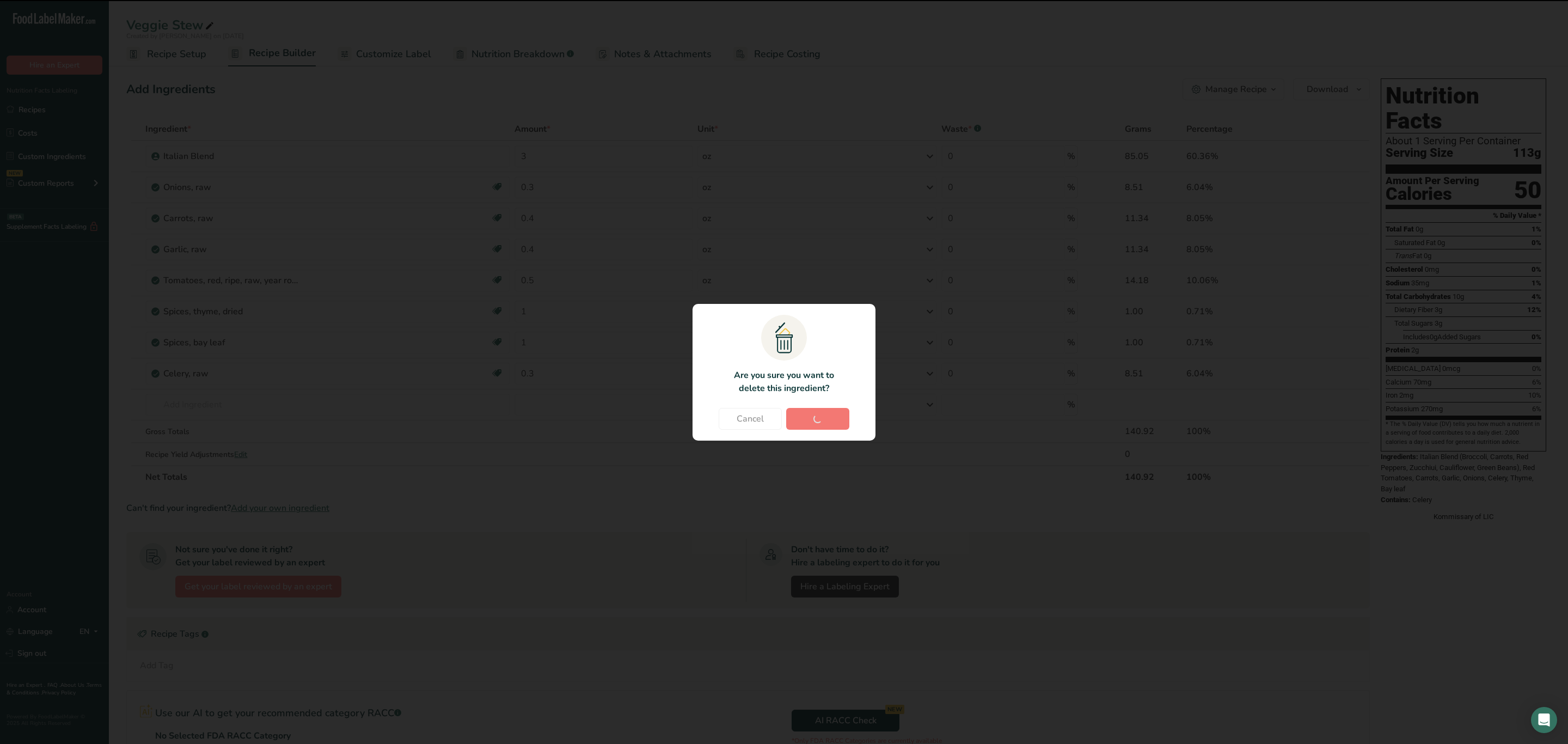
type input "0.3"
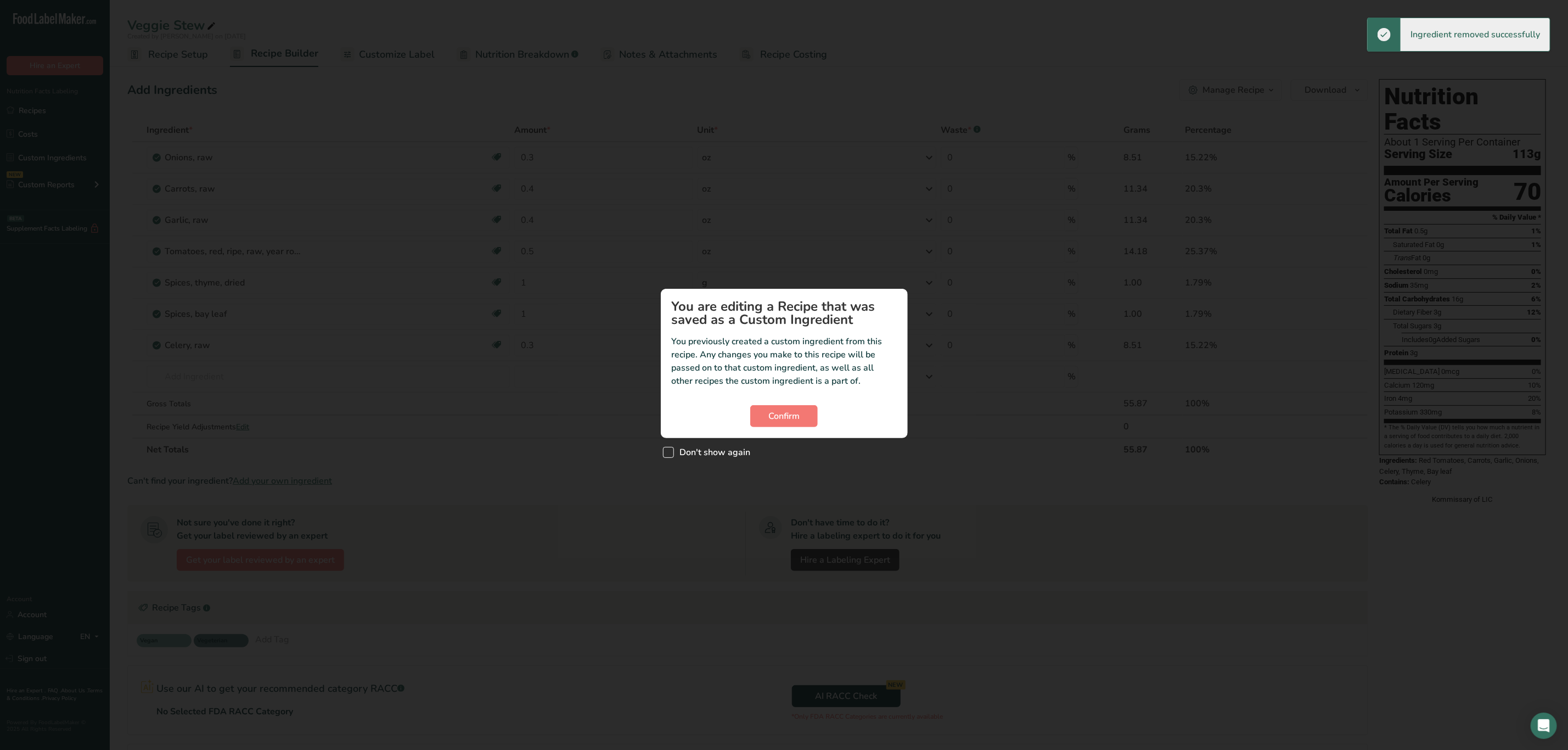
click at [718, 447] on span "Don't show again" at bounding box center [712, 453] width 77 height 11
click at [670, 449] on input "Don't show again" at bounding box center [667, 452] width 7 height 7
checkbox input "true"
click at [765, 425] on button "Confirm" at bounding box center [784, 415] width 68 height 22
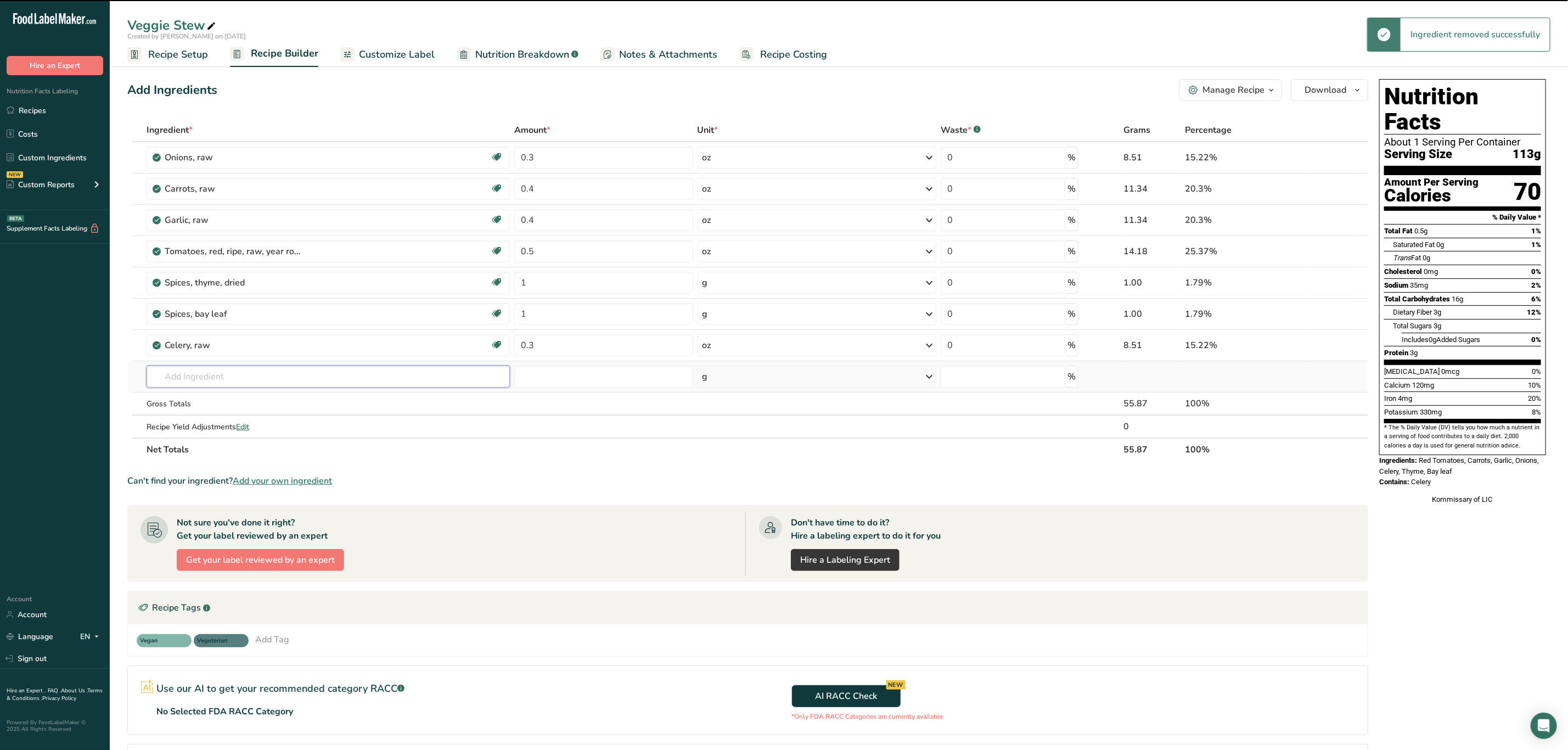
click at [300, 373] on input "text" at bounding box center [328, 376] width 363 height 22
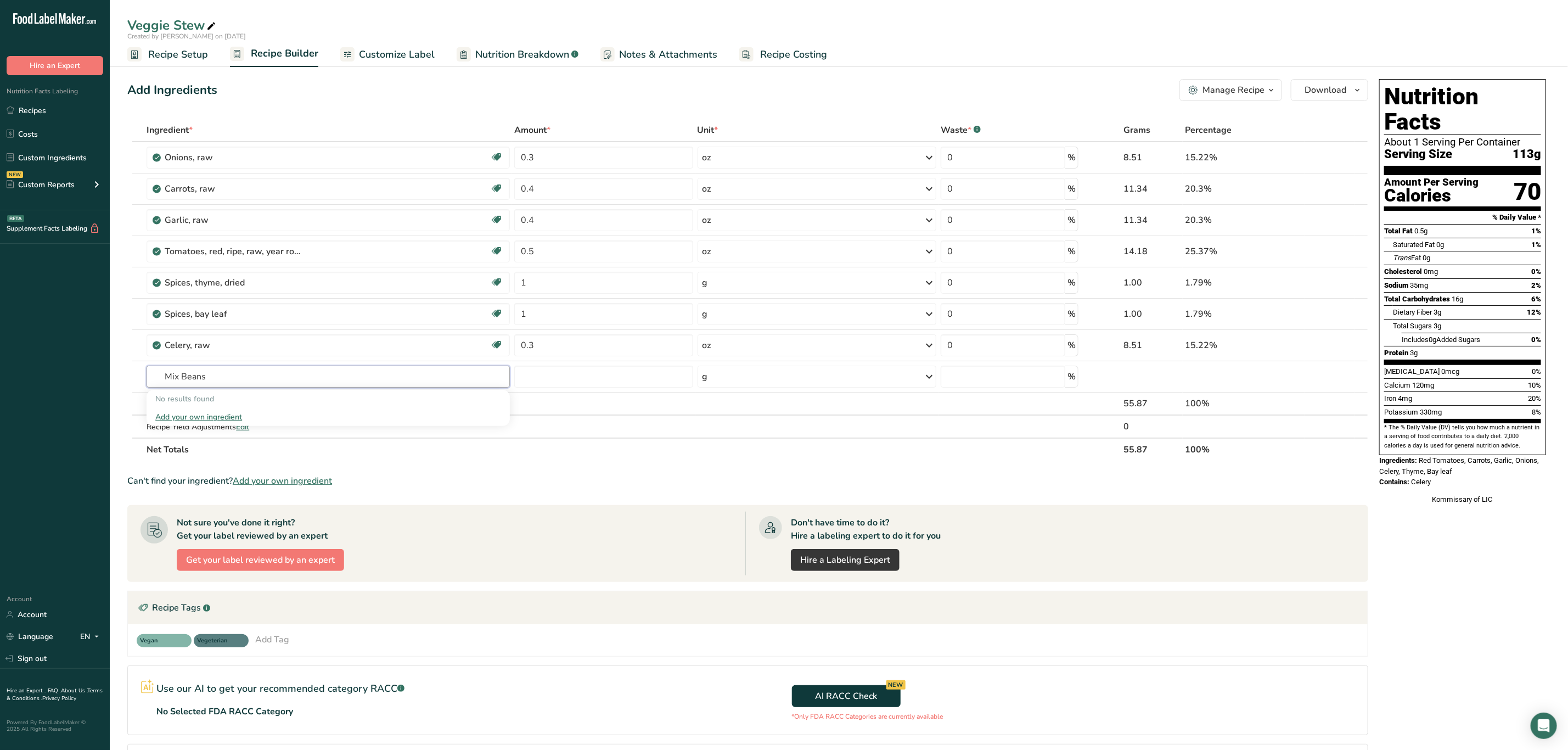
drag, startPoint x: 218, startPoint y: 380, endPoint x: 102, endPoint y: 363, distance: 117.2
click at [101, 363] on div ".a-20{fill:#fff;} Hire an Expert Nutrition Facts Labeling Recipes Costs Custom …" at bounding box center [784, 434] width 1568 height 868
type input "Beans"
click at [348, 487] on div "See full Results" at bounding box center [328, 489] width 346 height 11
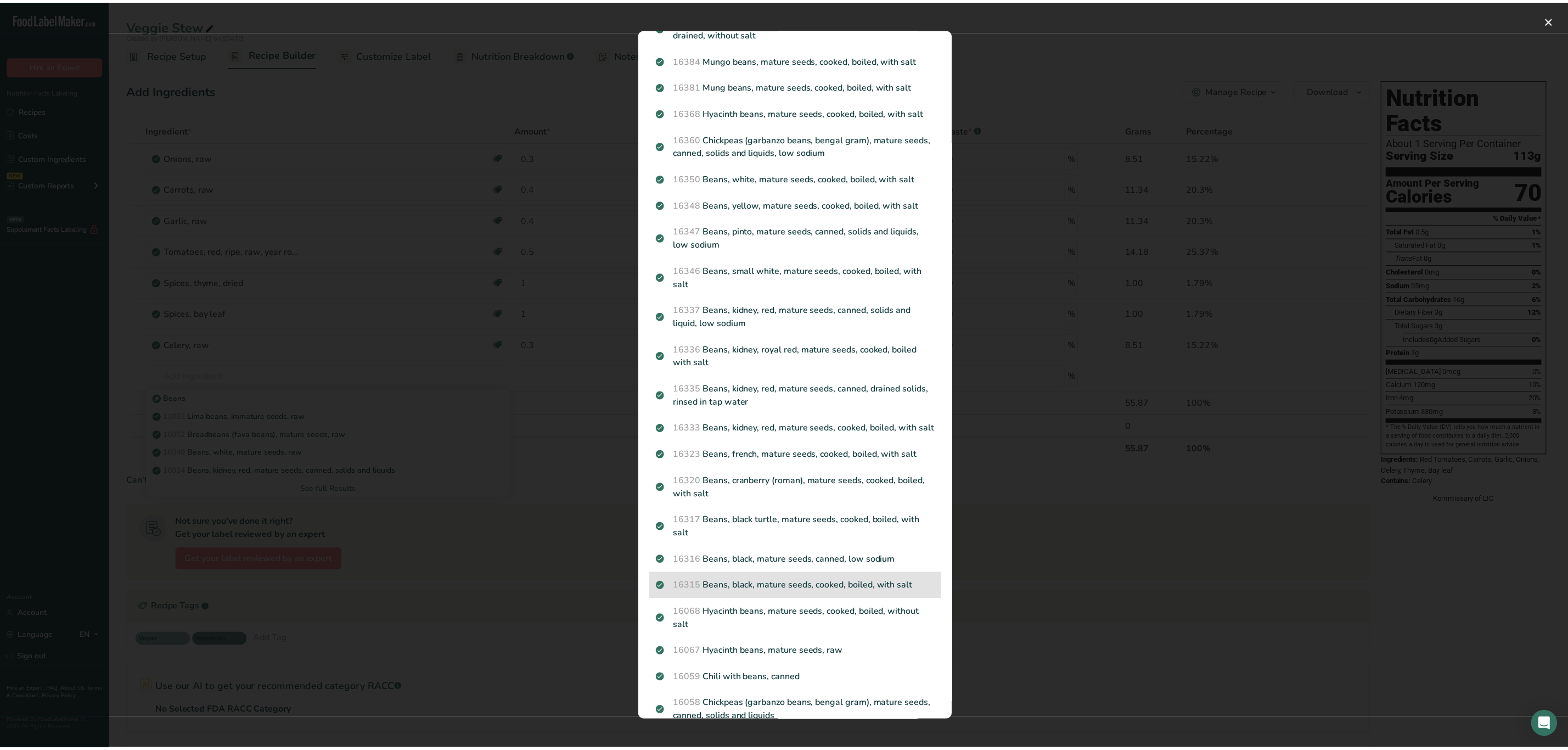
scroll to position [997, 0]
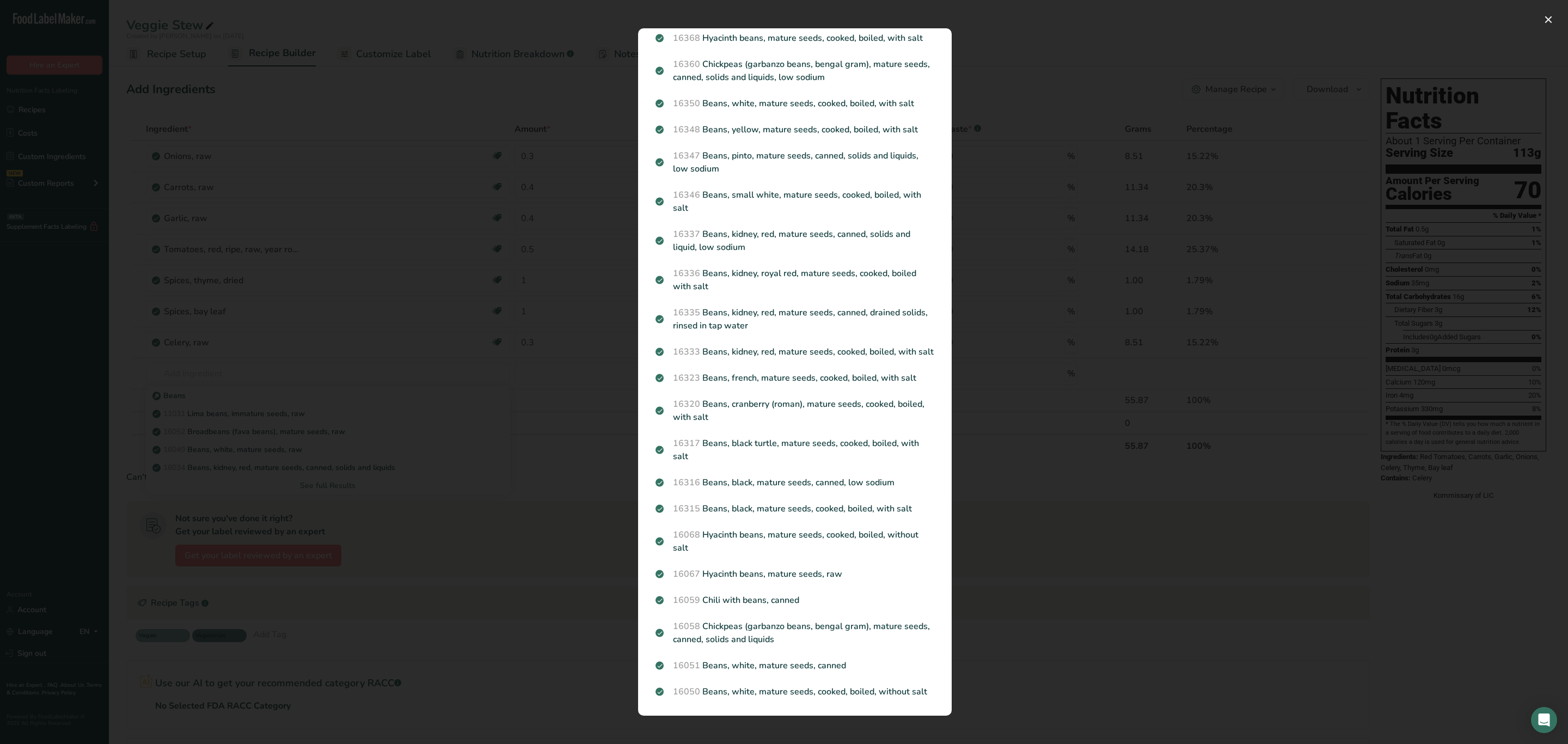
drag, startPoint x: 388, startPoint y: 328, endPoint x: 217, endPoint y: 371, distance: 176.3
click at [354, 340] on div "Search results modal" at bounding box center [784, 372] width 1568 height 744
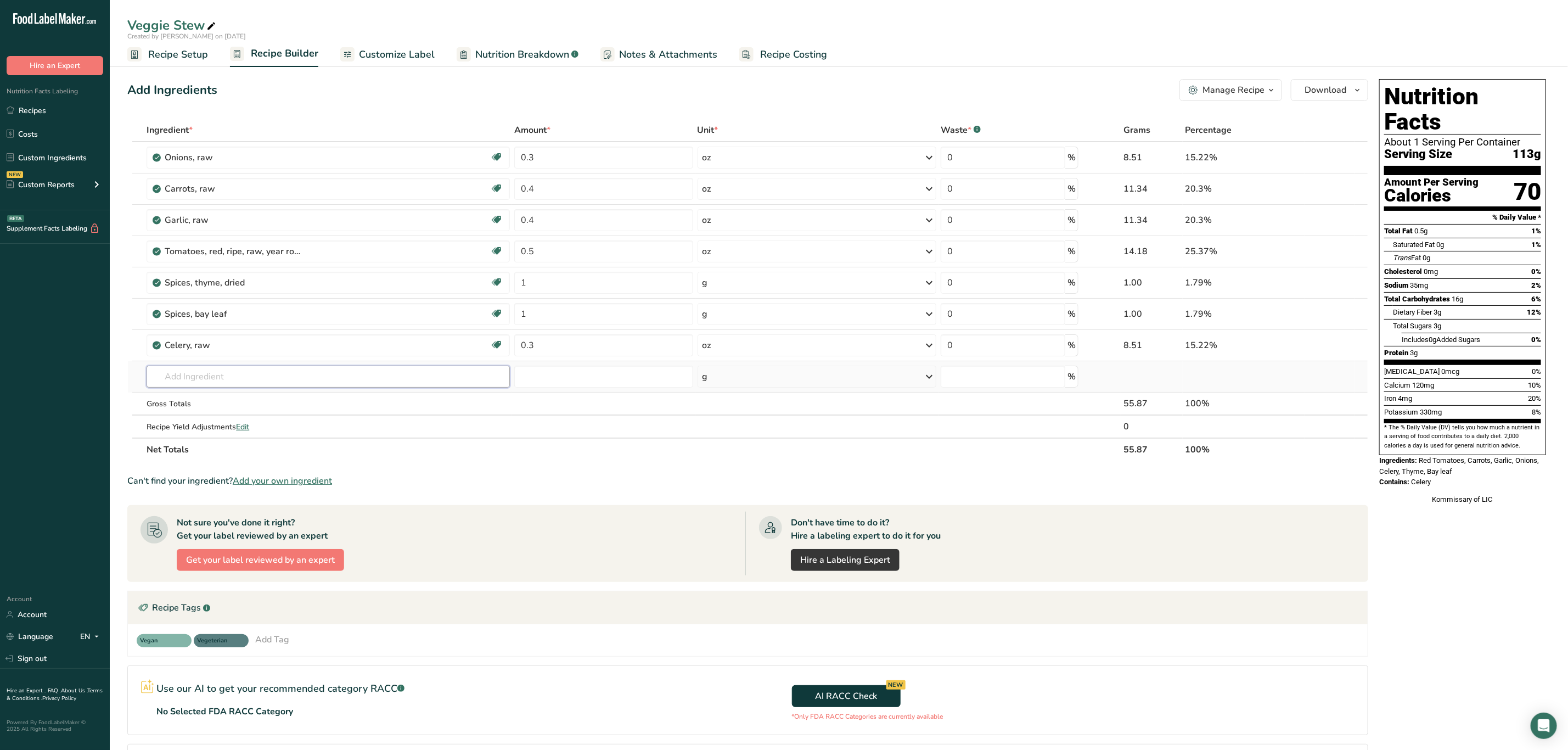
click at [216, 370] on input "text" at bounding box center [328, 376] width 363 height 22
type input "B"
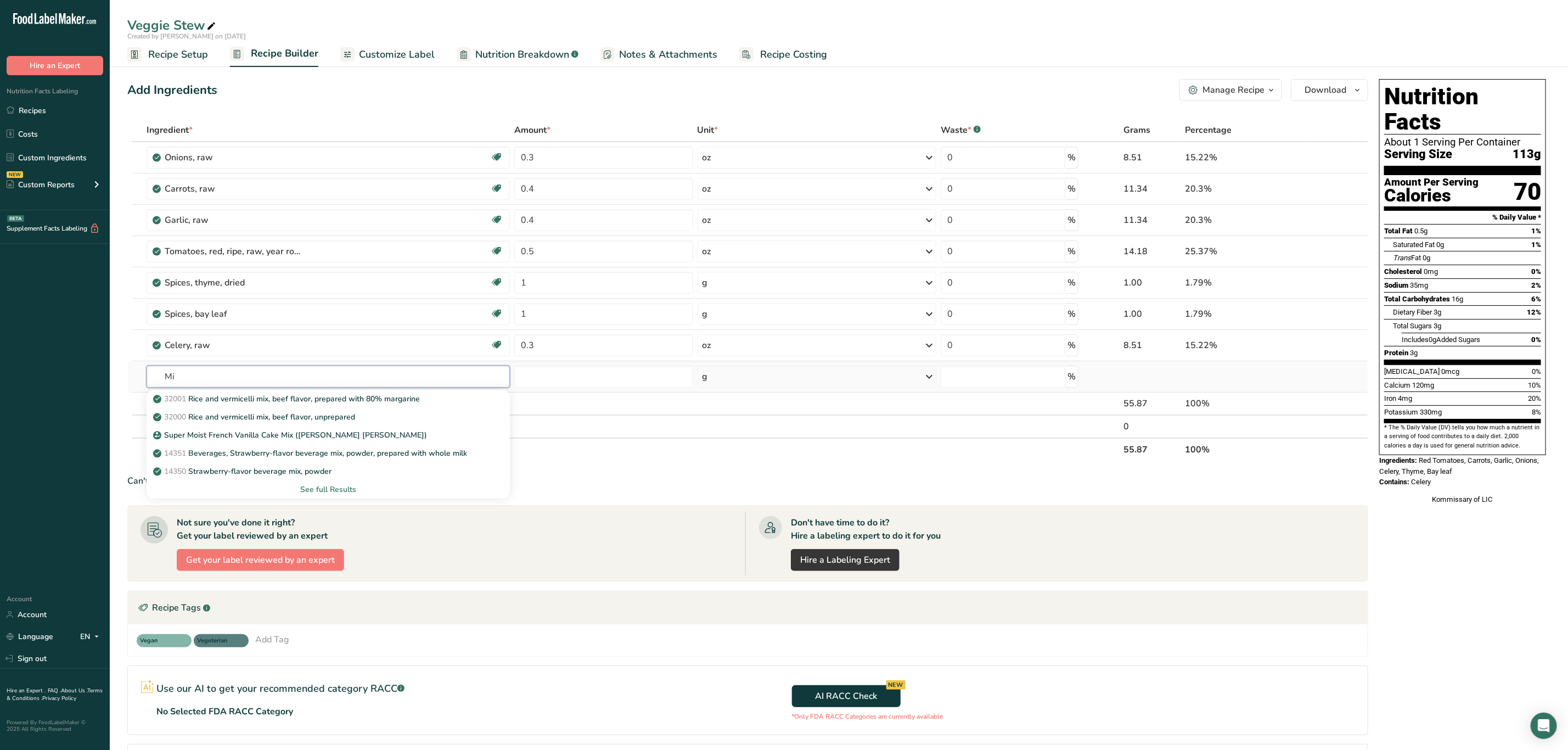
type input "M"
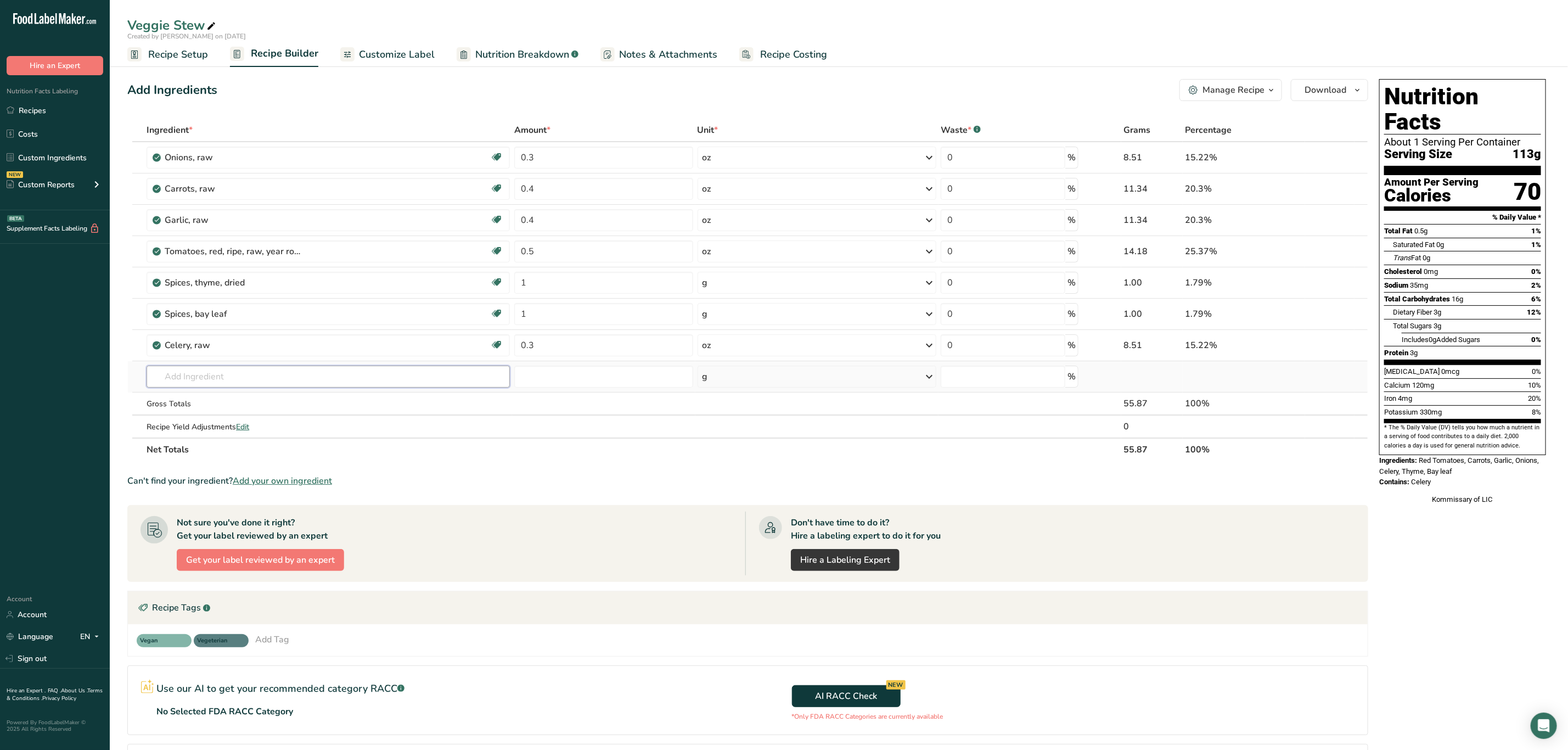
type input "M"
drag, startPoint x: 220, startPoint y: 380, endPoint x: 190, endPoint y: 414, distance: 45.3
click at [156, 387] on div "Beans Mix 43312 Vegetables, mixed (corn, lima beans, peas, green beans, carrots…" at bounding box center [328, 376] width 363 height 22
type input "Beans"
click at [196, 399] on div "Beans" at bounding box center [320, 399] width 328 height 11
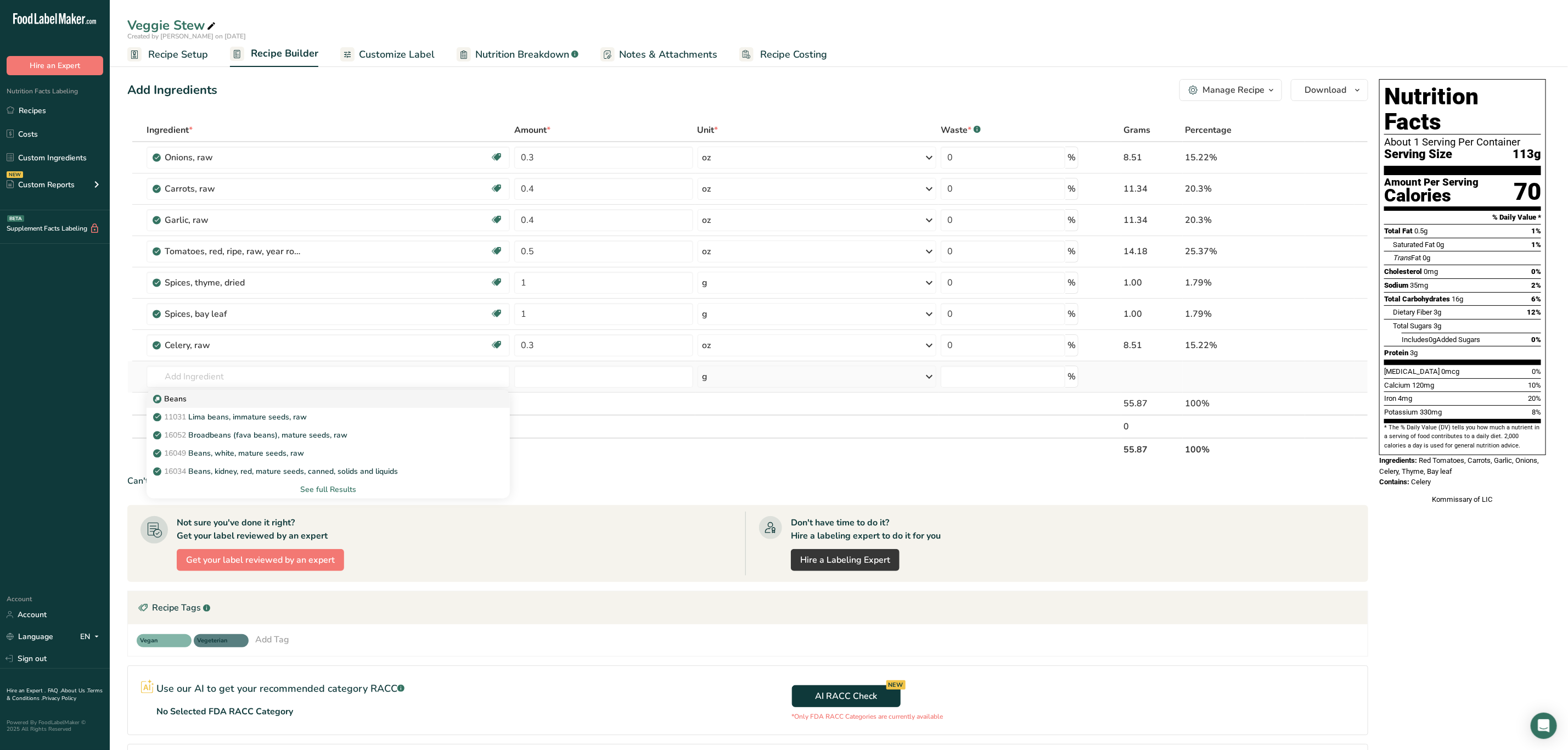
type input "Beans"
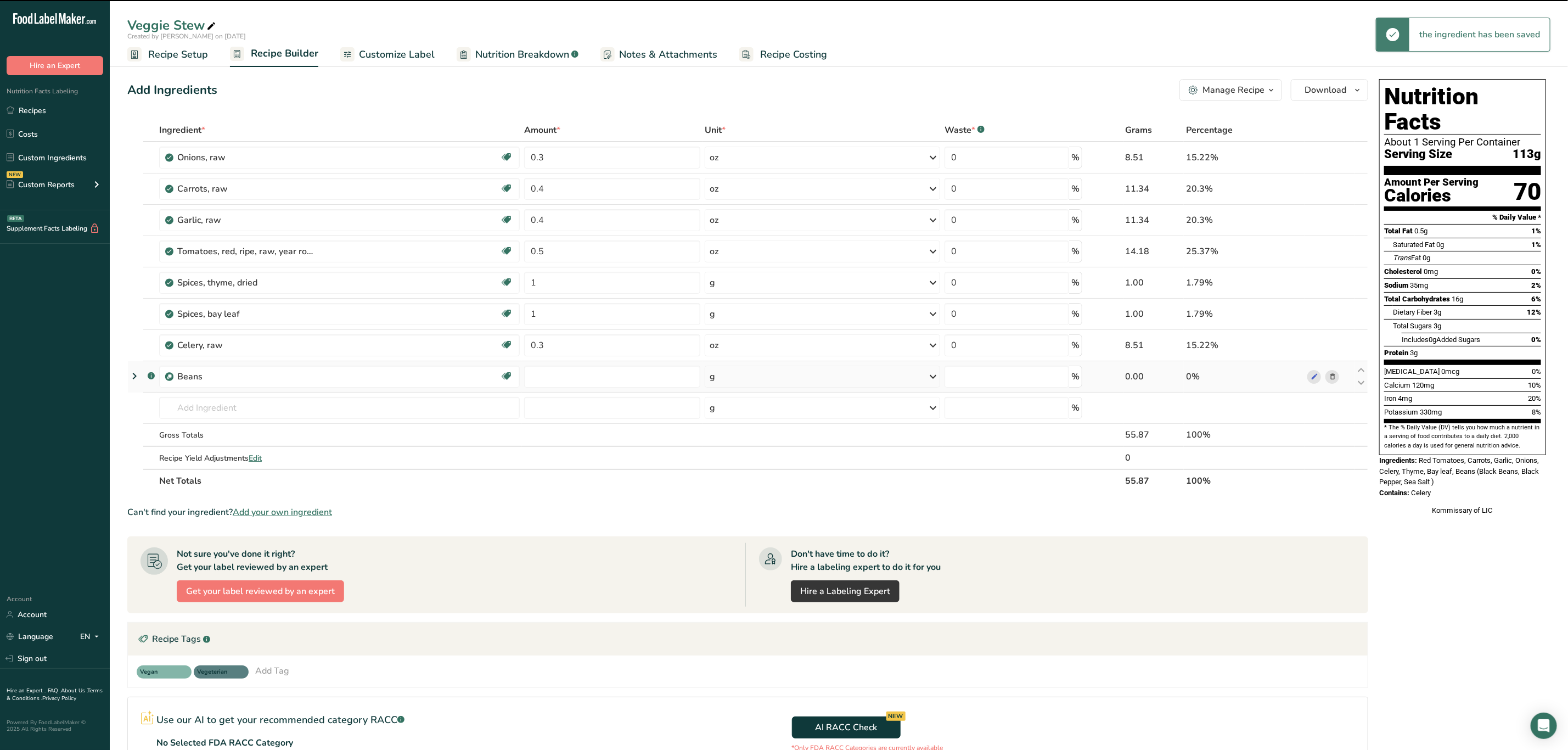
type input "0"
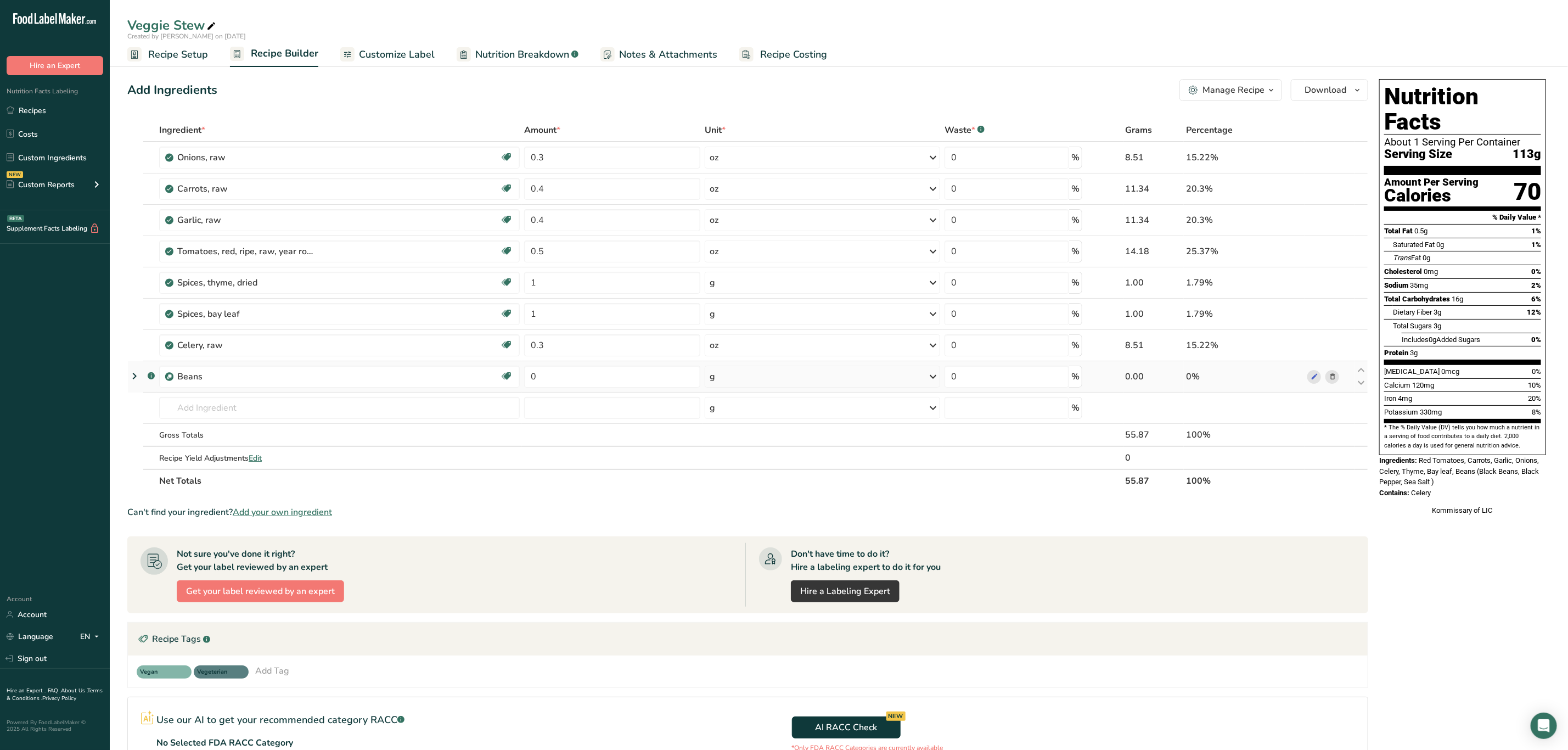
click at [1331, 382] on icon at bounding box center [1332, 377] width 8 height 11
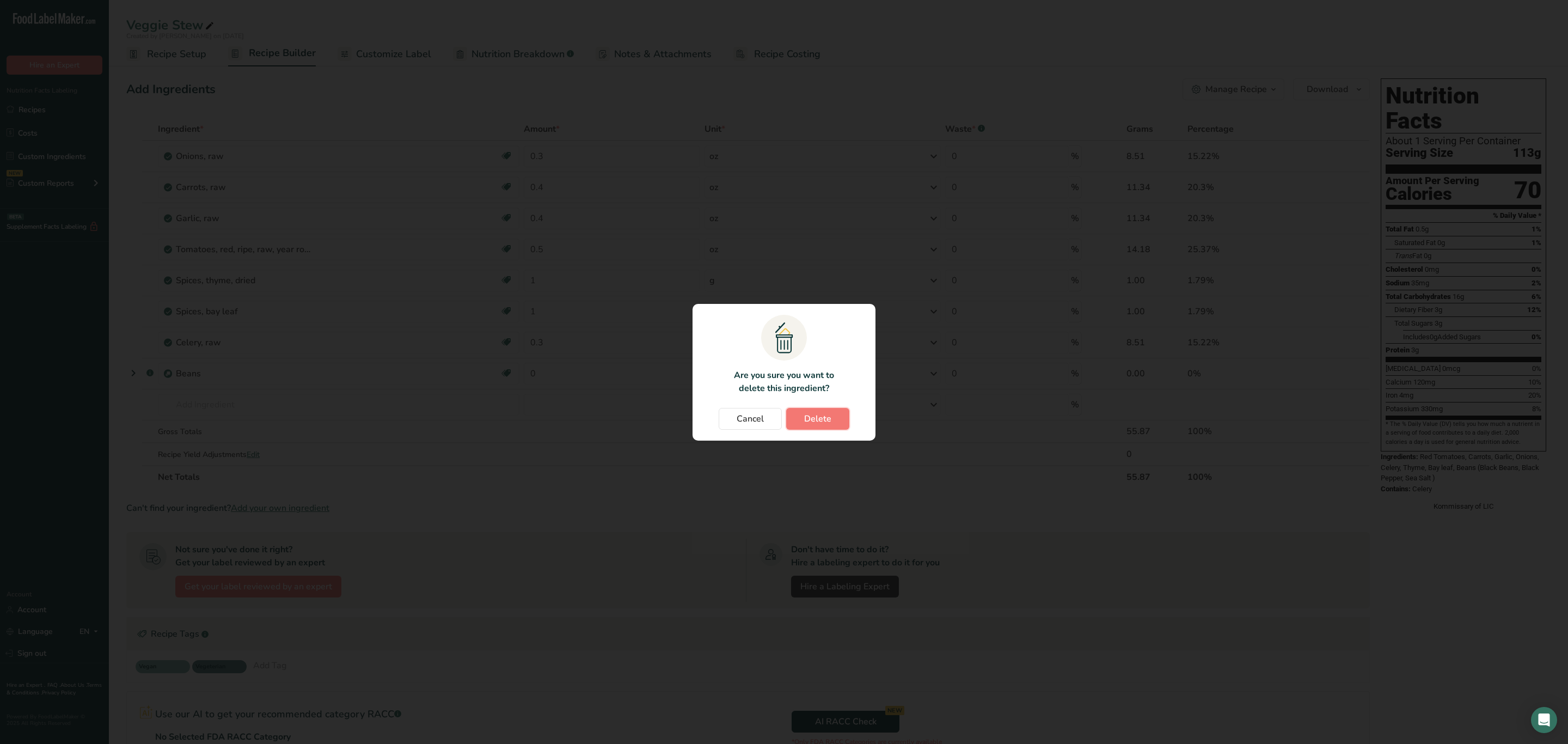
click at [799, 418] on button "Delete" at bounding box center [818, 418] width 63 height 22
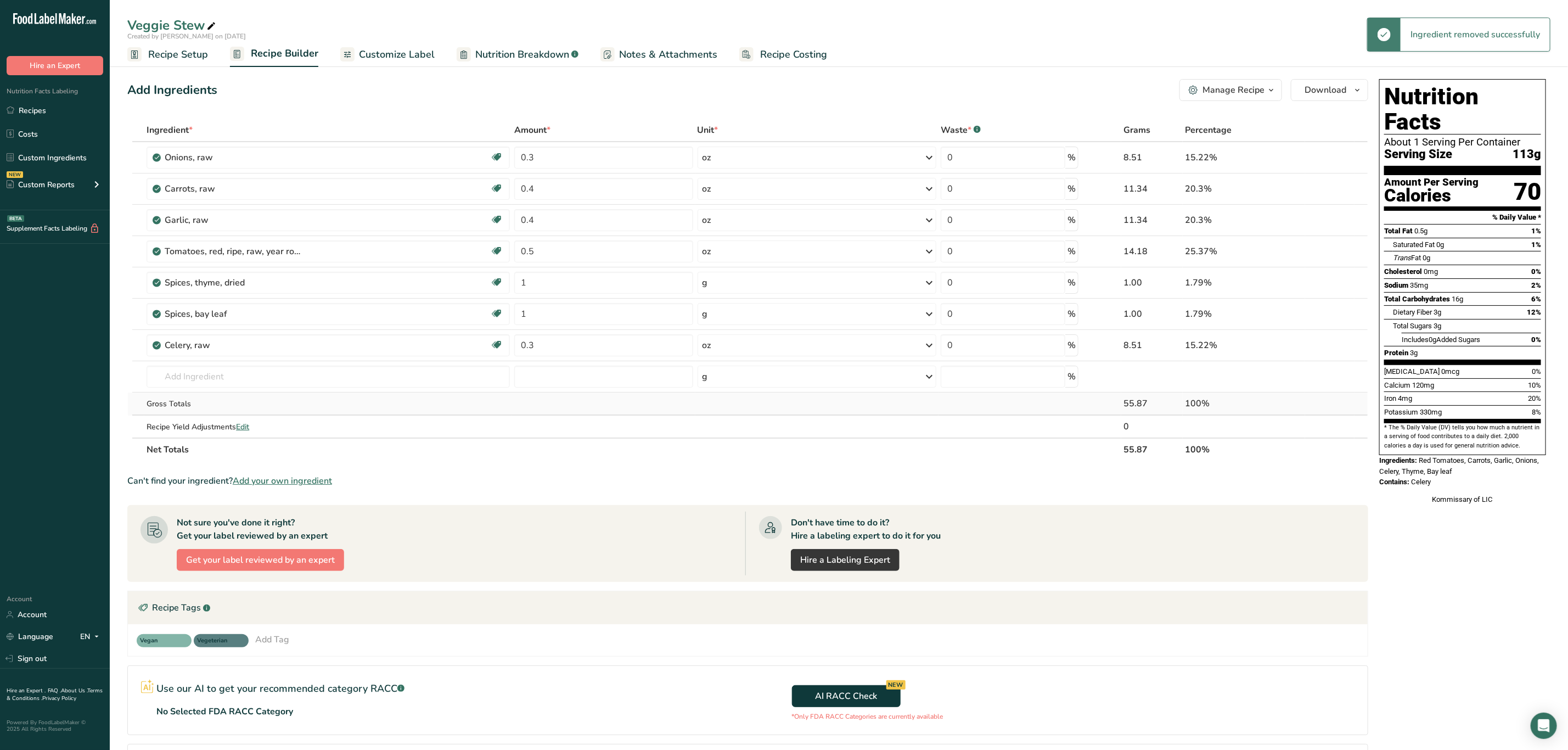
click at [262, 404] on div "Gross Totals" at bounding box center [328, 404] width 363 height 11
click at [269, 377] on input "text" at bounding box center [328, 376] width 363 height 22
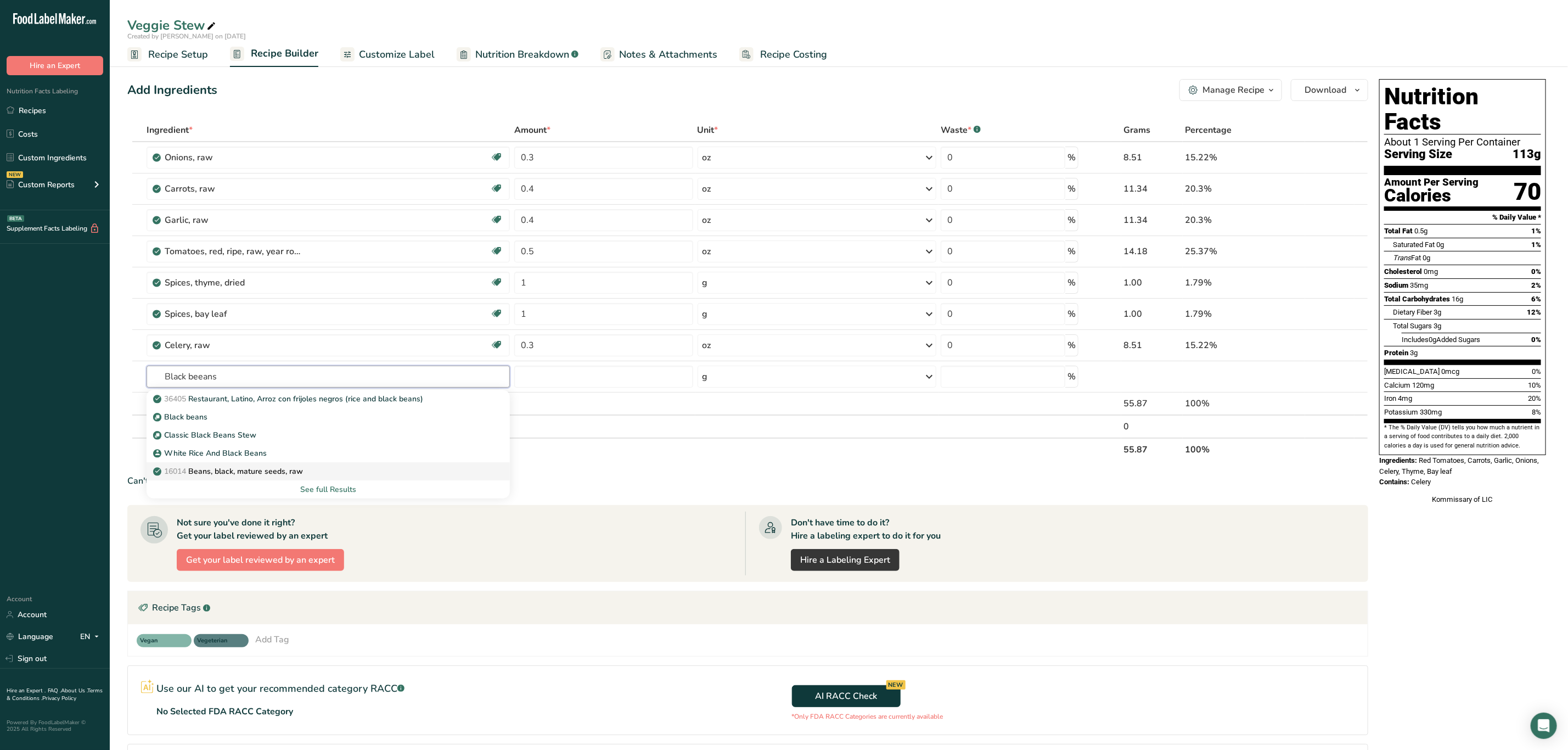
type input "Black beeans"
click at [364, 466] on link "16014 Beans, black, mature seeds, raw" at bounding box center [328, 471] width 363 height 18
type input "Beans, black, mature seeds, raw"
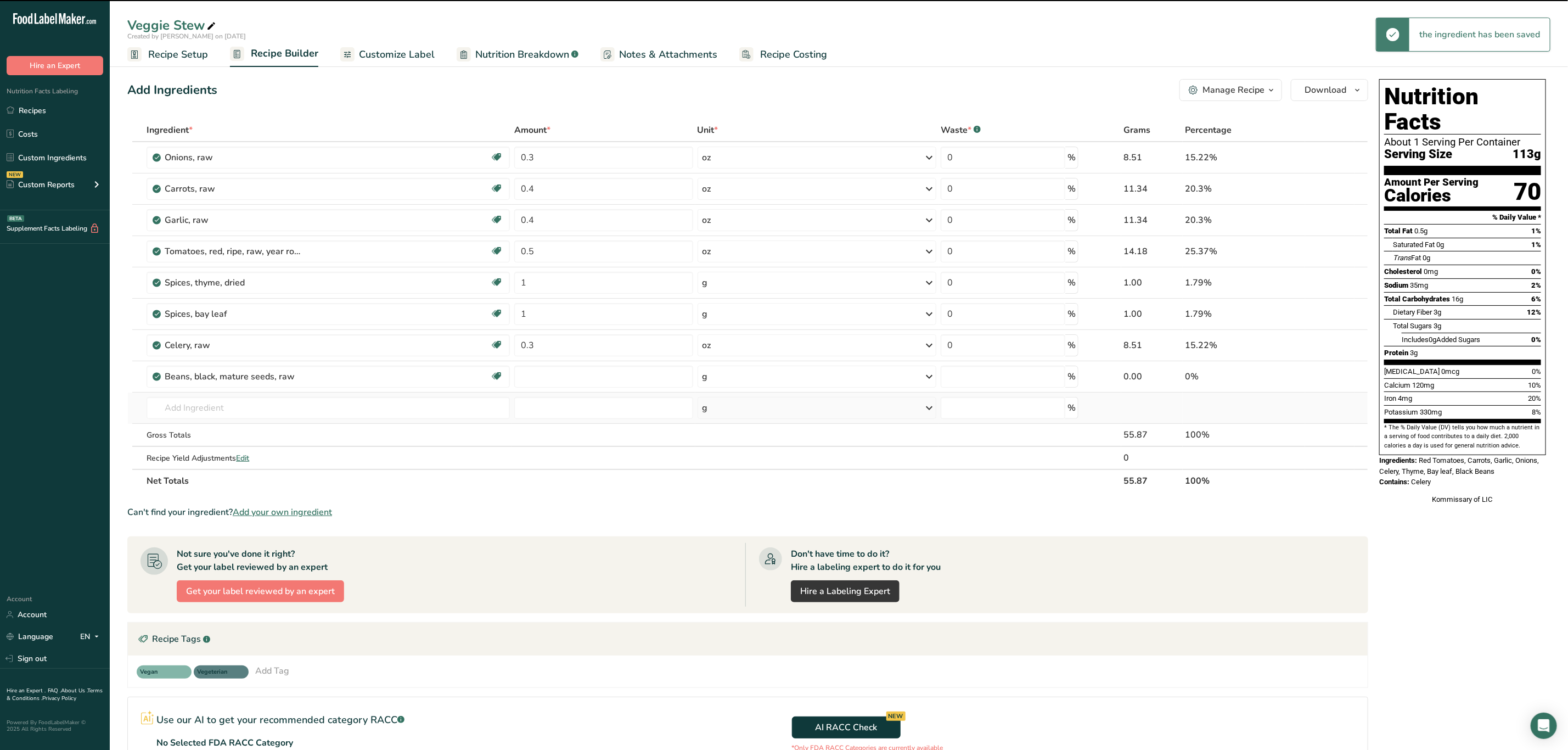
type input "0"
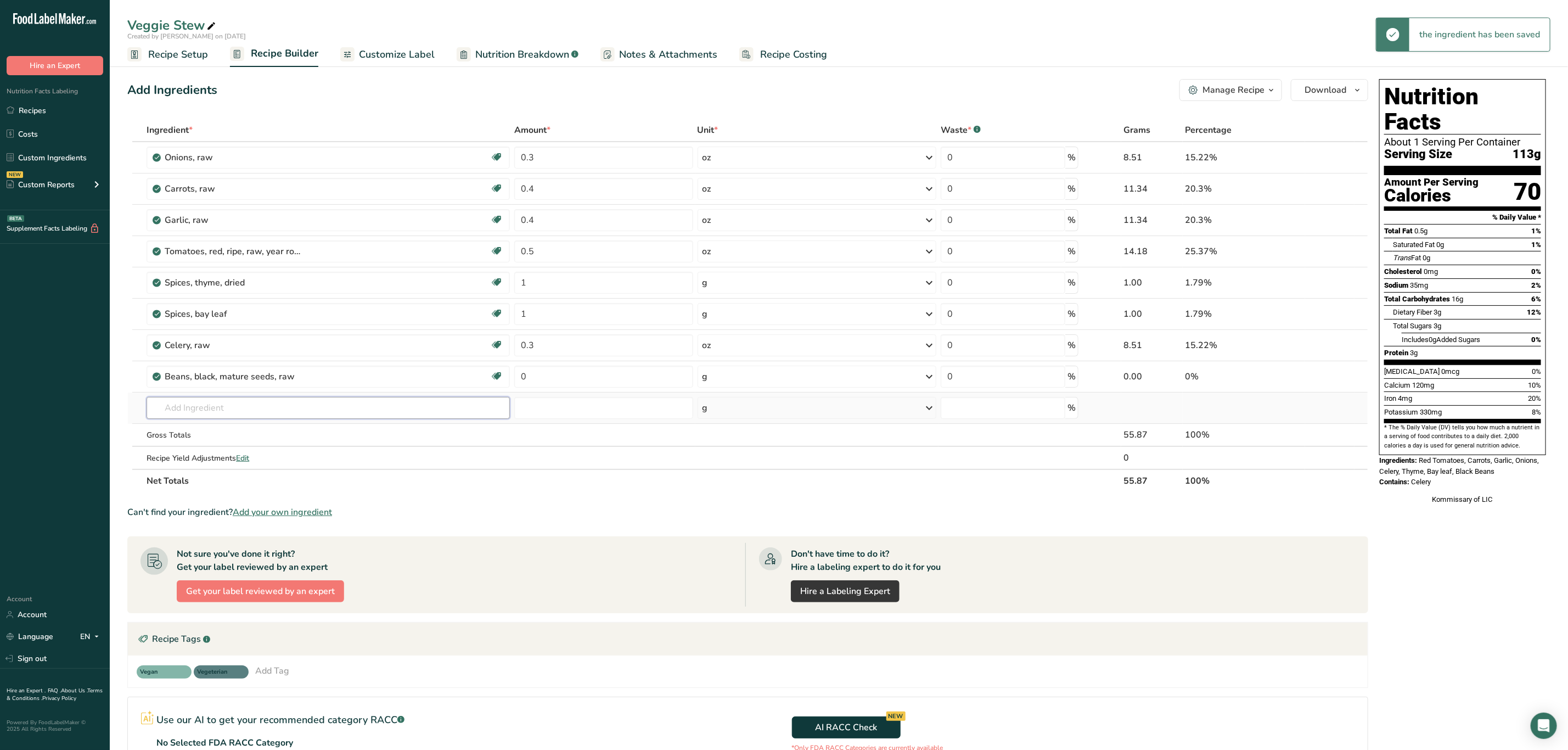
click at [261, 407] on input "text" at bounding box center [328, 408] width 363 height 22
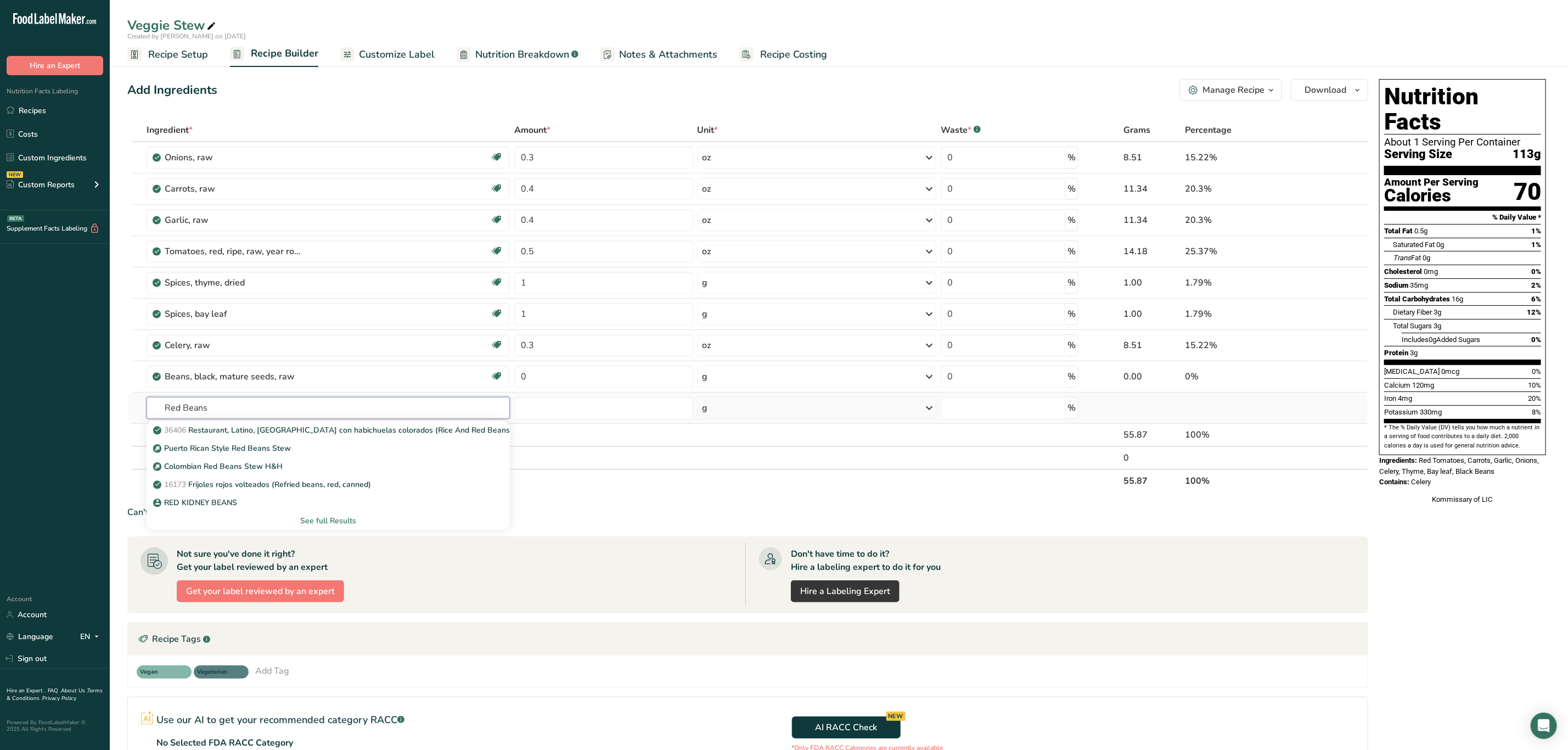
type input "Red Beans"
click at [352, 518] on div "See full Results" at bounding box center [328, 520] width 346 height 11
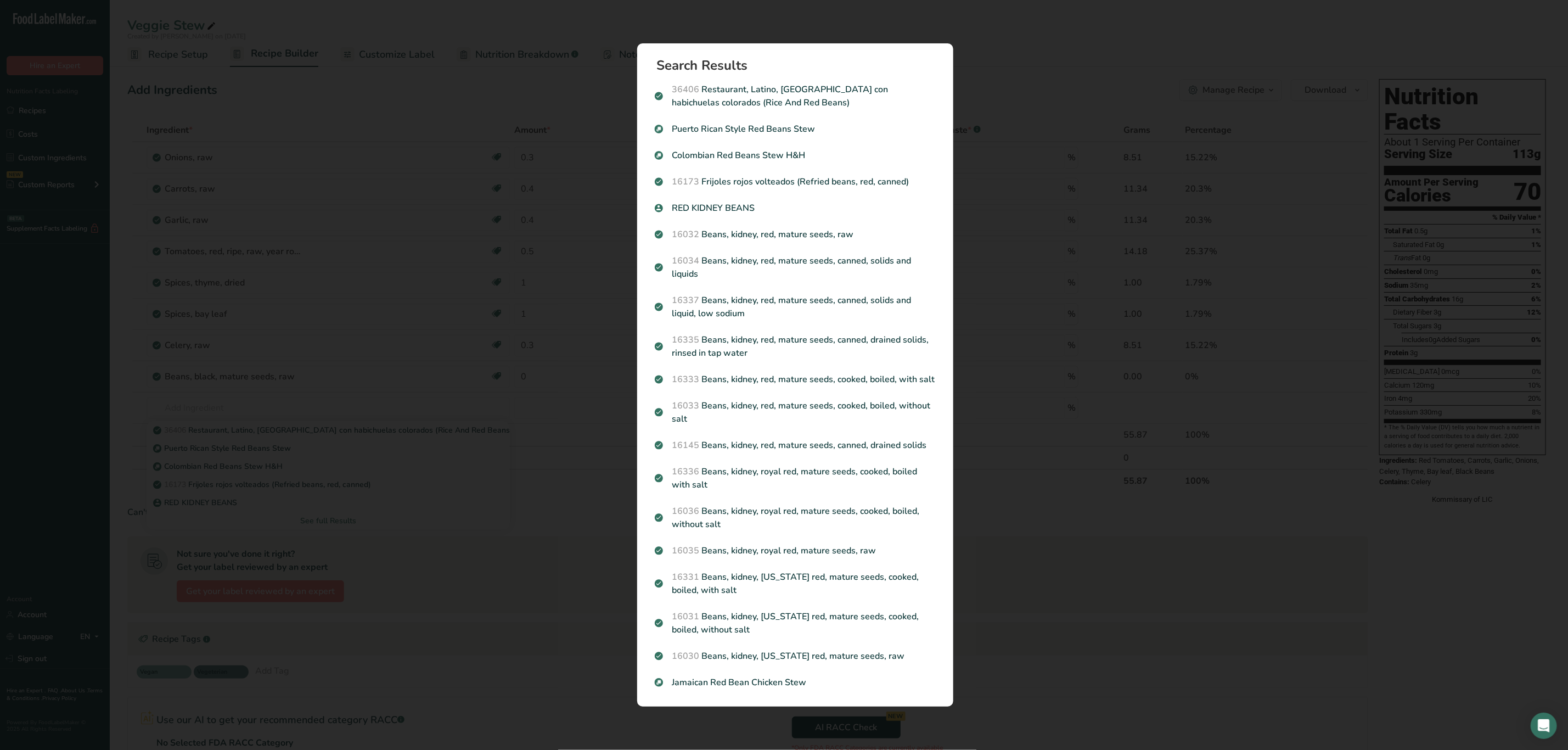
scroll to position [0, 0]
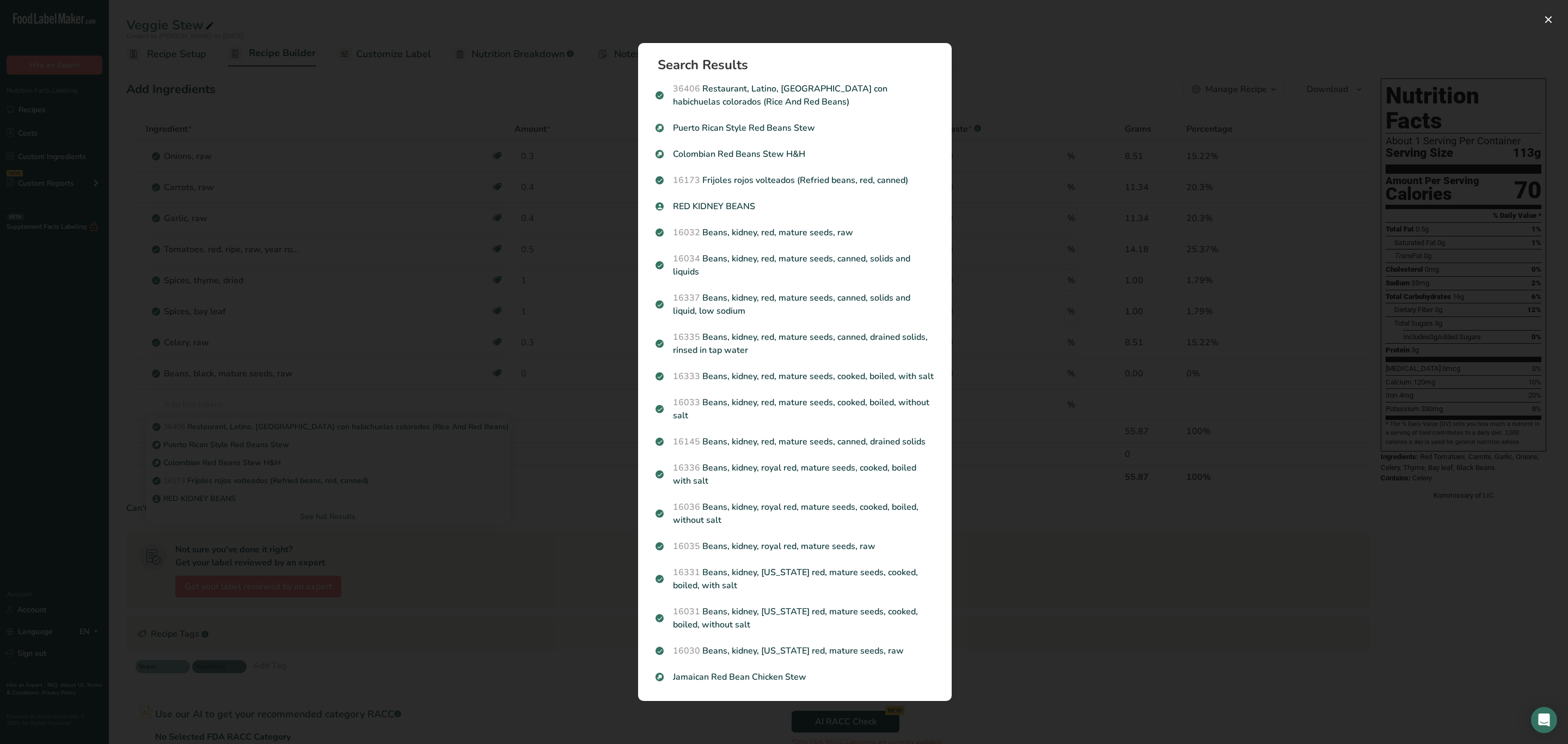
click at [897, 409] on p "16033 Beans, kidney, red, mature seeds, cooked, boiled, without salt" at bounding box center [795, 409] width 279 height 26
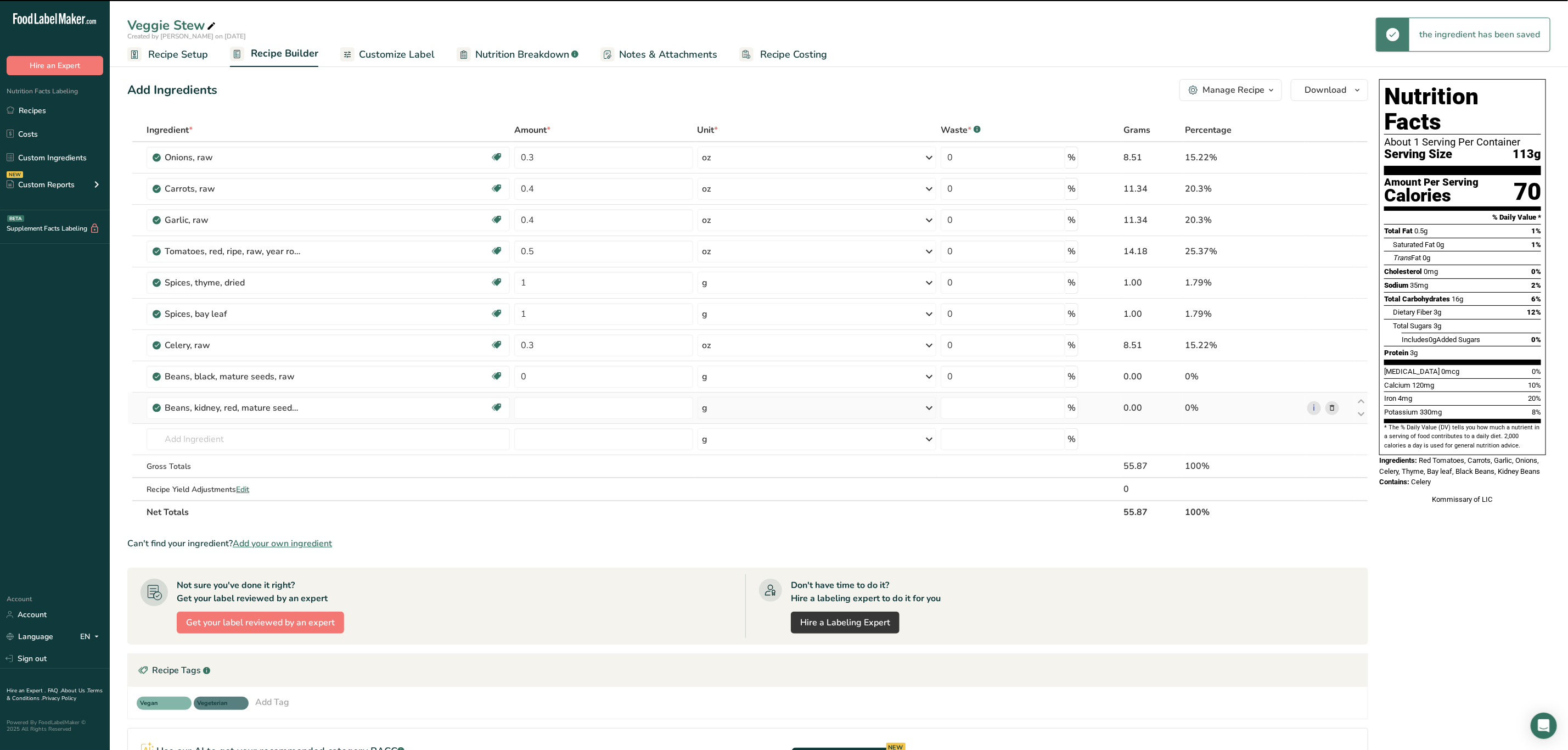
type input "0"
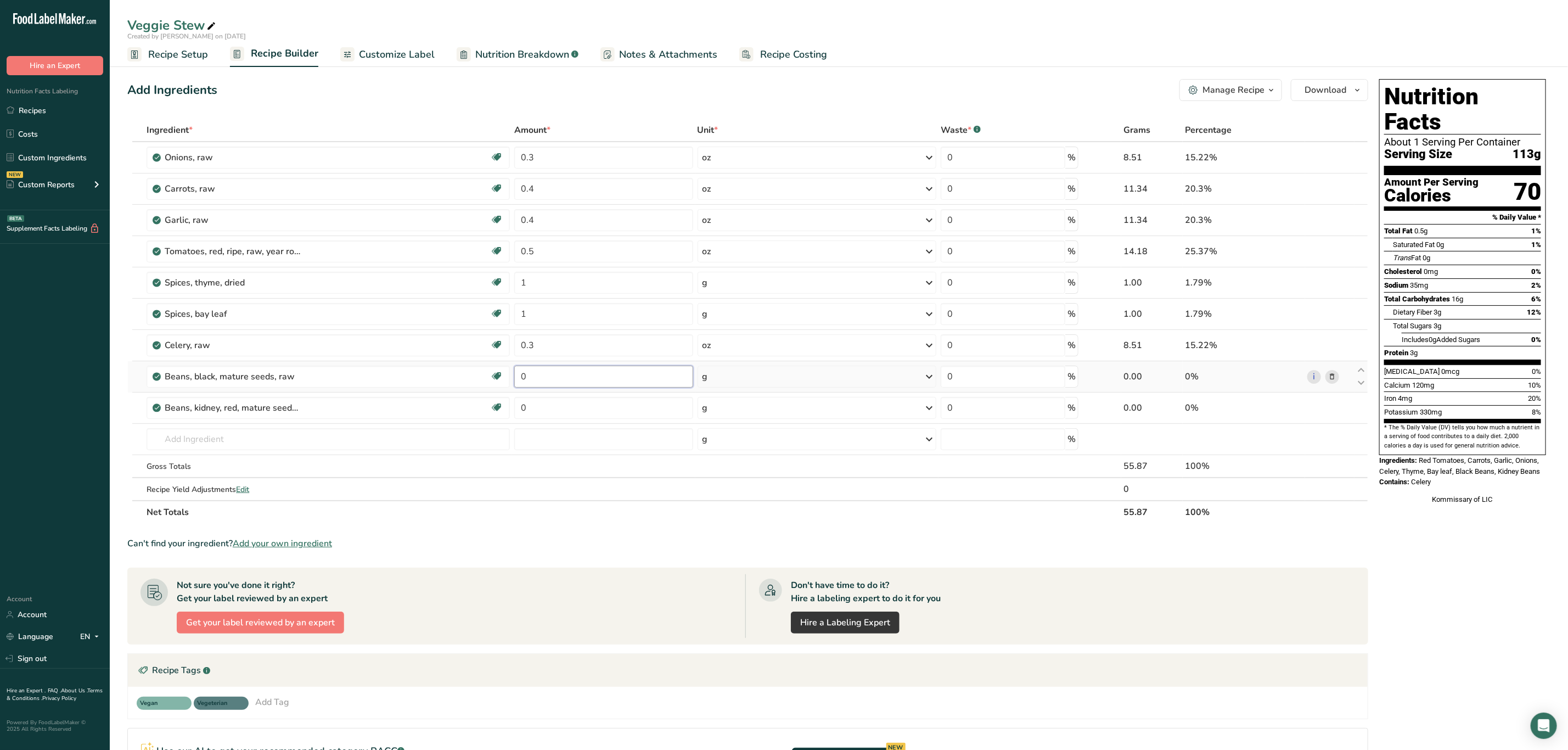
drag, startPoint x: 572, startPoint y: 380, endPoint x: 477, endPoint y: 392, distance: 95.8
click at [477, 392] on tr "Beans, black, mature seeds, raw Plant-based Protein Dairy free Gluten free Vega…" at bounding box center [748, 377] width 1240 height 31
type input "2"
drag, startPoint x: 573, startPoint y: 417, endPoint x: 483, endPoint y: 422, distance: 90.1
click at [479, 424] on div "Ingredient * Amount * Unit * Waste * .a-a{fill:#347362;}.b-a{fill:#fff;} Grams …" at bounding box center [748, 320] width 1241 height 405
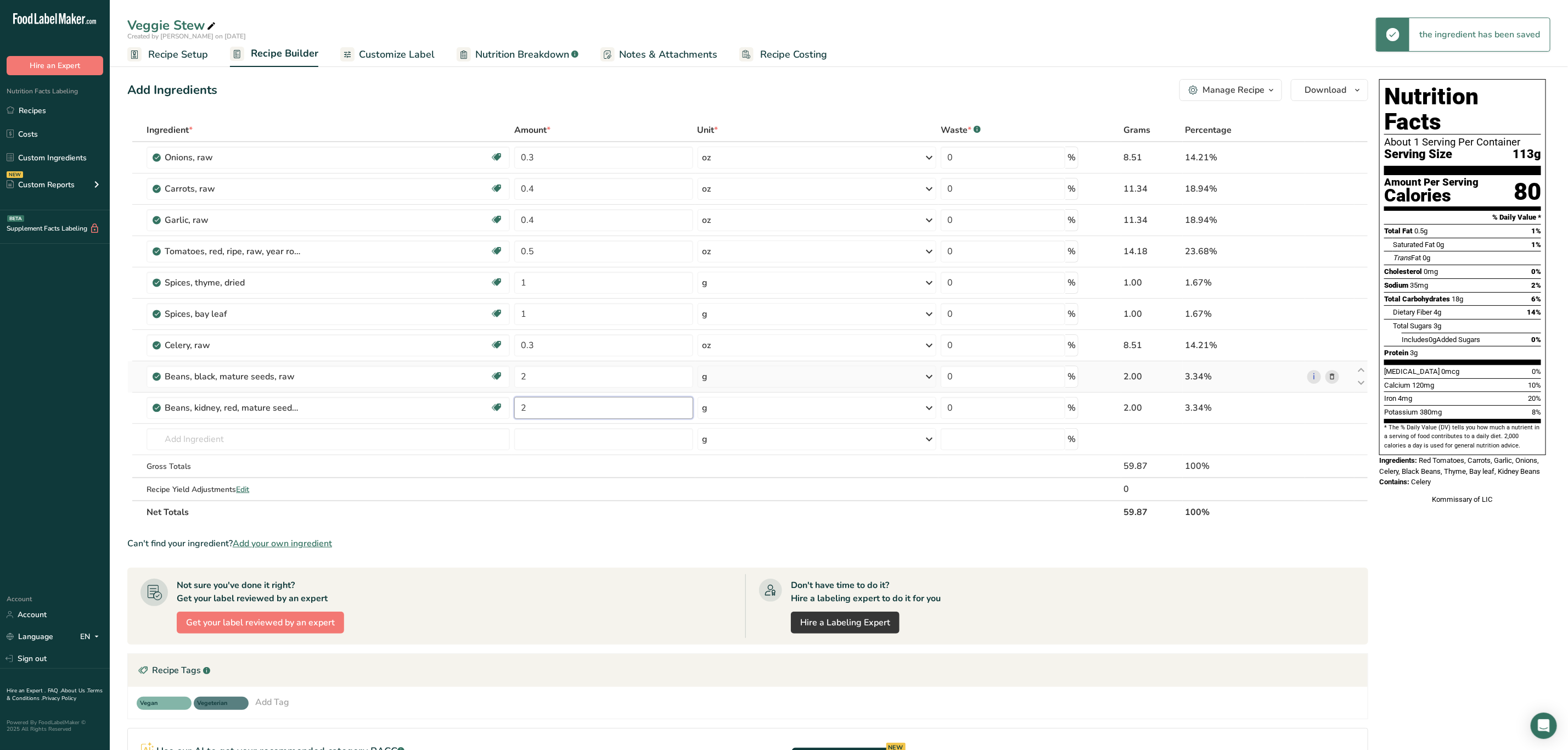
type input "2"
click at [725, 376] on div "Ingredient * Amount * Unit * Waste * .a-a{fill:#347362;}.b-a{fill:#fff;} Grams …" at bounding box center [748, 320] width 1241 height 405
click at [741, 384] on div "g" at bounding box center [817, 376] width 239 height 22
click at [734, 514] on div "See more" at bounding box center [750, 513] width 92 height 11
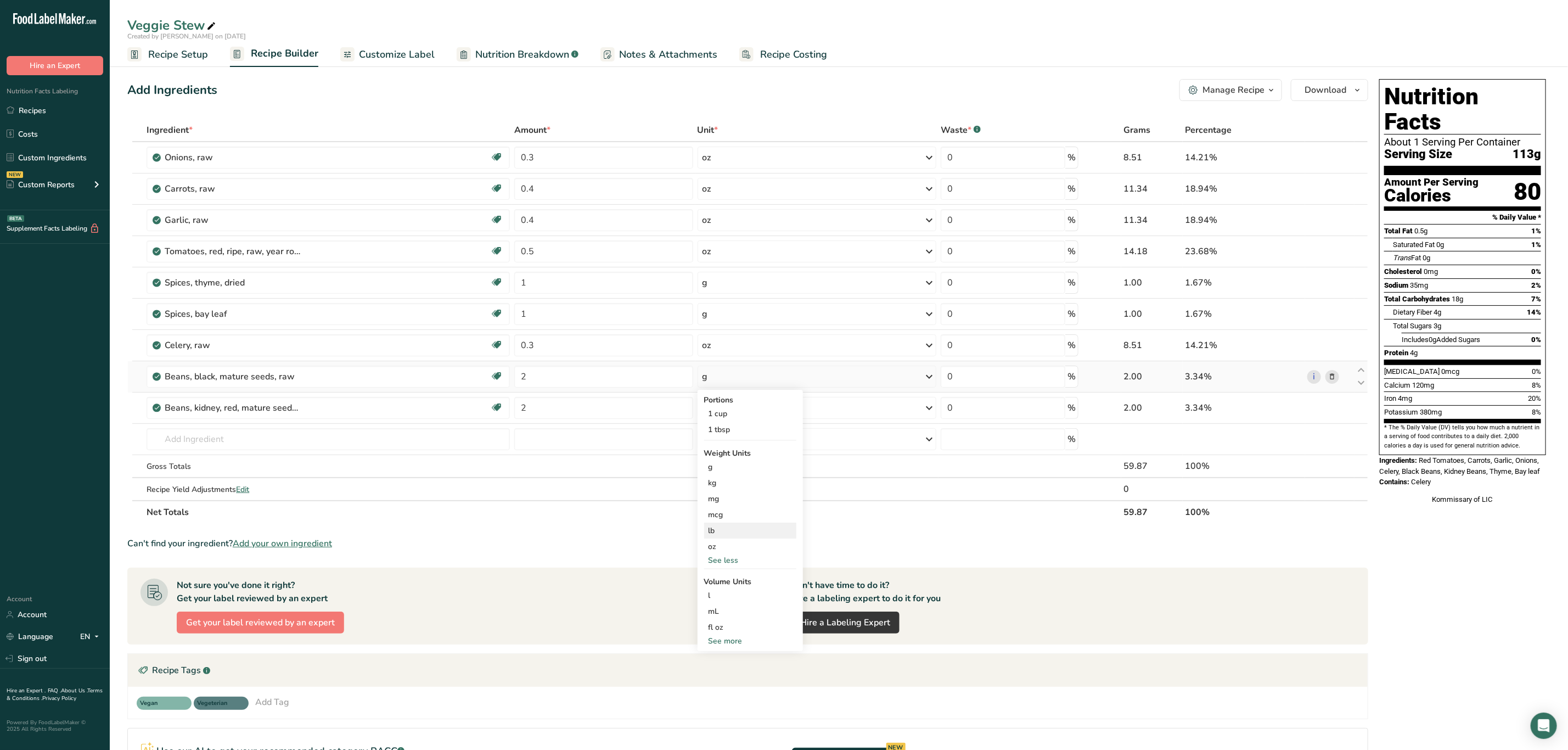
drag, startPoint x: 733, startPoint y: 546, endPoint x: 733, endPoint y: 537, distance: 9.0
click at [733, 546] on div "oz" at bounding box center [750, 546] width 92 height 16
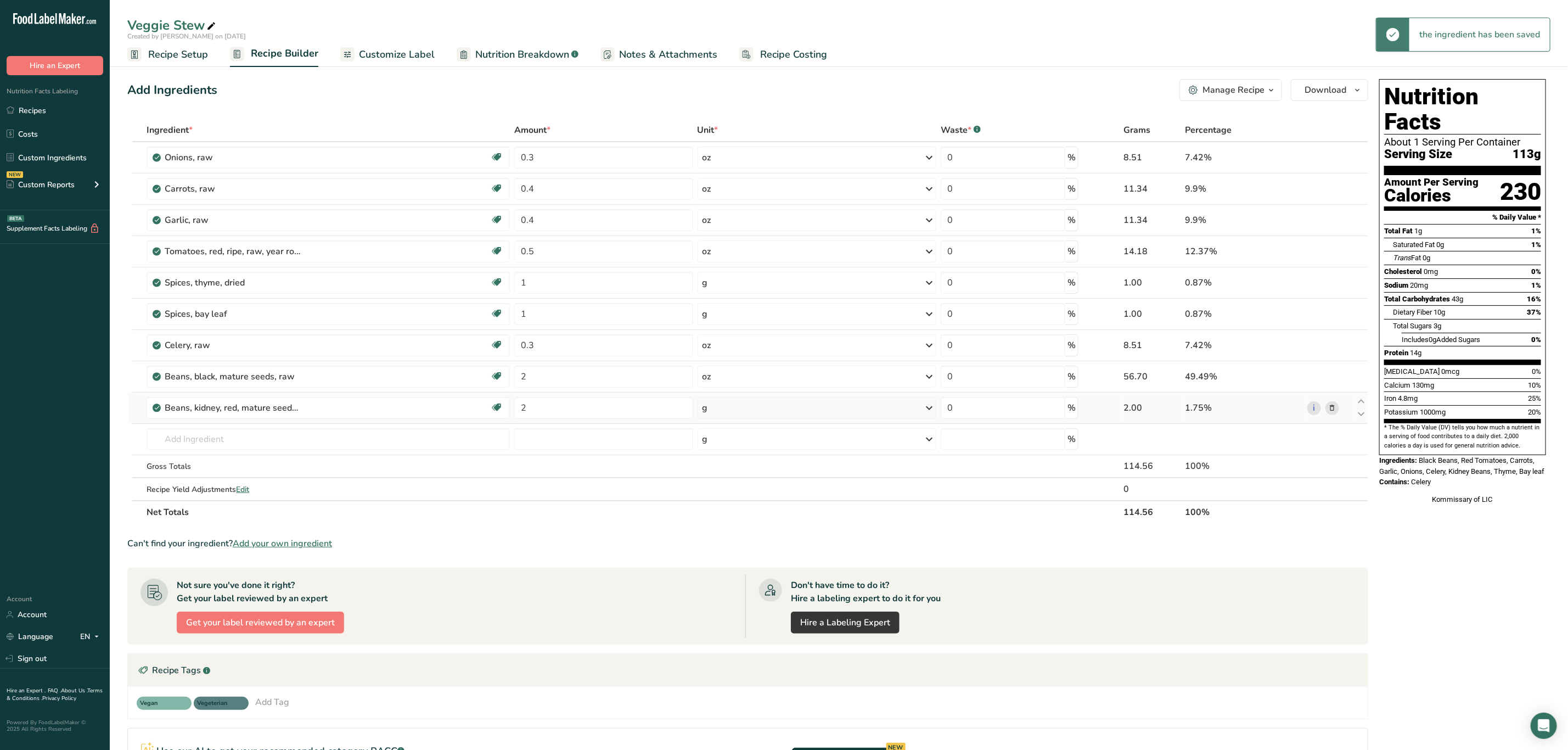
click at [736, 415] on div "g" at bounding box center [817, 408] width 239 height 22
click at [723, 546] on div "See more" at bounding box center [750, 544] width 92 height 11
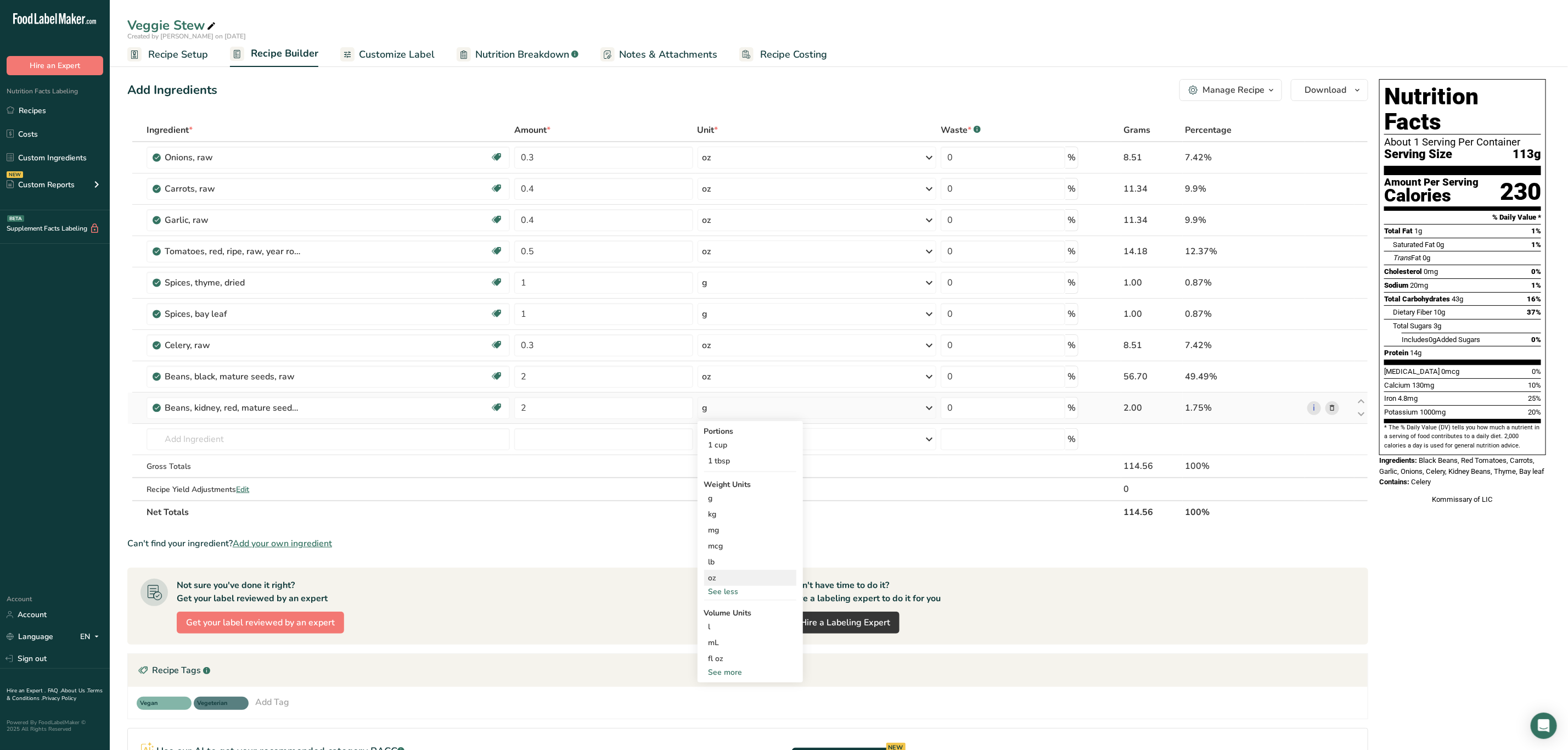
click at [728, 575] on div "oz" at bounding box center [750, 577] width 92 height 16
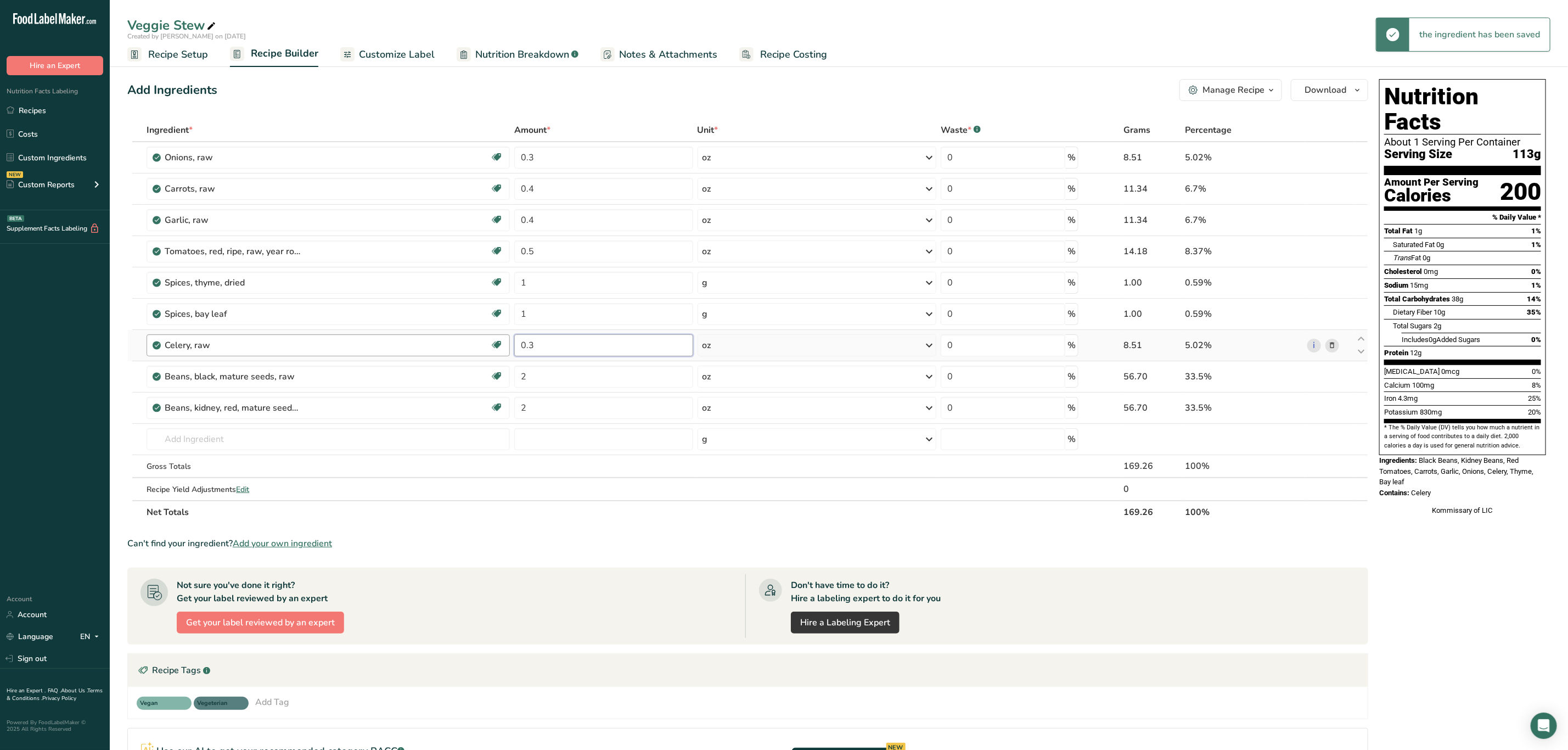
drag, startPoint x: 573, startPoint y: 340, endPoint x: 455, endPoint y: 358, distance: 119.4
click at [455, 356] on tr "Celery, raw Source of Antioxidants Dairy free Gluten free Vegan Vegetarian Soy …" at bounding box center [748, 346] width 1240 height 31
type input "1"
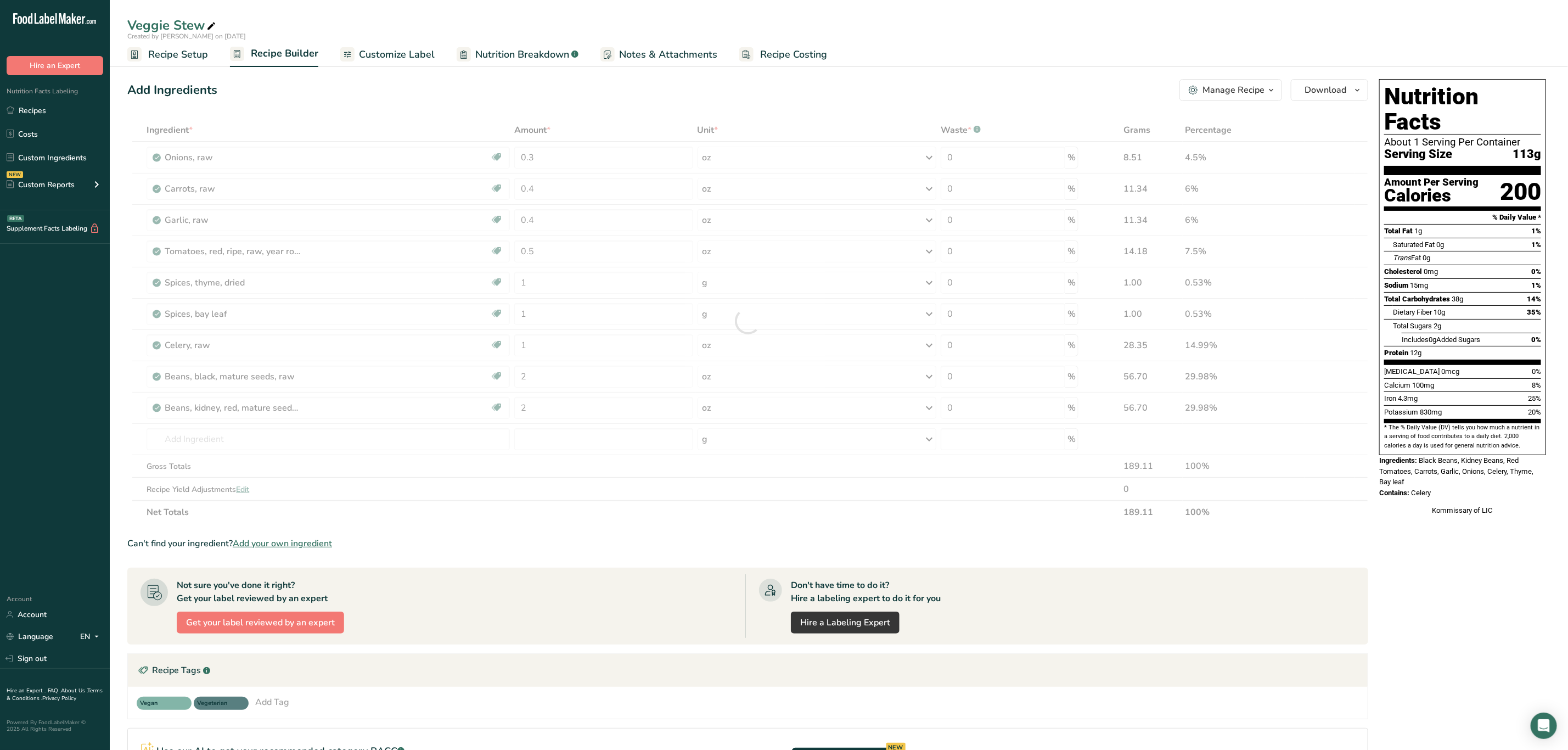
click at [718, 343] on div "Ingredient * Amount * Unit * Waste * .a-a{fill:#347362;}.b-a{fill:#fff;} Grams …" at bounding box center [748, 320] width 1241 height 405
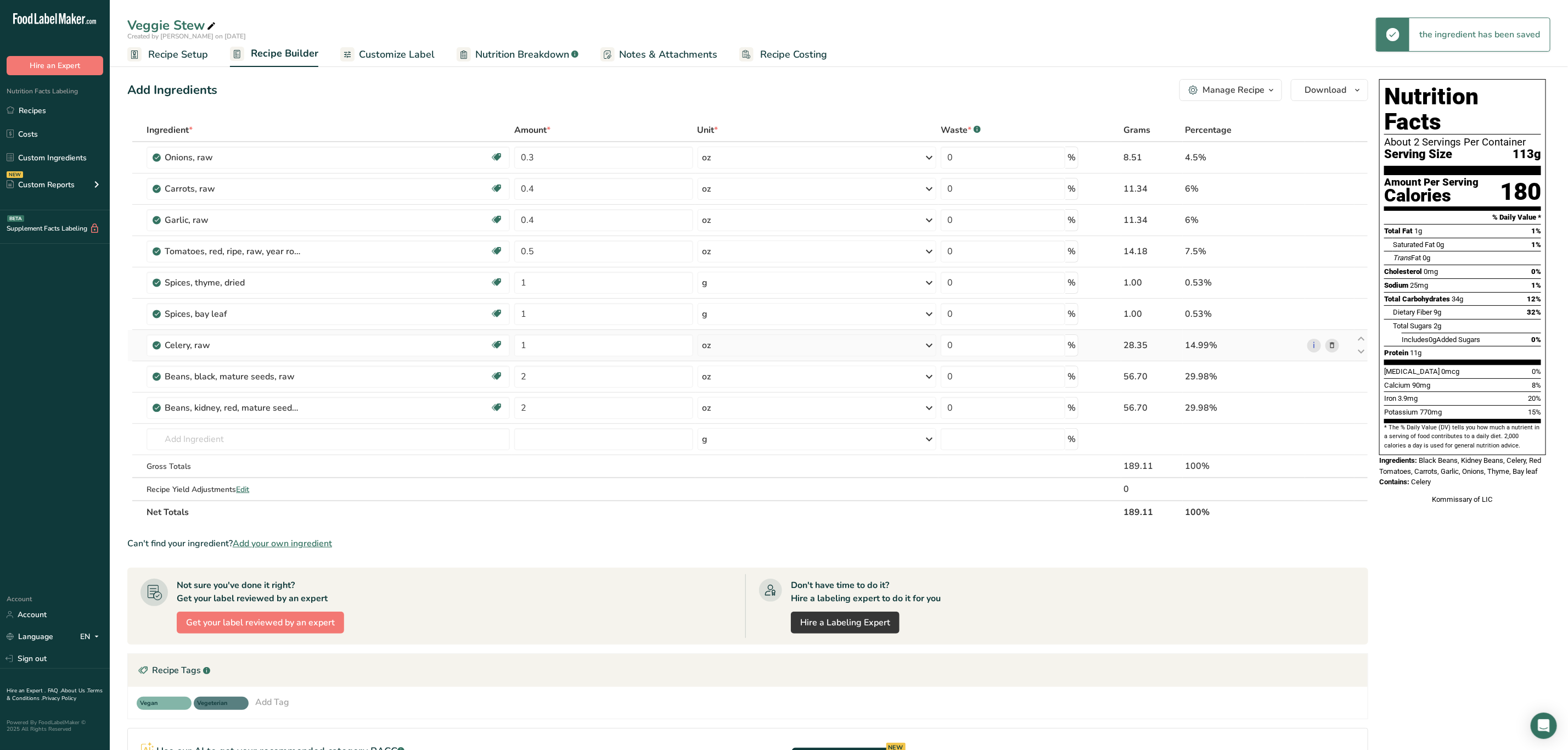
click at [733, 344] on div "oz" at bounding box center [817, 345] width 239 height 22
click at [715, 463] on div "g" at bounding box center [750, 463] width 92 height 16
click at [720, 160] on div "oz" at bounding box center [817, 157] width 239 height 22
click at [725, 273] on div "g" at bounding box center [750, 275] width 92 height 16
drag, startPoint x: 603, startPoint y: 152, endPoint x: 433, endPoint y: 152, distance: 170.0
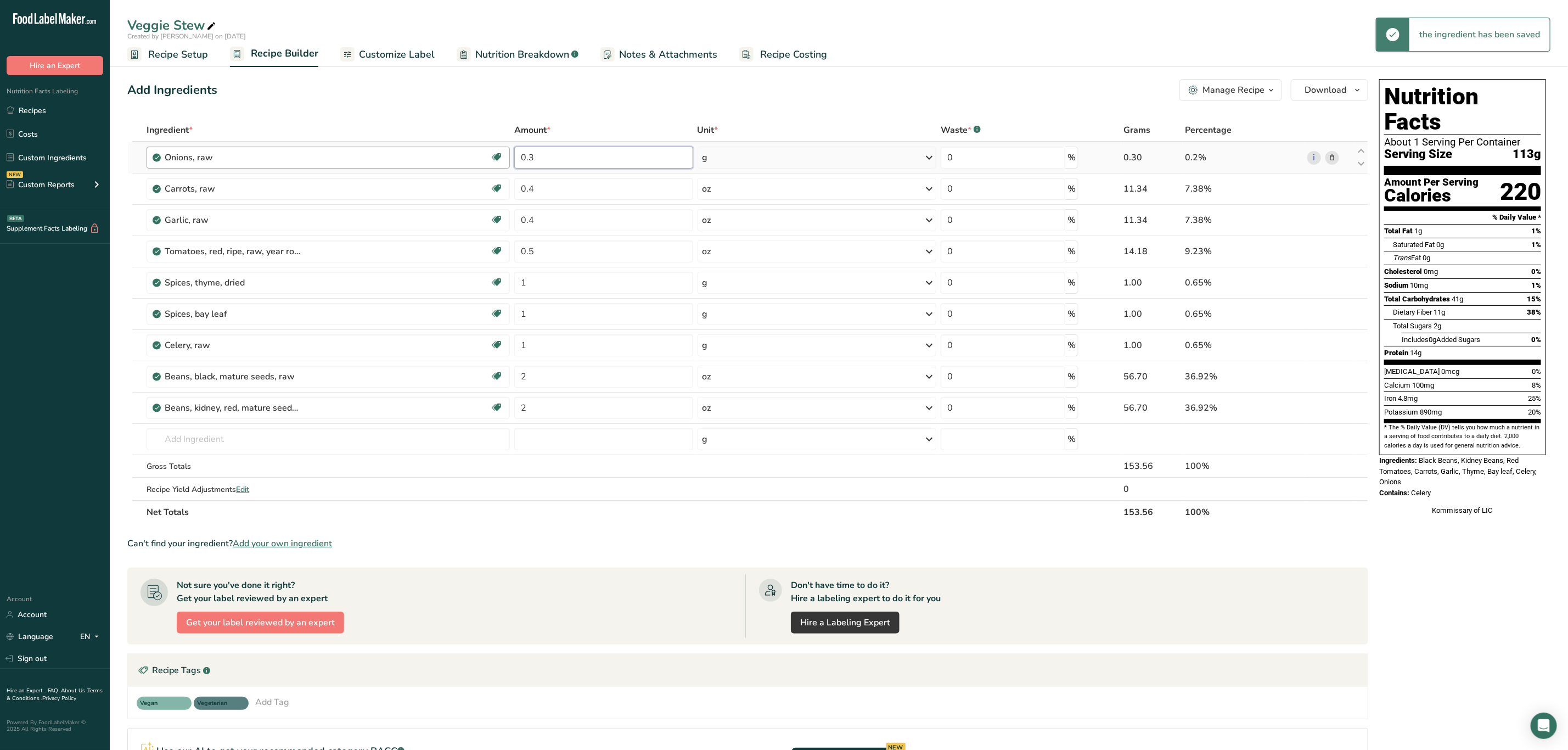
click at [432, 151] on tr "Onions, raw Source of Antioxidants Prebiotic Effect Dairy free Gluten free Vega…" at bounding box center [748, 158] width 1240 height 31
type input "5"
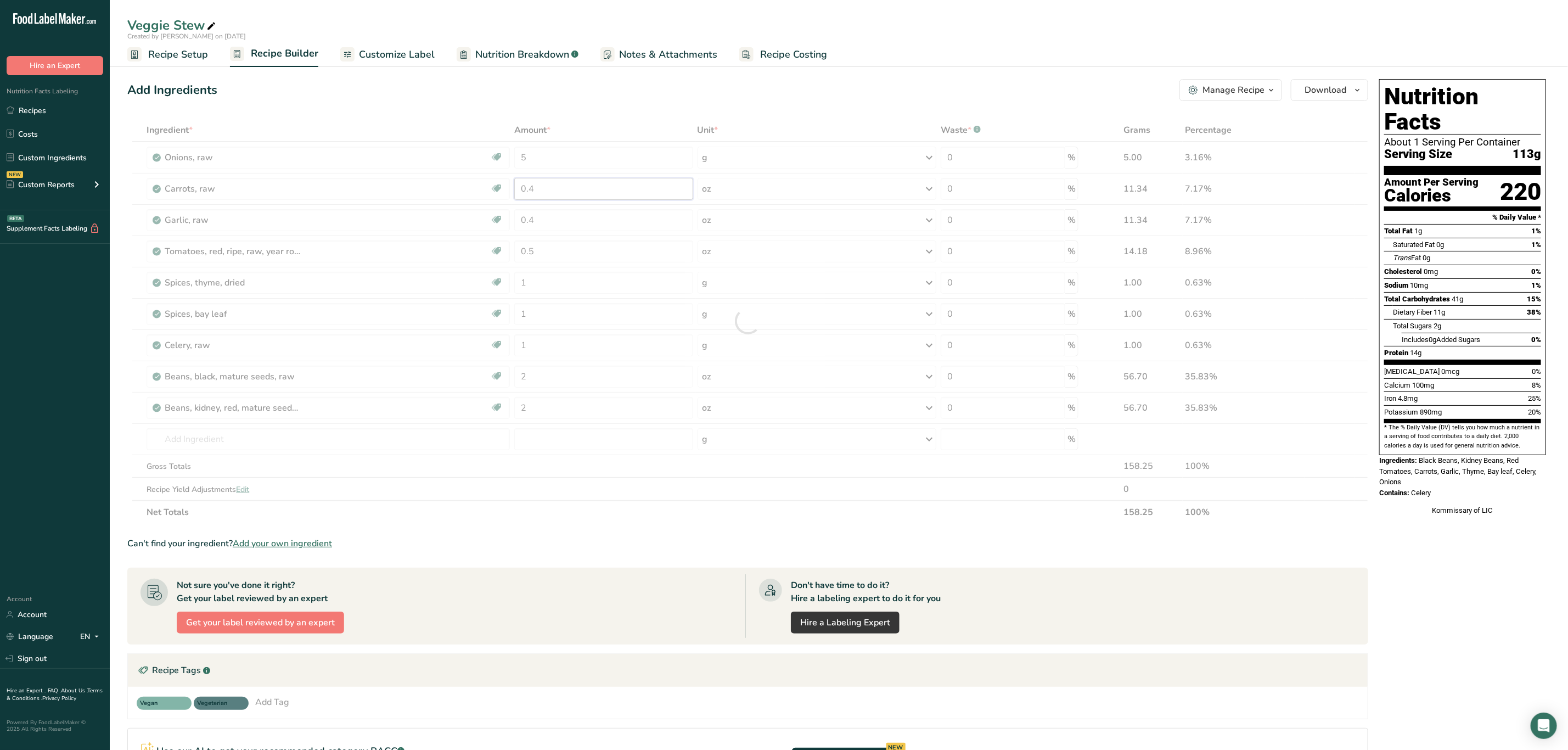
drag, startPoint x: 583, startPoint y: 181, endPoint x: 321, endPoint y: 206, distance: 263.2
click at [321, 206] on div "Ingredient * Amount * Unit * Waste * .a-a{fill:#347362;}.b-a{fill:#fff;} Grams …" at bounding box center [748, 320] width 1241 height 405
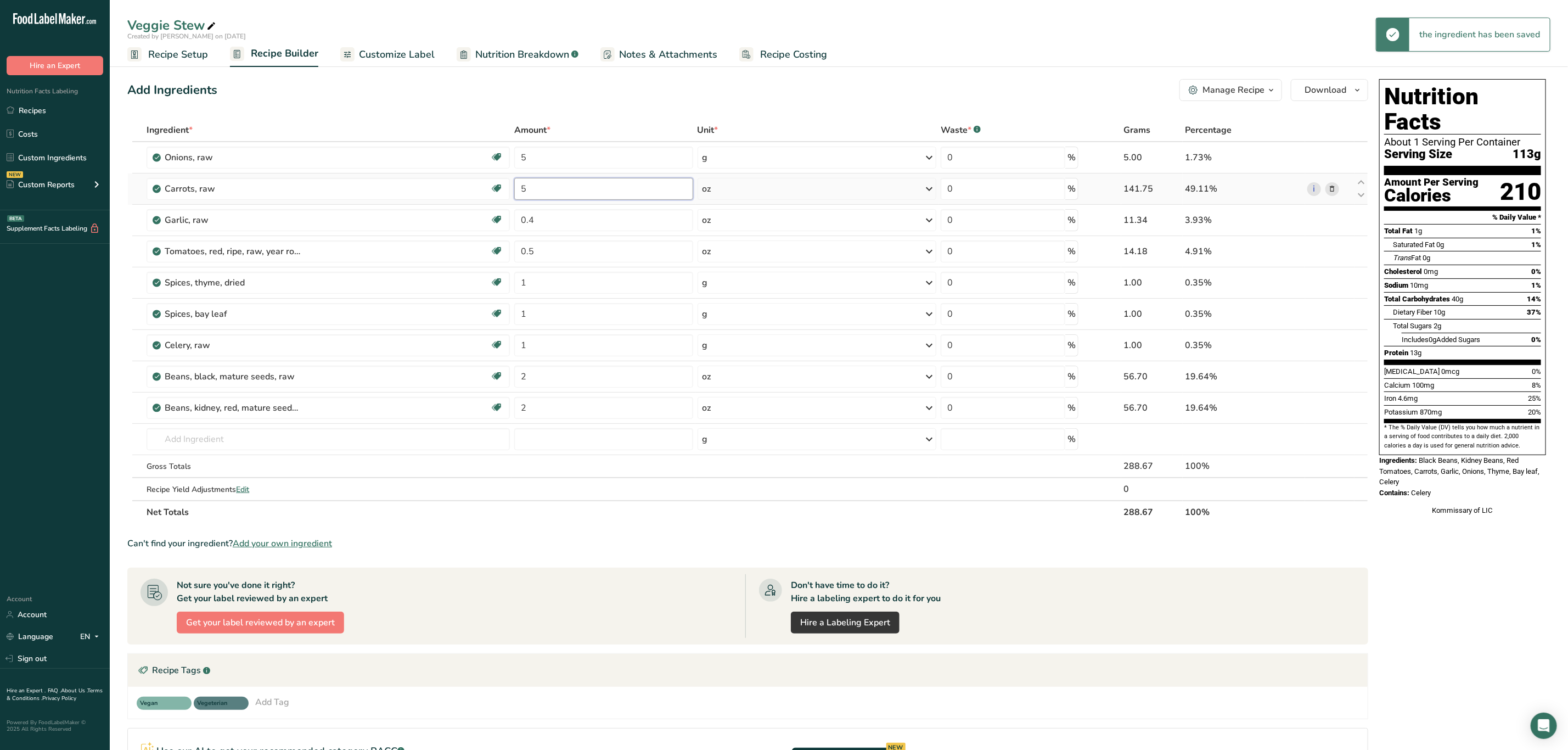
type input "5"
click at [760, 186] on div "Ingredient * Amount * Unit * Waste * .a-a{fill:#347362;}.b-a{fill:#fff;} Grams …" at bounding box center [748, 320] width 1241 height 405
click at [760, 186] on div "oz" at bounding box center [817, 189] width 239 height 22
click at [723, 305] on div "g" at bounding box center [750, 306] width 92 height 16
drag, startPoint x: 595, startPoint y: 225, endPoint x: 484, endPoint y: 230, distance: 111.1
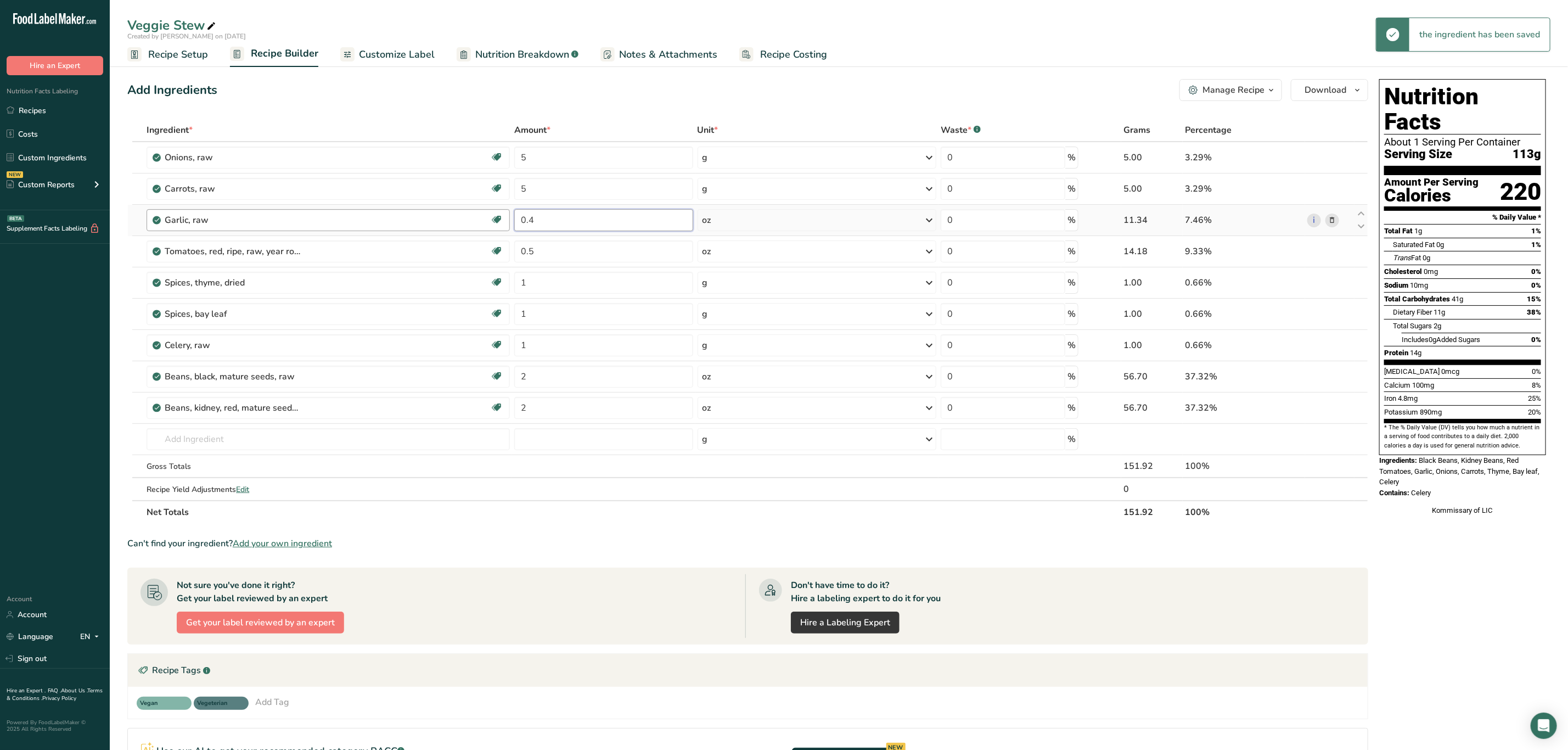
click at [484, 230] on tr "Garlic, raw Source of Antioxidants Dairy free Gluten free Vegan Vegetarian Soy …" at bounding box center [748, 220] width 1240 height 31
type input "1"
click at [744, 215] on div "Ingredient * Amount * Unit * Waste * .a-a{fill:#347362;}.b-a{fill:#fff;} Grams …" at bounding box center [748, 320] width 1241 height 405
click at [743, 220] on div "oz" at bounding box center [817, 220] width 239 height 22
click at [720, 336] on div "g" at bounding box center [750, 338] width 92 height 16
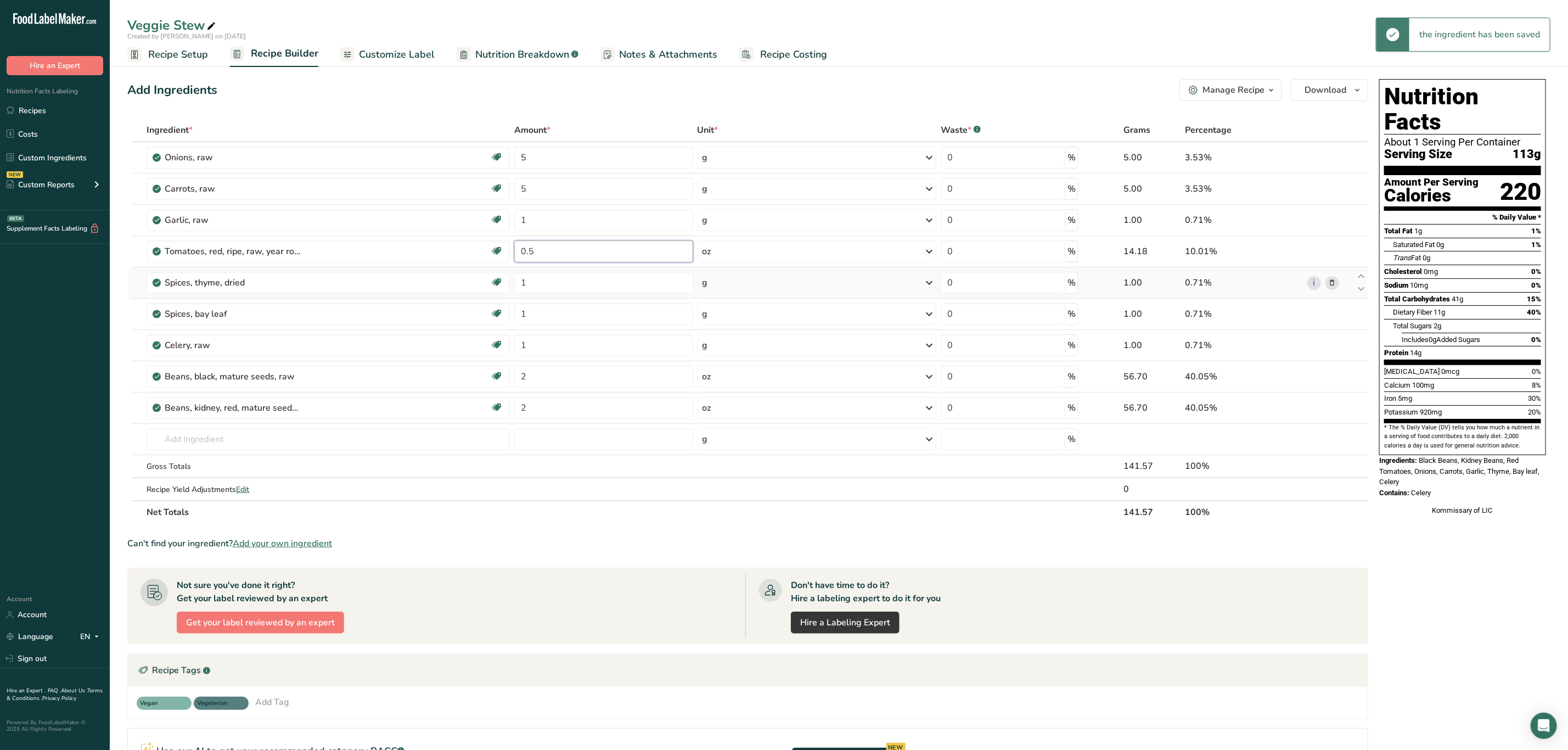
drag, startPoint x: 595, startPoint y: 250, endPoint x: 437, endPoint y: 269, distance: 159.1
click at [437, 269] on tbody "Onions, raw Source of Antioxidants Prebiotic Effect Dairy free Gluten free Vega…" at bounding box center [748, 321] width 1240 height 358
type input "5"
click at [746, 257] on div "Ingredient * Amount * Unit * Waste * .a-a{fill:#347362;}.b-a{fill:#fff;} Grams …" at bounding box center [748, 320] width 1241 height 405
click at [746, 256] on div "oz" at bounding box center [817, 251] width 239 height 22
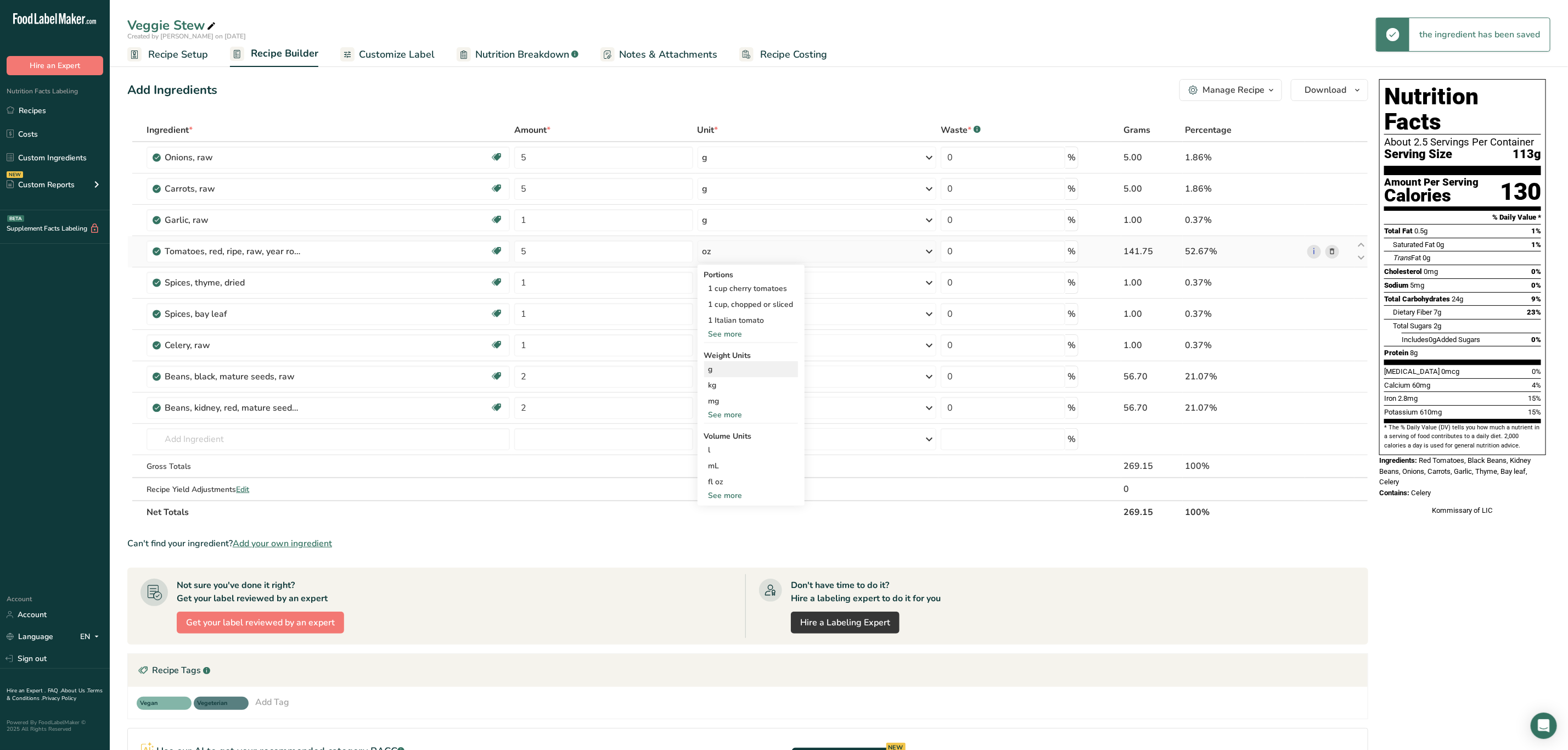
click at [720, 366] on div "g" at bounding box center [751, 369] width 94 height 16
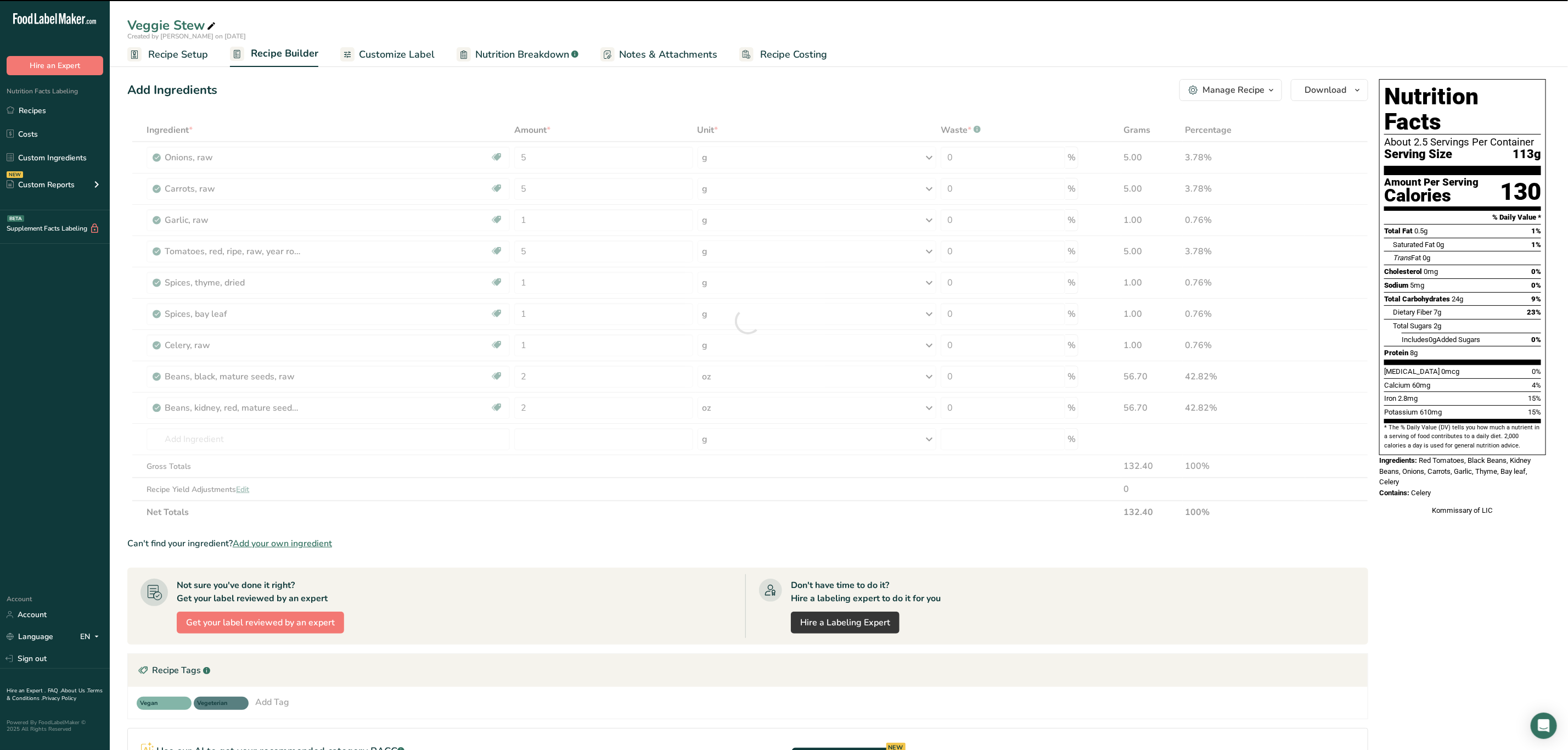
click at [211, 22] on icon at bounding box center [211, 27] width 10 height 15
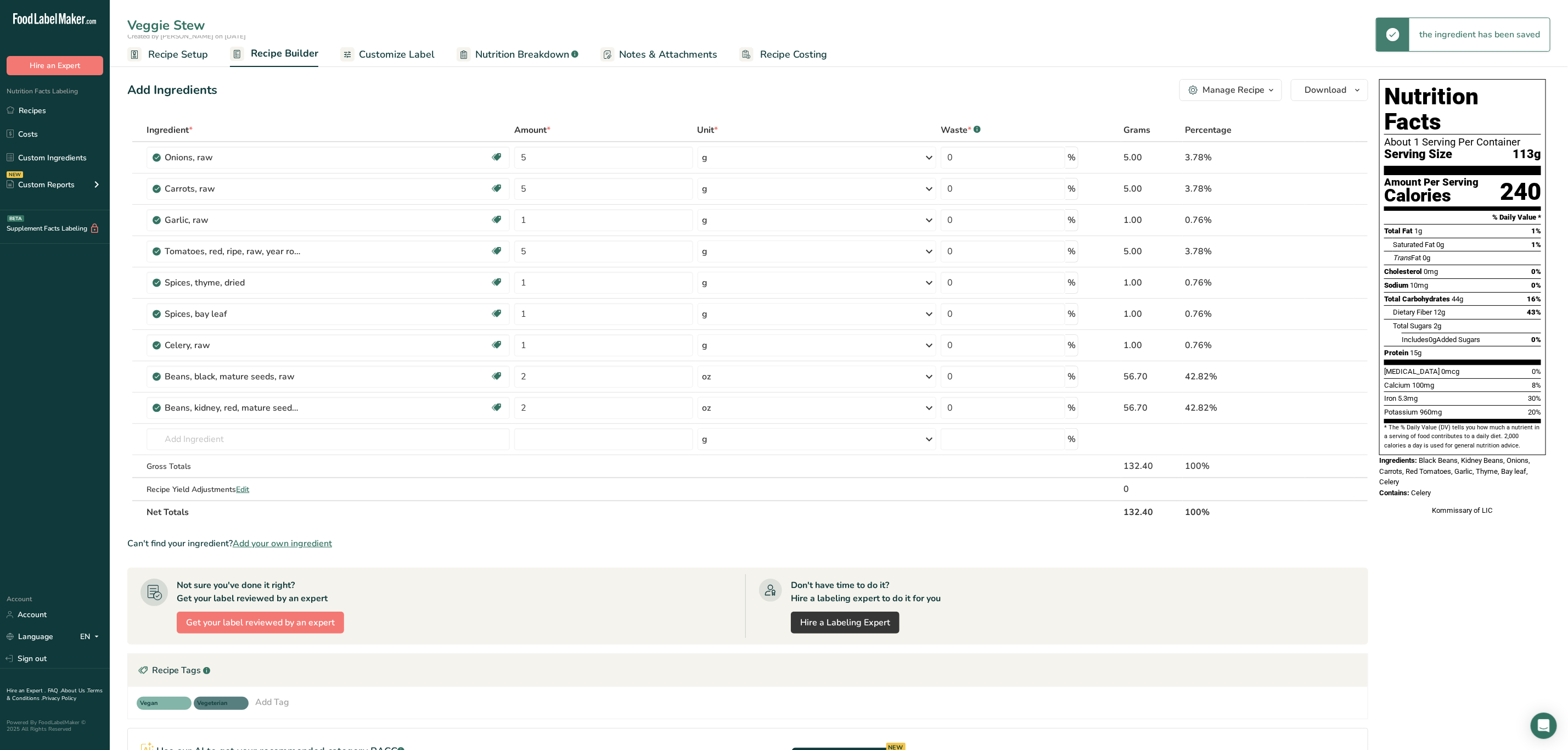
drag, startPoint x: 211, startPoint y: 22, endPoint x: 96, endPoint y: 20, distance: 115.0
click at [96, 20] on div ".a-20{fill:#fff;} Hire an Expert Nutrition Facts Labeling Recipes Costs Custom …" at bounding box center [784, 465] width 1568 height 931
type input "Beans Veggie Stew"
click at [346, 13] on div "Beans Veggie Stew Created by Kimberly Felipe on 2024-09-14 Recipe Setup Recipe …" at bounding box center [839, 33] width 1458 height 67
click at [46, 109] on link "Recipes" at bounding box center [55, 111] width 110 height 21
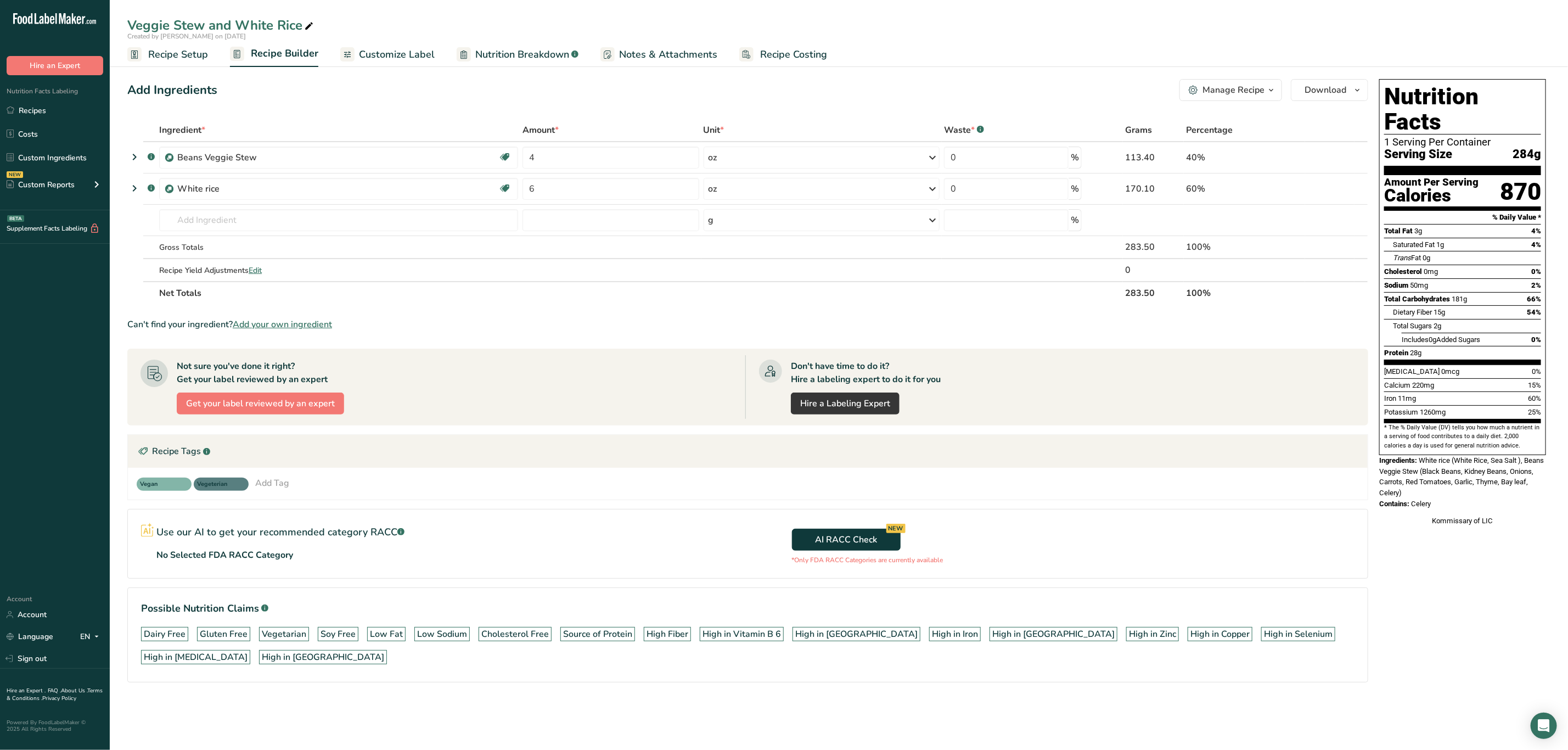
click at [308, 24] on icon at bounding box center [309, 27] width 10 height 15
drag, startPoint x: 175, startPoint y: 20, endPoint x: 50, endPoint y: 16, distance: 125.1
click at [49, 17] on div ".a-20{fill:#fff;} Hire an Expert Nutrition Facts Labeling Recipes Costs Custom …" at bounding box center [784, 375] width 1568 height 750
type input "Beans Veggie Stew and White Rice"
click at [622, 308] on section "Ingredient * Amount * Unit * Waste * .a-a{fill:#347362;}.b-a{fill:#fff;} Grams …" at bounding box center [748, 409] width 1241 height 582
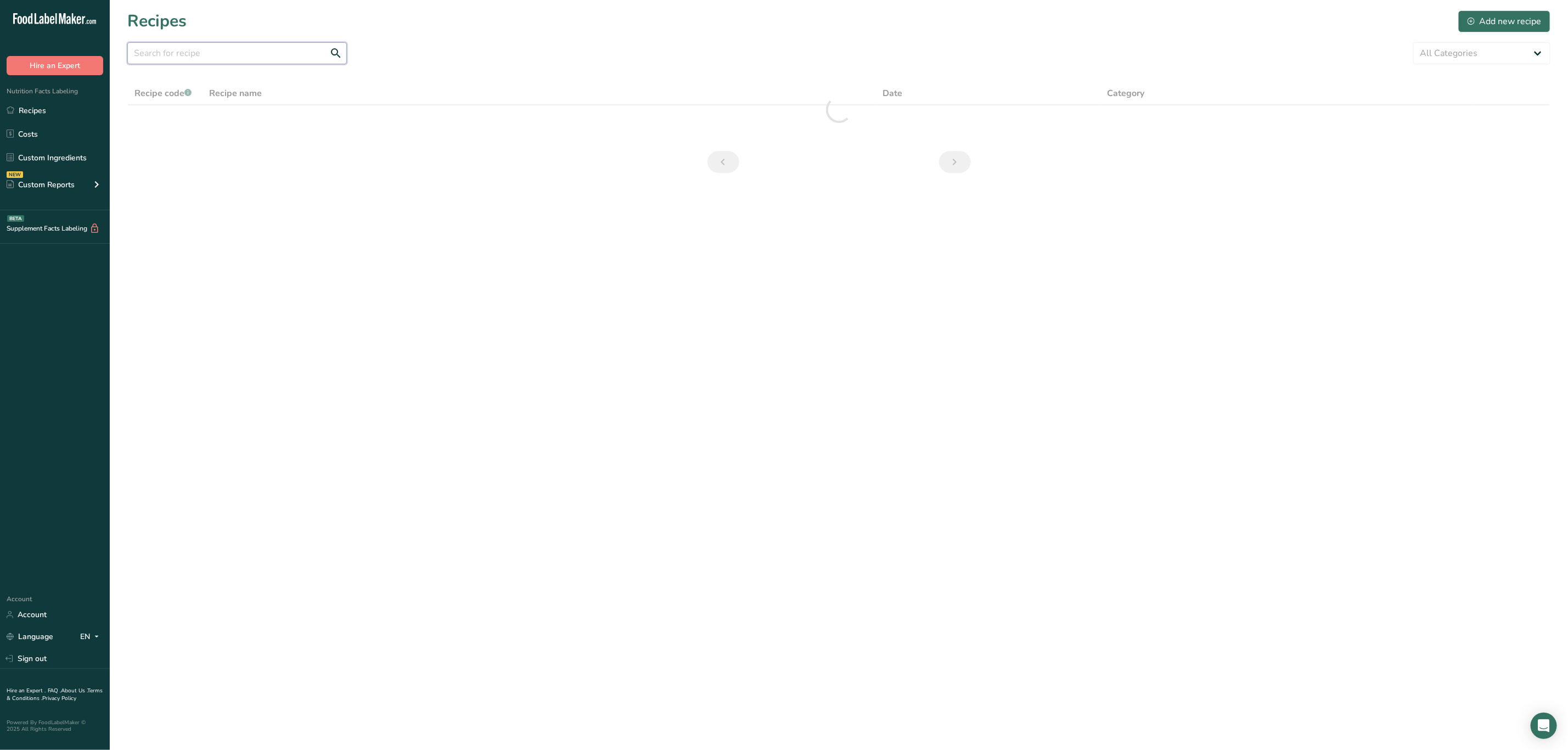
click at [201, 43] on input "text" at bounding box center [237, 53] width 220 height 22
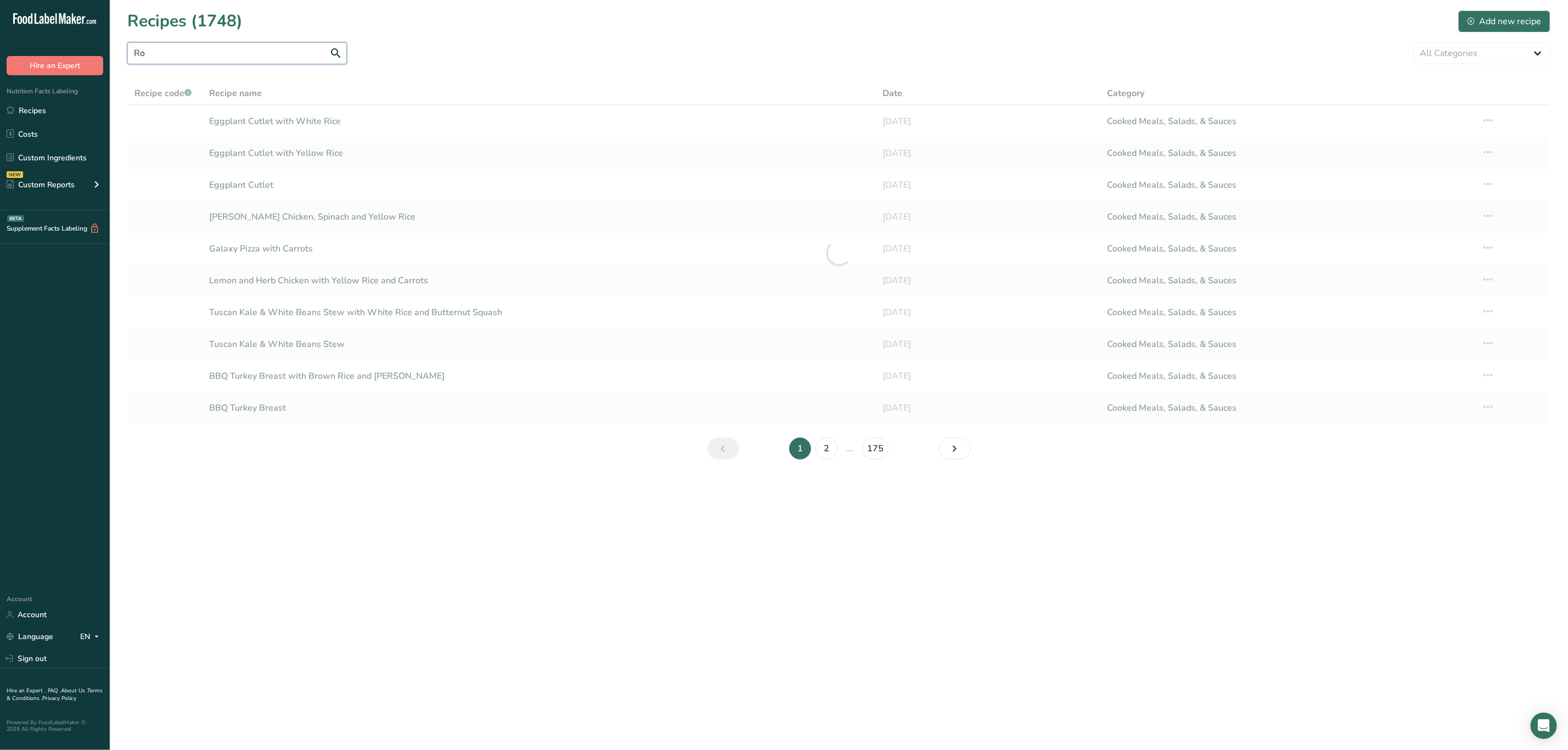
type input "R"
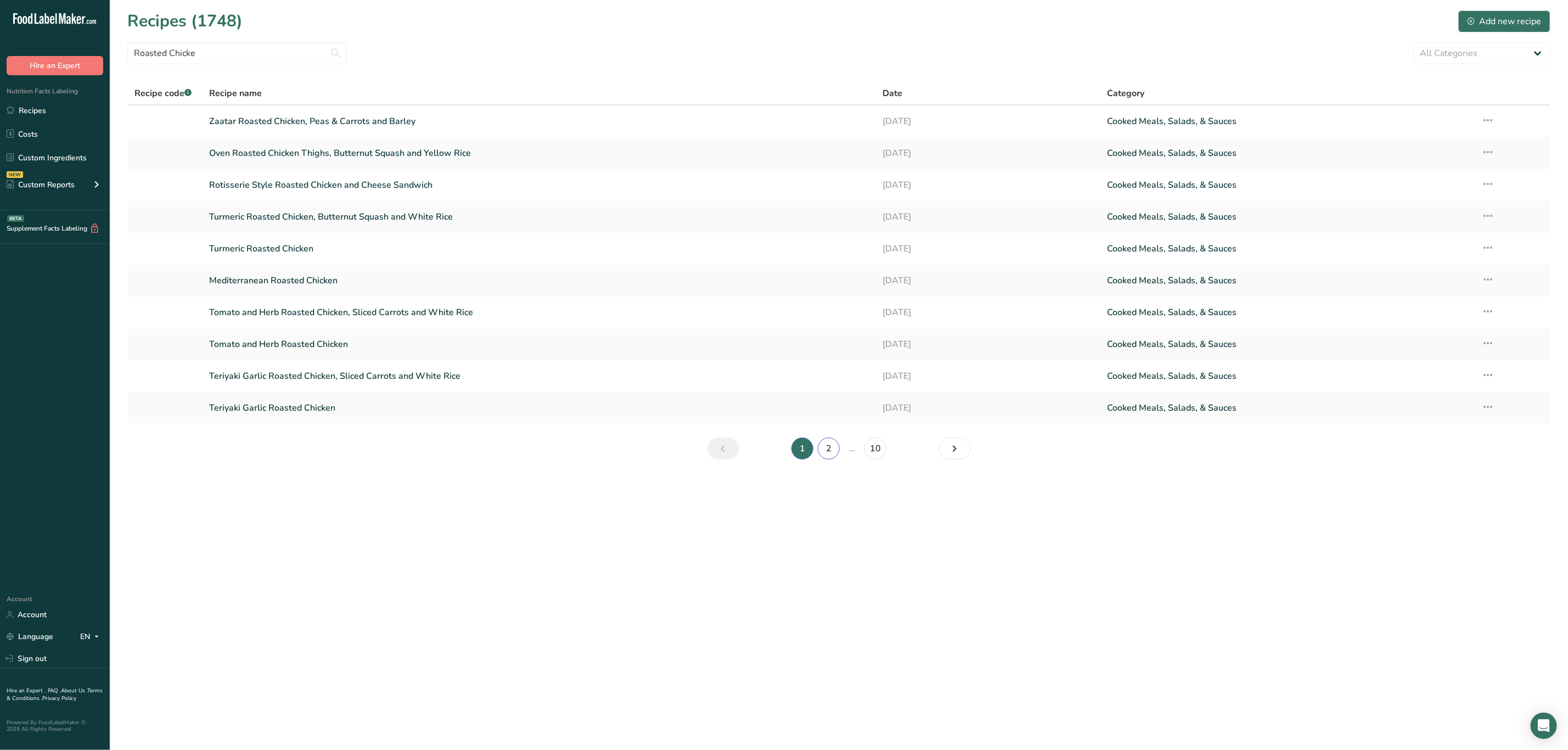
click at [820, 451] on link "2" at bounding box center [829, 448] width 22 height 22
click at [953, 450] on icon "Page 3." at bounding box center [955, 449] width 13 height 20
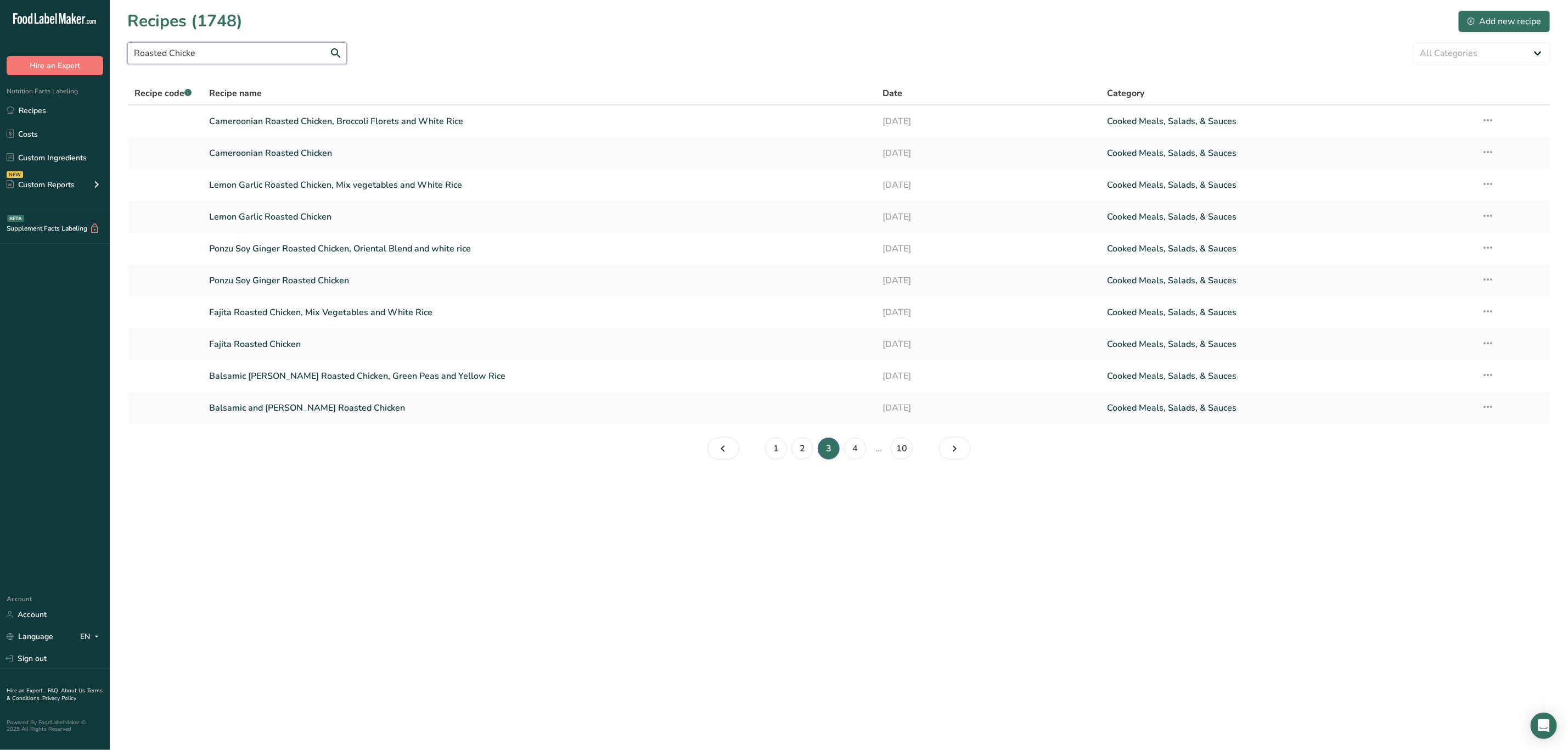
drag, startPoint x: 155, startPoint y: 64, endPoint x: 33, endPoint y: 87, distance: 124.1
click at [33, 86] on div ".a-20{fill:#fff;} Hire an Expert Nutrition Facts Labeling Recipes Costs Custom …" at bounding box center [784, 375] width 1568 height 750
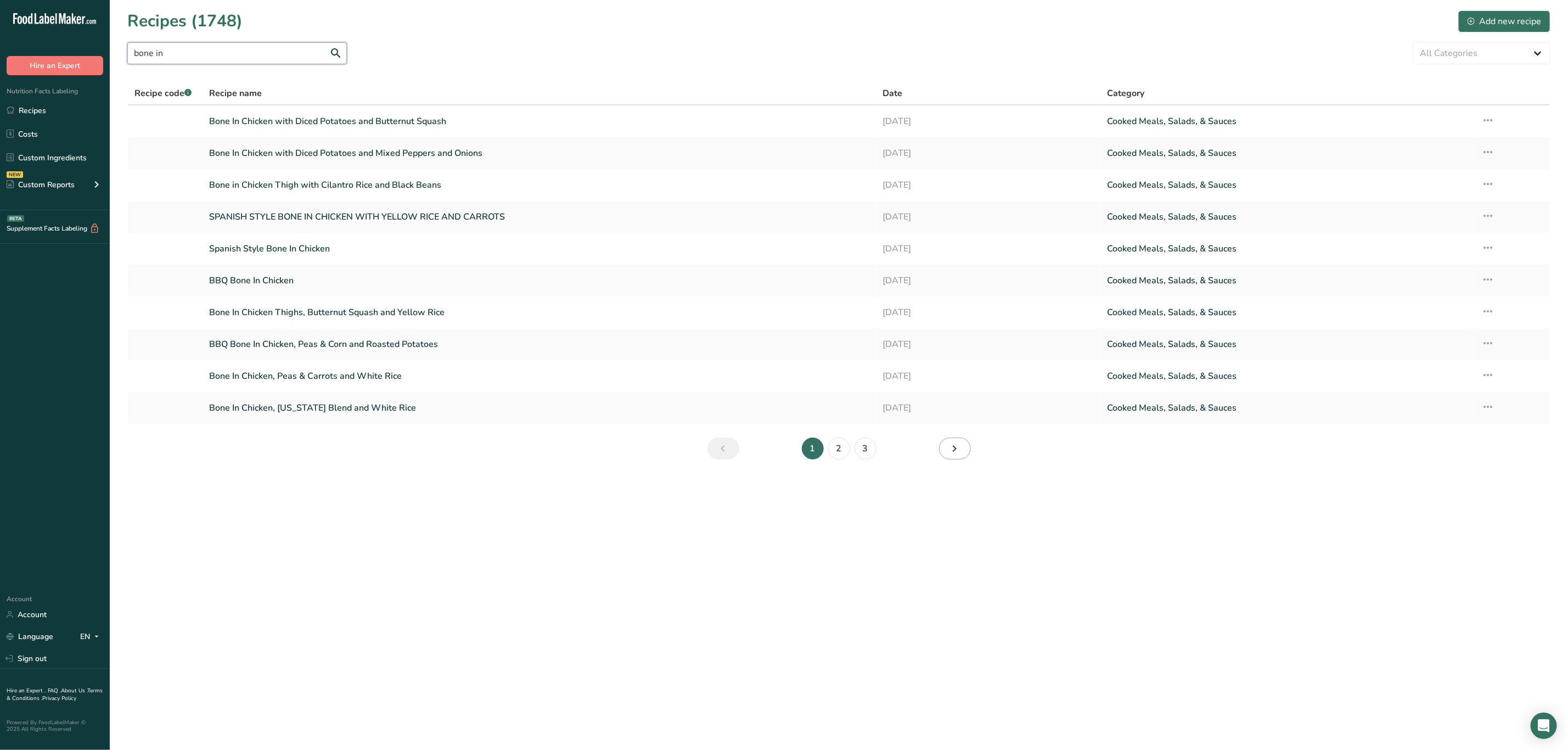
type input "bone in"
drag, startPoint x: 957, startPoint y: 454, endPoint x: 946, endPoint y: 445, distance: 14.2
click at [957, 453] on icon "Page 2." at bounding box center [955, 449] width 13 height 20
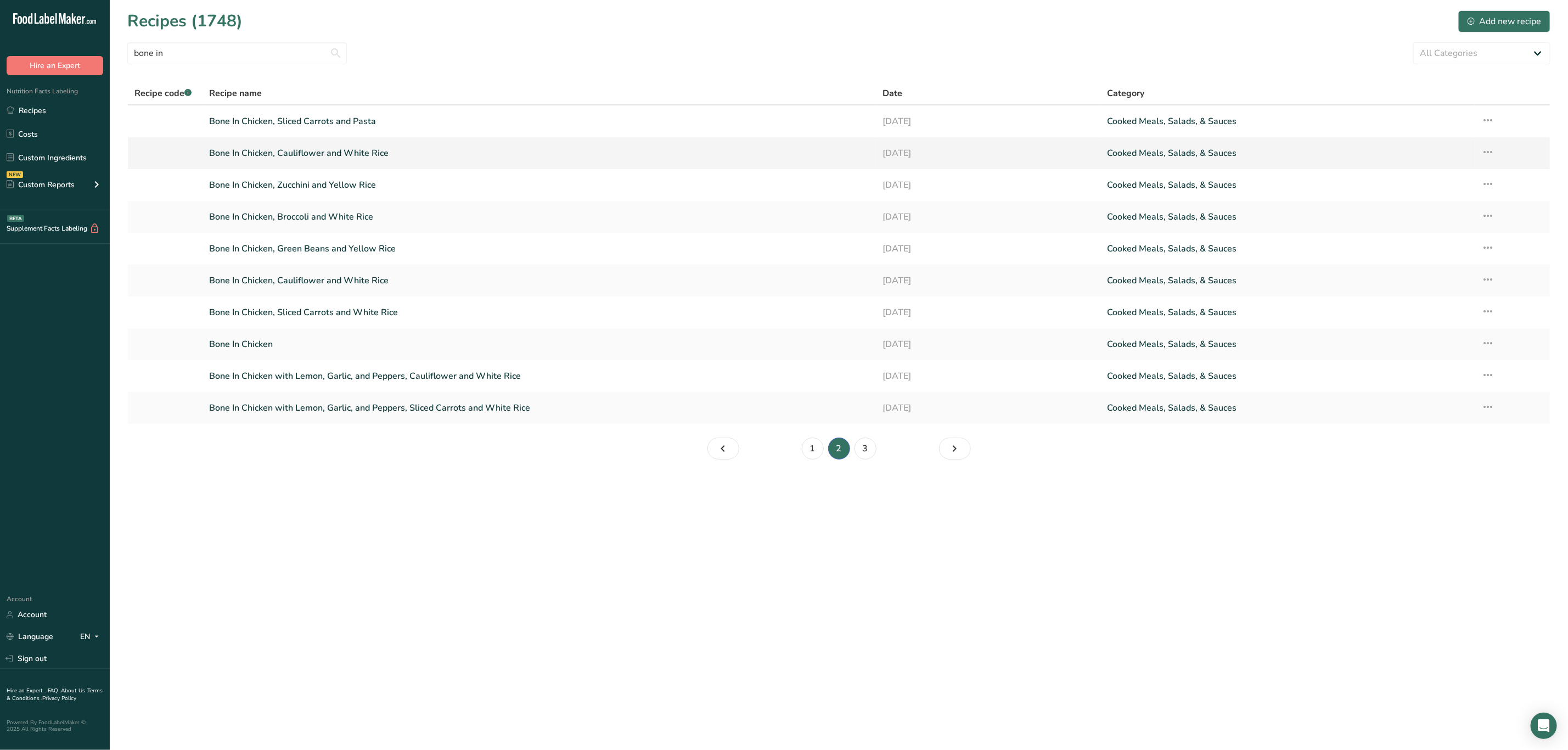
click at [337, 154] on link "Bone In Chicken, Cauliflower and White Rice" at bounding box center [539, 153] width 660 height 23
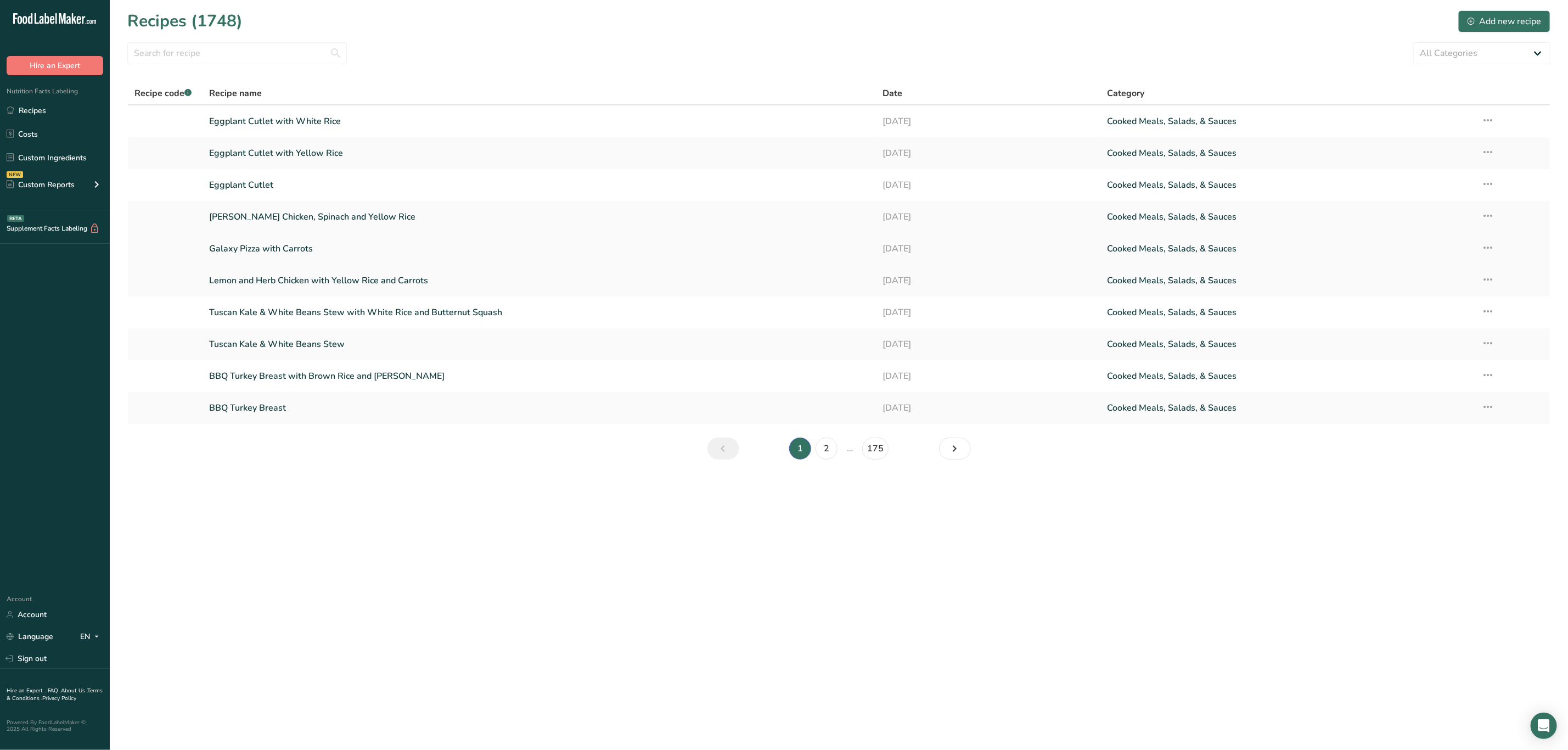
click at [1484, 247] on icon at bounding box center [1488, 248] width 13 height 20
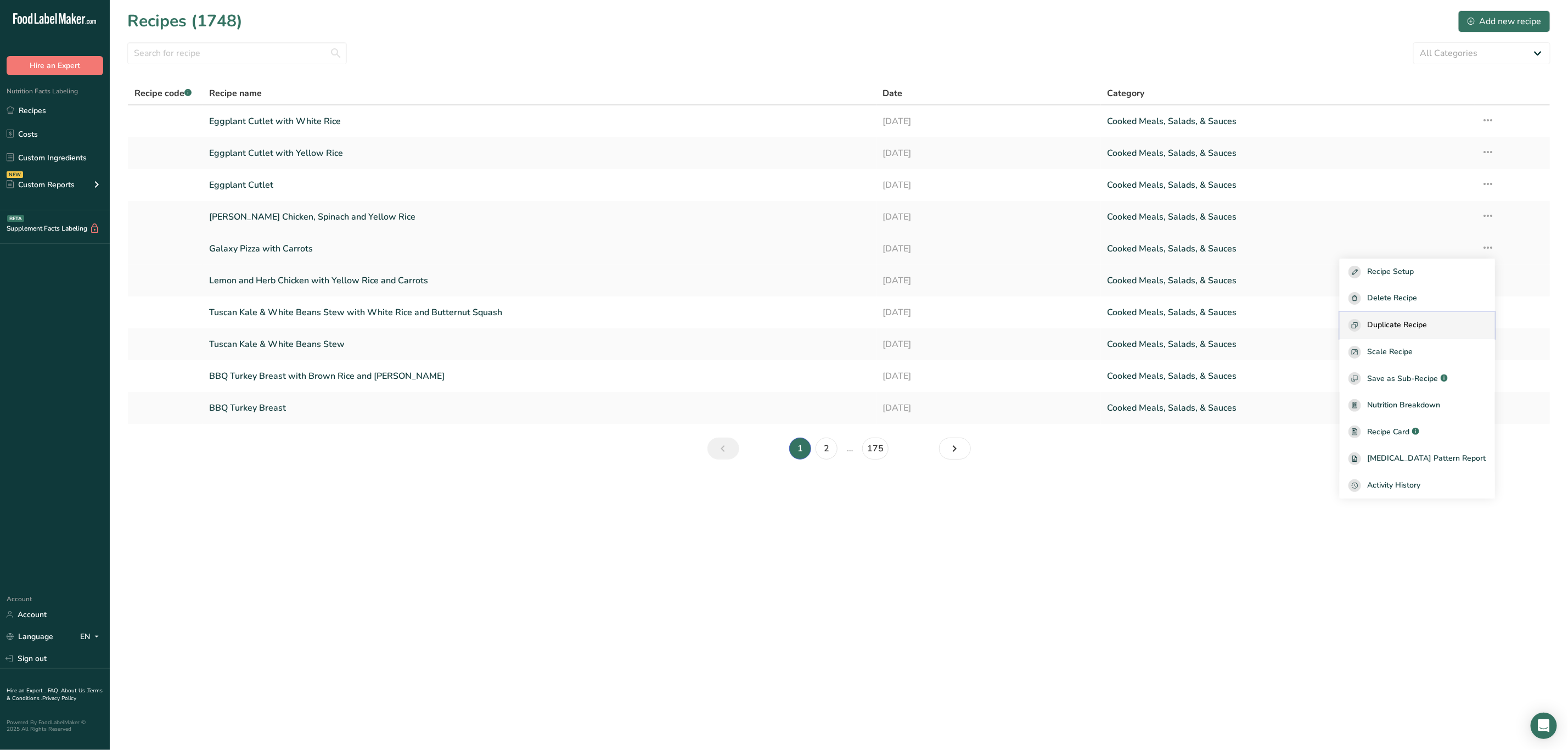
click at [1425, 325] on span "Duplicate Recipe" at bounding box center [1398, 325] width 60 height 13
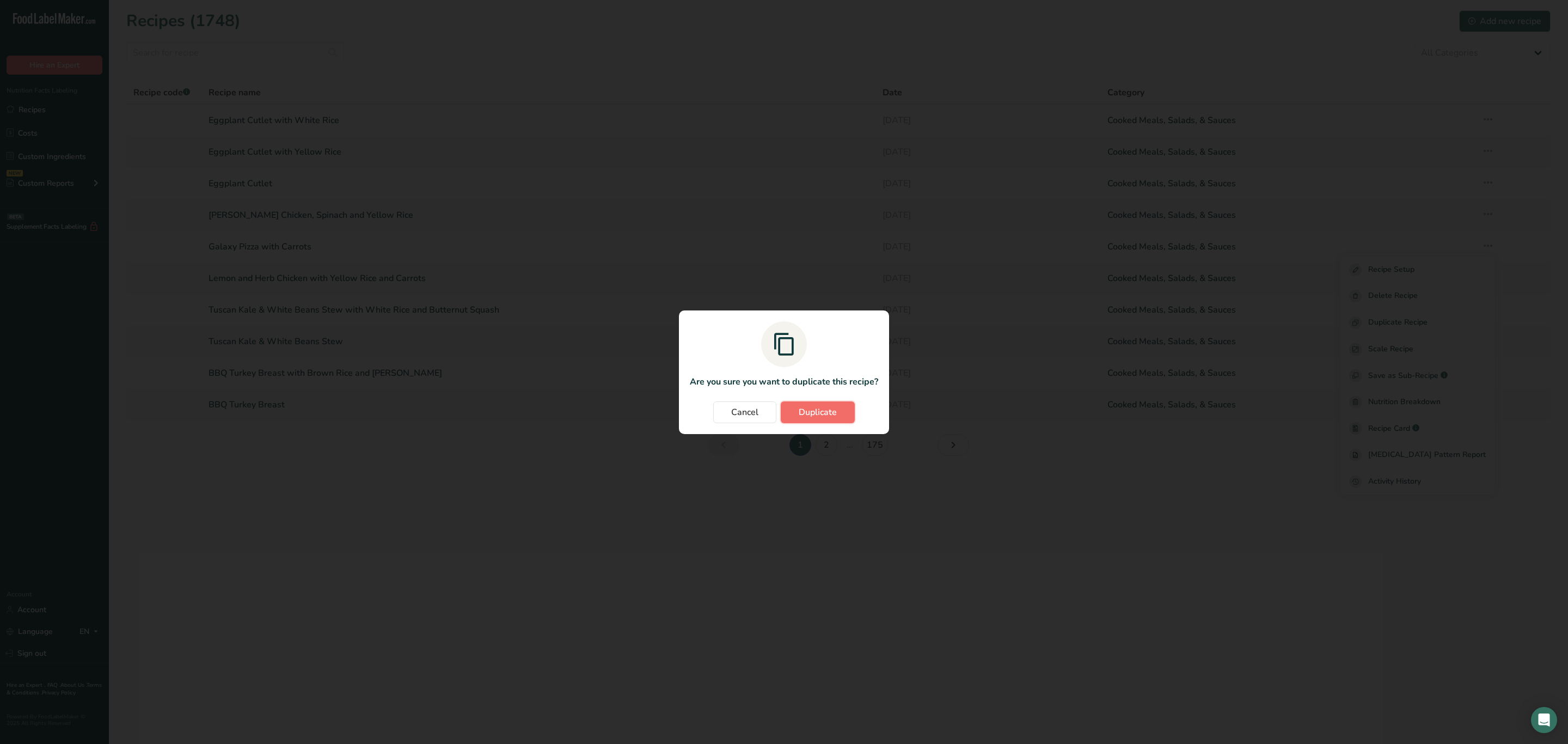
click at [809, 409] on span "Duplicate" at bounding box center [818, 412] width 38 height 13
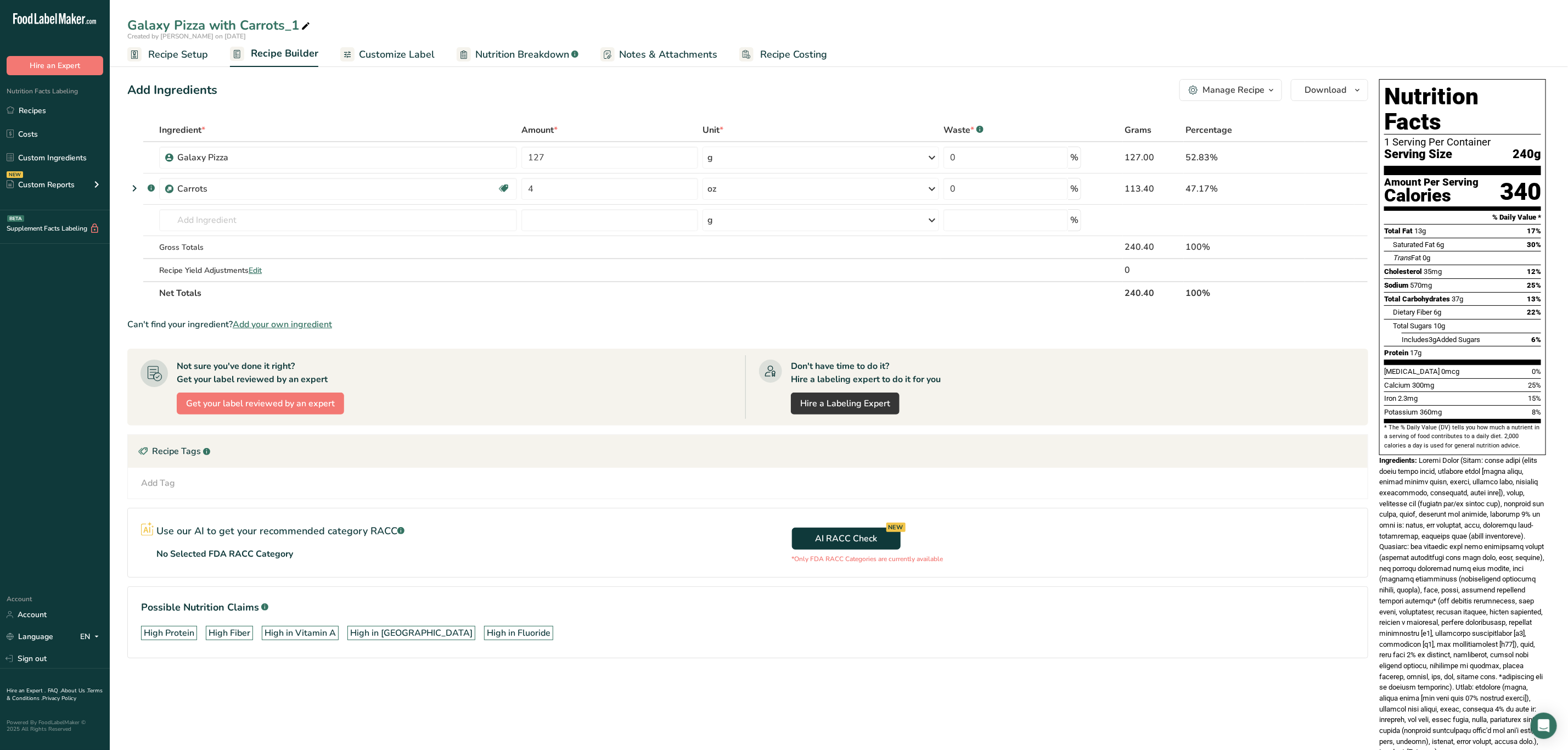
click at [312, 24] on span at bounding box center [306, 26] width 13 height 13
type input "Galaxy Pizza with Cauliflower"
click at [1331, 188] on icon at bounding box center [1332, 189] width 8 height 11
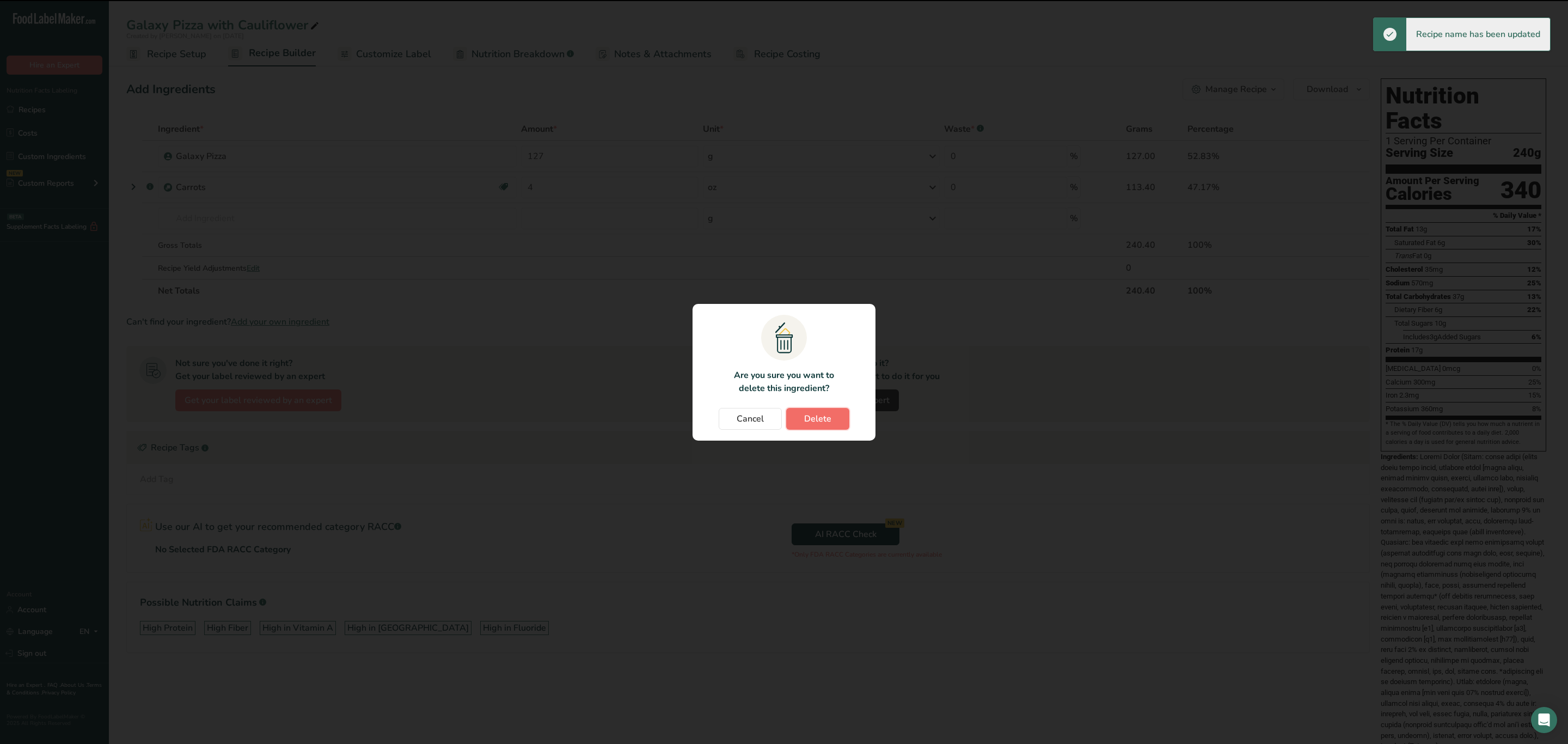
click at [826, 423] on span "Delete" at bounding box center [817, 418] width 27 height 13
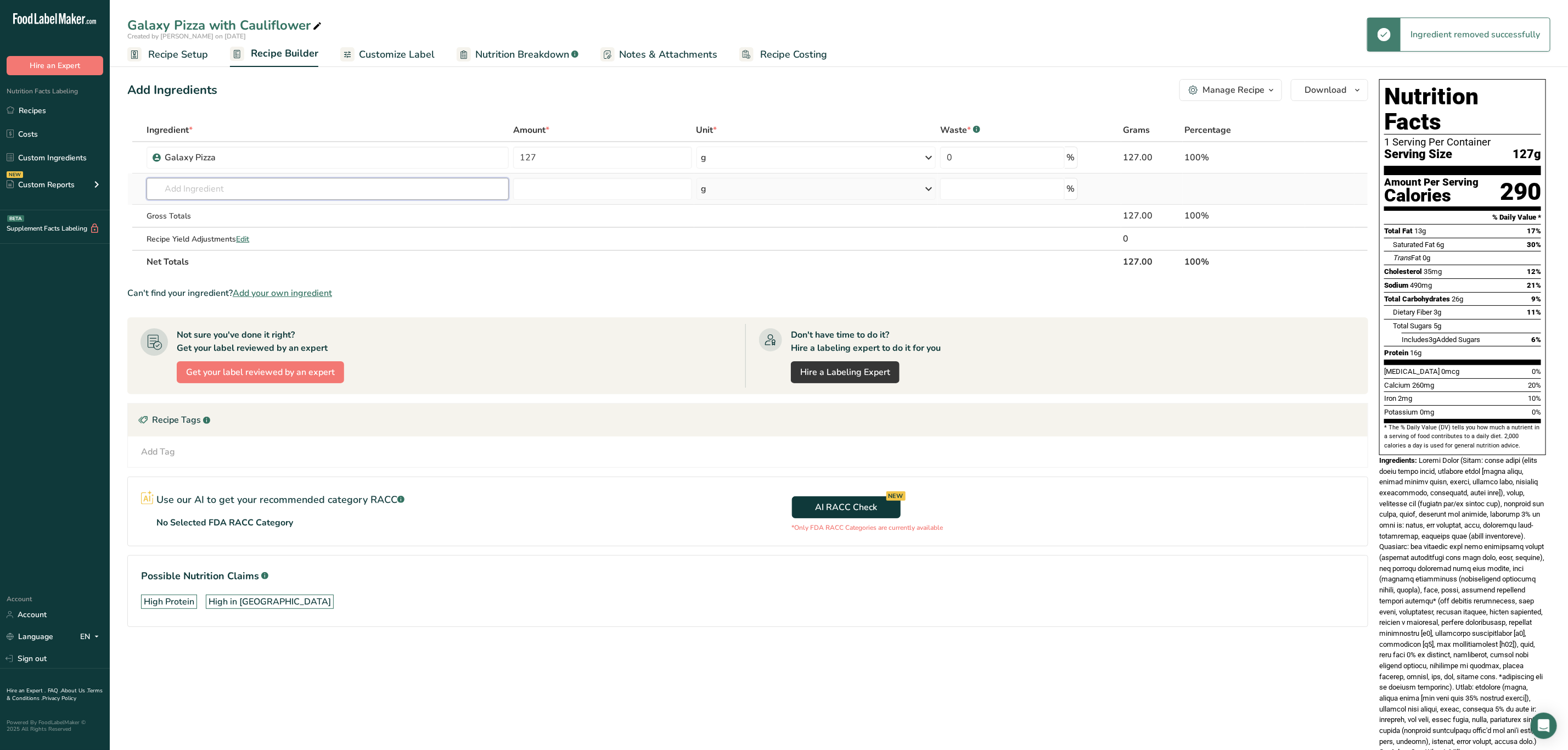
click at [182, 194] on input "text" at bounding box center [327, 189] width 363 height 22
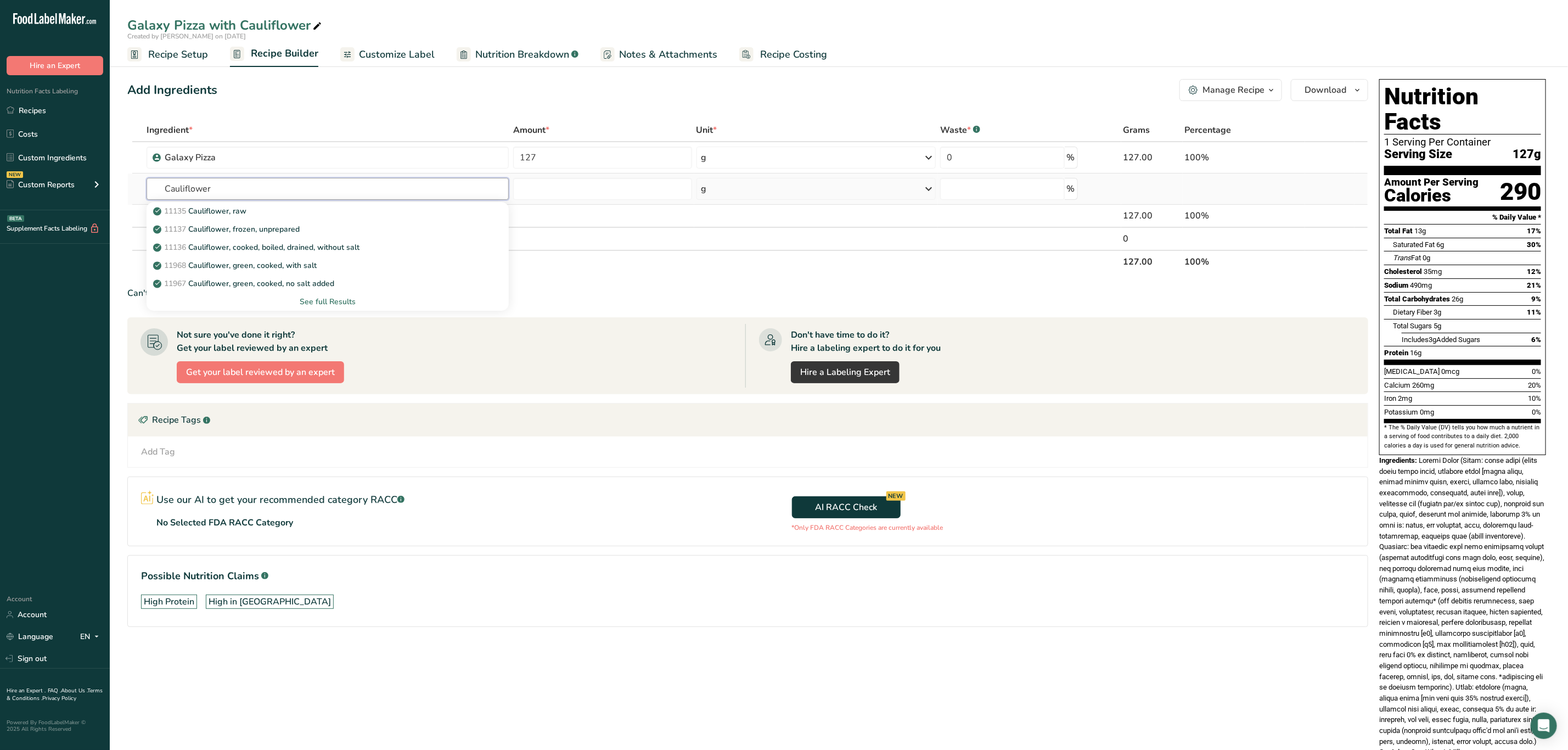
type input "Cauliflower"
click at [345, 296] on div "See full Results" at bounding box center [328, 301] width 345 height 11
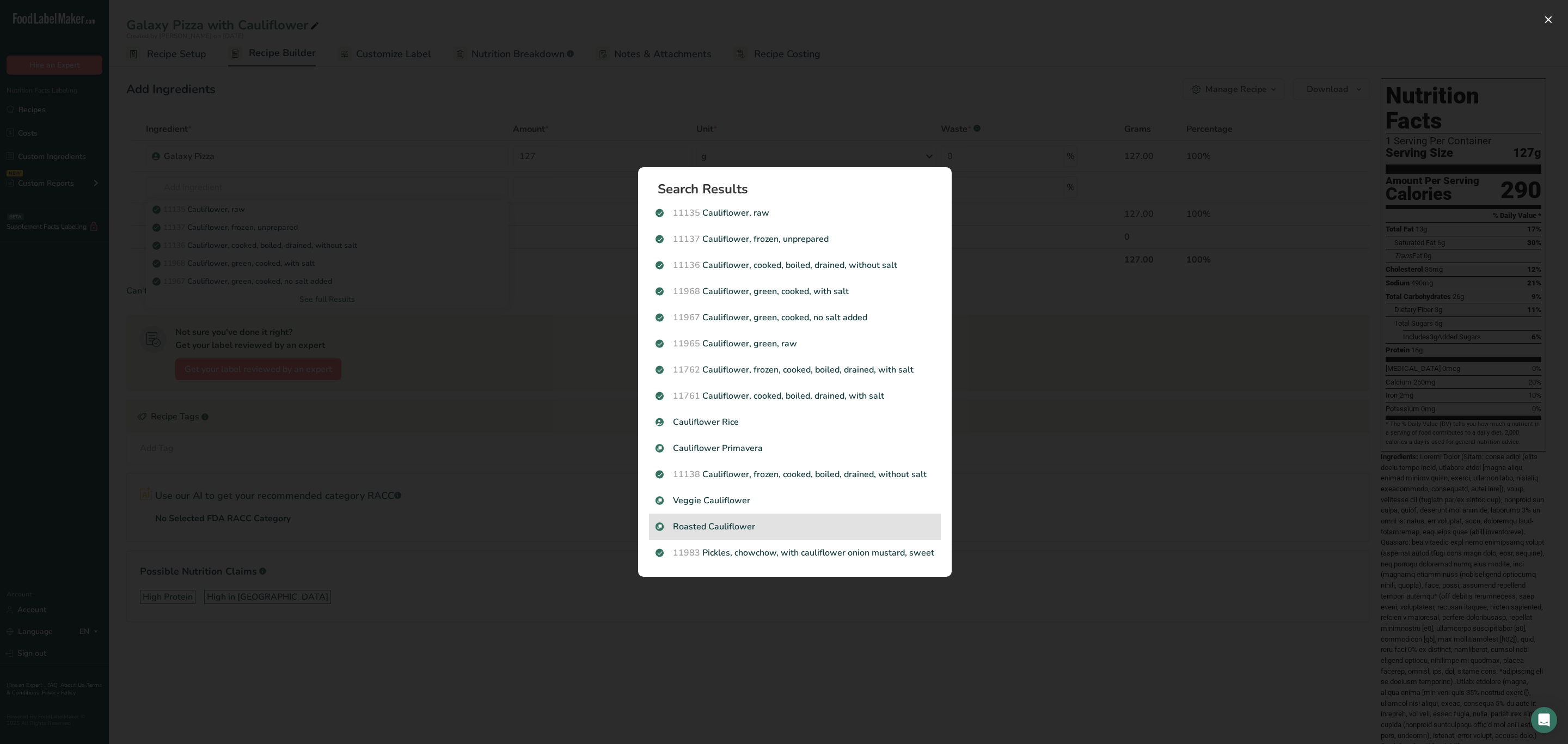
click at [754, 534] on div "Roasted Cauliflower" at bounding box center [795, 526] width 292 height 26
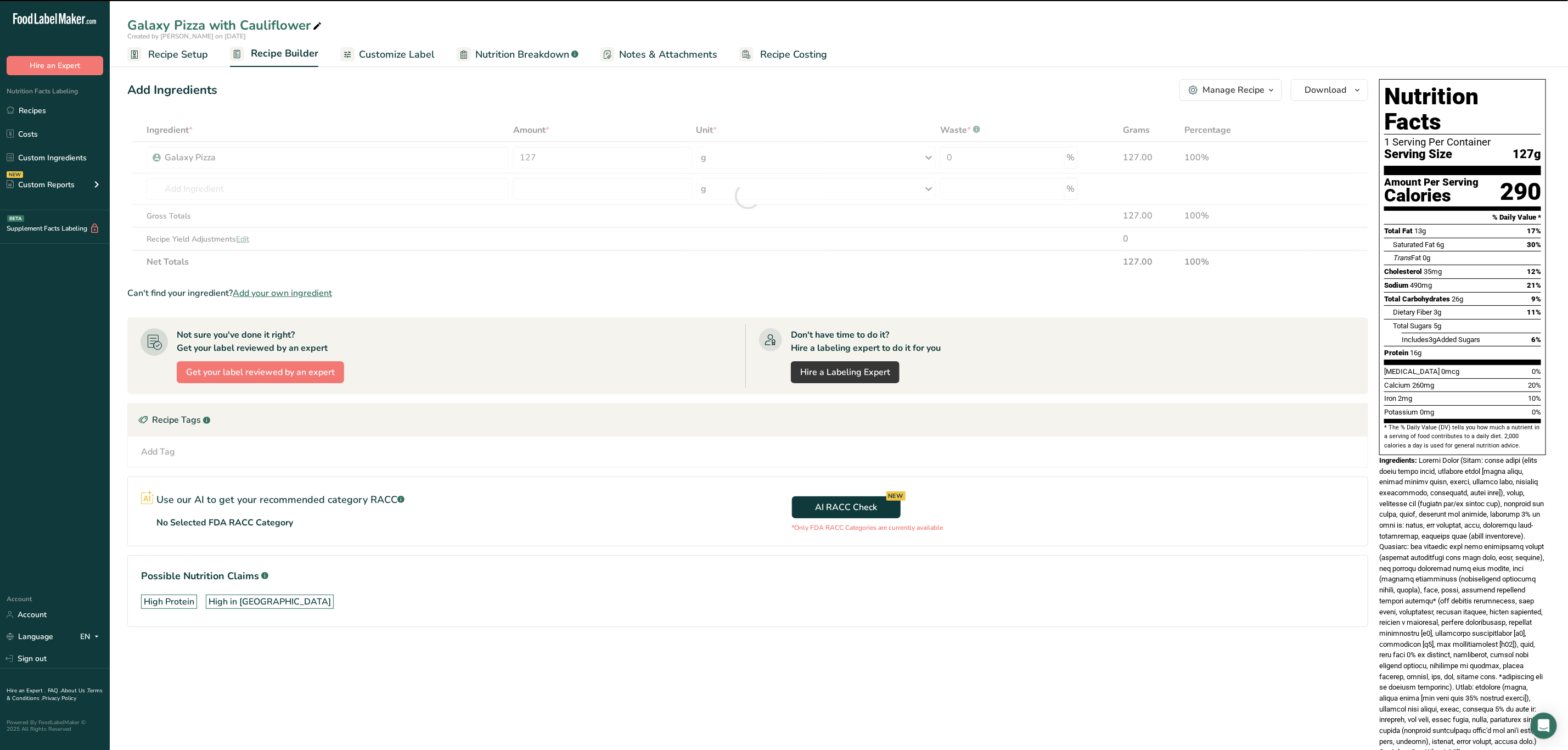
type input "0"
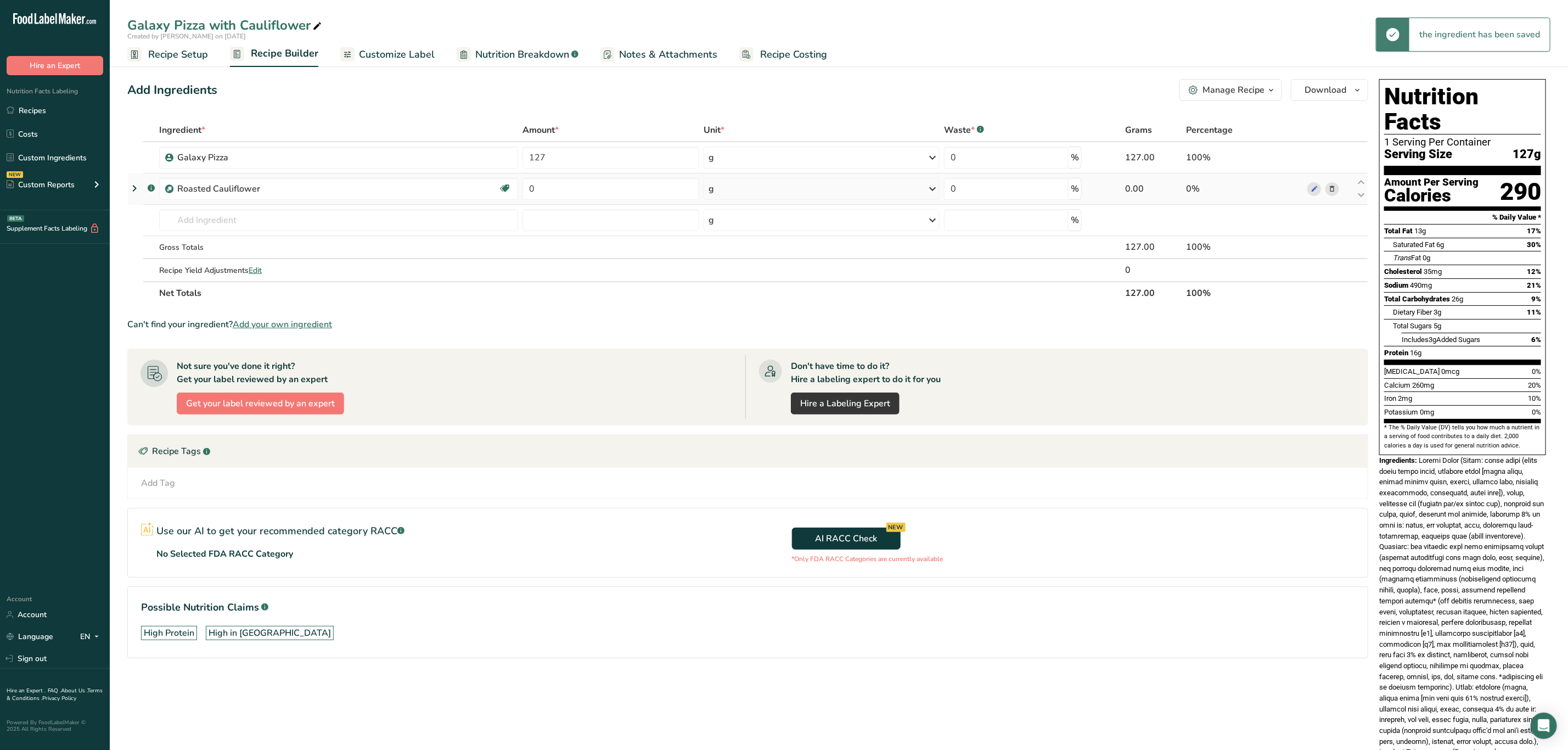
click at [551, 200] on td "0" at bounding box center [610, 189] width 181 height 31
click at [552, 185] on input "0" at bounding box center [610, 189] width 177 height 22
type input "4"
click at [755, 183] on div "Ingredient * Amount * Unit * Waste * .a-a{fill:#347362;}.b-a{fill:#fff;} Grams …" at bounding box center [748, 211] width 1241 height 186
click at [748, 191] on div "g" at bounding box center [821, 189] width 236 height 22
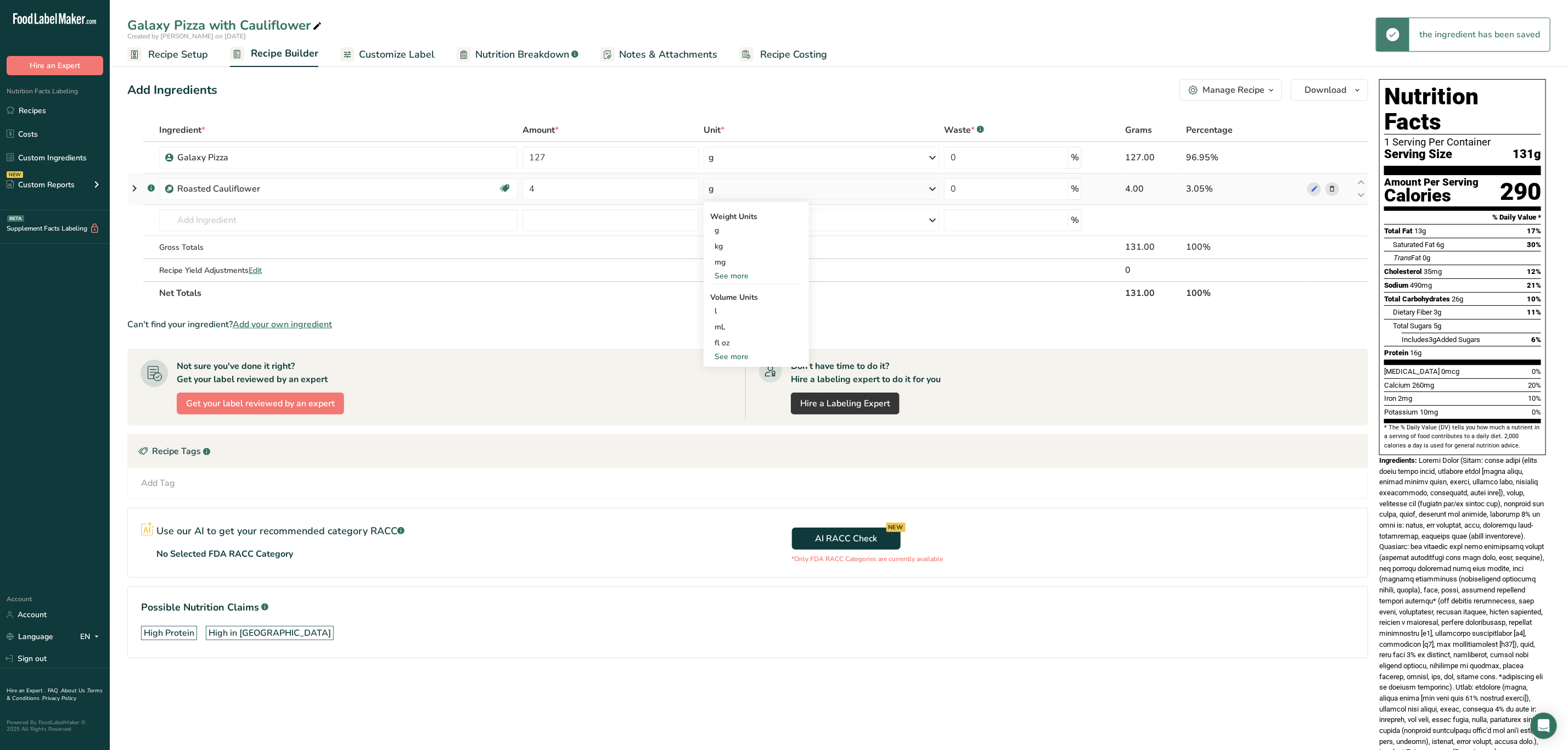
click at [728, 275] on div "See more" at bounding box center [756, 276] width 92 height 11
click at [740, 310] on div "oz" at bounding box center [756, 310] width 92 height 16
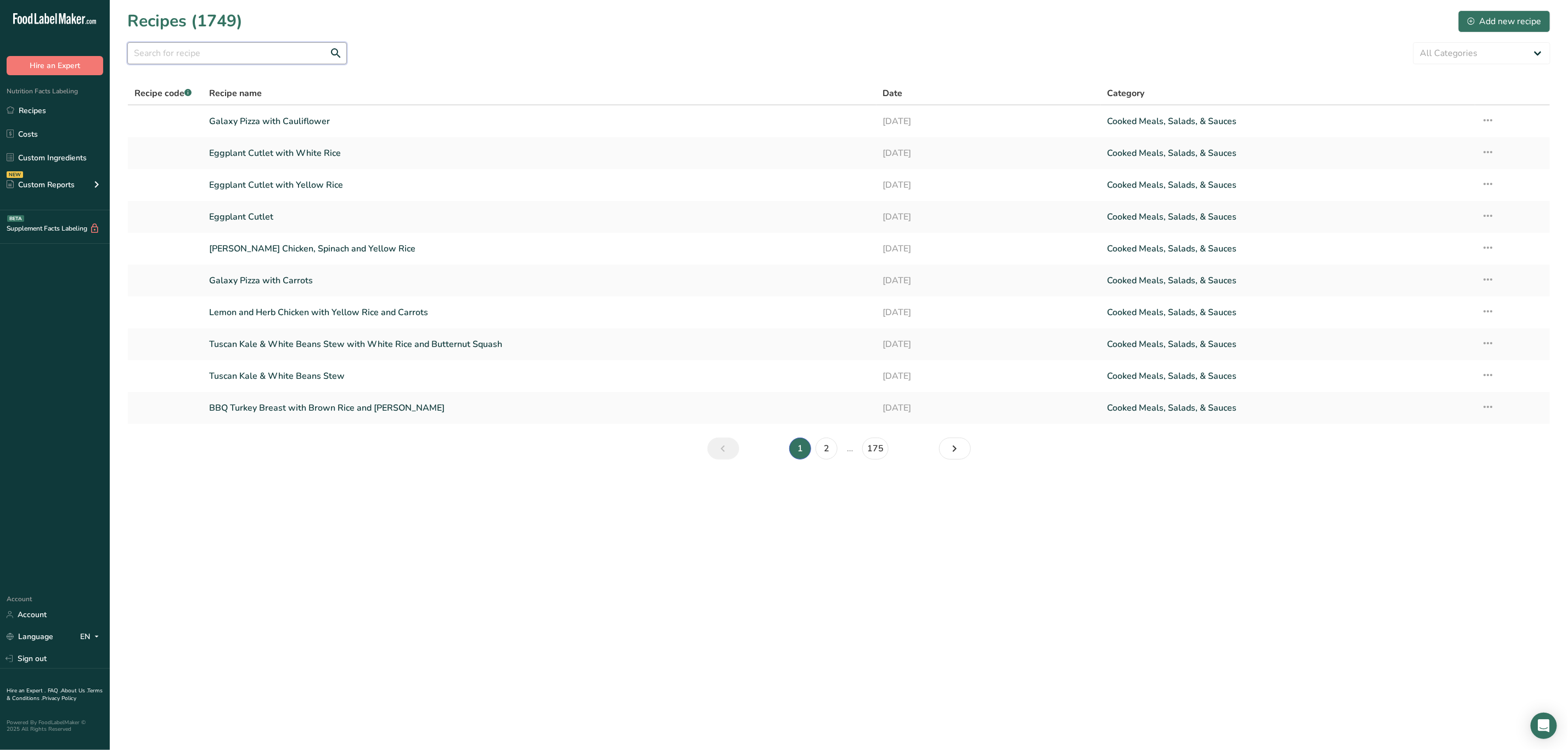
click at [268, 58] on input "text" at bounding box center [237, 53] width 220 height 22
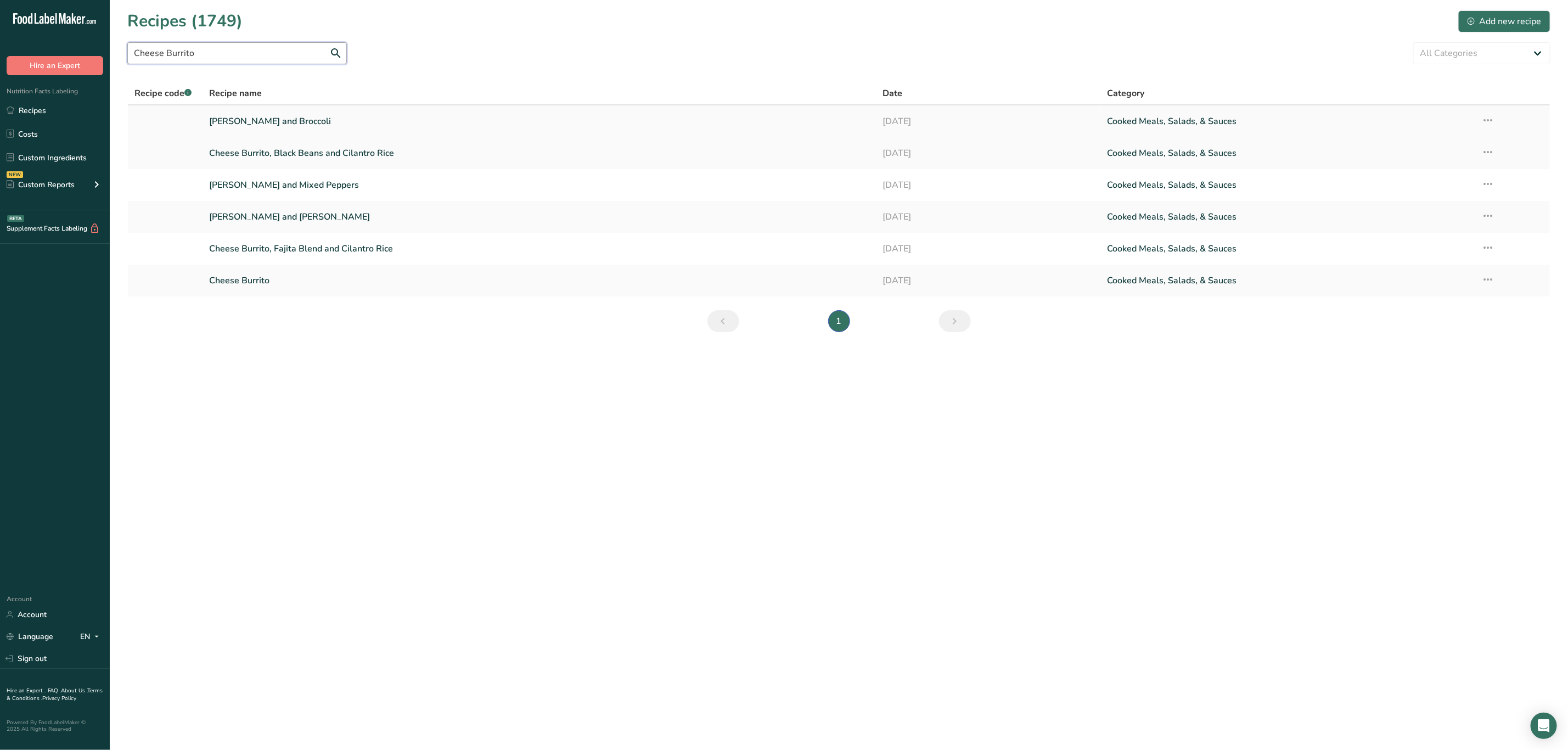
type input "Cheese Burrito"
click at [1491, 120] on icon at bounding box center [1488, 120] width 13 height 20
click at [1449, 201] on div "Duplicate Recipe" at bounding box center [1417, 198] width 138 height 13
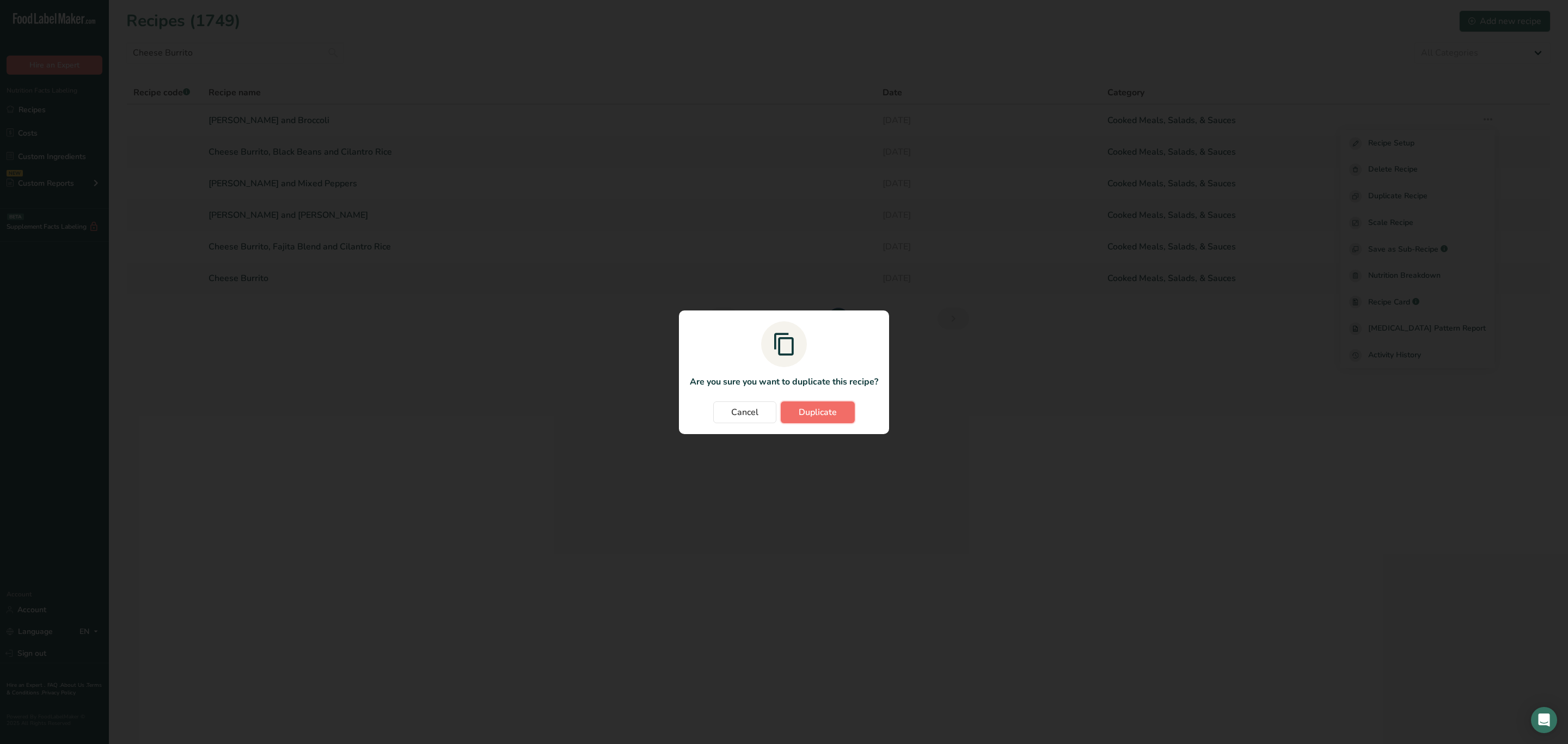
click at [815, 414] on span "Duplicate" at bounding box center [818, 412] width 38 height 13
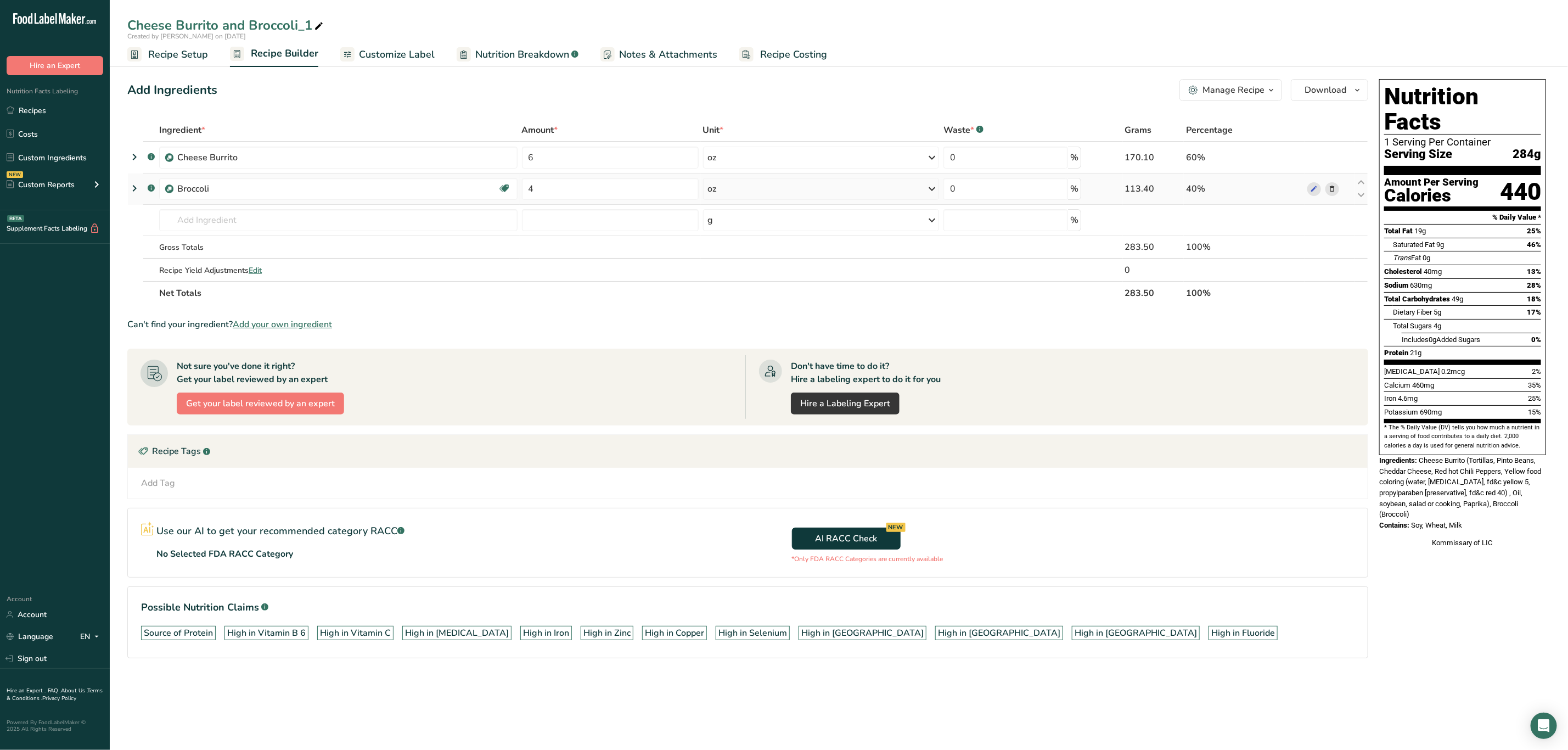
click at [1336, 189] on icon at bounding box center [1332, 189] width 8 height 11
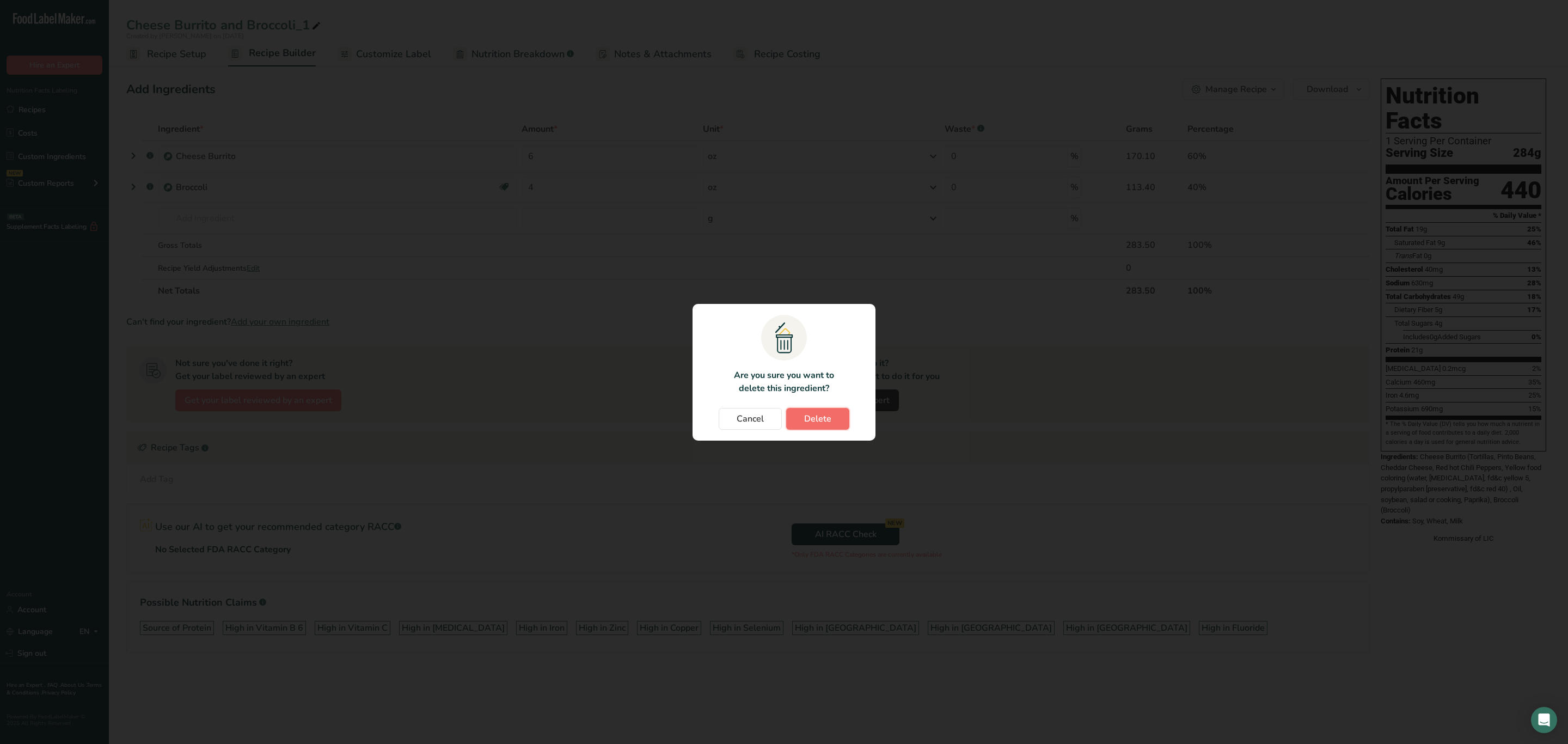
click at [835, 418] on button "Delete" at bounding box center [818, 418] width 63 height 22
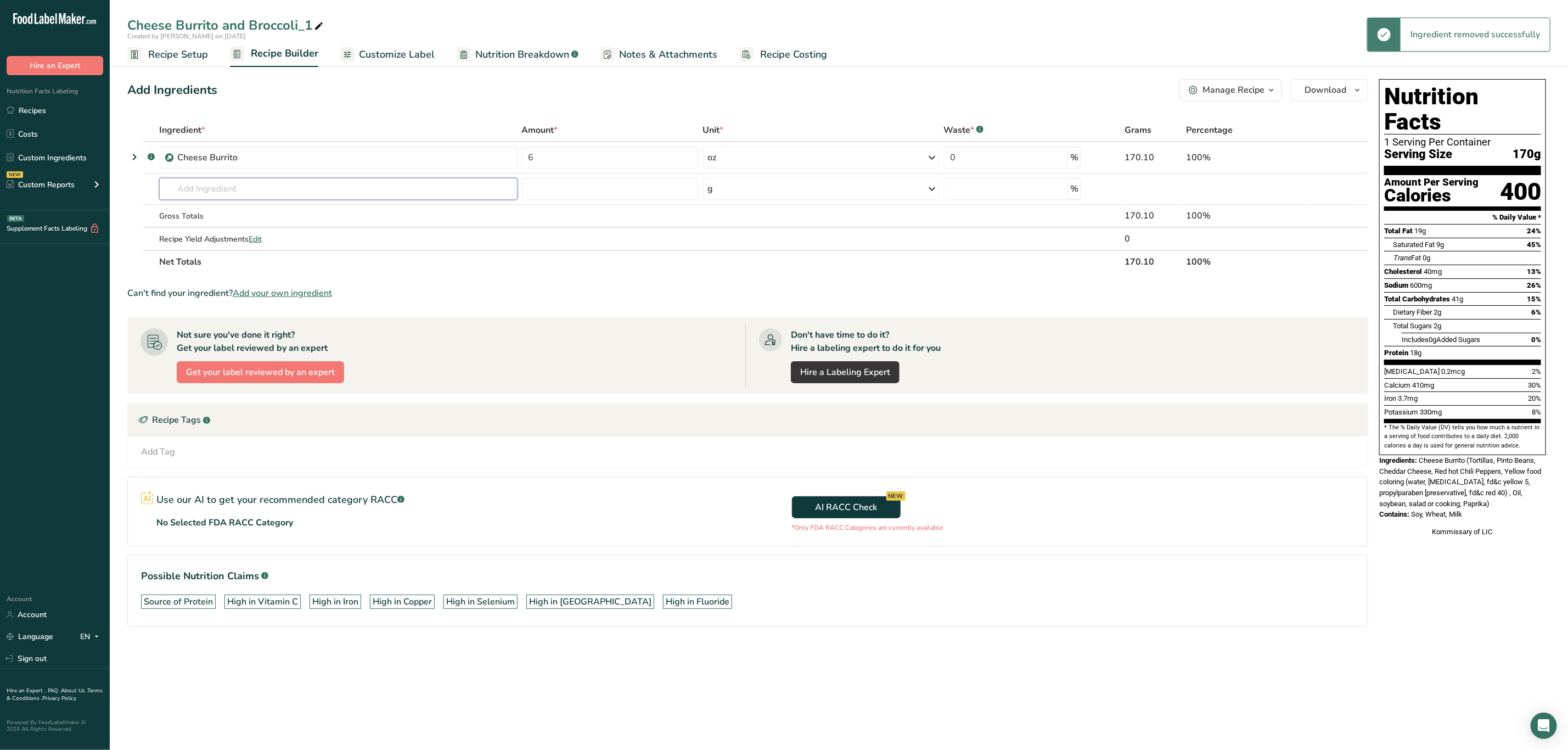
click at [229, 186] on input "text" at bounding box center [338, 189] width 358 height 22
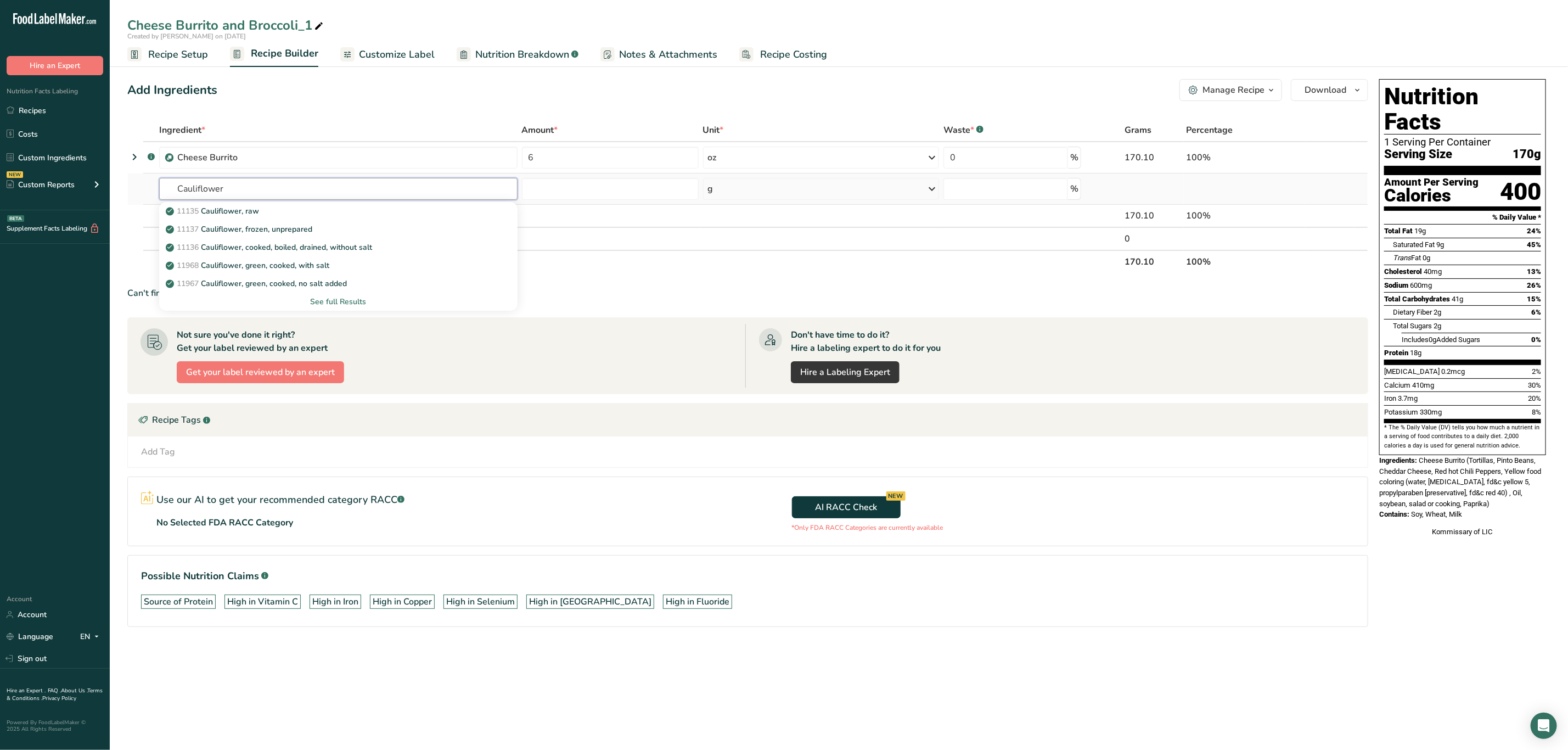
type input "Cauliflower"
click at [321, 301] on div "See full Results" at bounding box center [339, 301] width 341 height 11
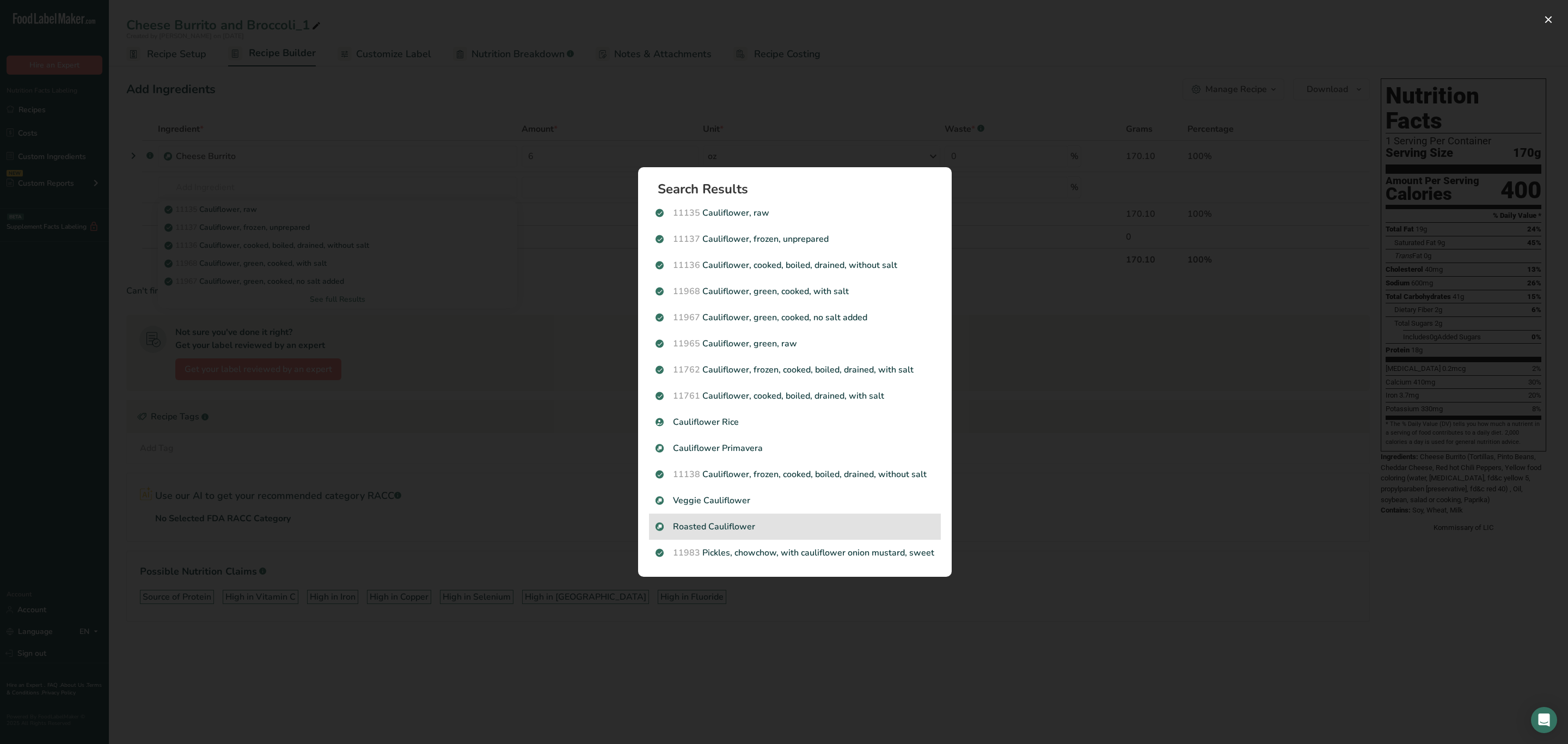
click at [745, 525] on p "Roasted Cauliflower" at bounding box center [795, 526] width 279 height 13
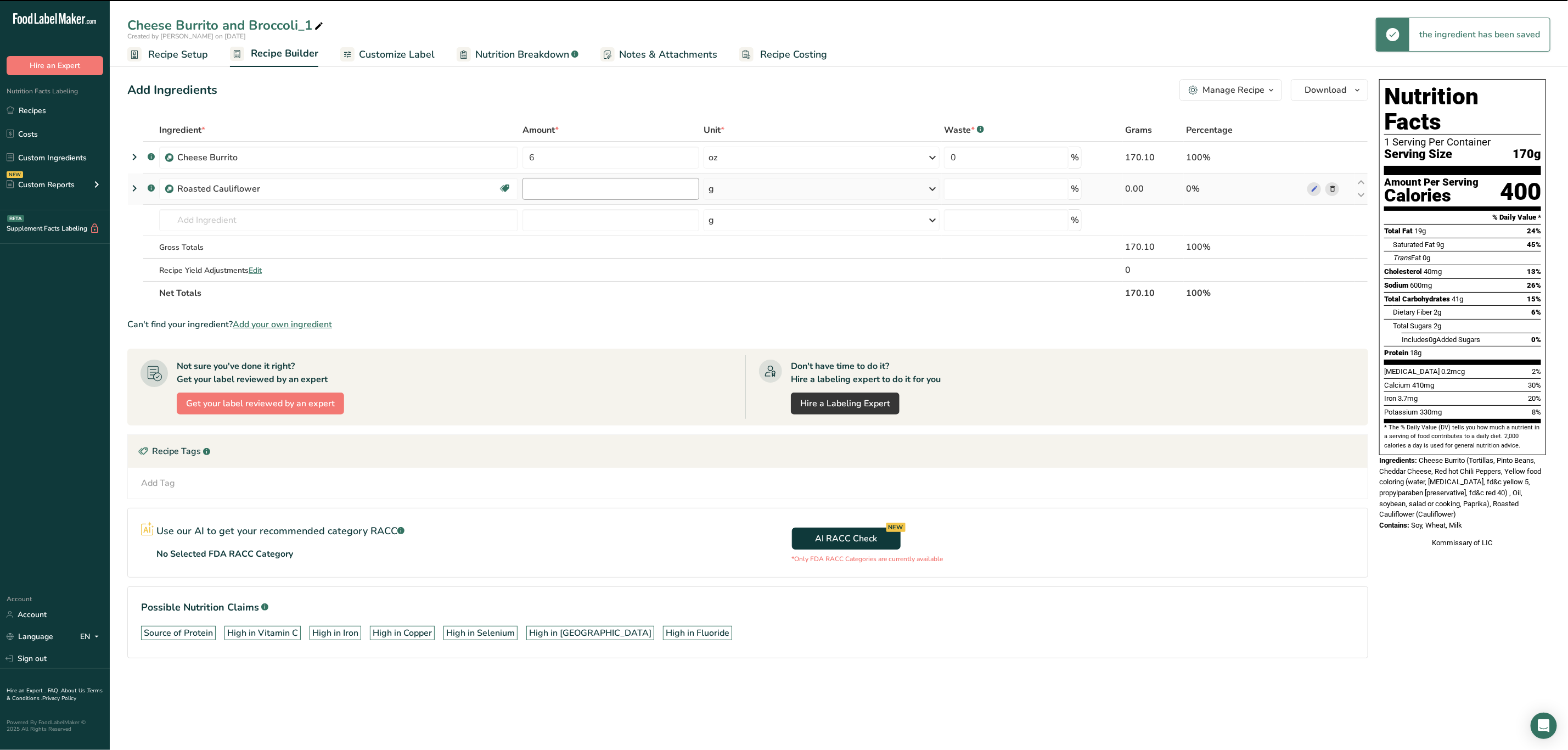
type input "0"
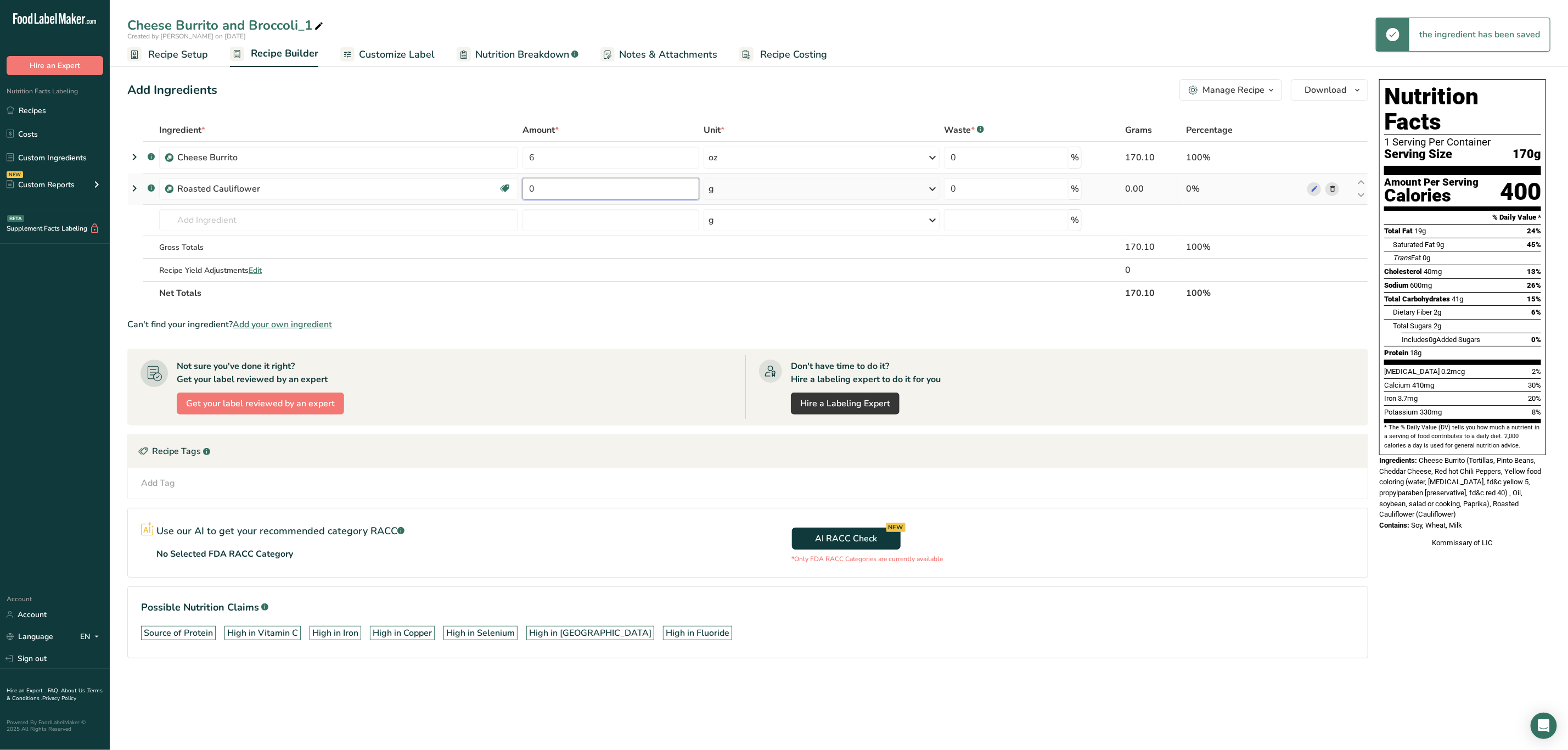
click at [596, 183] on input "0" at bounding box center [610, 189] width 177 height 22
type input "4"
click at [734, 193] on div "Ingredient * Amount * Unit * Waste * .a-a{fill:#347362;}.b-a{fill:#fff;} Grams …" at bounding box center [748, 211] width 1241 height 186
click at [733, 189] on div "g" at bounding box center [821, 189] width 236 height 22
click at [732, 272] on div "See more" at bounding box center [756, 276] width 92 height 11
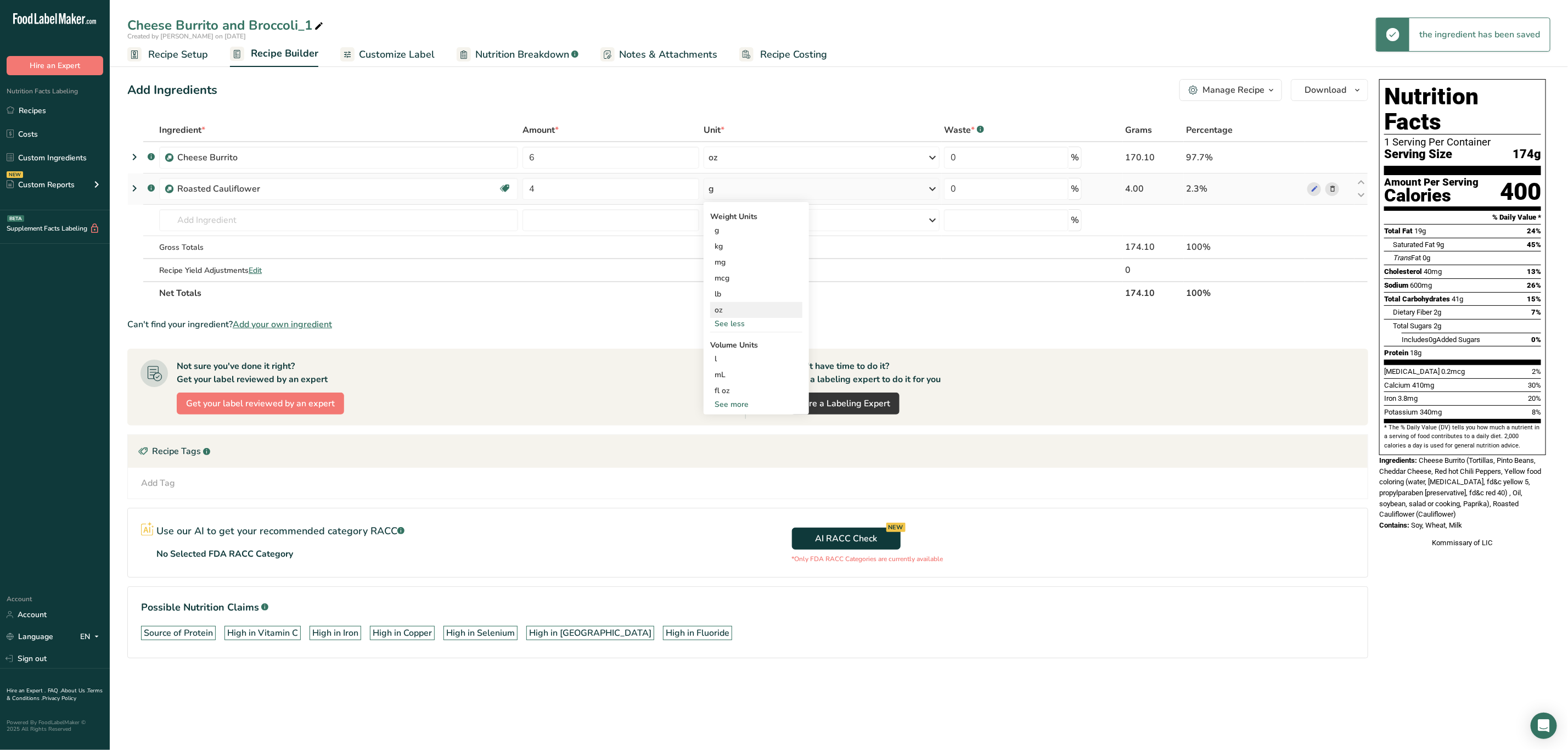
click at [732, 305] on div "oz" at bounding box center [756, 310] width 92 height 16
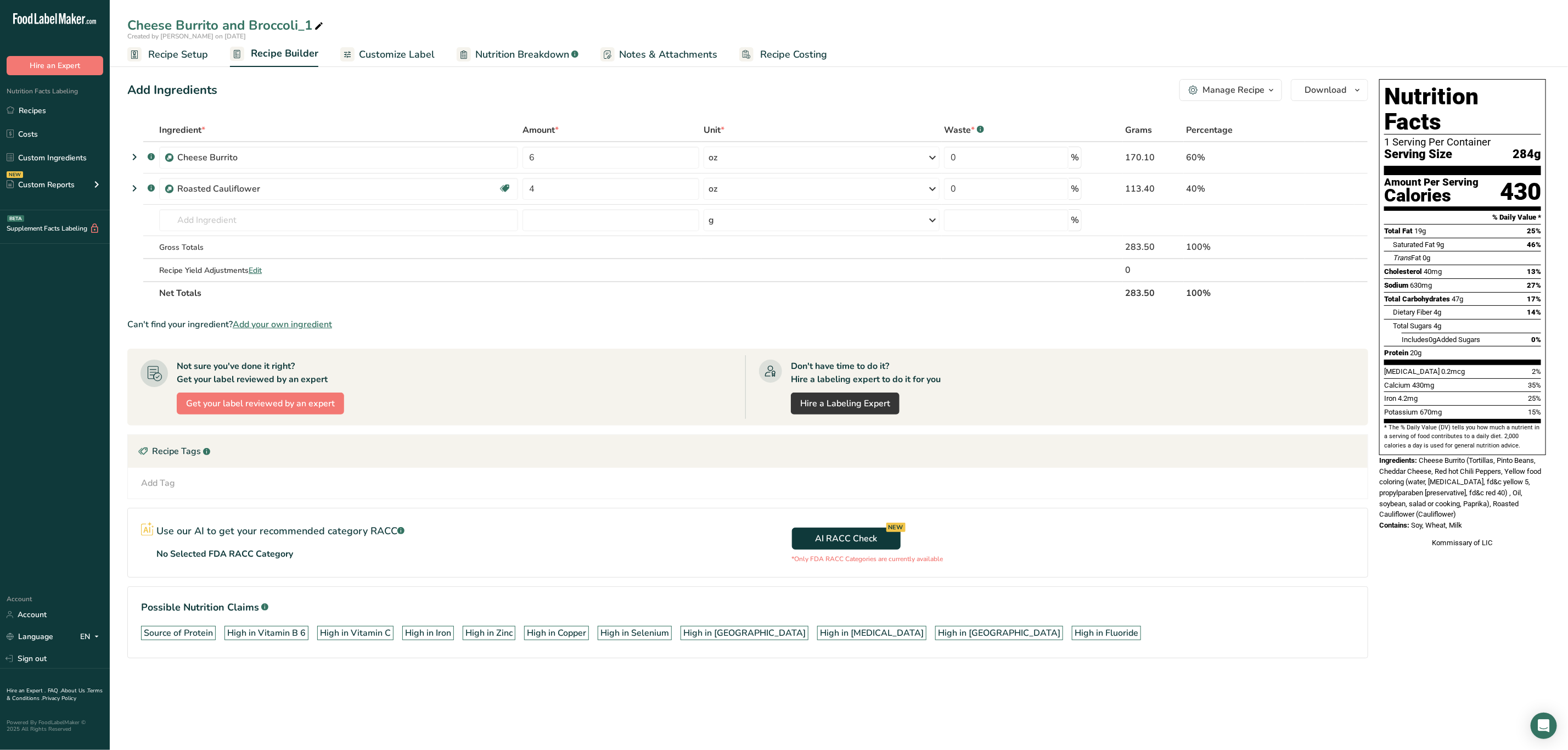
click at [315, 26] on icon at bounding box center [319, 27] width 10 height 15
type input "Cheese Burrito and Cauliflower"
click at [577, 311] on section "Ingredient * Amount * Unit * Waste * .a-a{fill:#347362;}.b-a{fill:#fff;} Grams …" at bounding box center [748, 396] width 1241 height 557
